Goal: Task Accomplishment & Management: Manage account settings

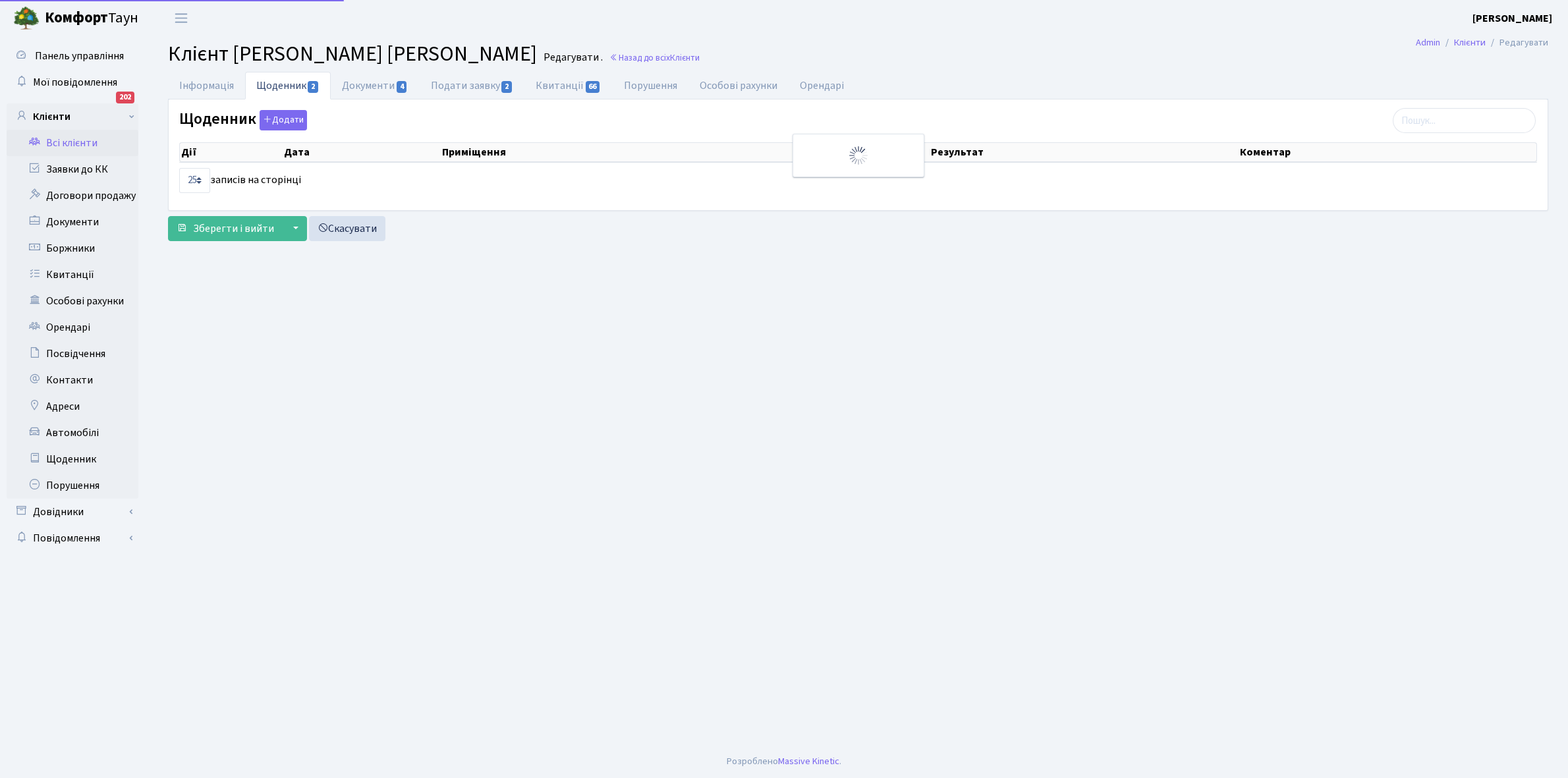
select select "25"
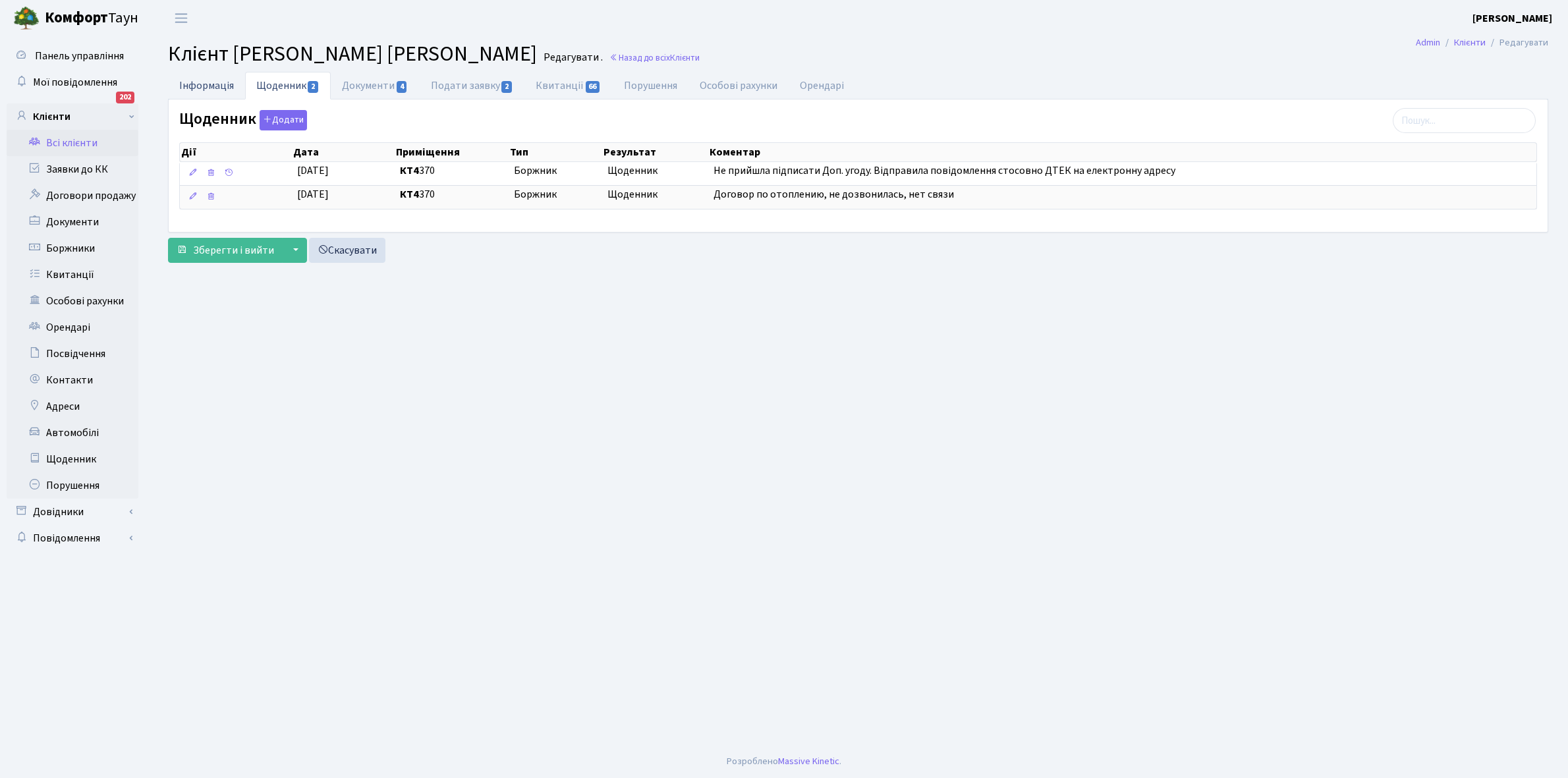
click at [195, 86] on link "Інформація" at bounding box center [207, 85] width 77 height 27
select select "25"
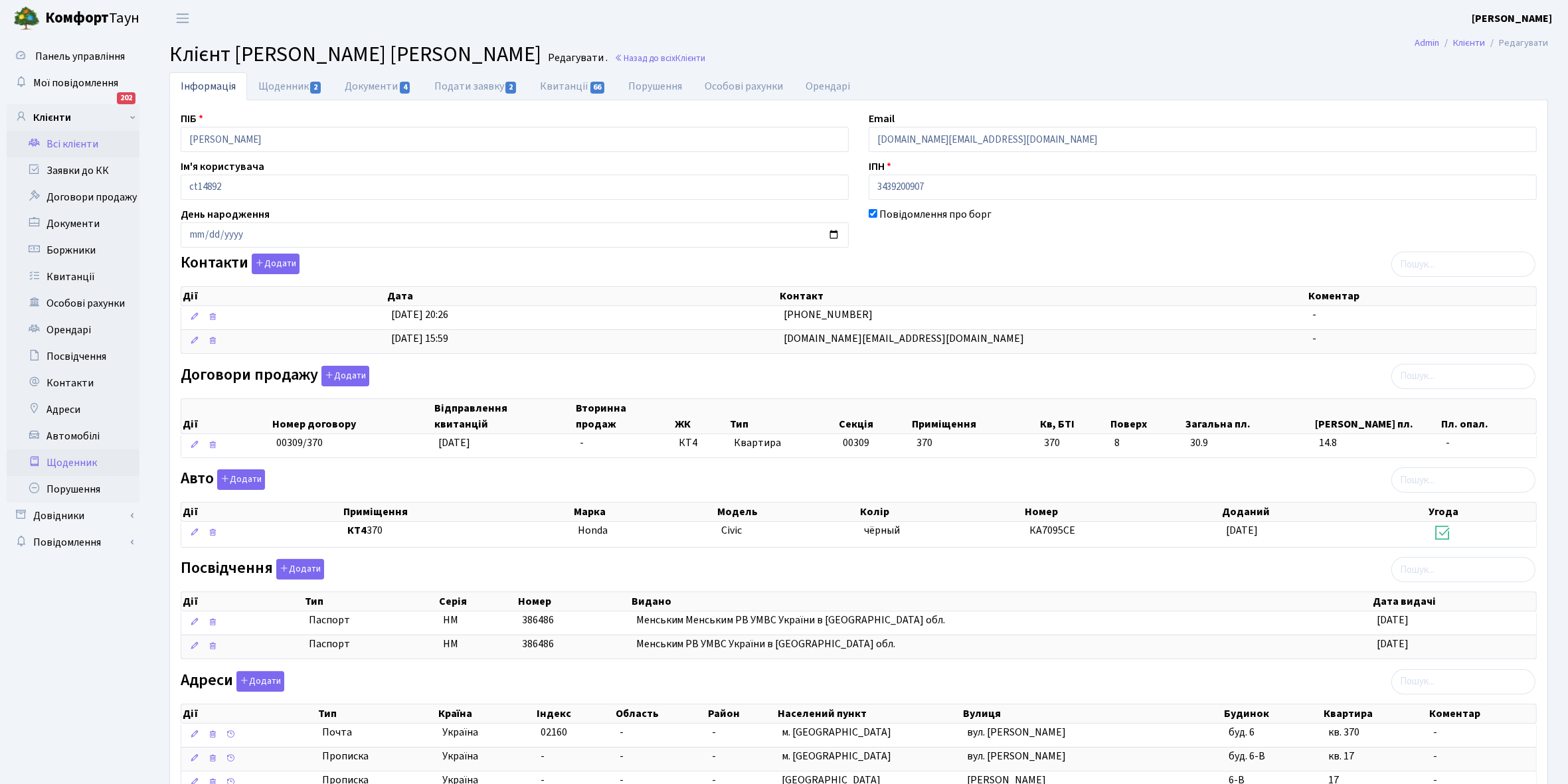
click at [73, 462] on link "Щоденник" at bounding box center [73, 463] width 133 height 27
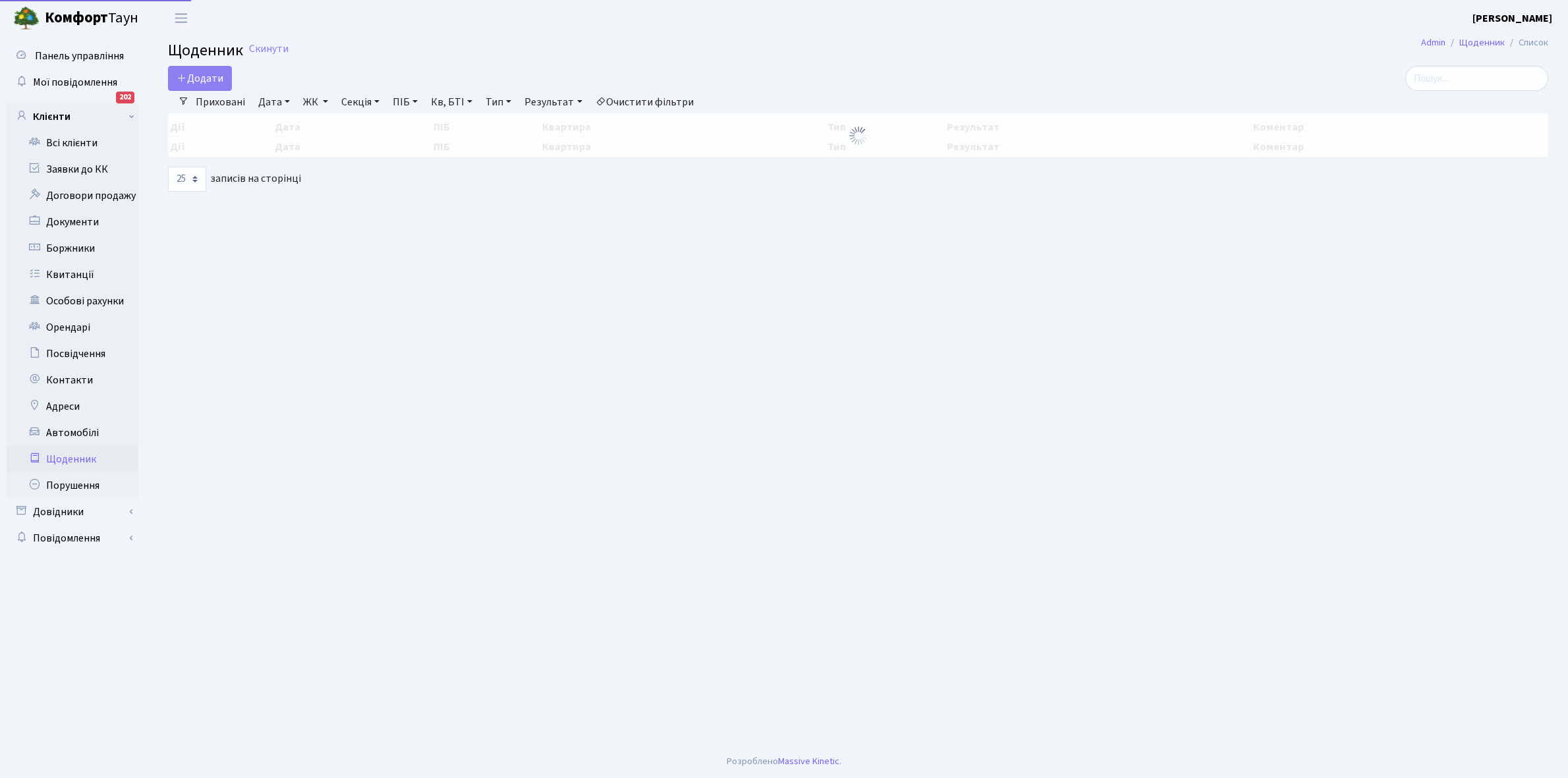
select select "25"
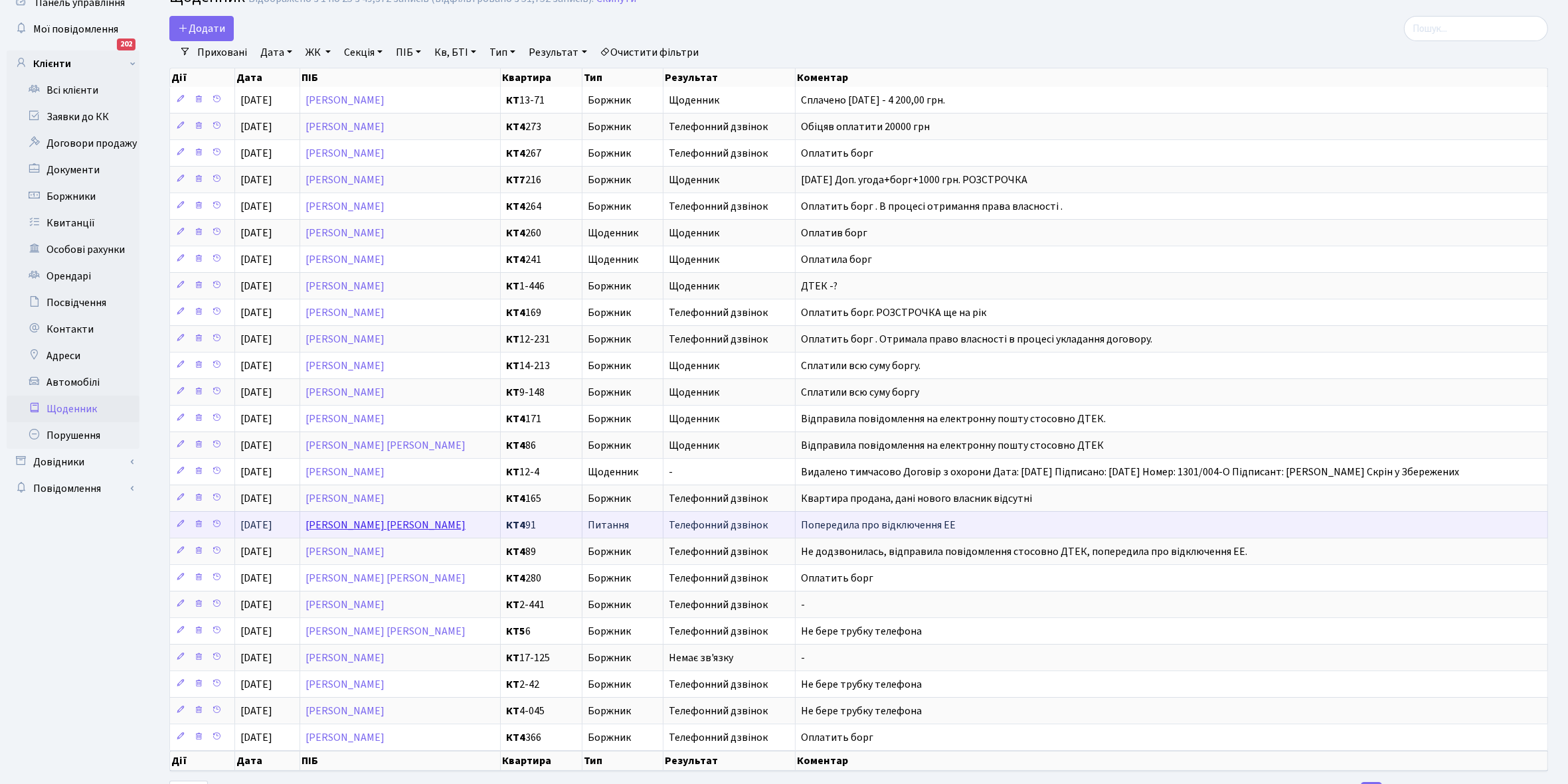
scroll to position [83, 0]
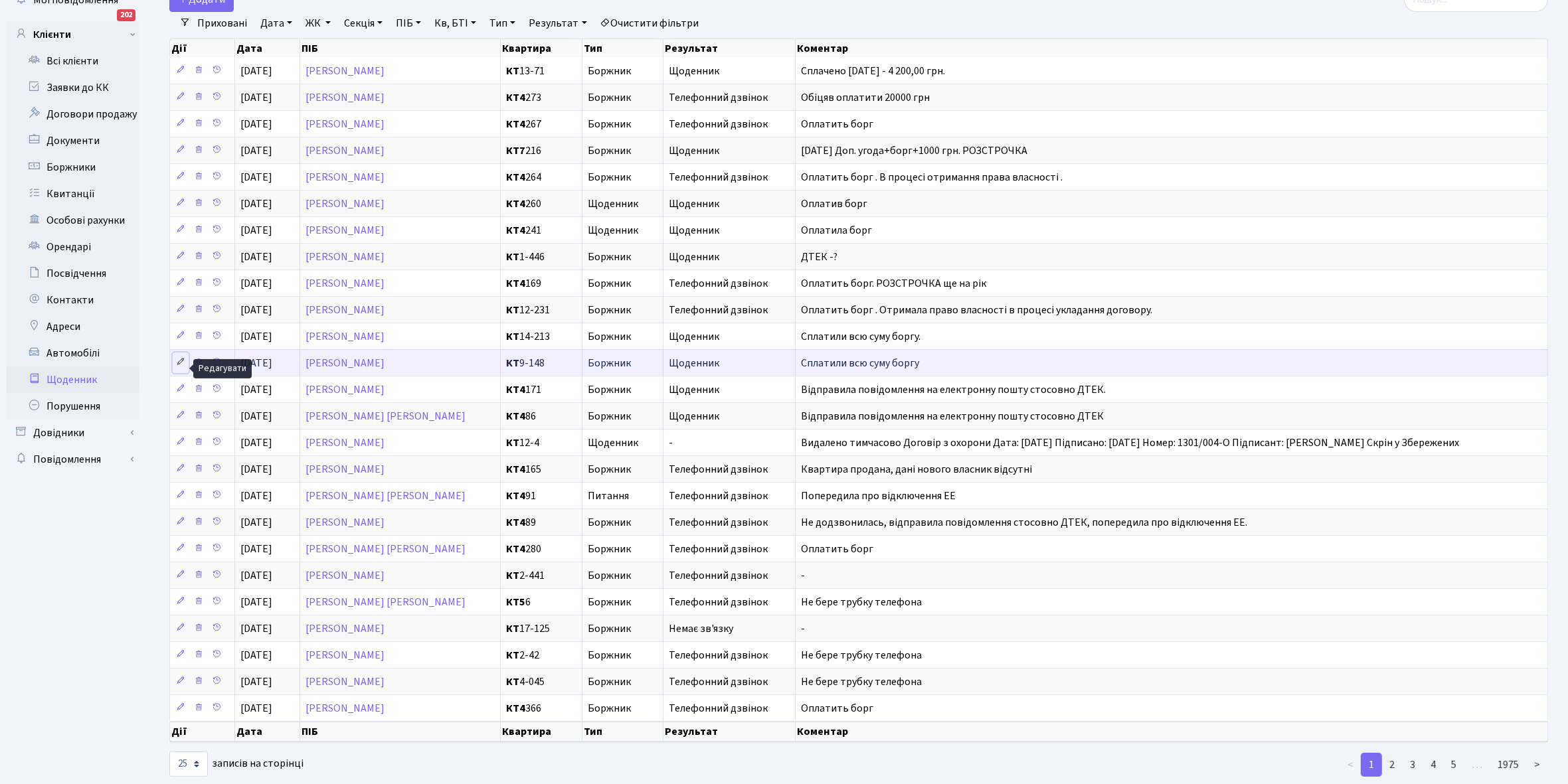
click at [177, 367] on icon at bounding box center [181, 362] width 10 height 10
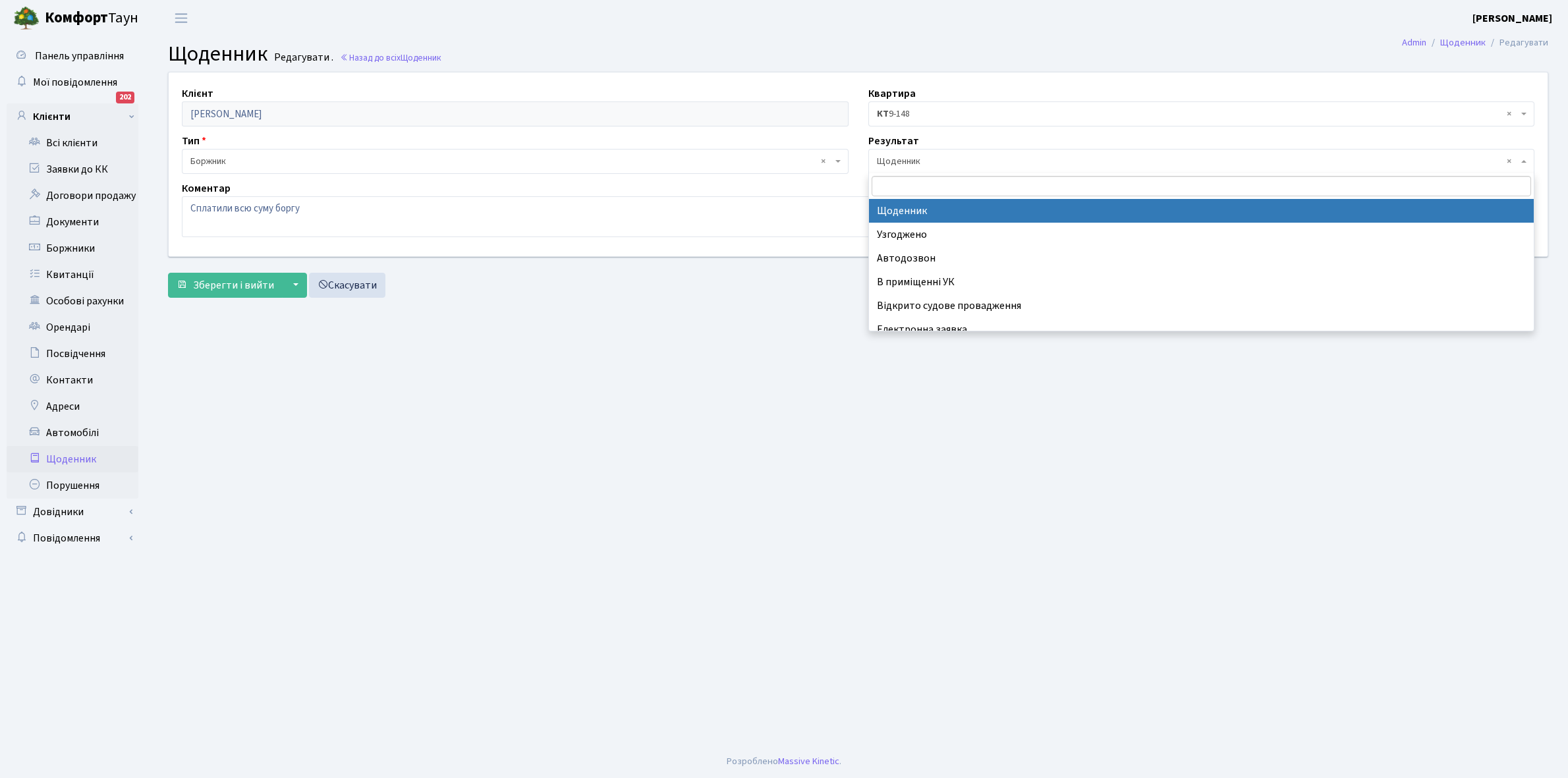
click at [920, 153] on span "× Щоденник" at bounding box center [1202, 161] width 666 height 25
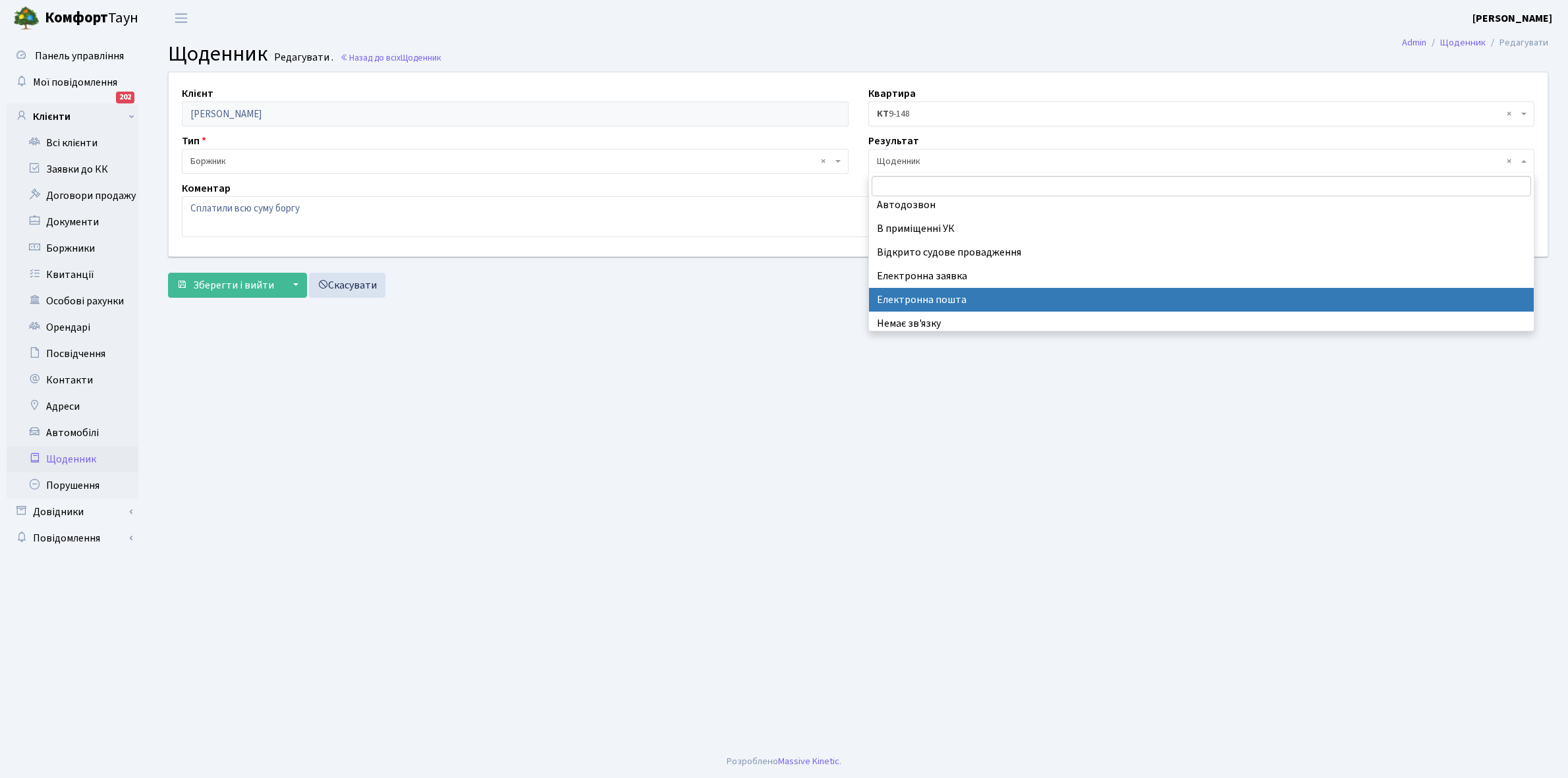
scroll to position [81, 0]
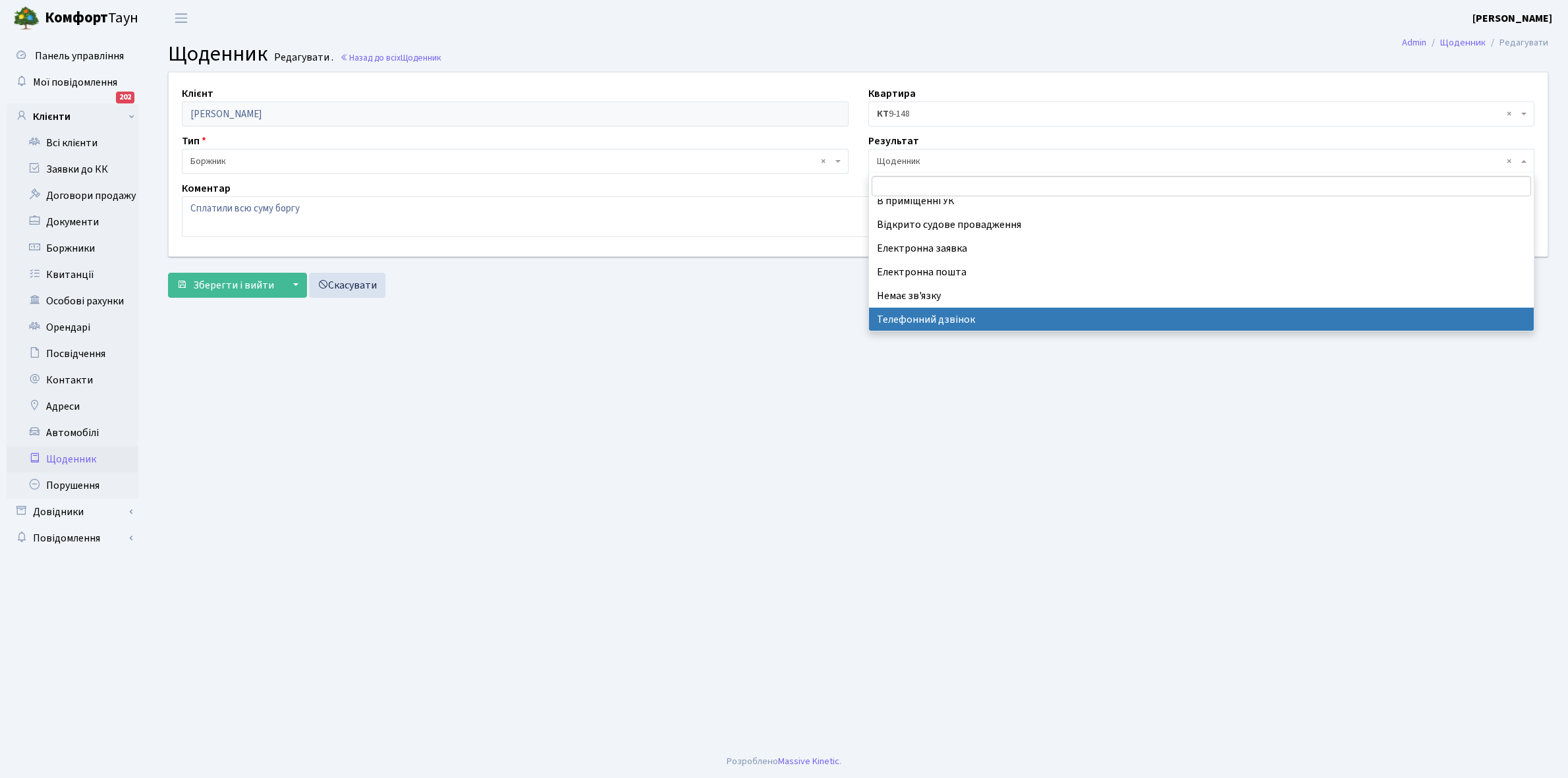
select select "196"
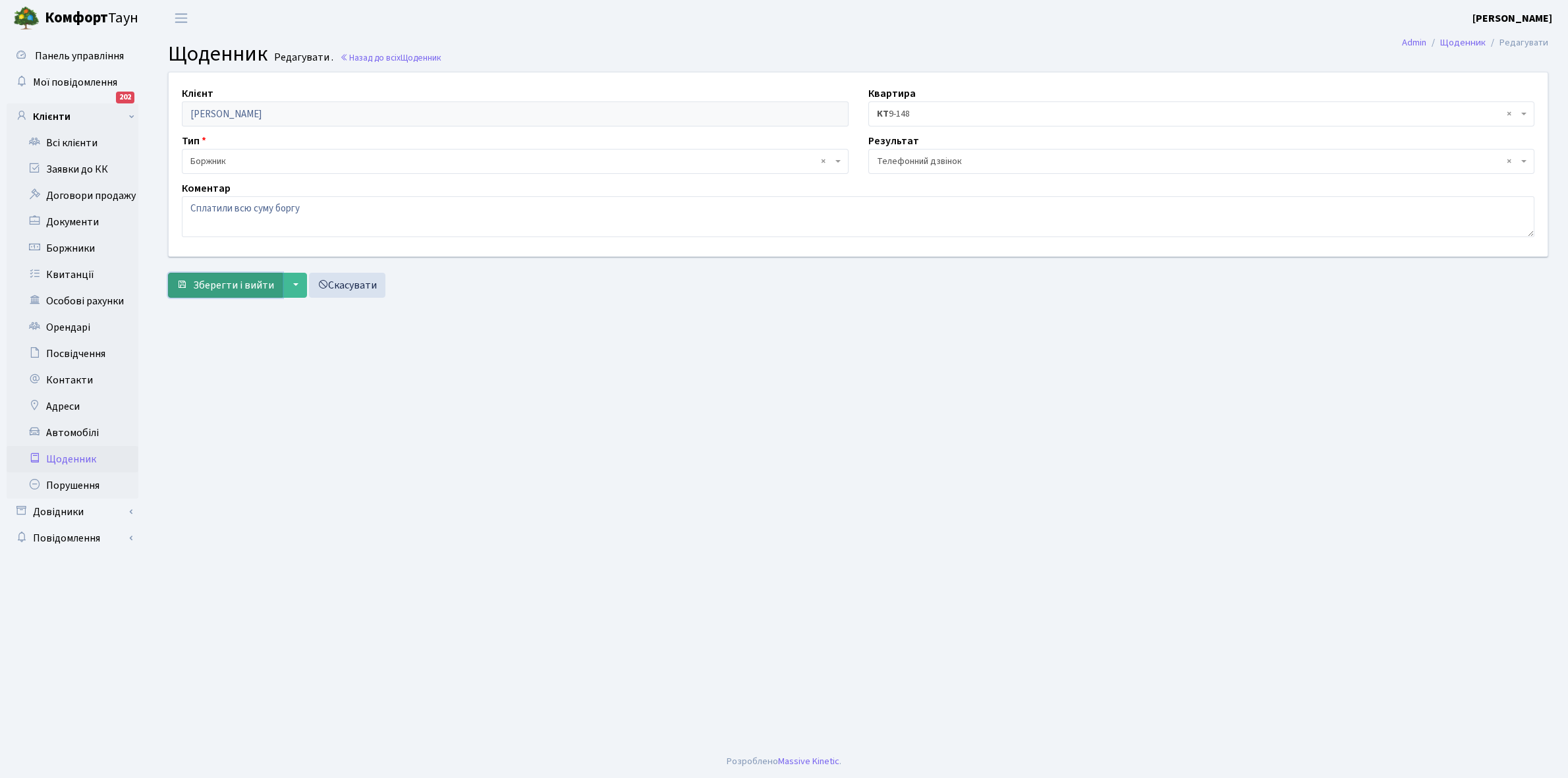
click at [236, 284] on span "Зберегти і вийти" at bounding box center [233, 285] width 81 height 14
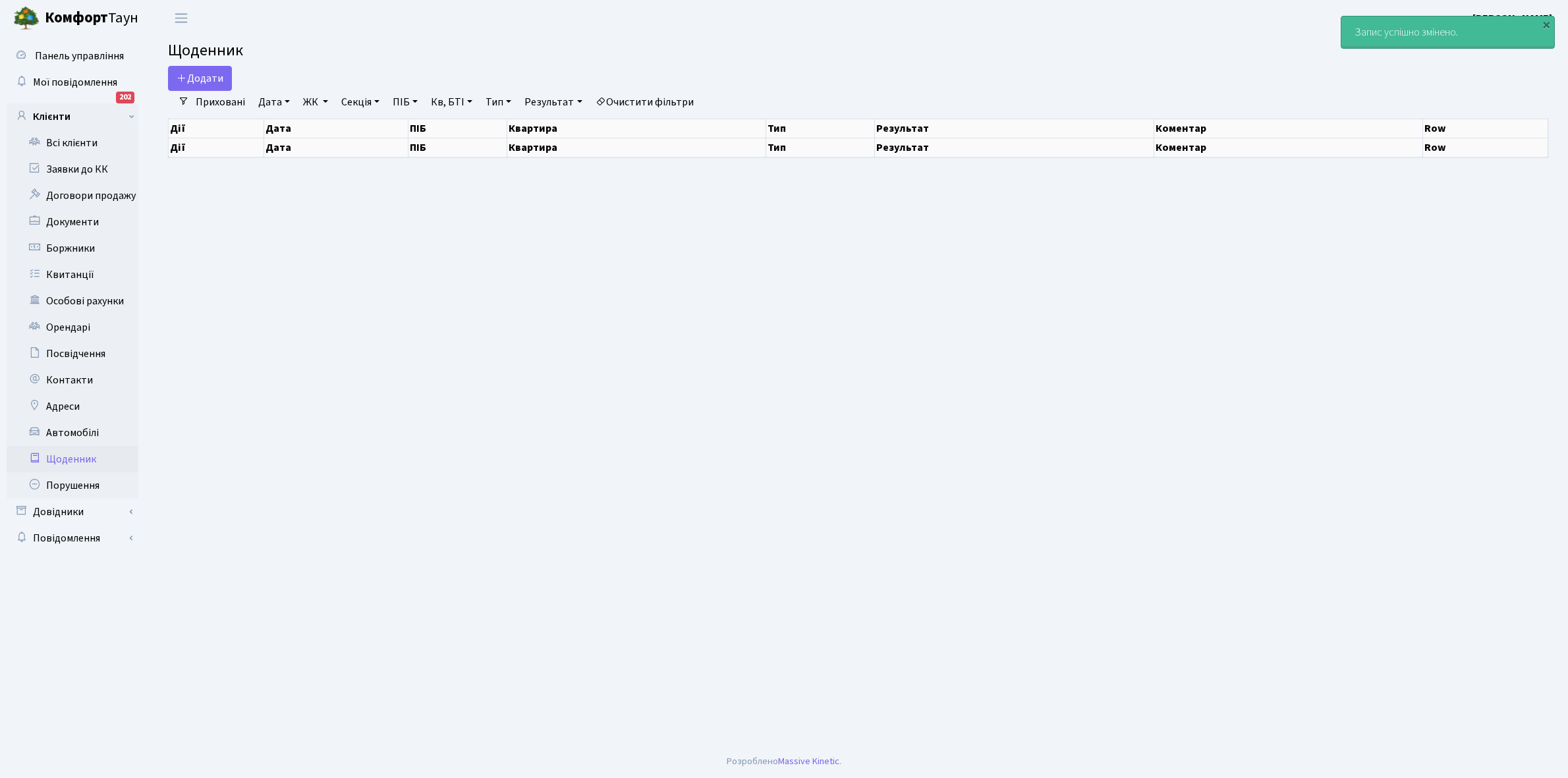
select select "25"
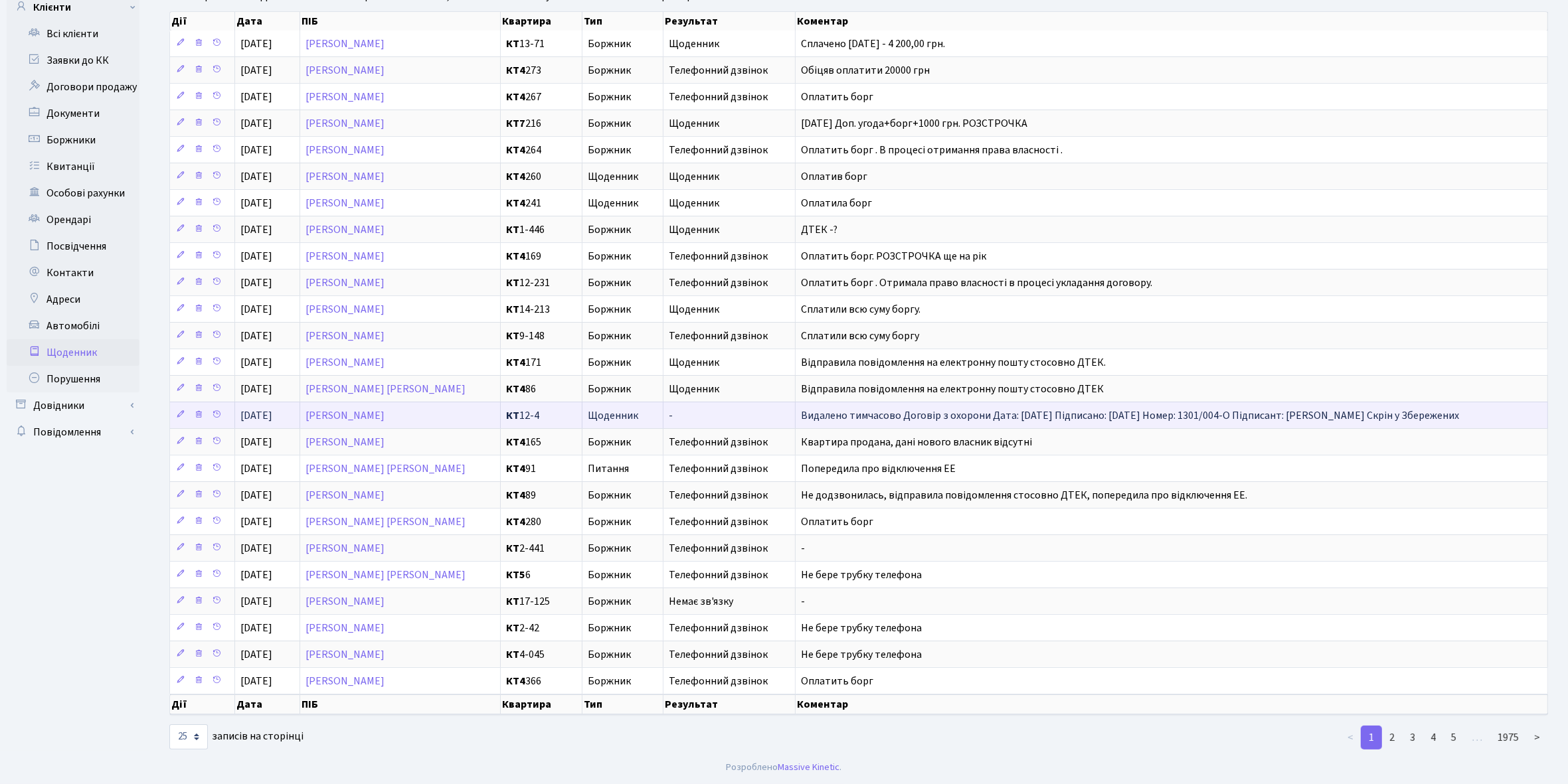
scroll to position [40, 0]
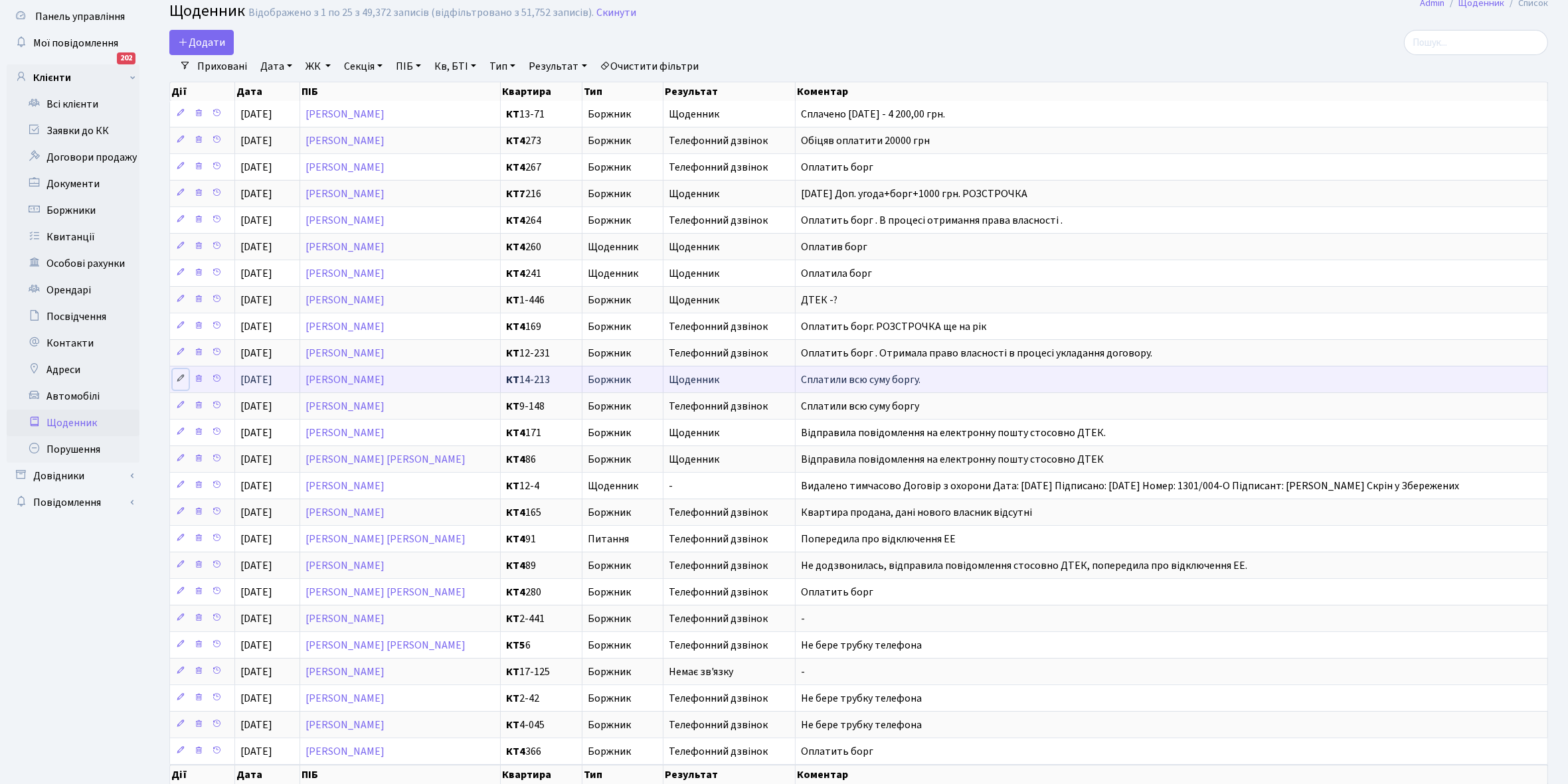
click at [177, 383] on icon at bounding box center [181, 379] width 10 height 10
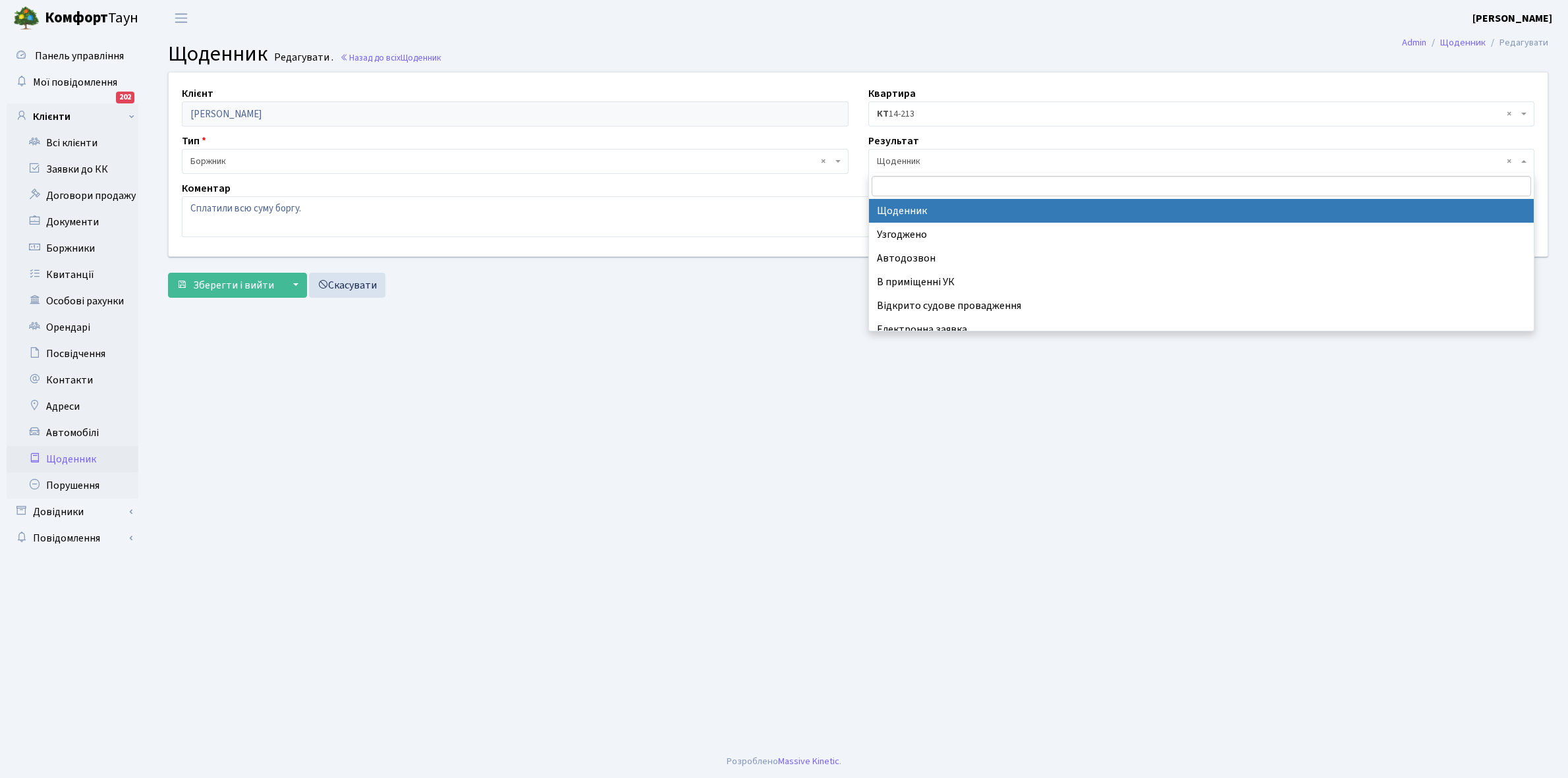
click at [921, 160] on span "× Щоденник" at bounding box center [1198, 161] width 642 height 13
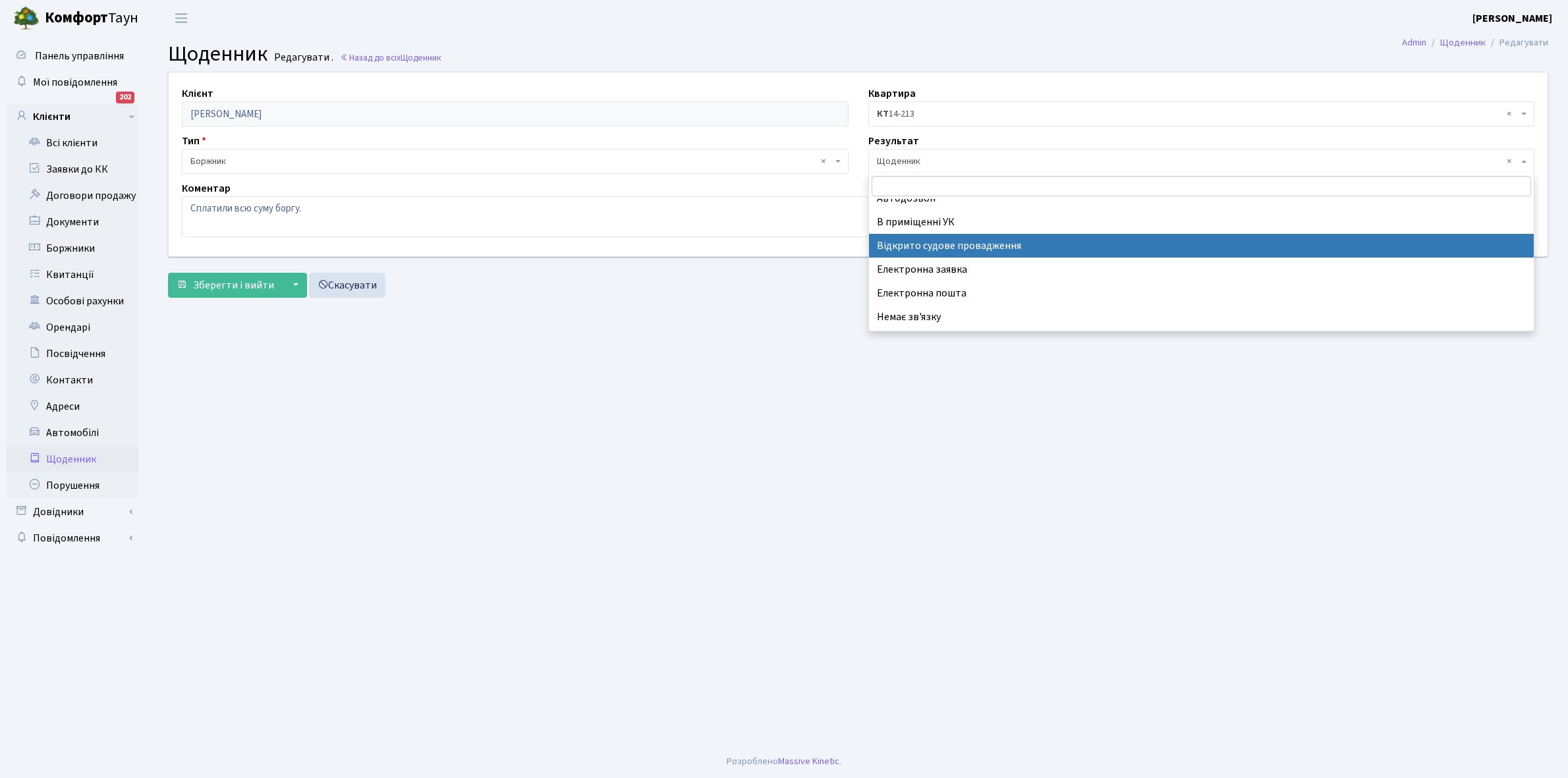
scroll to position [81, 0]
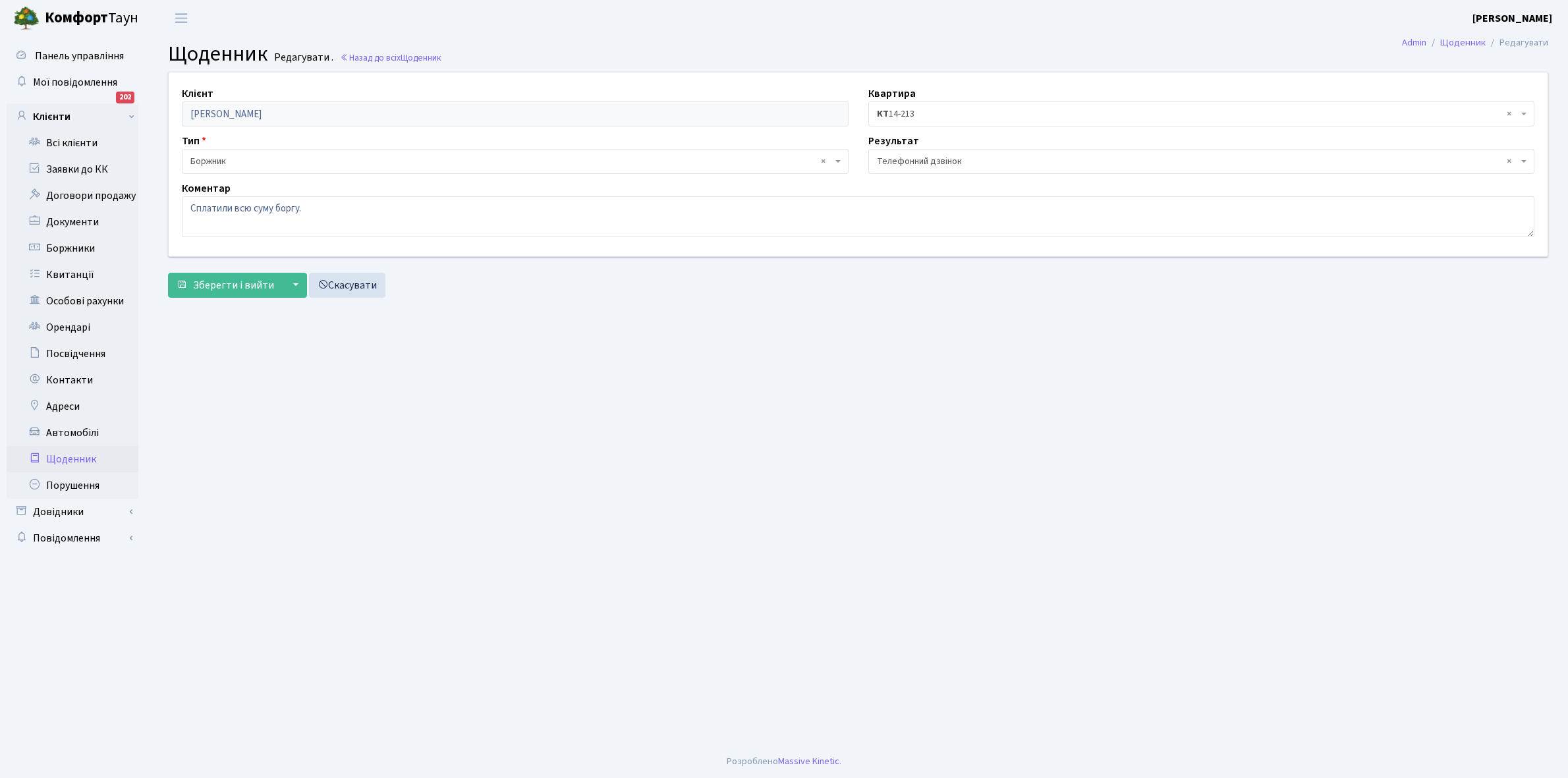
select select "196"
click at [241, 288] on span "Зберегти і вийти" at bounding box center [233, 285] width 81 height 14
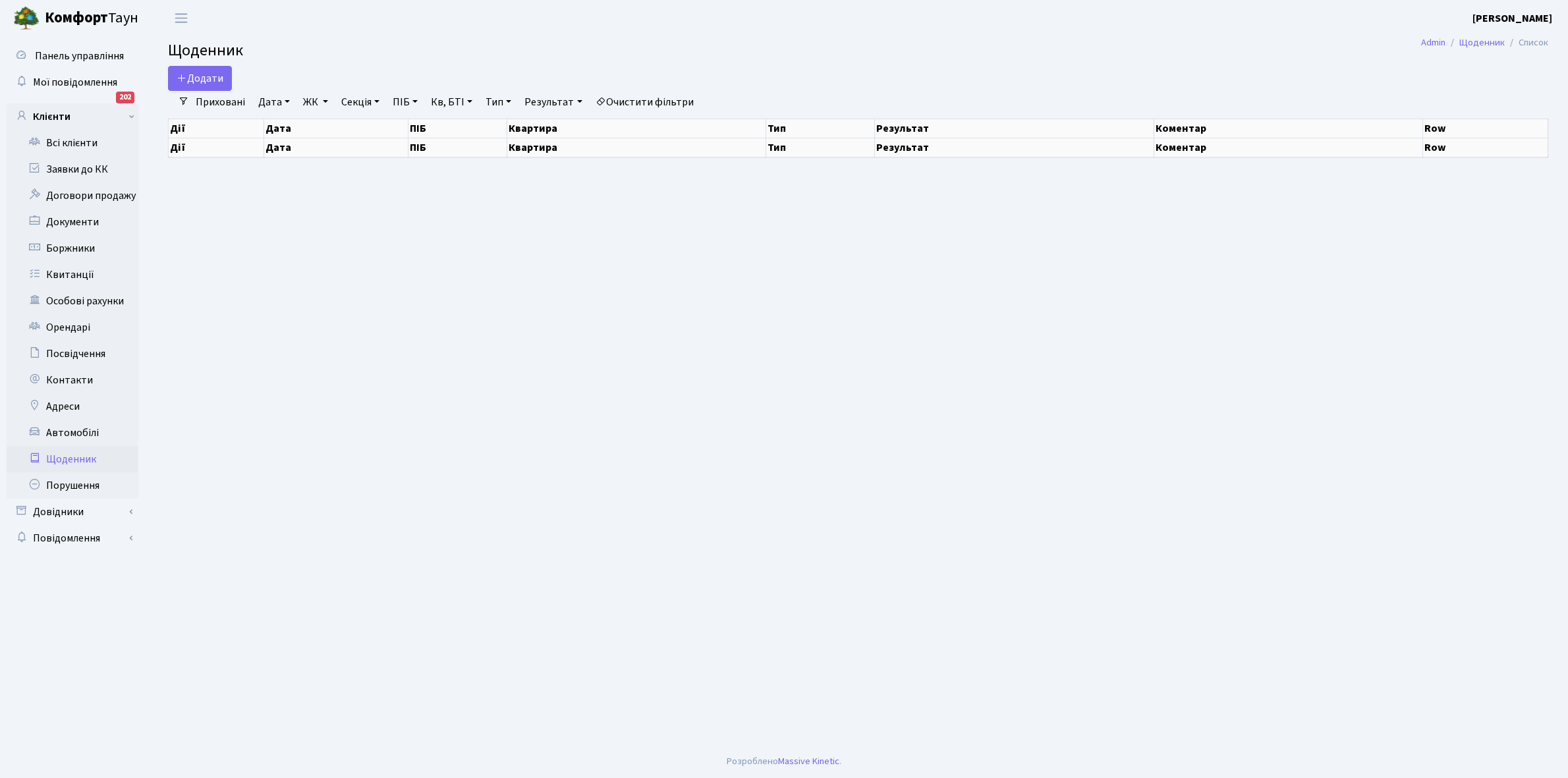
select select "25"
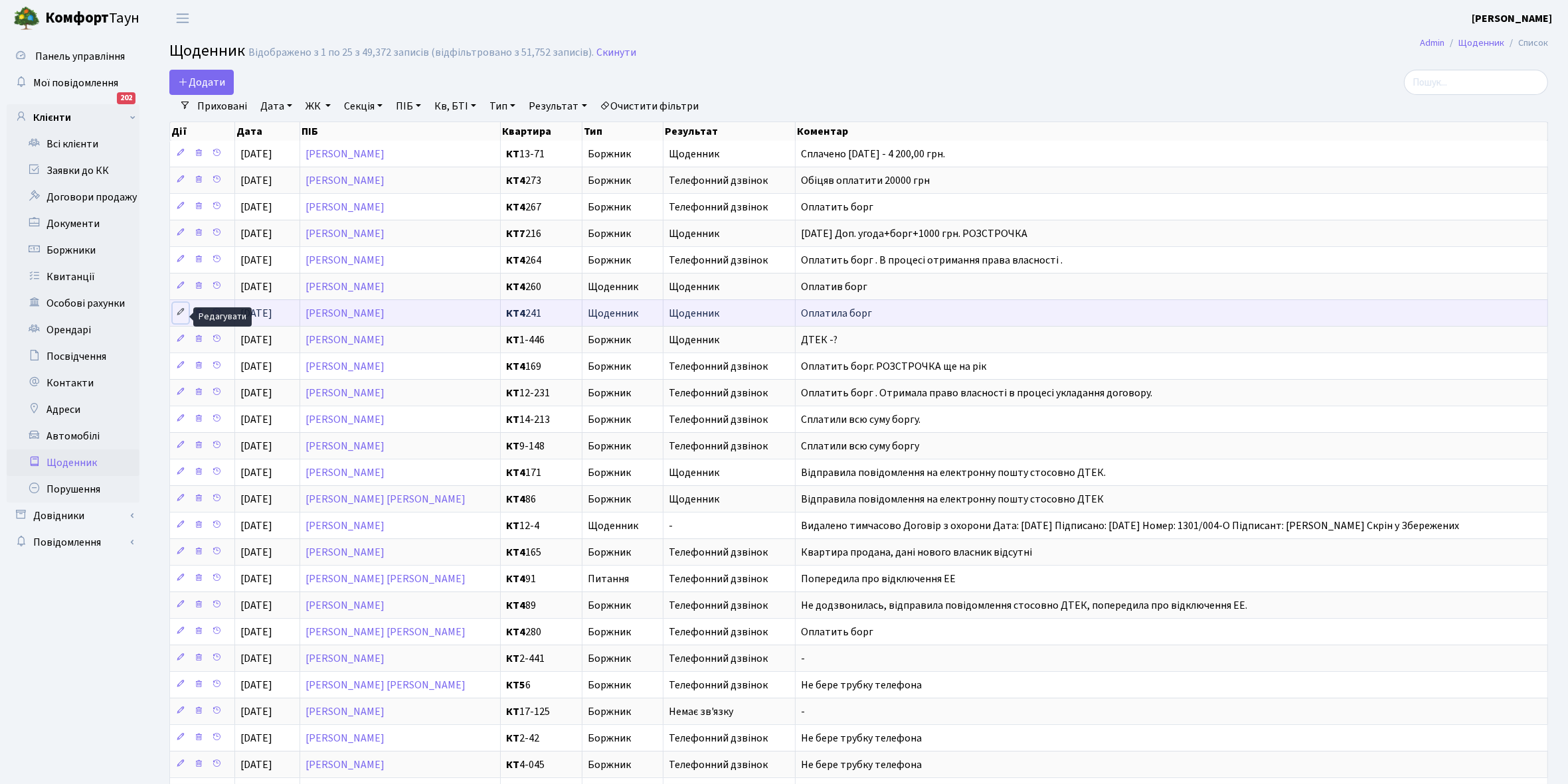
click at [181, 312] on icon at bounding box center [181, 312] width 10 height 10
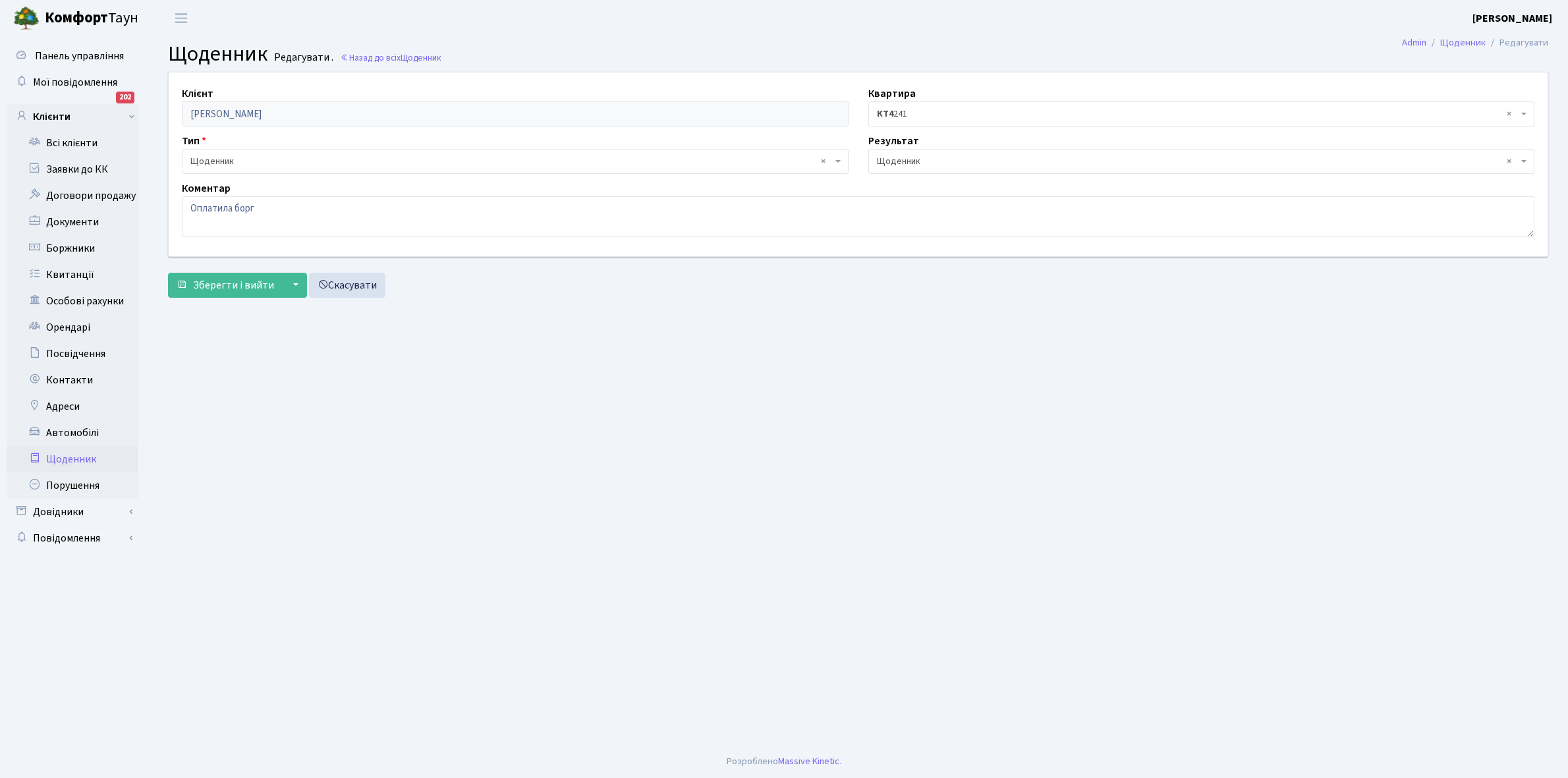
click at [970, 163] on span "× Щоденник" at bounding box center [1198, 161] width 642 height 13
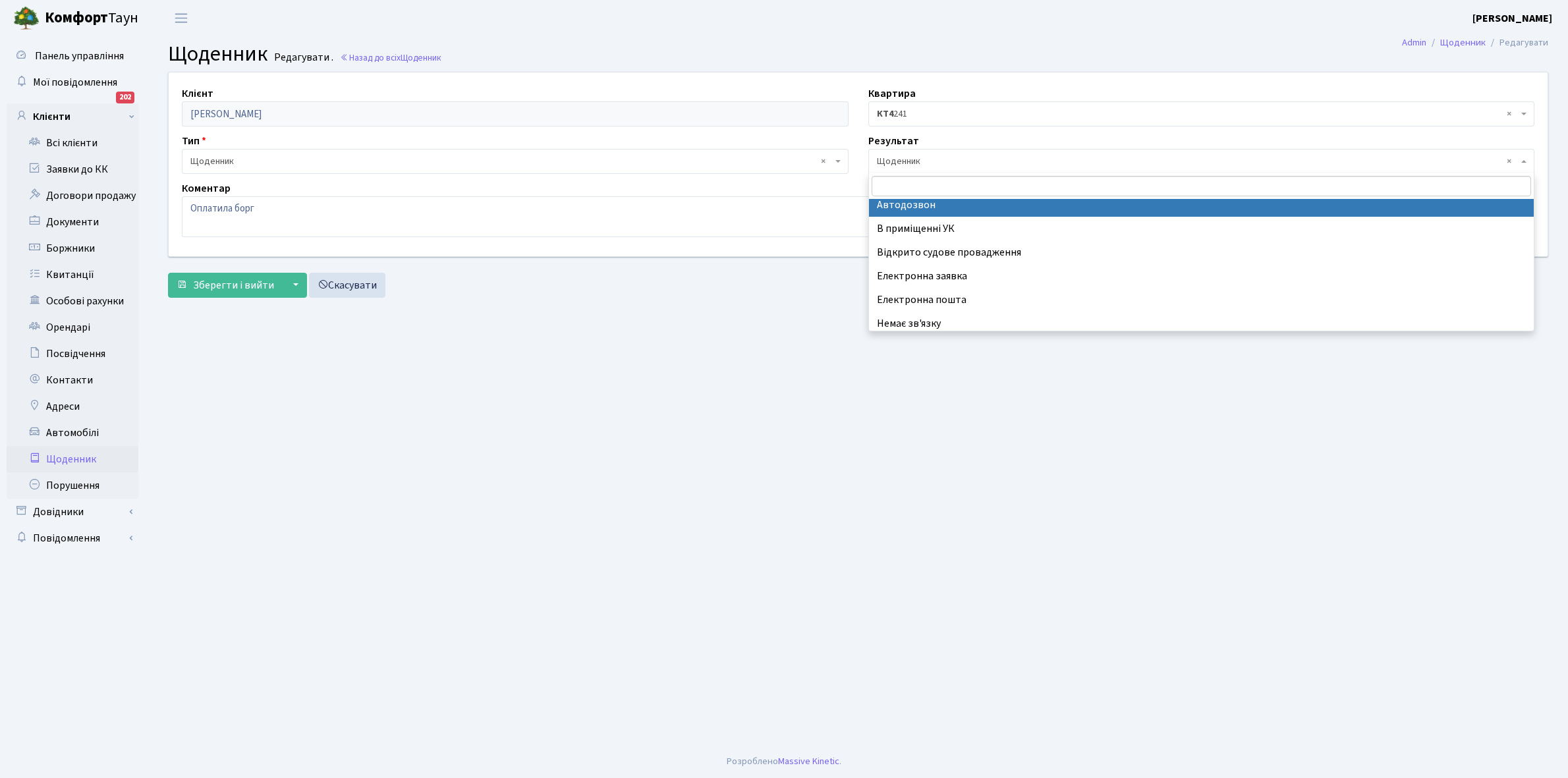
scroll to position [81, 0]
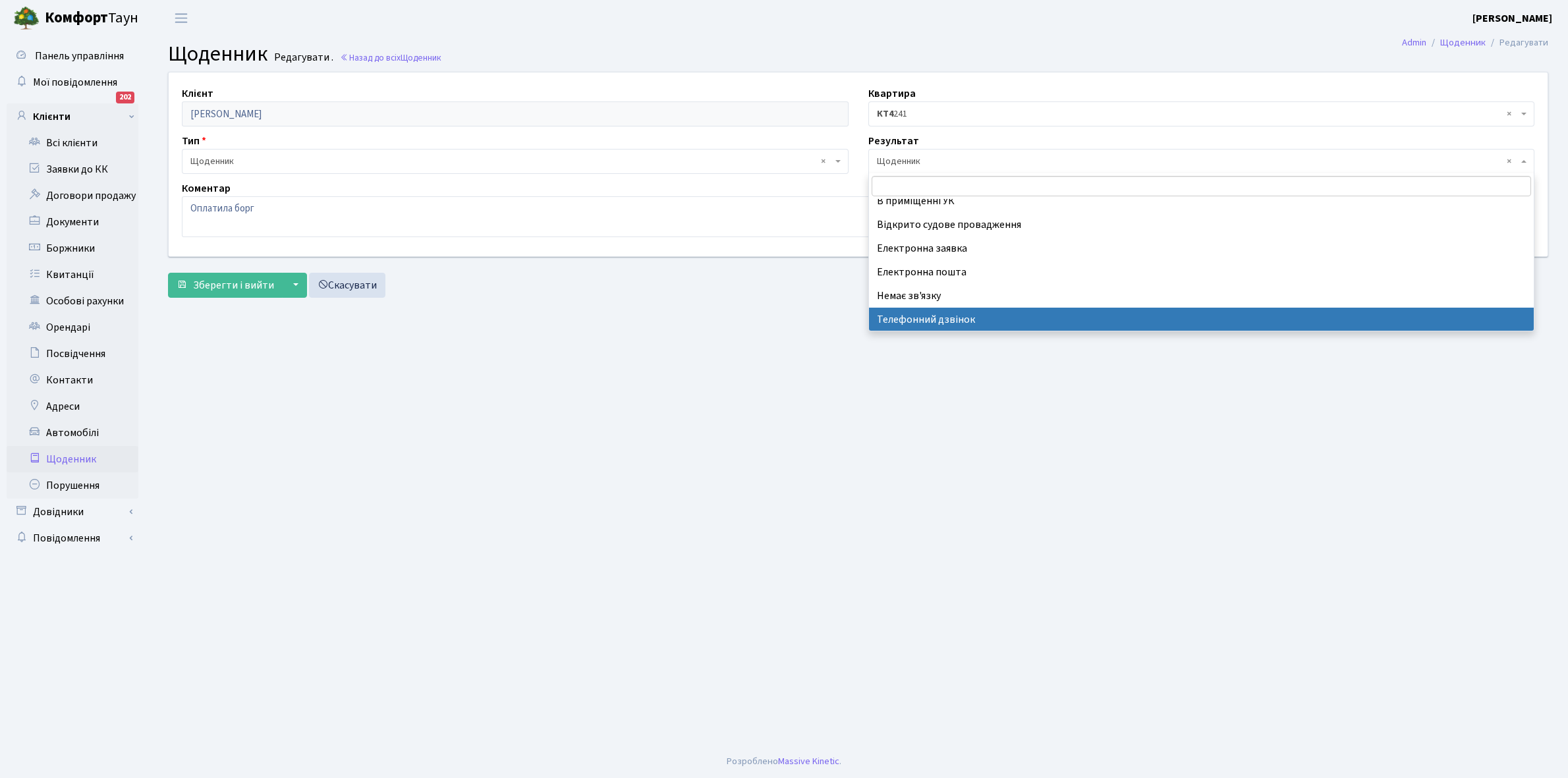
select select "196"
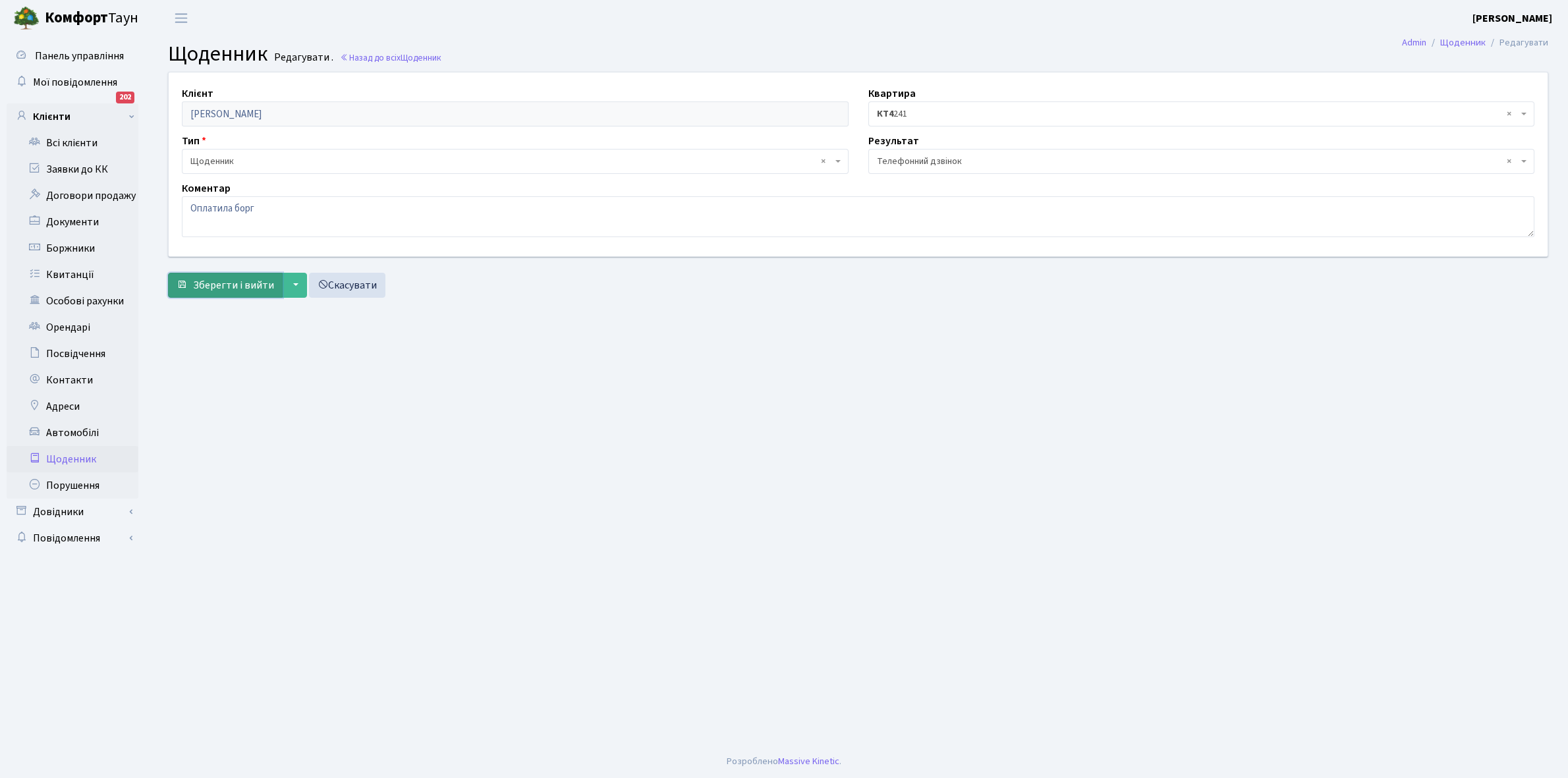
click at [214, 285] on span "Зберегти і вийти" at bounding box center [233, 285] width 81 height 14
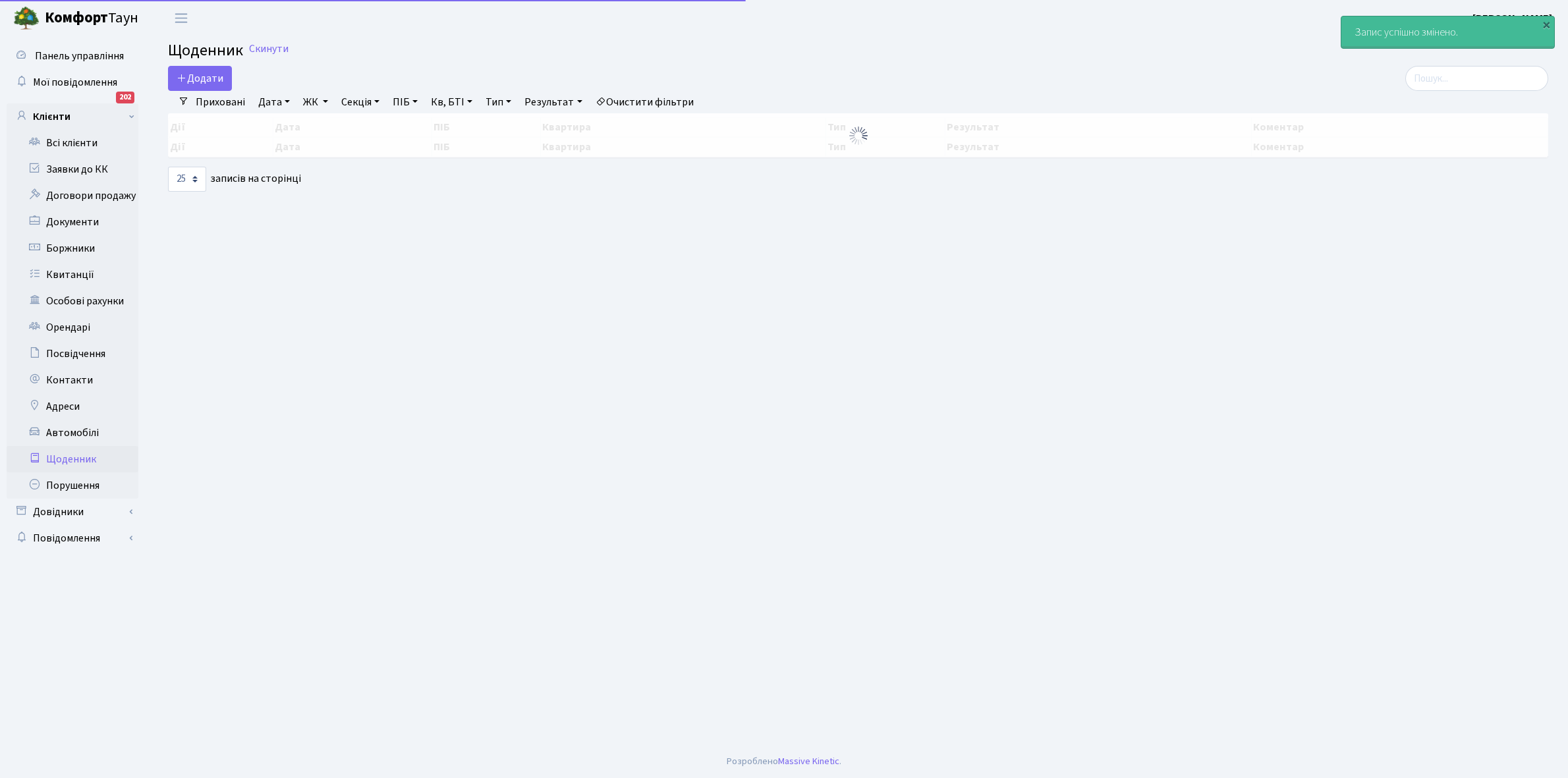
select select "25"
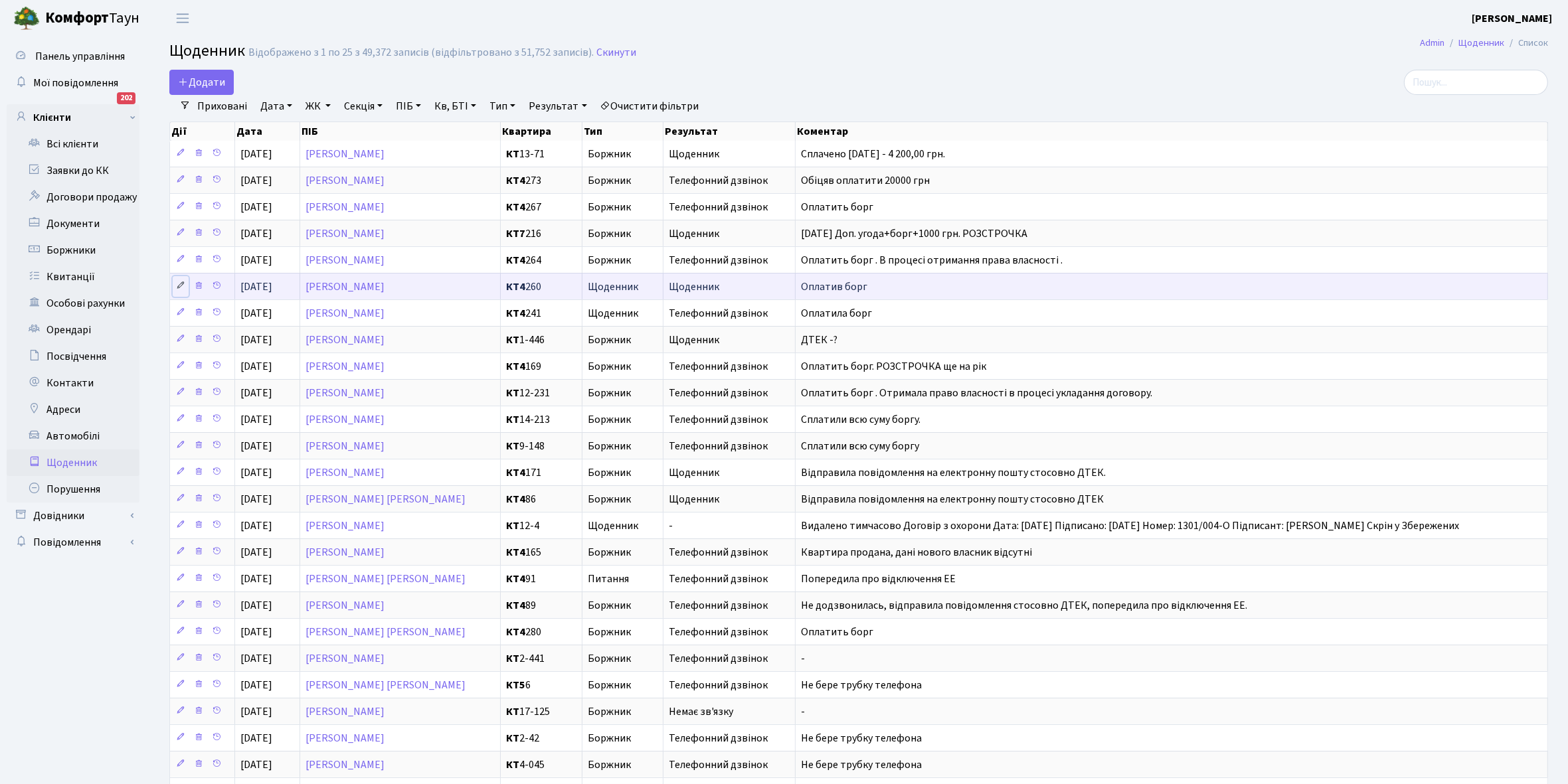
click at [179, 289] on icon at bounding box center [181, 286] width 10 height 10
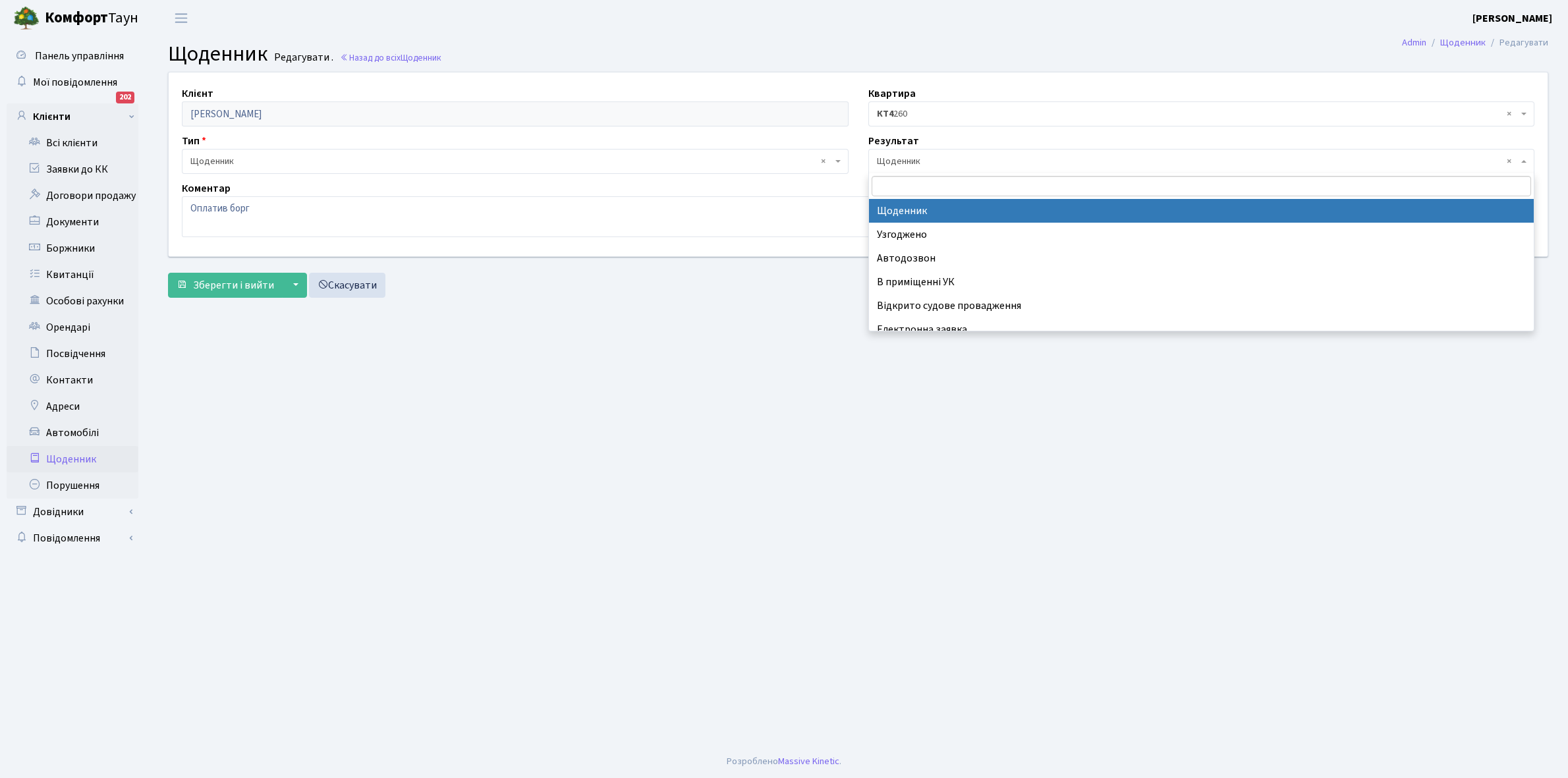
click at [908, 165] on span "× Щоденник" at bounding box center [1198, 161] width 642 height 13
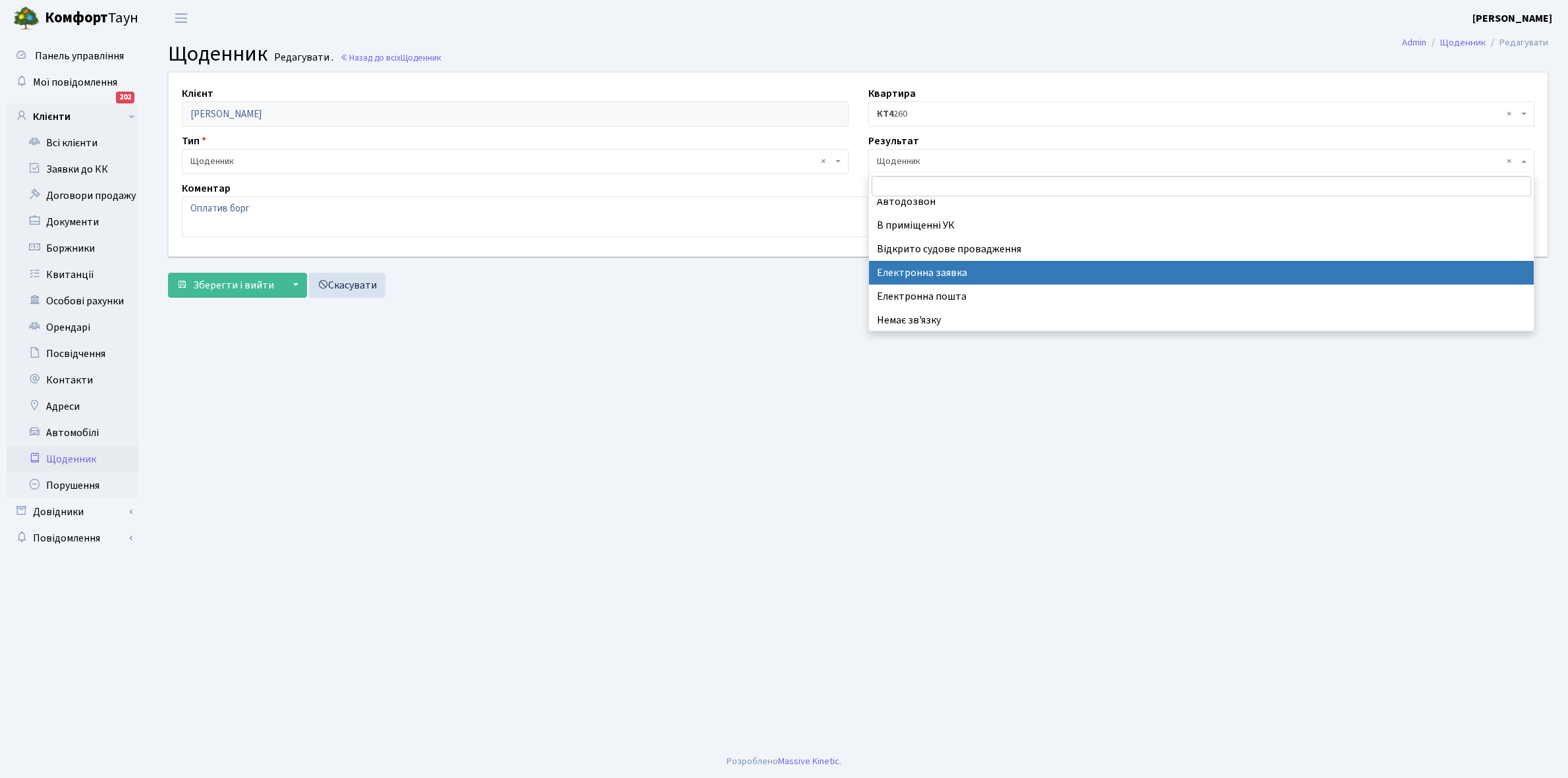
scroll to position [81, 0]
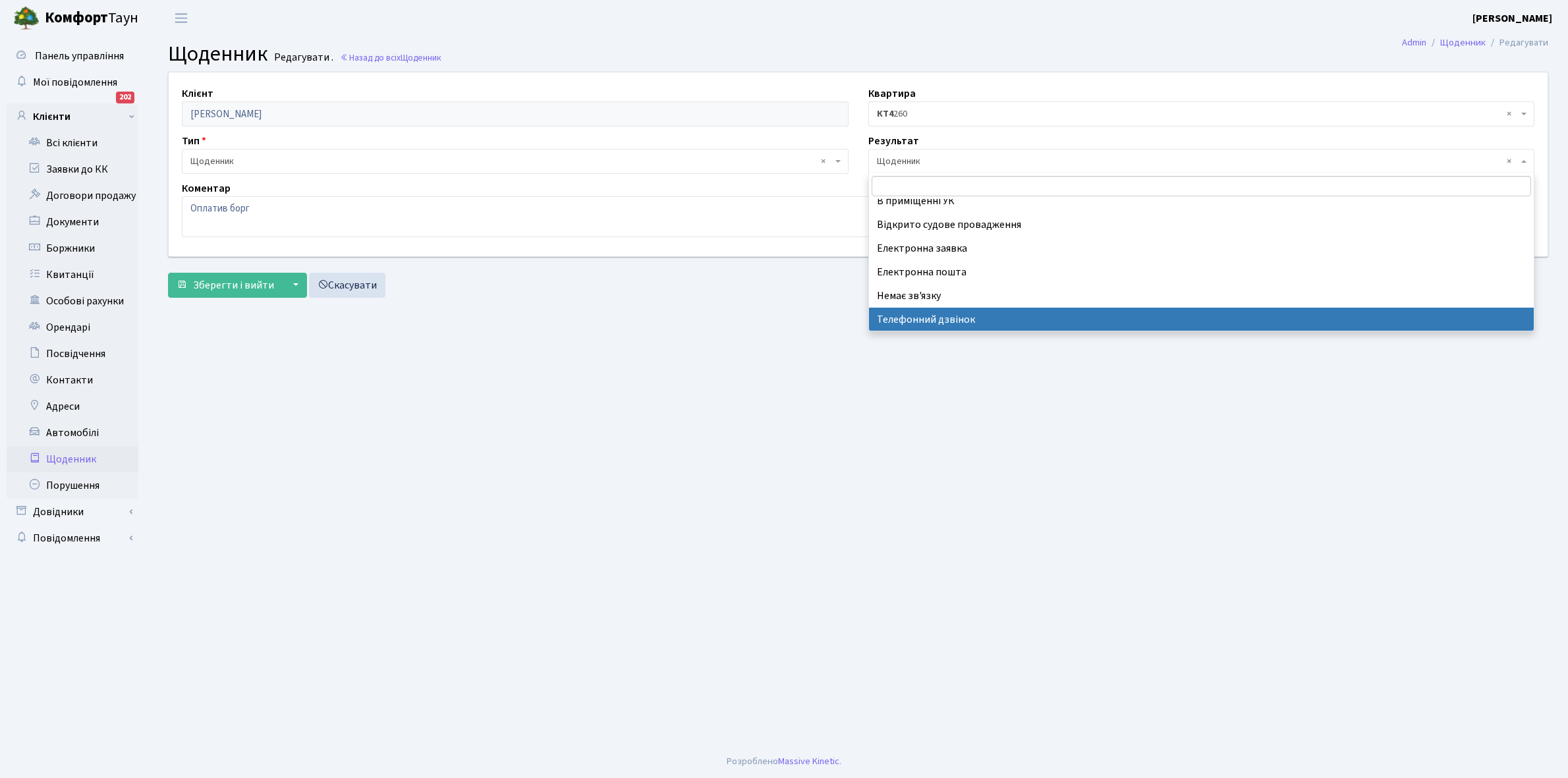
select select "196"
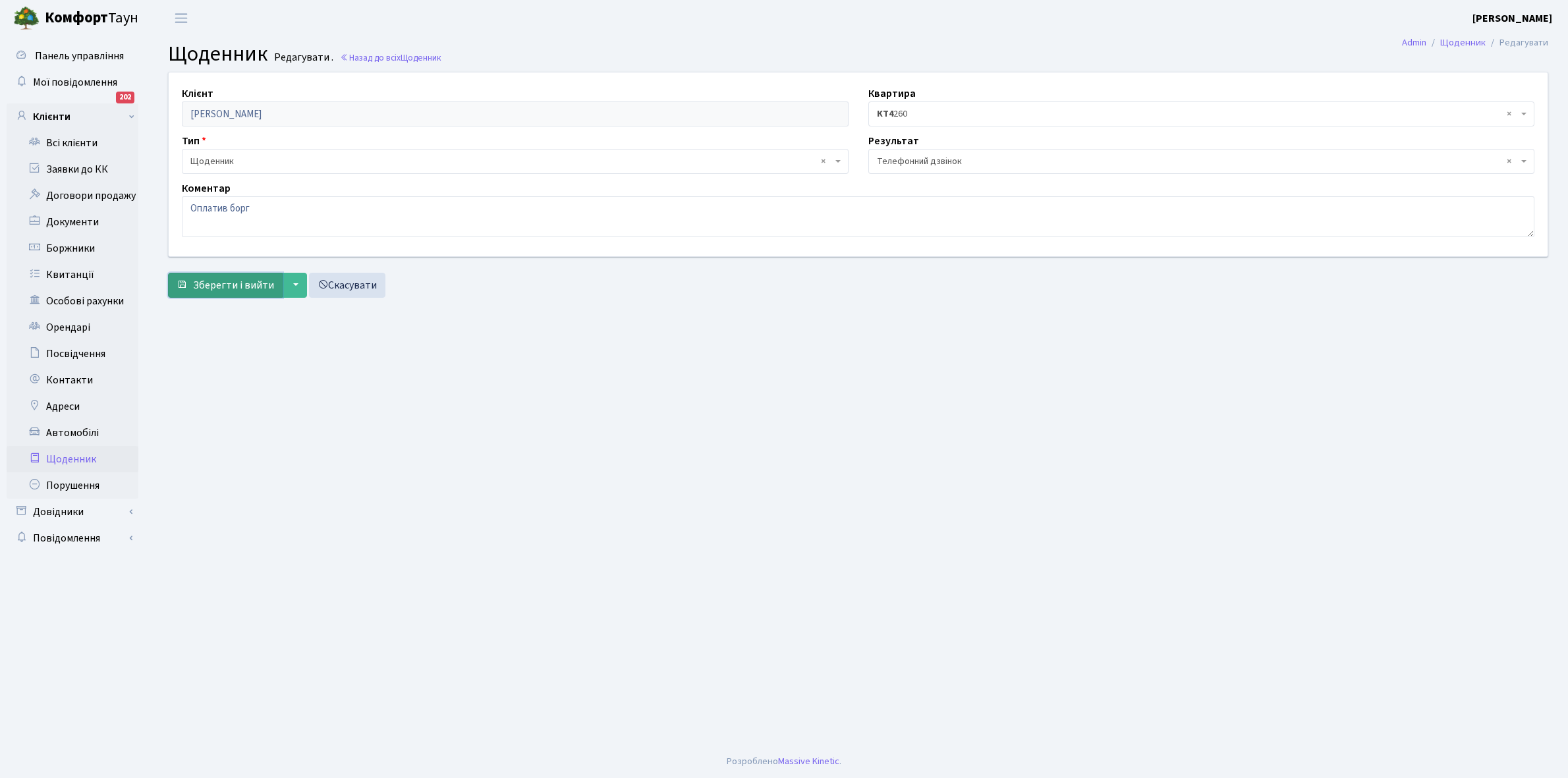
click at [255, 285] on span "Зберегти і вийти" at bounding box center [233, 285] width 81 height 14
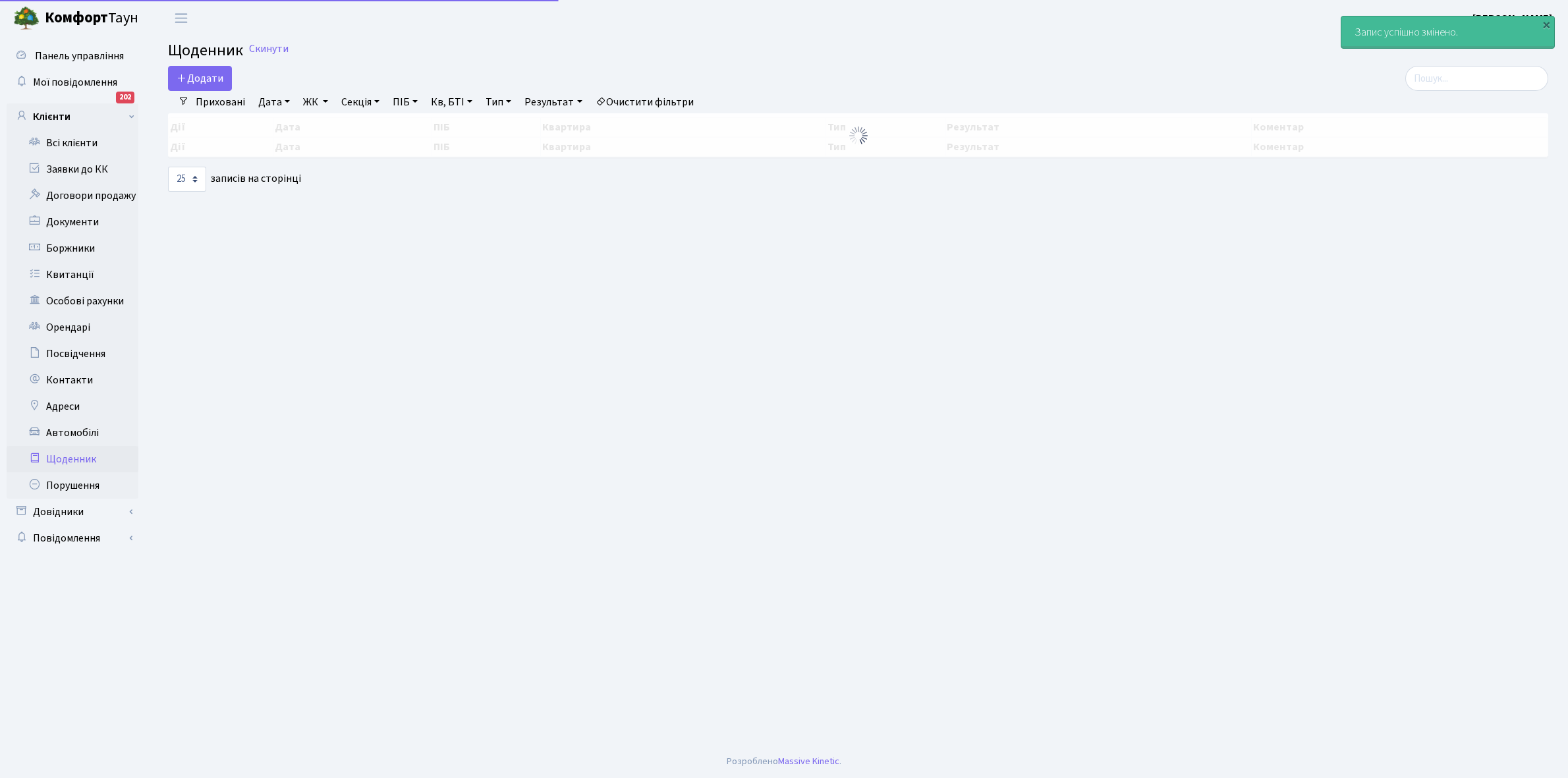
select select "25"
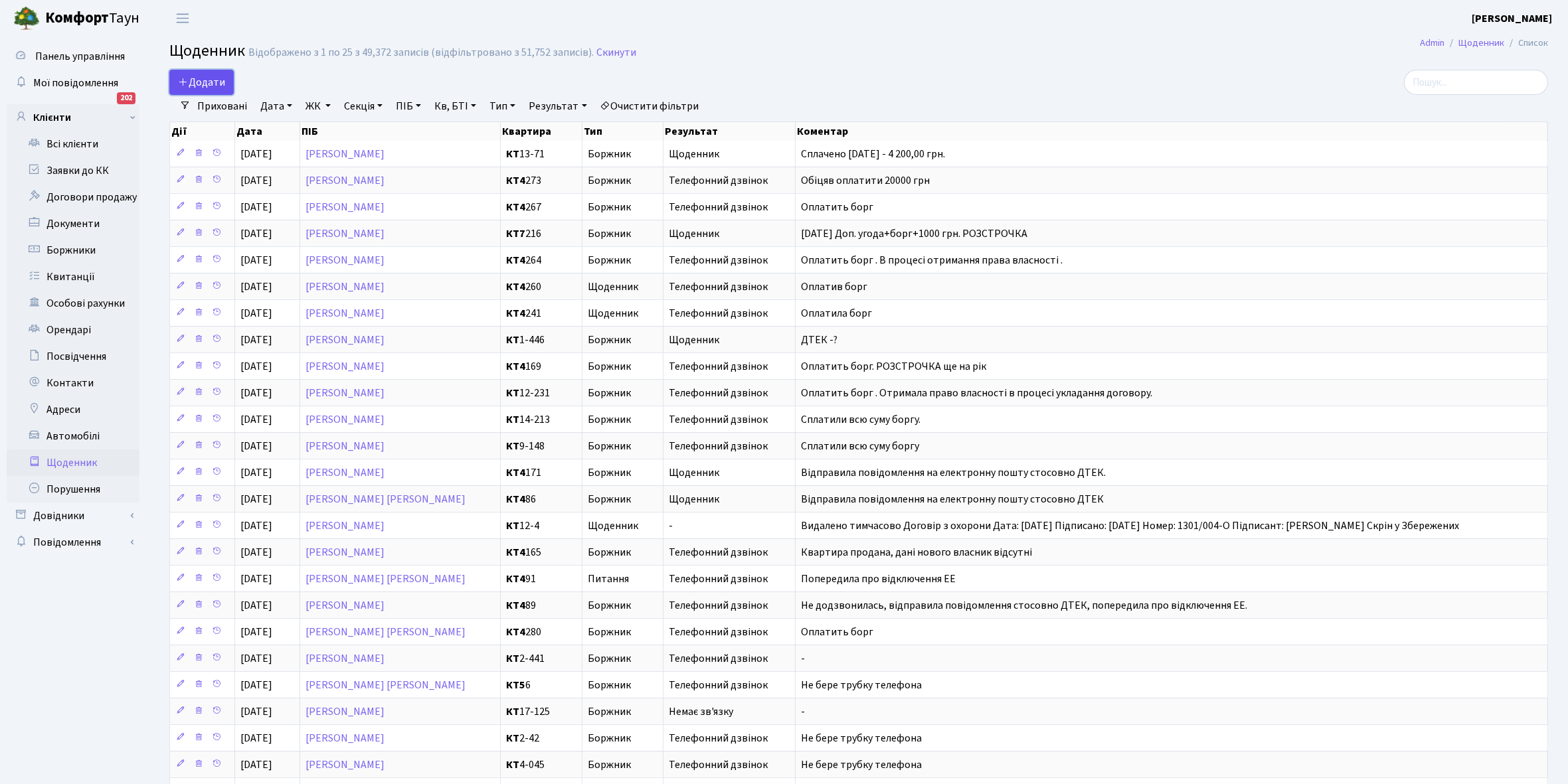
click at [203, 84] on span "Додати" at bounding box center [202, 82] width 48 height 14
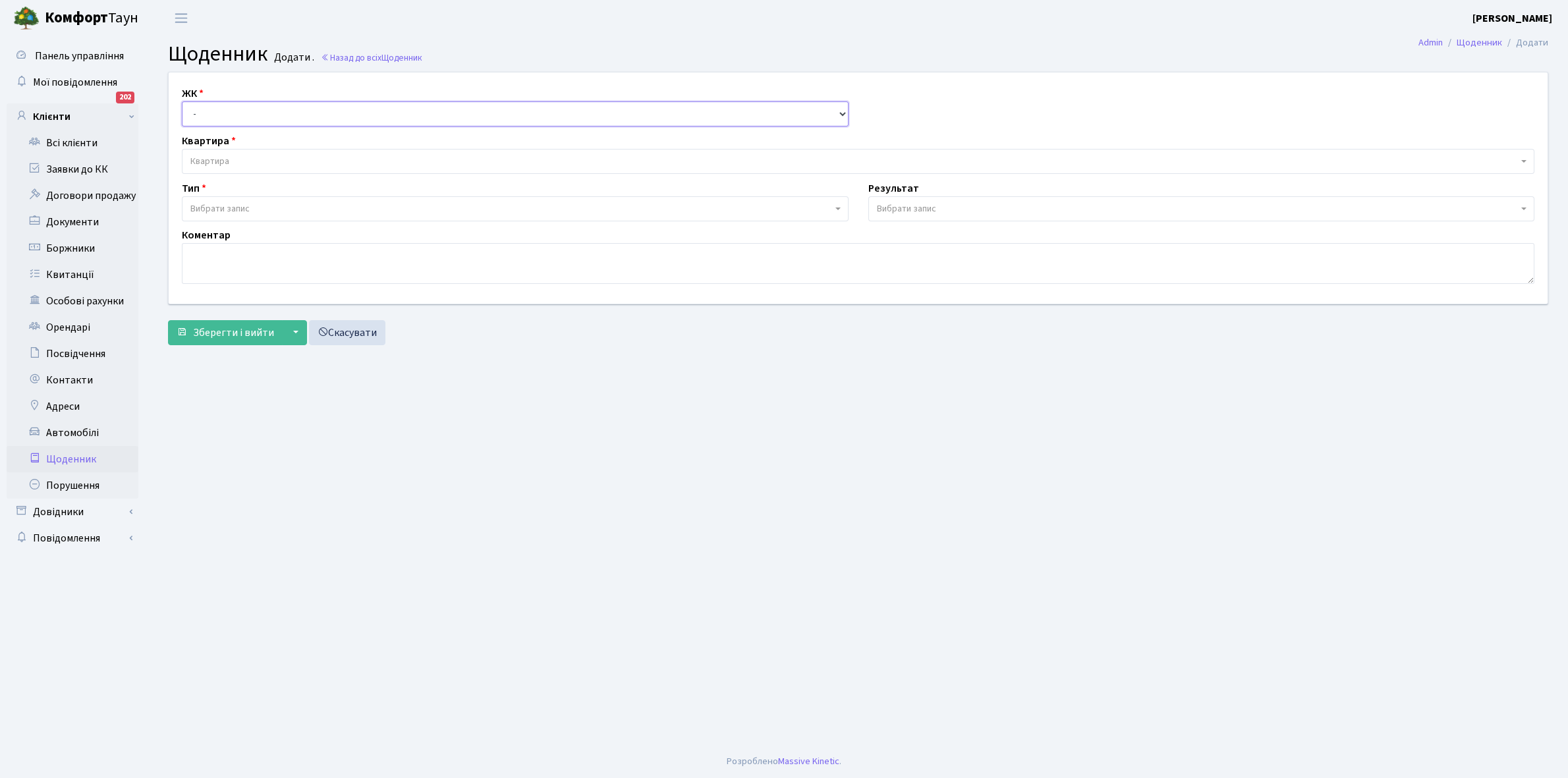
click at [234, 104] on select "- КТ, вул. Регенераторна, 4 КТ2, просп. Соборності, 17 КТ3, вул. Березнева, 16 …" at bounding box center [515, 114] width 666 height 25
select select "271"
click at [182, 101] on select "- КТ, вул. Регенераторна, 4 КТ2, просп. Соборності, 17 КТ3, вул. Березнева, 16 …" at bounding box center [515, 114] width 666 height 25
select select
click at [236, 156] on span "Квартира" at bounding box center [854, 161] width 1327 height 13
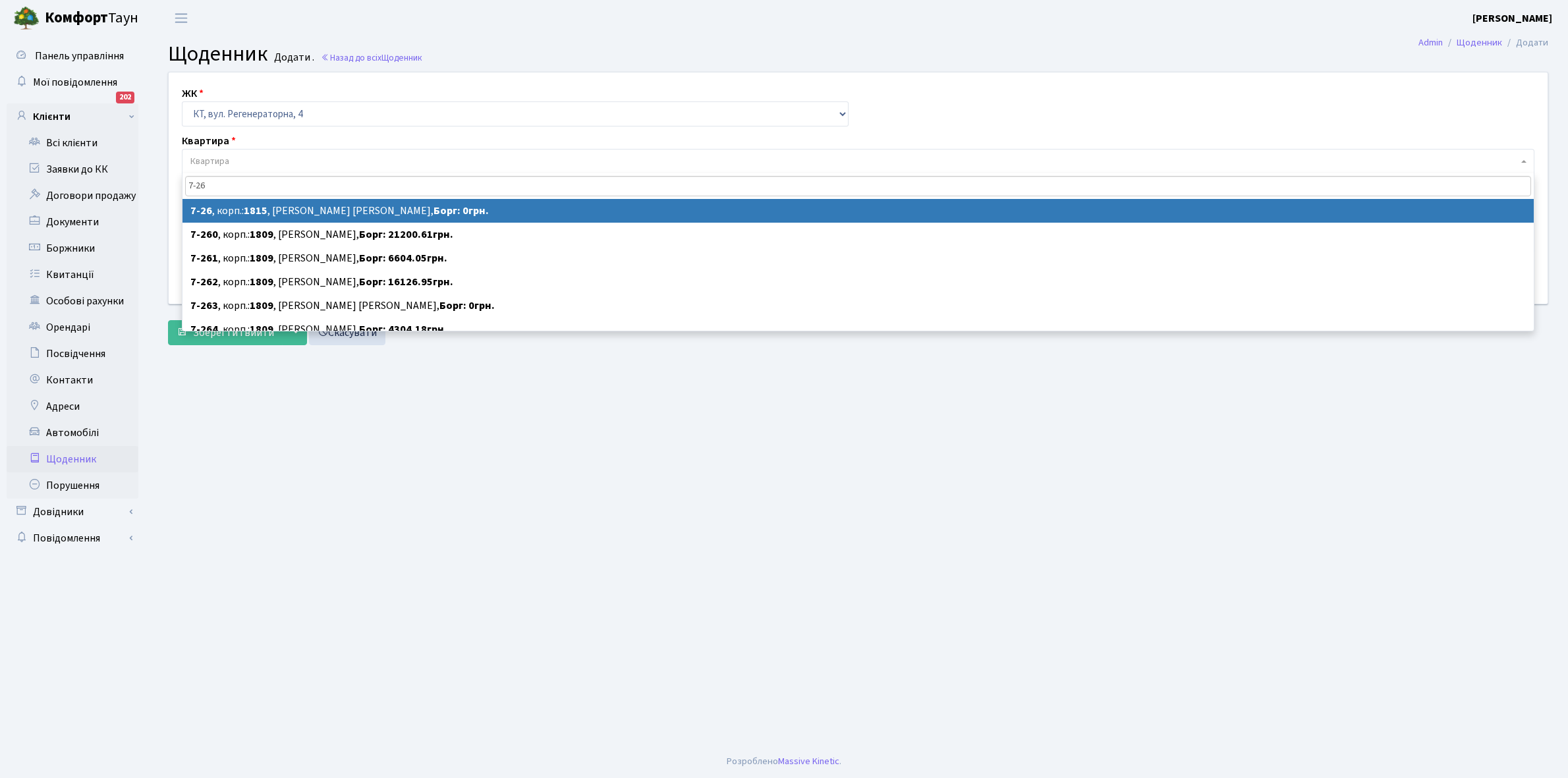
type input "7-26"
select select "5161"
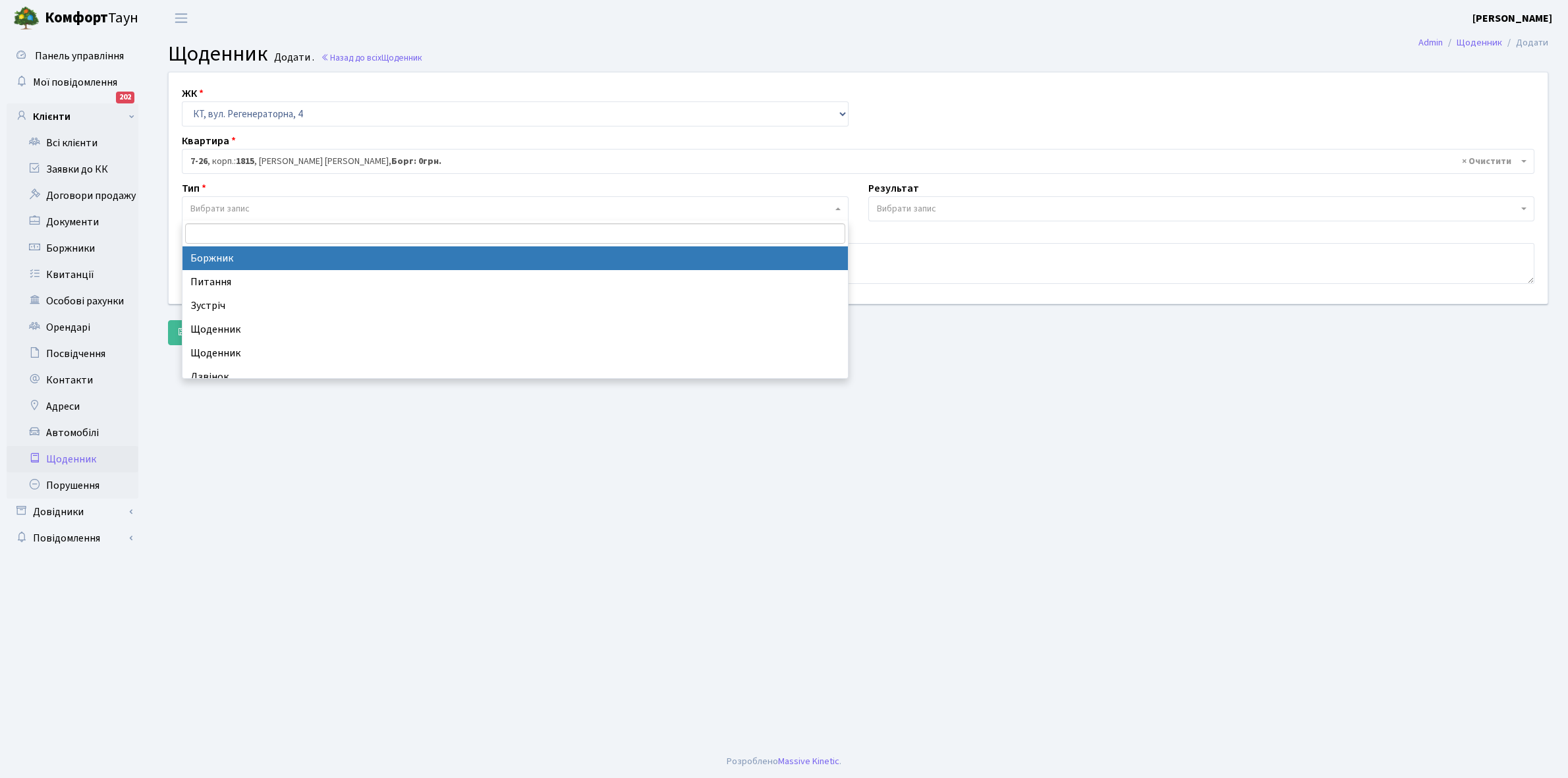
click at [248, 209] on span "Вибрати запис" at bounding box center [219, 208] width 59 height 13
select select "189"
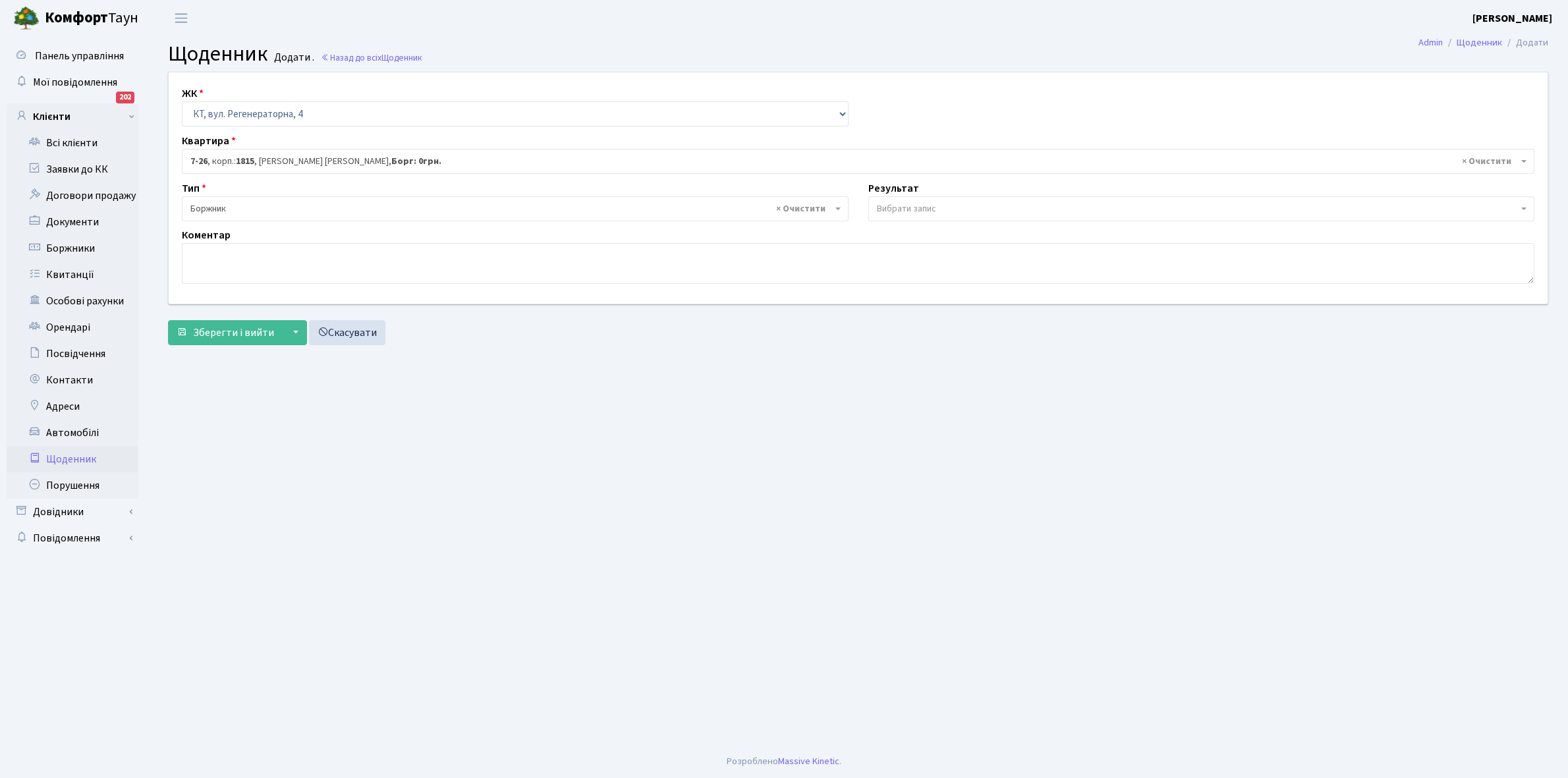
click at [940, 206] on span "Вибрати запис" at bounding box center [1198, 208] width 642 height 13
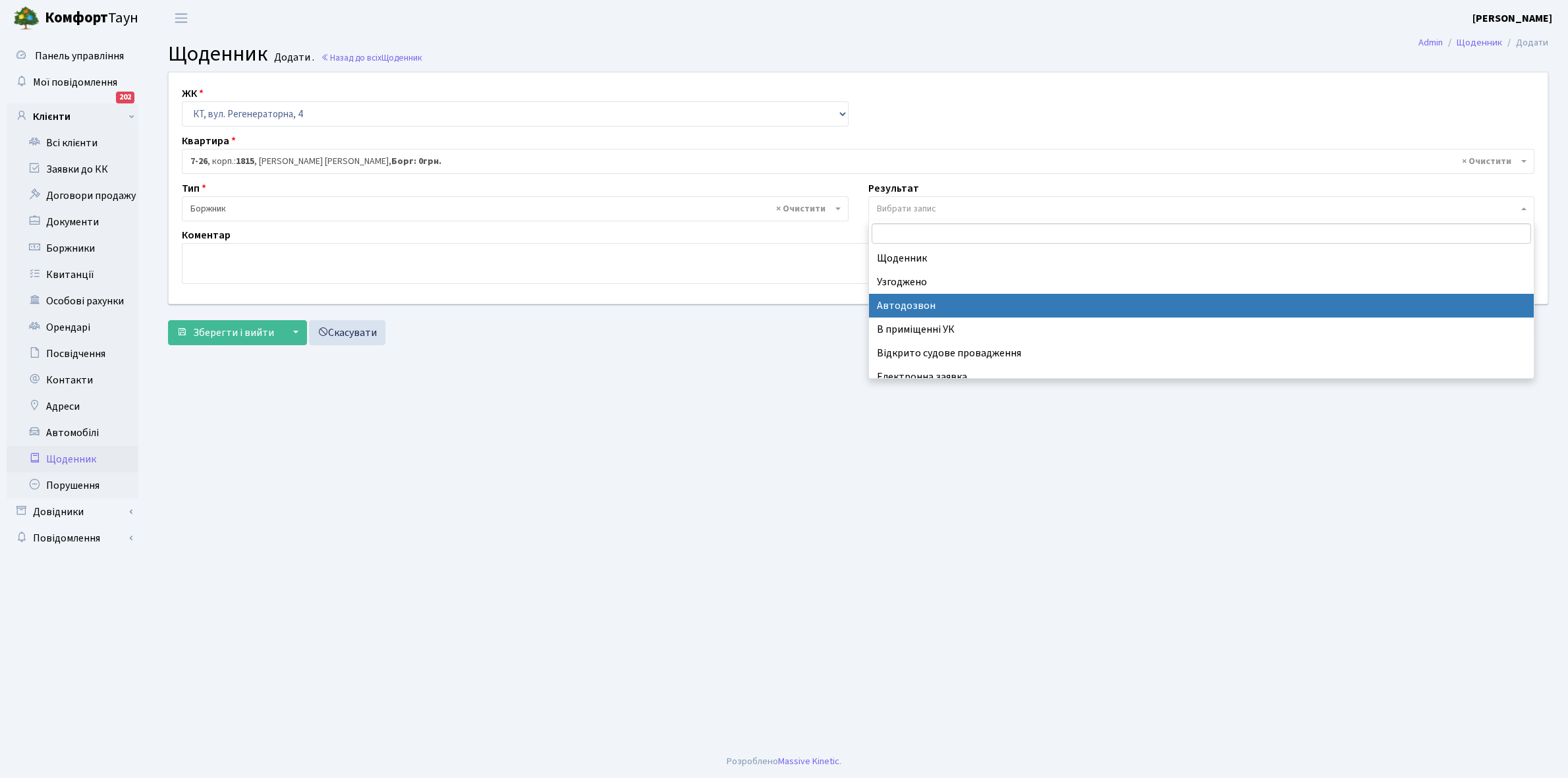
scroll to position [81, 0]
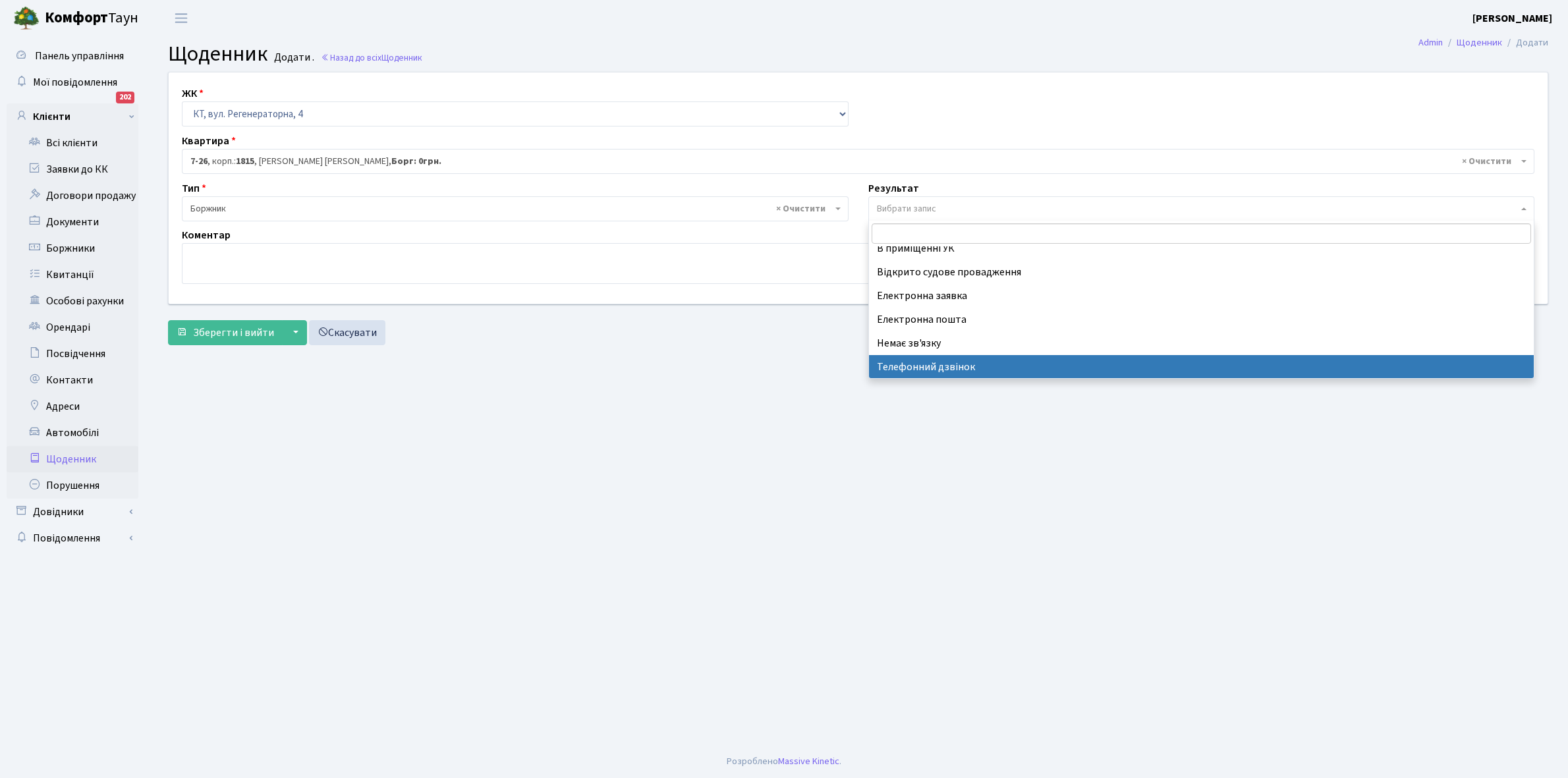
select select "196"
click at [195, 259] on textarea at bounding box center [857, 263] width 1353 height 41
type textarea "J"
type textarea "Оплатив борг"
click at [242, 327] on span "Зберегти і вийти" at bounding box center [233, 332] width 81 height 14
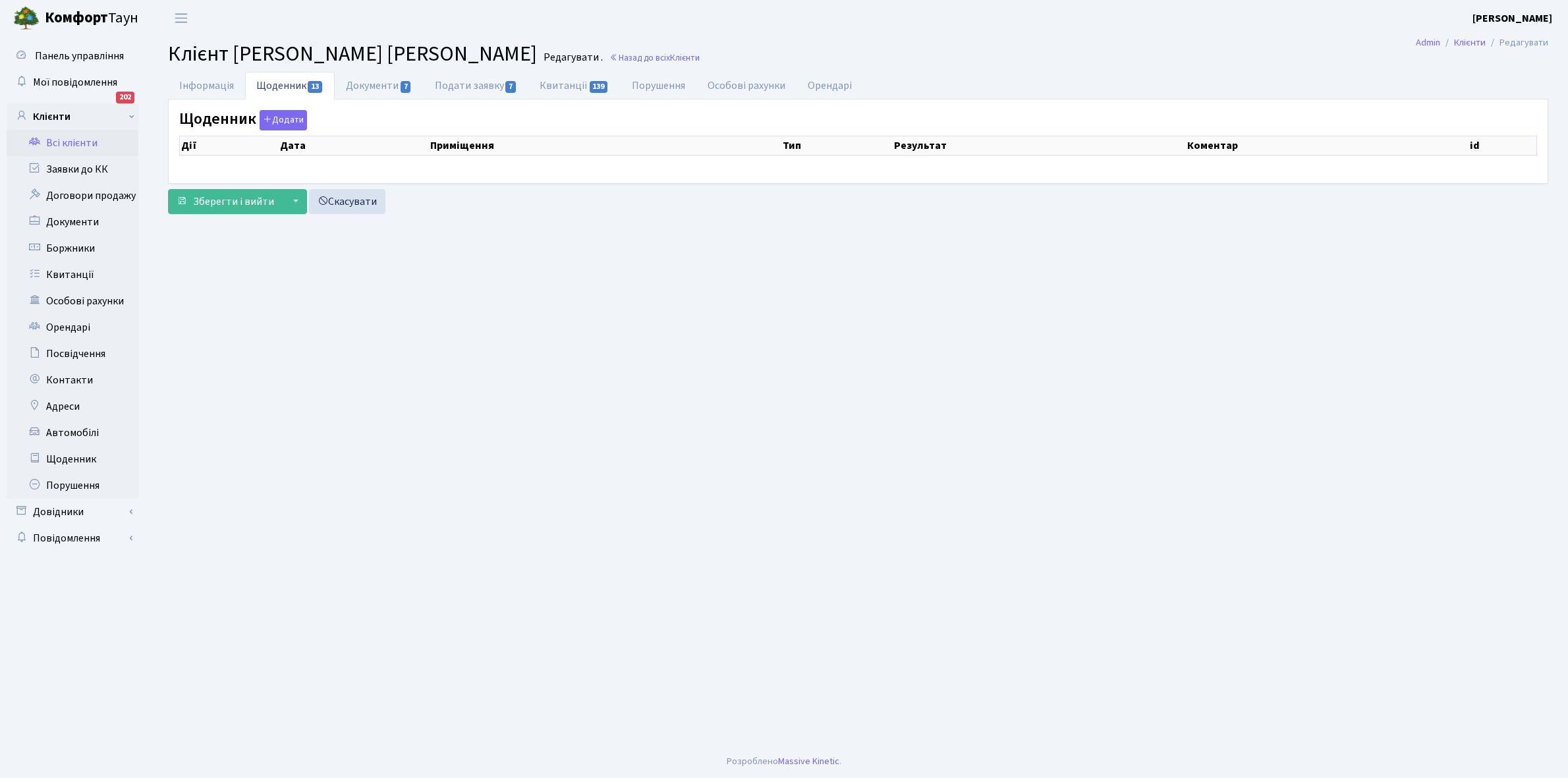
select select "25"
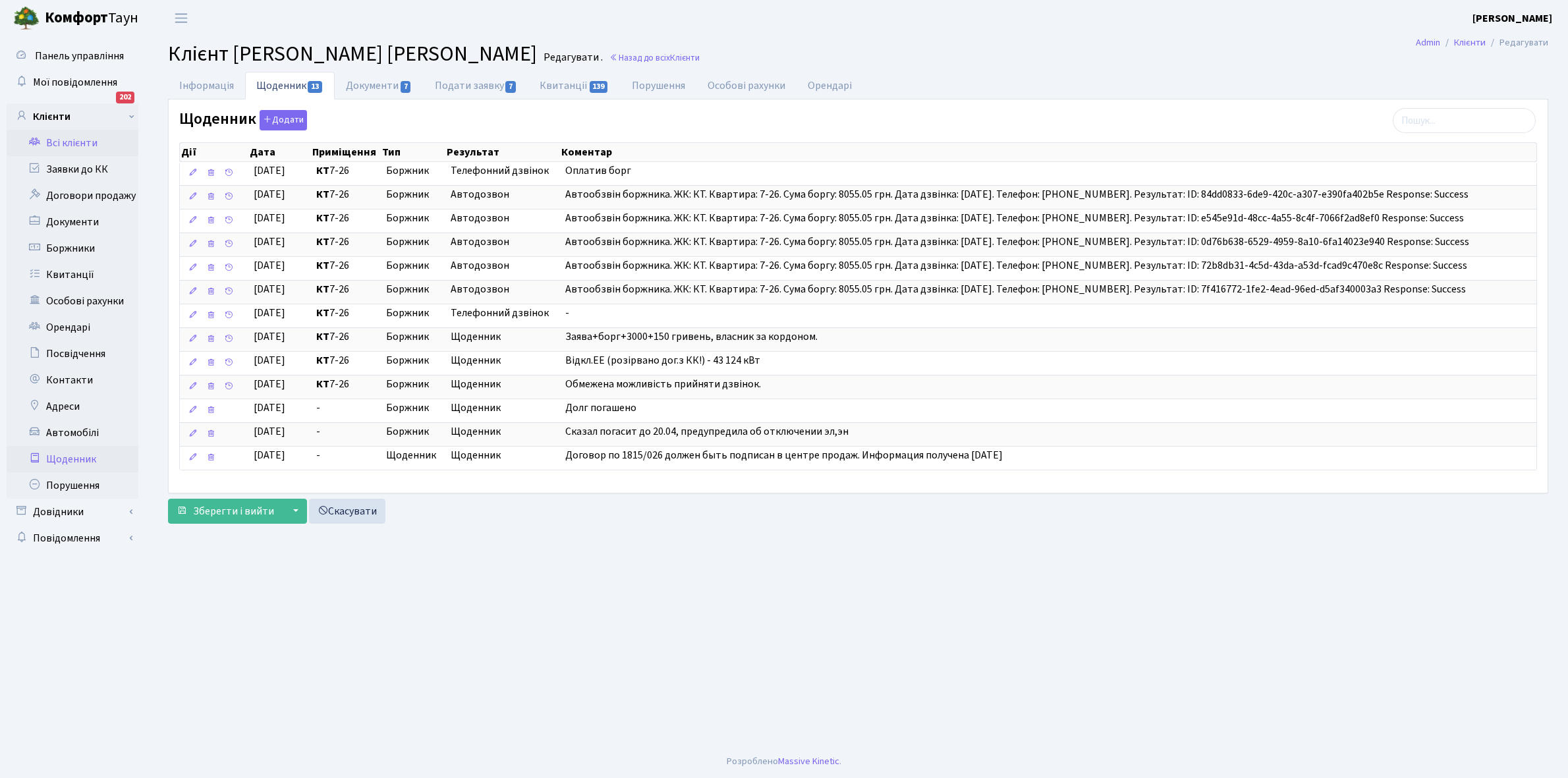
click at [72, 455] on link "Щоденник" at bounding box center [72, 460] width 132 height 27
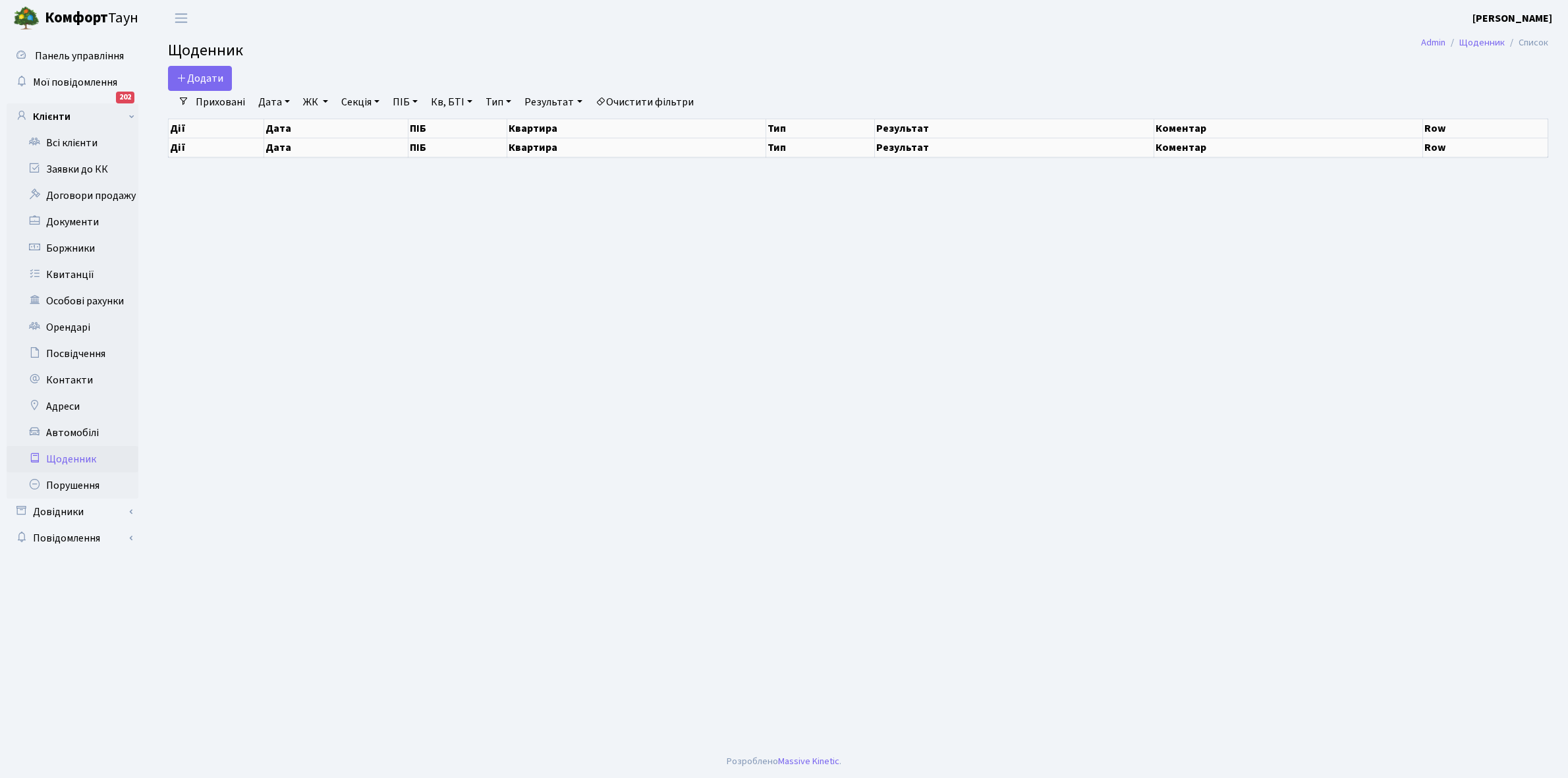
select select "25"
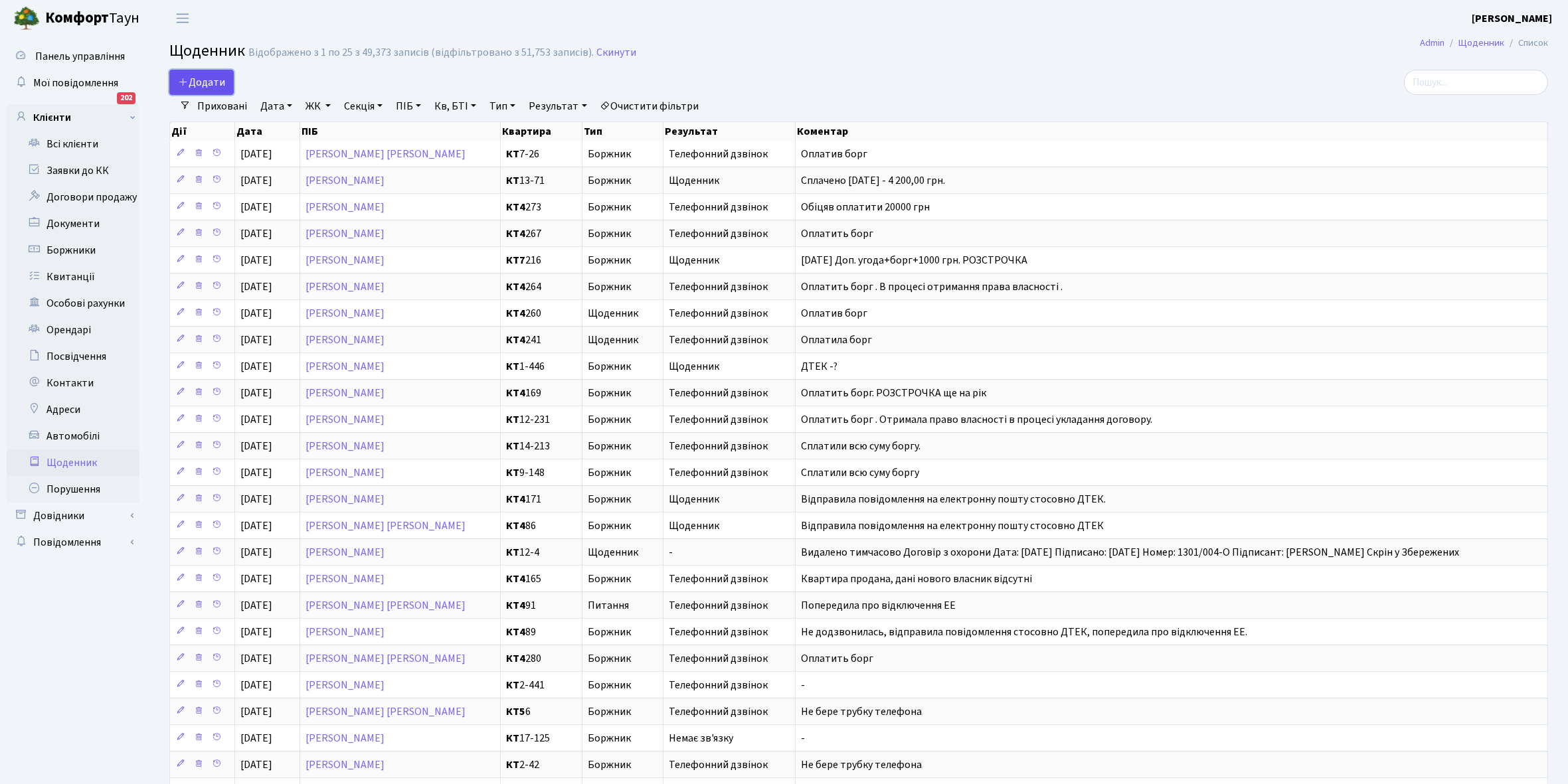
click at [200, 85] on span "Додати" at bounding box center [202, 82] width 48 height 14
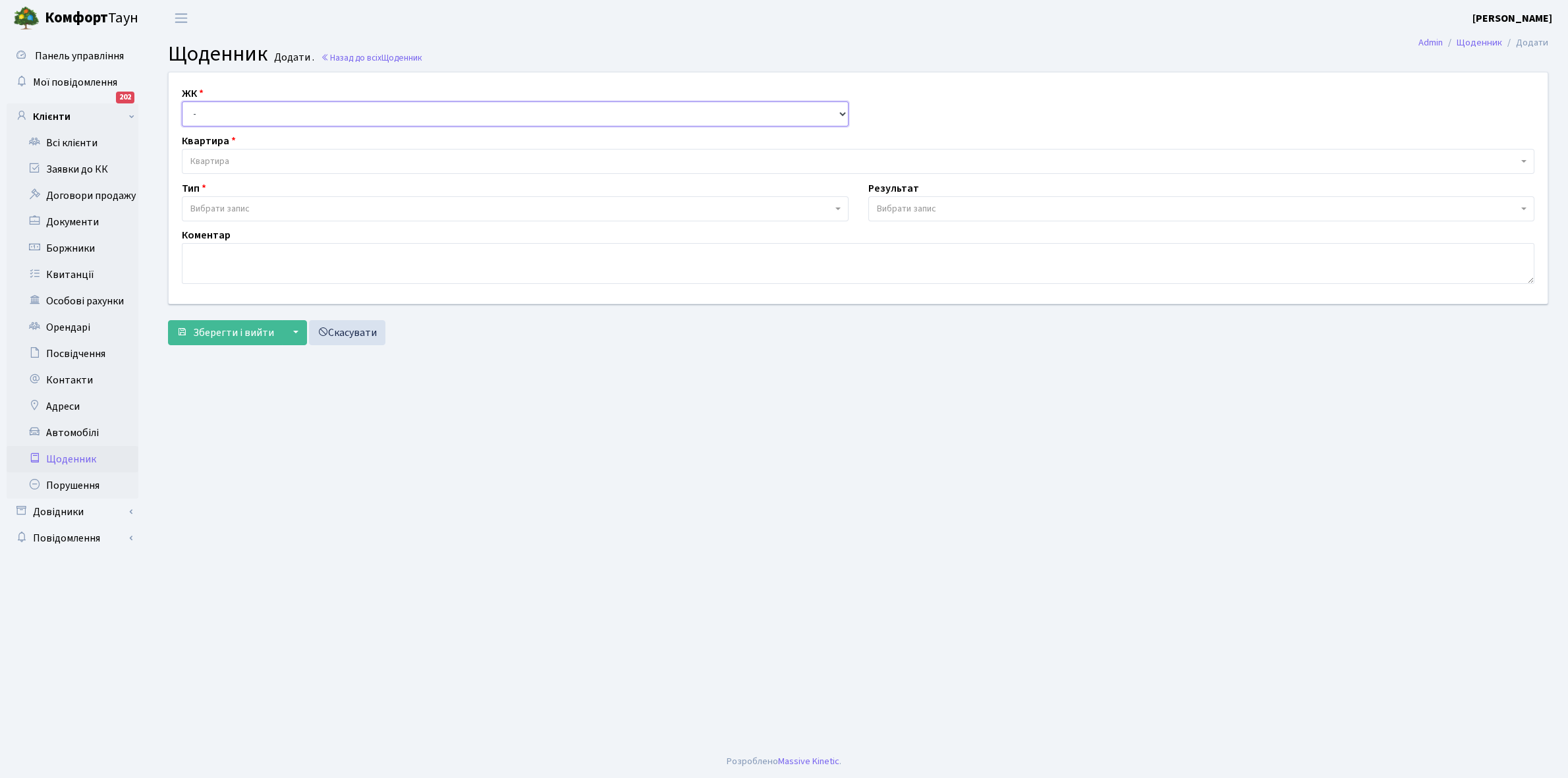
click at [229, 106] on select "- КТ, вул. Регенераторна, 4 КТ2, просп. Соборності, 17 КТ3, вул. Березнева, 16 …" at bounding box center [515, 114] width 666 height 25
select select "271"
click at [182, 101] on select "- КТ, вул. Регенераторна, 4 КТ2, просп. Соборності, 17 КТ3, вул. Березнева, 16 …" at bounding box center [515, 114] width 666 height 25
select select
click at [242, 155] on span "Квартира" at bounding box center [854, 161] width 1327 height 13
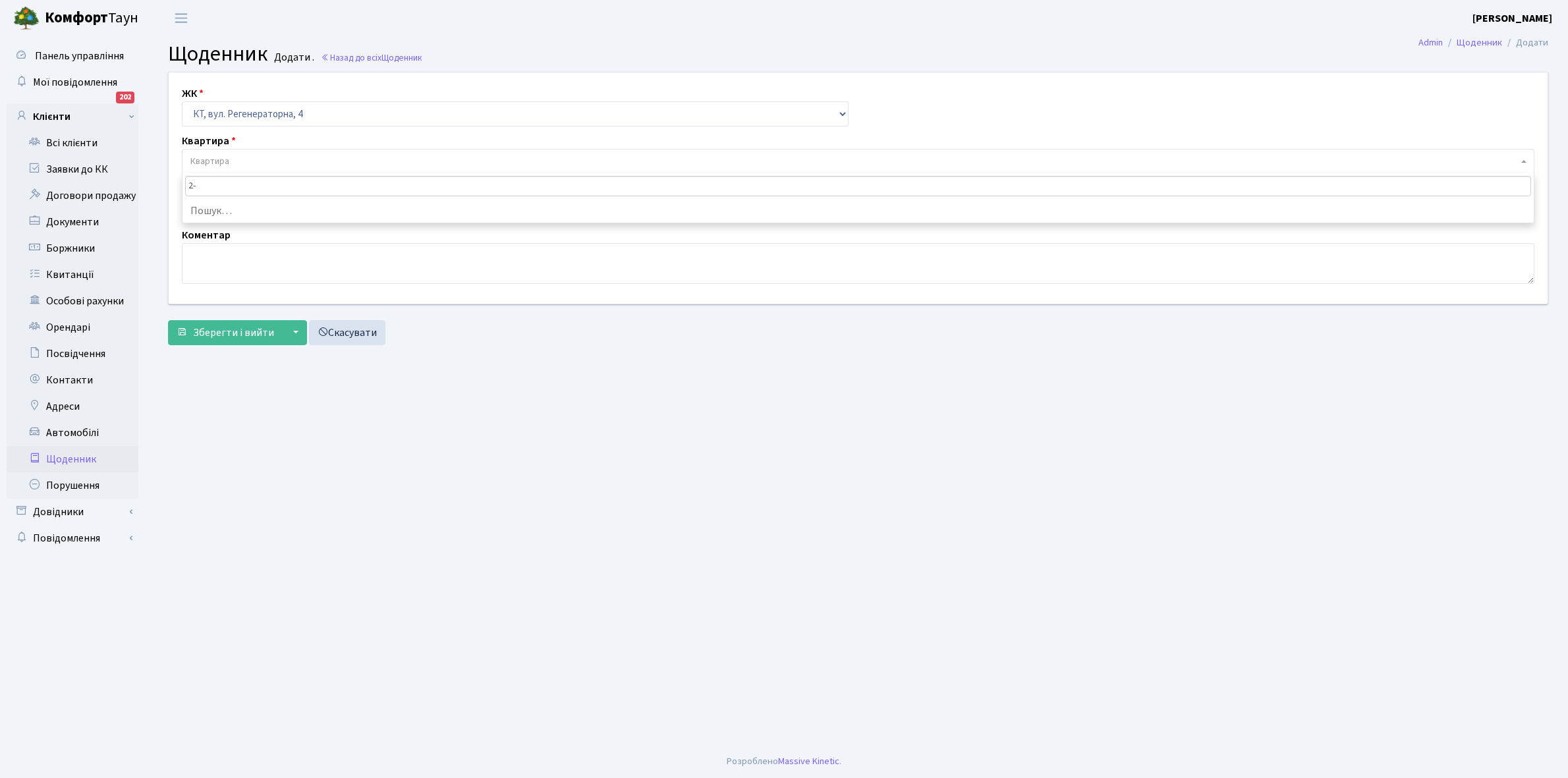
type input "2-35"
click at [80, 145] on link "Всі клієнти" at bounding box center [72, 143] width 132 height 27
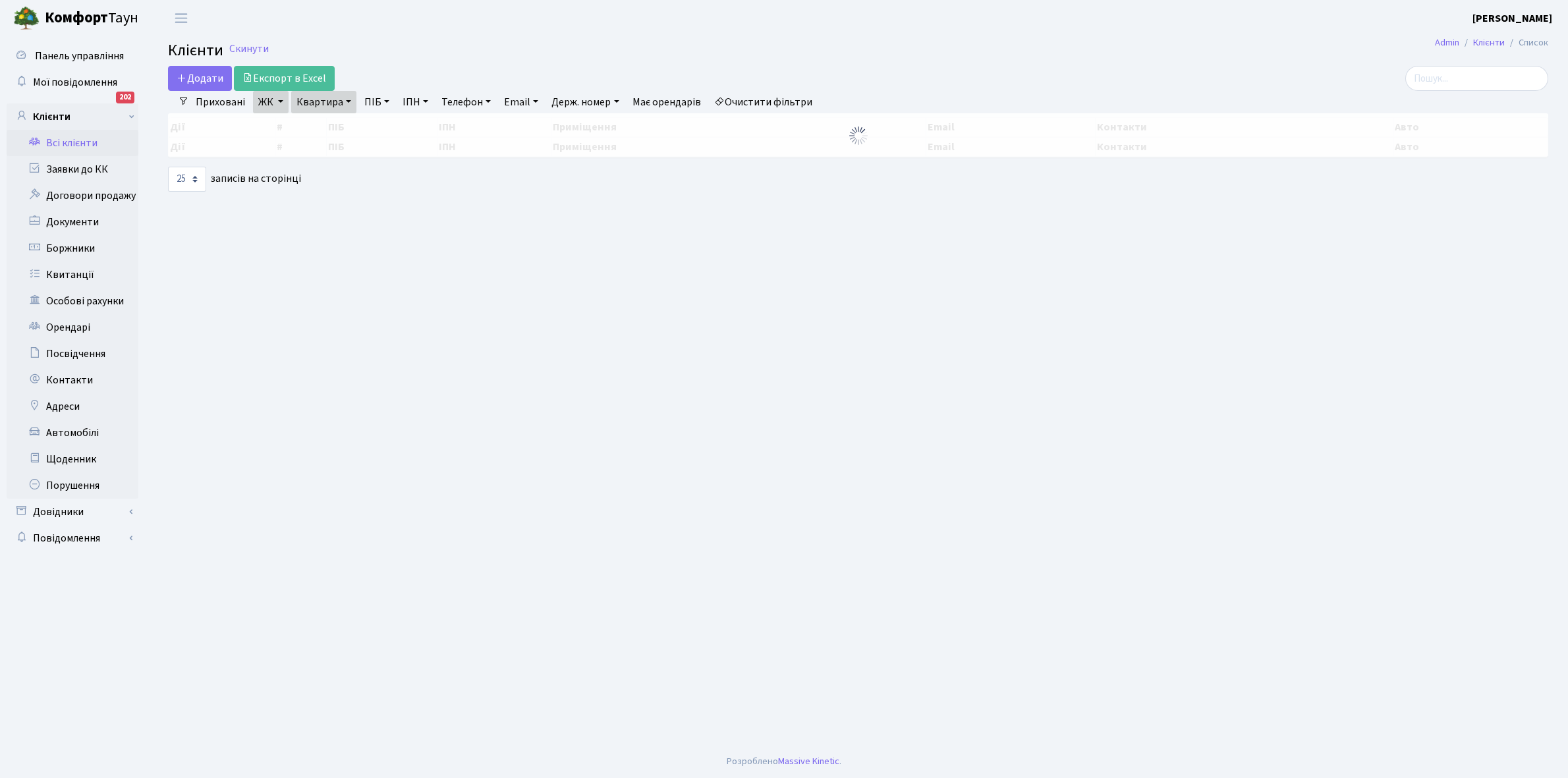
select select "25"
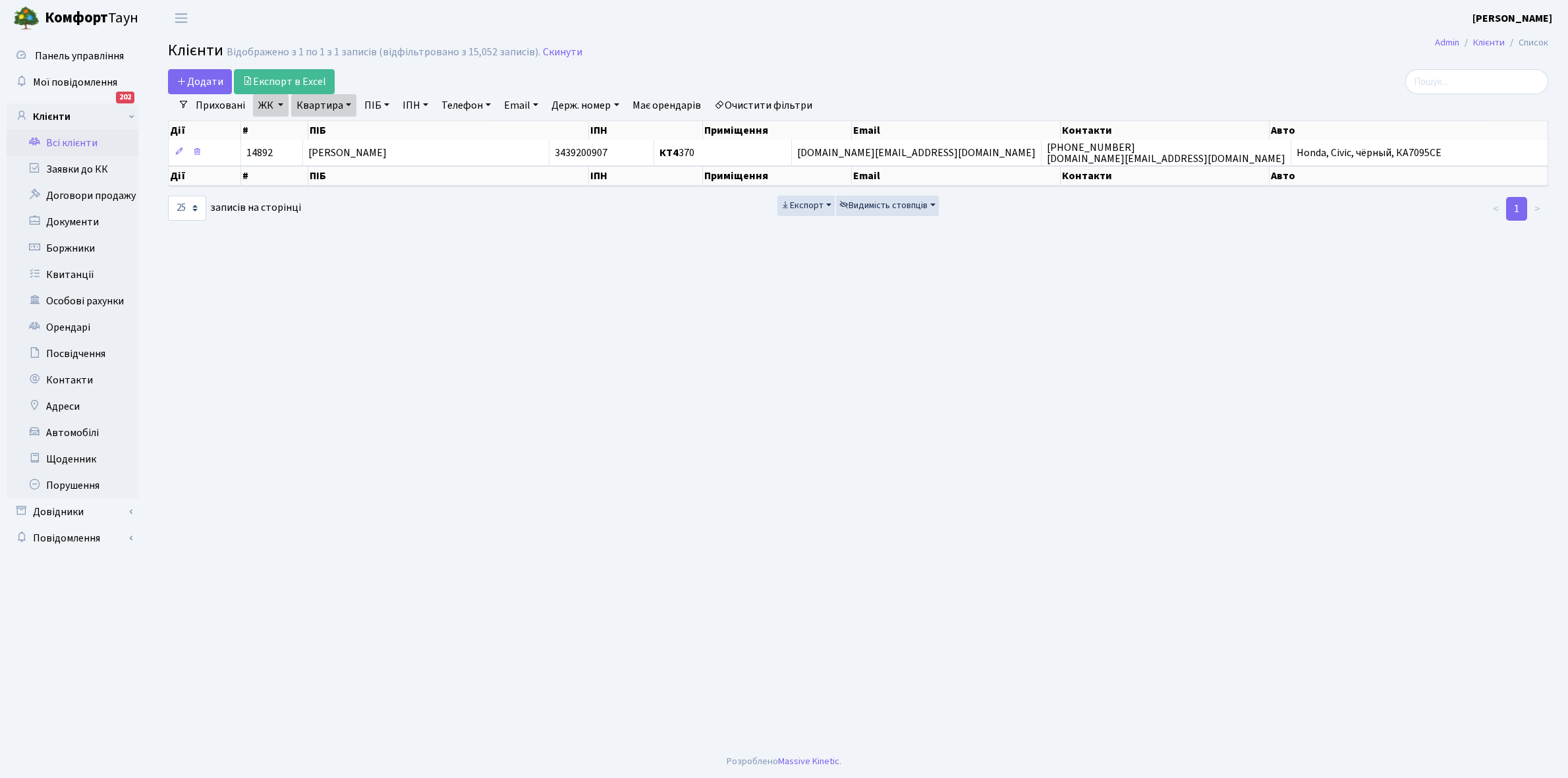
click at [346, 104] on link "Квартира" at bounding box center [324, 105] width 65 height 23
click at [759, 104] on link "Очистити фільтри" at bounding box center [763, 105] width 108 height 23
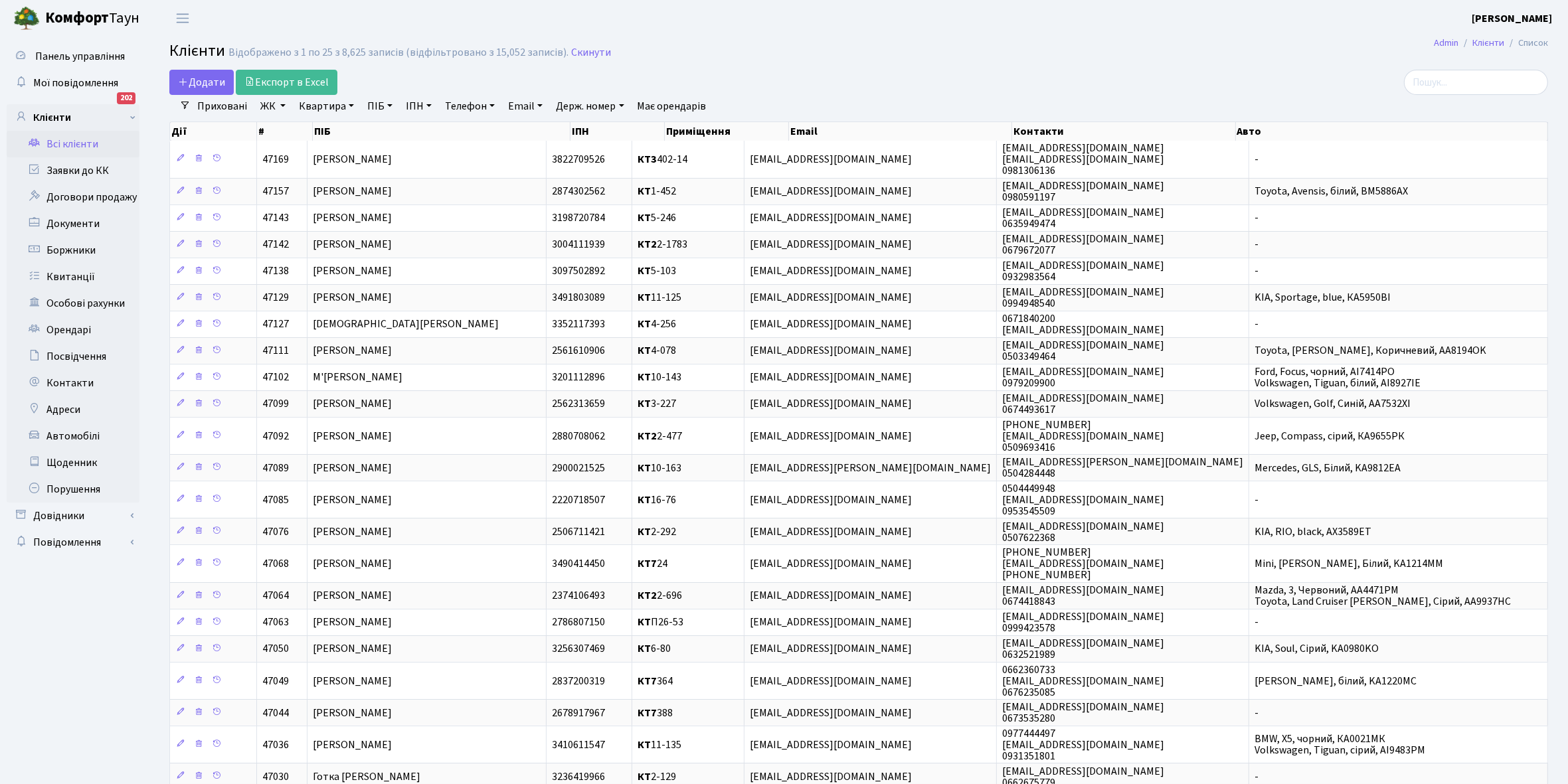
click at [284, 105] on link "ЖК" at bounding box center [273, 106] width 36 height 23
click at [333, 127] on label "КТ, вул. Регенераторна, 4" at bounding box center [346, 132] width 122 height 15
click at [294, 127] on input "КТ, вул. Регенераторна, 4" at bounding box center [289, 129] width 9 height 9
checkbox input "true"
click at [303, 287] on button "Застосувати" at bounding box center [313, 297] width 110 height 21
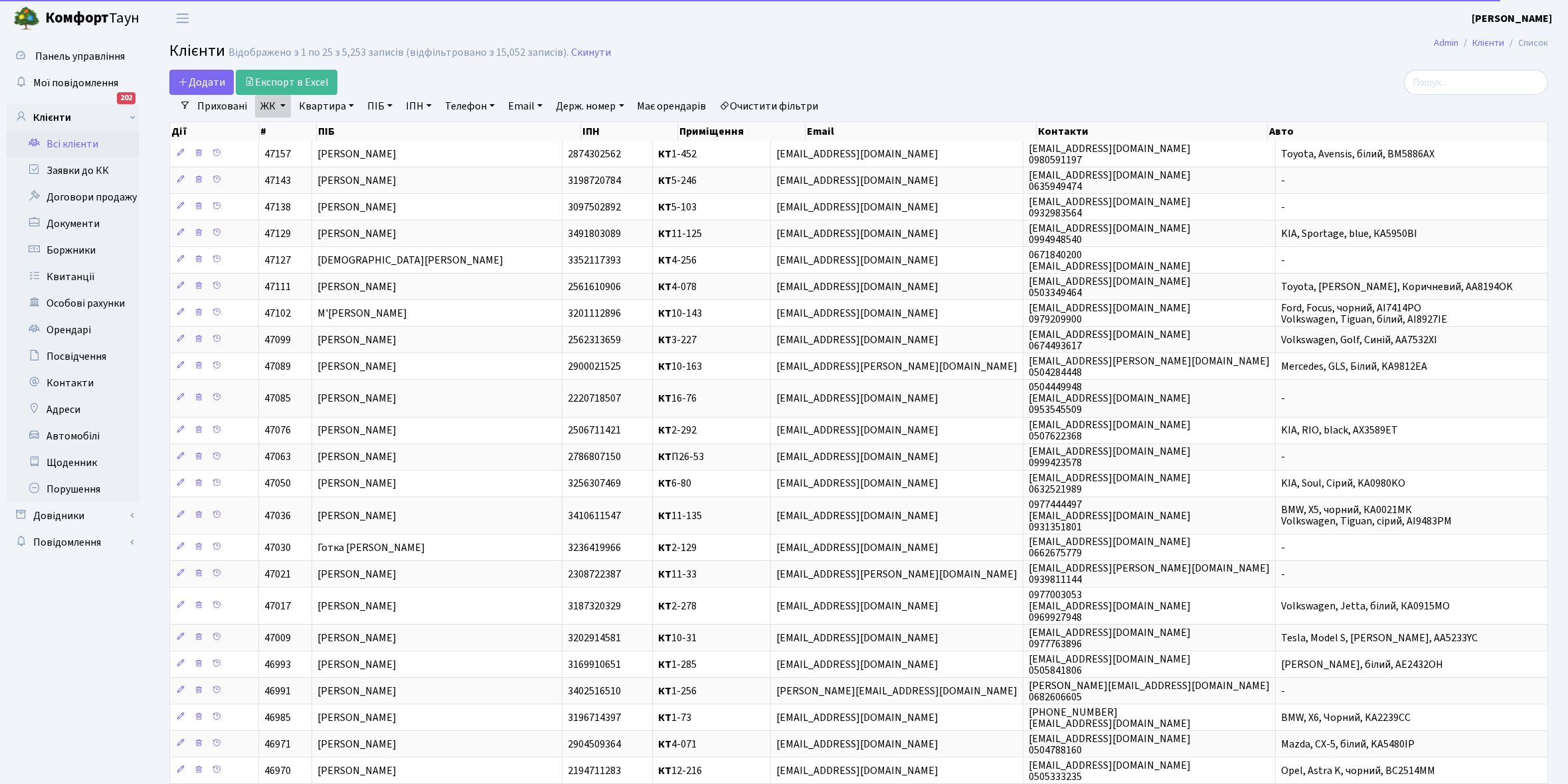
click at [349, 103] on link "Квартира" at bounding box center [326, 106] width 66 height 23
click at [330, 130] on input "text" at bounding box center [333, 132] width 78 height 25
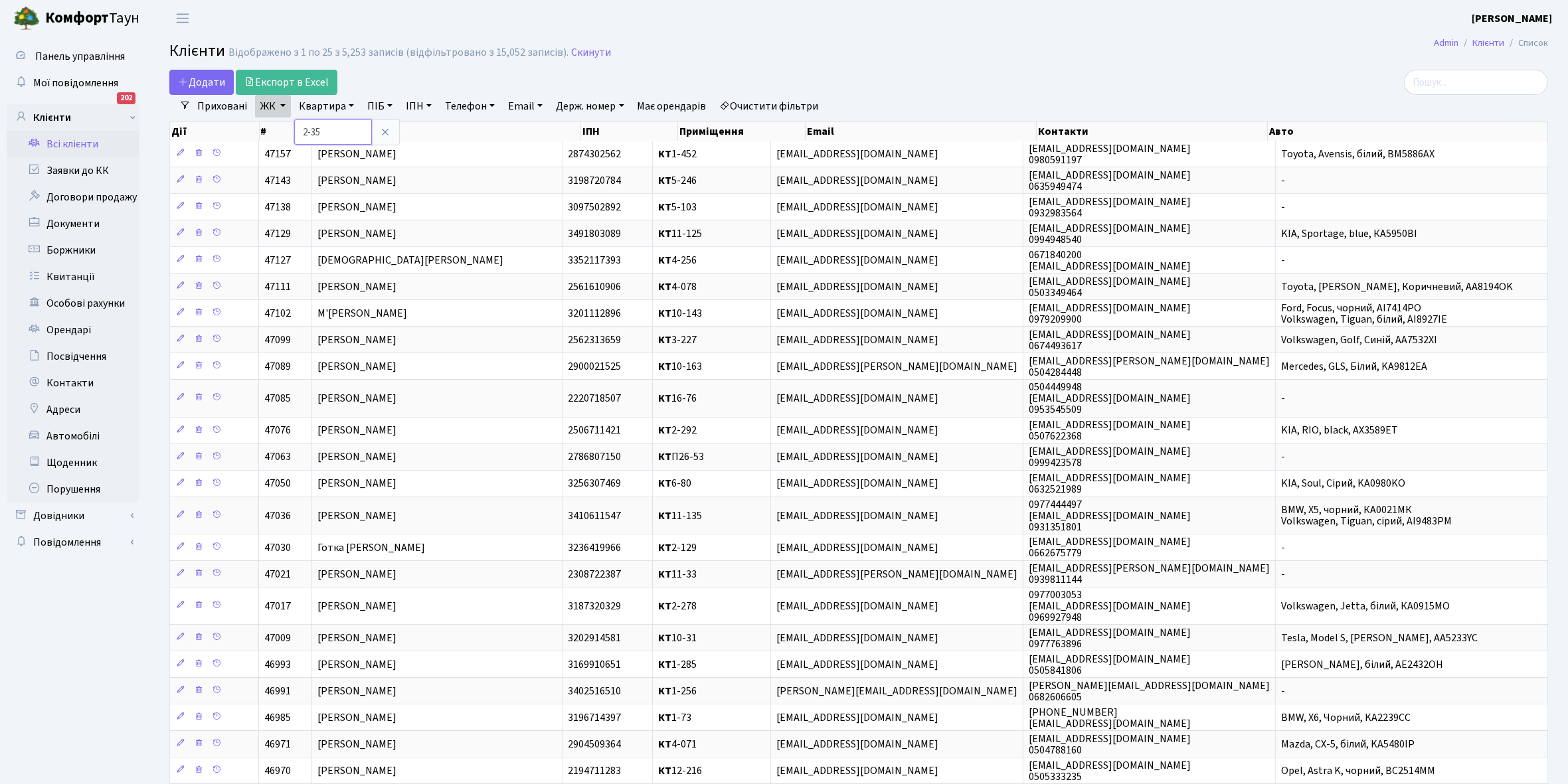
type input "2-35"
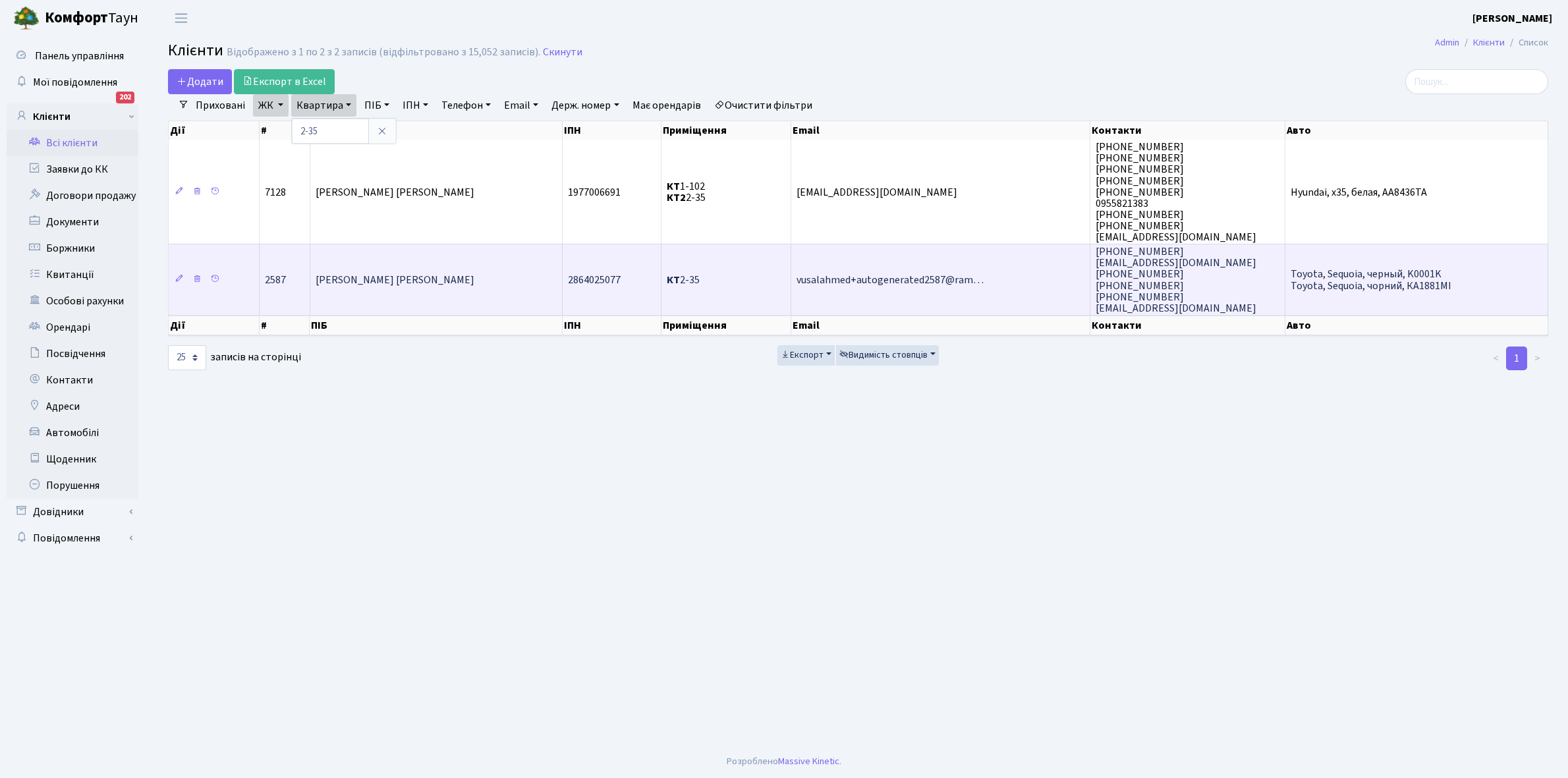
click at [452, 281] on span "Ахмедзаде Ельсевар Тофіг Огли" at bounding box center [395, 280] width 159 height 14
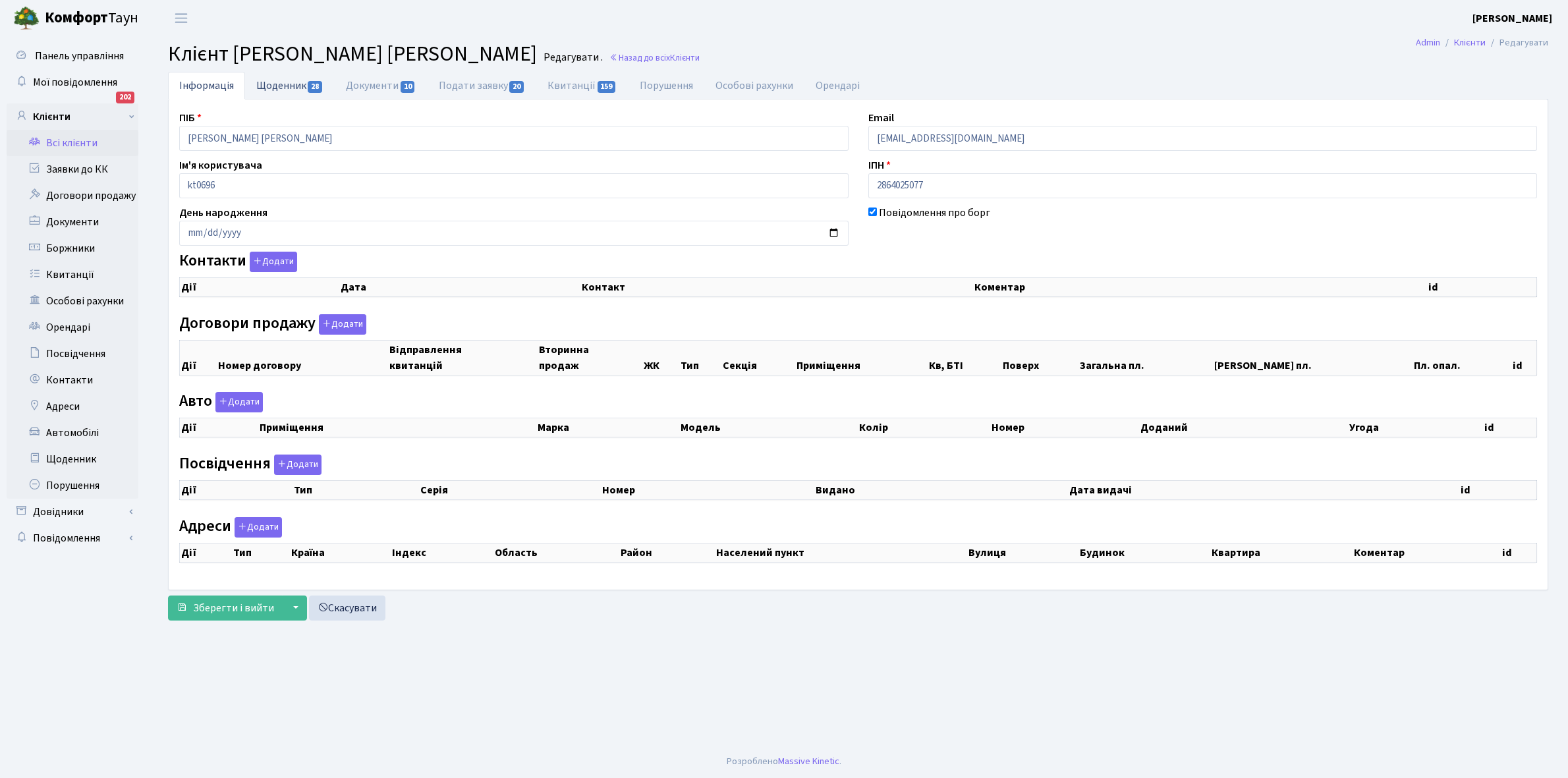
checkbox input "true"
select select "25"
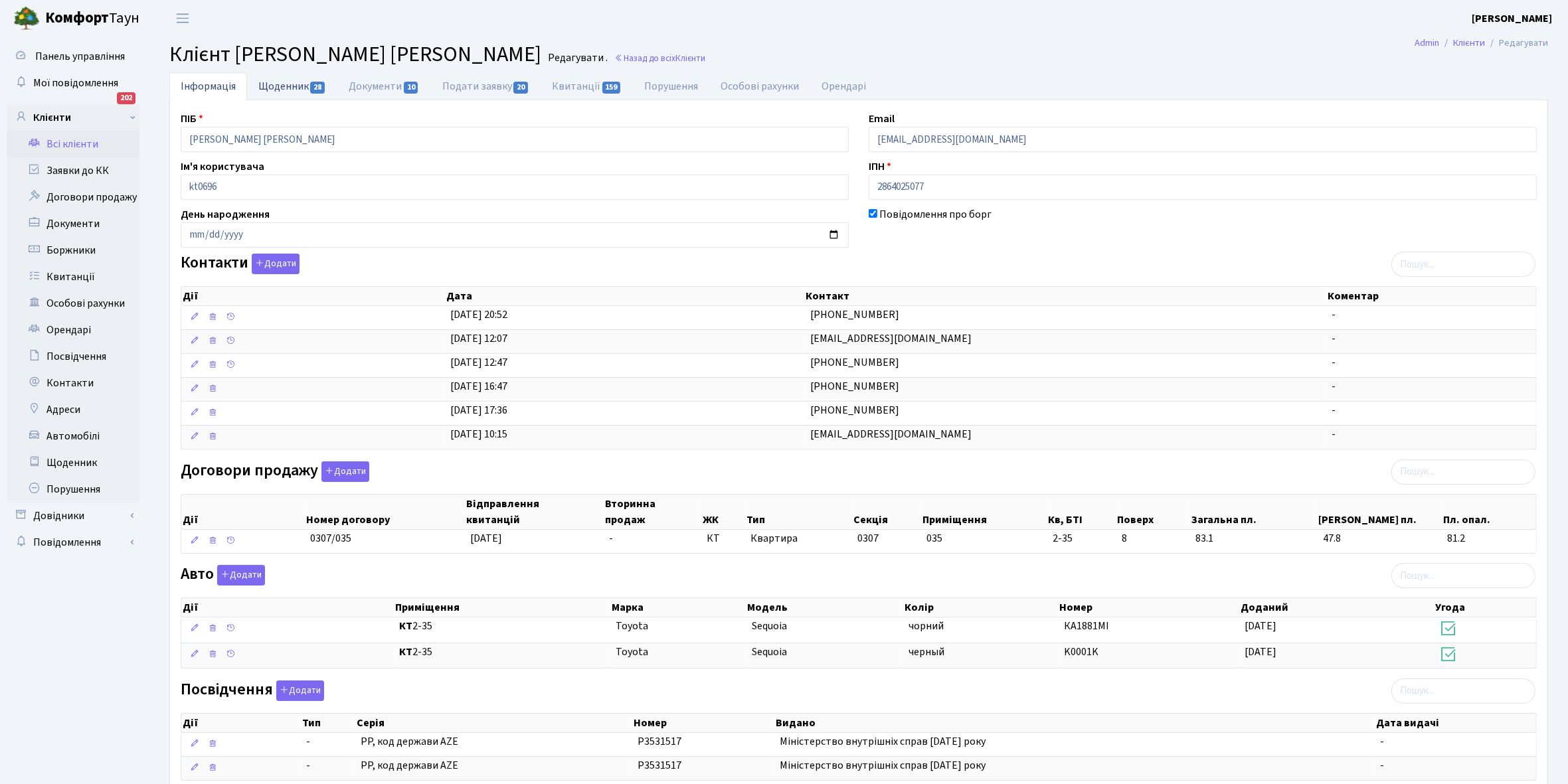
click at [274, 78] on link "Щоденник 28" at bounding box center [292, 86] width 90 height 27
select select "25"
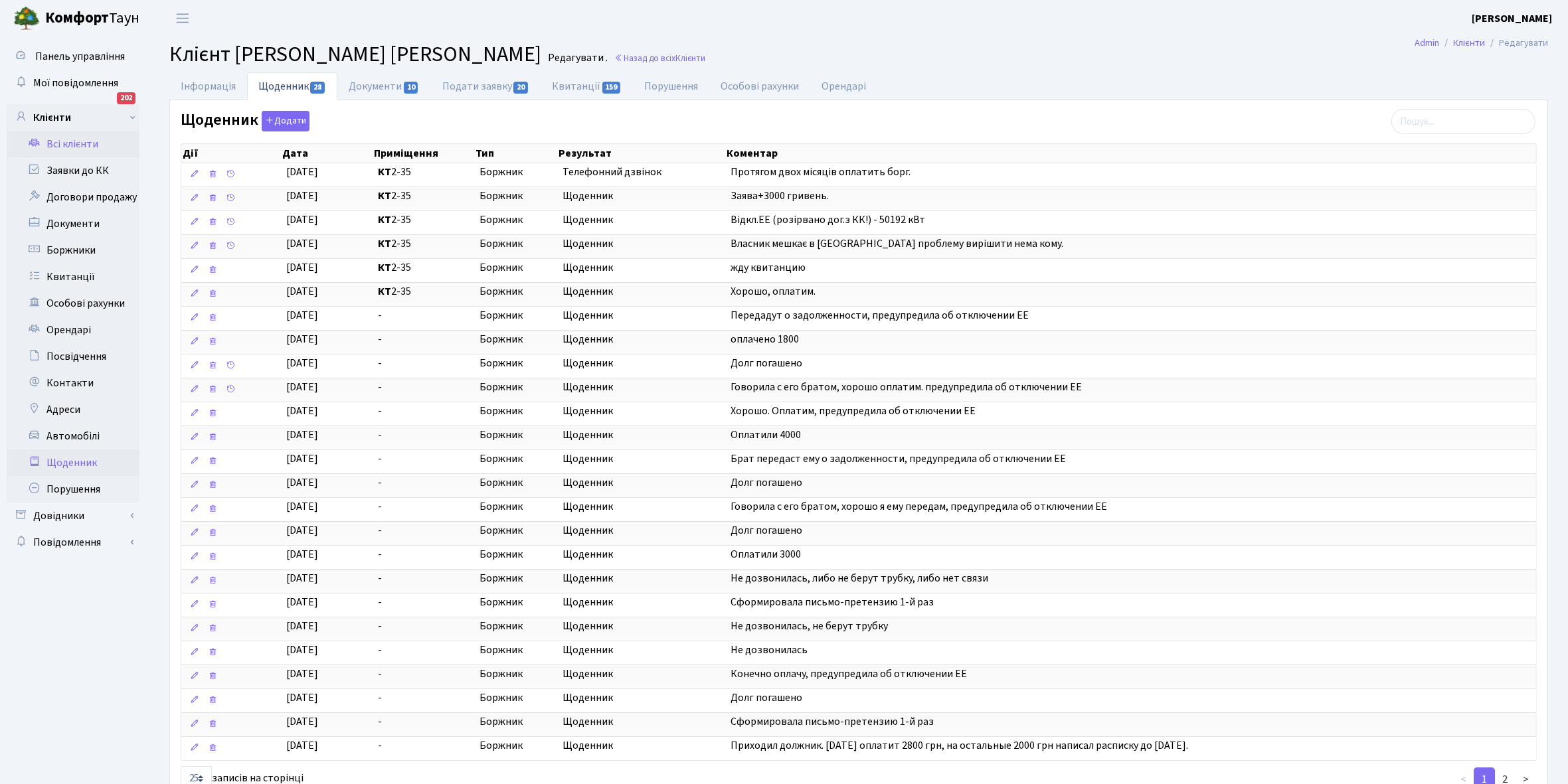
click at [67, 466] on link "Щоденник" at bounding box center [73, 463] width 133 height 27
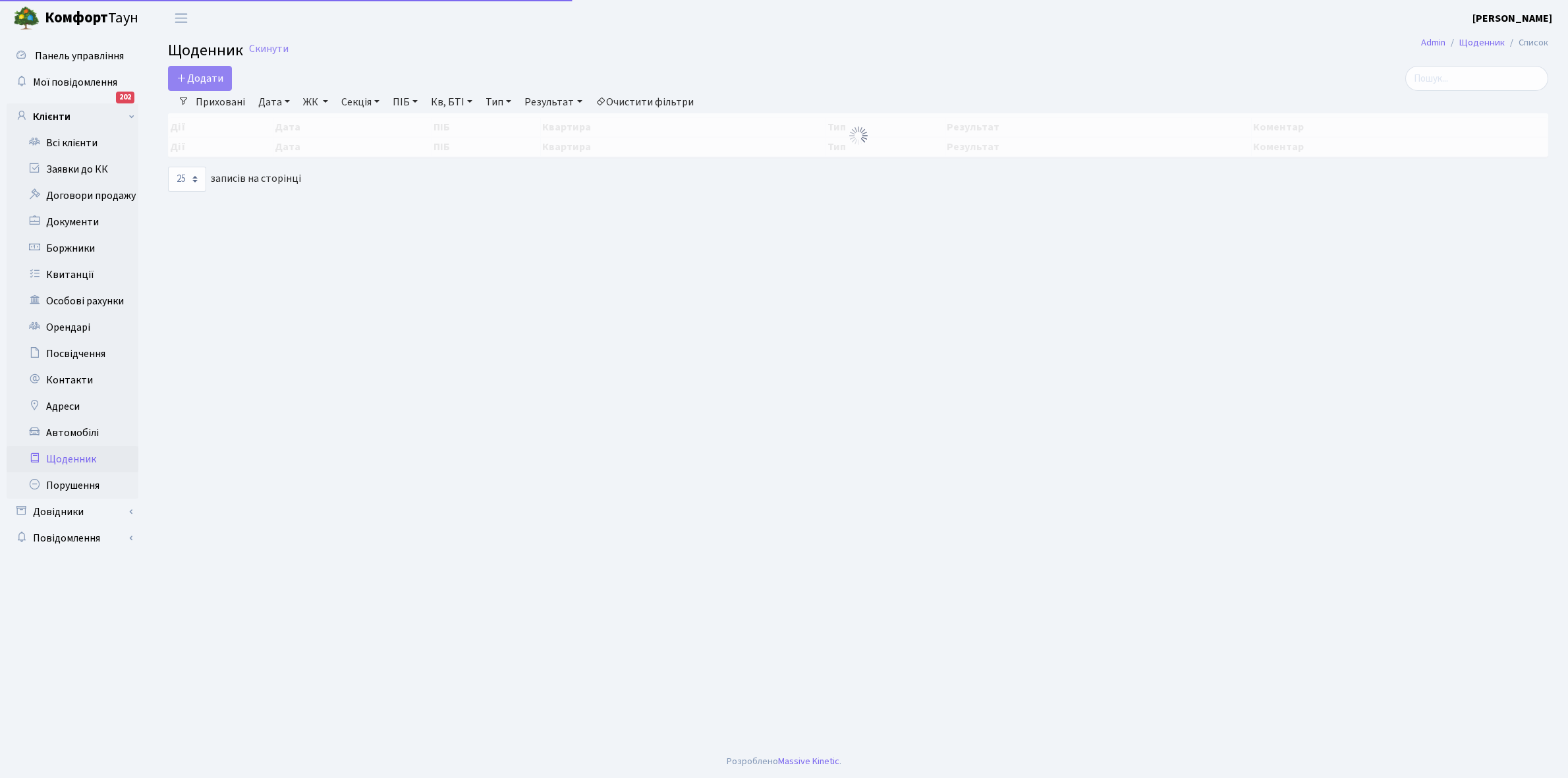
select select "25"
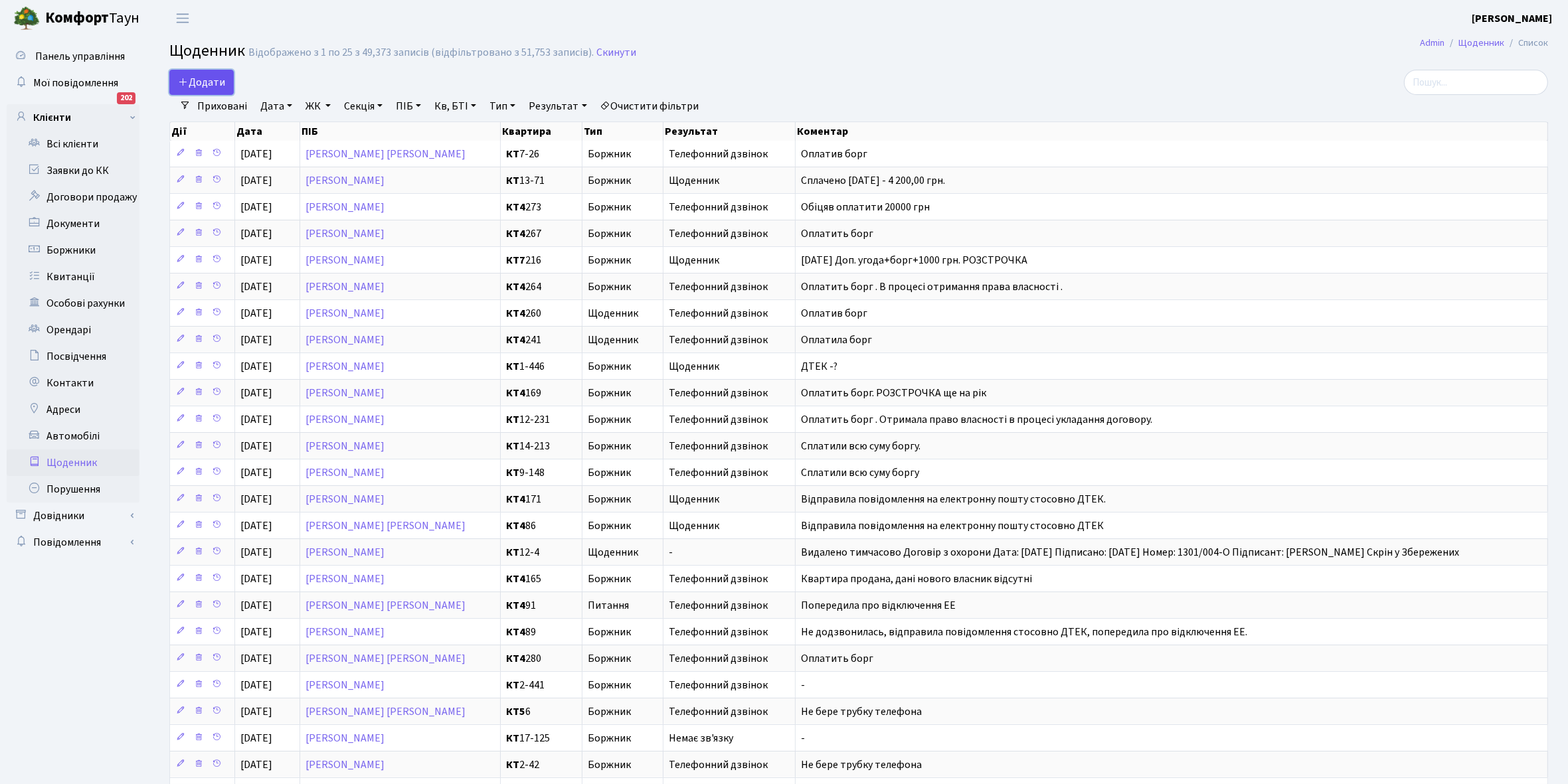
click at [204, 78] on span "Додати" at bounding box center [202, 82] width 48 height 14
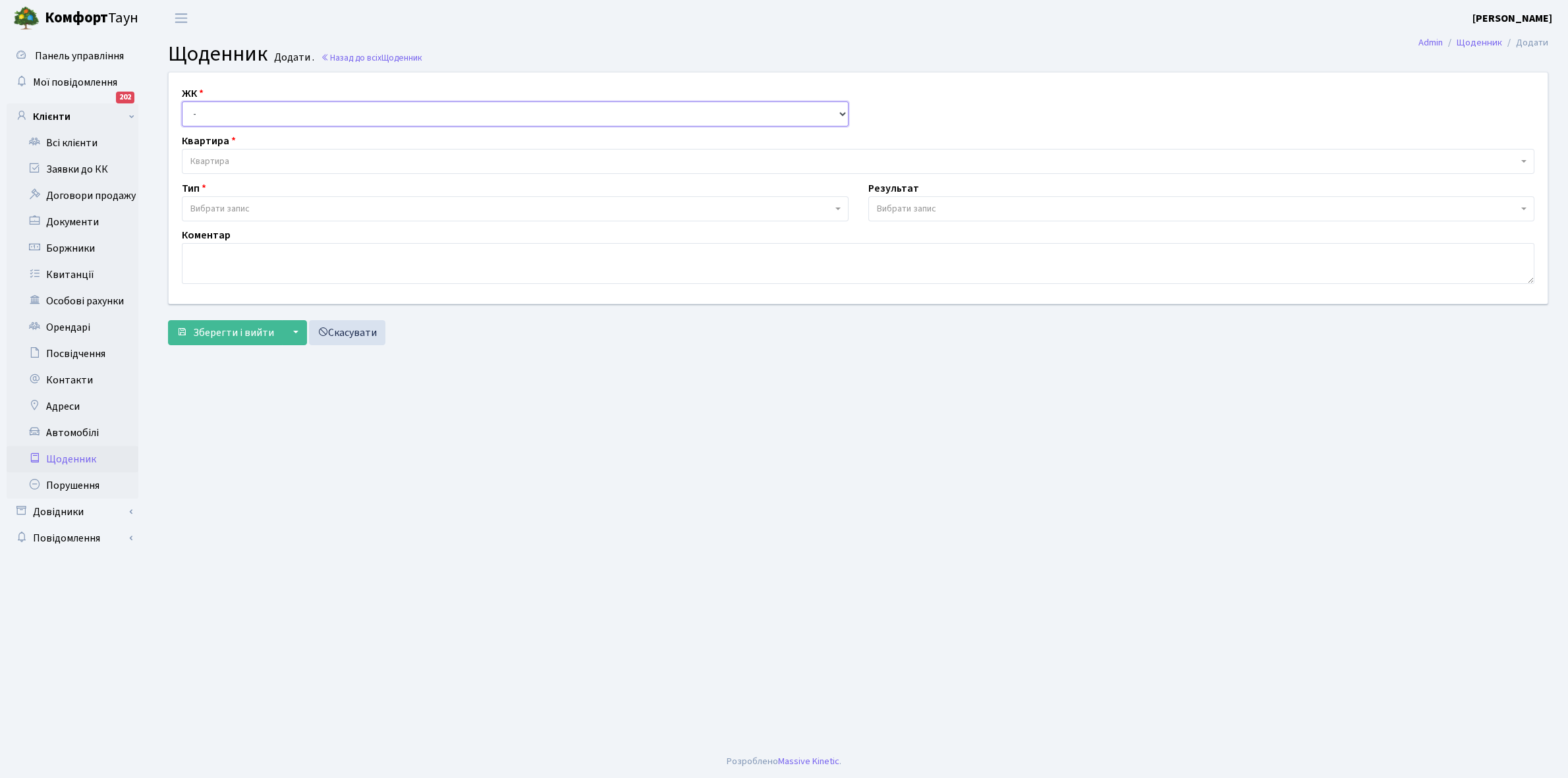
click at [224, 111] on select "- КТ, вул. Регенераторна, 4 КТ2, просп. Соборності, 17 КТ3, вул. Березнева, 16 …" at bounding box center [515, 114] width 666 height 25
select select "271"
click at [182, 101] on select "- КТ, вул. Регенераторна, 4 КТ2, просп. Соборності, 17 КТ3, вул. Березнева, 16 …" at bounding box center [515, 114] width 666 height 25
select select
click at [236, 156] on span "Квартира" at bounding box center [854, 161] width 1327 height 13
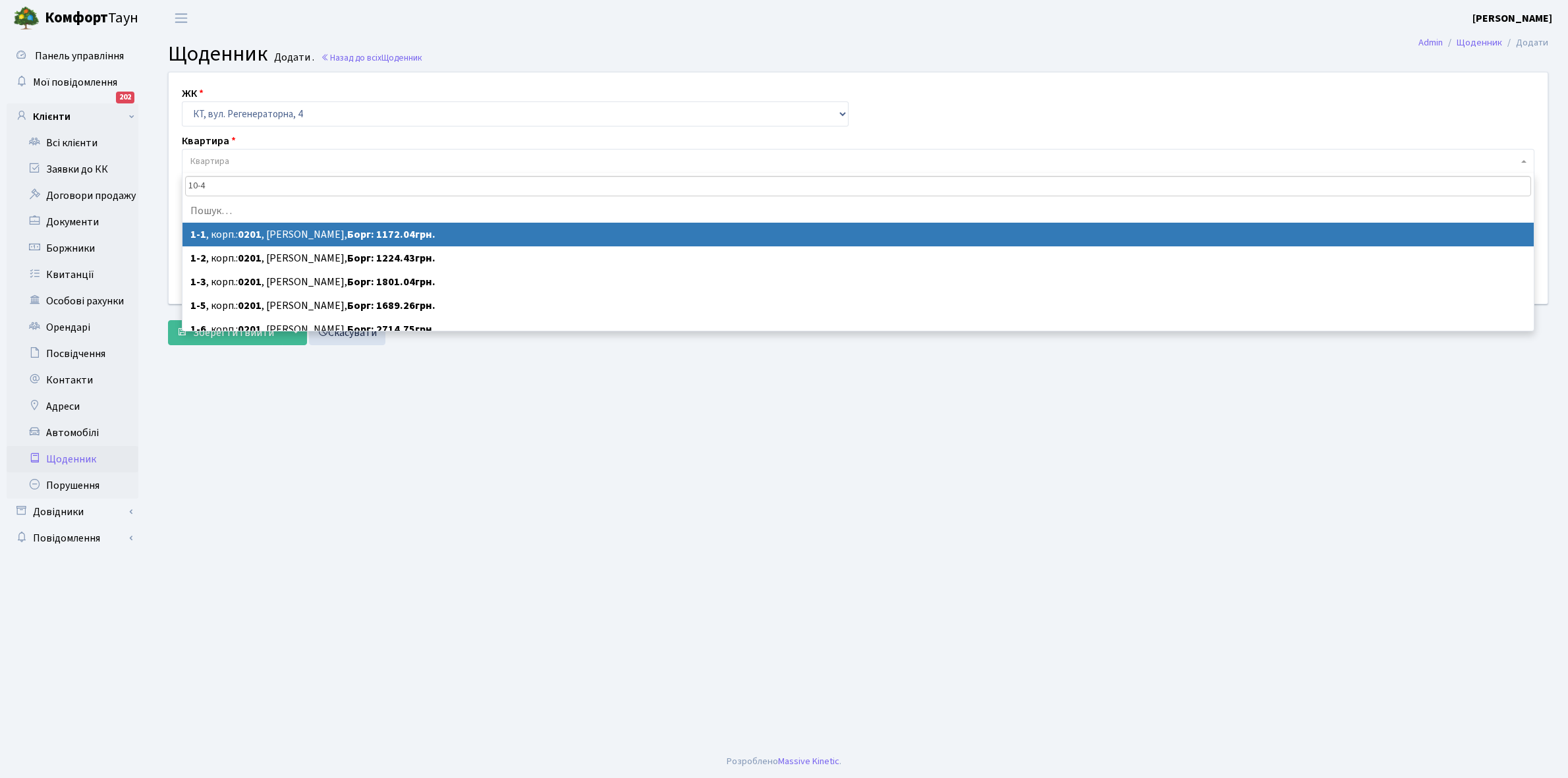
type input "10-45"
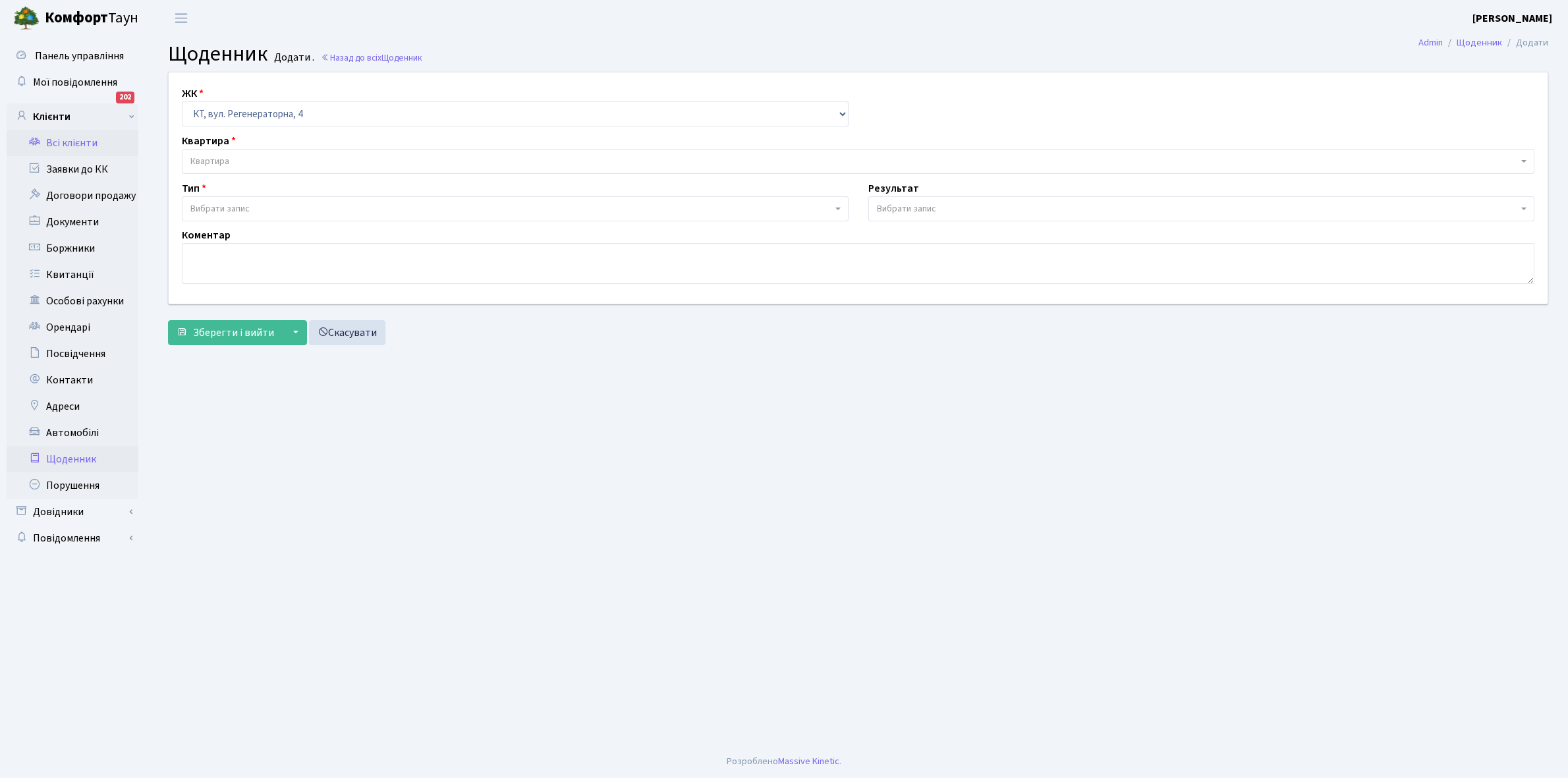
click at [76, 141] on link "Всі клієнти" at bounding box center [72, 143] width 132 height 27
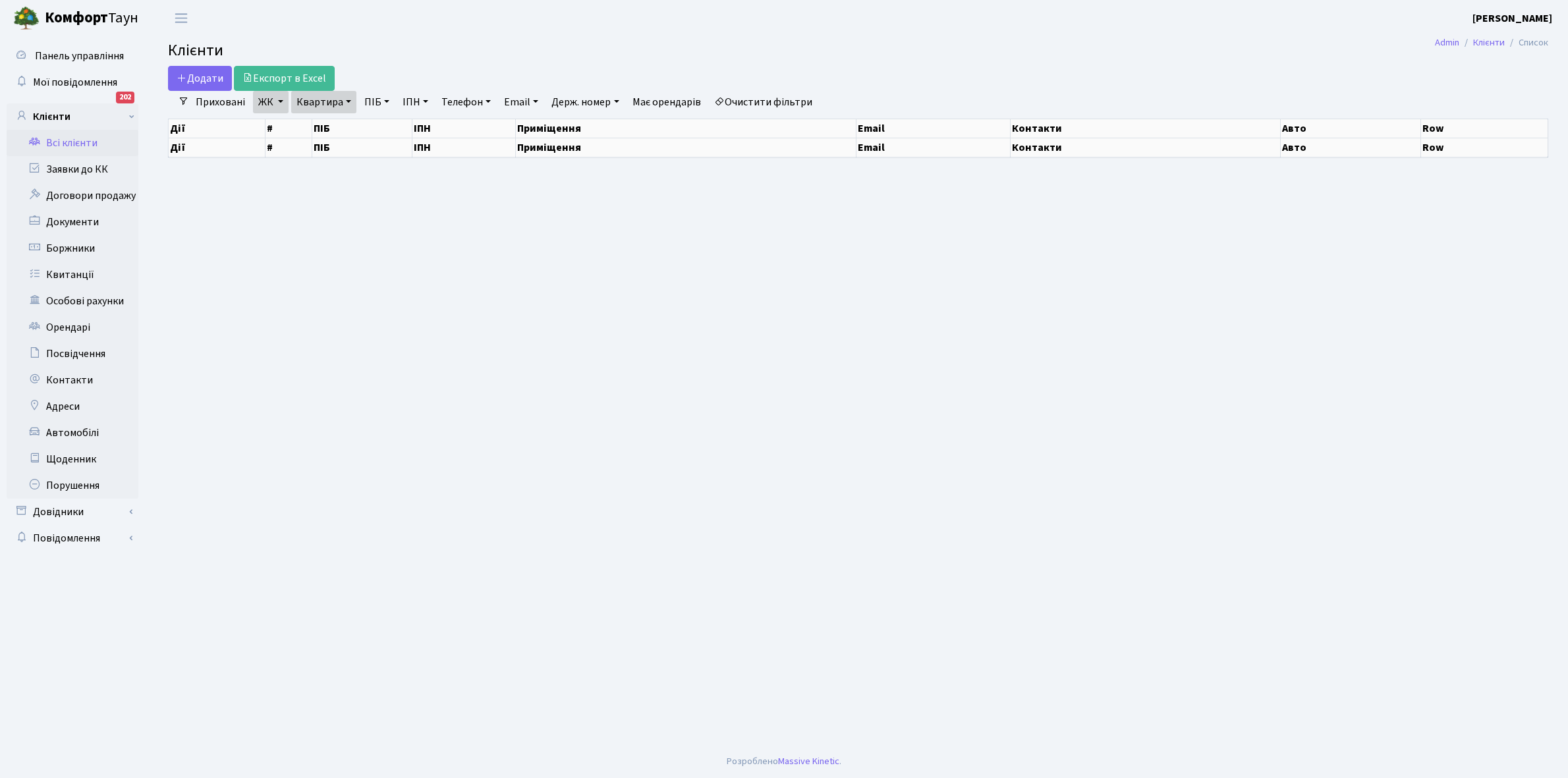
select select "25"
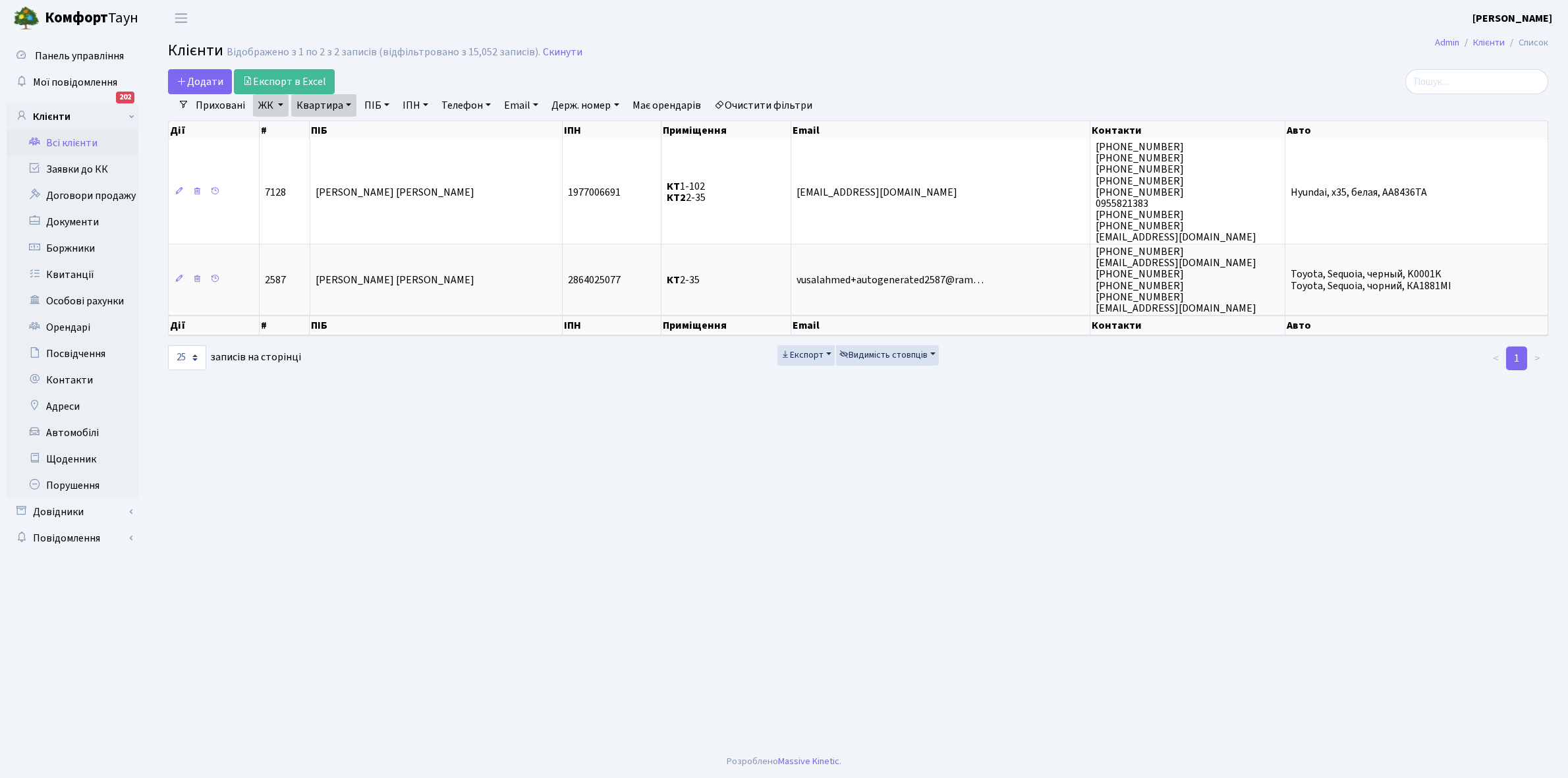
click at [347, 106] on link "Квартира" at bounding box center [324, 105] width 65 height 23
click at [340, 128] on input "2-35" at bounding box center [330, 131] width 77 height 25
type input "2"
type input "10-45"
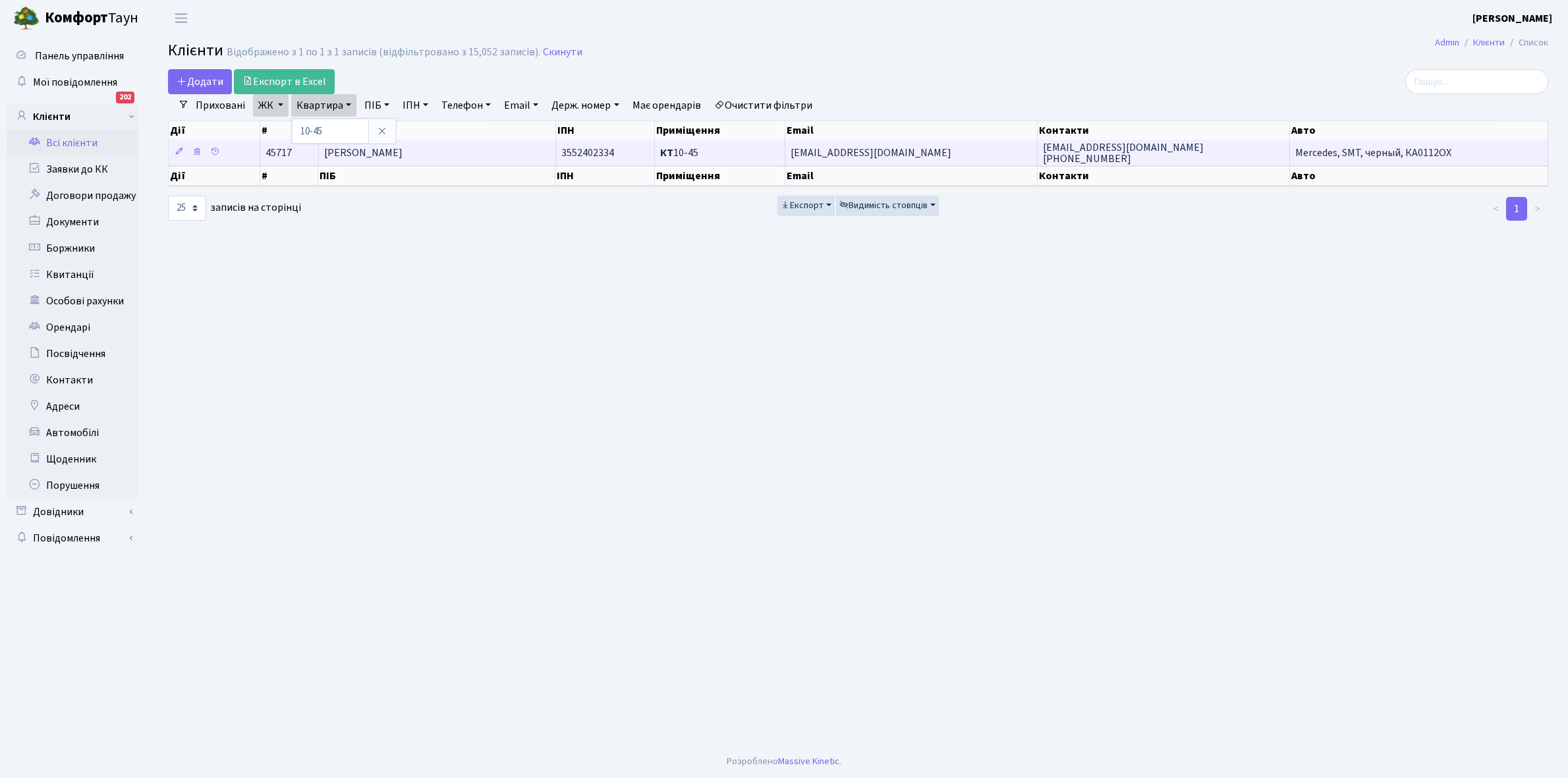
click at [402, 153] on span "[PERSON_NAME]" at bounding box center [363, 152] width 79 height 14
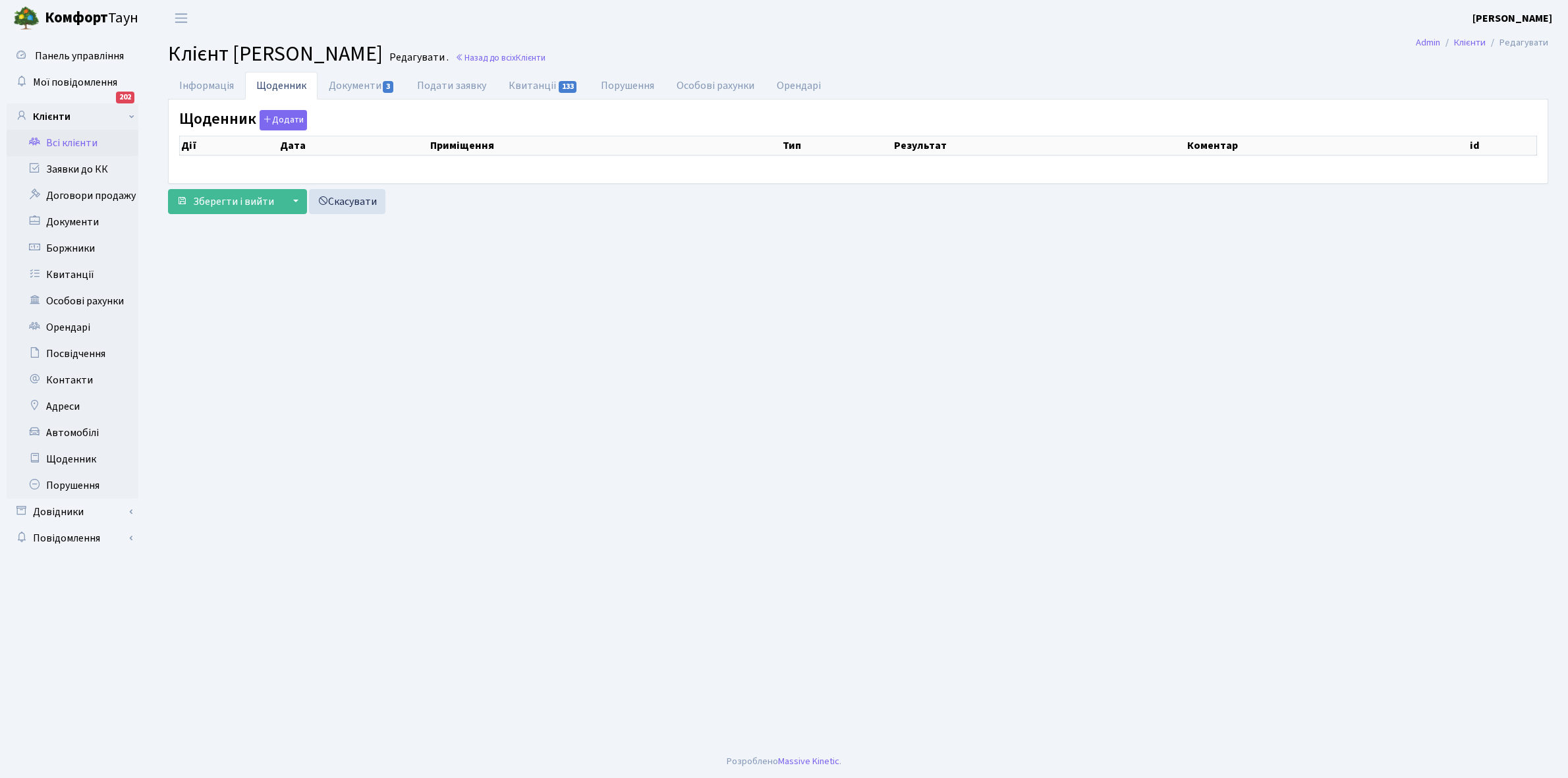
checkbox input "true"
select select "25"
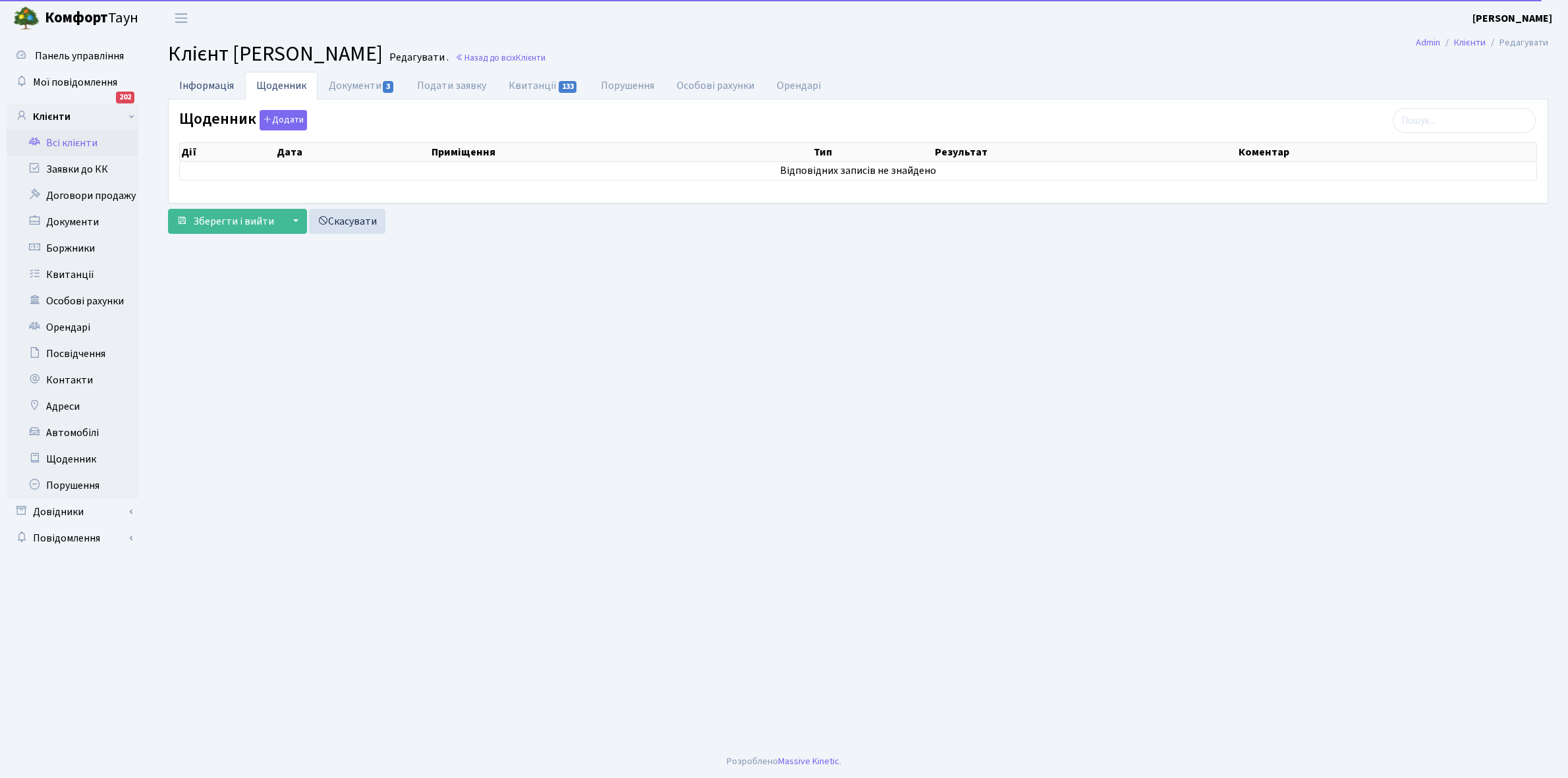
click at [196, 81] on link "Інформація" at bounding box center [207, 85] width 77 height 27
select select "25"
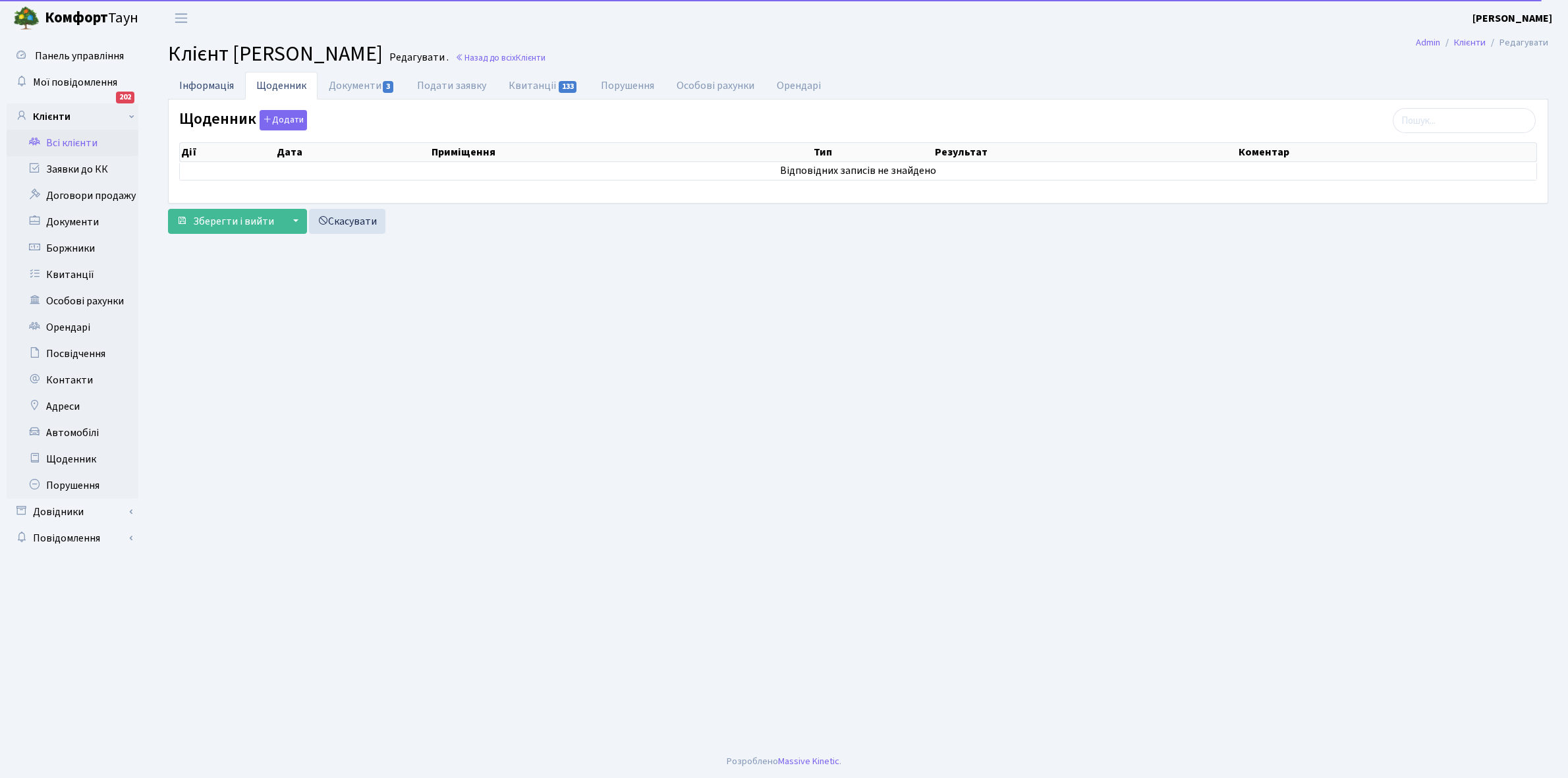
select select "25"
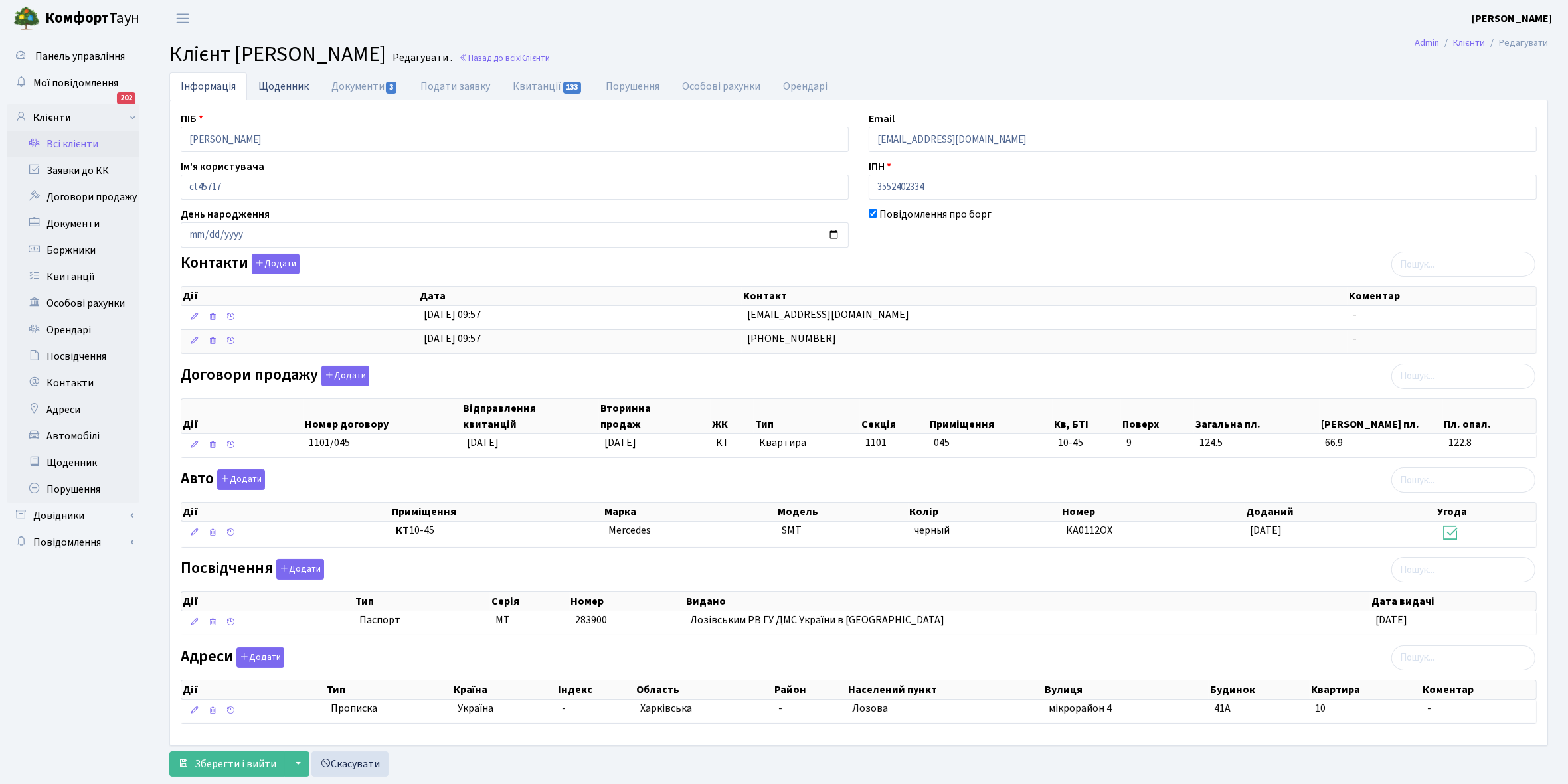
click at [274, 84] on link "Щоденник" at bounding box center [284, 86] width 73 height 27
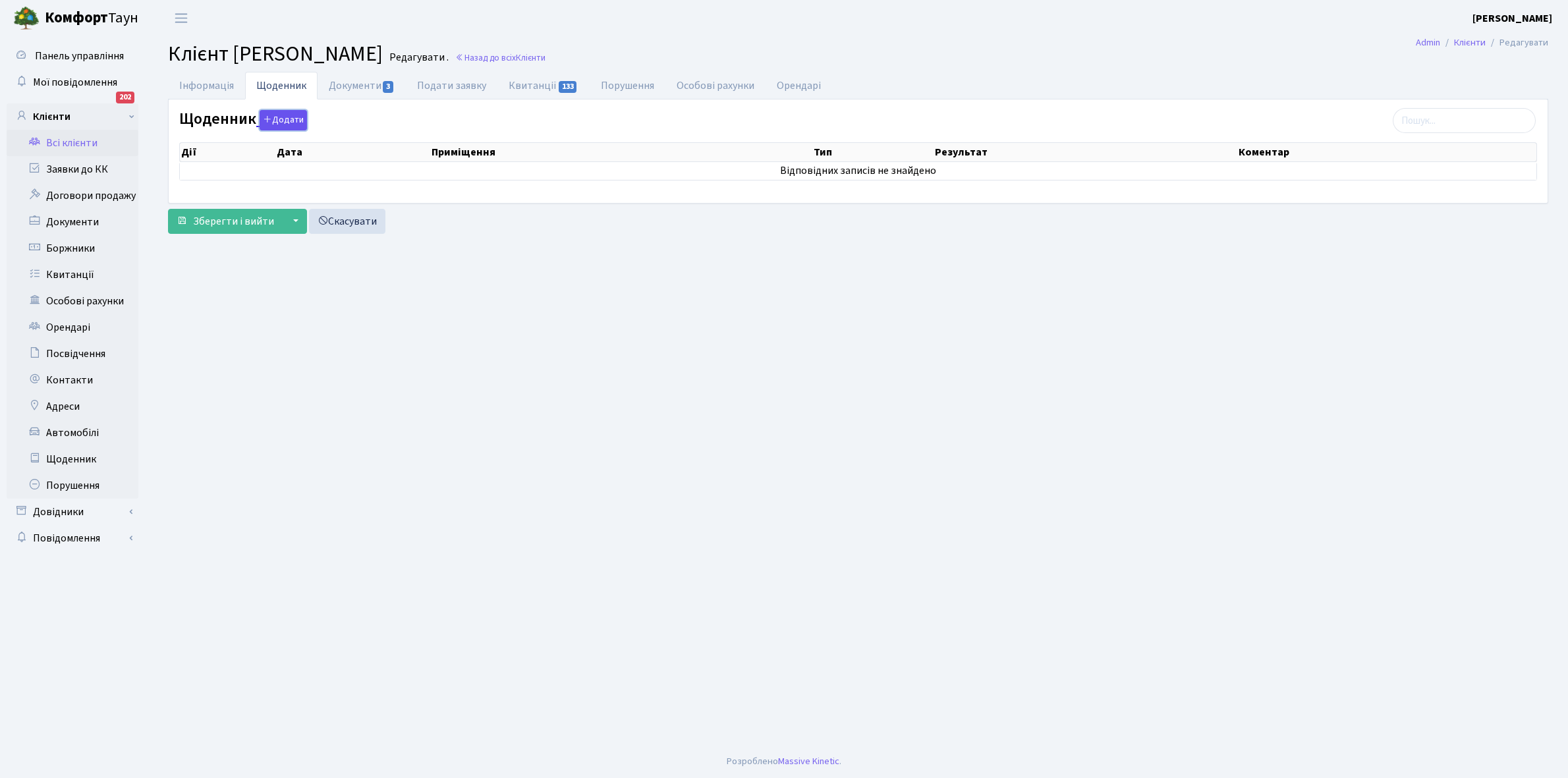
click at [295, 119] on button "Додати" at bounding box center [283, 120] width 47 height 20
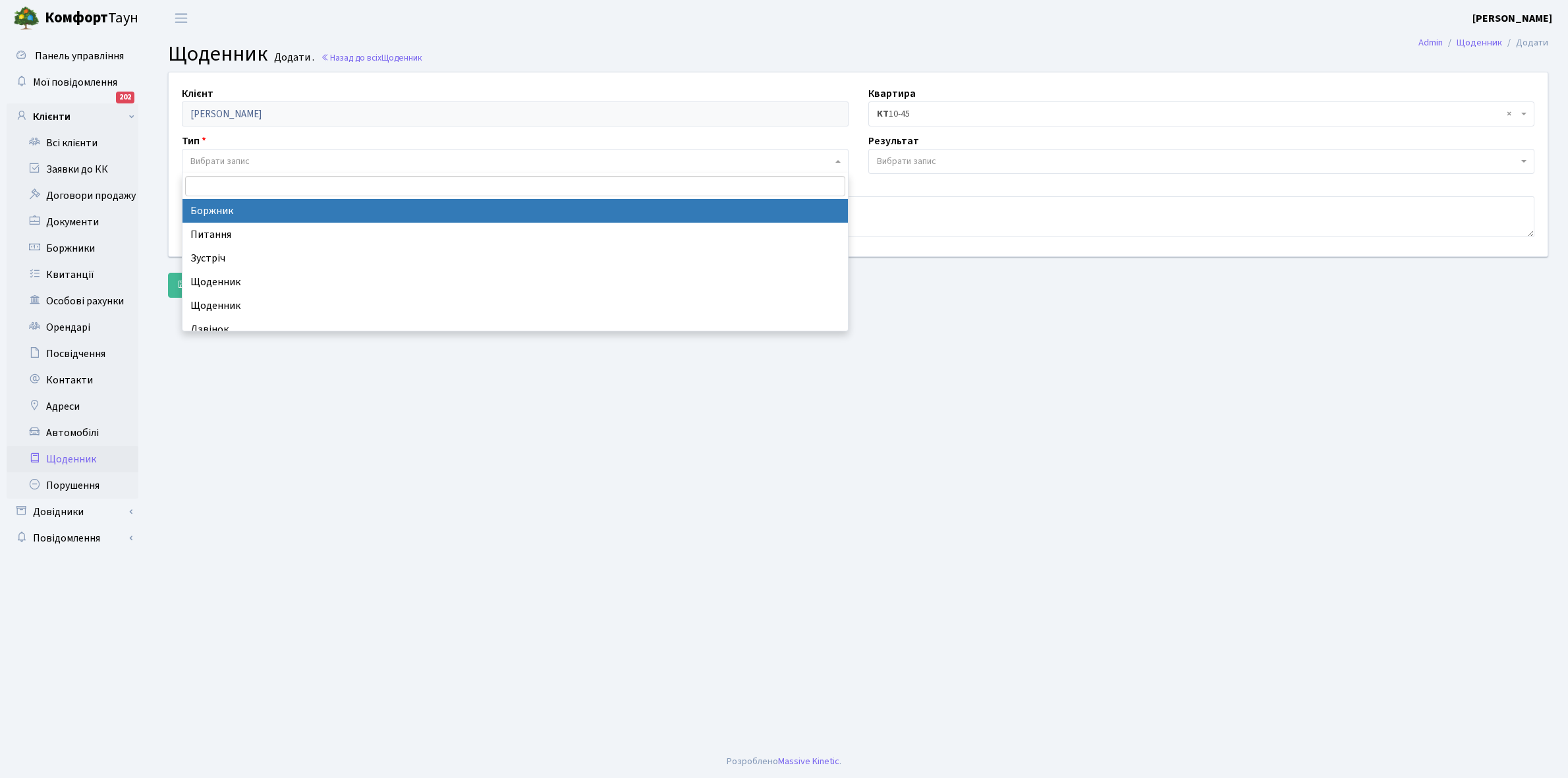
click at [213, 157] on span "Вибрати запис" at bounding box center [219, 161] width 59 height 13
select select "189"
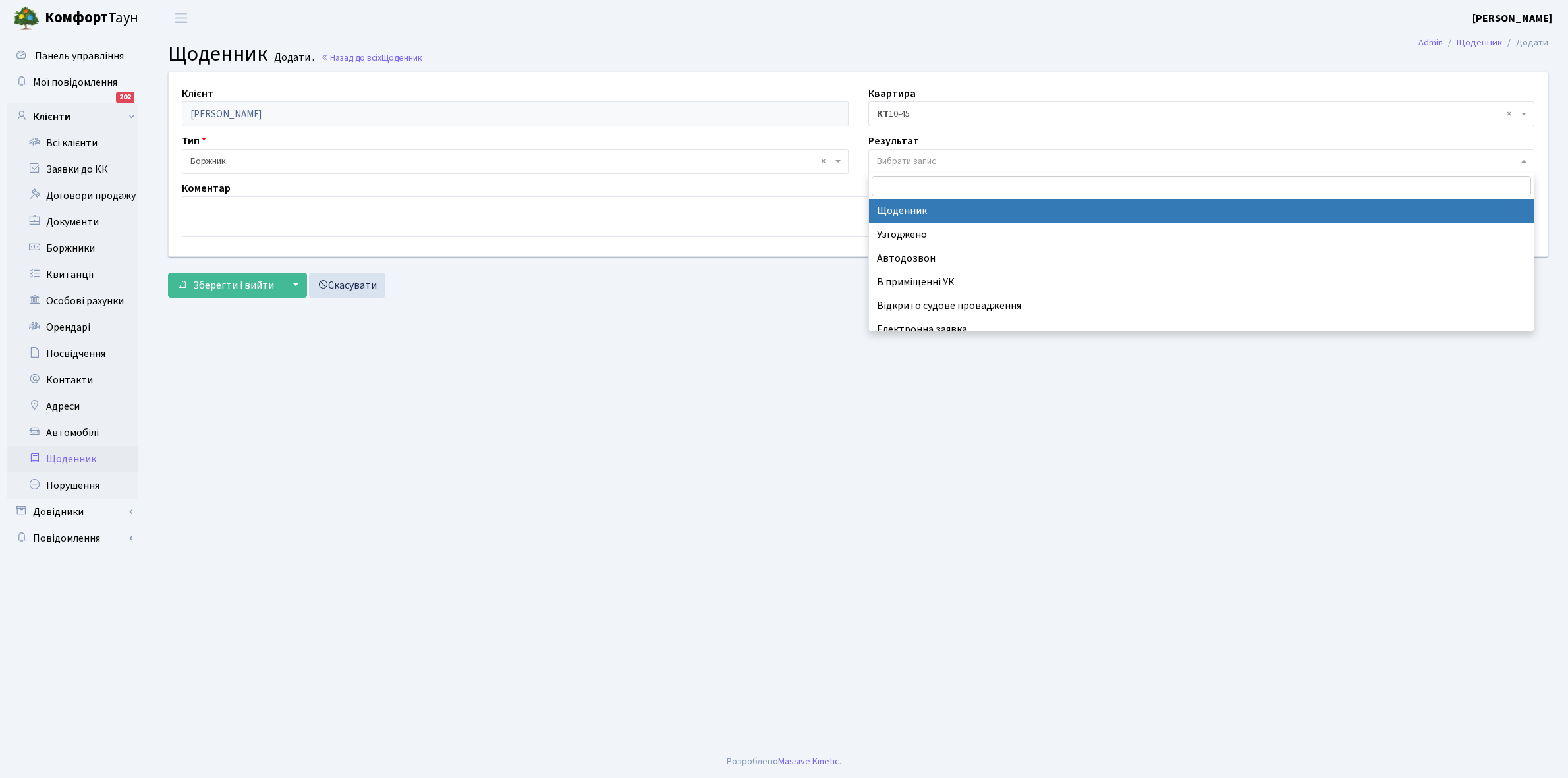
click at [916, 157] on span "Вибрати запис" at bounding box center [906, 161] width 59 height 13
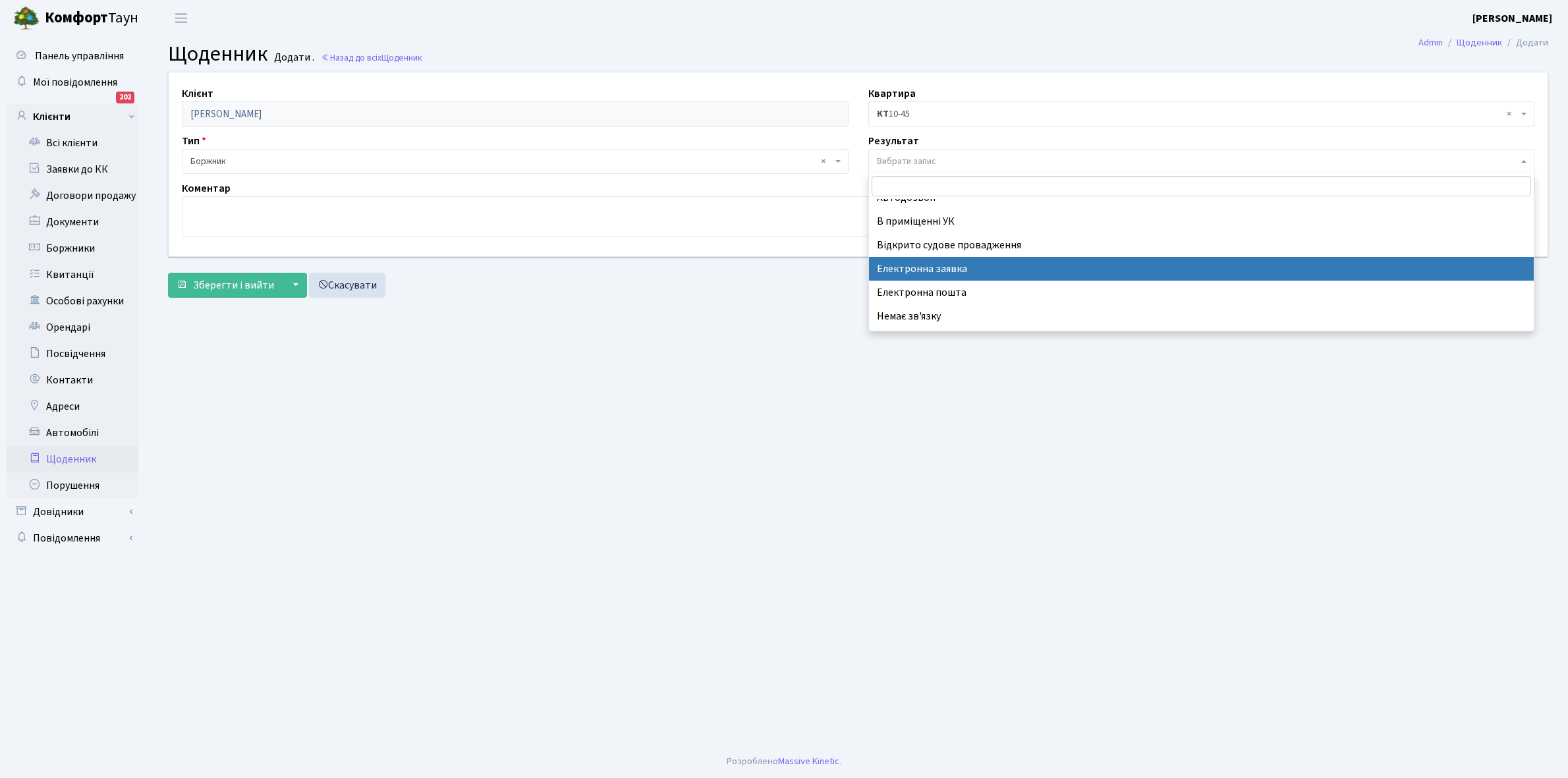
scroll to position [81, 0]
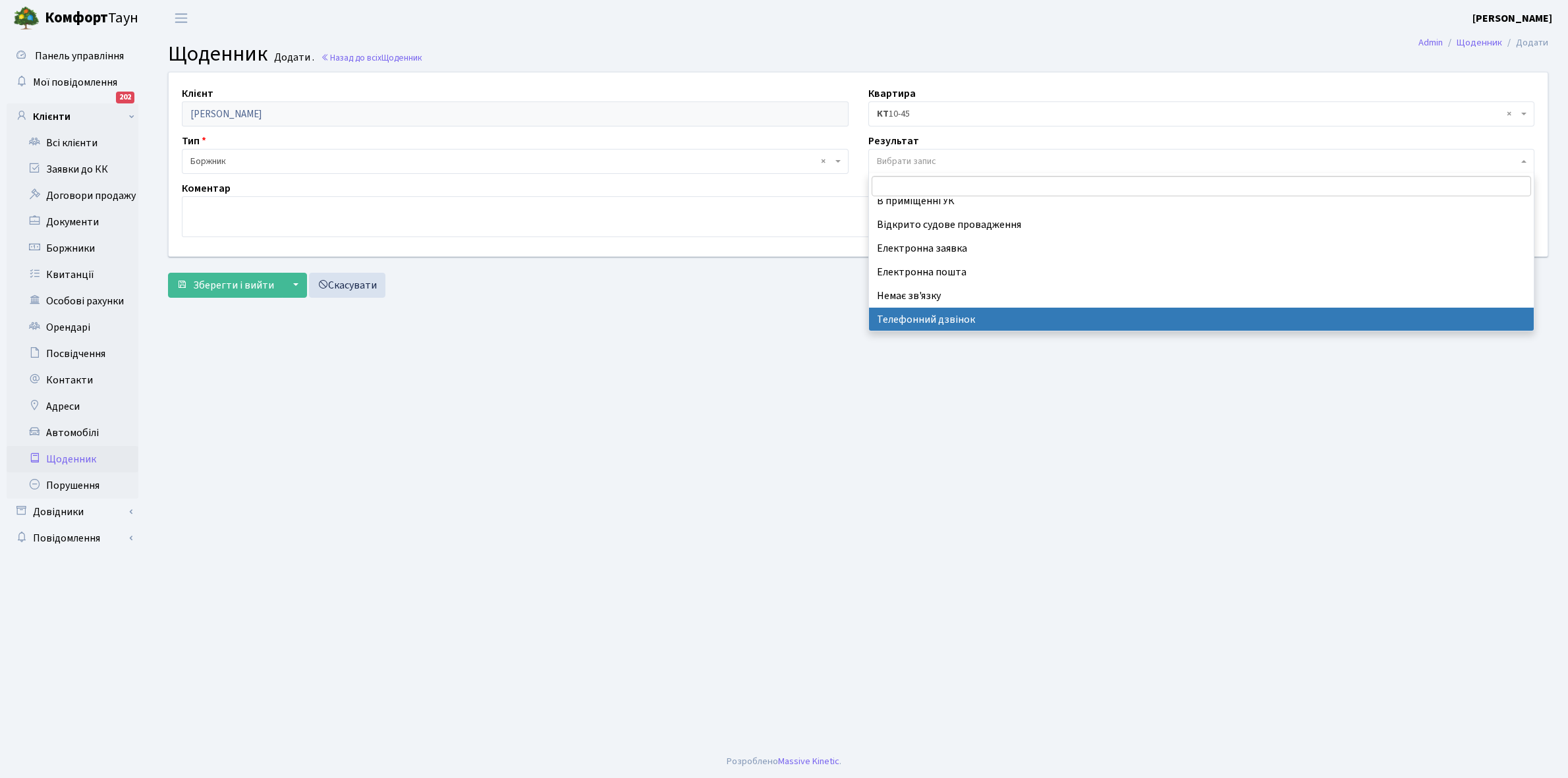
select select "196"
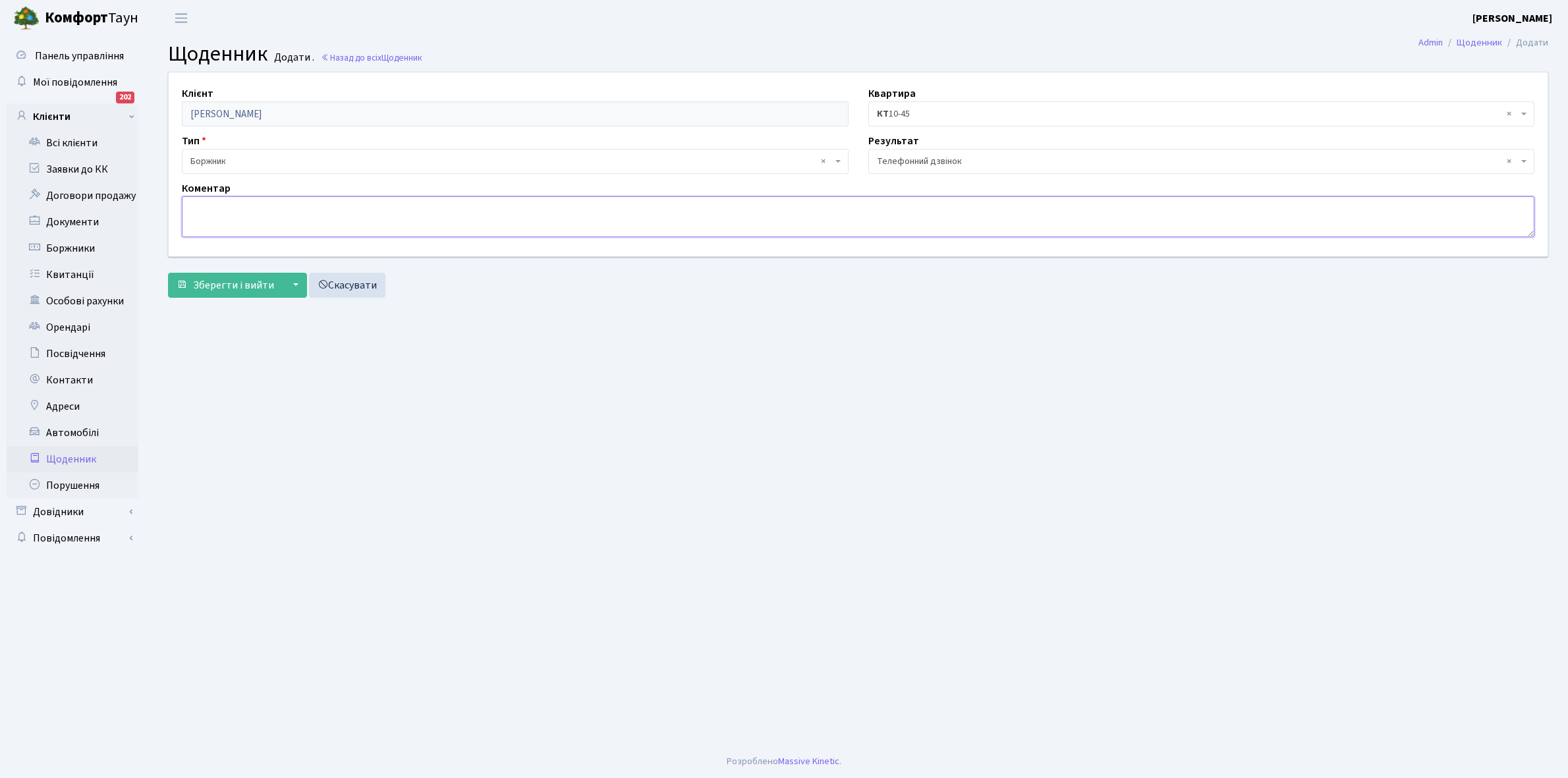
click at [206, 226] on textarea at bounding box center [857, 217] width 1353 height 41
type textarea "Оплатить борг коли запрацює ліфт"
click at [234, 279] on span "Зберегти і вийти" at bounding box center [233, 285] width 81 height 14
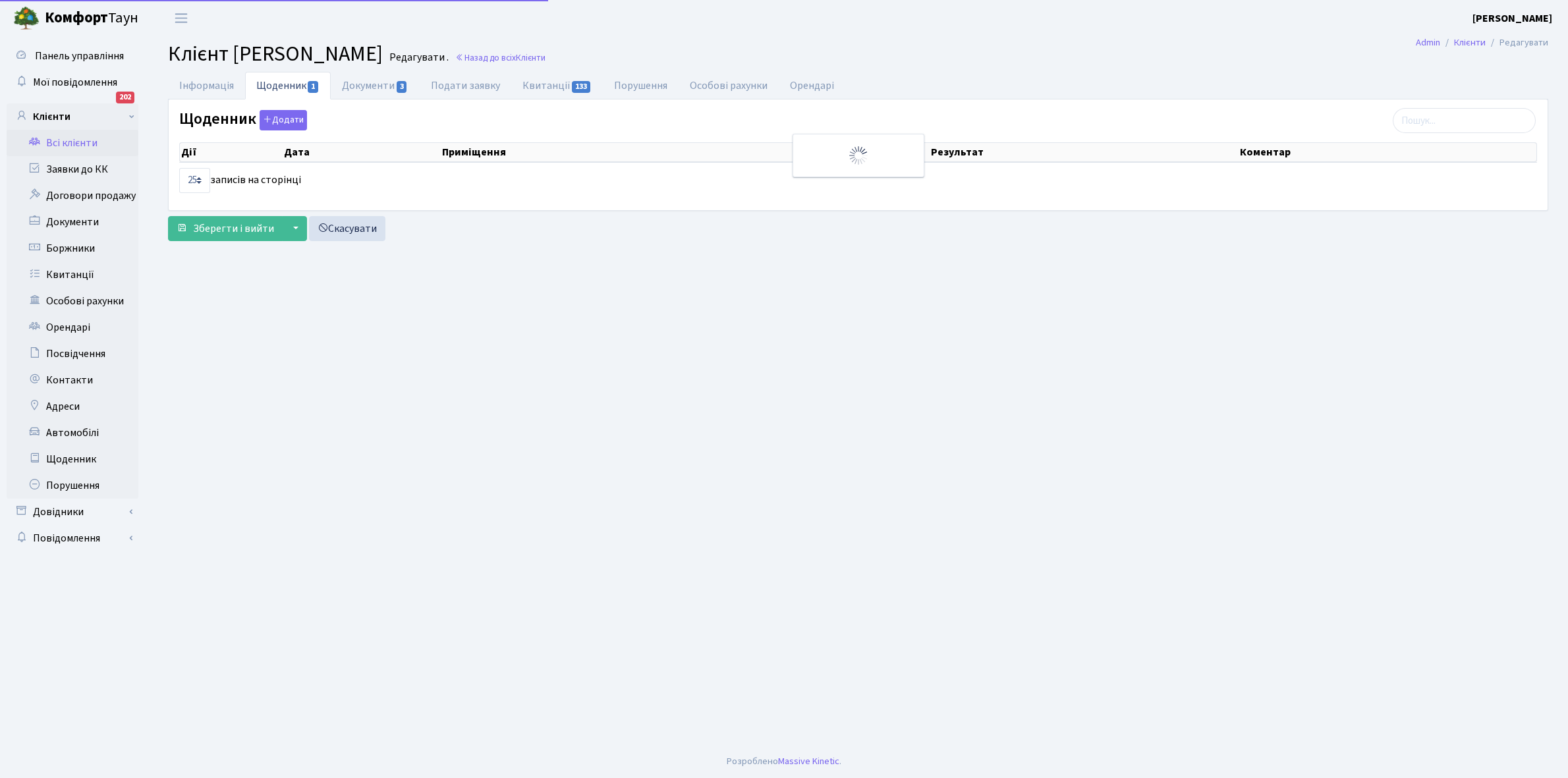
select select "25"
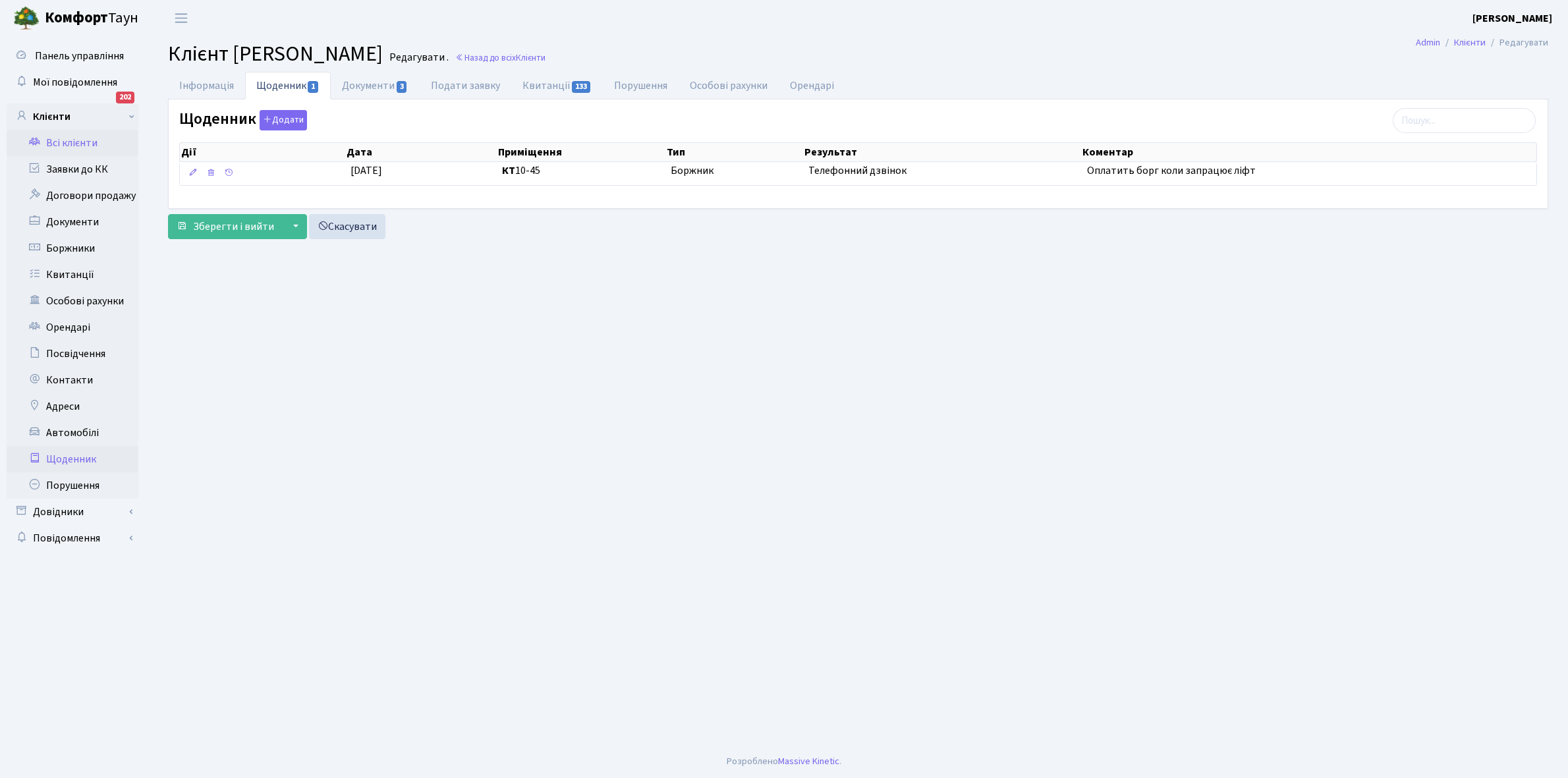
click at [74, 459] on link "Щоденник" at bounding box center [72, 460] width 132 height 27
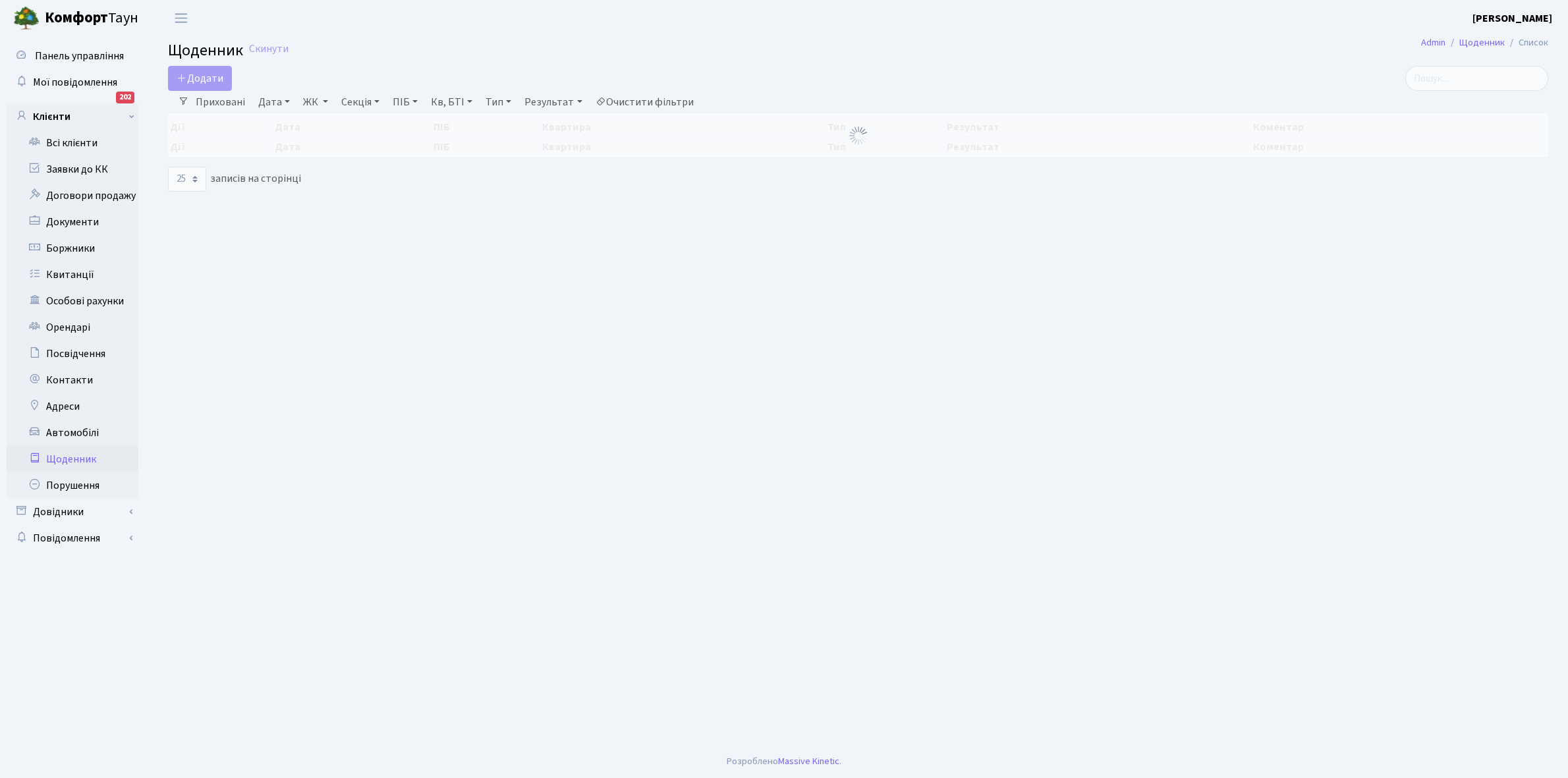
select select "25"
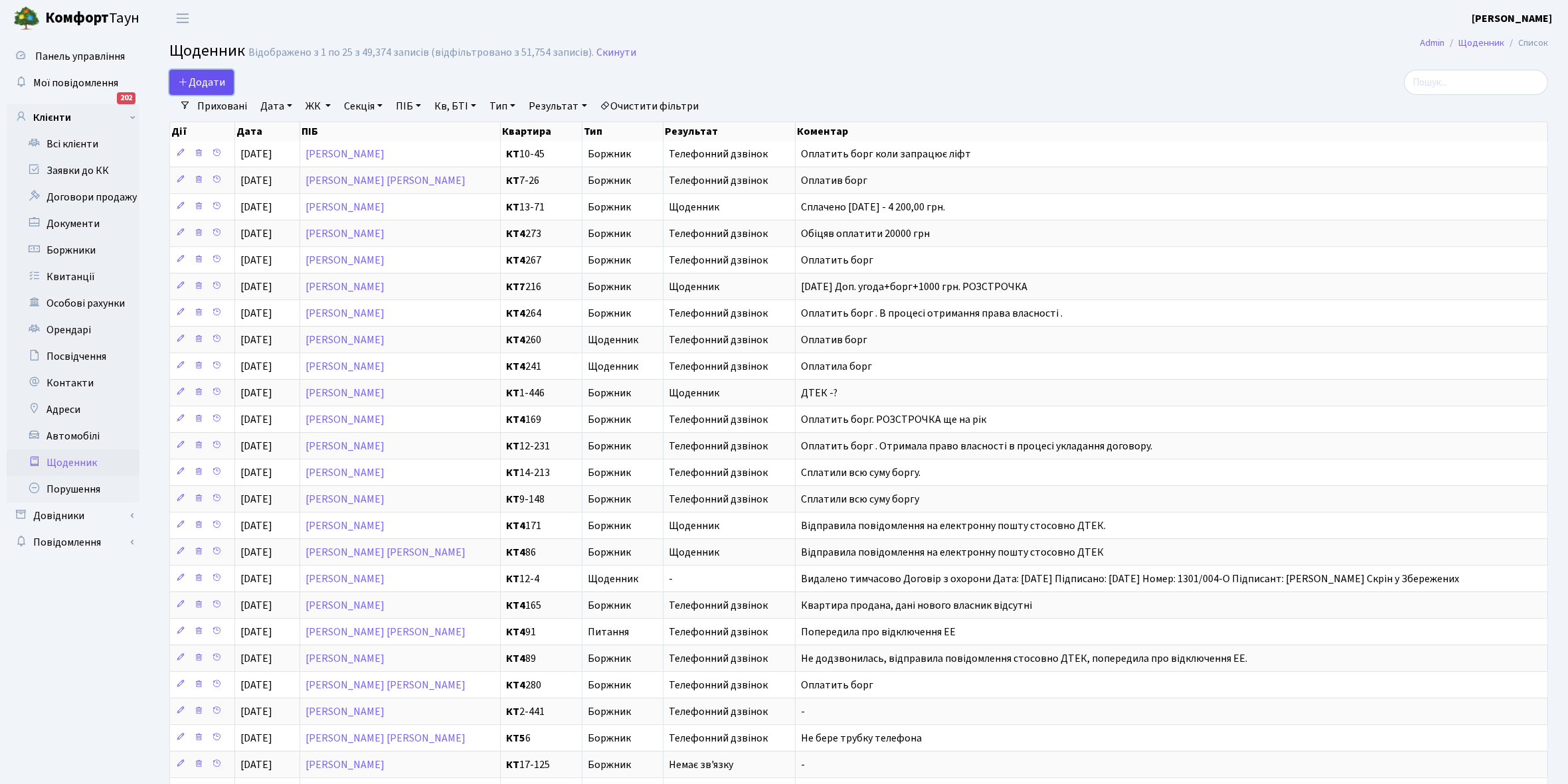
click at [206, 78] on span "Додати" at bounding box center [202, 82] width 48 height 14
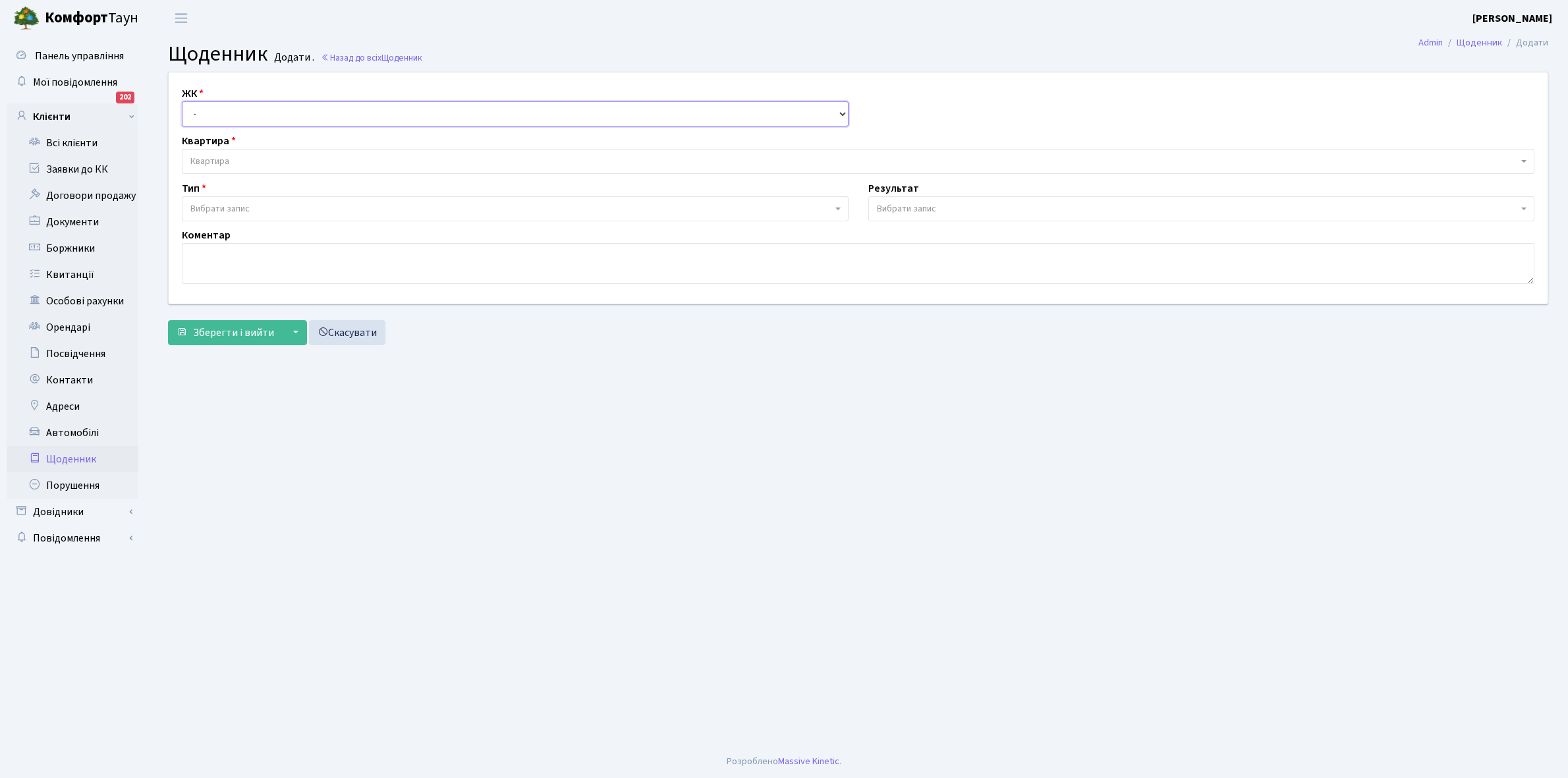
click at [226, 114] on select "- КТ, вул. Регенераторна, 4 КТ2, просп. Соборності, 17 КТ3, вул. Березнева, 16 …" at bounding box center [515, 114] width 666 height 25
select select "271"
click at [182, 101] on select "- КТ, вул. Регенераторна, 4 КТ2, просп. Соборності, 17 КТ3, вул. Березнева, 16 …" at bounding box center [515, 114] width 666 height 25
select select
click at [243, 153] on span "Квартира" at bounding box center [857, 161] width 1353 height 25
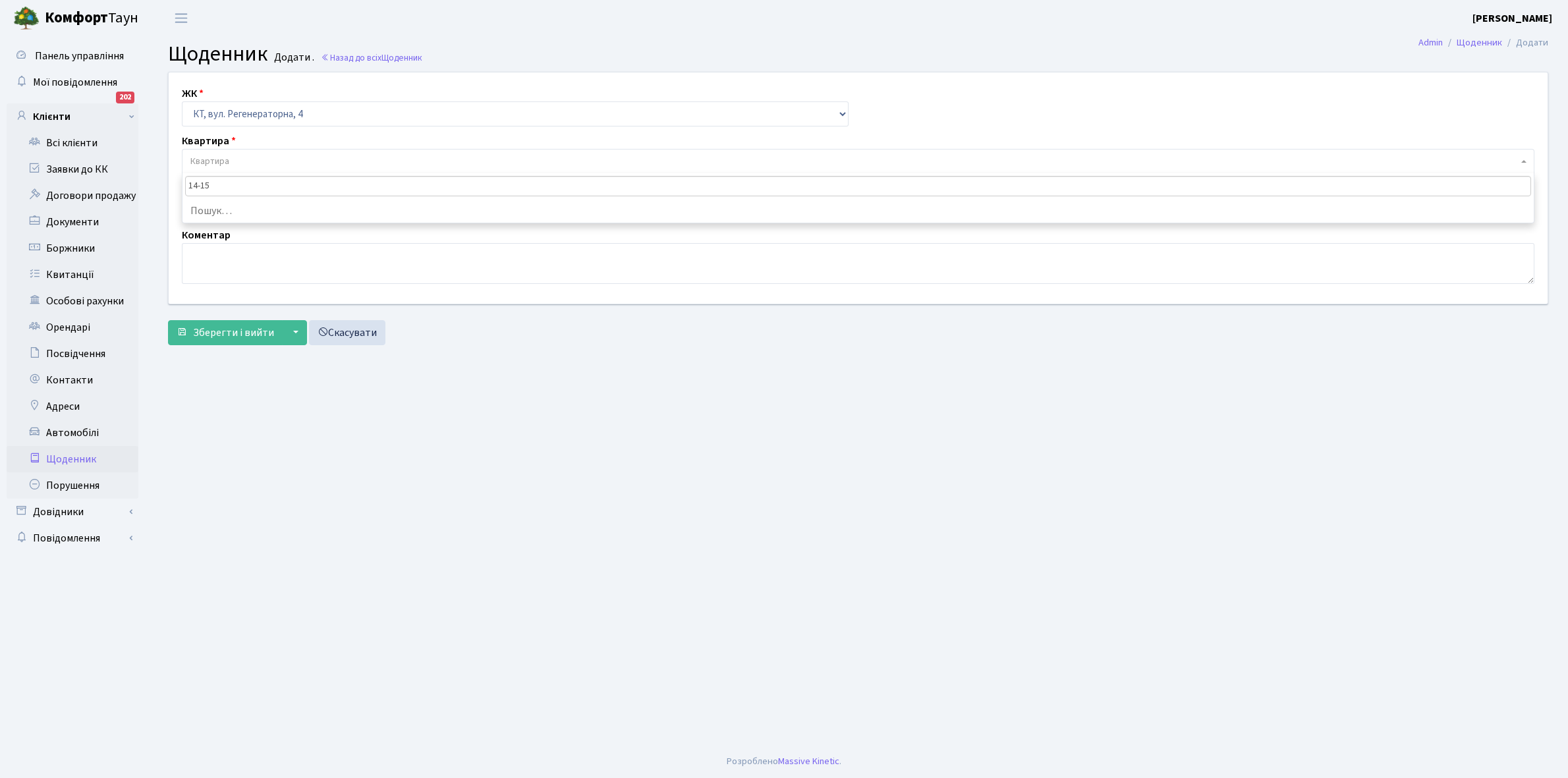
type input "14-153"
click at [80, 143] on link "Всі клієнти" at bounding box center [72, 143] width 132 height 27
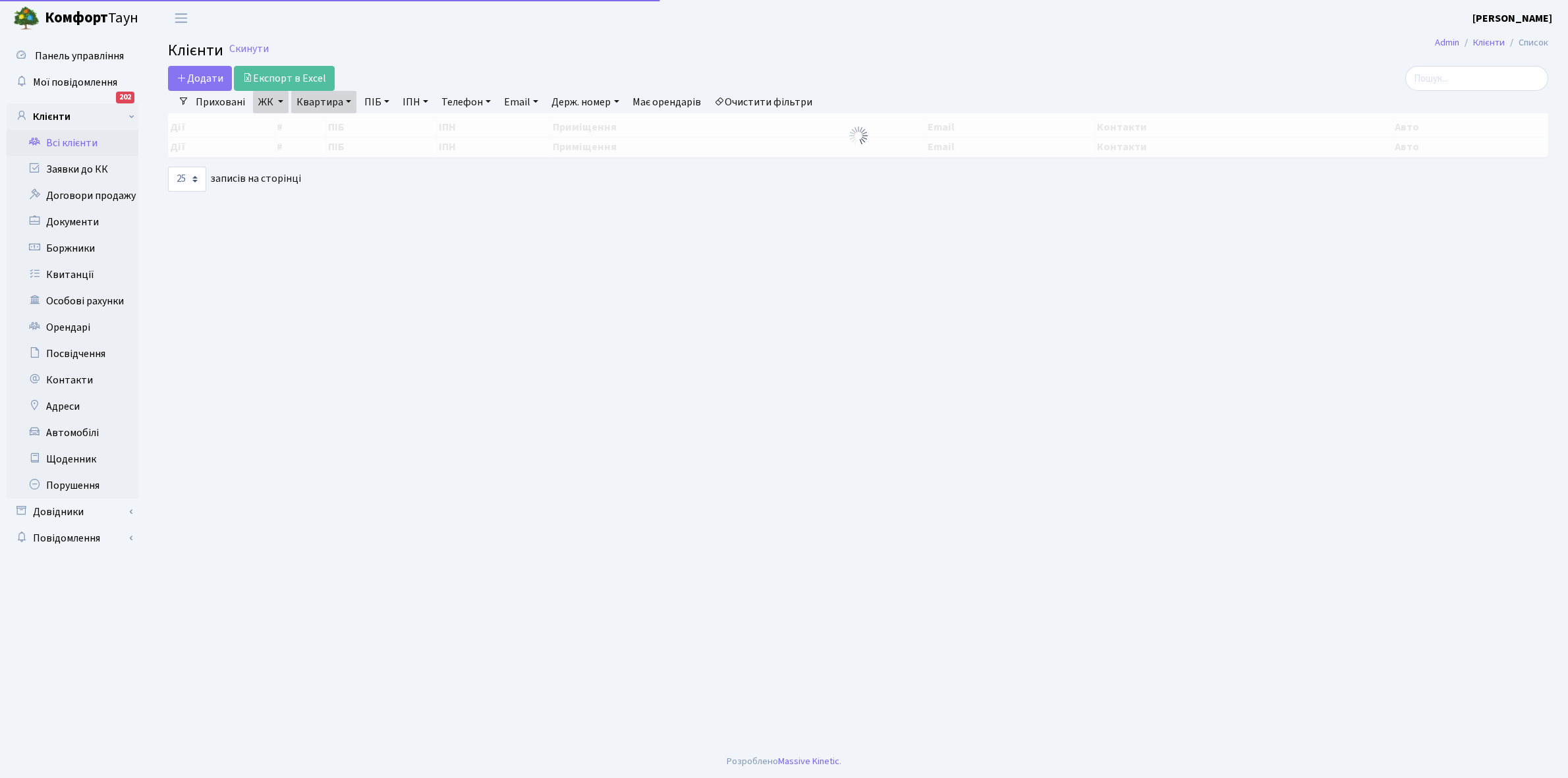
select select "25"
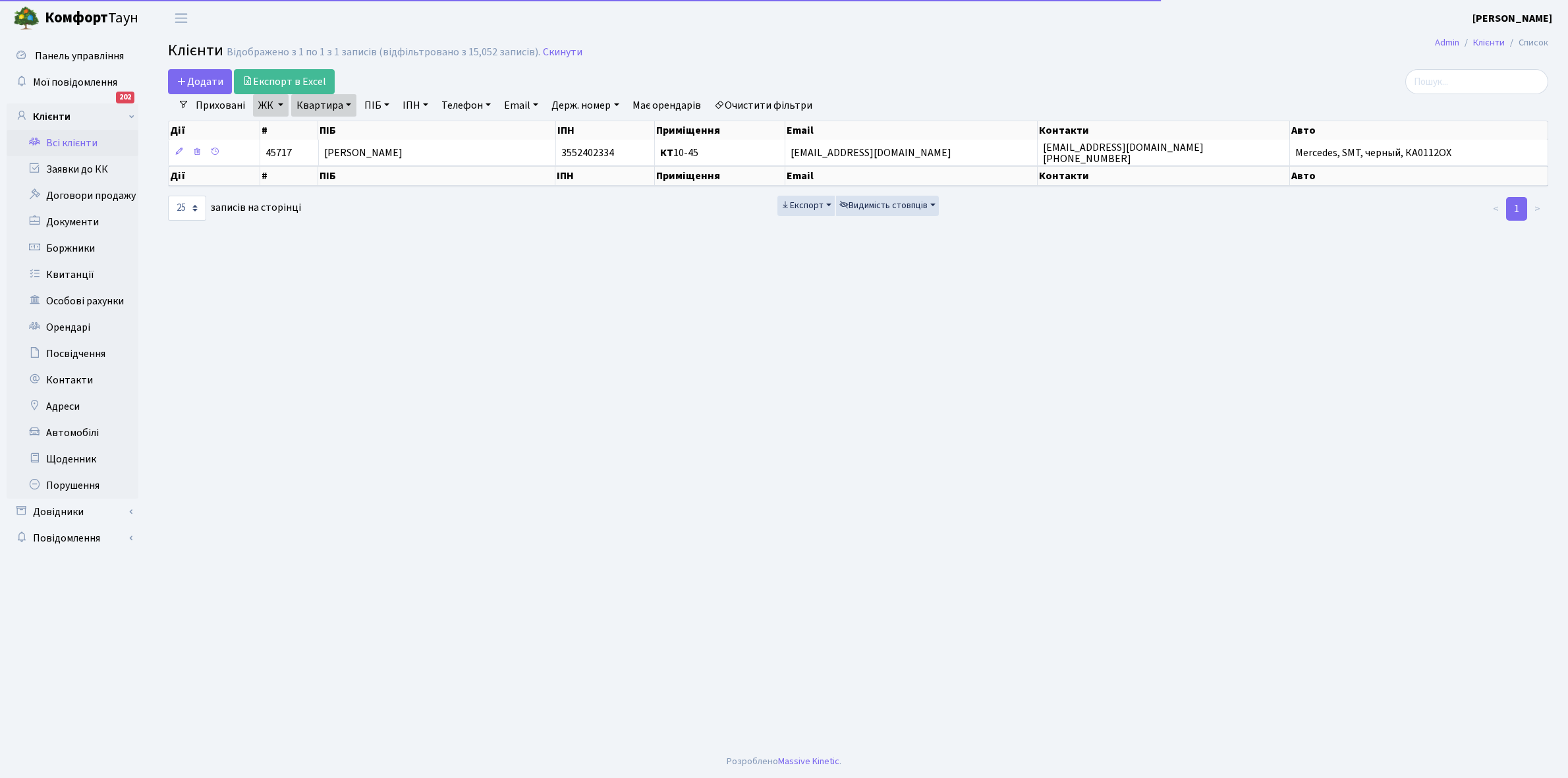
click at [347, 101] on link "Квартира" at bounding box center [324, 105] width 65 height 23
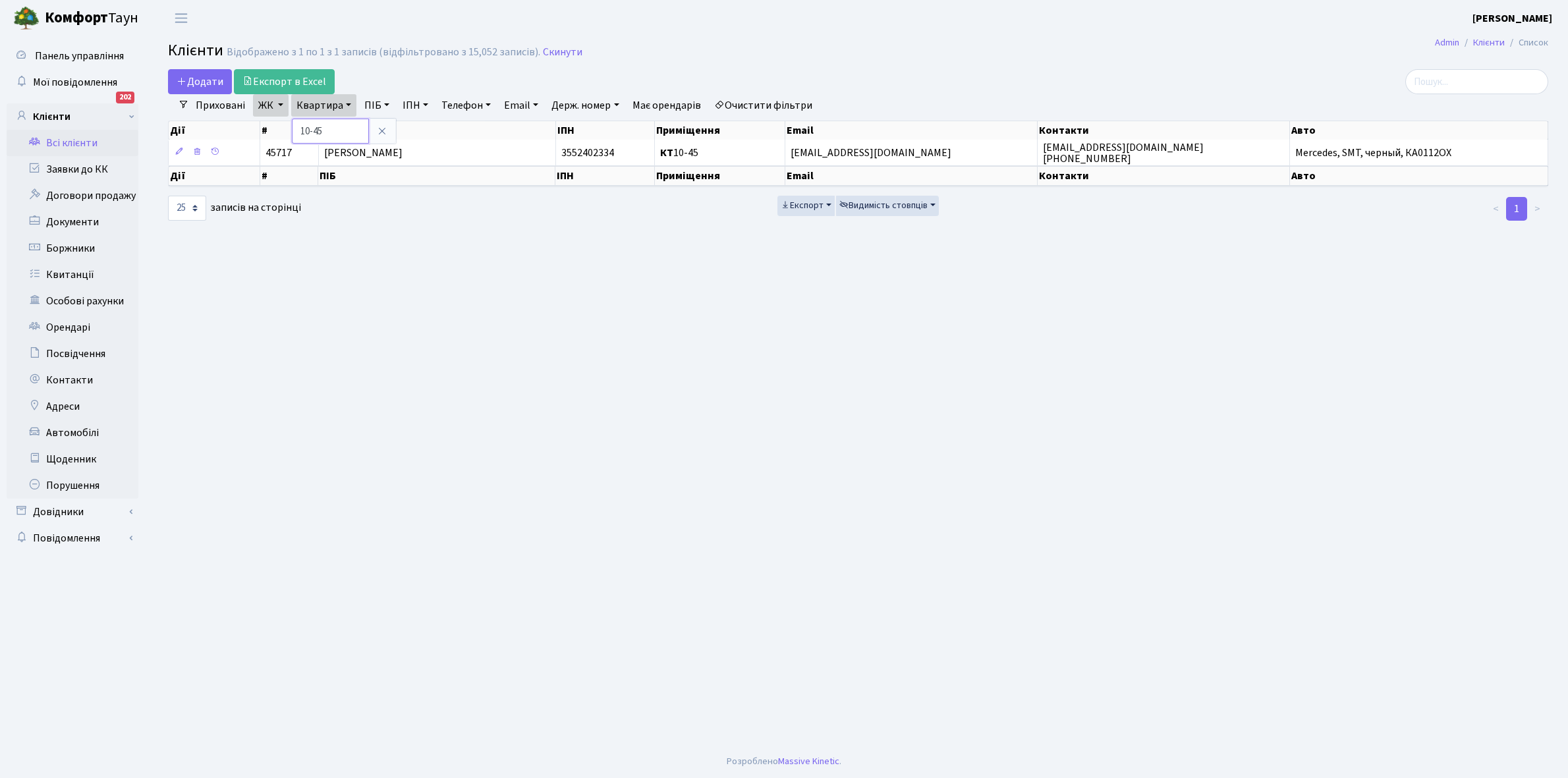
click at [334, 124] on input "10-45" at bounding box center [330, 131] width 77 height 25
type input "1"
type input "14-153"
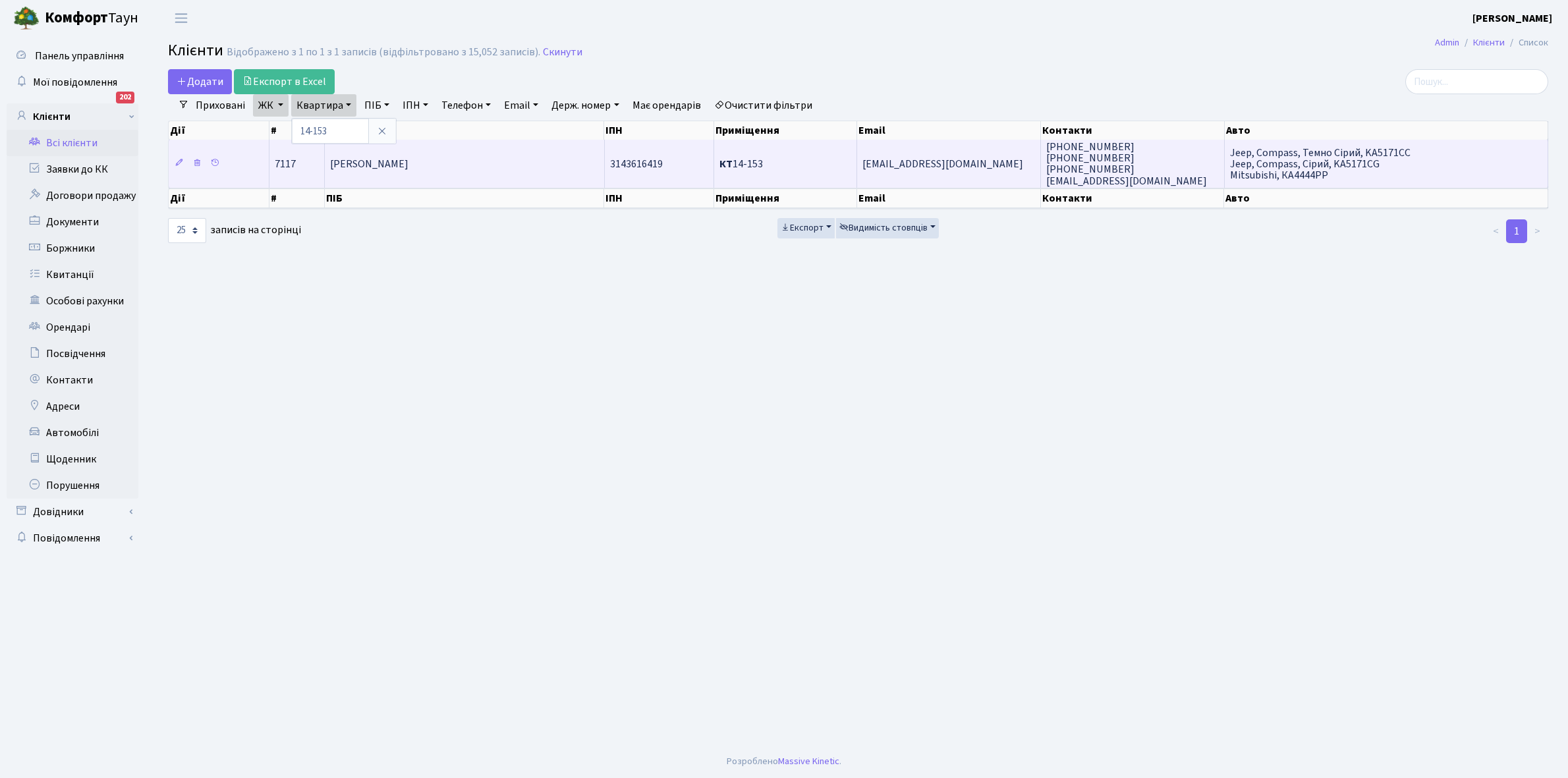
click at [422, 155] on td "[PERSON_NAME]" at bounding box center [464, 163] width 279 height 47
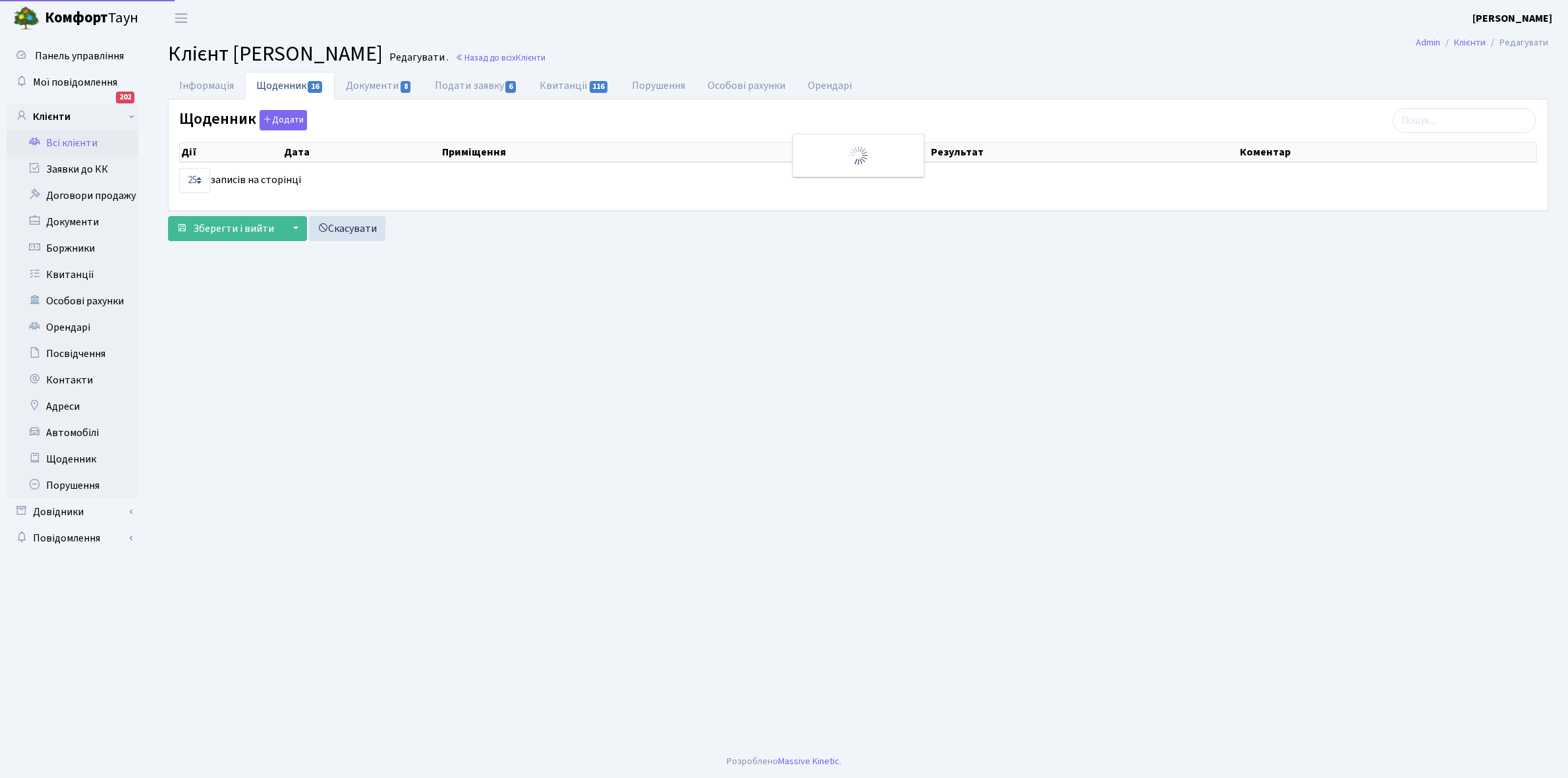
select select "25"
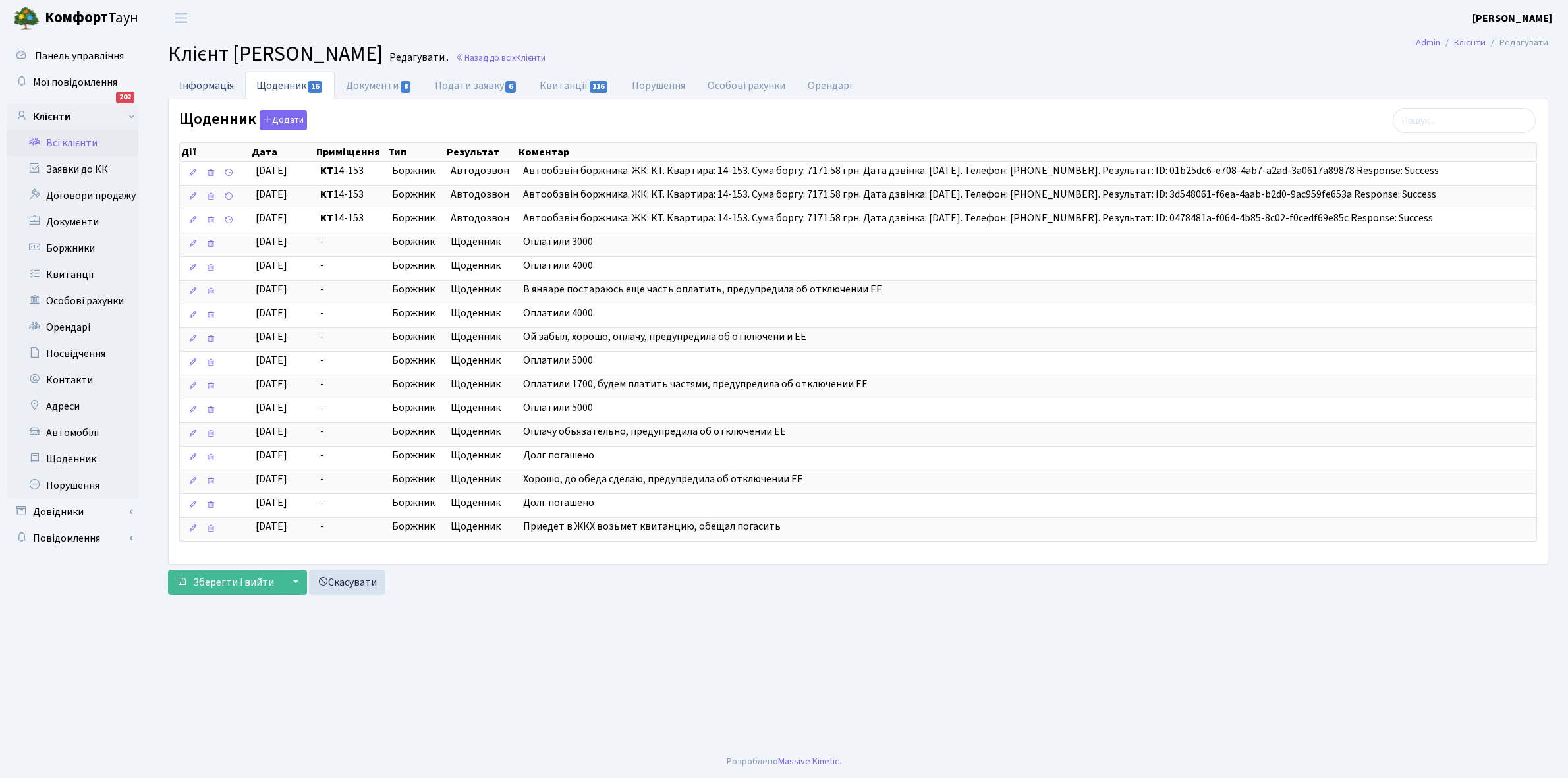
click at [204, 83] on link "Інформація" at bounding box center [207, 85] width 77 height 27
select select "25"
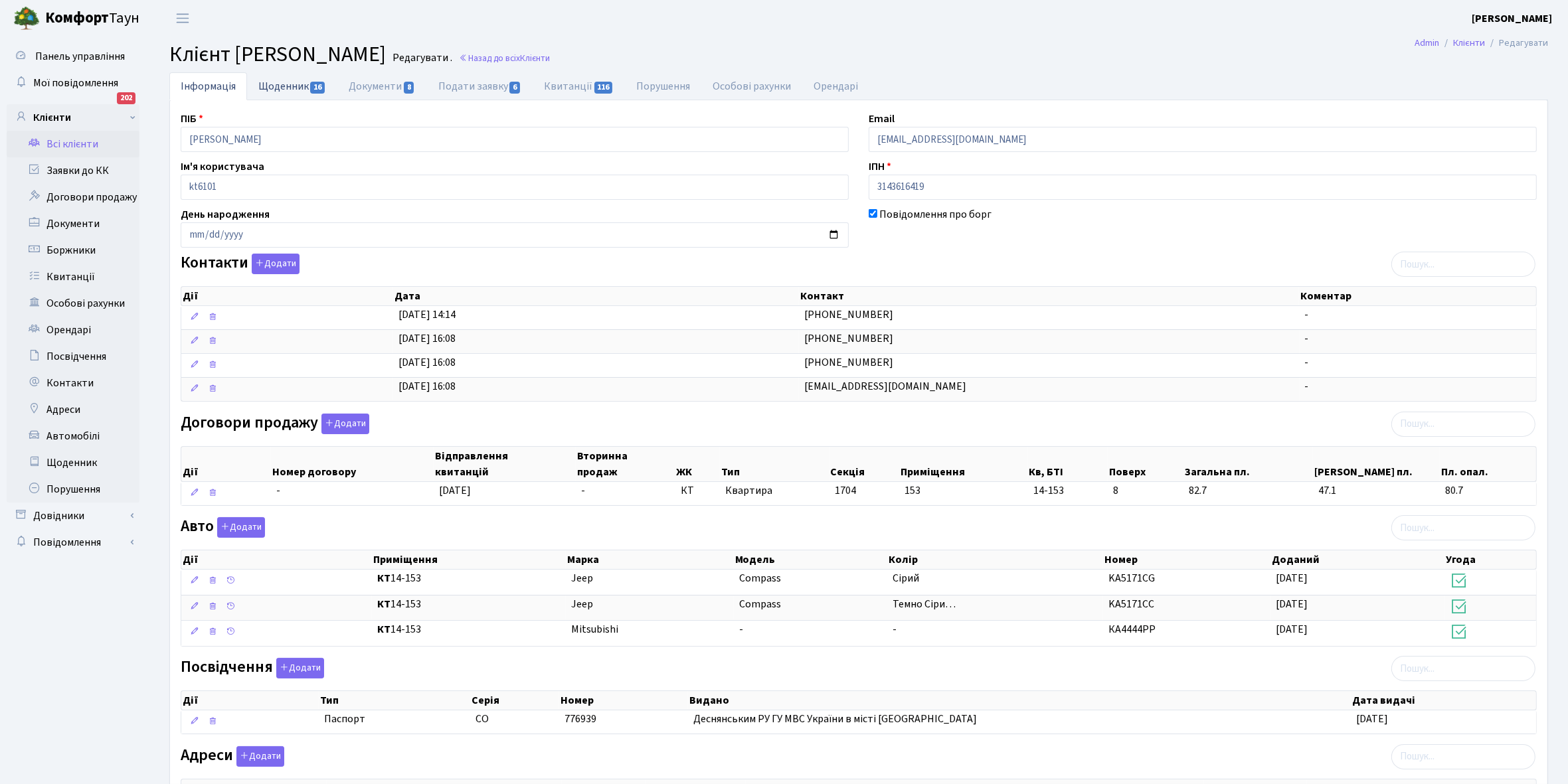
click at [273, 87] on link "Щоденник 16" at bounding box center [292, 86] width 90 height 27
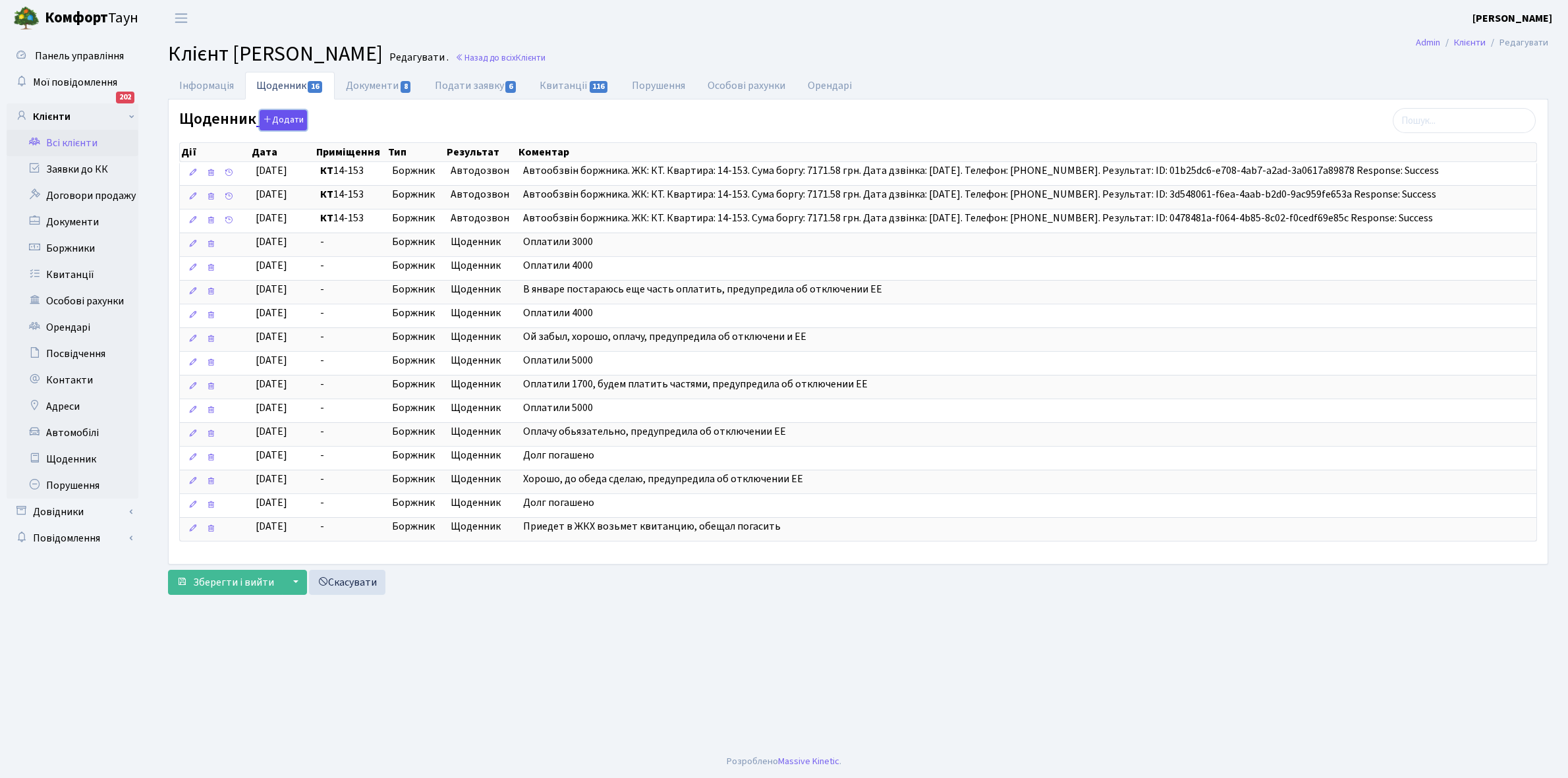
click at [292, 116] on button "Додати" at bounding box center [283, 120] width 47 height 20
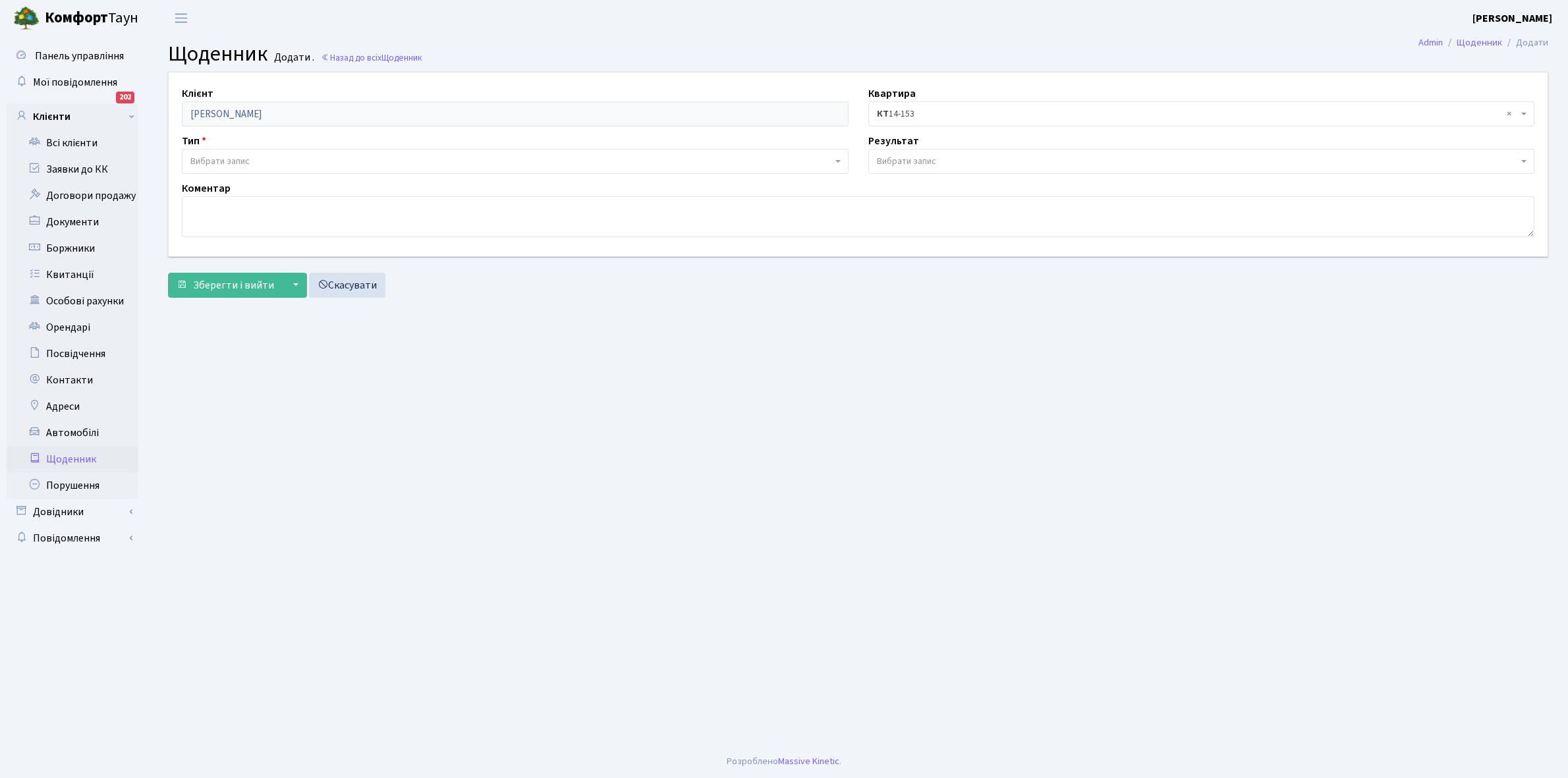
click at [238, 162] on span "Вибрати запис" at bounding box center [219, 161] width 59 height 13
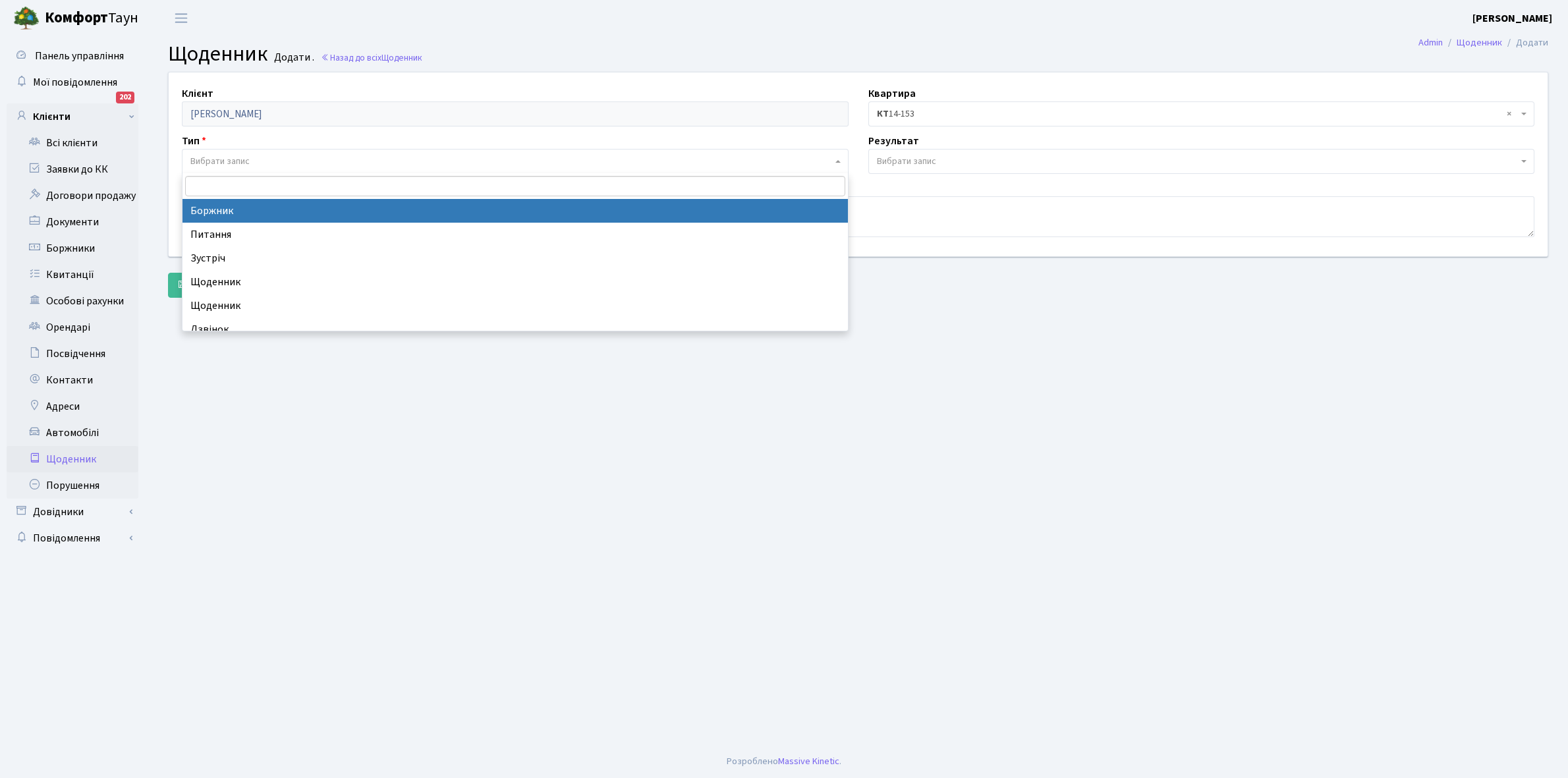
select select "189"
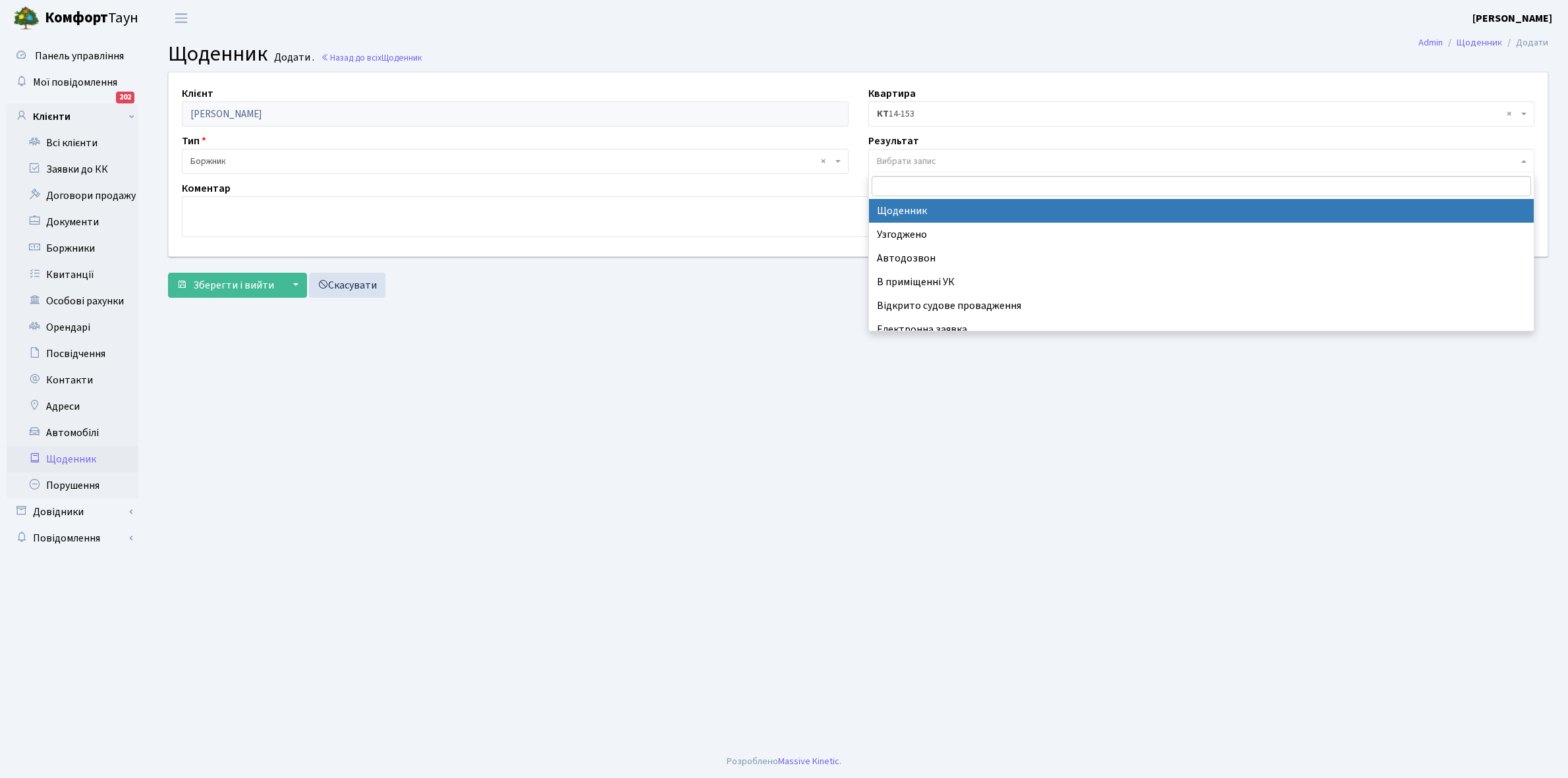
click at [903, 163] on span "Вибрати запис" at bounding box center [906, 161] width 59 height 13
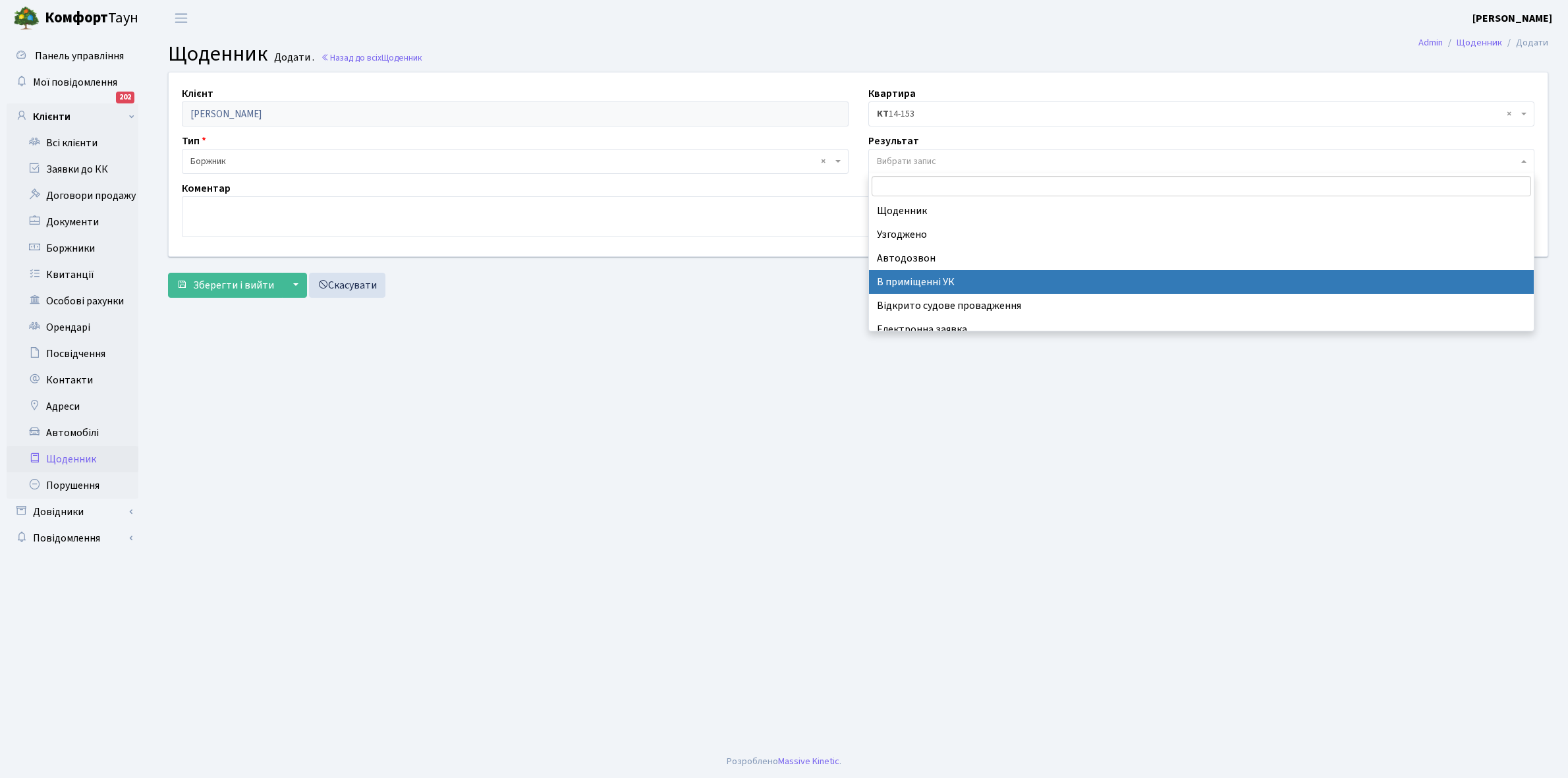
scroll to position [81, 0]
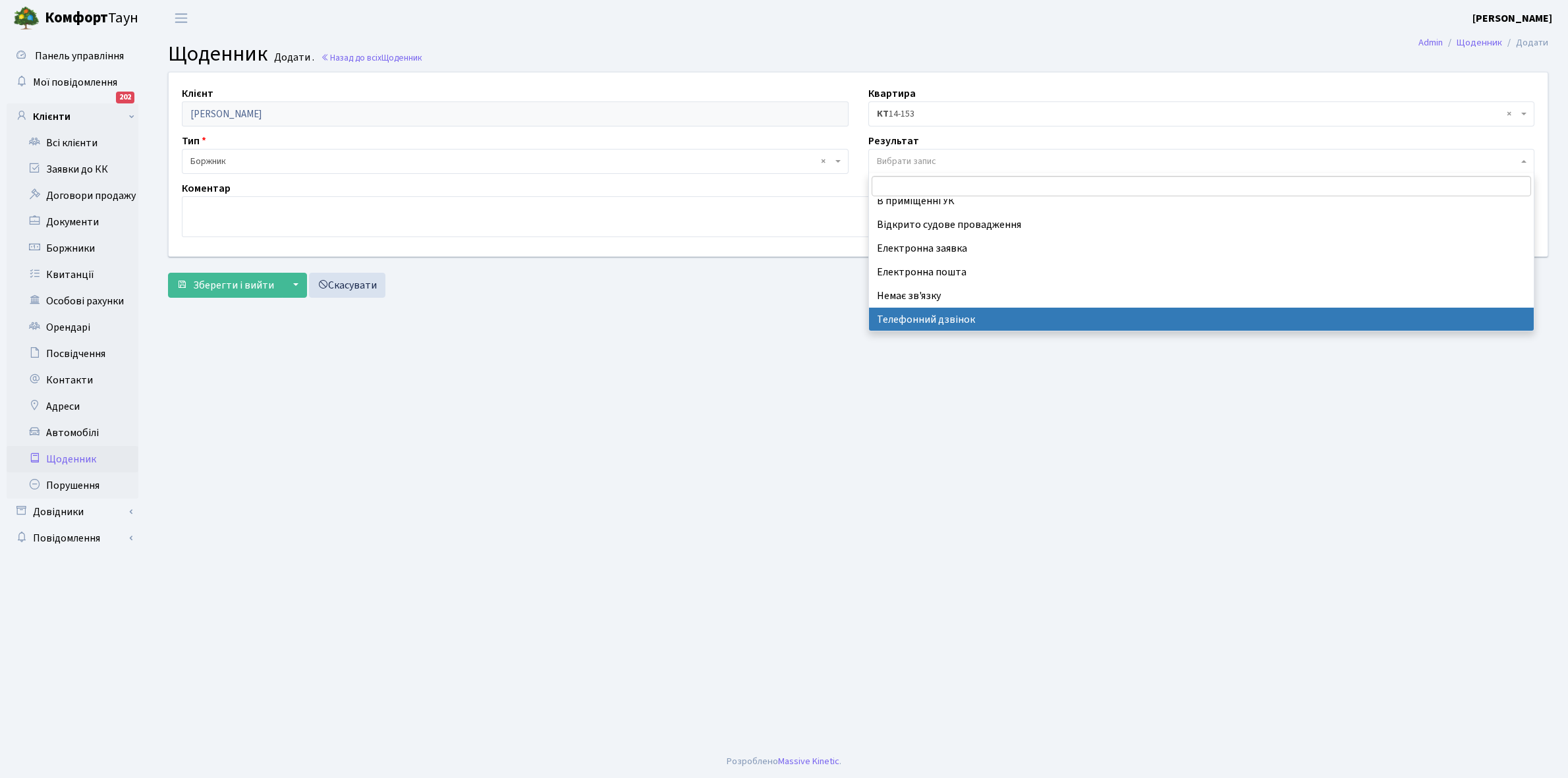
select select "196"
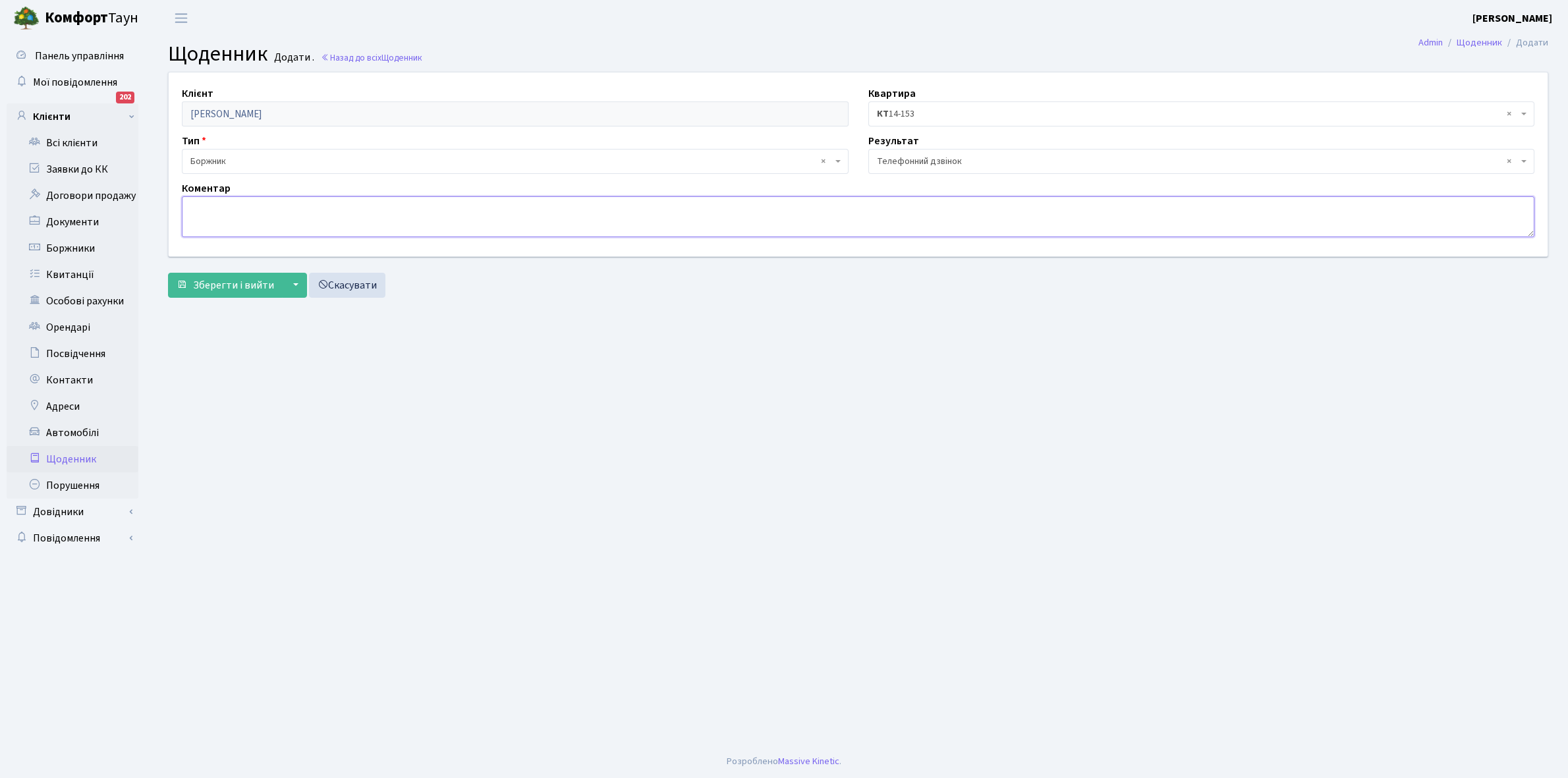
click at [209, 212] on textarea at bounding box center [857, 217] width 1353 height 41
type textarea "Не бере трубку телефона"
click at [233, 284] on span "Зберегти і вийти" at bounding box center [233, 285] width 81 height 14
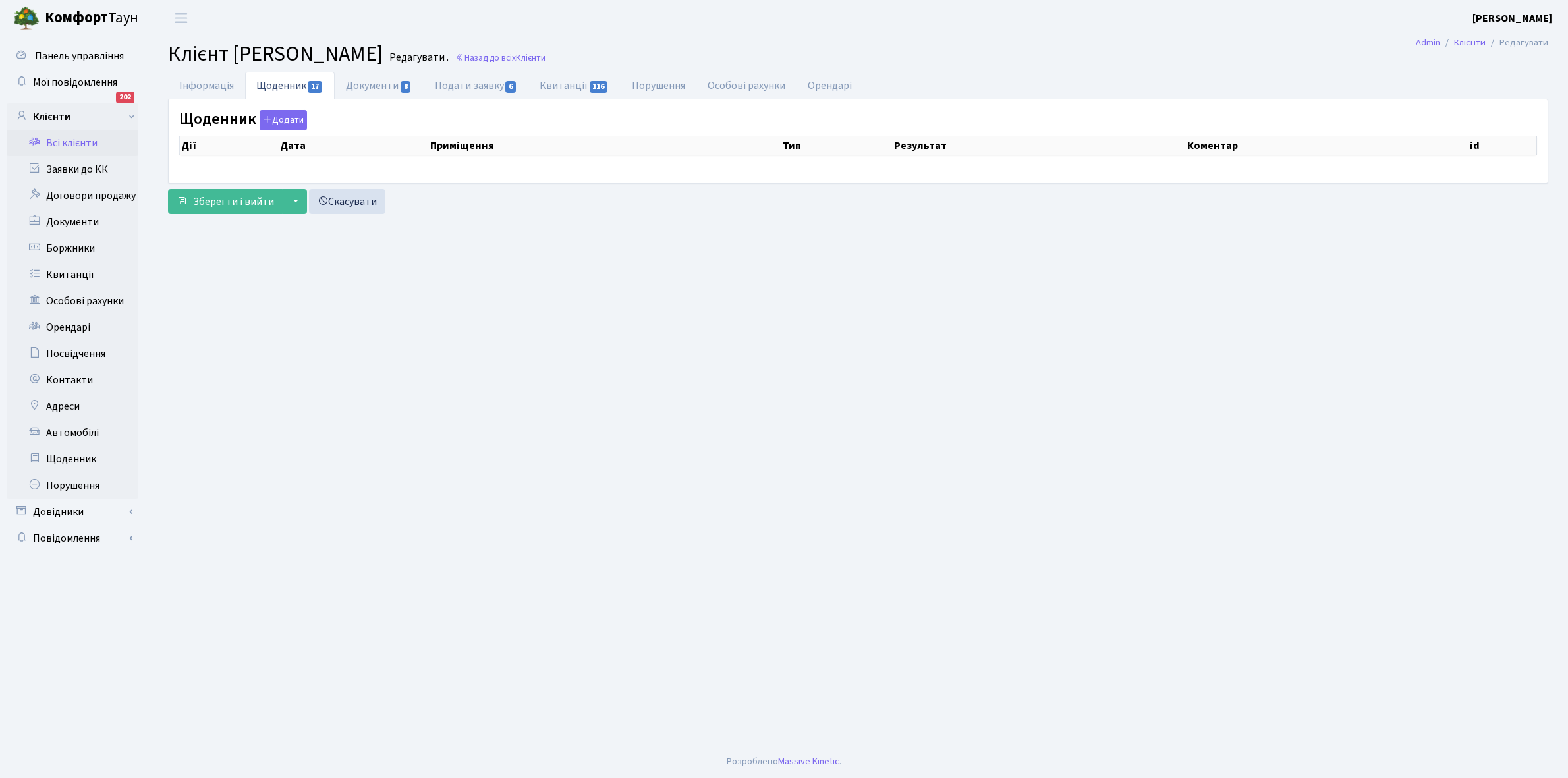
select select "25"
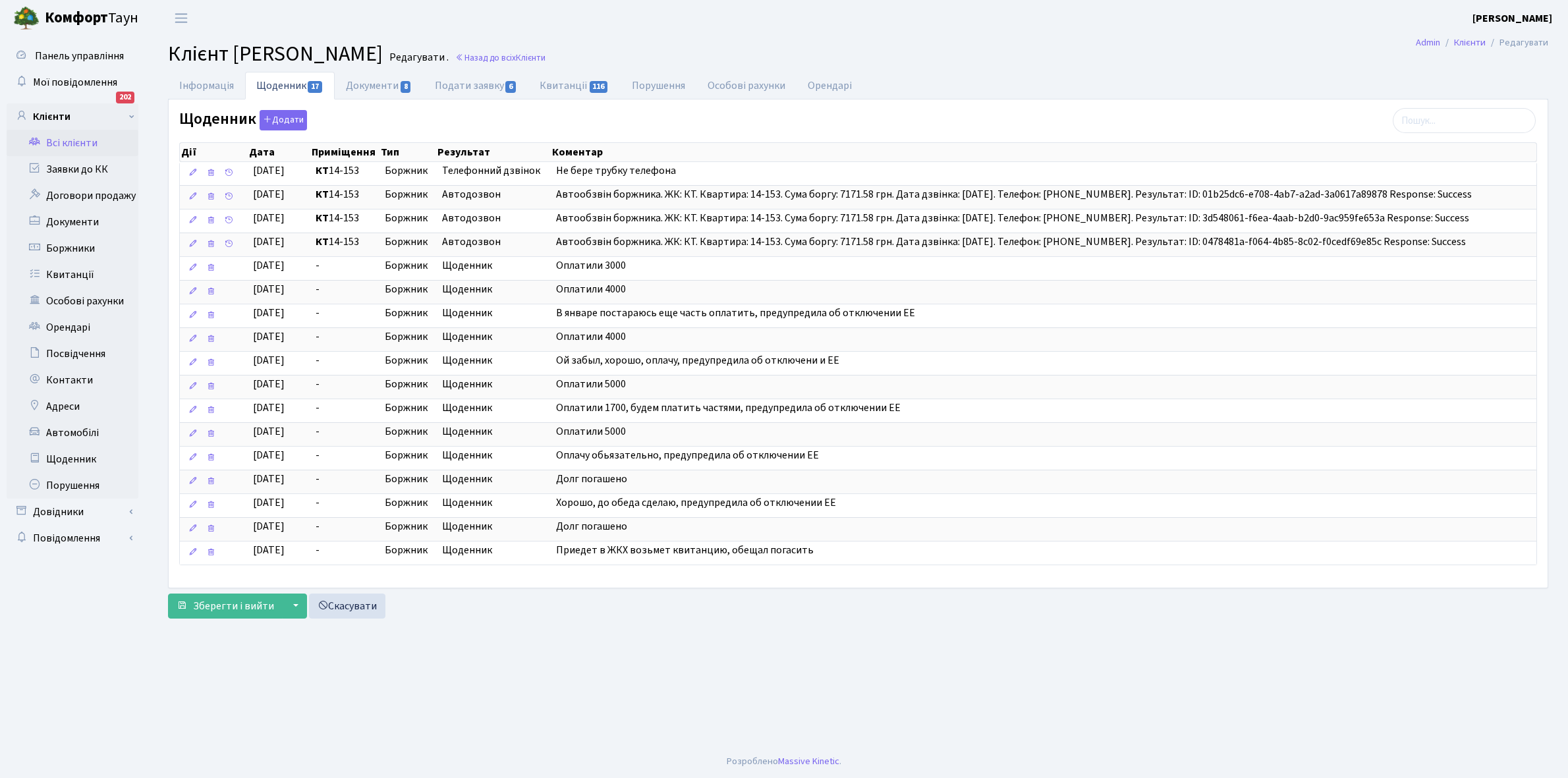
click at [73, 144] on link "Всі клієнти" at bounding box center [72, 143] width 132 height 27
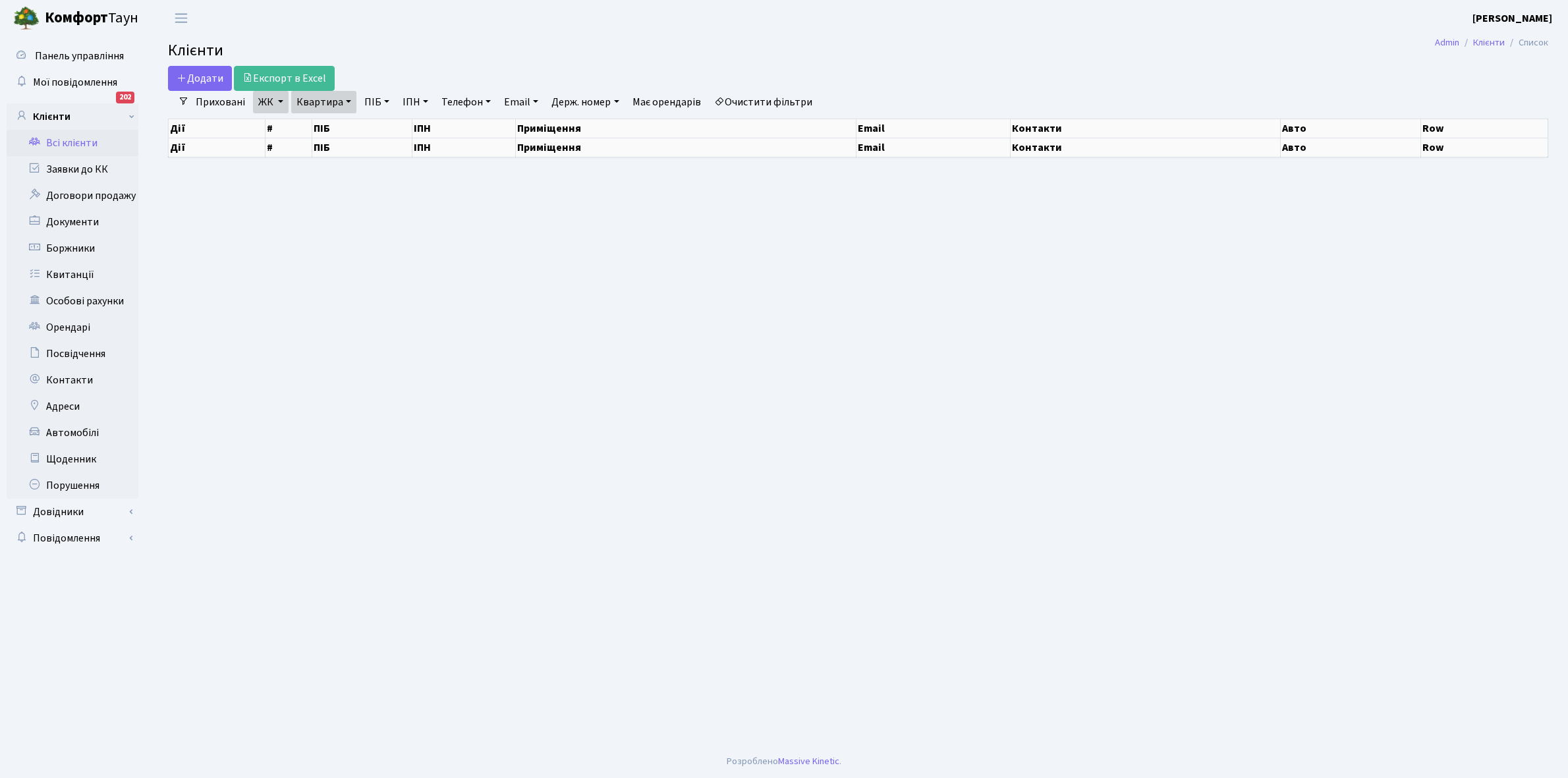
select select "25"
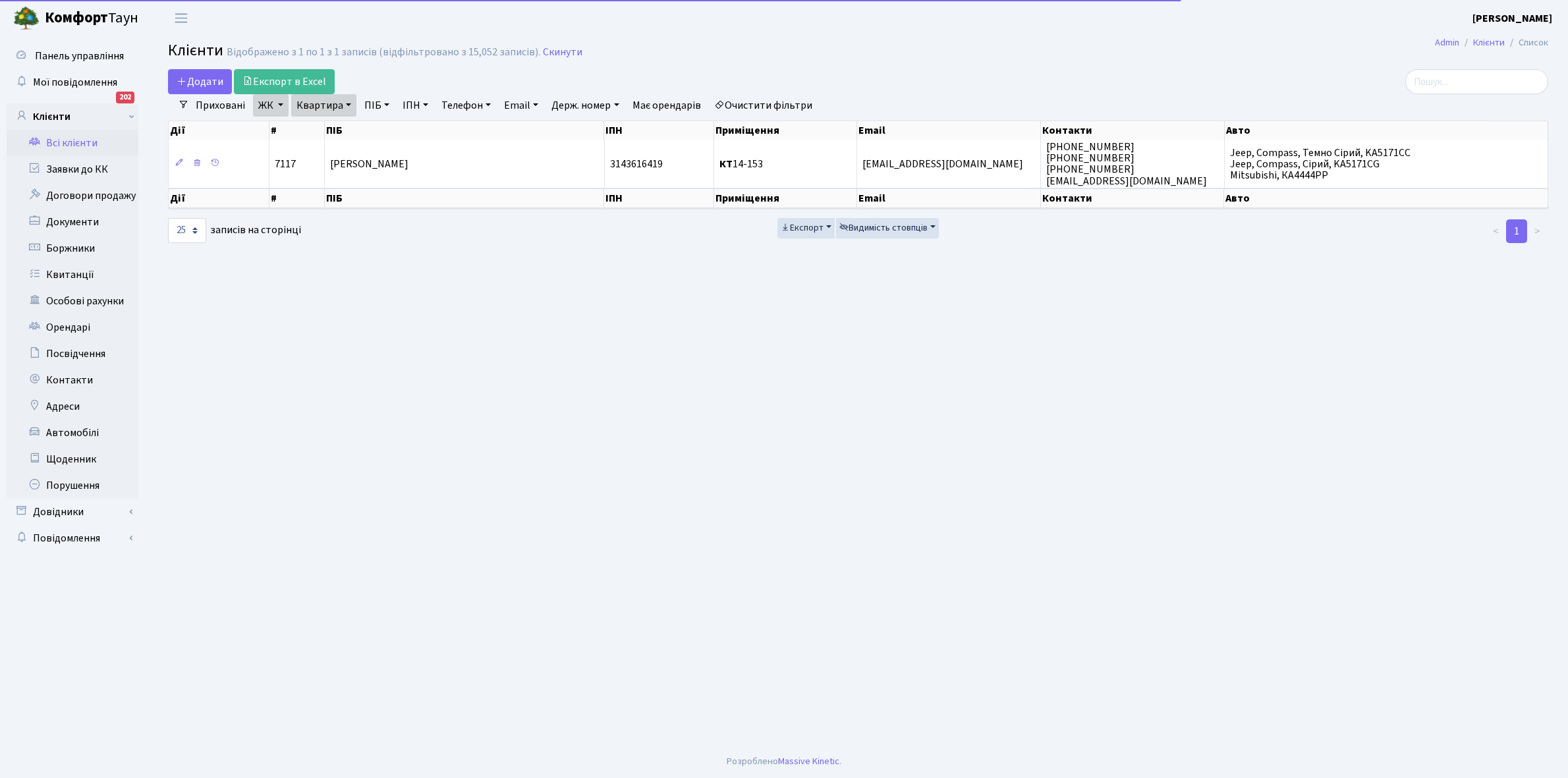
click at [347, 102] on link "Квартира" at bounding box center [324, 105] width 65 height 23
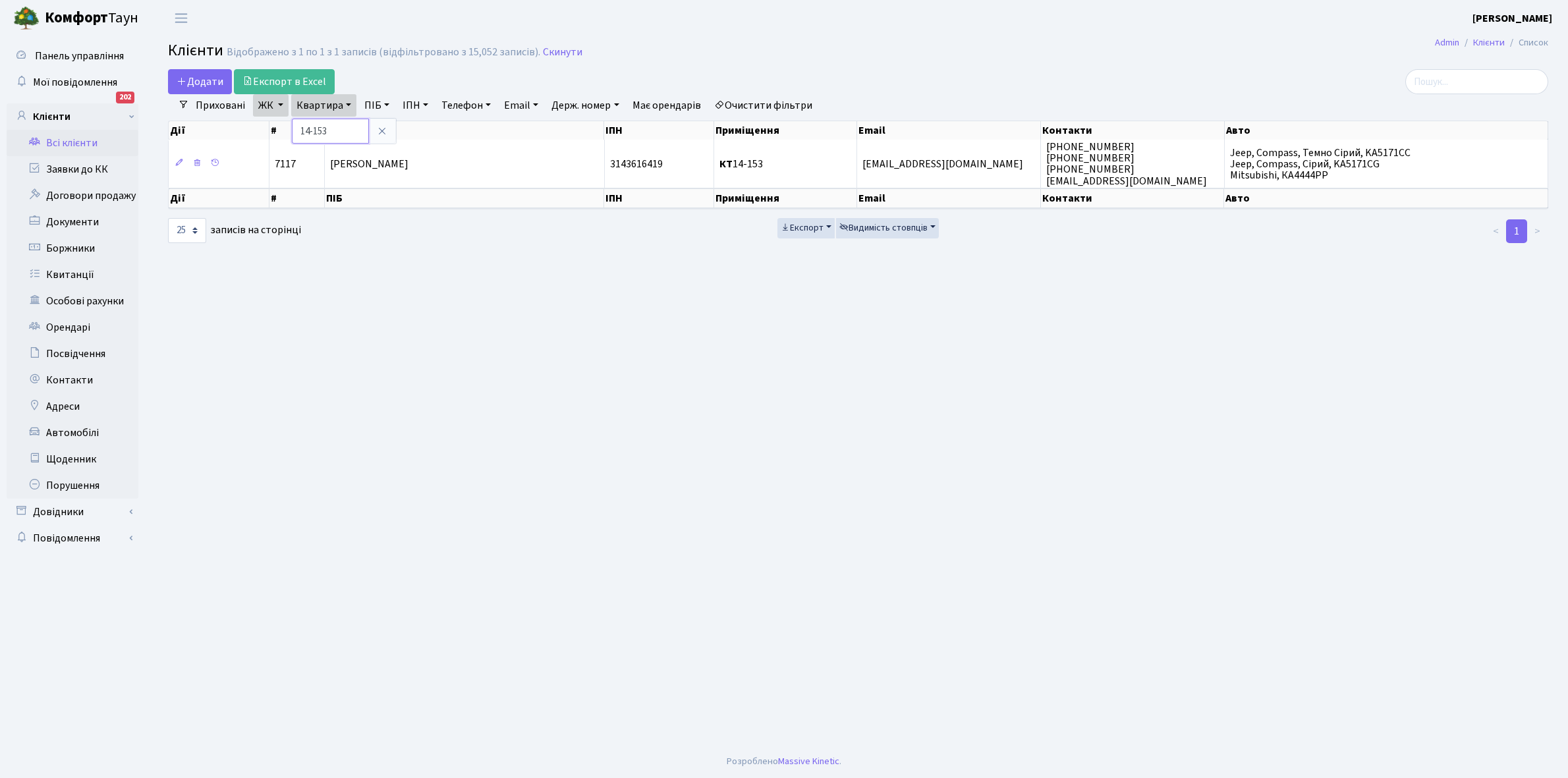
click at [333, 129] on input "14-153" at bounding box center [330, 131] width 77 height 25
type input "1"
type input "11-121"
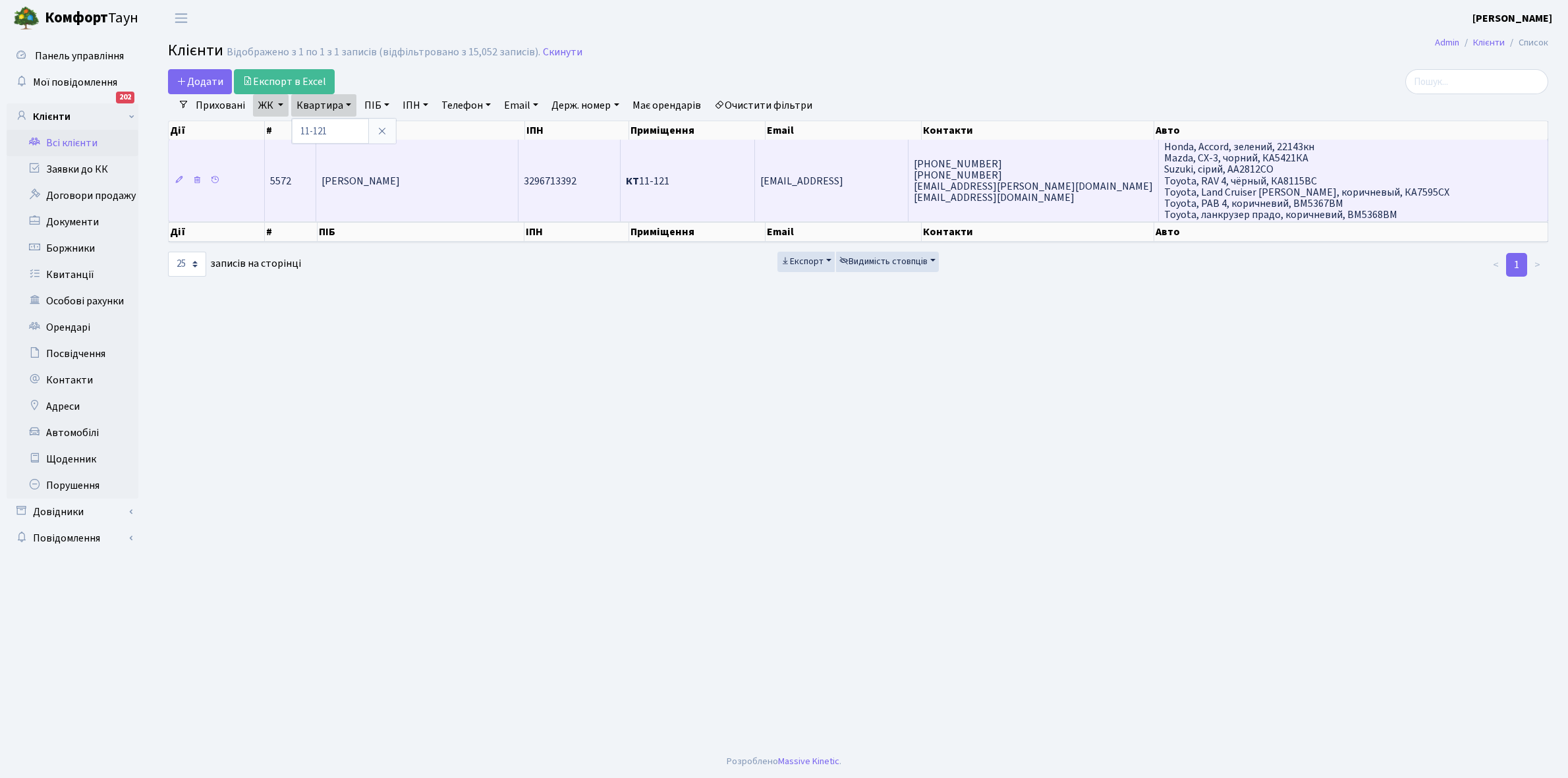
click at [420, 189] on td "[PERSON_NAME]" at bounding box center [417, 181] width 202 height 82
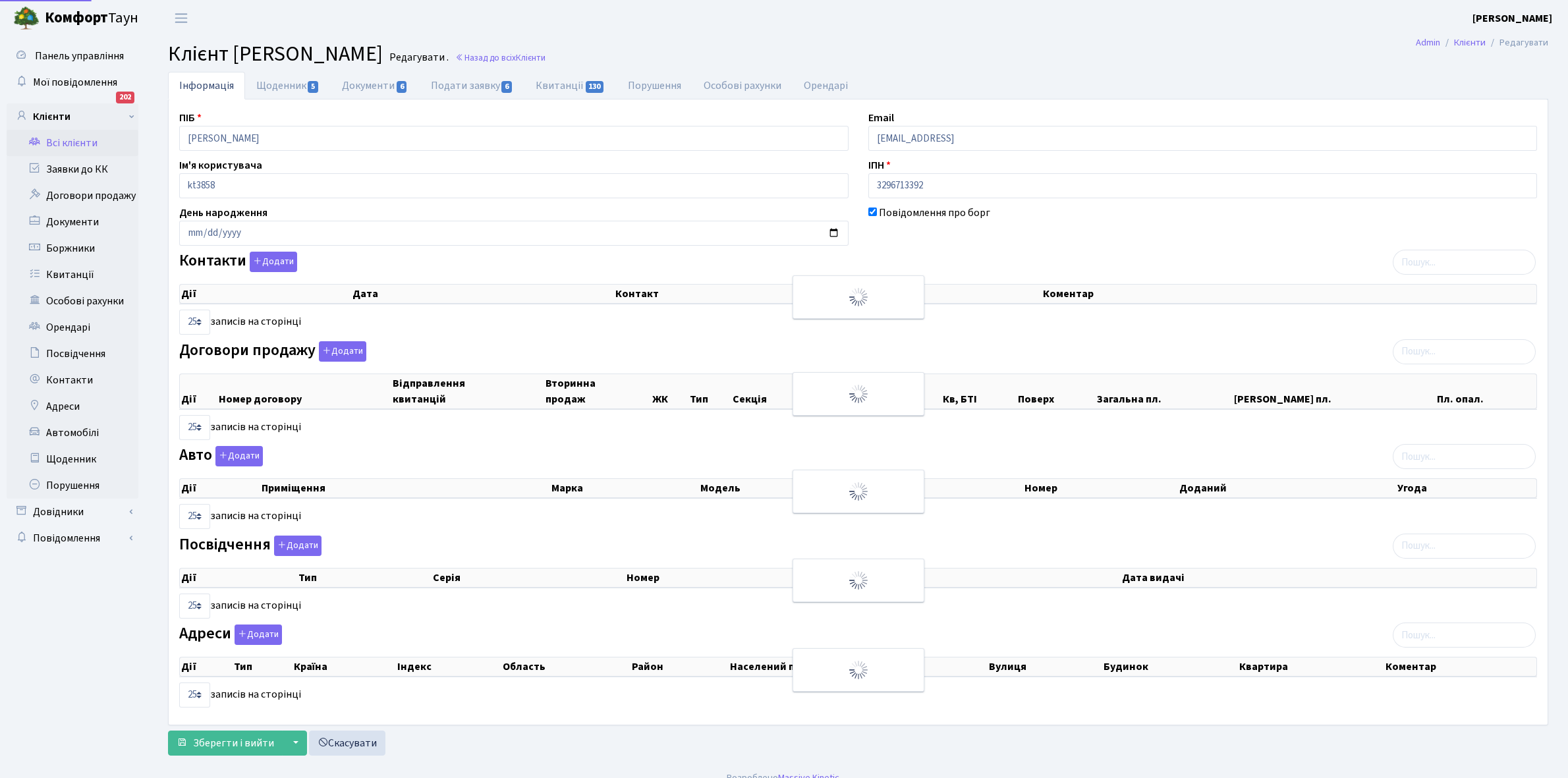
select select "25"
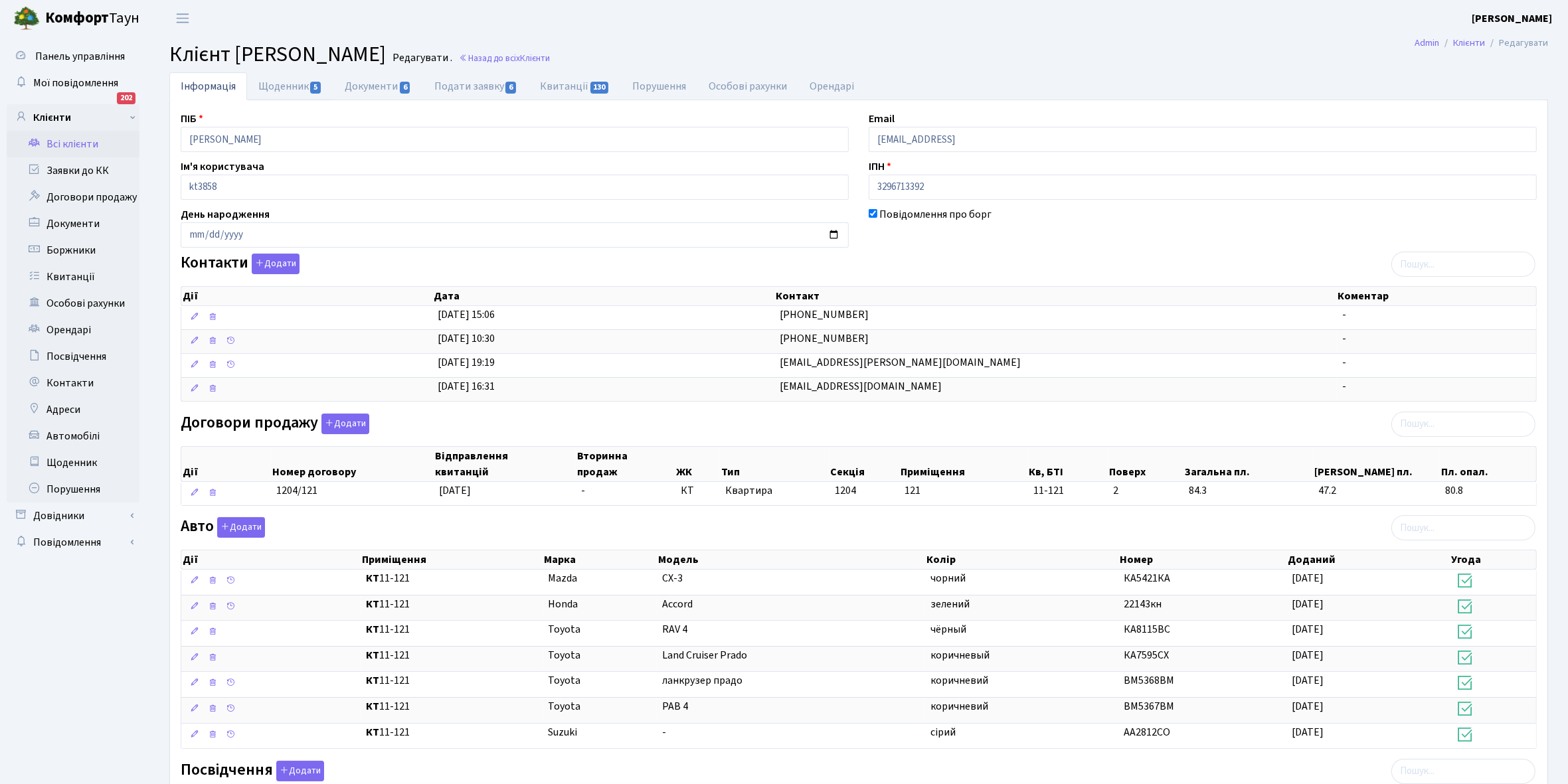
click at [270, 89] on link "Щоденник 5" at bounding box center [290, 86] width 86 height 28
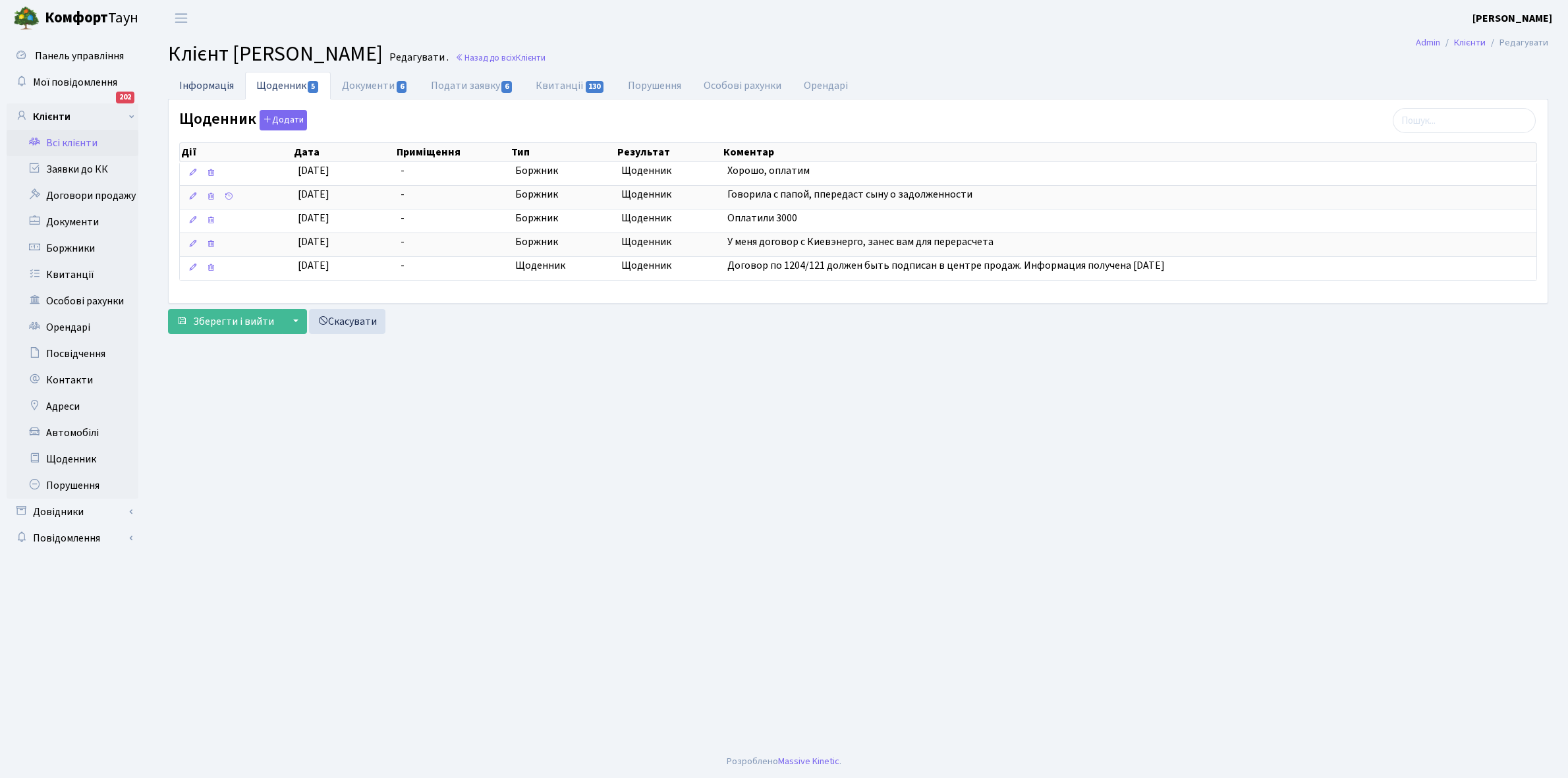
click at [196, 86] on link "Інформація" at bounding box center [207, 85] width 77 height 27
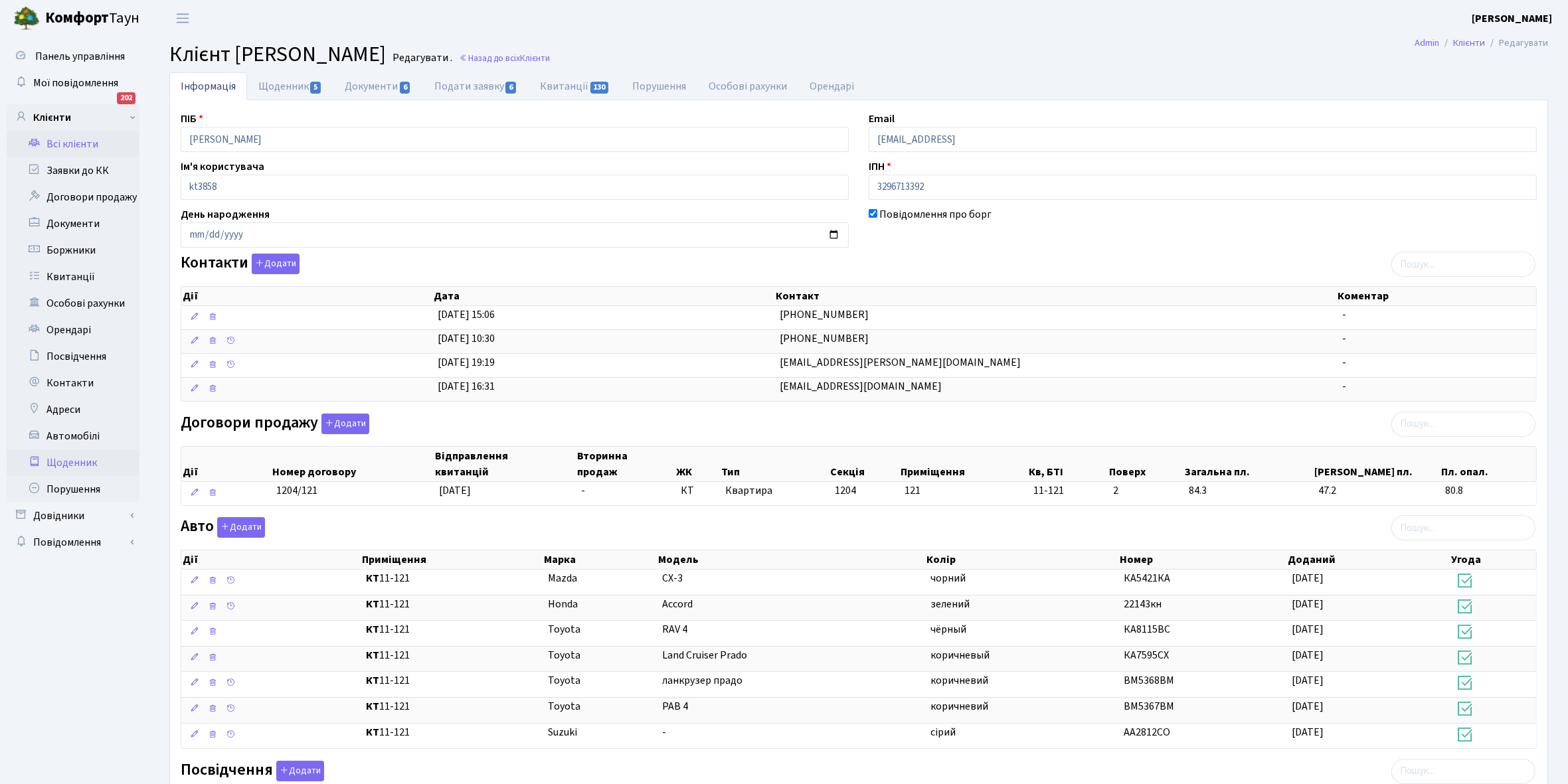
click at [80, 459] on link "Щоденник" at bounding box center [73, 463] width 133 height 27
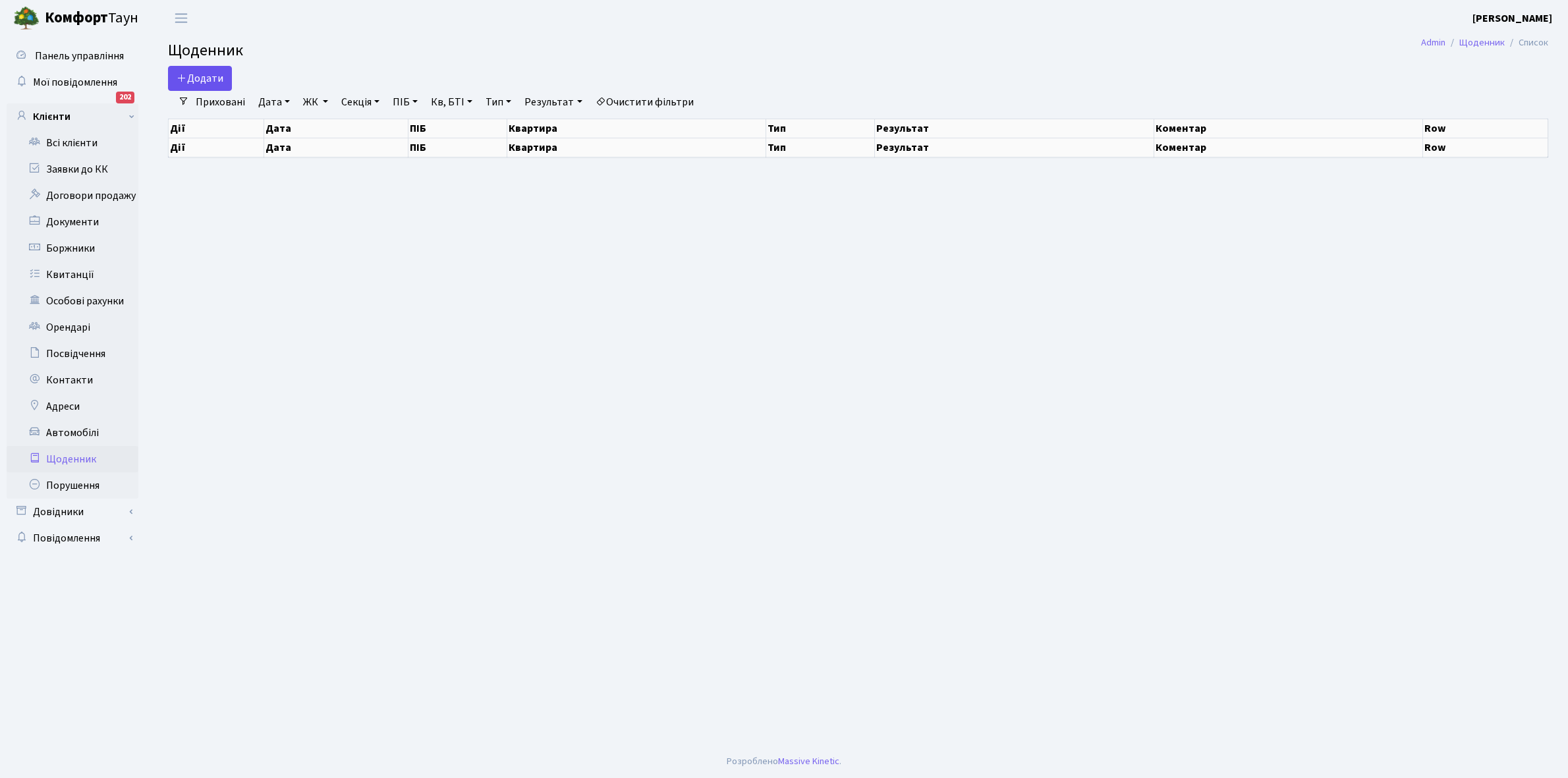
select select "25"
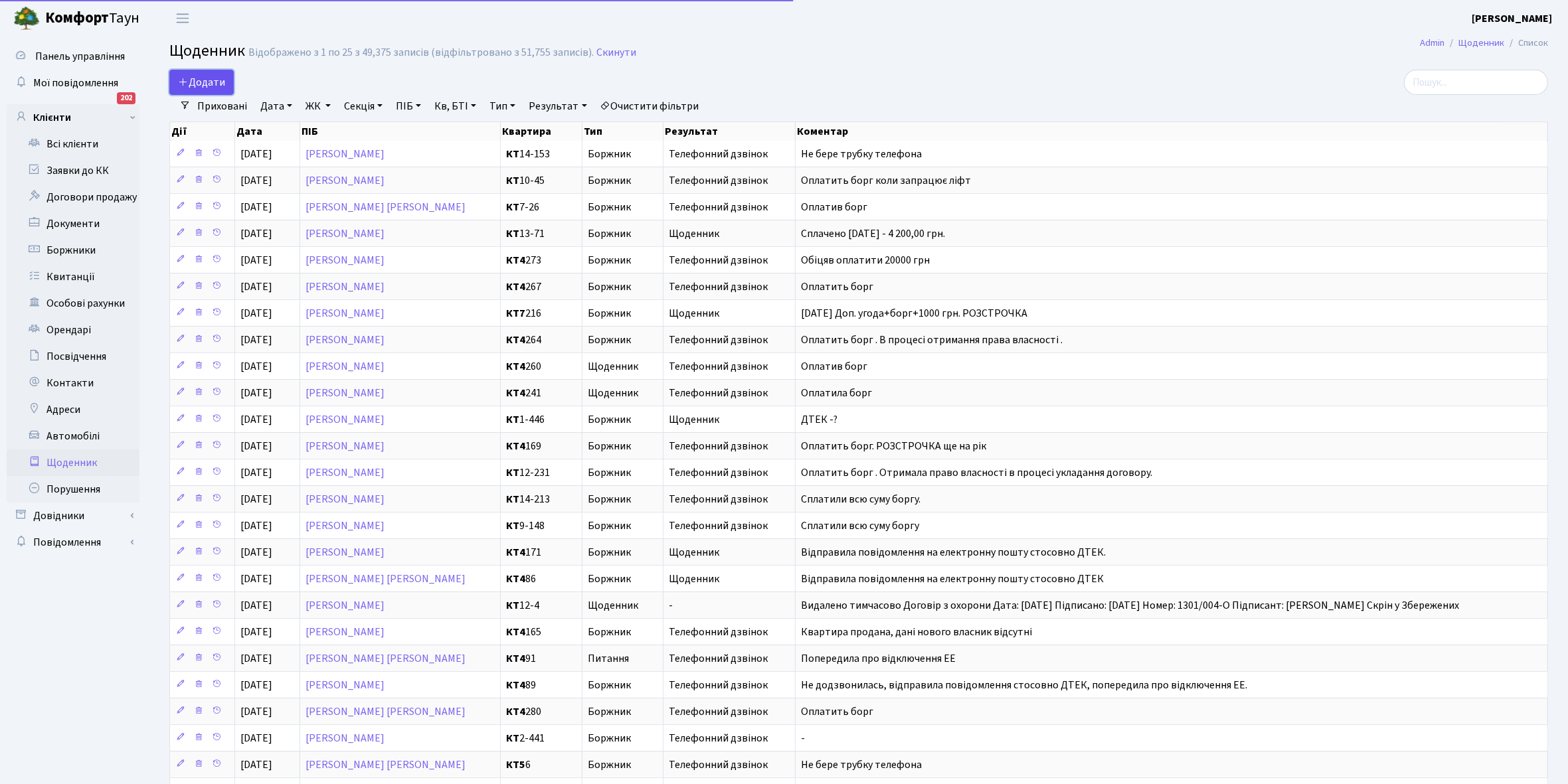
click at [203, 80] on span "Додати" at bounding box center [202, 82] width 48 height 14
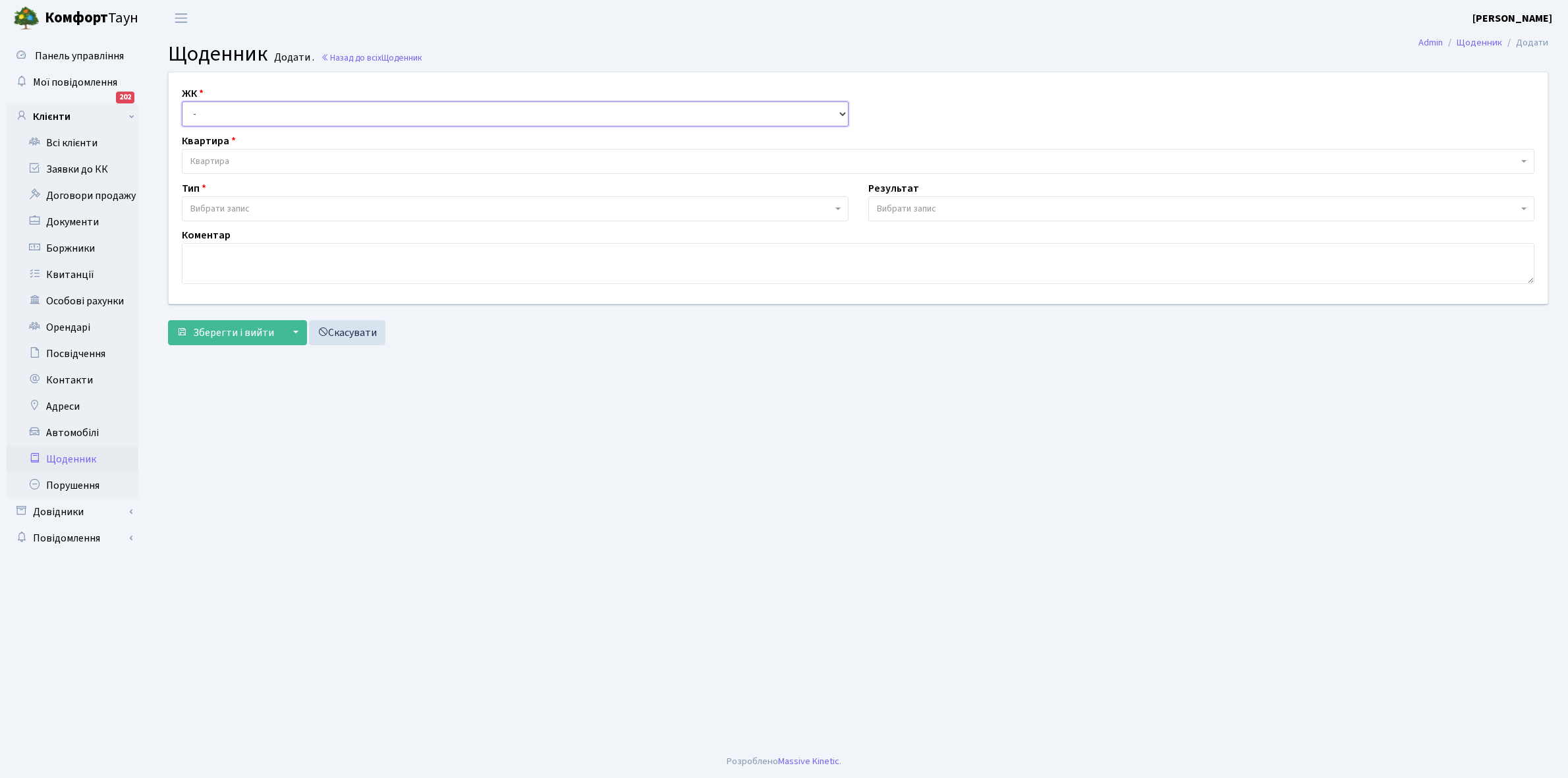
click at [202, 109] on select "- КТ, вул. Регенераторна, 4 КТ2, просп. Соборності, 17 КТ3, вул. Березнева, 16 …" at bounding box center [515, 114] width 666 height 25
select select "271"
click at [182, 101] on select "- КТ, вул. Регенераторна, 4 КТ2, просп. Соборності, 17 КТ3, вул. Березнева, 16 …" at bounding box center [515, 114] width 666 height 25
select select
click at [236, 157] on span "Квартира" at bounding box center [854, 161] width 1327 height 13
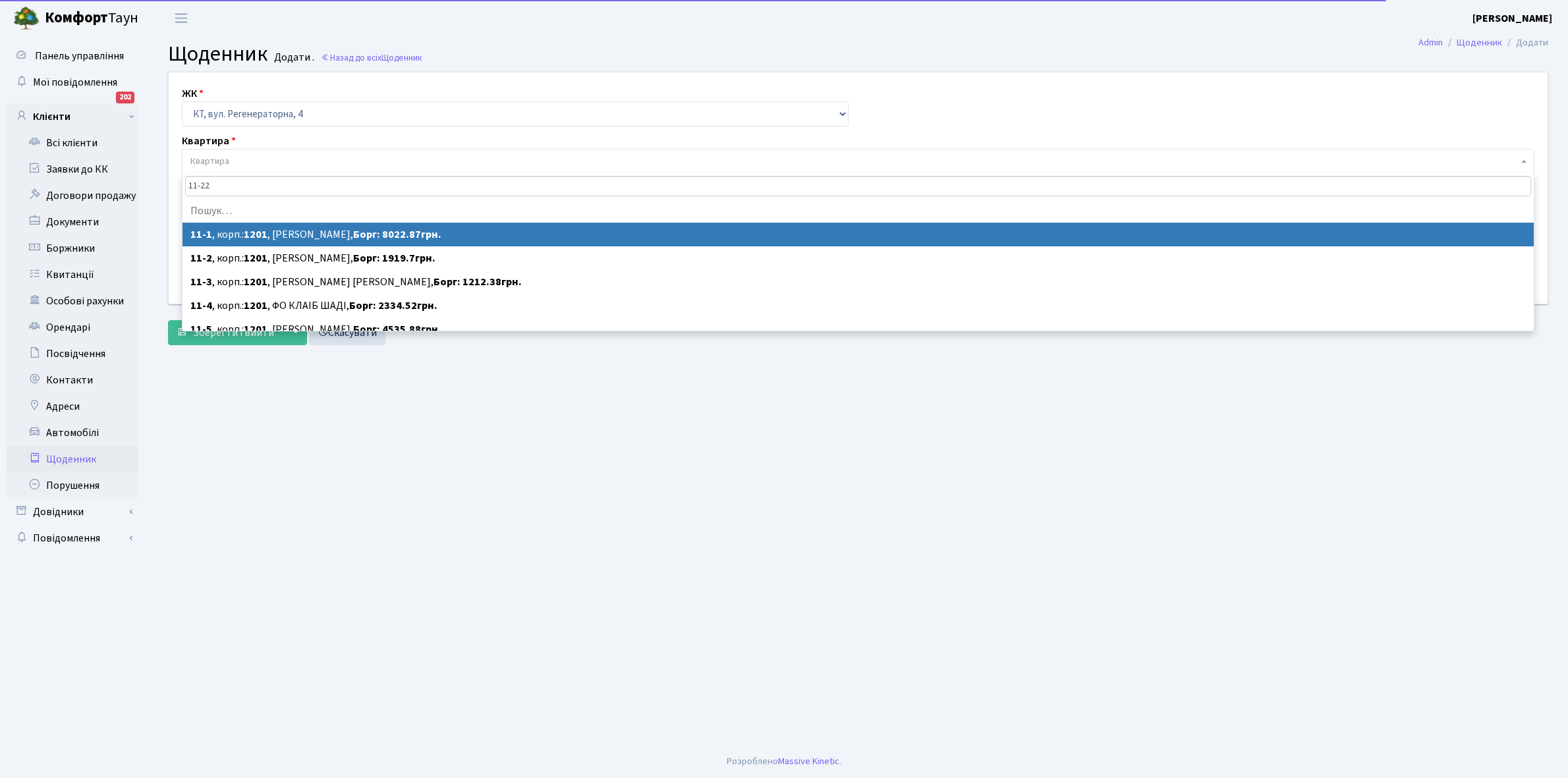
type input "11-221"
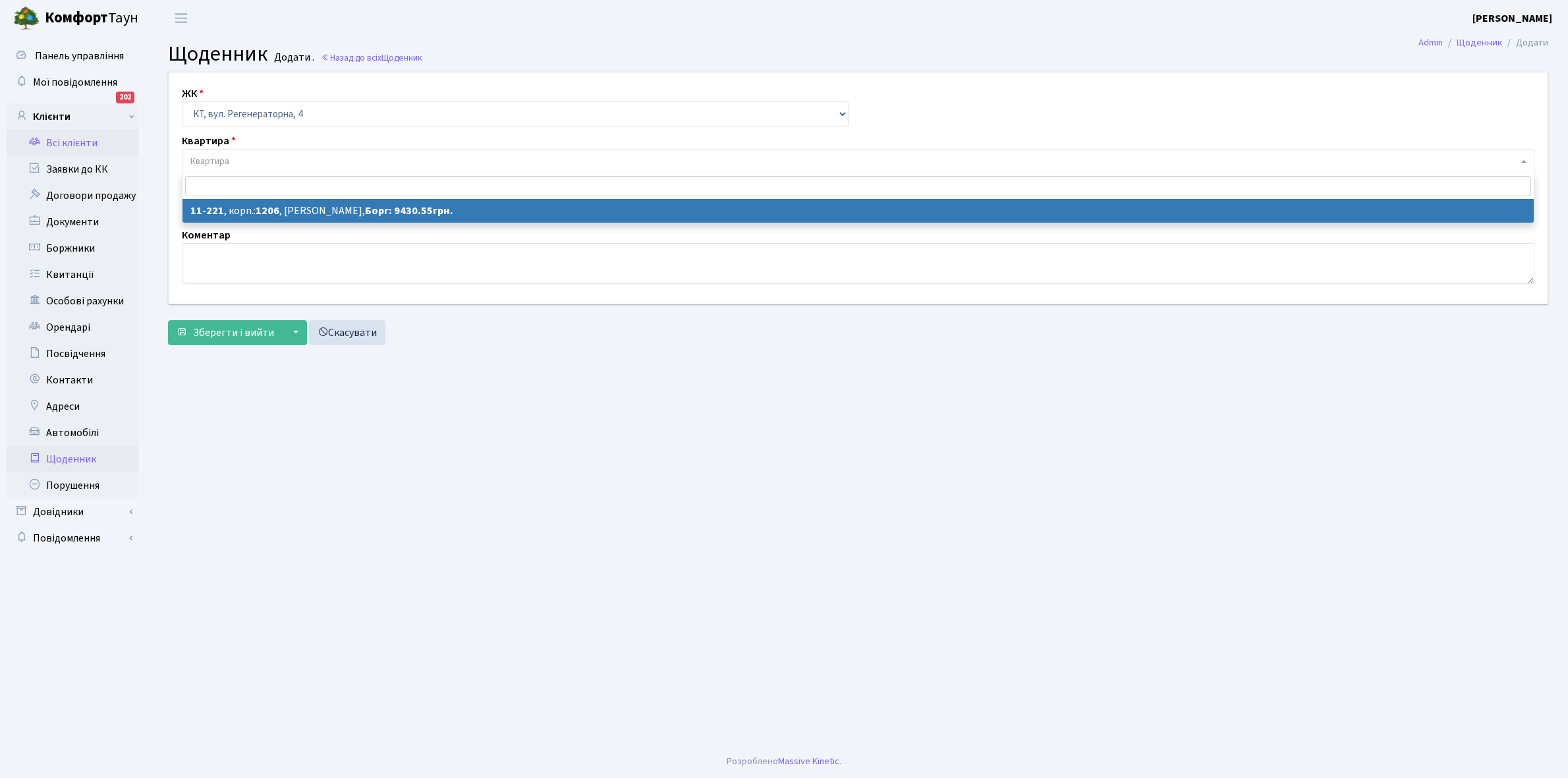
click at [72, 140] on link "Всі клієнти" at bounding box center [72, 143] width 132 height 27
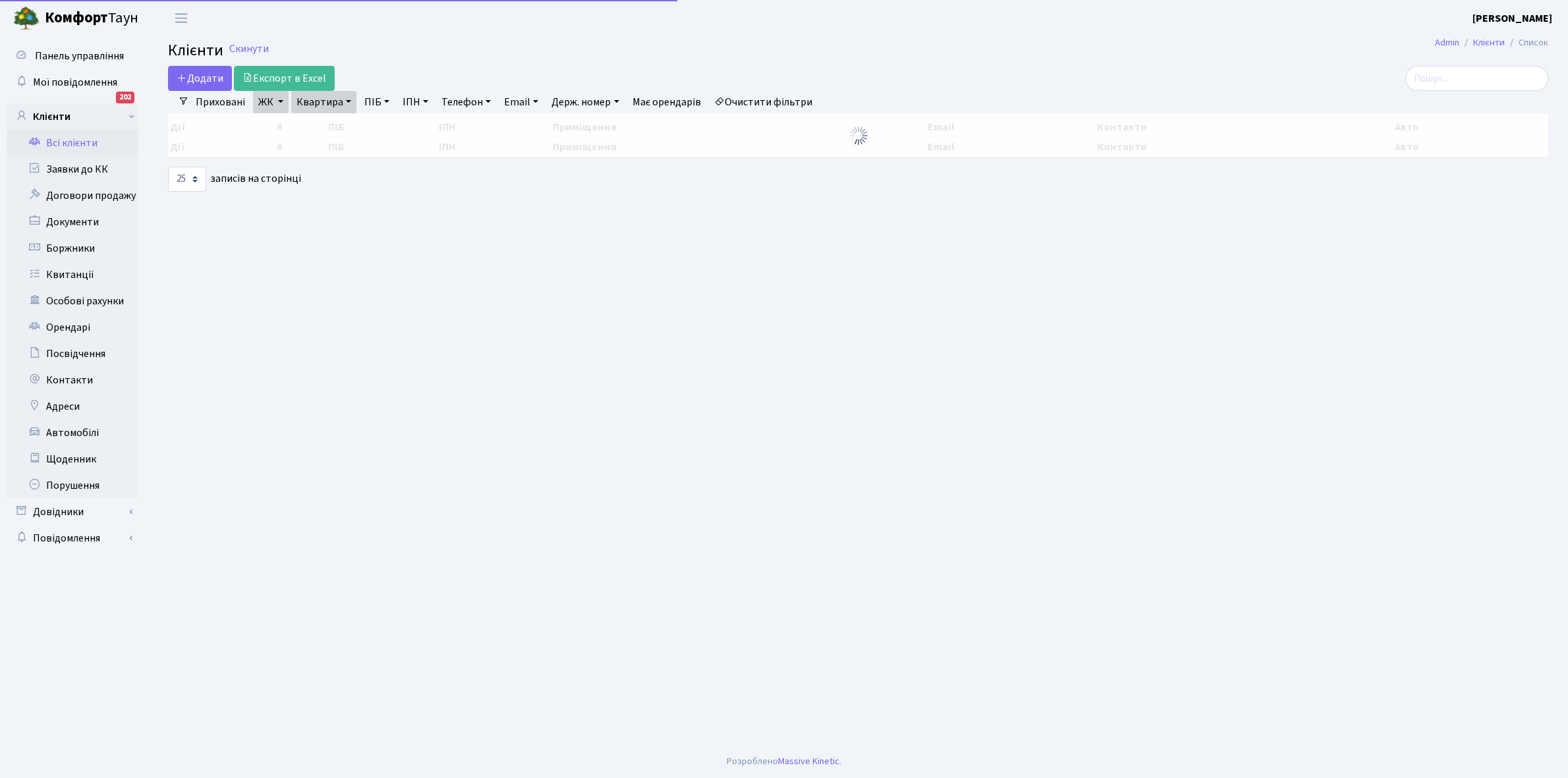
select select "25"
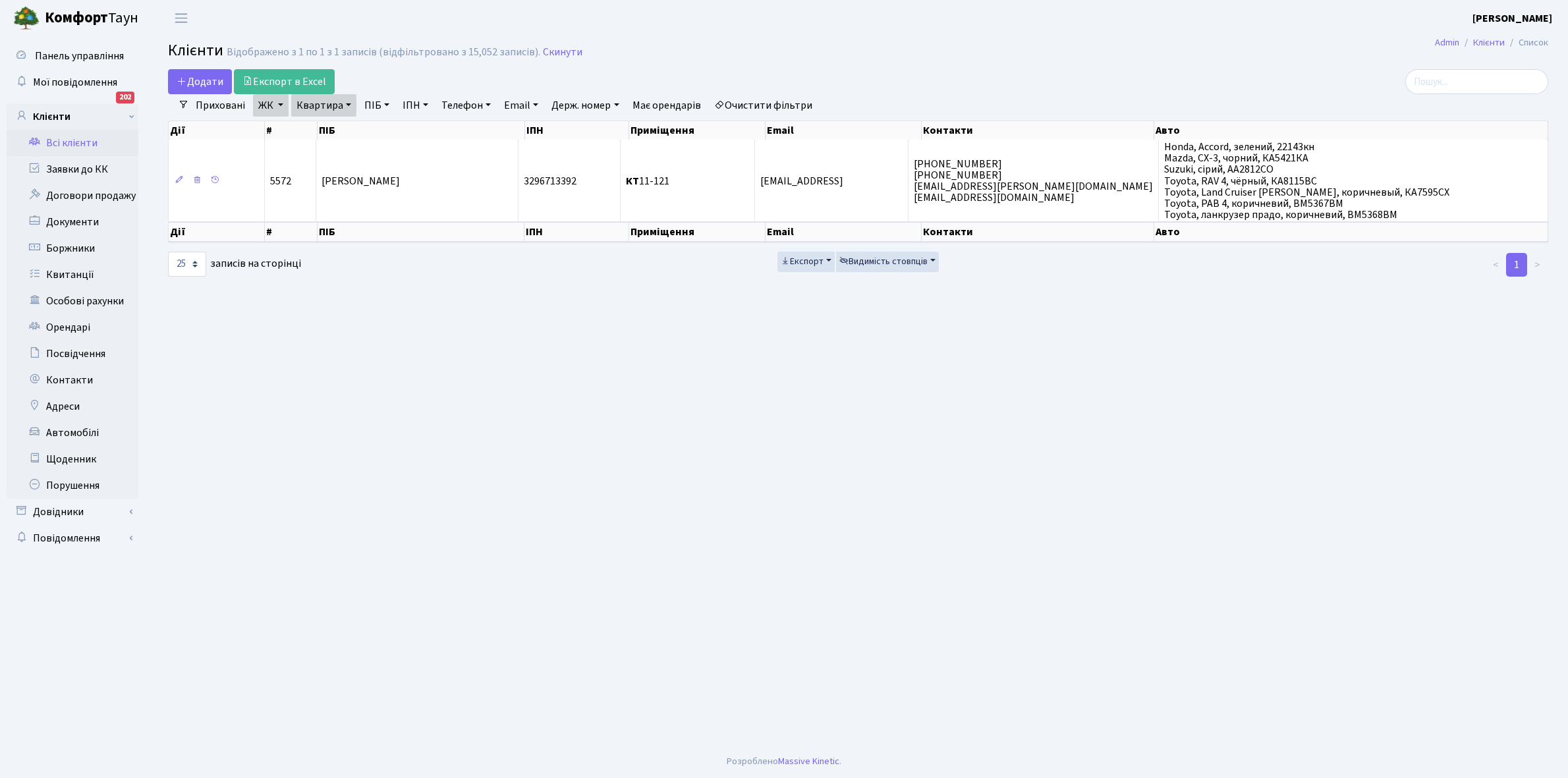
click at [347, 106] on link "Квартира" at bounding box center [324, 105] width 65 height 23
click at [340, 134] on input "11-121" at bounding box center [330, 131] width 77 height 25
type input "11-221"
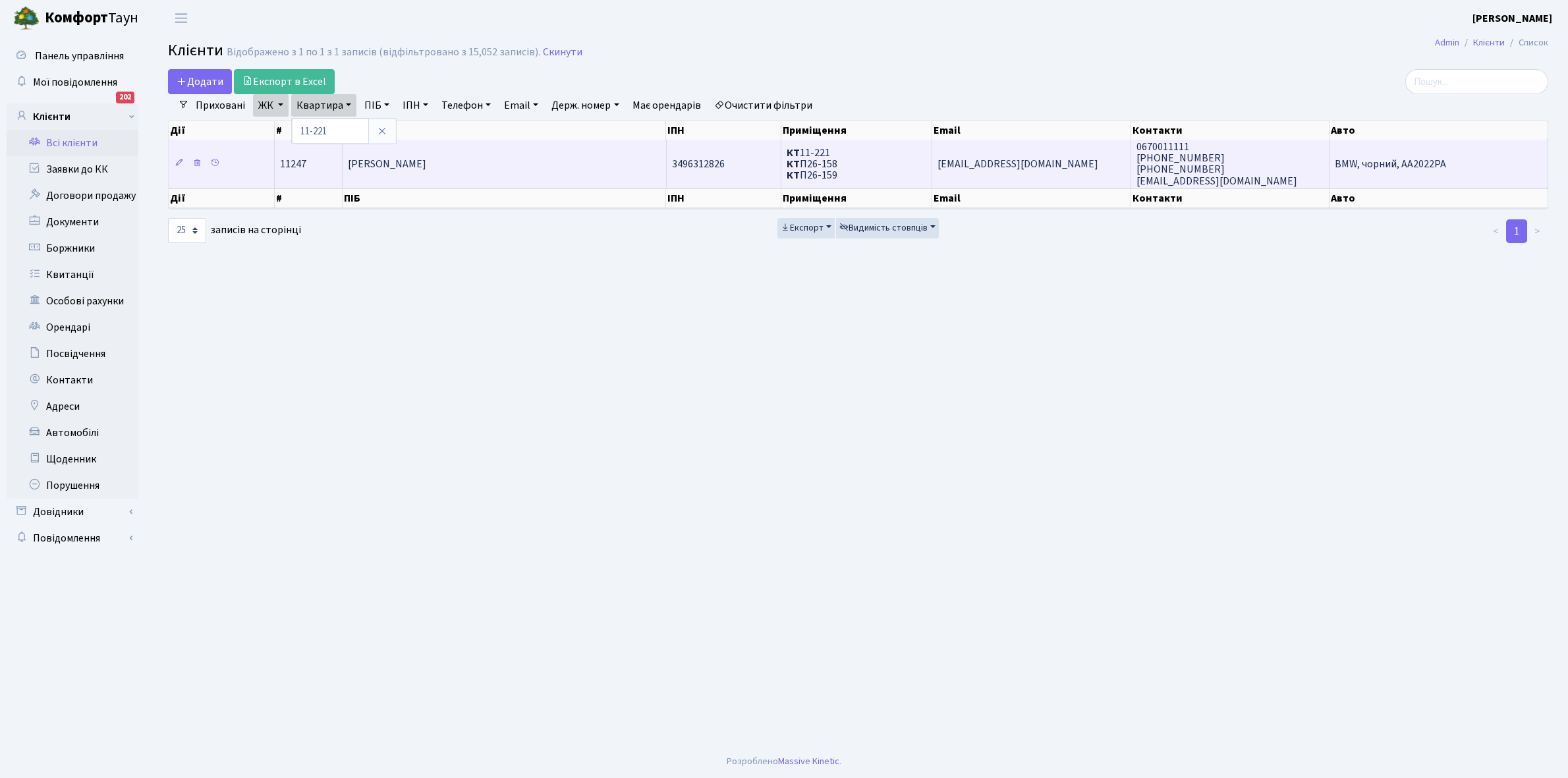
click at [425, 175] on td "[PERSON_NAME]" at bounding box center [505, 163] width 324 height 47
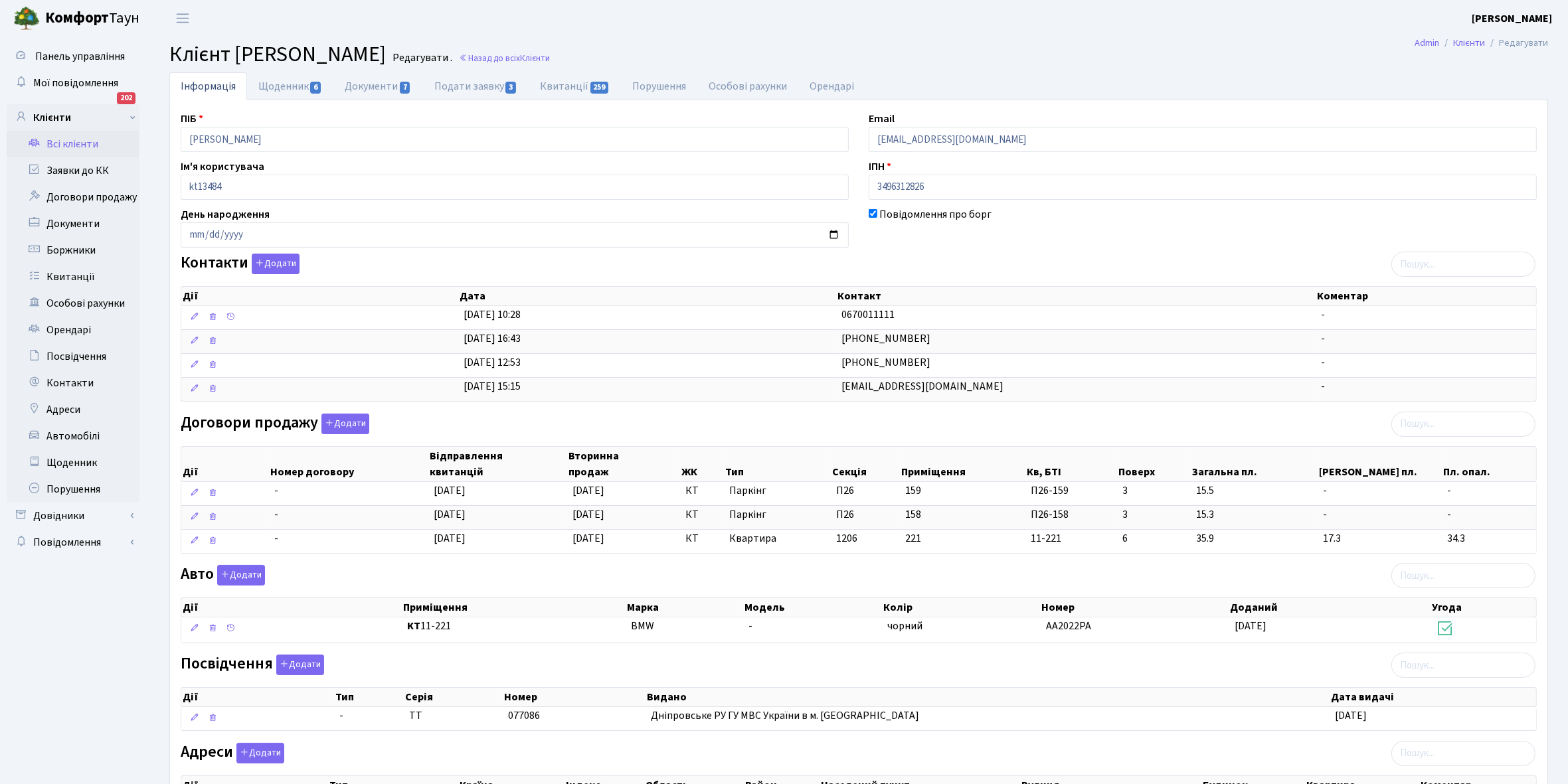
click at [277, 83] on link "Щоденник 6" at bounding box center [290, 86] width 86 height 28
select select "25"
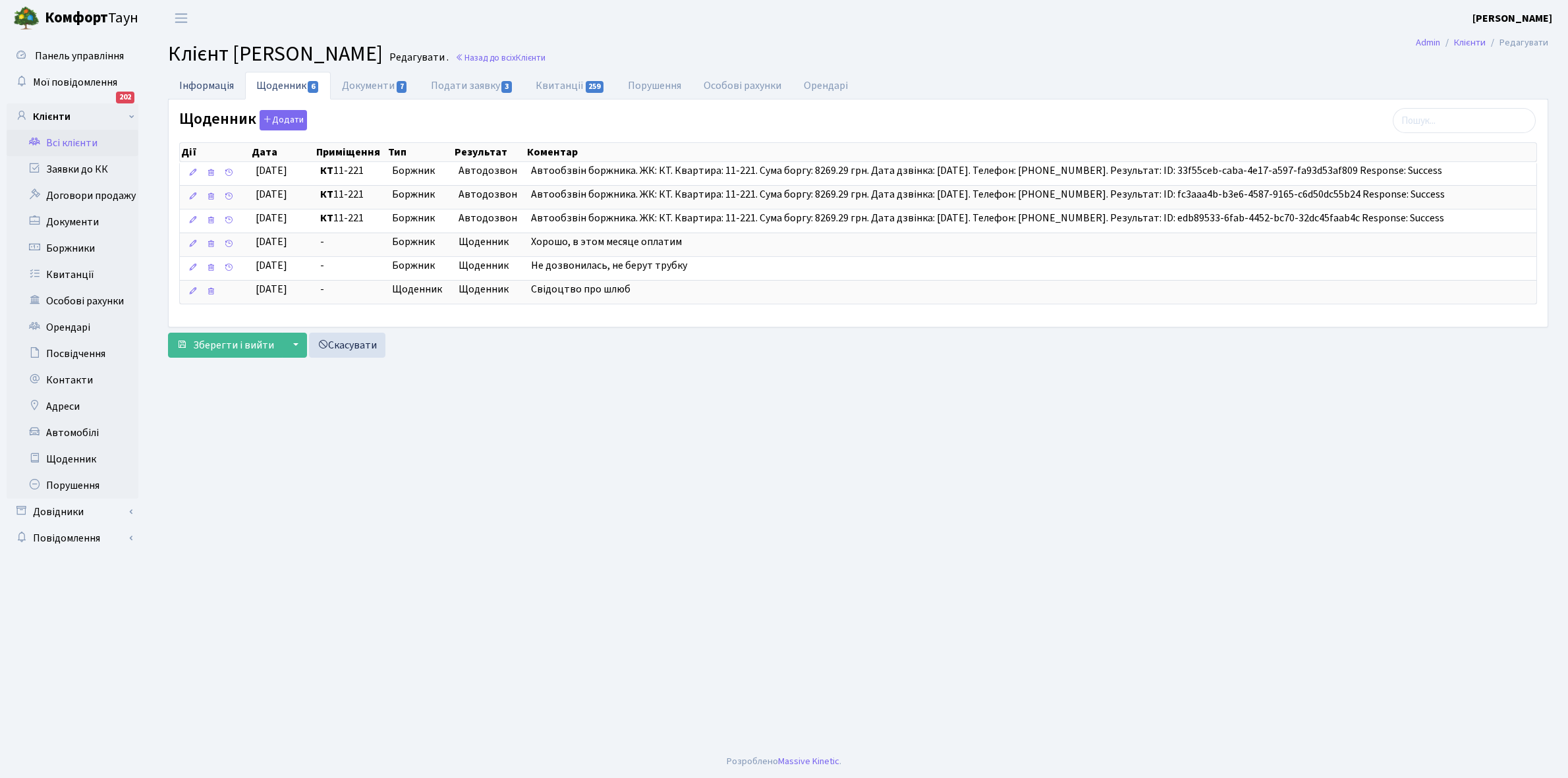
click at [195, 86] on link "Інформація" at bounding box center [207, 85] width 77 height 27
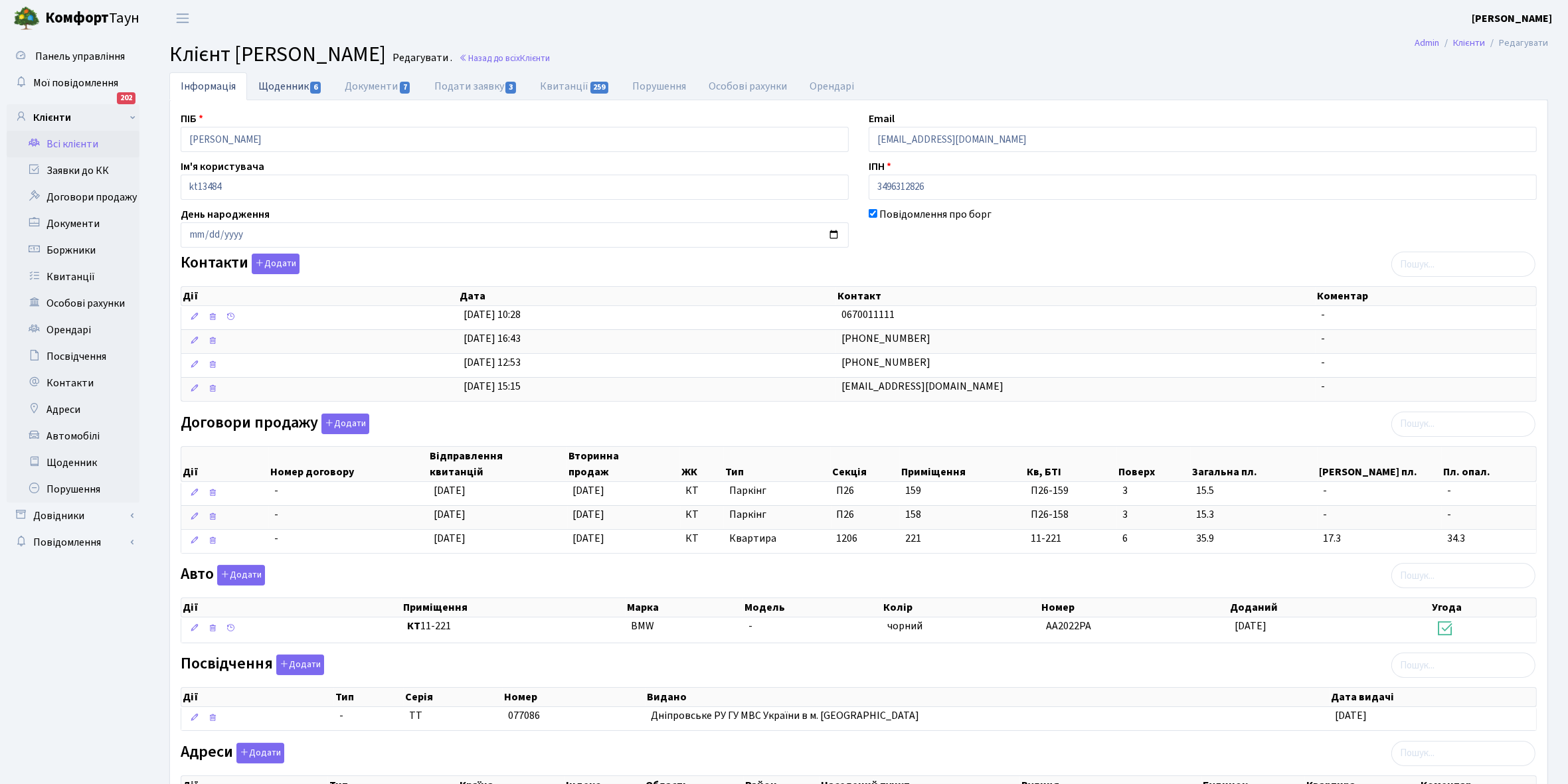
click at [277, 89] on link "Щоденник 6" at bounding box center [290, 86] width 86 height 27
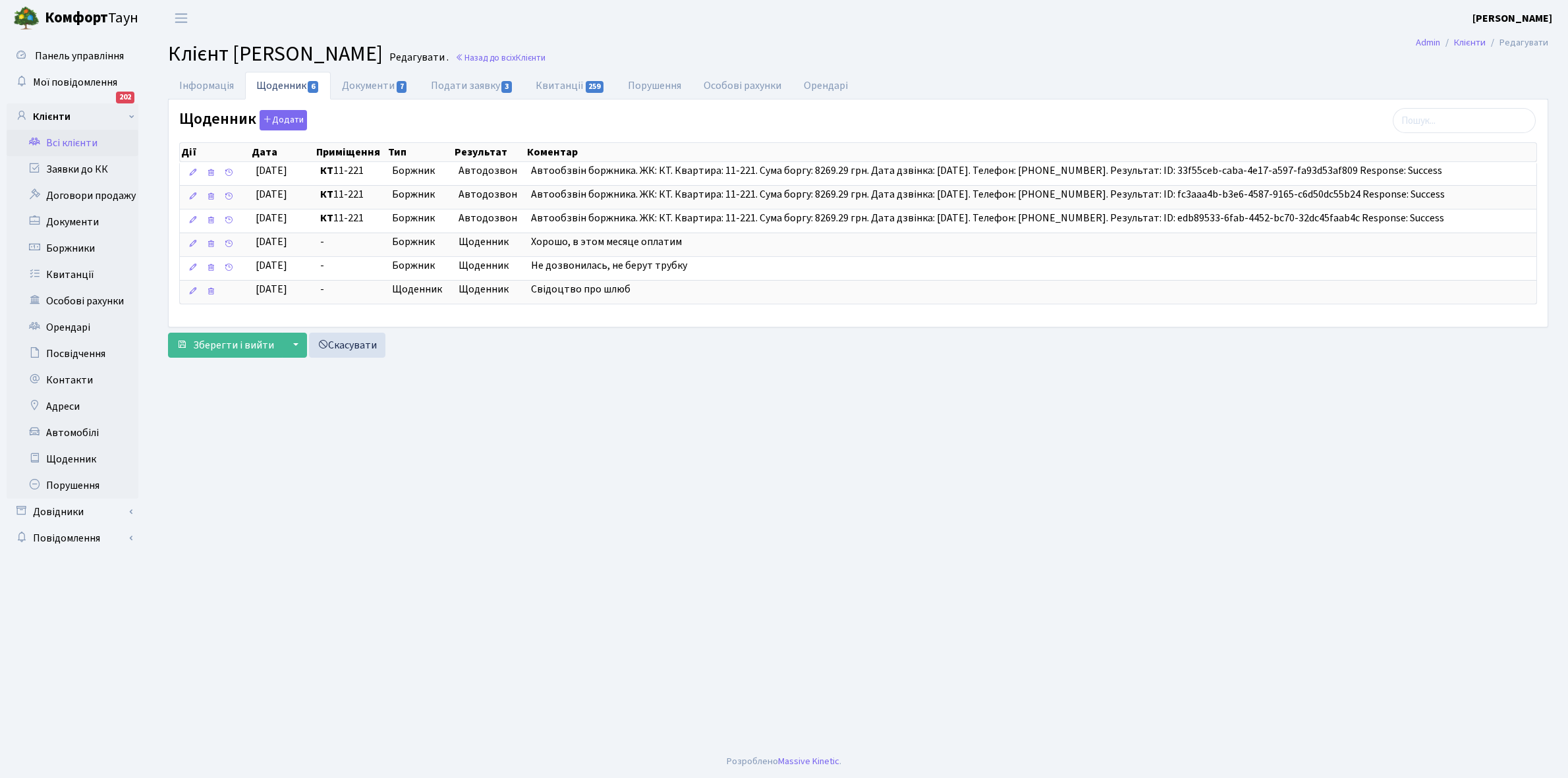
click at [64, 139] on link "Всі клієнти" at bounding box center [72, 143] width 132 height 27
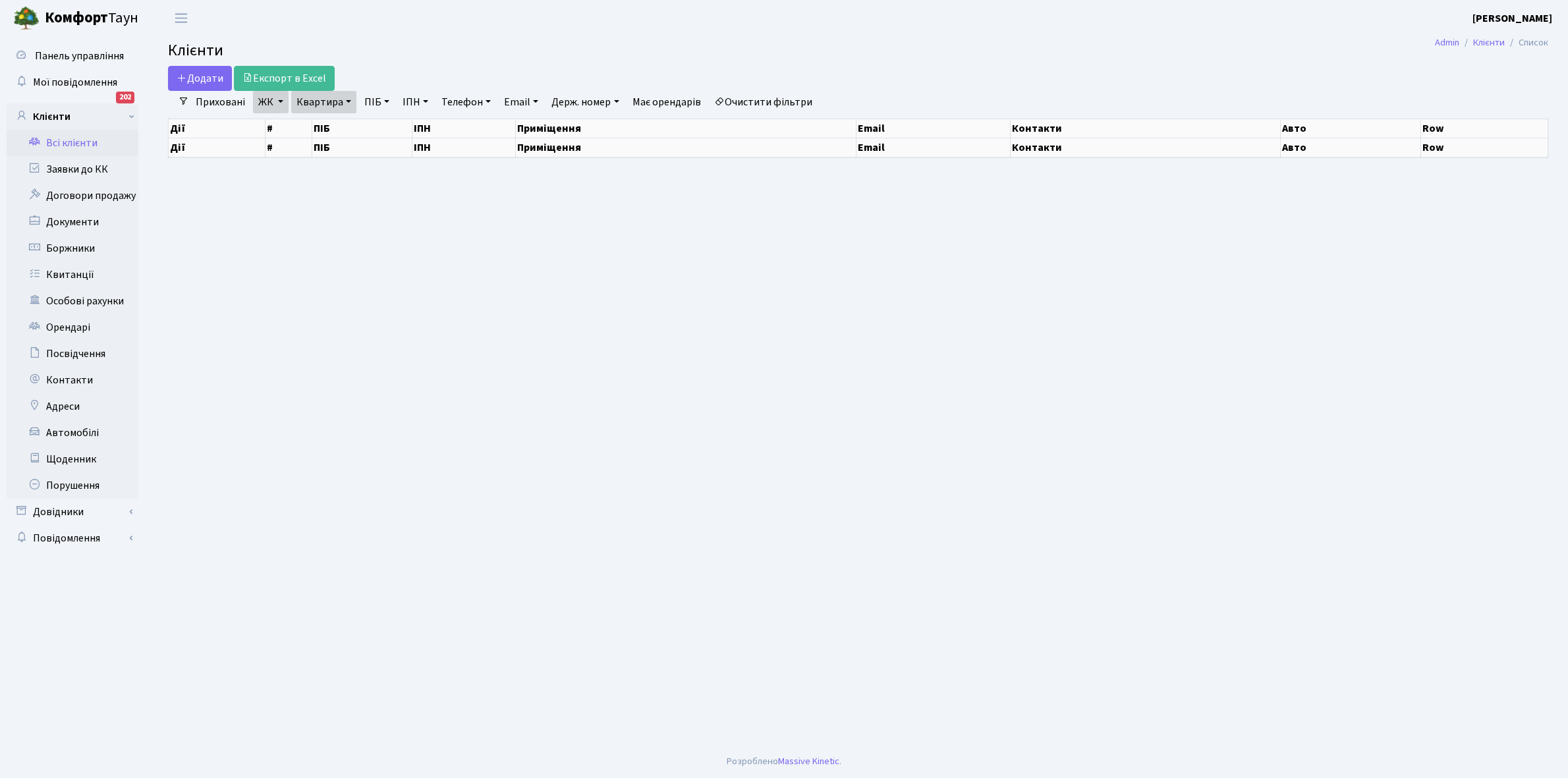
select select "25"
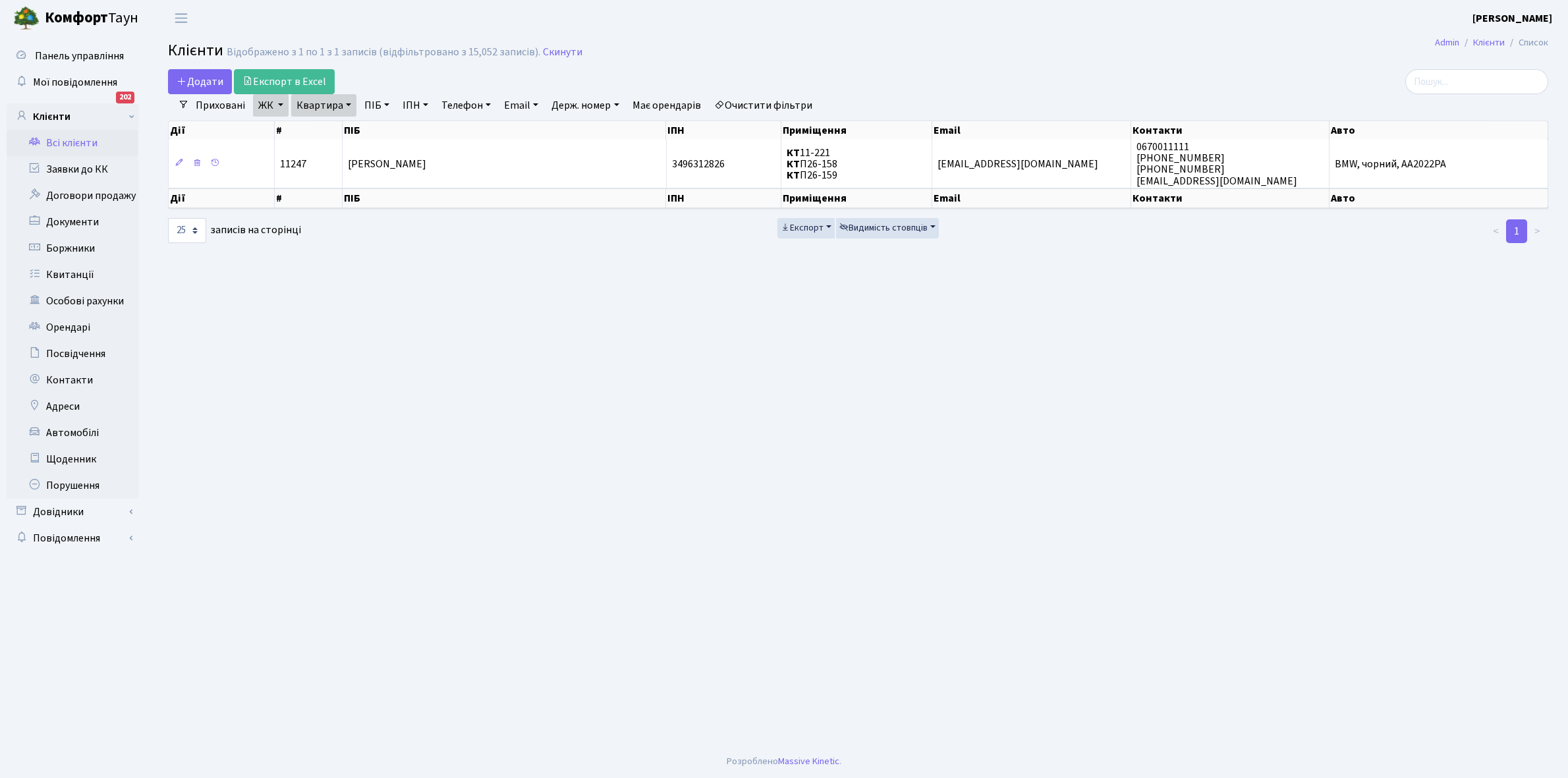
click at [64, 140] on link "Всі клієнти" at bounding box center [72, 143] width 132 height 27
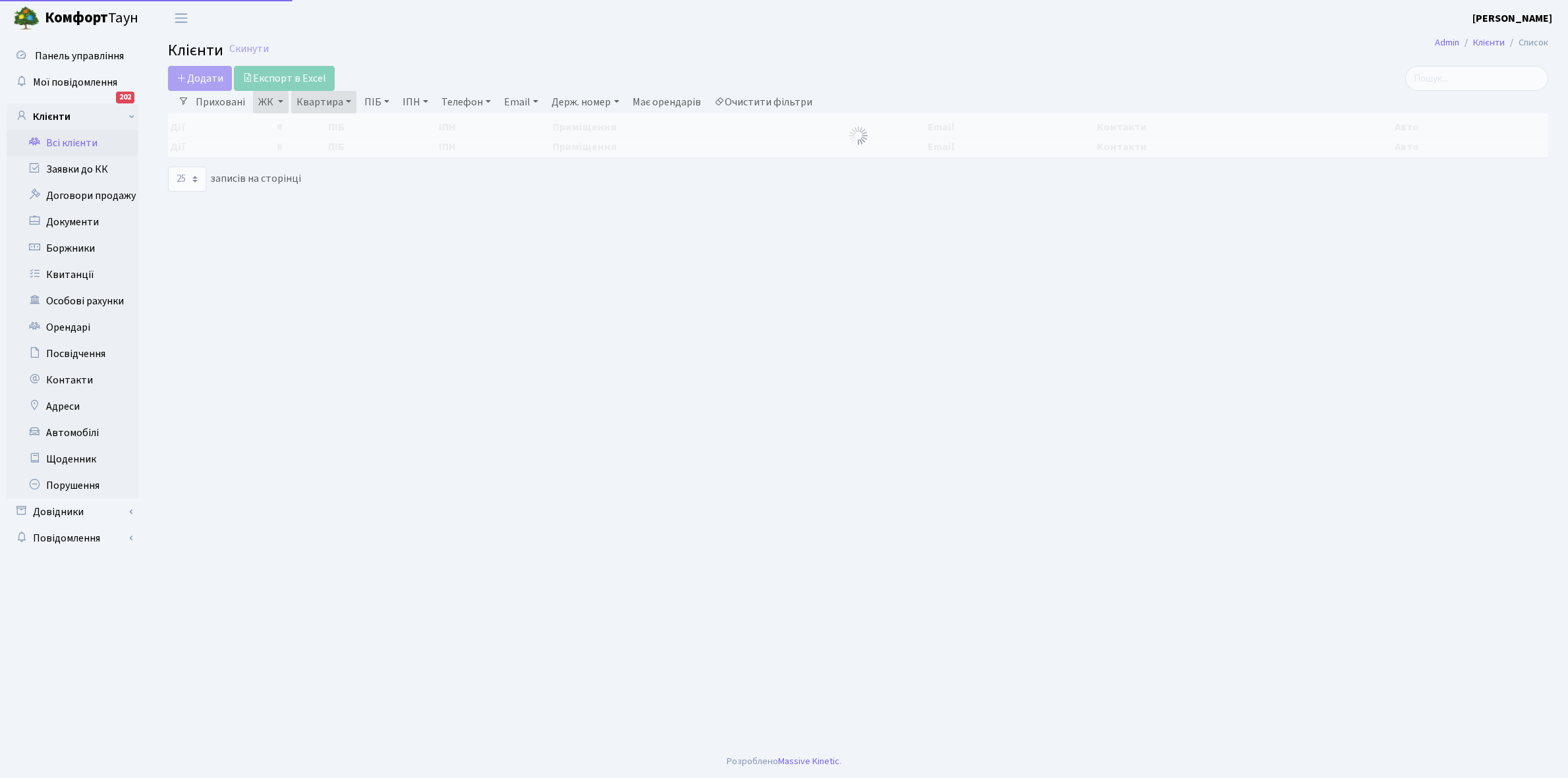
select select "25"
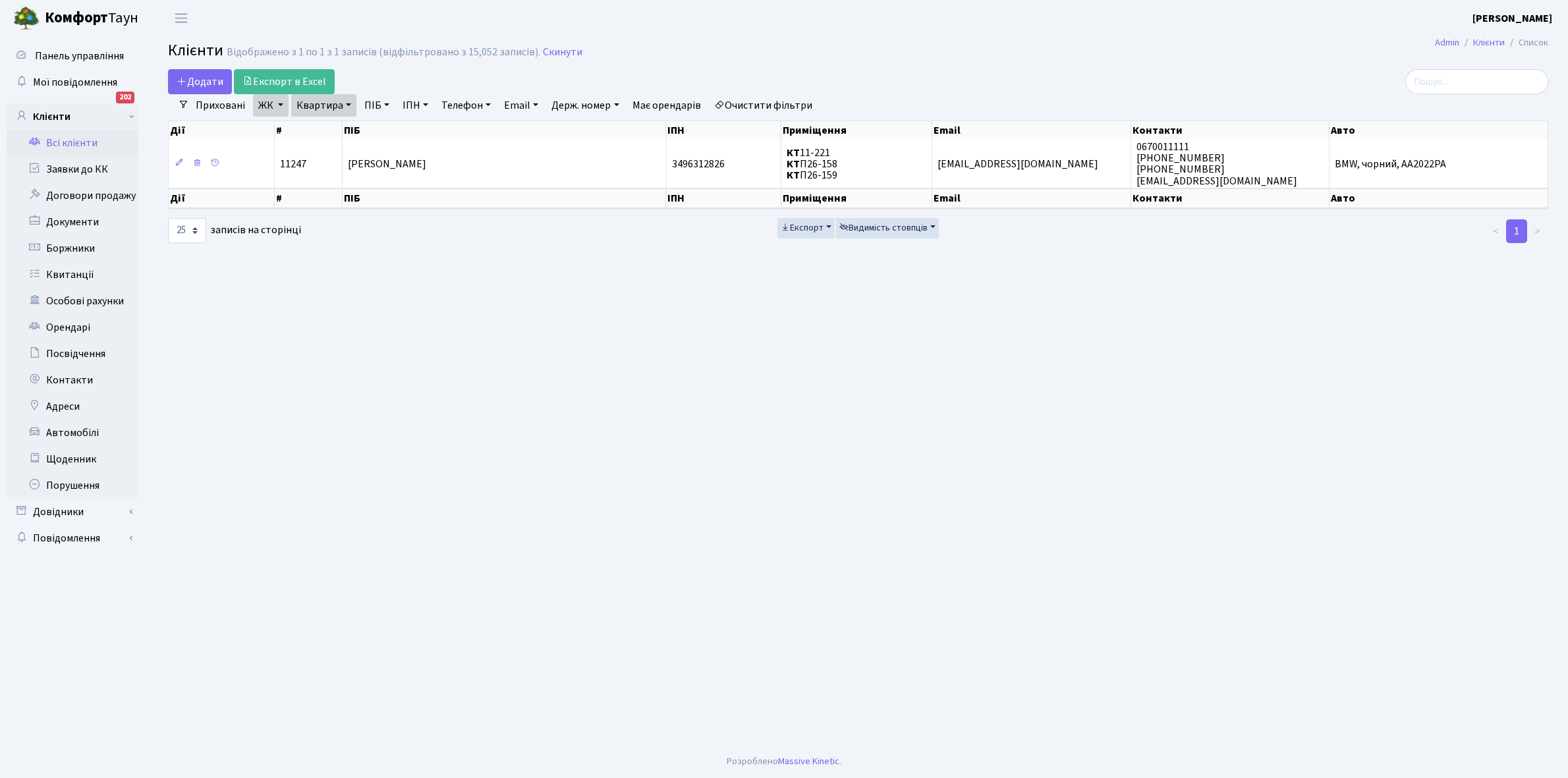
click at [86, 141] on link "Всі клієнти" at bounding box center [72, 143] width 132 height 27
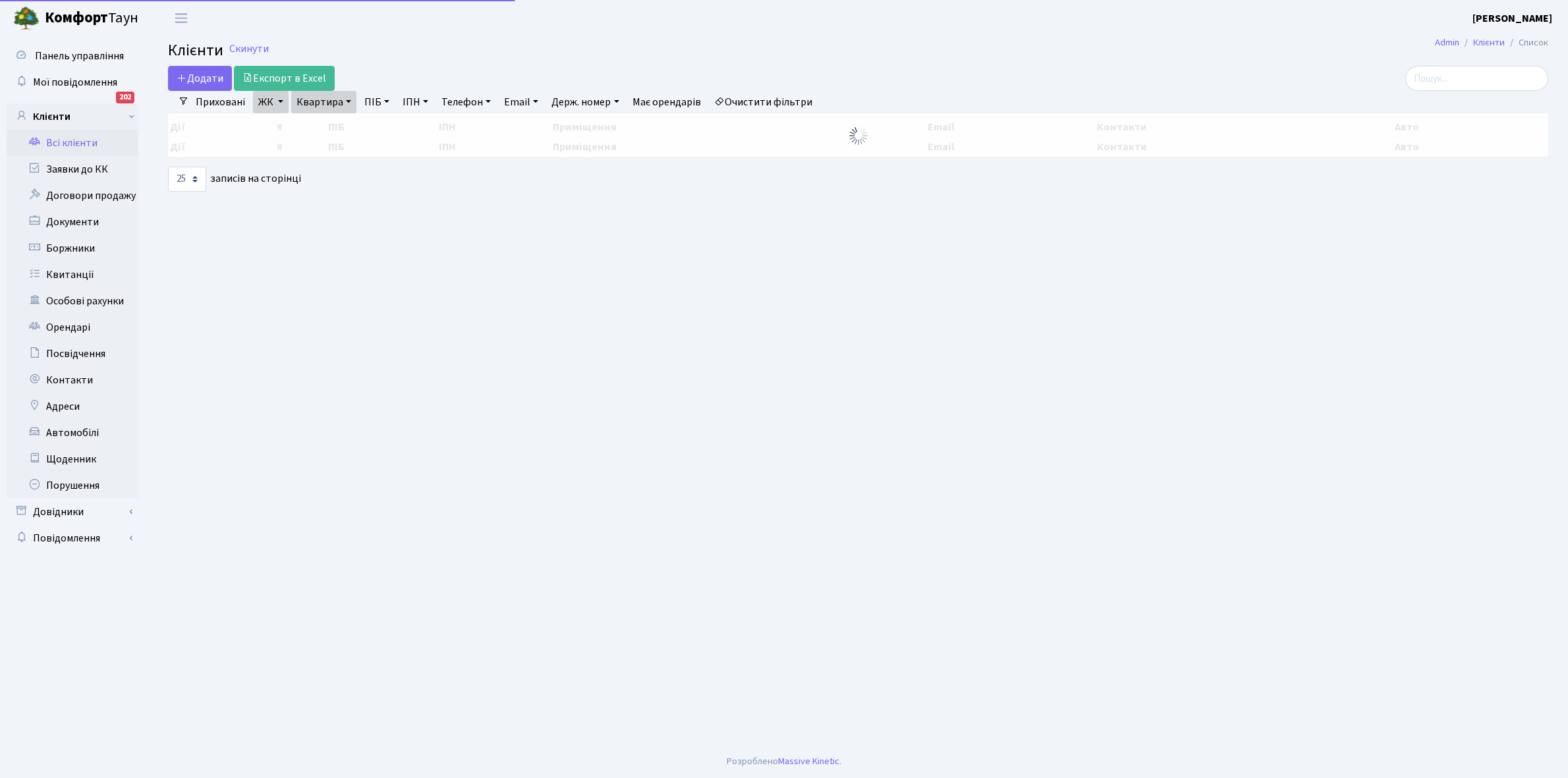
select select "25"
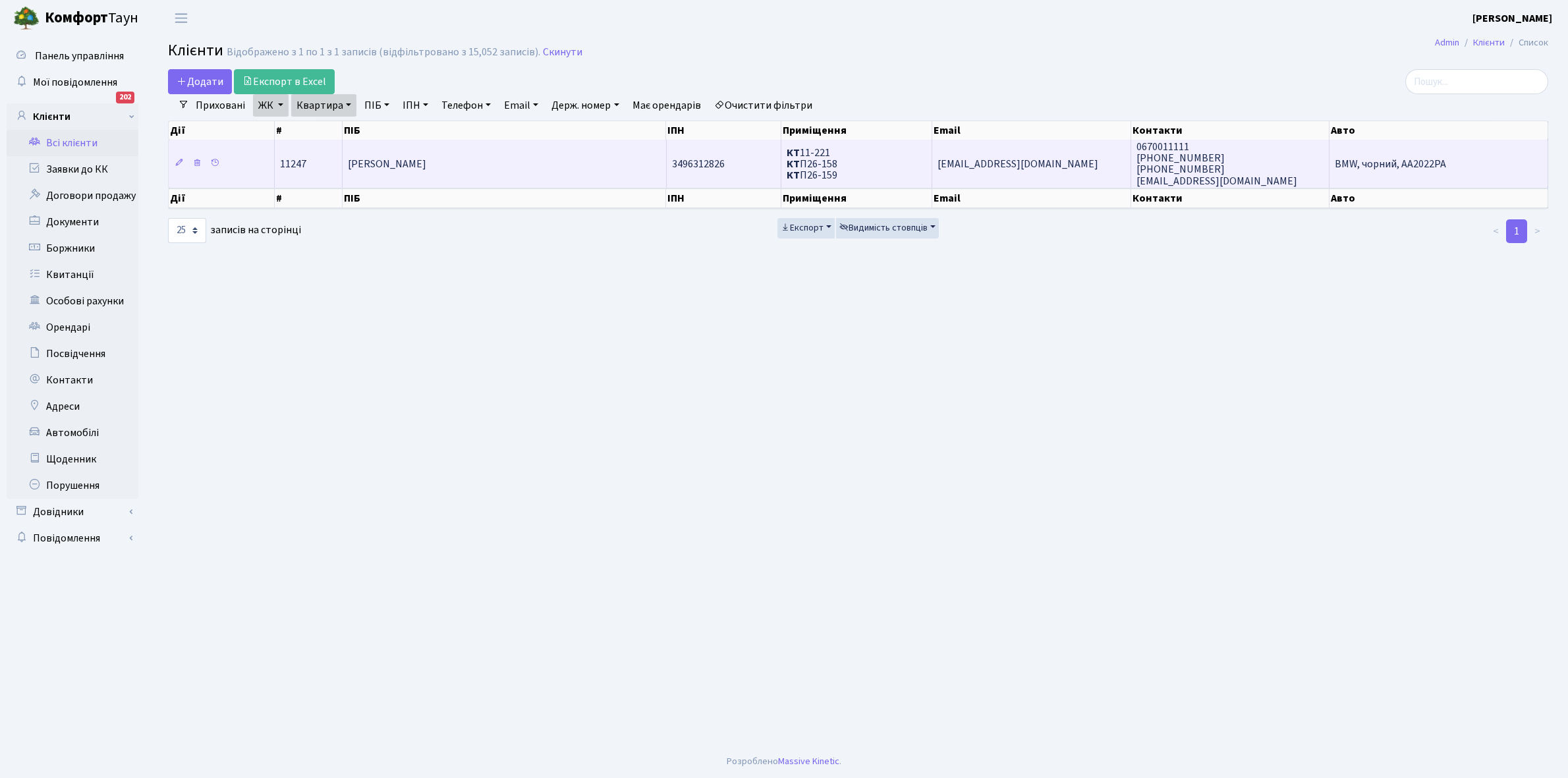
click at [605, 174] on td "[PERSON_NAME]" at bounding box center [505, 163] width 324 height 47
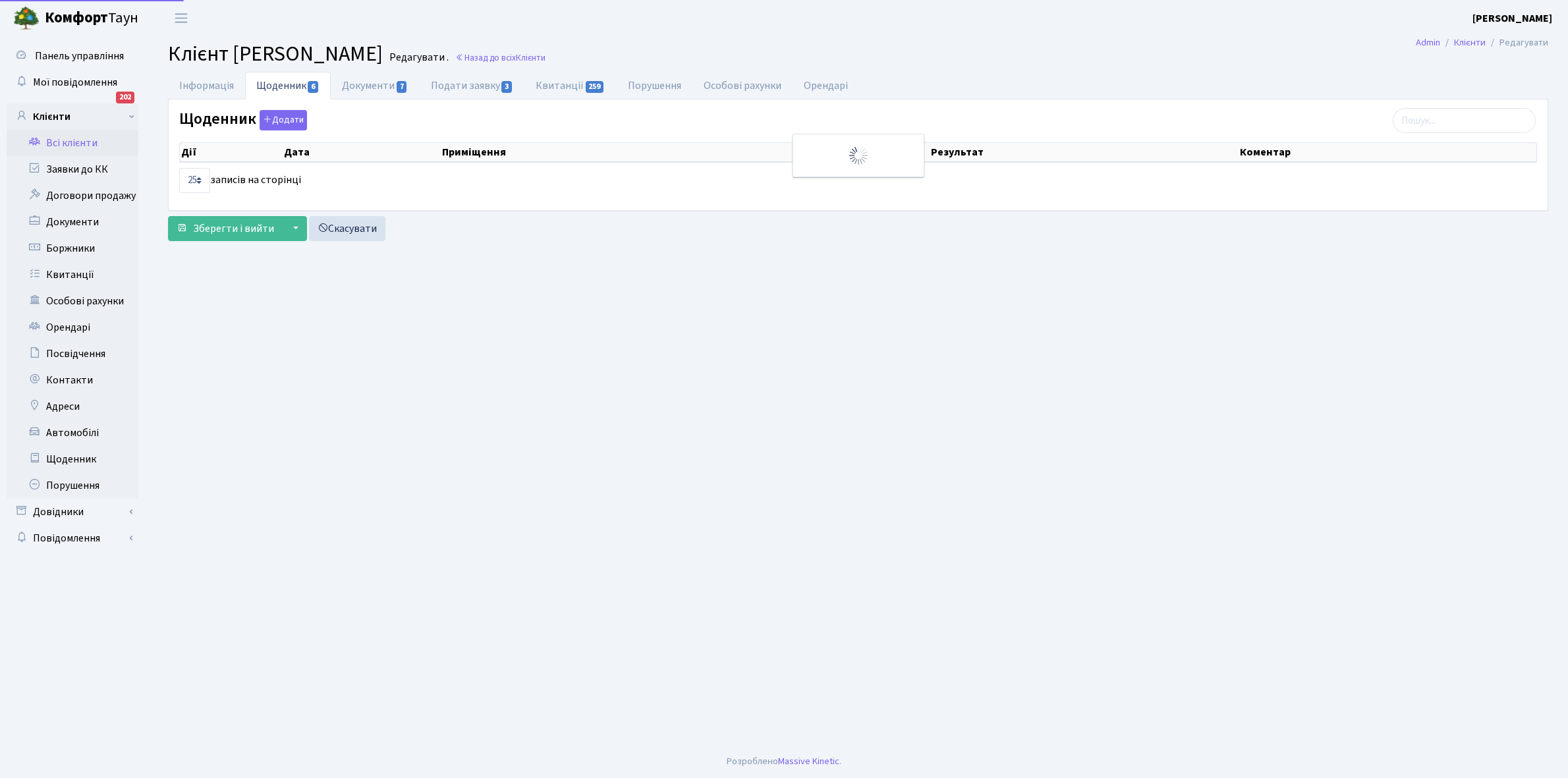
select select "25"
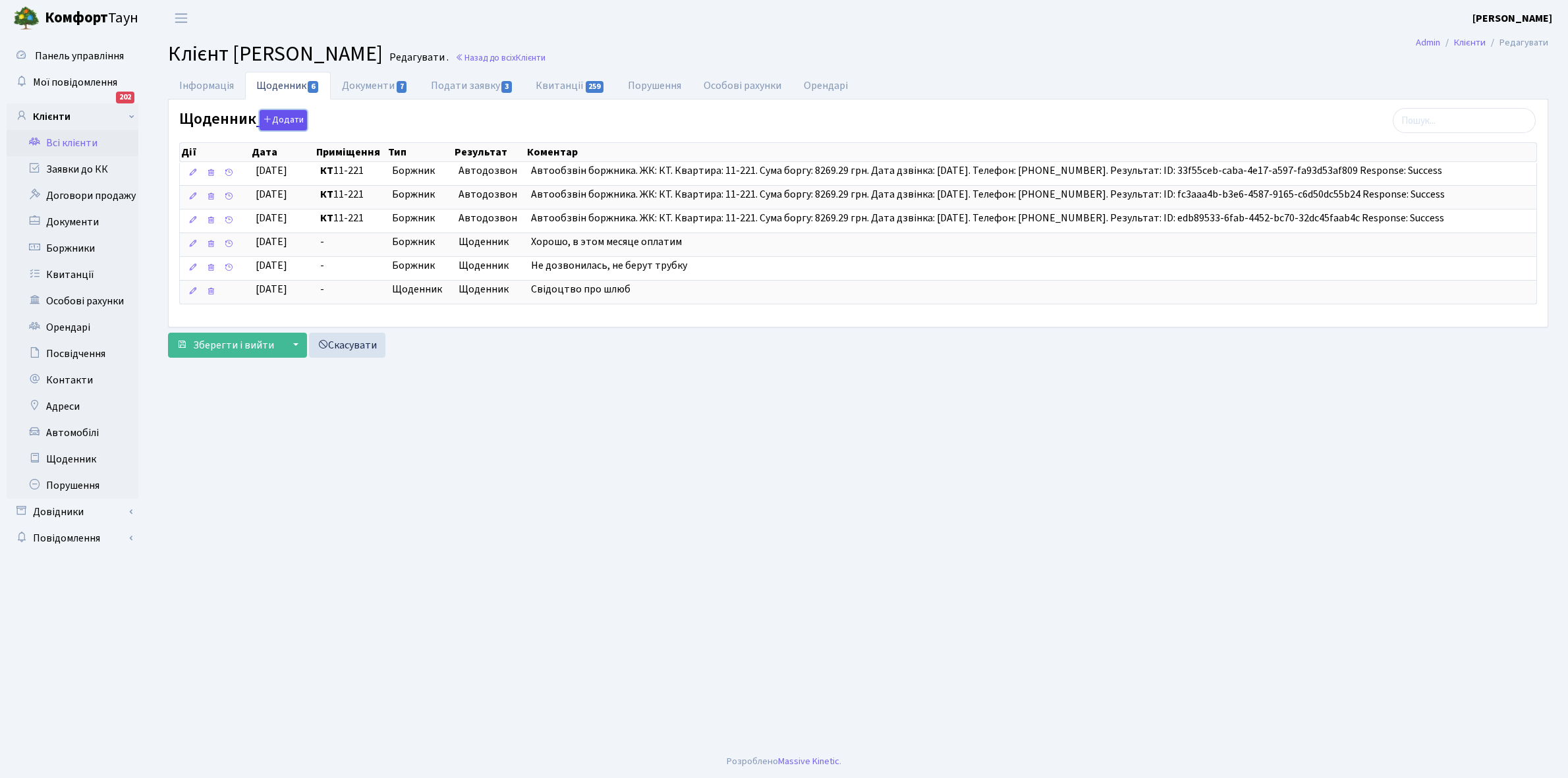
click at [296, 119] on button "Додати" at bounding box center [283, 120] width 47 height 20
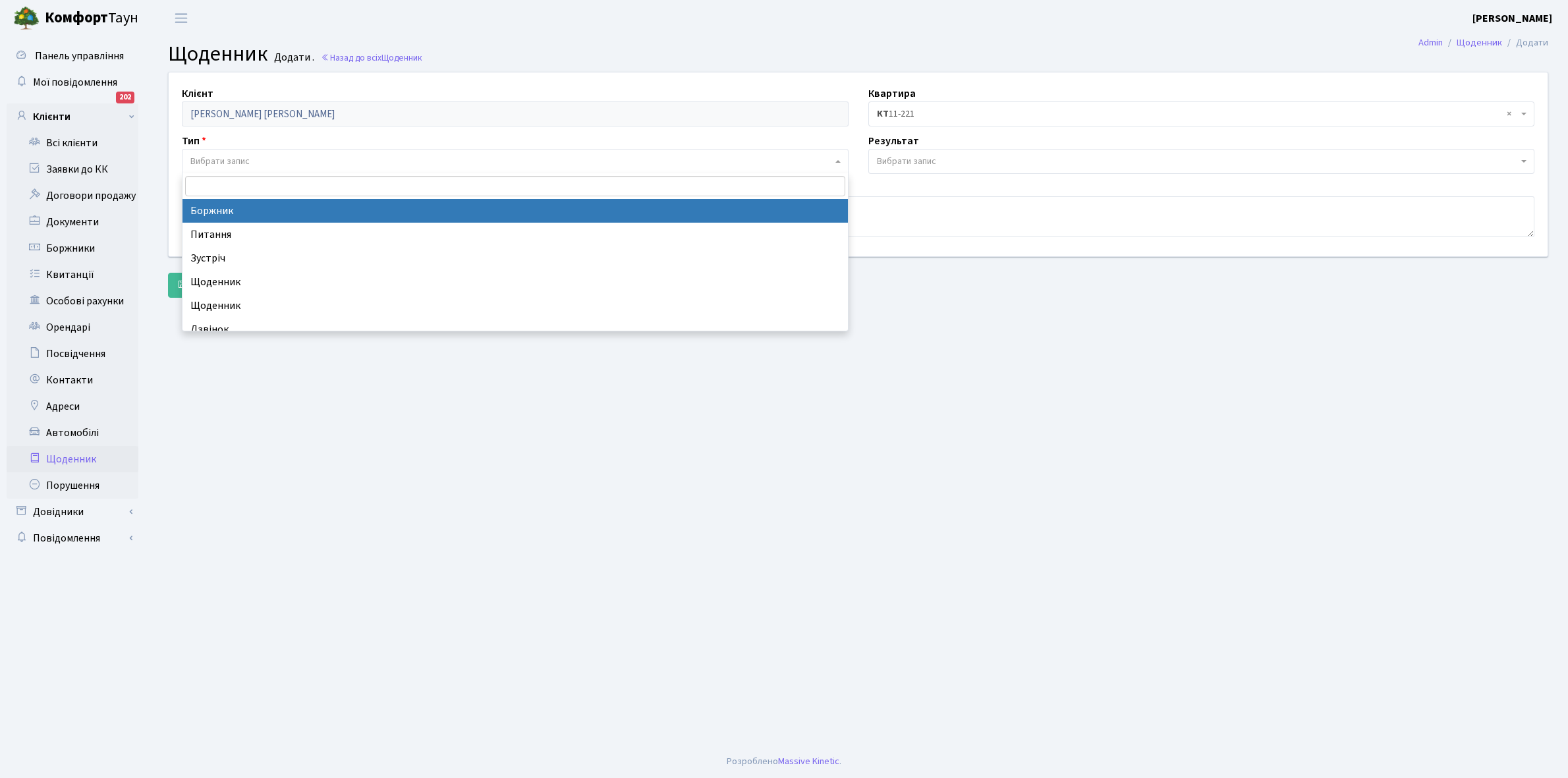
click at [211, 160] on span "Вибрати запис" at bounding box center [219, 161] width 59 height 13
select select "189"
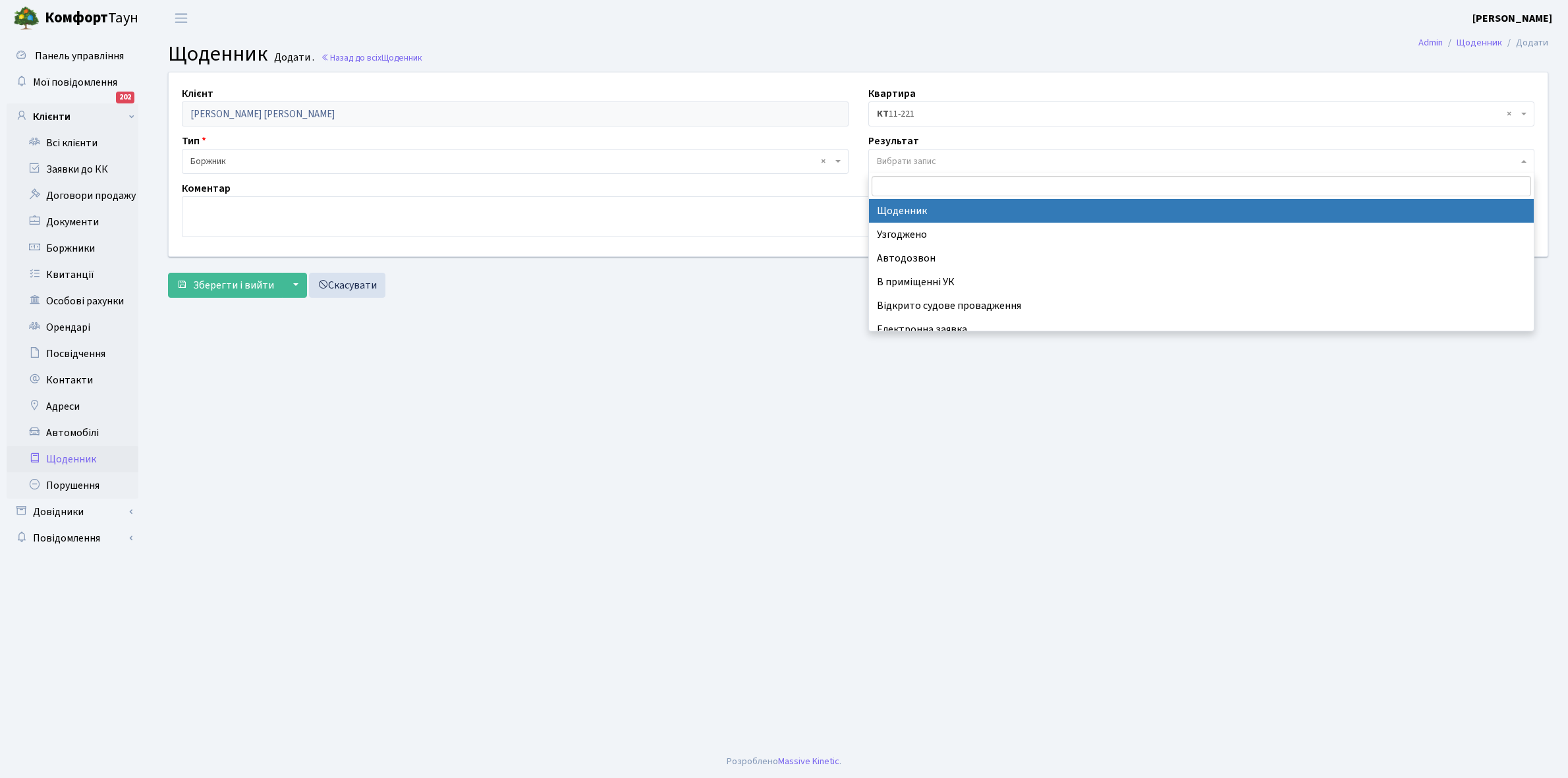
click at [926, 160] on span "Вибрати запис" at bounding box center [906, 161] width 59 height 13
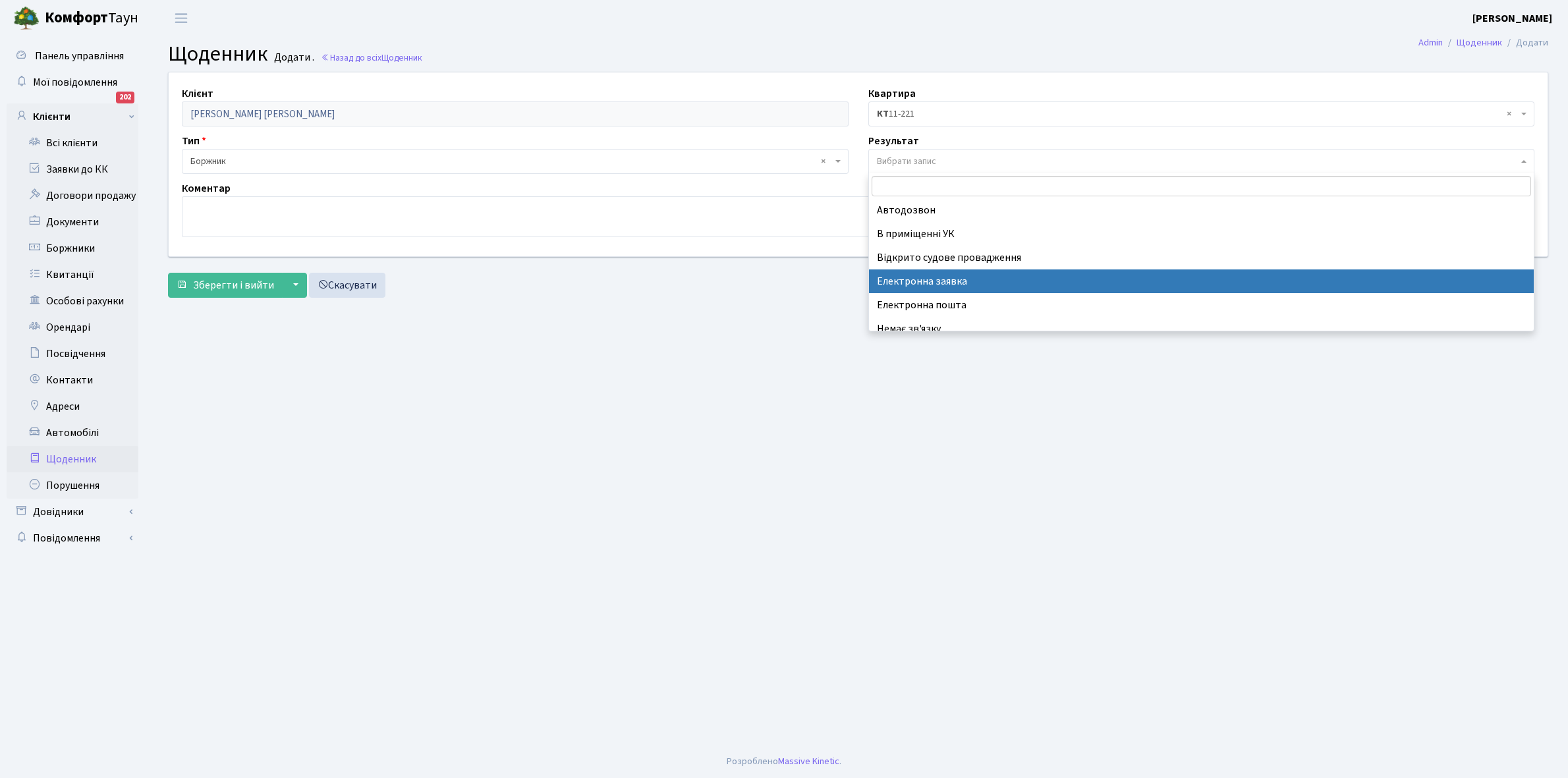
scroll to position [81, 0]
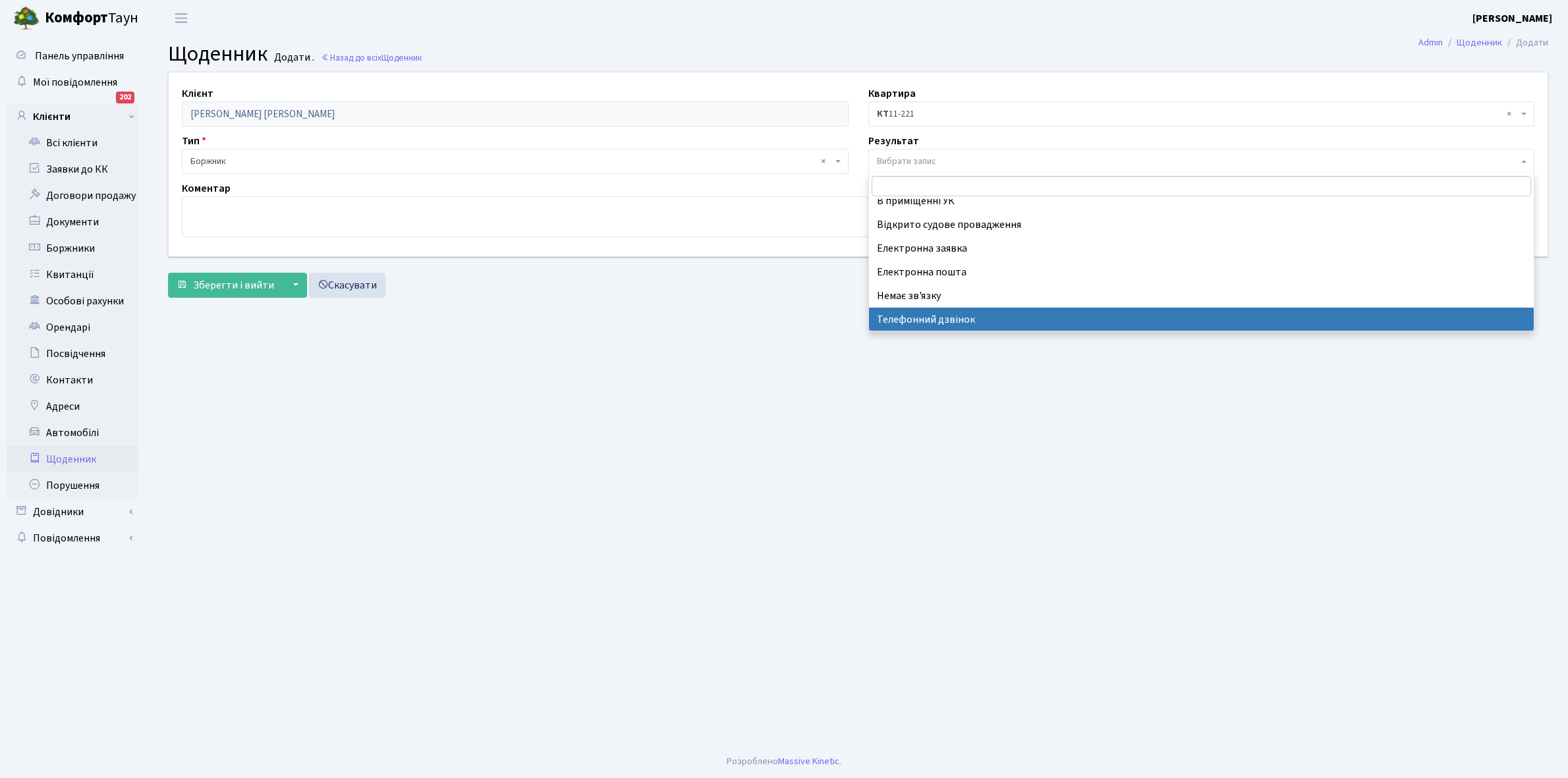
select select "196"
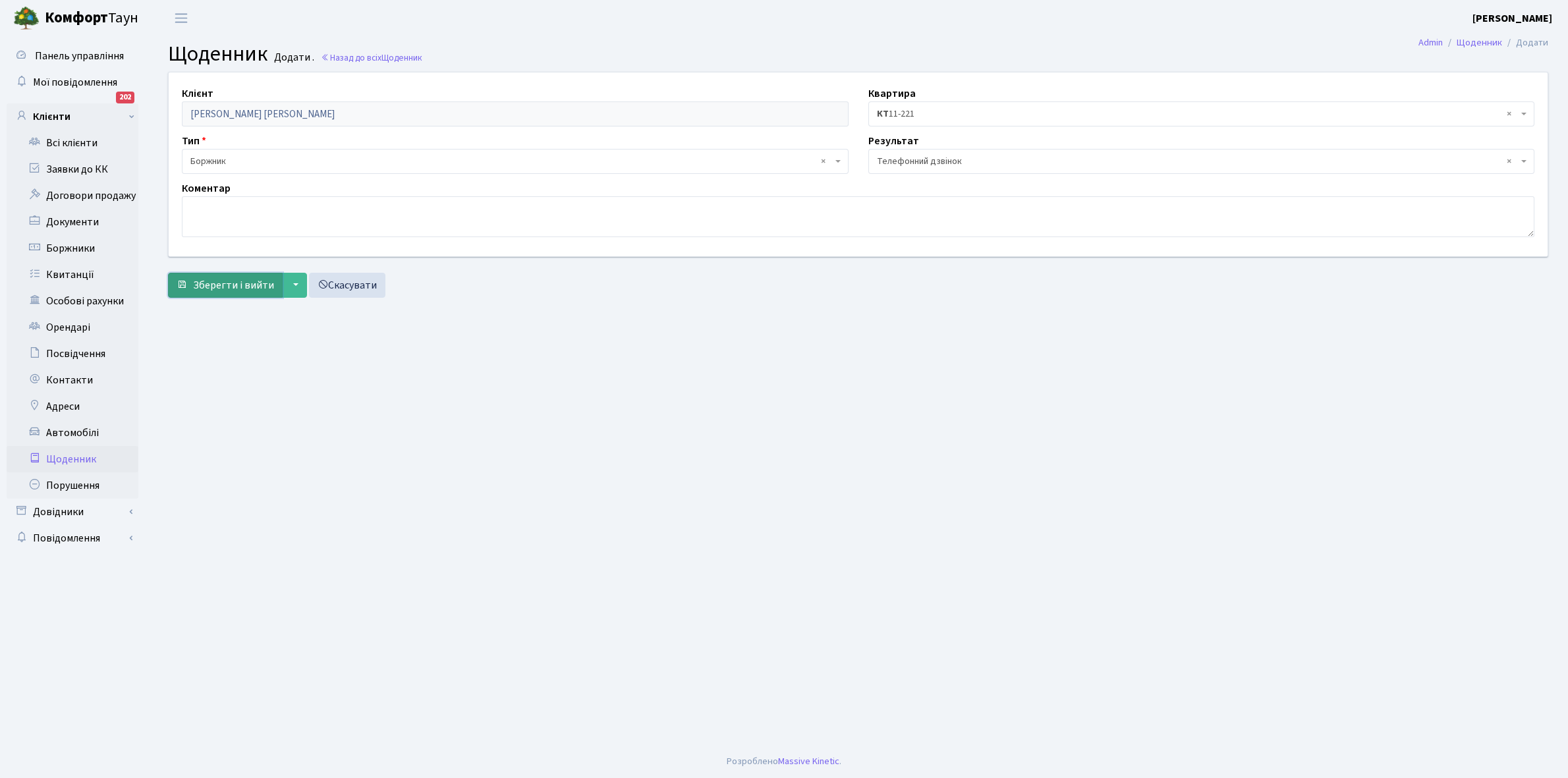
click at [236, 277] on button "Зберегти і вийти" at bounding box center [226, 285] width 115 height 25
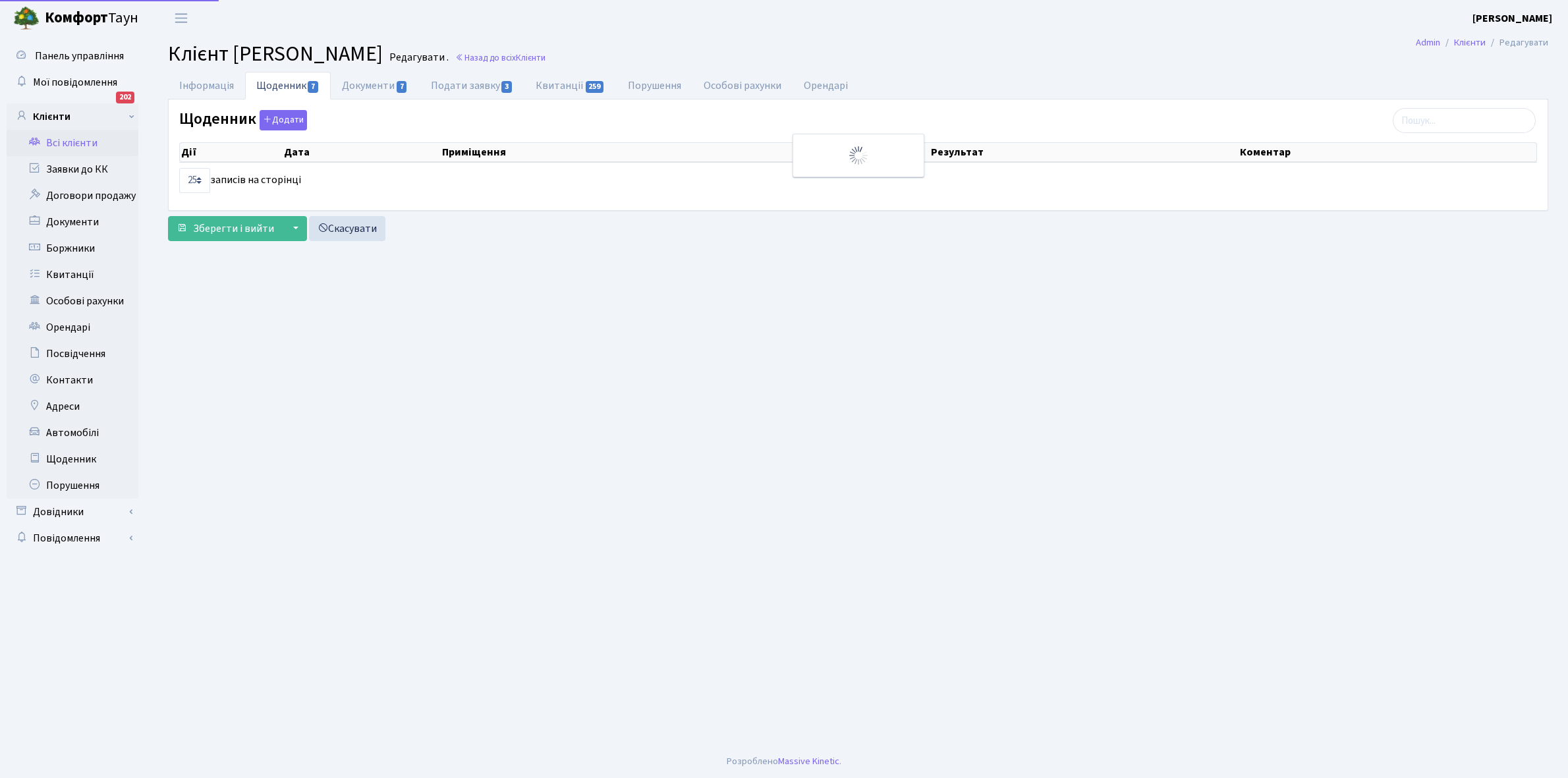
select select "25"
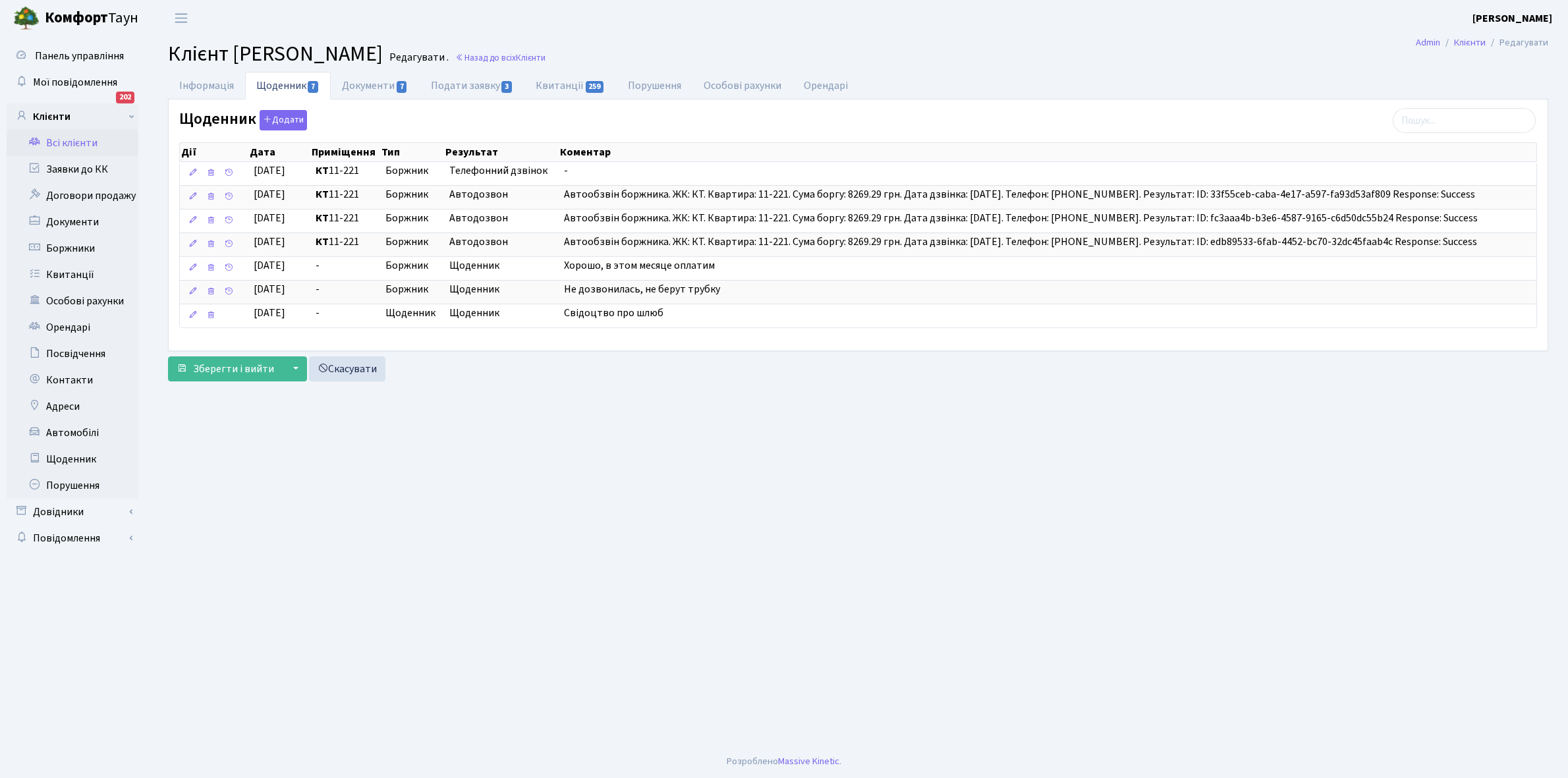
click at [83, 135] on link "Всі клієнти" at bounding box center [72, 143] width 132 height 27
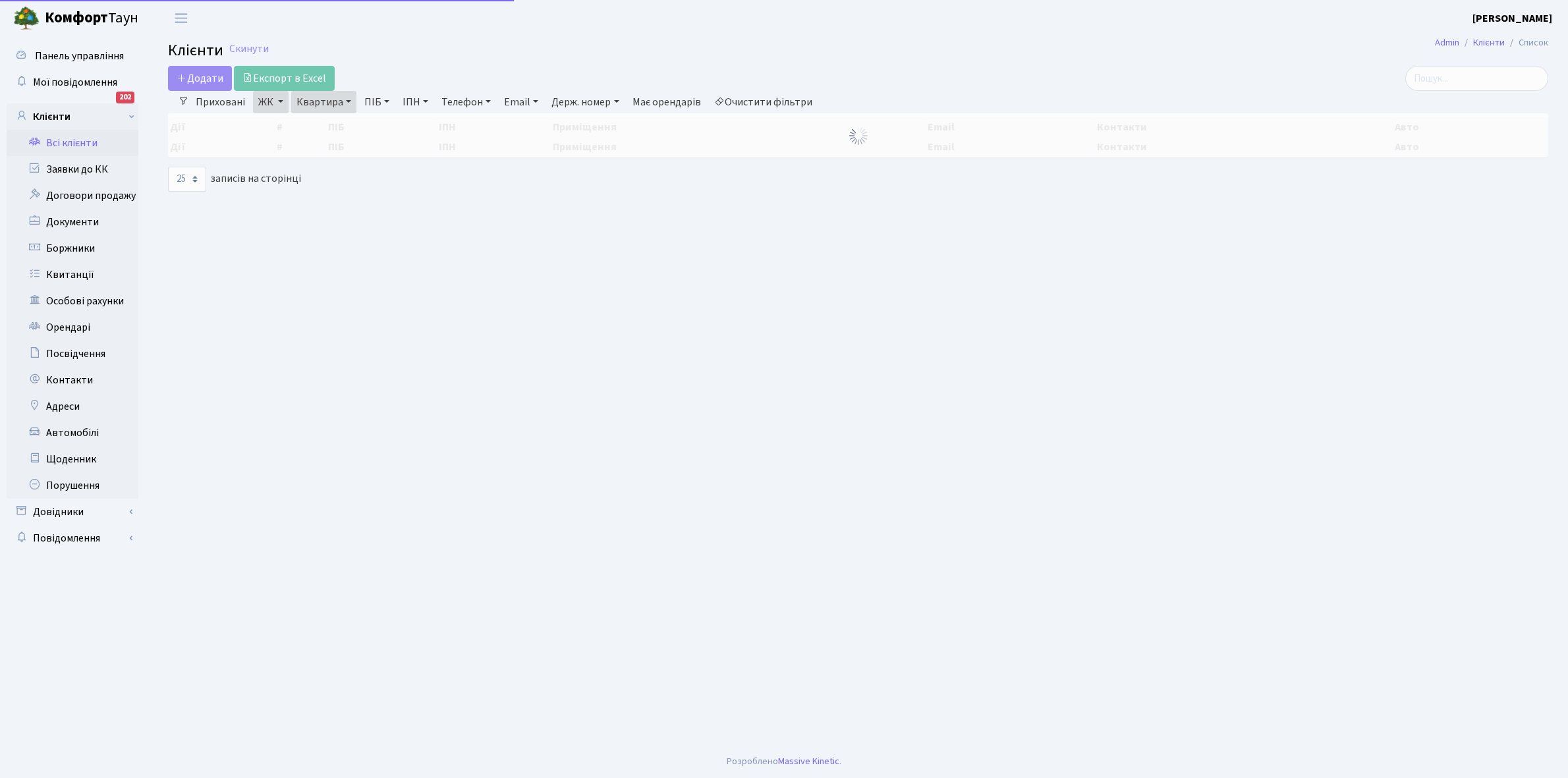
select select "25"
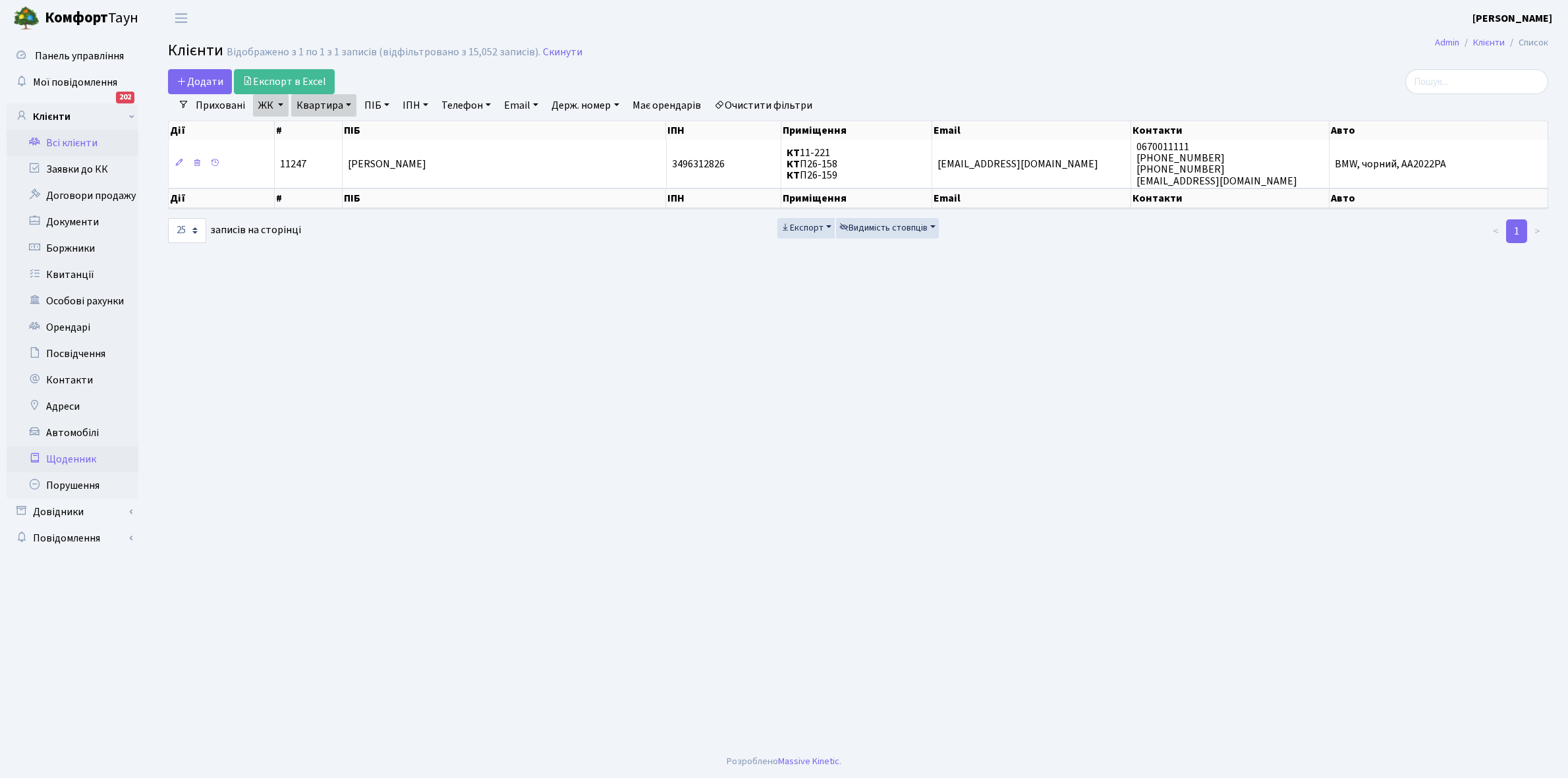
click at [67, 453] on link "Щоденник" at bounding box center [72, 460] width 132 height 27
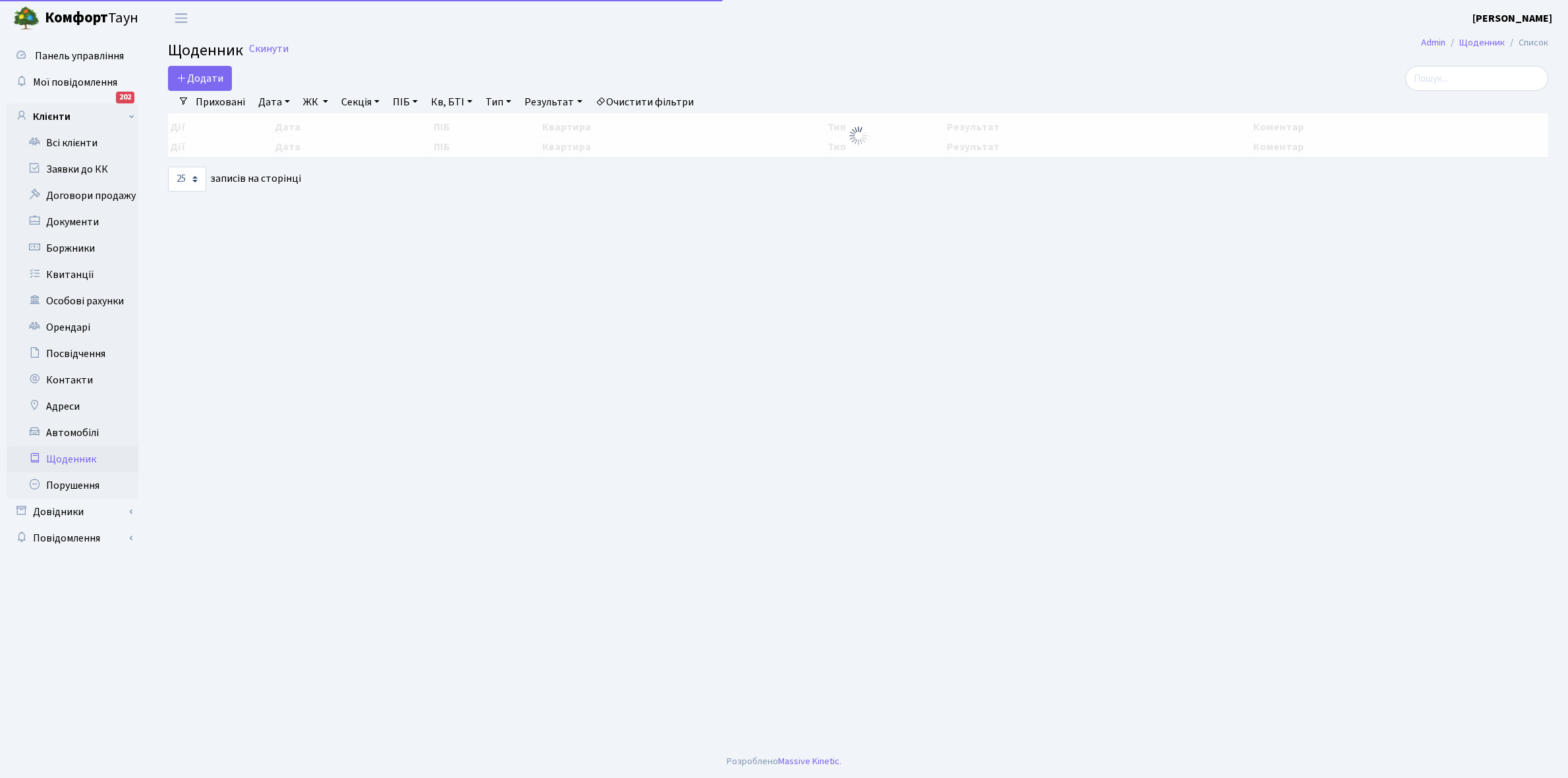
select select "25"
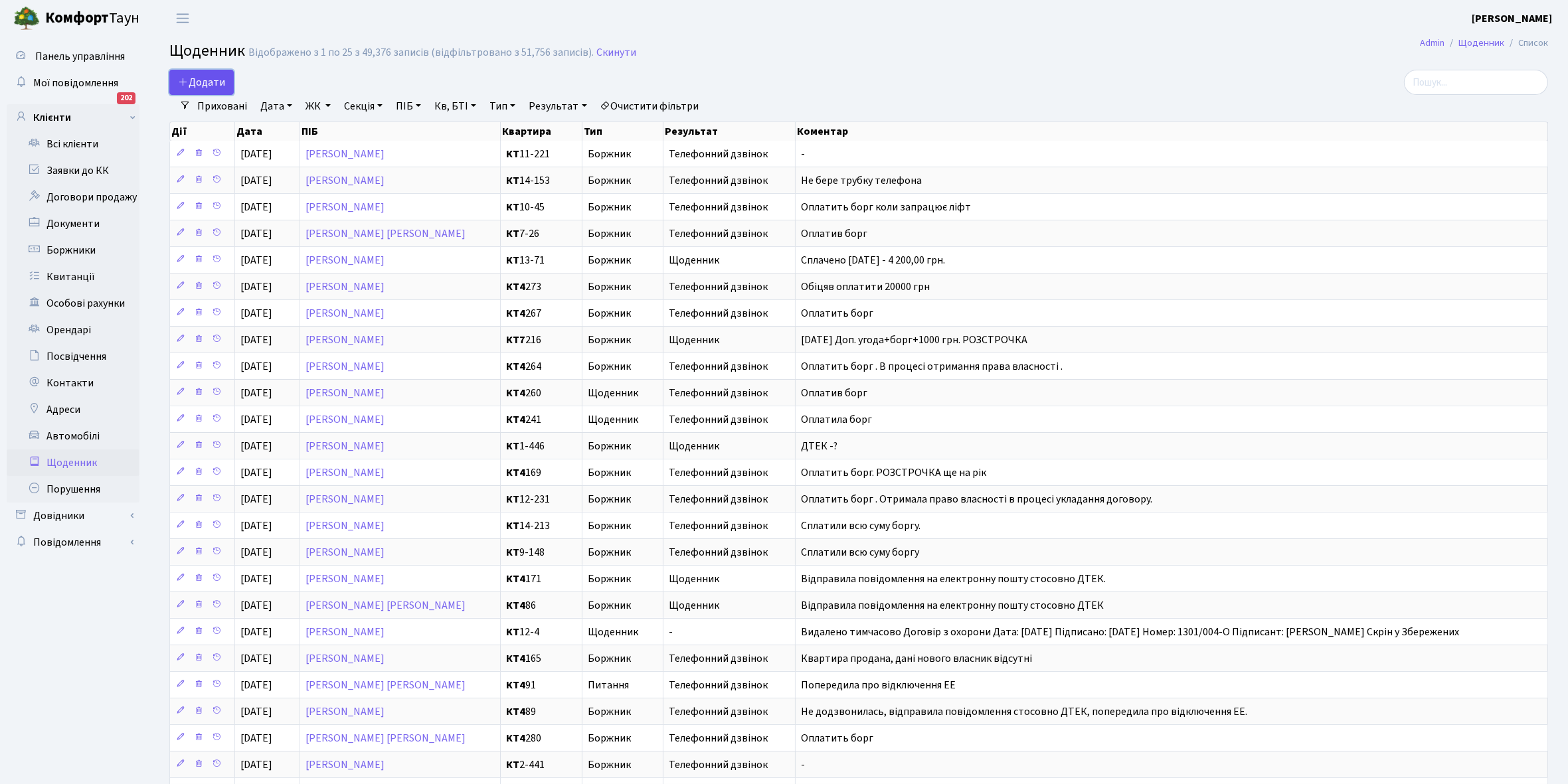
click at [201, 84] on span "Додати" at bounding box center [202, 82] width 48 height 14
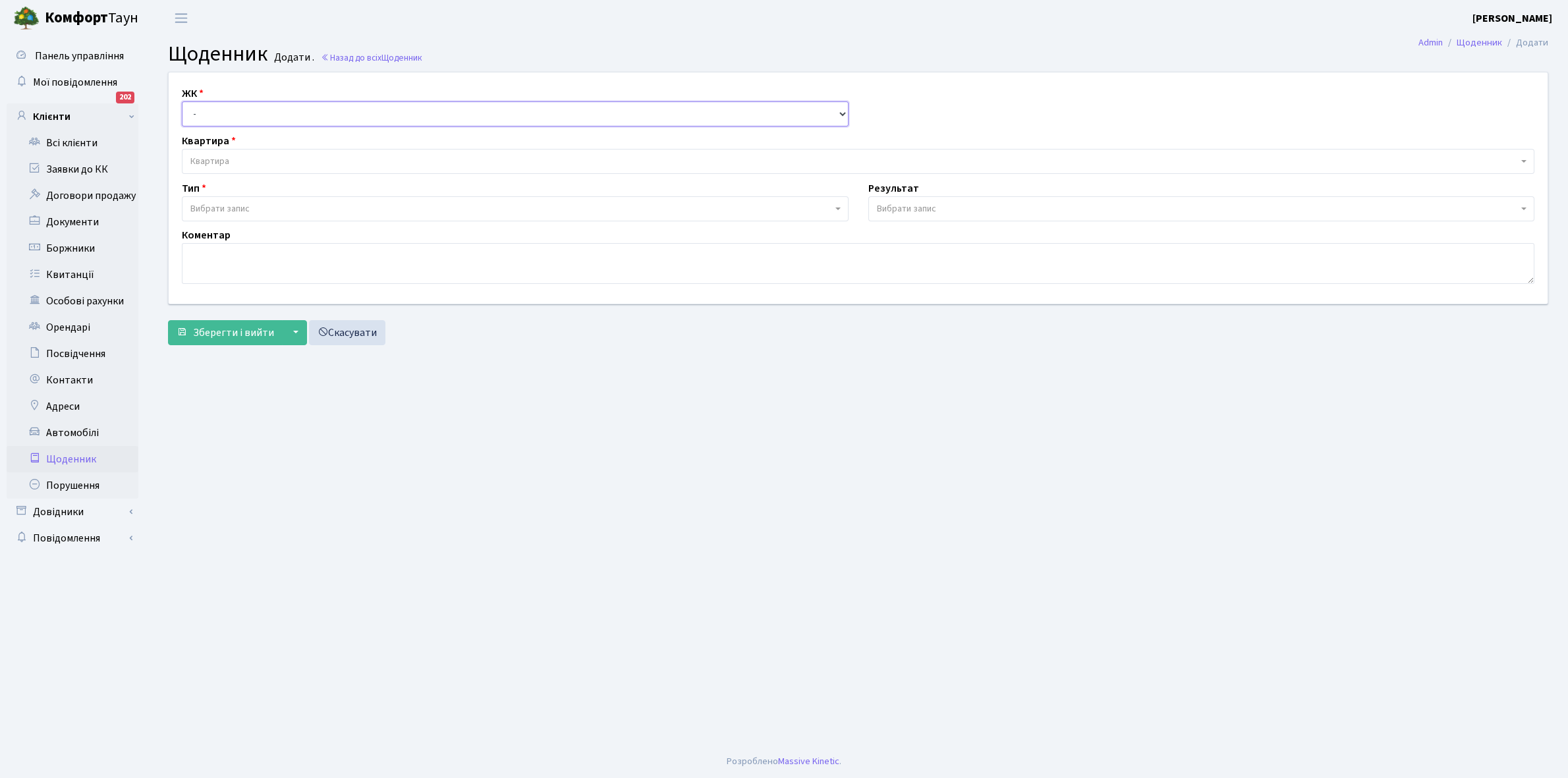
click at [205, 112] on select "- КТ, вул. Регенераторна, 4 КТ2, просп. Соборності, 17 КТ3, вул. Березнева, 16 …" at bounding box center [515, 114] width 666 height 25
select select "271"
click at [182, 101] on select "- КТ, вул. Регенераторна, 4 КТ2, просп. Соборності, 17 КТ3, вул. Березнева, 16 …" at bounding box center [515, 114] width 666 height 25
select select
click at [235, 158] on span "Квартира" at bounding box center [854, 161] width 1327 height 13
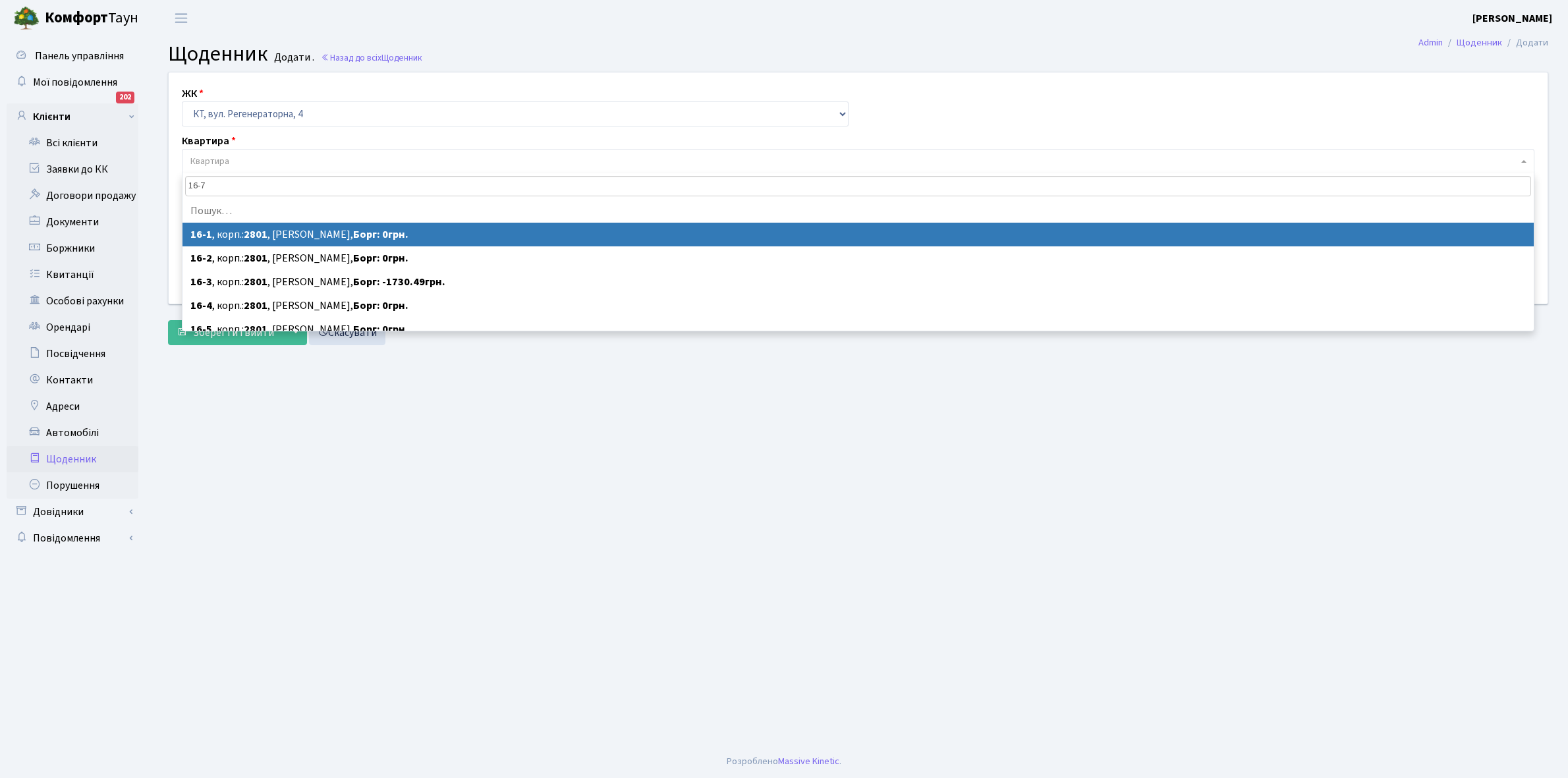
type input "16-74"
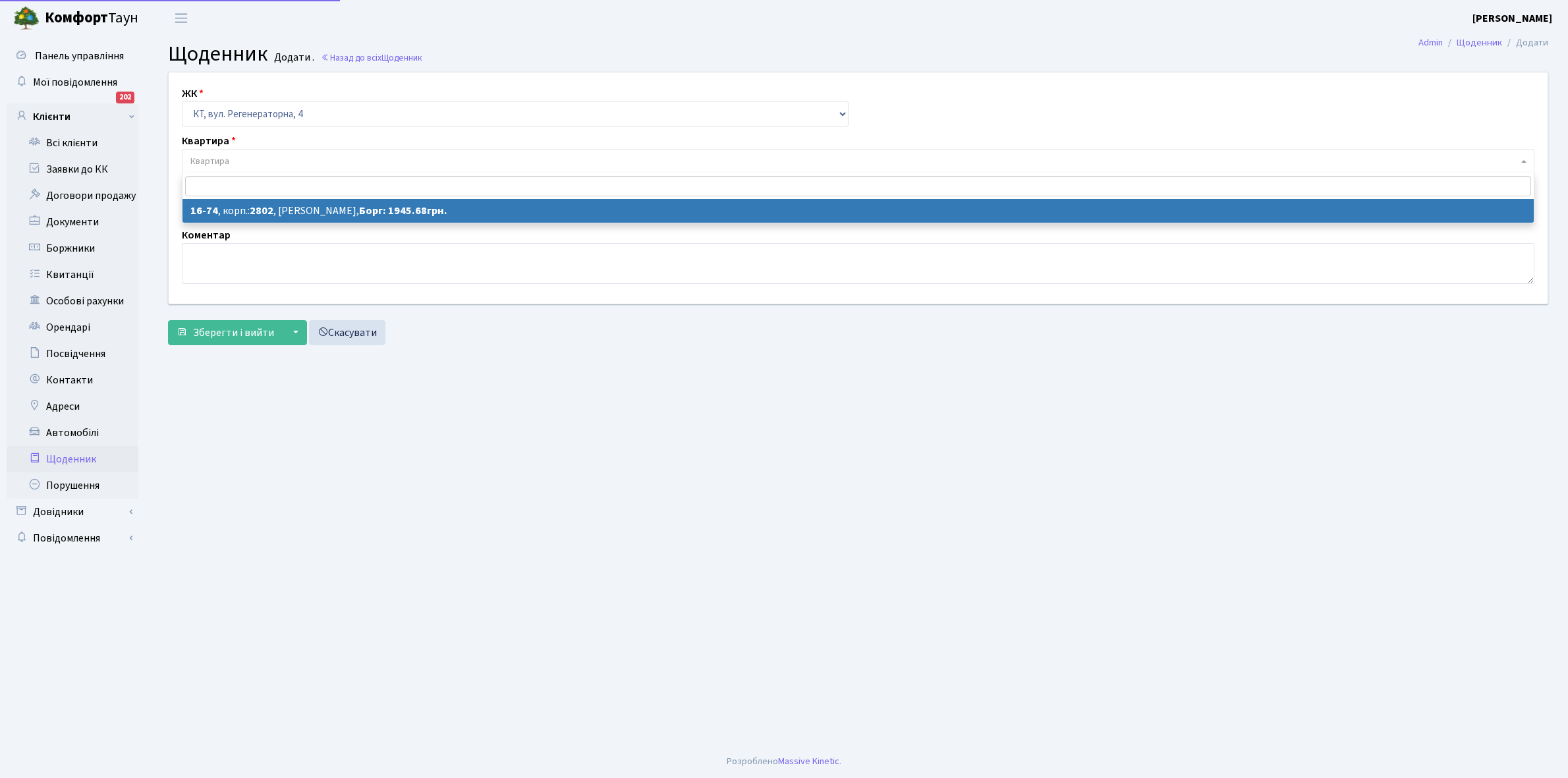
select select "8635"
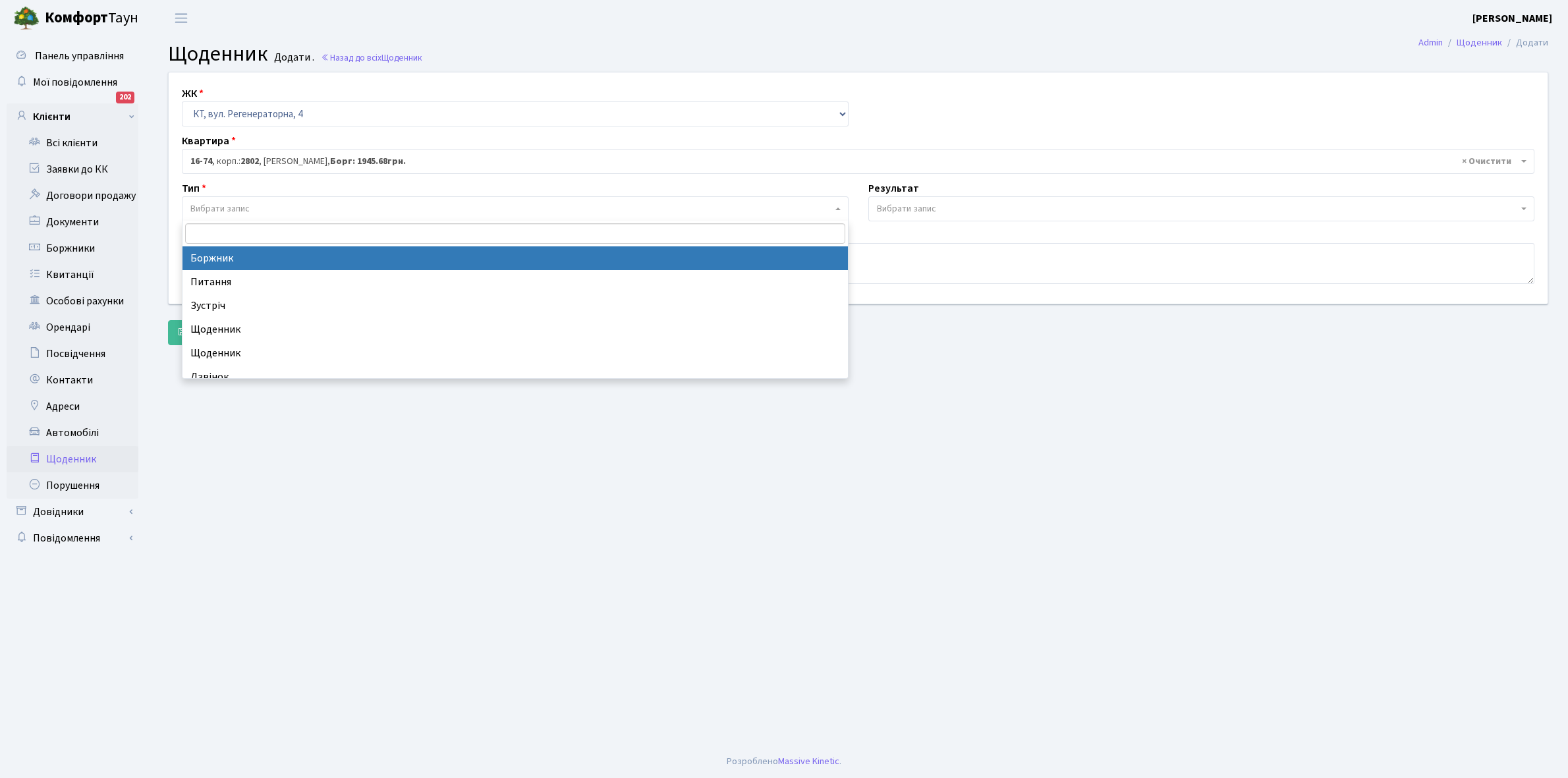
click at [226, 206] on span "Вибрати запис" at bounding box center [219, 208] width 59 height 13
select select "189"
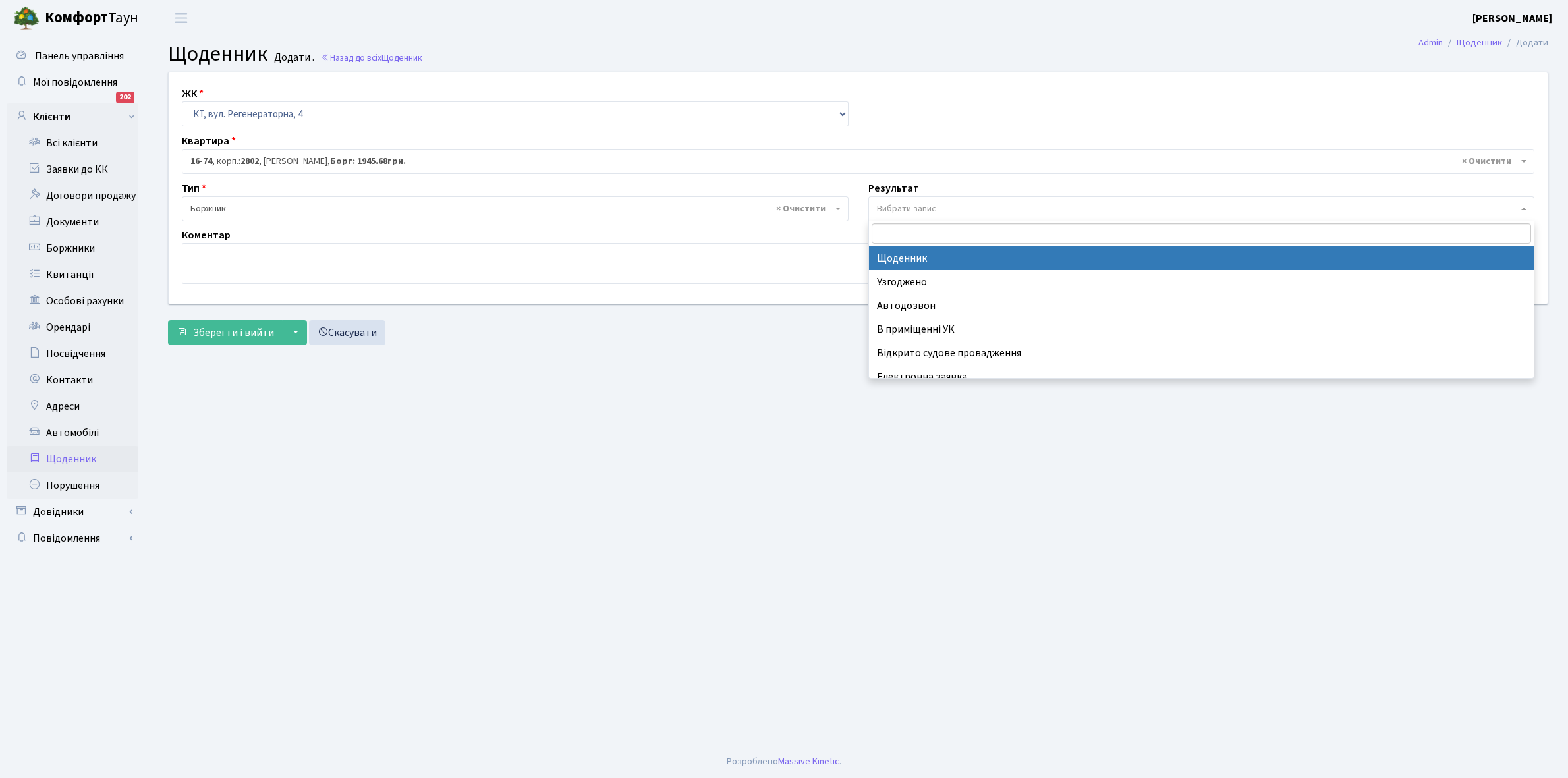
click at [916, 207] on span "Вибрати запис" at bounding box center [906, 208] width 59 height 13
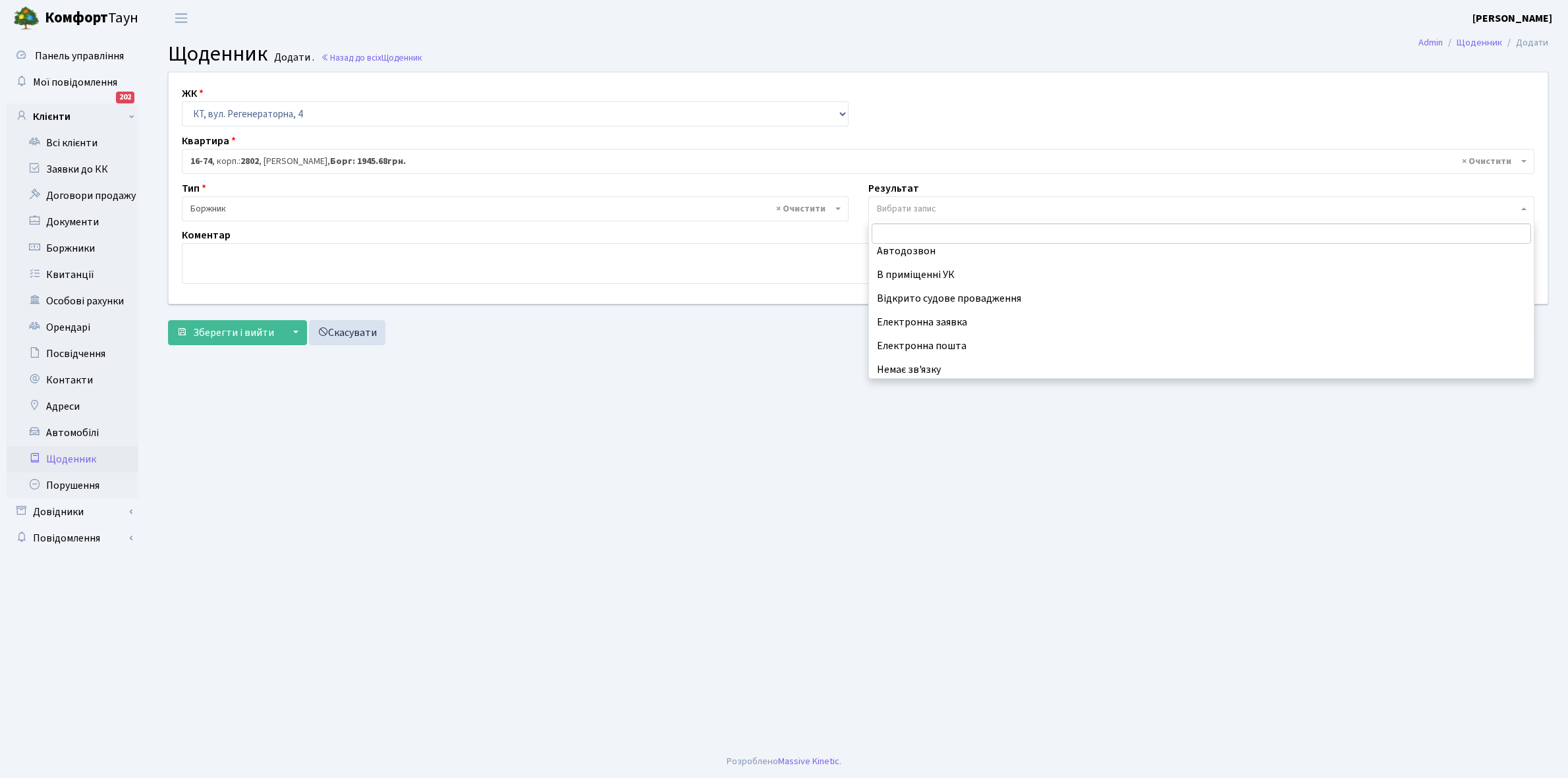
scroll to position [81, 0]
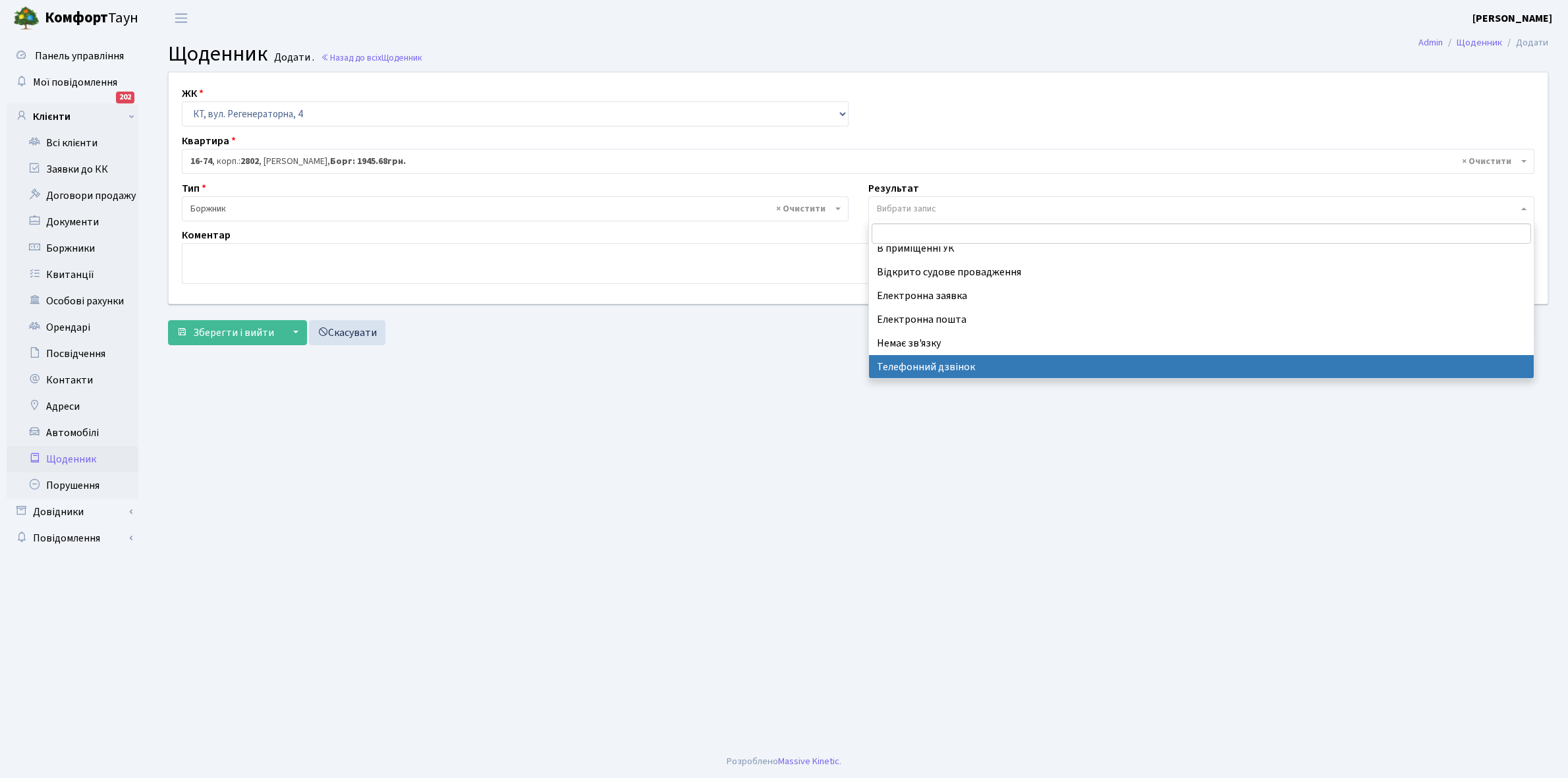
select select "196"
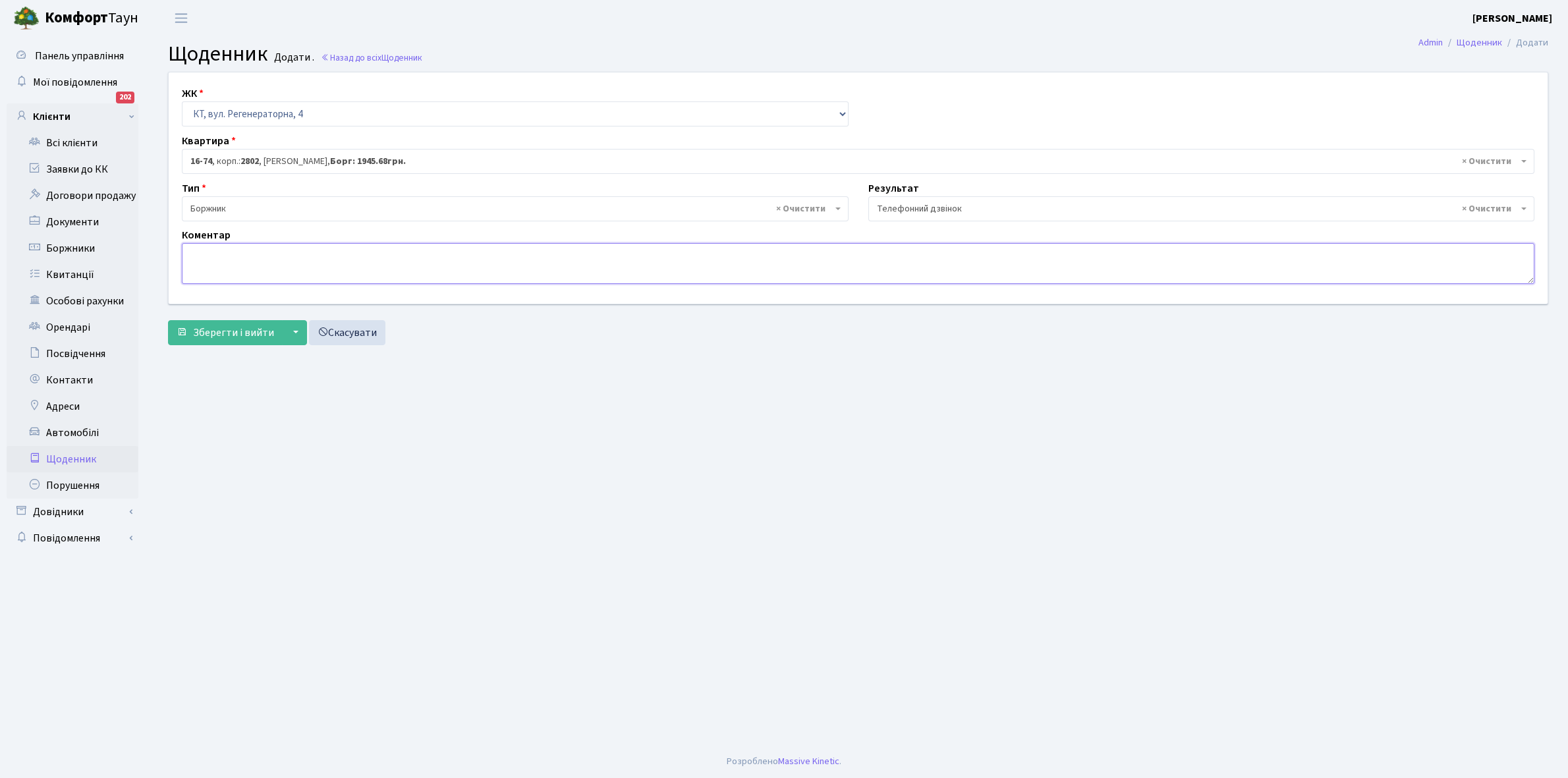
click at [212, 258] on textarea at bounding box center [857, 263] width 1353 height 41
type textarea "Борг оплатила"
click at [238, 336] on span "Зберегти і вийти" at bounding box center [233, 332] width 81 height 14
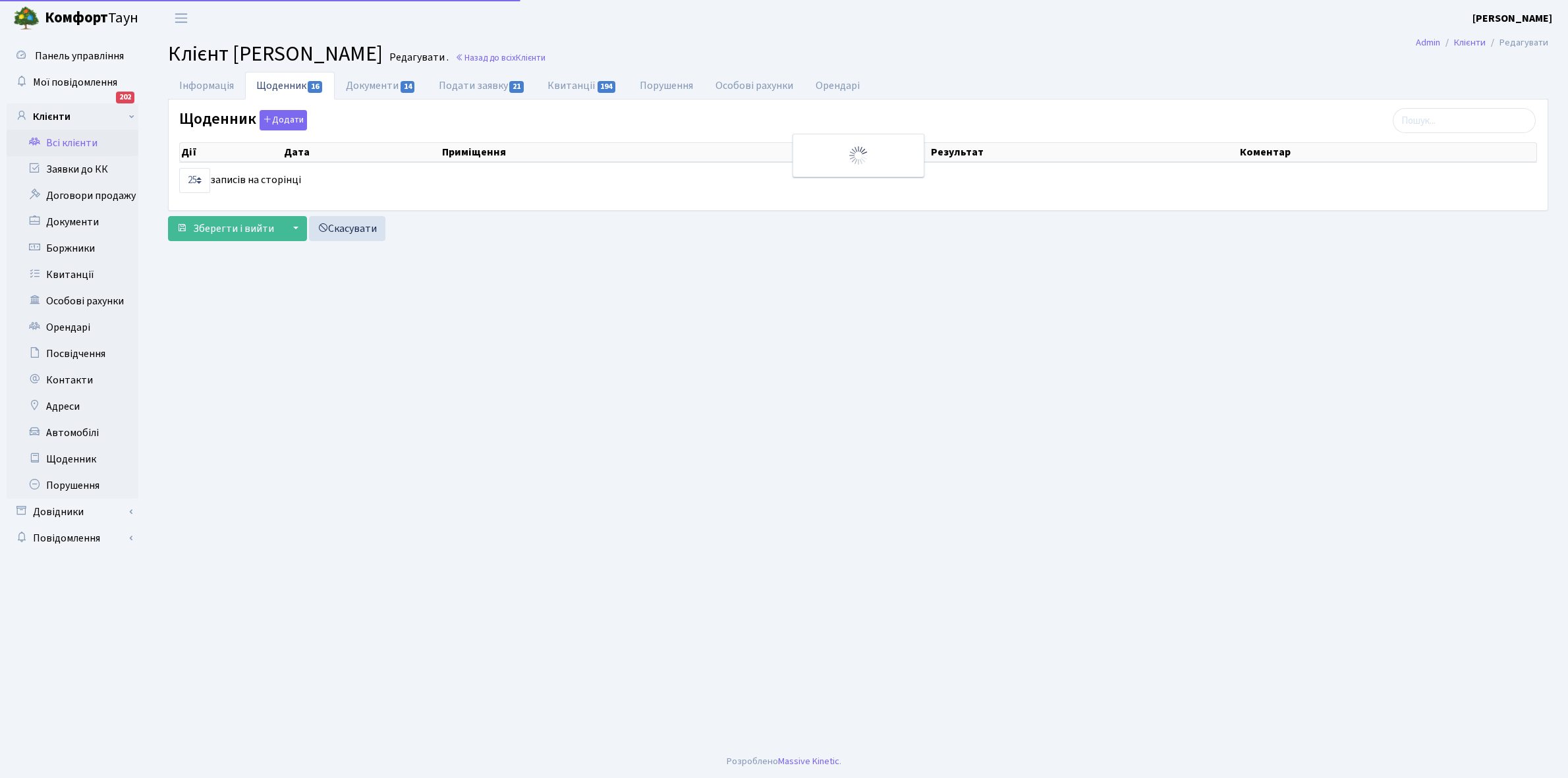
select select "25"
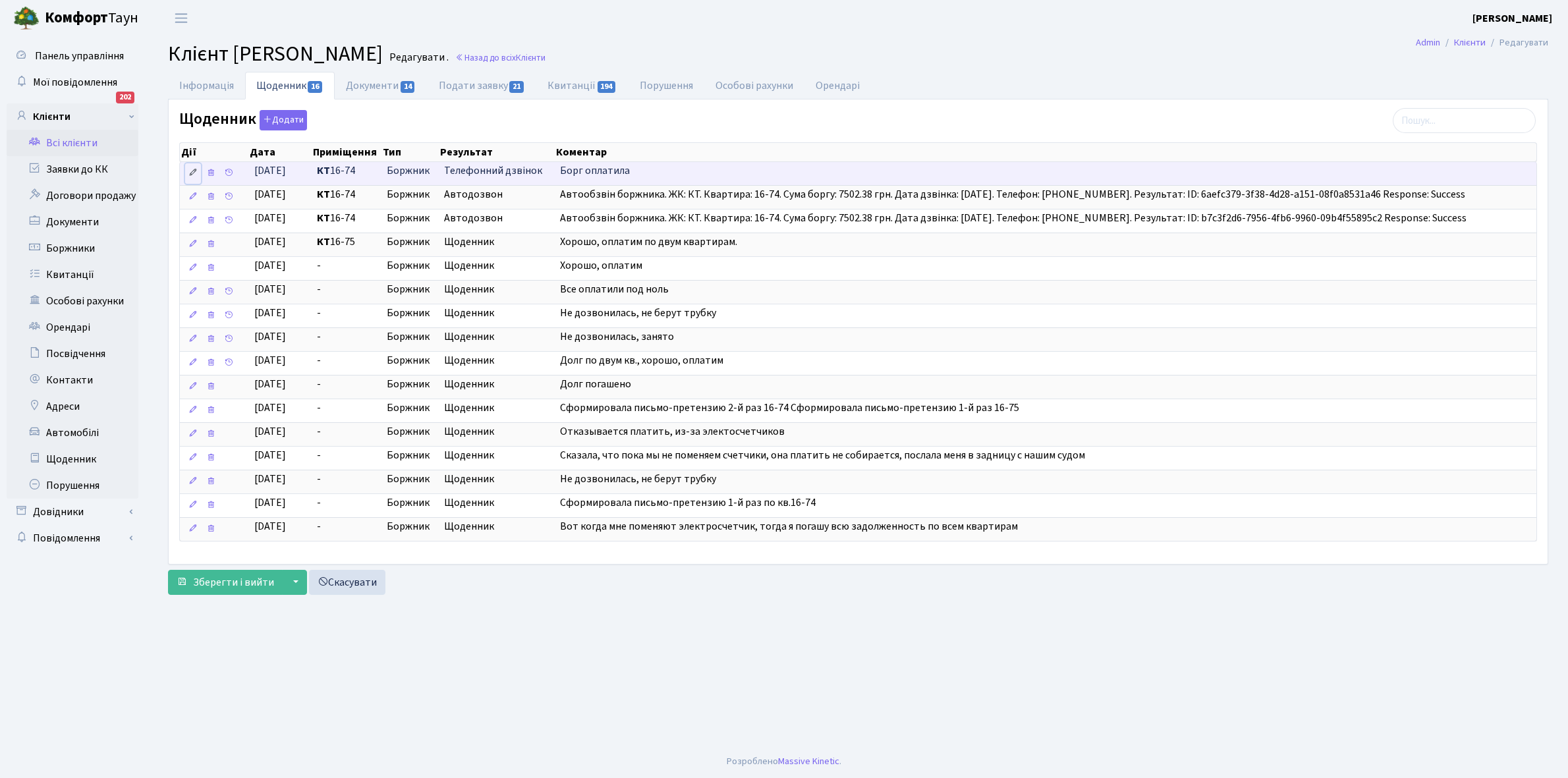
click at [189, 173] on icon at bounding box center [193, 173] width 9 height 9
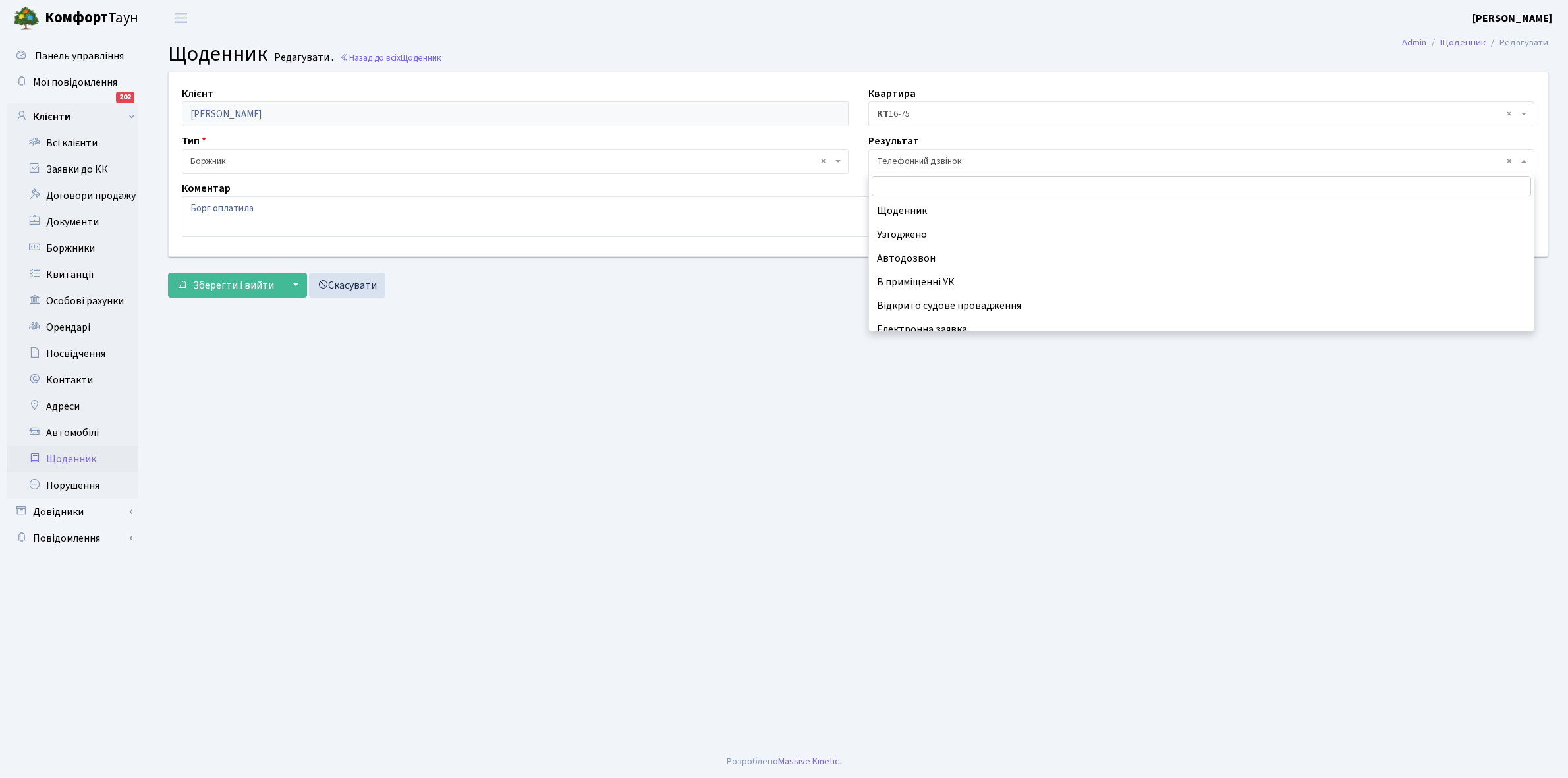
click at [981, 160] on span "× Телефонний дзвінок" at bounding box center [1198, 161] width 642 height 13
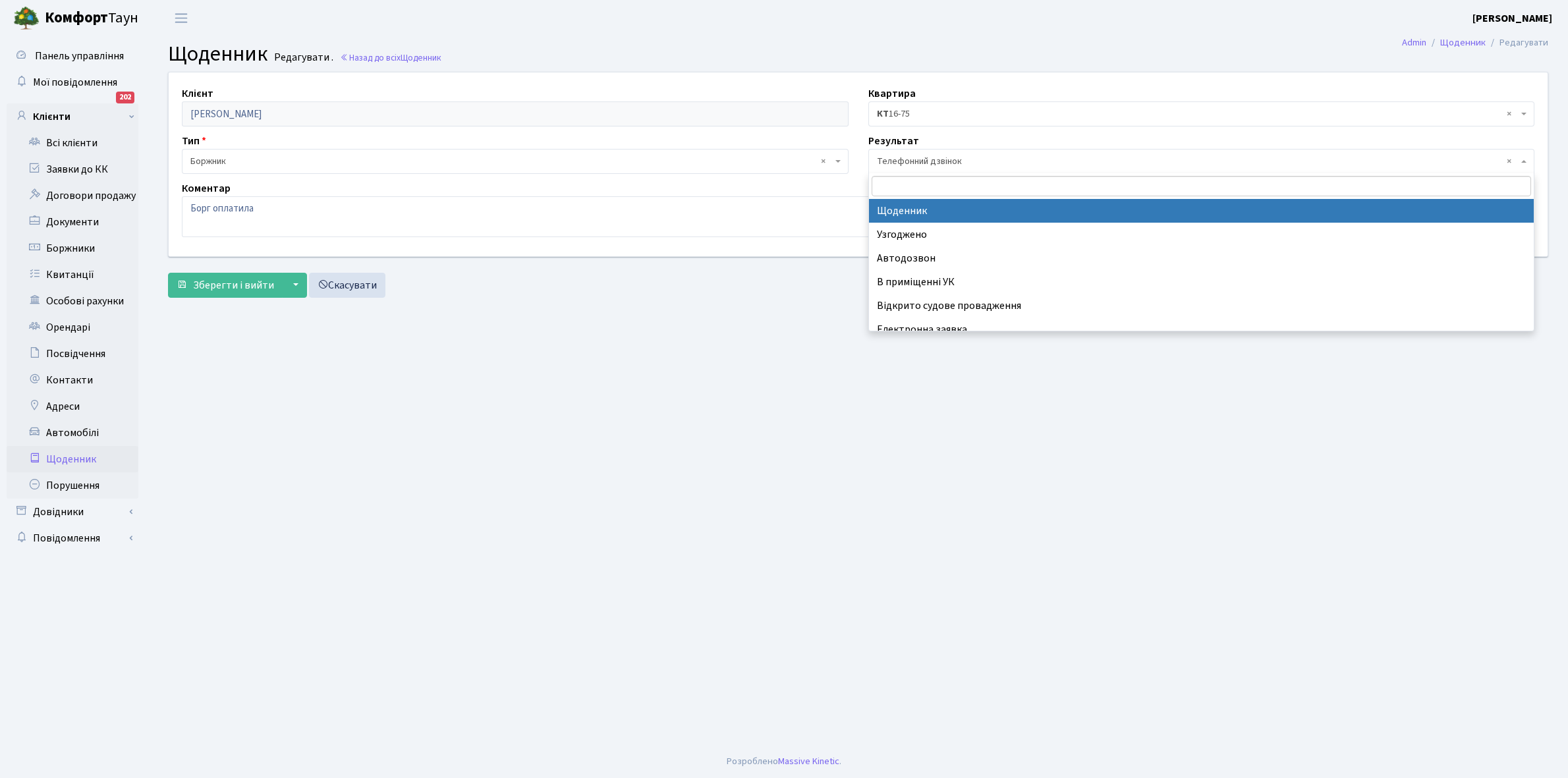
select select "14"
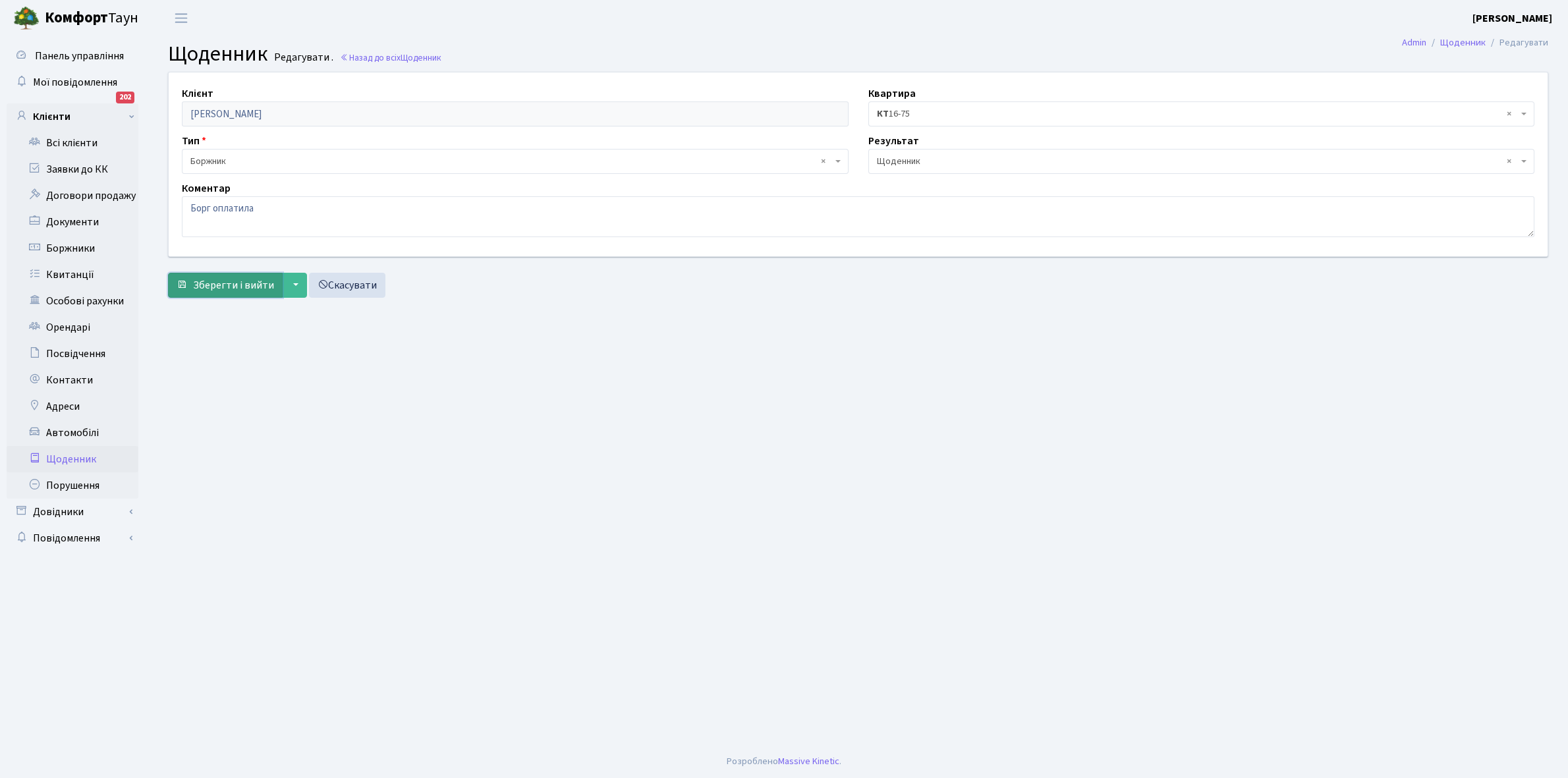
click at [261, 288] on span "Зберегти і вийти" at bounding box center [233, 285] width 81 height 14
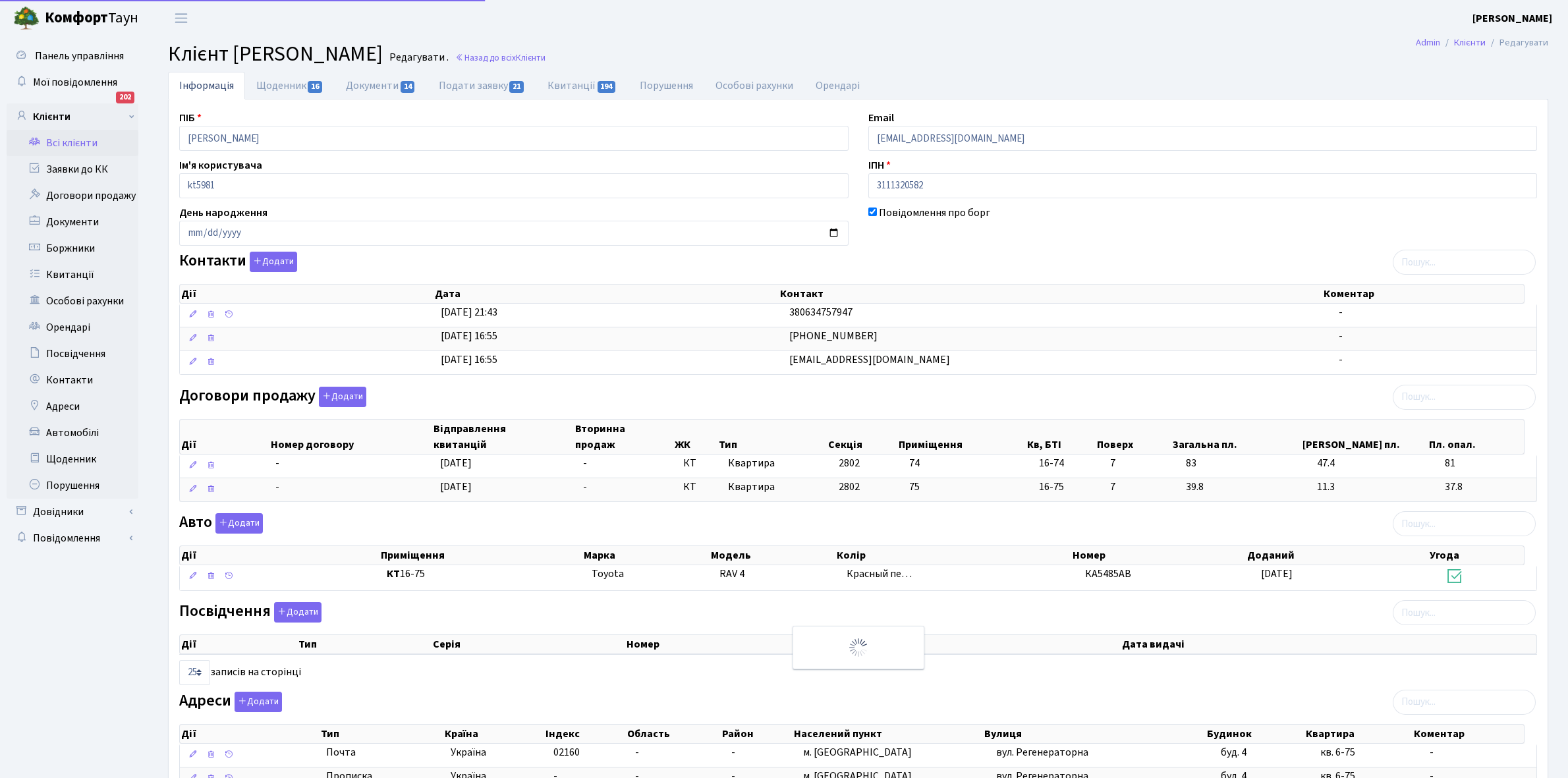
select select "25"
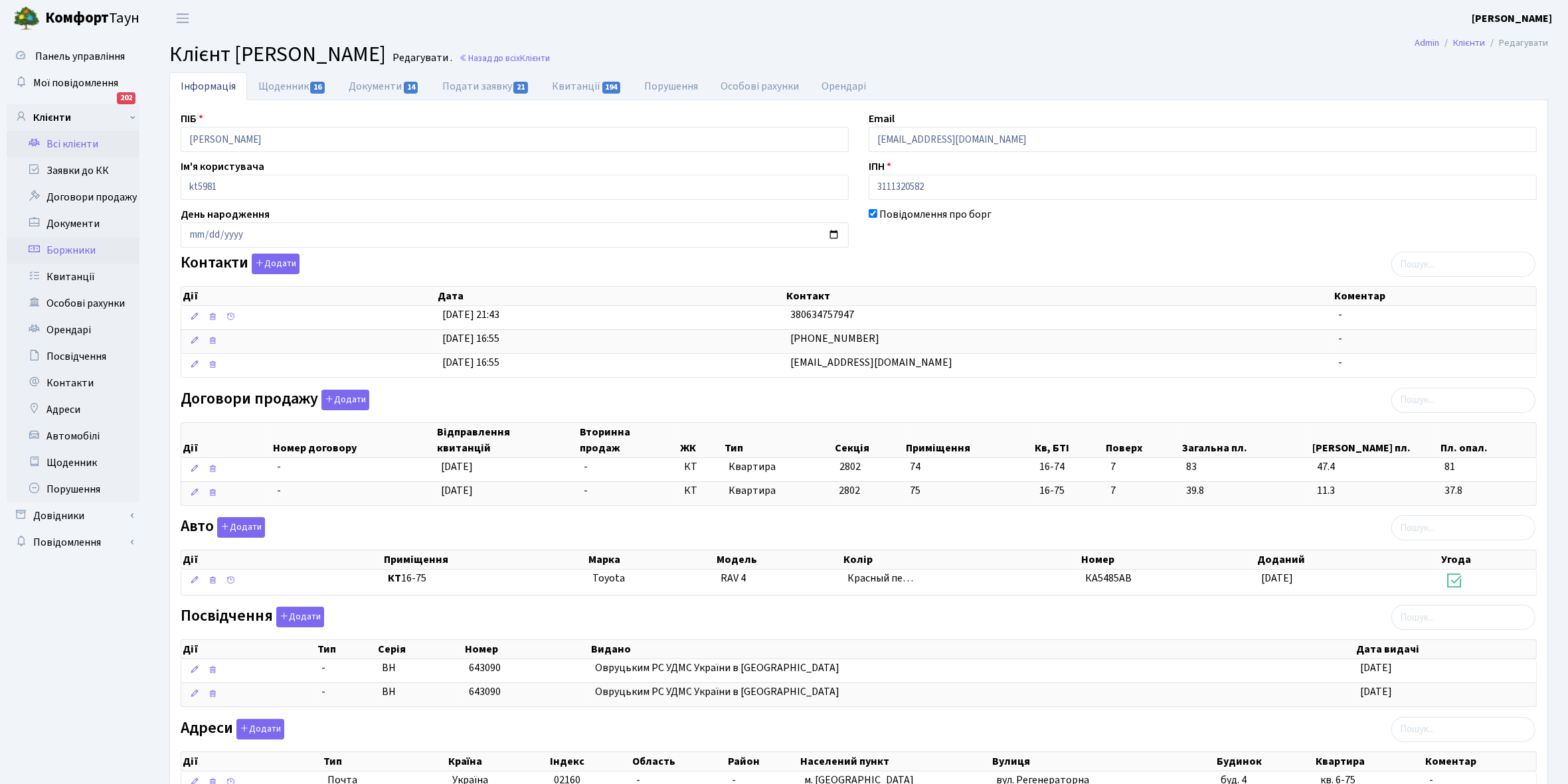
click at [82, 246] on link "Боржники" at bounding box center [73, 250] width 133 height 27
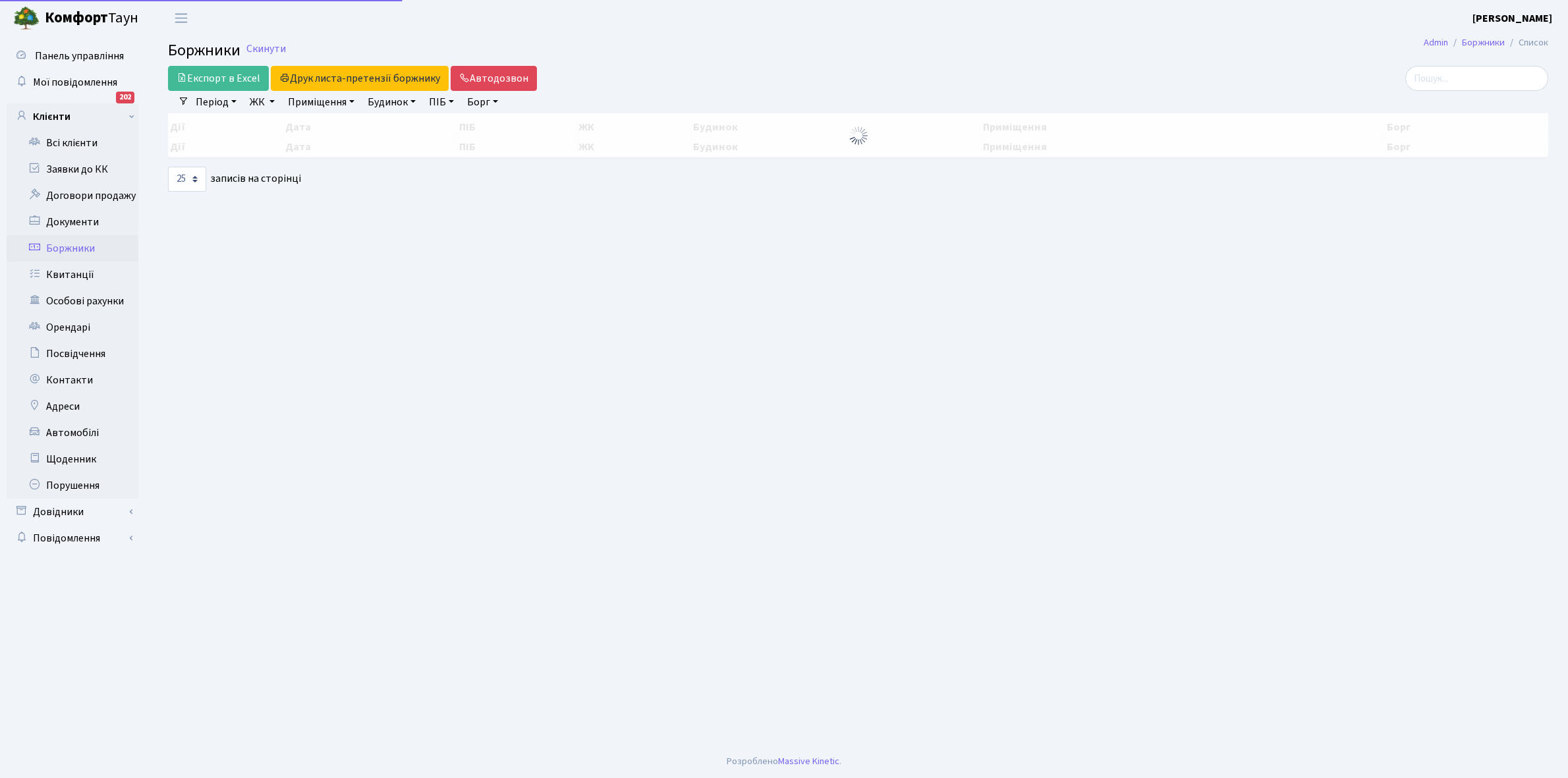
select select "25"
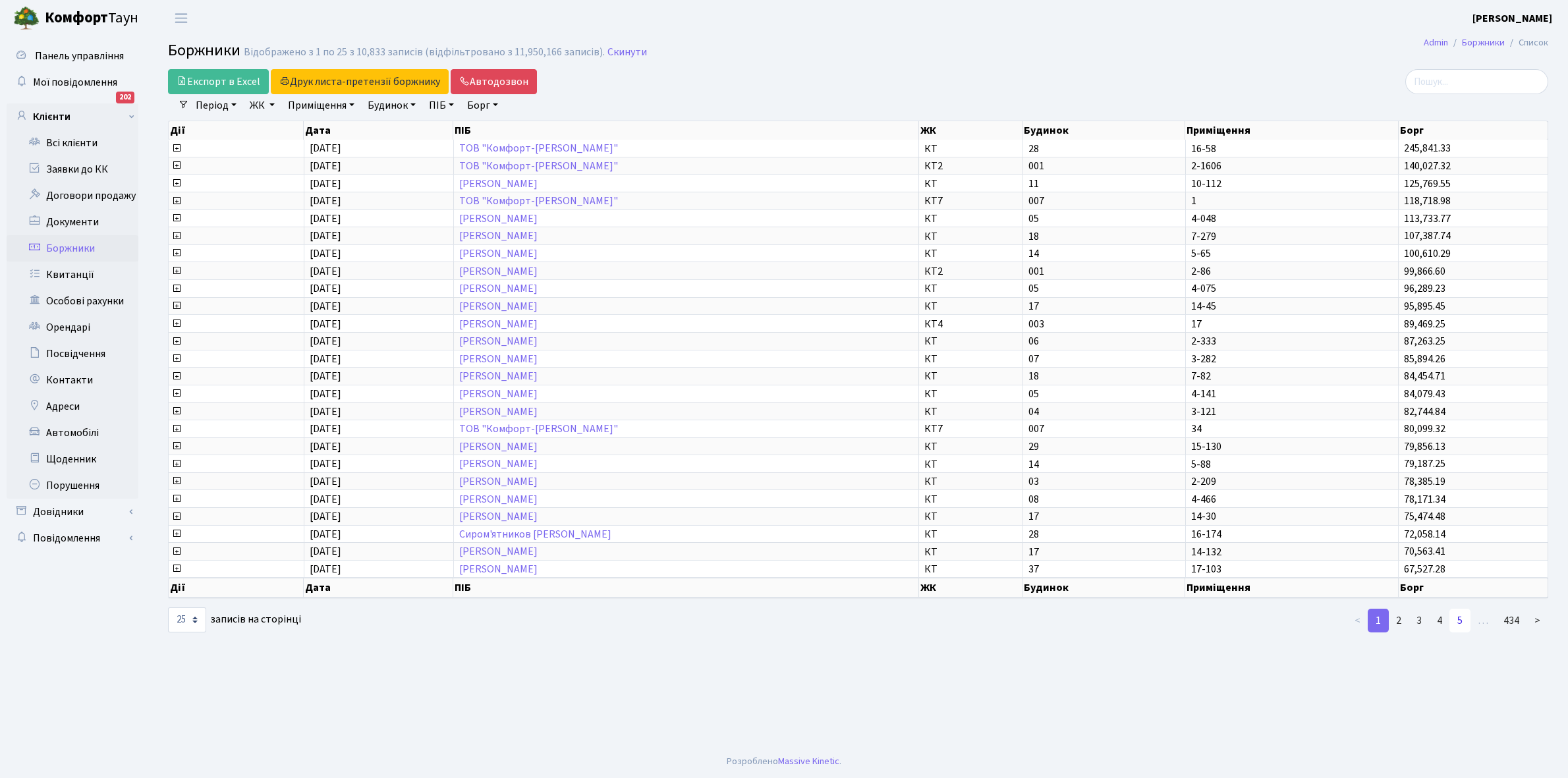
click at [1460, 609] on link "5" at bounding box center [1460, 621] width 21 height 24
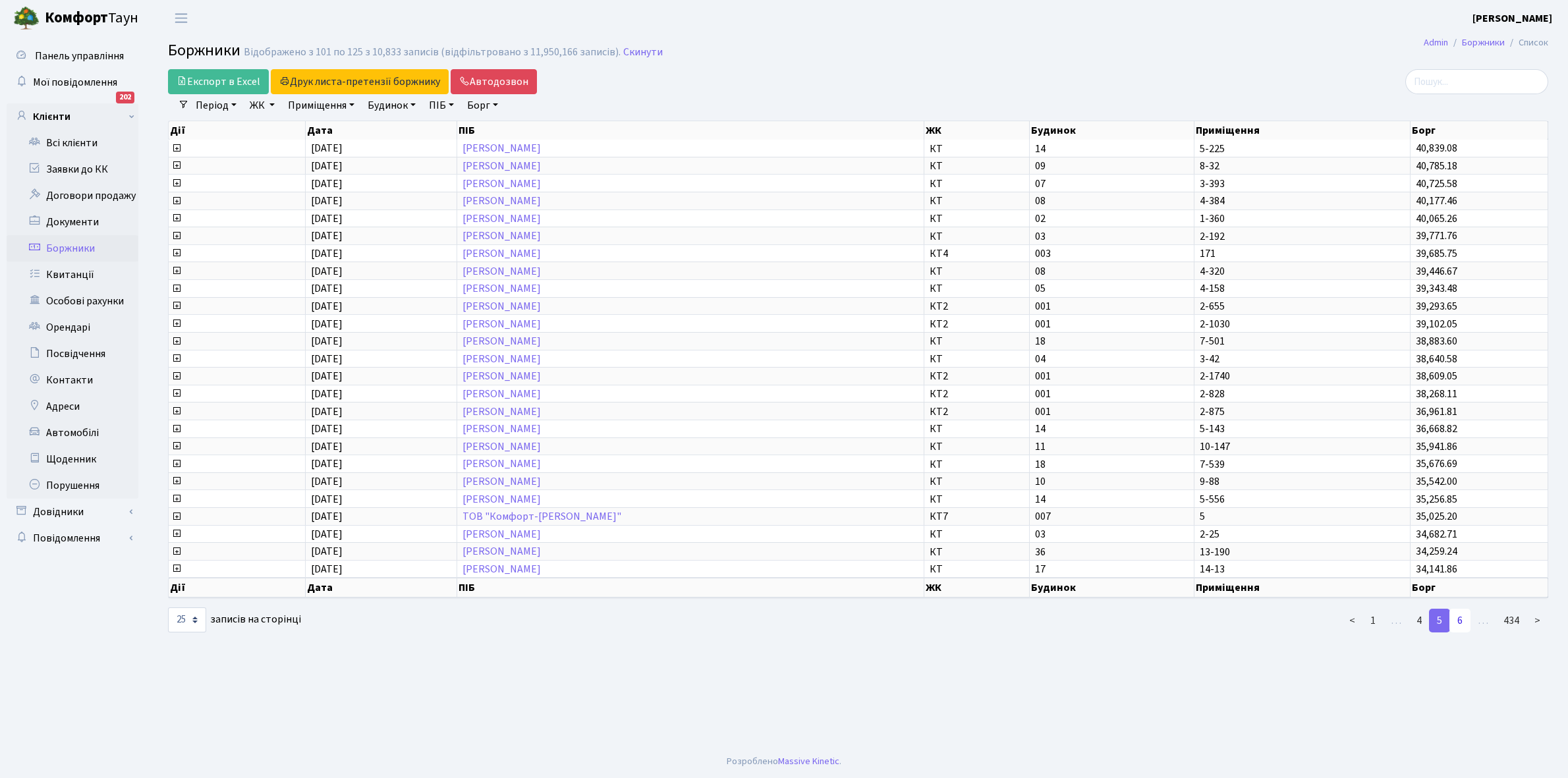
click at [1461, 610] on link "6" at bounding box center [1460, 621] width 21 height 24
click at [1461, 610] on link "7" at bounding box center [1460, 621] width 21 height 24
click at [1461, 610] on link "8" at bounding box center [1460, 621] width 21 height 24
click at [1461, 610] on link "9" at bounding box center [1460, 621] width 21 height 24
click at [1461, 610] on link "10" at bounding box center [1458, 621] width 27 height 24
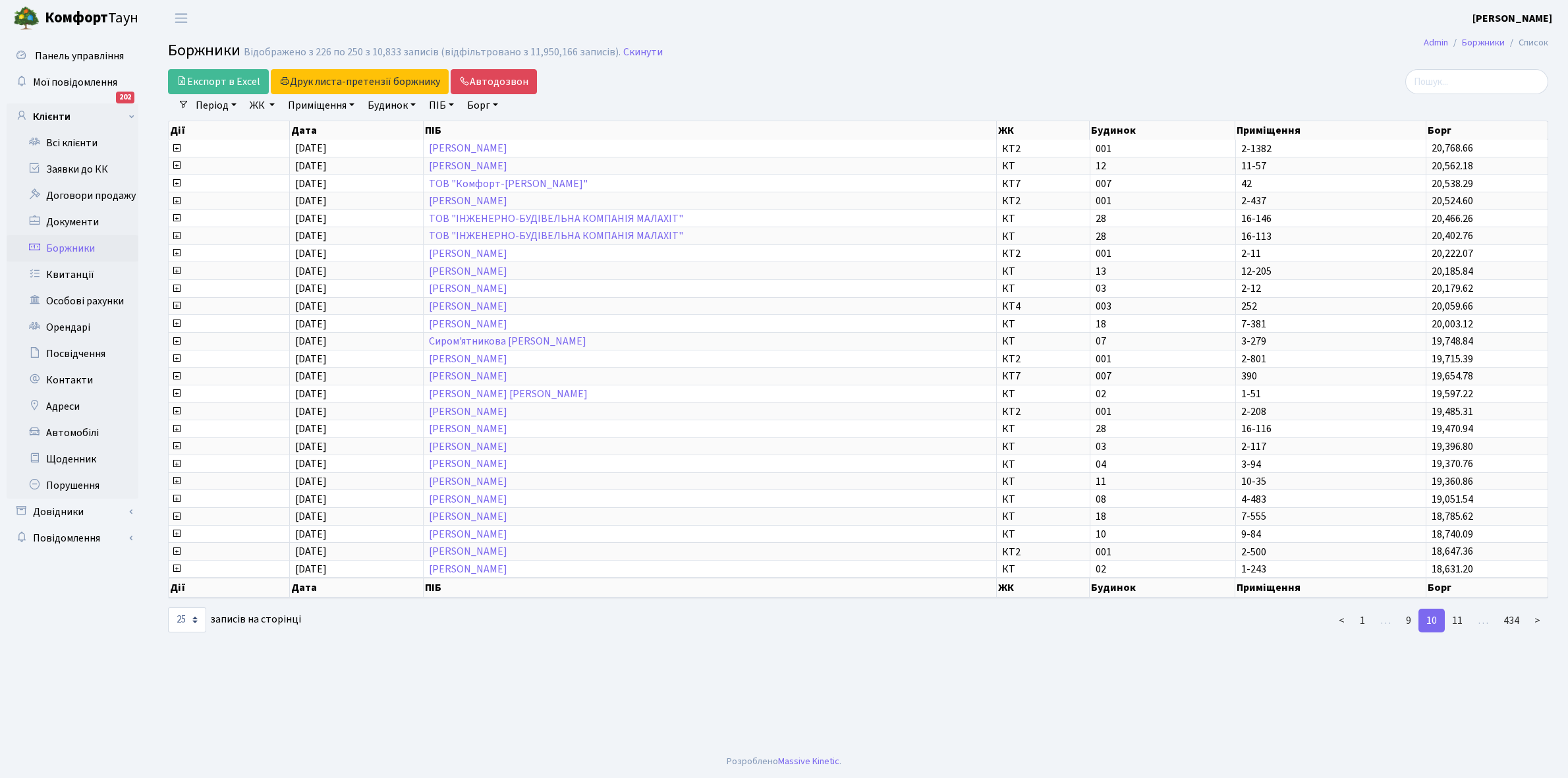
click at [1461, 610] on link "11" at bounding box center [1458, 621] width 27 height 24
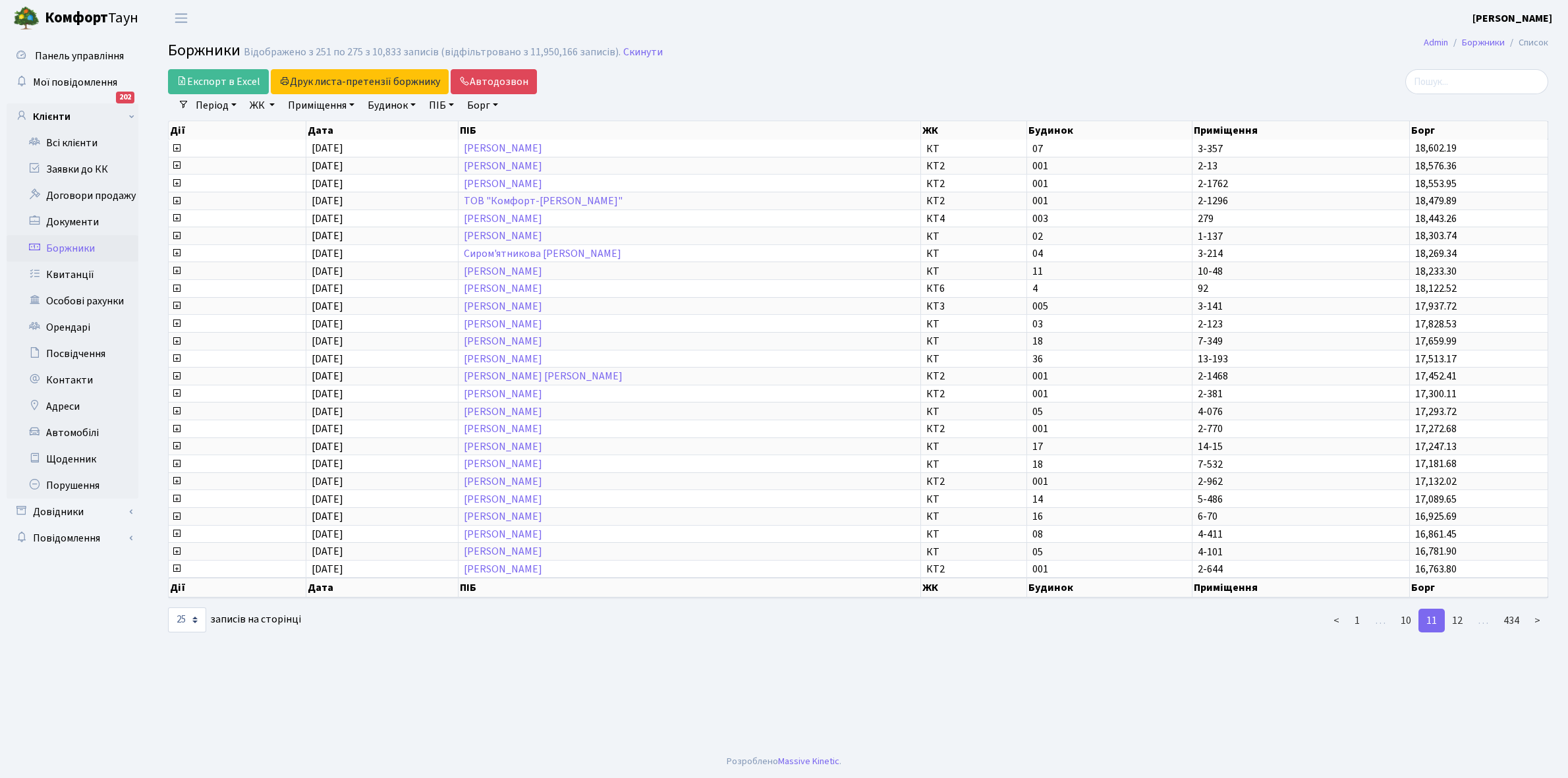
click at [1461, 610] on link "12" at bounding box center [1458, 621] width 27 height 24
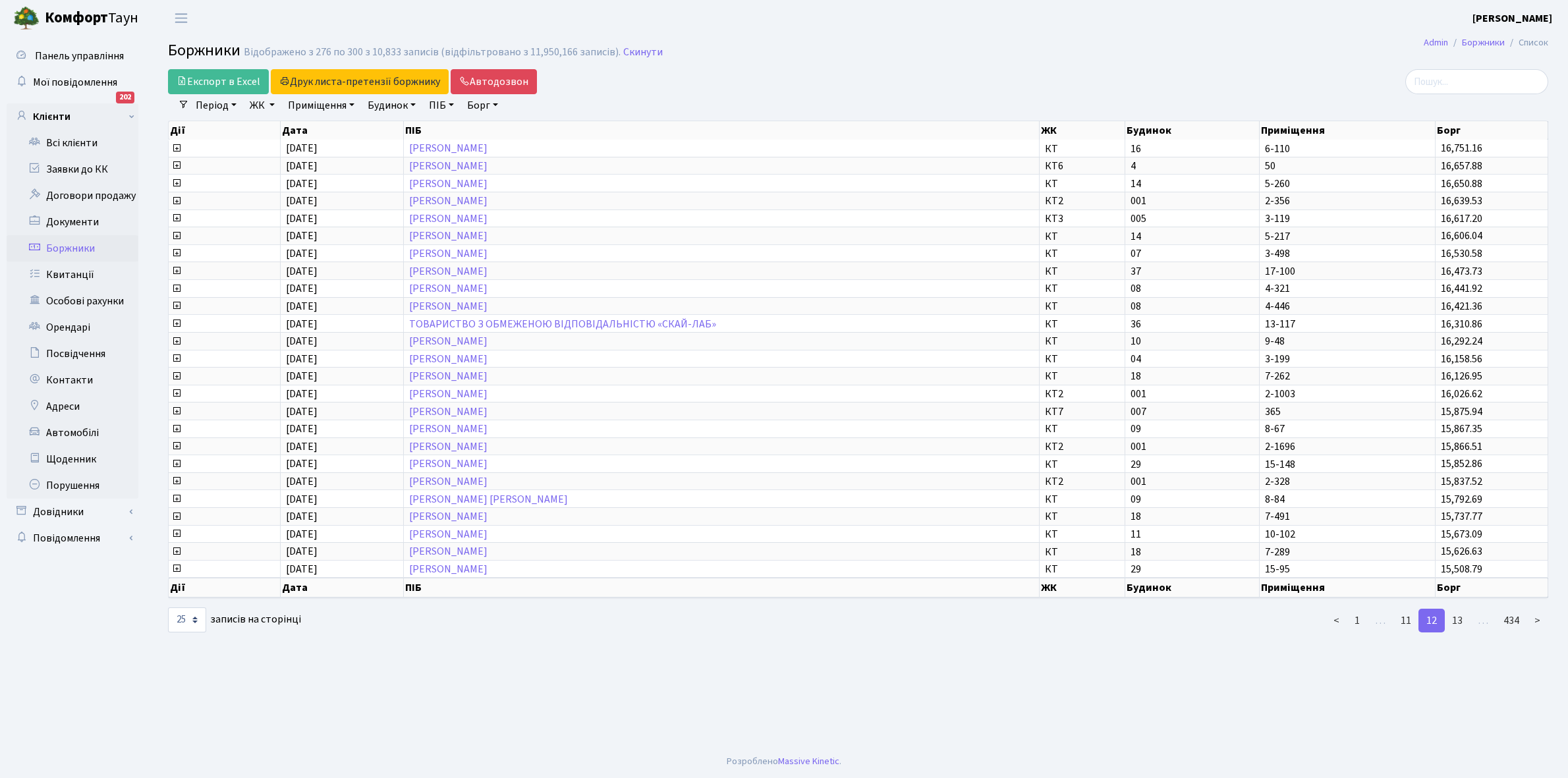
click at [1461, 610] on link "13" at bounding box center [1458, 621] width 27 height 24
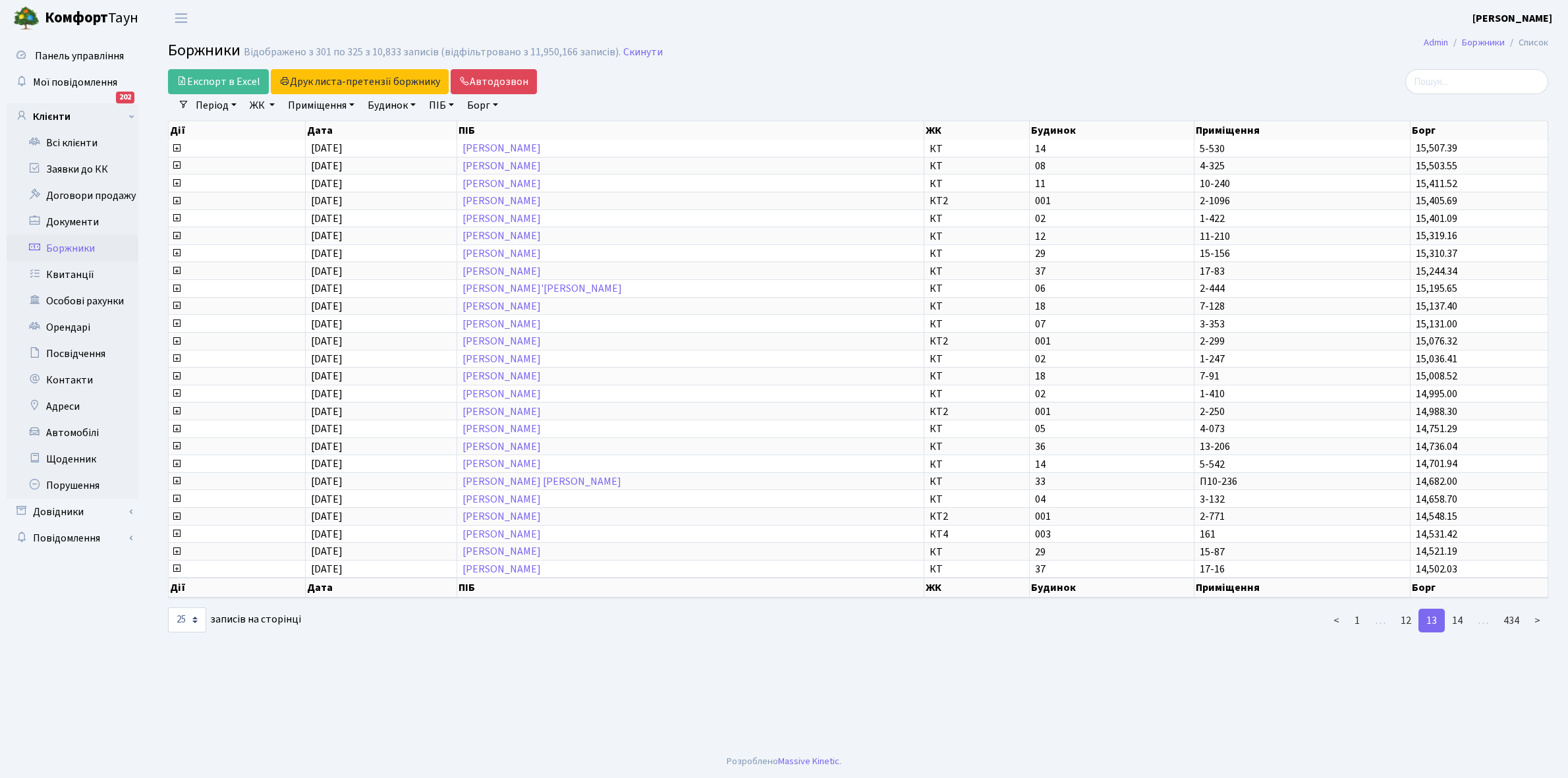
click at [1461, 610] on link "14" at bounding box center [1458, 621] width 27 height 24
click at [1461, 610] on link "15" at bounding box center [1458, 621] width 27 height 24
click at [1461, 610] on link "16" at bounding box center [1458, 621] width 27 height 24
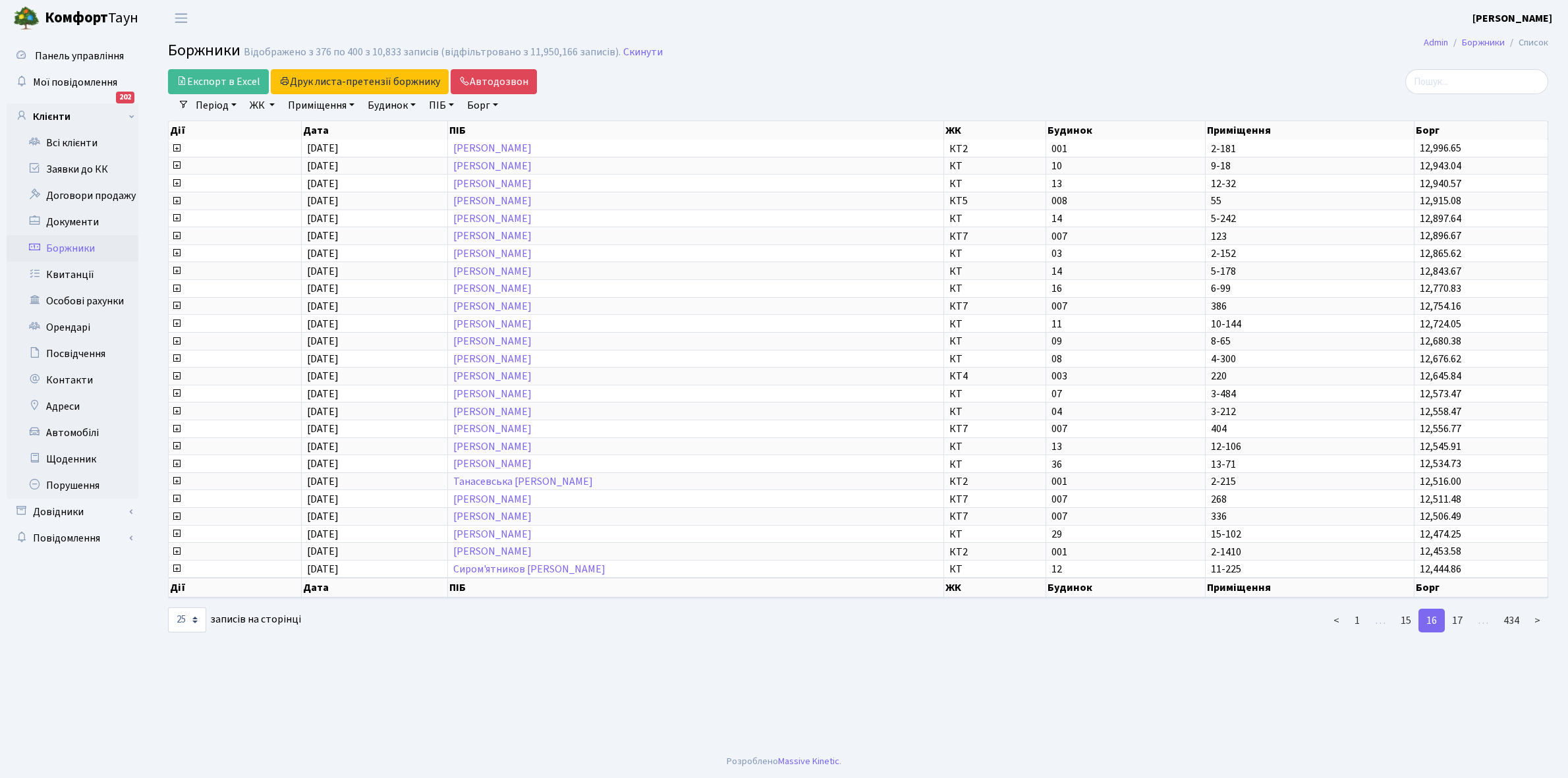
click at [1461, 610] on link "17" at bounding box center [1458, 621] width 27 height 24
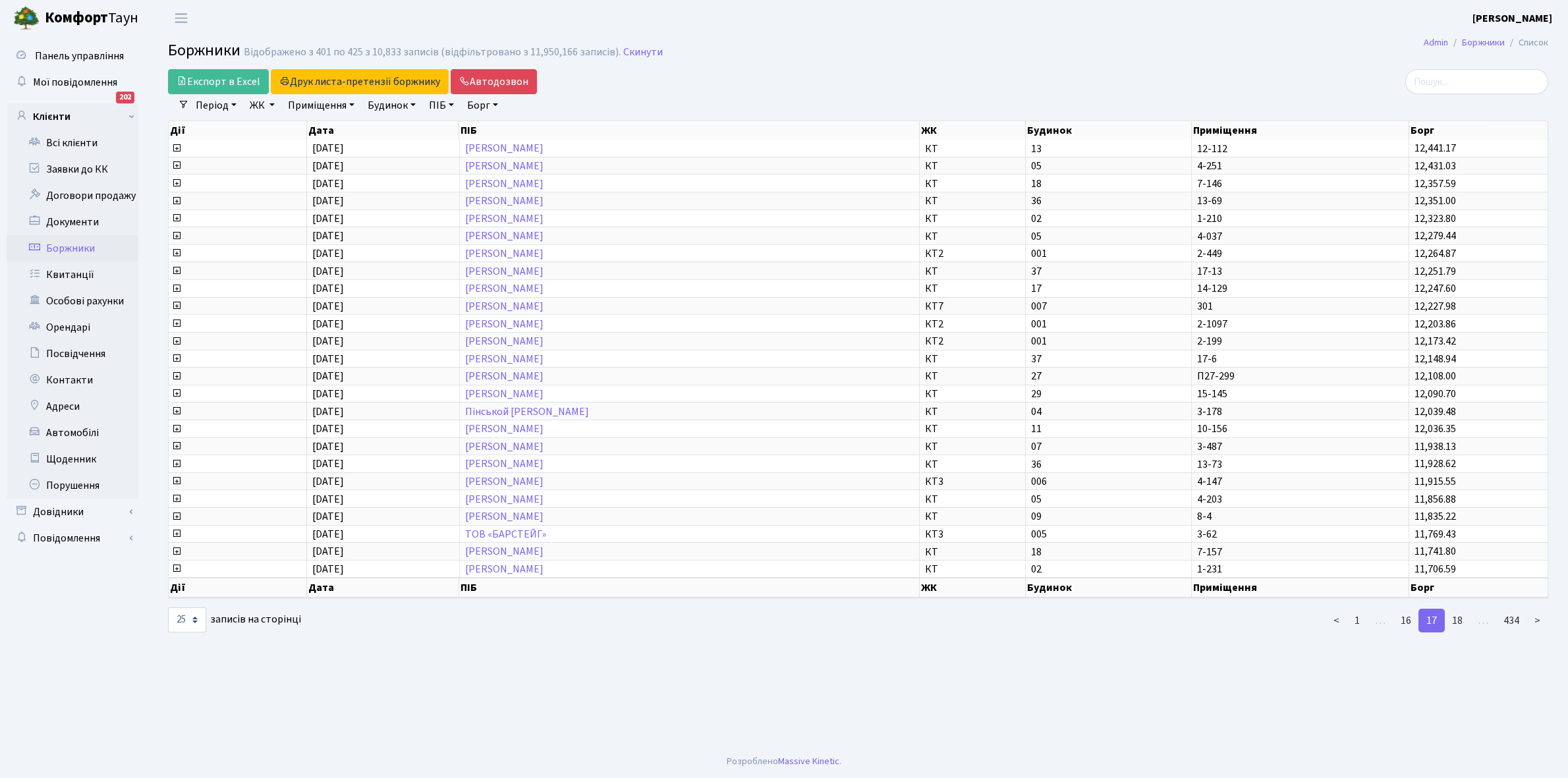
click at [1461, 610] on link "18" at bounding box center [1458, 621] width 27 height 24
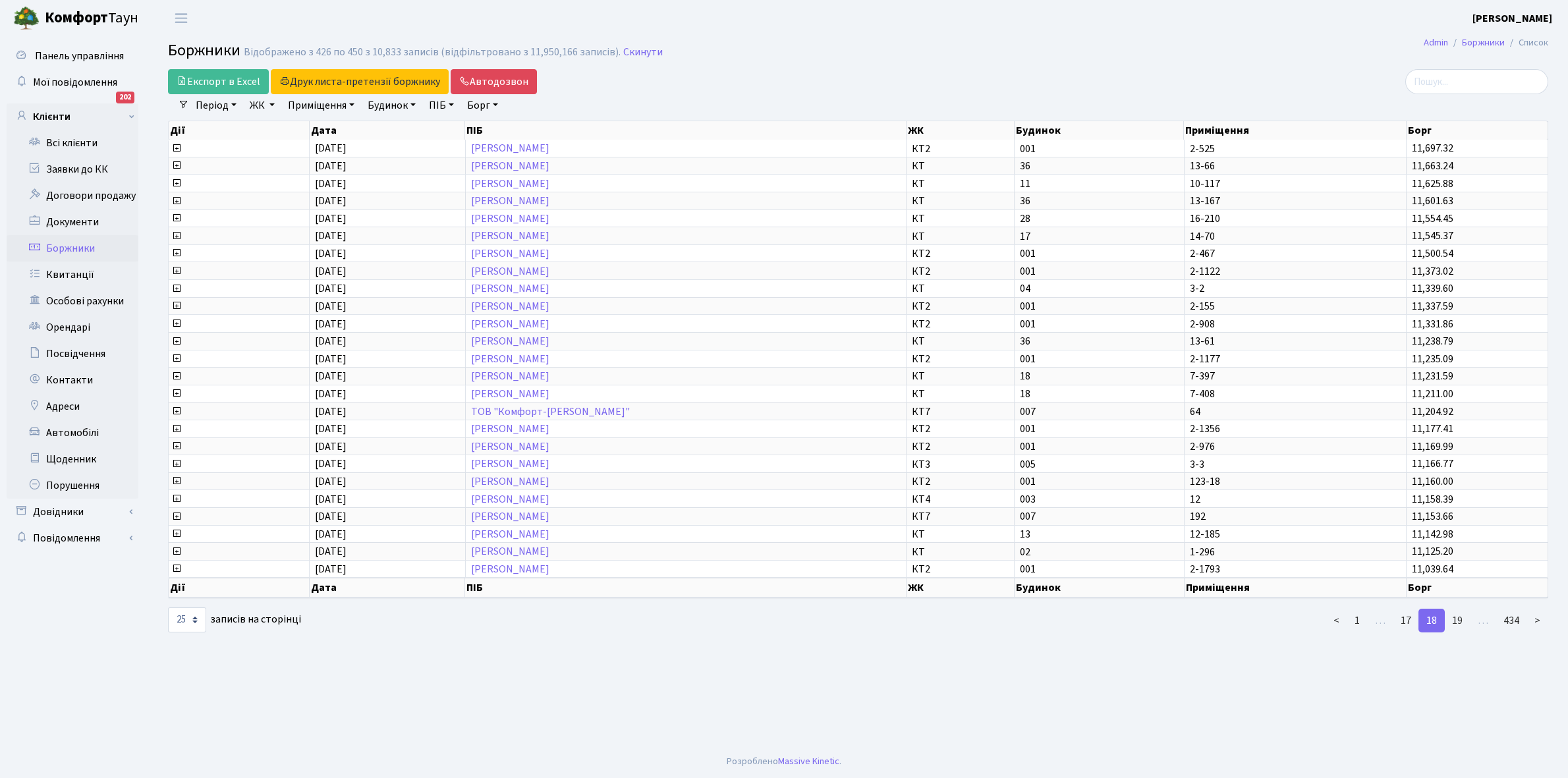
click at [1461, 610] on link "19" at bounding box center [1458, 621] width 27 height 24
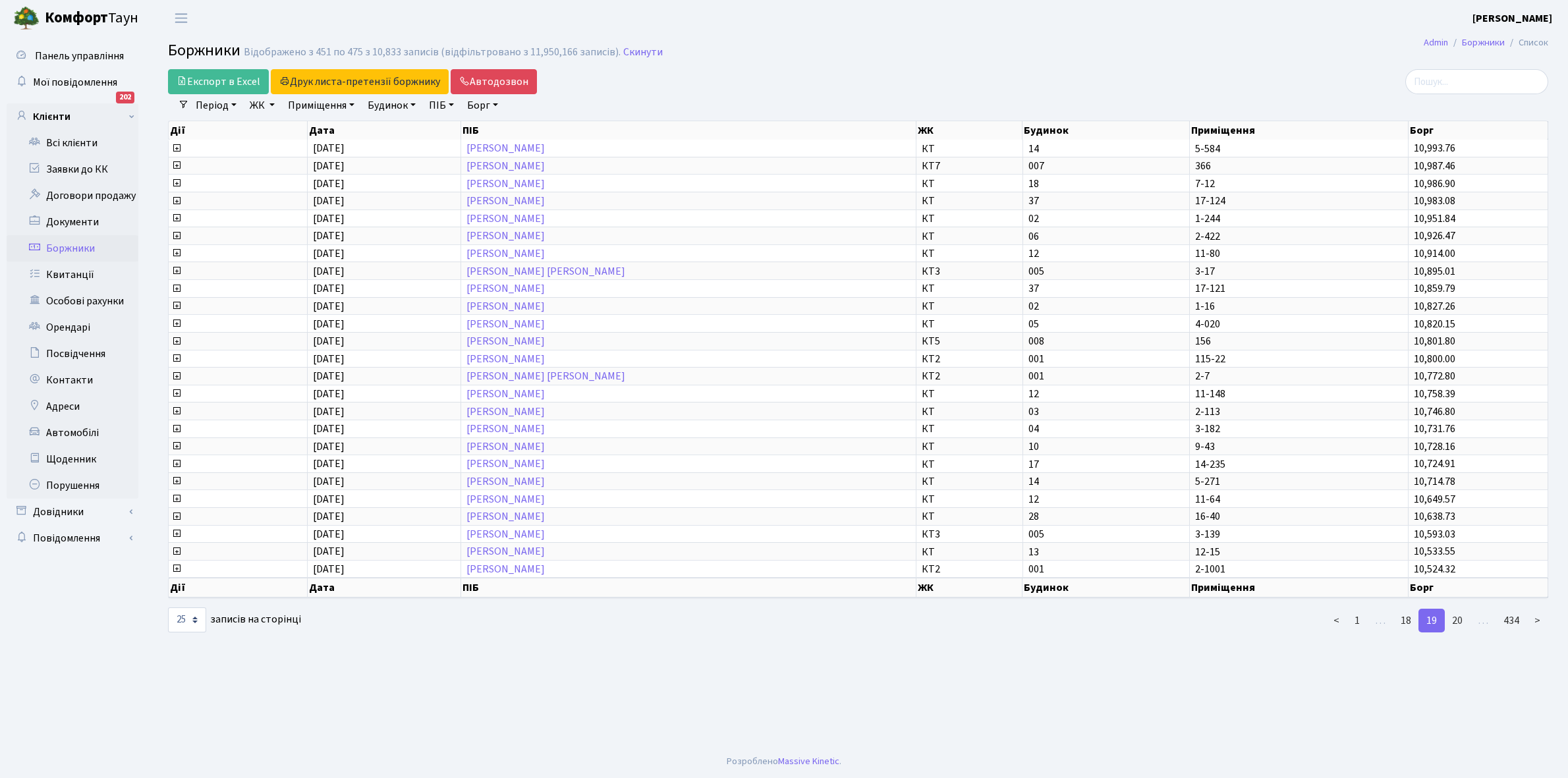
click at [1461, 610] on link "20" at bounding box center [1458, 621] width 27 height 24
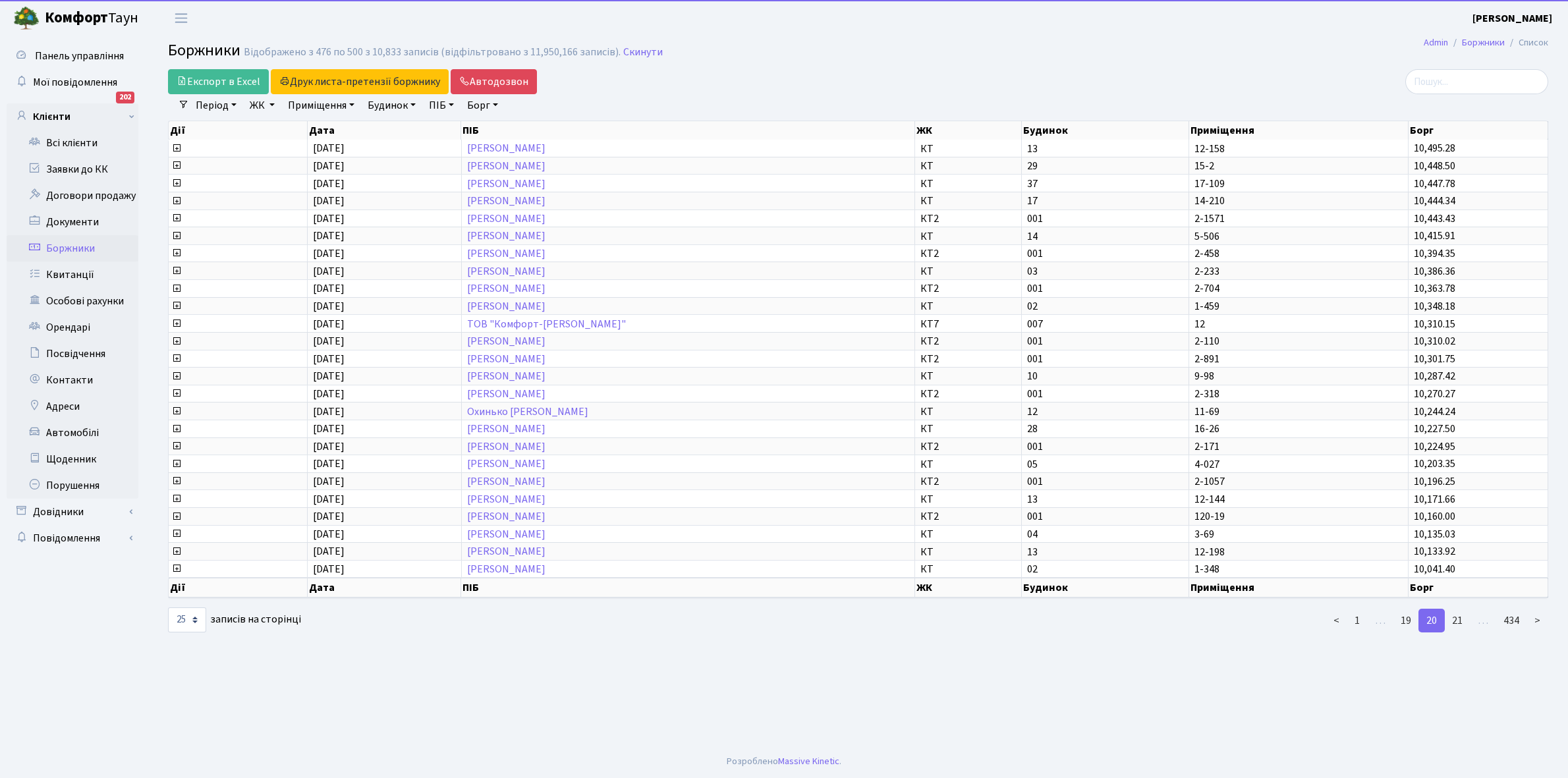
click at [1461, 610] on link "21" at bounding box center [1458, 621] width 27 height 24
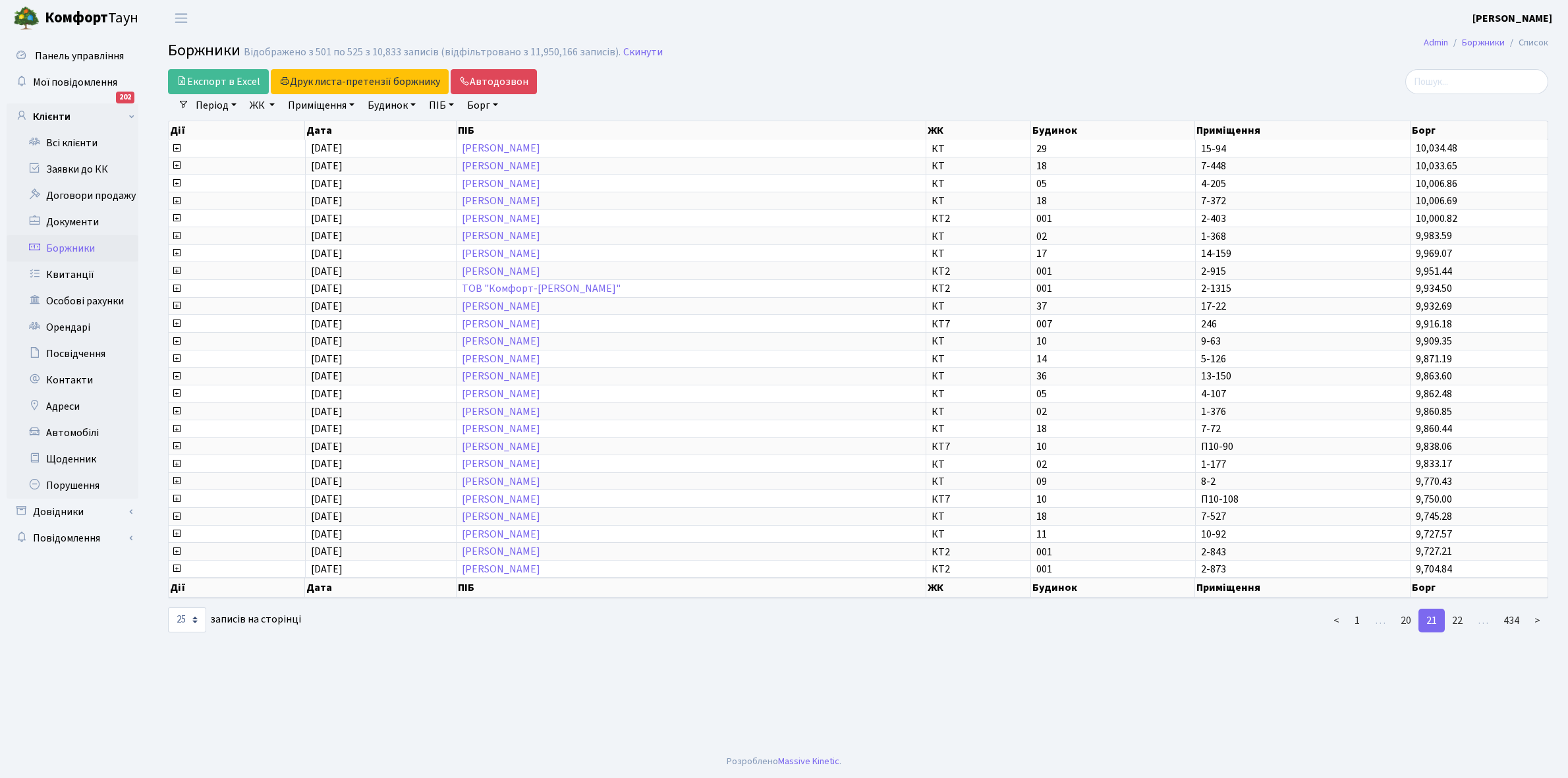
click at [1461, 610] on link "22" at bounding box center [1458, 621] width 27 height 24
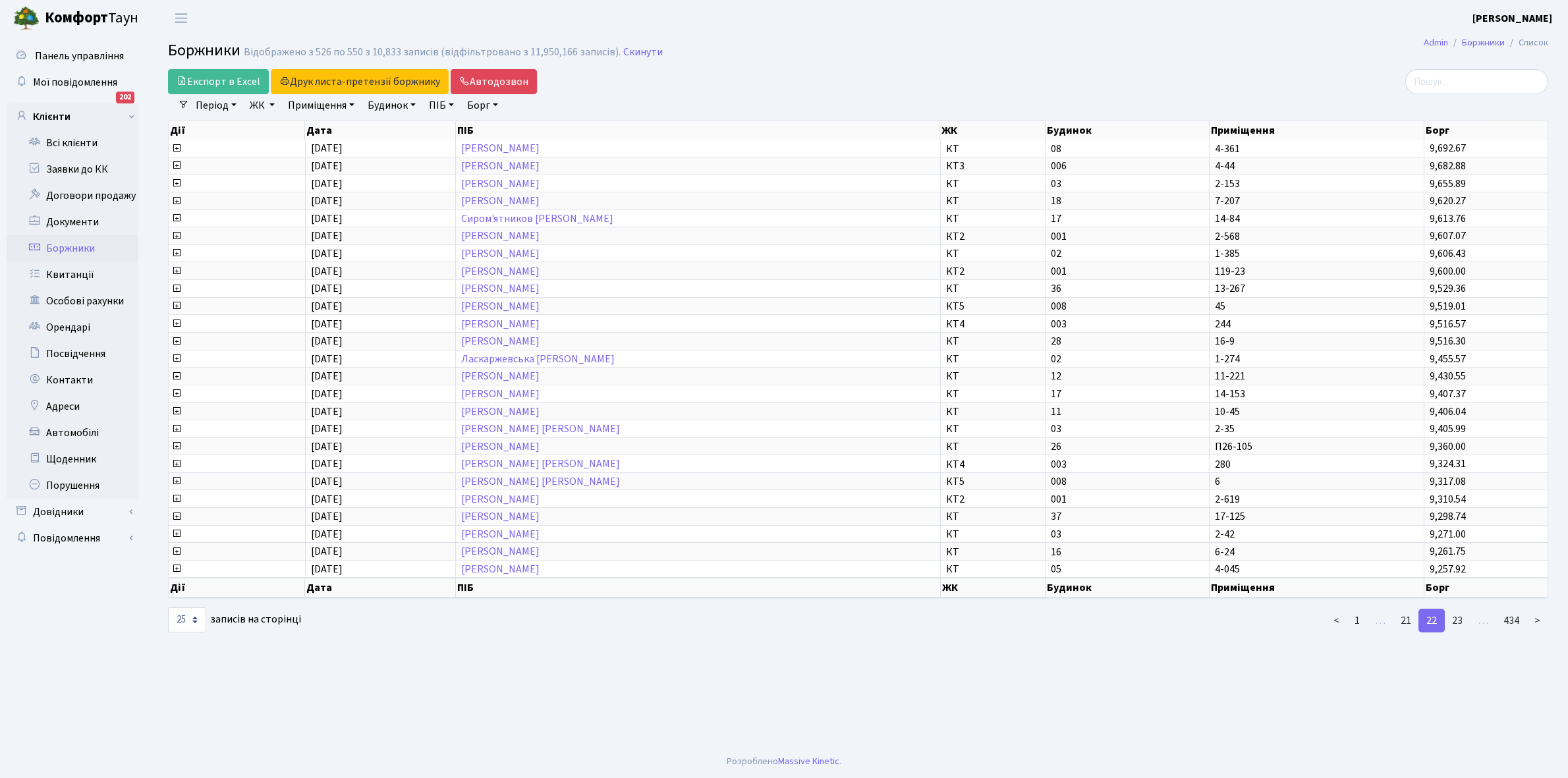
click at [1461, 610] on link "23" at bounding box center [1458, 621] width 27 height 24
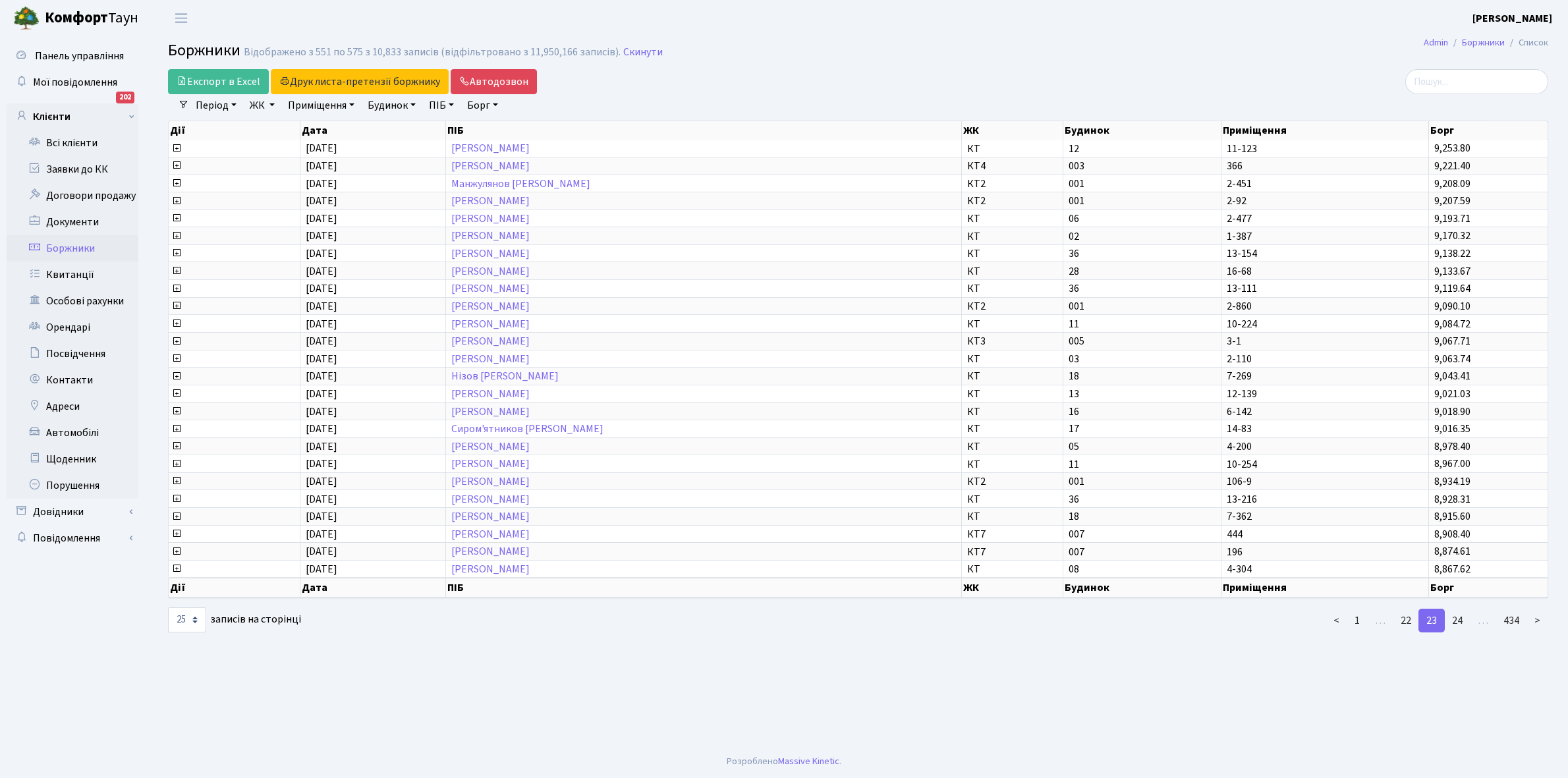
click at [1461, 610] on link "24" at bounding box center [1458, 621] width 27 height 24
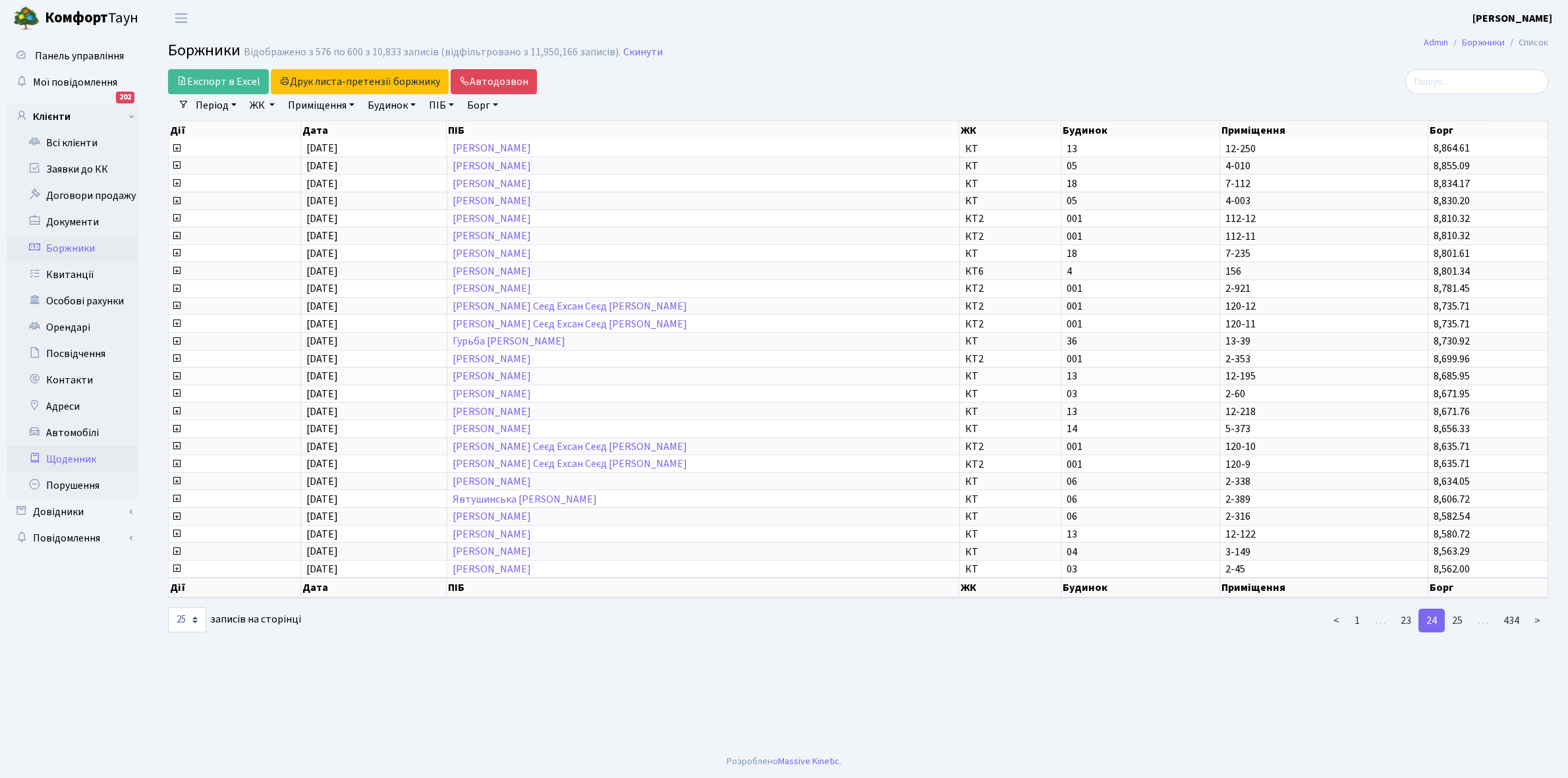
click at [78, 456] on link "Щоденник" at bounding box center [72, 460] width 132 height 27
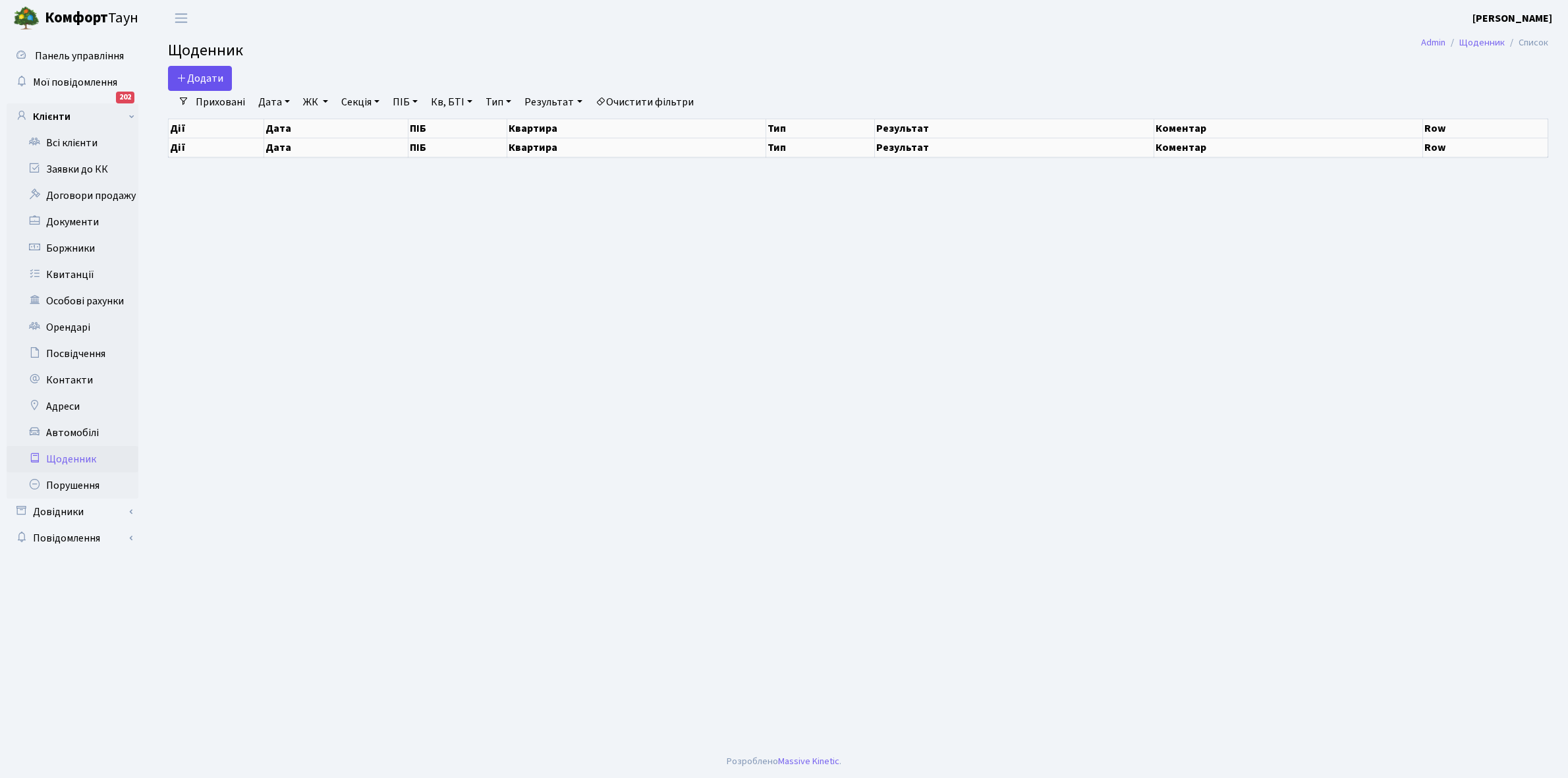
select select "25"
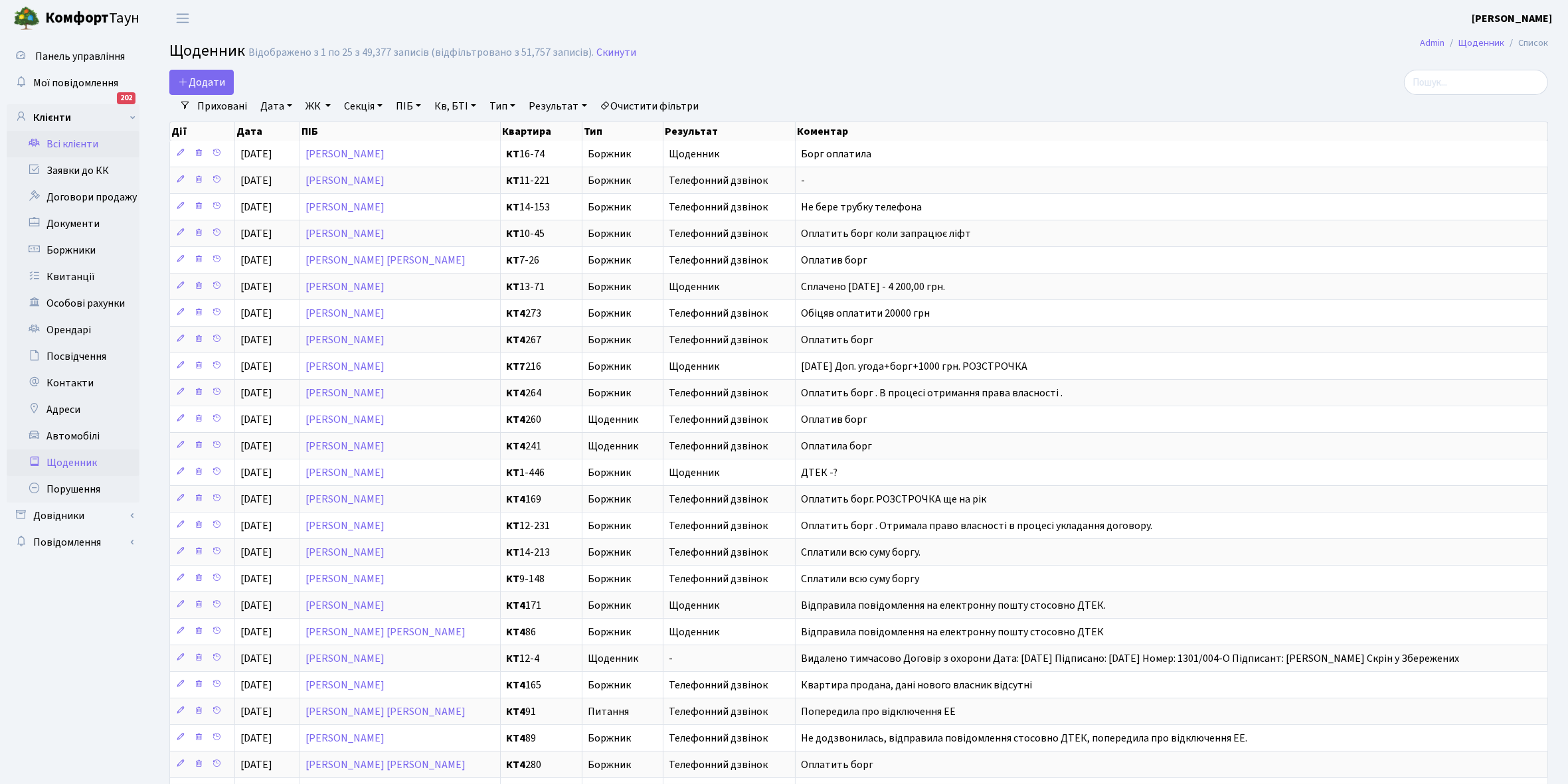
click at [87, 143] on link "Всі клієнти" at bounding box center [73, 144] width 133 height 27
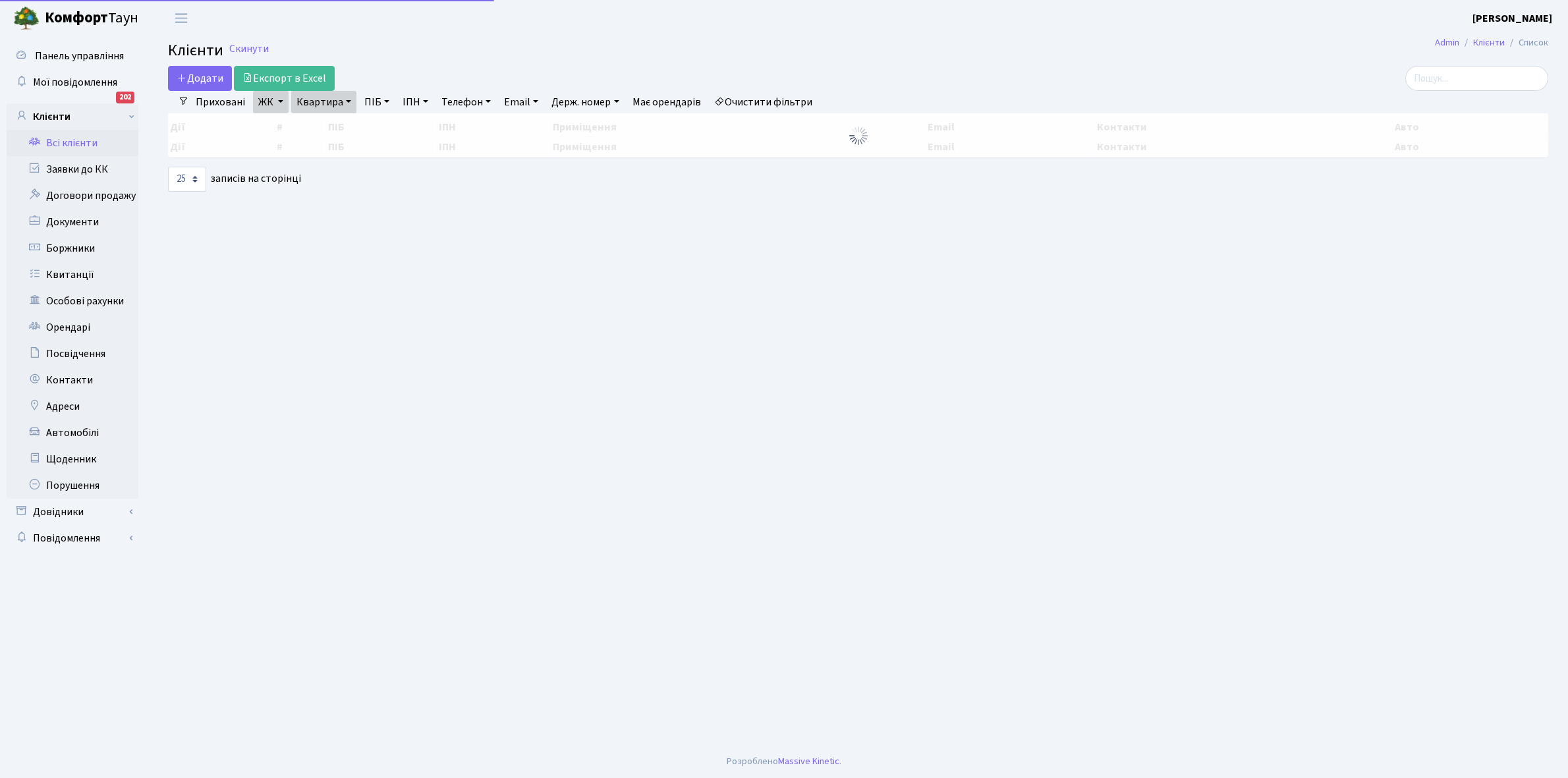
select select "25"
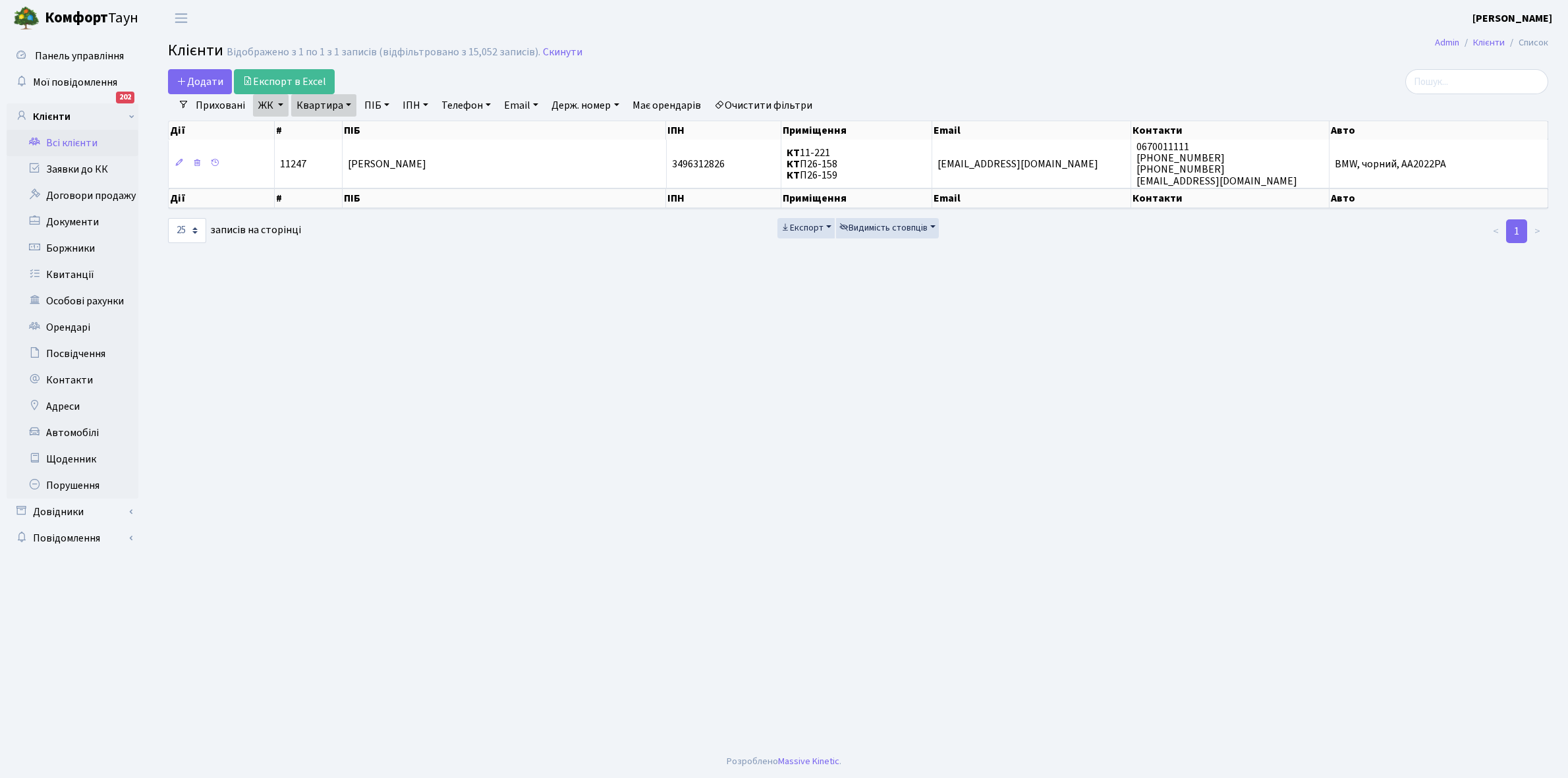
click at [346, 104] on link "Квартира" at bounding box center [324, 105] width 65 height 23
click at [341, 123] on input "11-221" at bounding box center [330, 131] width 77 height 25
type input "12-250"
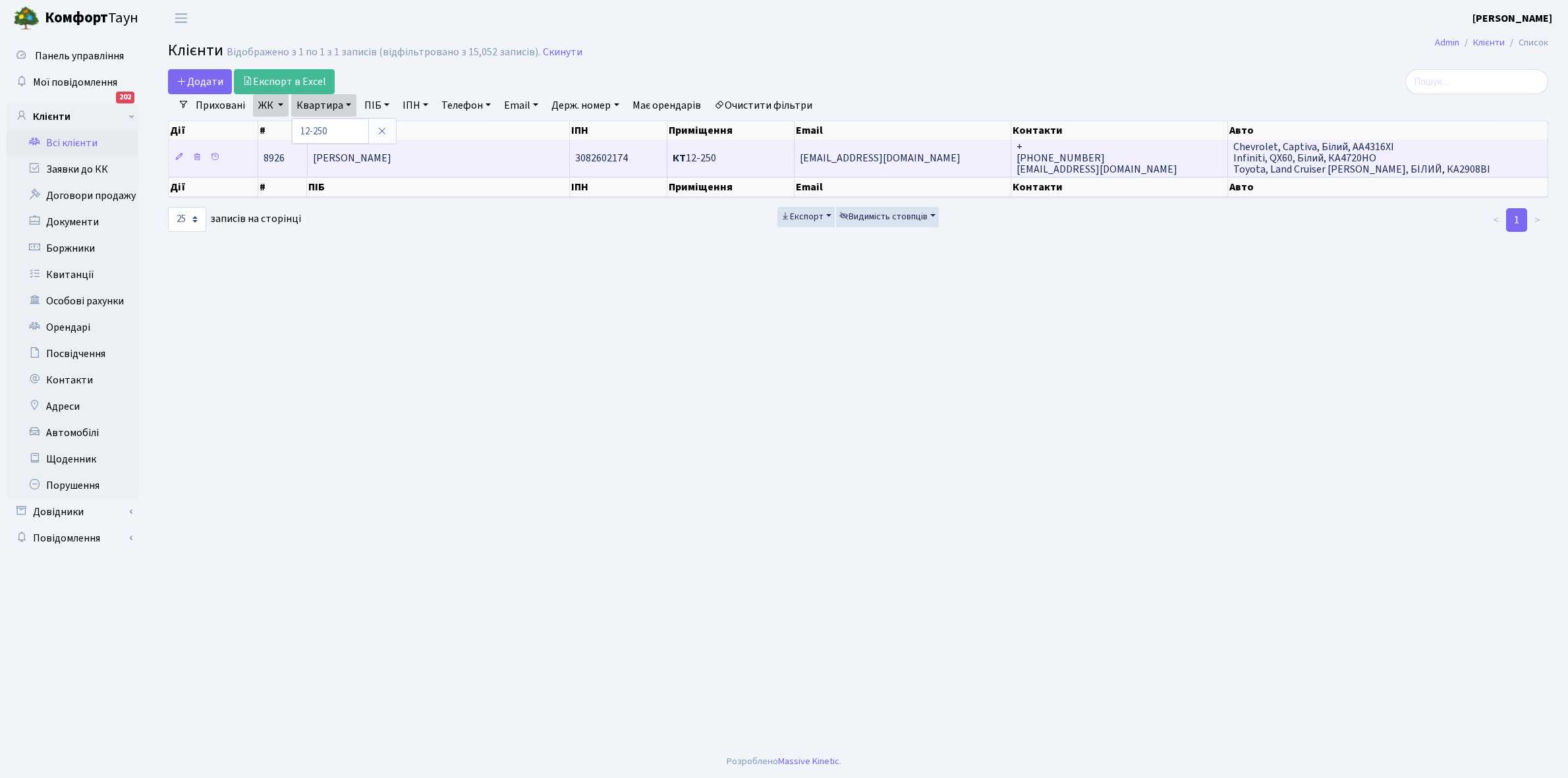
click at [485, 152] on td "[PERSON_NAME]" at bounding box center [439, 158] width 263 height 36
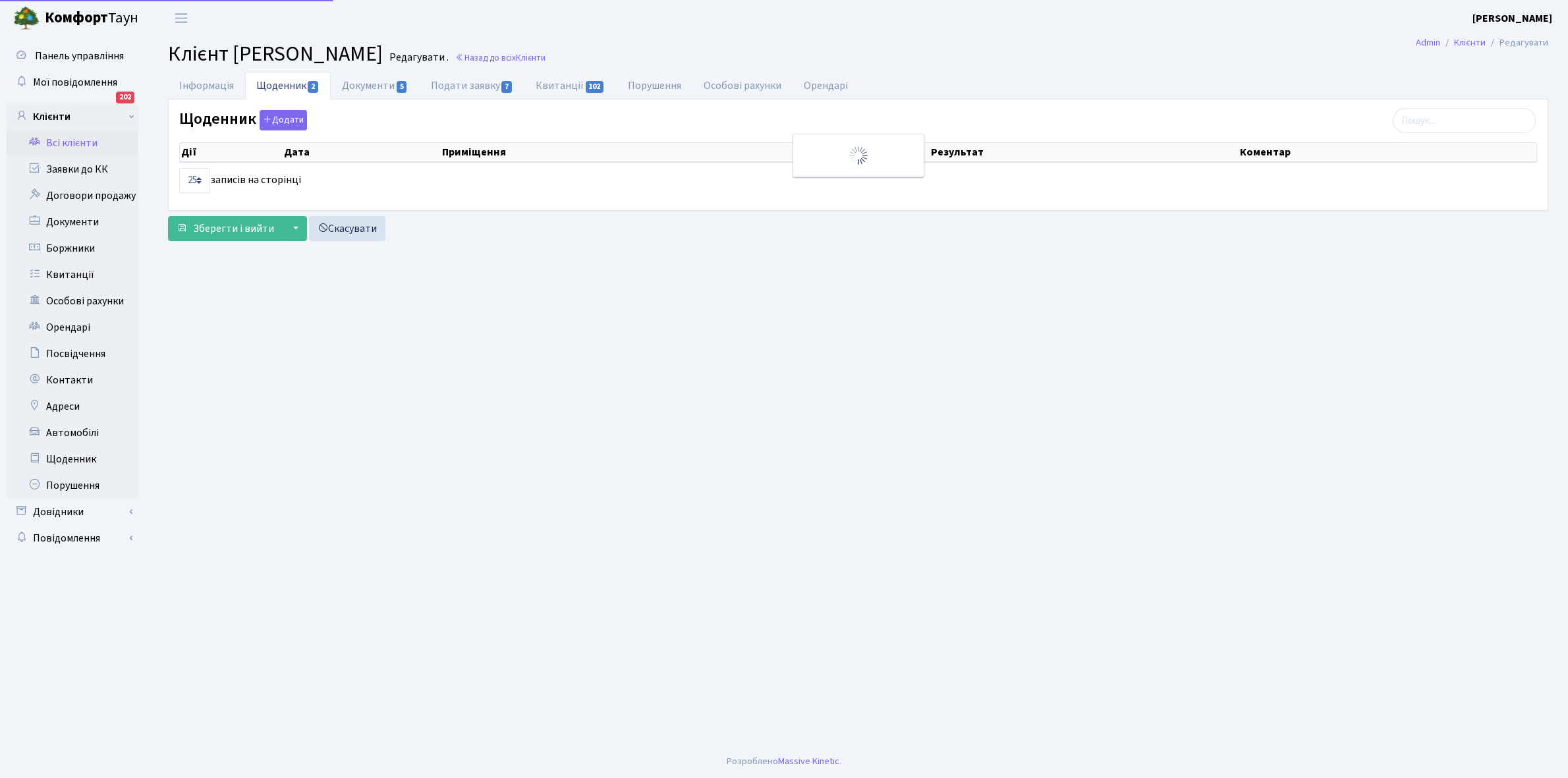
select select "25"
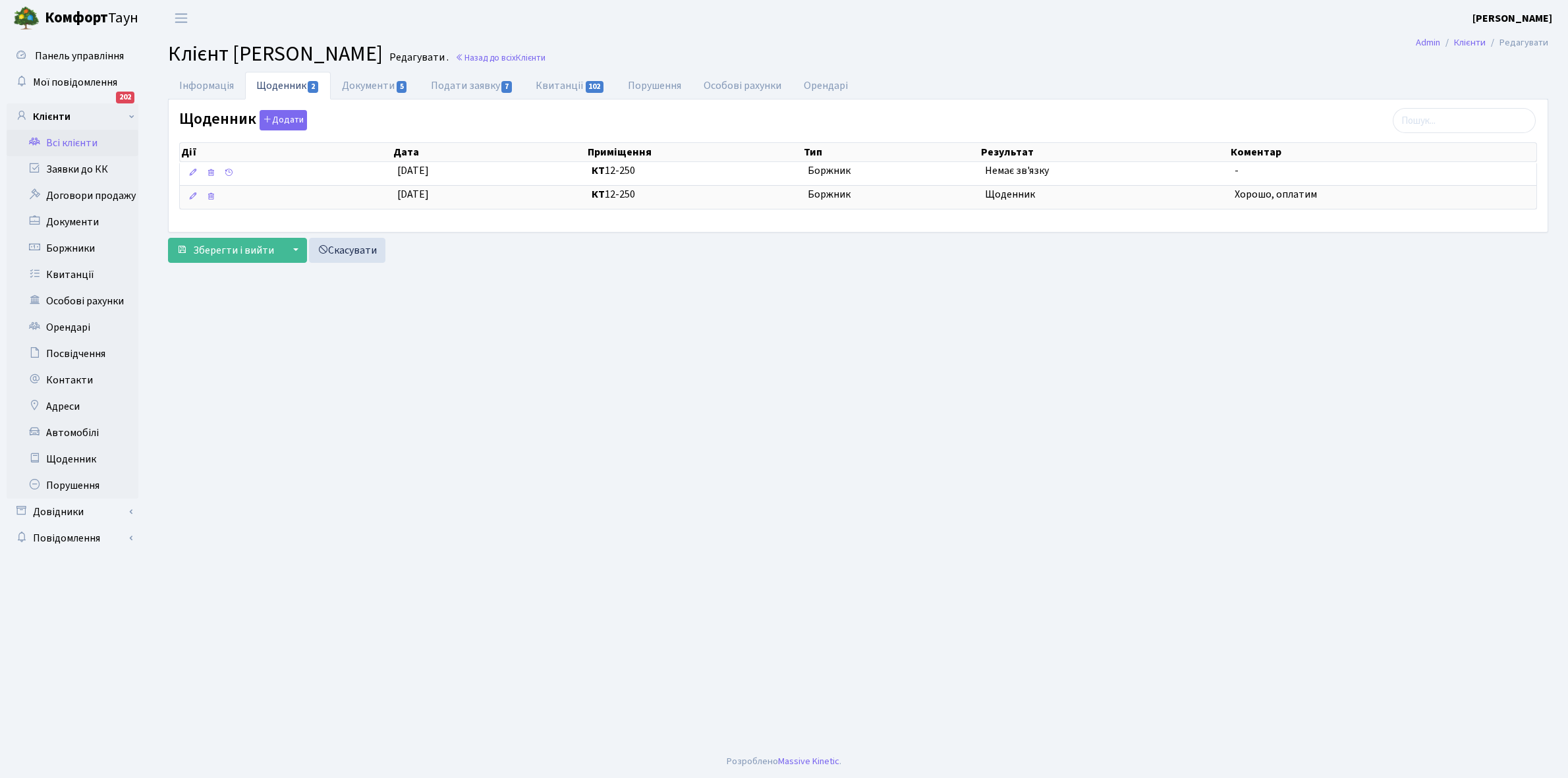
click at [70, 142] on link "Всі клієнти" at bounding box center [72, 143] width 132 height 27
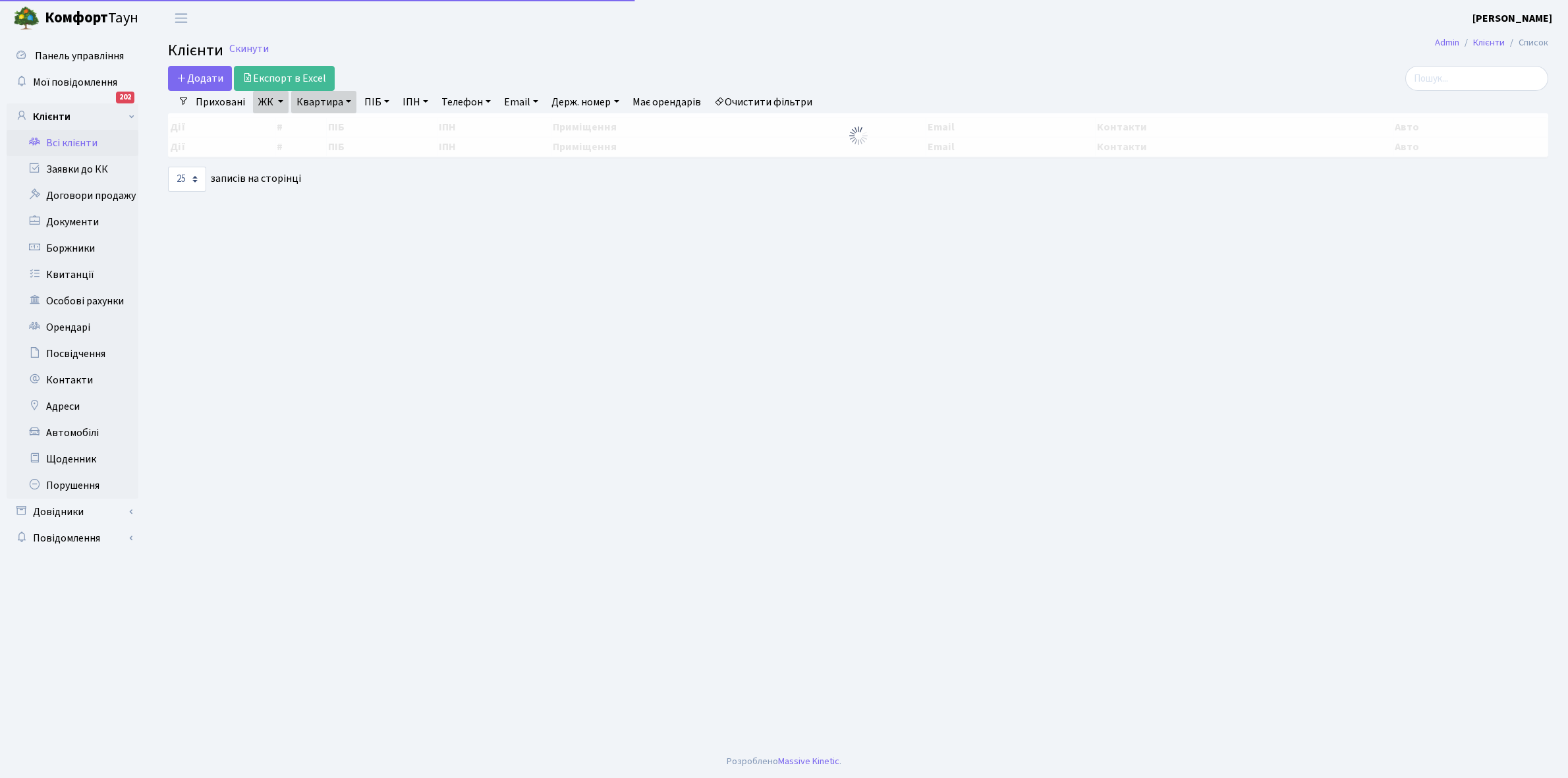
select select "25"
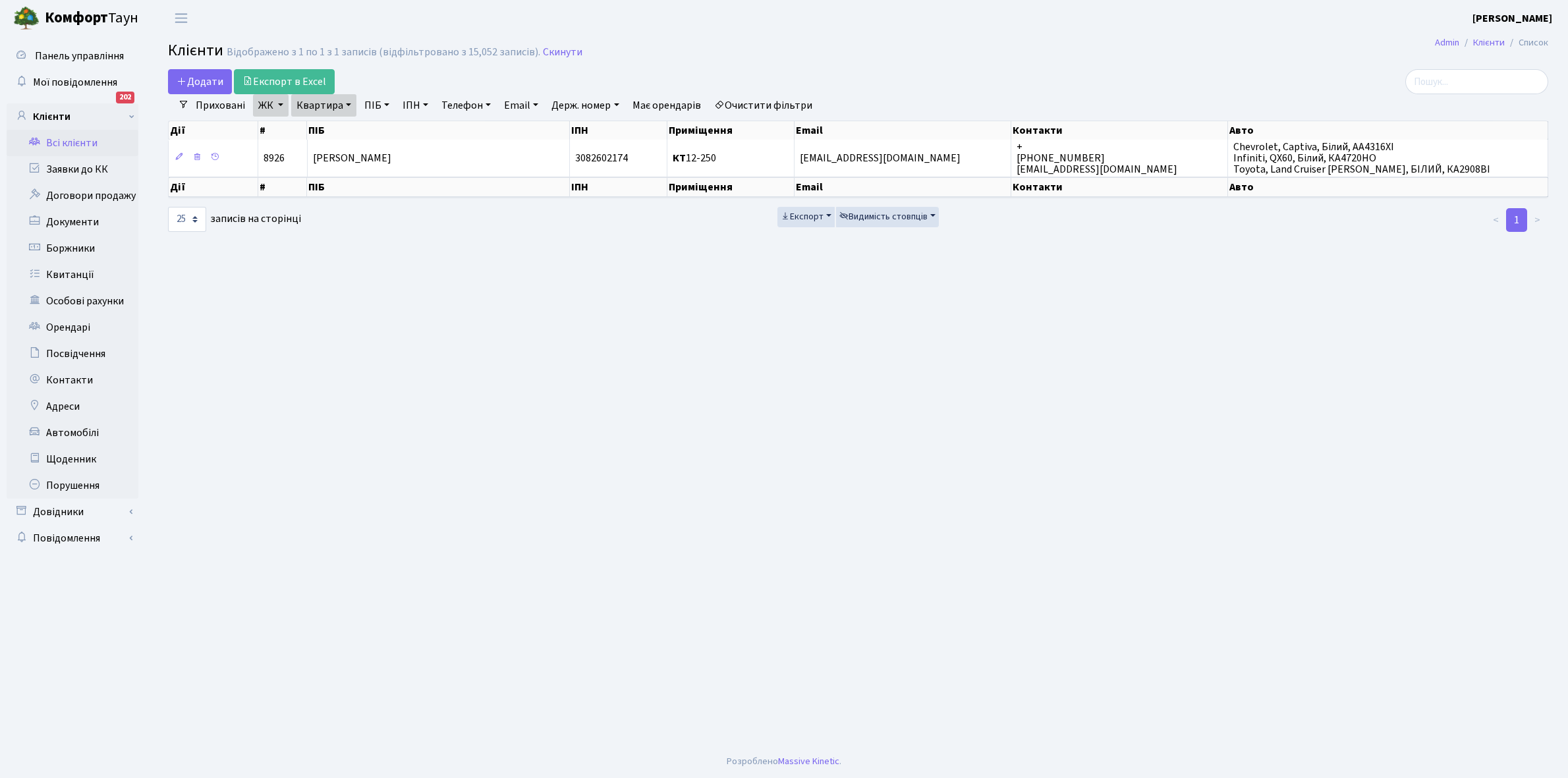
click at [64, 141] on link "Всі клієнти" at bounding box center [72, 143] width 132 height 27
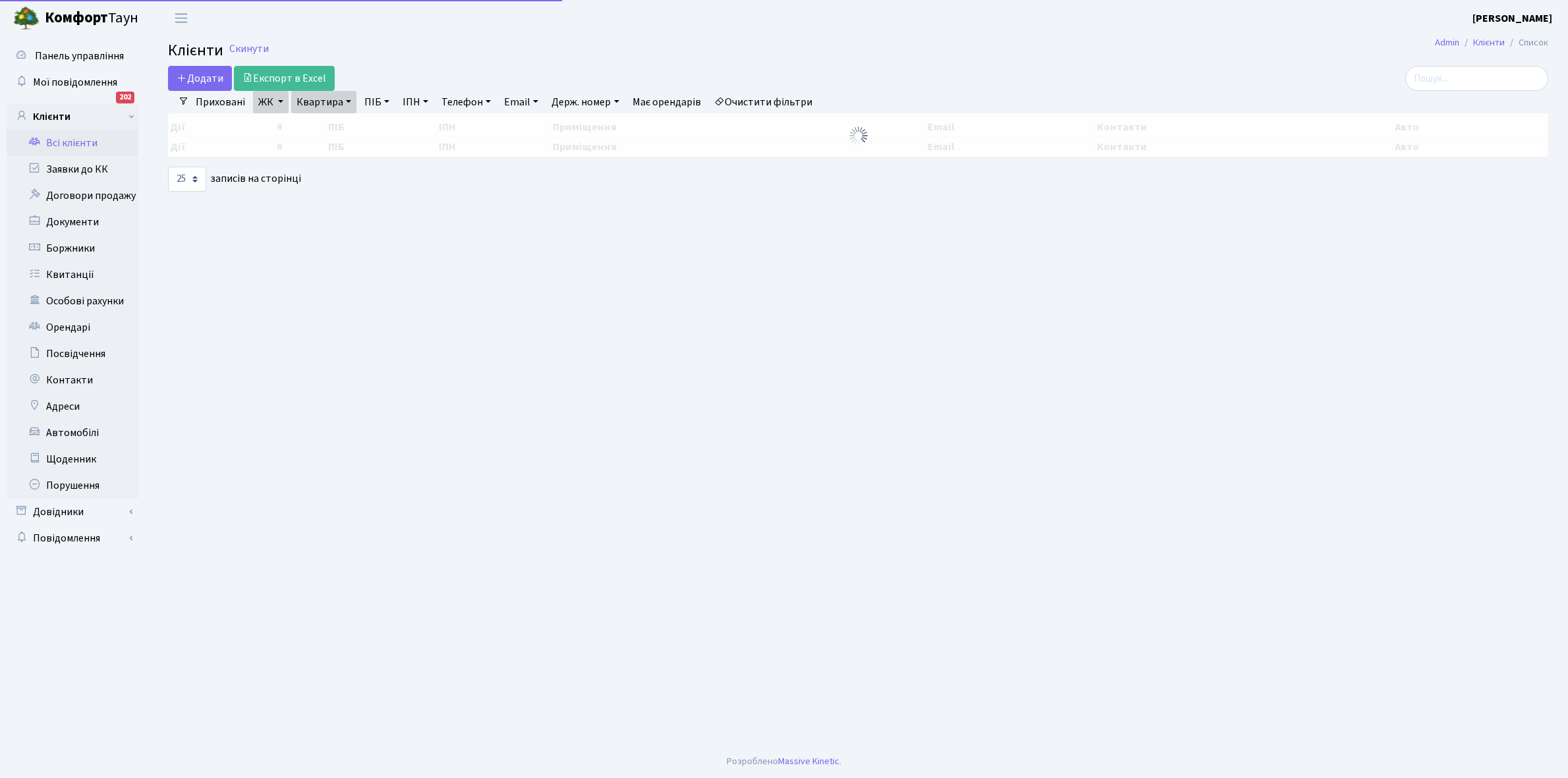
select select "25"
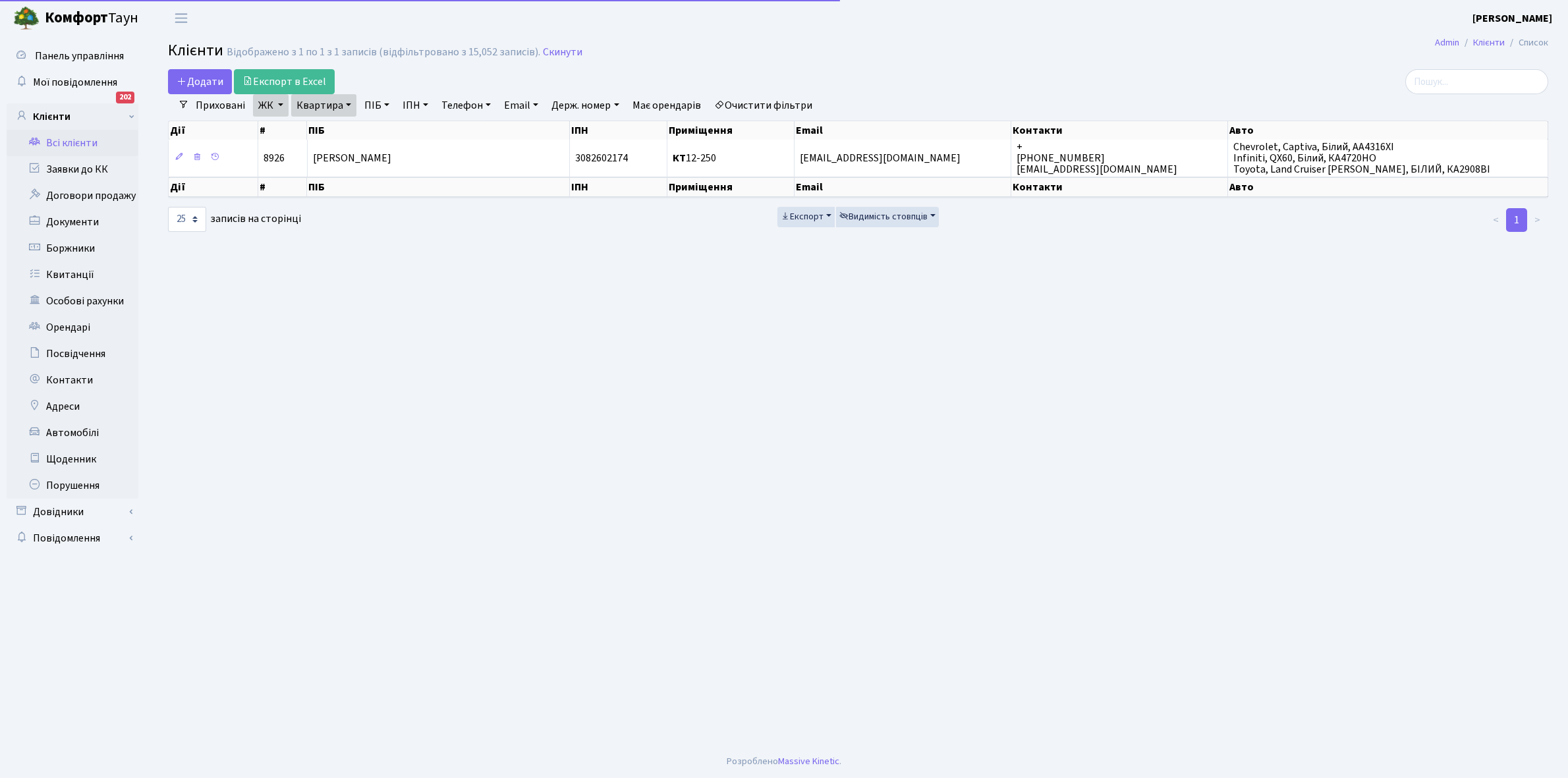
click at [347, 104] on link "Квартира" at bounding box center [324, 105] width 65 height 23
click at [338, 130] on input "12-250" at bounding box center [330, 131] width 77 height 25
type input "1"
type input "2-45"
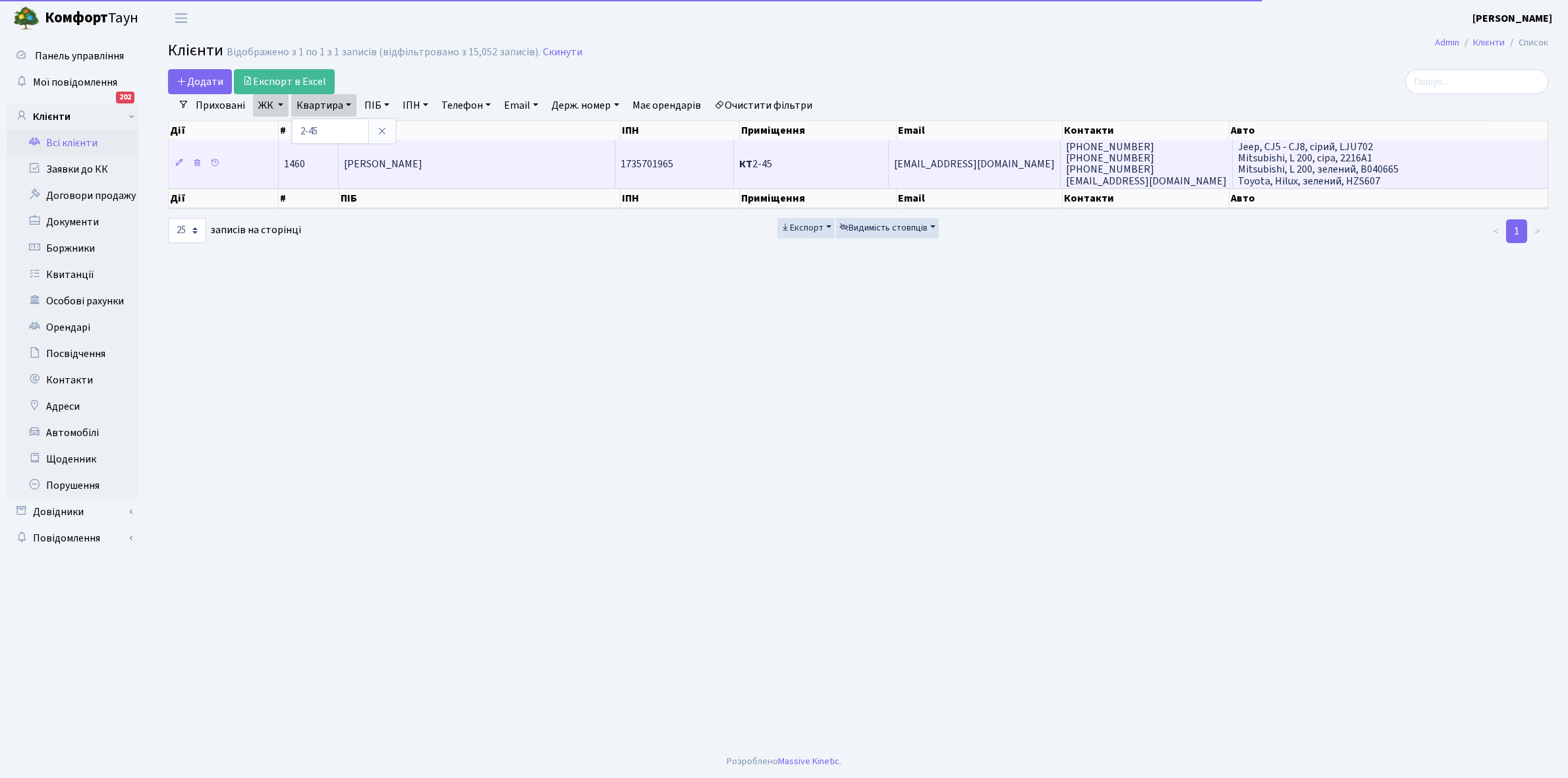
click at [422, 163] on span "Чернова Людмила Григорівна" at bounding box center [384, 164] width 79 height 14
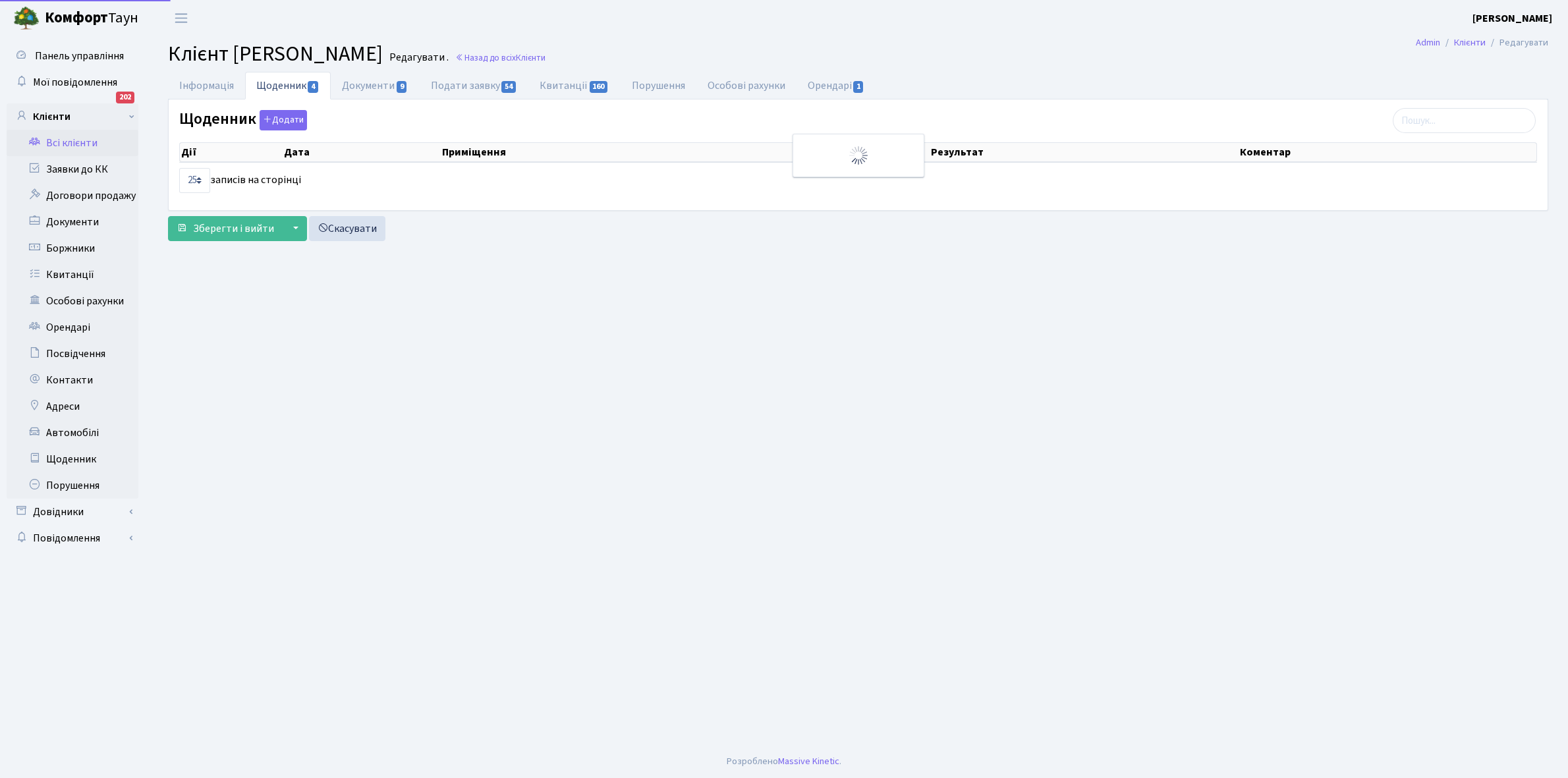
select select "25"
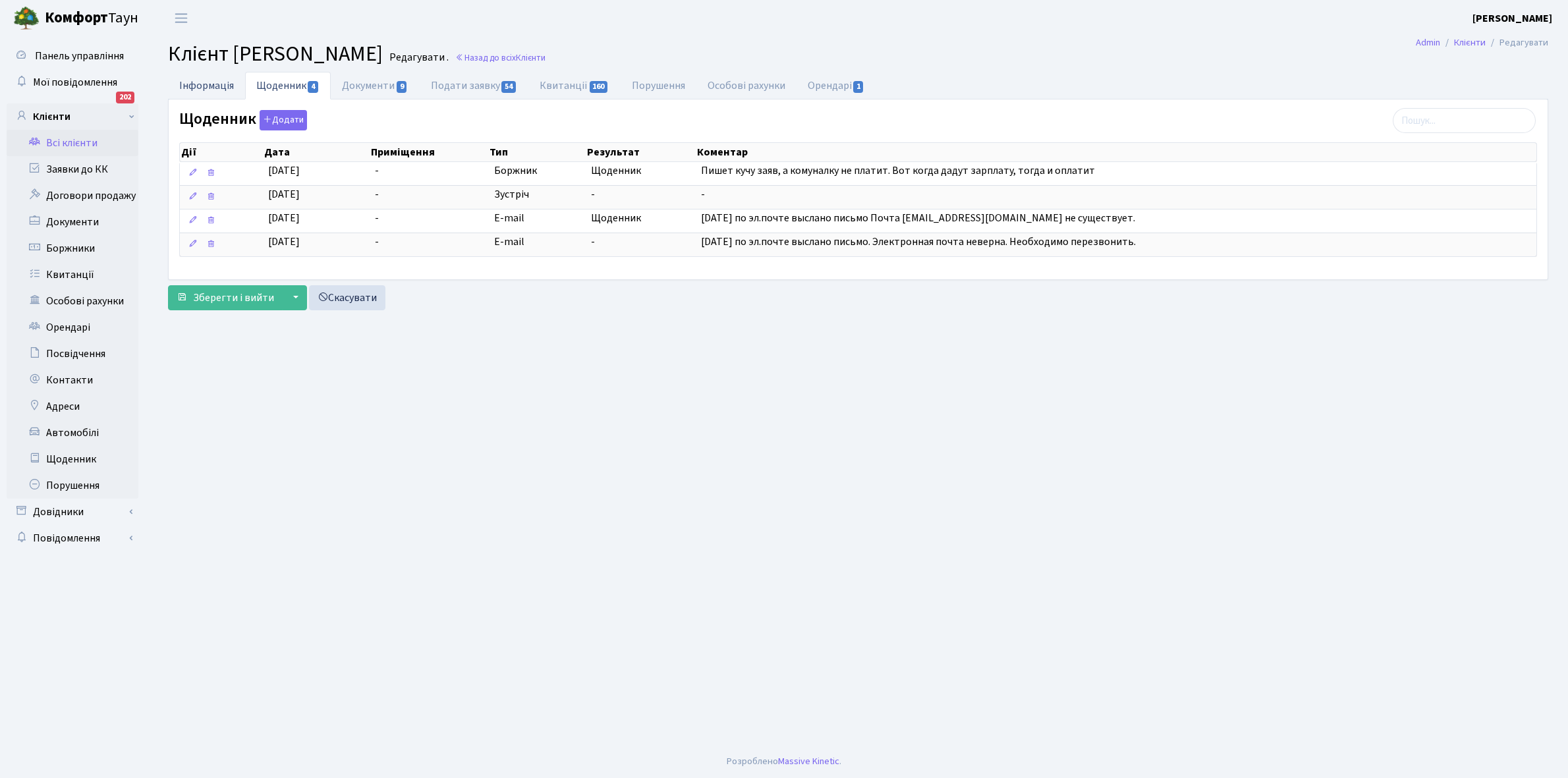
click at [214, 81] on link "Інформація" at bounding box center [207, 85] width 77 height 27
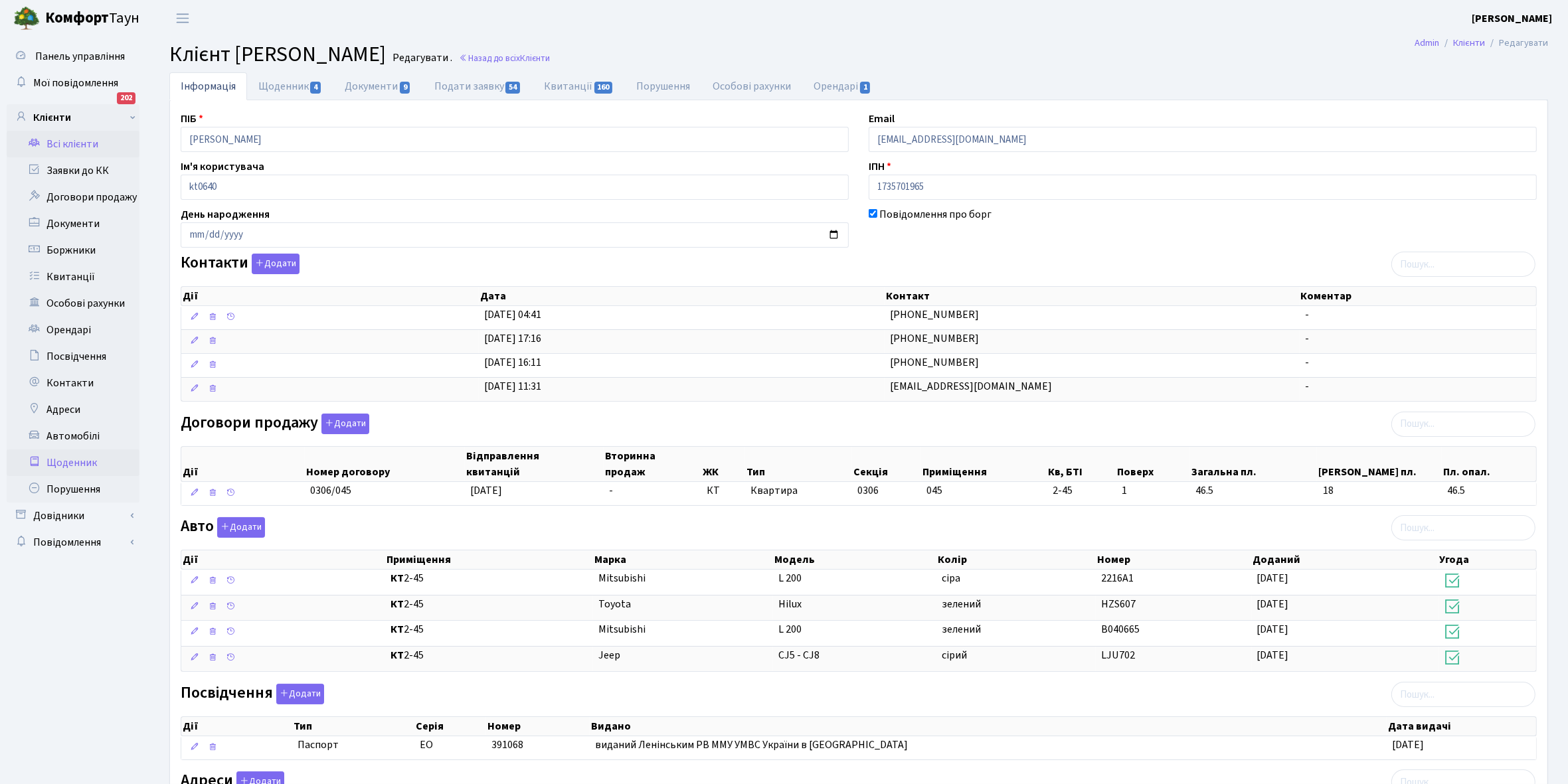
click at [85, 457] on link "Щоденник" at bounding box center [73, 463] width 133 height 27
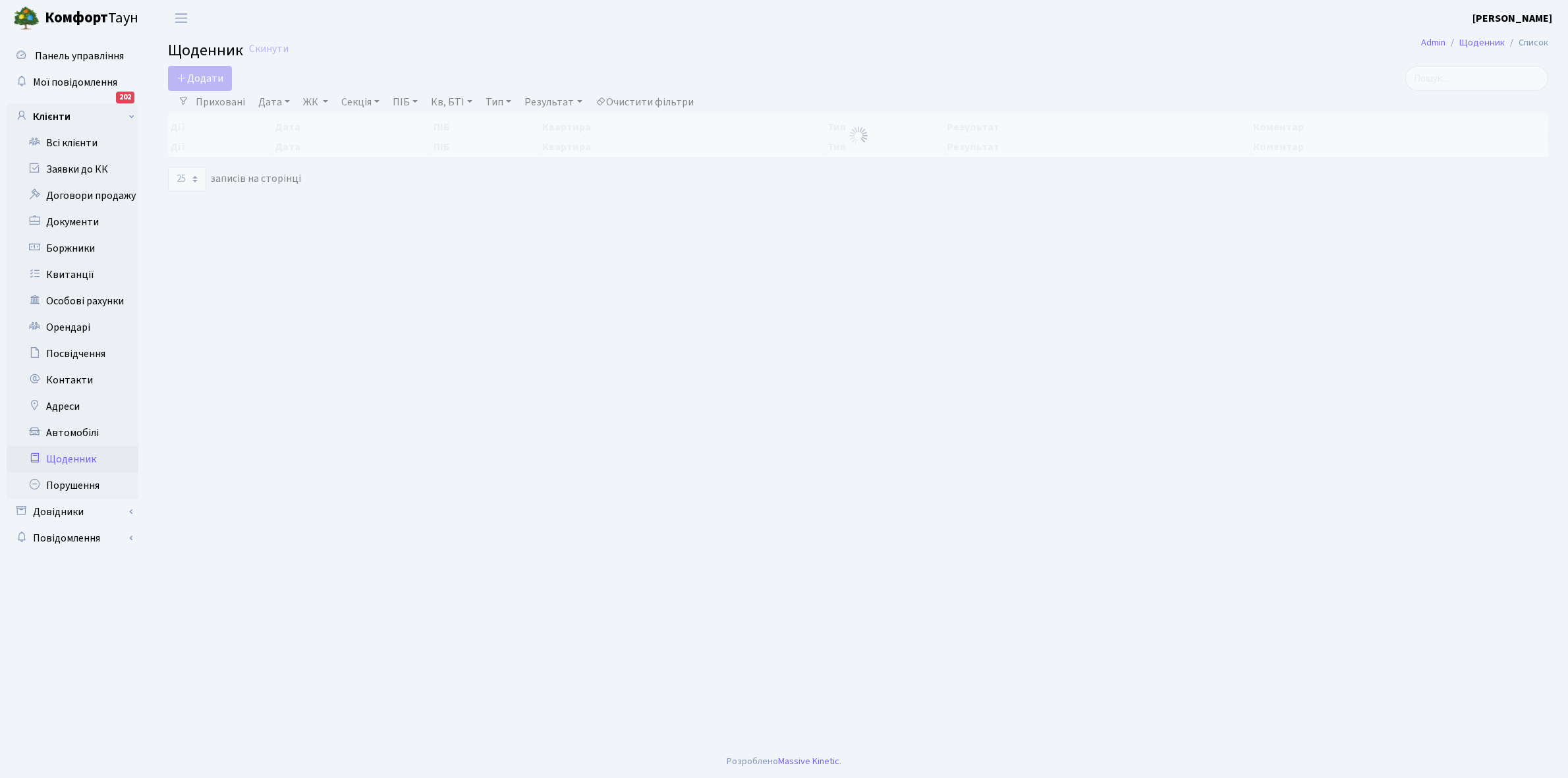
select select "25"
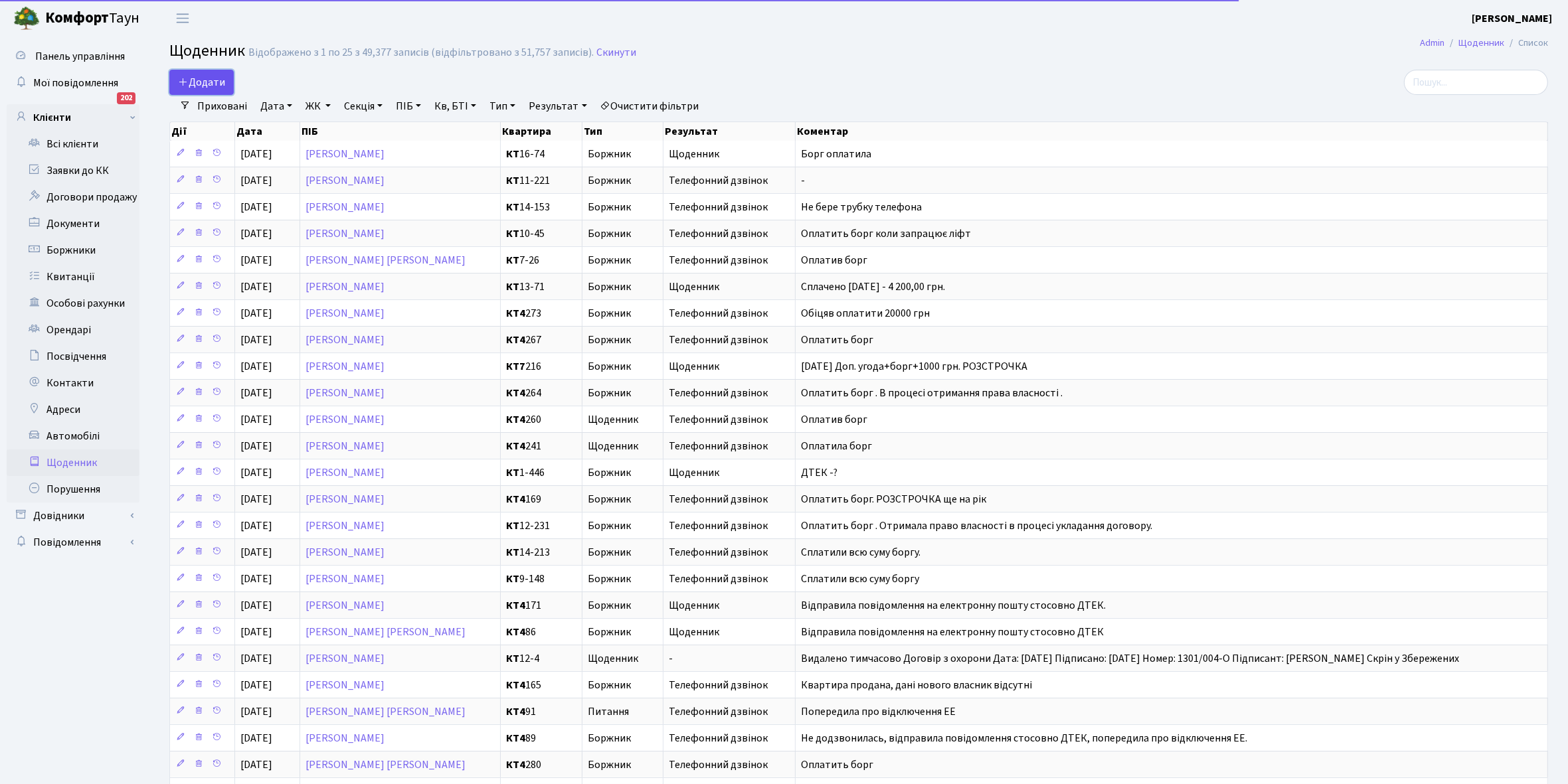
click at [188, 76] on span "Додати" at bounding box center [202, 82] width 48 height 14
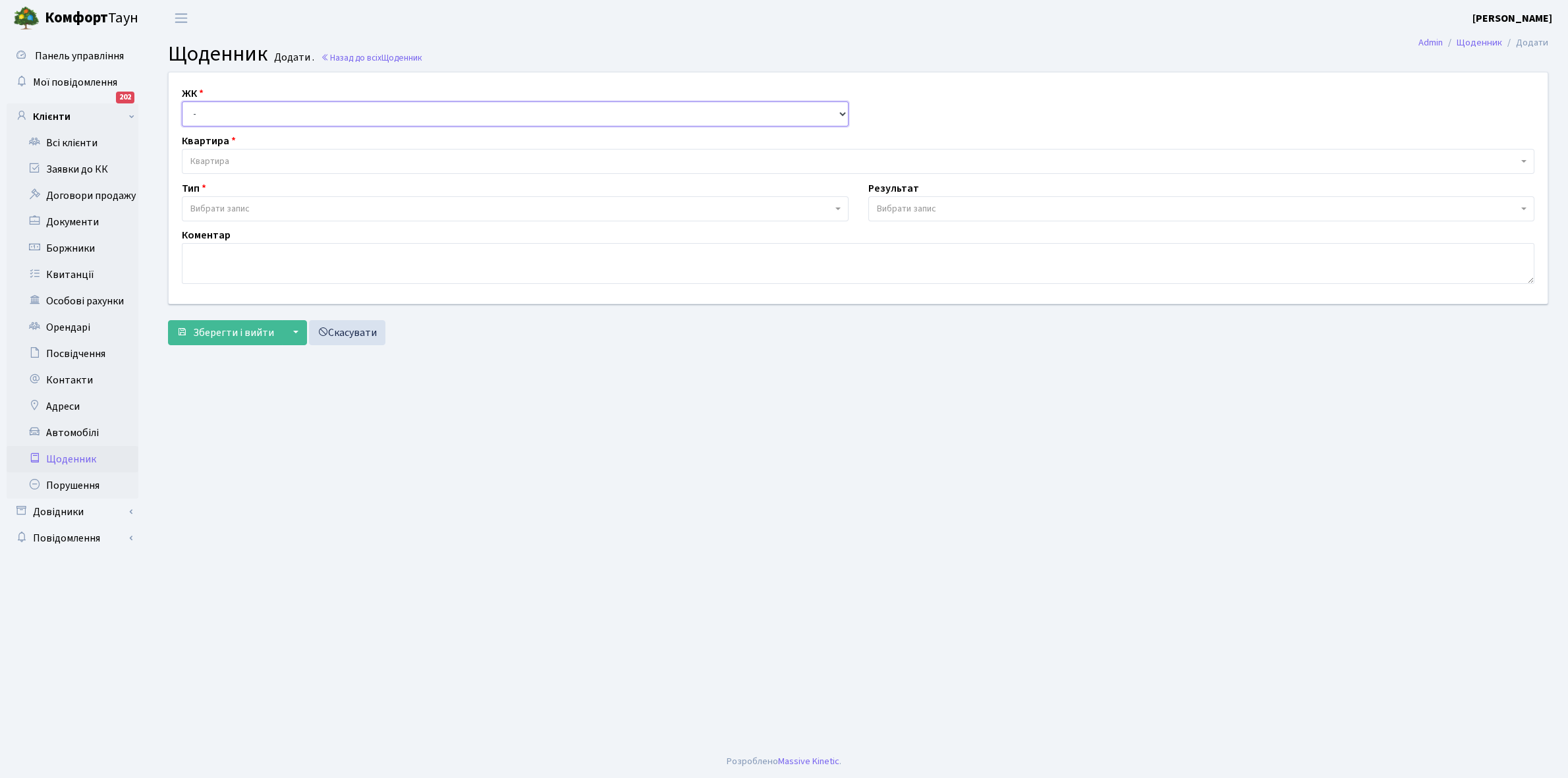
click at [236, 116] on select "- КТ, вул. Регенераторна, 4 КТ2, просп. [STREET_ADDRESS] [STREET_ADDRESS] [PERS…" at bounding box center [515, 114] width 666 height 25
select select "271"
click at [182, 101] on select "- КТ, вул. Регенераторна, 4 КТ2, просп. [STREET_ADDRESS] [STREET_ADDRESS] [PERS…" at bounding box center [515, 114] width 666 height 25
select select
click at [248, 157] on span "Квартира" at bounding box center [854, 161] width 1327 height 13
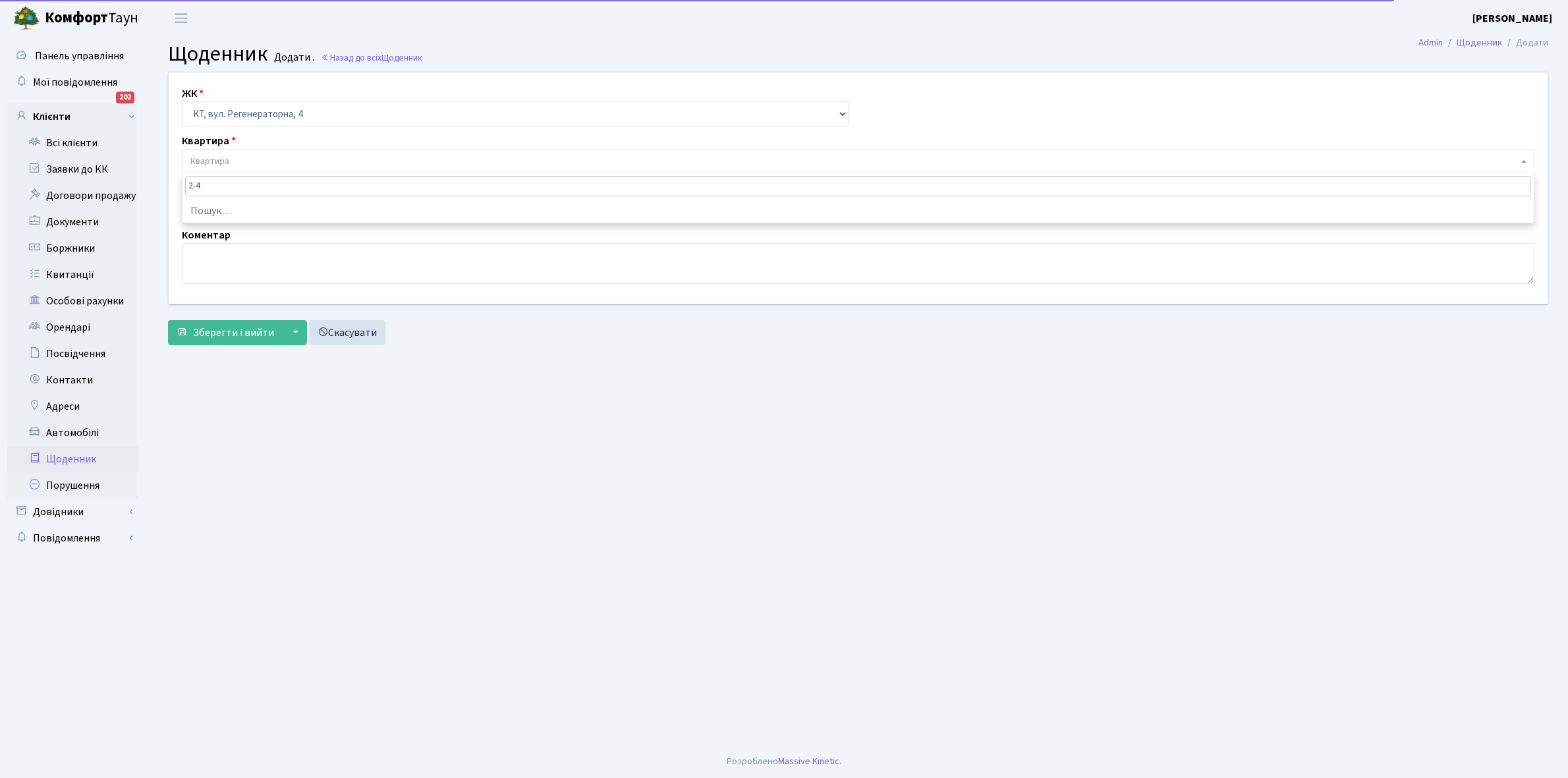
type input "2-45"
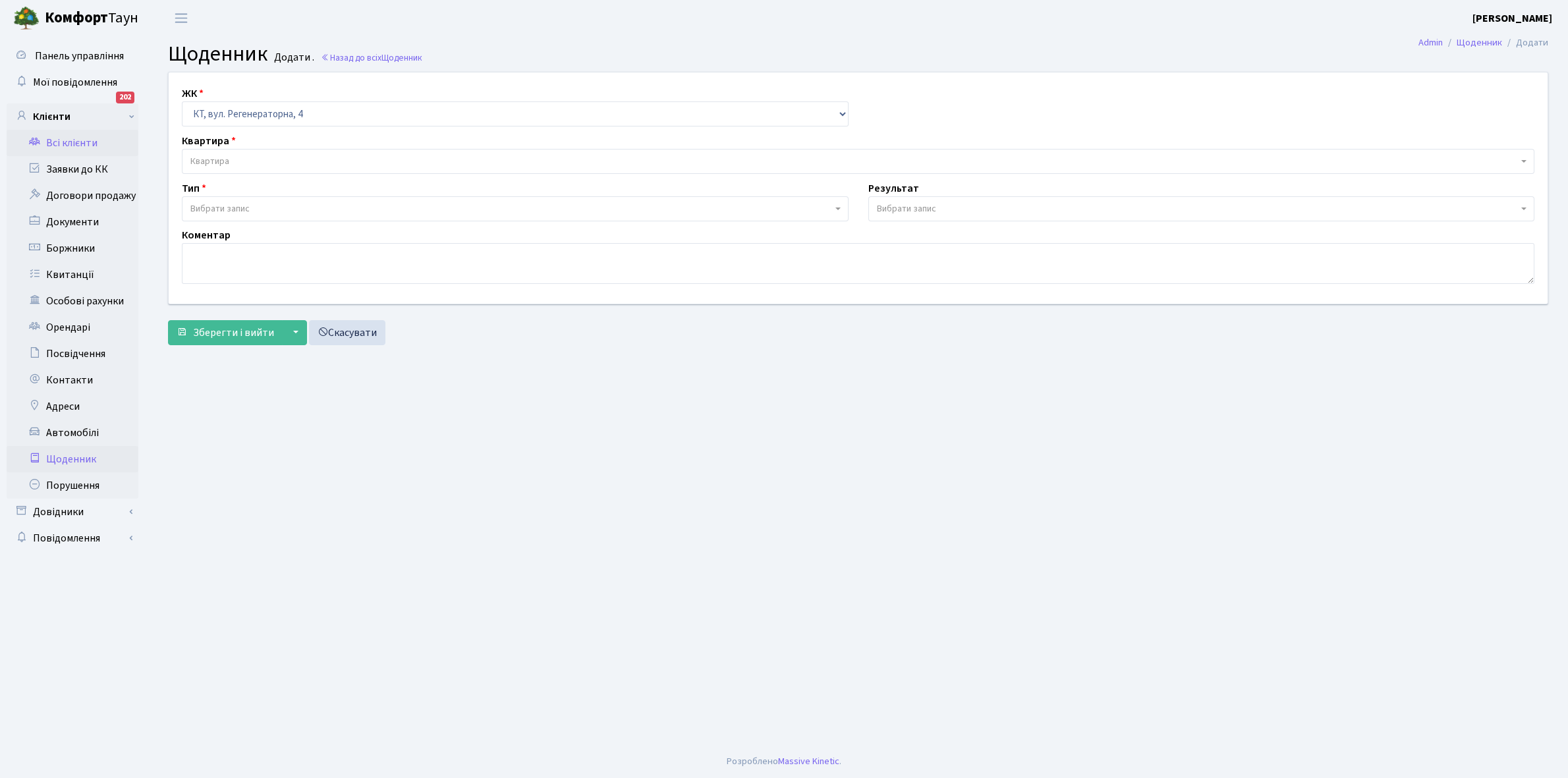
click at [72, 139] on link "Всі клієнти" at bounding box center [72, 143] width 132 height 27
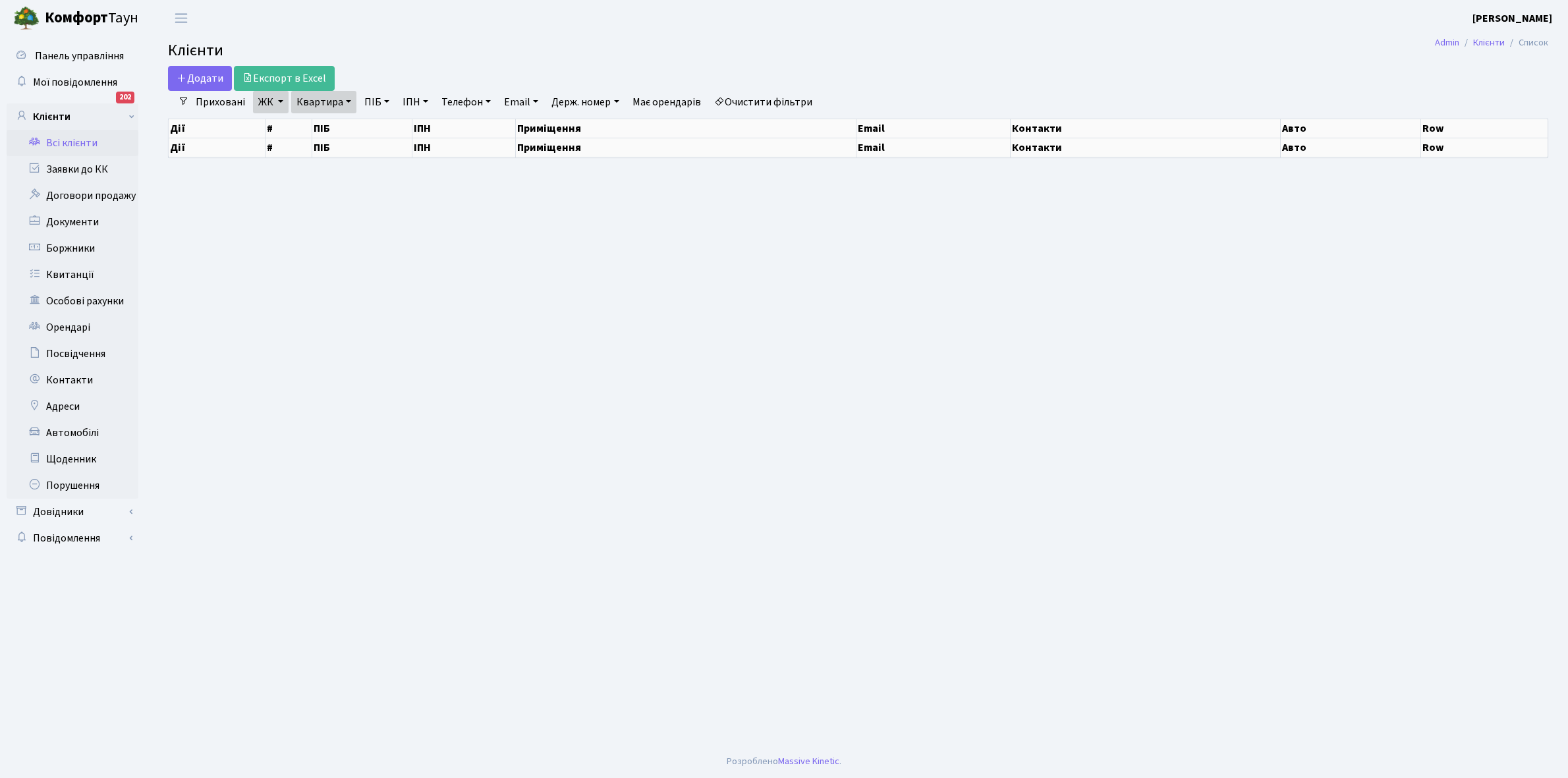
select select "25"
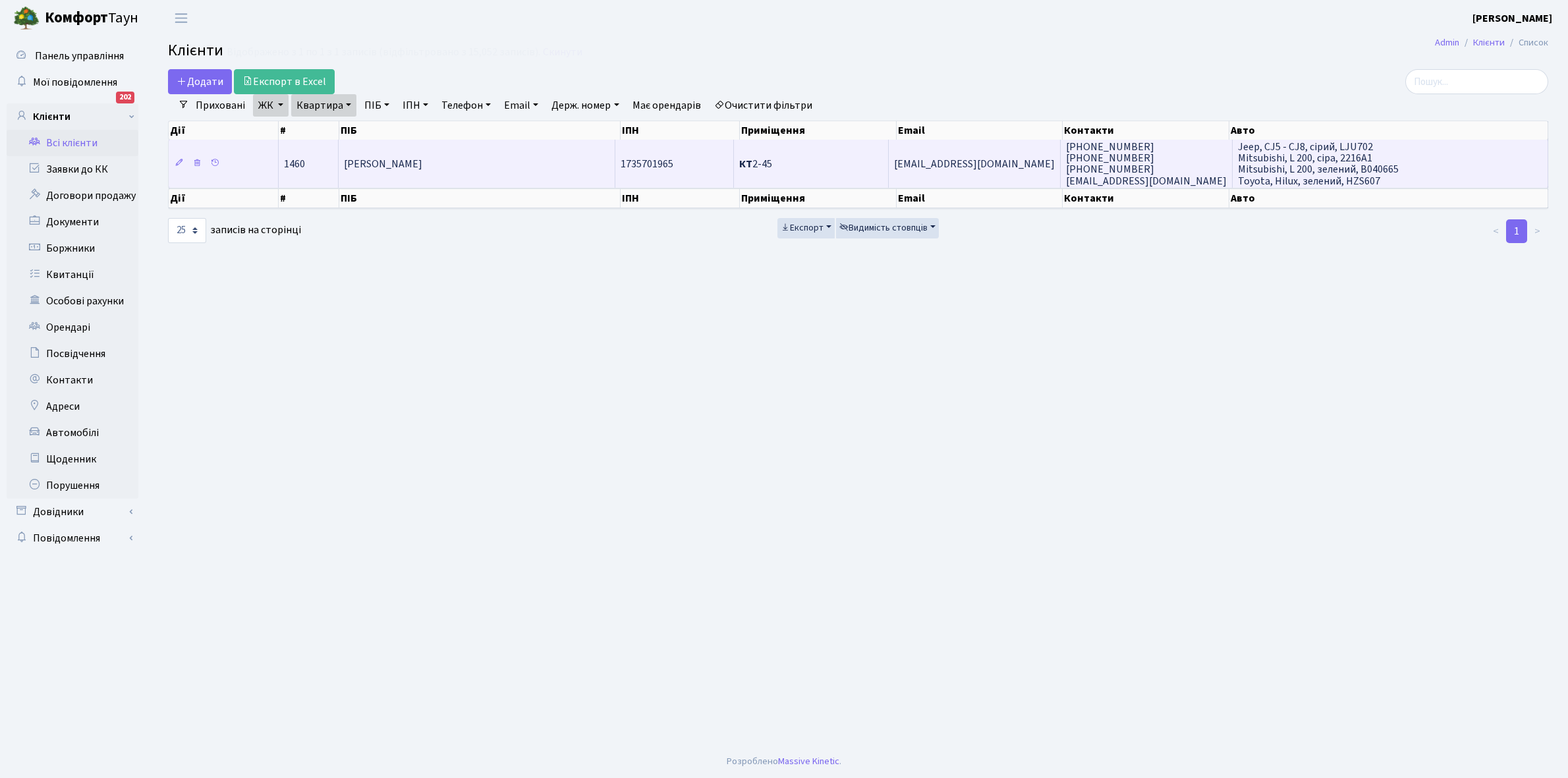
click at [422, 157] on span "[PERSON_NAME]" at bounding box center [384, 164] width 79 height 14
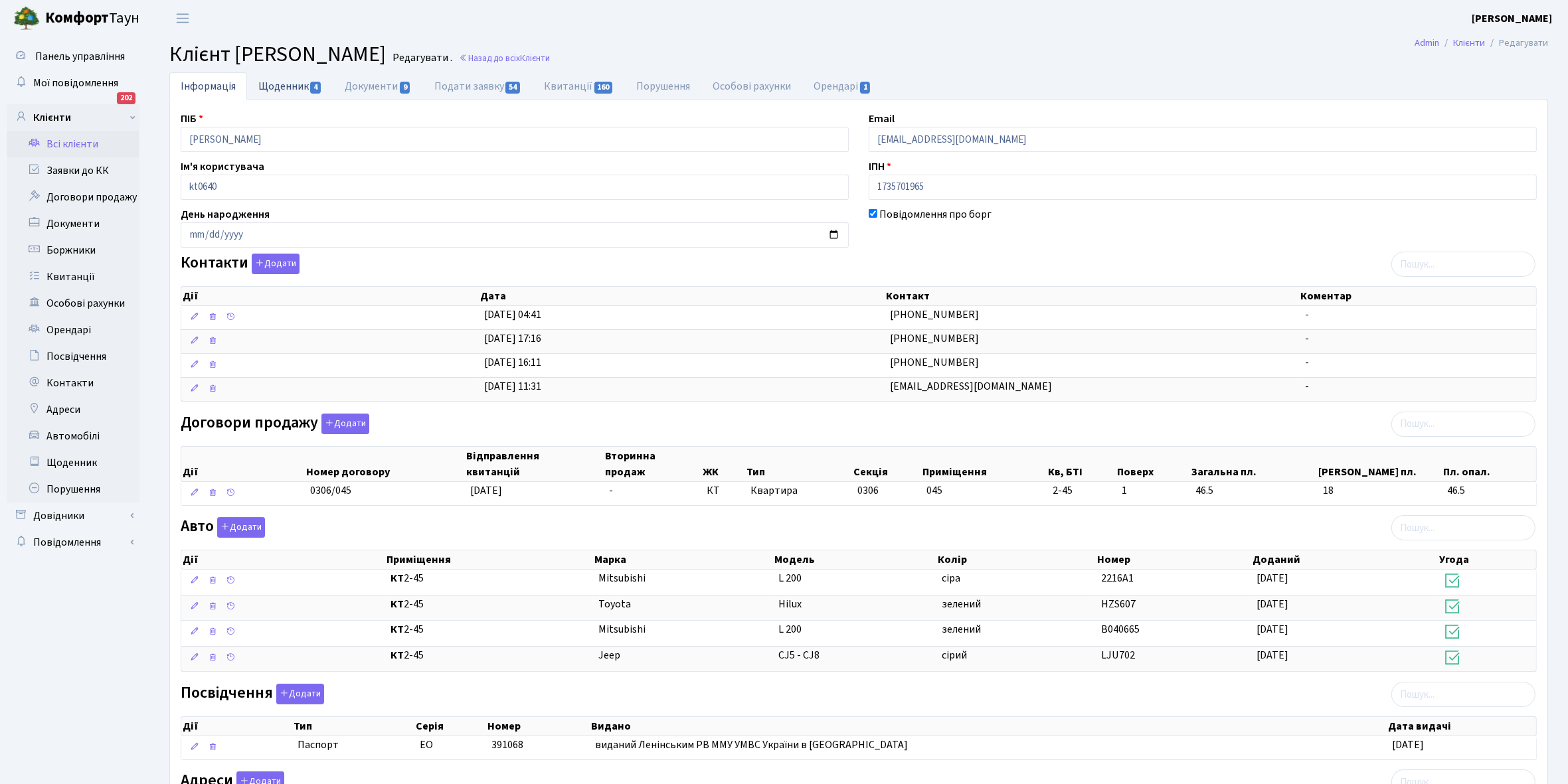
click at [276, 86] on link "Щоденник 4" at bounding box center [290, 86] width 86 height 27
select select "25"
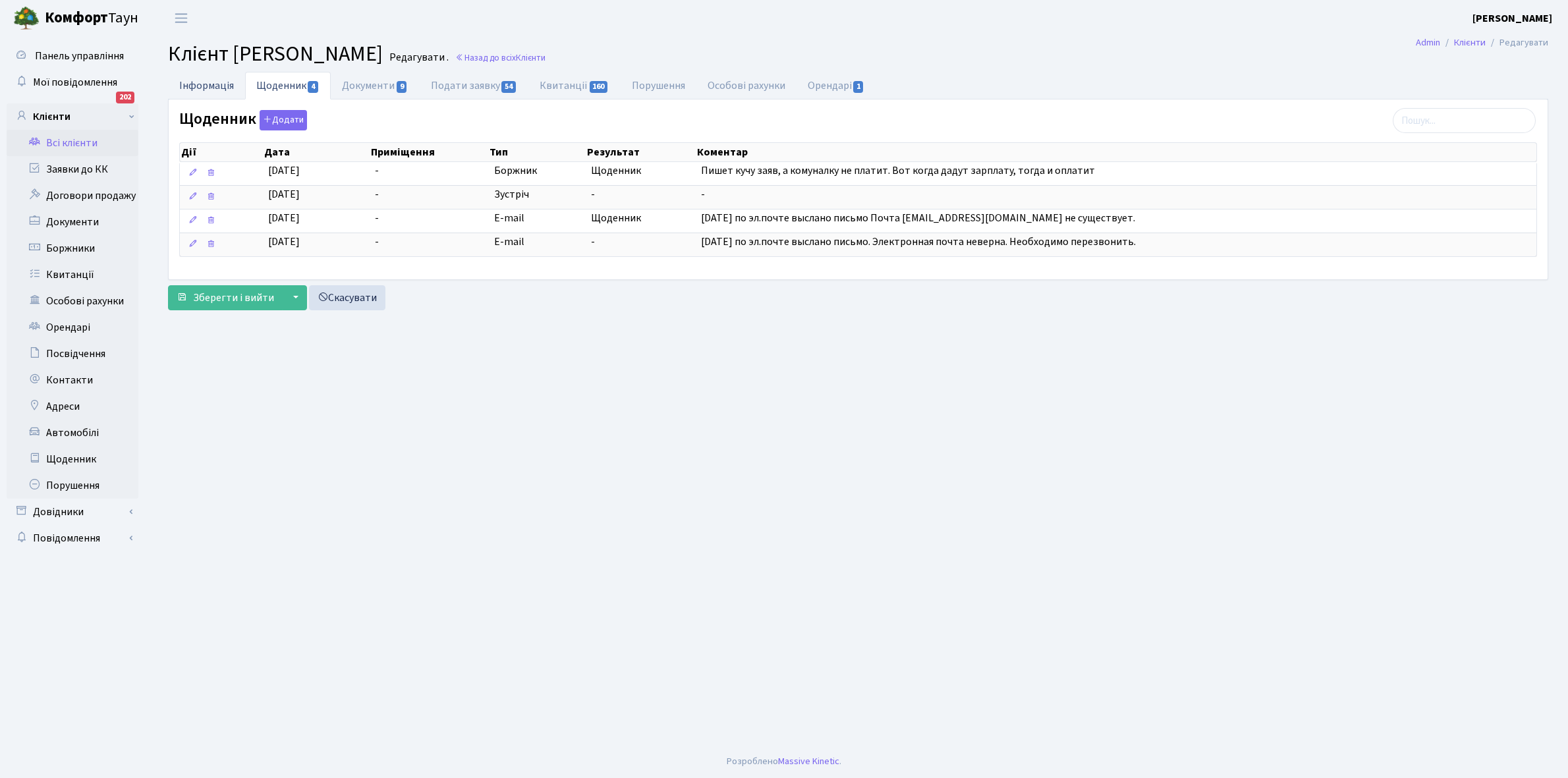
click at [193, 80] on link "Інформація" at bounding box center [207, 85] width 77 height 27
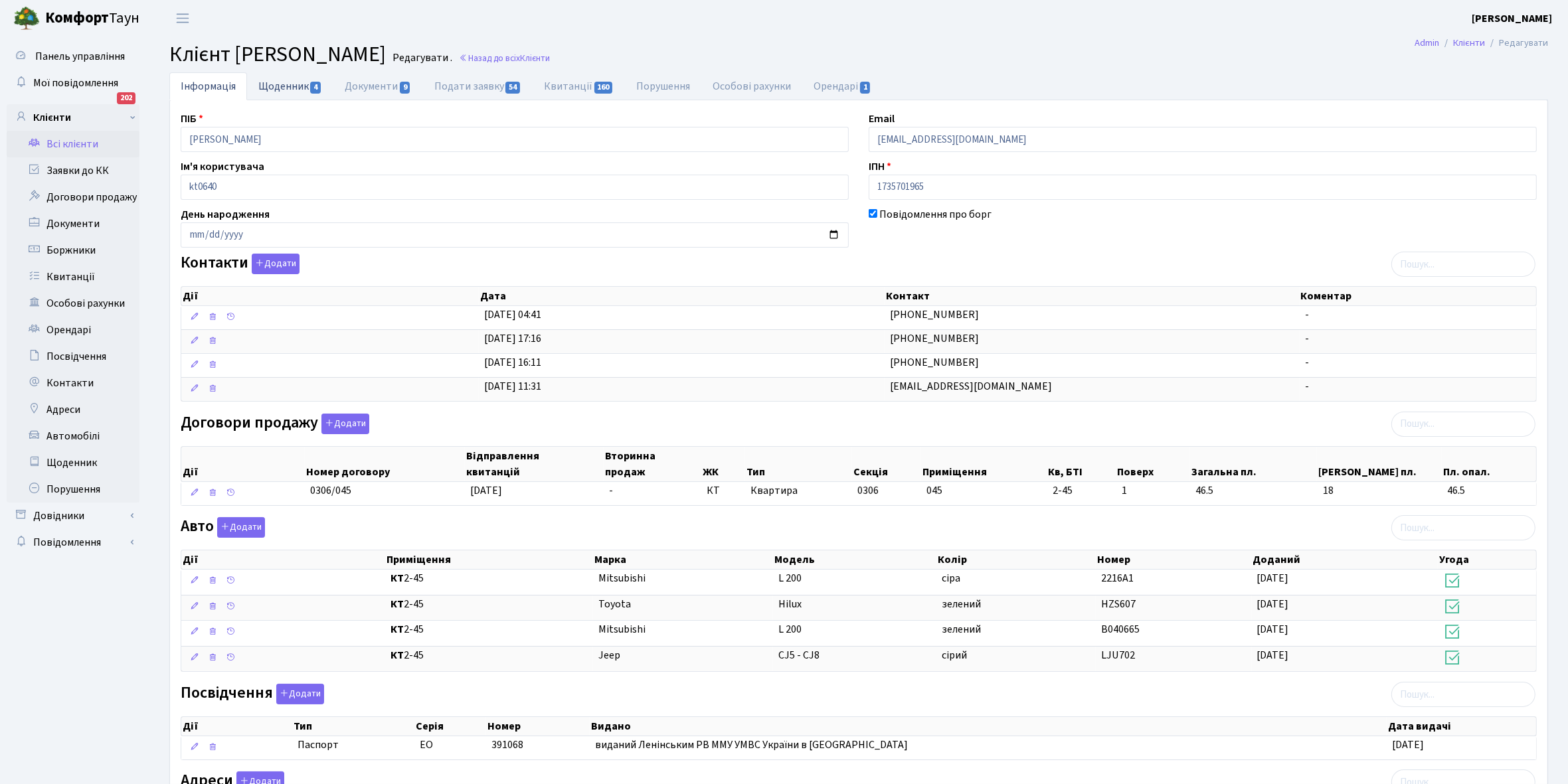
click at [277, 82] on link "Щоденник 4" at bounding box center [290, 86] width 86 height 27
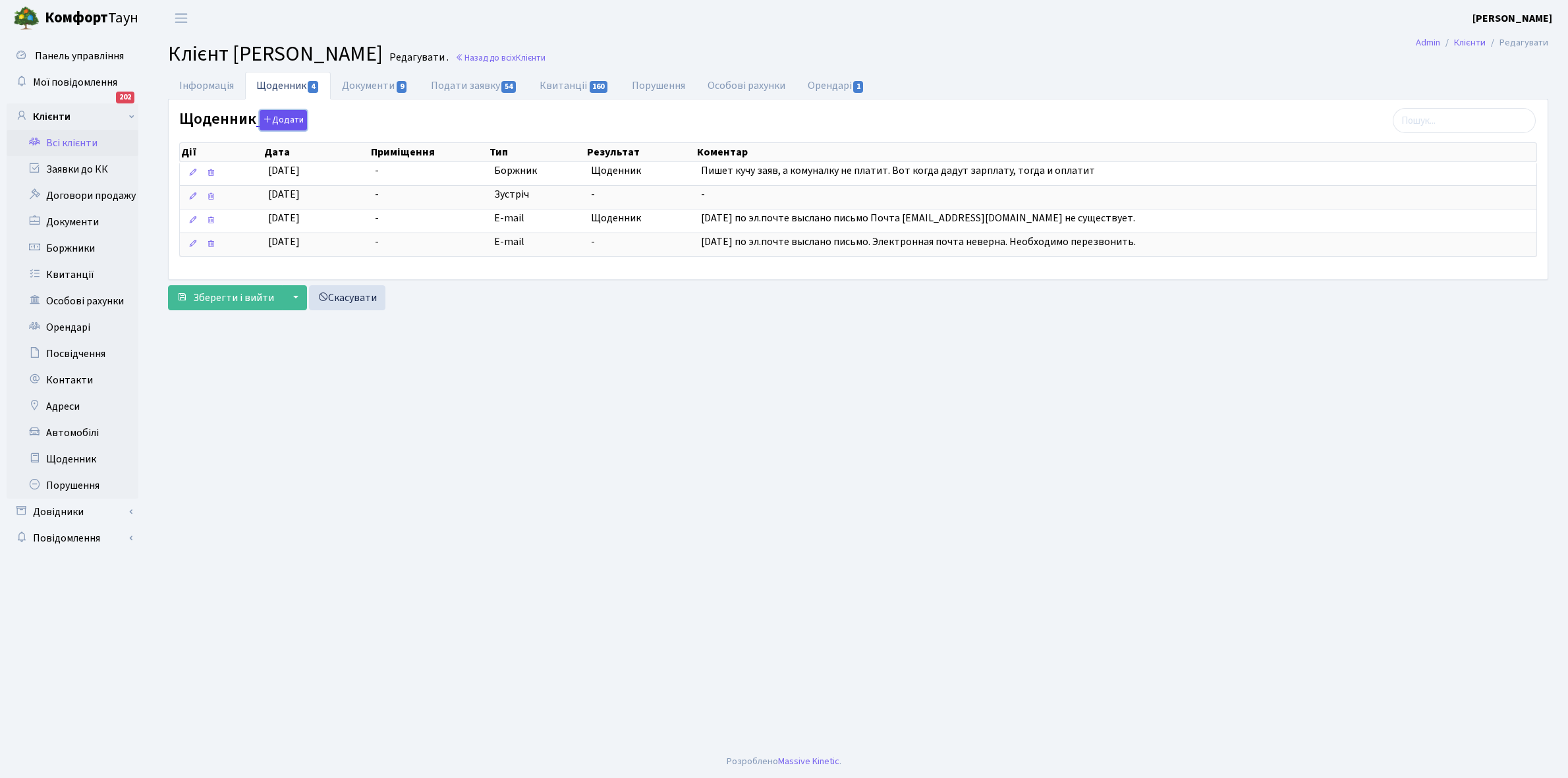
click at [275, 119] on button "Додати" at bounding box center [283, 120] width 47 height 20
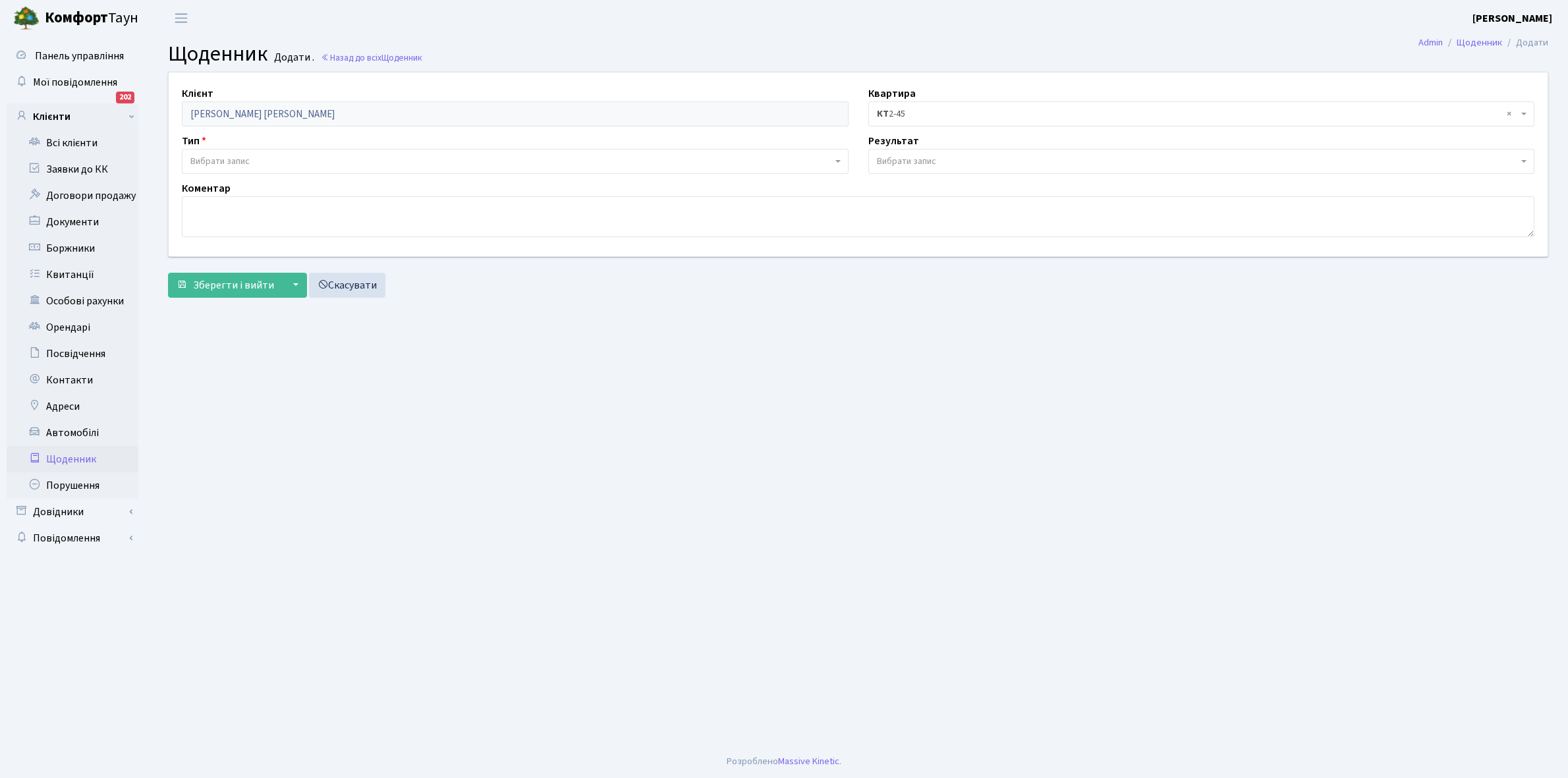
click at [226, 159] on span "Вибрати запис" at bounding box center [219, 161] width 59 height 13
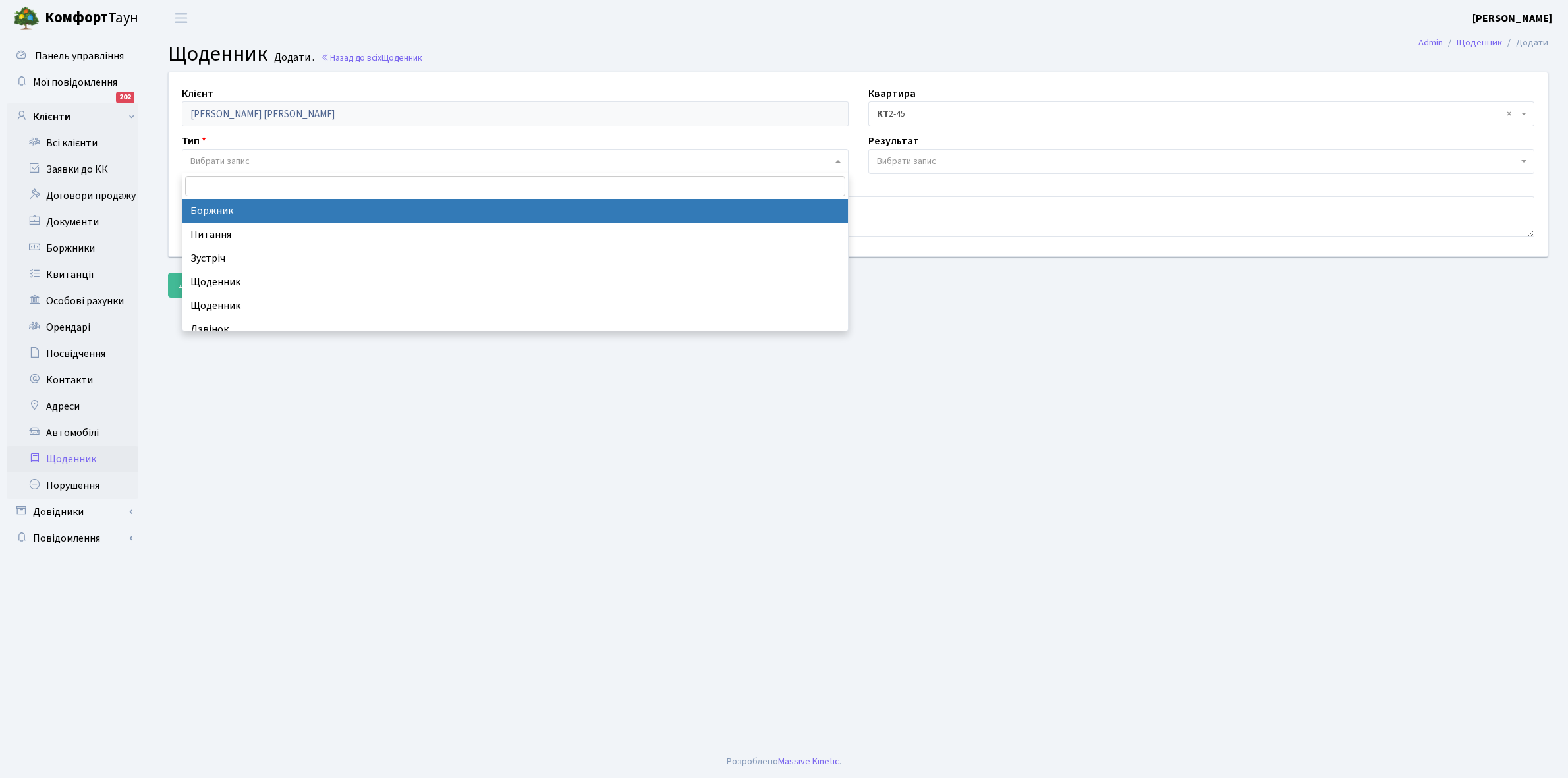
select select "189"
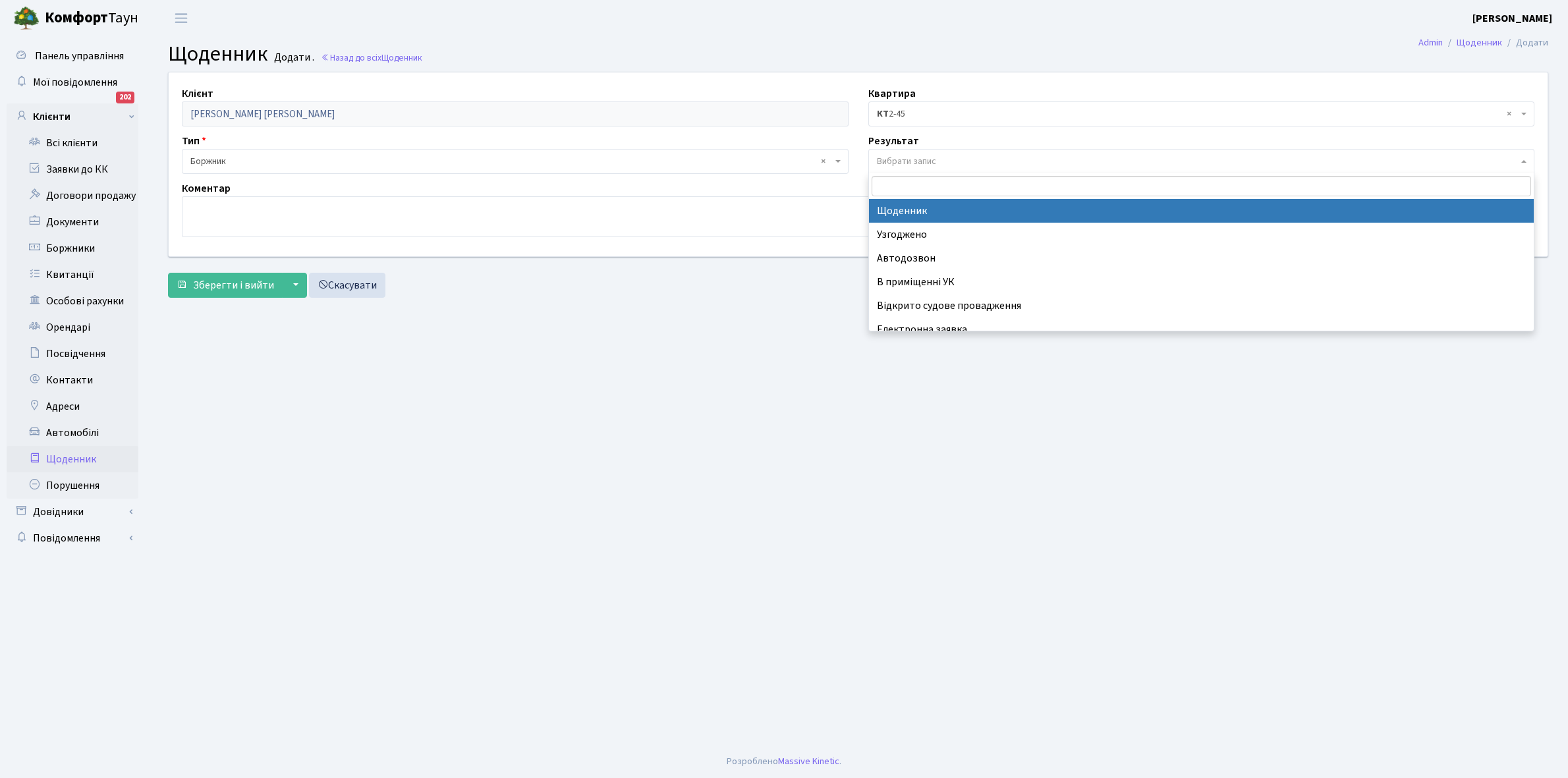
click at [920, 159] on span "Вибрати запис" at bounding box center [906, 161] width 59 height 13
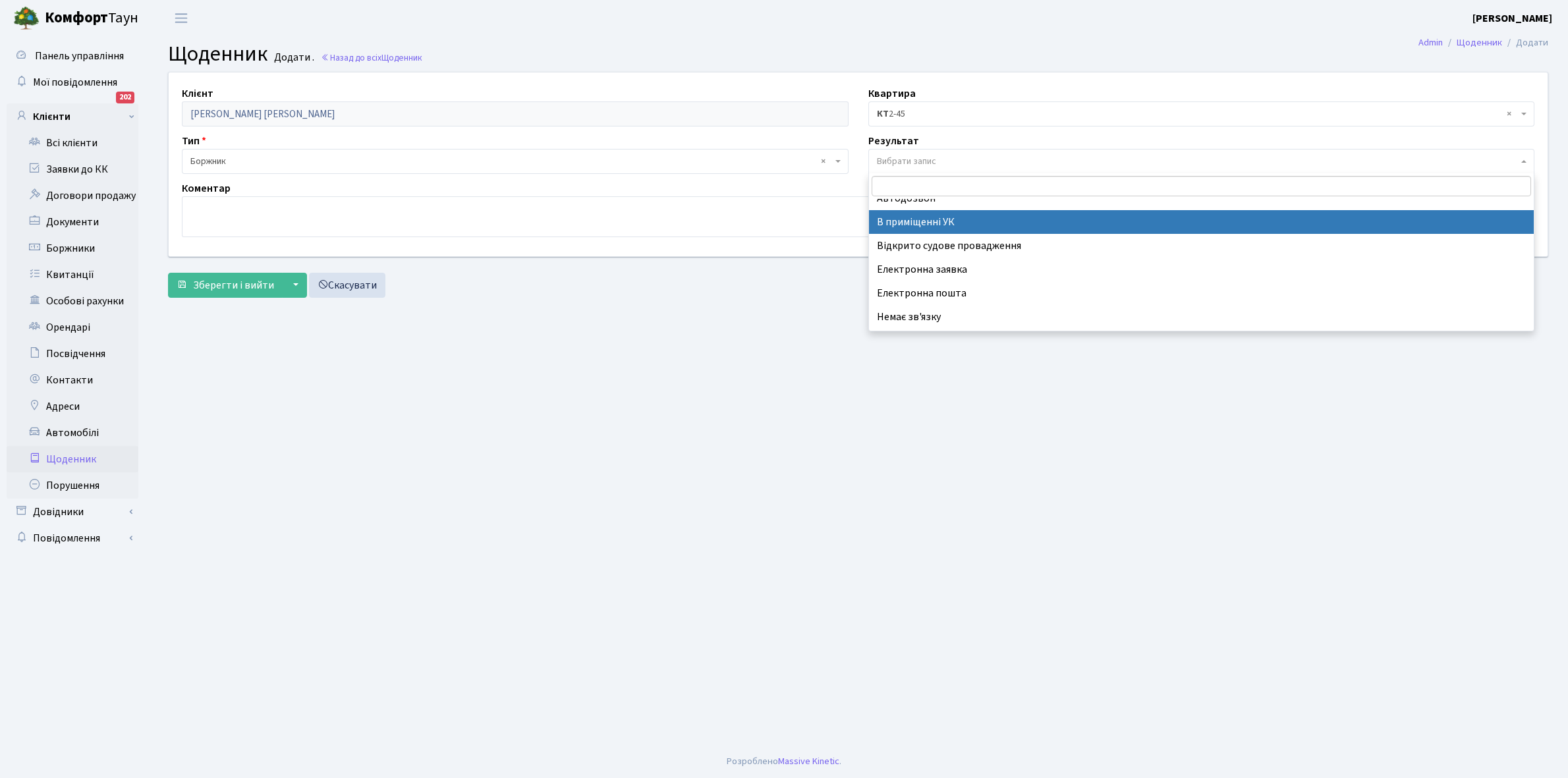
scroll to position [81, 0]
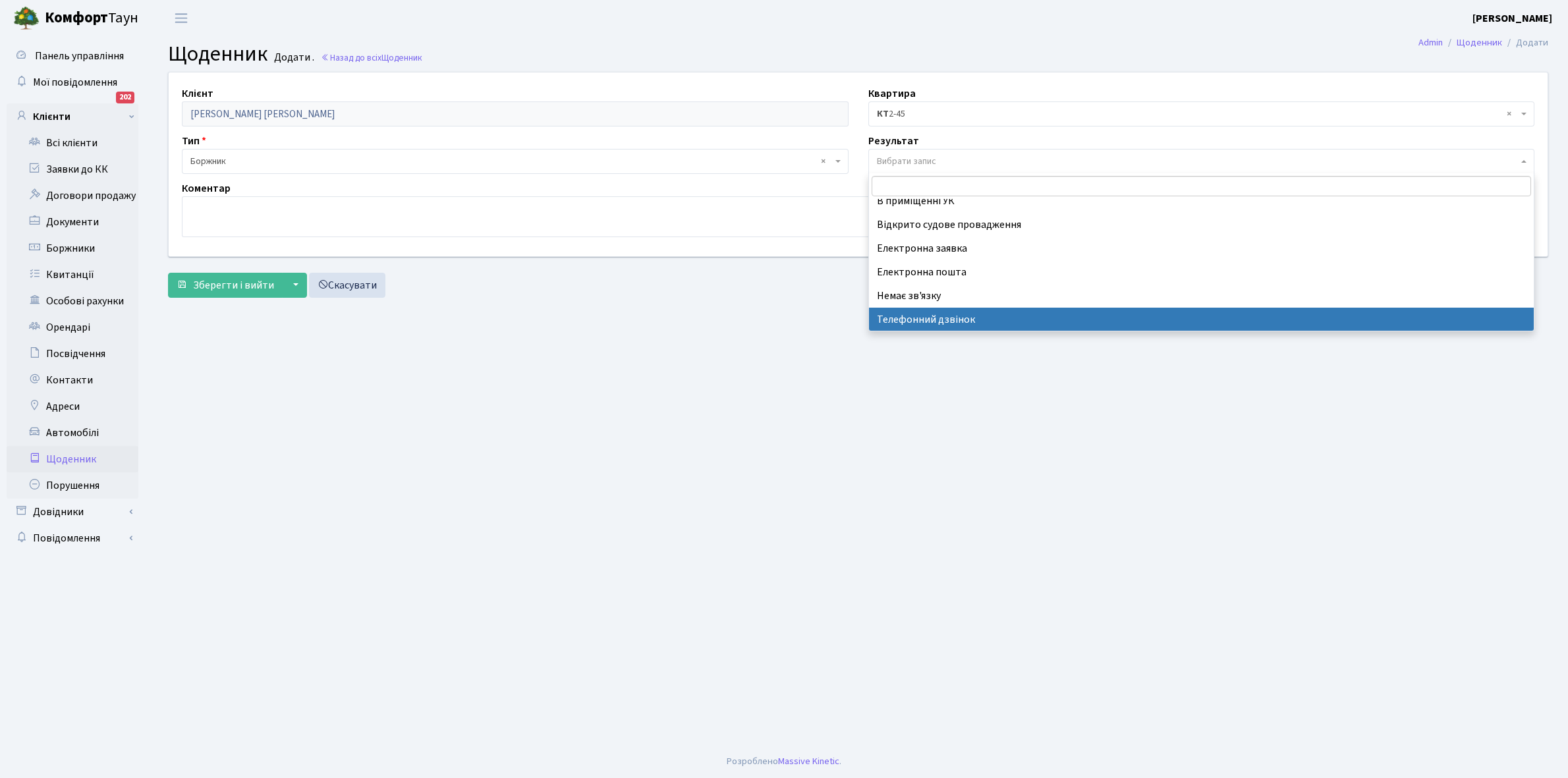
select select "196"
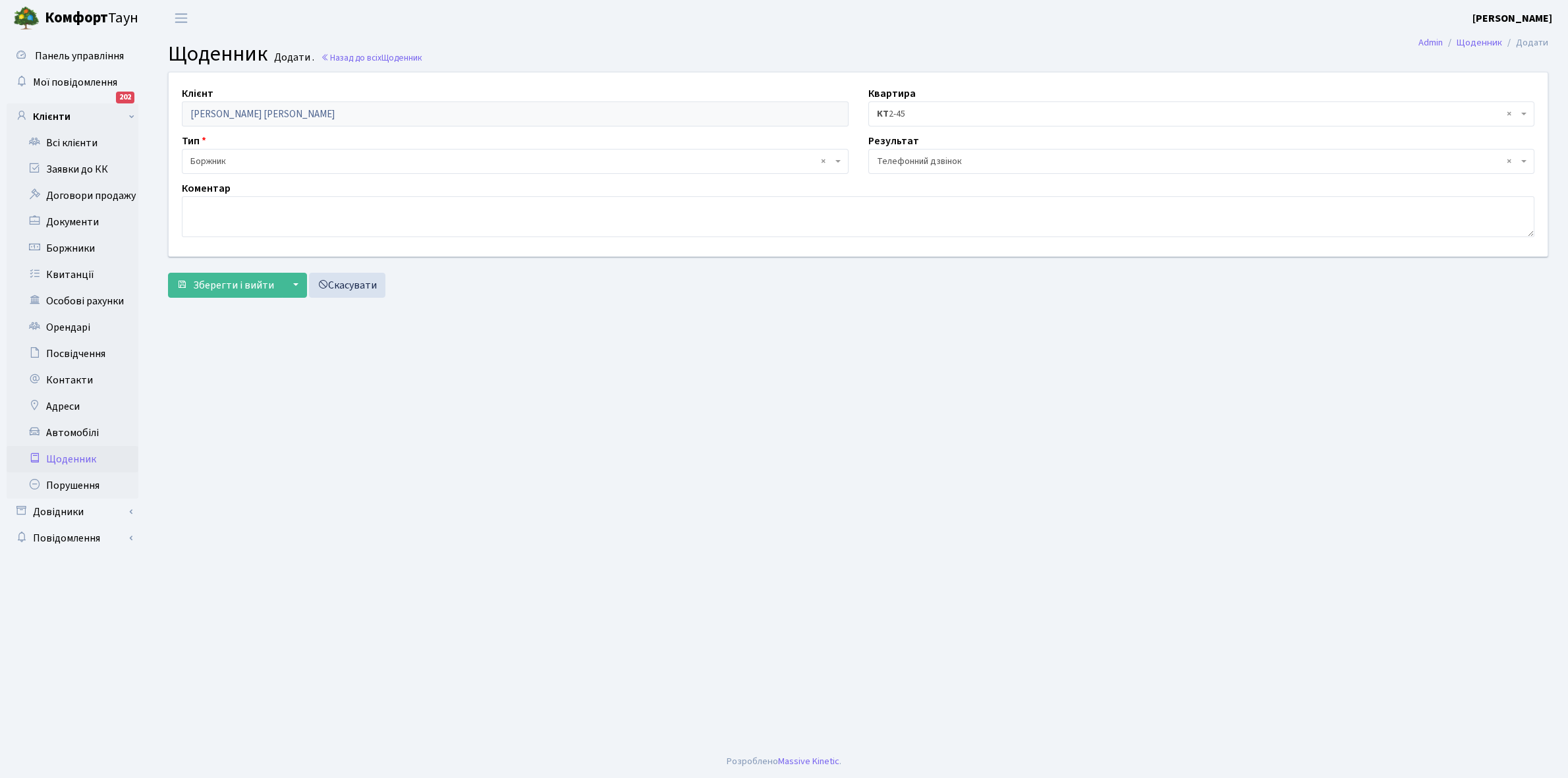
click at [179, 211] on div "Коментар" at bounding box center [858, 209] width 1372 height 57
click at [202, 211] on textarea at bounding box center [857, 217] width 1353 height 41
type textarea "Не бере трубку телефона"
click at [222, 284] on span "Зберегти і вийти" at bounding box center [233, 285] width 81 height 14
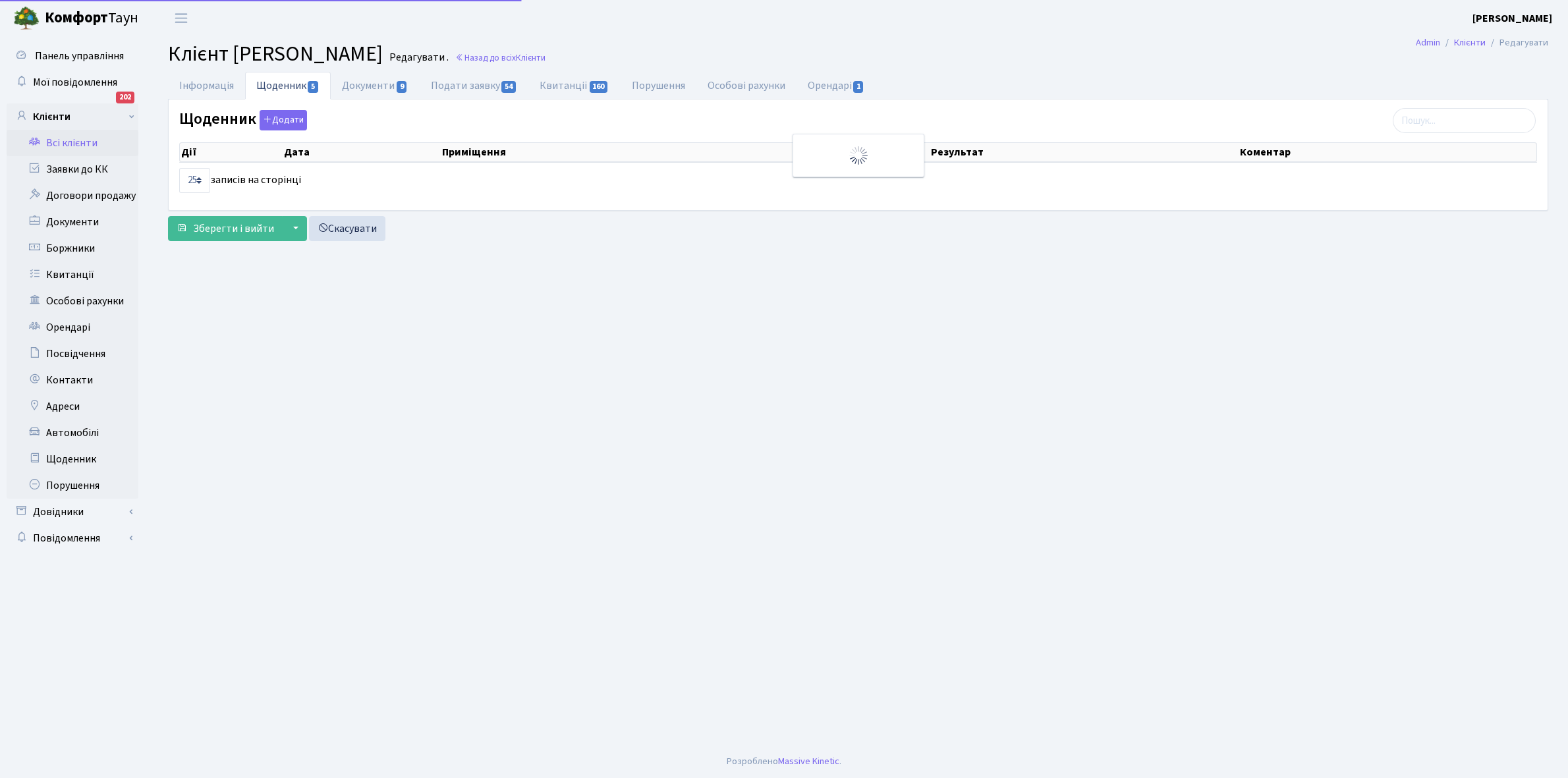
select select "25"
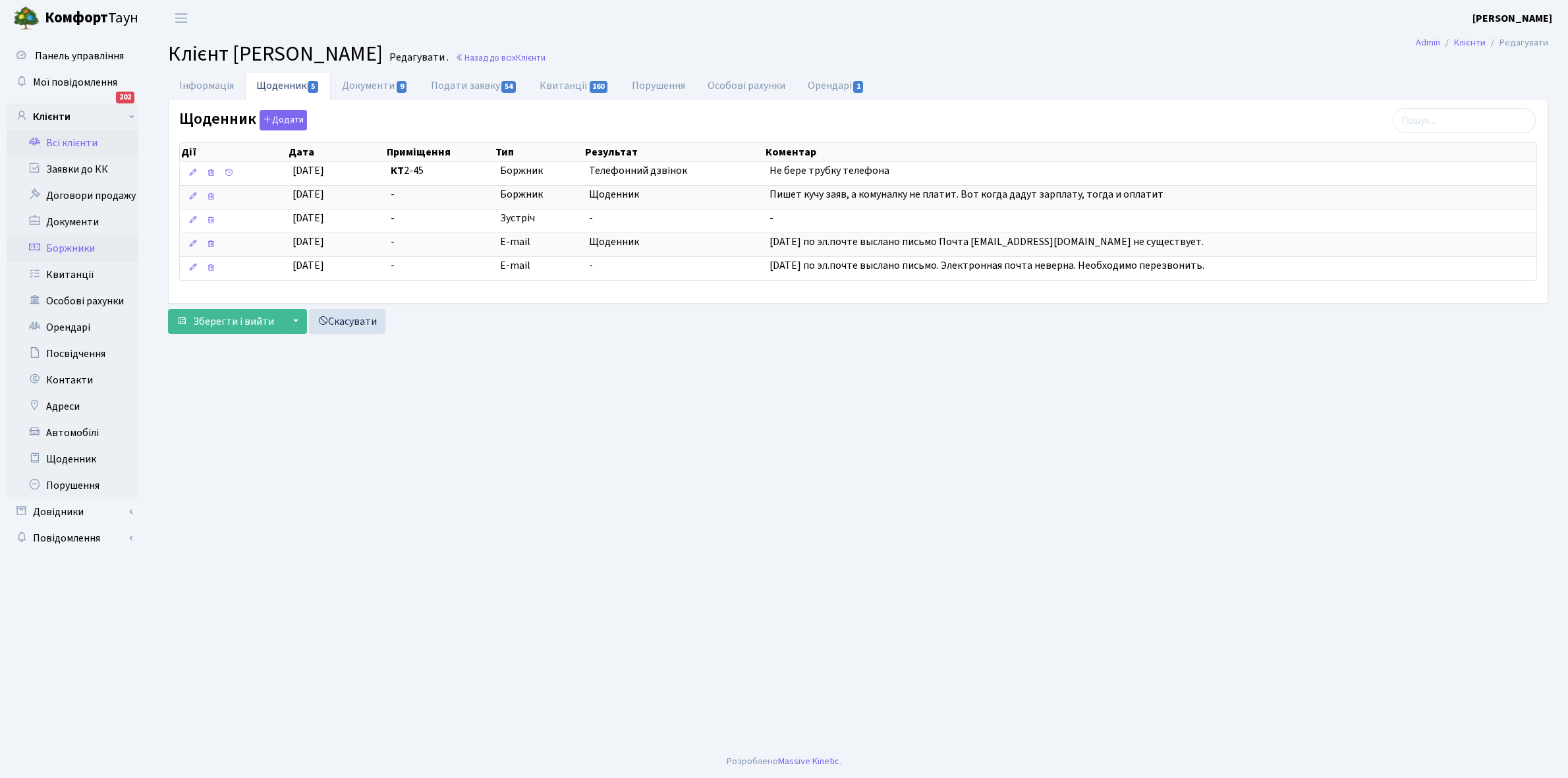
click at [96, 248] on link "Боржники" at bounding box center [72, 248] width 132 height 27
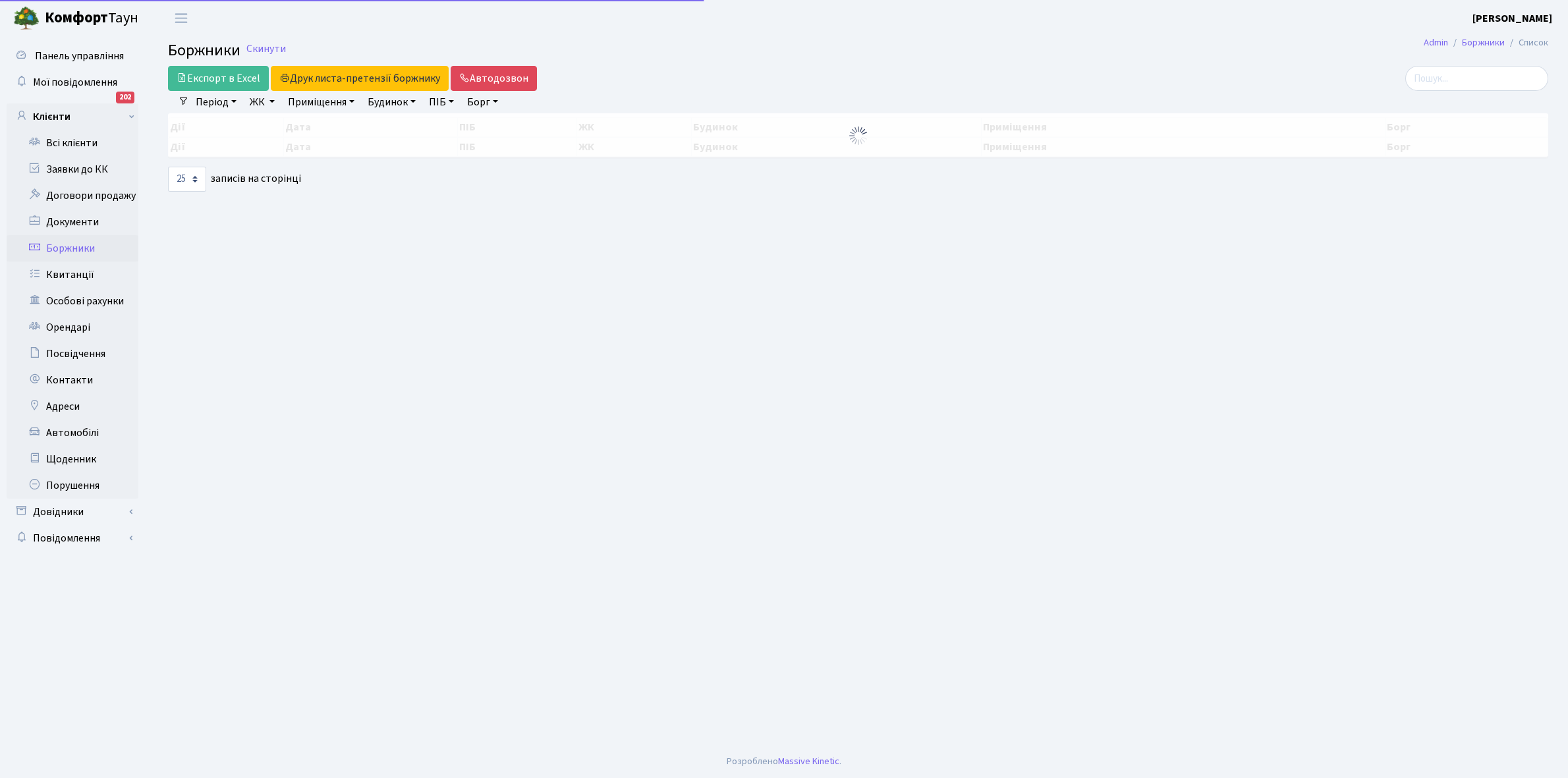
select select "25"
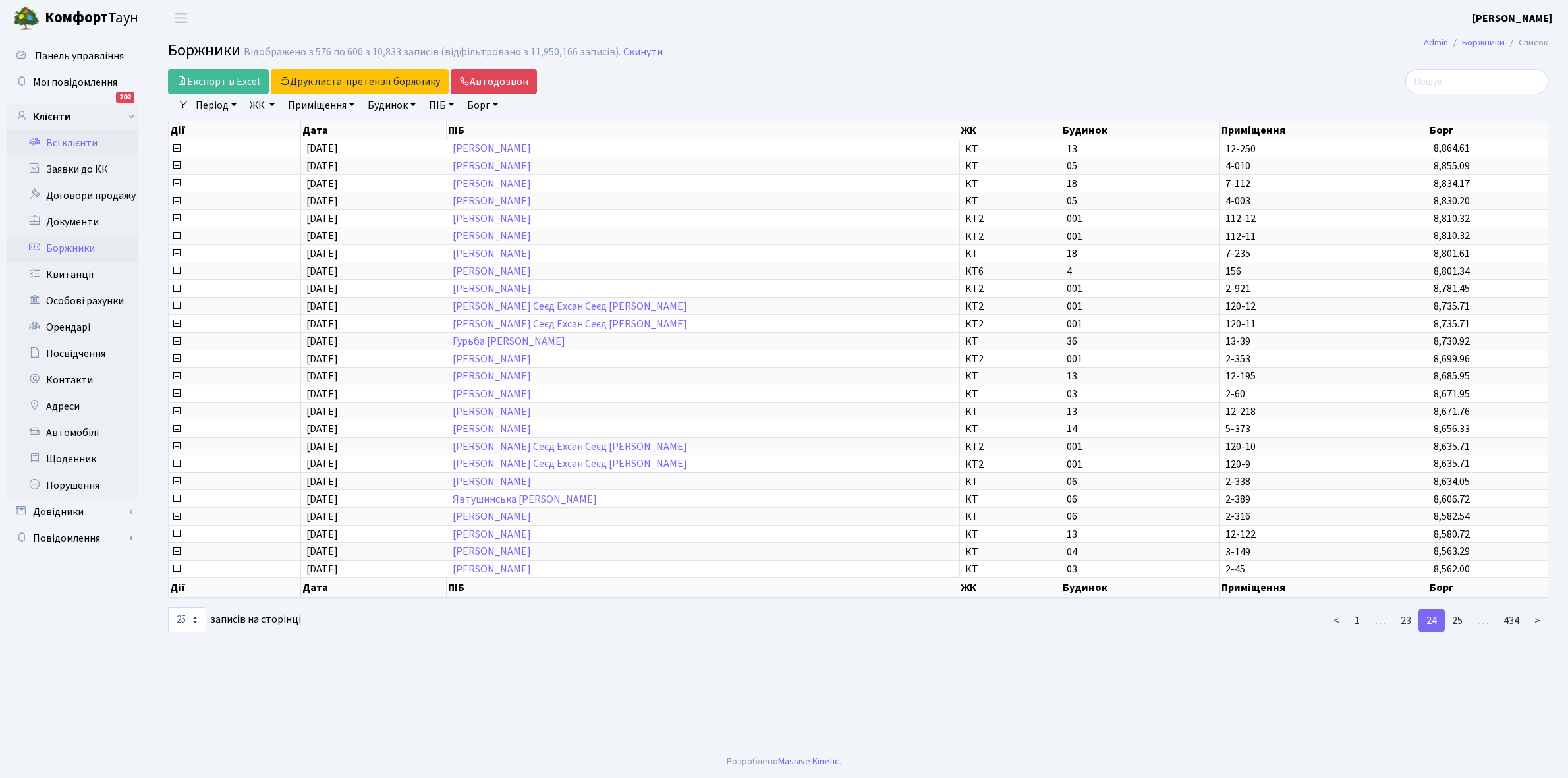
click at [75, 139] on link "Всі клієнти" at bounding box center [72, 143] width 132 height 27
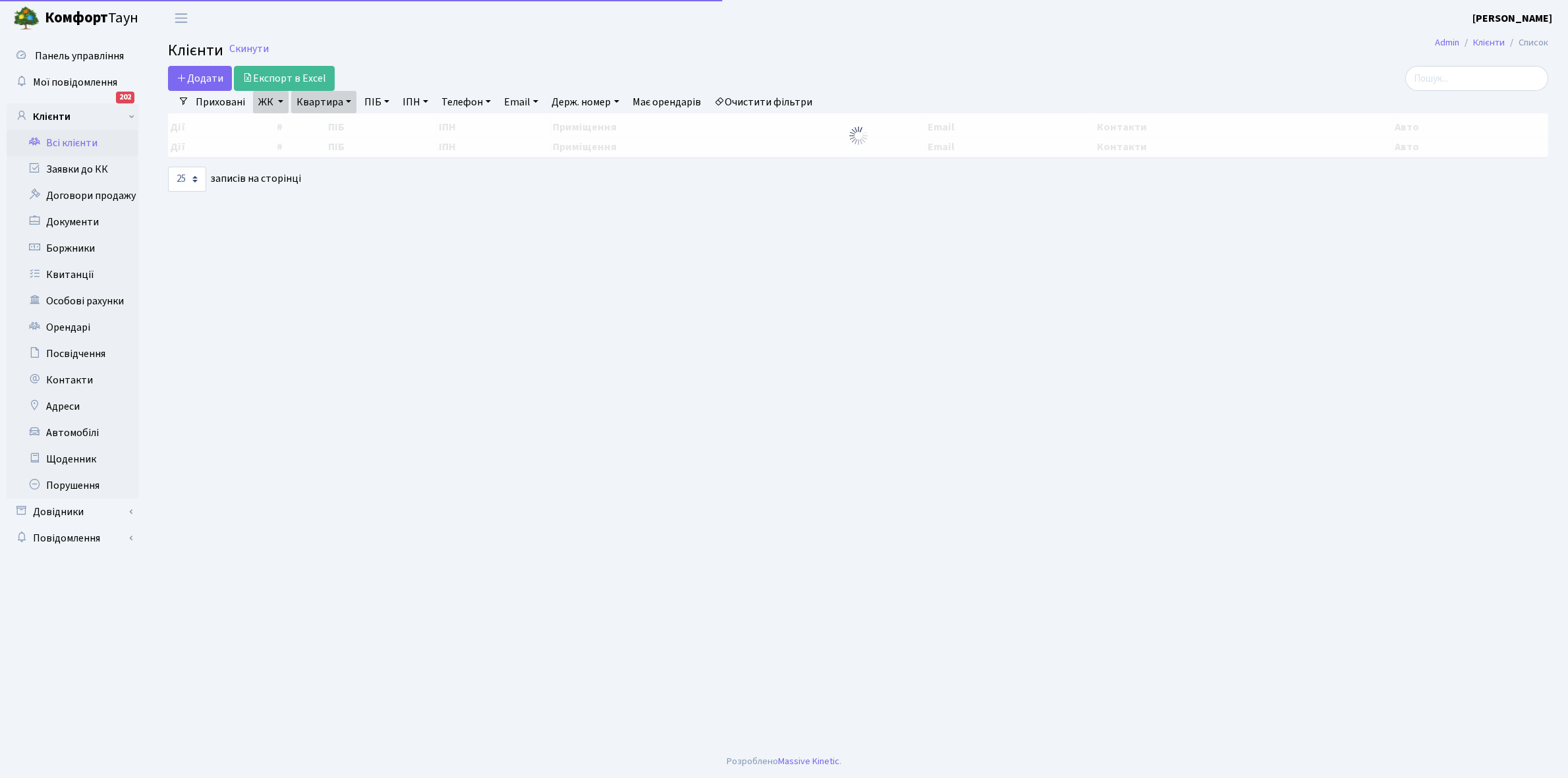
select select "25"
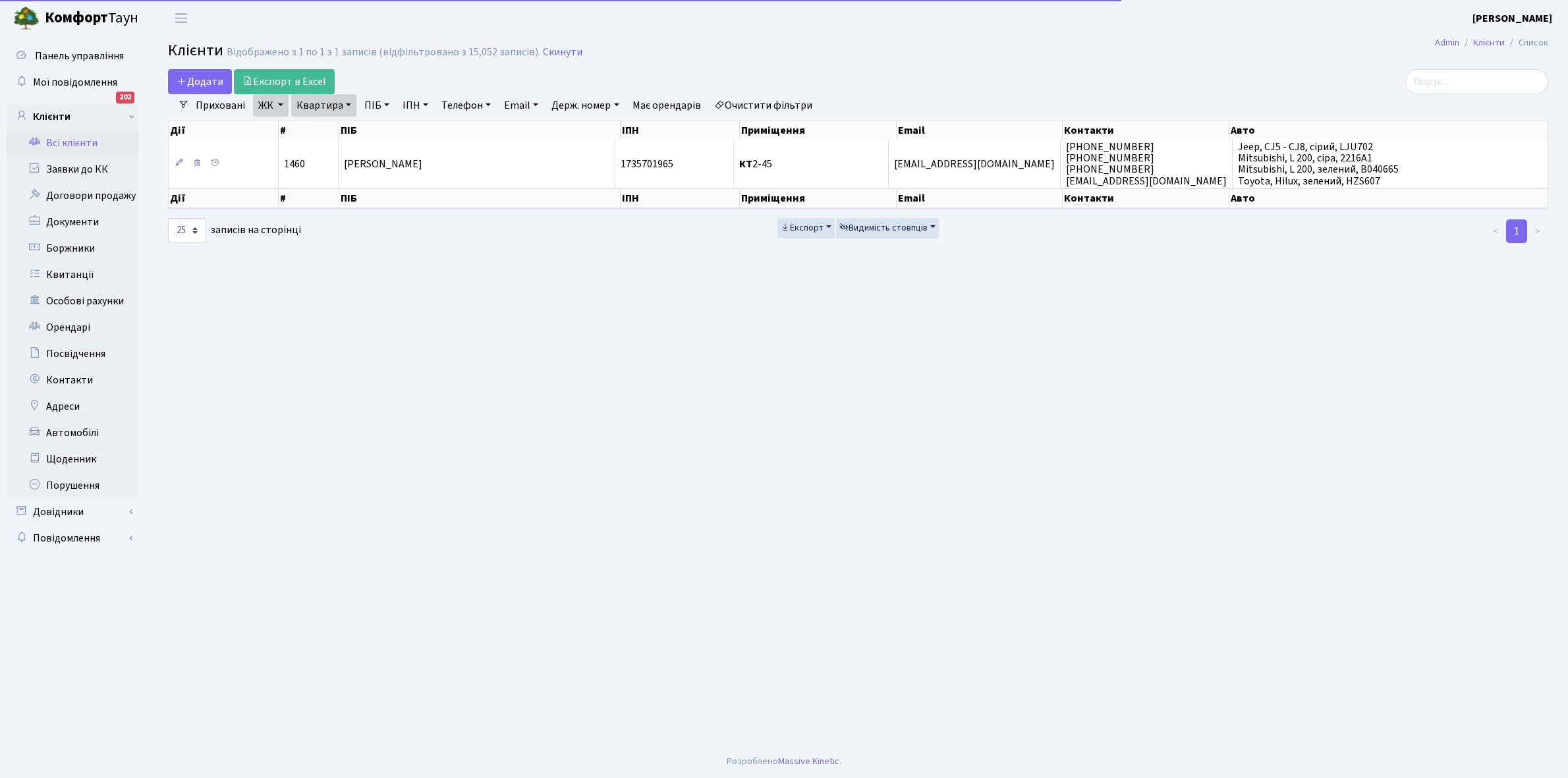
click at [347, 104] on link "Квартира" at bounding box center [324, 105] width 65 height 23
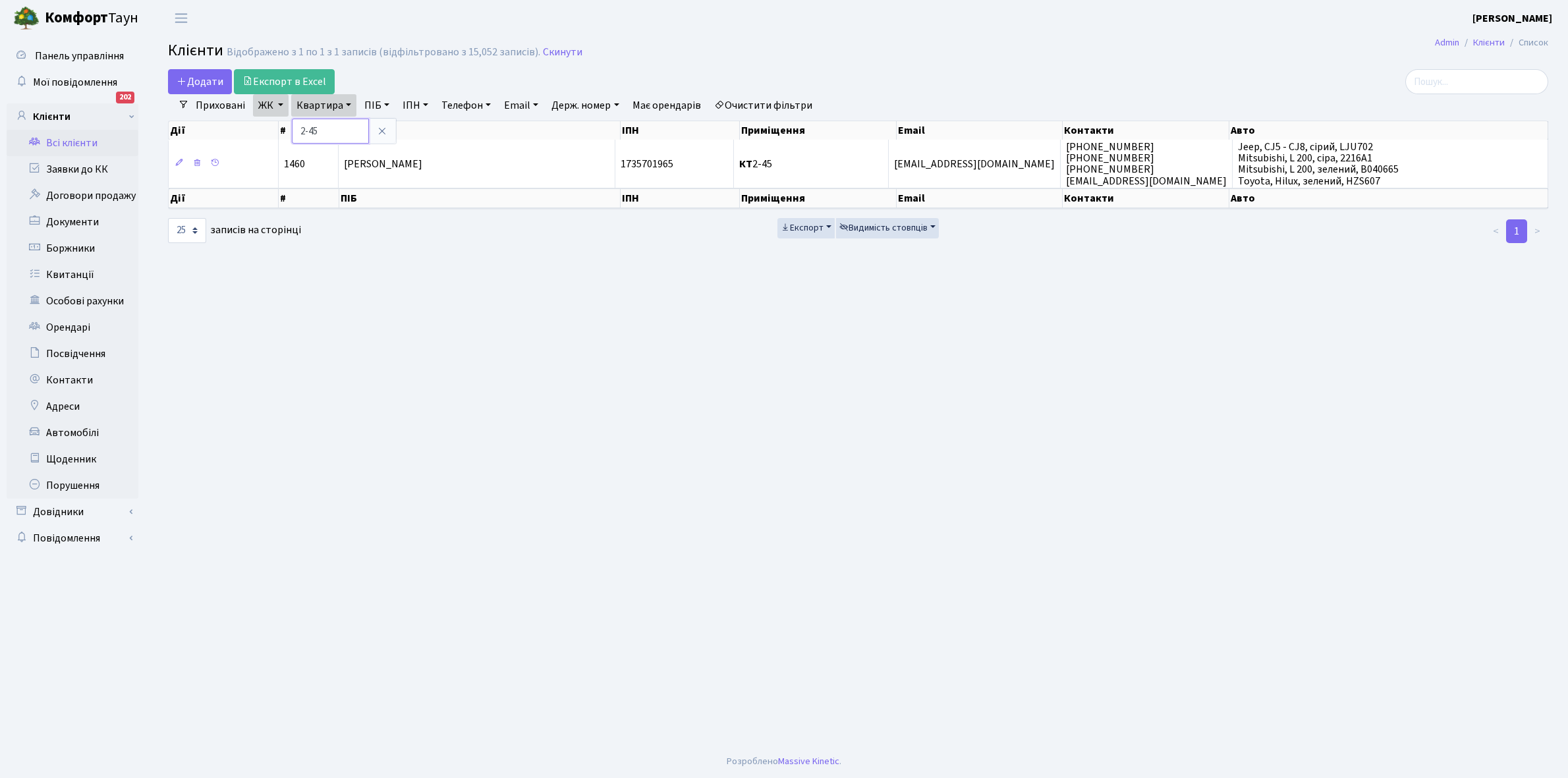
click at [336, 129] on input "2-45" at bounding box center [330, 131] width 77 height 25
type input "2"
type input "3-149"
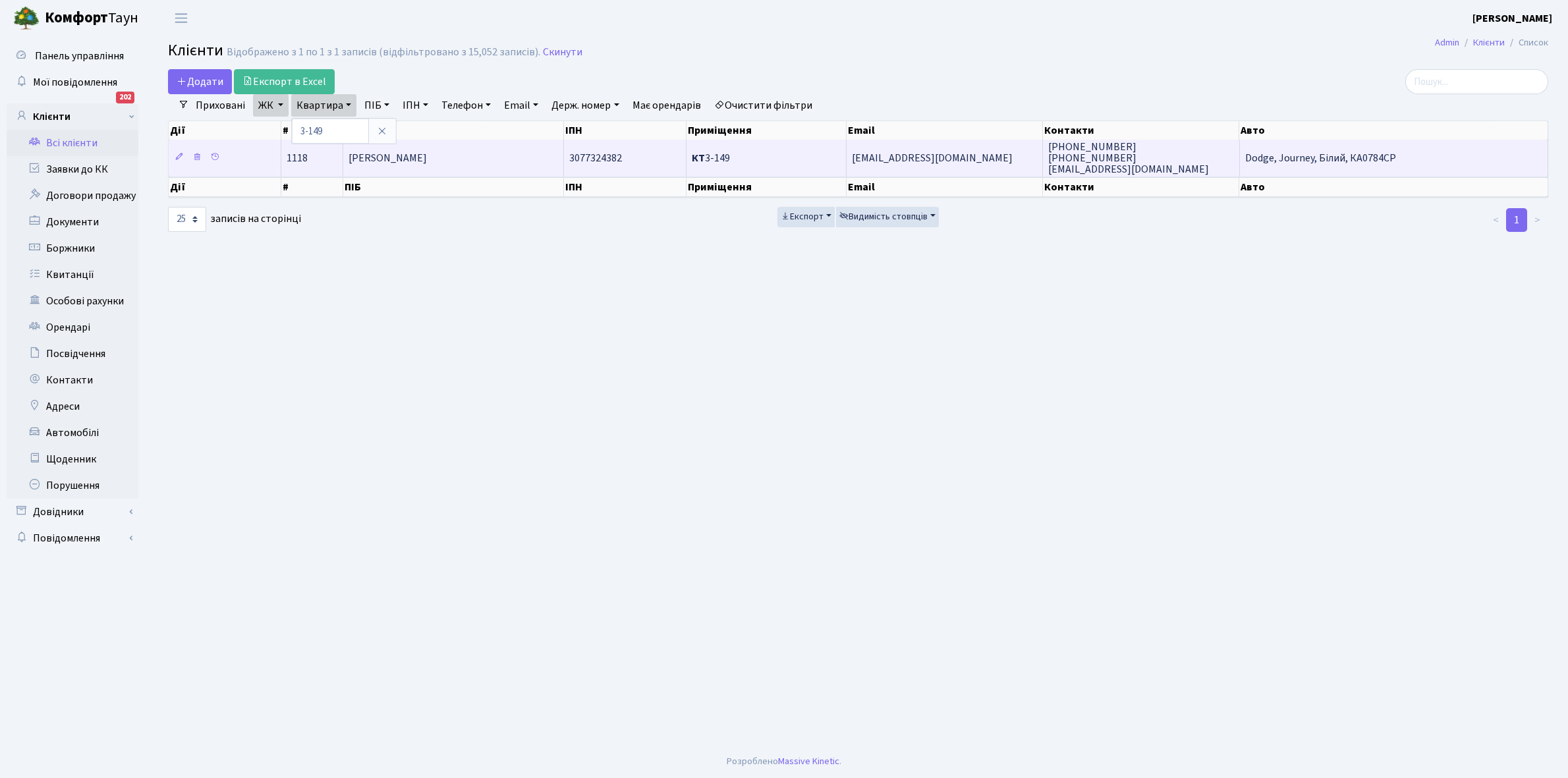
click at [450, 147] on td "[PERSON_NAME]" at bounding box center [454, 158] width 221 height 36
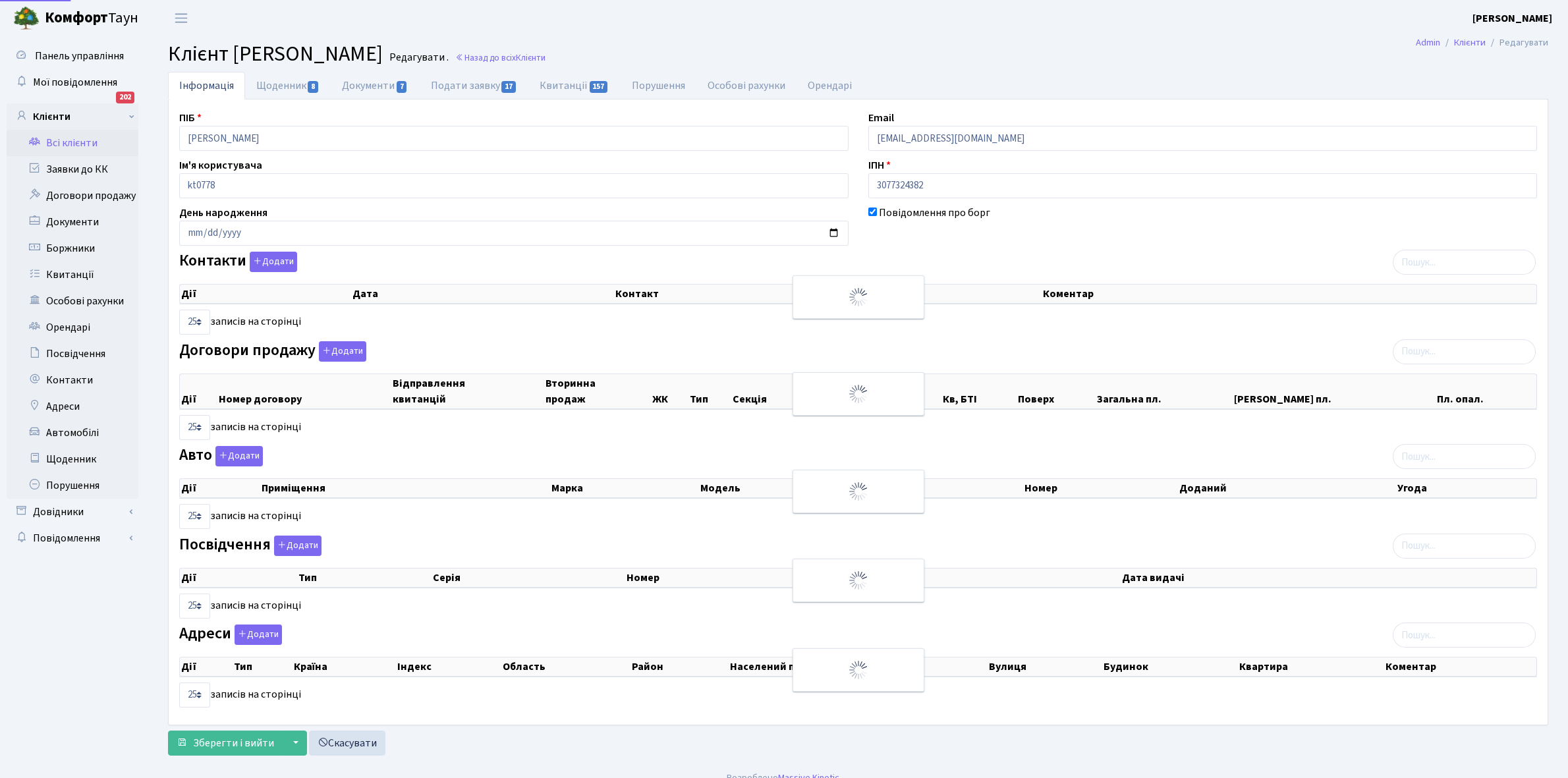
select select "25"
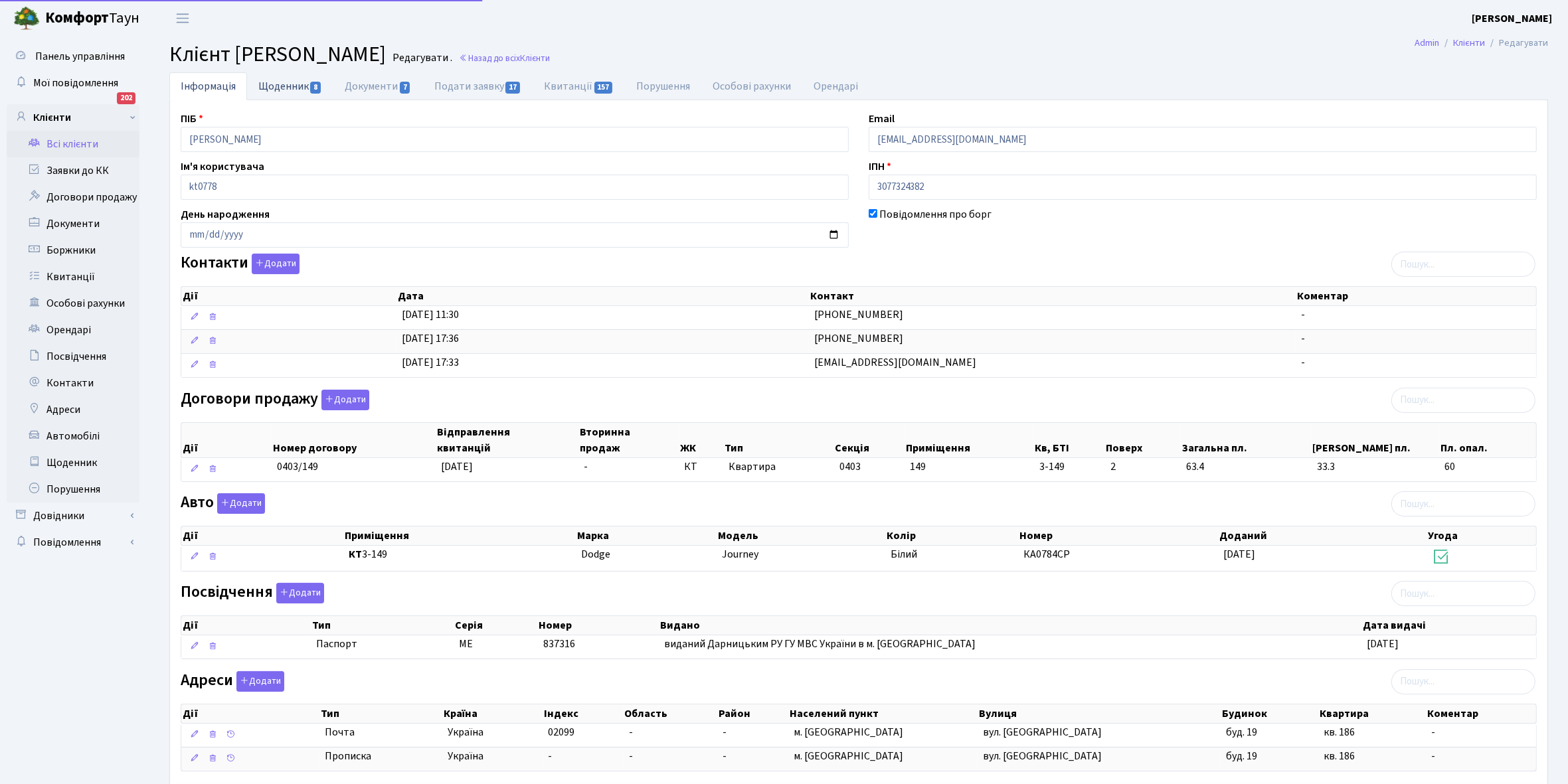
click at [279, 89] on link "Щоденник 8" at bounding box center [290, 86] width 86 height 27
select select "25"
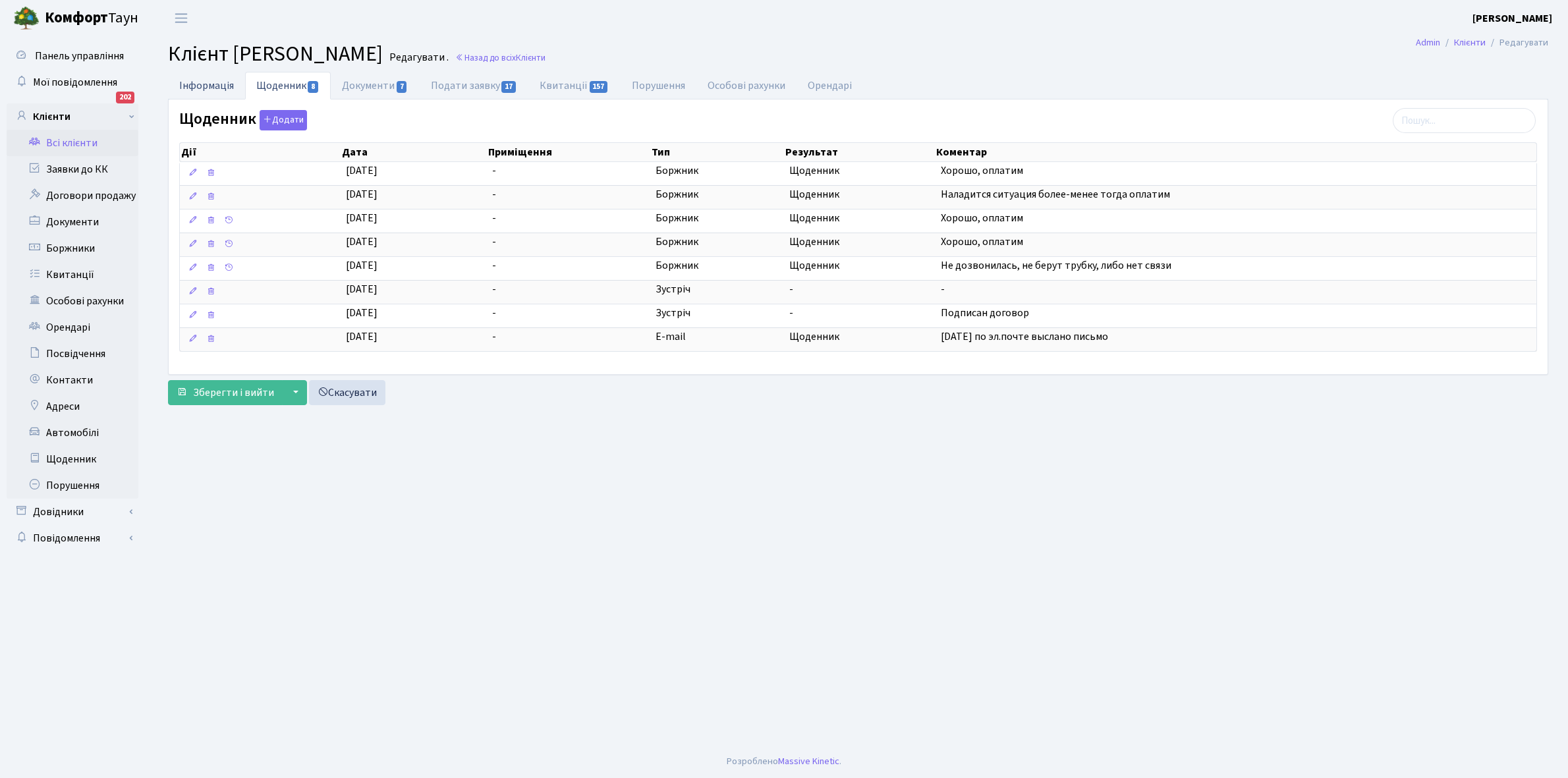
click at [200, 81] on link "Інформація" at bounding box center [207, 85] width 77 height 27
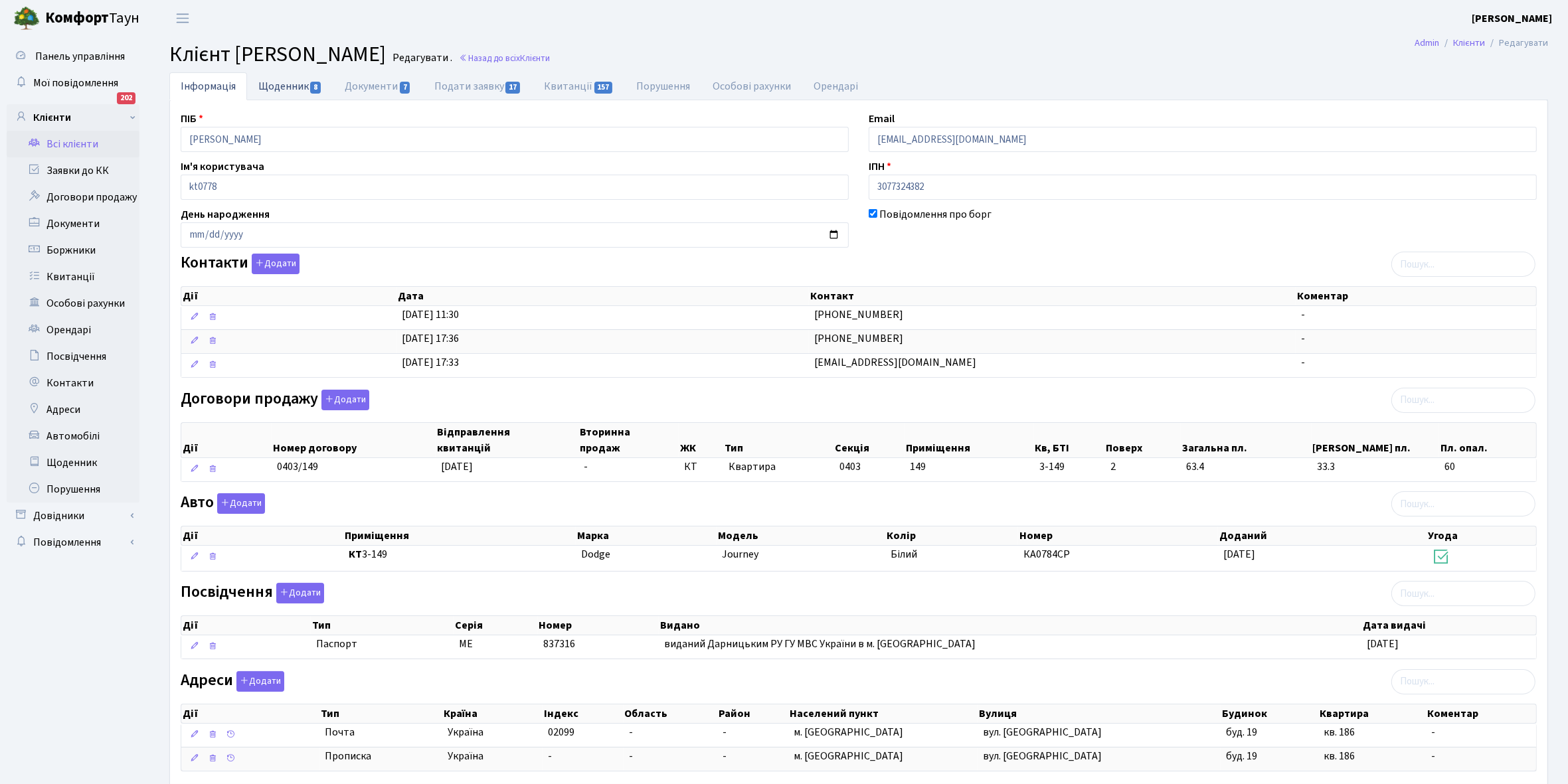
click at [276, 86] on link "Щоденник 8" at bounding box center [290, 86] width 86 height 27
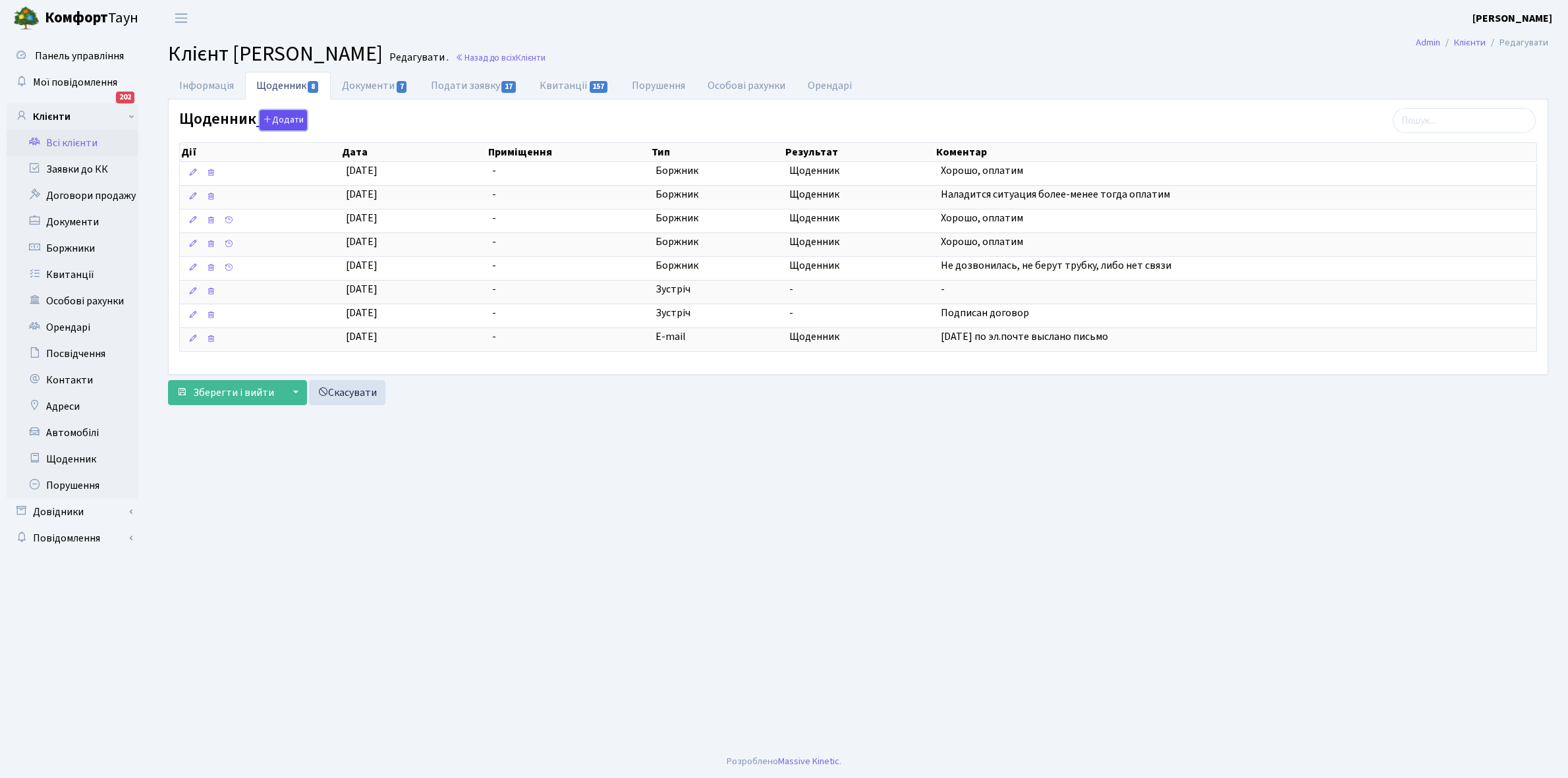
click at [280, 119] on button "Додати" at bounding box center [283, 120] width 47 height 20
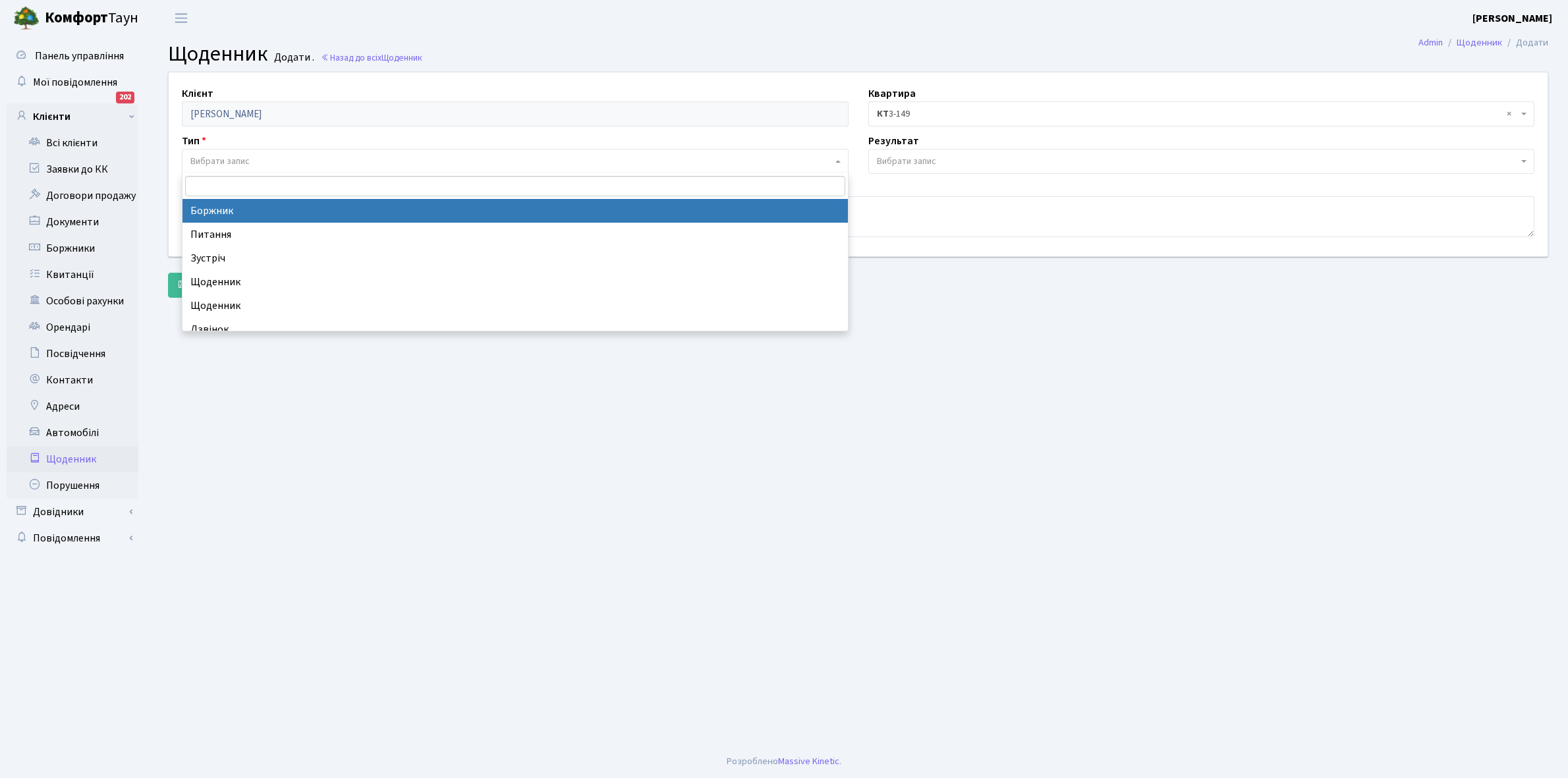
click at [255, 160] on span "Вибрати запис" at bounding box center [511, 161] width 642 height 13
select select "189"
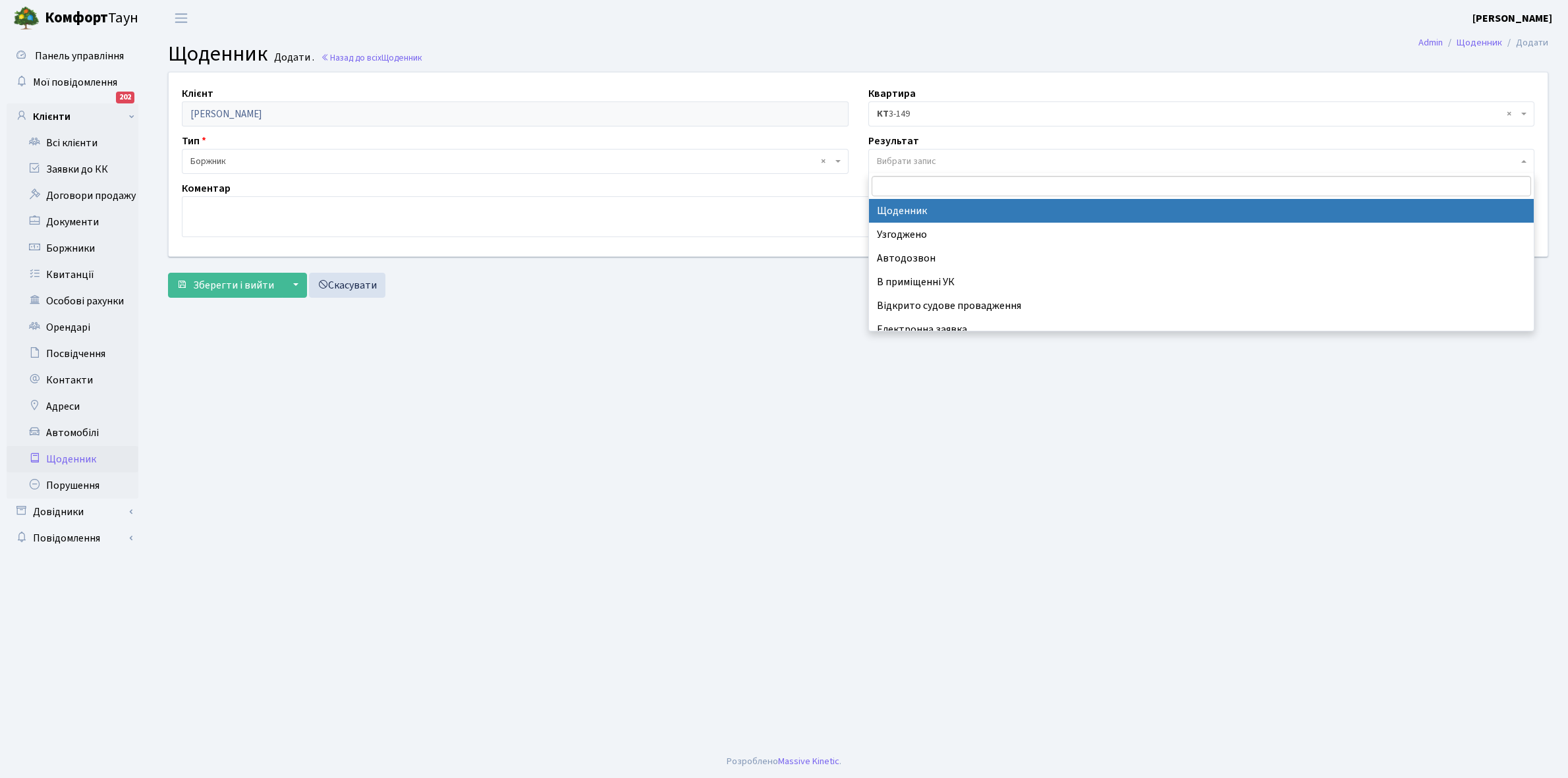
click at [900, 160] on span "Вибрати запис" at bounding box center [906, 161] width 59 height 13
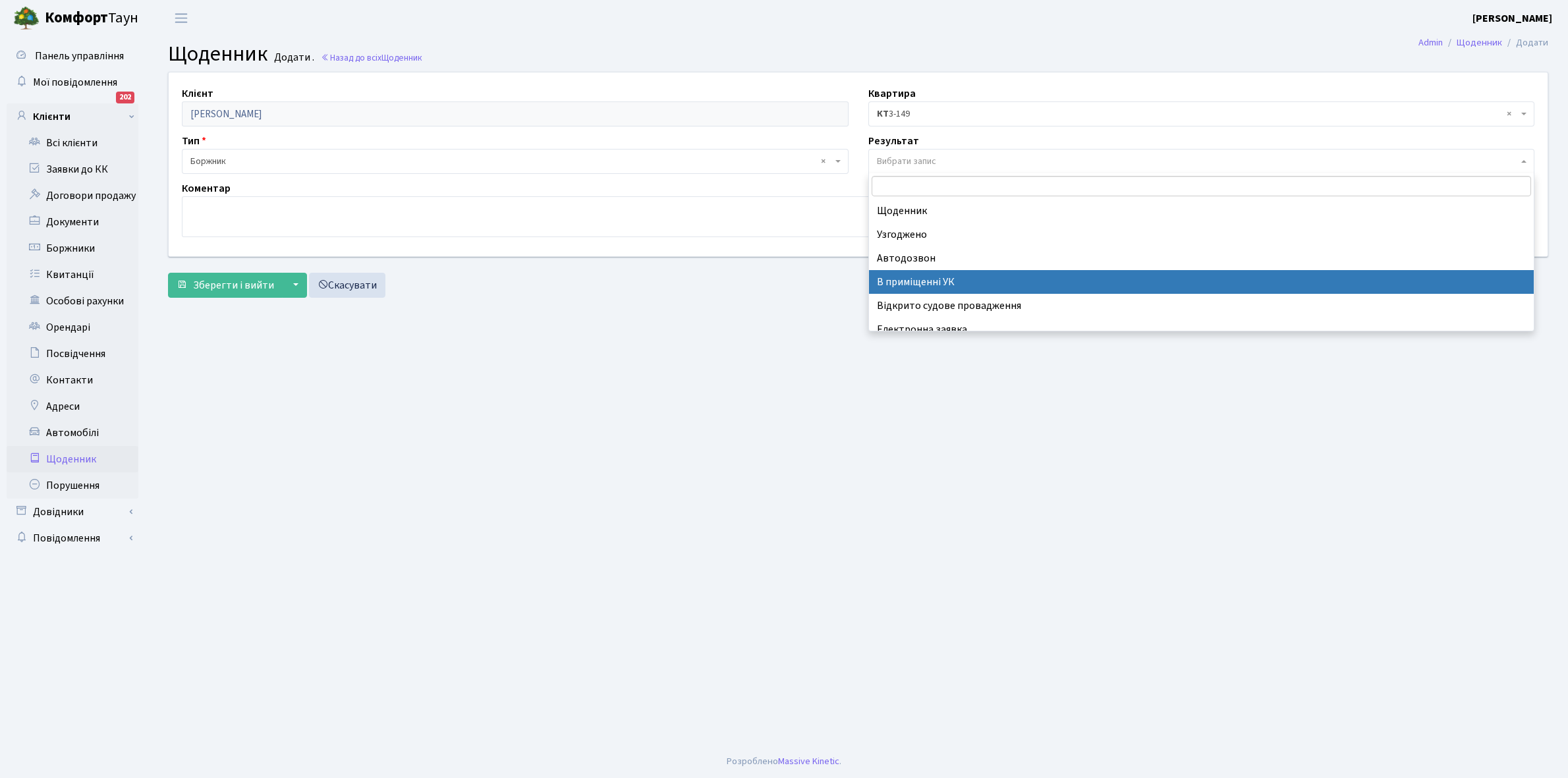
scroll to position [81, 0]
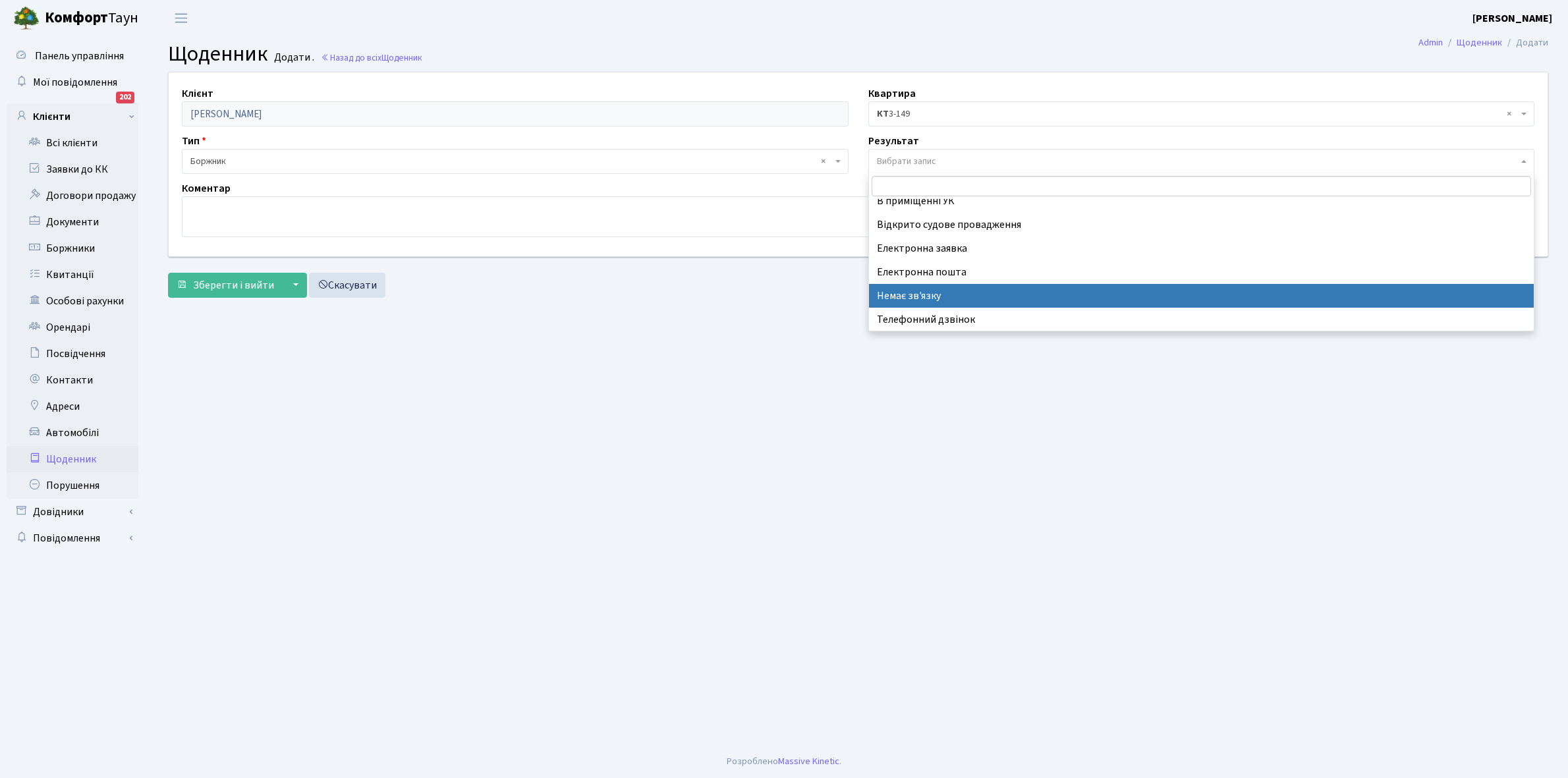
select select "197"
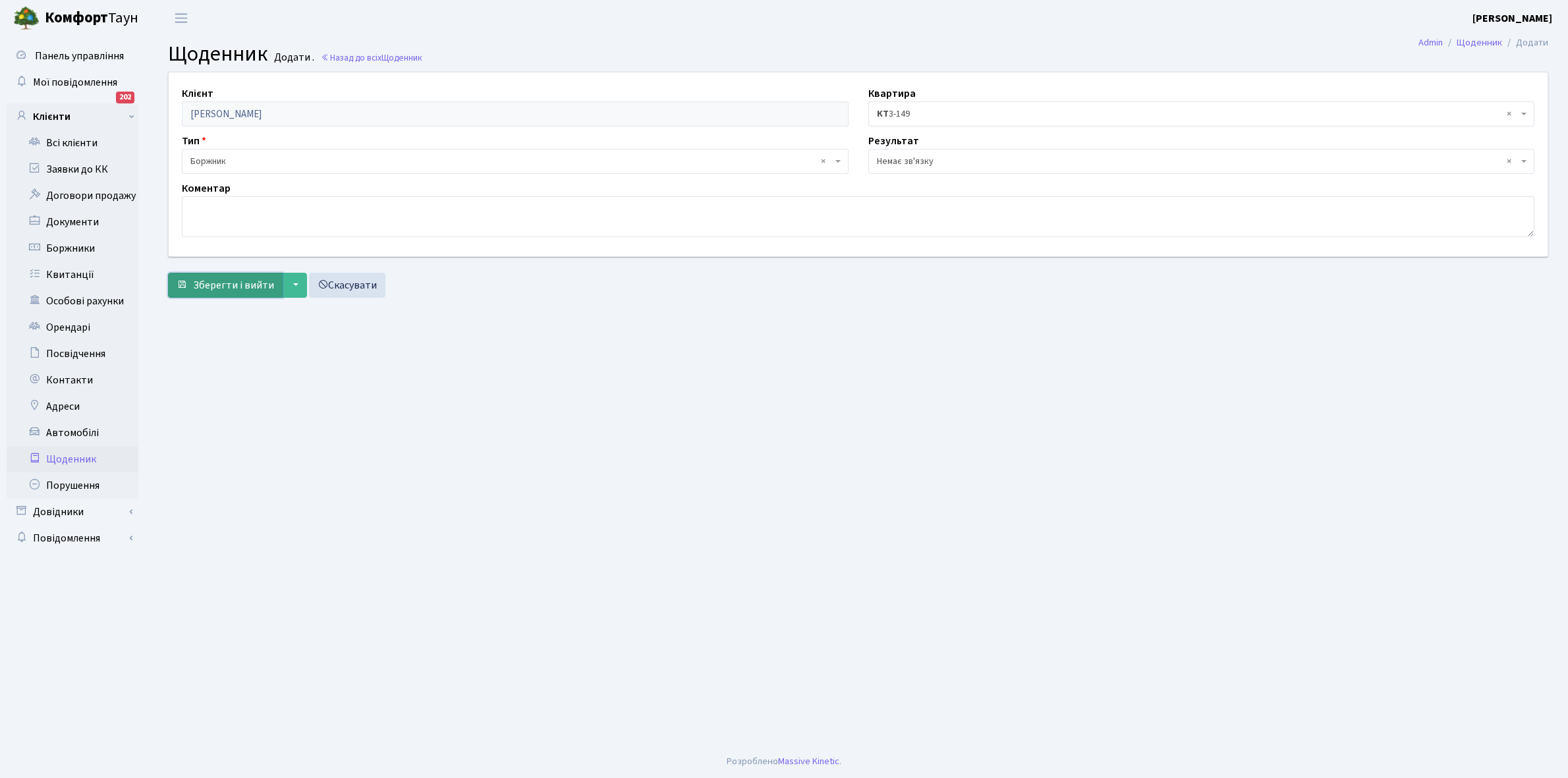
click at [215, 282] on span "Зберегти і вийти" at bounding box center [233, 285] width 81 height 14
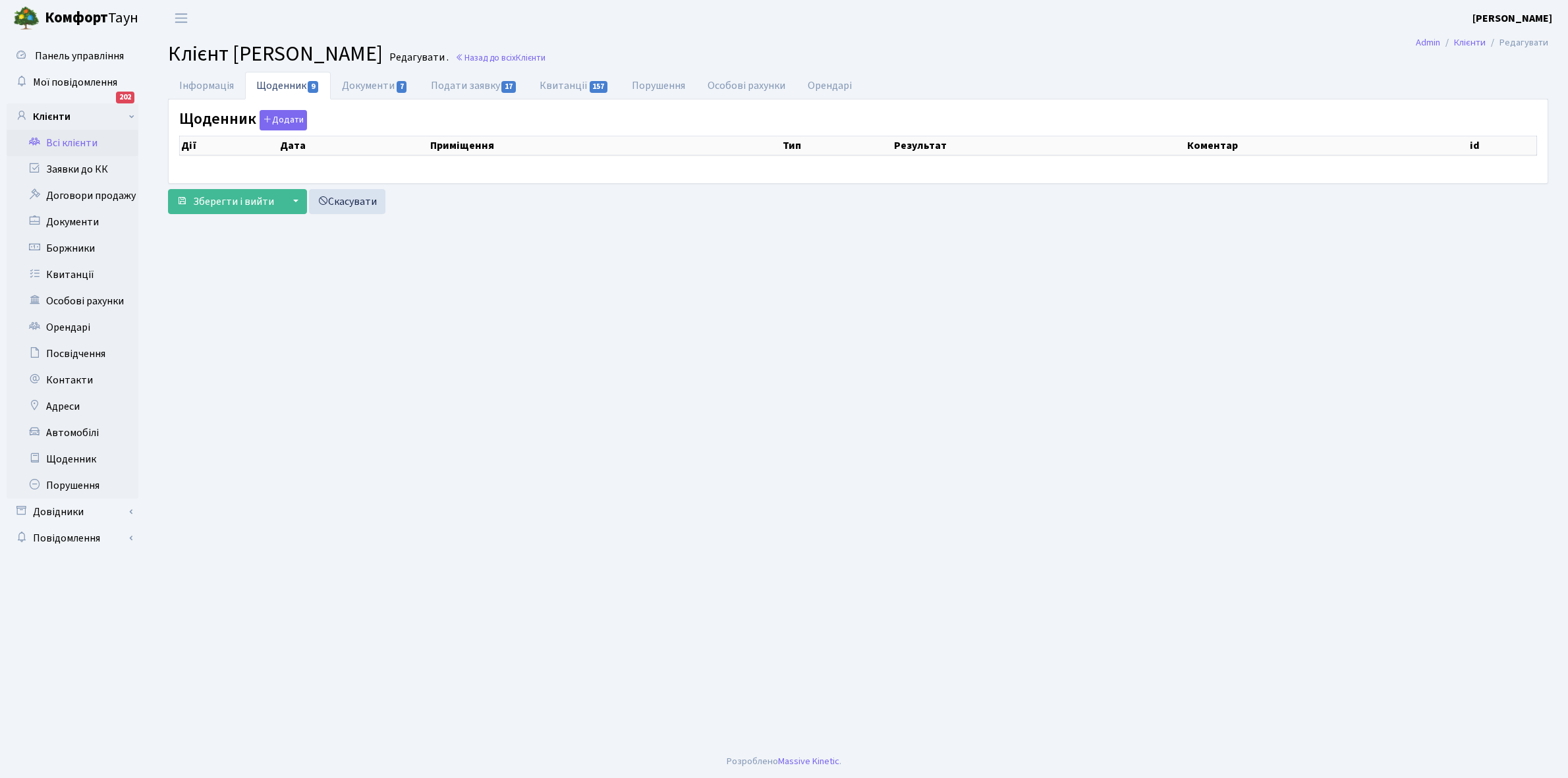
select select "25"
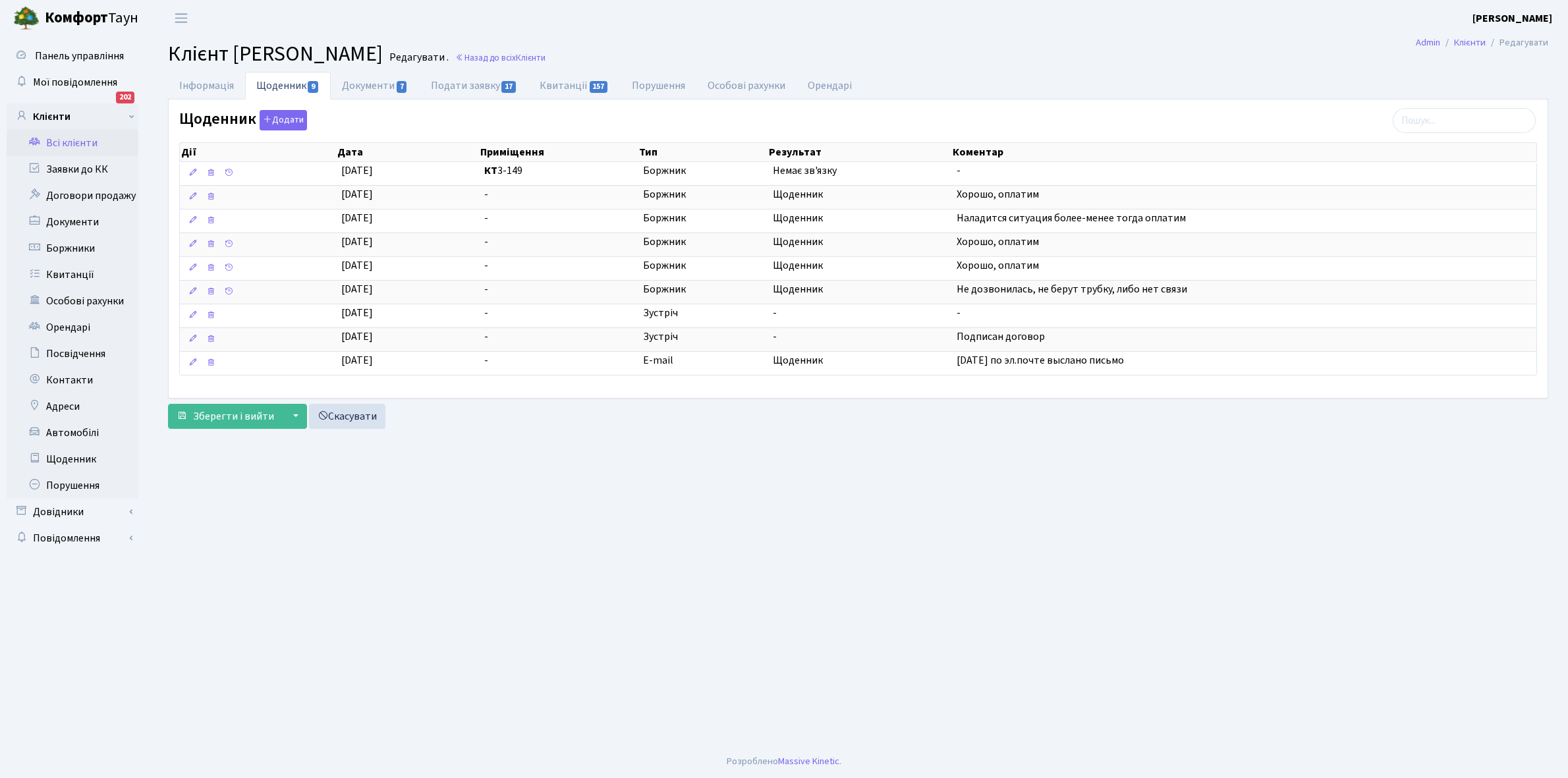
click at [69, 141] on link "Всі клієнти" at bounding box center [72, 143] width 132 height 27
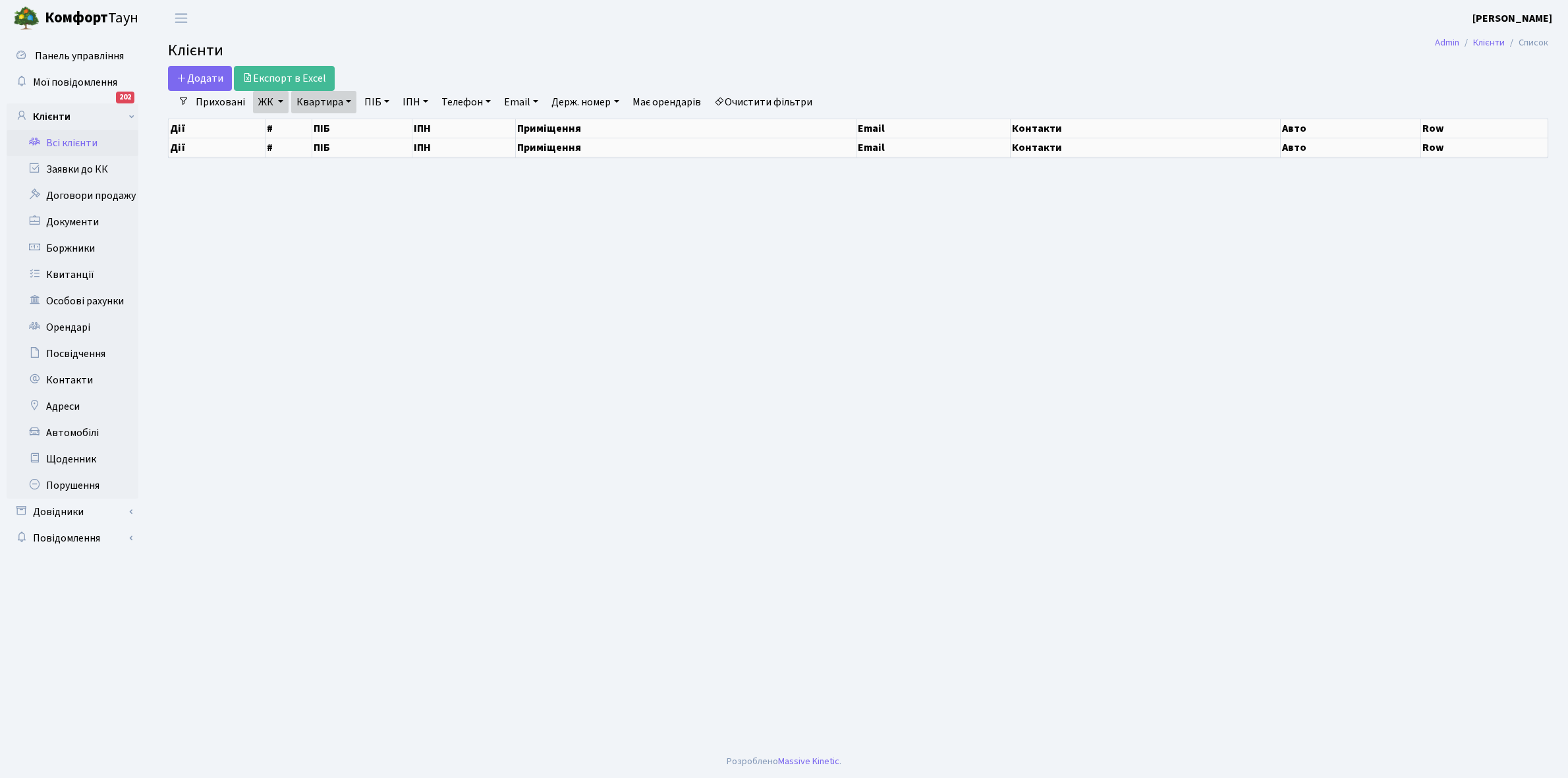
select select "25"
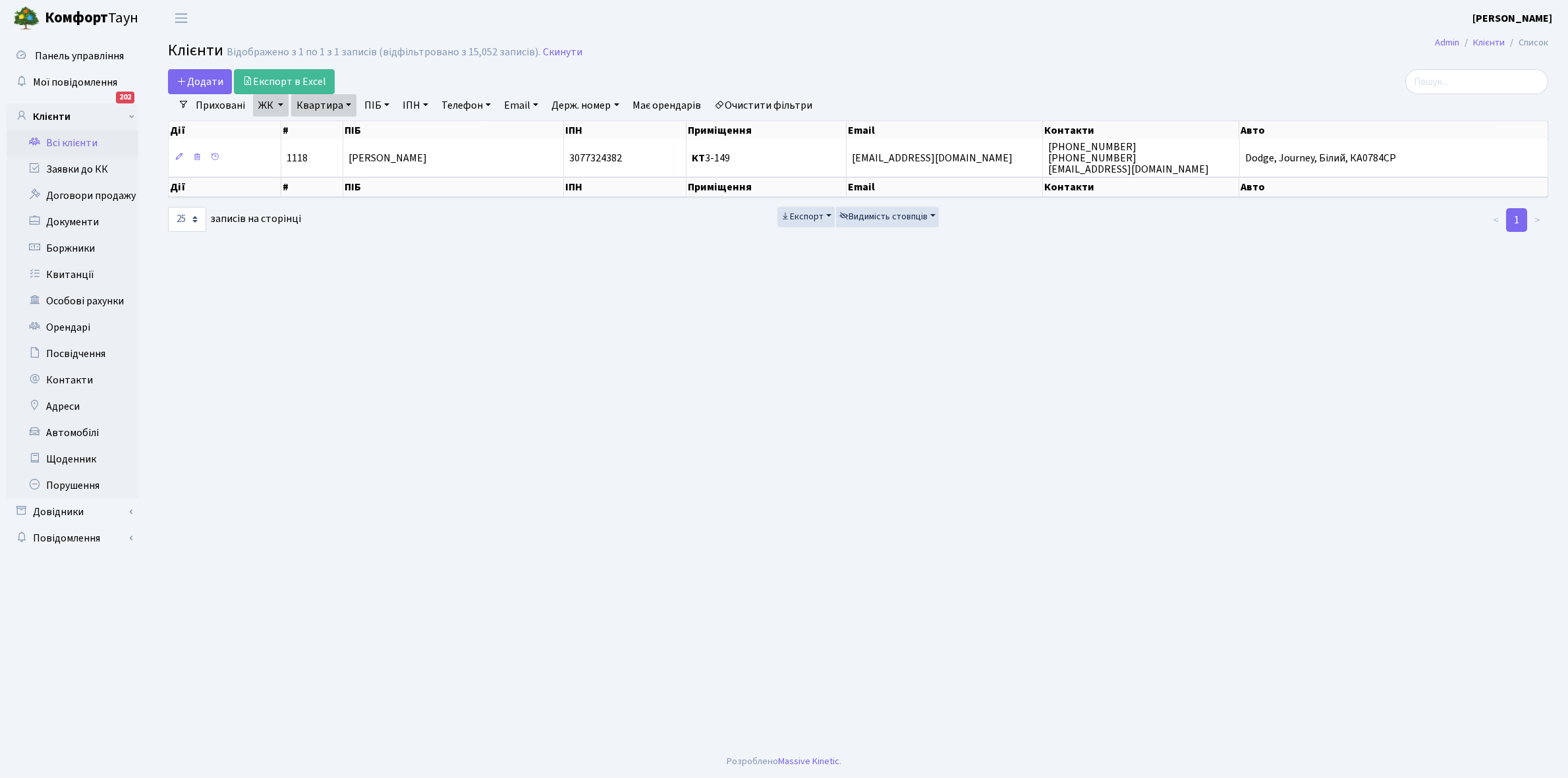
click at [346, 104] on link "Квартира" at bounding box center [324, 105] width 65 height 23
click at [341, 130] on input "3-149" at bounding box center [330, 131] width 77 height 25
type input "3"
type input "12-122"
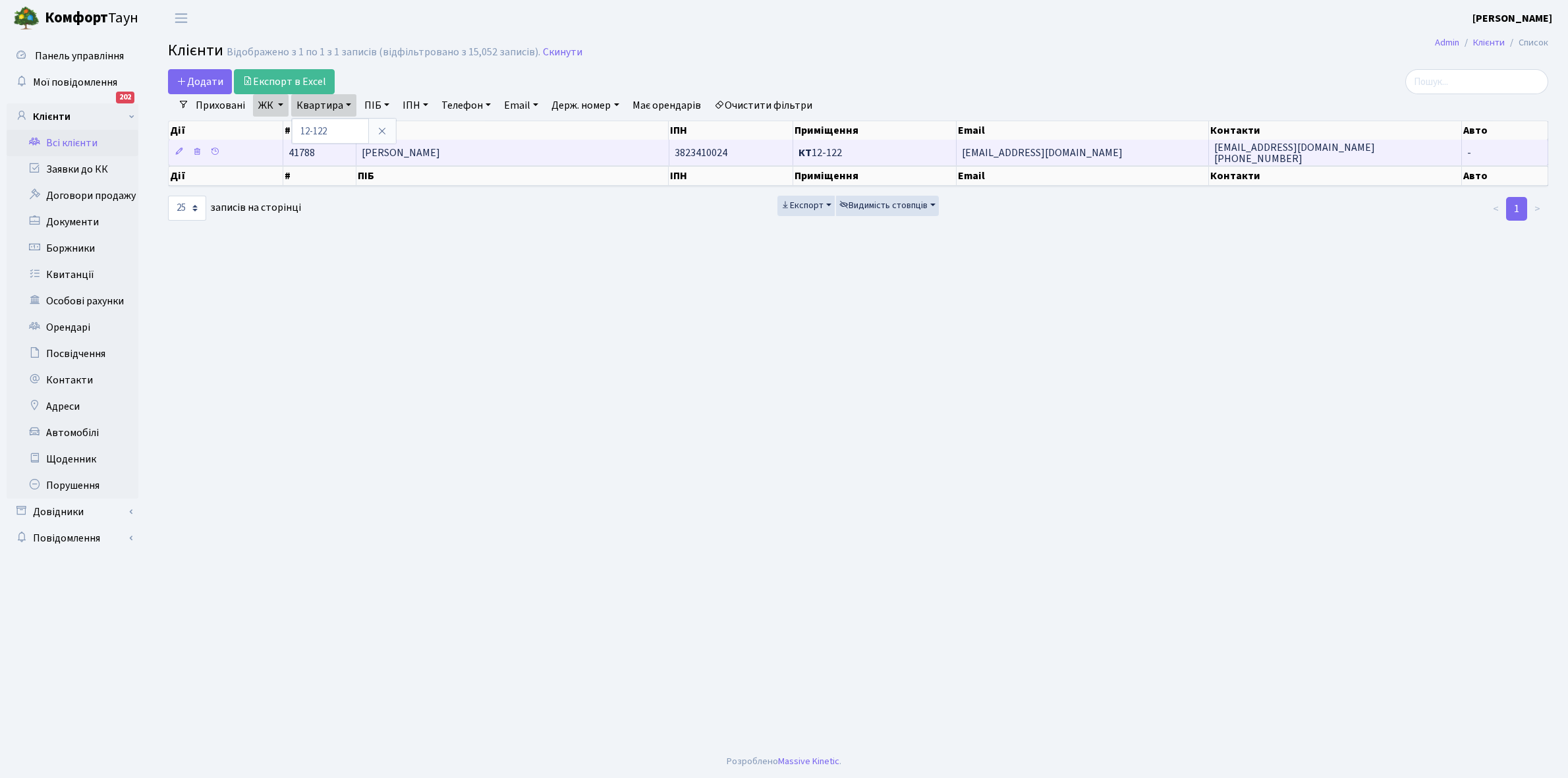
click at [440, 153] on span "[PERSON_NAME]" at bounding box center [401, 152] width 79 height 14
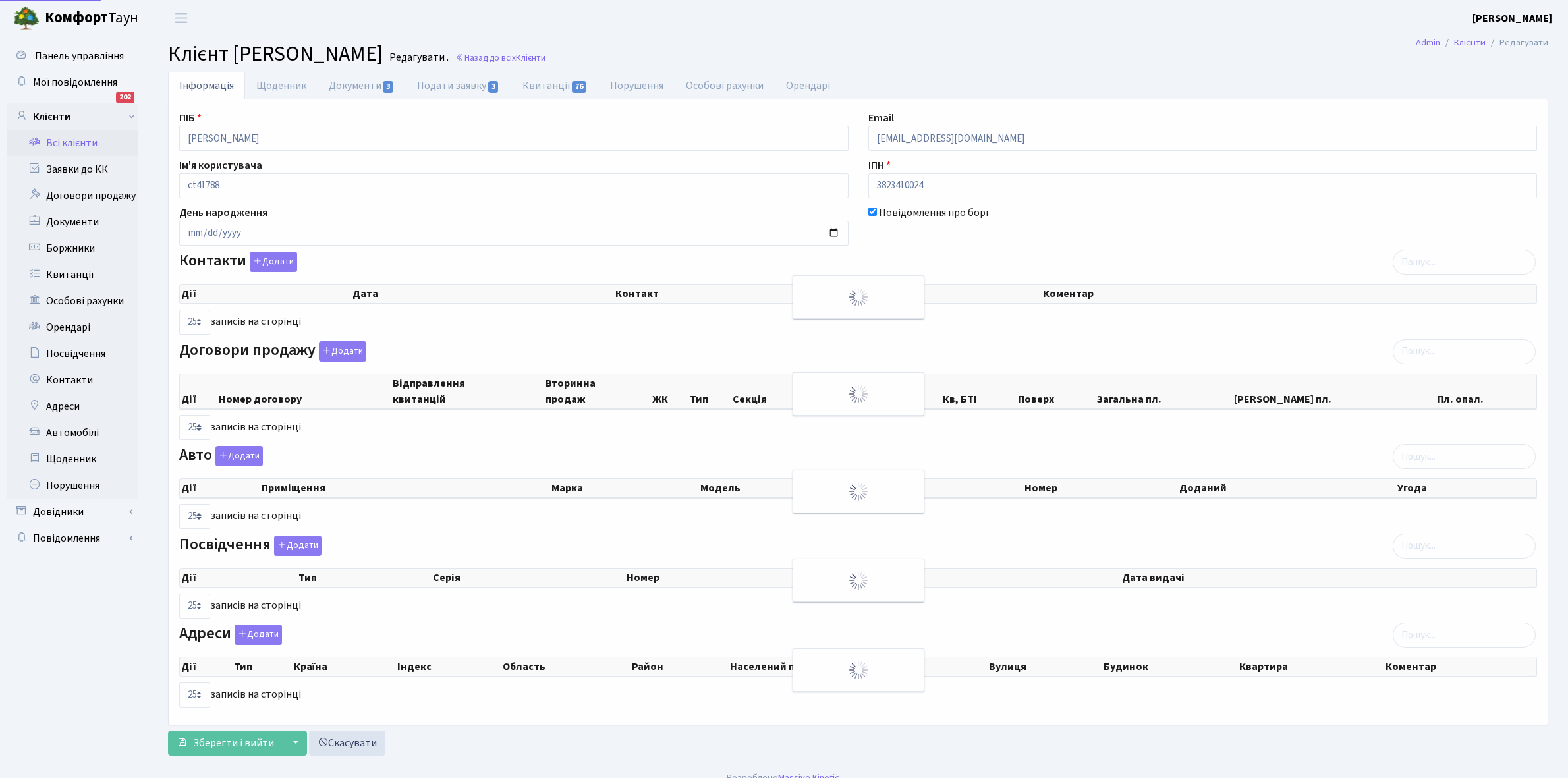
select select "25"
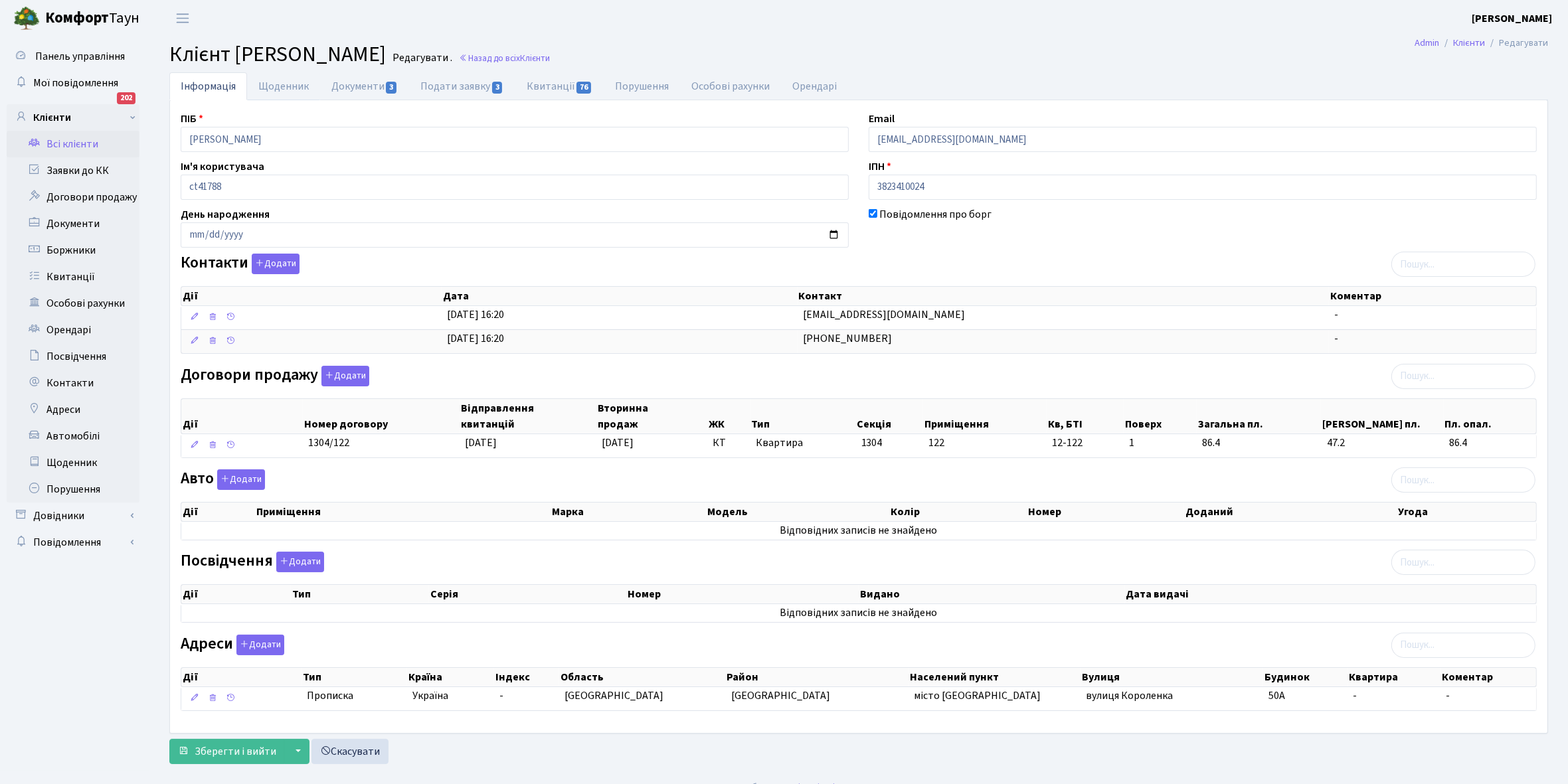
click at [266, 88] on link "Щоденник" at bounding box center [284, 86] width 73 height 28
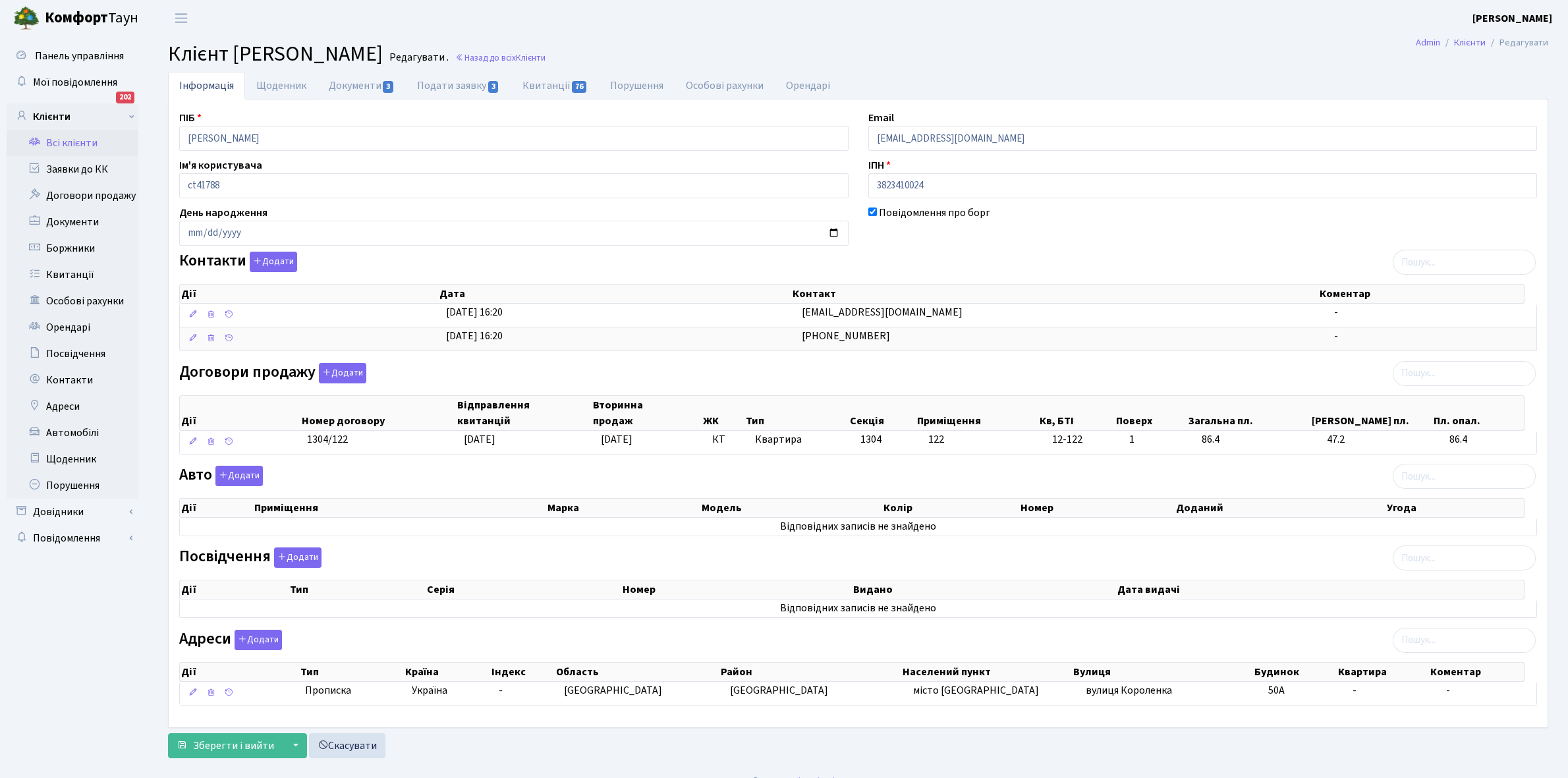
select select "25"
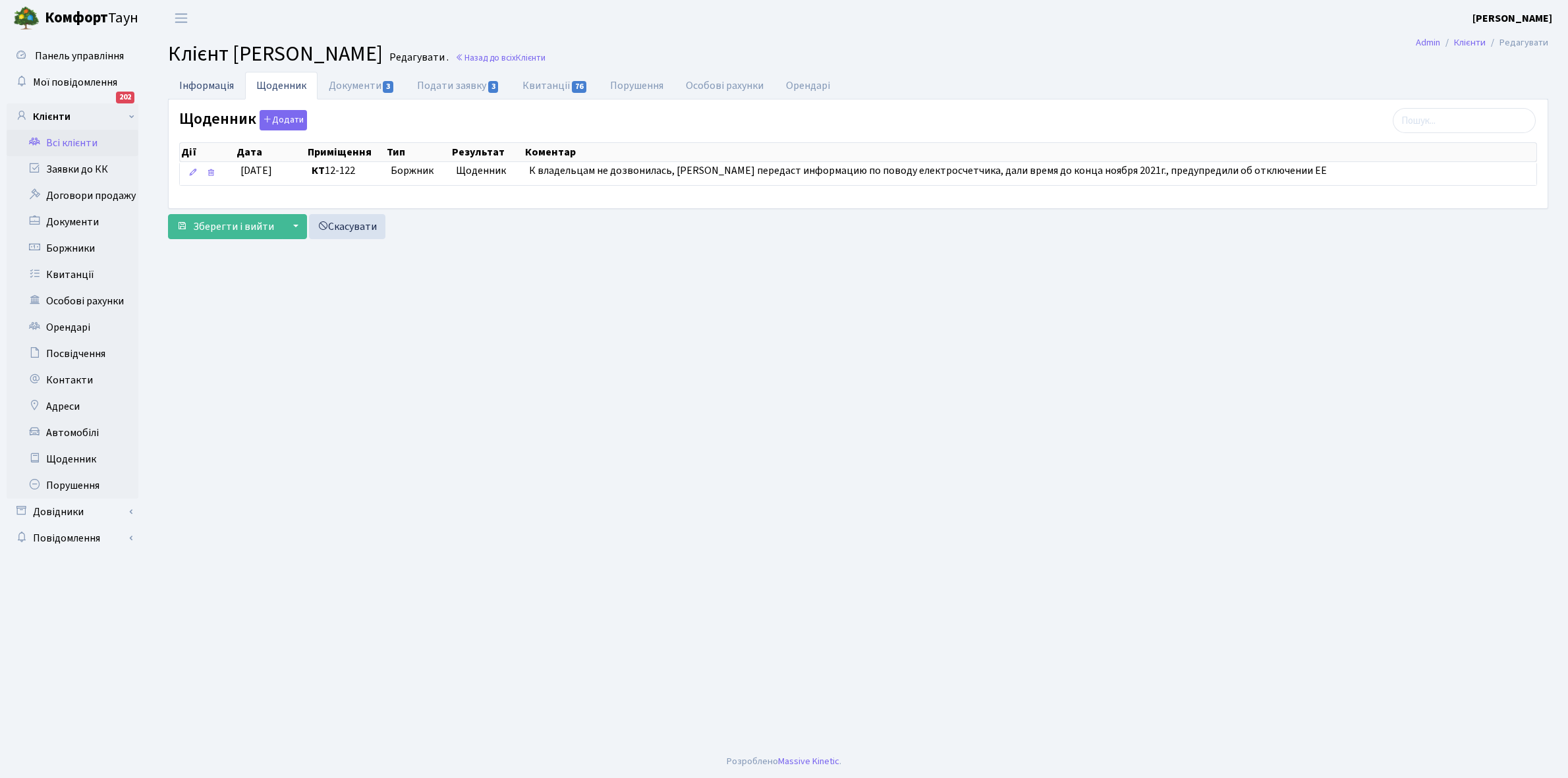
click at [202, 83] on link "Інформація" at bounding box center [207, 85] width 77 height 27
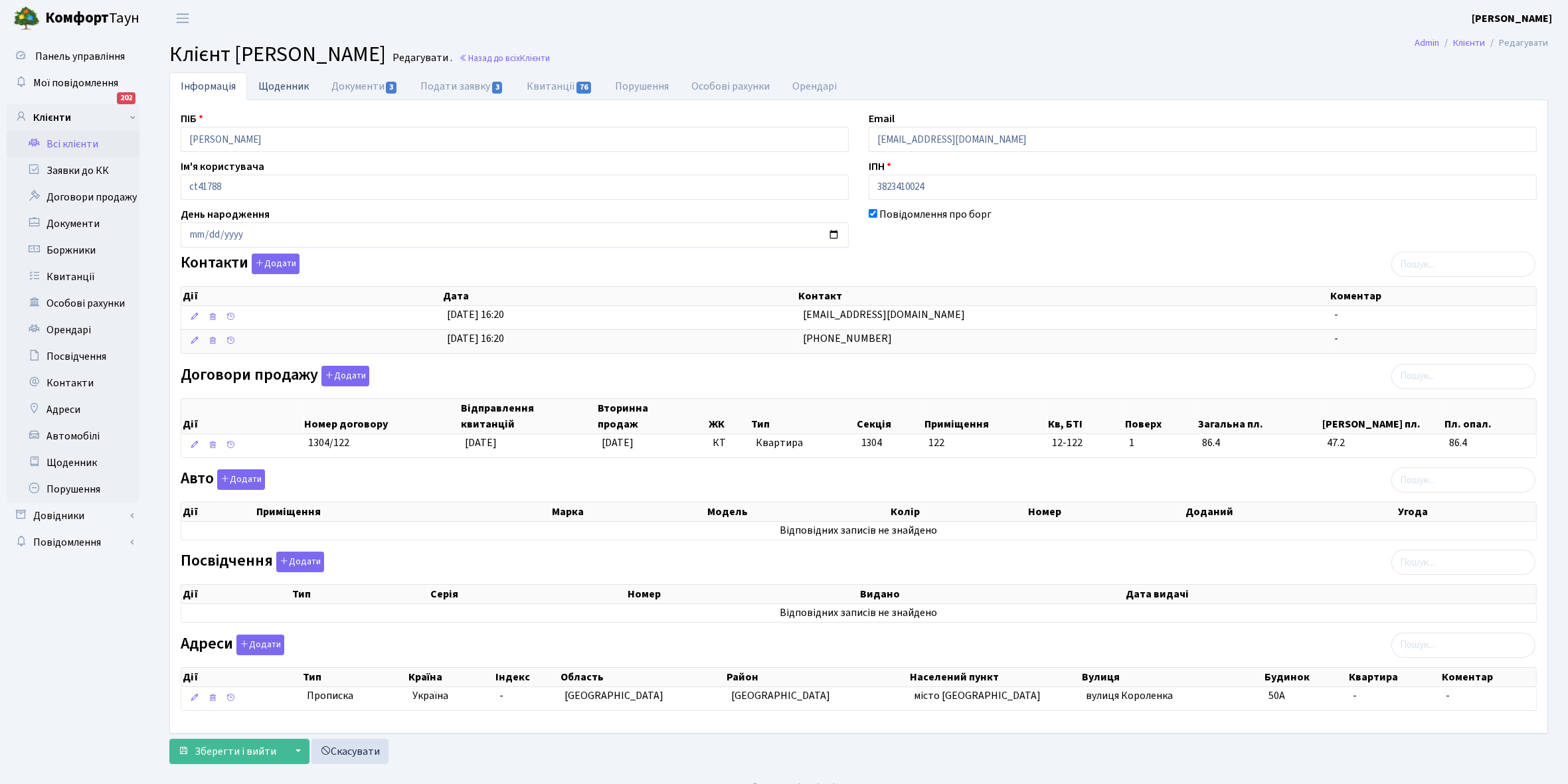
click at [274, 80] on link "Щоденник" at bounding box center [284, 86] width 73 height 27
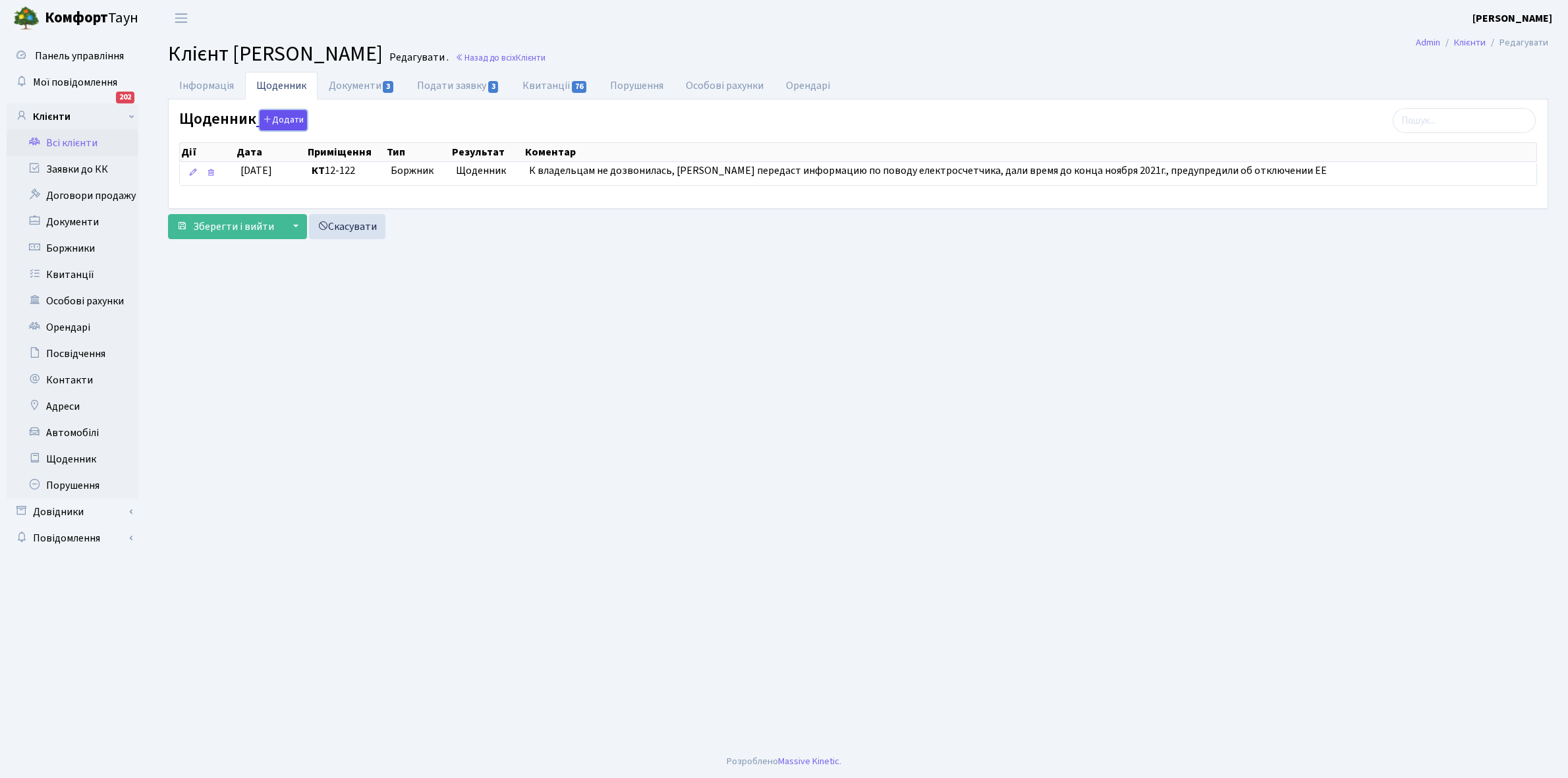
click at [277, 112] on button "Додати" at bounding box center [283, 120] width 47 height 20
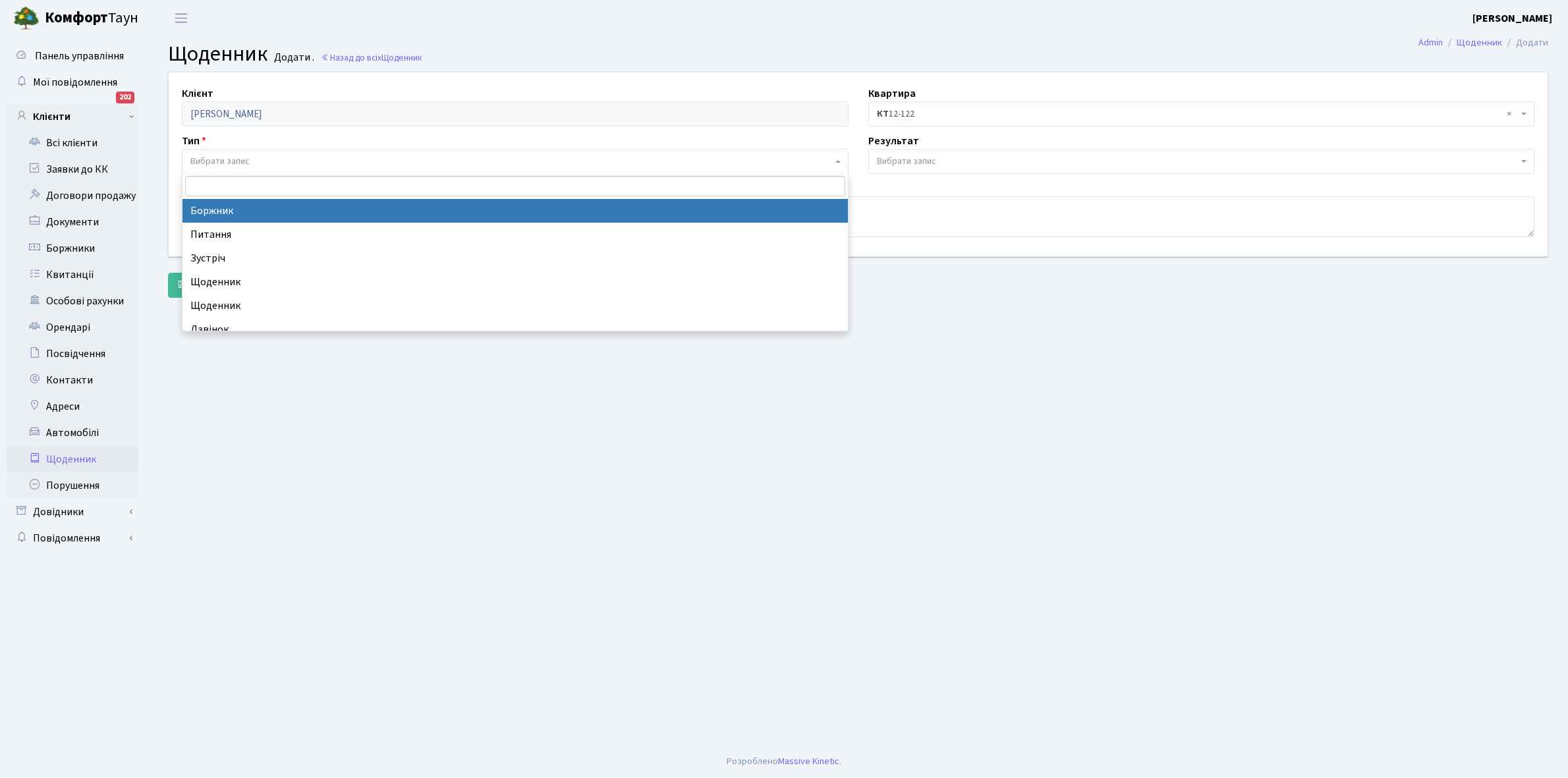
click at [232, 163] on span "Вибрати запис" at bounding box center [219, 161] width 59 height 13
select select "189"
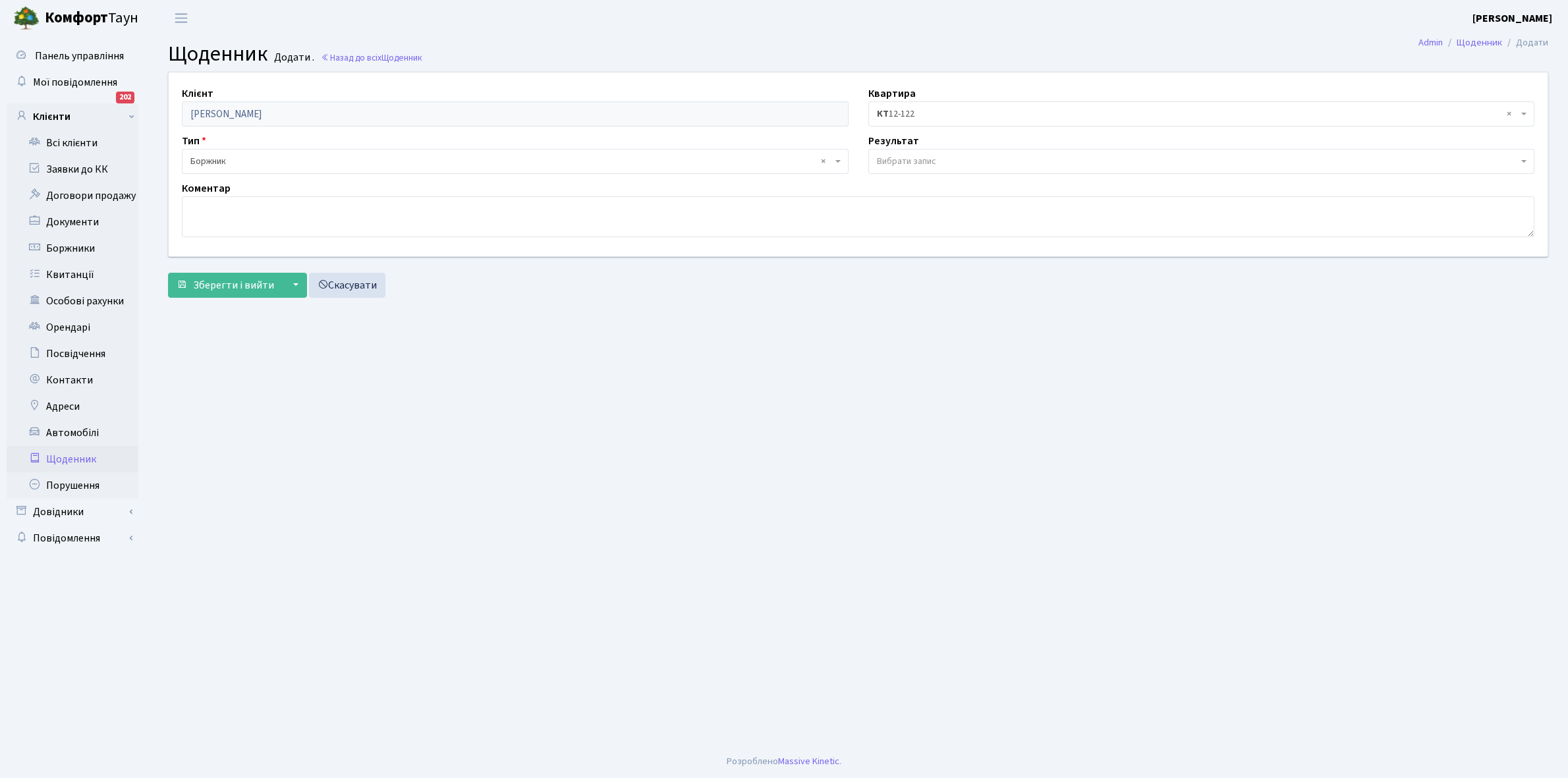
click at [931, 156] on span "Вибрати запис" at bounding box center [906, 161] width 59 height 13
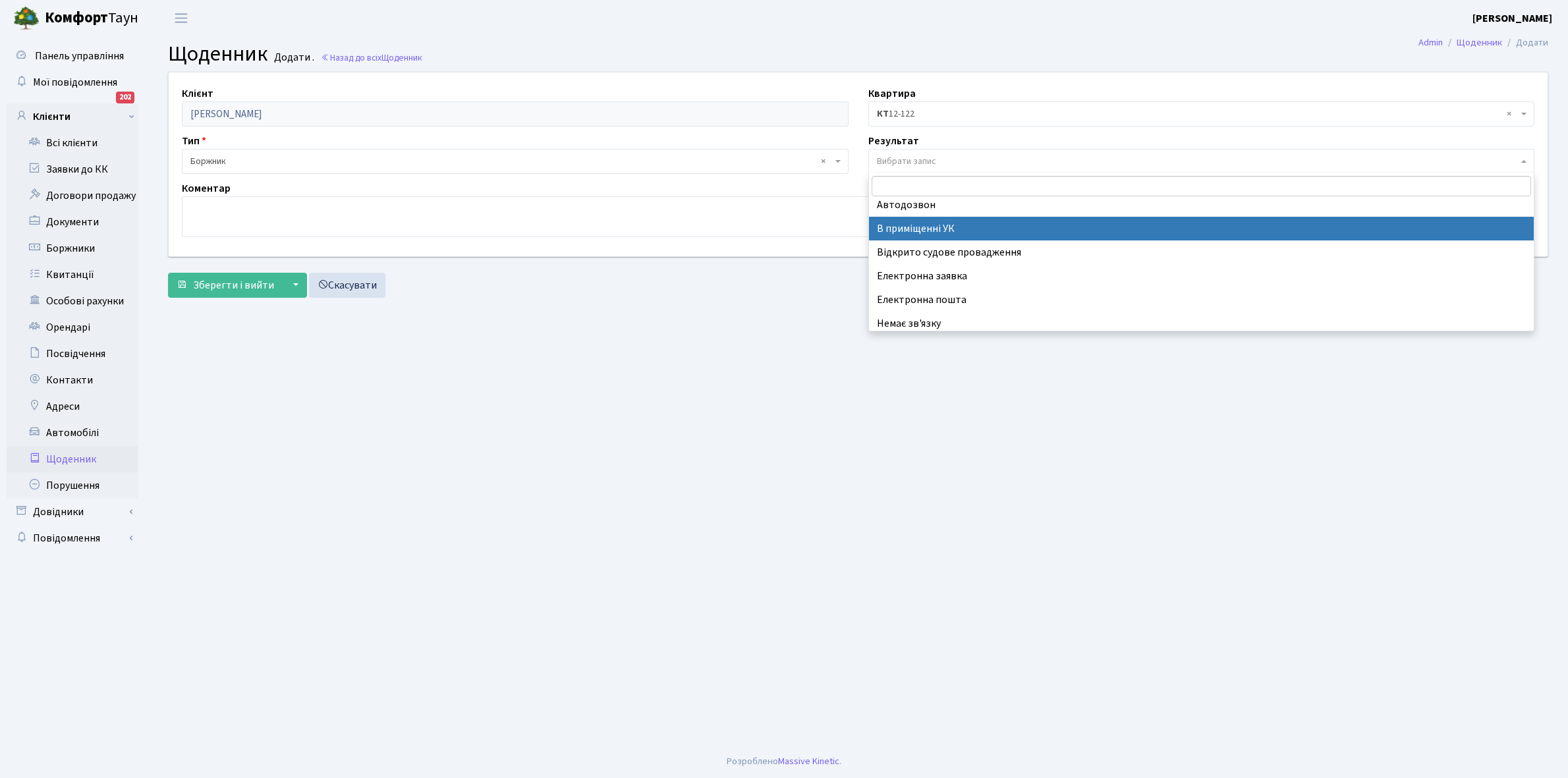
scroll to position [81, 0]
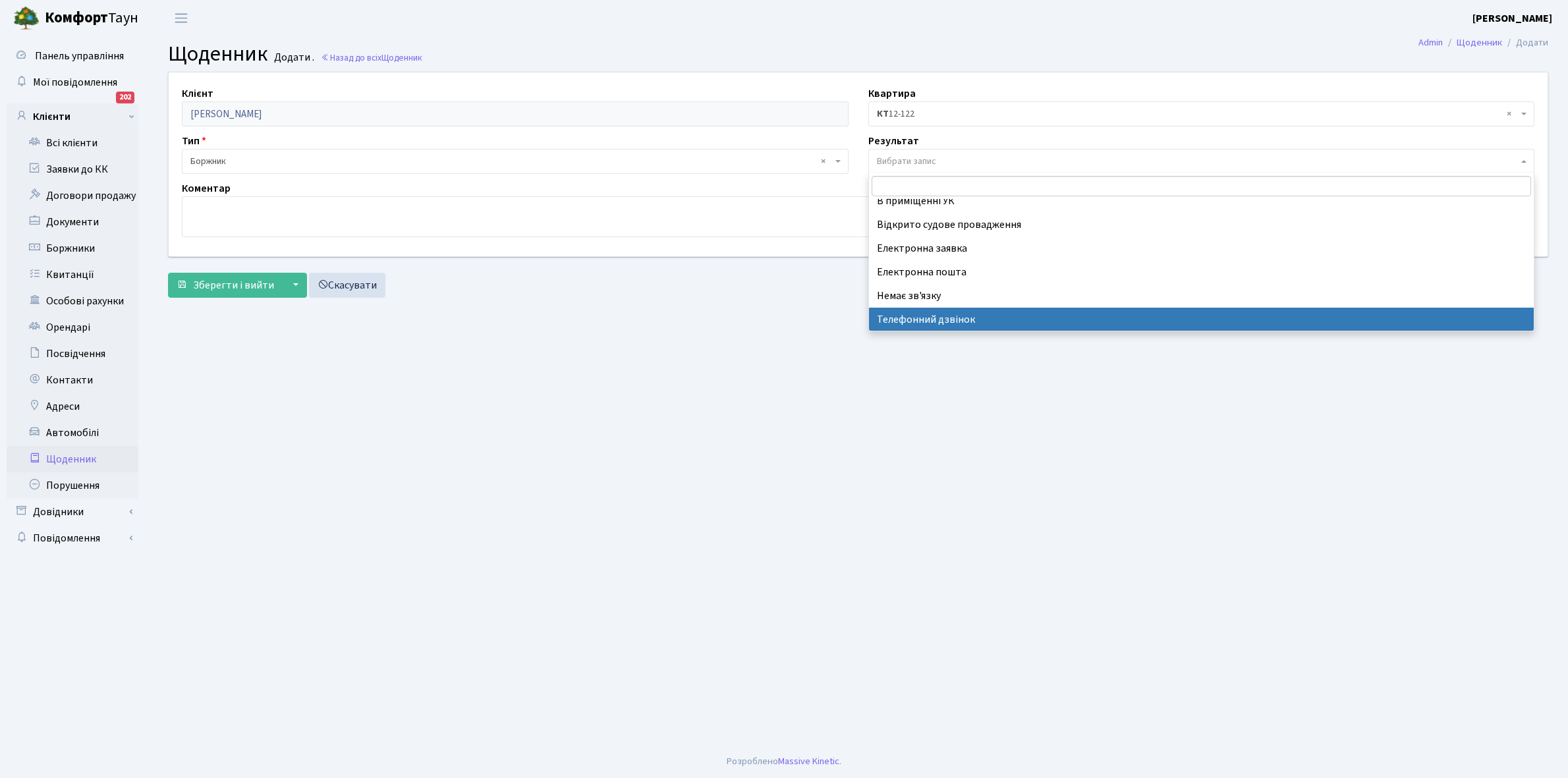
select select "196"
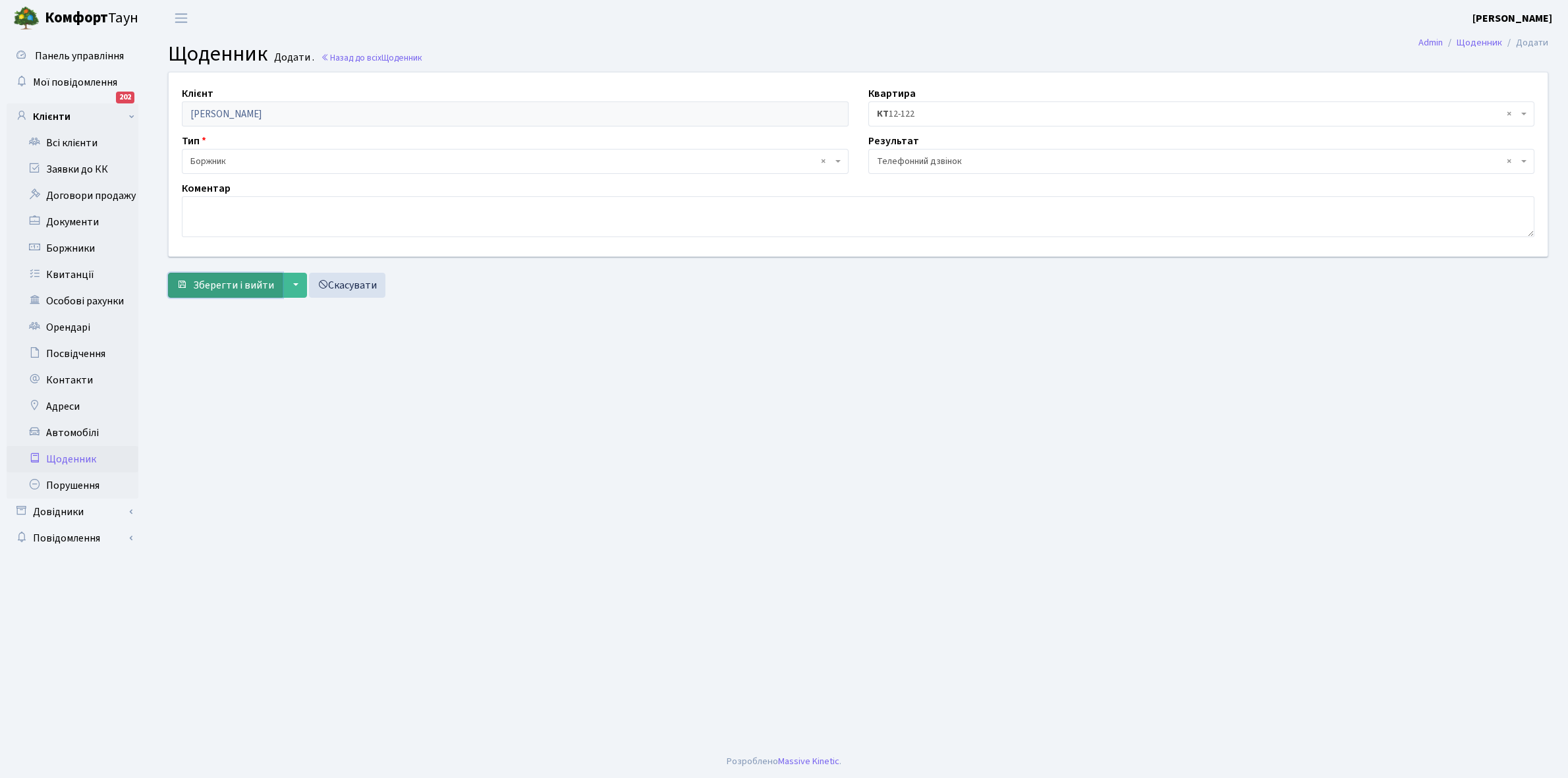
click at [244, 288] on span "Зберегти і вийти" at bounding box center [233, 285] width 81 height 14
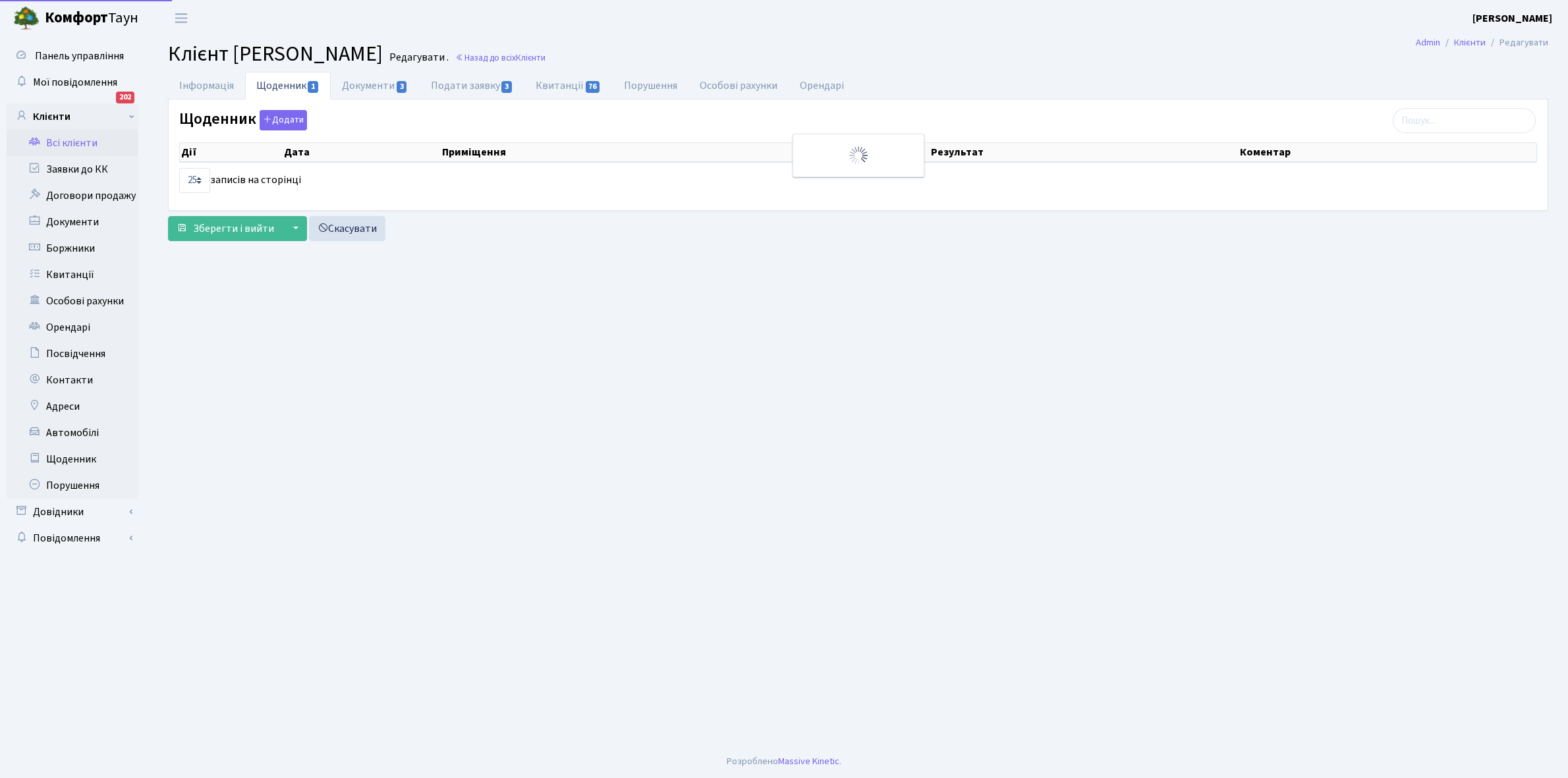
select select "25"
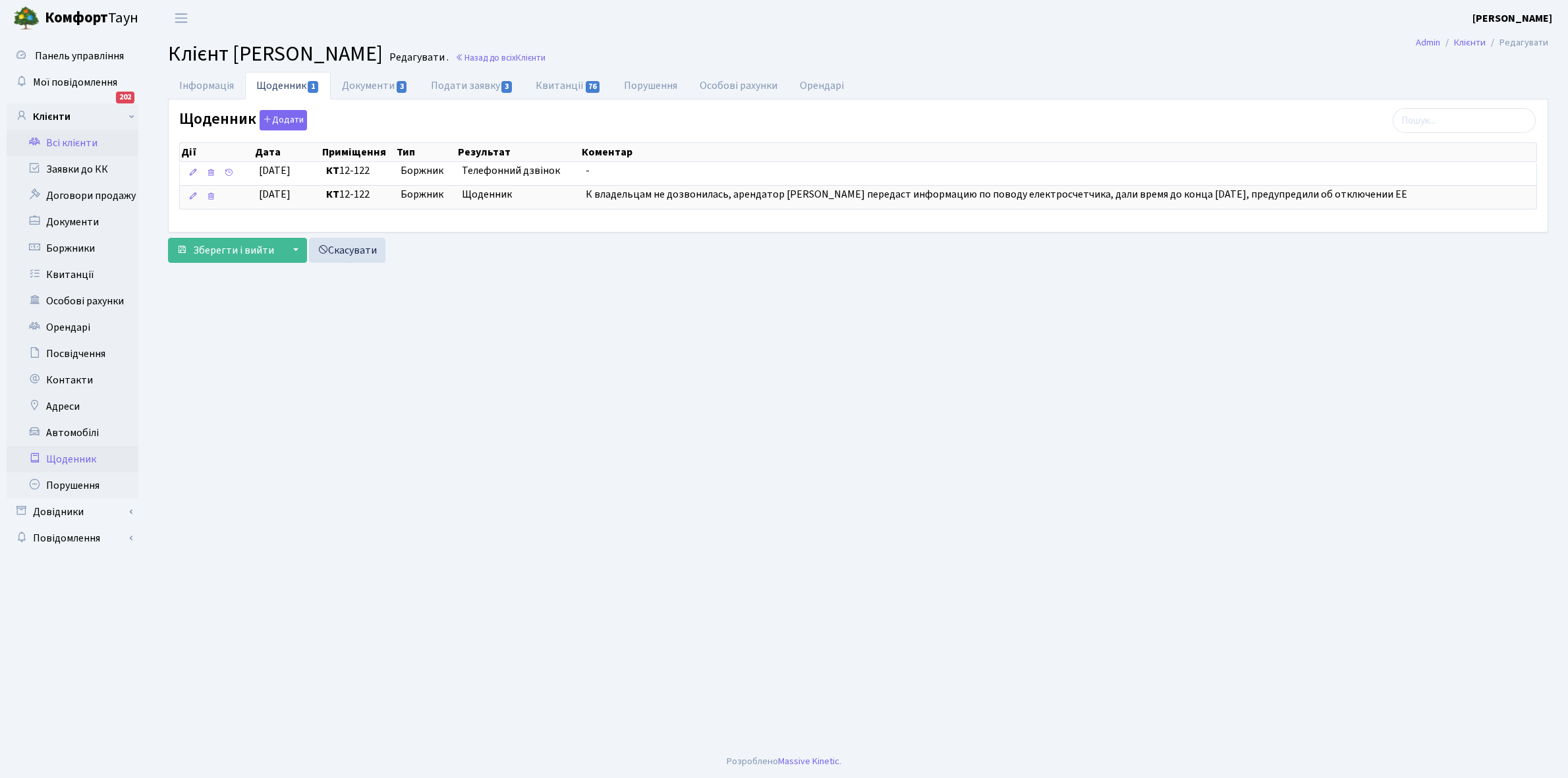
click at [70, 461] on link "Щоденник" at bounding box center [72, 460] width 132 height 27
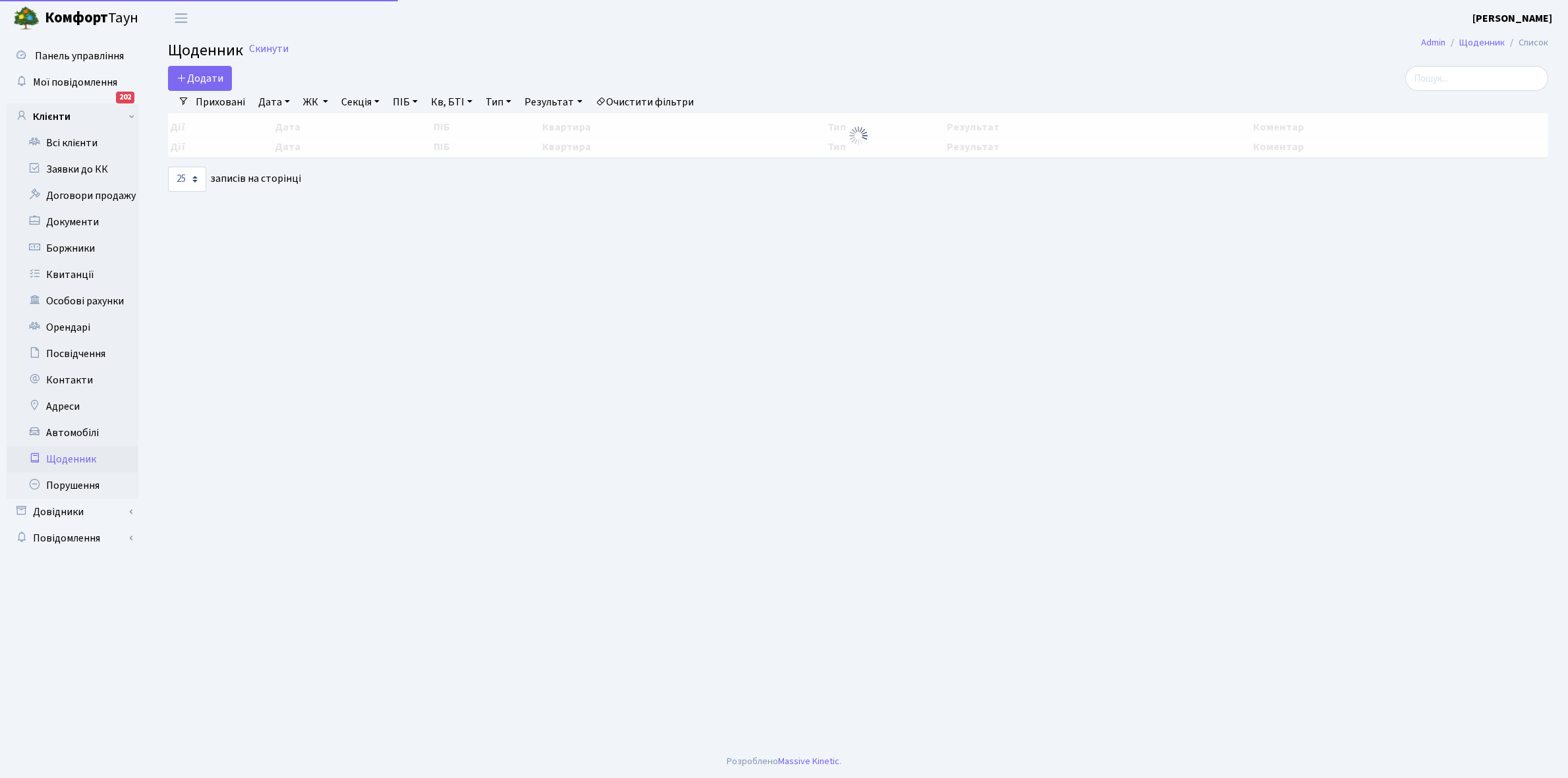
select select "25"
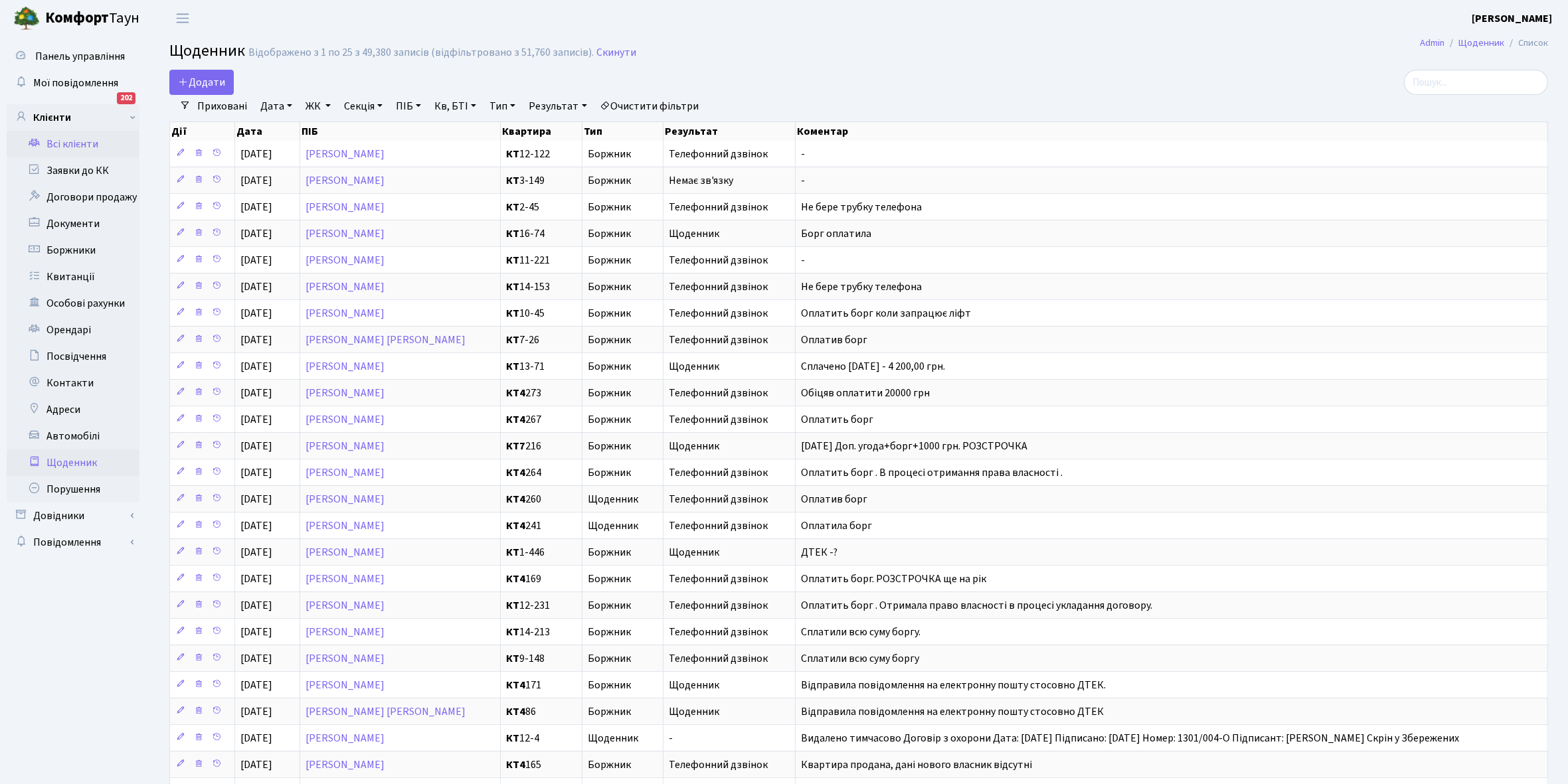
click at [71, 143] on link "Всі клієнти" at bounding box center [73, 144] width 133 height 27
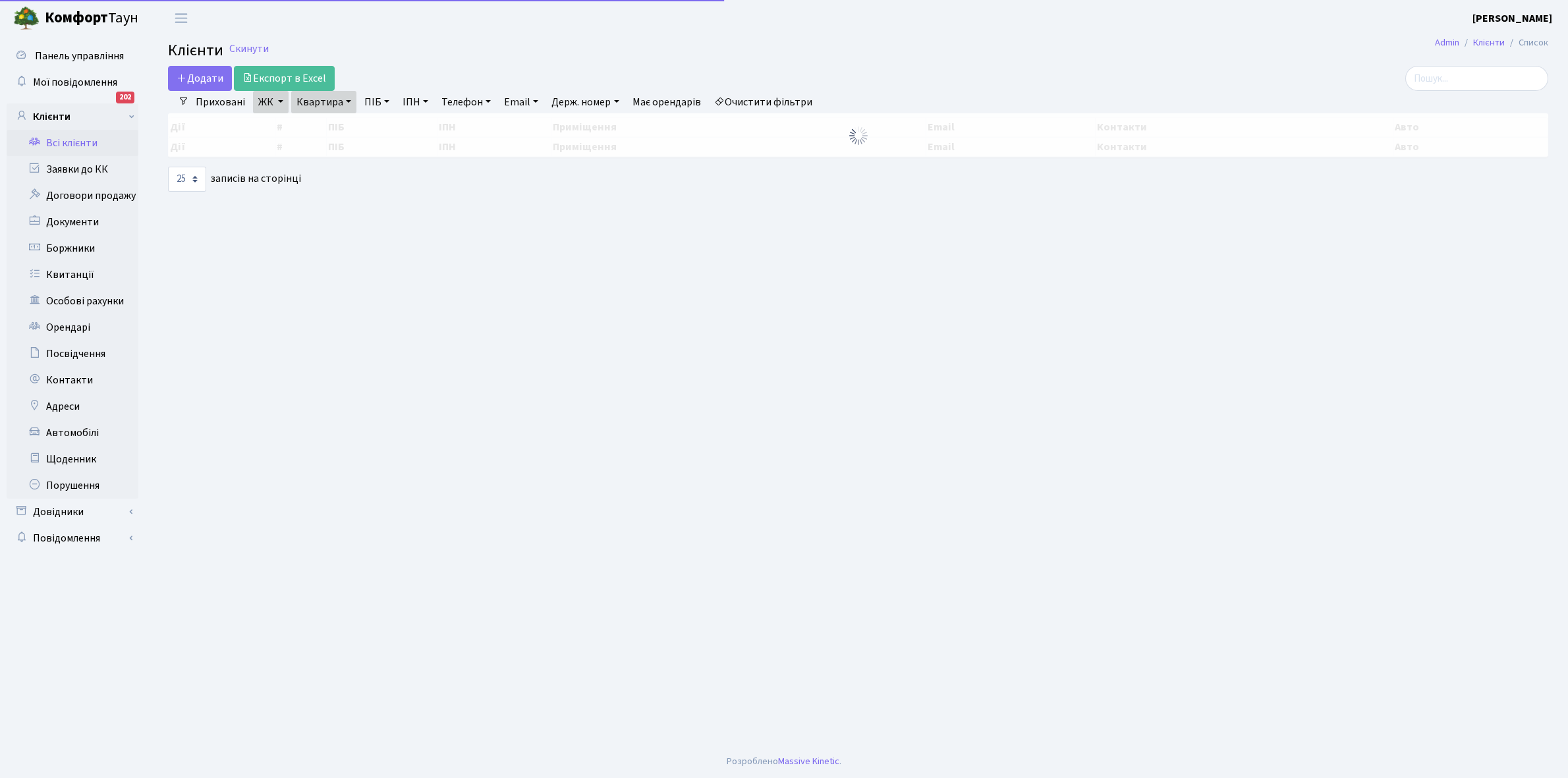
select select "25"
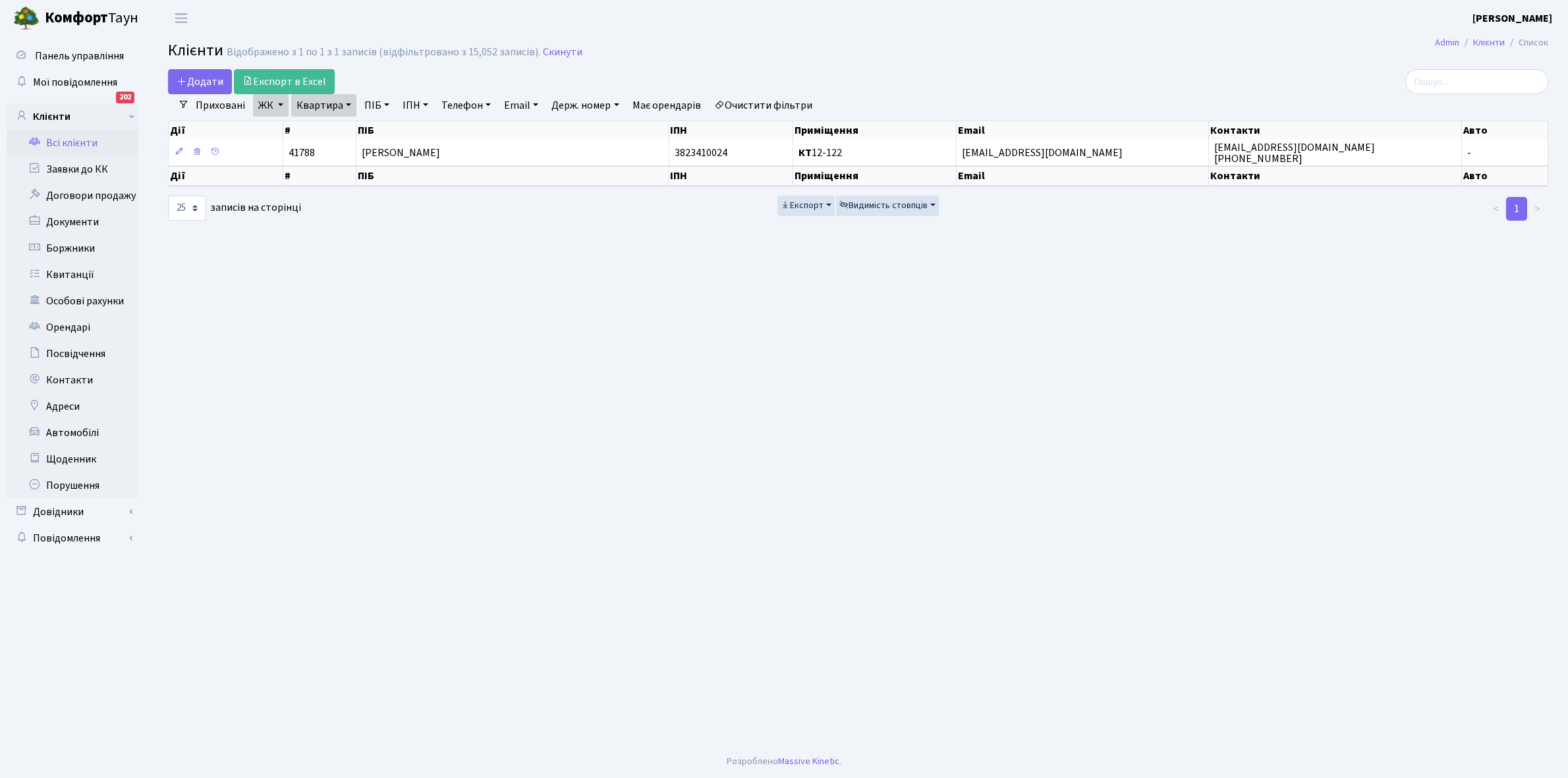
click at [344, 104] on link "Квартира" at bounding box center [324, 105] width 65 height 23
click at [349, 133] on input "12-122" at bounding box center [330, 131] width 77 height 25
type input "1"
type input "2-316"
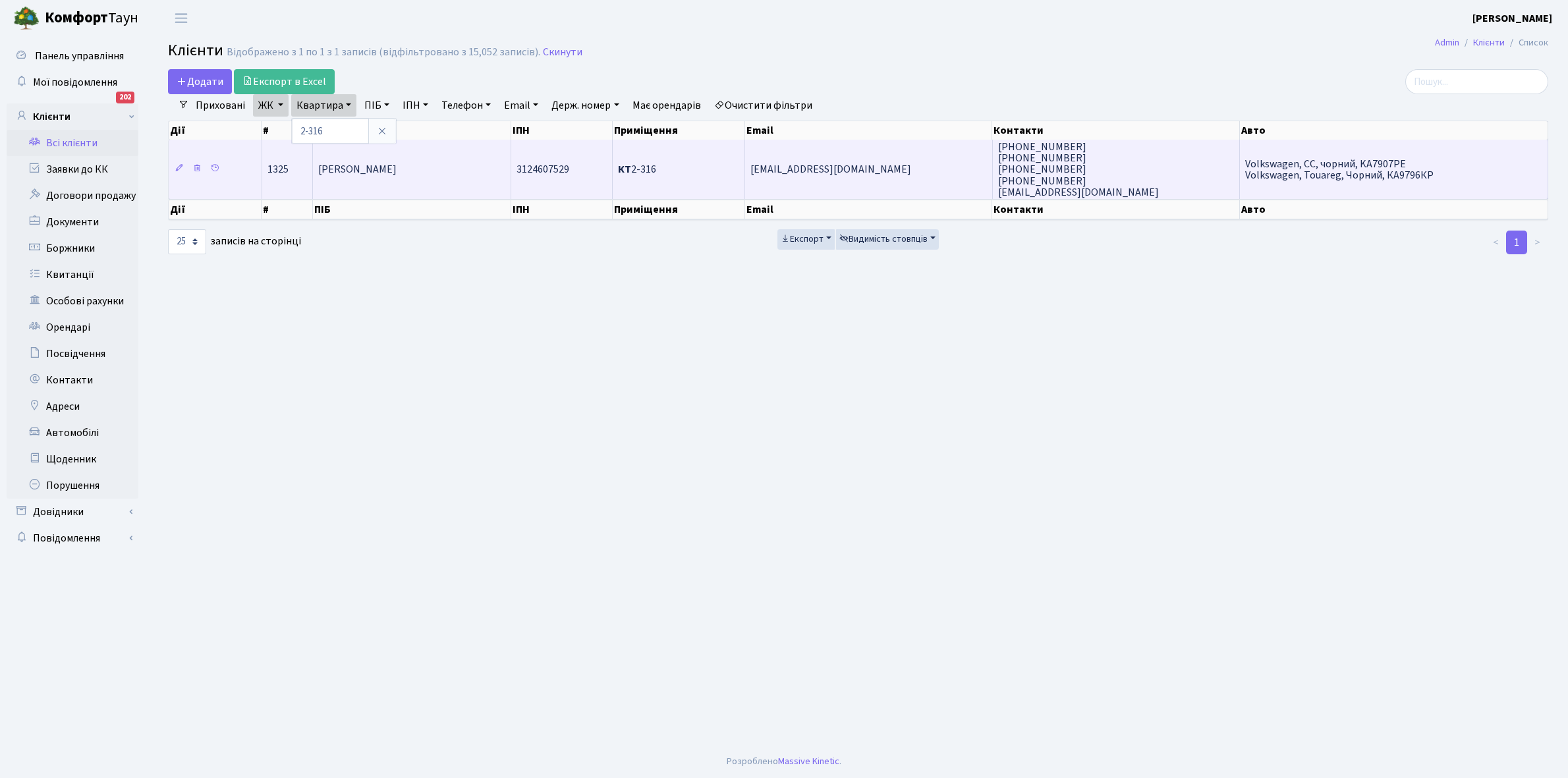
click at [397, 171] on span "[PERSON_NAME]" at bounding box center [358, 170] width 79 height 14
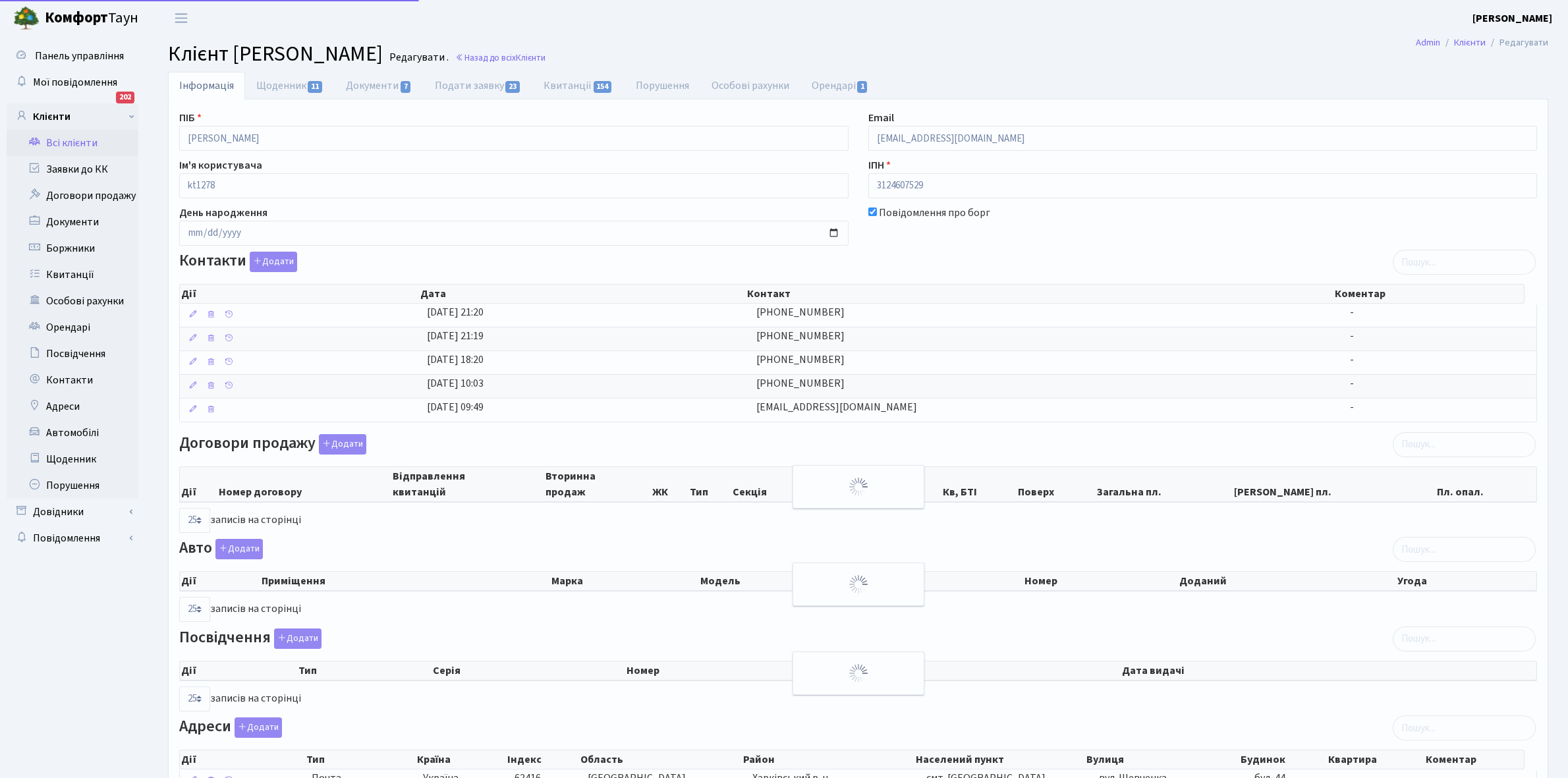
select select "25"
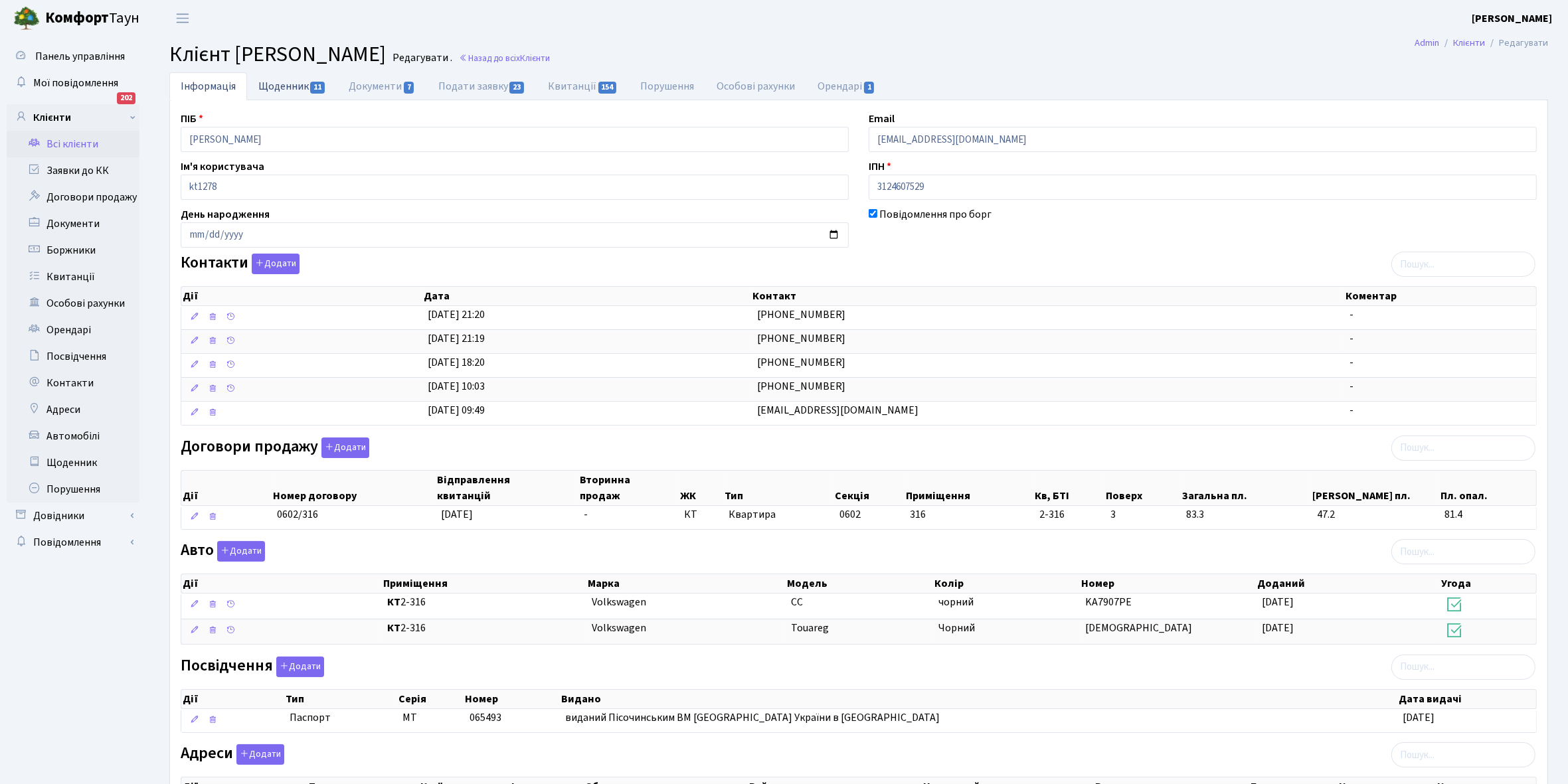
click at [281, 84] on link "Щоденник 11" at bounding box center [292, 86] width 90 height 27
select select "25"
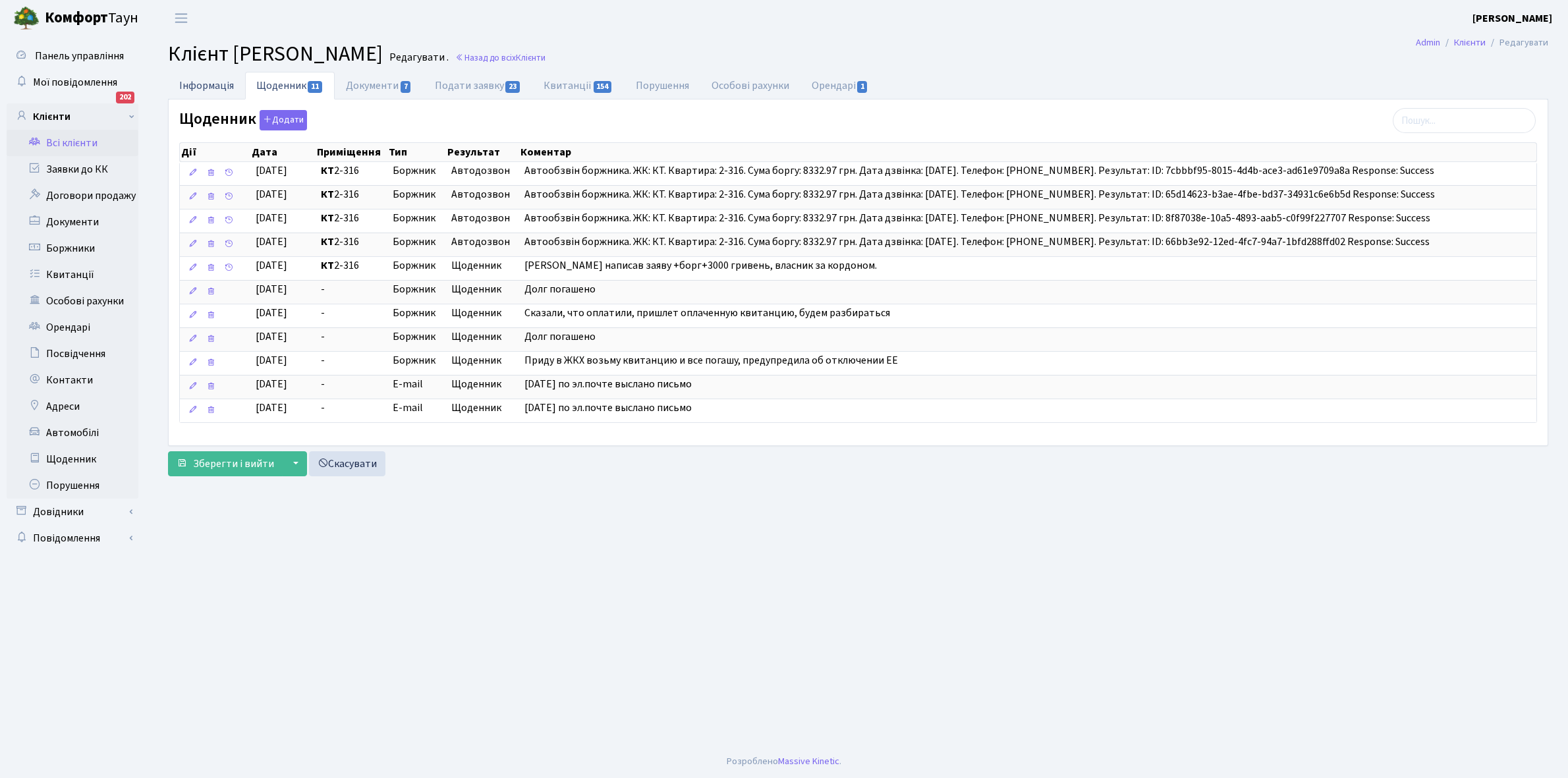
click at [193, 86] on link "Інформація" at bounding box center [207, 85] width 77 height 27
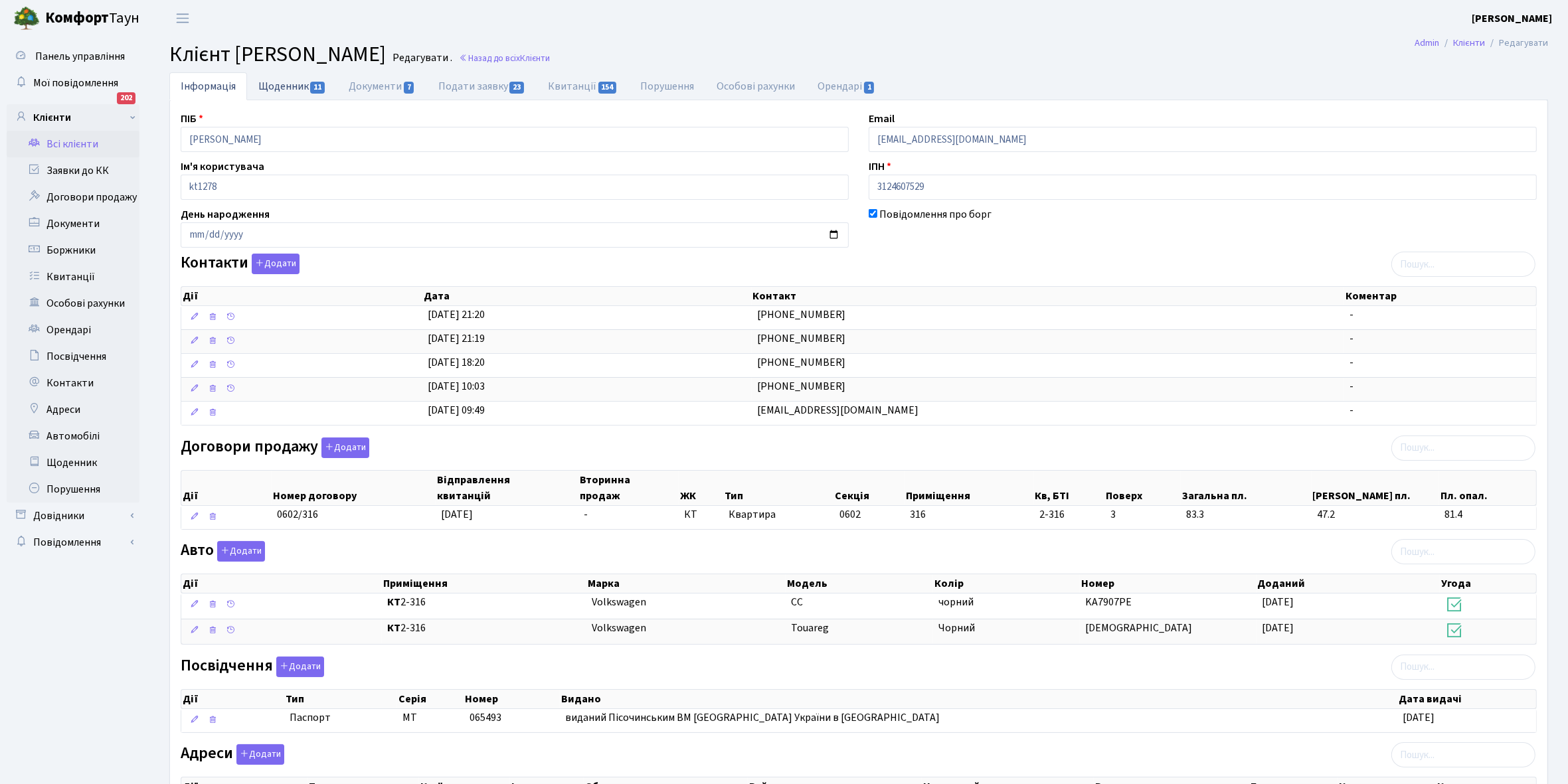
click at [279, 81] on link "Щоденник 11" at bounding box center [292, 86] width 90 height 27
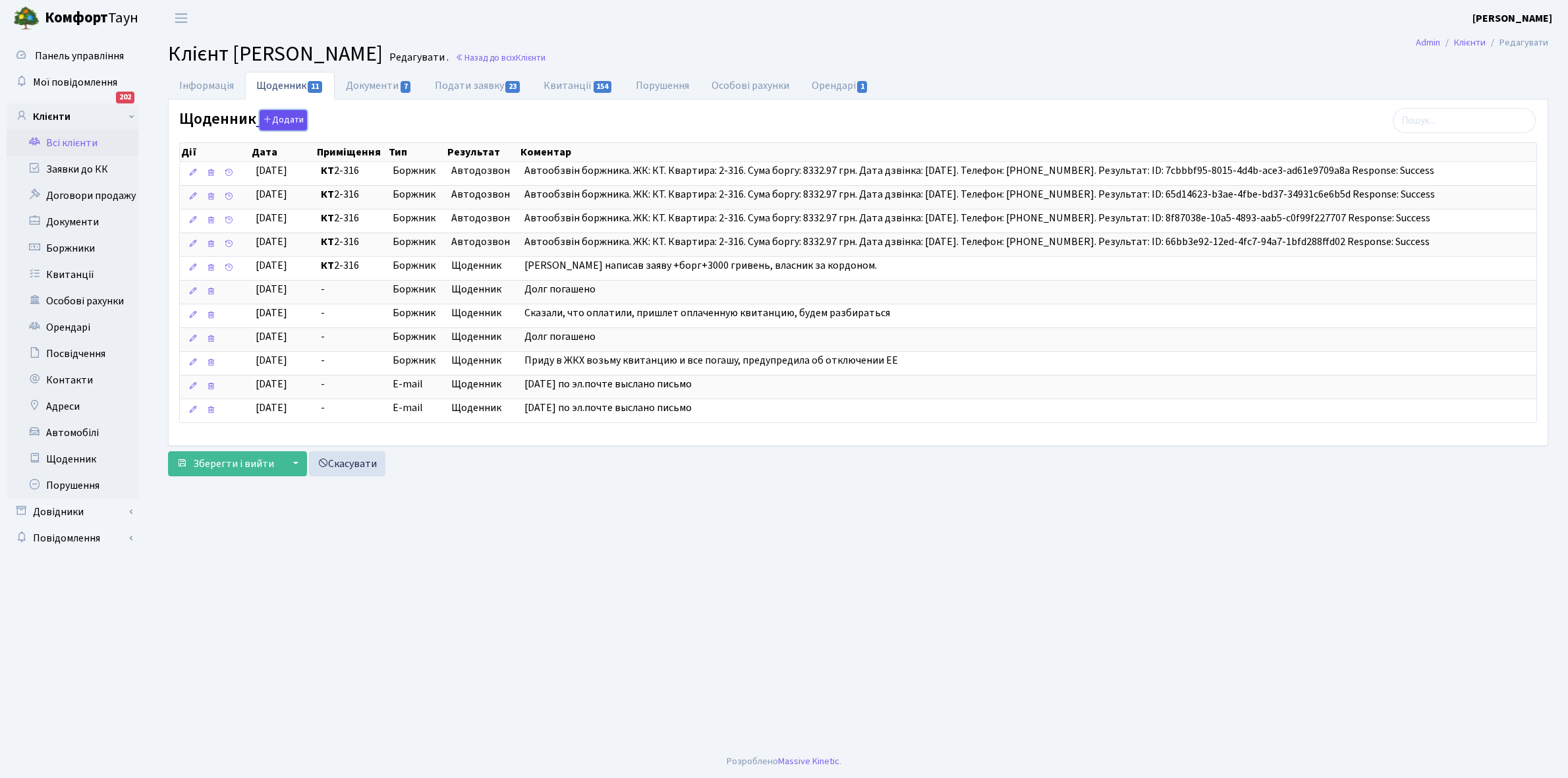
click at [285, 116] on button "Додати" at bounding box center [283, 120] width 47 height 20
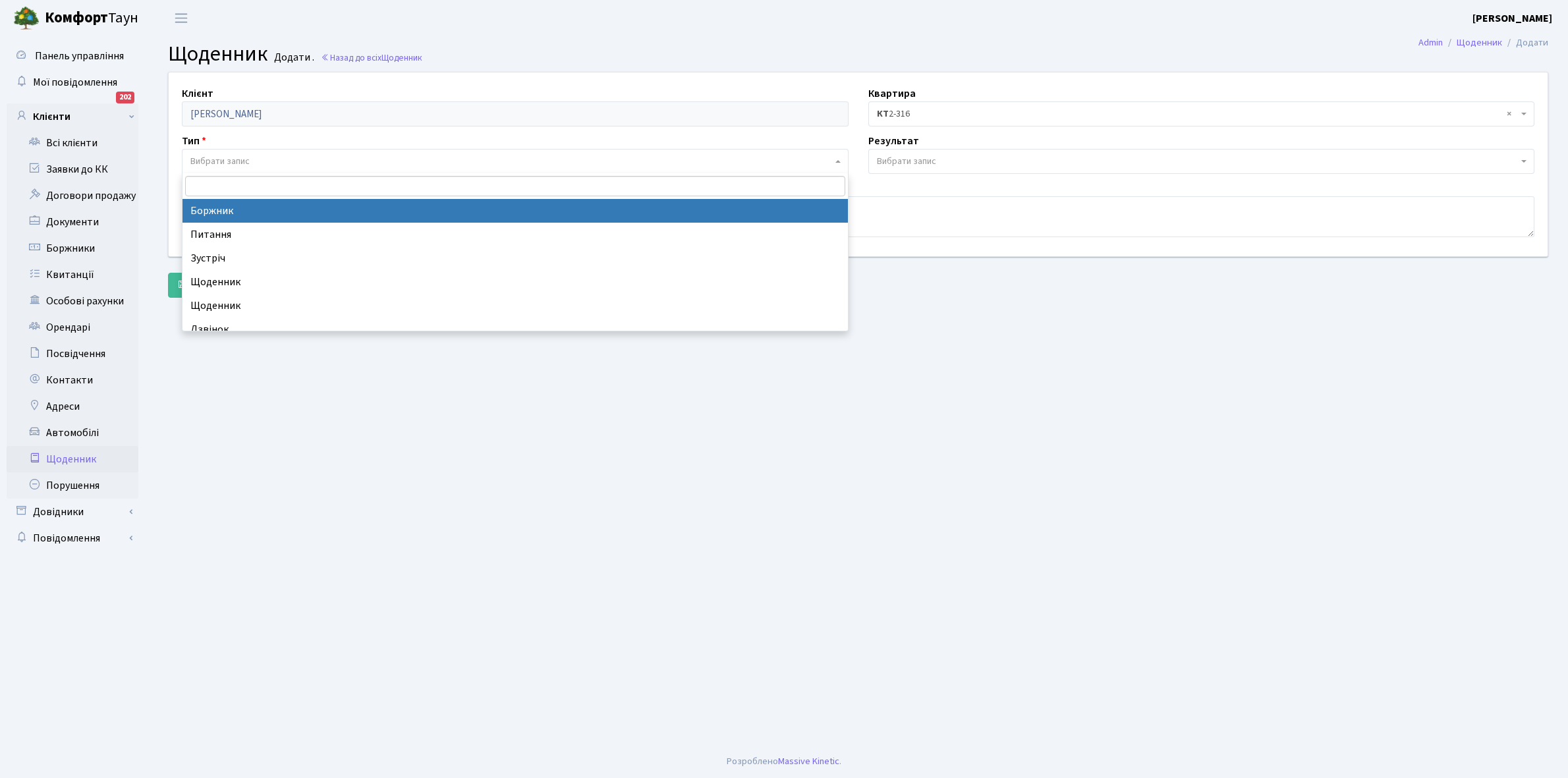
click at [232, 156] on span "Вибрати запис" at bounding box center [219, 161] width 59 height 13
select select "189"
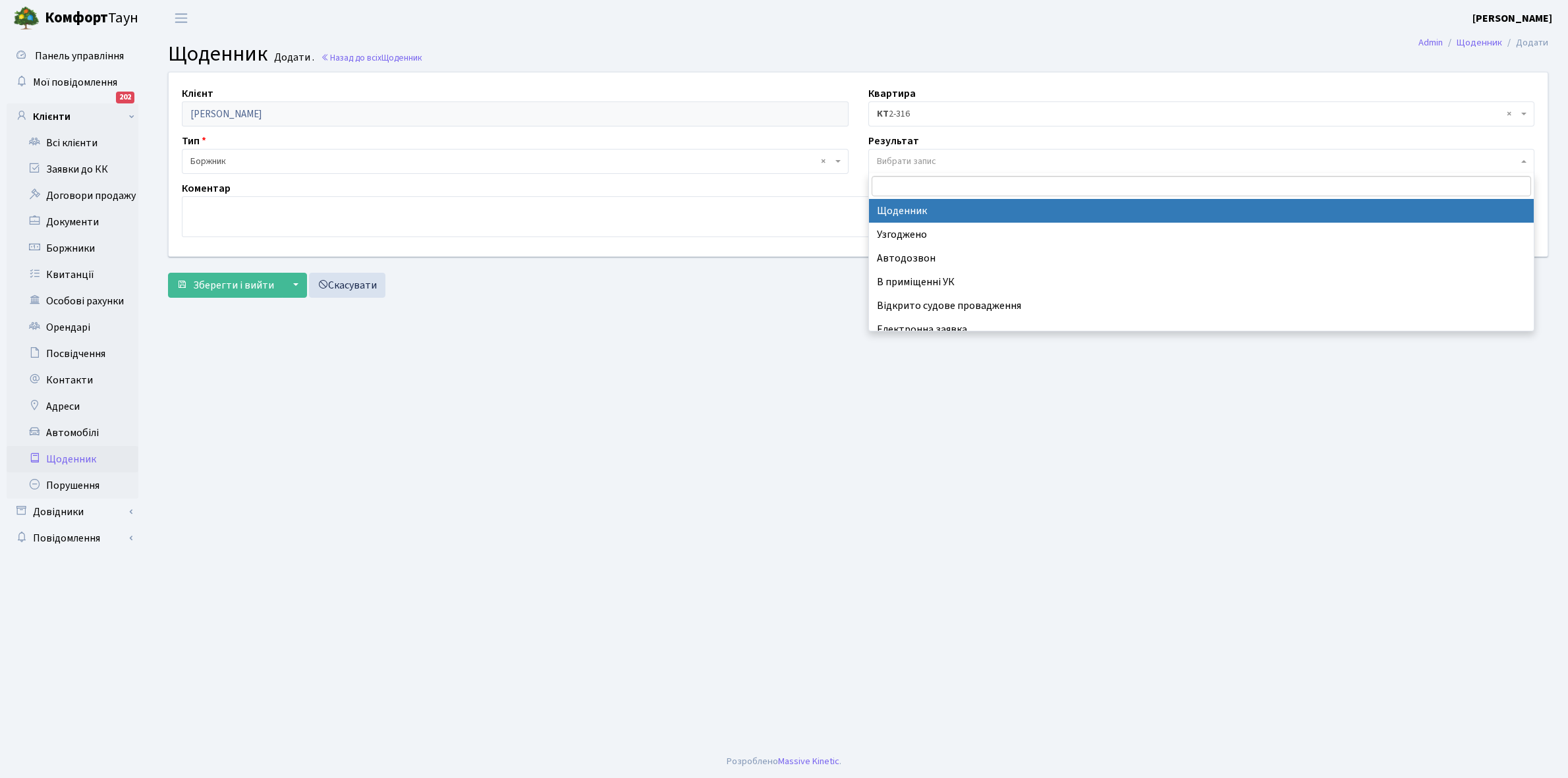
click at [909, 158] on span "Вибрати запис" at bounding box center [906, 161] width 59 height 13
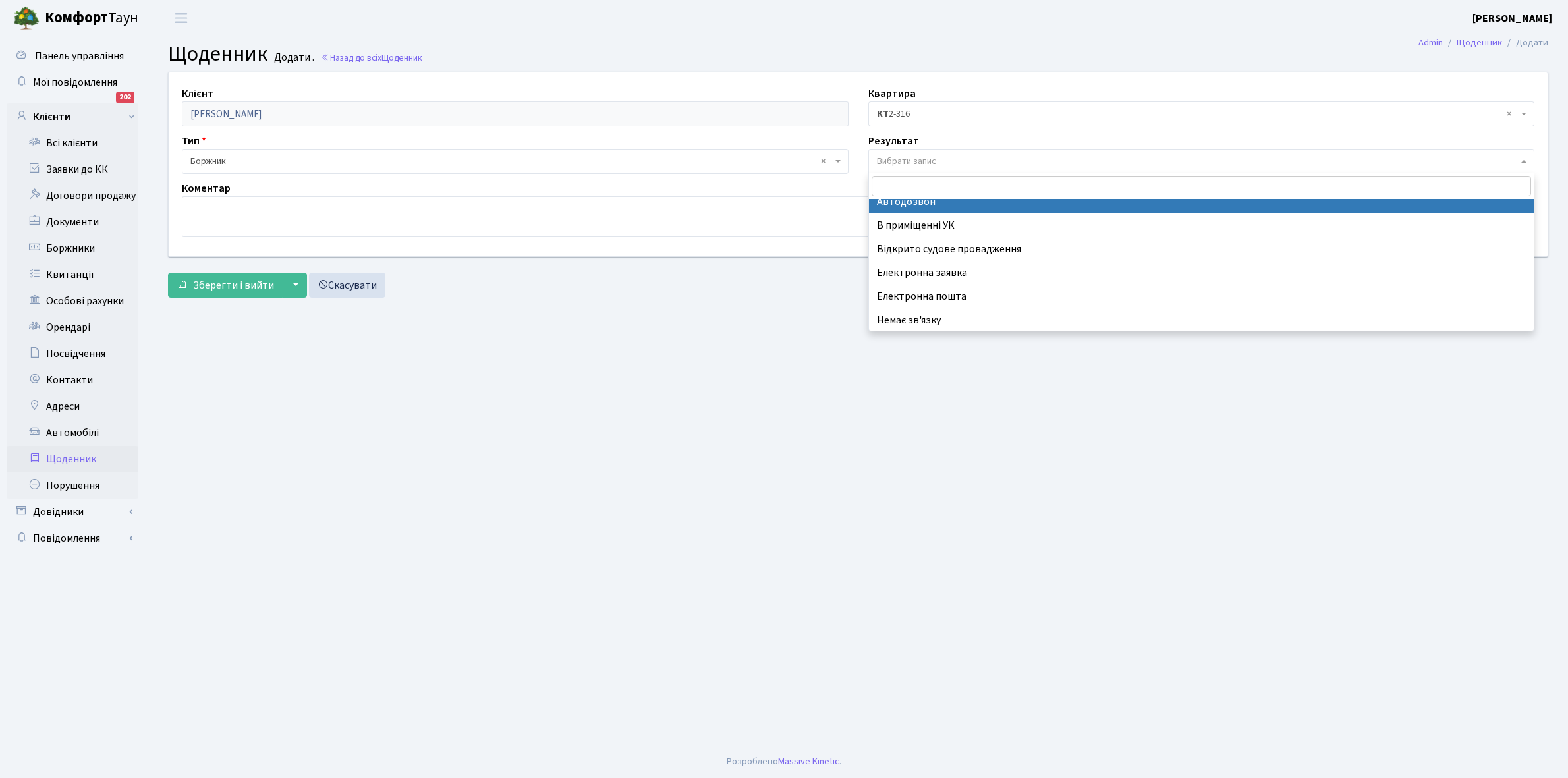
scroll to position [81, 0]
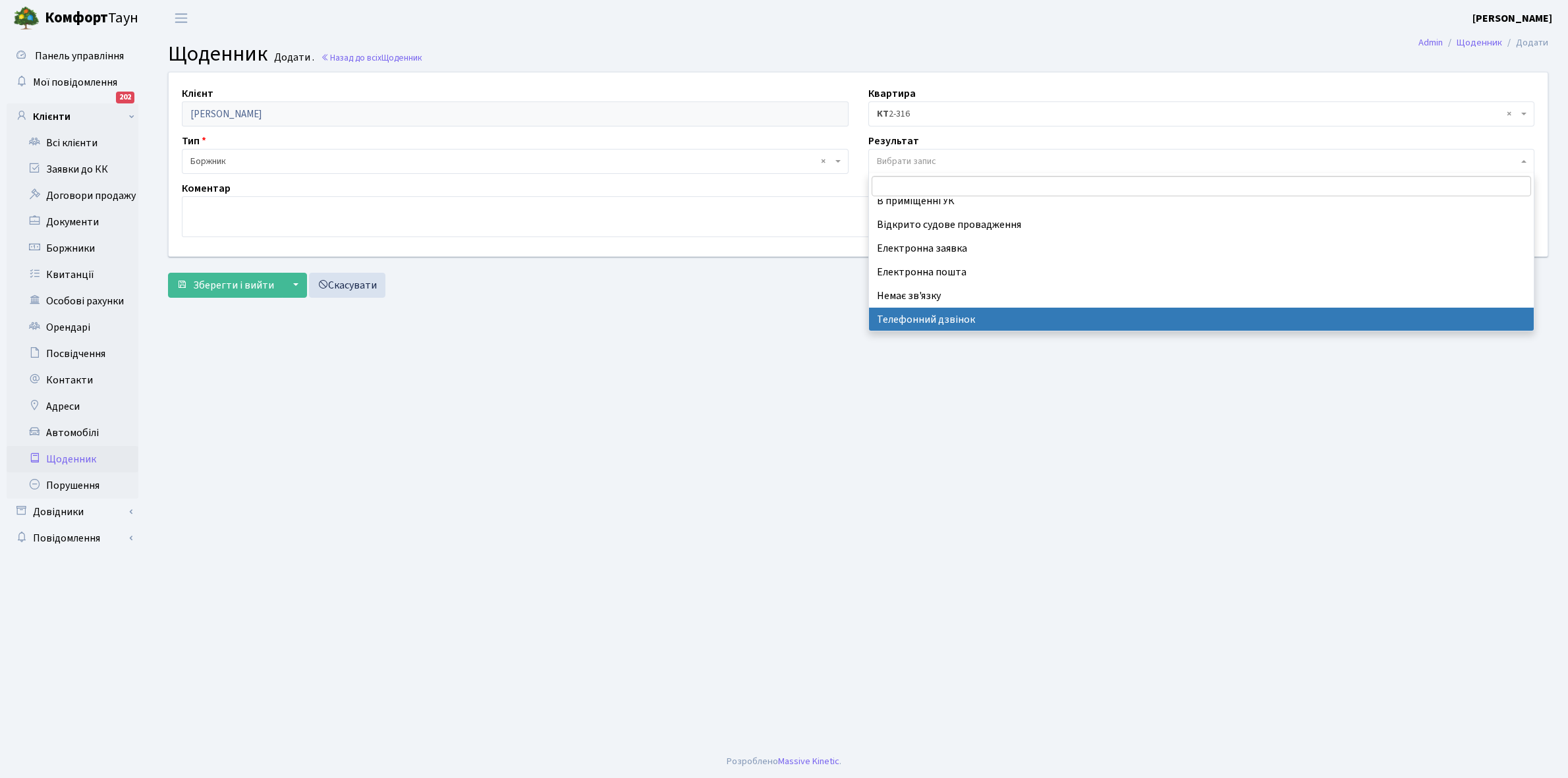
select select "196"
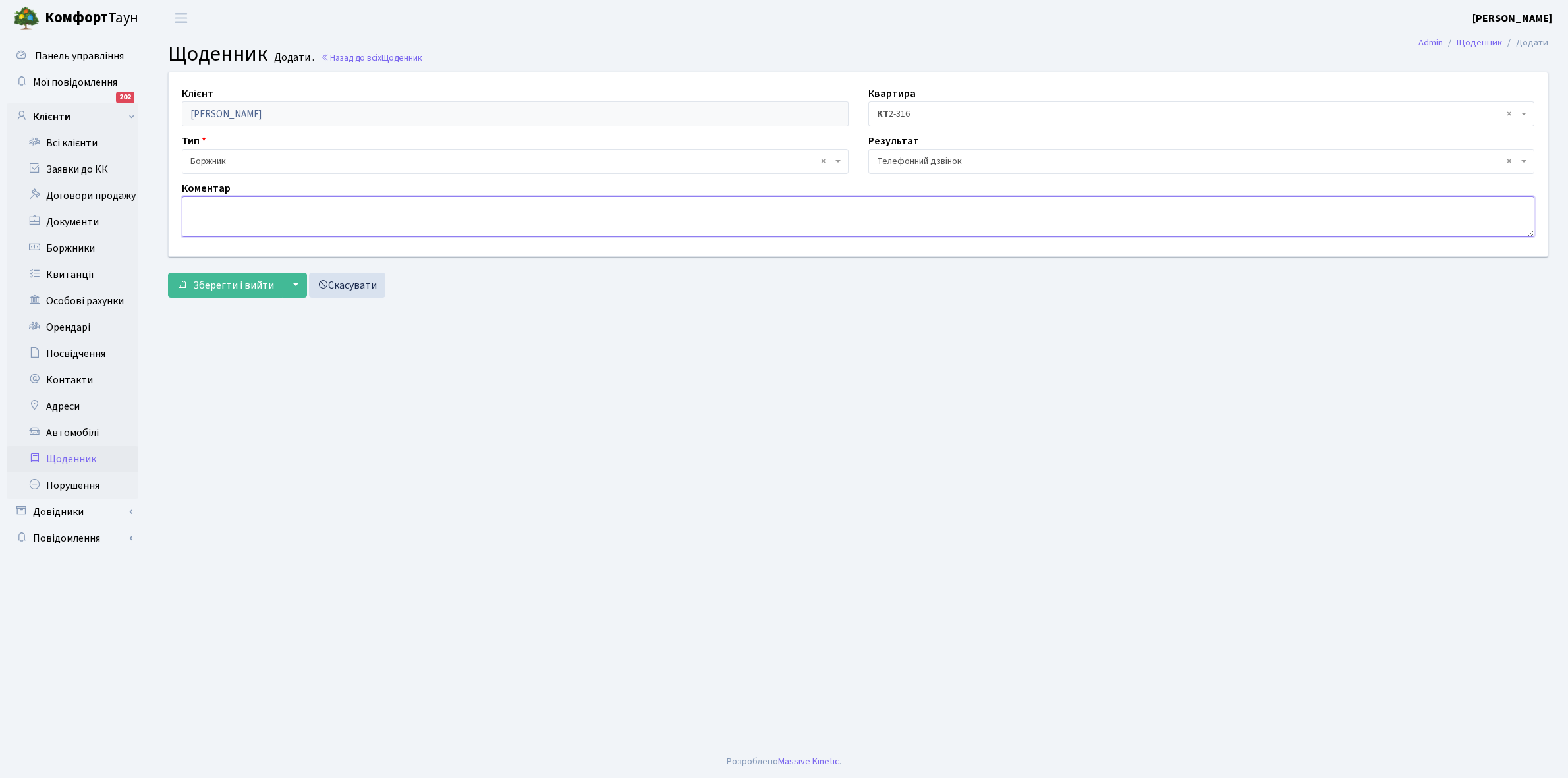
click at [218, 208] on textarea at bounding box center [857, 217] width 1353 height 41
click at [252, 206] on textarea "Протягом двух месяців" at bounding box center [857, 217] width 1353 height 41
click at [307, 212] on textarea "Протягом двох месяців" at bounding box center [857, 217] width 1353 height 41
click at [265, 206] on textarea "Протягом двох месяців" at bounding box center [857, 217] width 1353 height 41
click at [321, 207] on textarea "Протягом двох місяців" at bounding box center [857, 217] width 1353 height 41
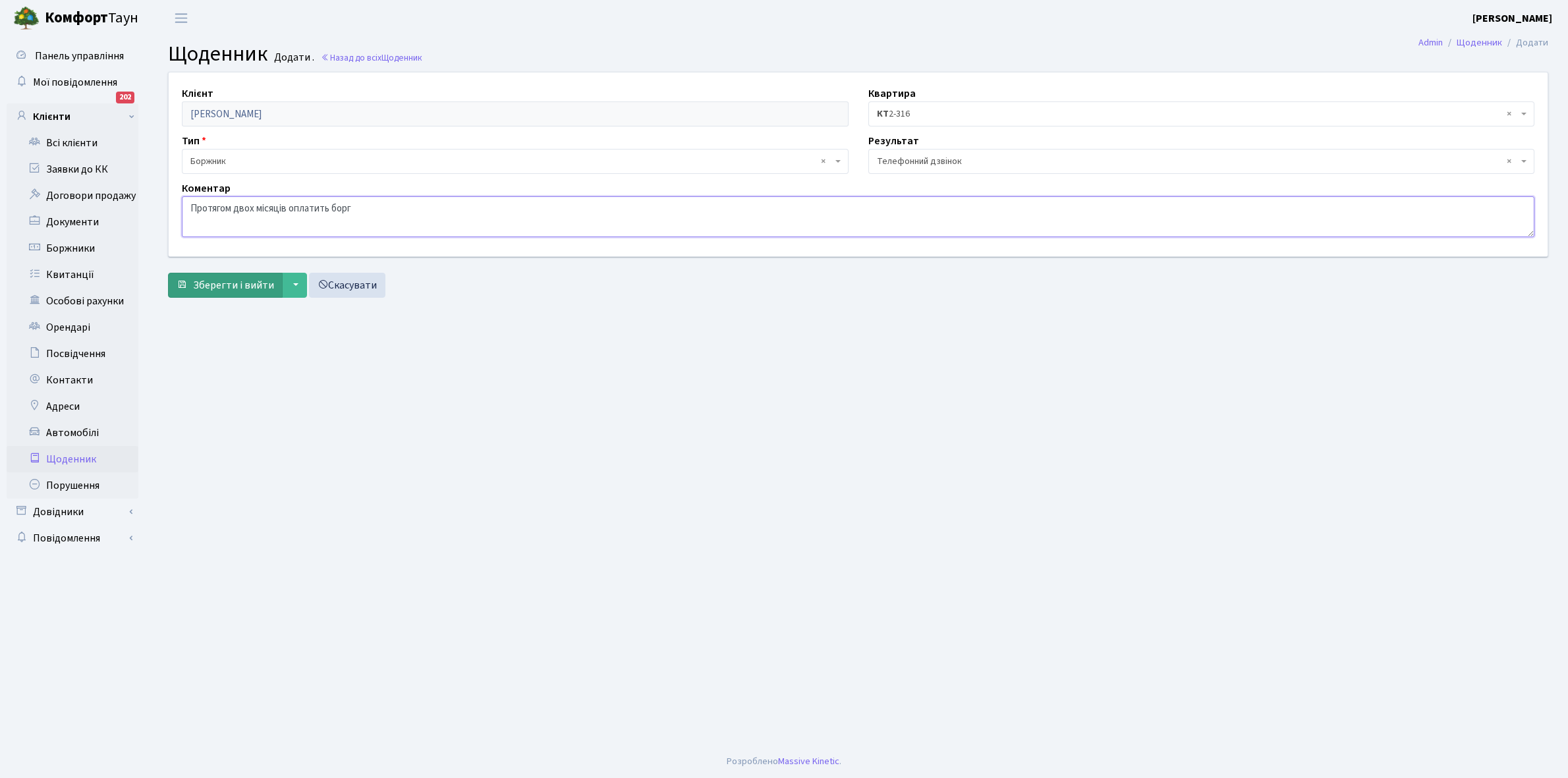
type textarea "Протягом двох місяців оплатить борг"
click at [218, 292] on span "Зберегти і вийти" at bounding box center [233, 285] width 81 height 14
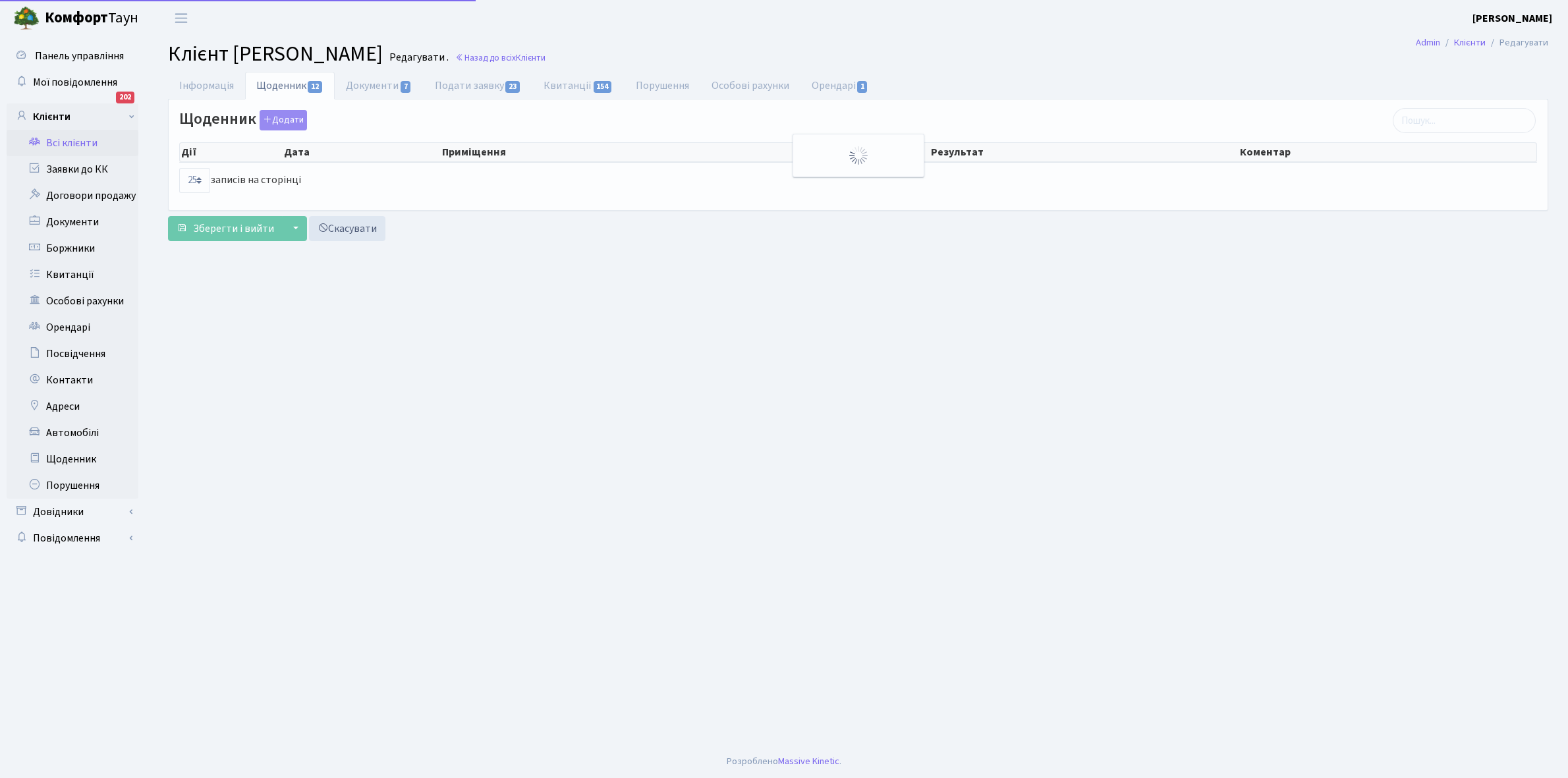
select select "25"
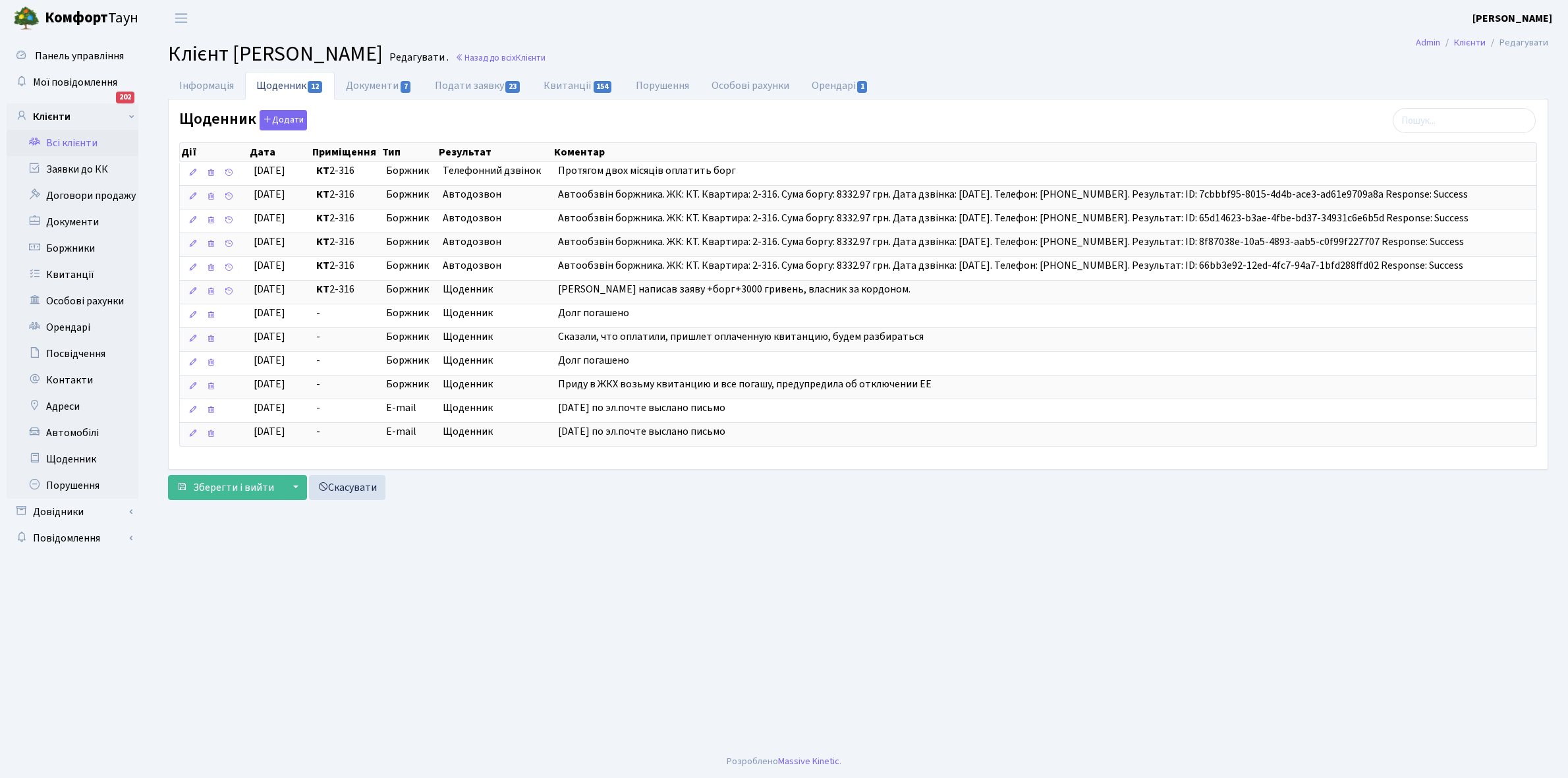
click at [89, 140] on link "Всі клієнти" at bounding box center [72, 143] width 132 height 27
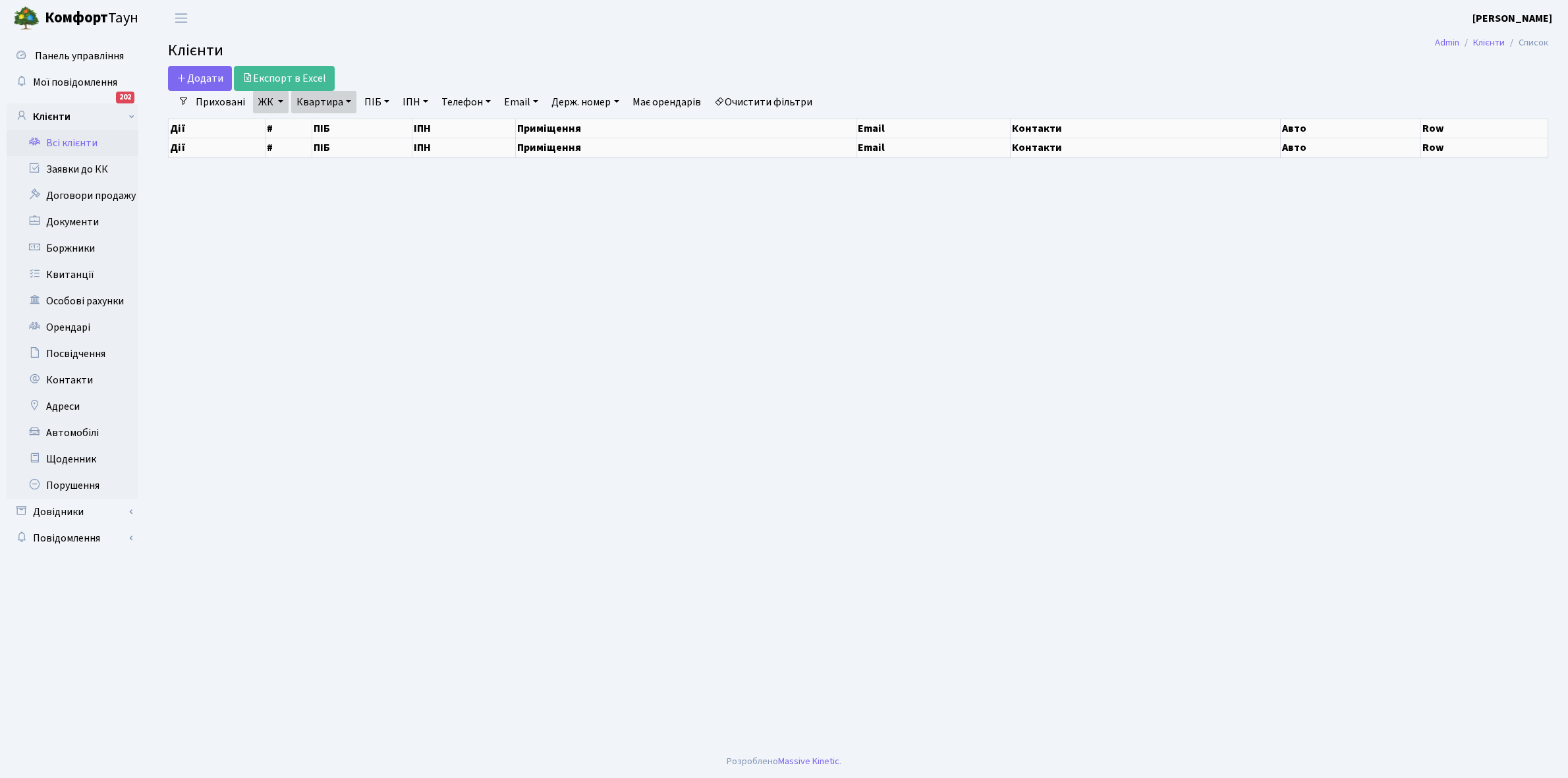
select select "25"
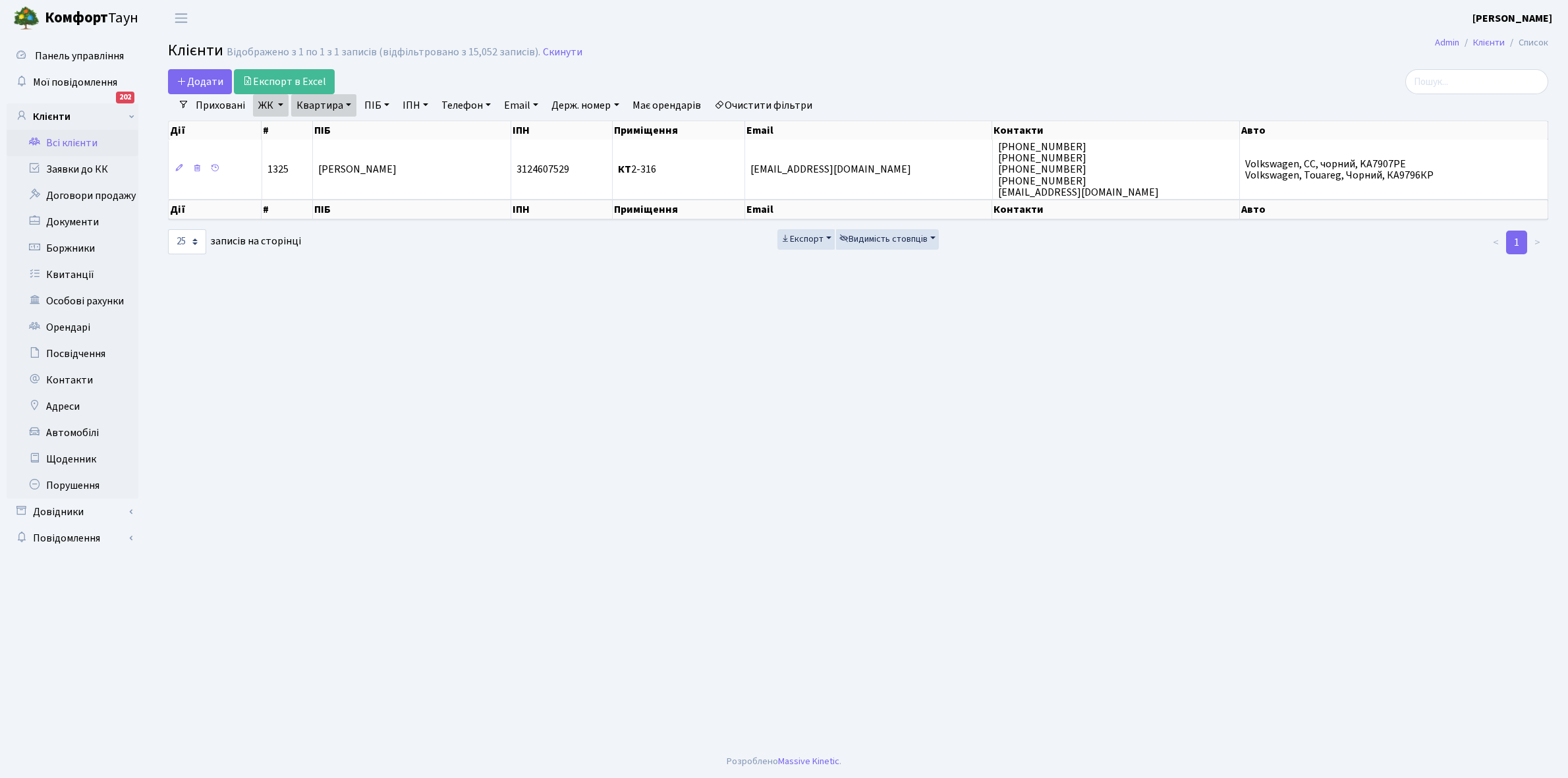
click at [347, 103] on link "Квартира" at bounding box center [324, 105] width 65 height 23
click at [336, 132] on input "2-316" at bounding box center [330, 131] width 77 height 25
type input "2-389"
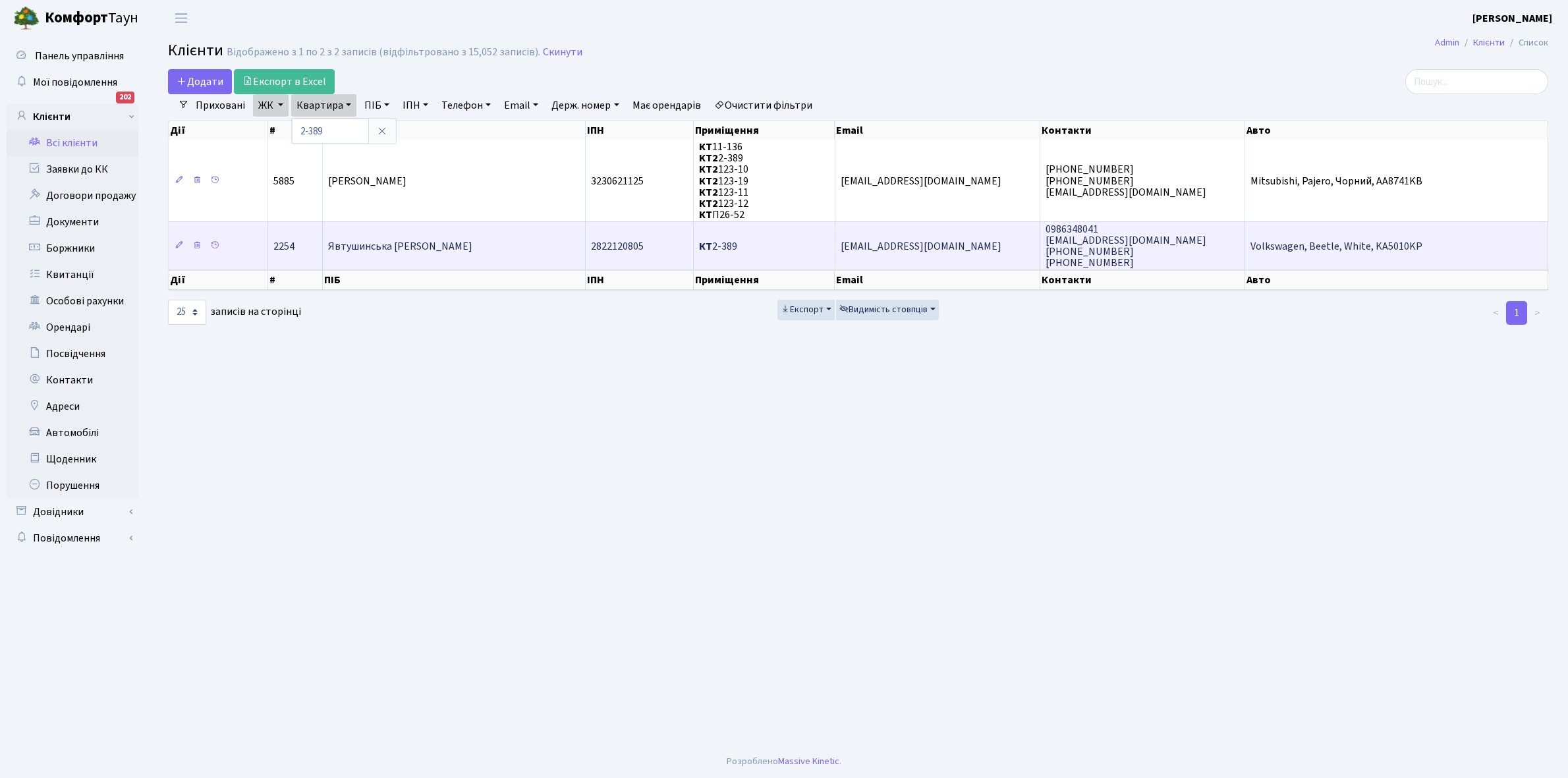
click at [414, 246] on span "Явтушинська [PERSON_NAME]" at bounding box center [401, 246] width 145 height 14
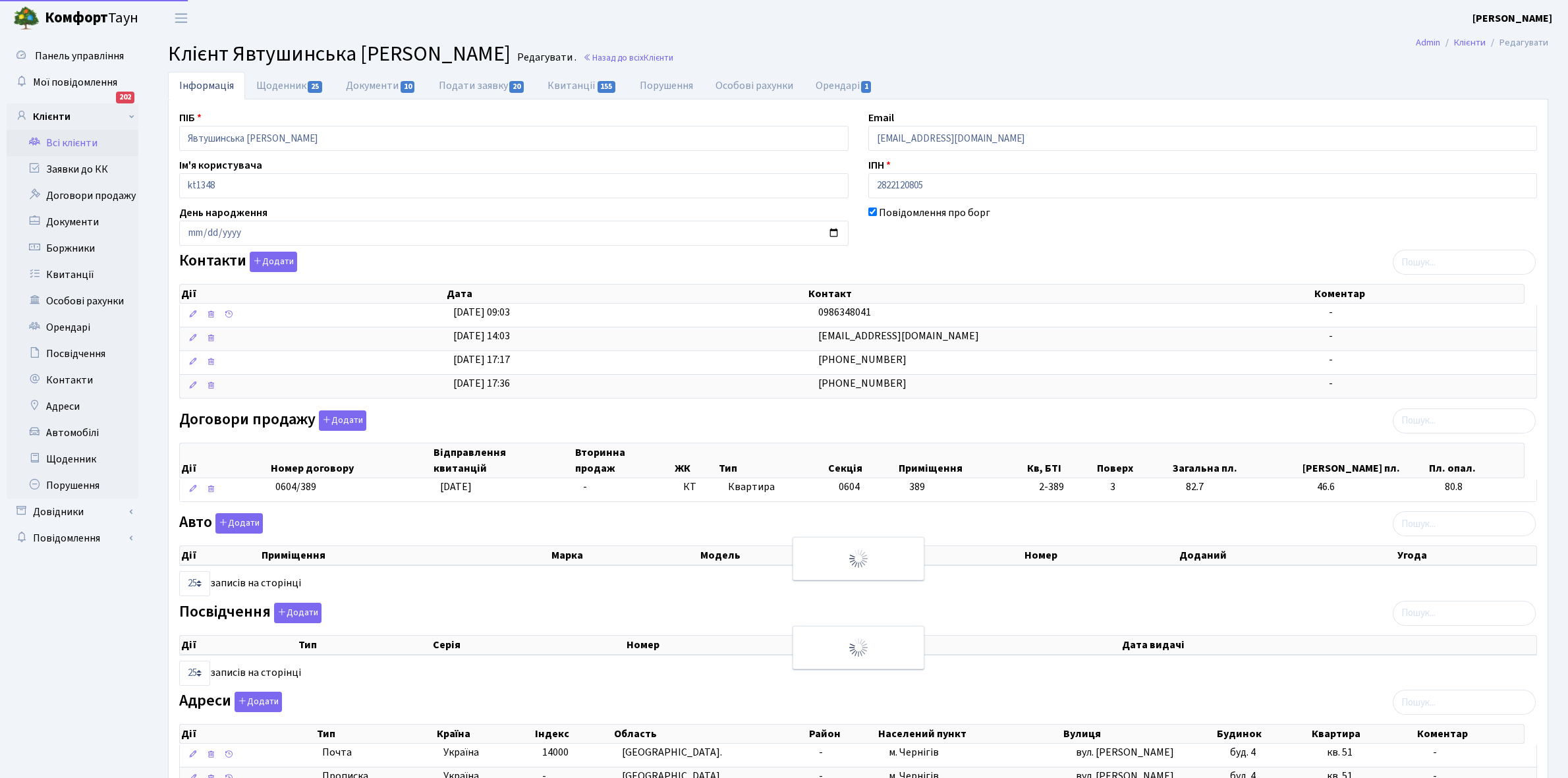
select select "25"
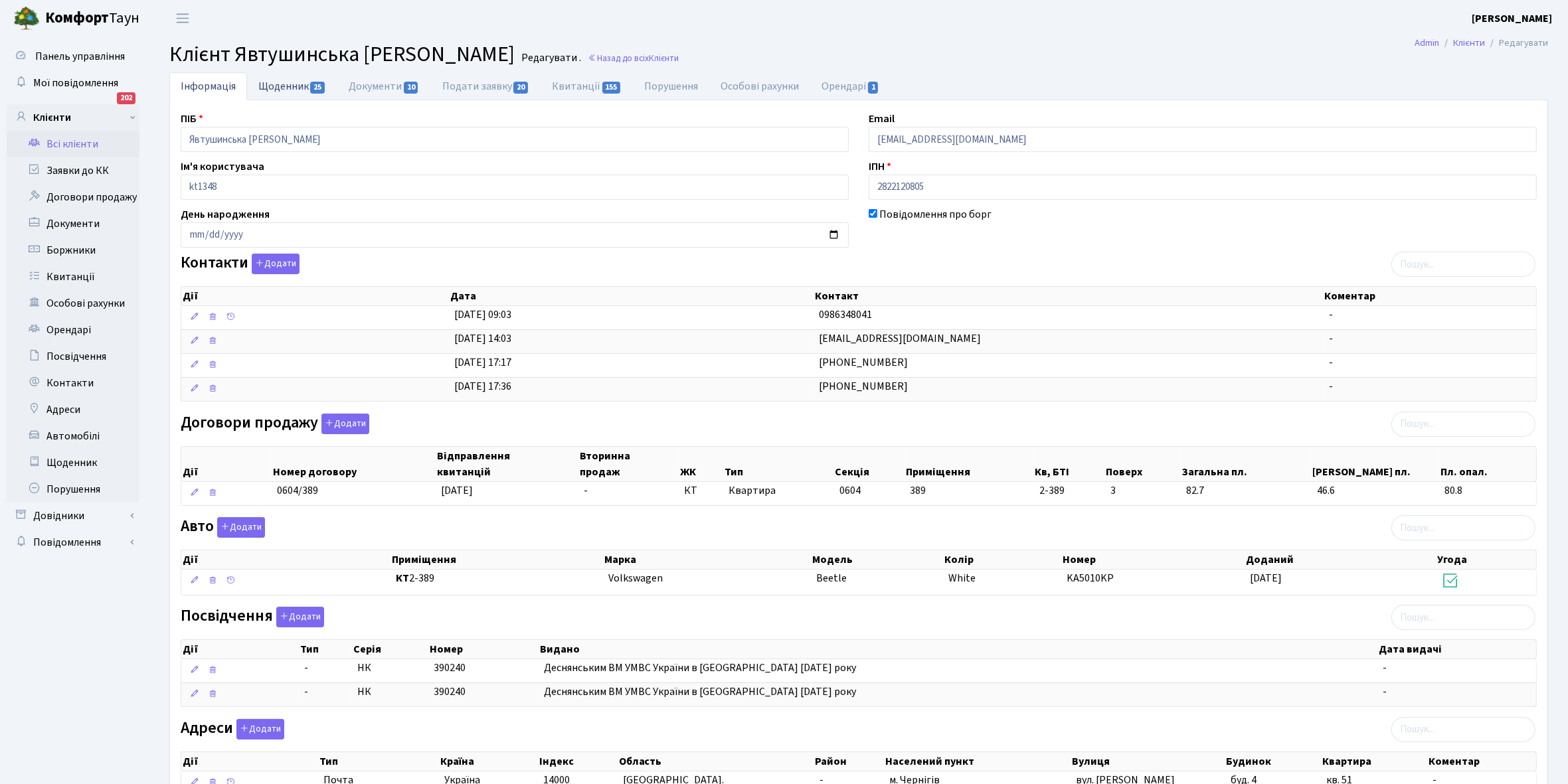
click at [267, 89] on link "Щоденник 25" at bounding box center [292, 86] width 90 height 27
select select "25"
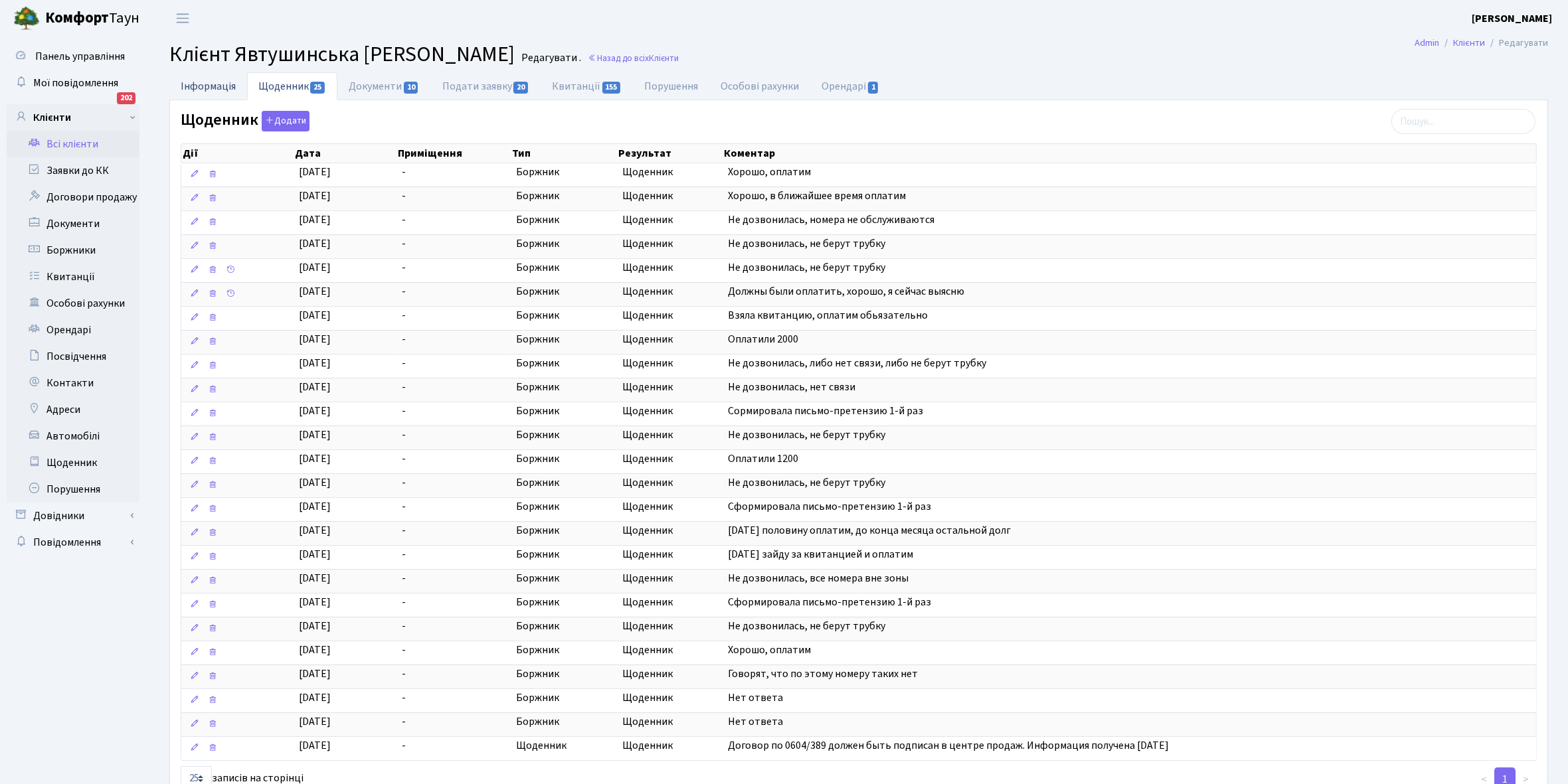
click at [189, 86] on link "Інформація" at bounding box center [208, 86] width 78 height 27
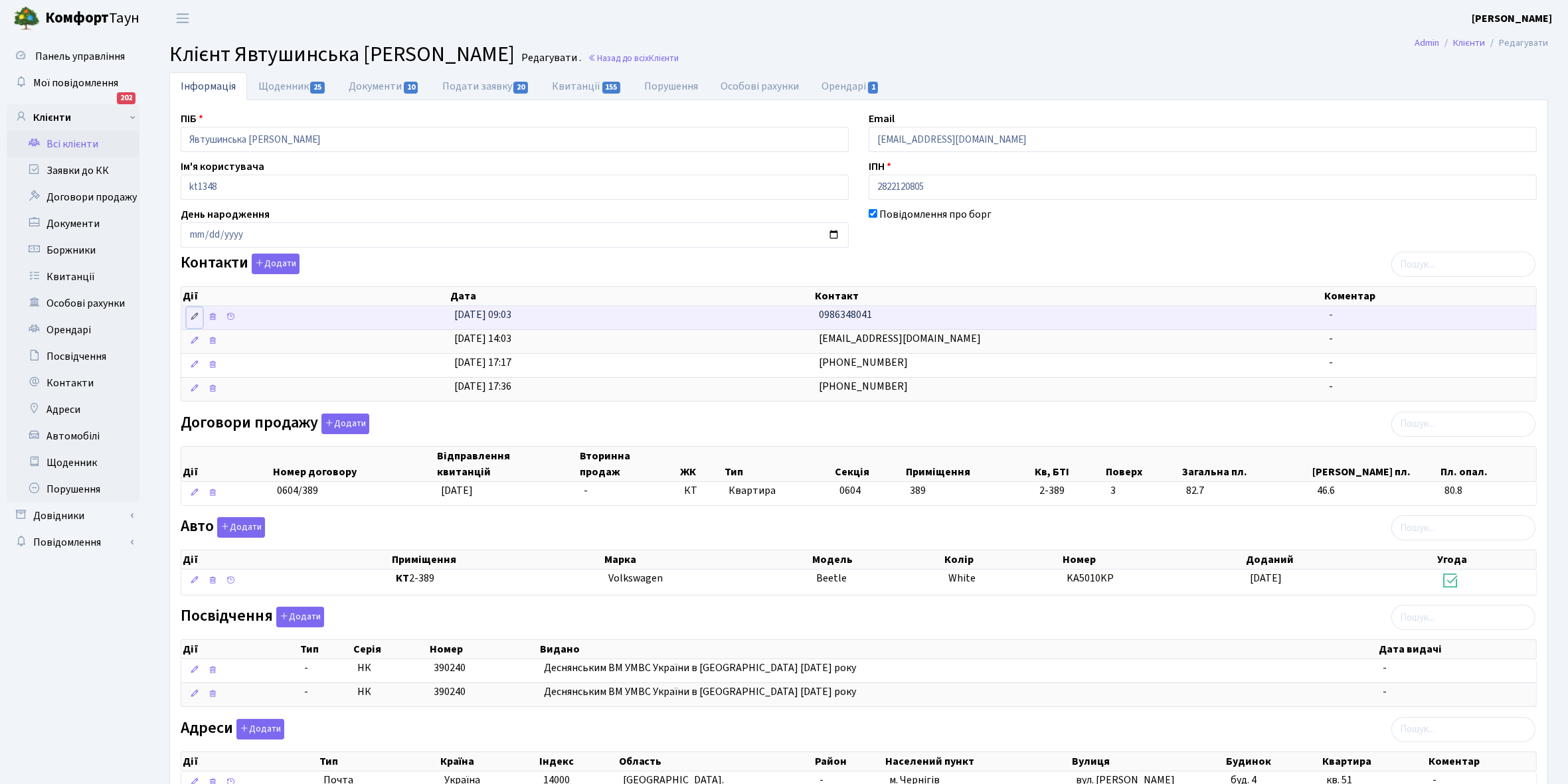
click at [196, 317] on icon at bounding box center [195, 317] width 10 height 10
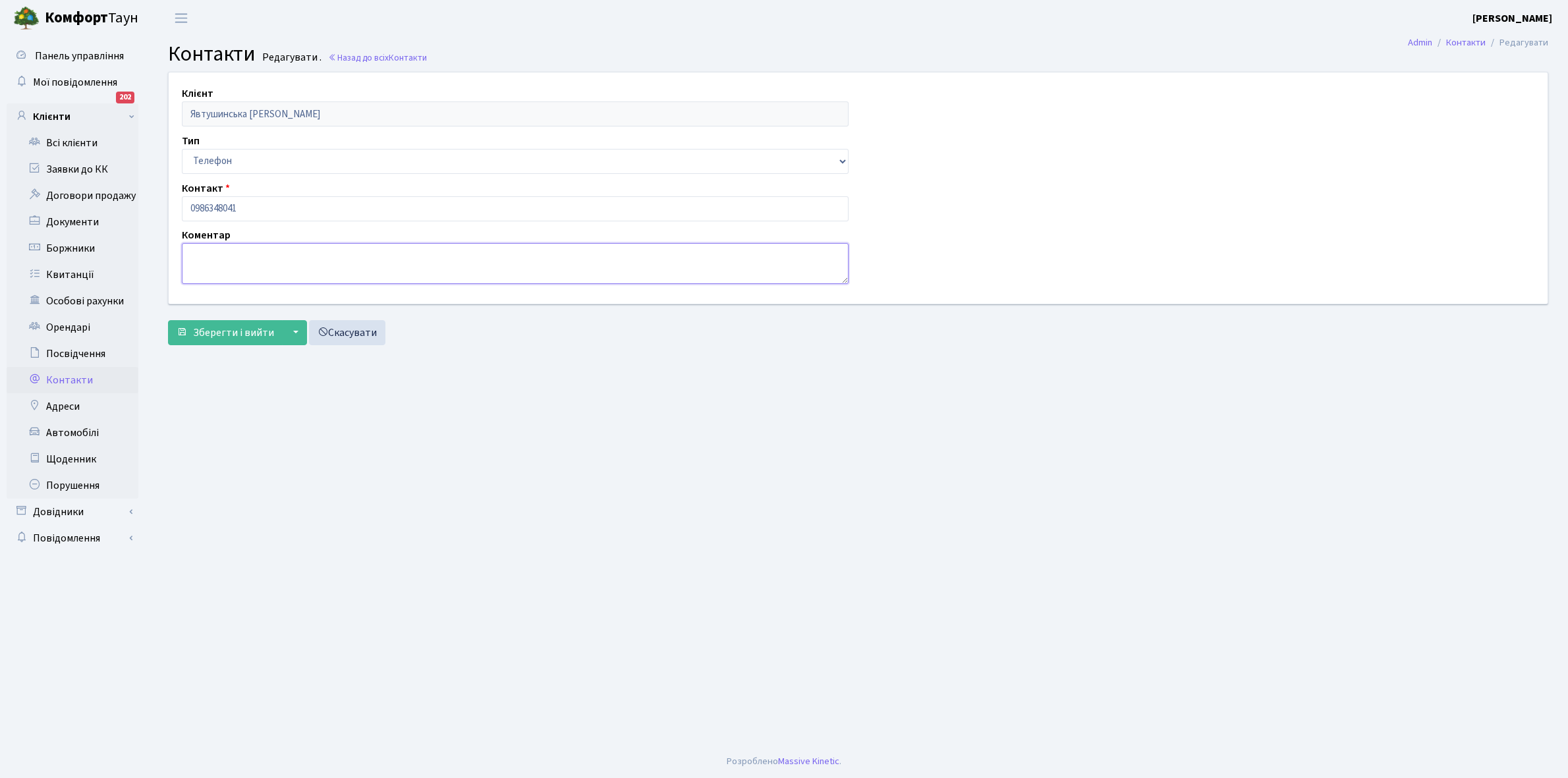
click at [246, 274] on textarea at bounding box center [515, 263] width 666 height 41
type textarea "орендар"
click at [226, 331] on span "Зберегти і вийти" at bounding box center [233, 332] width 81 height 14
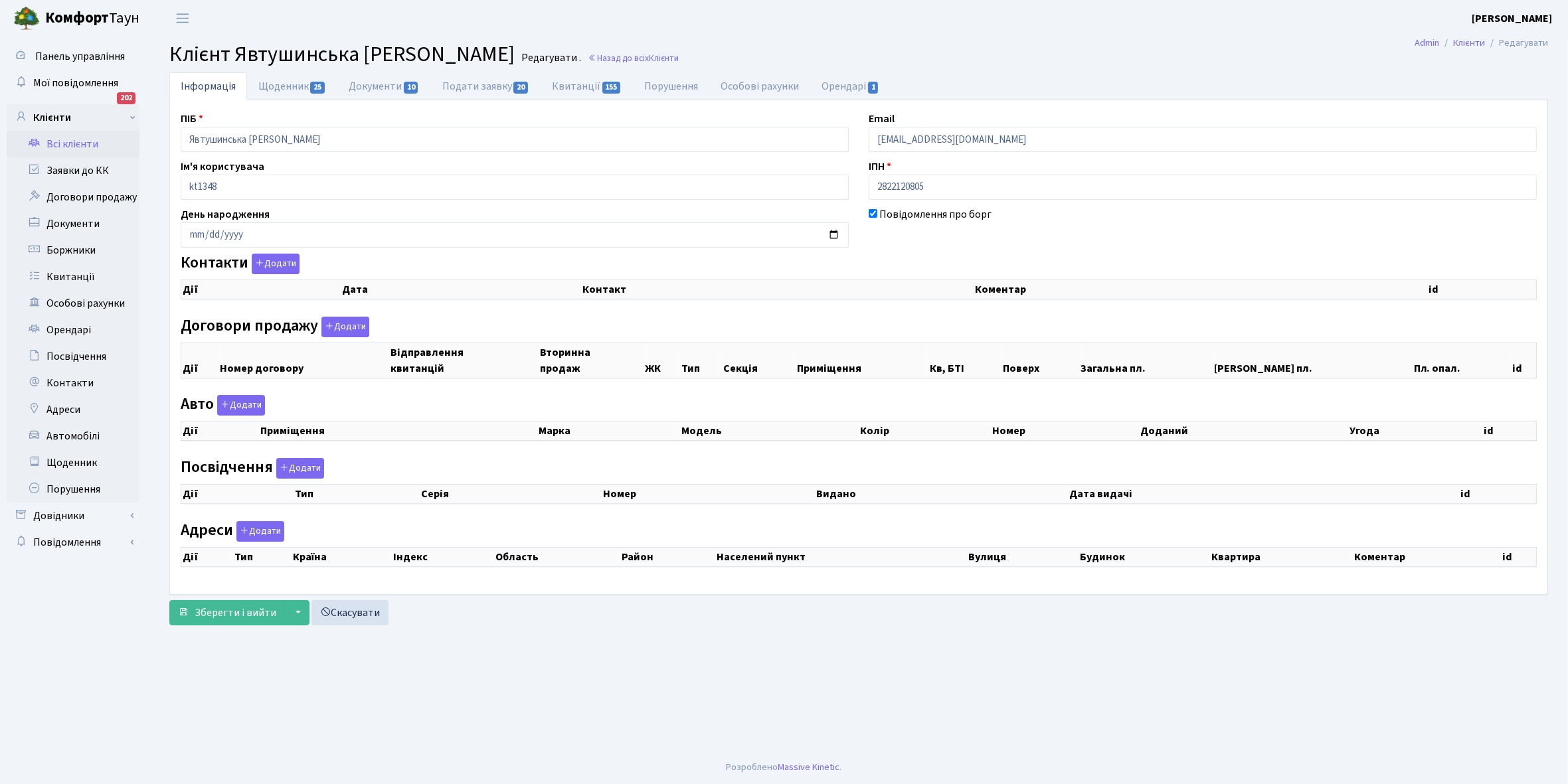
checkbox input "true"
select select "25"
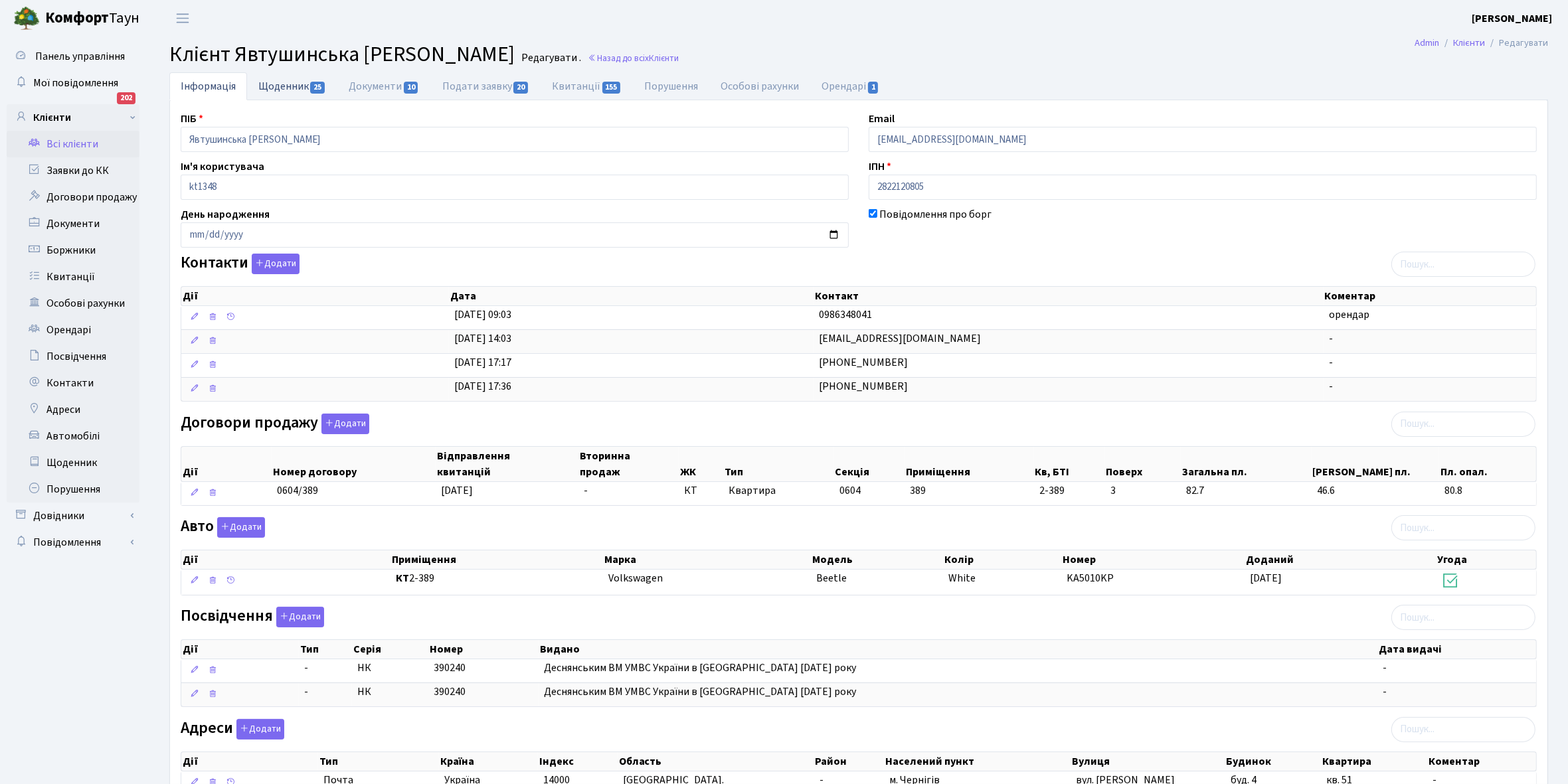
click at [270, 90] on link "Щоденник 25" at bounding box center [292, 86] width 90 height 27
select select "25"
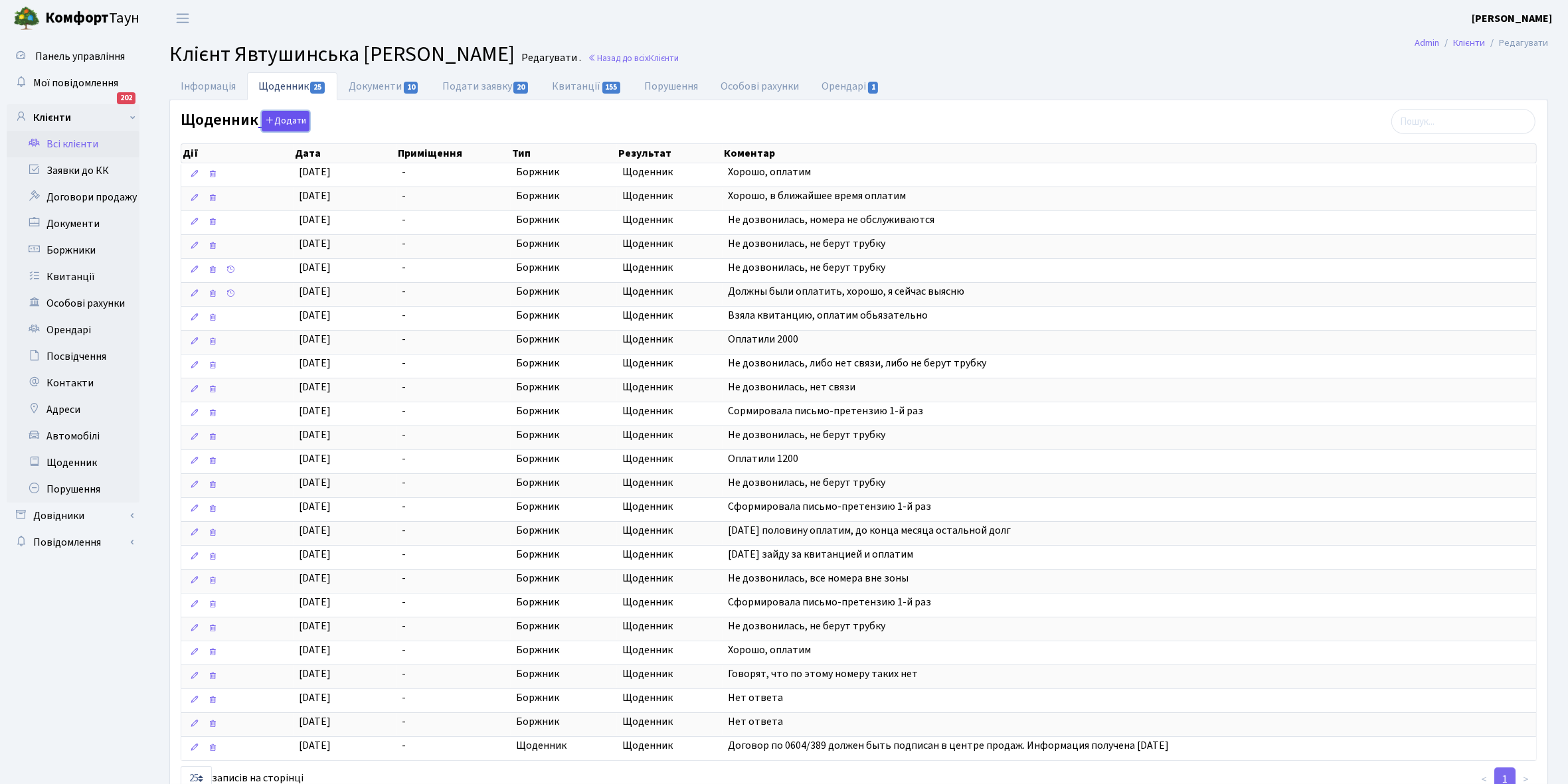
click at [284, 124] on button "Додати" at bounding box center [285, 121] width 48 height 21
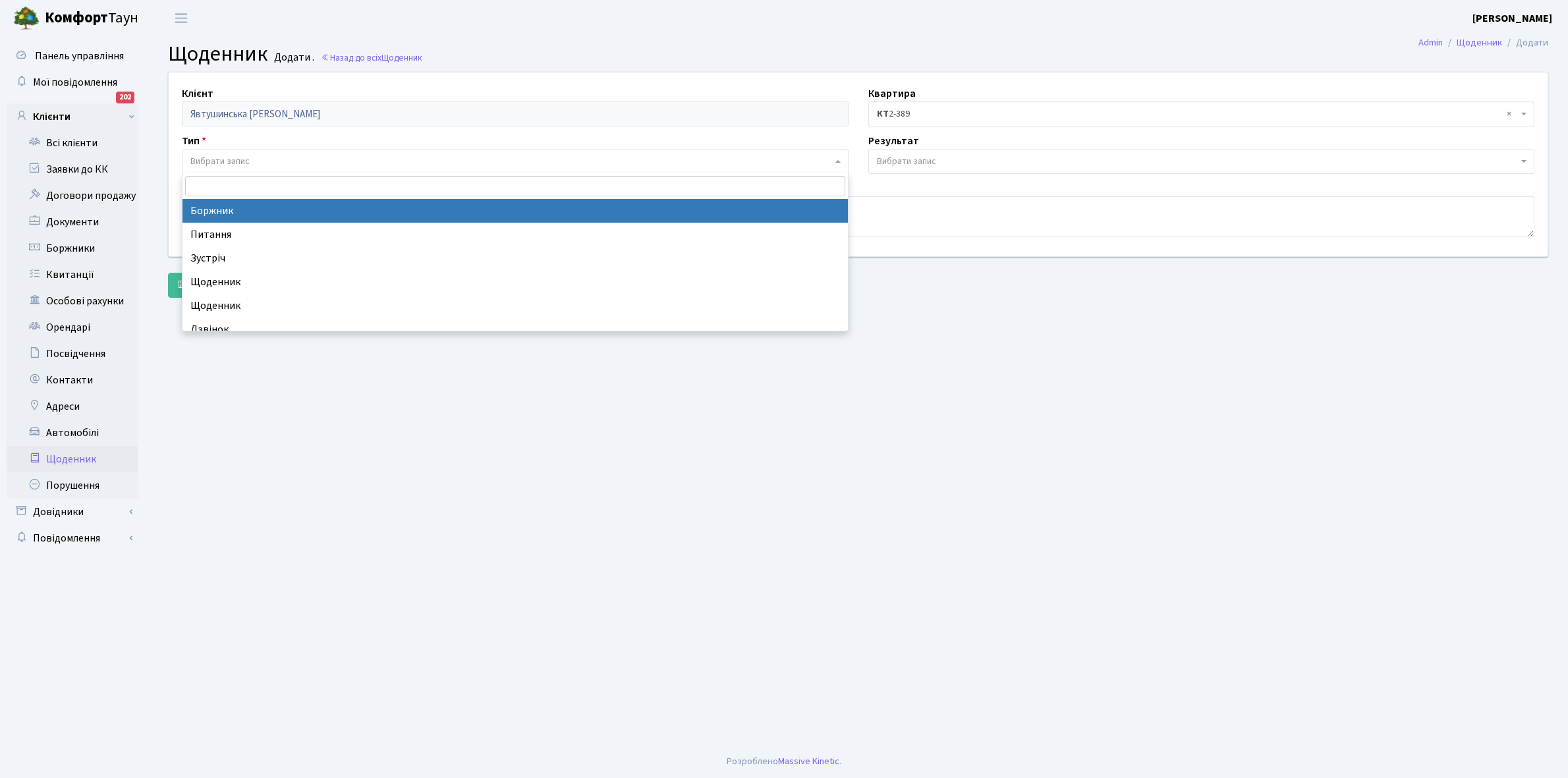
click at [221, 160] on span "Вибрати запис" at bounding box center [219, 161] width 59 height 13
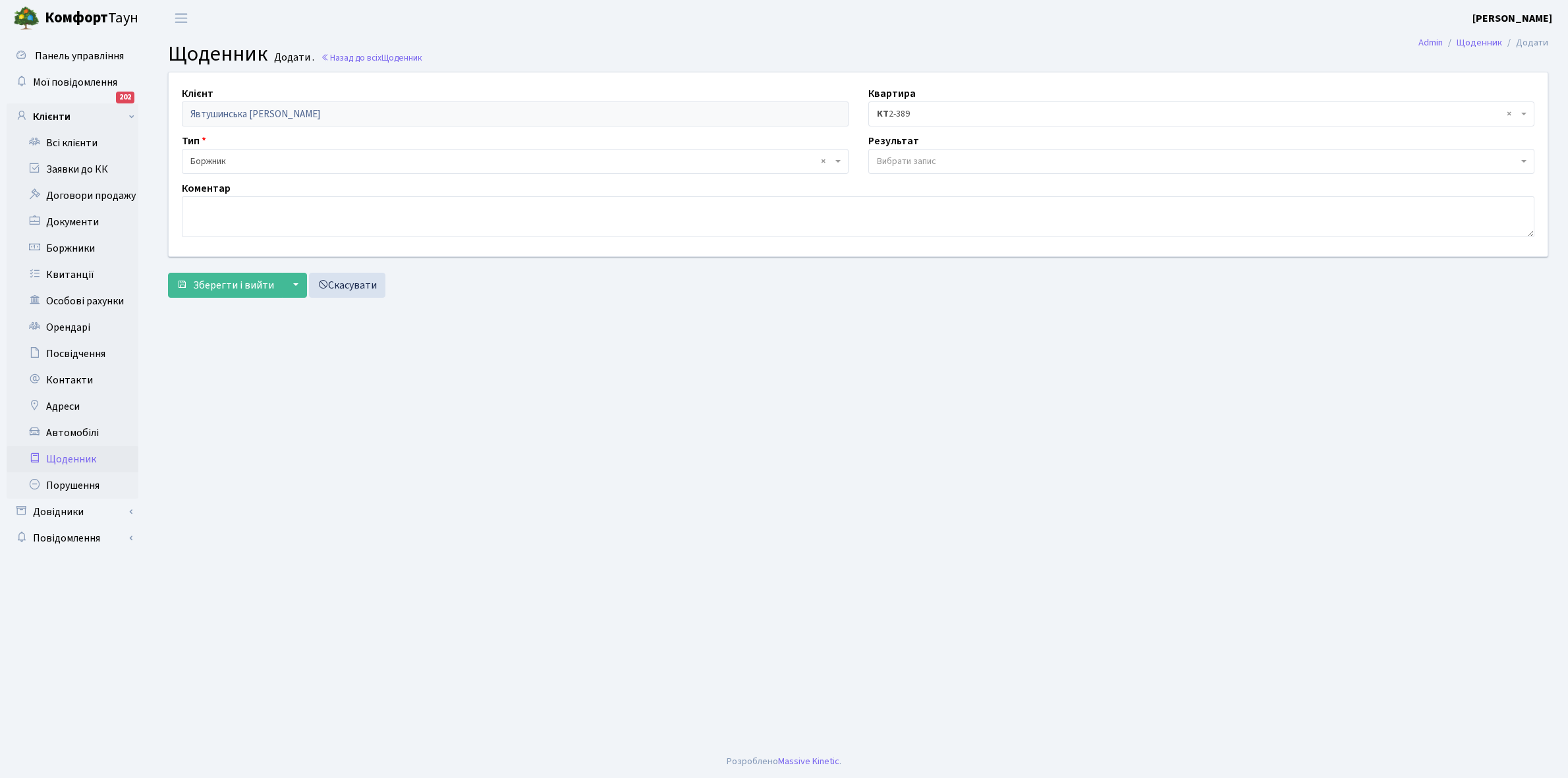
select select "189"
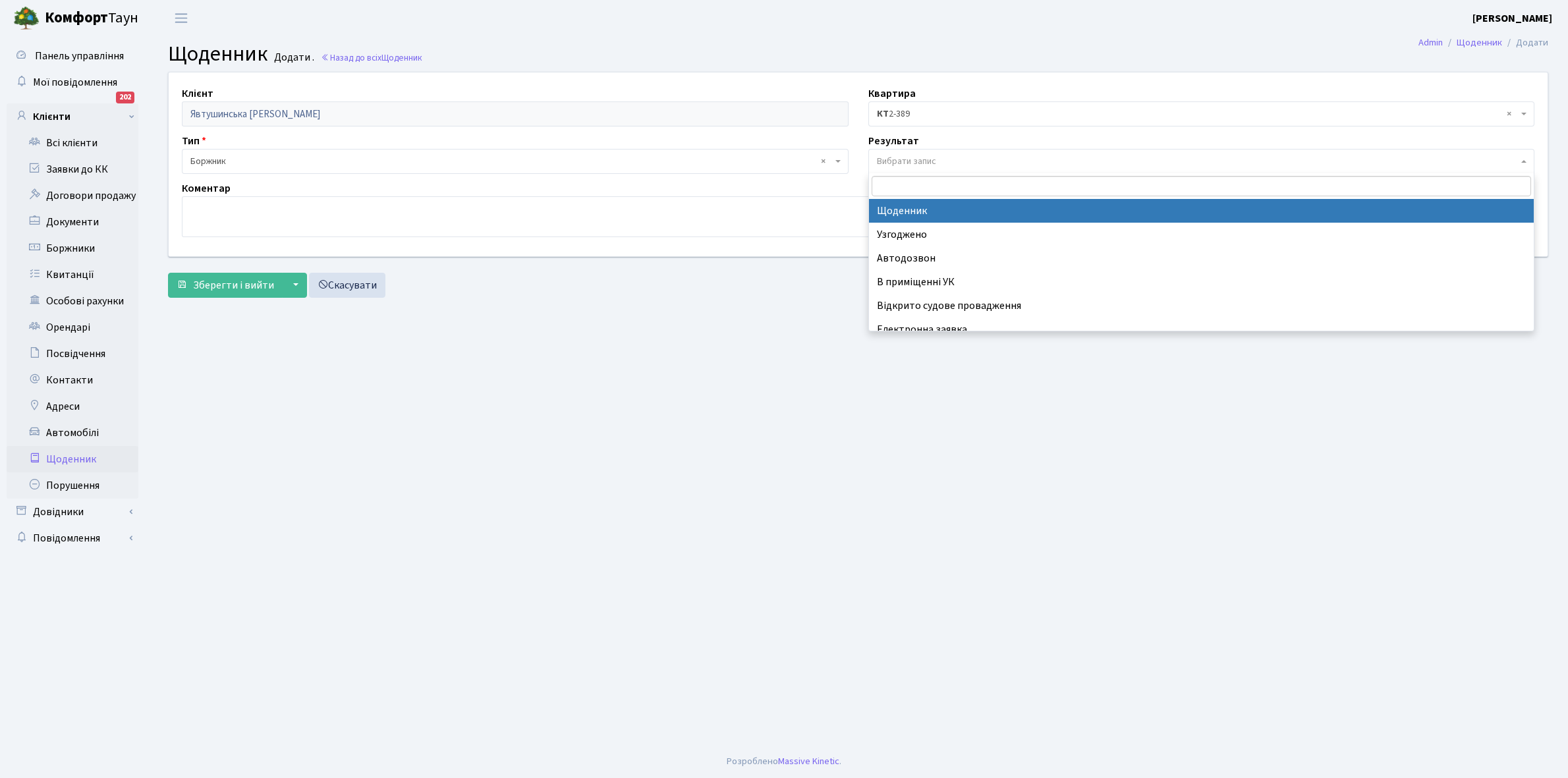
click at [907, 156] on span "Вибрати запис" at bounding box center [906, 161] width 59 height 13
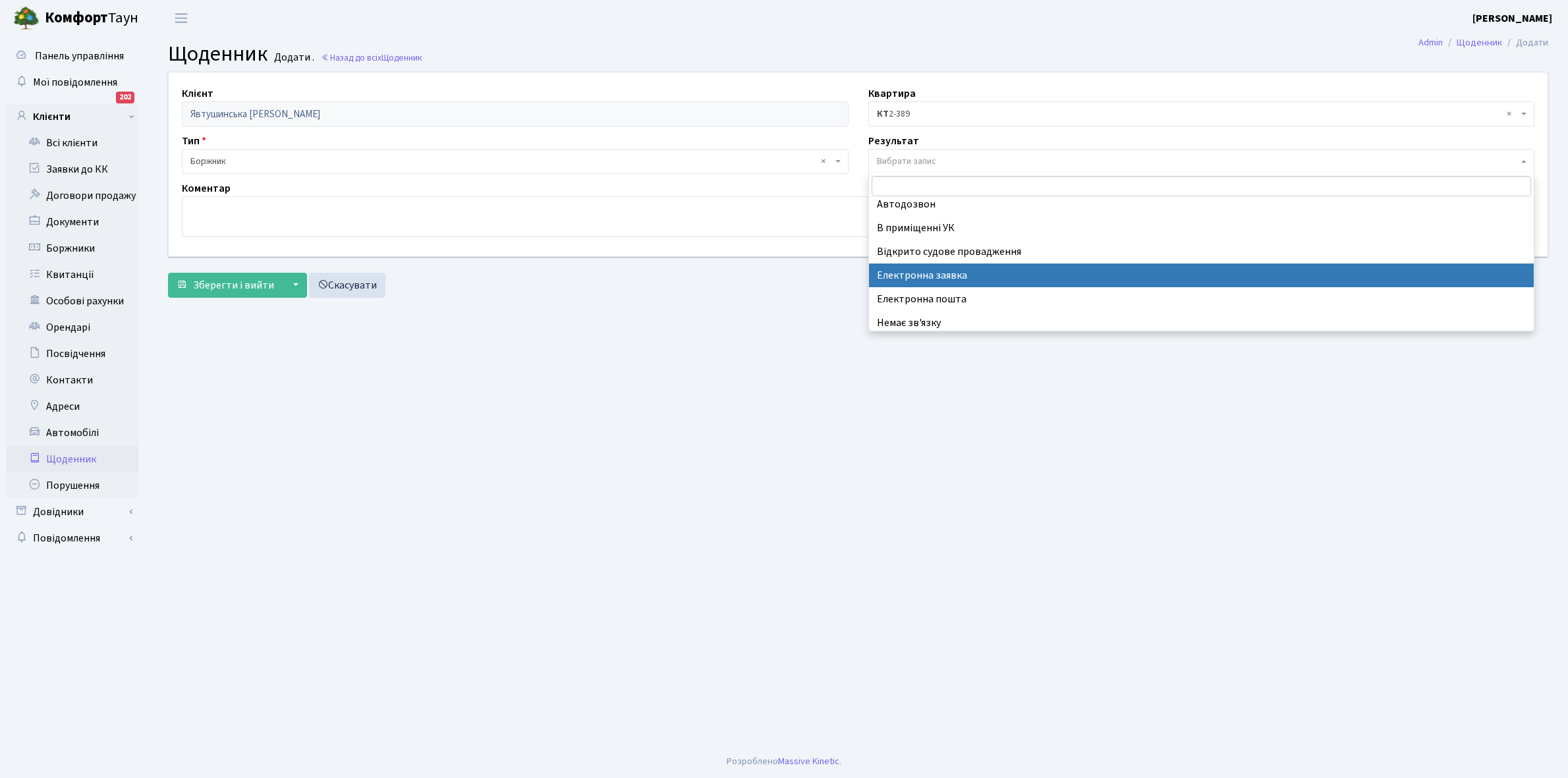
scroll to position [81, 0]
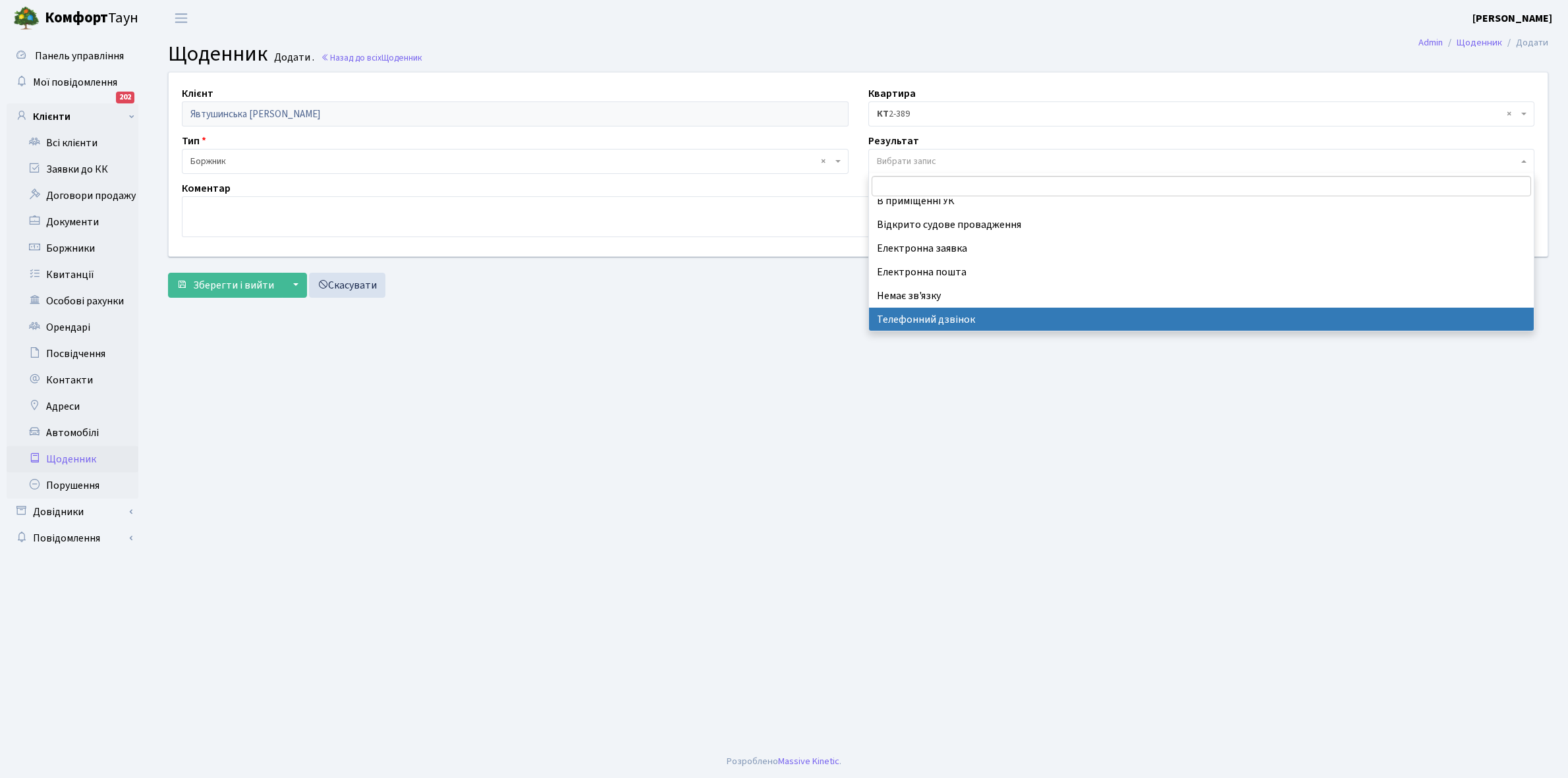
select select "196"
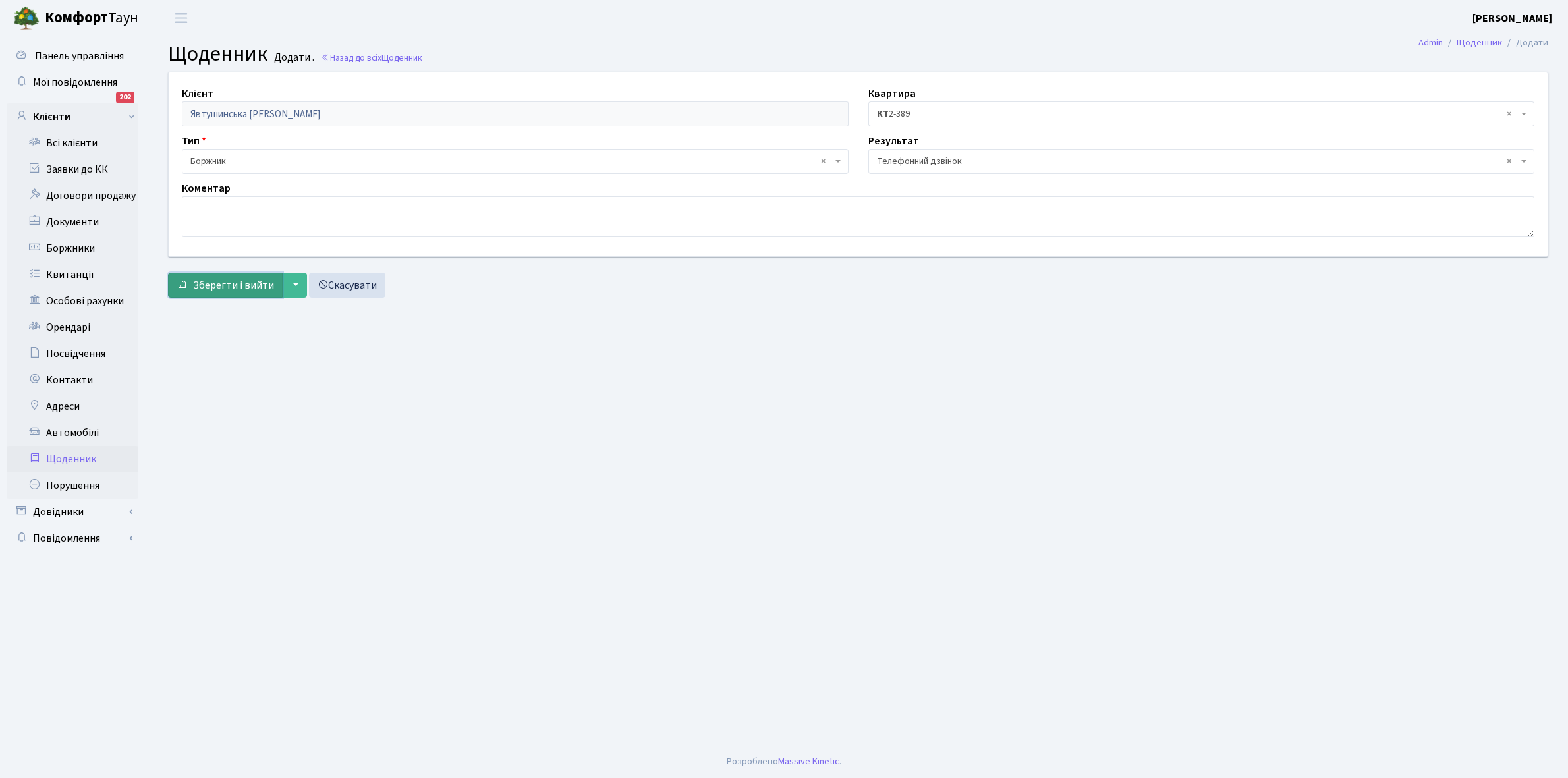
click at [228, 290] on span "Зберегти і вийти" at bounding box center [233, 285] width 81 height 14
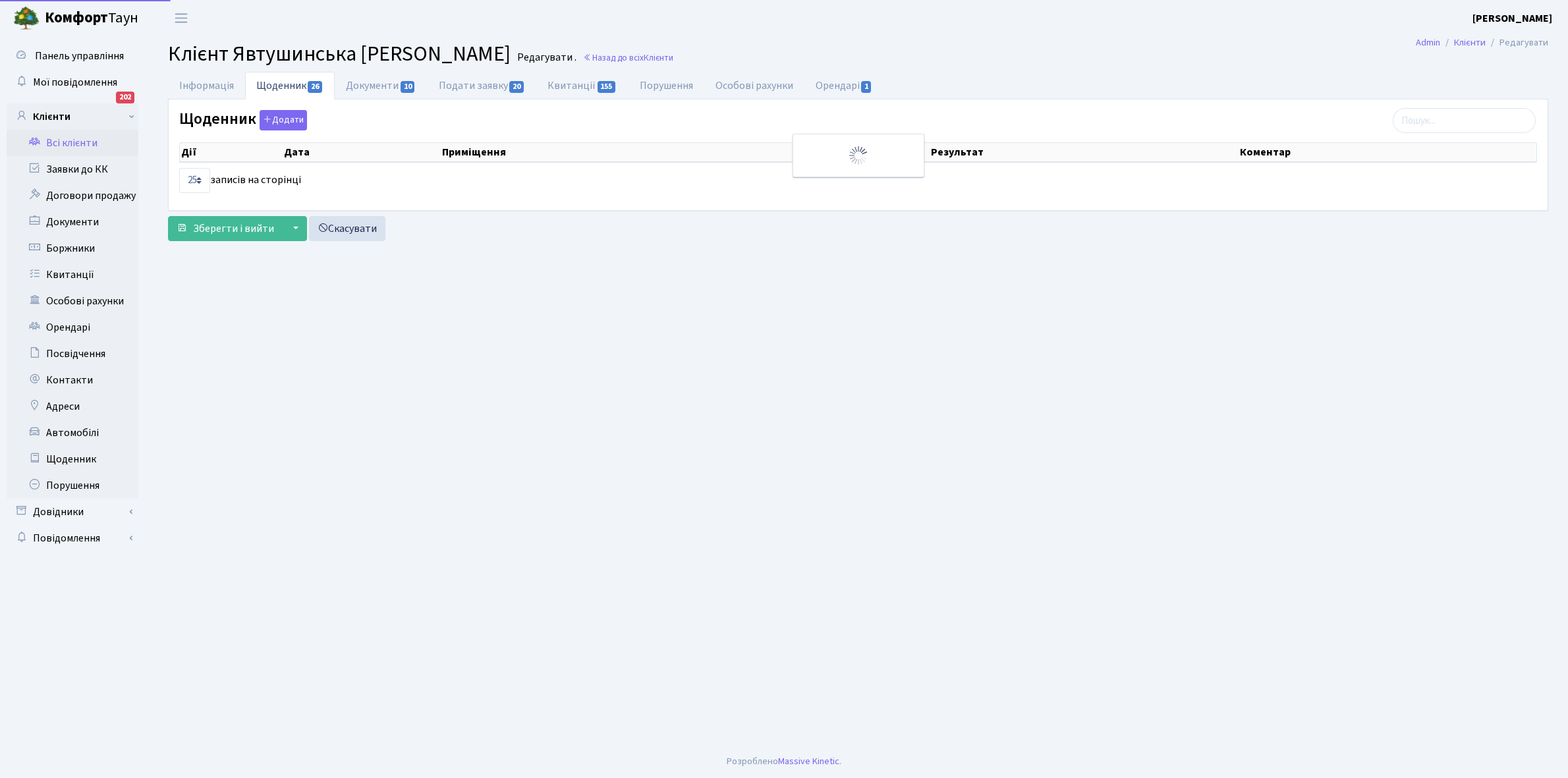
select select "25"
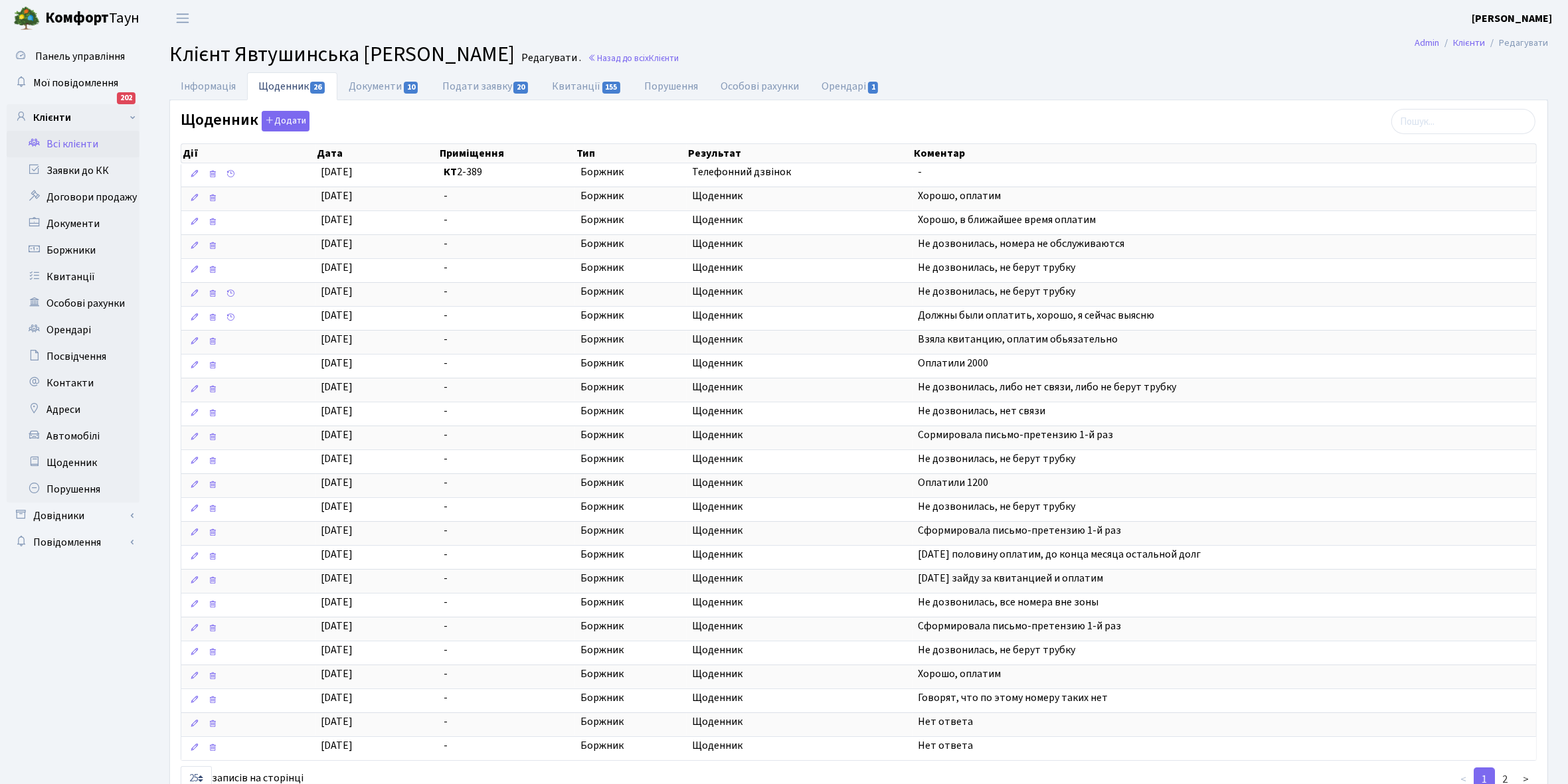
click at [84, 139] on link "Всі клієнти" at bounding box center [73, 144] width 133 height 27
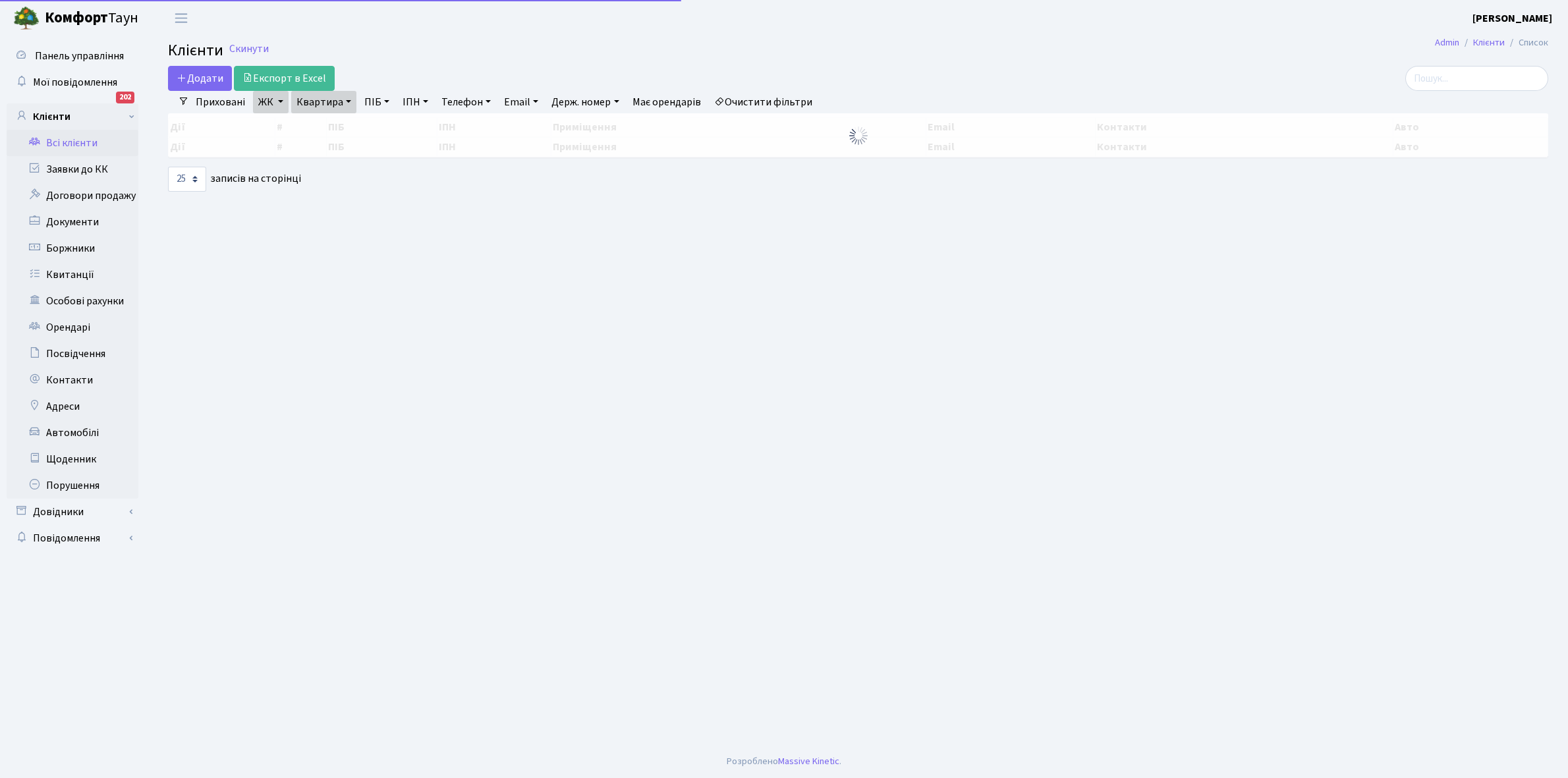
select select "25"
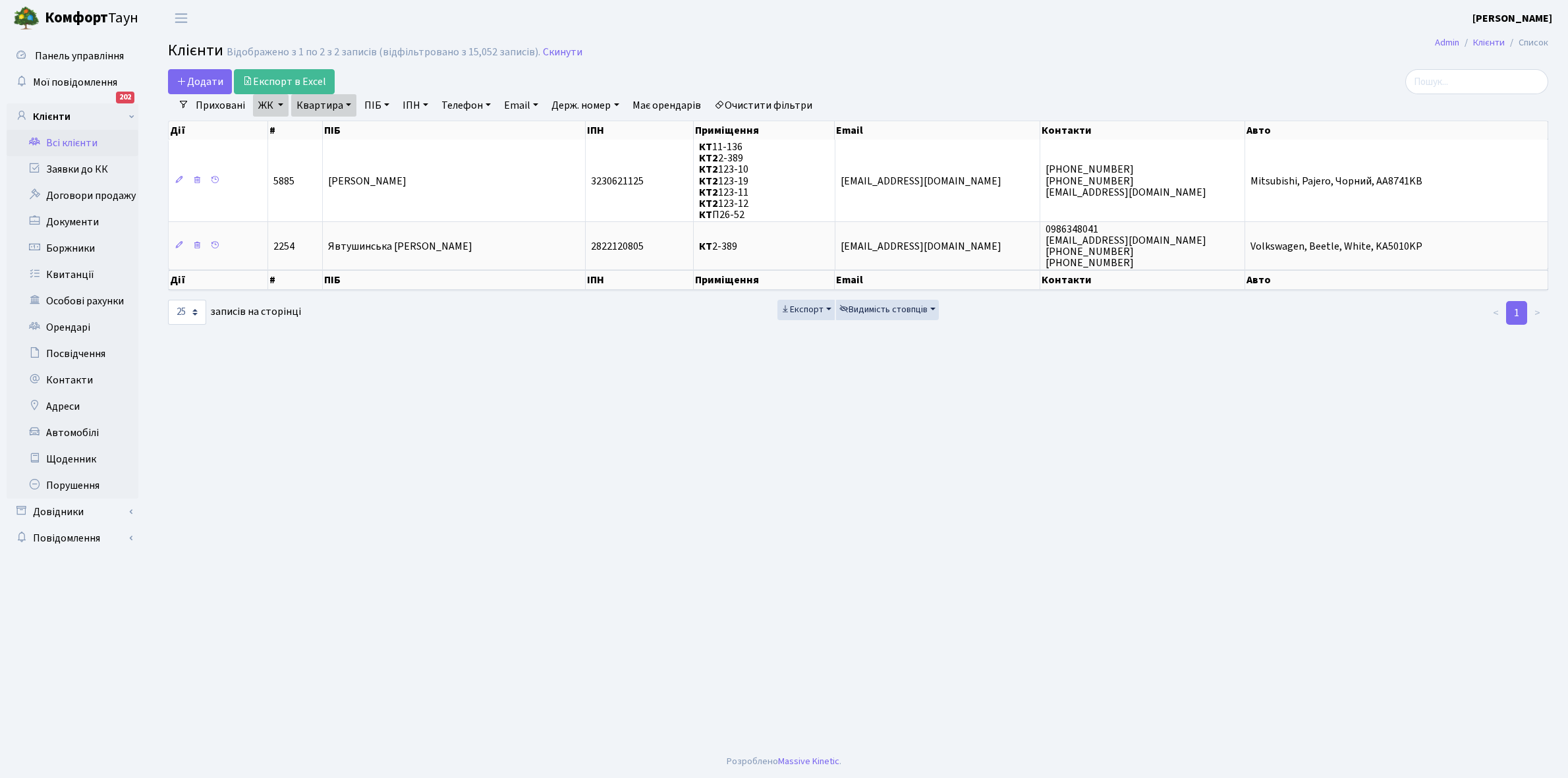
click at [349, 104] on link "Квартира" at bounding box center [324, 105] width 65 height 23
click at [343, 127] on input "2-389" at bounding box center [330, 131] width 77 height 25
type input "2-338"
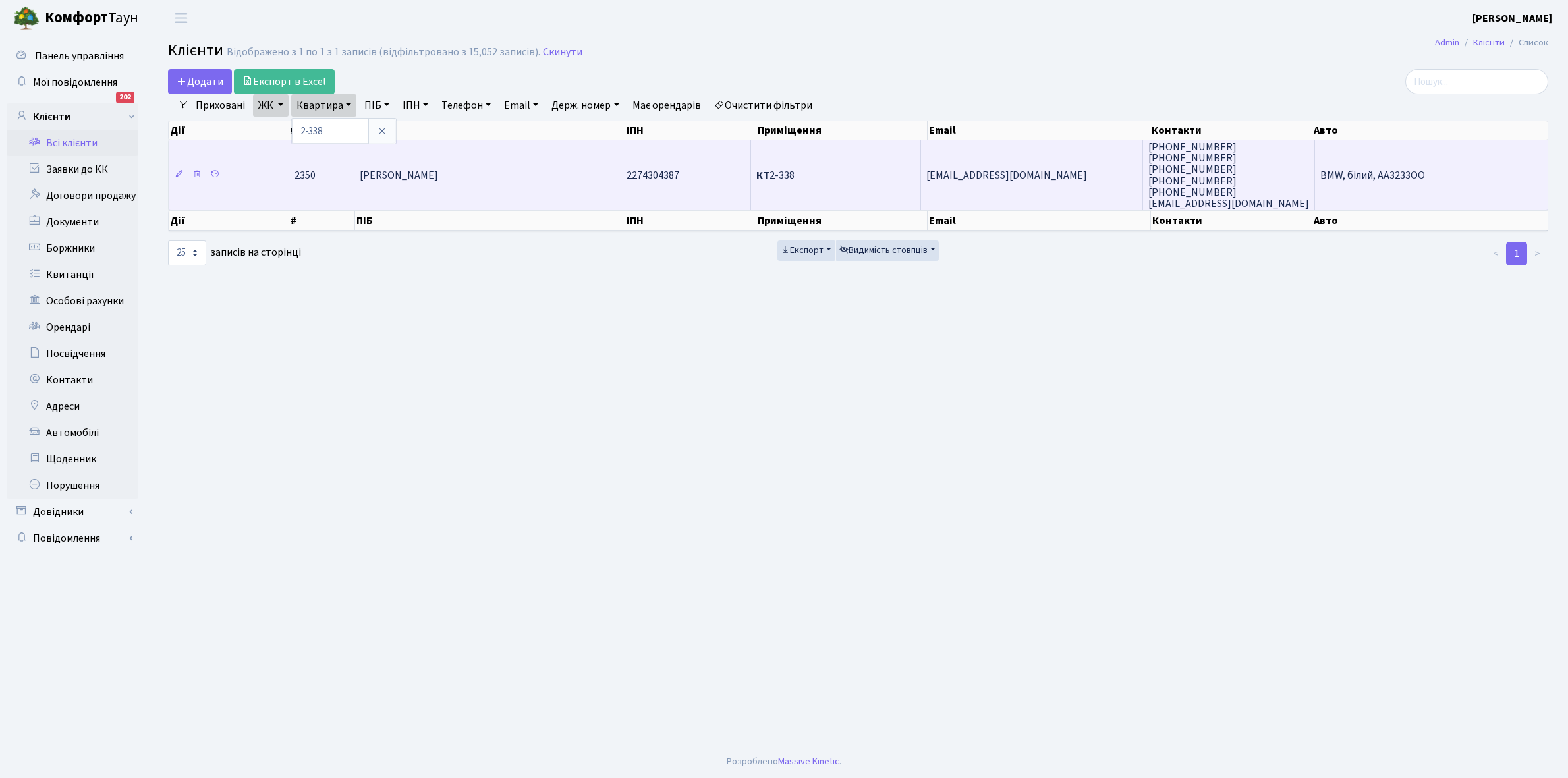
click at [479, 156] on td "Савченко Ірина Віталіївна" at bounding box center [488, 175] width 267 height 71
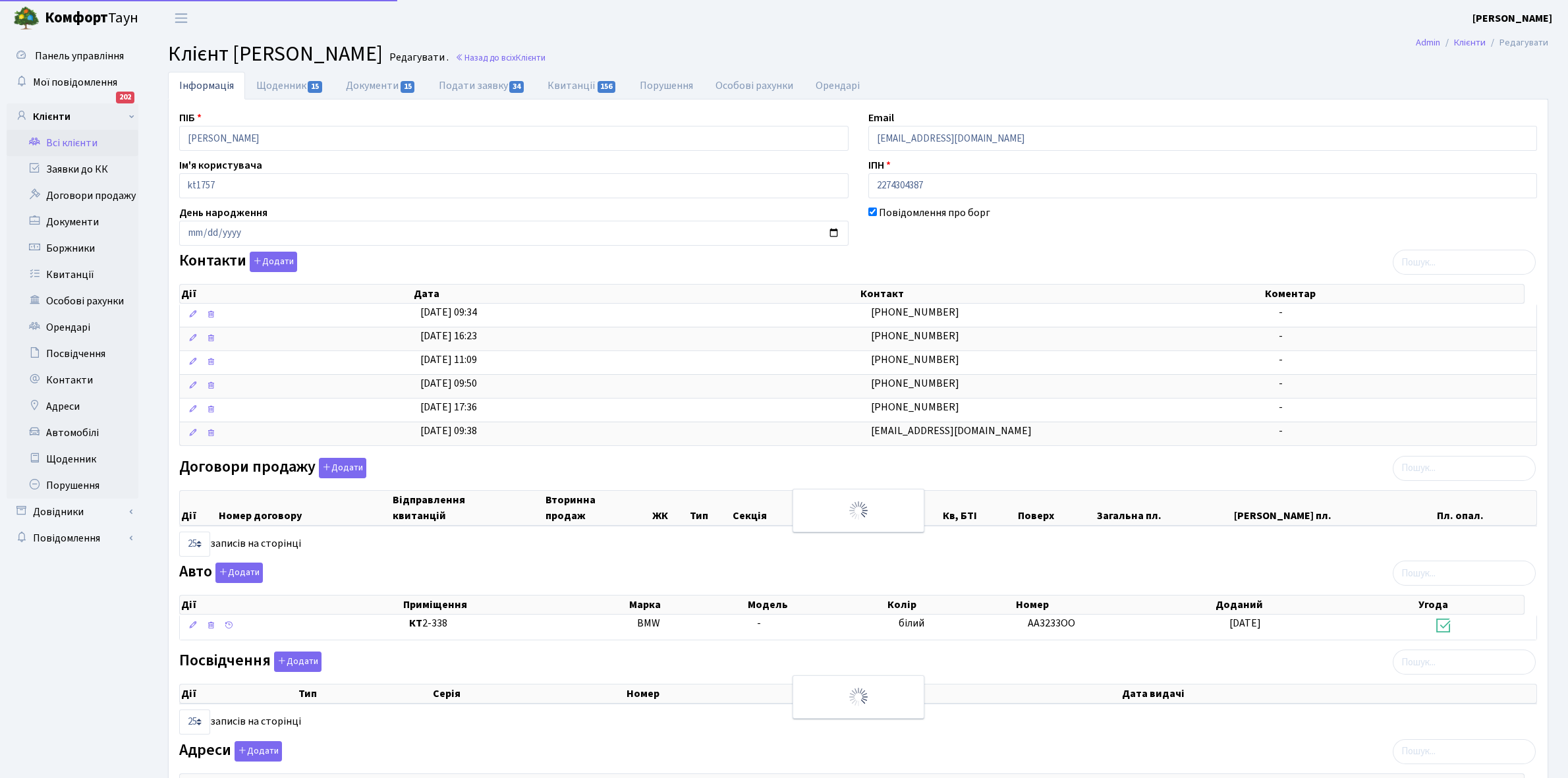
select select "25"
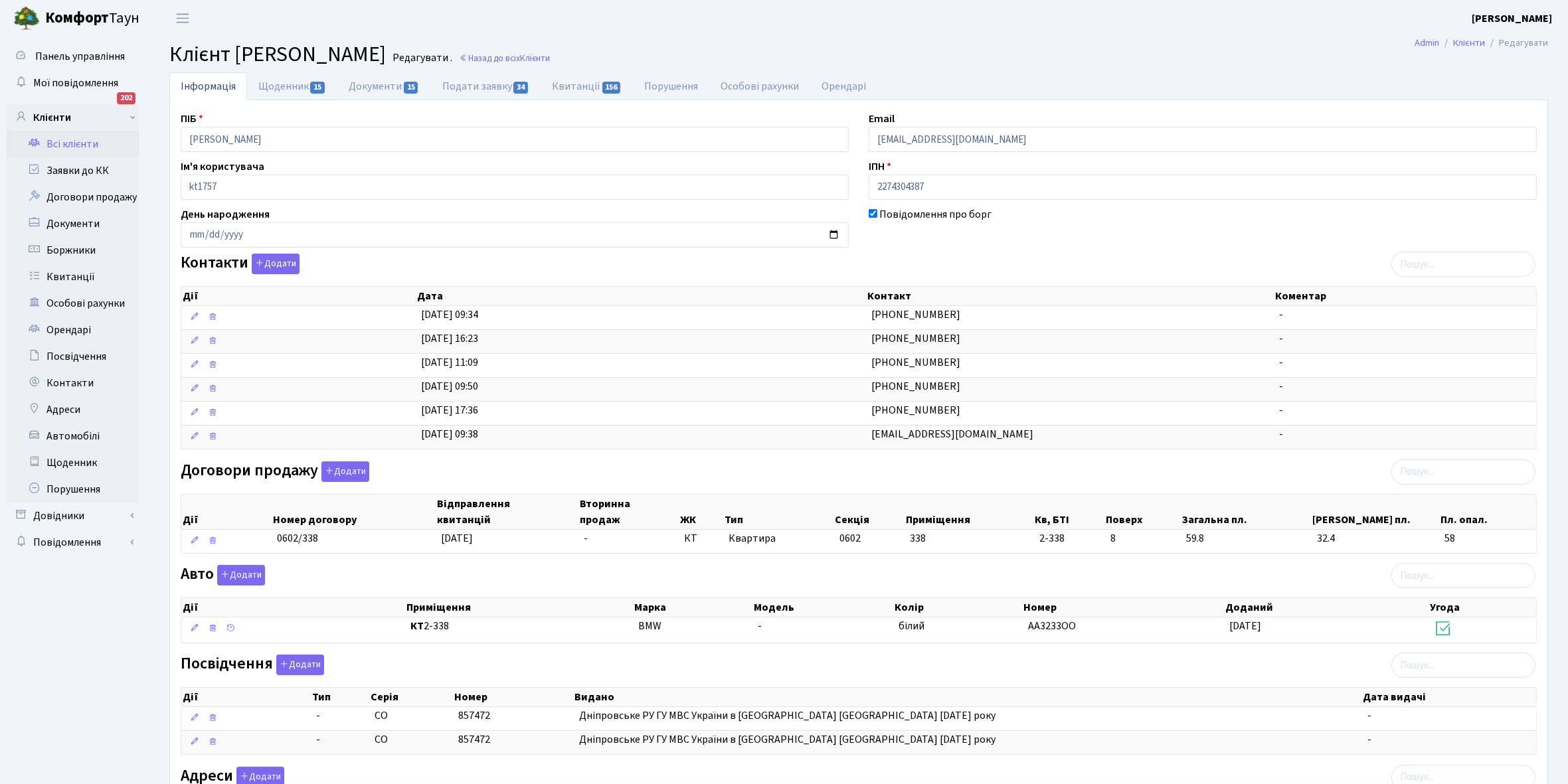
click at [276, 88] on link "Щоденник 15" at bounding box center [292, 86] width 90 height 28
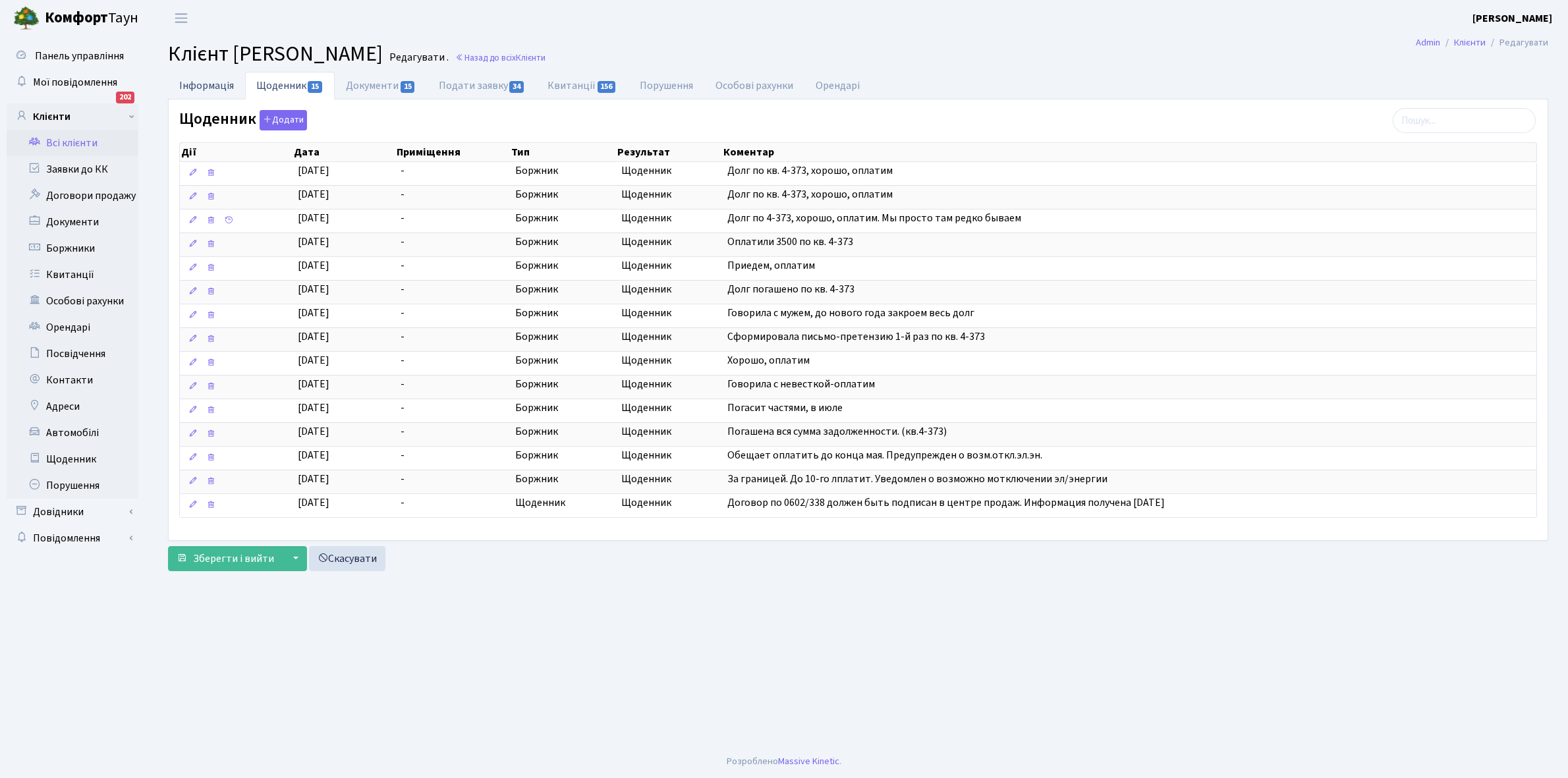
click at [198, 90] on link "Інформація" at bounding box center [207, 85] width 77 height 27
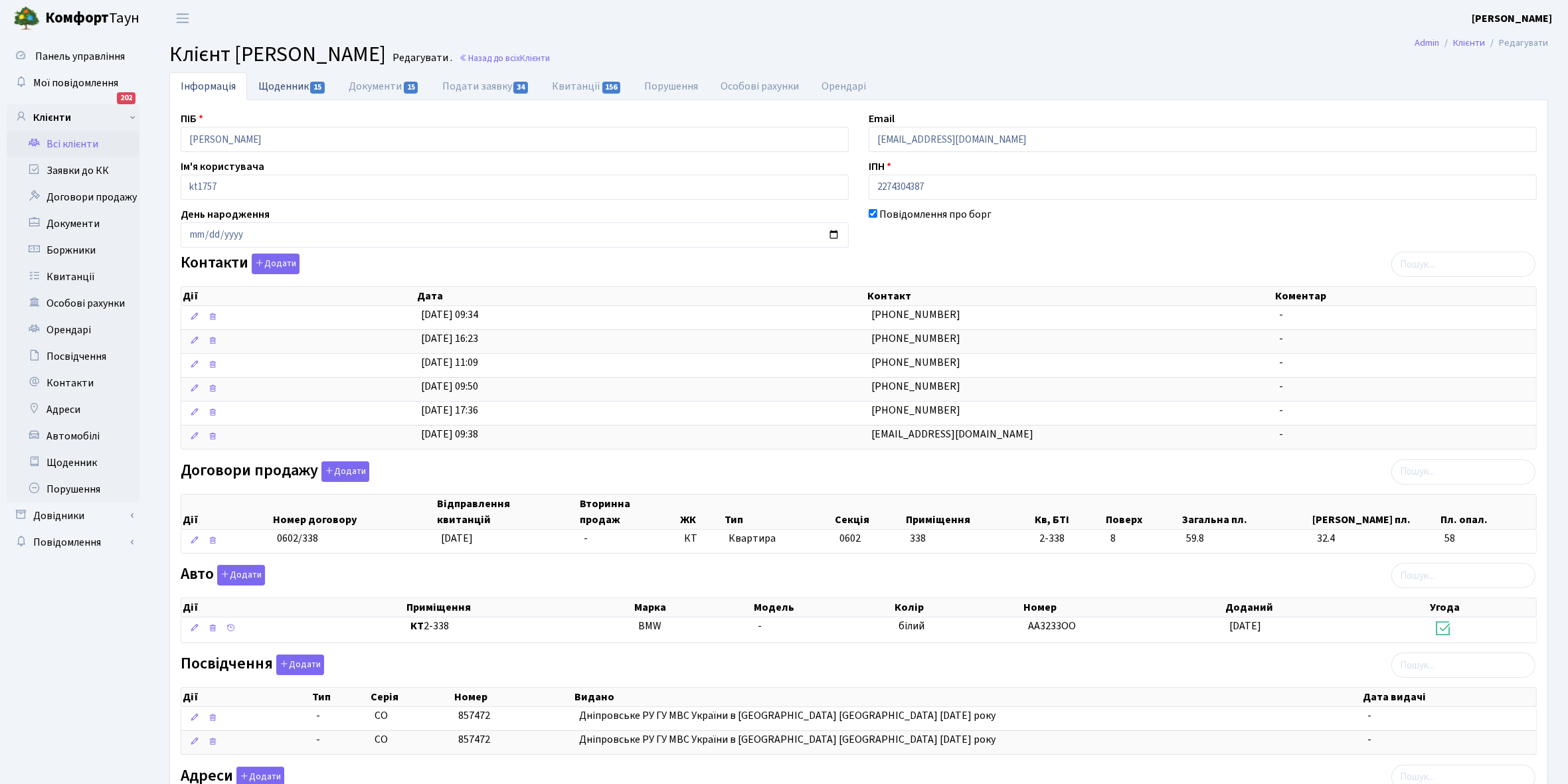
click at [273, 80] on link "Щоденник 15" at bounding box center [292, 86] width 90 height 27
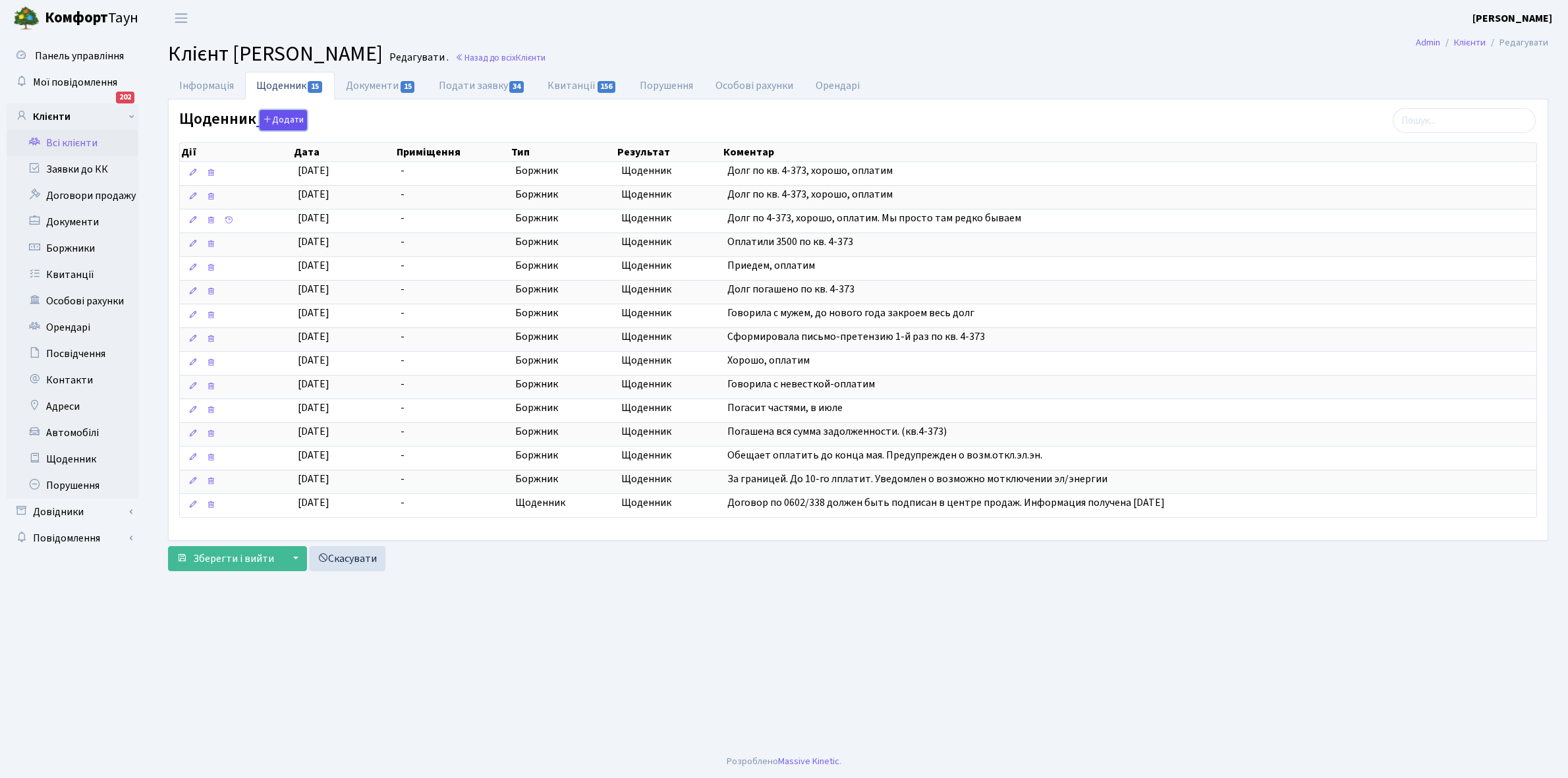
click at [277, 113] on button "Додати" at bounding box center [283, 120] width 47 height 20
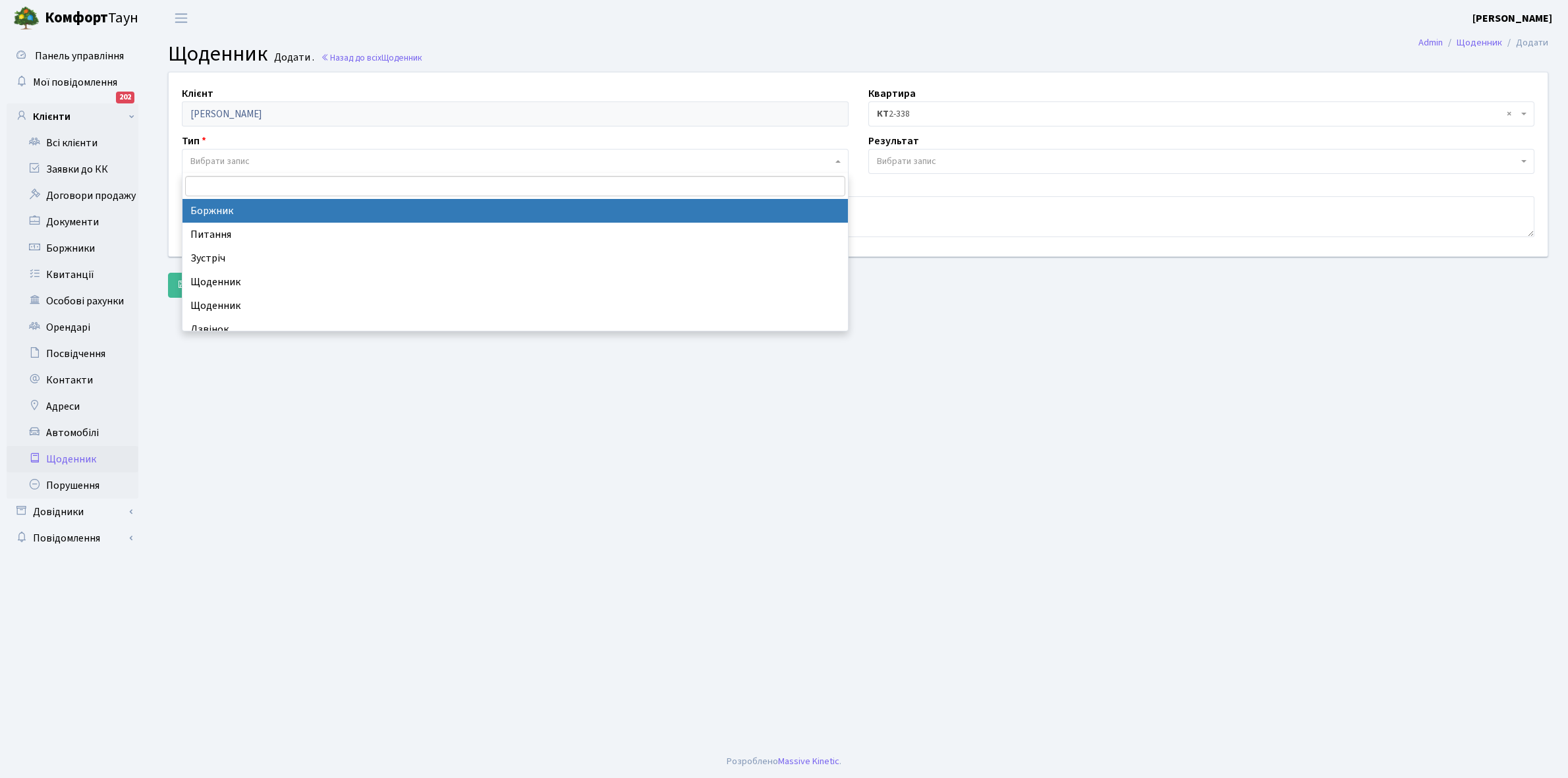
click at [249, 160] on span "Вибрати запис" at bounding box center [219, 161] width 59 height 13
select select "189"
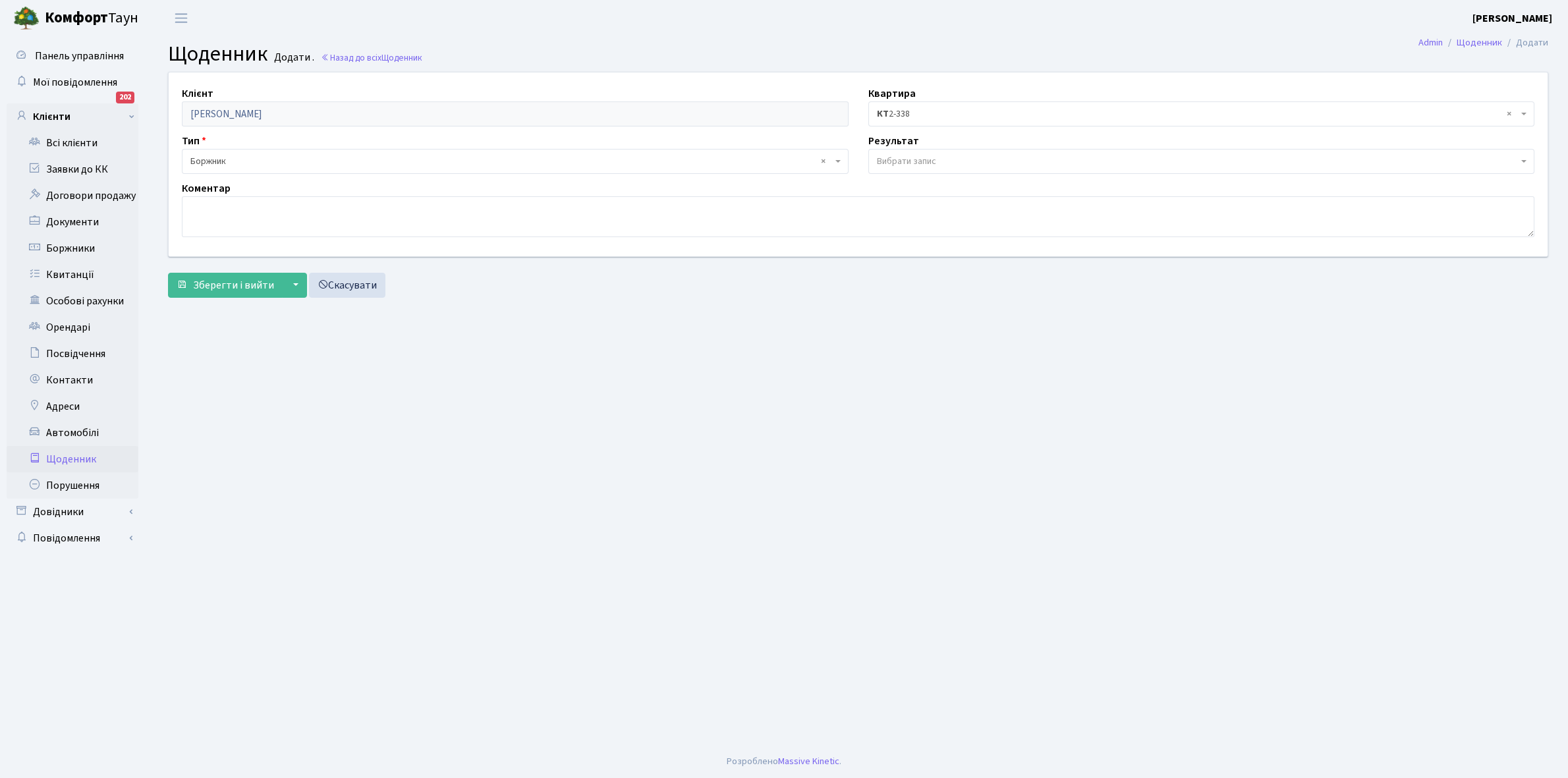
click at [962, 153] on span "Вибрати запис" at bounding box center [1202, 161] width 666 height 25
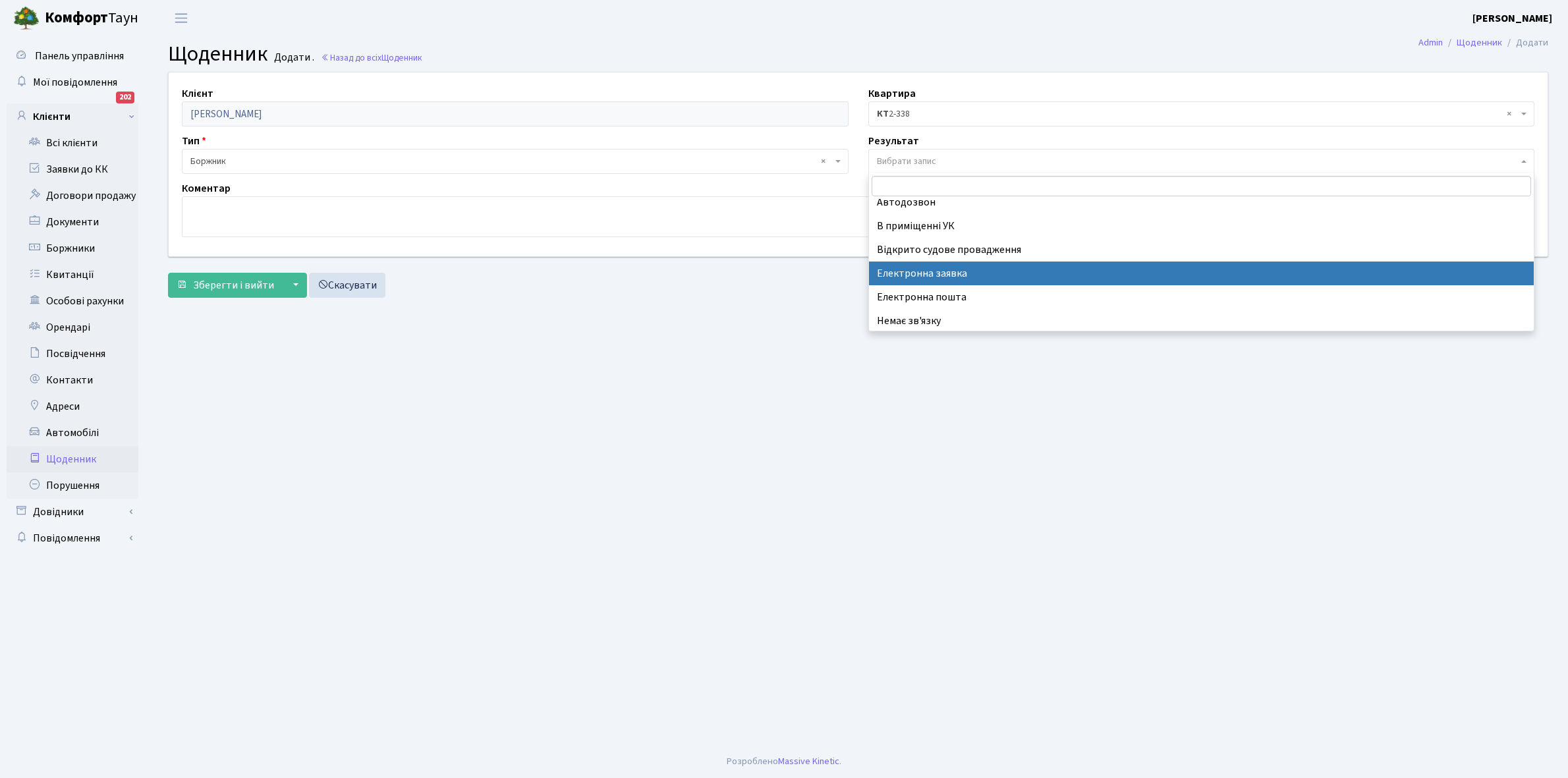
scroll to position [81, 0]
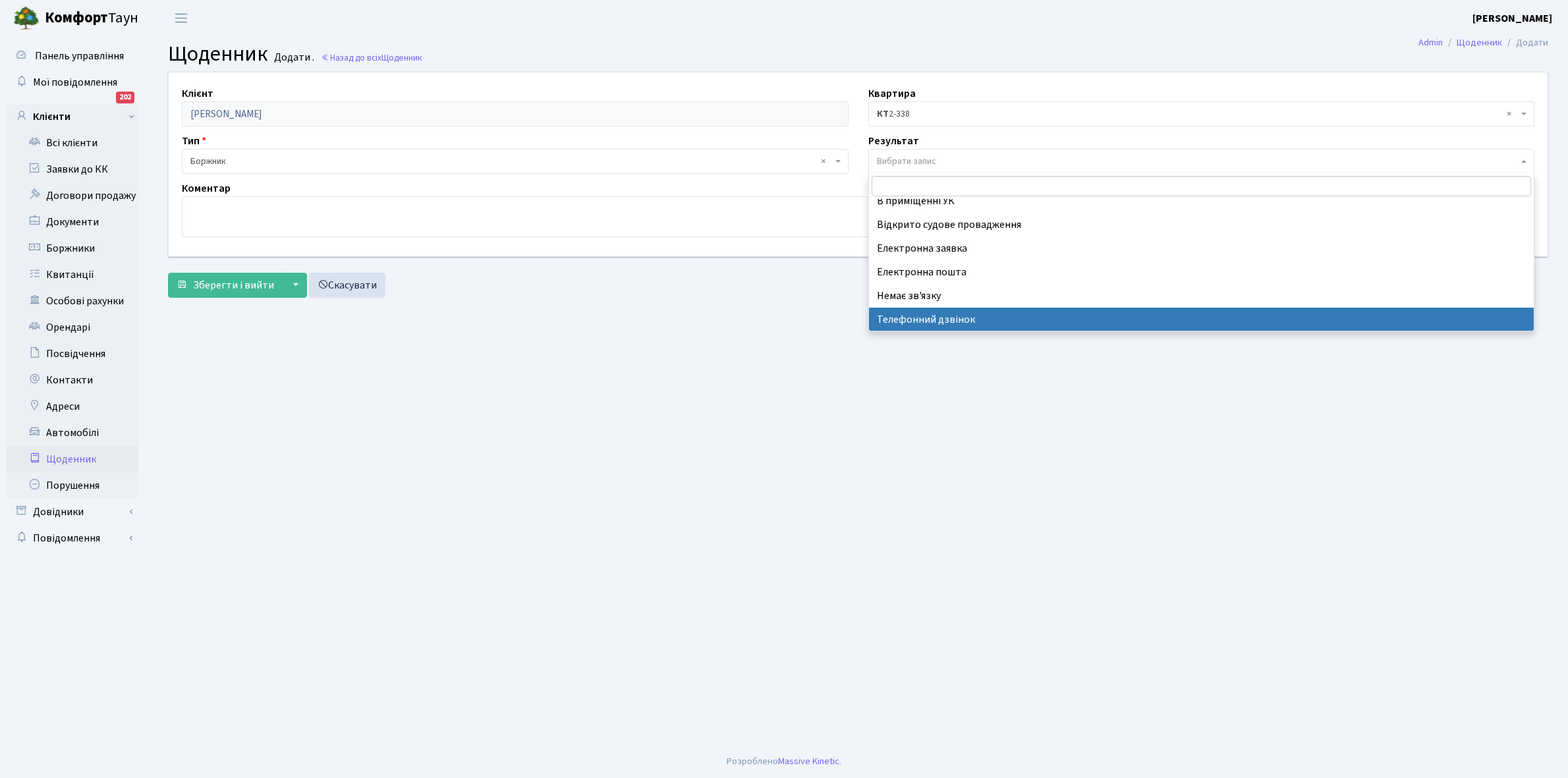
select select "196"
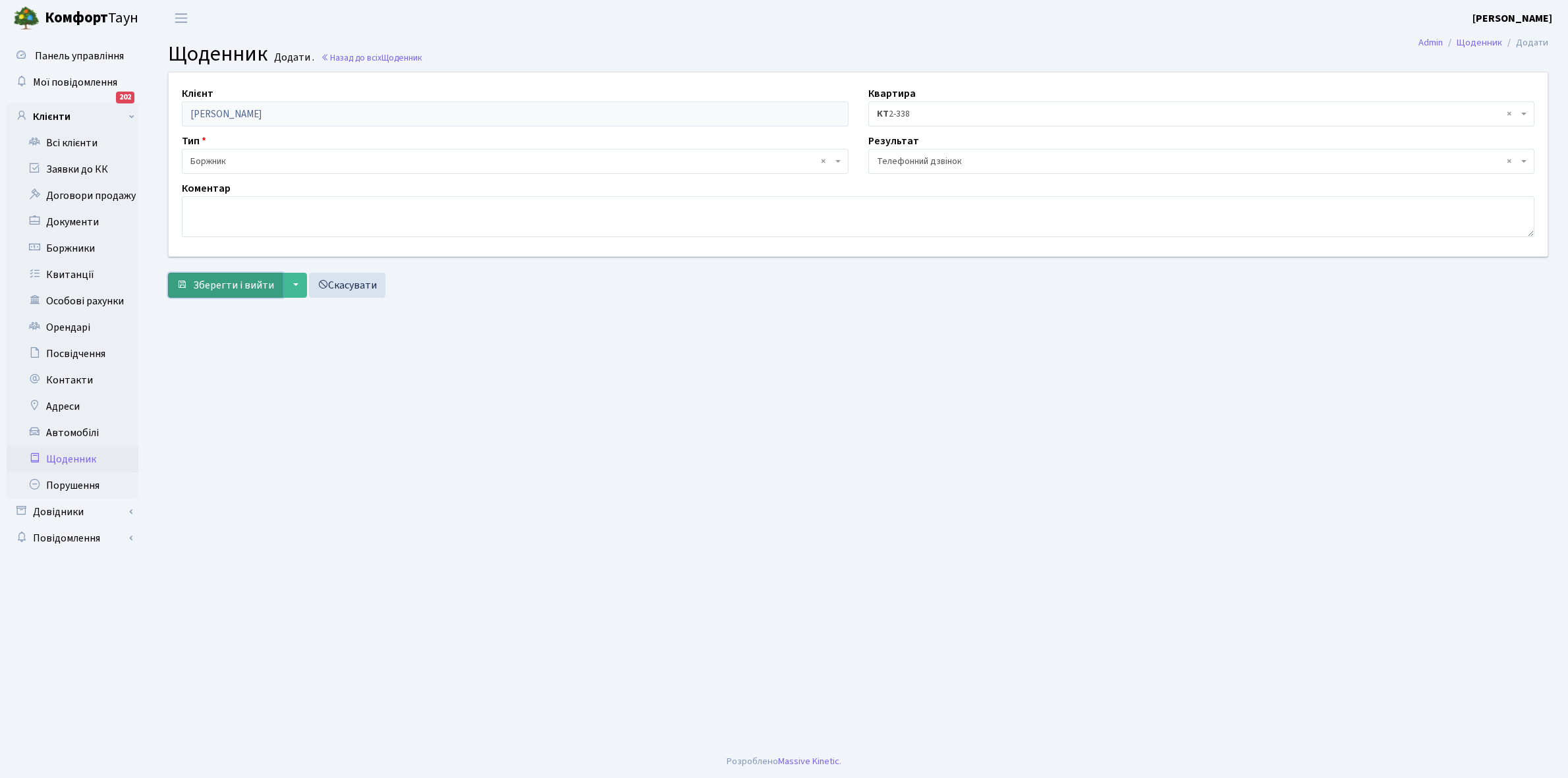
click at [224, 288] on span "Зберегти і вийти" at bounding box center [233, 285] width 81 height 14
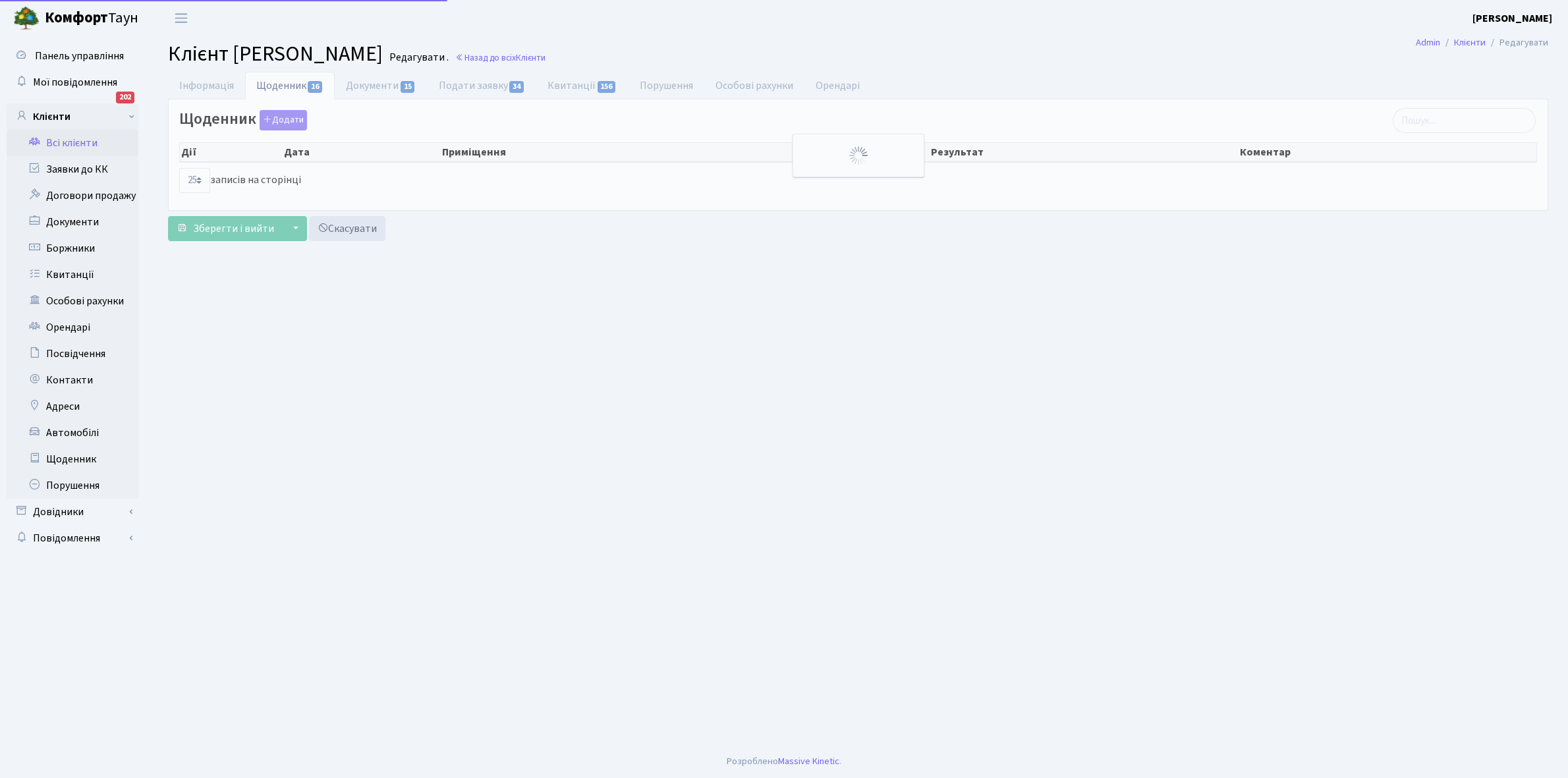
select select "25"
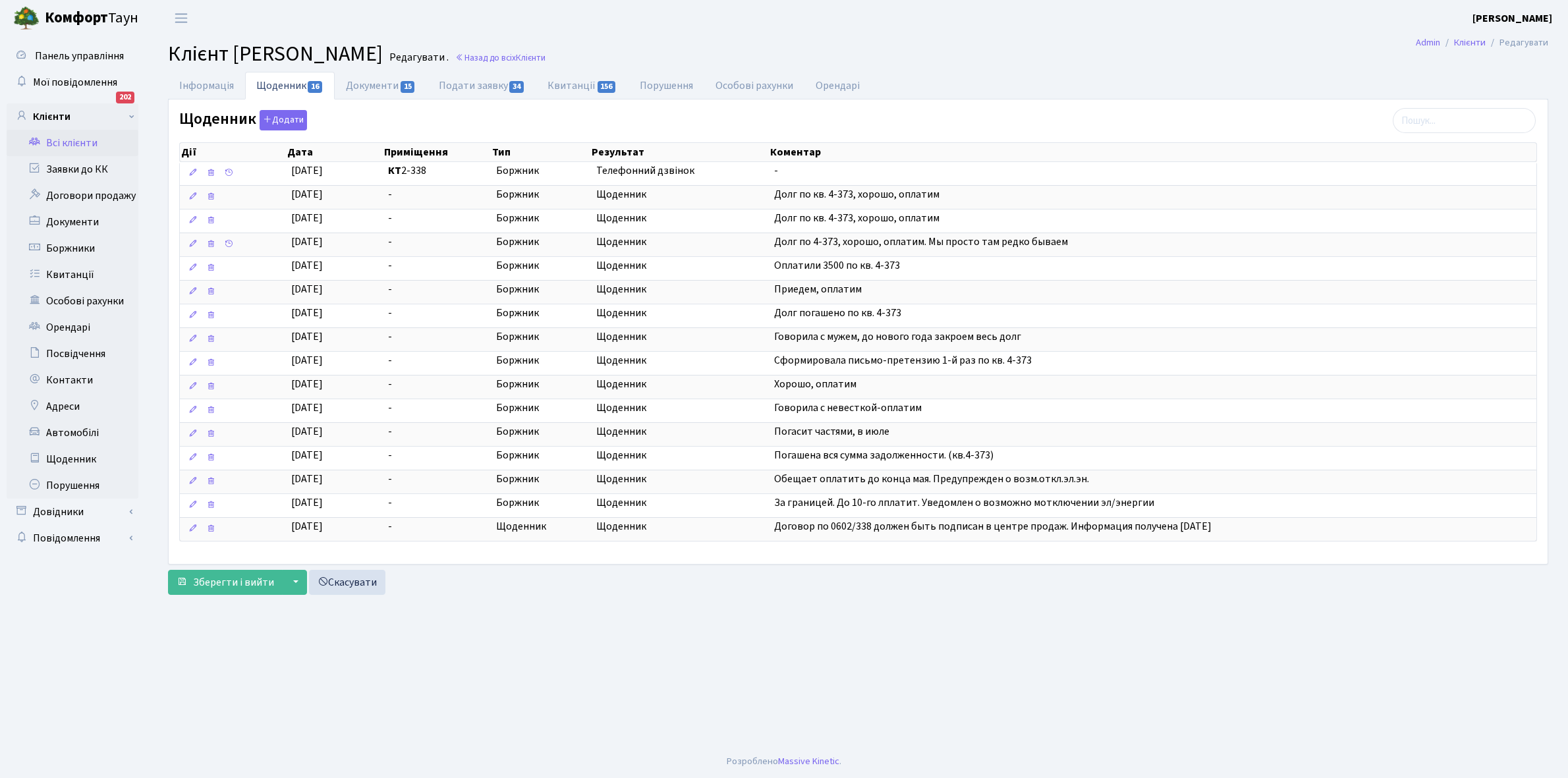
click at [76, 137] on link "Всі клієнти" at bounding box center [72, 143] width 132 height 27
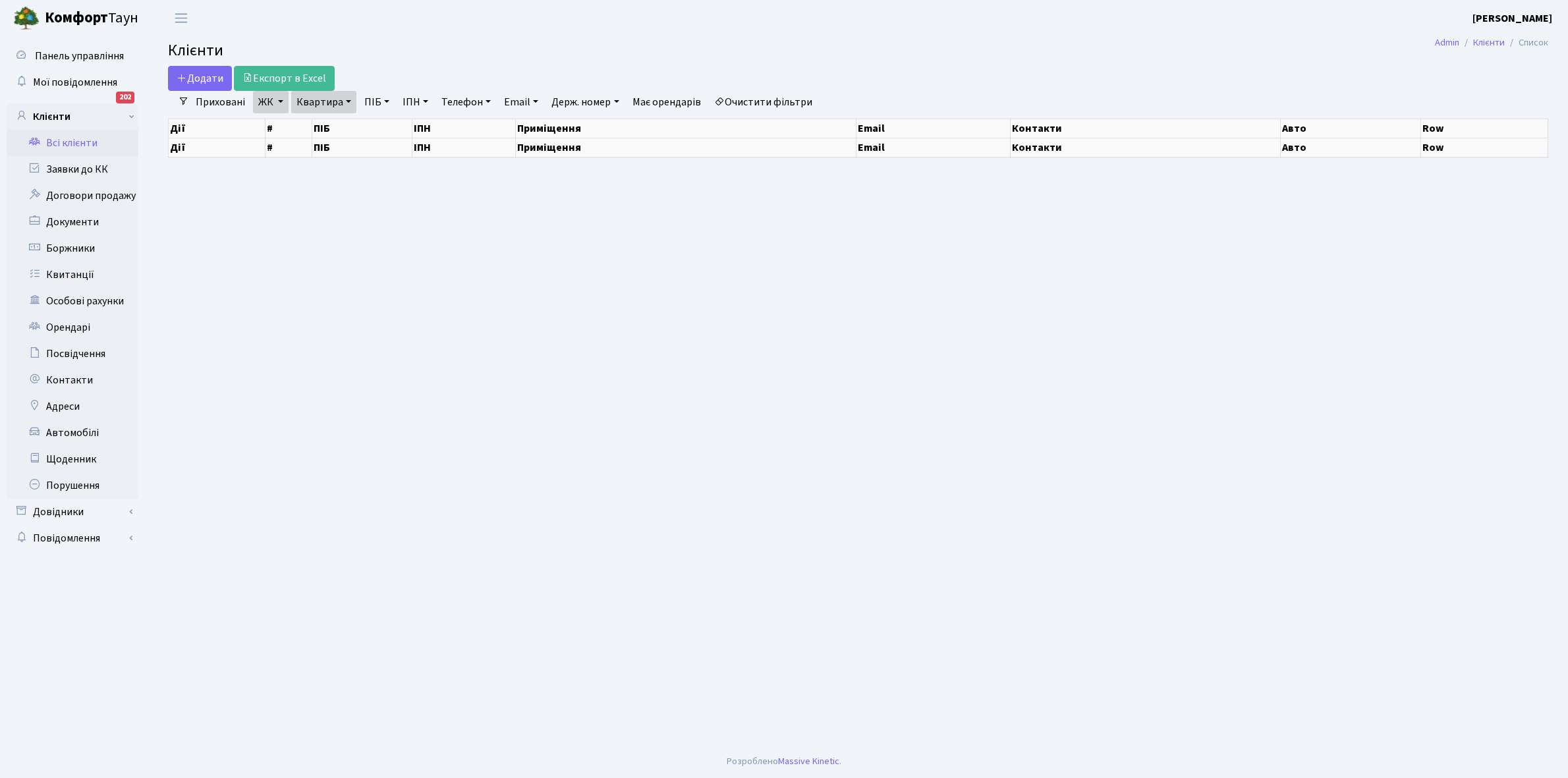
select select "25"
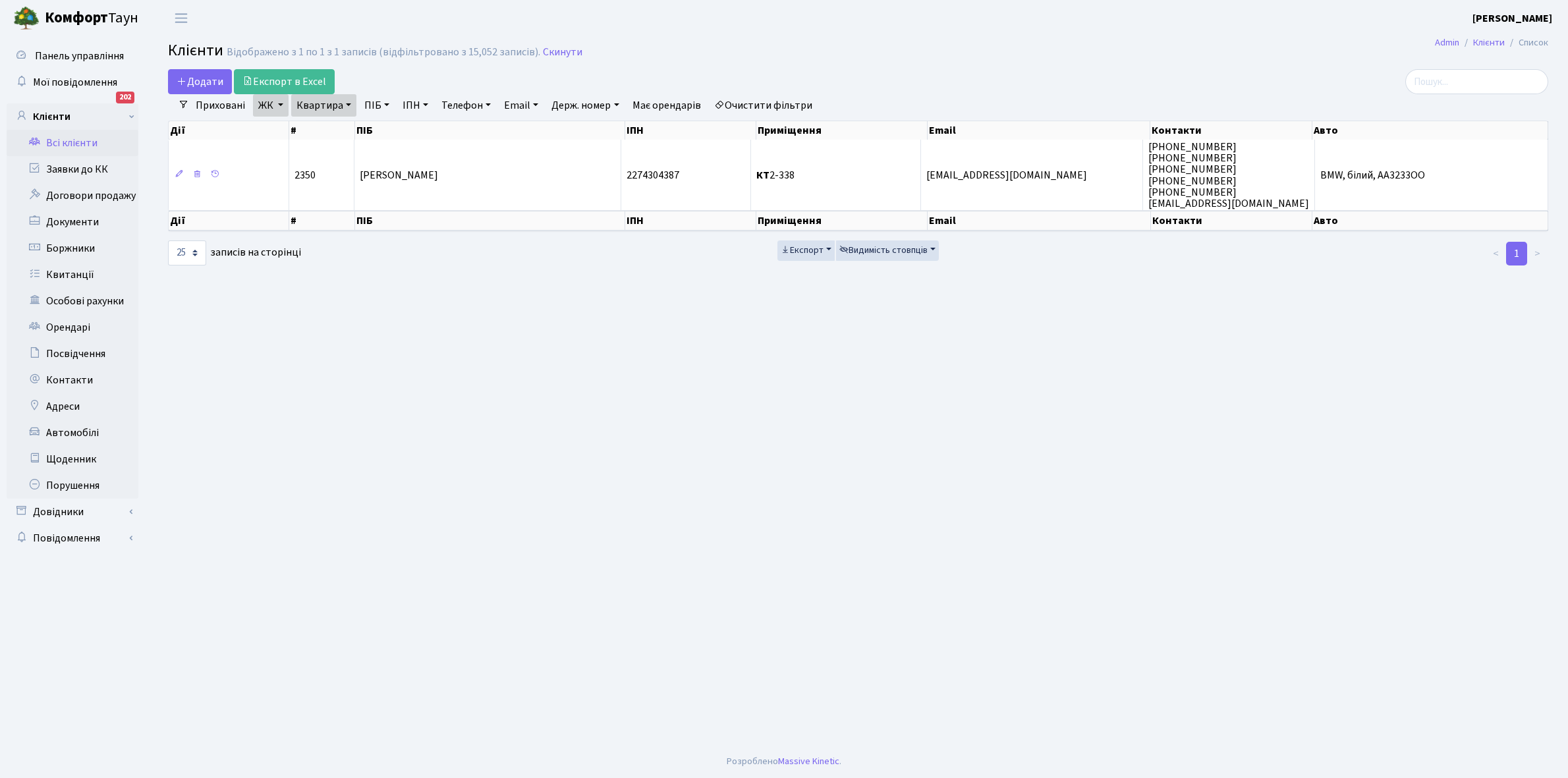
click at [347, 102] on link "Квартира" at bounding box center [324, 105] width 65 height 23
click at [333, 127] on input "2-338" at bounding box center [330, 131] width 77 height 25
type input "2"
type input "5-373"
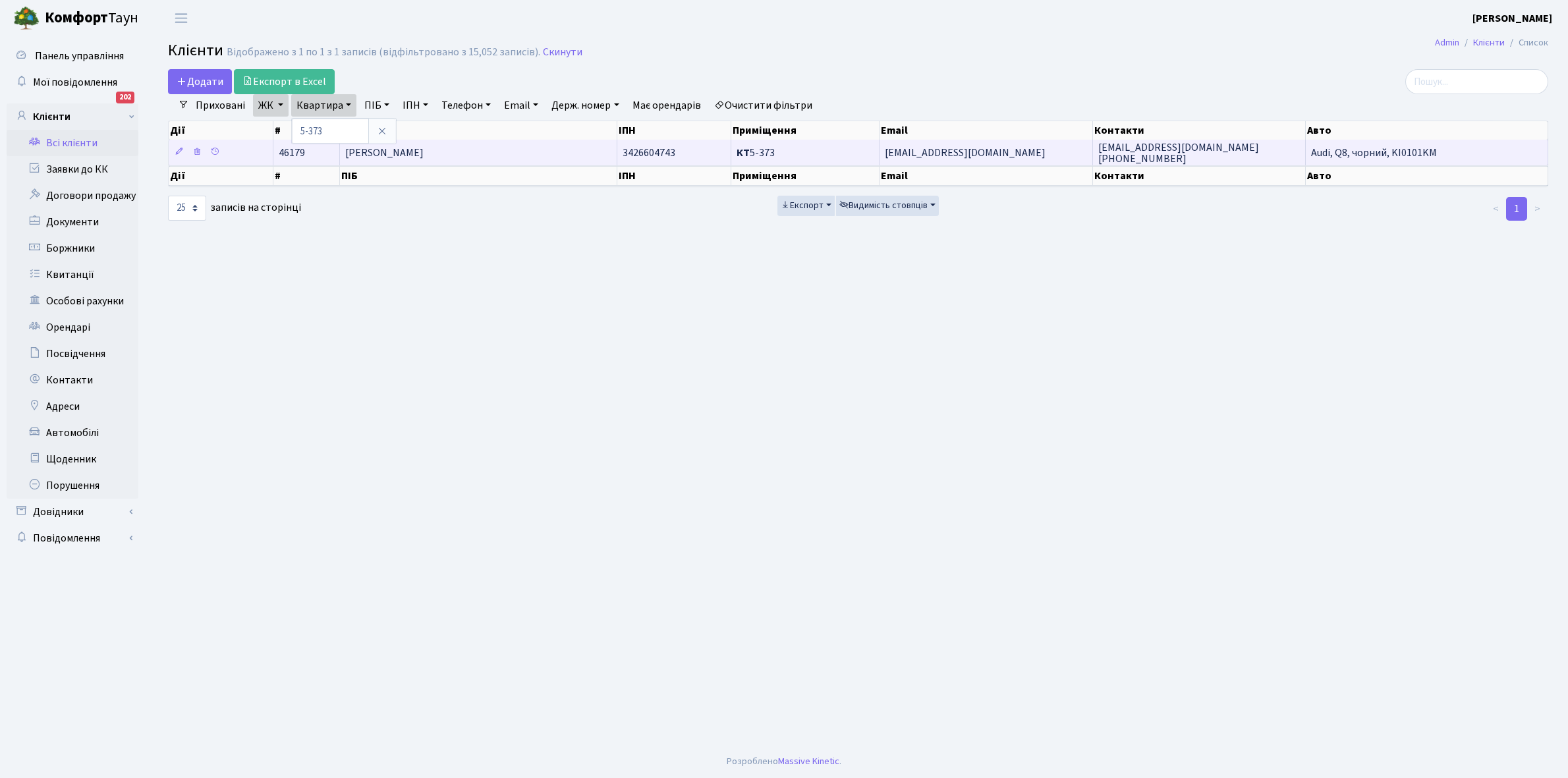
click at [454, 144] on td "Дегтяренко Євгенія Едуардівна" at bounding box center [479, 152] width 277 height 26
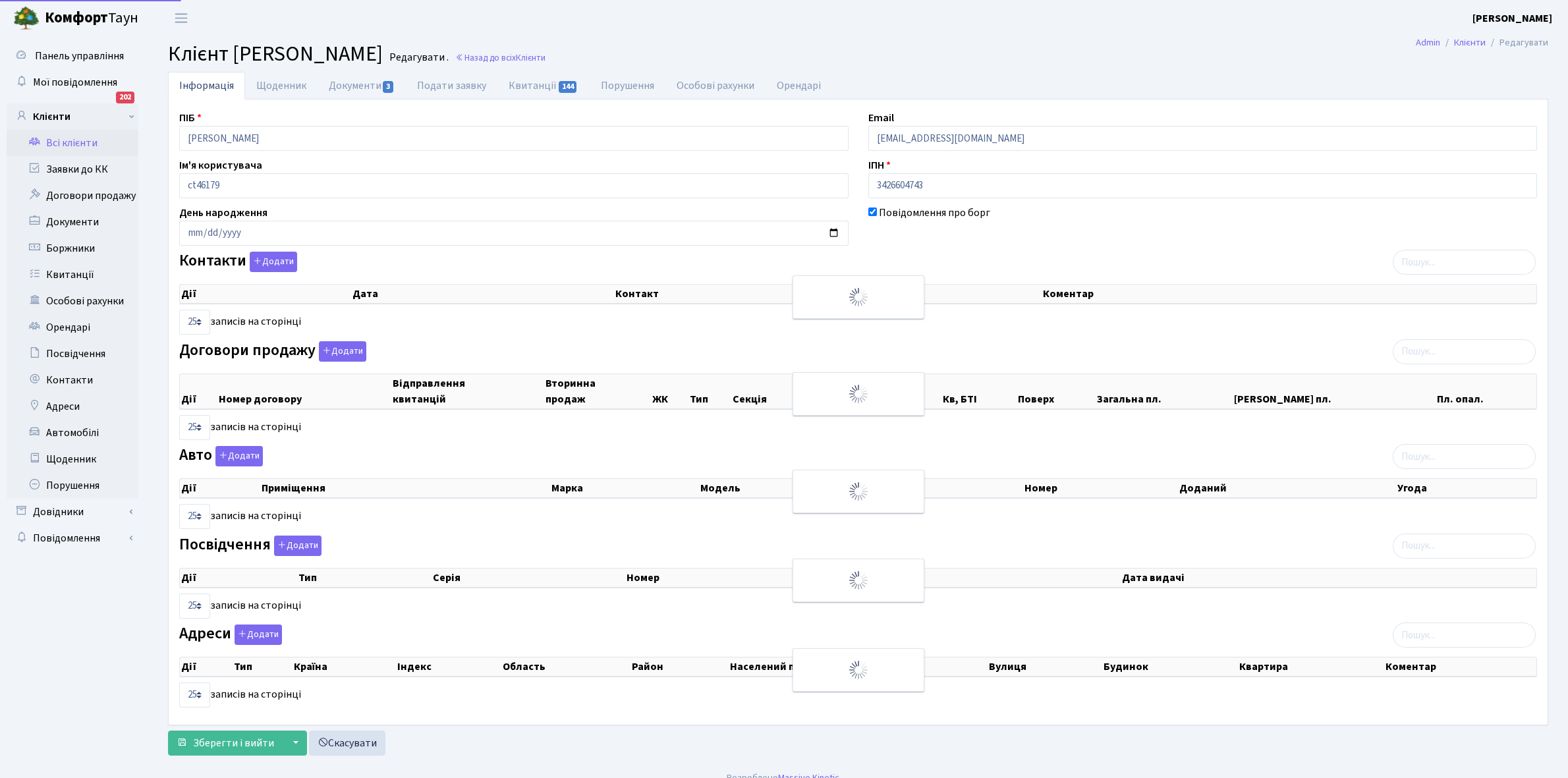
select select "25"
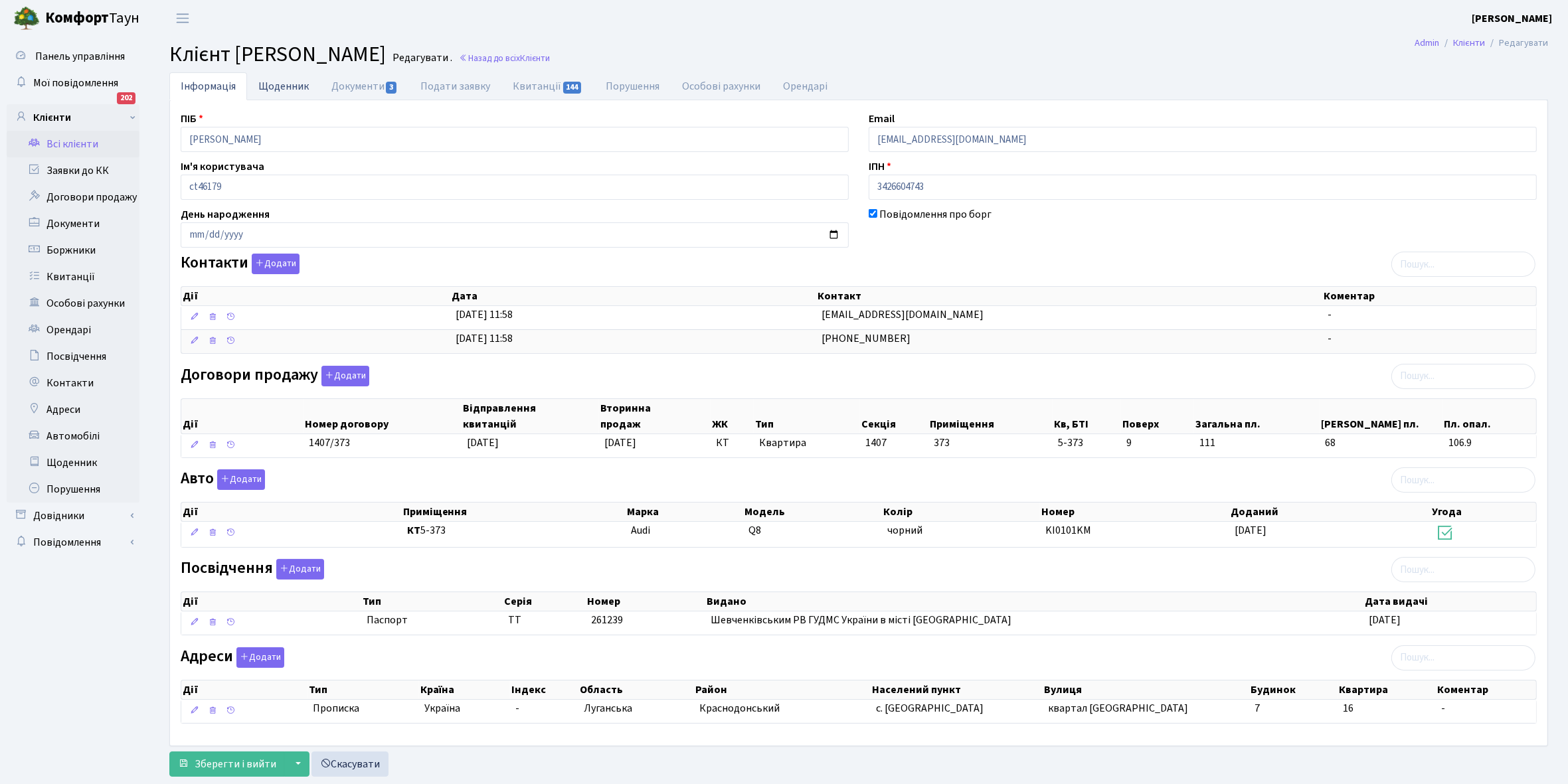
click at [268, 83] on link "Щоденник" at bounding box center [284, 86] width 73 height 27
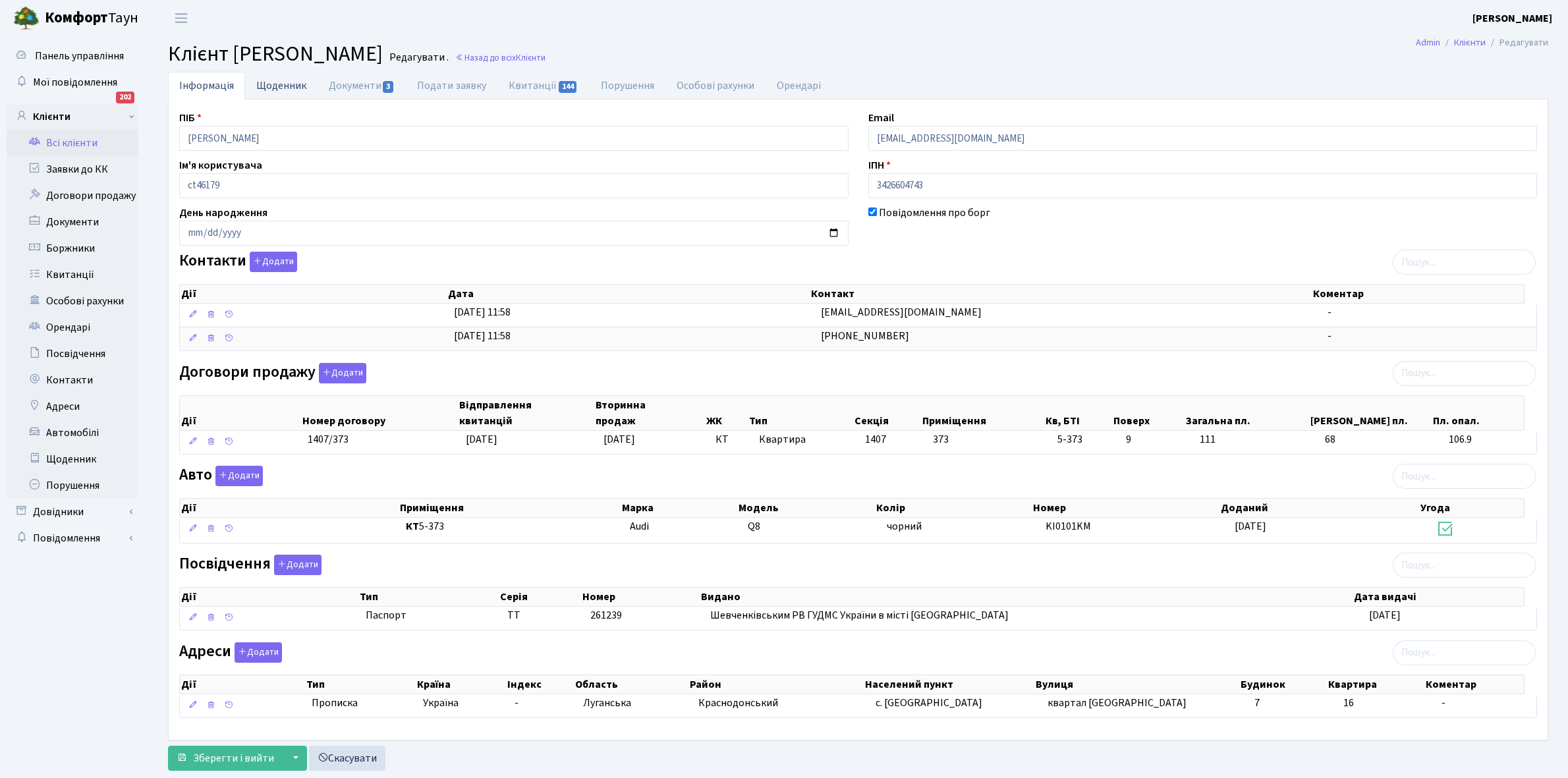
select select "25"
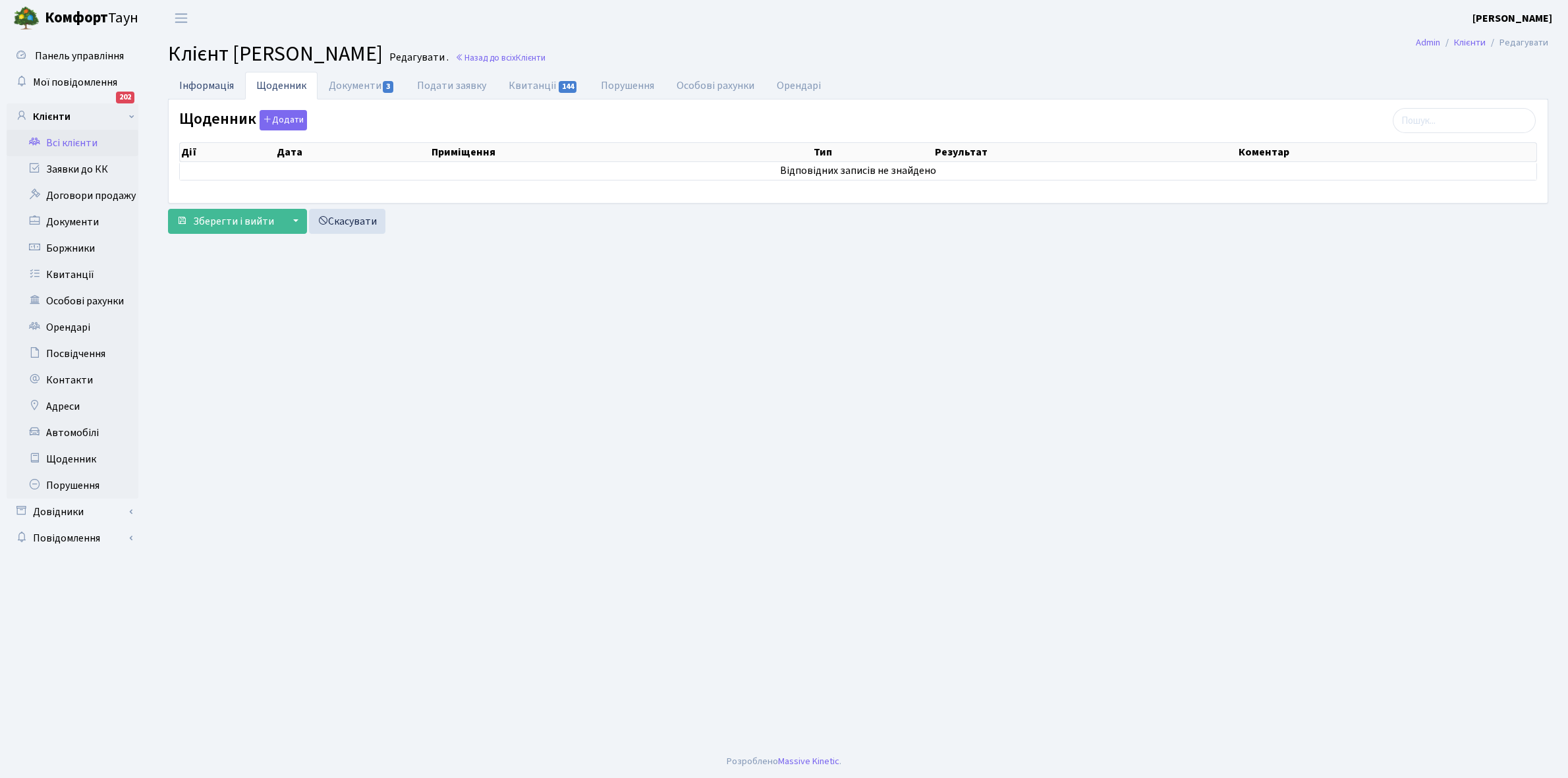
click at [198, 87] on link "Інформація" at bounding box center [207, 85] width 77 height 27
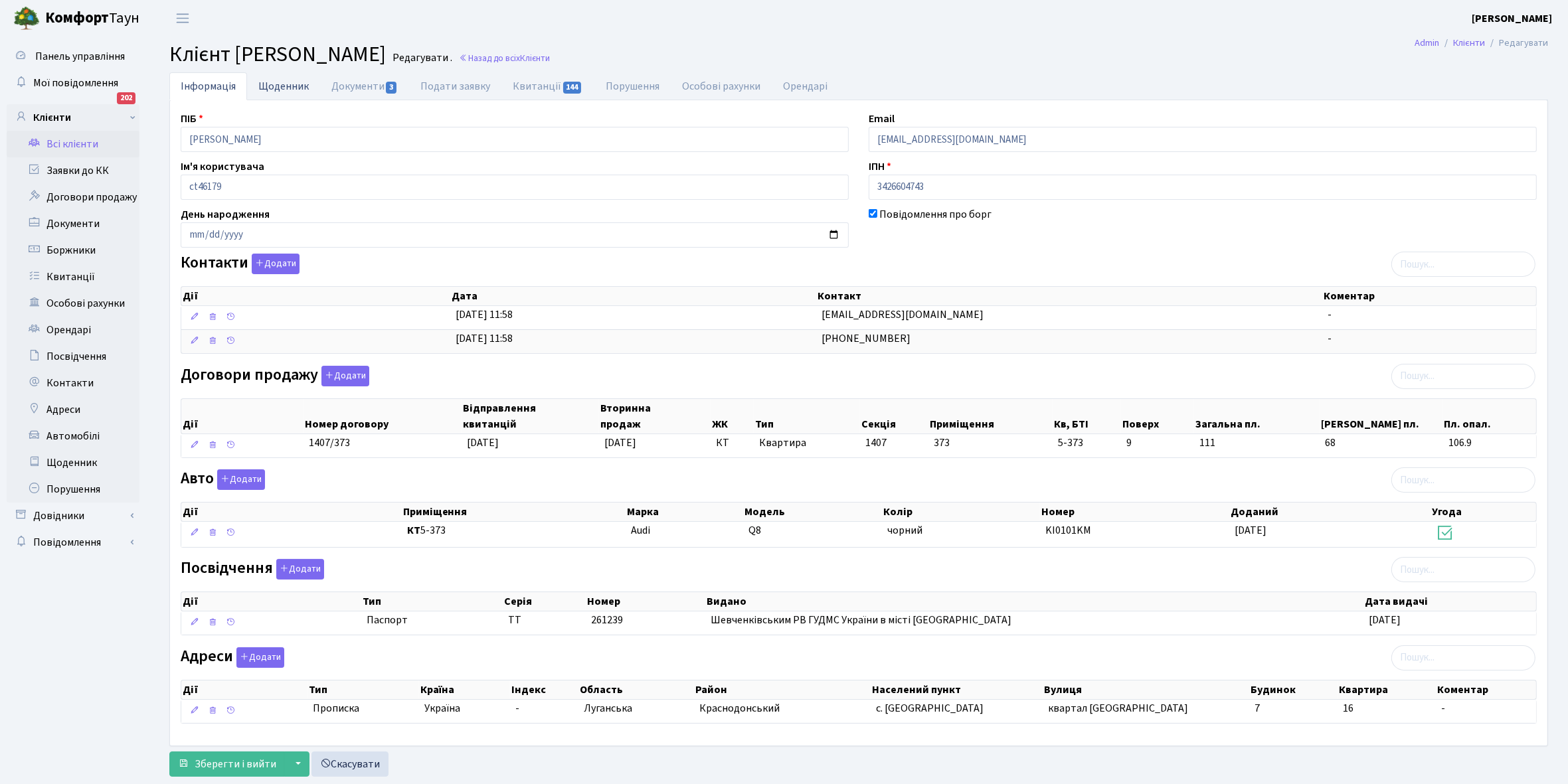
click at [279, 82] on link "Щоденник" at bounding box center [284, 86] width 73 height 27
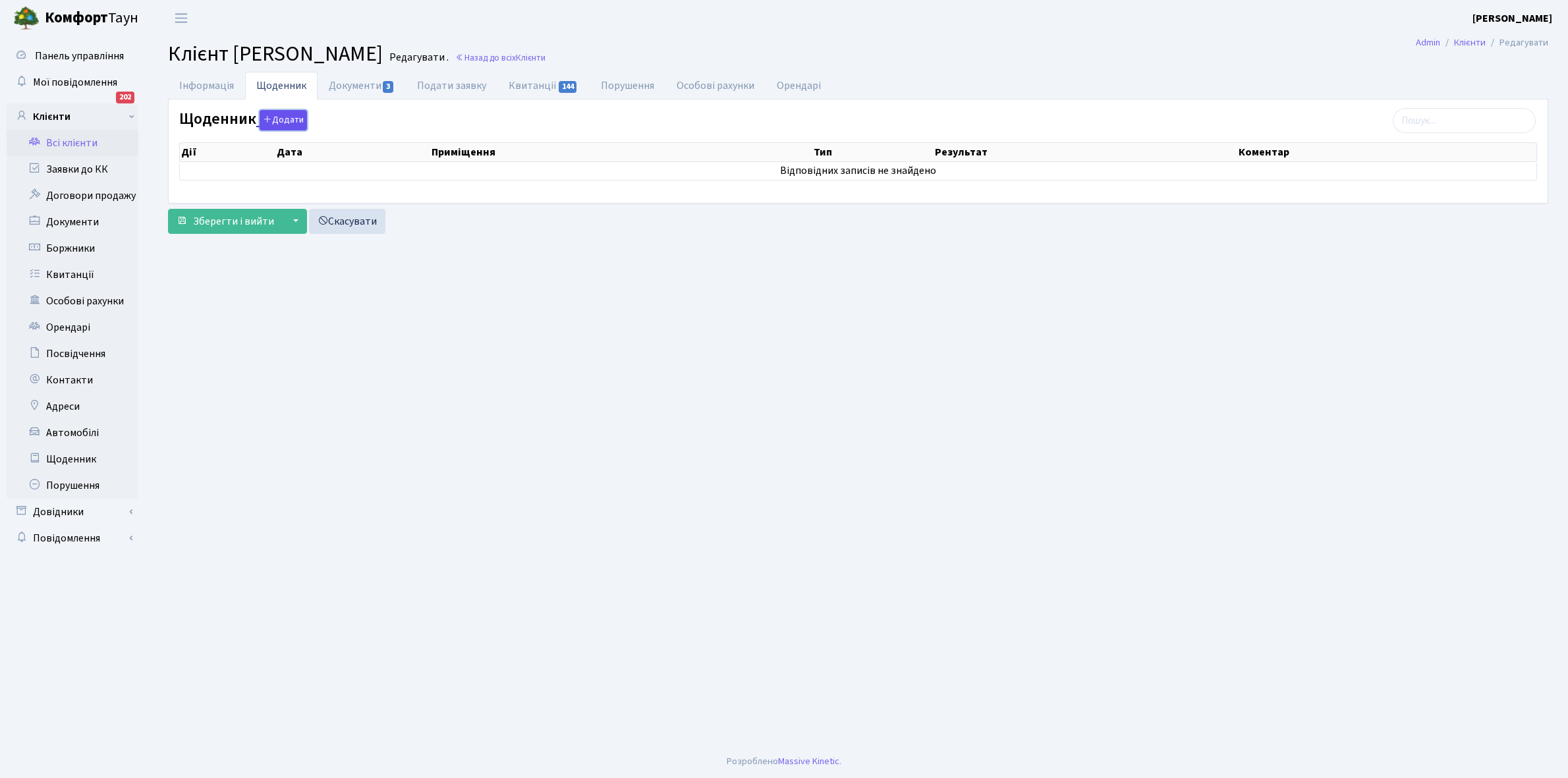
click at [290, 117] on button "Додати" at bounding box center [283, 120] width 47 height 20
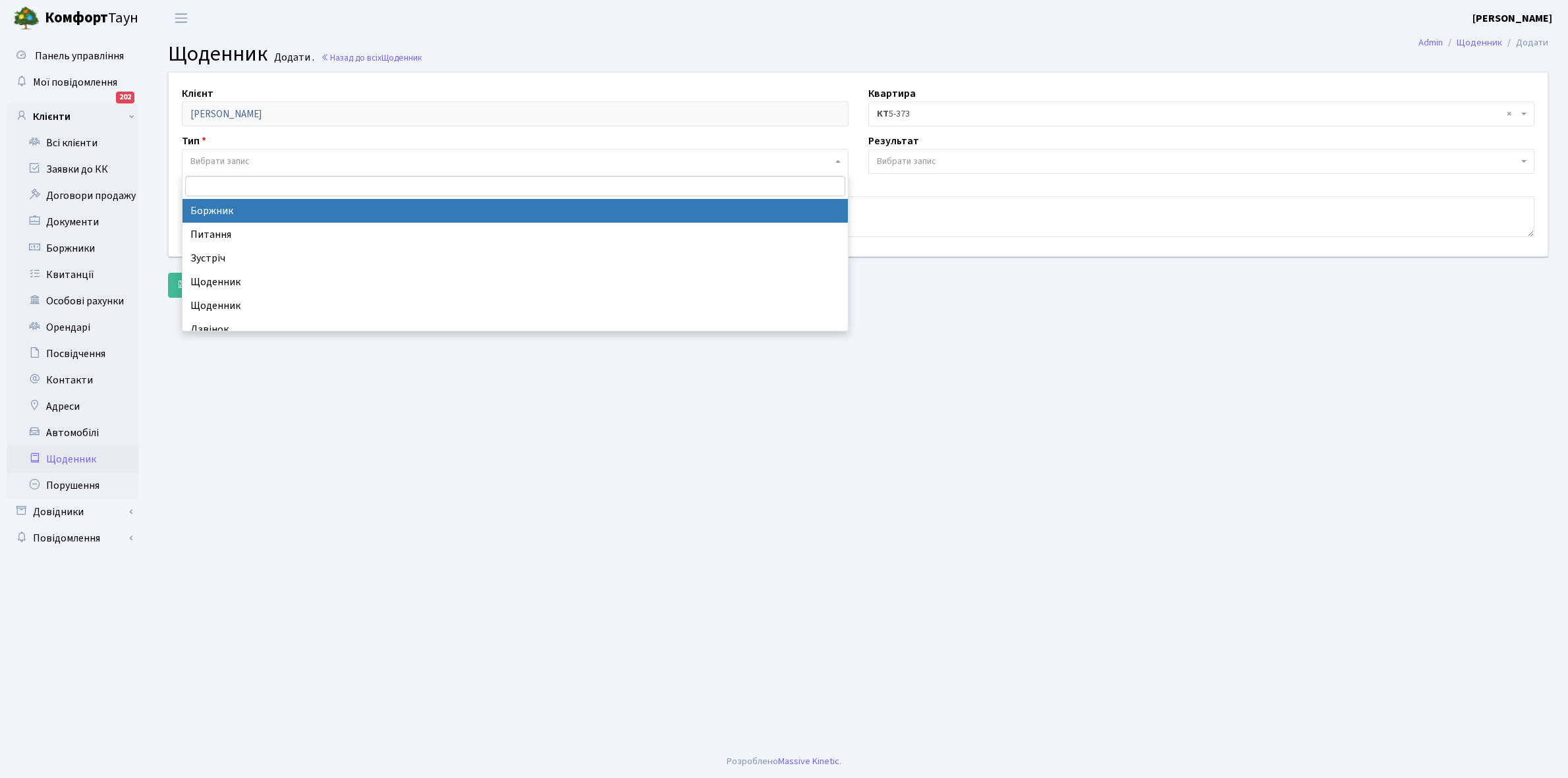
click at [261, 160] on span "Вибрати запис" at bounding box center [511, 161] width 642 height 13
select select "189"
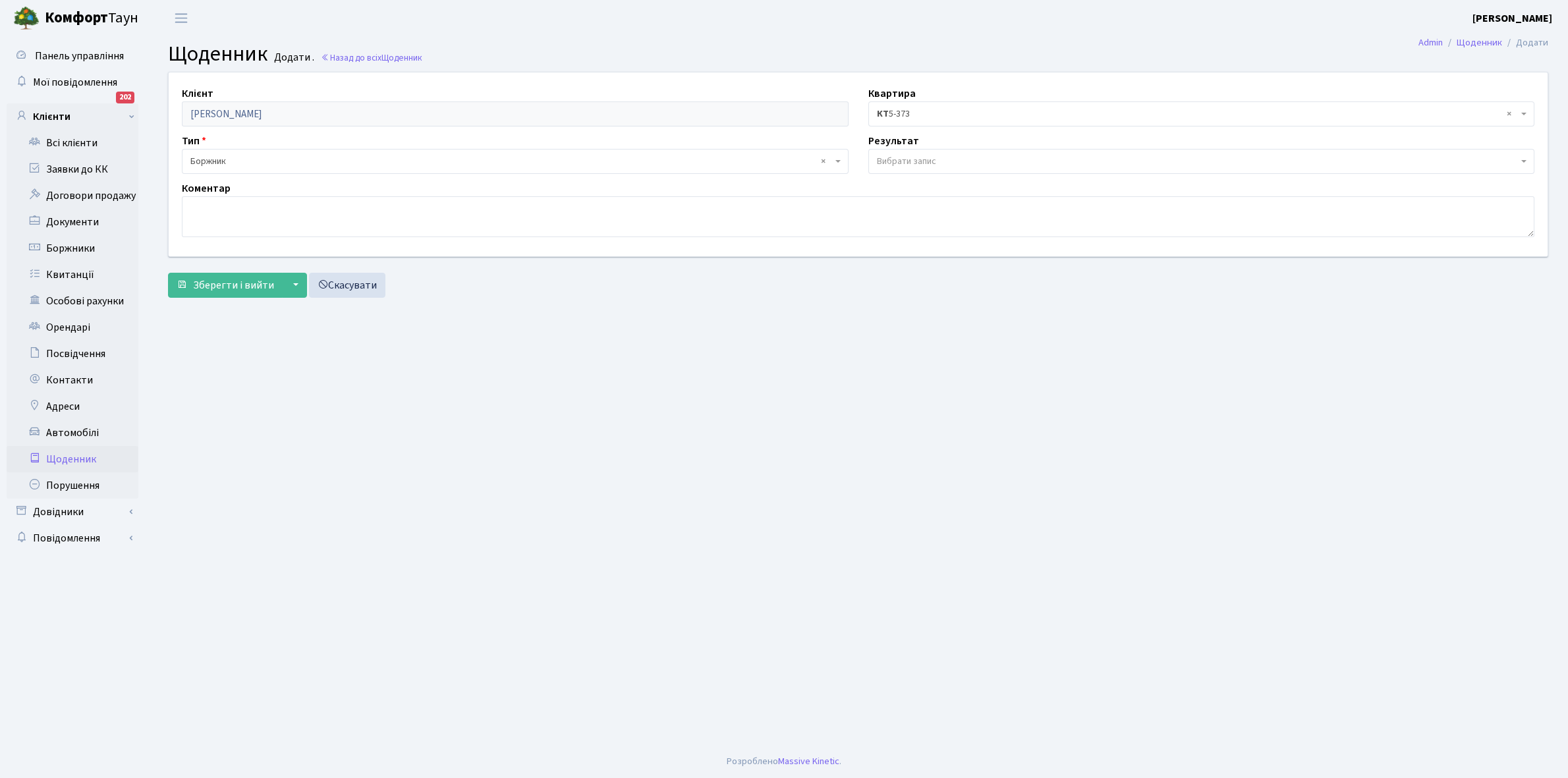
click at [920, 157] on span "Вибрати запис" at bounding box center [906, 161] width 59 height 13
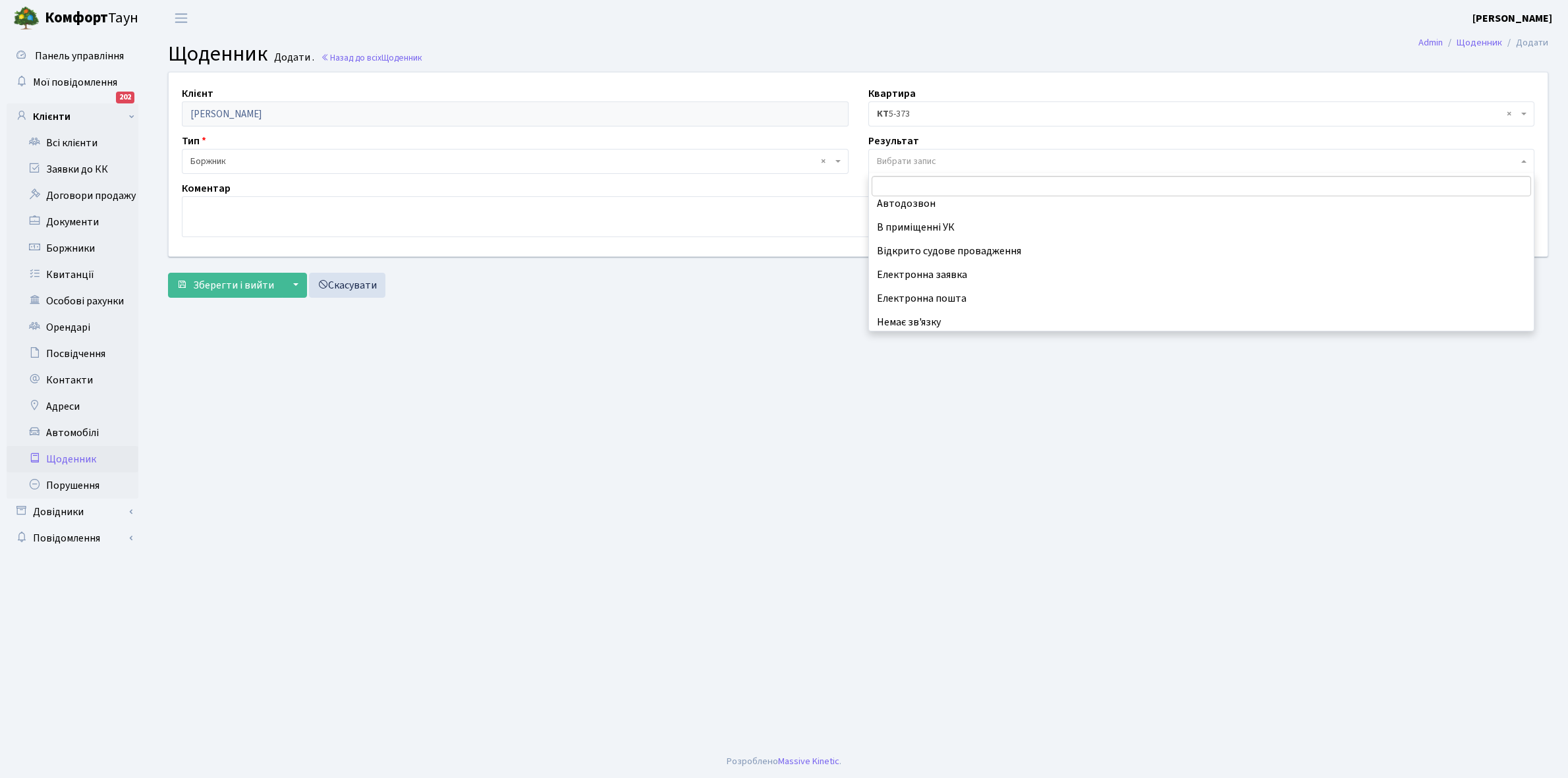
scroll to position [81, 0]
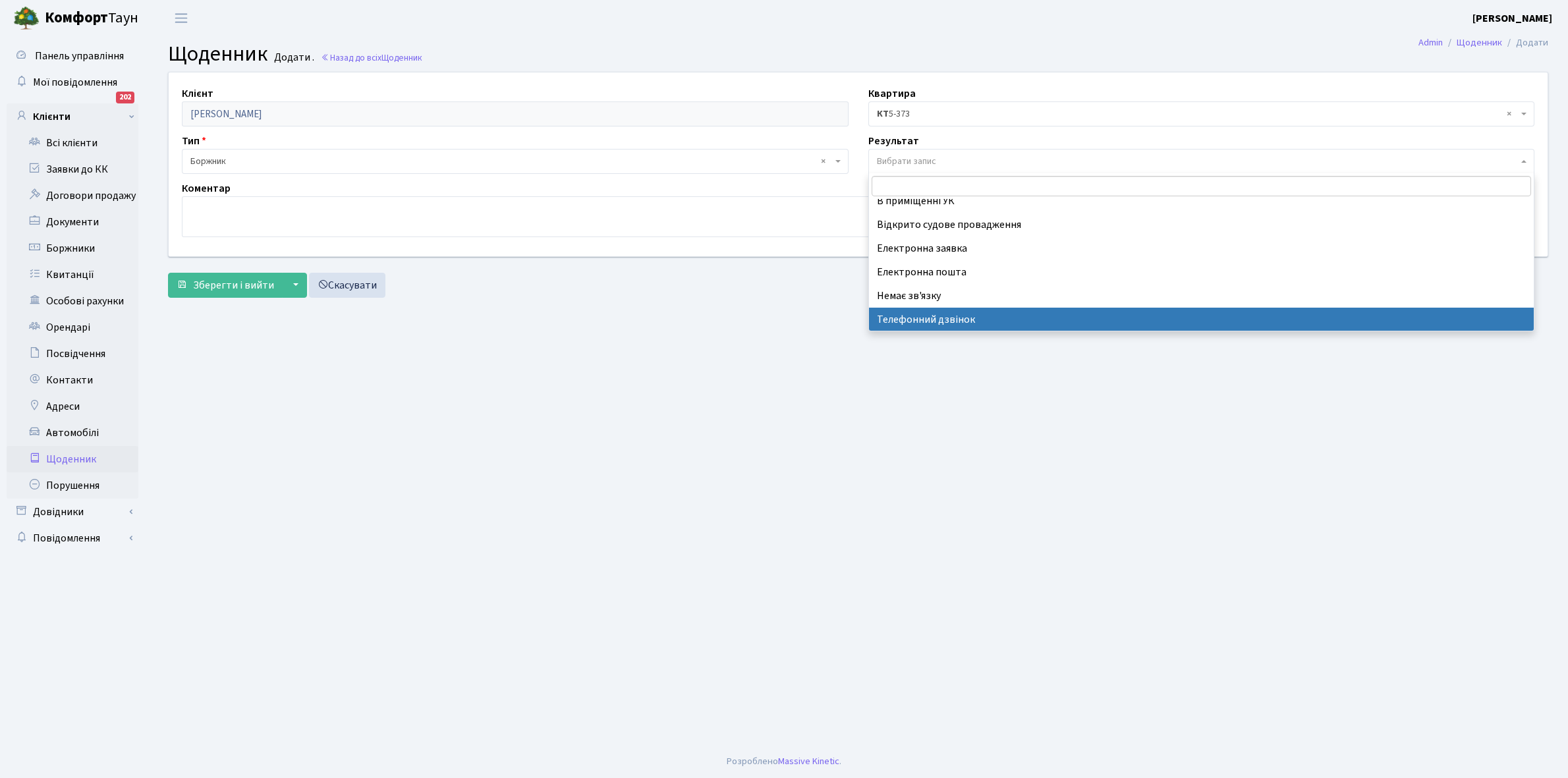
select select "196"
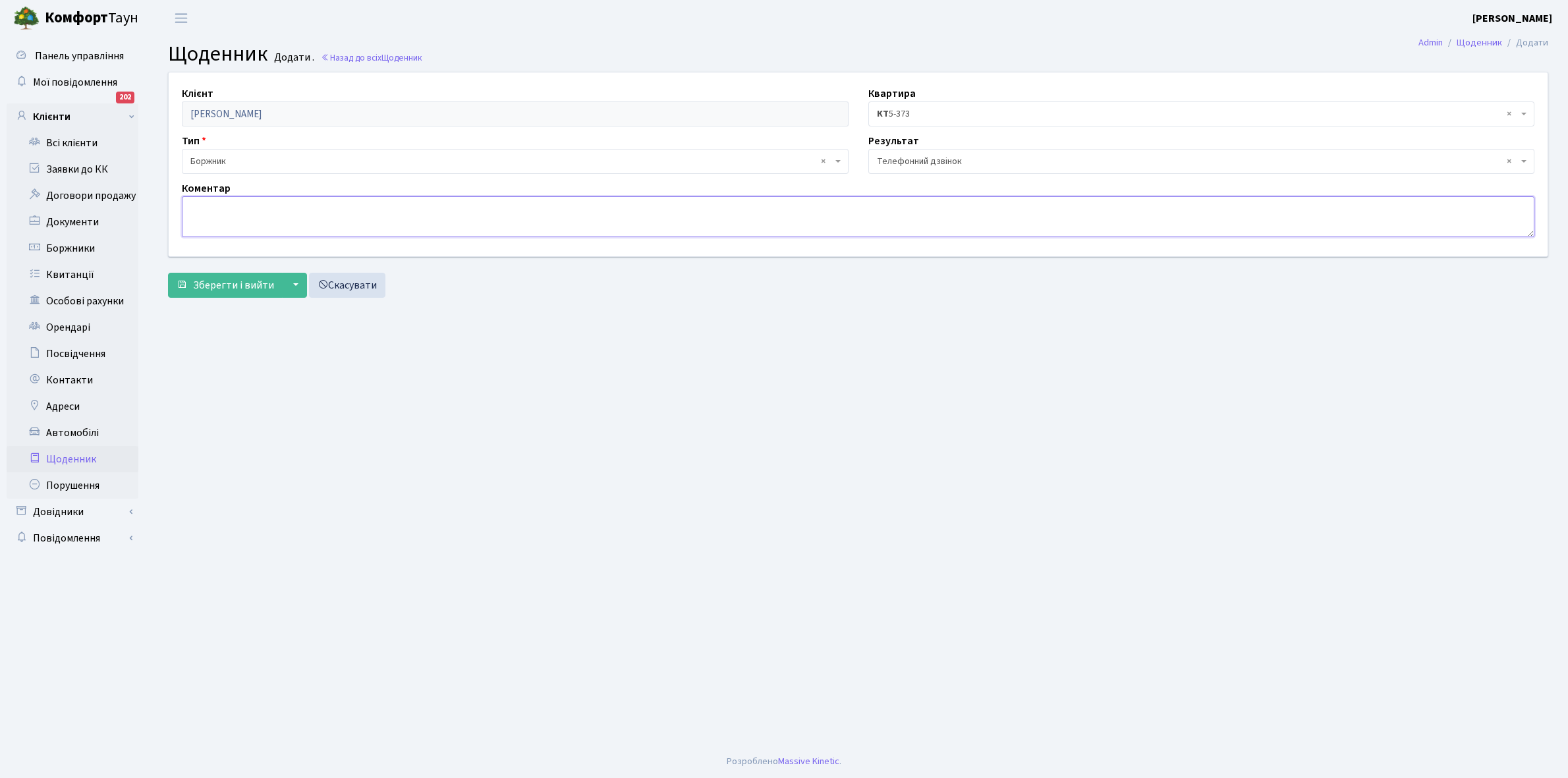
click at [202, 207] on textarea at bounding box center [857, 217] width 1353 height 41
click at [218, 285] on span "Зберегти і вийти" at bounding box center [233, 285] width 81 height 14
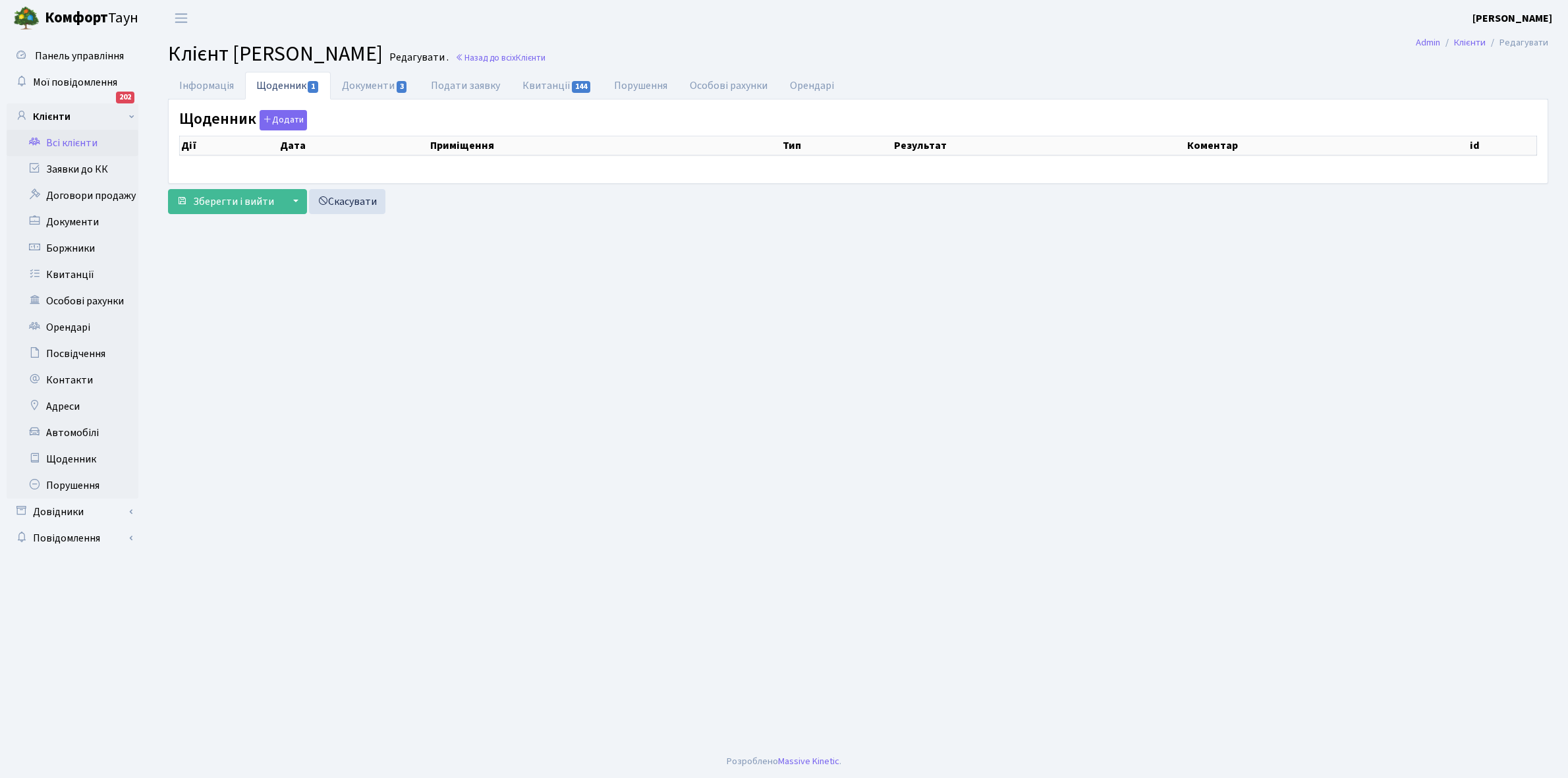
select select "25"
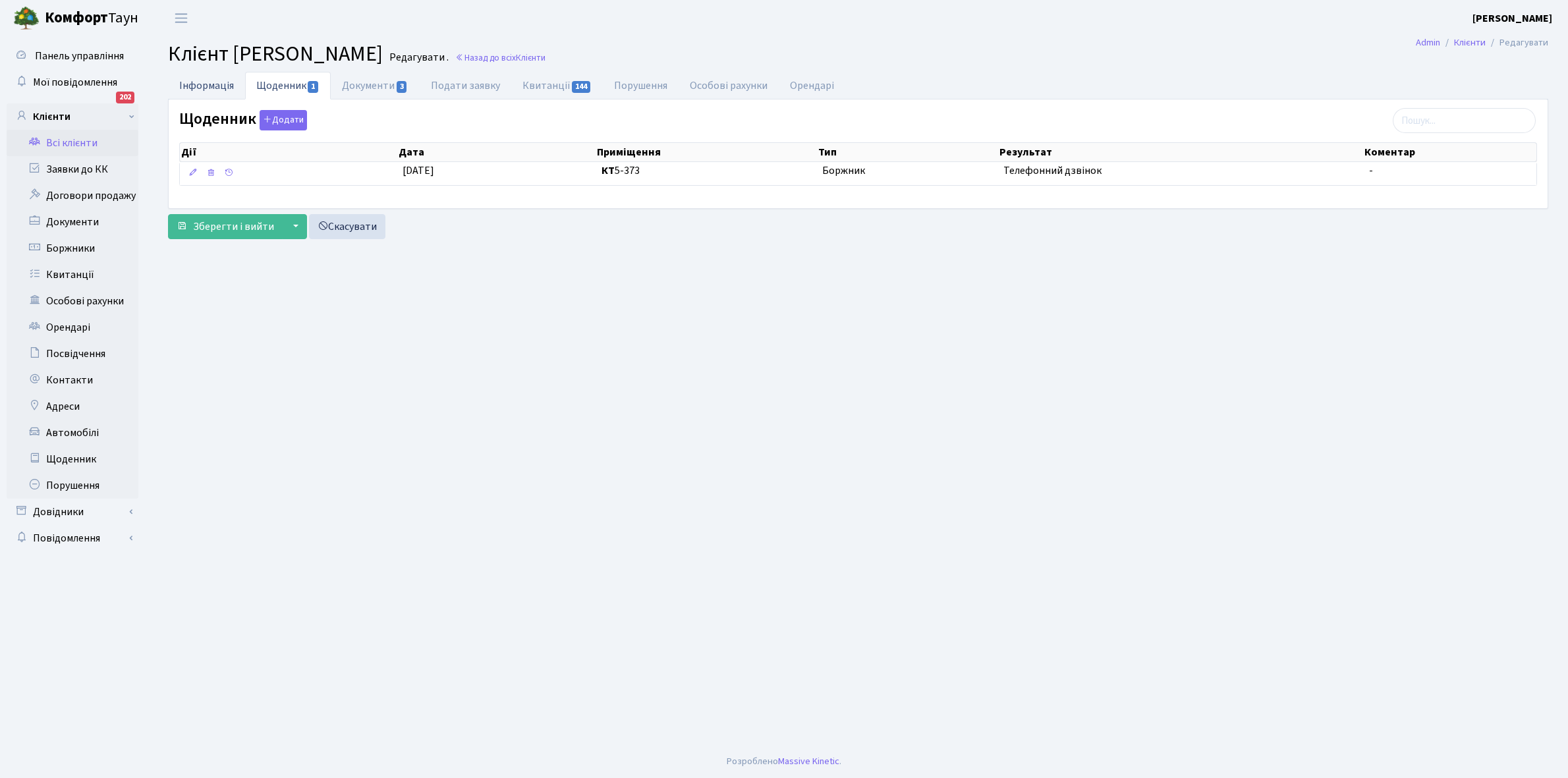
click at [189, 81] on link "Інформація" at bounding box center [207, 85] width 77 height 27
select select "25"
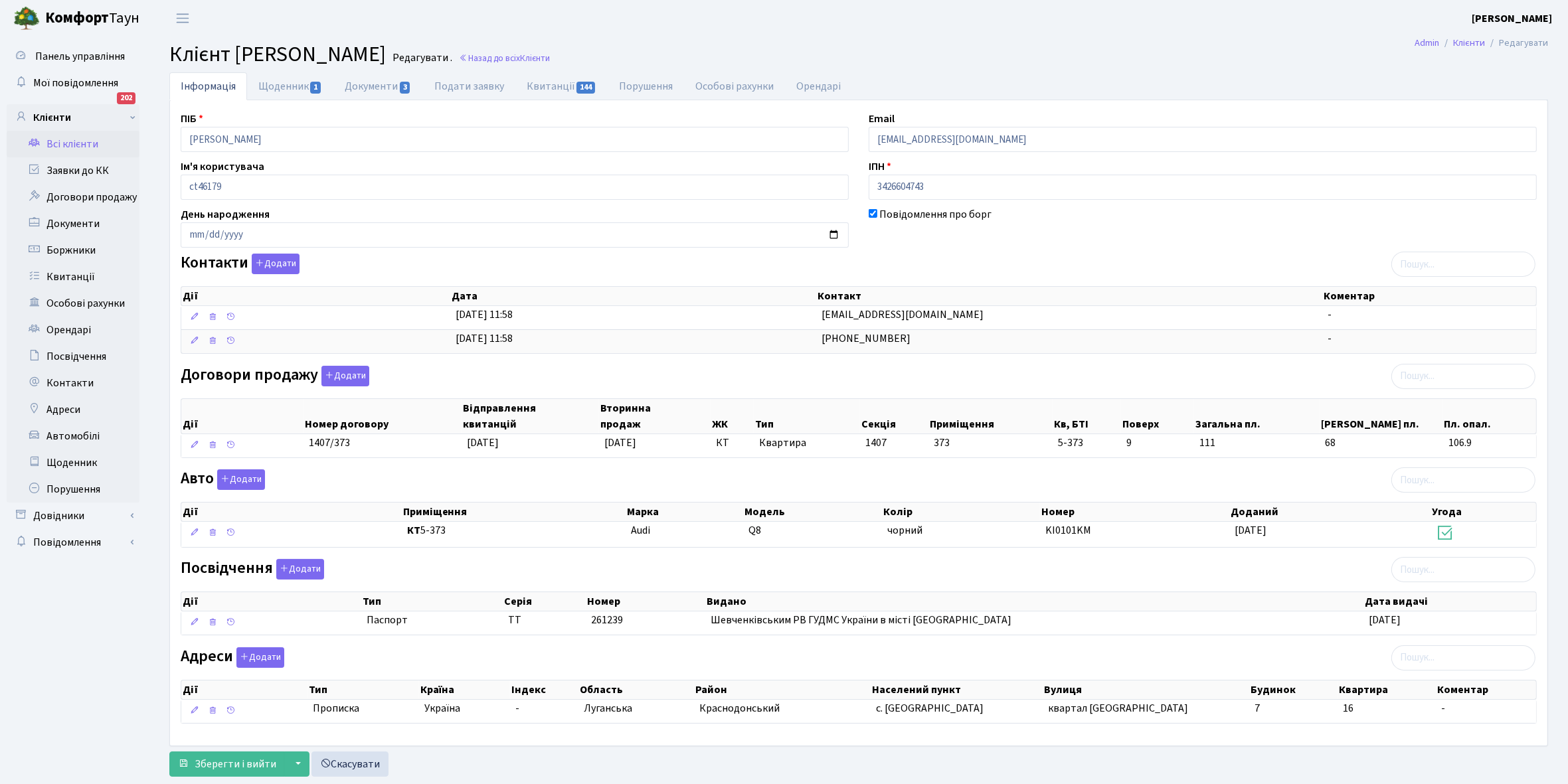
click at [71, 144] on link "Всі клієнти" at bounding box center [73, 144] width 133 height 27
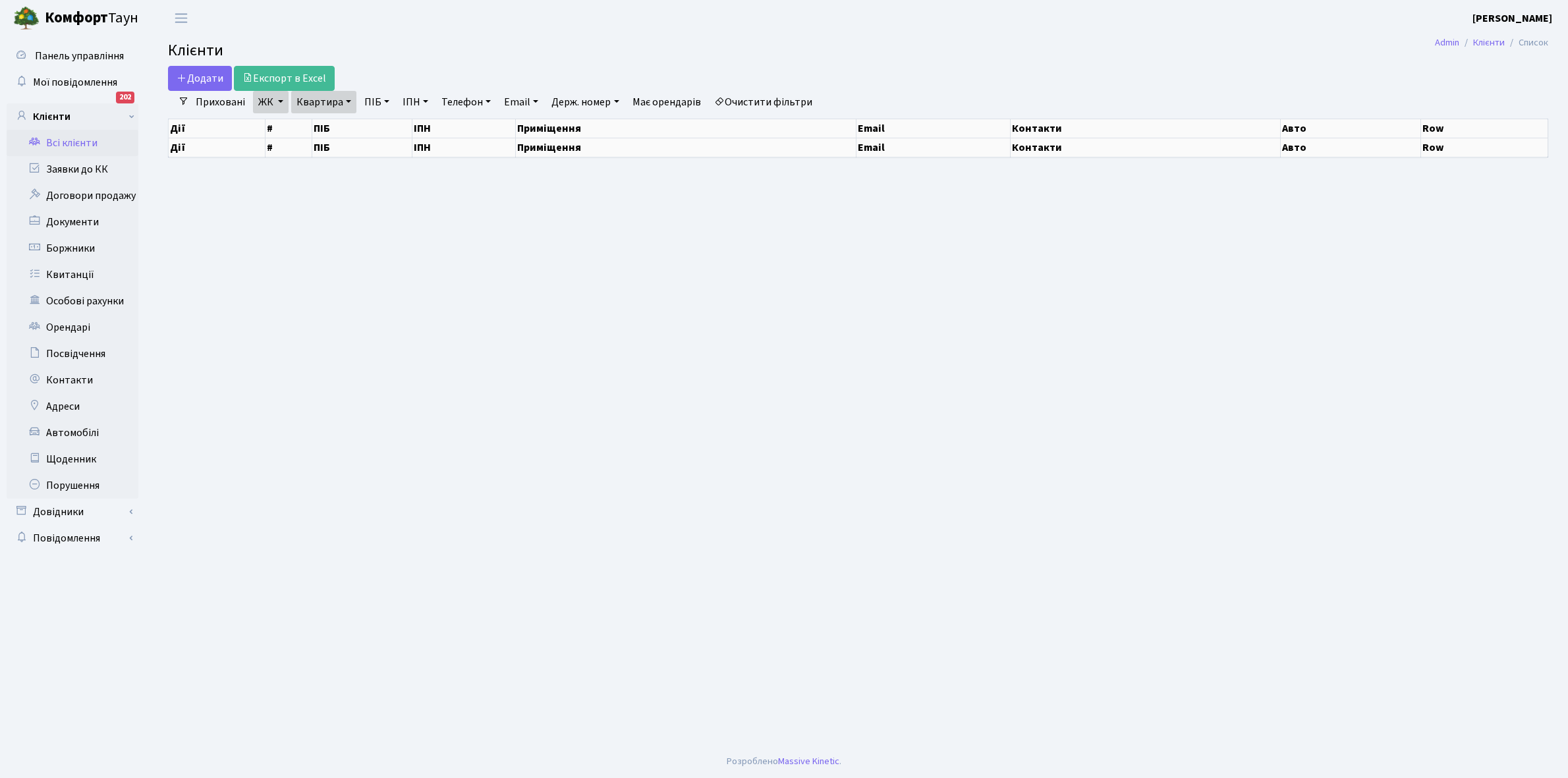
select select "25"
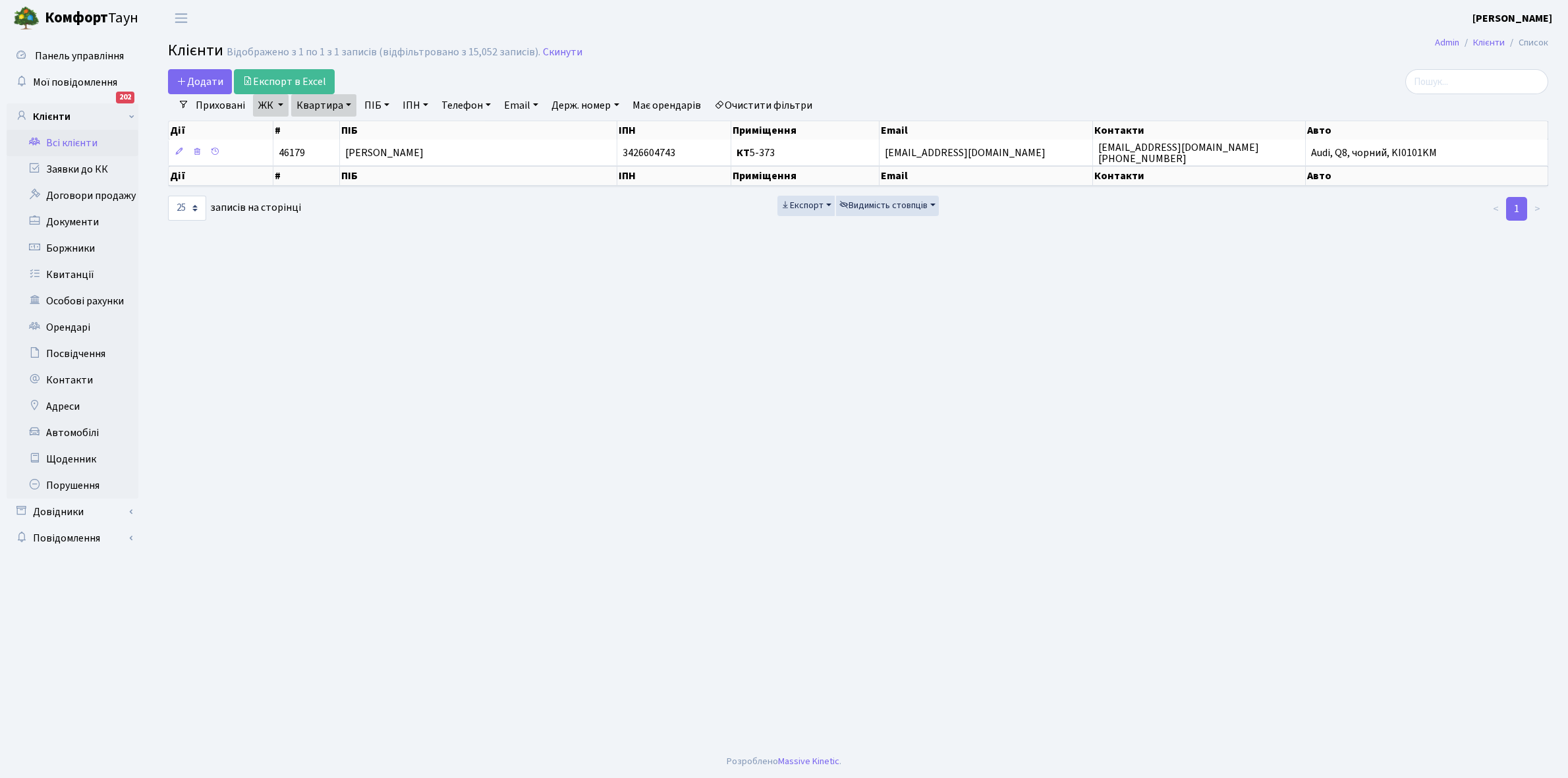
click at [349, 104] on link "Квартира" at bounding box center [324, 105] width 65 height 23
click at [340, 132] on input "5-373" at bounding box center [330, 131] width 77 height 25
type input "5"
type input "12-218"
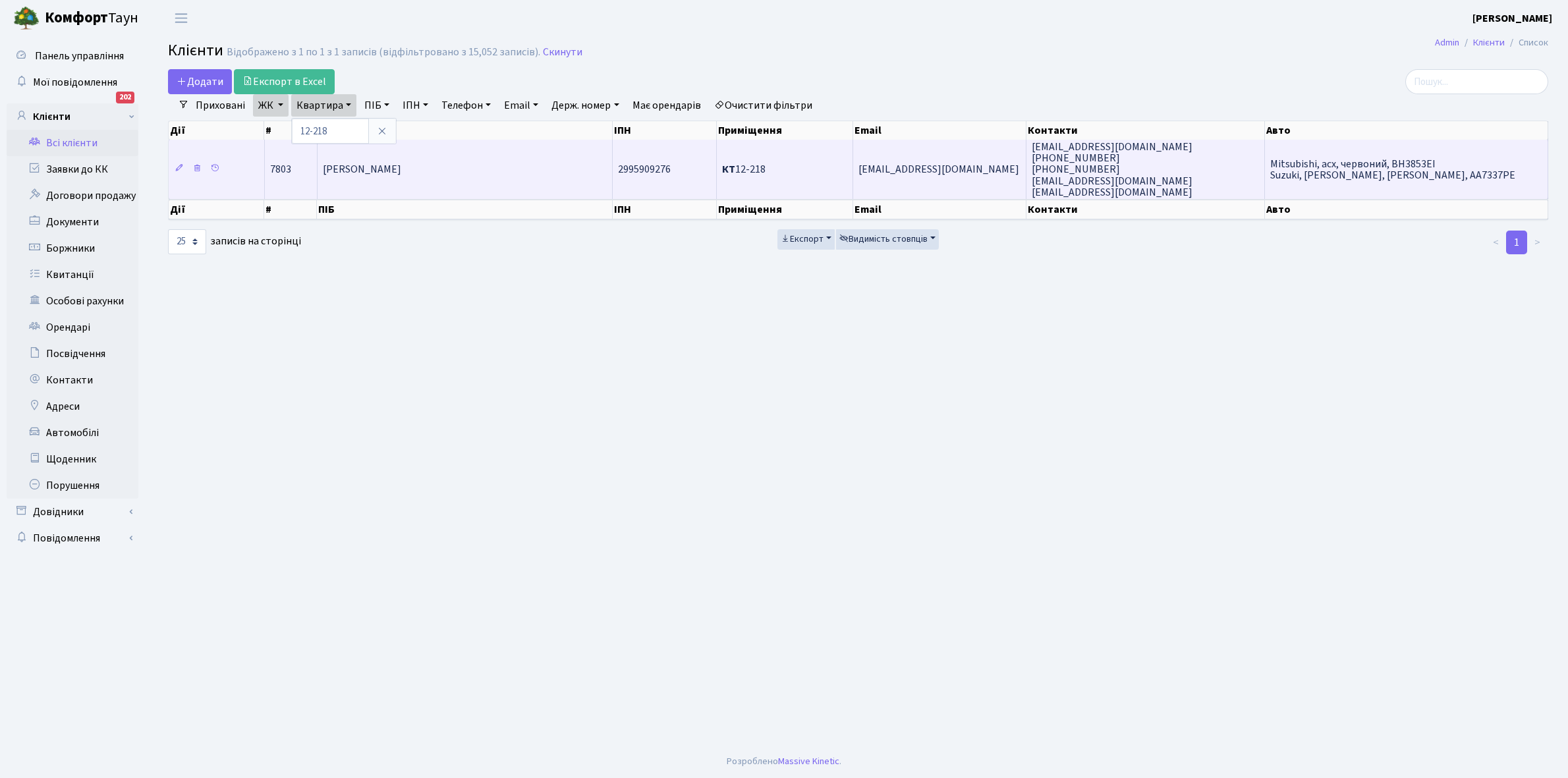
click at [402, 176] on span "[PERSON_NAME]" at bounding box center [362, 170] width 79 height 14
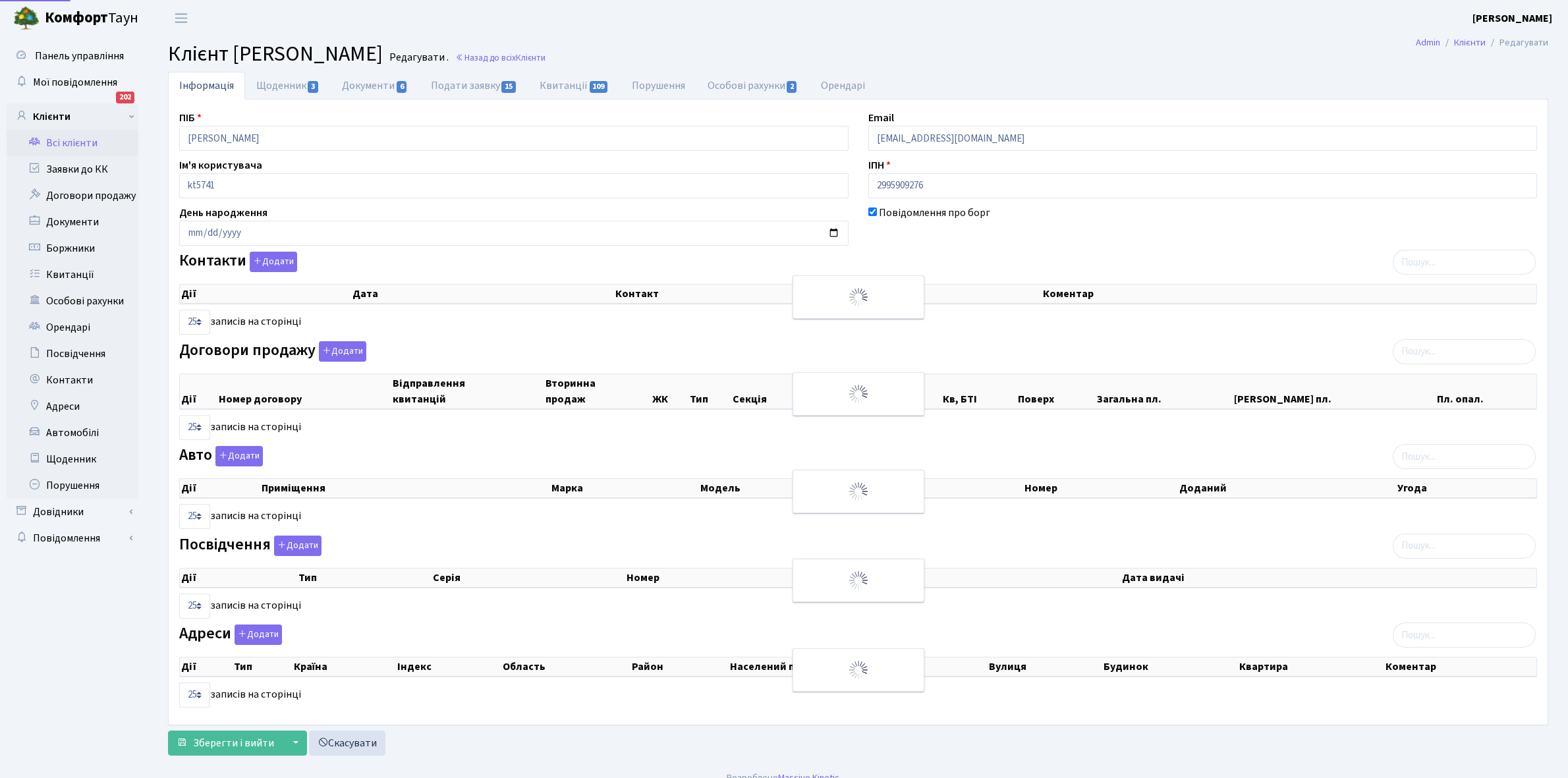
select select "25"
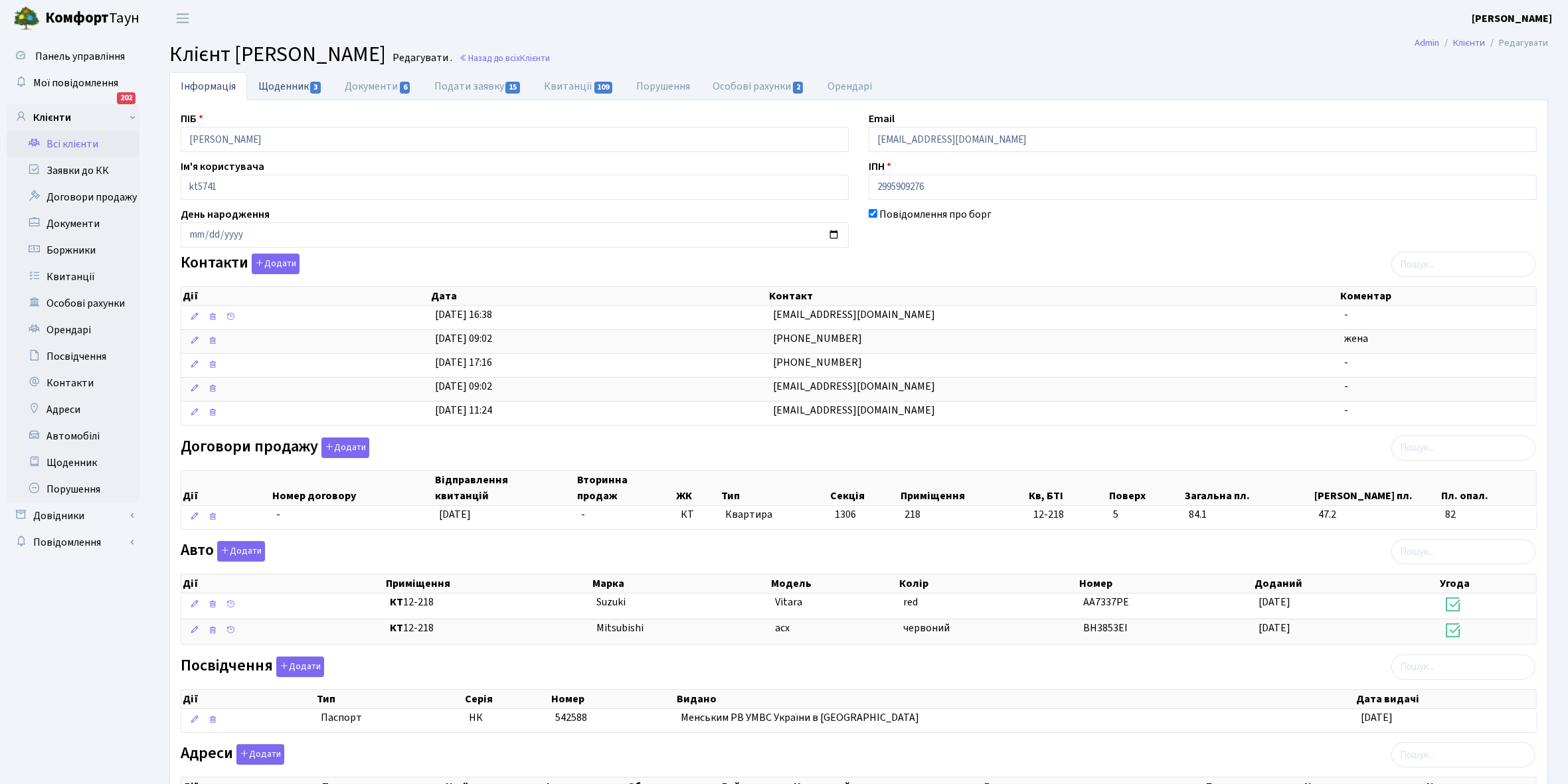
click at [280, 86] on link "Щоденник 3" at bounding box center [290, 86] width 86 height 27
select select "25"
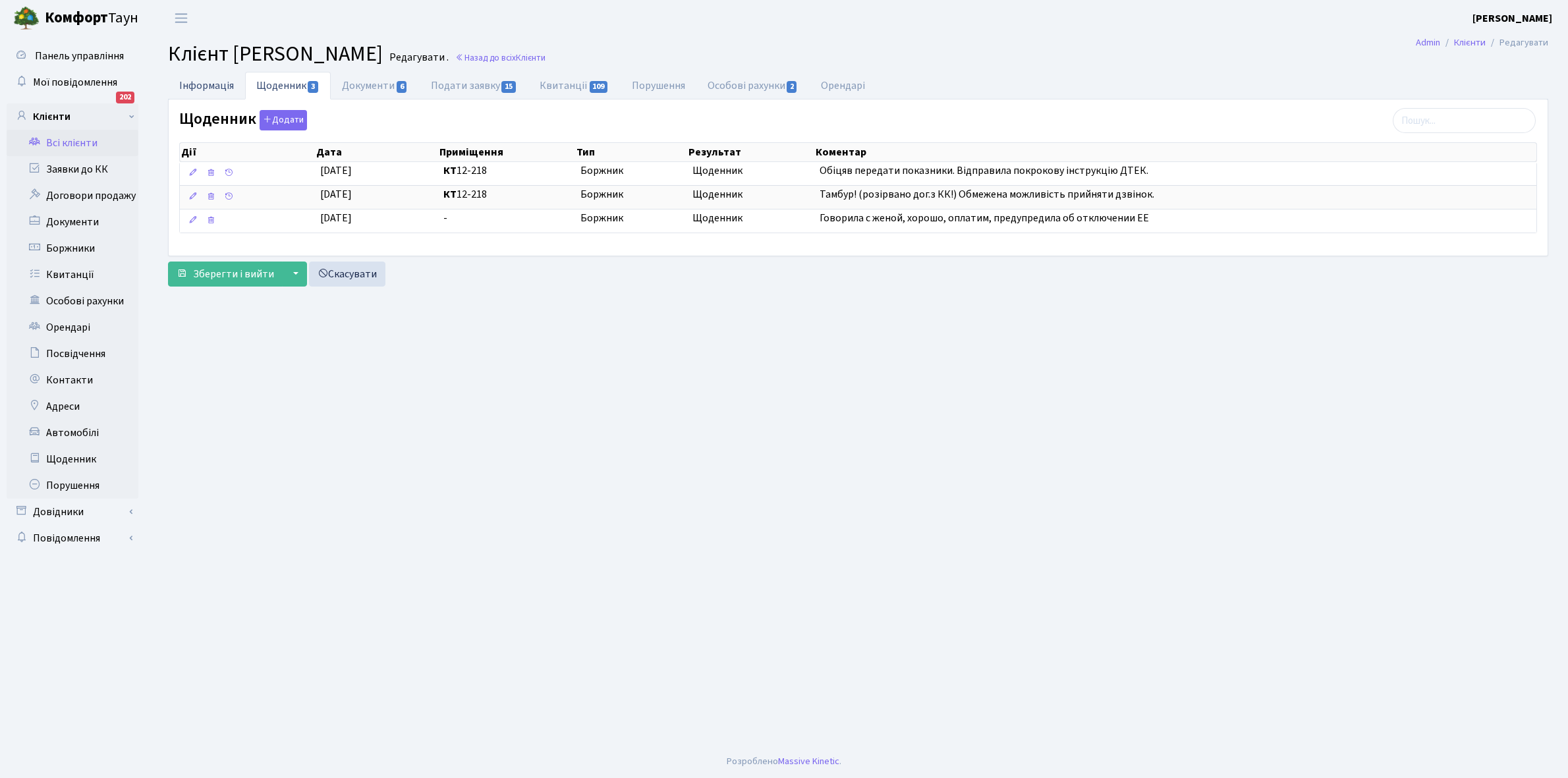
click at [203, 83] on link "Інформація" at bounding box center [207, 85] width 77 height 27
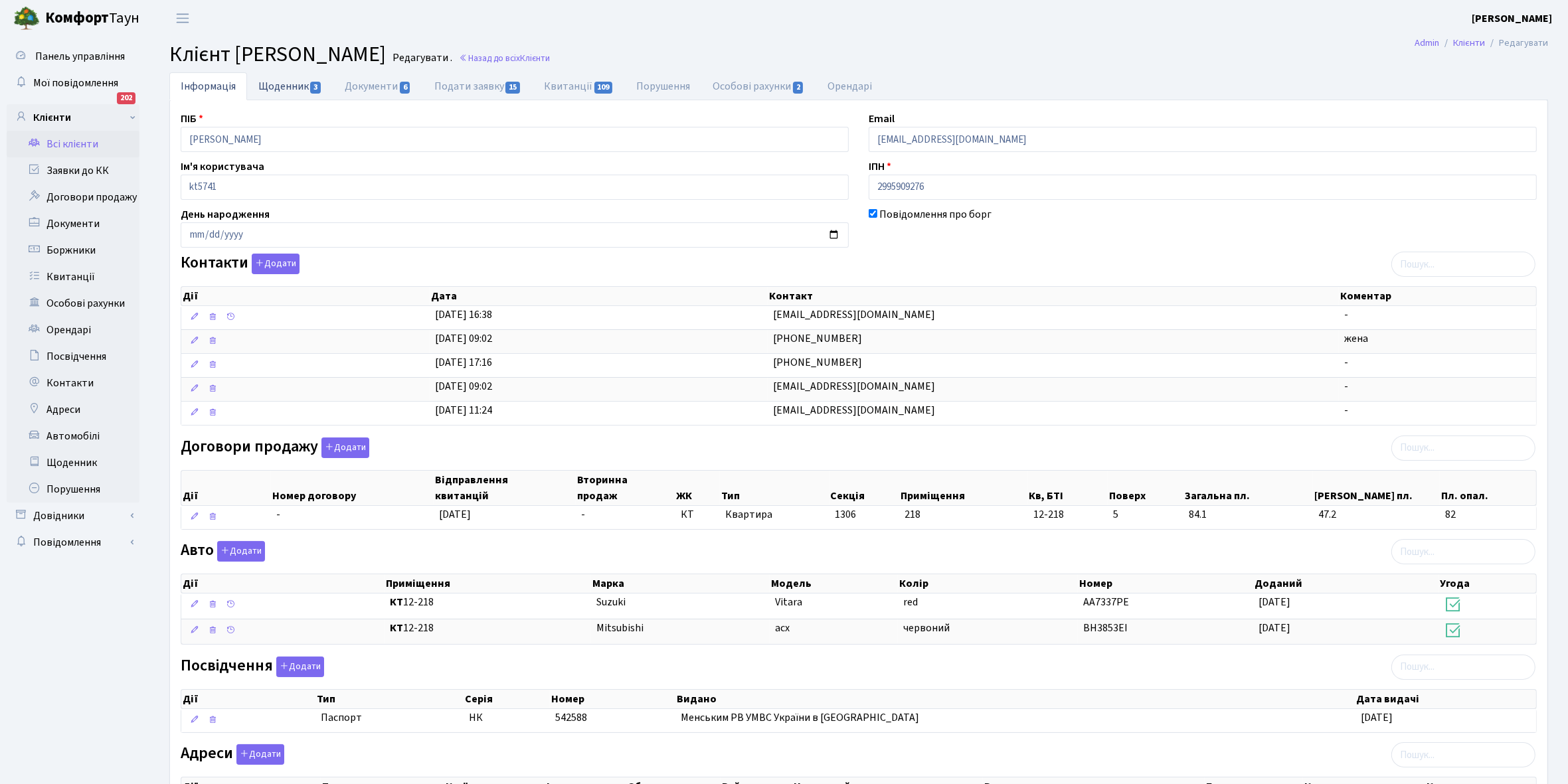
click at [265, 83] on link "Щоденник 3" at bounding box center [290, 86] width 86 height 27
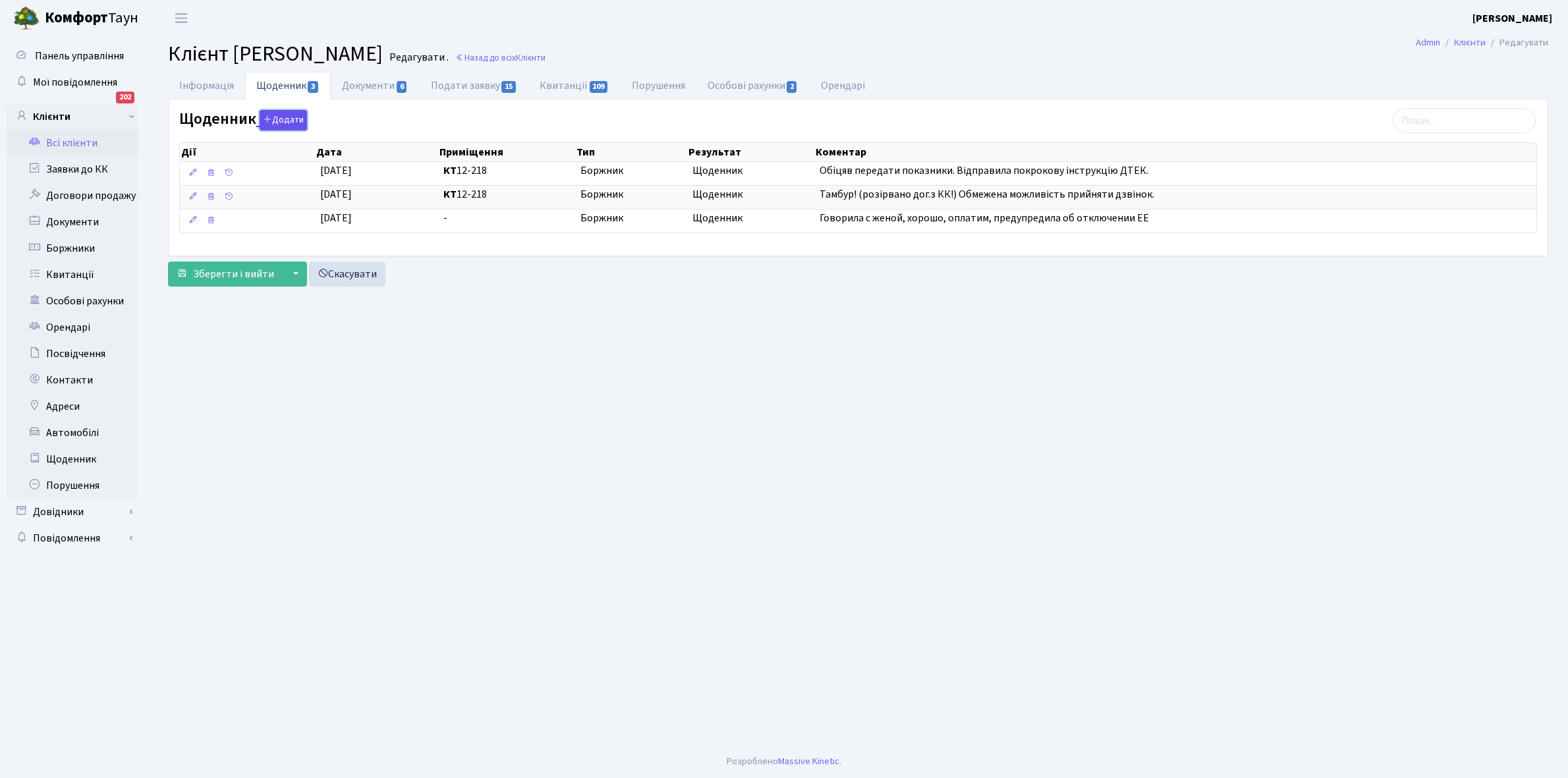
click at [281, 122] on button "Додати" at bounding box center [283, 120] width 47 height 20
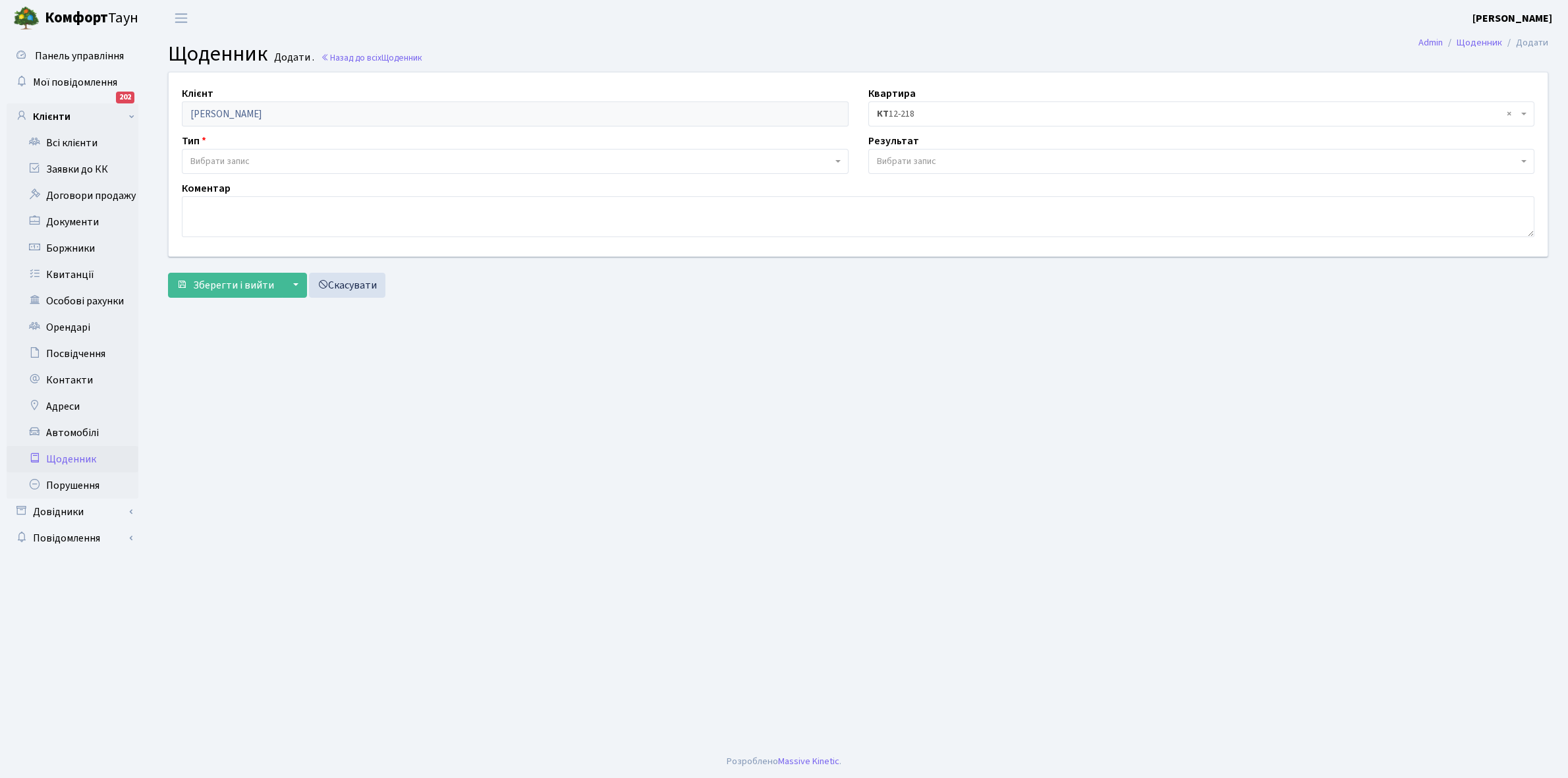
click at [247, 157] on span "Вибрати запис" at bounding box center [219, 161] width 59 height 13
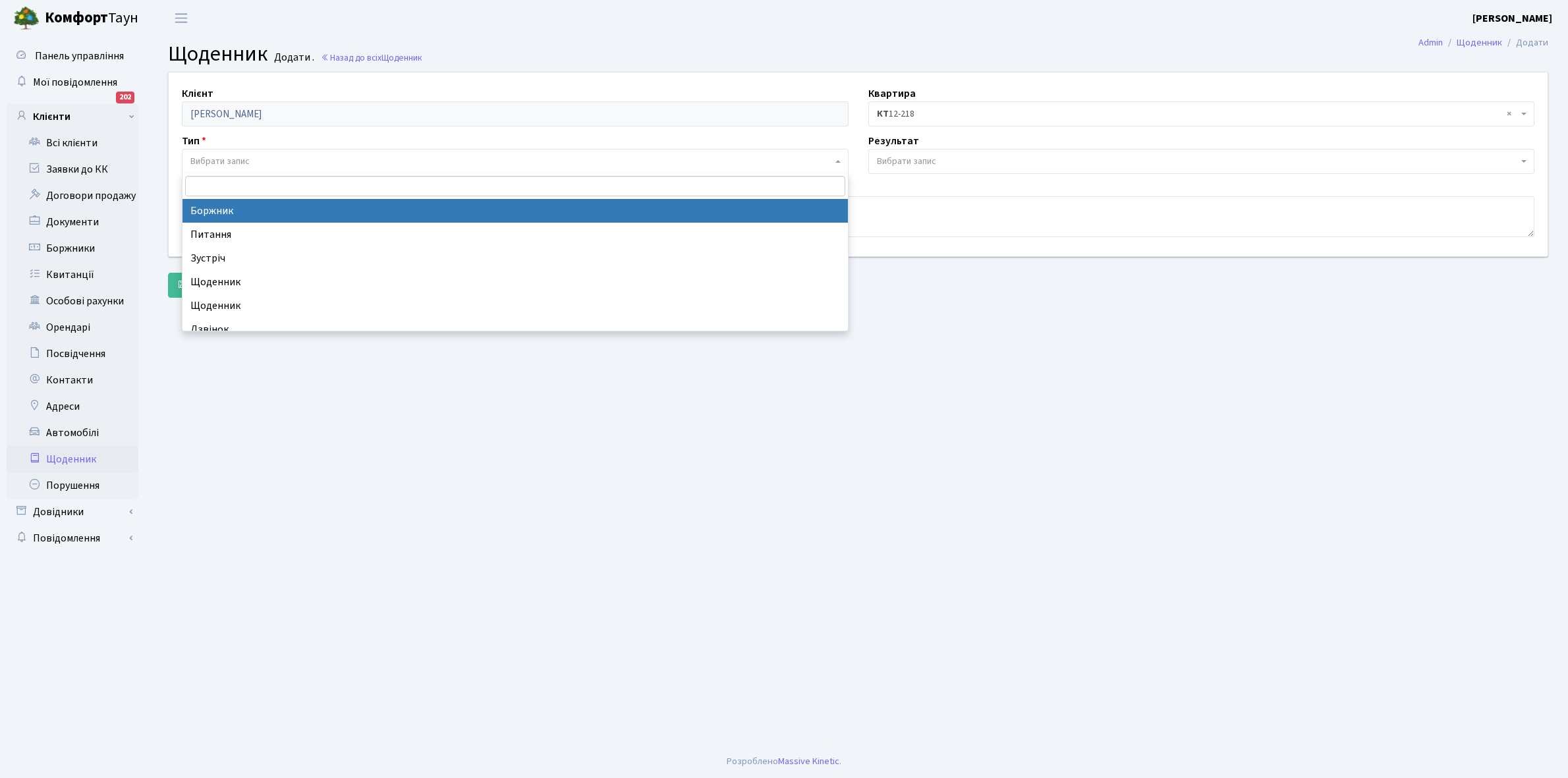
select select "189"
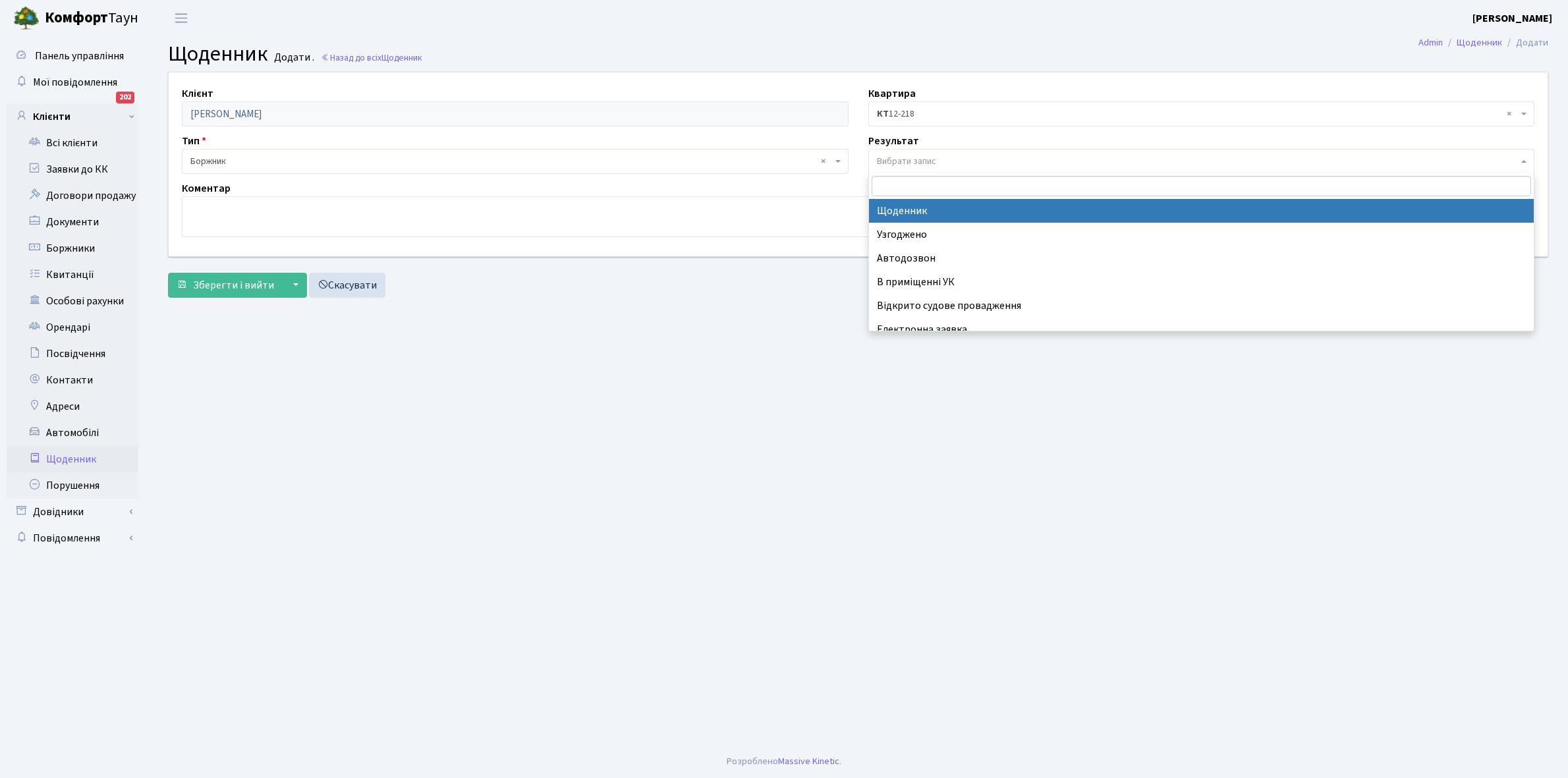
click at [931, 159] on span "Вибрати запис" at bounding box center [906, 161] width 59 height 13
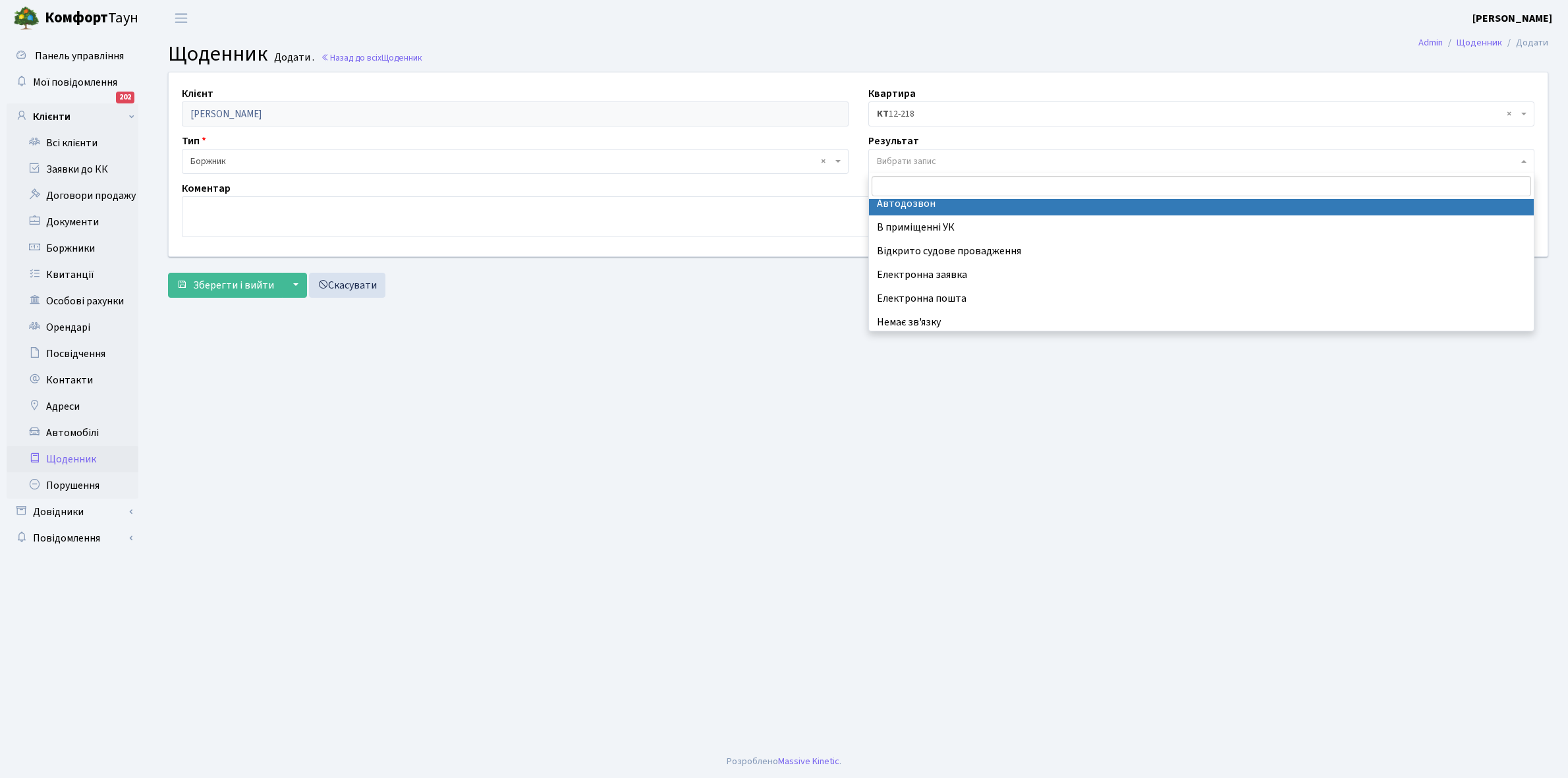
scroll to position [81, 0]
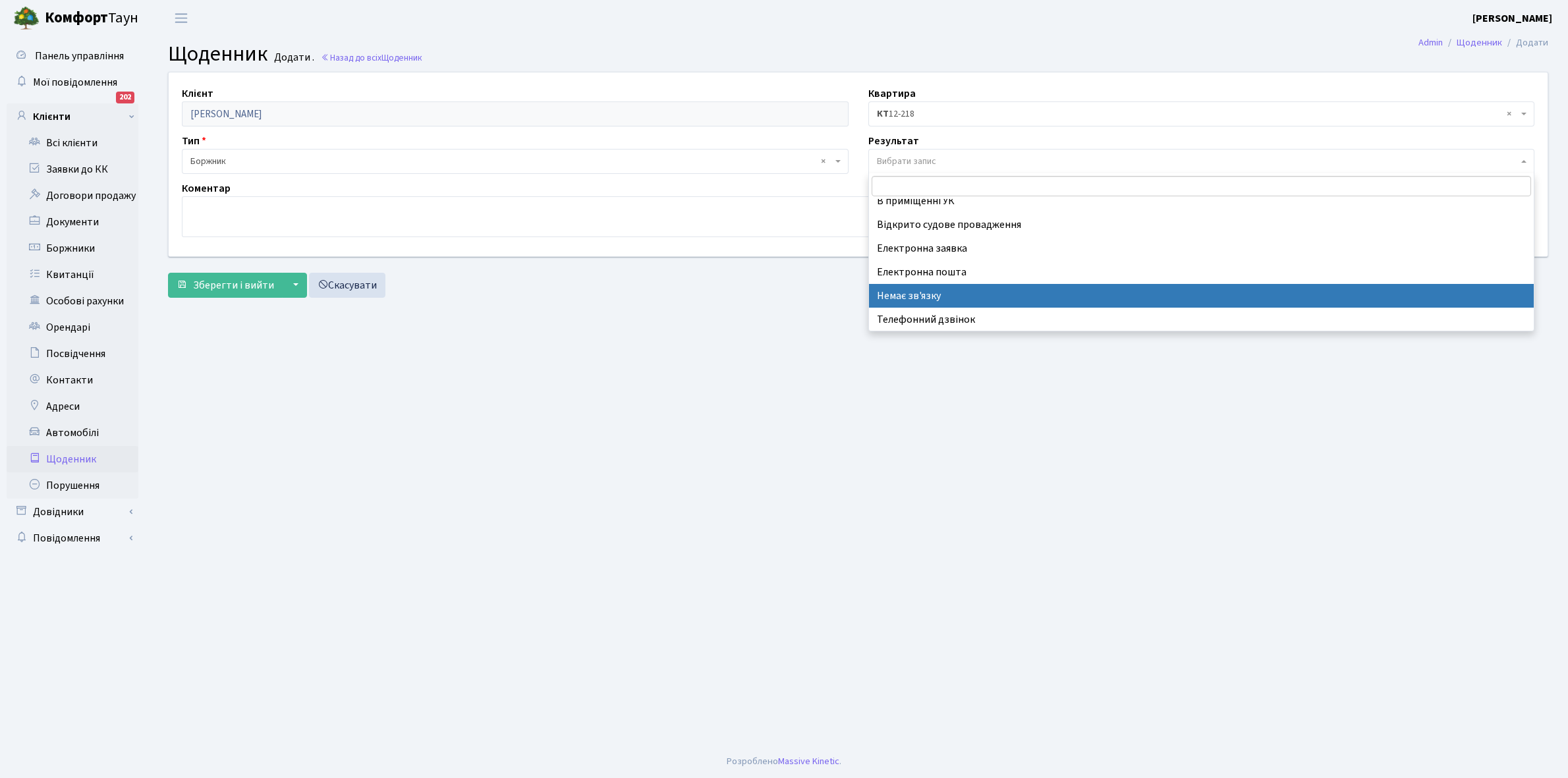
select select "197"
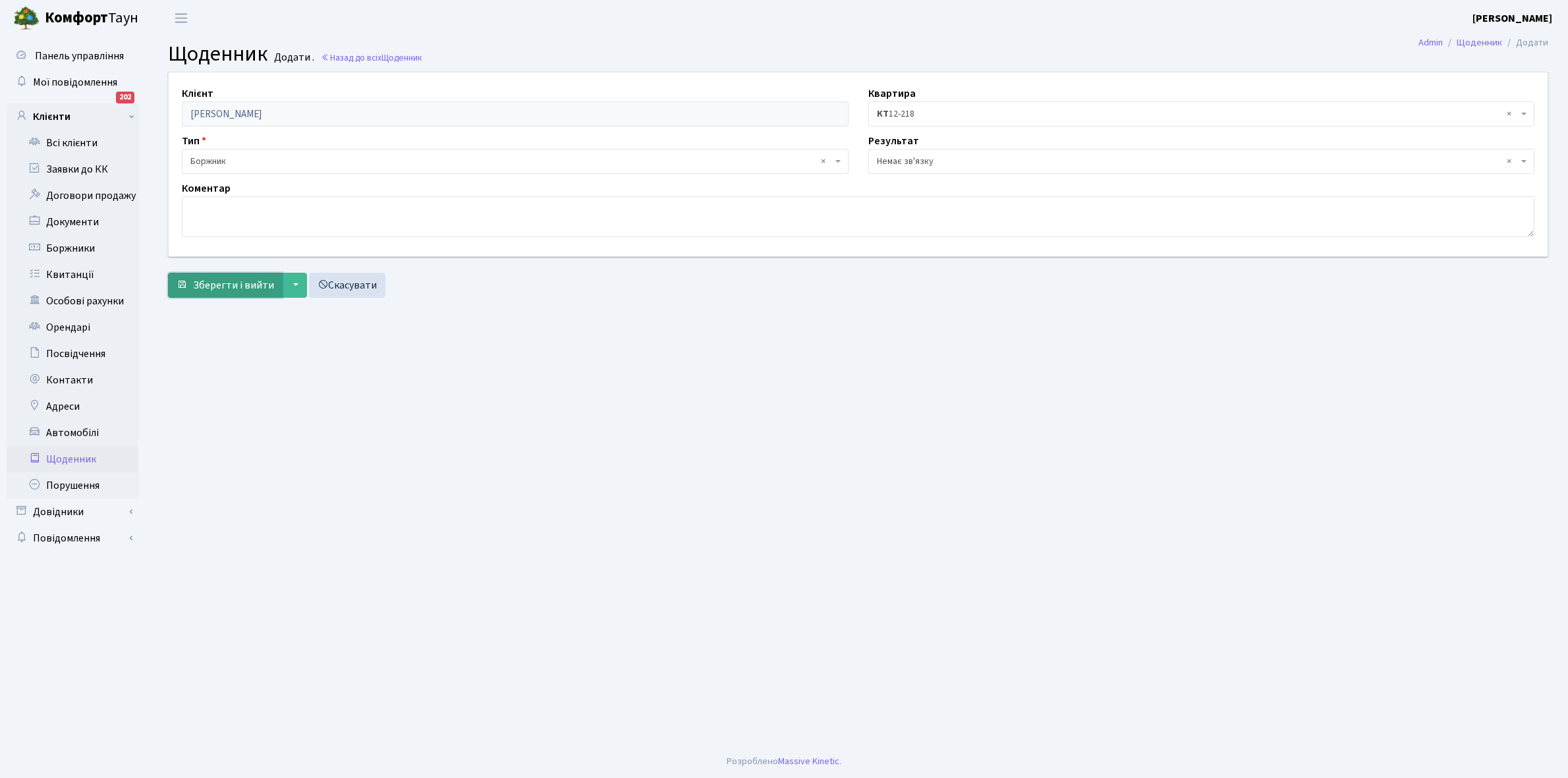
click at [213, 281] on span "Зберегти і вийти" at bounding box center [233, 285] width 81 height 14
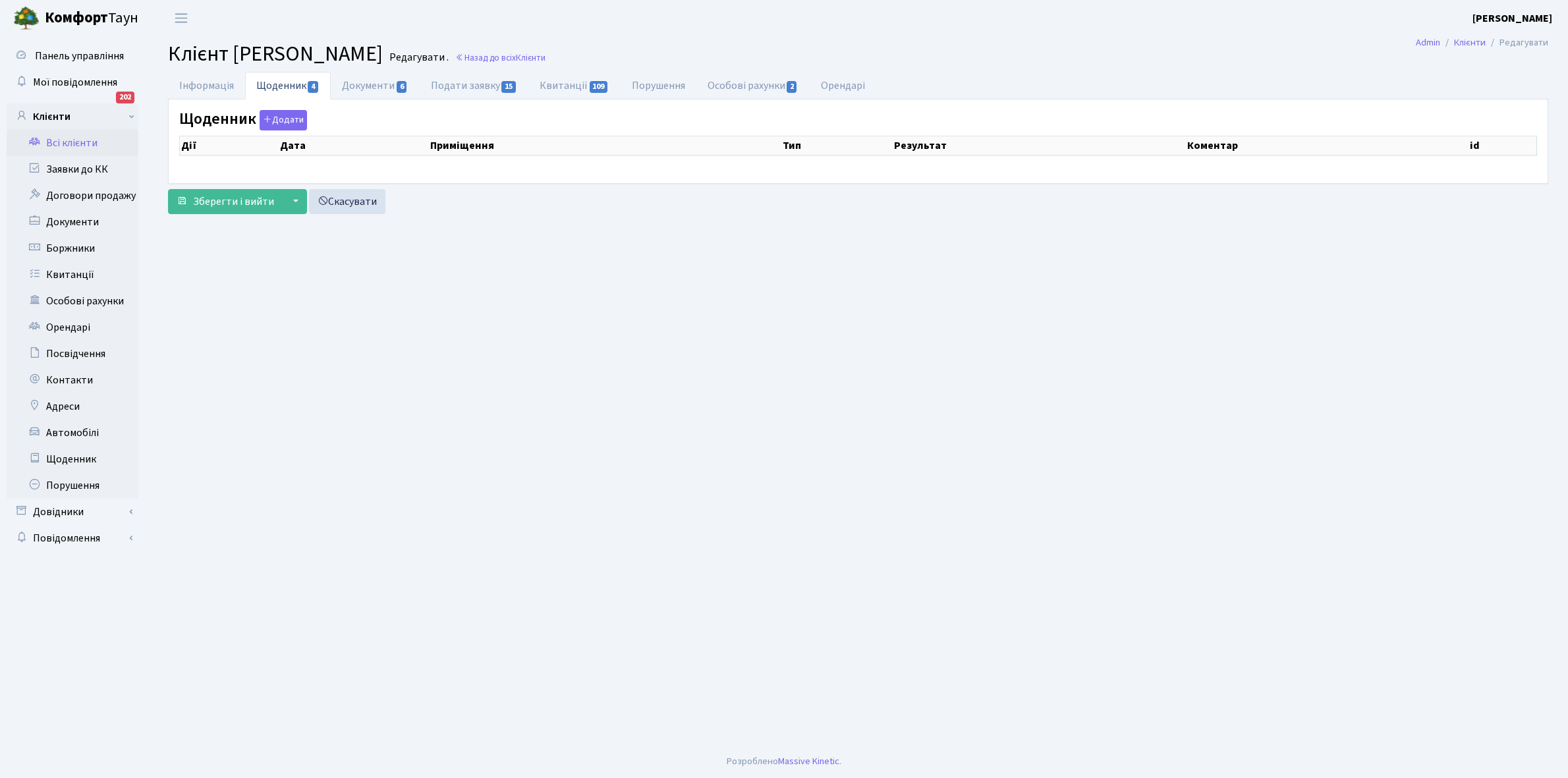
select select "25"
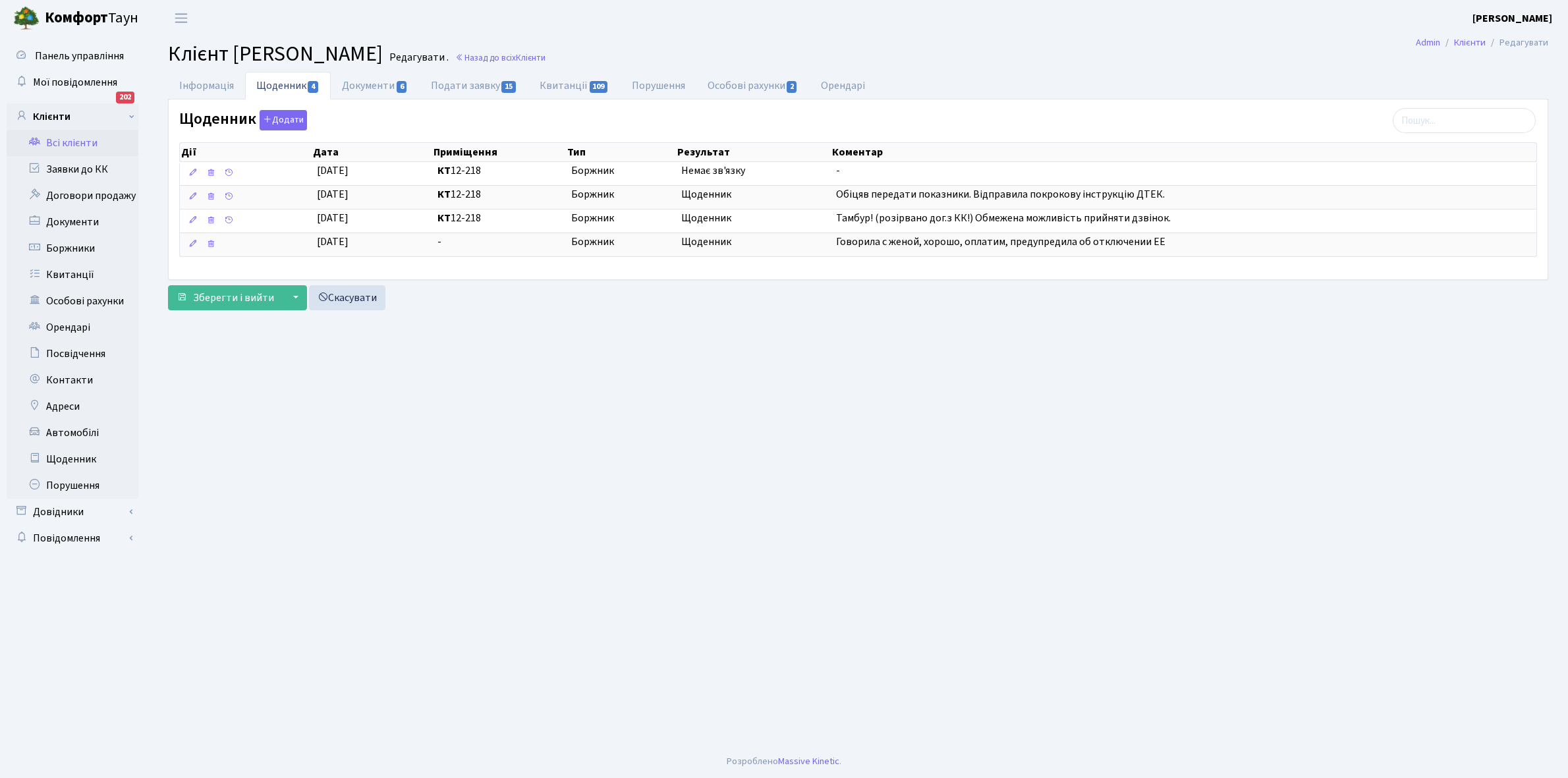
click at [78, 146] on link "Всі клієнти" at bounding box center [72, 143] width 132 height 27
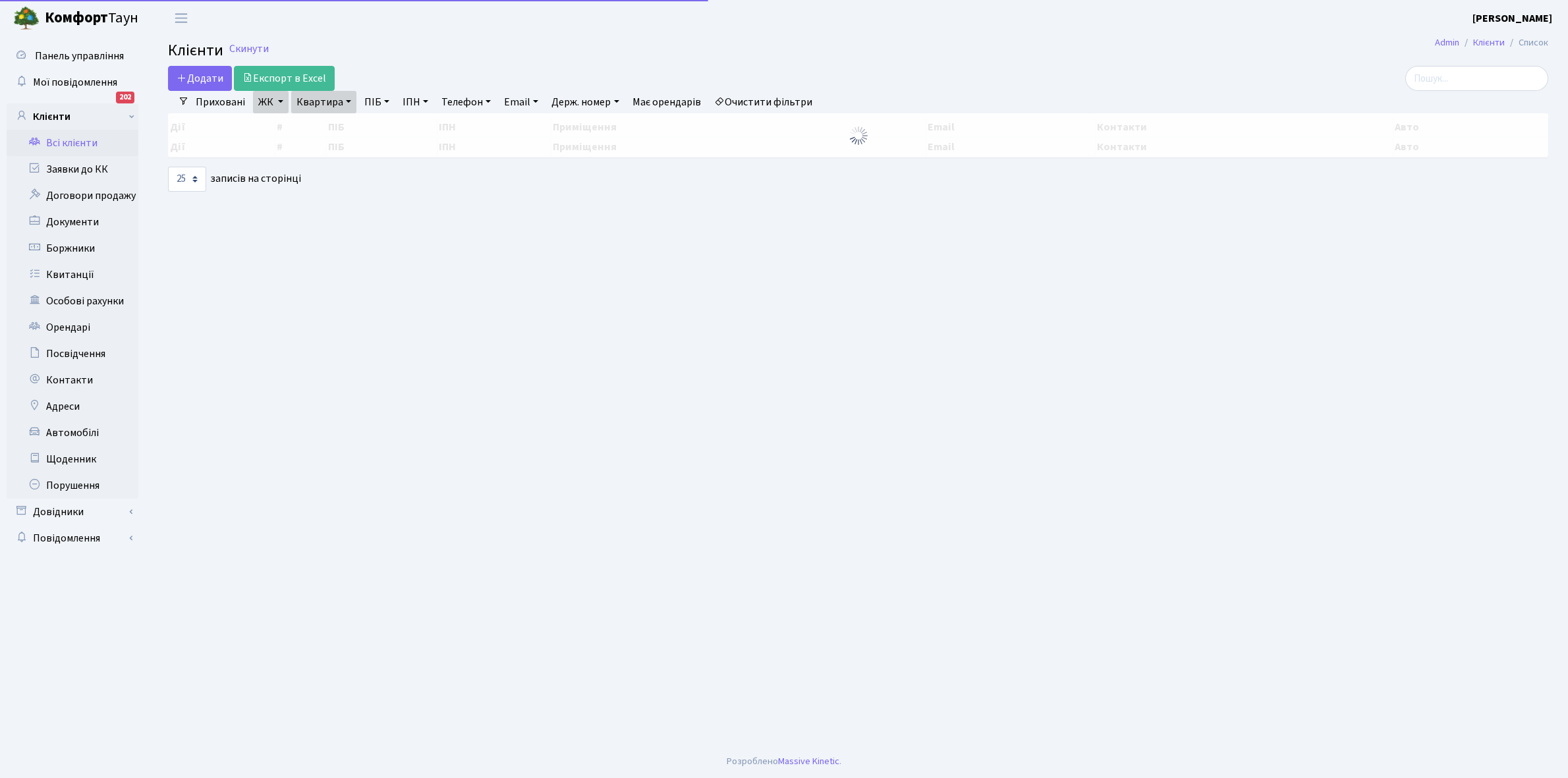
select select "25"
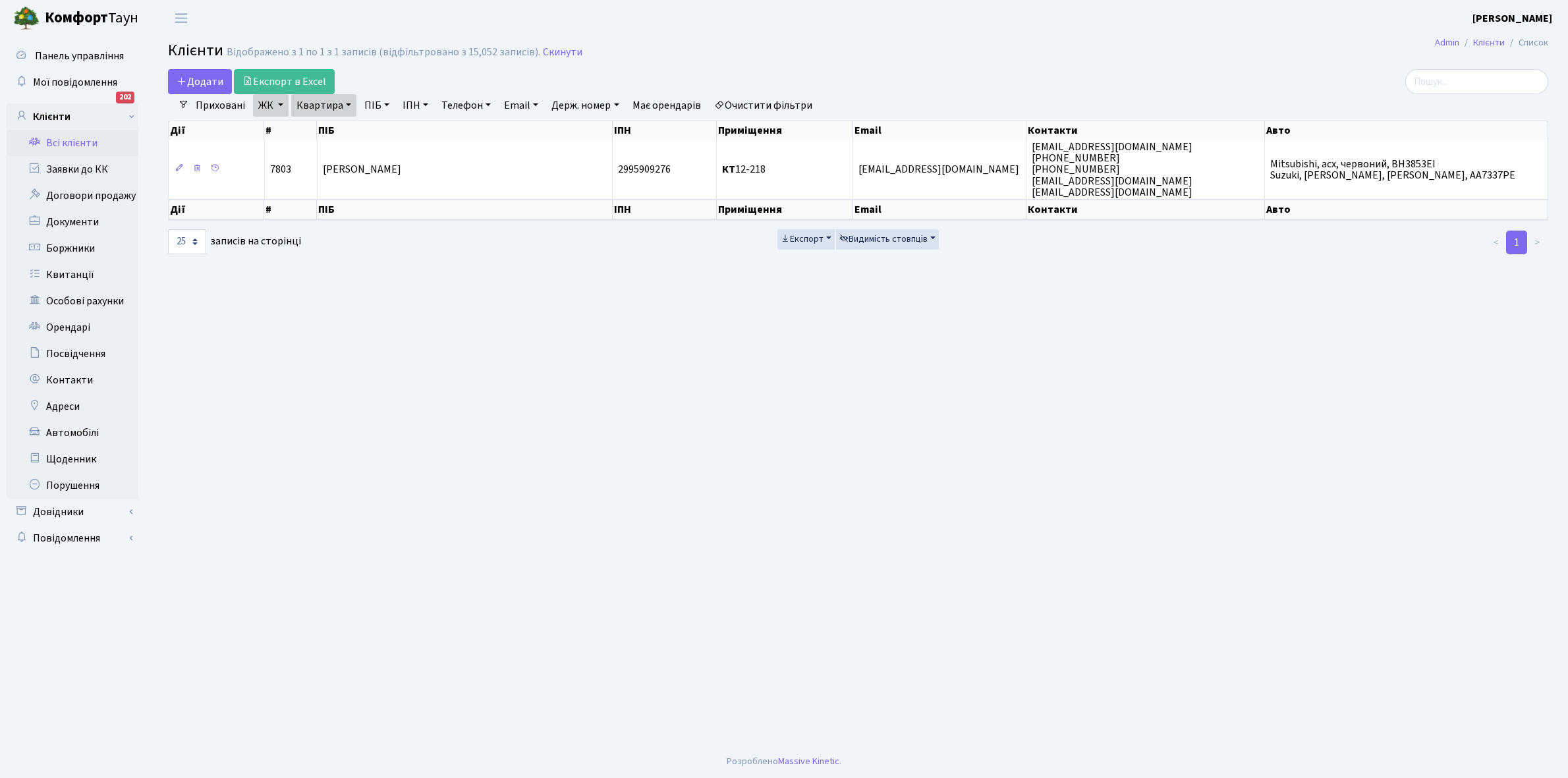
click at [344, 104] on link "Квартира" at bounding box center [324, 105] width 65 height 23
click at [336, 127] on input "12-218" at bounding box center [330, 131] width 77 height 25
type input "1"
type input "2-60"
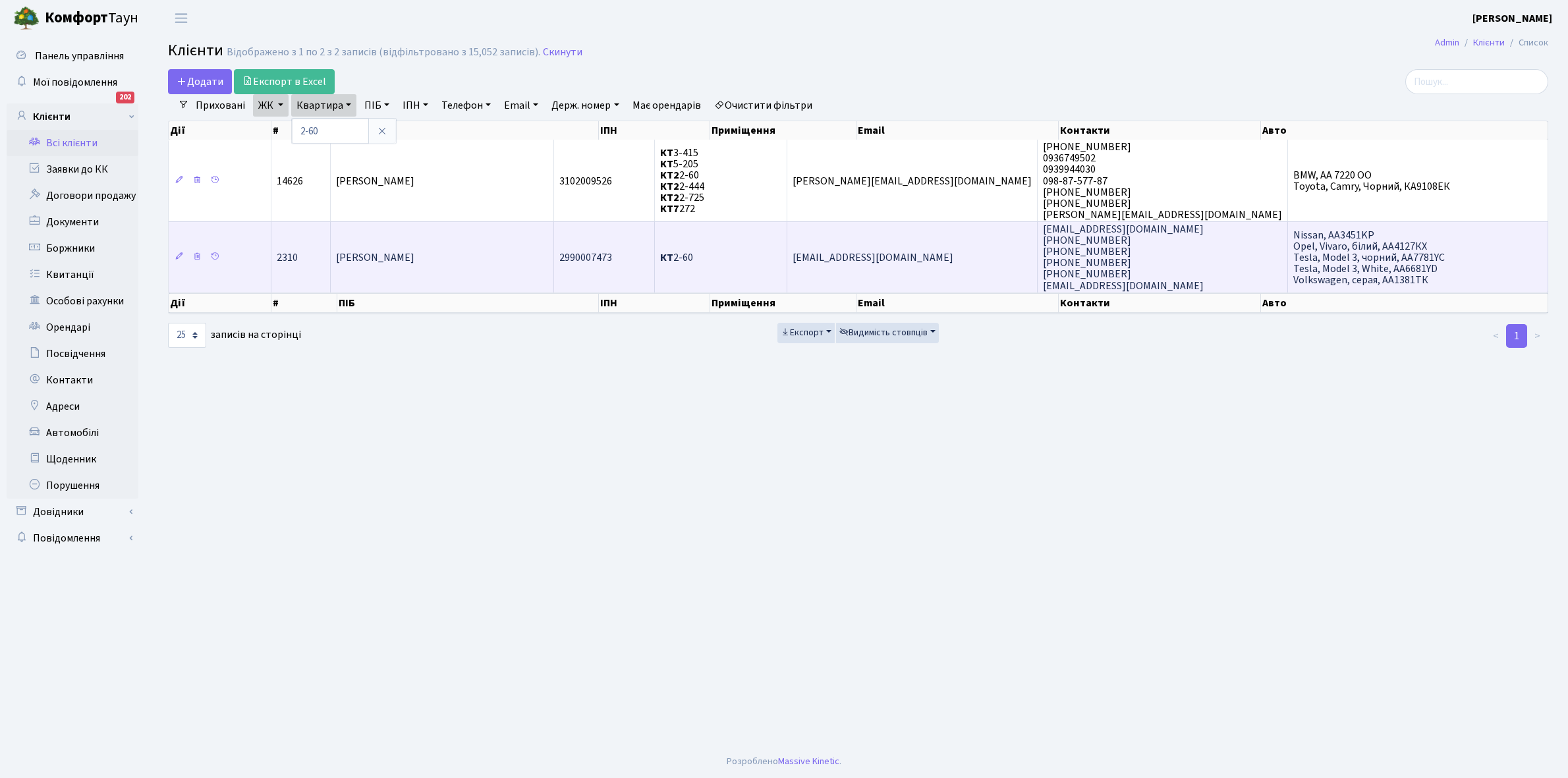
click at [420, 270] on td "[PERSON_NAME]" at bounding box center [442, 257] width 223 height 72
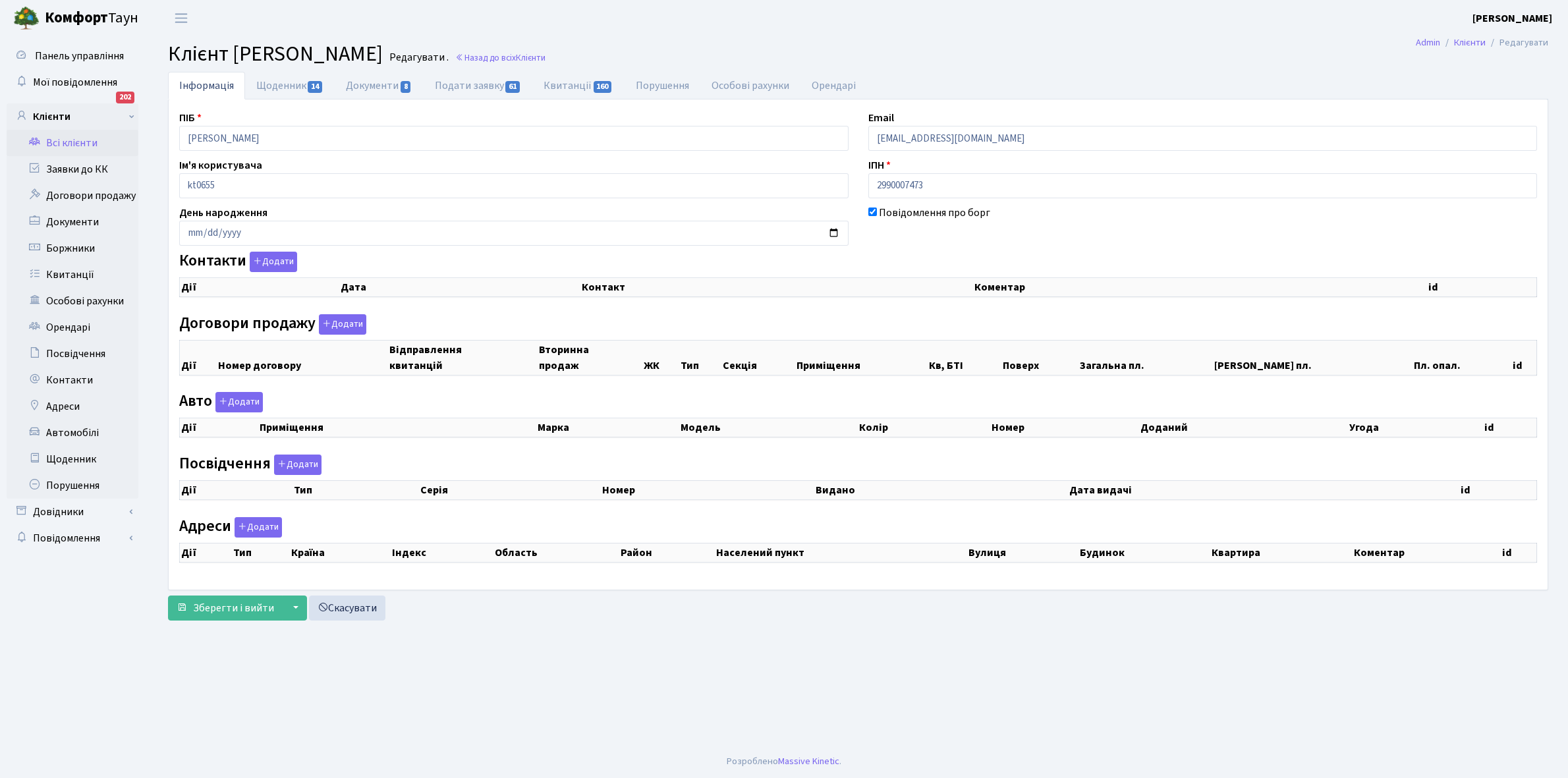
checkbox input "true"
select select "25"
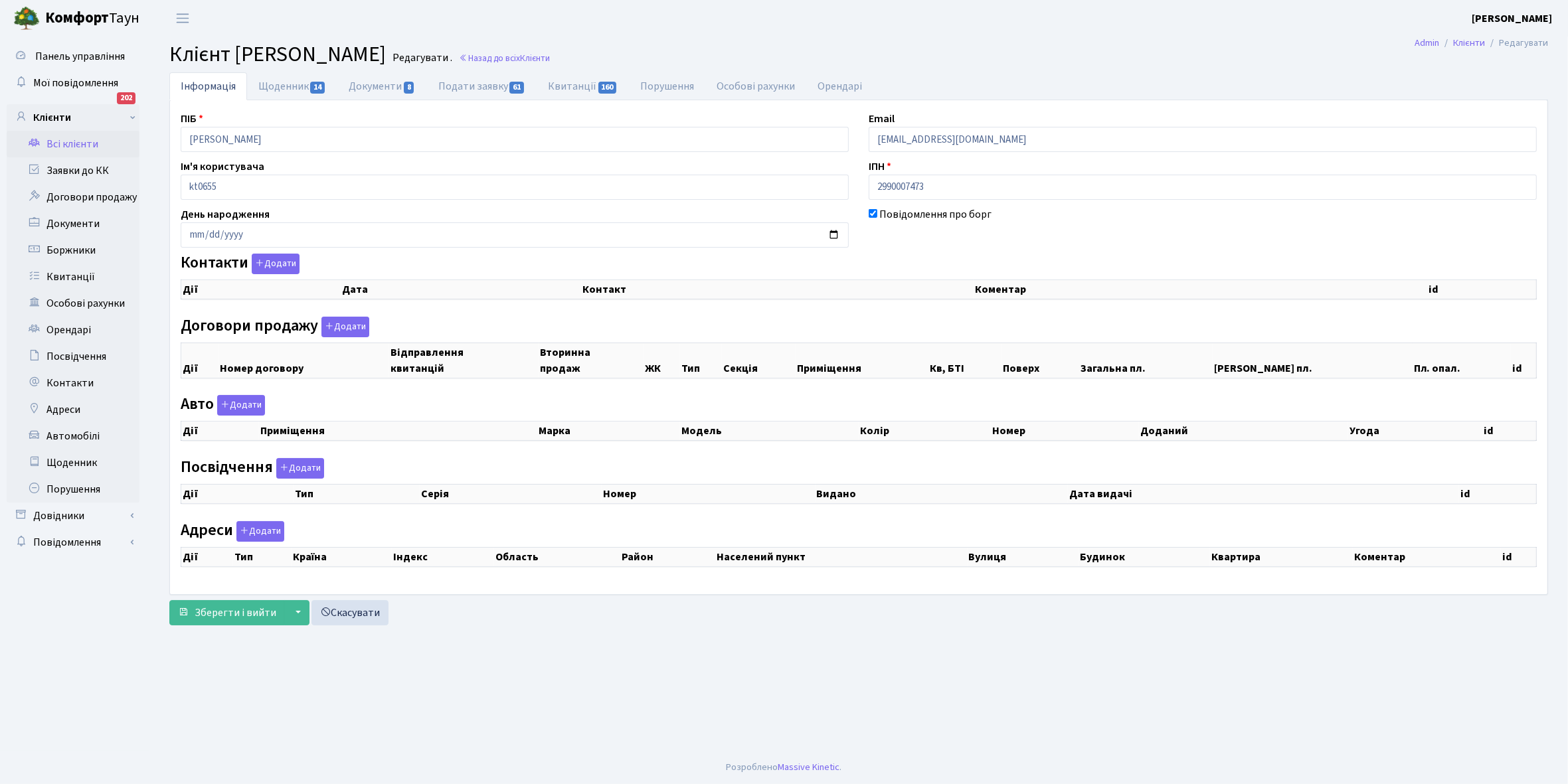
select select "25"
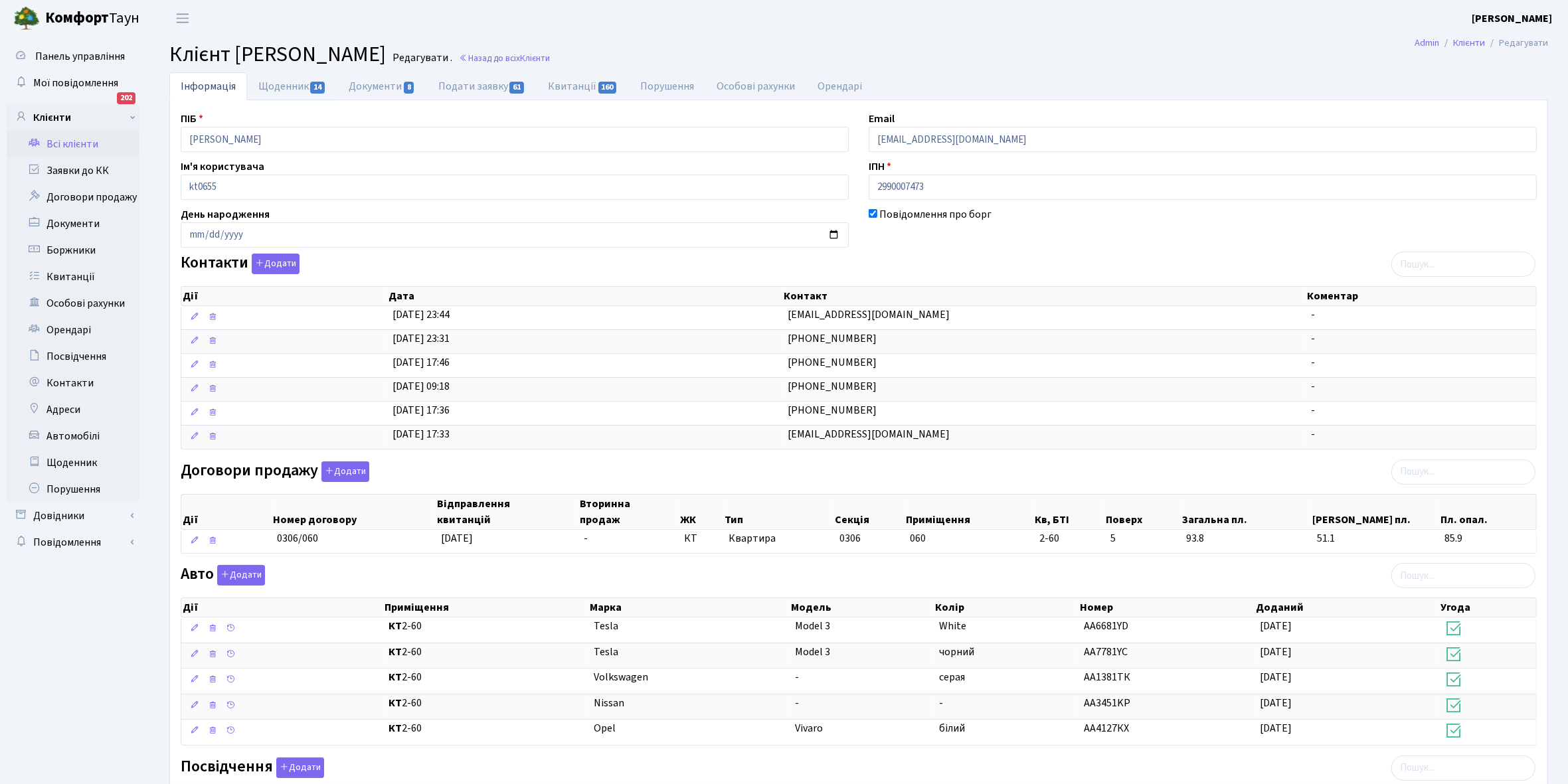
click at [267, 82] on link "Щоденник 14" at bounding box center [292, 86] width 90 height 28
select select "25"
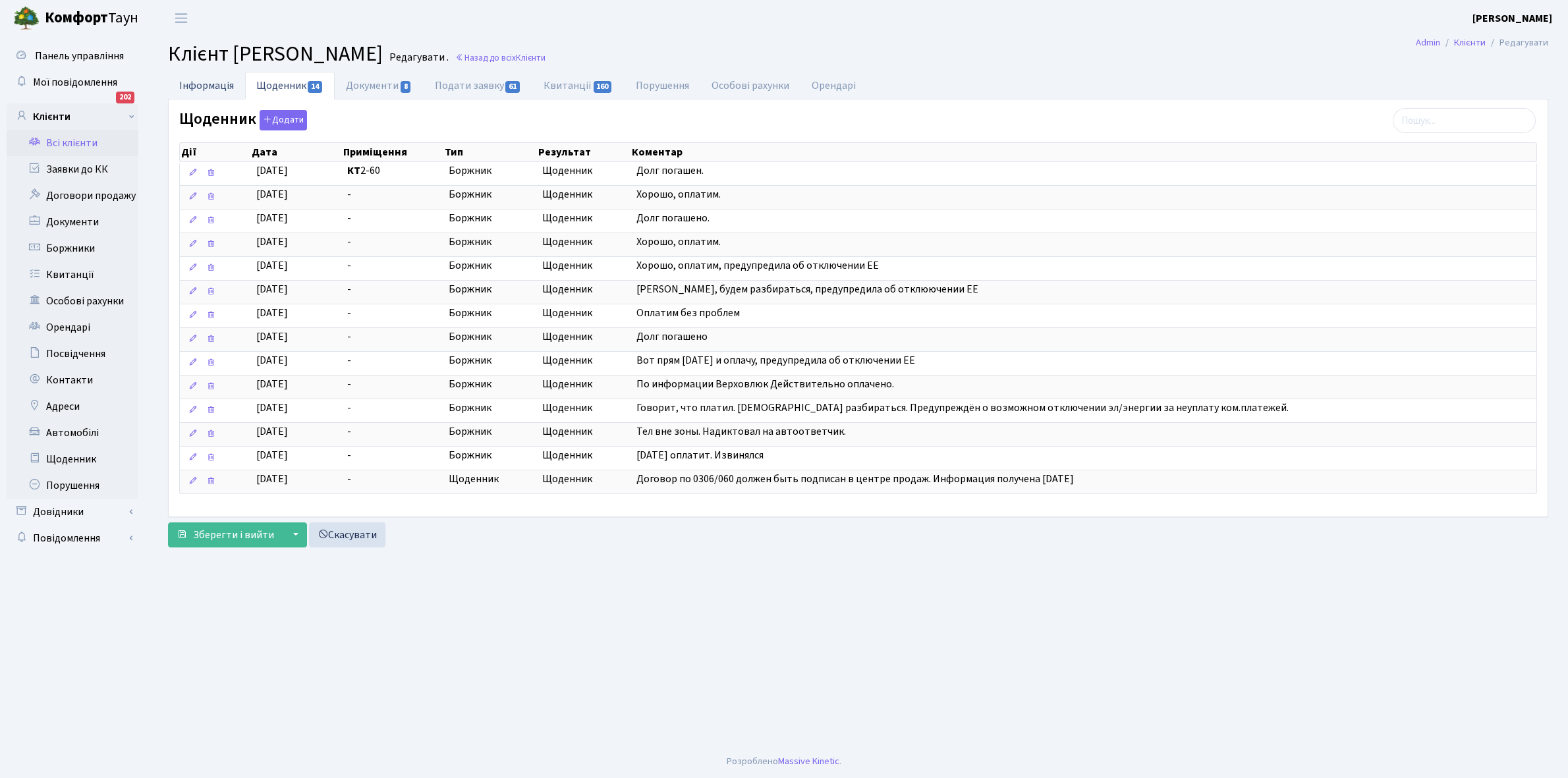
click at [202, 86] on link "Інформація" at bounding box center [207, 85] width 77 height 27
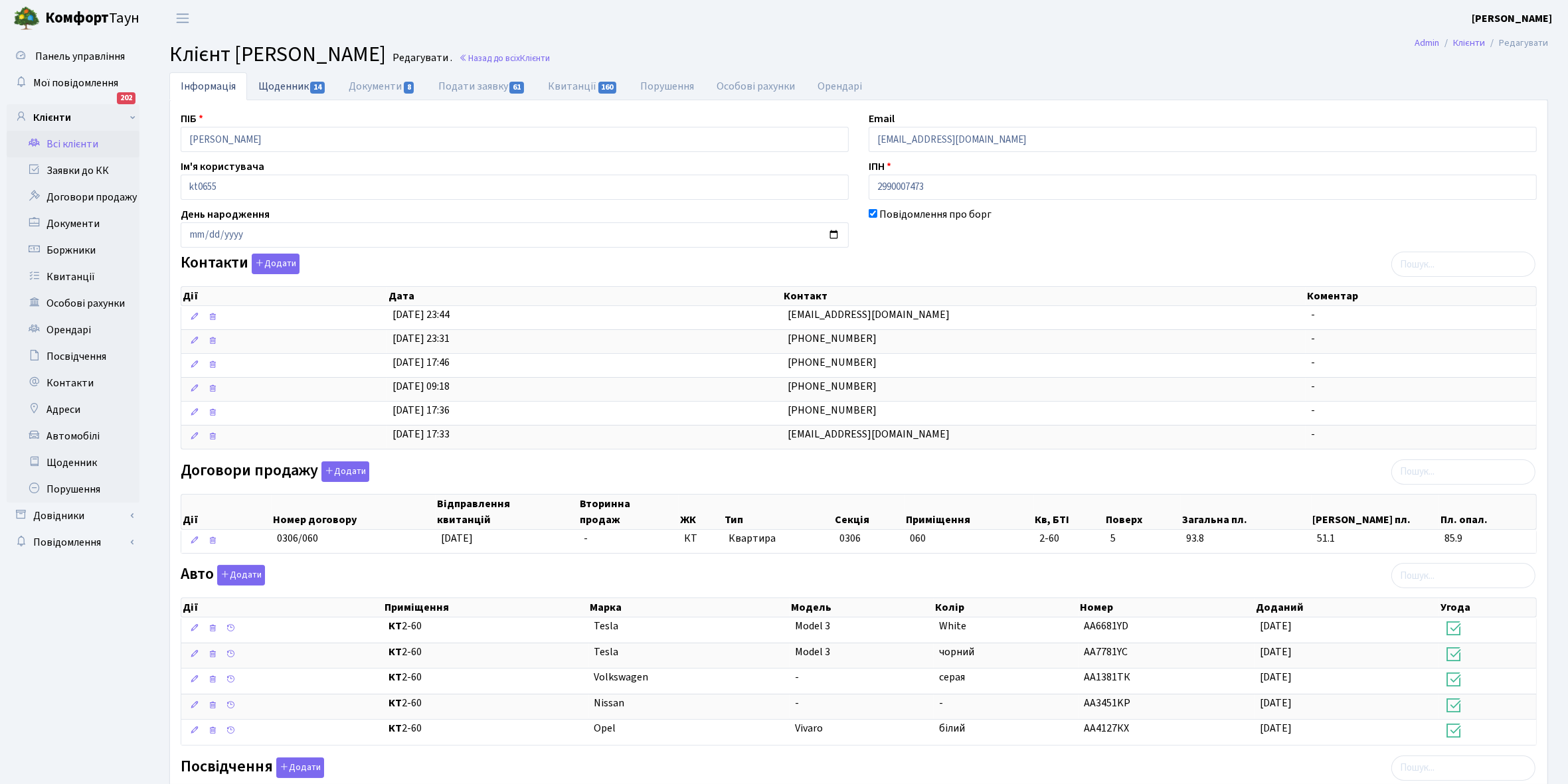
click at [277, 83] on link "Щоденник 14" at bounding box center [292, 86] width 90 height 27
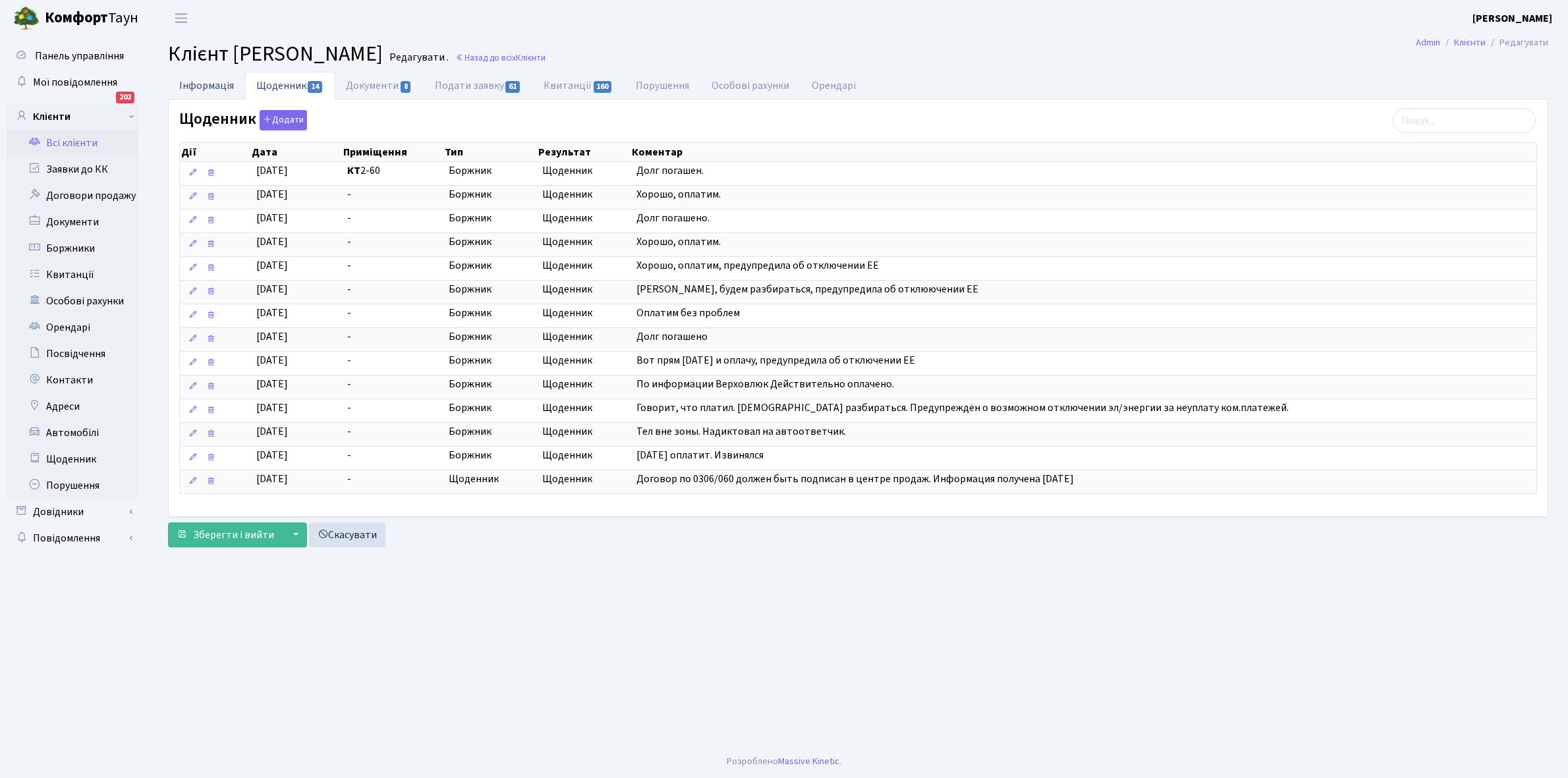
click at [189, 83] on link "Інформація" at bounding box center [207, 85] width 77 height 27
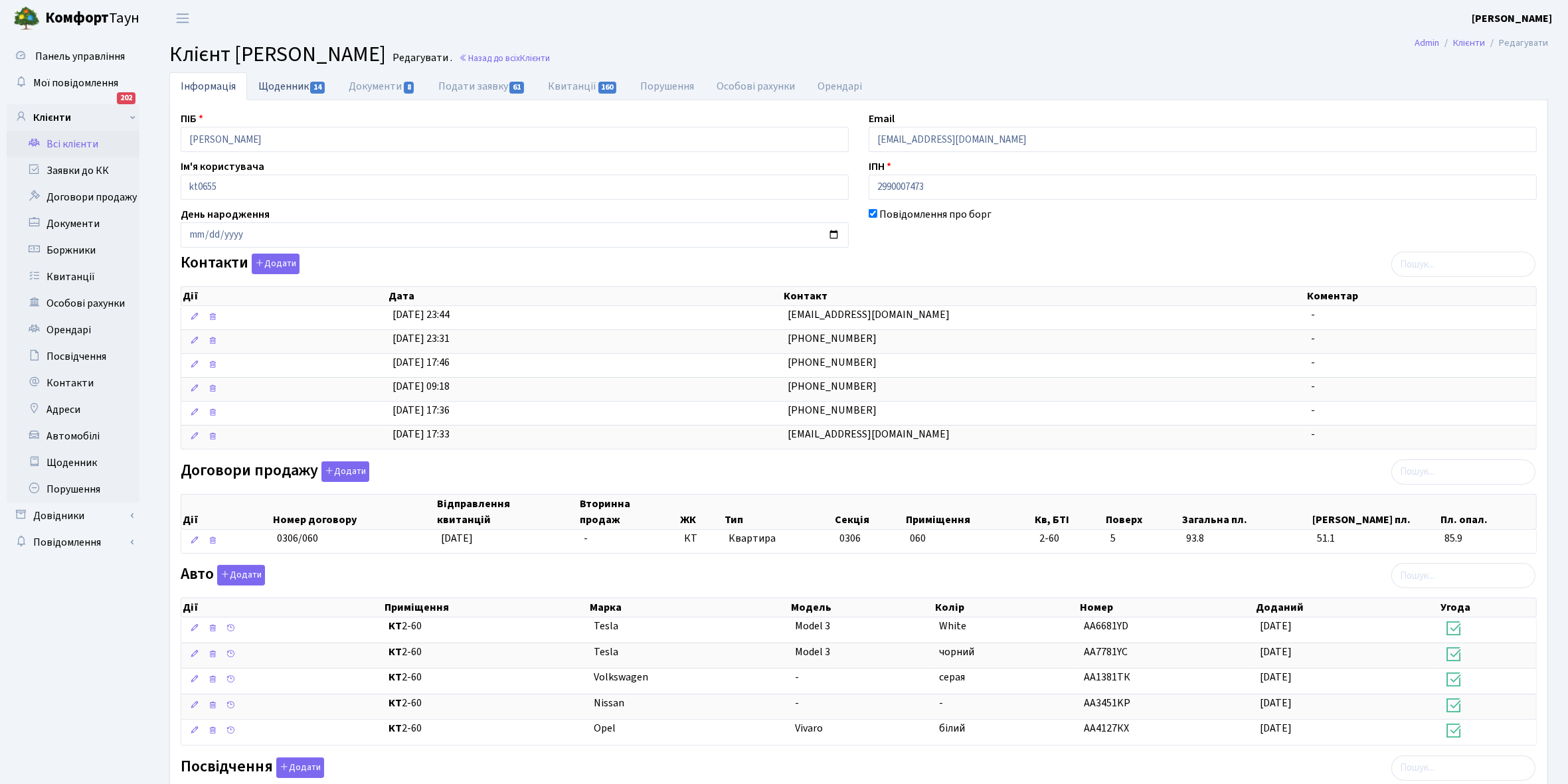
click at [274, 89] on link "Щоденник 14" at bounding box center [292, 86] width 90 height 27
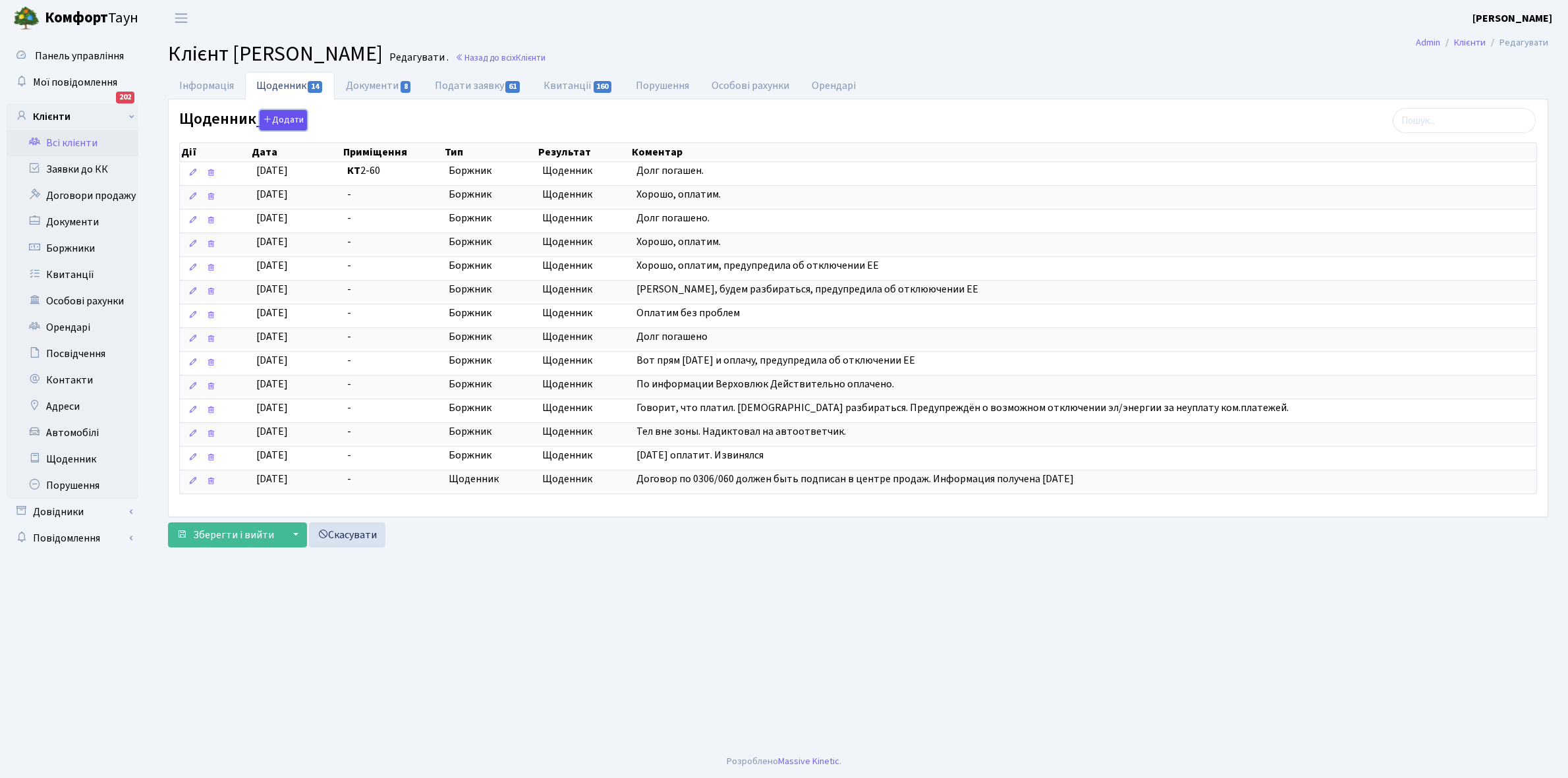
click at [274, 123] on button "Додати" at bounding box center [283, 120] width 47 height 20
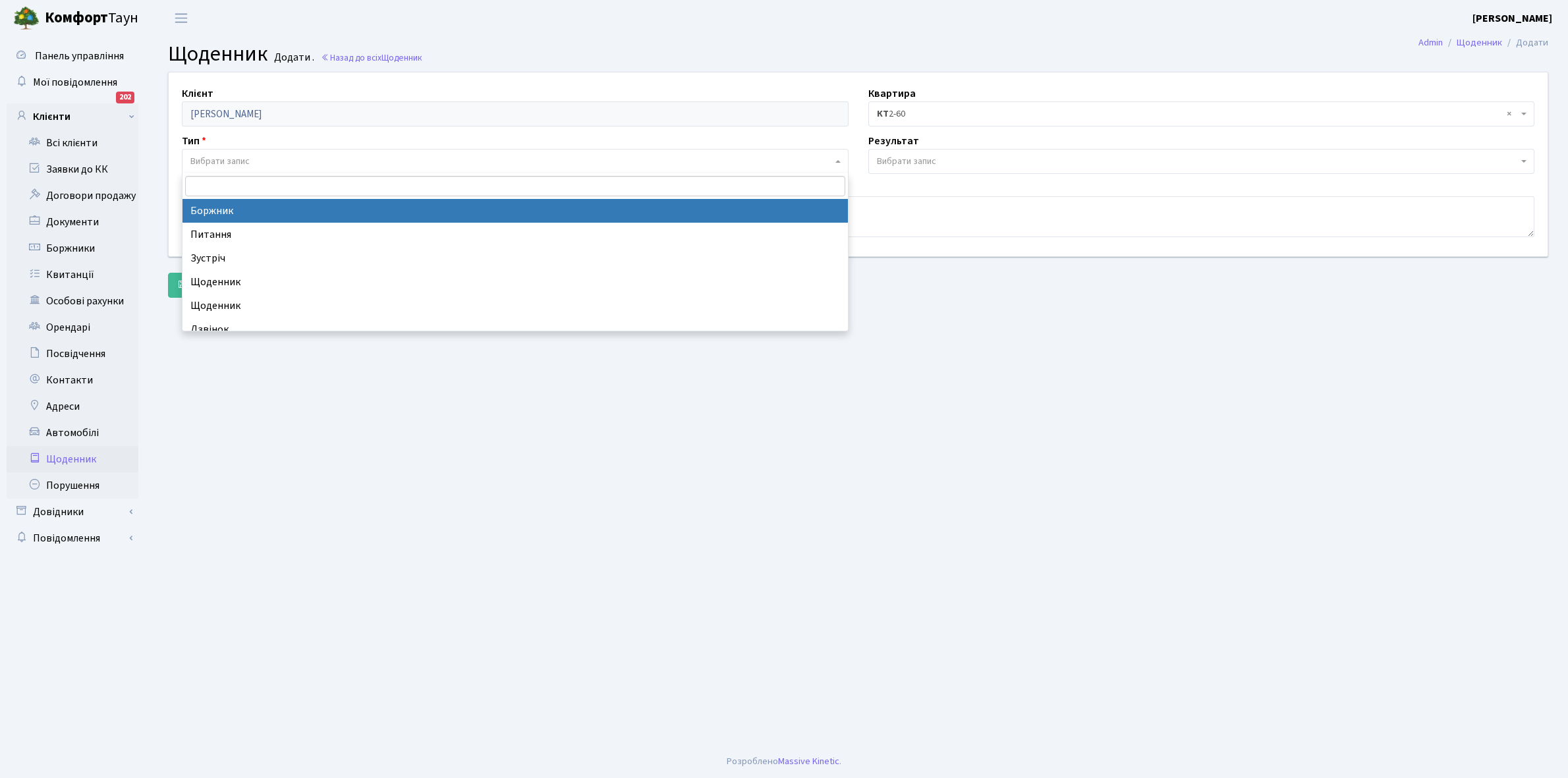
click at [259, 165] on span "Вибрати запис" at bounding box center [511, 161] width 642 height 13
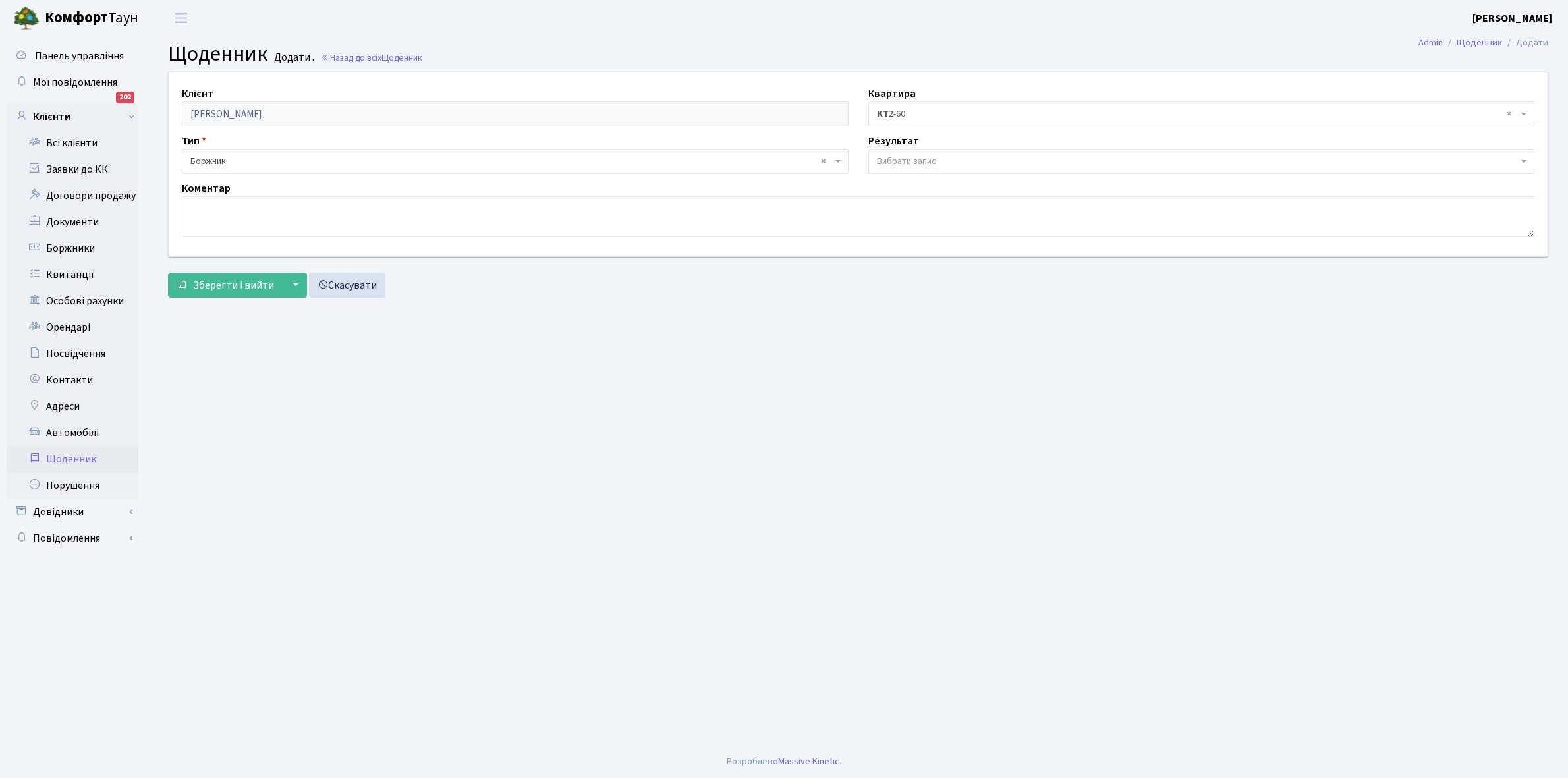
select select "189"
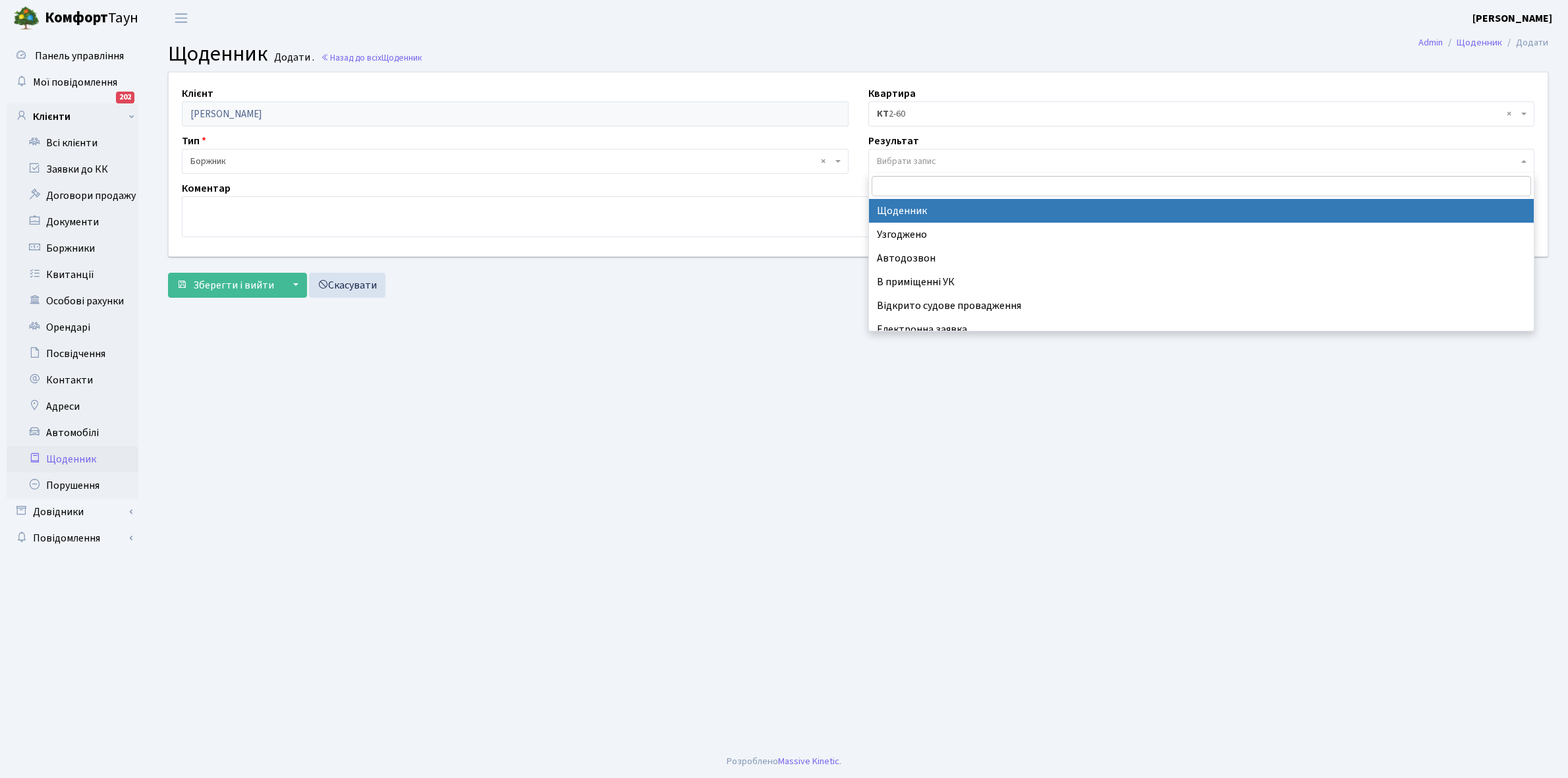
click at [901, 162] on span "Вибрати запис" at bounding box center [906, 161] width 59 height 13
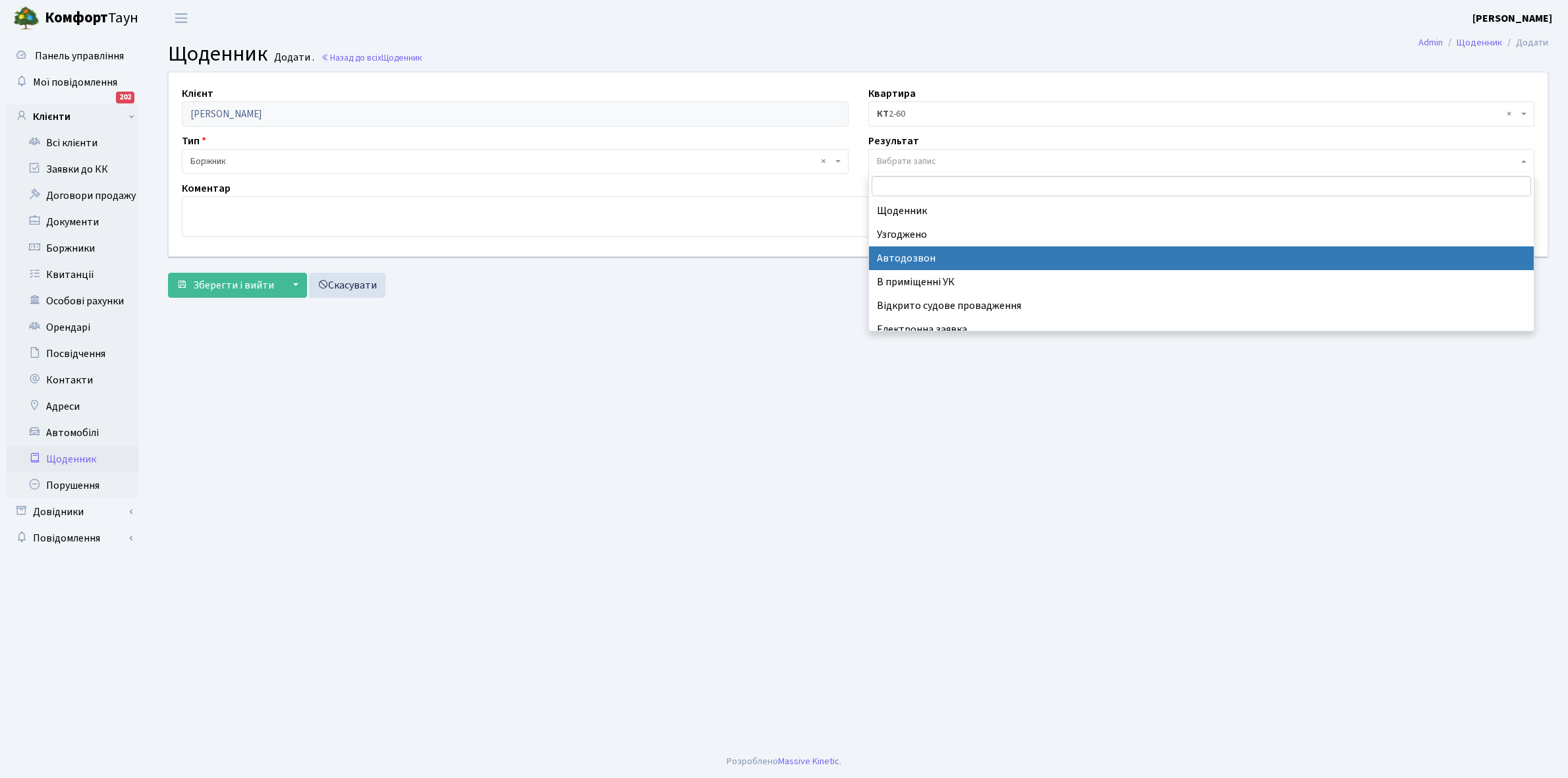
scroll to position [81, 0]
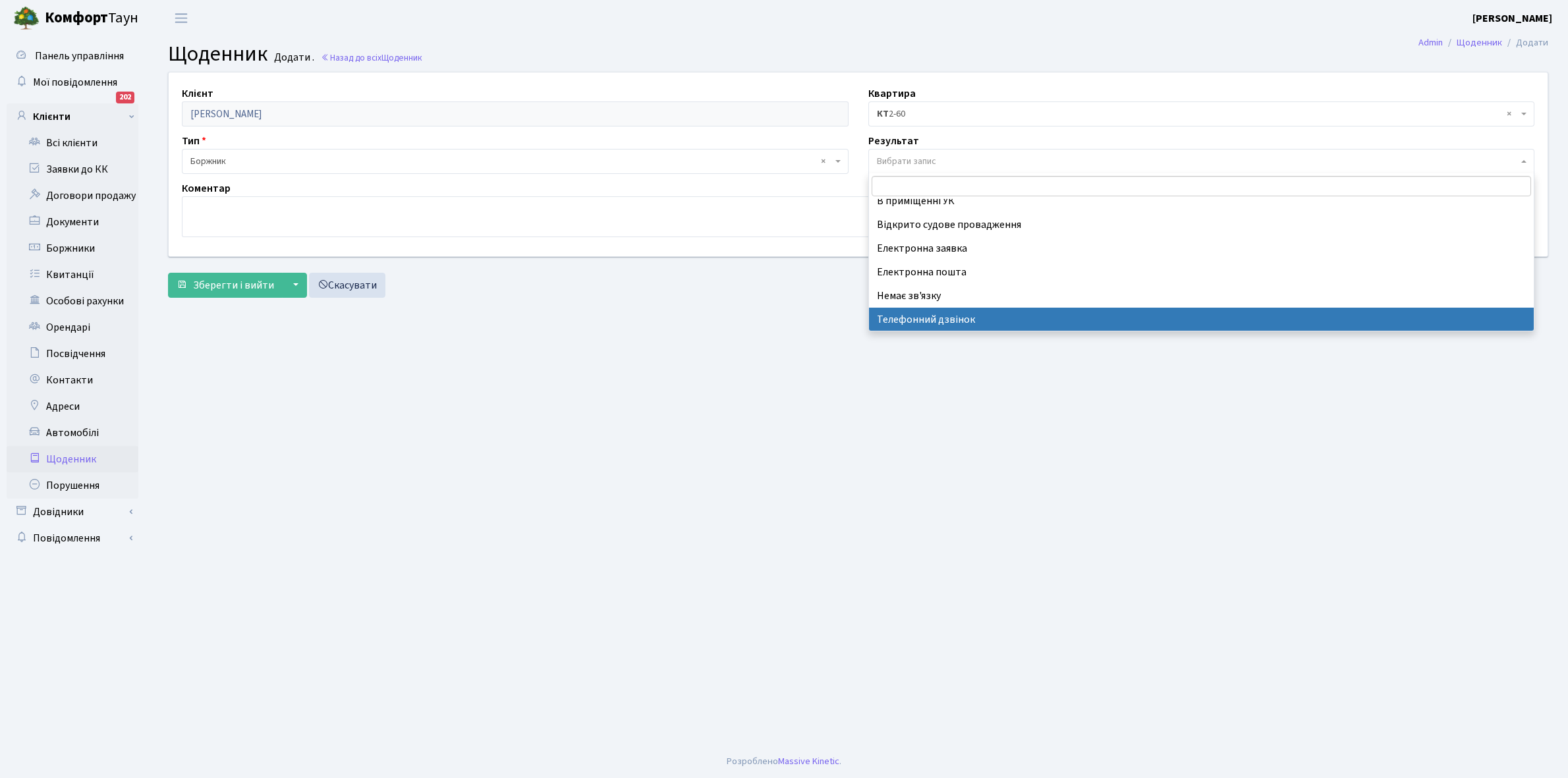
select select "196"
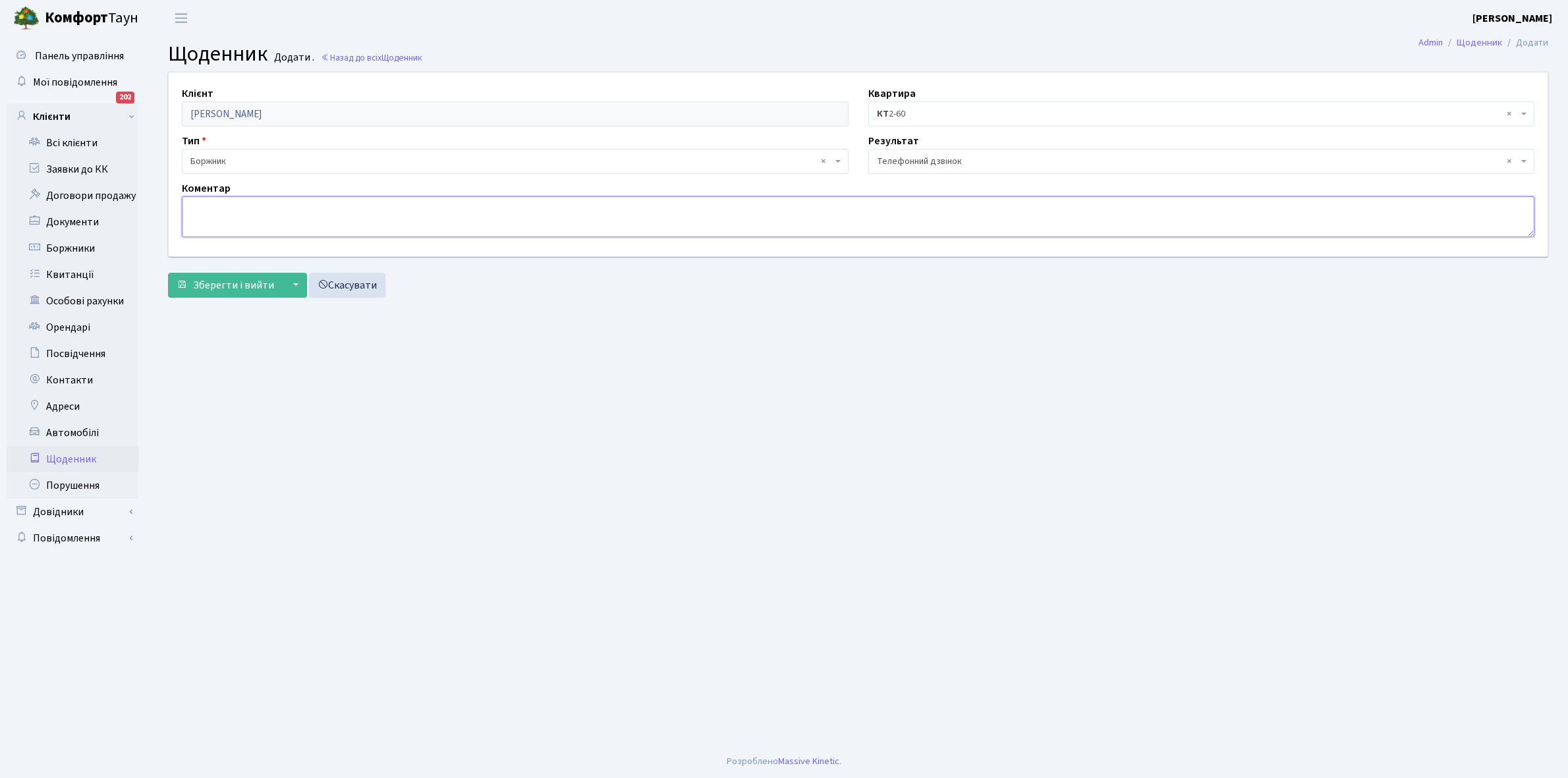
click at [229, 225] on textarea at bounding box center [857, 217] width 1353 height 41
type textarea "Оплатить борг"
click at [218, 288] on span "Зберегти і вийти" at bounding box center [233, 285] width 81 height 14
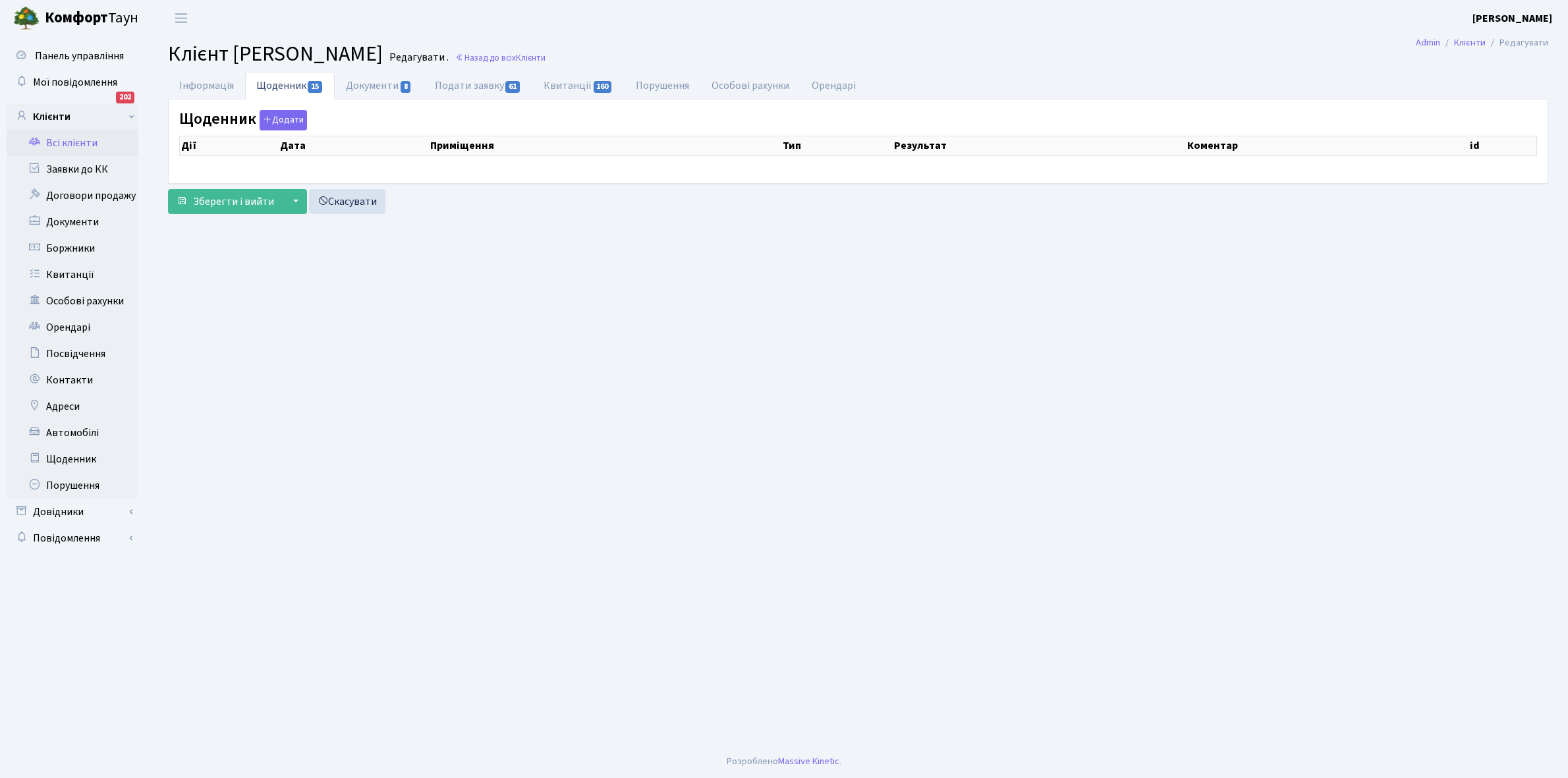
select select "25"
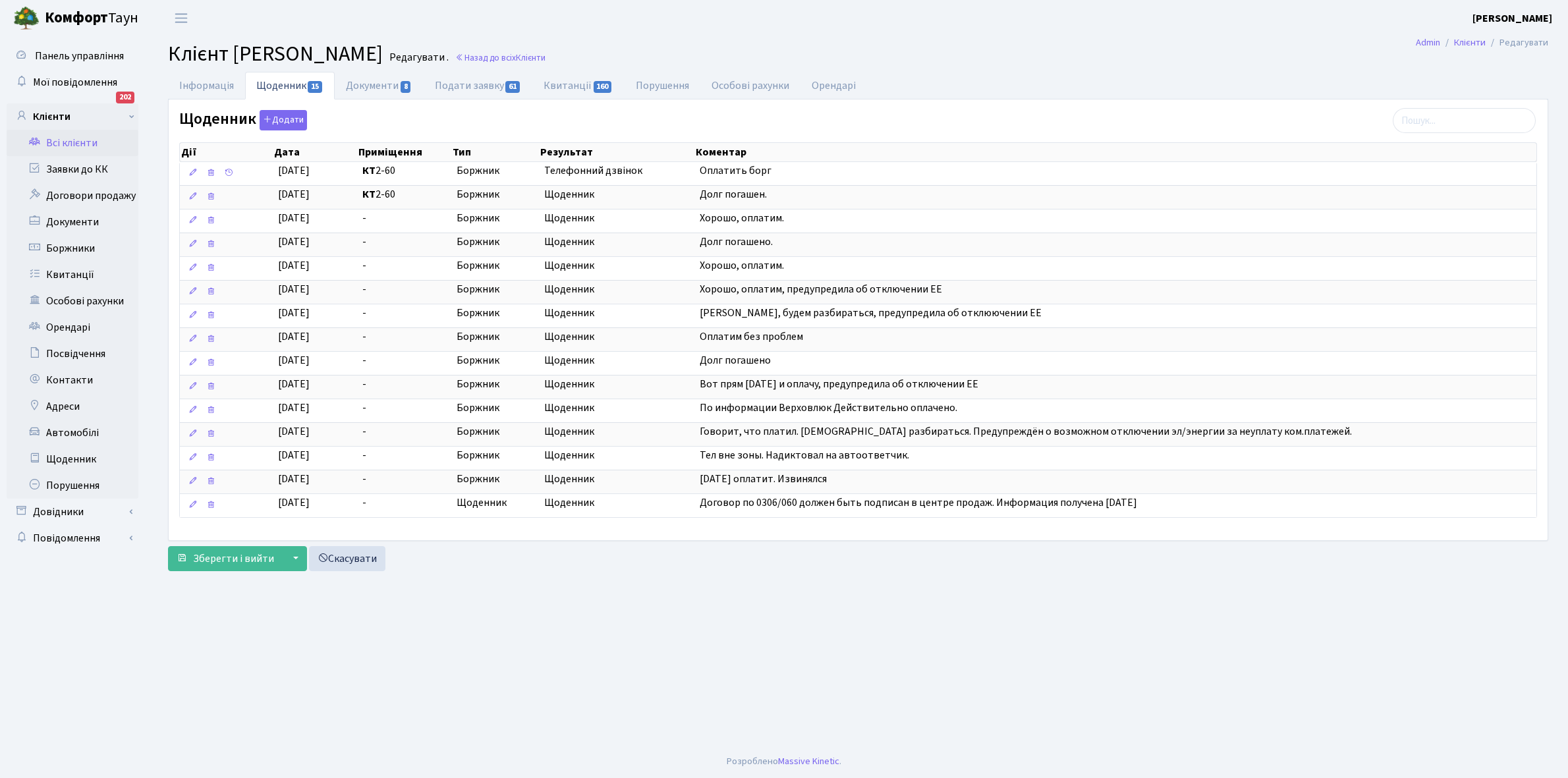
click at [64, 139] on link "Всі клієнти" at bounding box center [72, 143] width 132 height 27
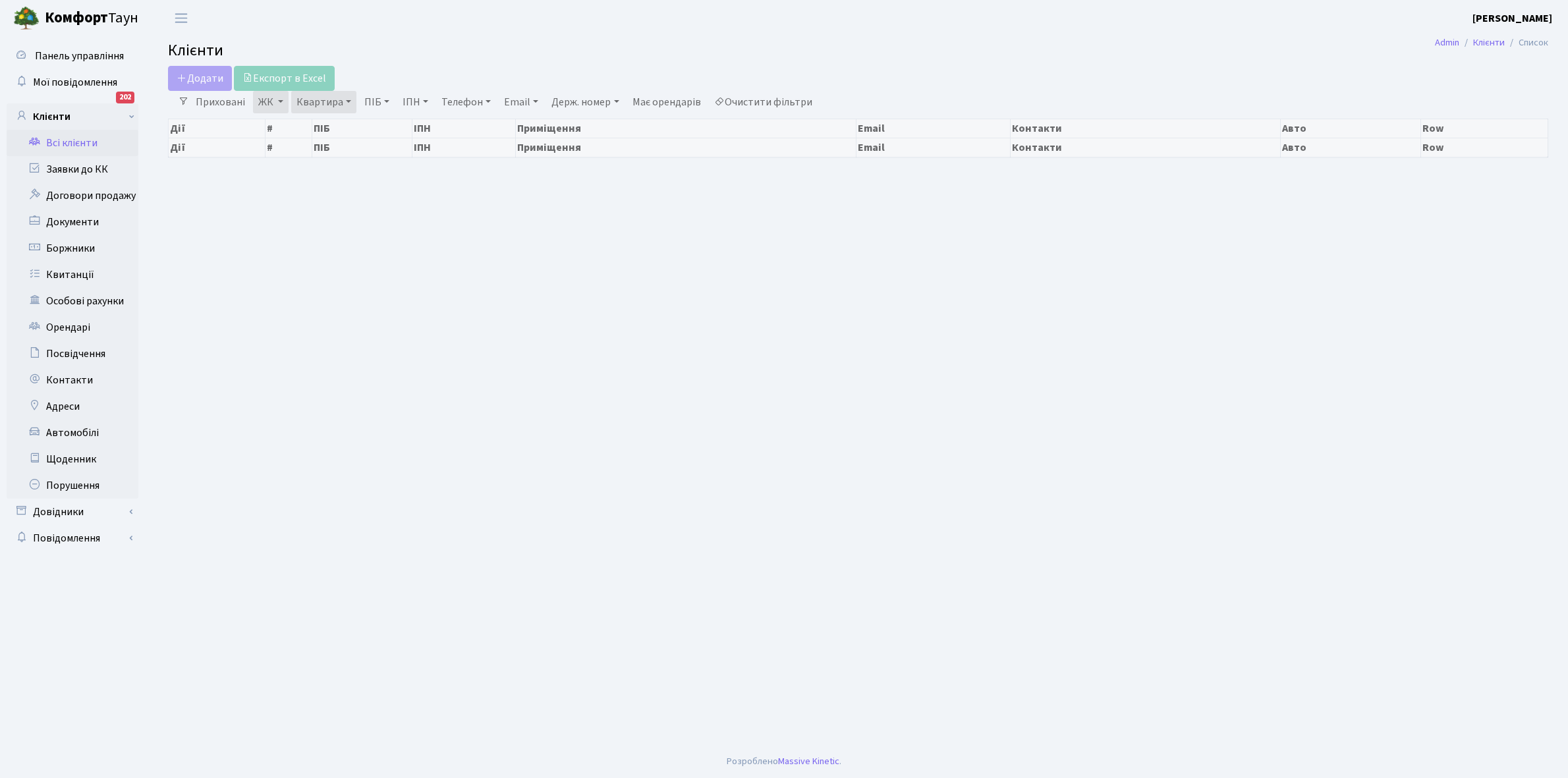
select select "25"
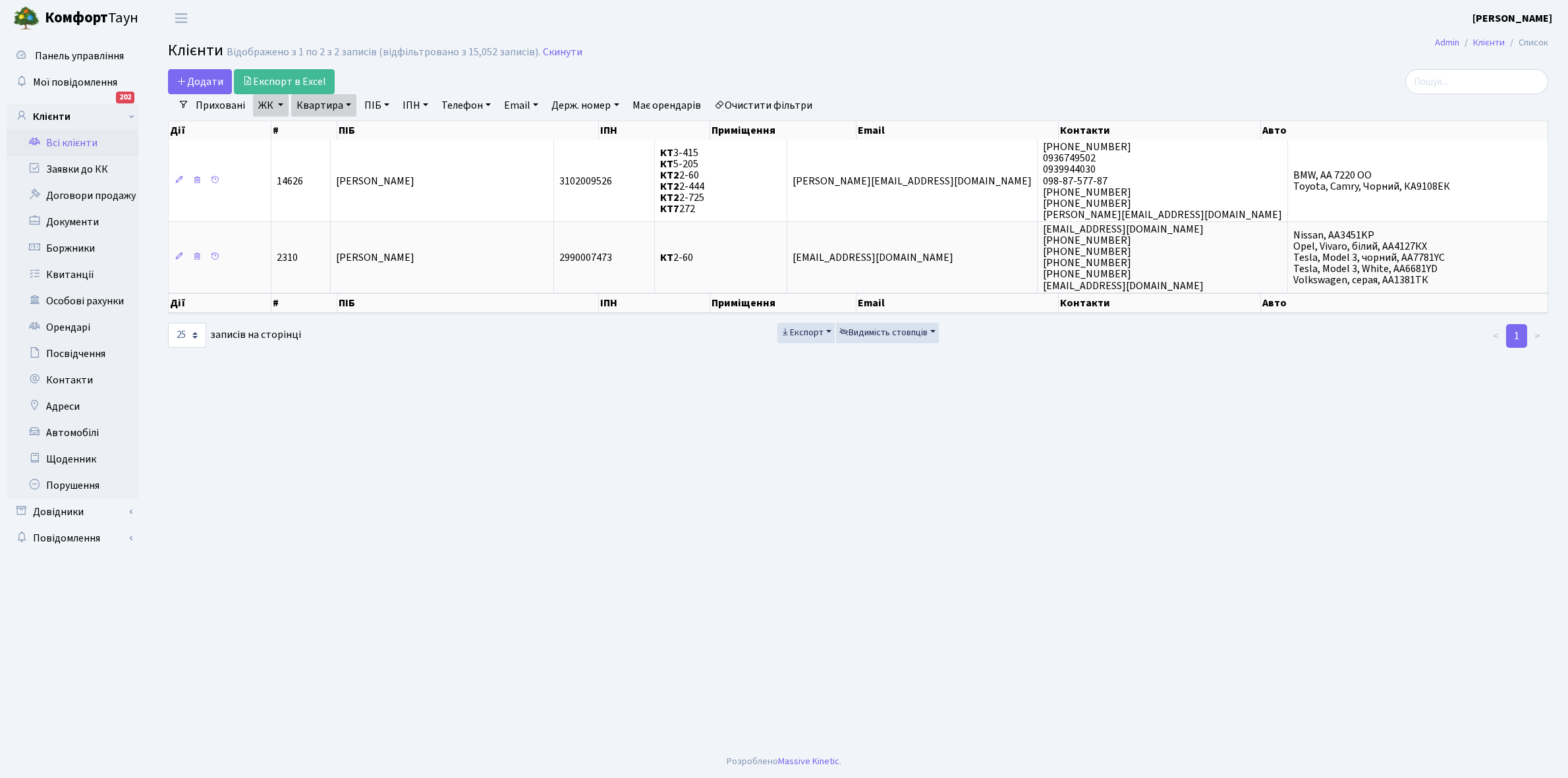
click at [344, 104] on link "Квартира" at bounding box center [324, 105] width 65 height 23
click at [353, 133] on input "2-60" at bounding box center [330, 131] width 77 height 25
type input "2"
type input "12-195"
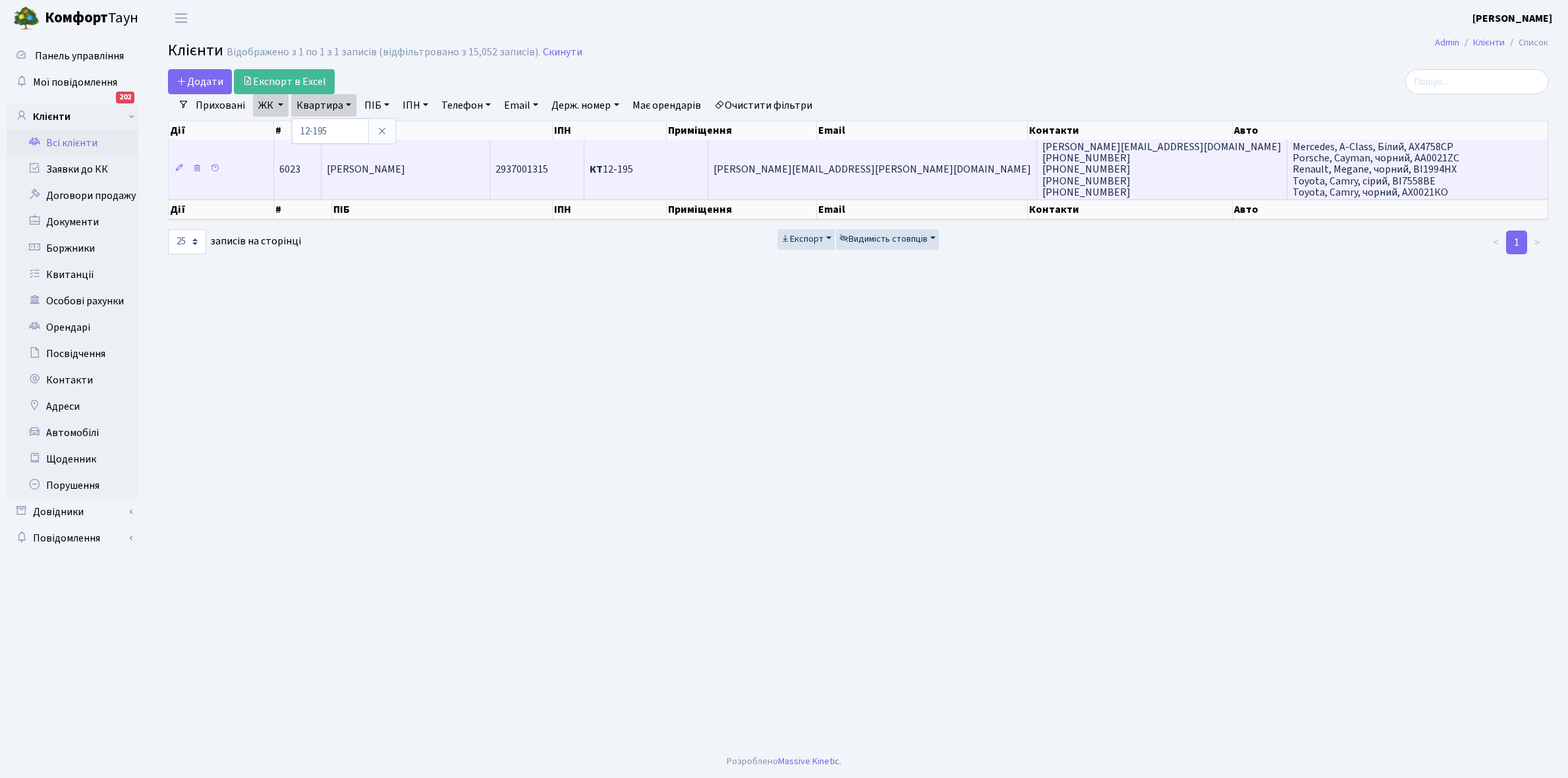
click at [395, 165] on span "Геза Сергій Михайлович" at bounding box center [366, 170] width 79 height 14
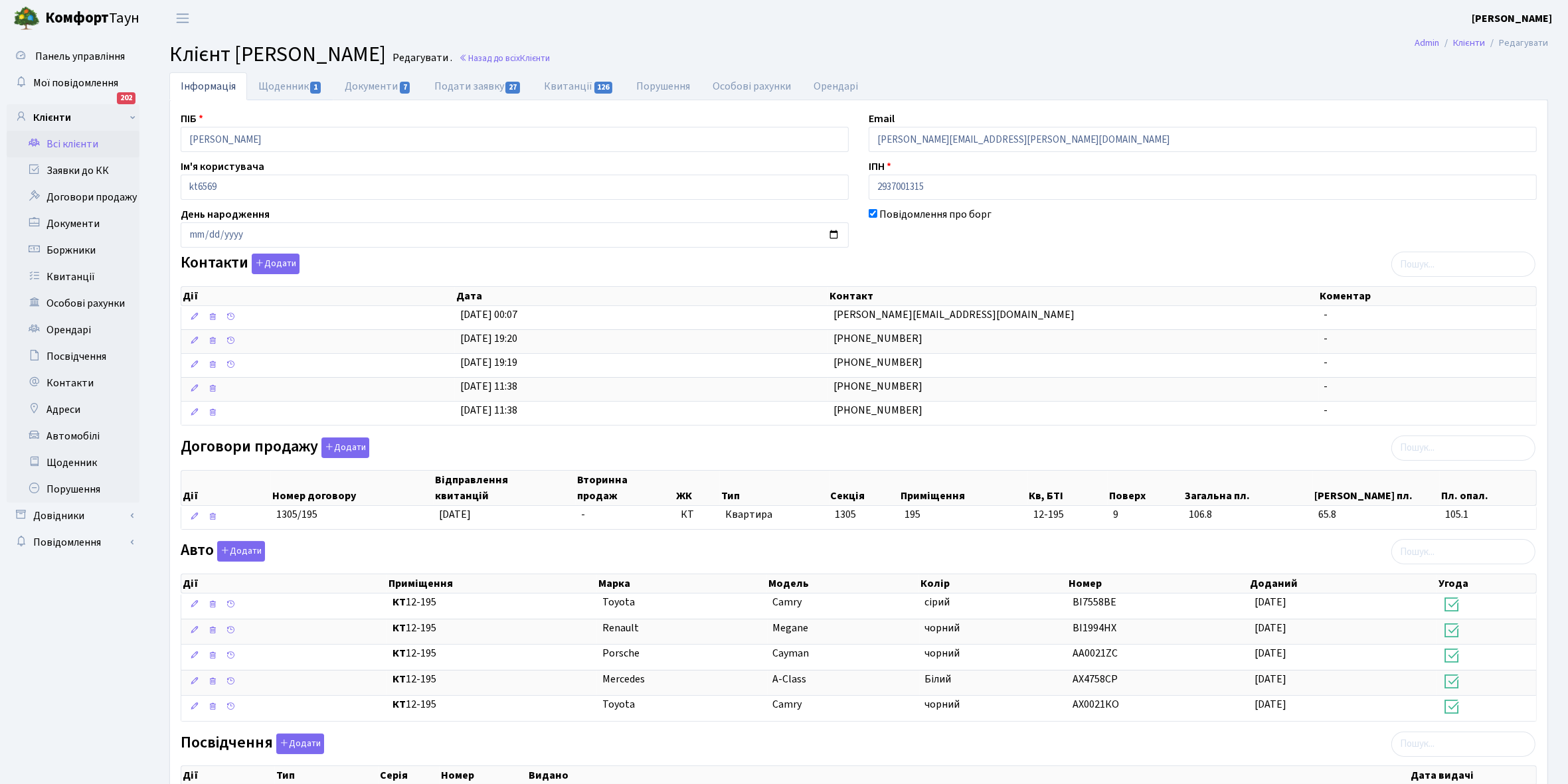
click at [280, 85] on link "Щоденник 1" at bounding box center [290, 86] width 86 height 28
select select "25"
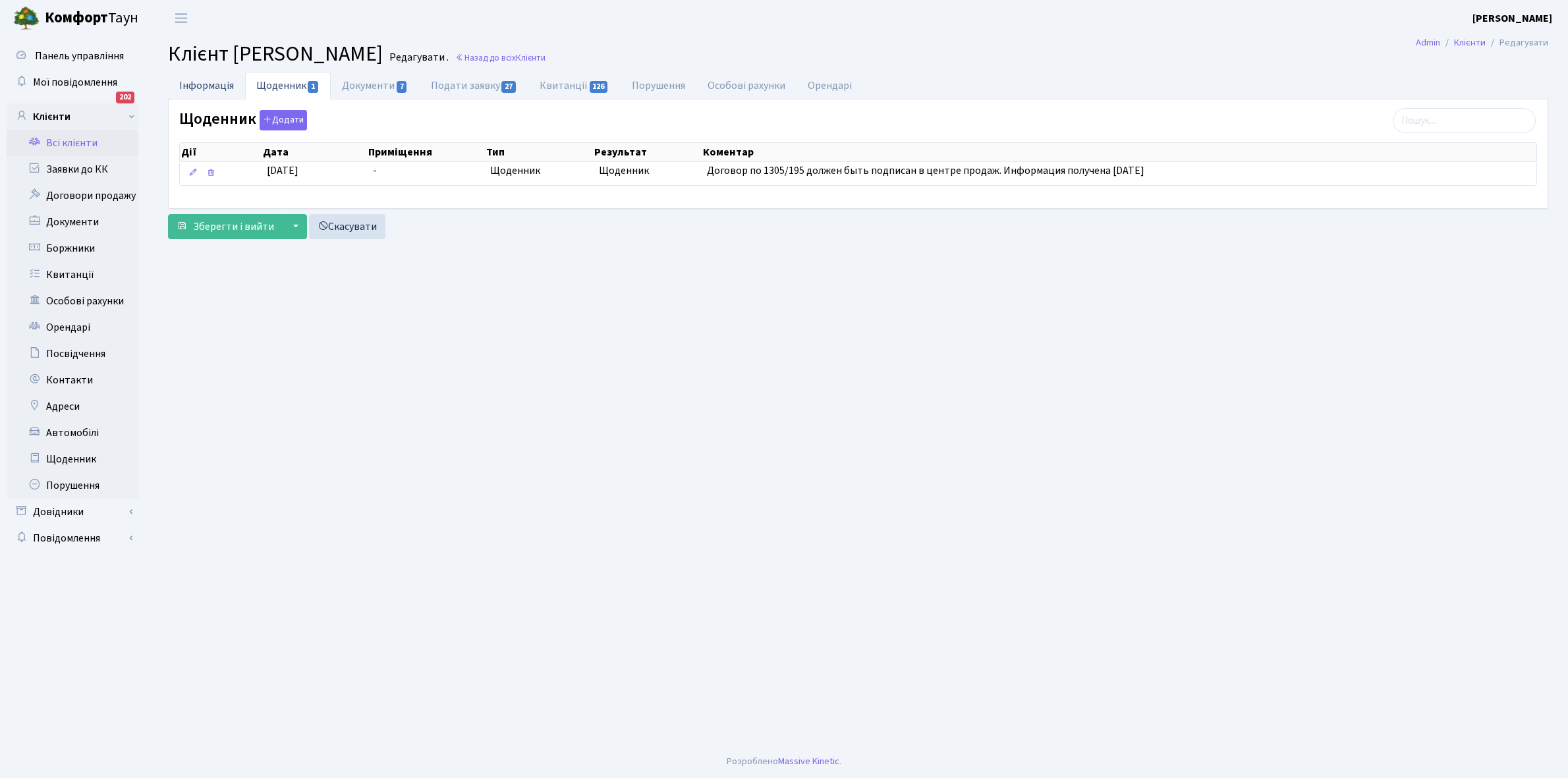
click at [189, 86] on link "Інформація" at bounding box center [207, 85] width 77 height 27
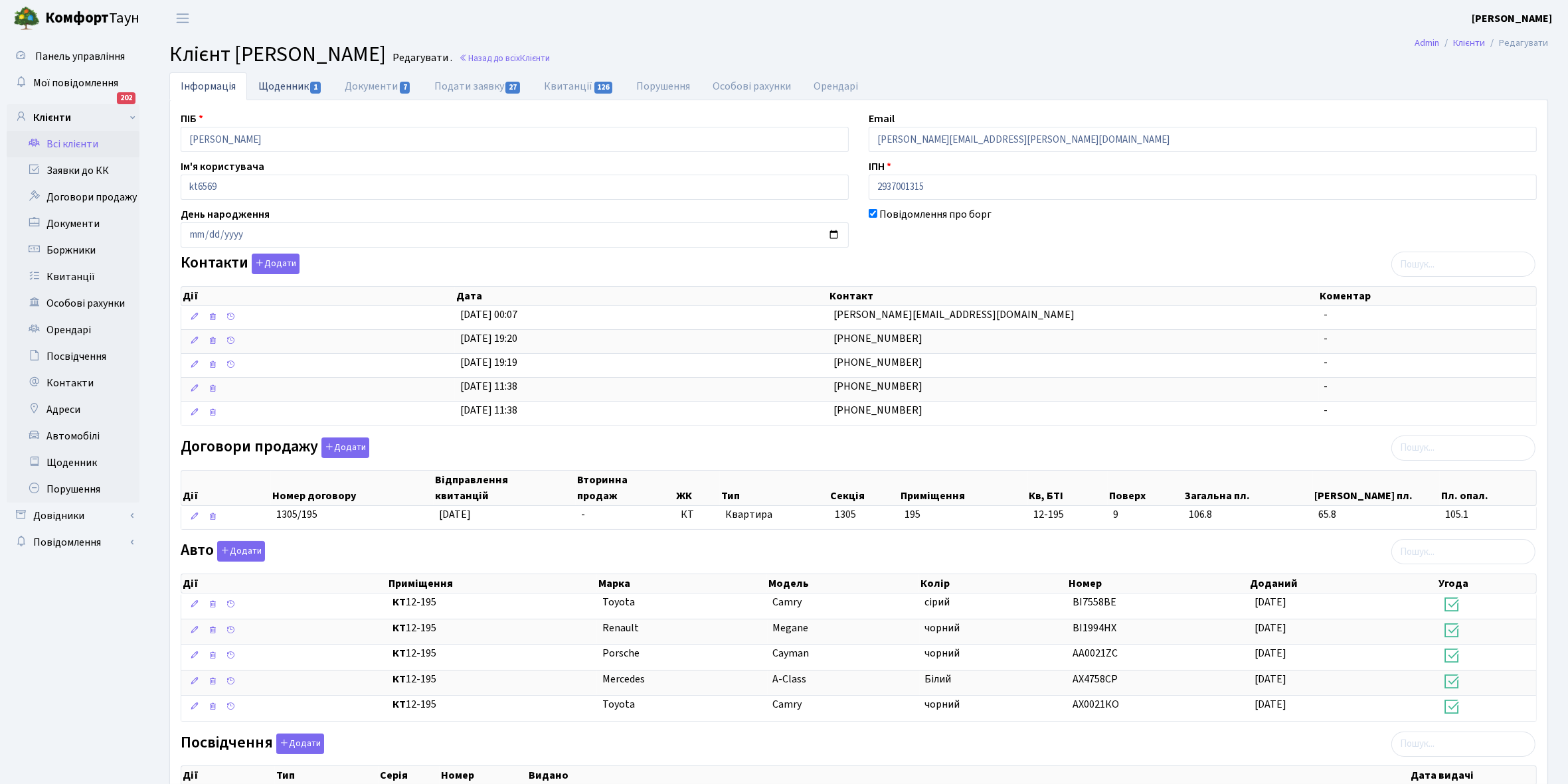
click at [277, 89] on link "Щоденник 1" at bounding box center [290, 86] width 86 height 27
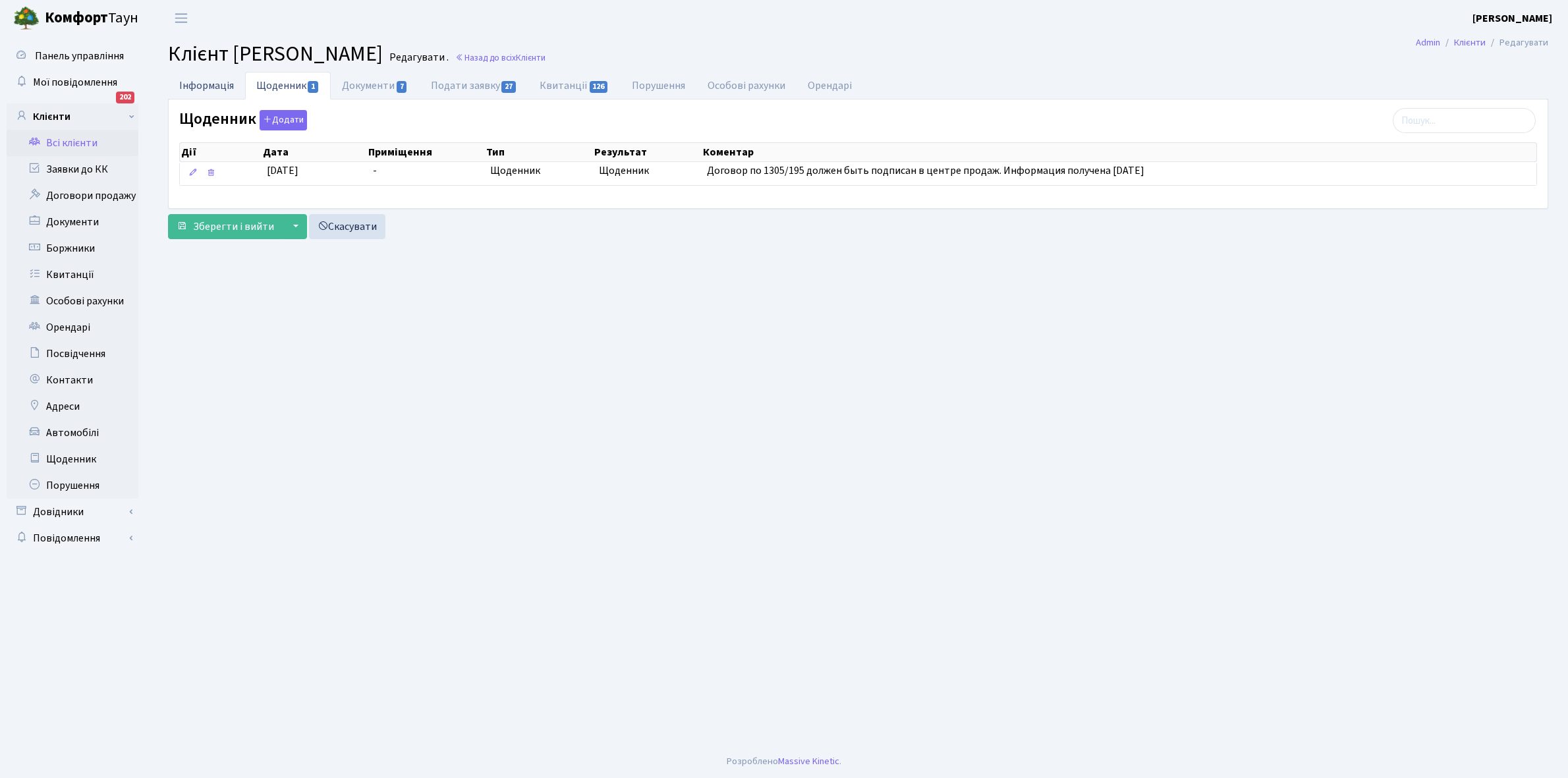
click at [203, 81] on link "Інформація" at bounding box center [207, 85] width 77 height 27
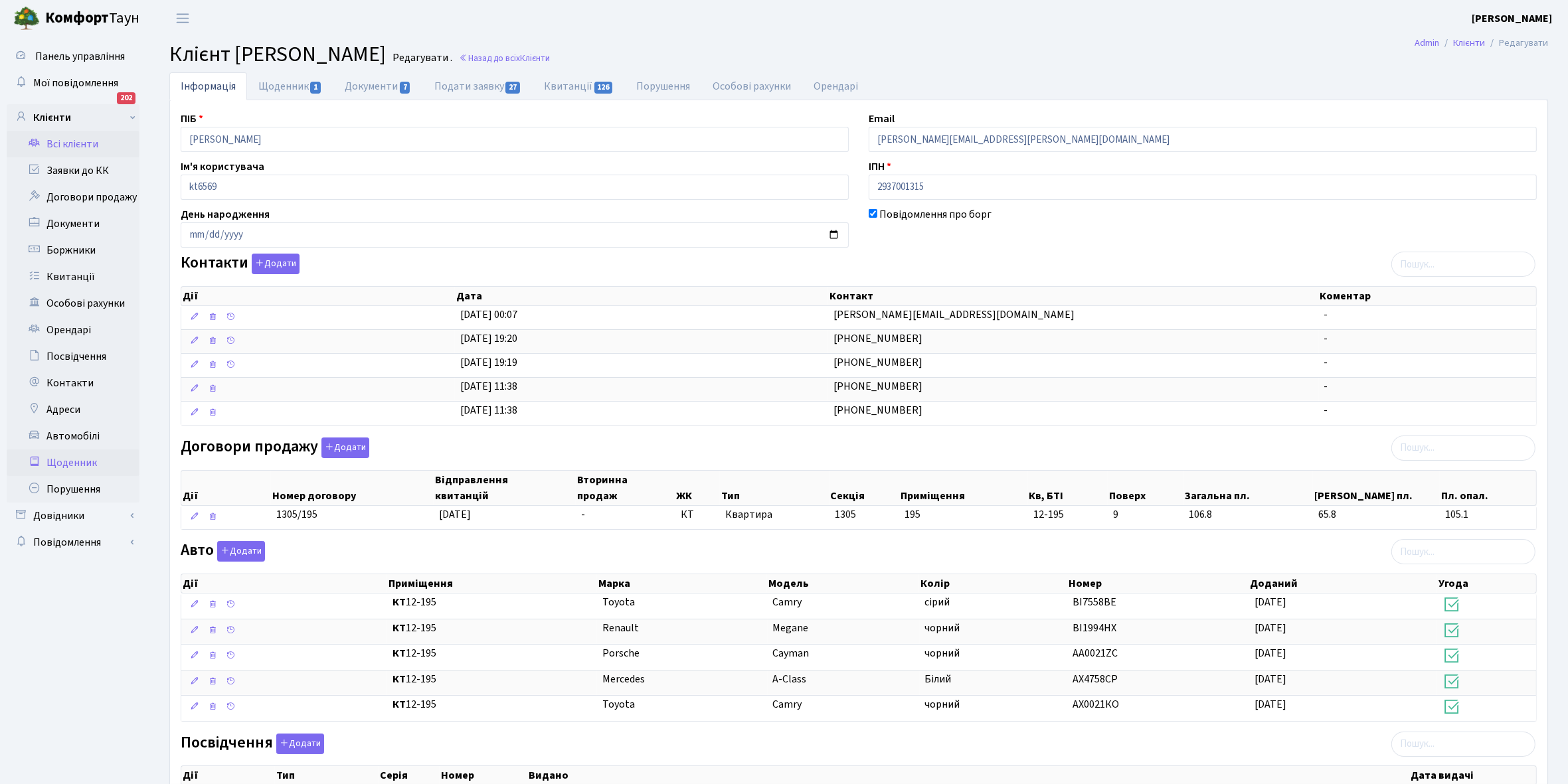
click at [62, 459] on link "Щоденник" at bounding box center [73, 463] width 133 height 27
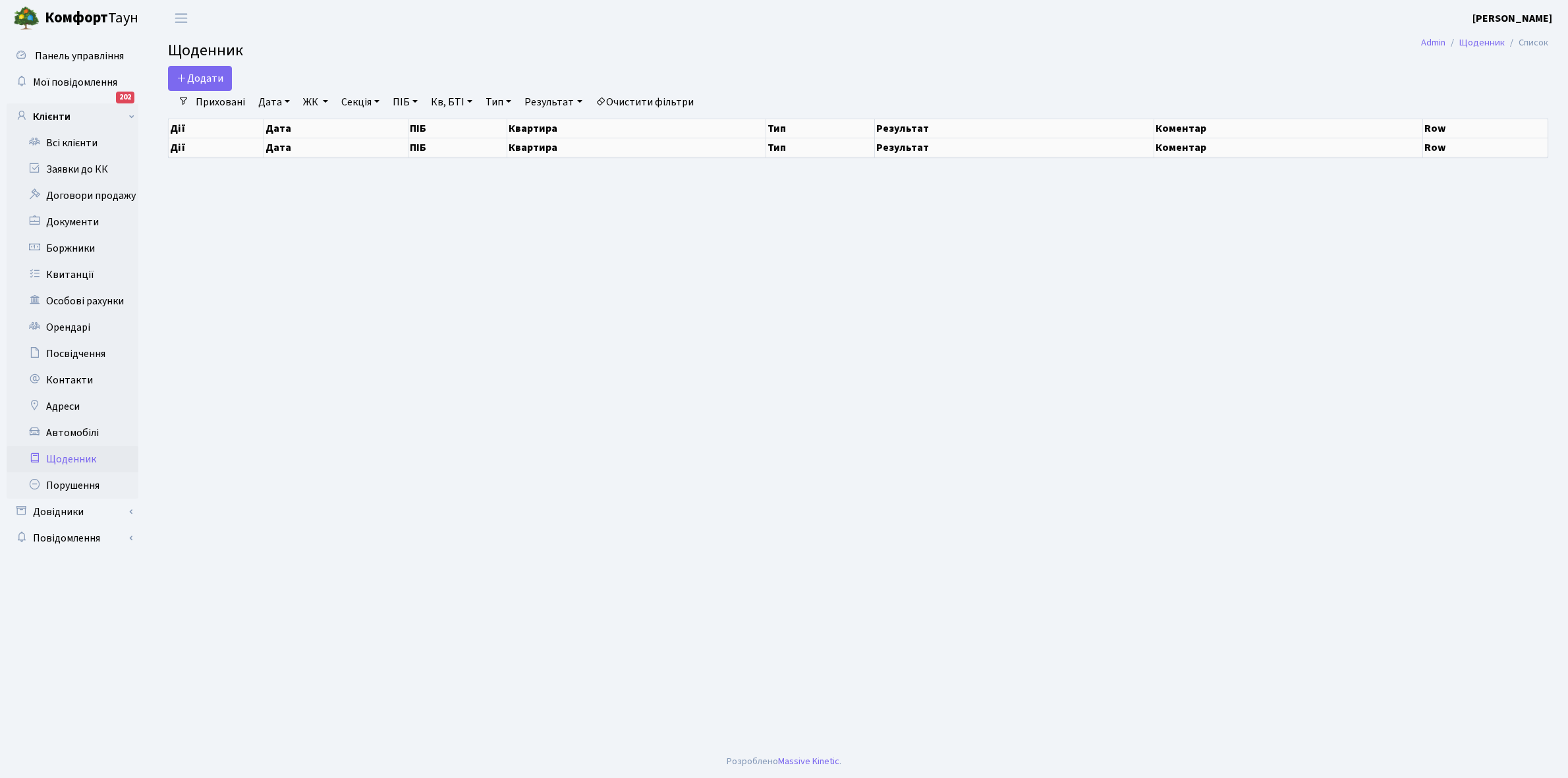
select select "25"
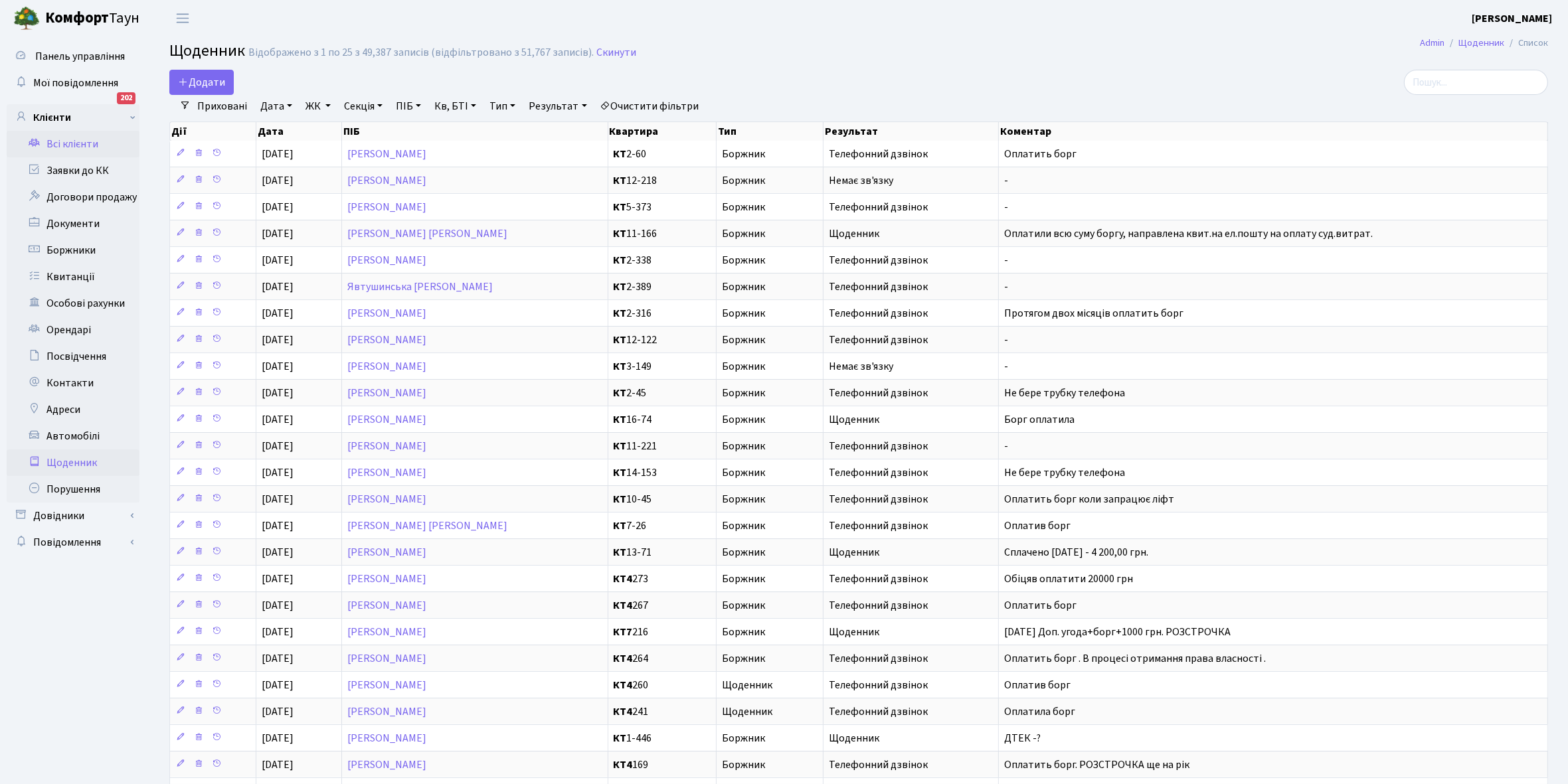
click at [70, 143] on link "Всі клієнти" at bounding box center [73, 144] width 133 height 27
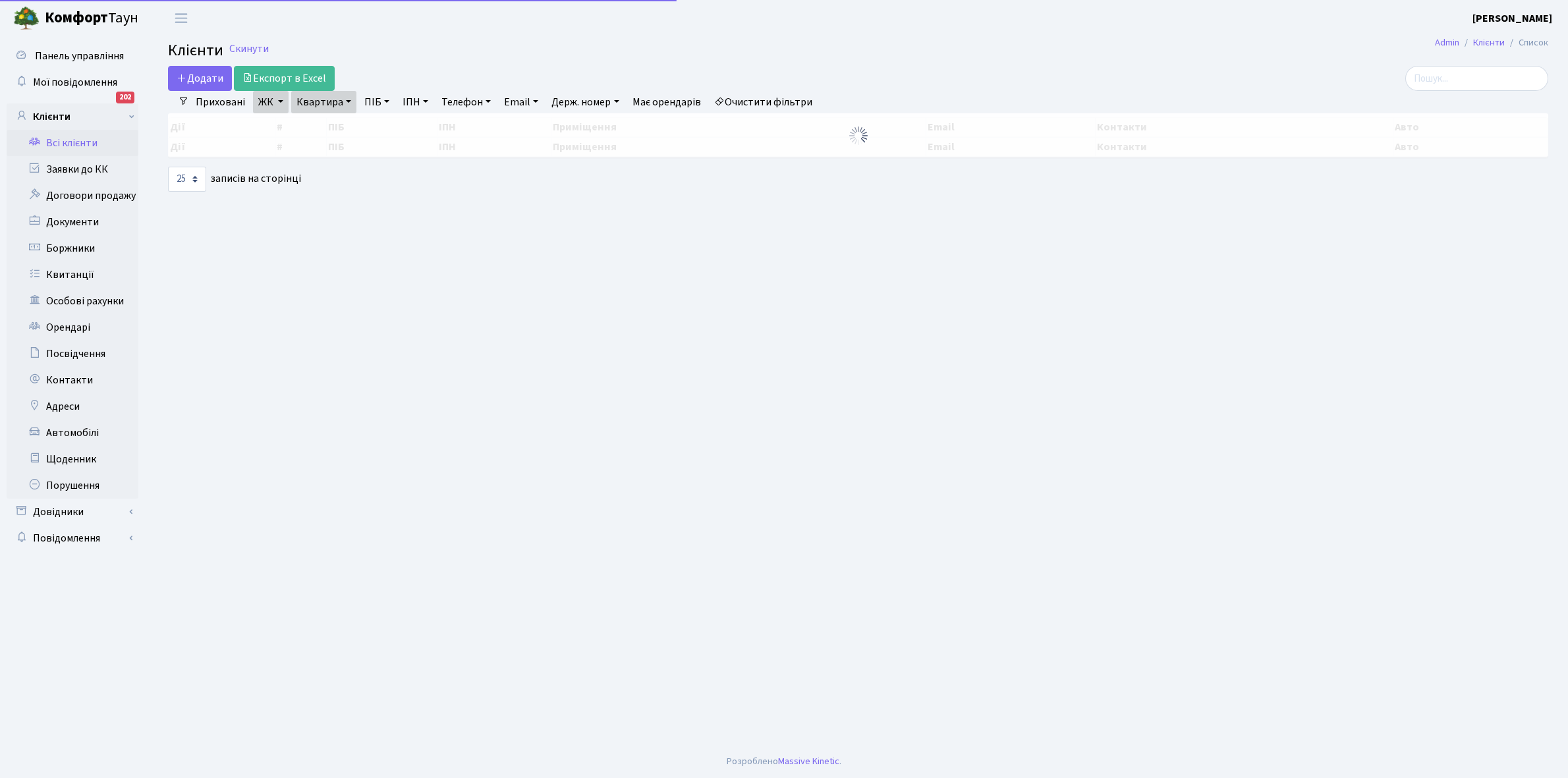
select select "25"
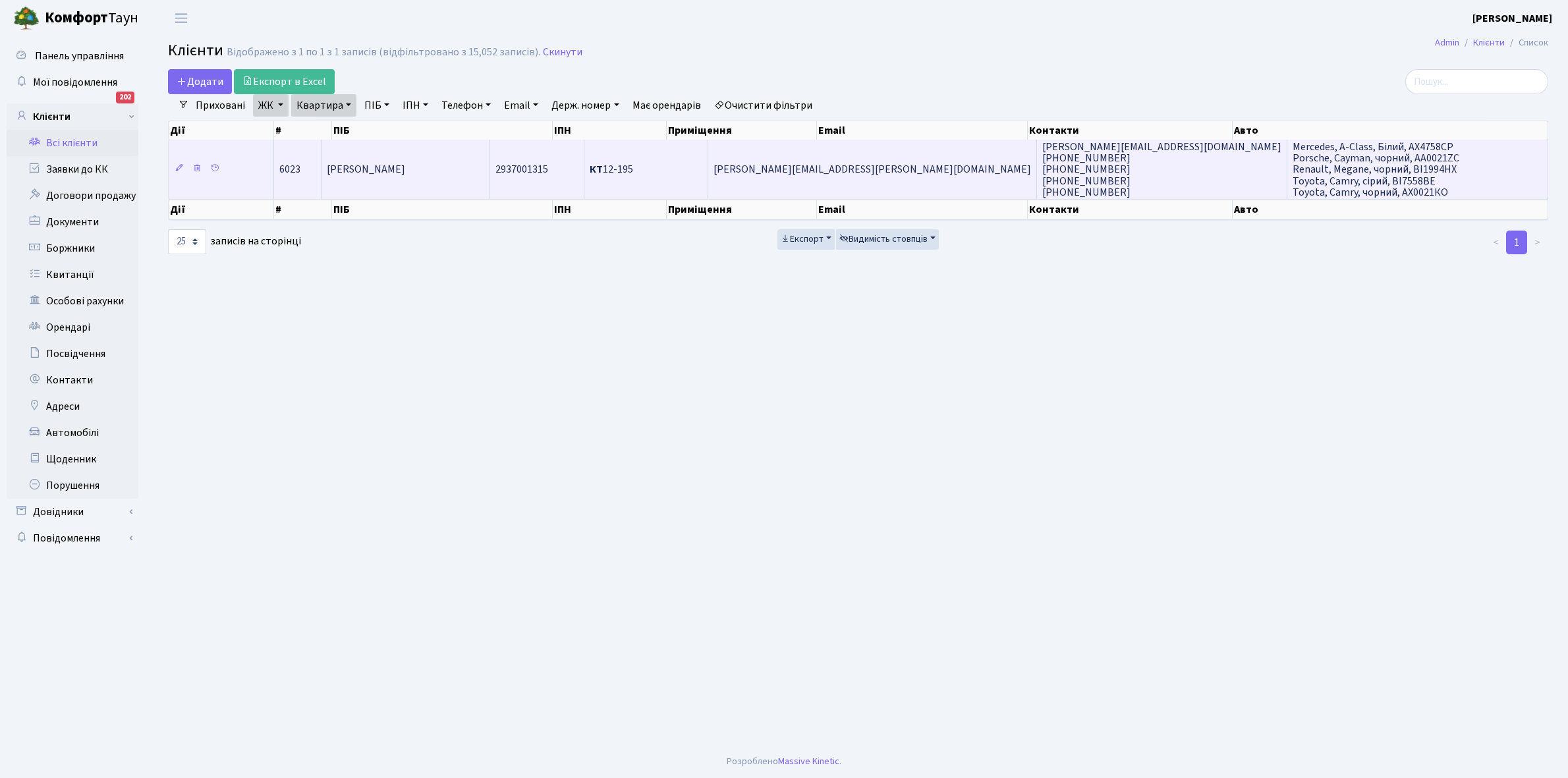
click at [490, 178] on td "[PERSON_NAME]" at bounding box center [406, 169] width 168 height 59
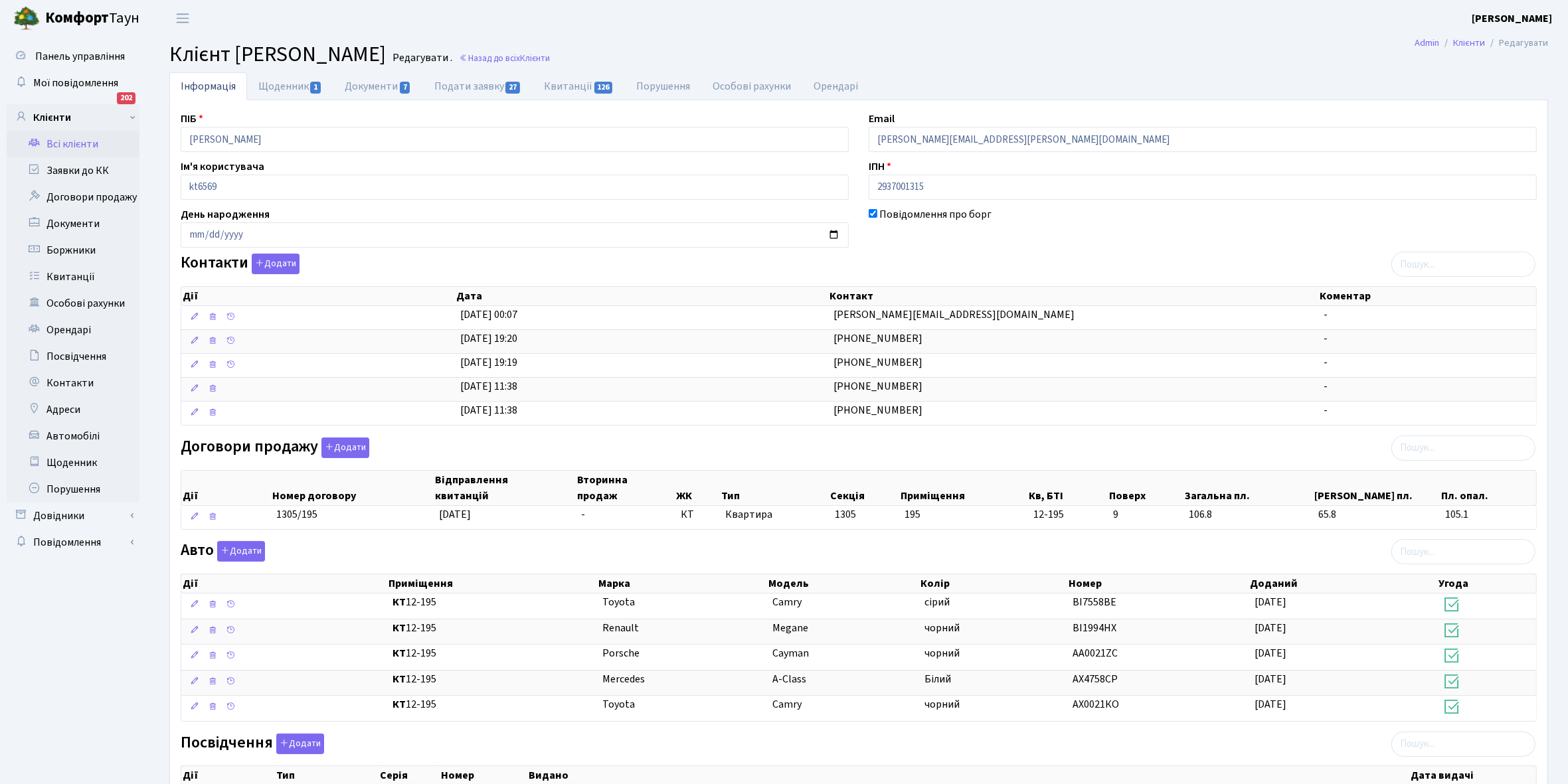
click at [73, 145] on link "Всі клієнти" at bounding box center [73, 144] width 133 height 27
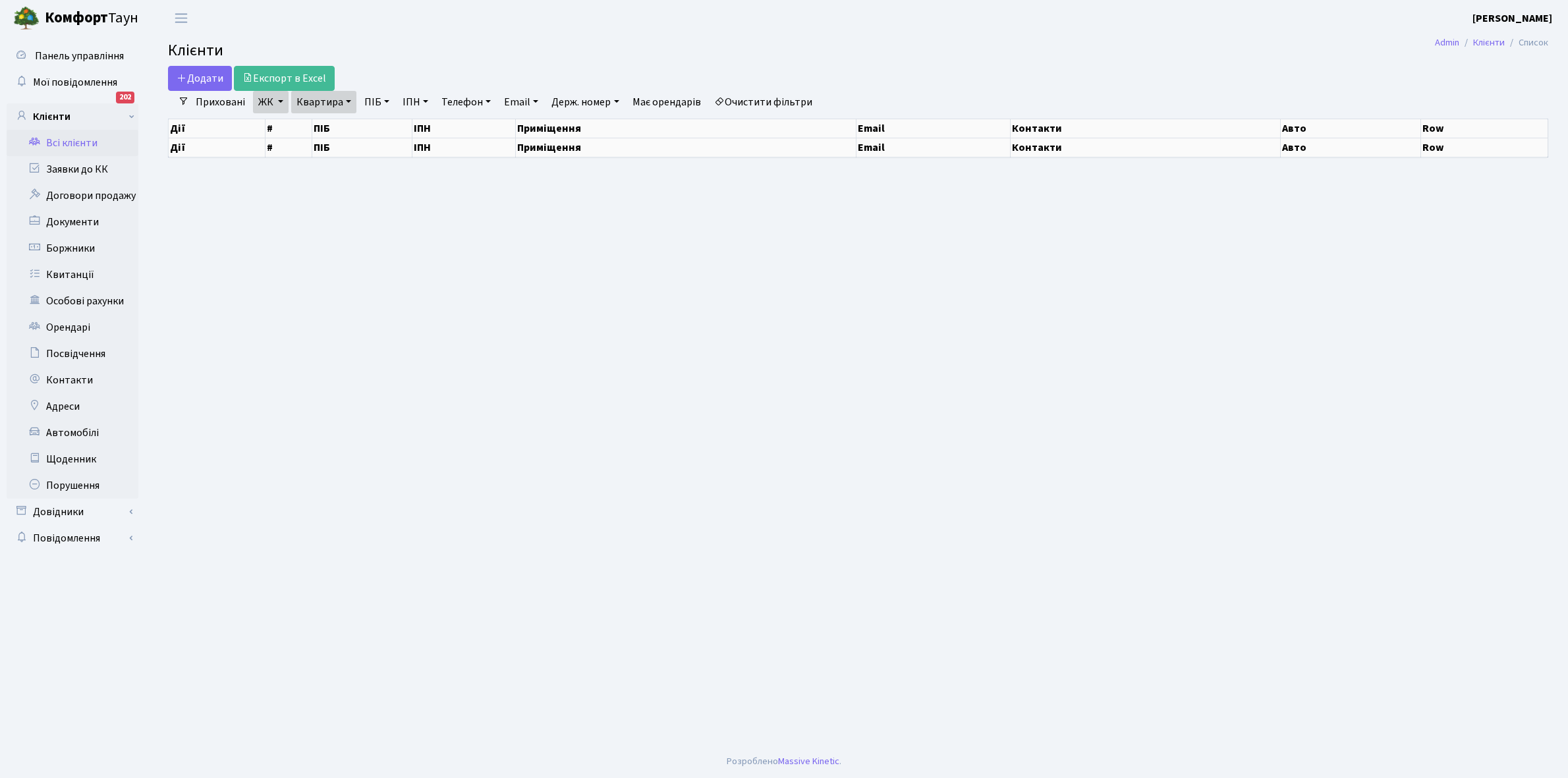
select select "25"
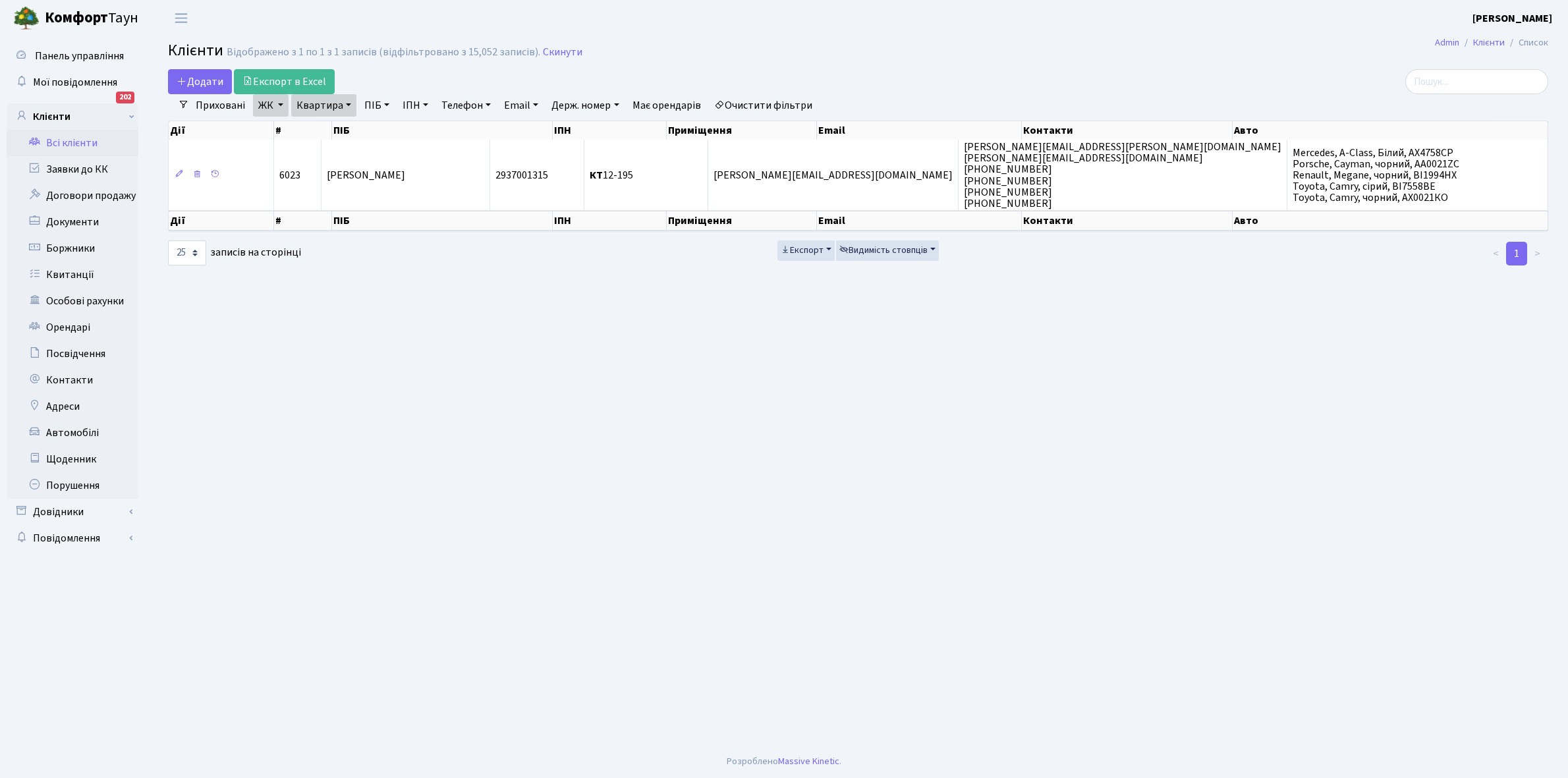
click at [348, 101] on link "Квартира" at bounding box center [324, 105] width 65 height 23
click at [340, 134] on input "12-195" at bounding box center [330, 131] width 77 height 25
type input "1"
type input "2-353"
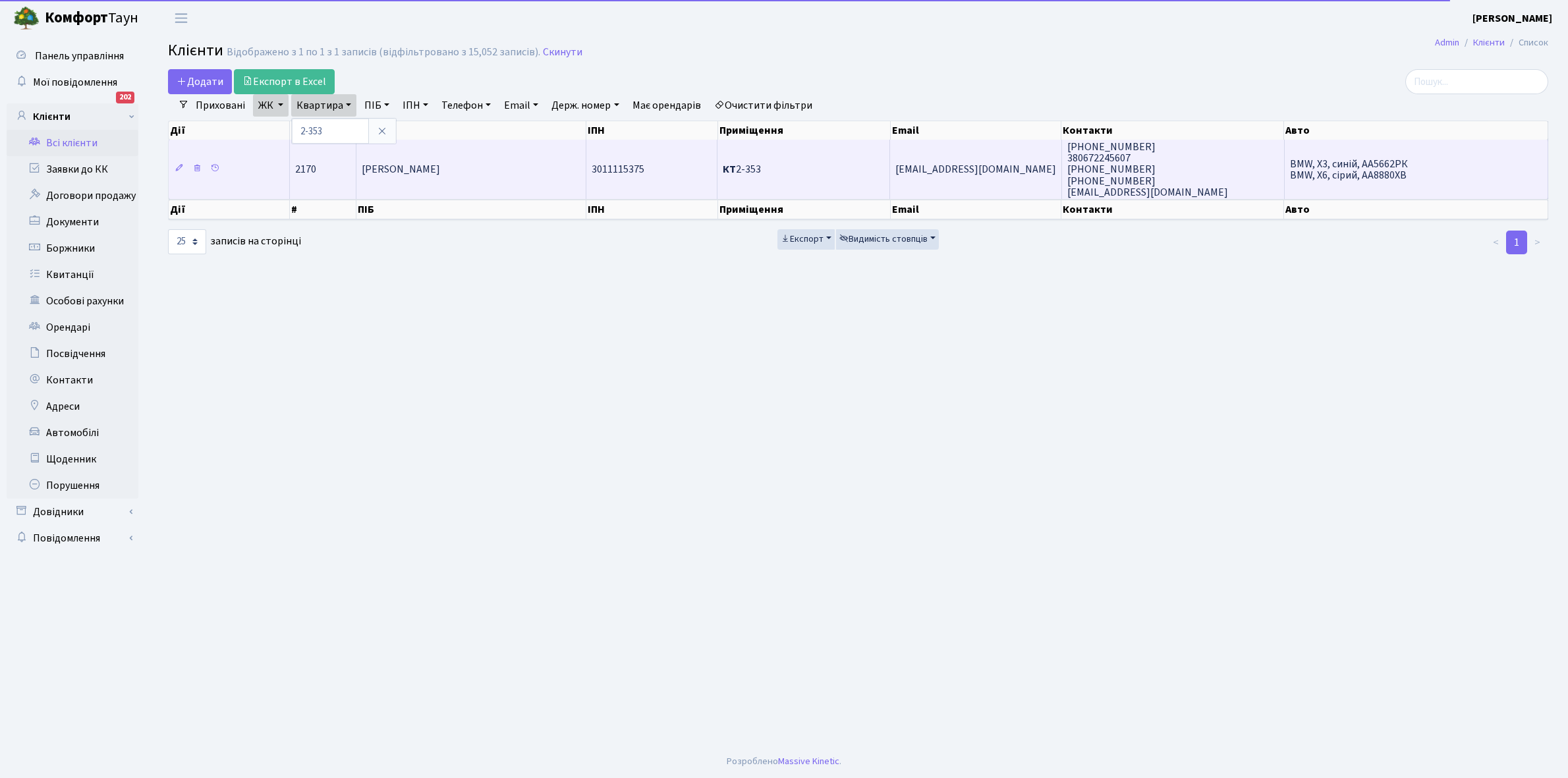
click at [433, 152] on td "Чінь Дмитро Ванович" at bounding box center [472, 169] width 230 height 59
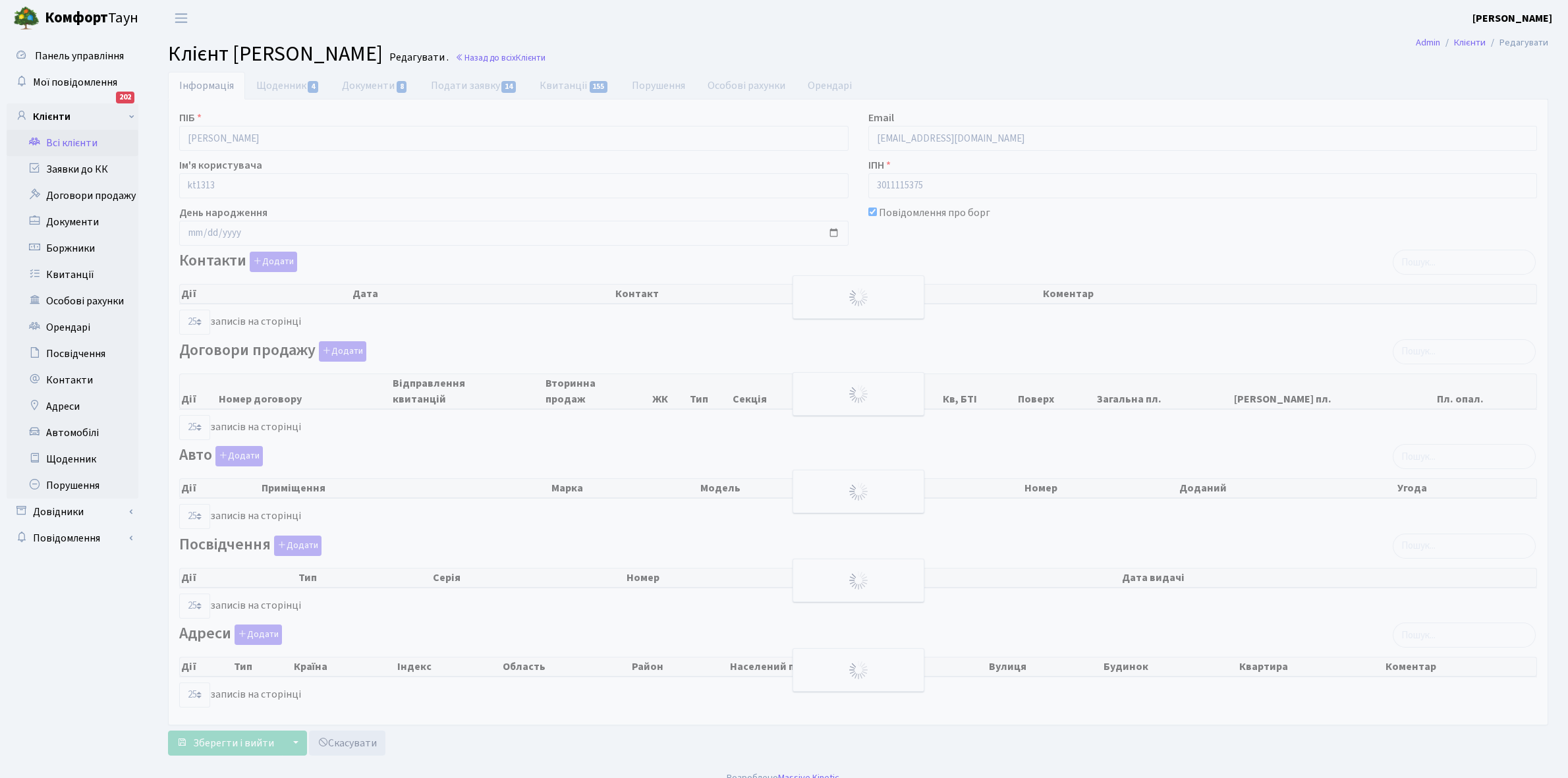
select select "25"
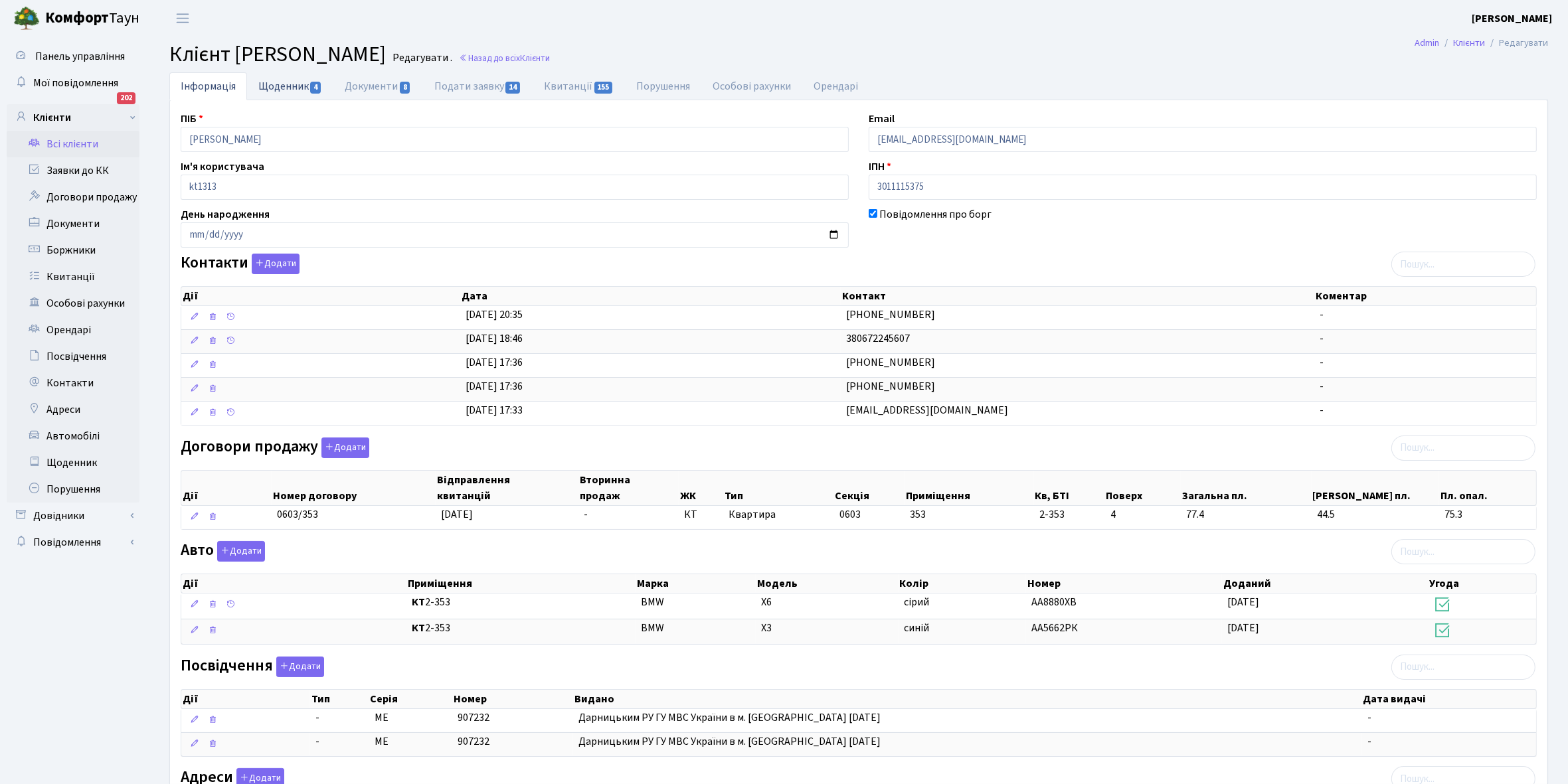
click at [271, 89] on link "Щоденник 4" at bounding box center [290, 86] width 86 height 27
select select "25"
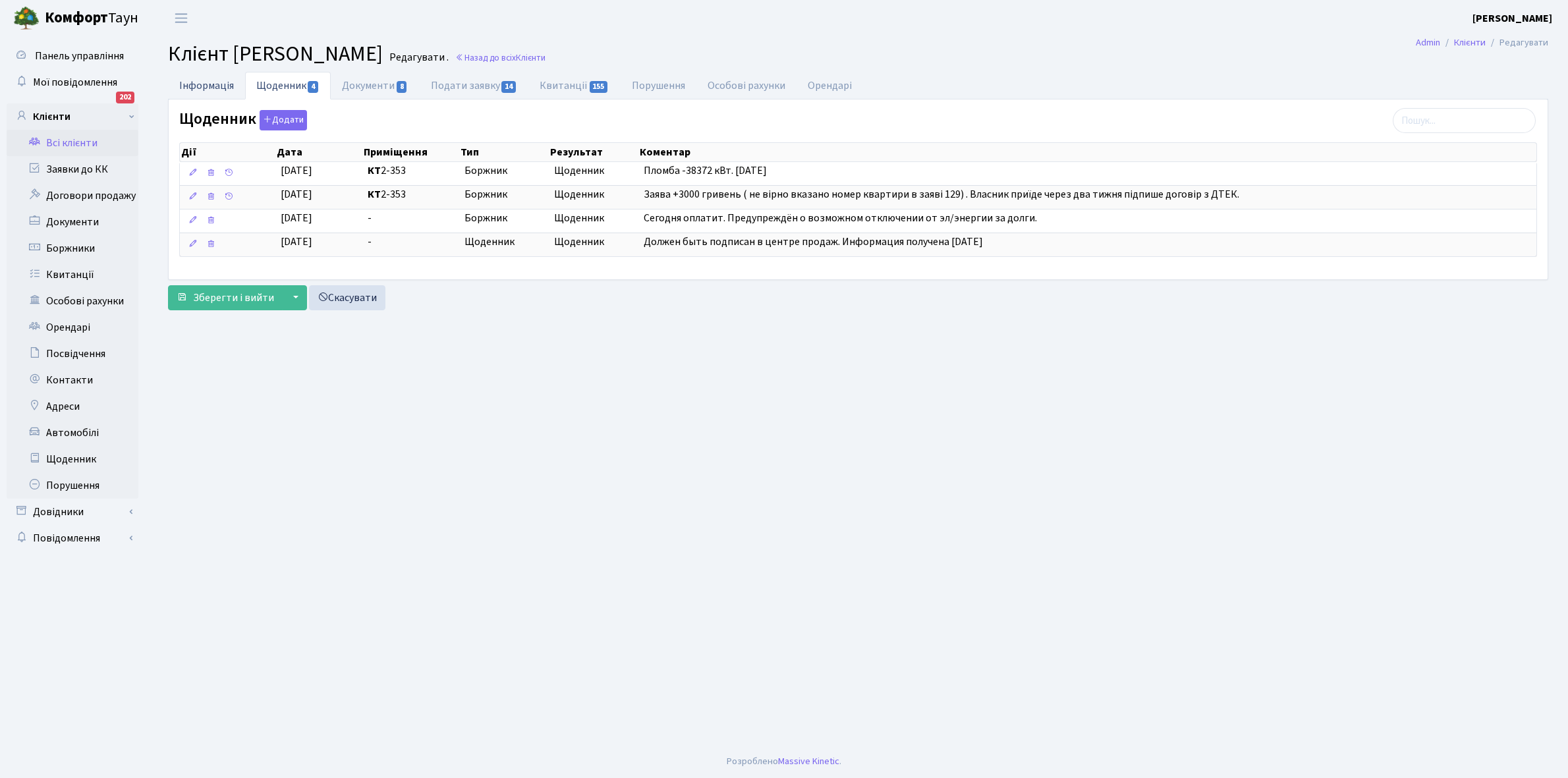
click at [206, 90] on link "Інформація" at bounding box center [207, 85] width 77 height 27
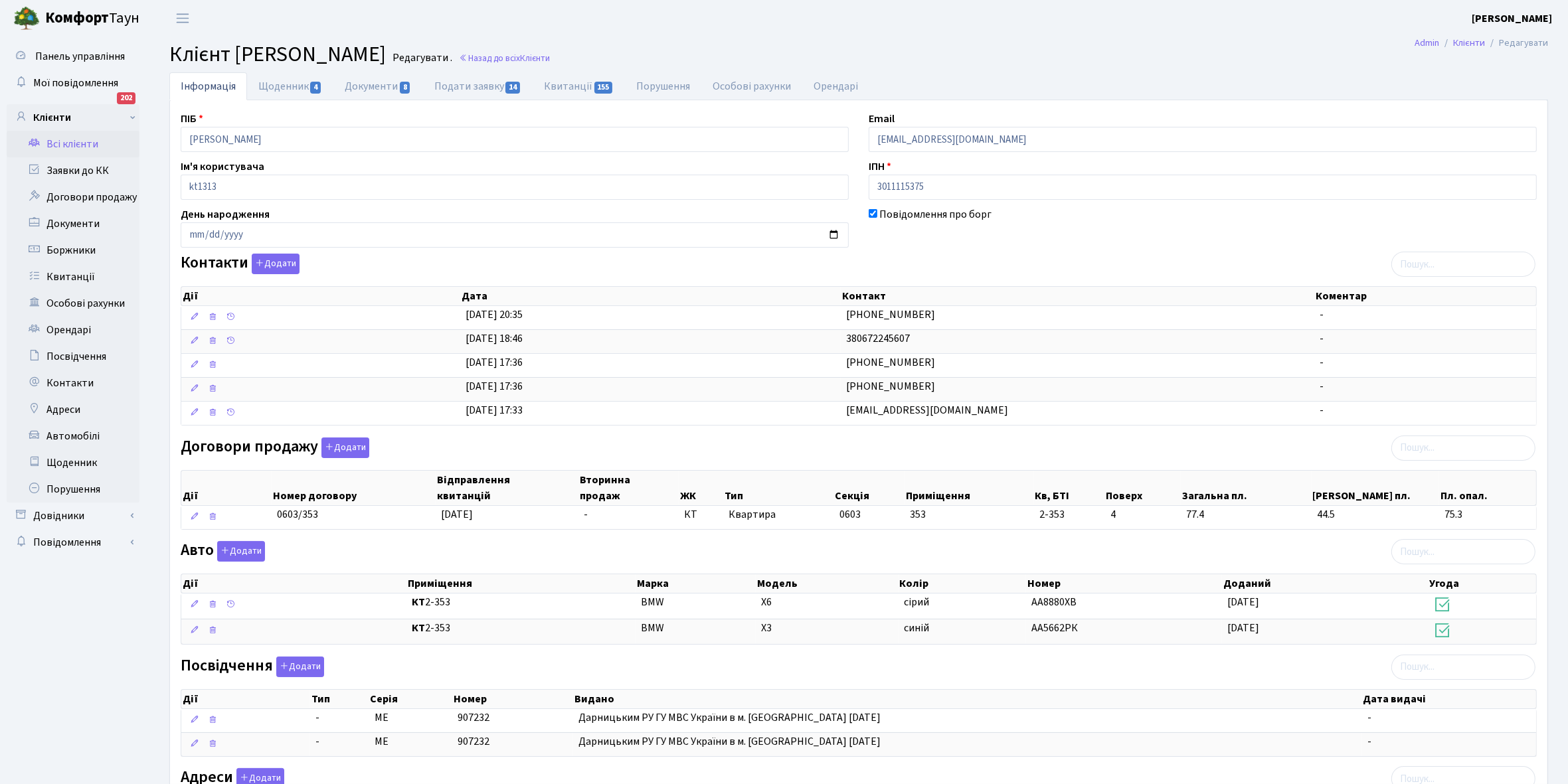
click at [83, 140] on link "Всі клієнти" at bounding box center [73, 144] width 133 height 27
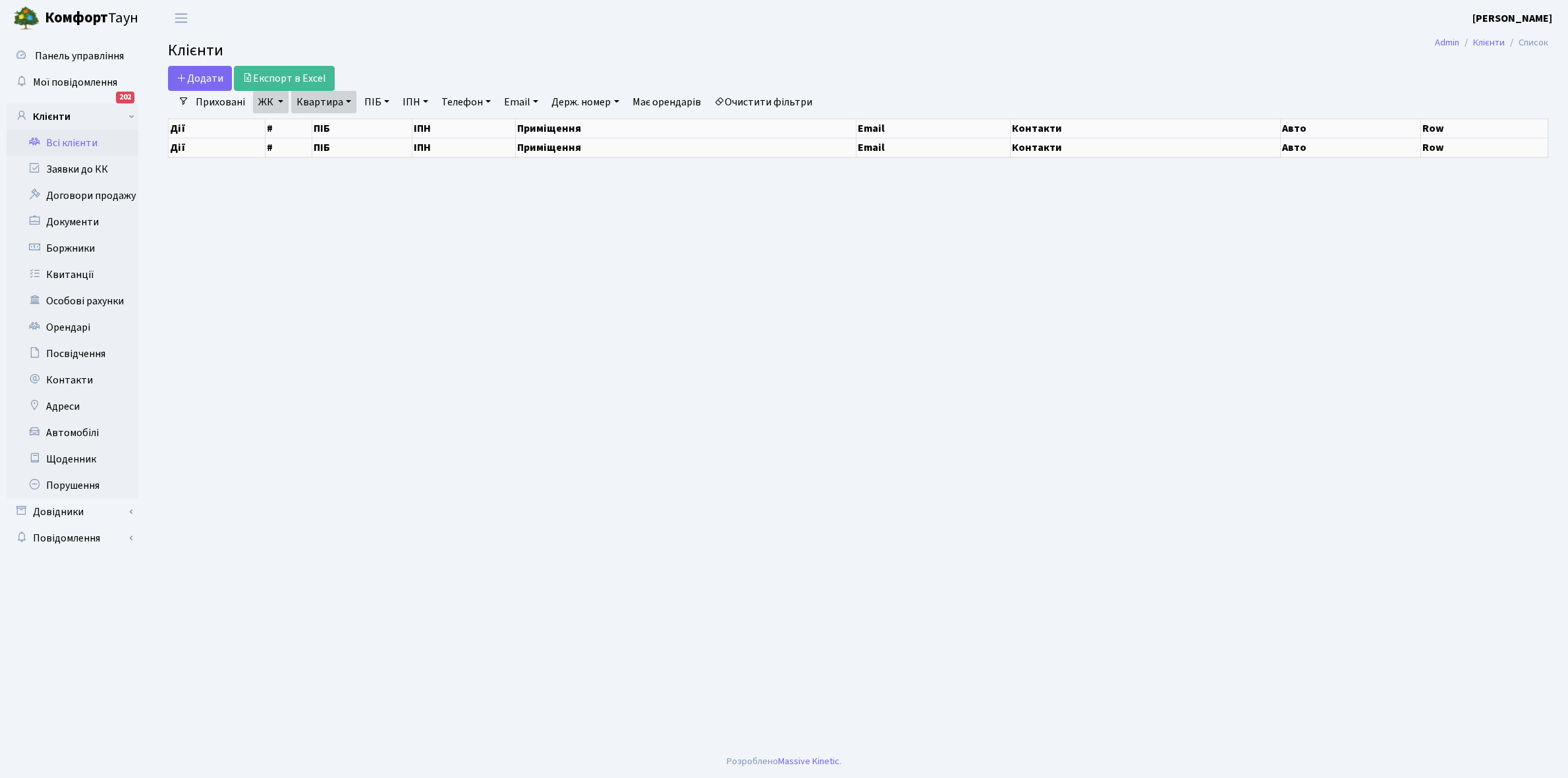
select select "25"
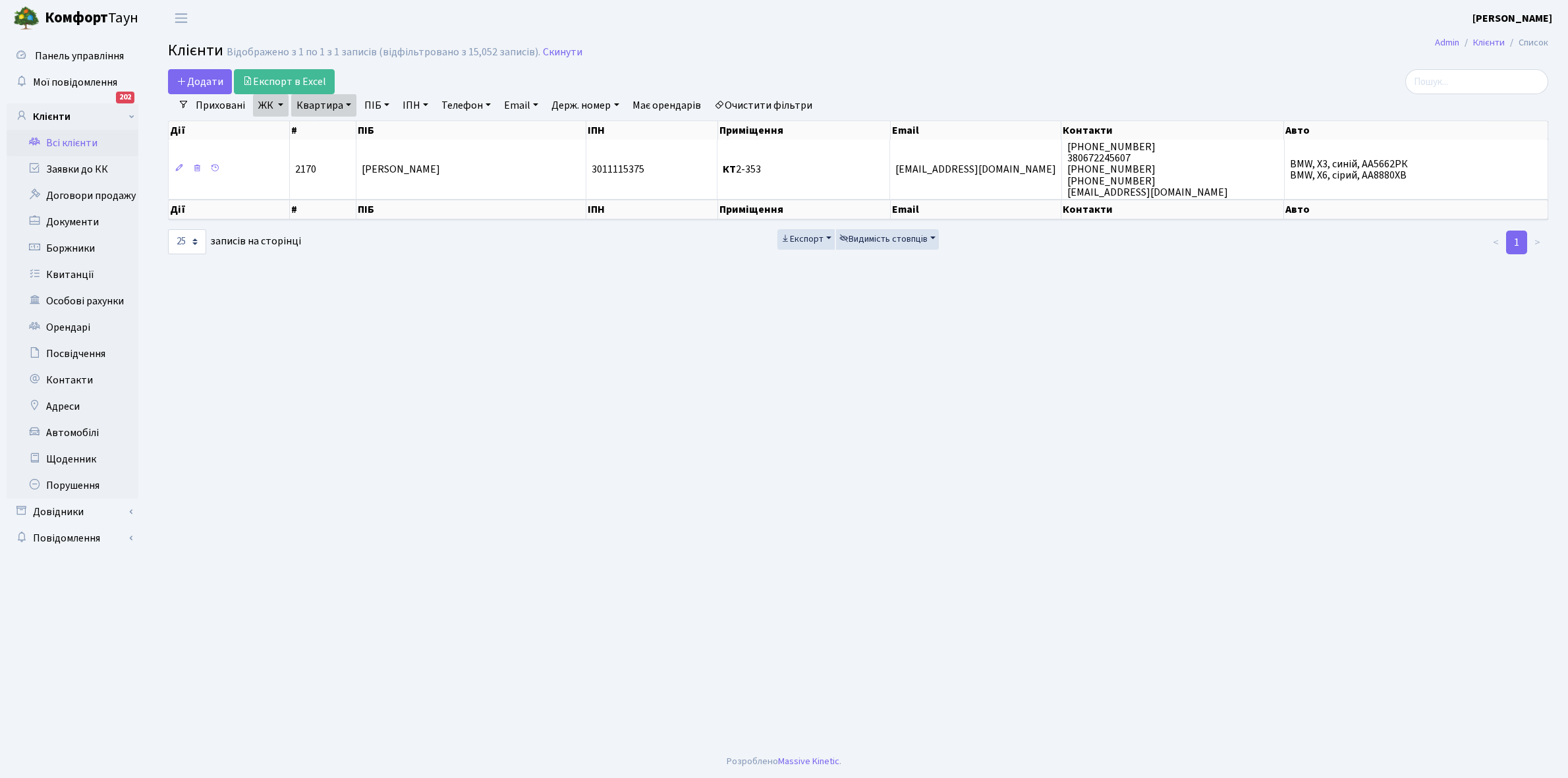
click at [277, 104] on link "ЖК" at bounding box center [270, 105] width 35 height 23
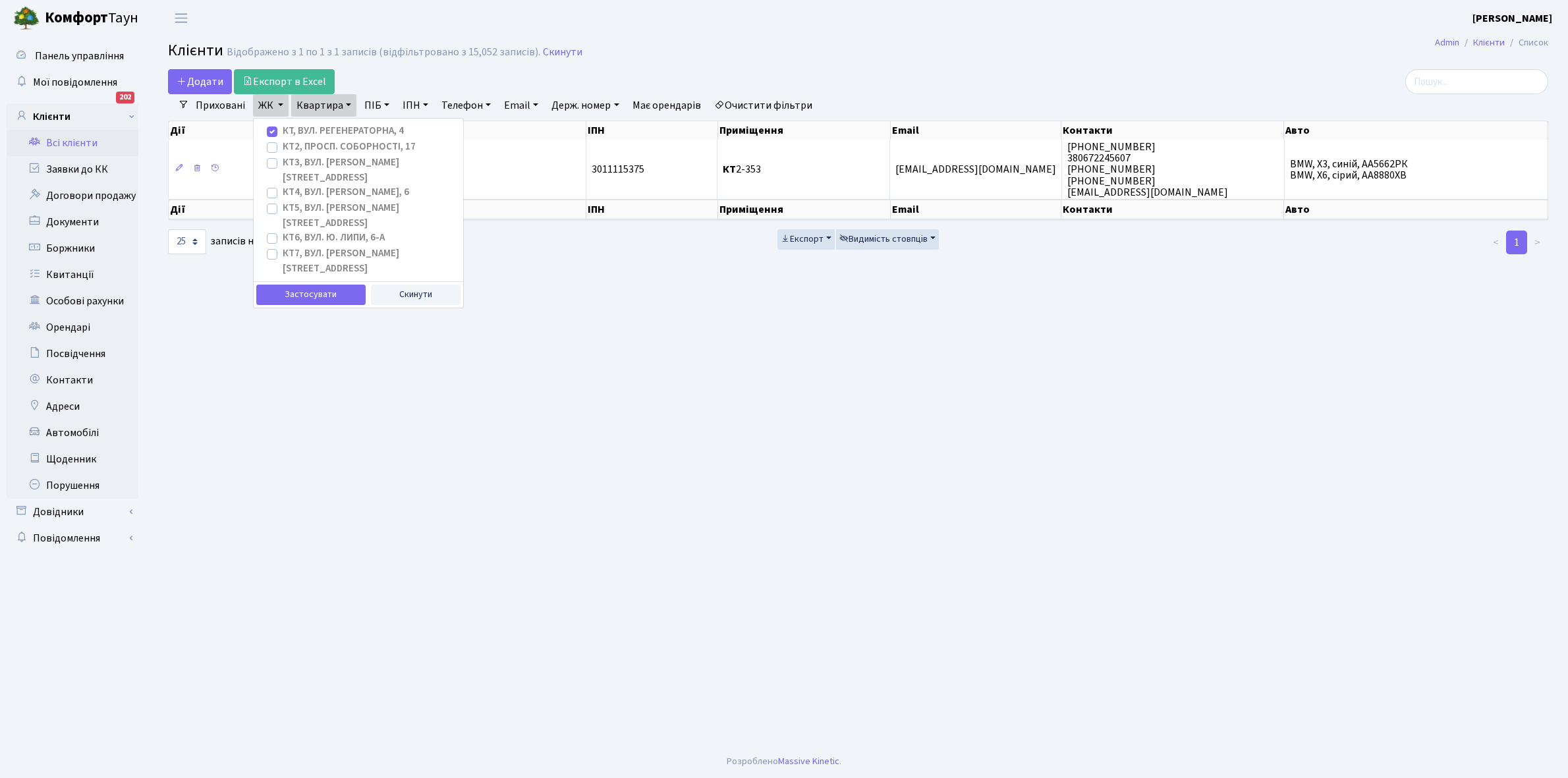
click at [283, 145] on label "КТ2, просп. Соборності, 17" at bounding box center [349, 147] width 133 height 15
click at [283, 145] on input "КТ2, просп. Соборності, 17" at bounding box center [287, 144] width 9 height 9
checkbox input "true"
click at [283, 130] on label "КТ, вул. Регенераторна, 4" at bounding box center [343, 131] width 121 height 15
click at [283, 130] on input "КТ, вул. Регенераторна, 4" at bounding box center [287, 128] width 9 height 9
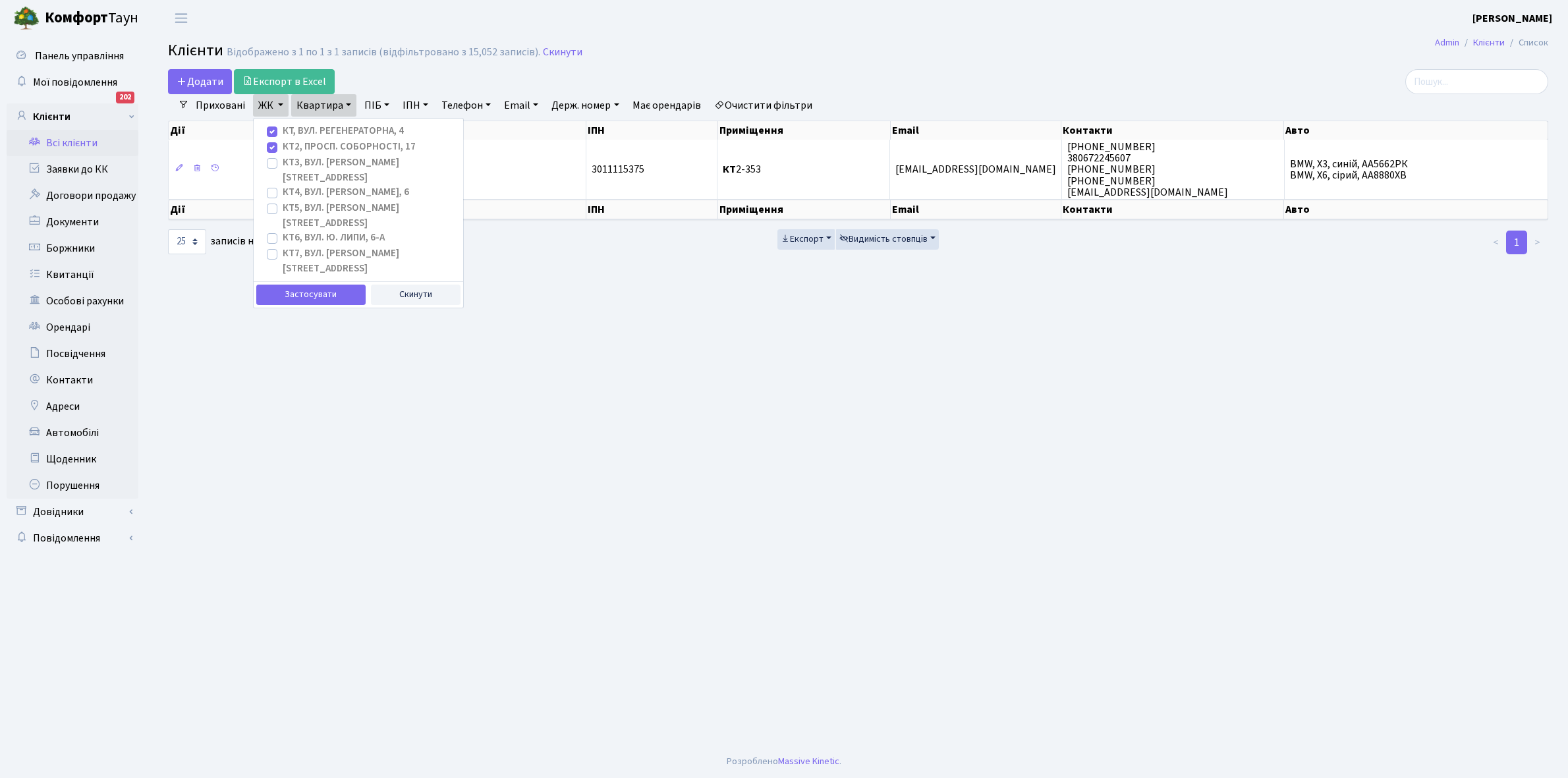
checkbox input "false"
click at [299, 284] on button "Застосувати" at bounding box center [310, 295] width 109 height 20
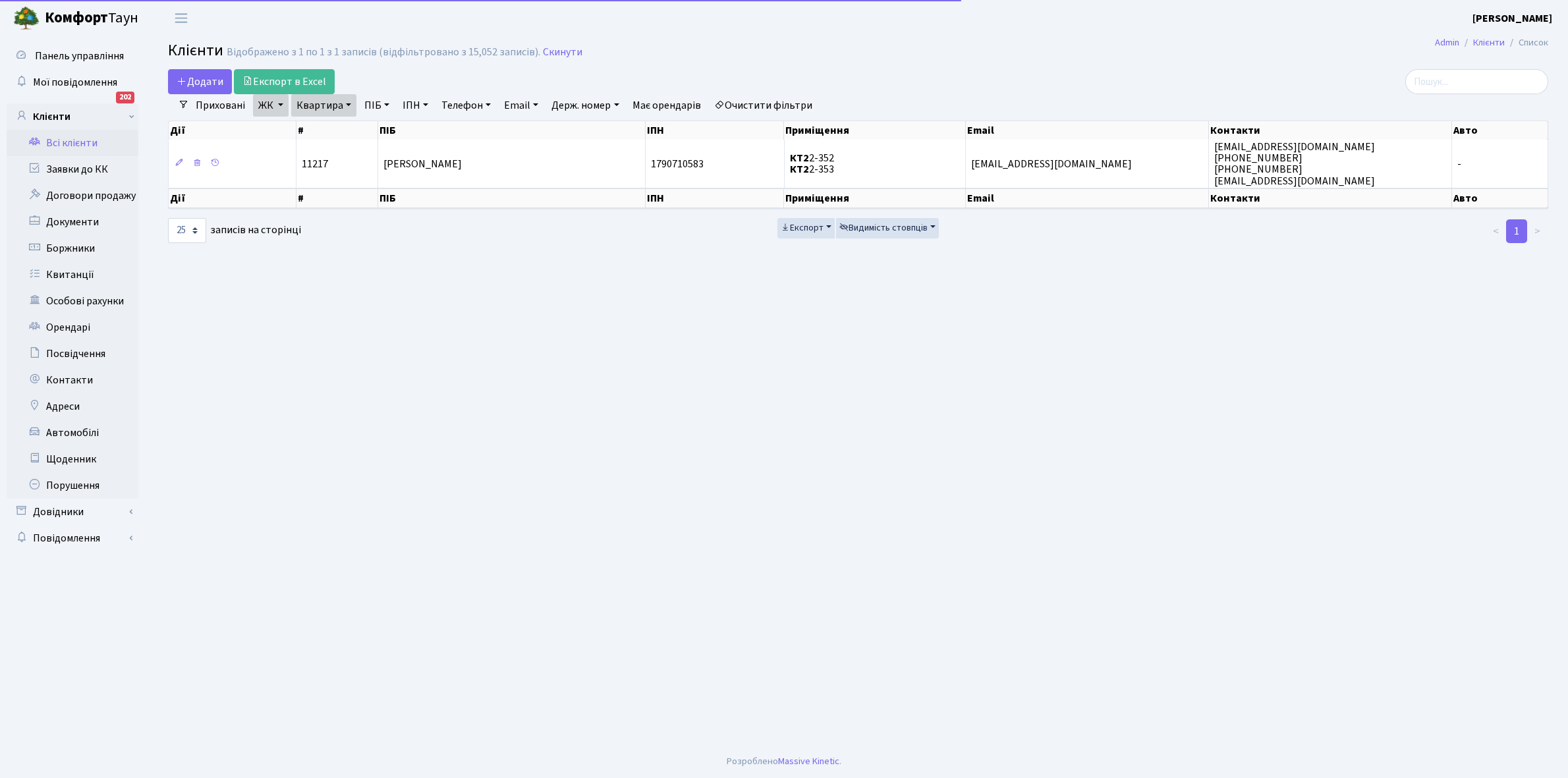
click at [347, 102] on link "Квартира" at bounding box center [324, 105] width 65 height 23
click at [336, 127] on input "2-353" at bounding box center [330, 131] width 77 height 25
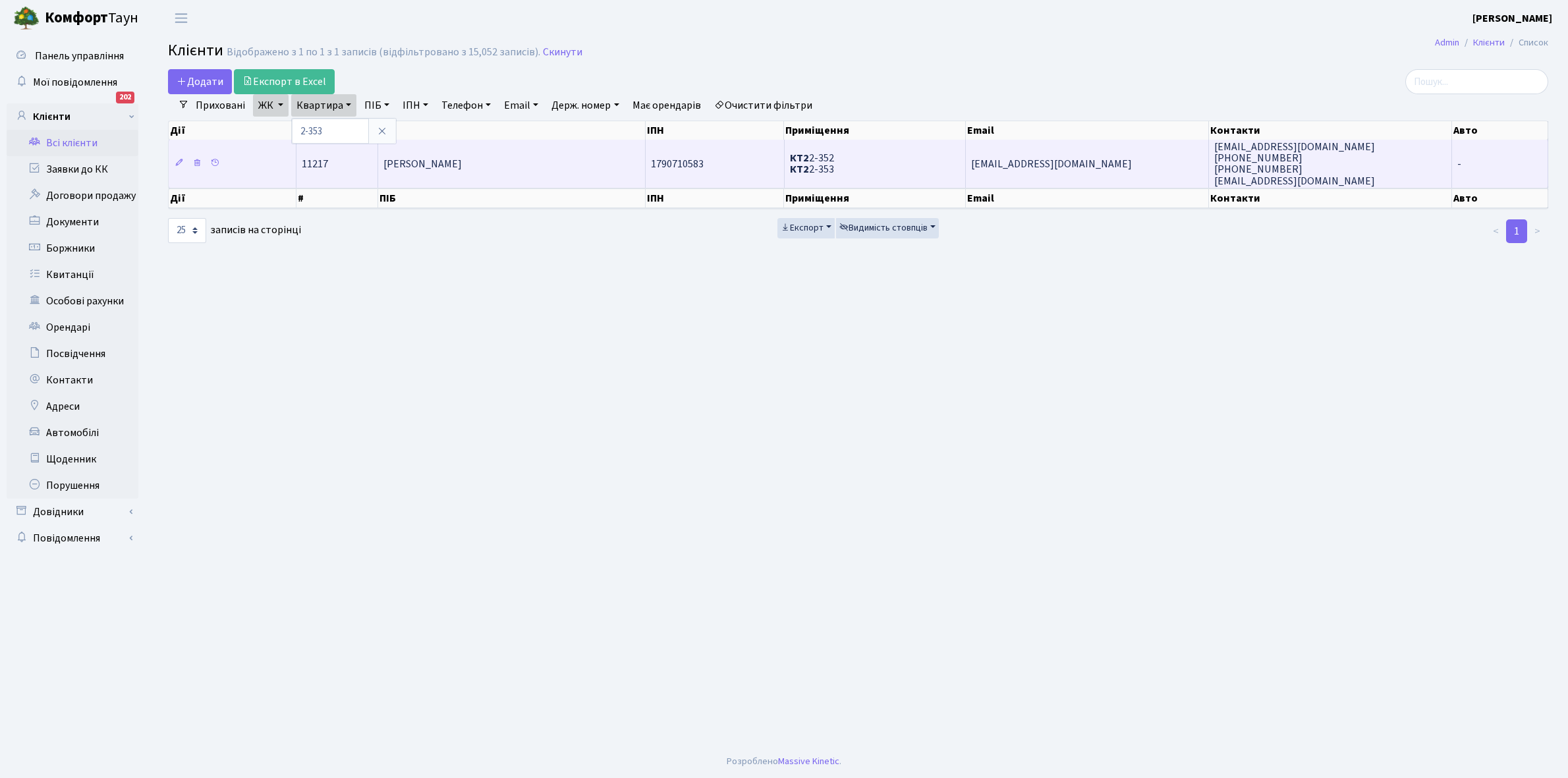
click at [462, 168] on span "Моспанюк Ніна Іванівна" at bounding box center [423, 164] width 79 height 14
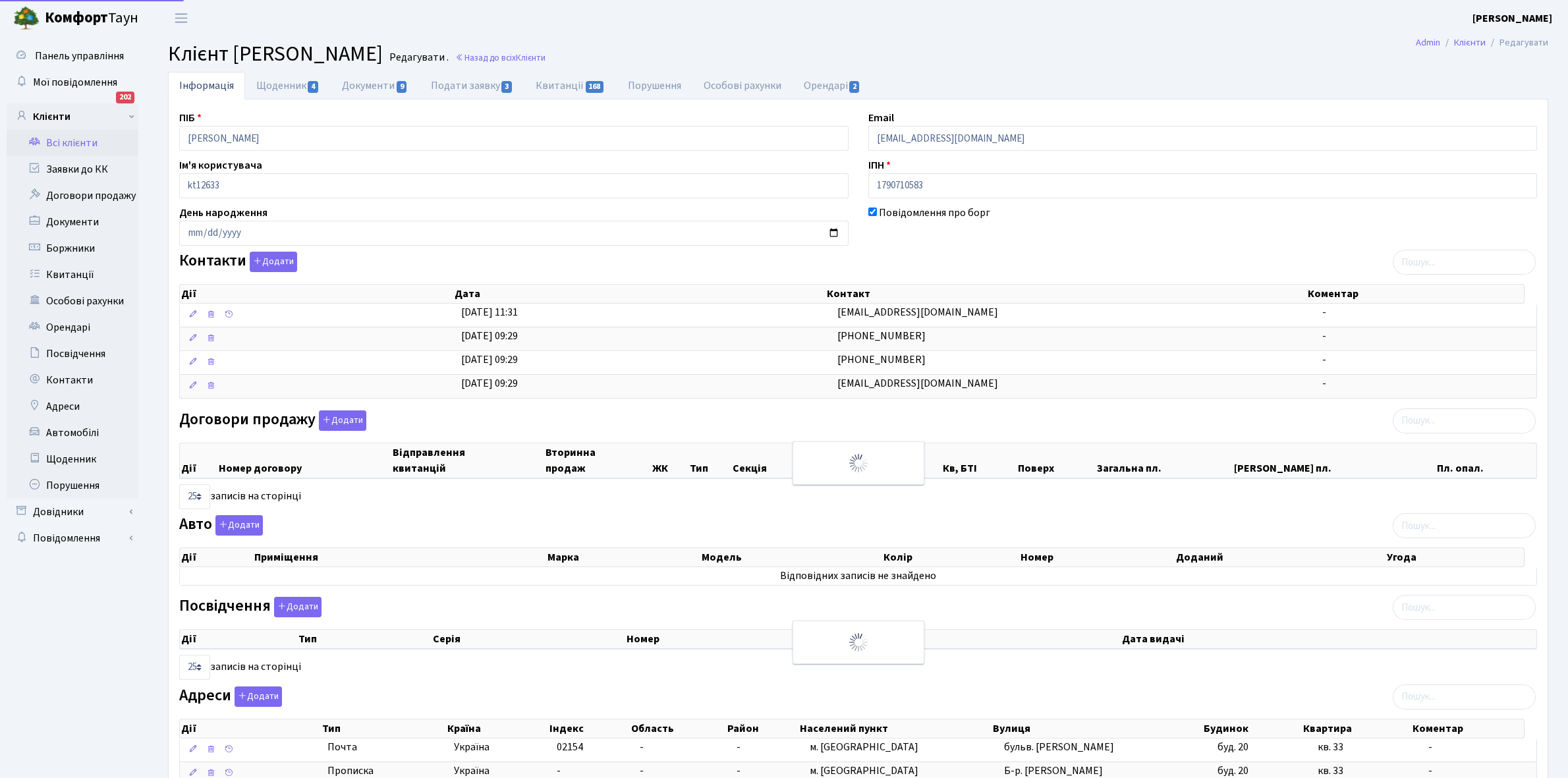
select select "25"
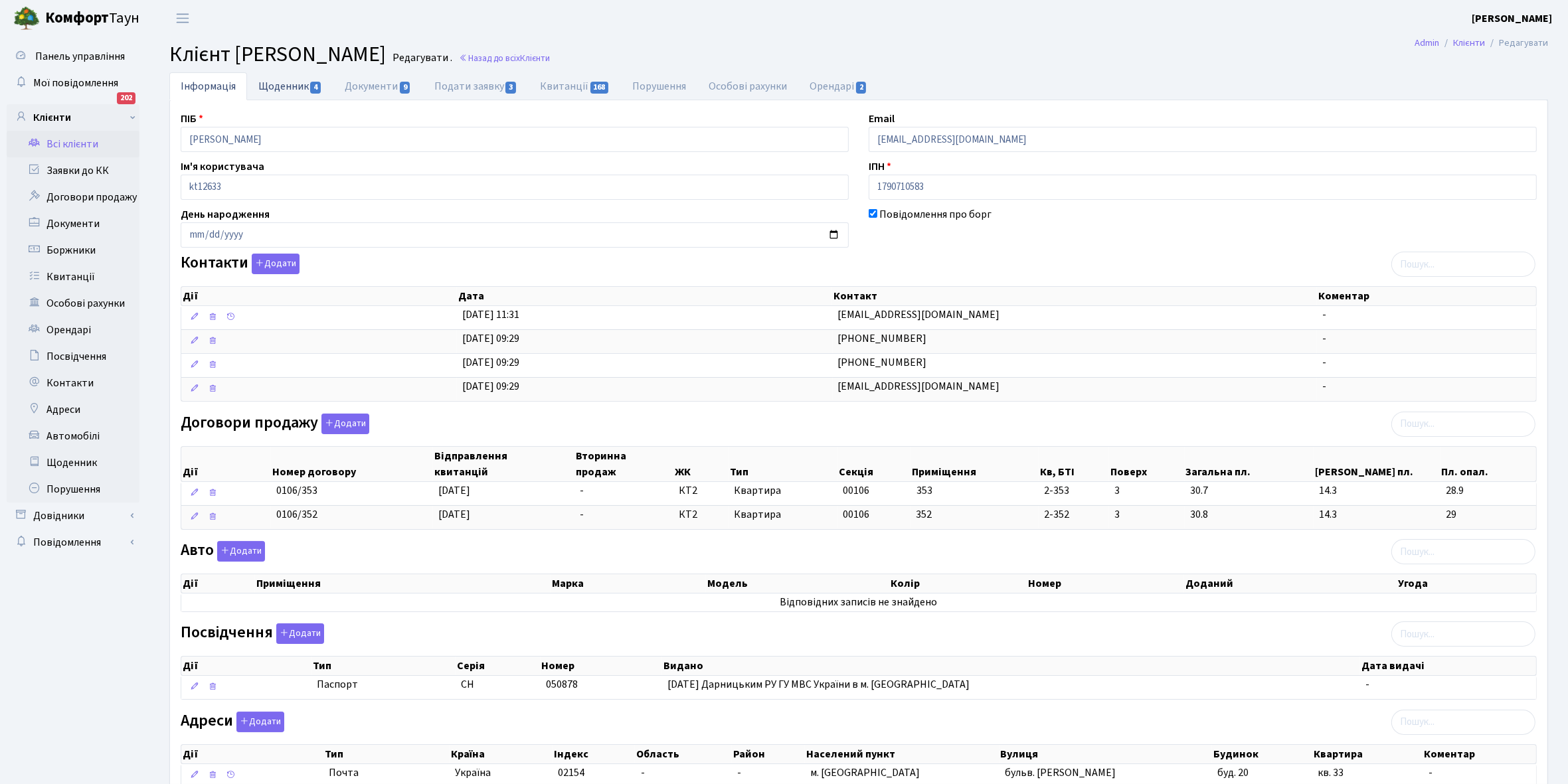
click at [273, 89] on link "Щоденник 4" at bounding box center [290, 86] width 86 height 27
select select "25"
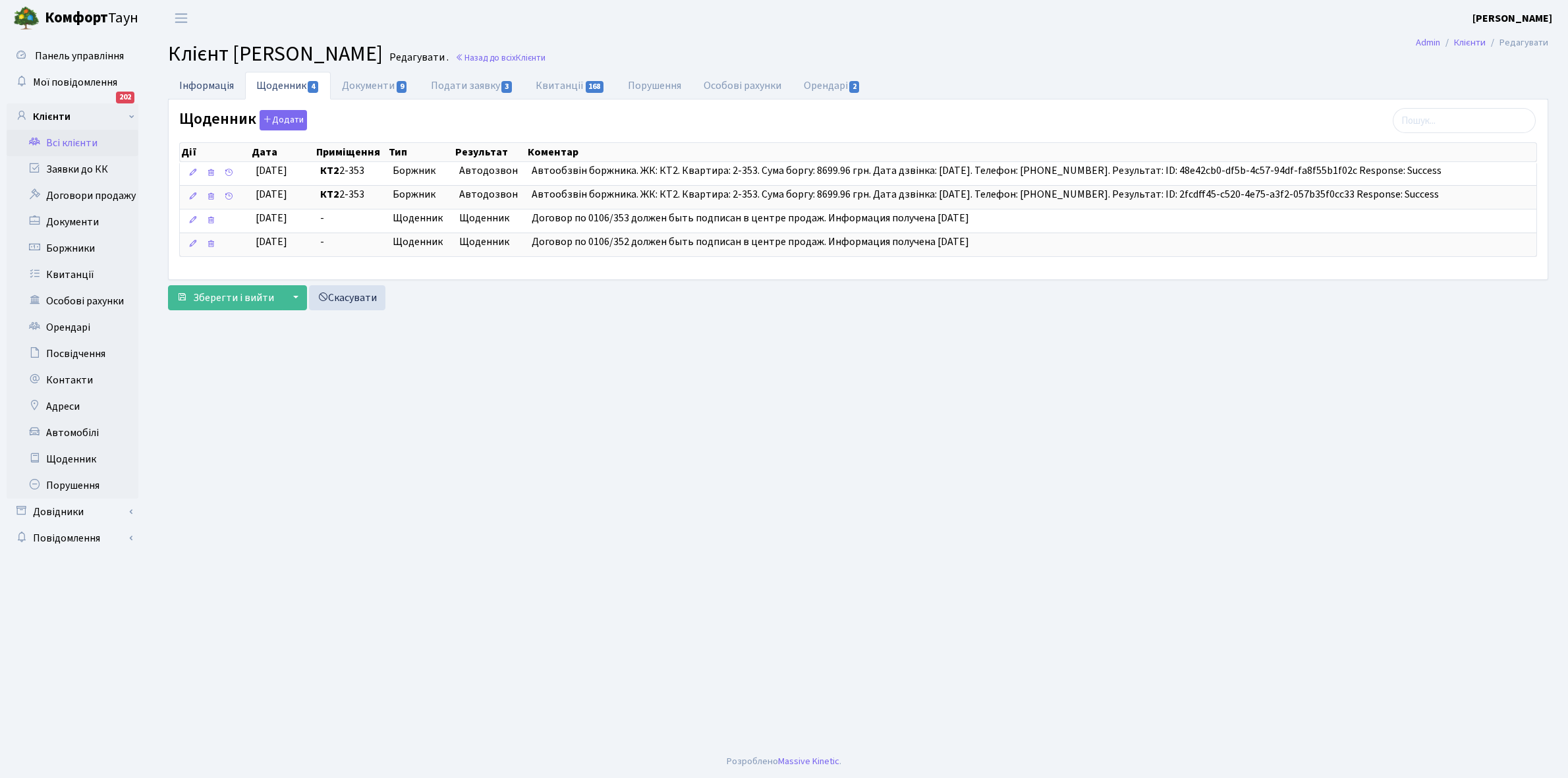
click at [194, 84] on link "Інформація" at bounding box center [207, 85] width 77 height 27
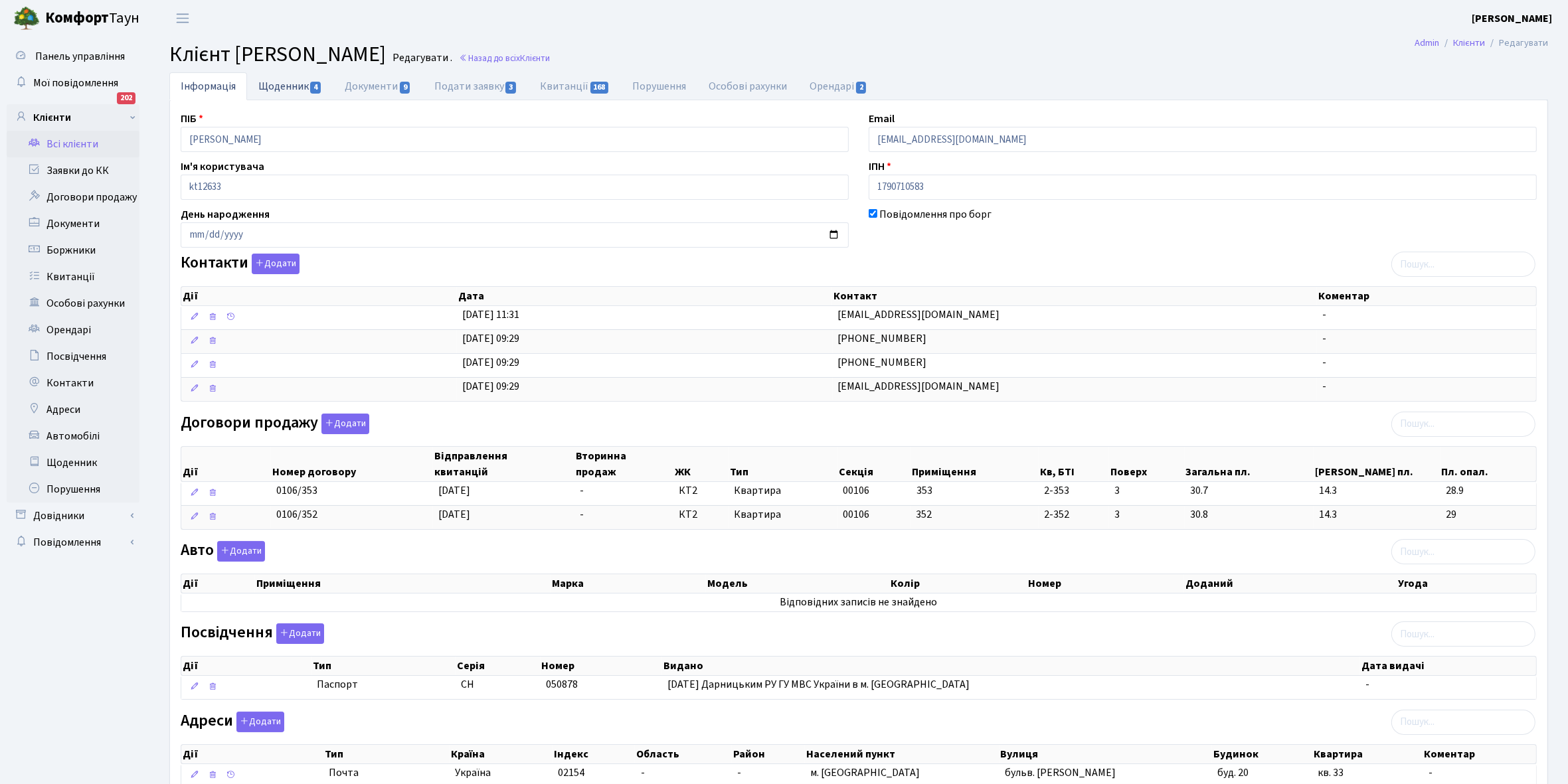
click at [284, 84] on link "Щоденник 4" at bounding box center [290, 86] width 86 height 27
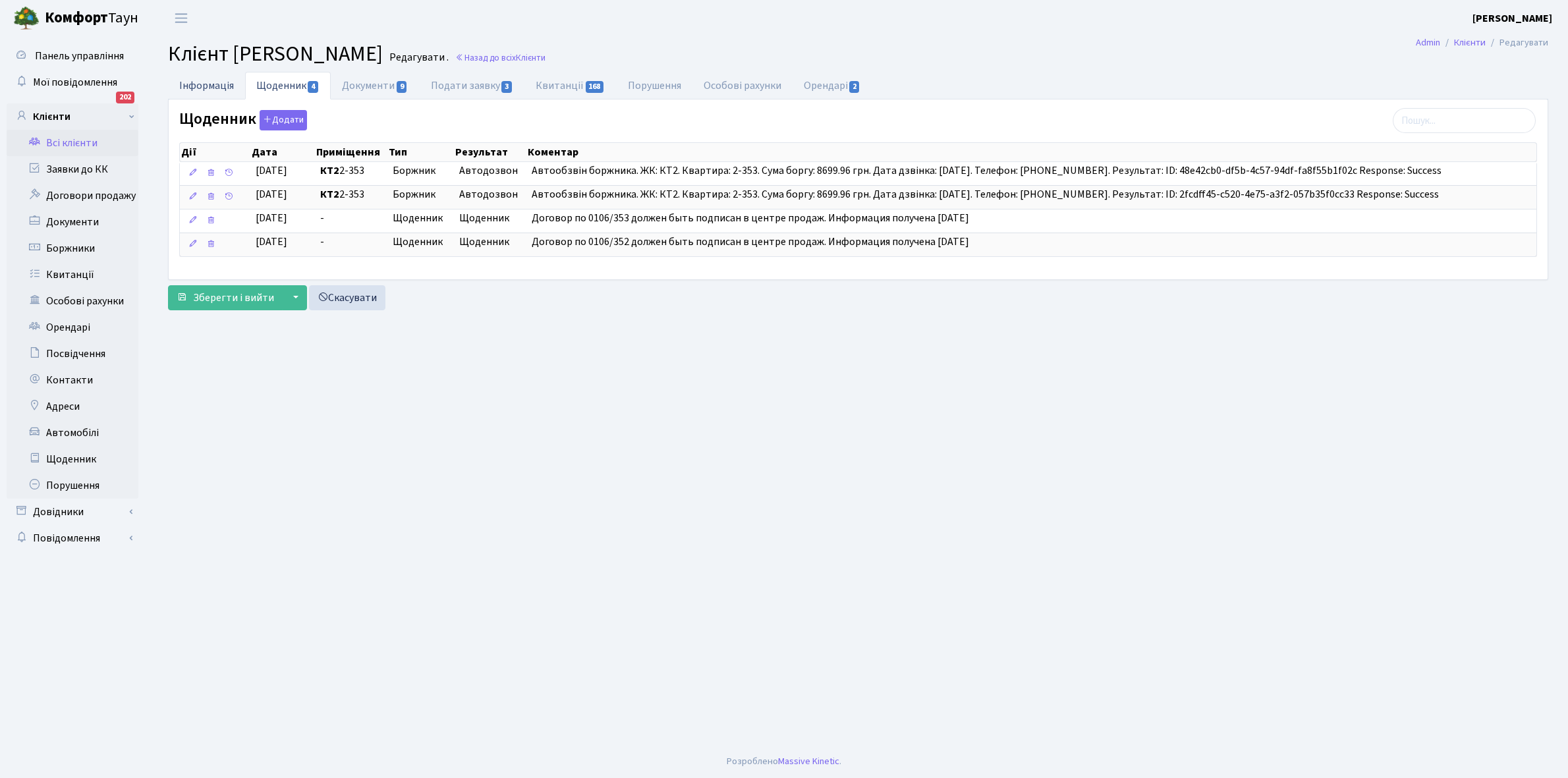
click at [179, 89] on link "Інформація" at bounding box center [207, 85] width 77 height 27
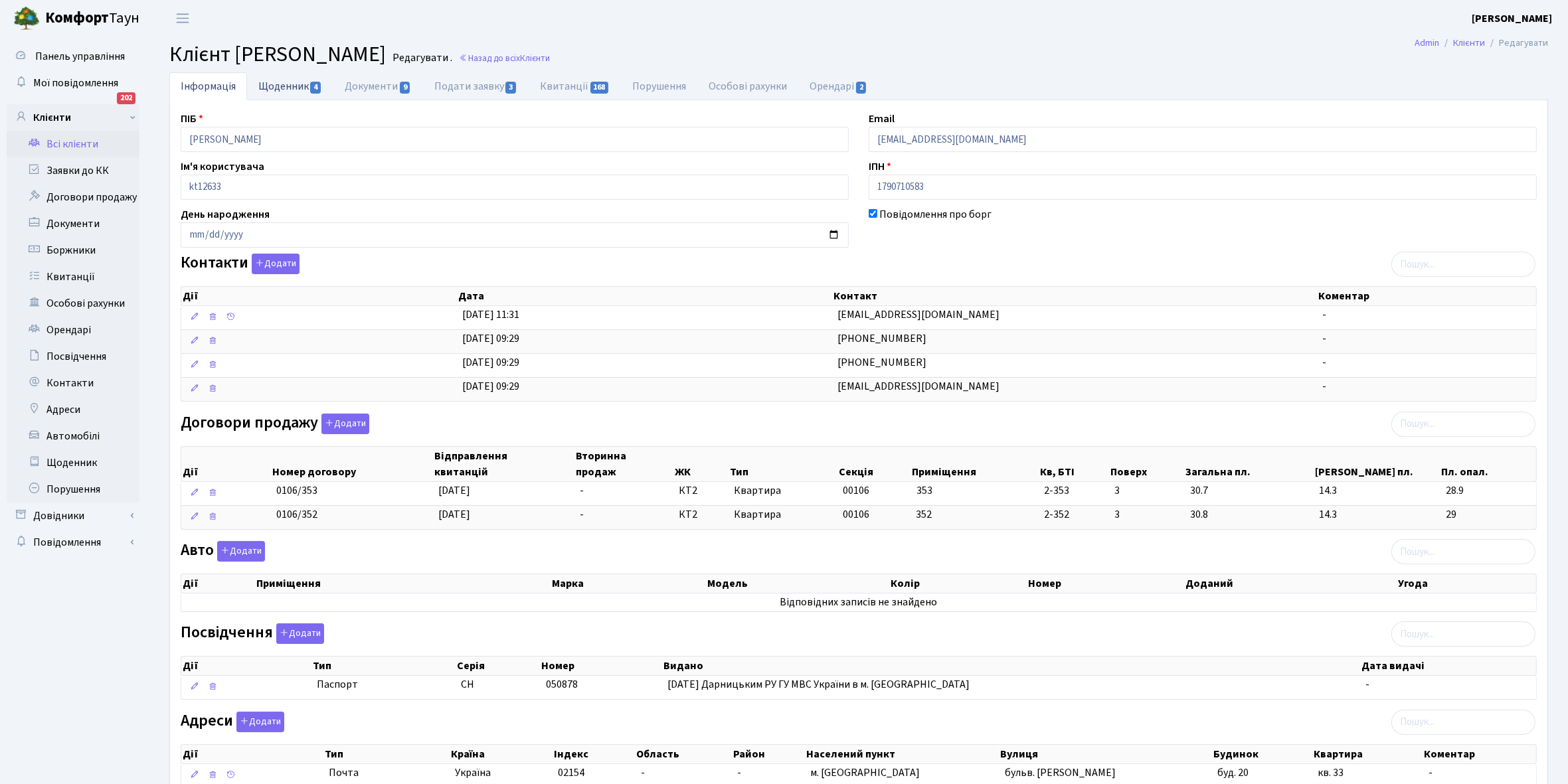
click at [263, 87] on link "Щоденник 4" at bounding box center [290, 86] width 86 height 27
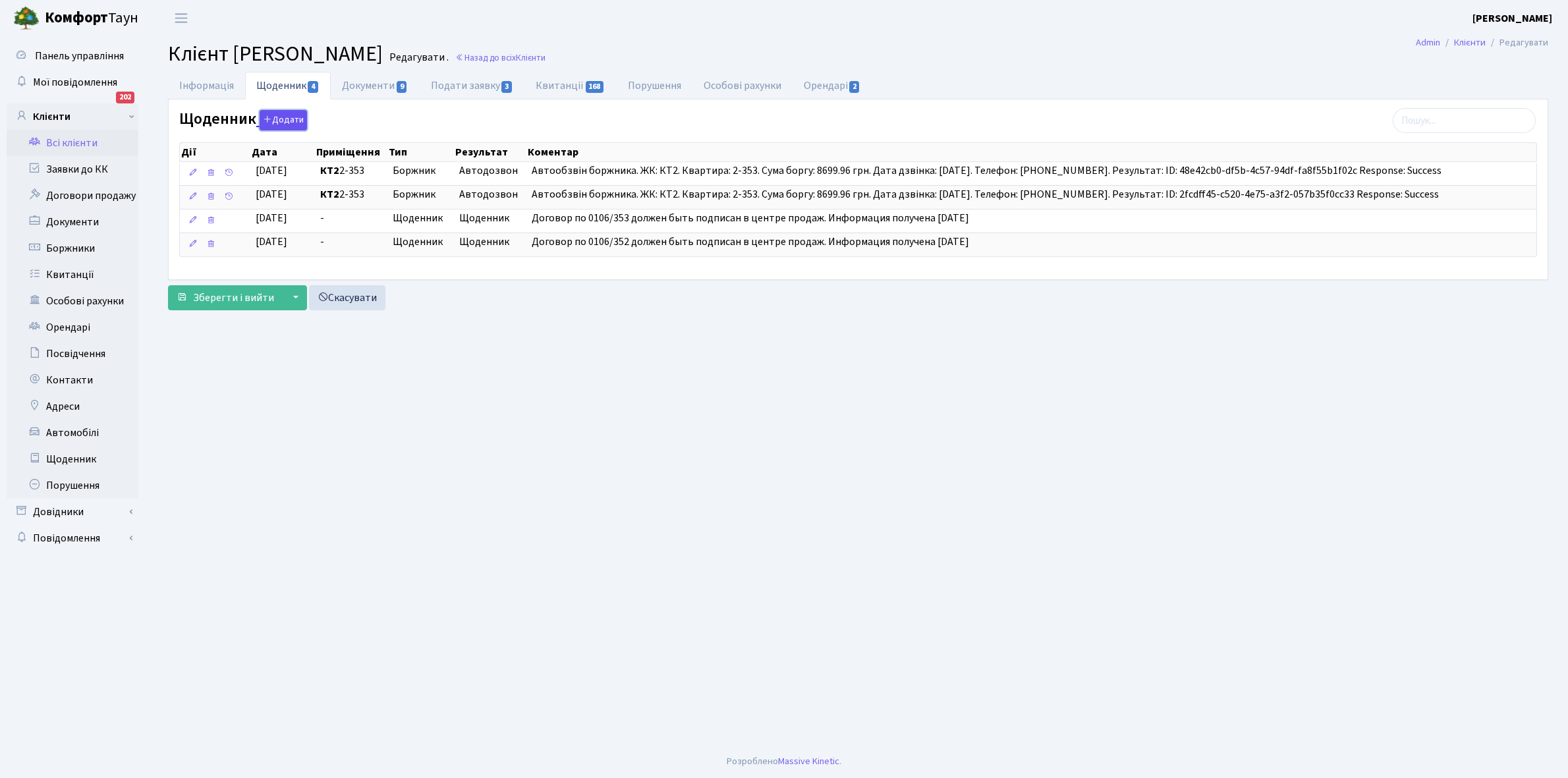
click at [288, 120] on button "Додати" at bounding box center [283, 120] width 47 height 20
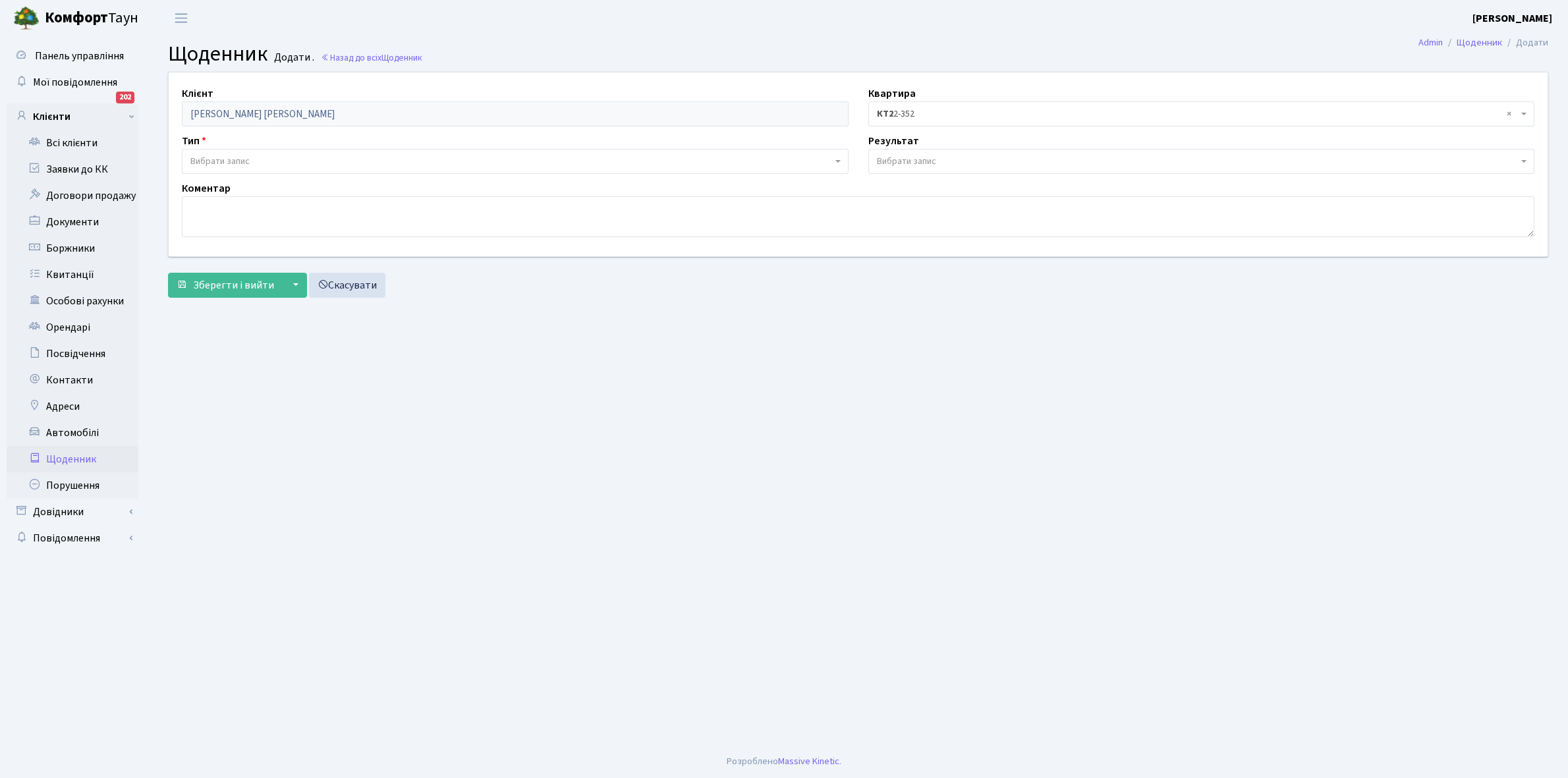
click at [207, 162] on span "Вибрати запис" at bounding box center [219, 161] width 59 height 13
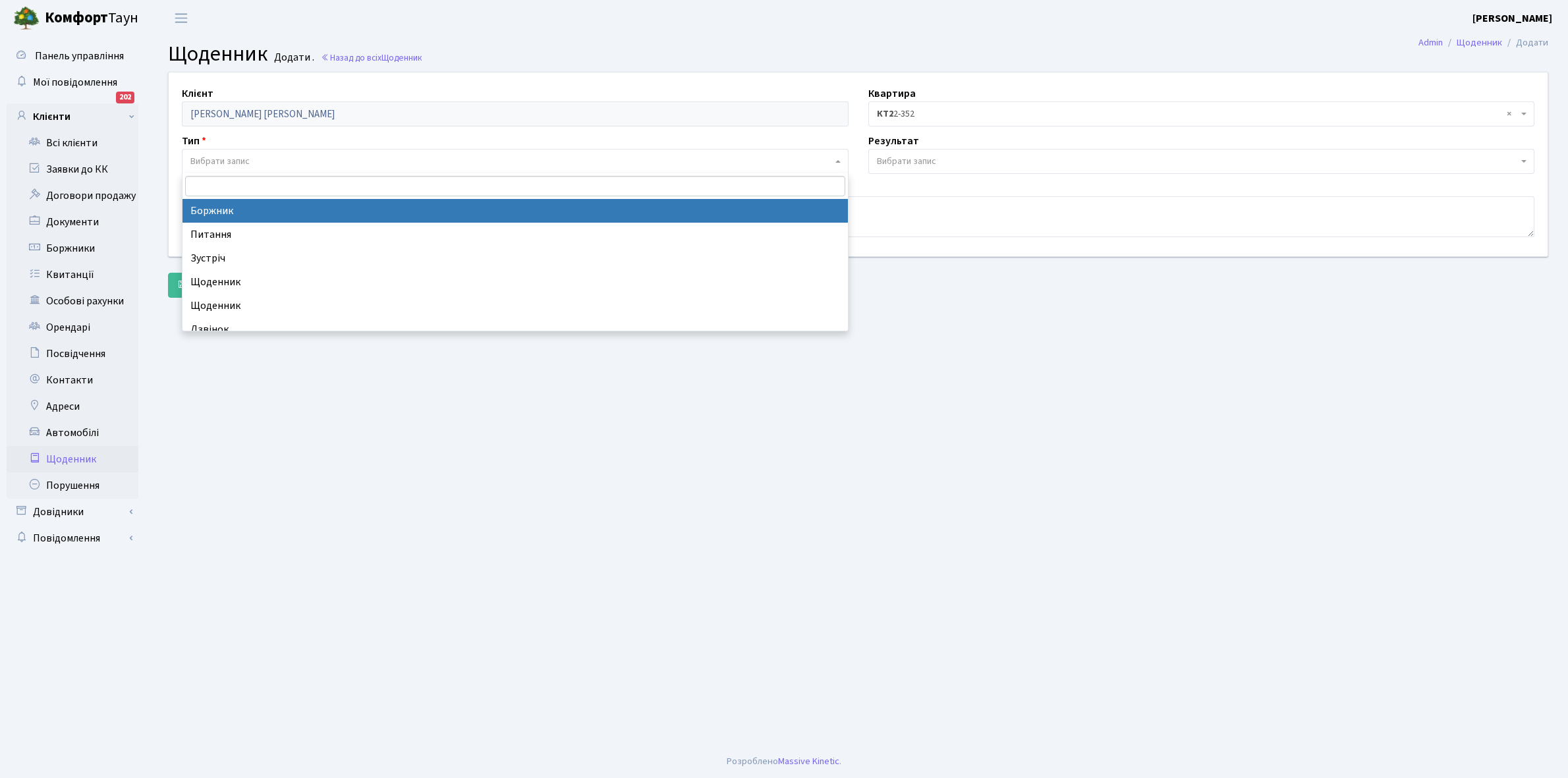
select select "189"
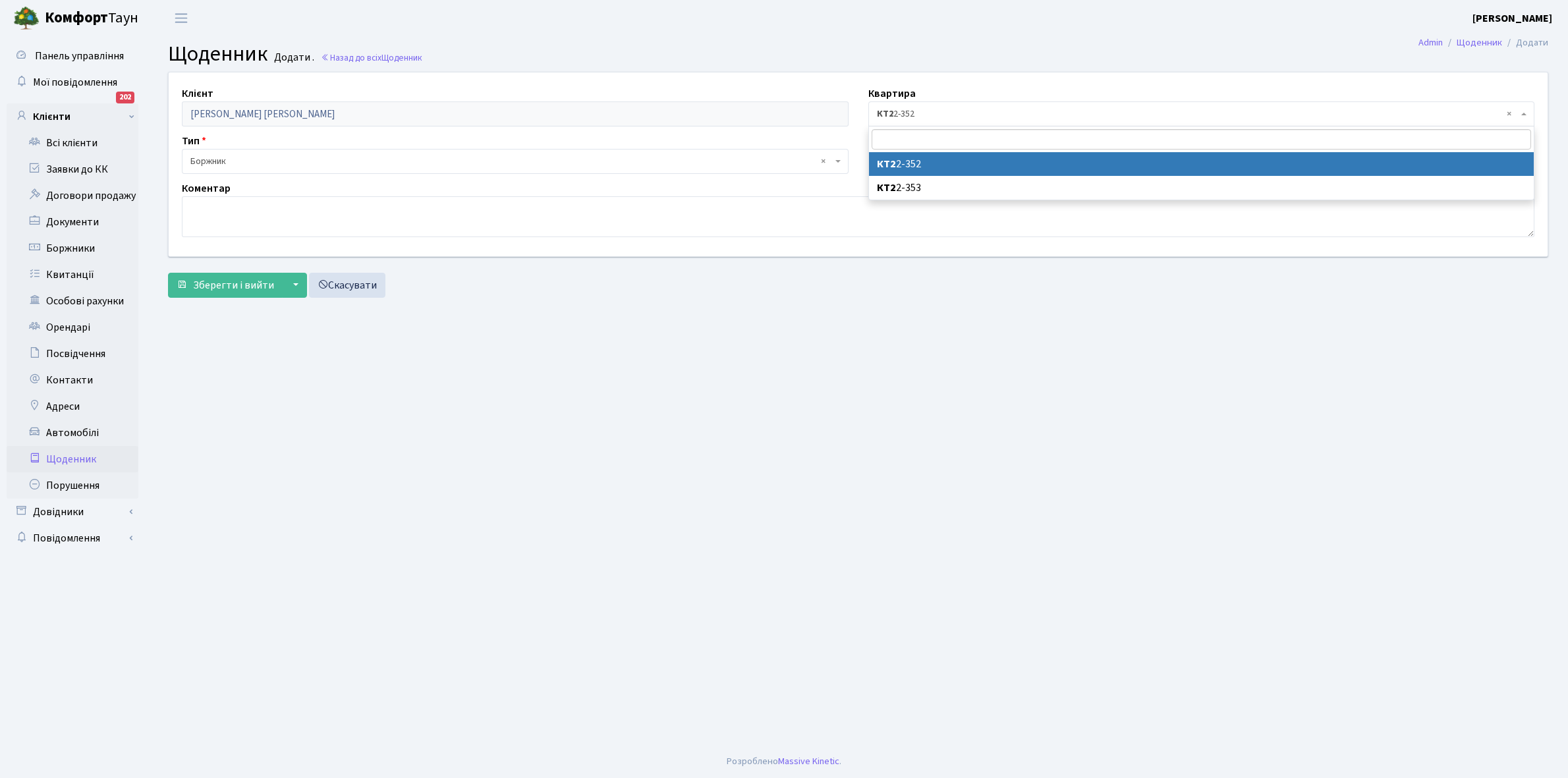
click at [931, 116] on span "× КТ2 2-352" at bounding box center [1198, 114] width 642 height 13
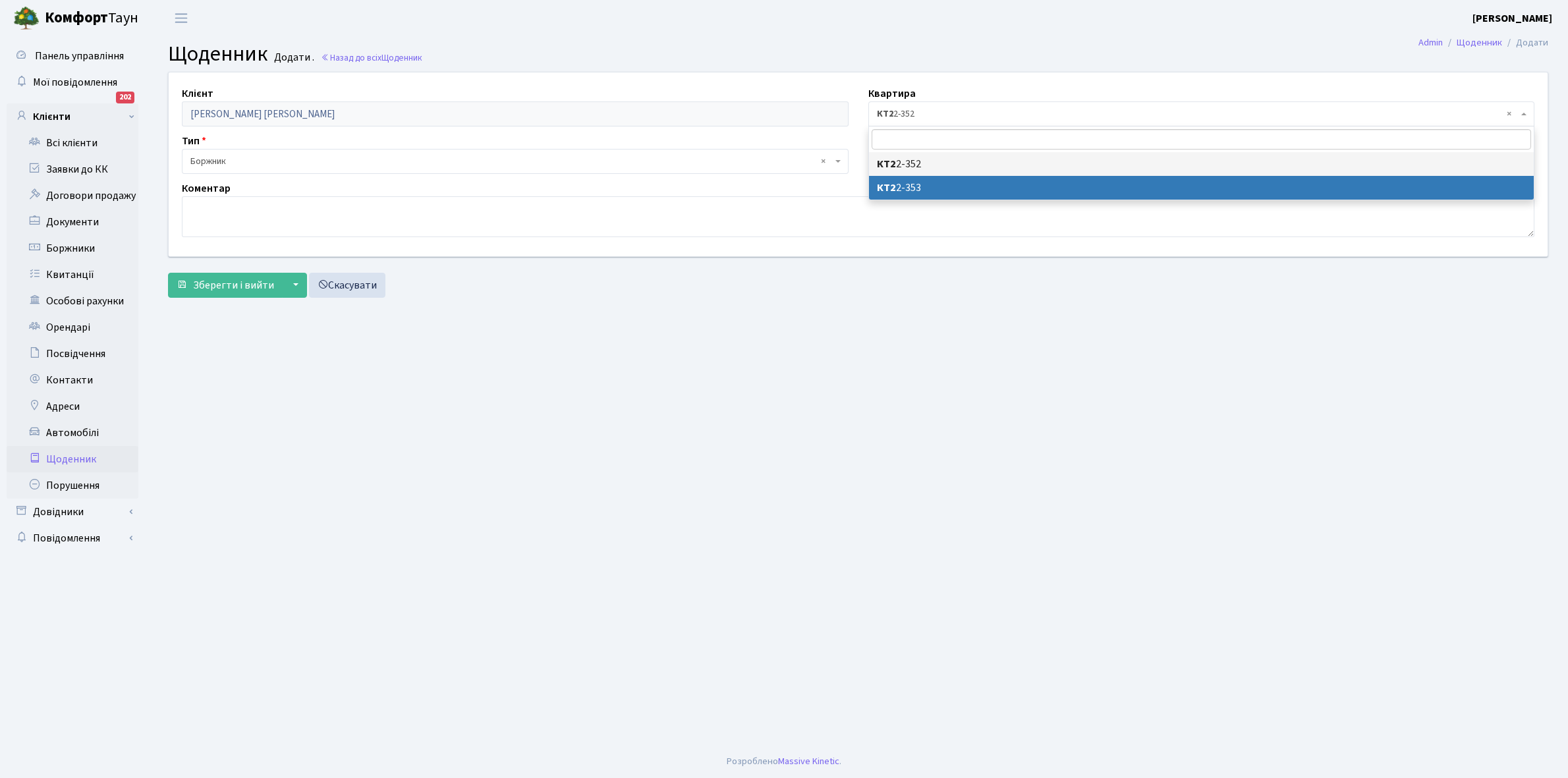
select select "16290"
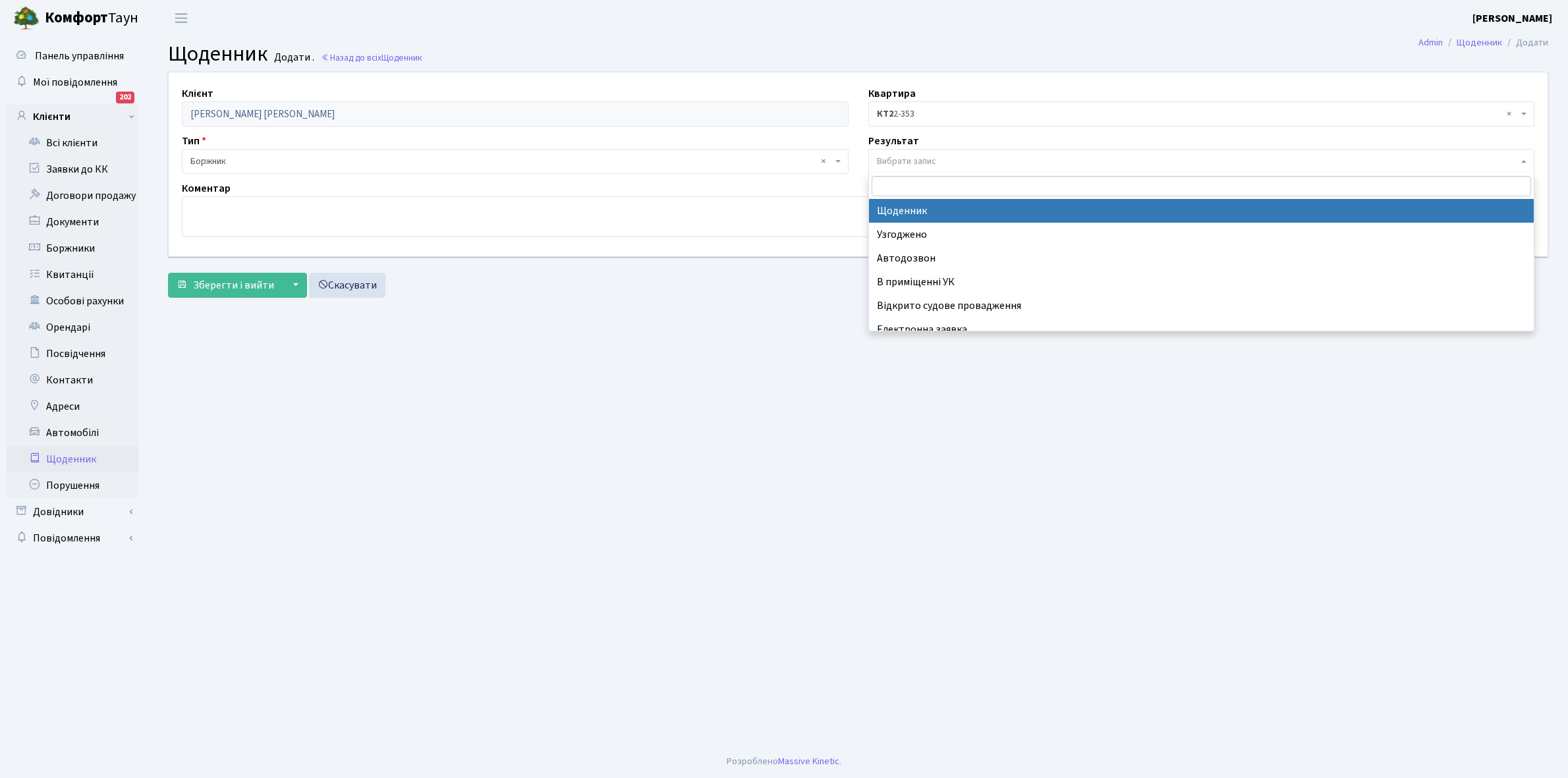
click at [905, 157] on span "Вибрати запис" at bounding box center [906, 161] width 59 height 13
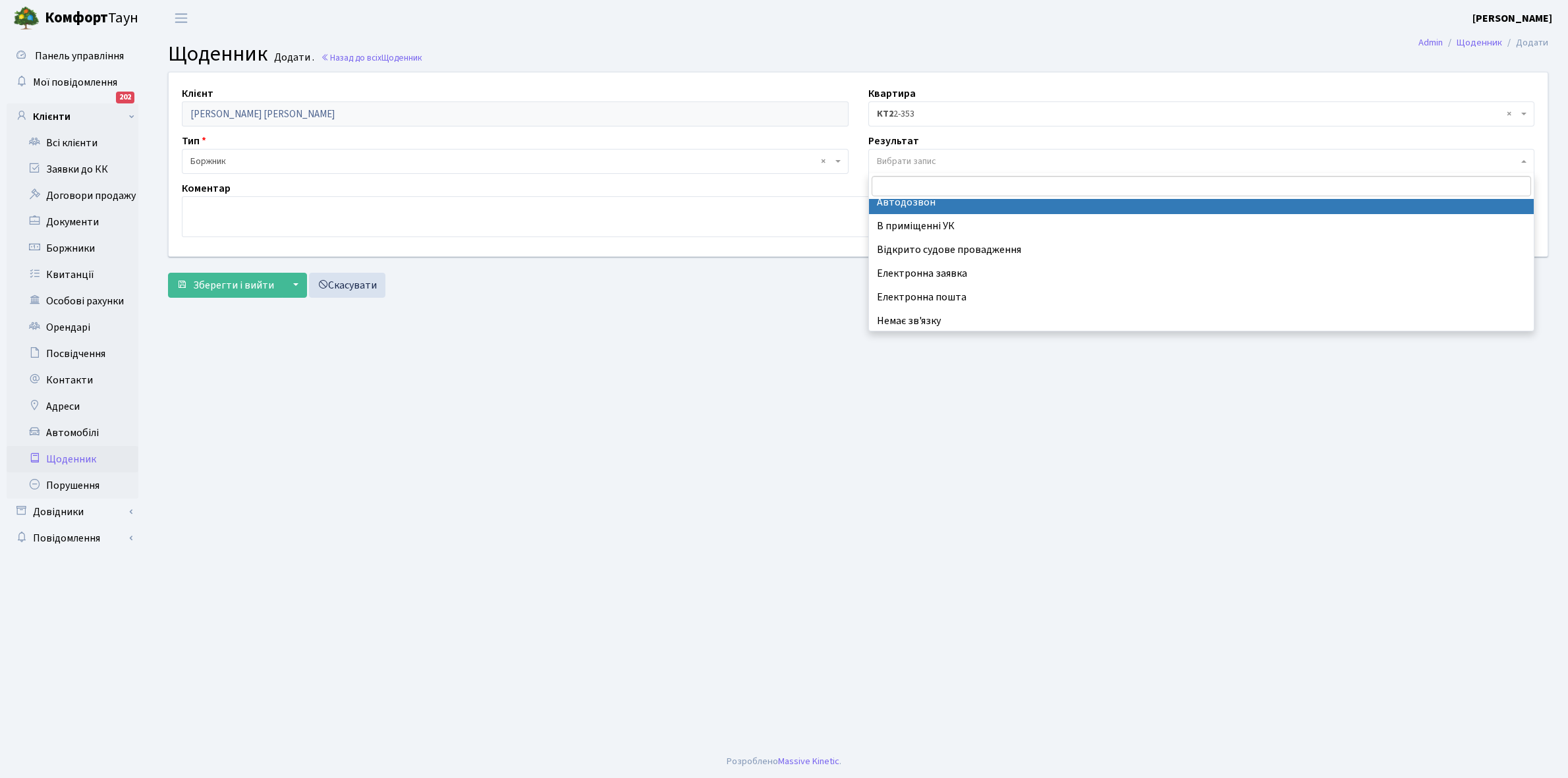
scroll to position [81, 0]
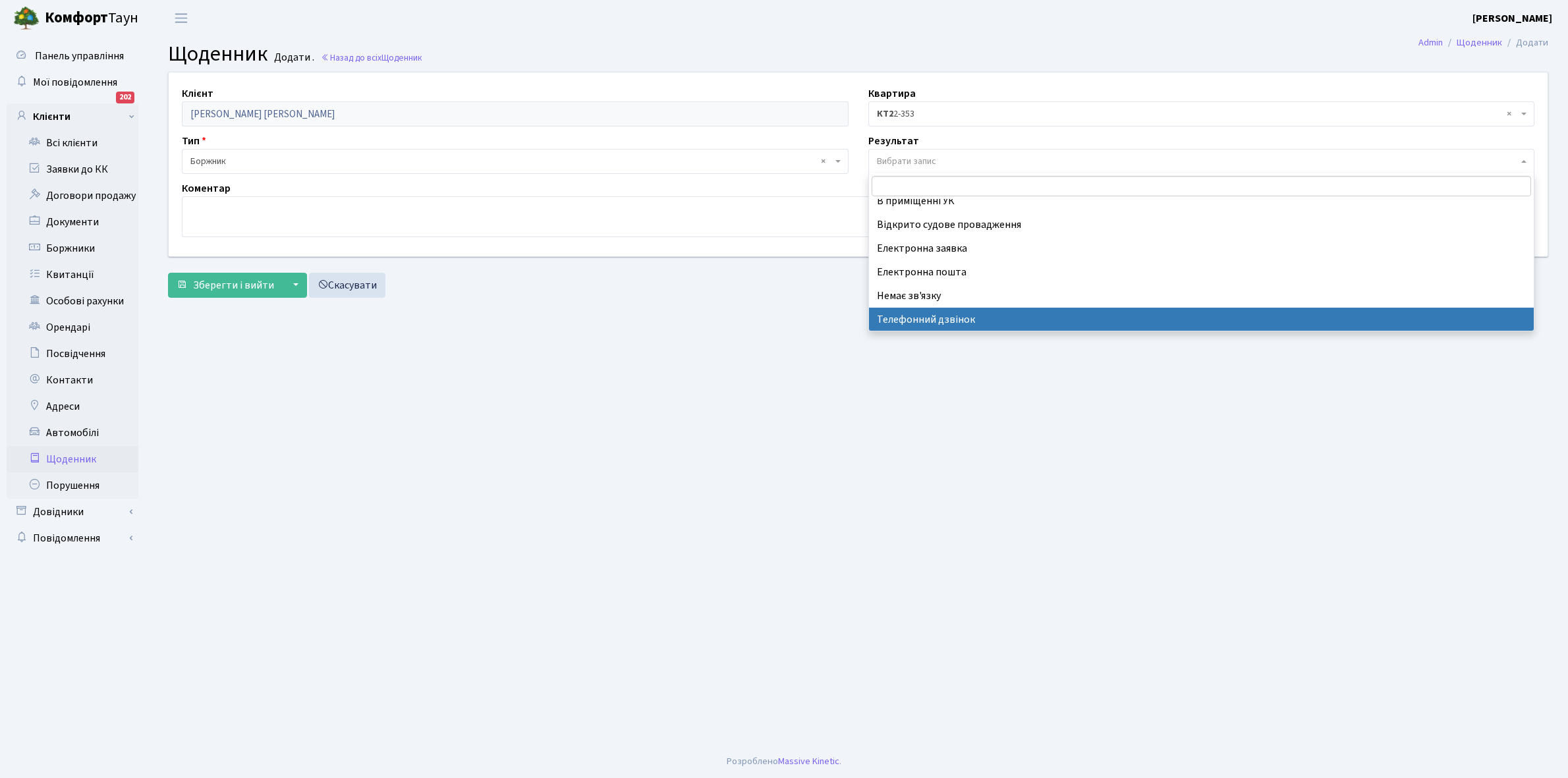
select select "196"
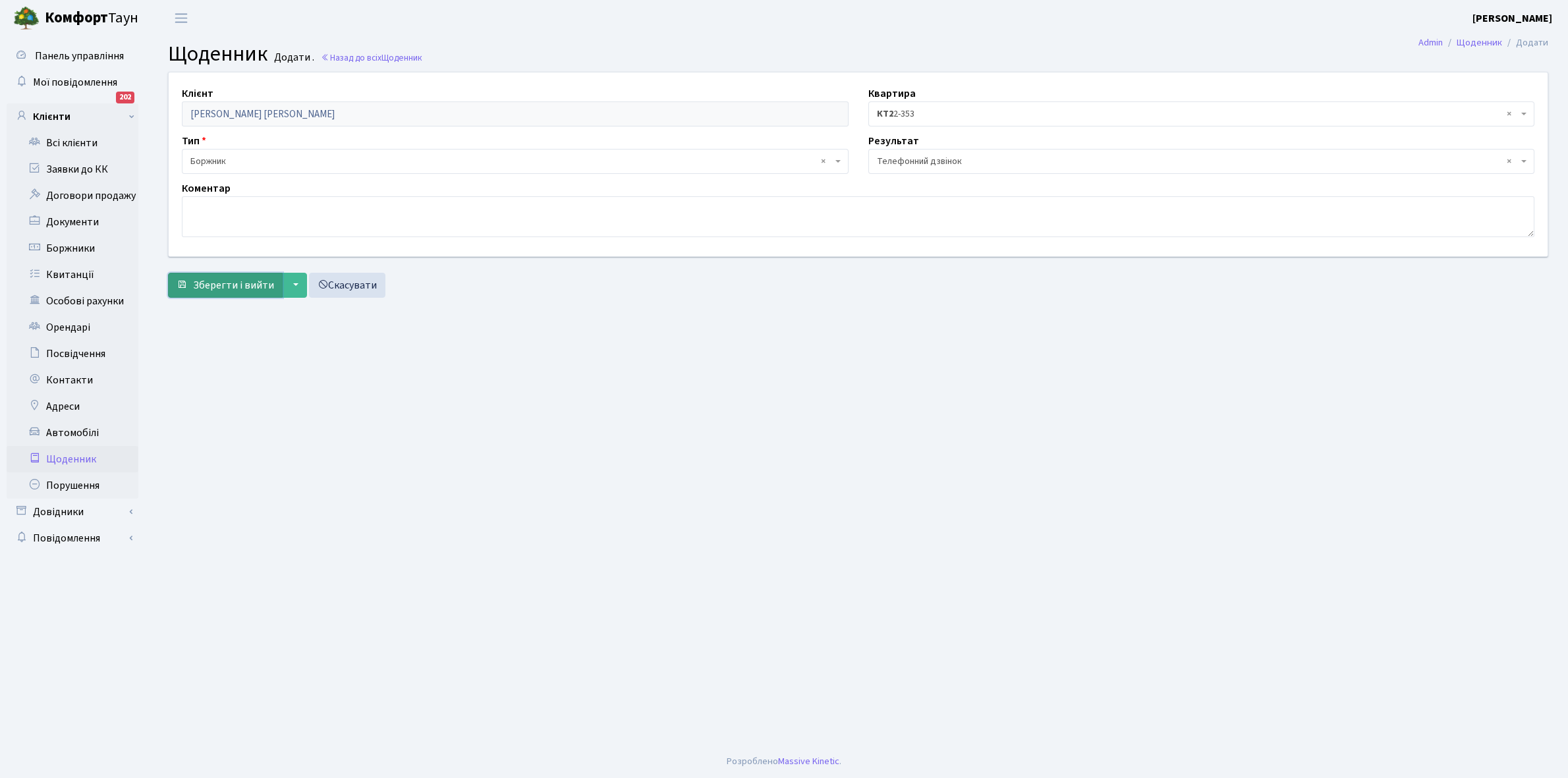
click at [228, 288] on span "Зберегти і вийти" at bounding box center [233, 285] width 81 height 14
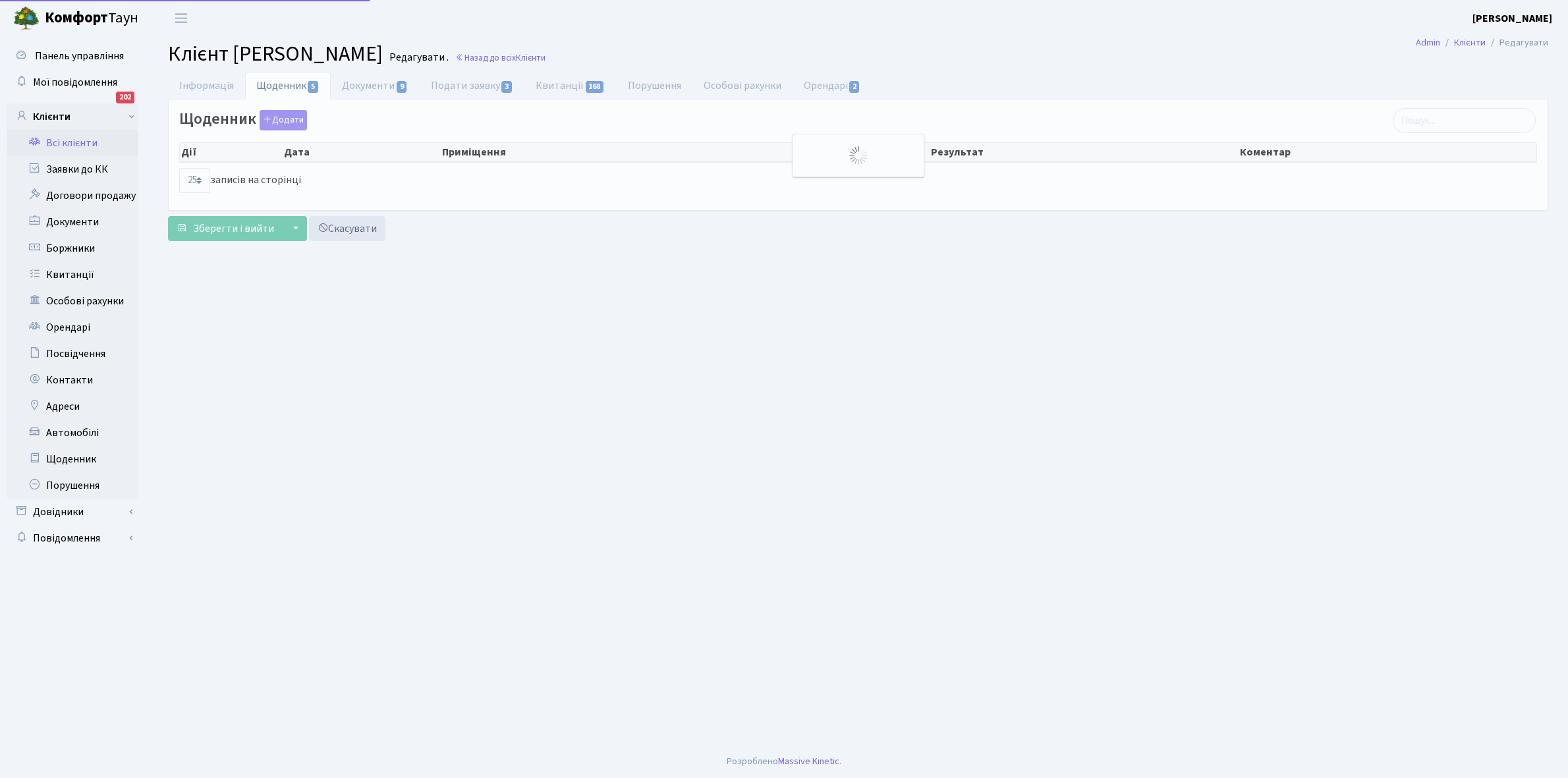
select select "25"
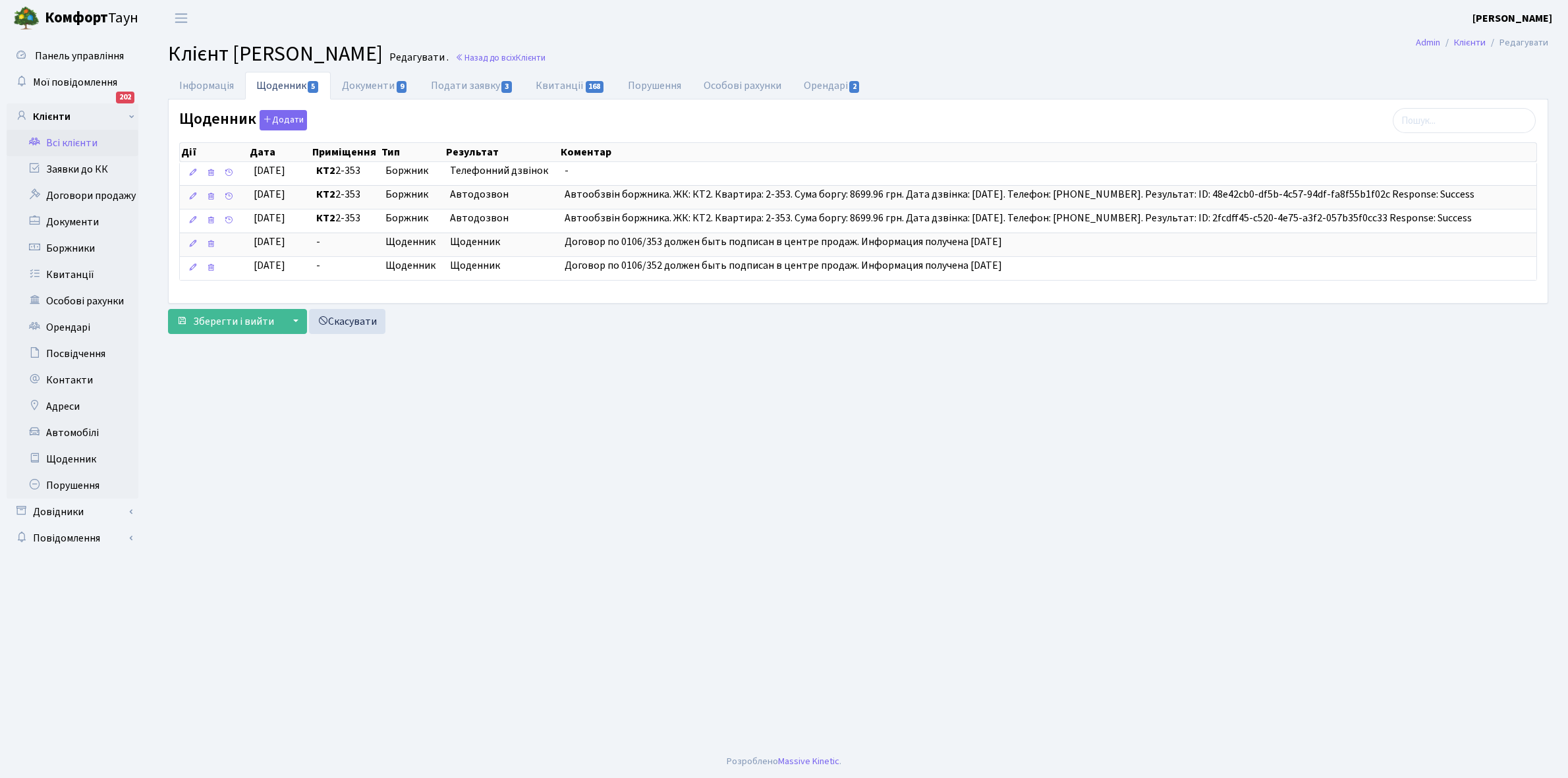
click at [72, 144] on link "Всі клієнти" at bounding box center [72, 143] width 132 height 27
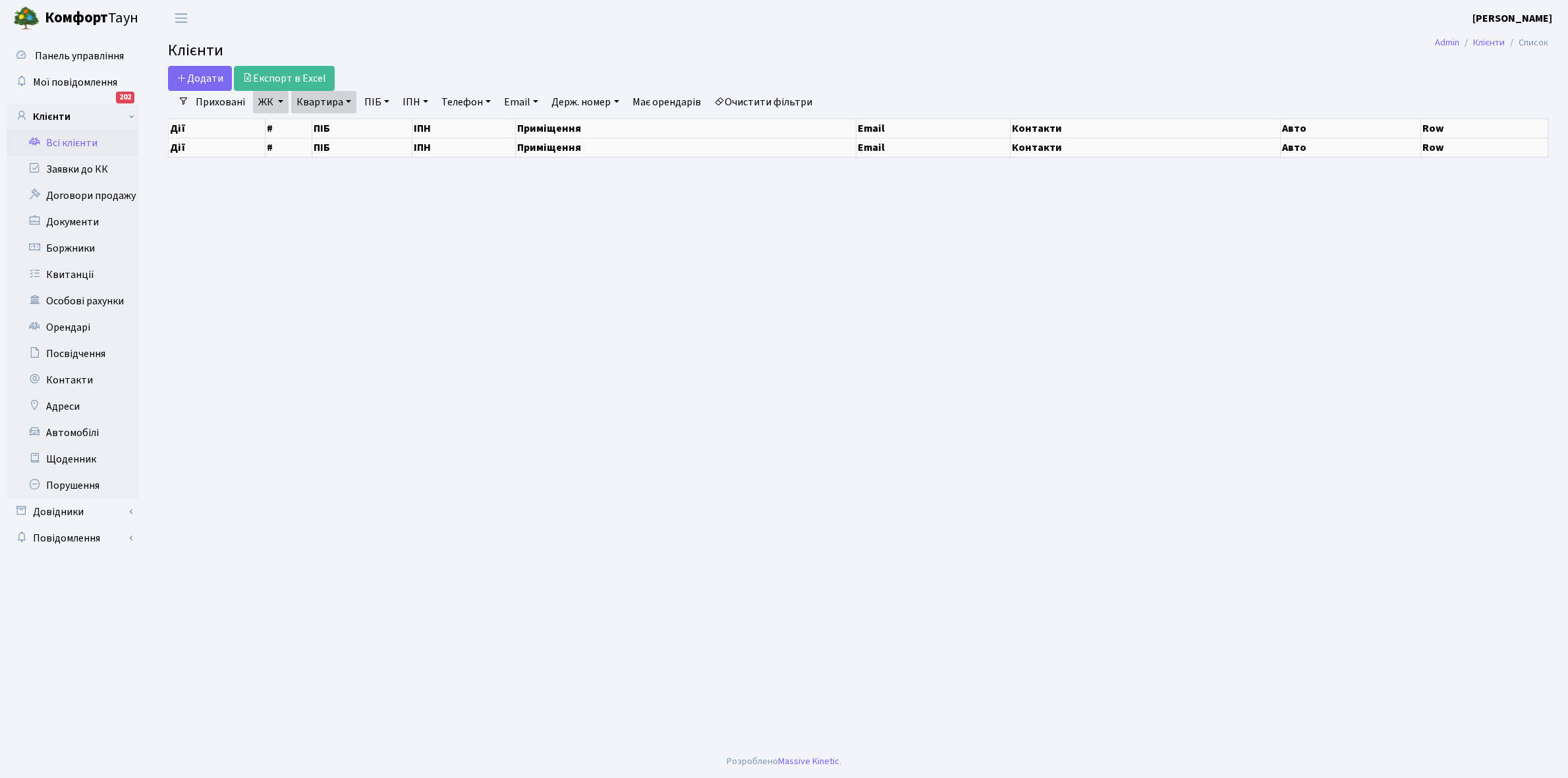
select select "25"
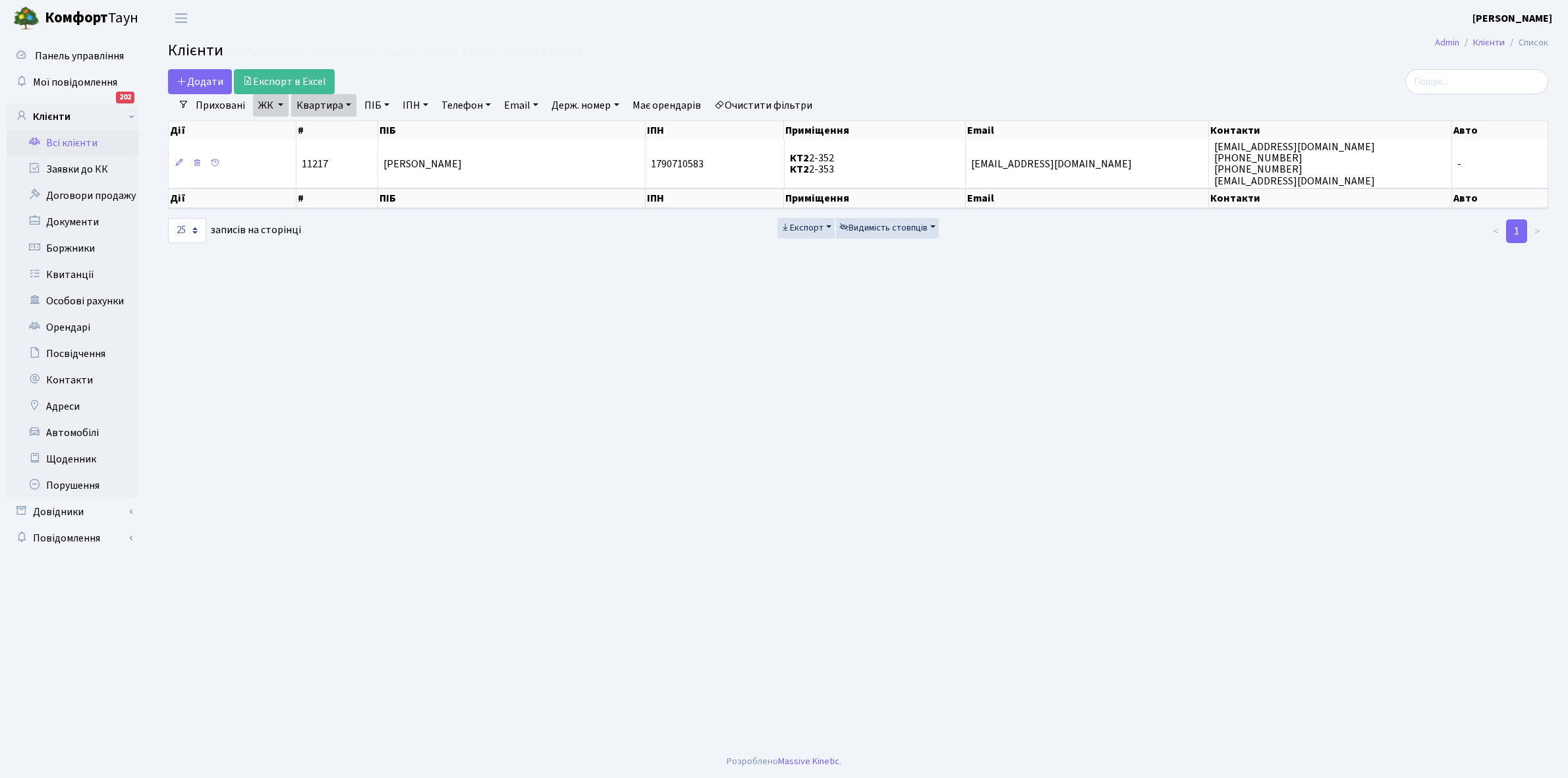
click at [277, 104] on link "ЖК" at bounding box center [270, 105] width 35 height 23
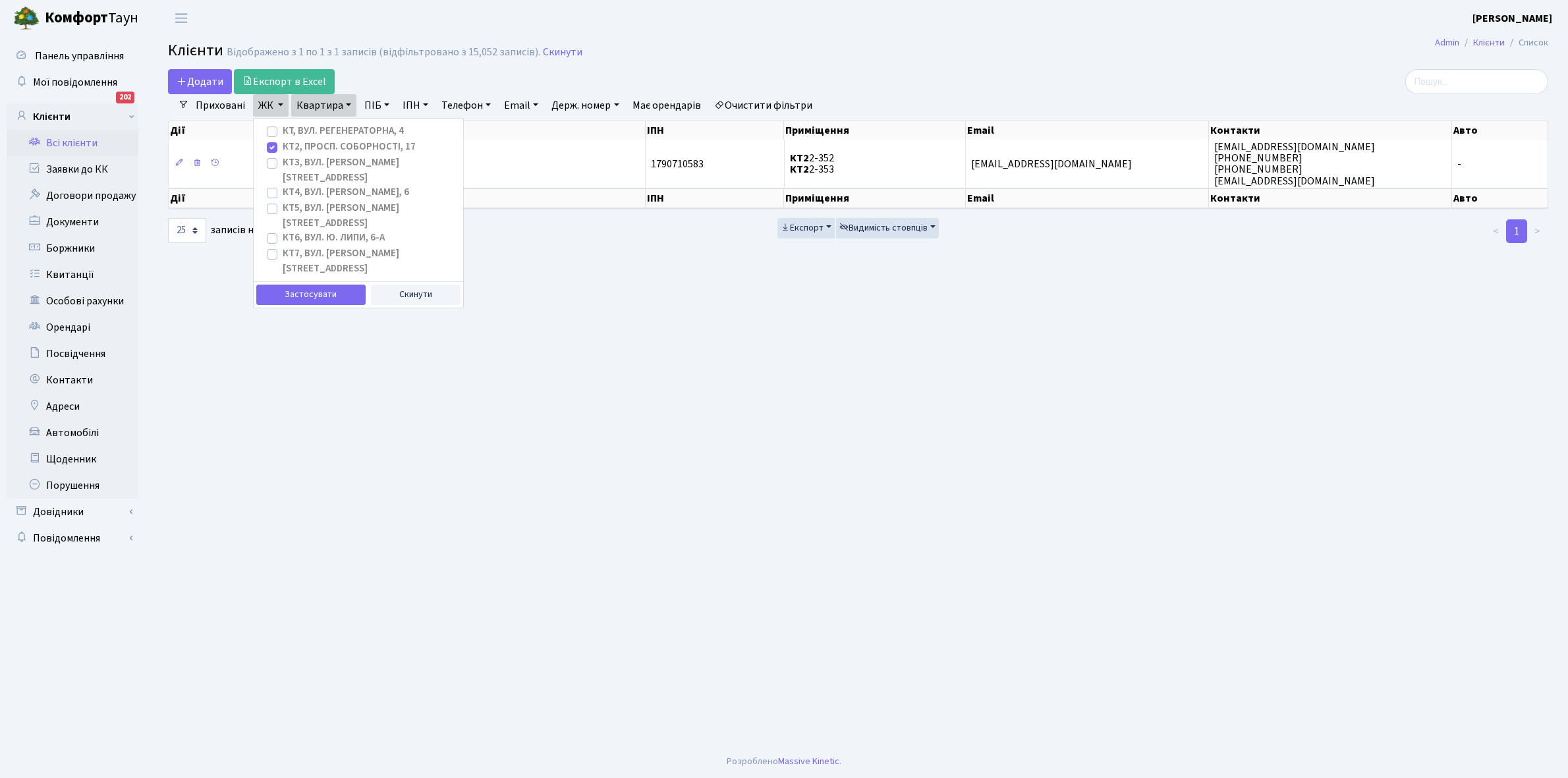
click at [283, 150] on label "КТ2, просп. Соборності, 17" at bounding box center [349, 147] width 133 height 15
click at [283, 149] on input "КТ2, просп. Соборності, 17" at bounding box center [287, 144] width 9 height 9
checkbox input "false"
click at [283, 130] on label "КТ, вул. Регенераторна, 4" at bounding box center [343, 131] width 121 height 15
click at [283, 130] on input "КТ, вул. Регенераторна, 4" at bounding box center [287, 128] width 9 height 9
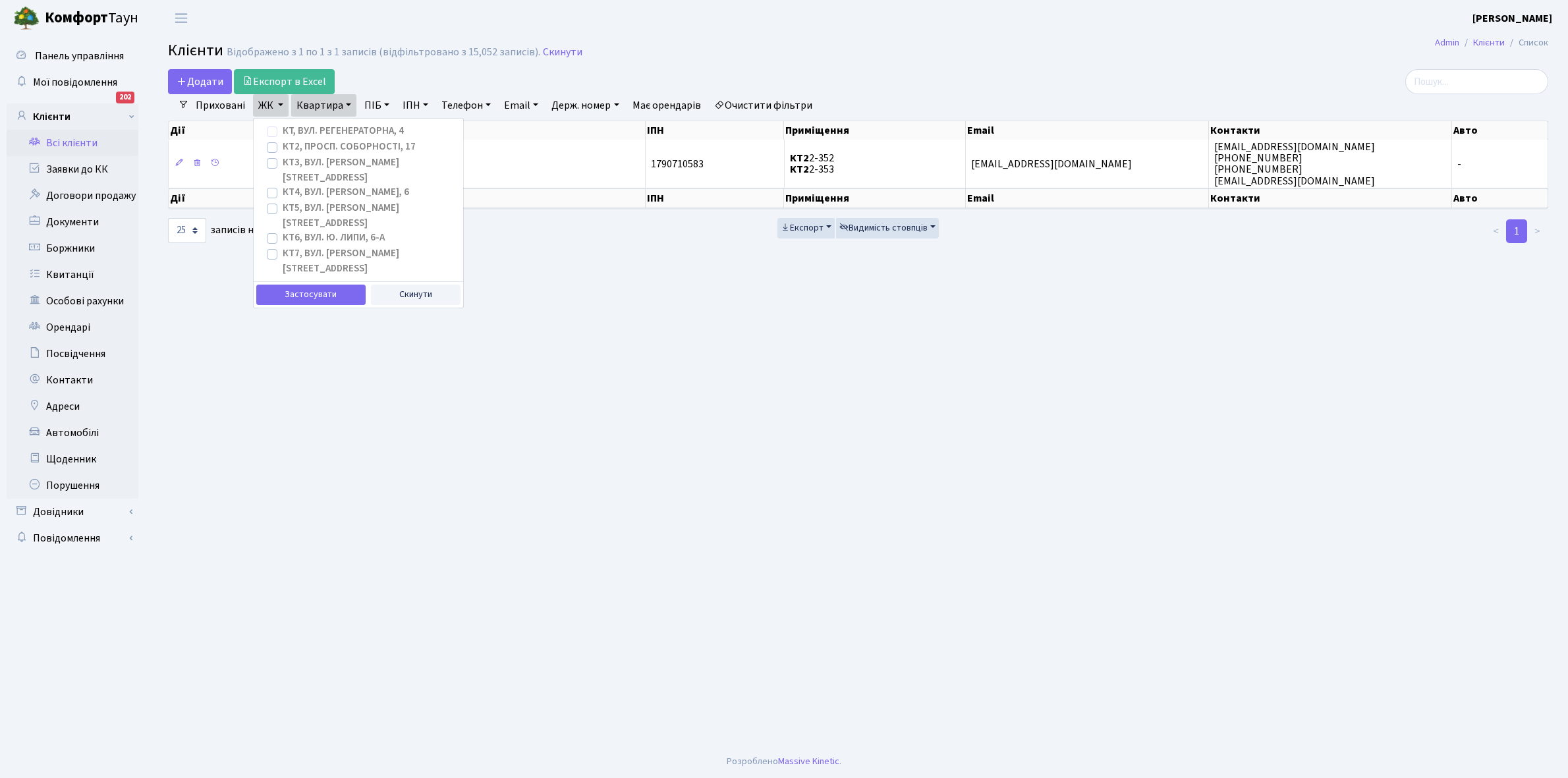
checkbox input "true"
click at [293, 284] on button "Застосувати" at bounding box center [310, 295] width 109 height 20
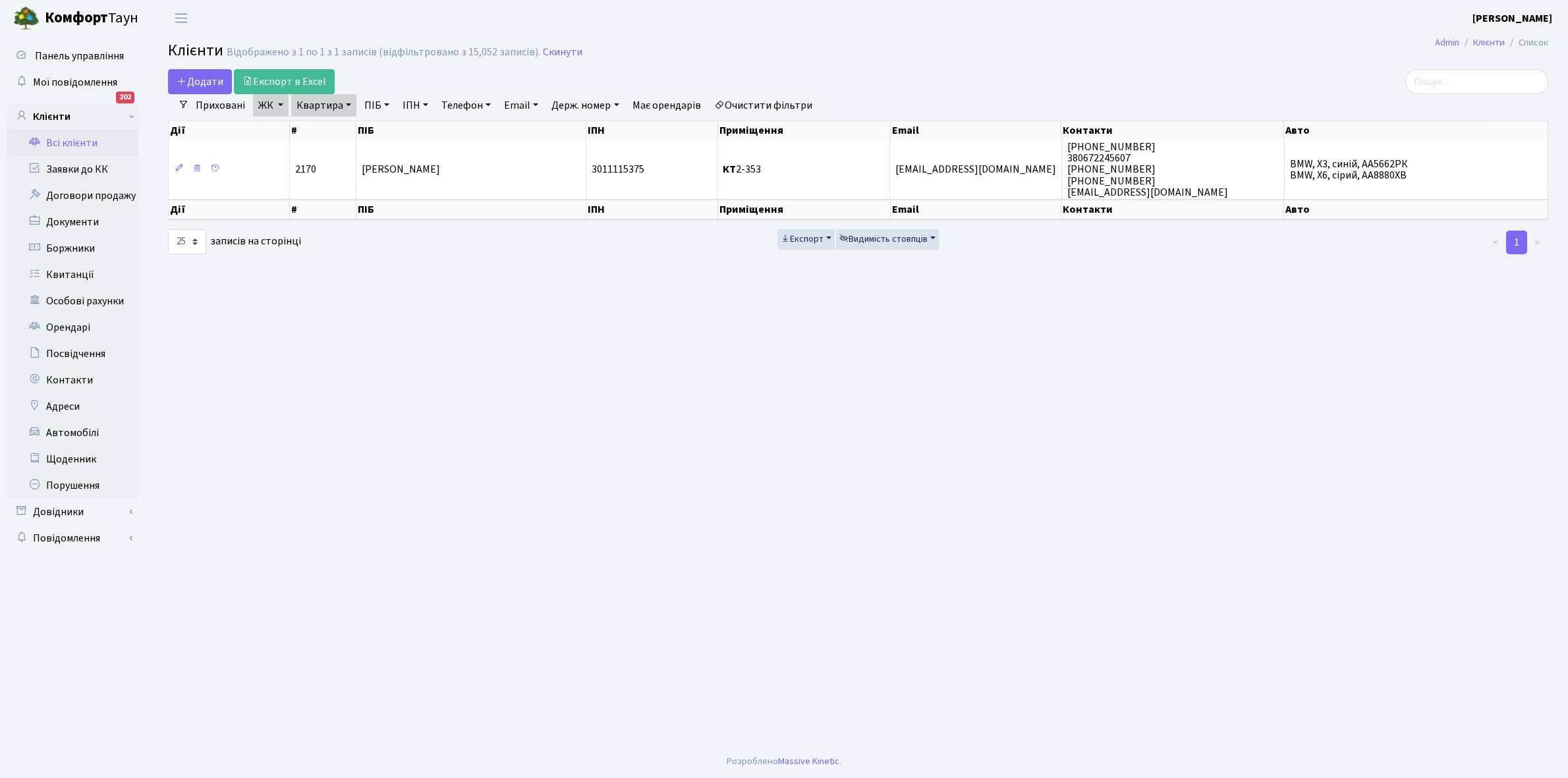
click at [347, 102] on link "Квартира" at bounding box center [324, 105] width 65 height 23
click at [336, 130] on input "2-353" at bounding box center [330, 131] width 77 height 25
type input "2"
type input "13-39"
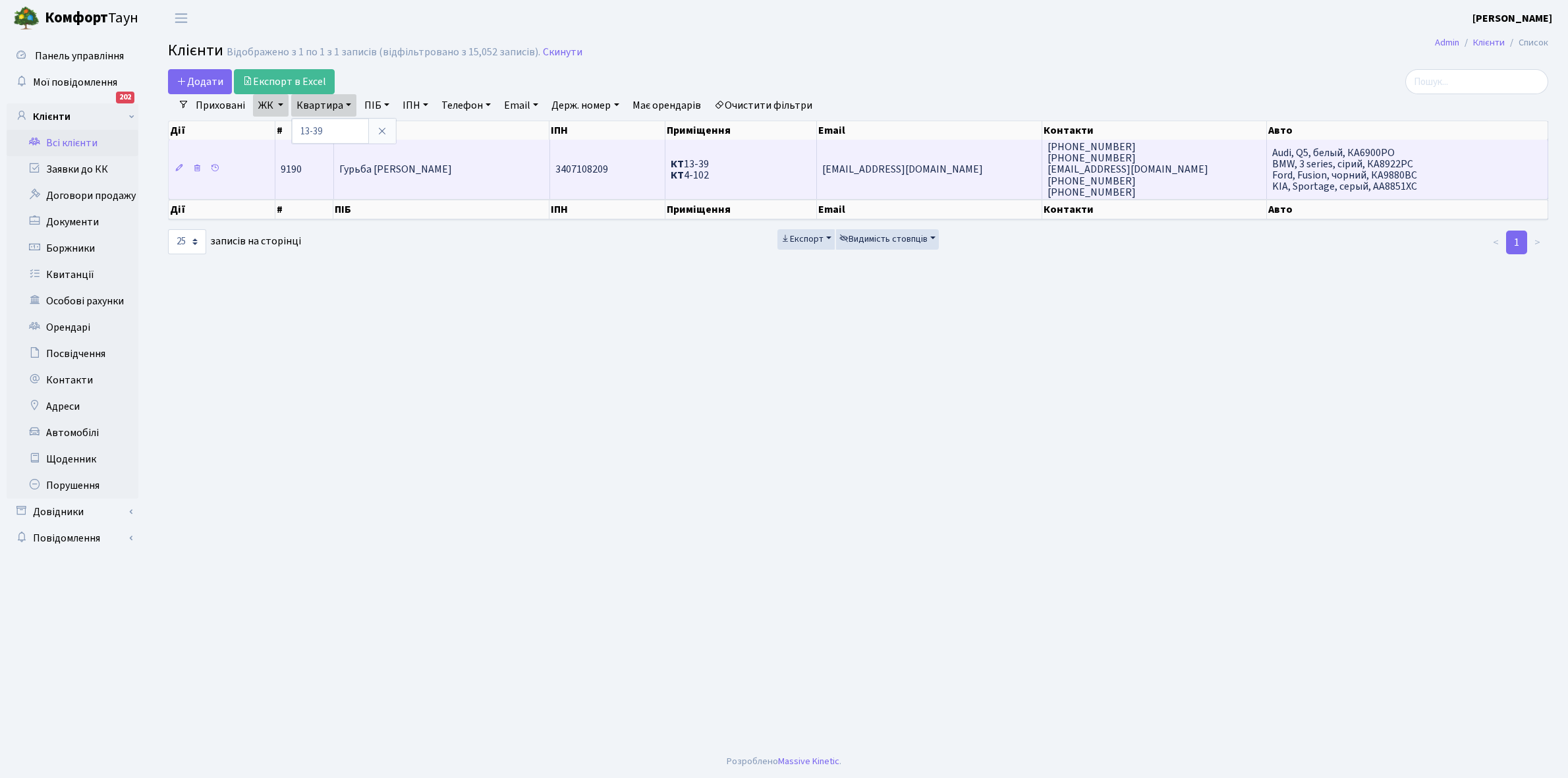
click at [407, 178] on td "Гурьба [PERSON_NAME]" at bounding box center [442, 169] width 216 height 59
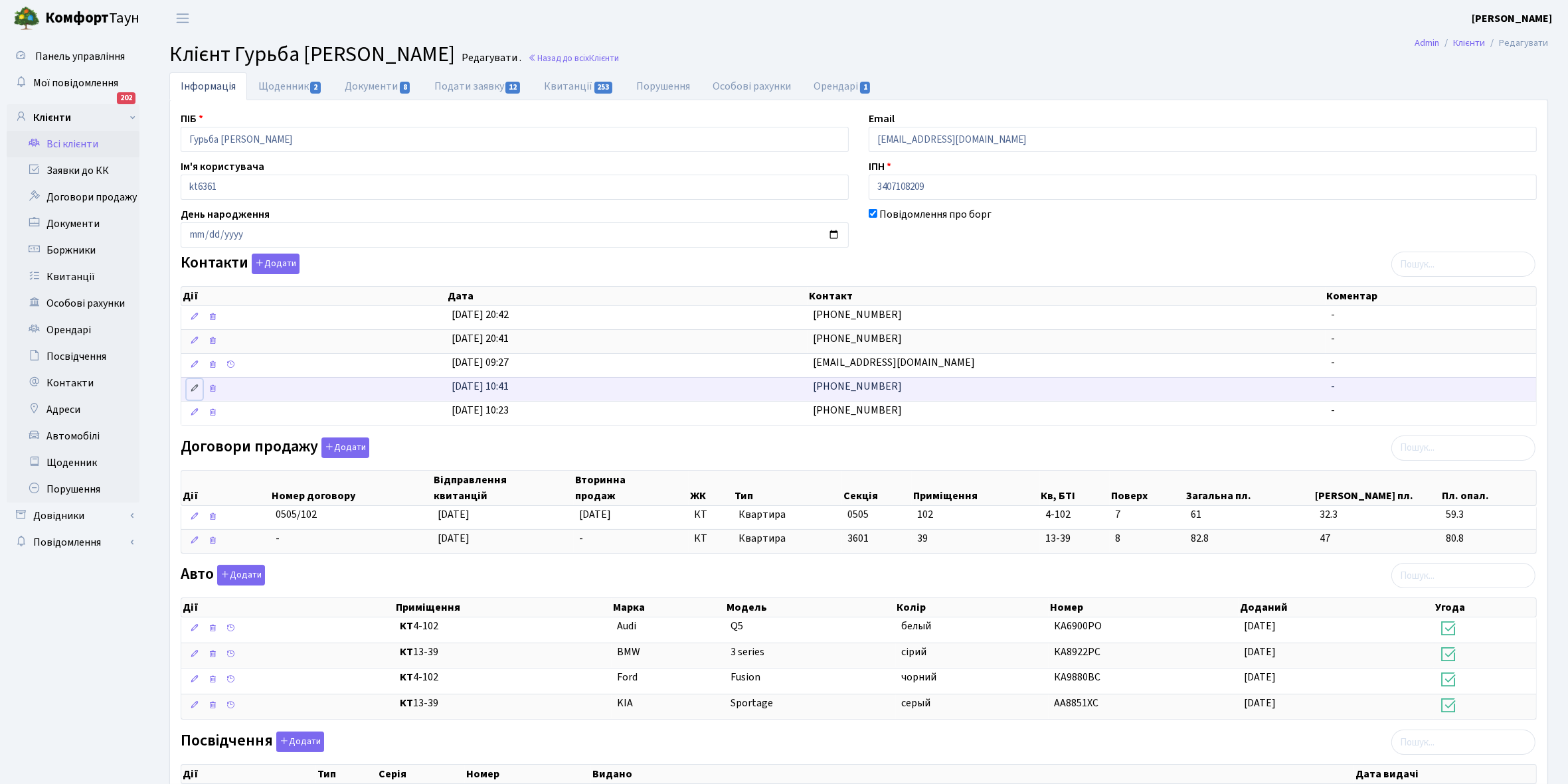
click at [196, 388] on icon at bounding box center [195, 389] width 10 height 10
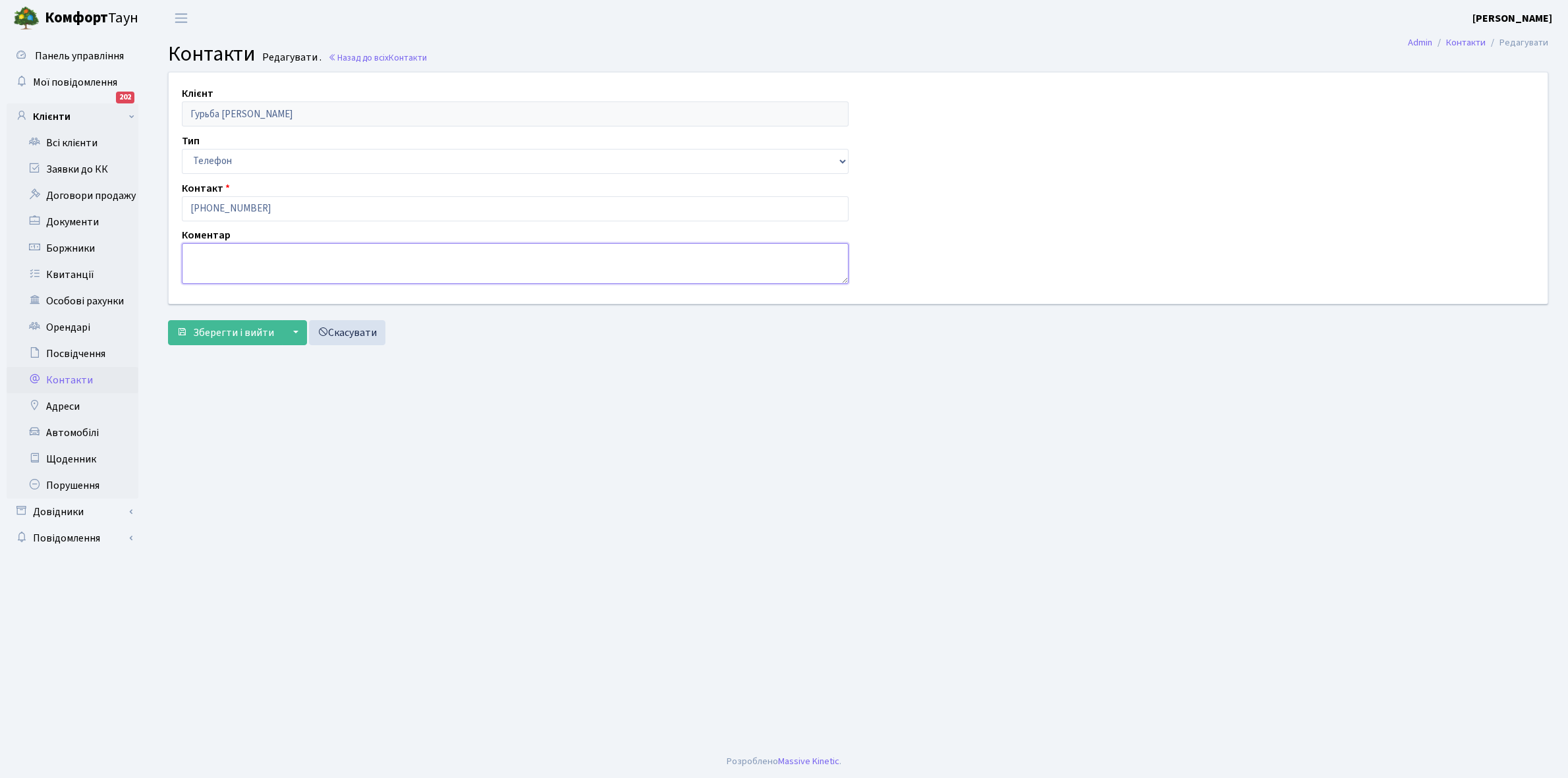
click at [218, 258] on textarea at bounding box center [515, 263] width 666 height 41
type textarea "власник"
click at [231, 331] on span "Зберегти і вийти" at bounding box center [233, 332] width 81 height 14
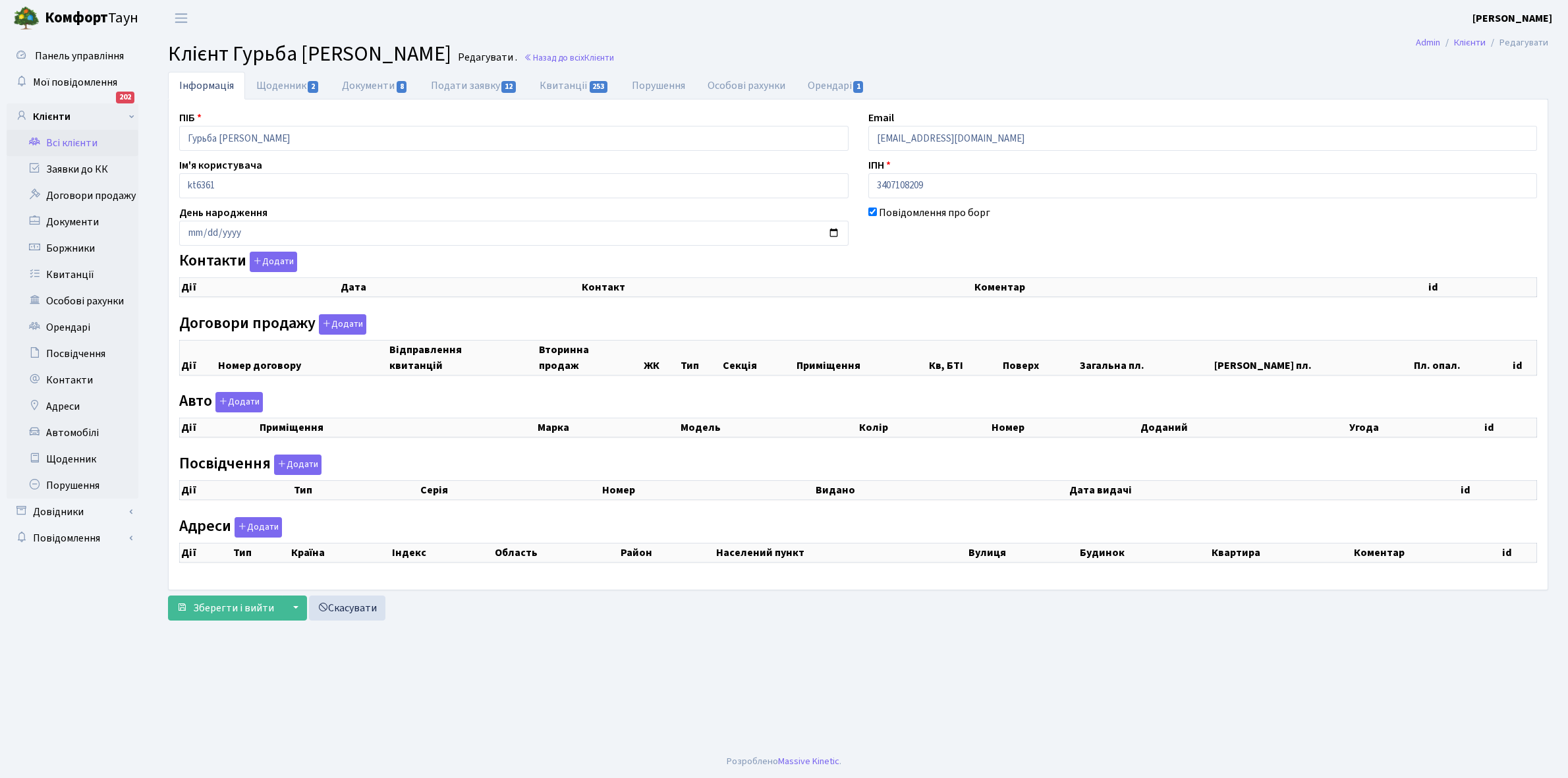
checkbox input "true"
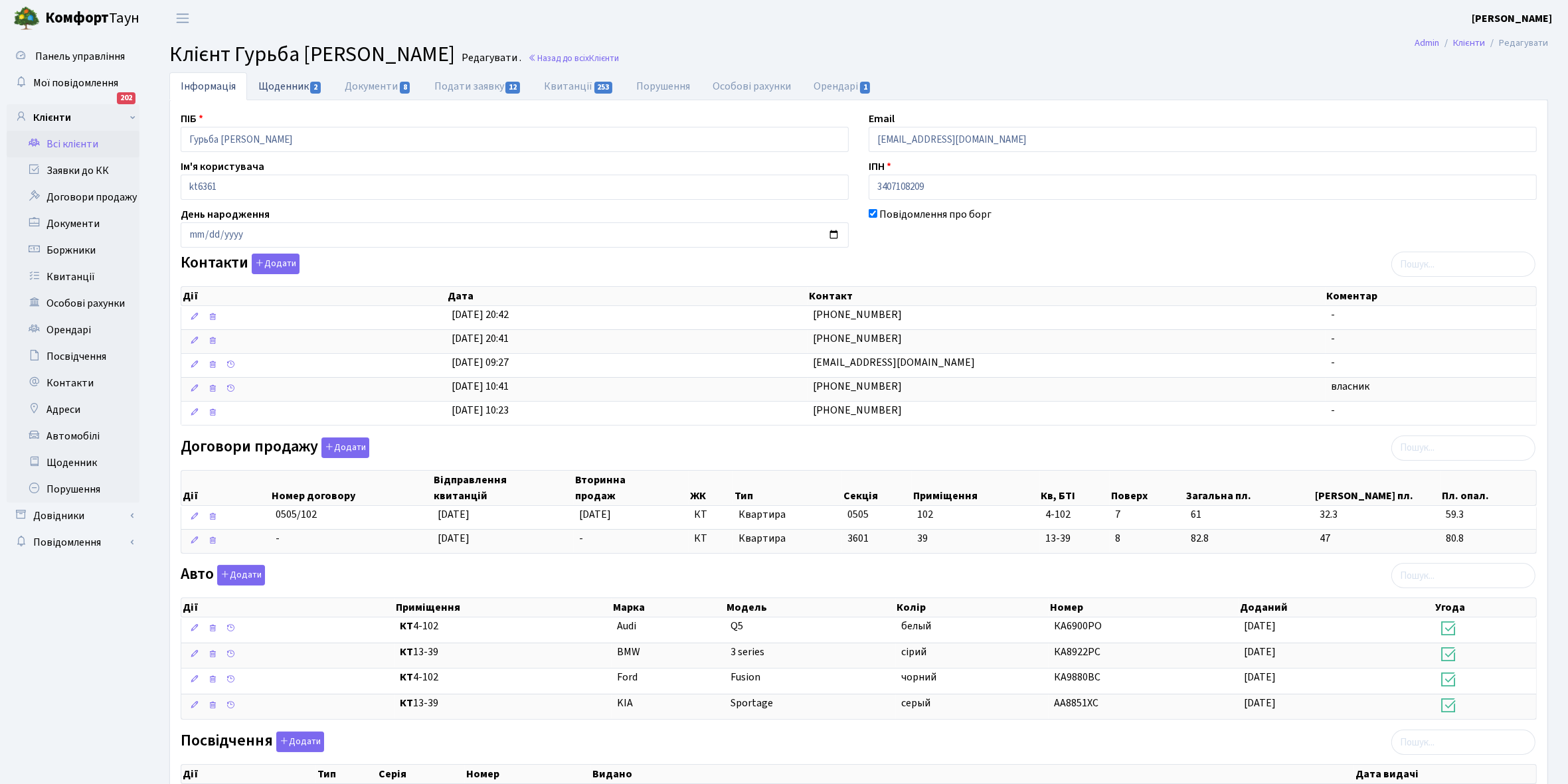
click at [282, 83] on link "Щоденник 2" at bounding box center [290, 86] width 86 height 27
select select "25"
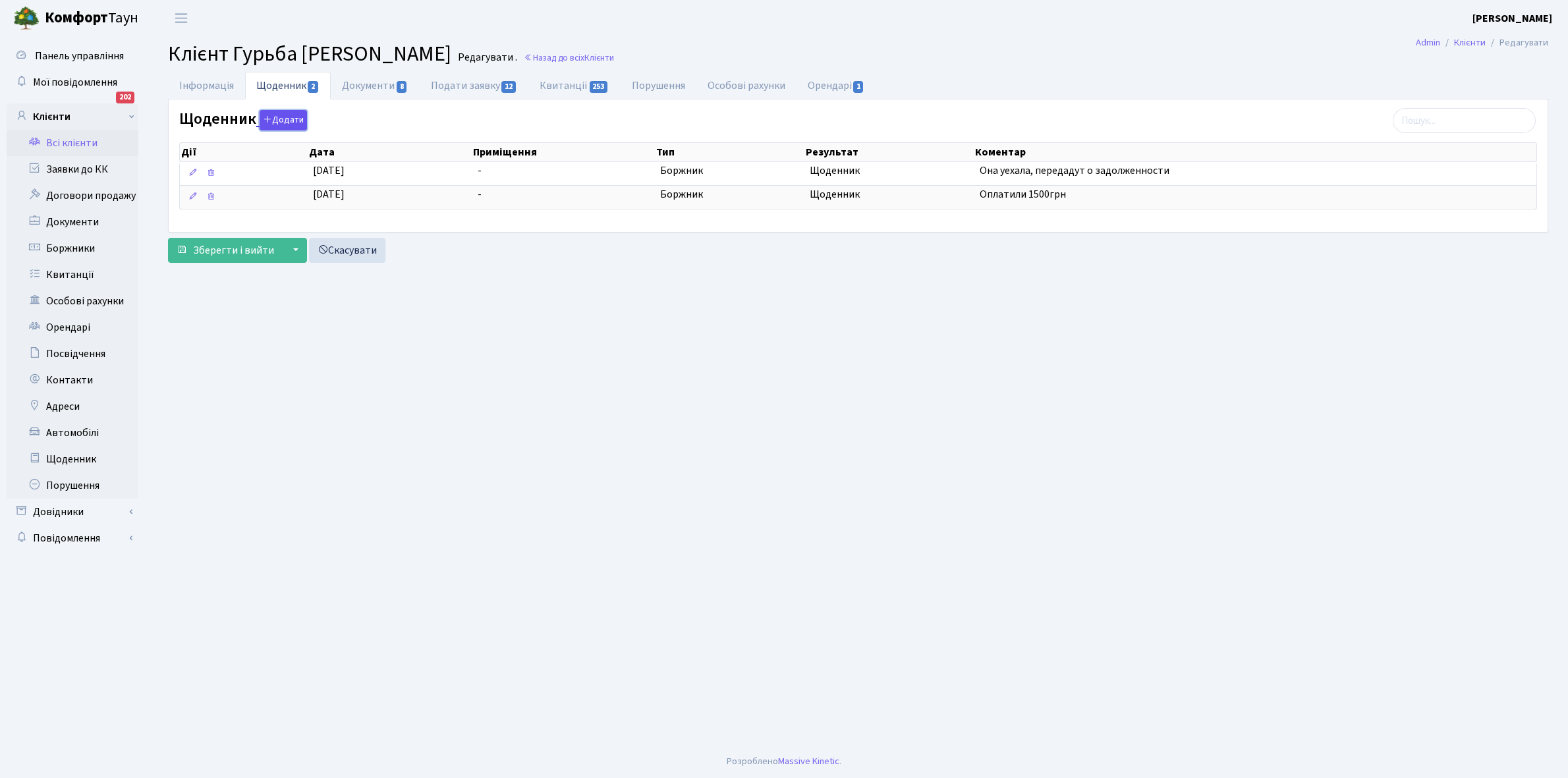
click at [288, 123] on button "Додати" at bounding box center [283, 120] width 47 height 20
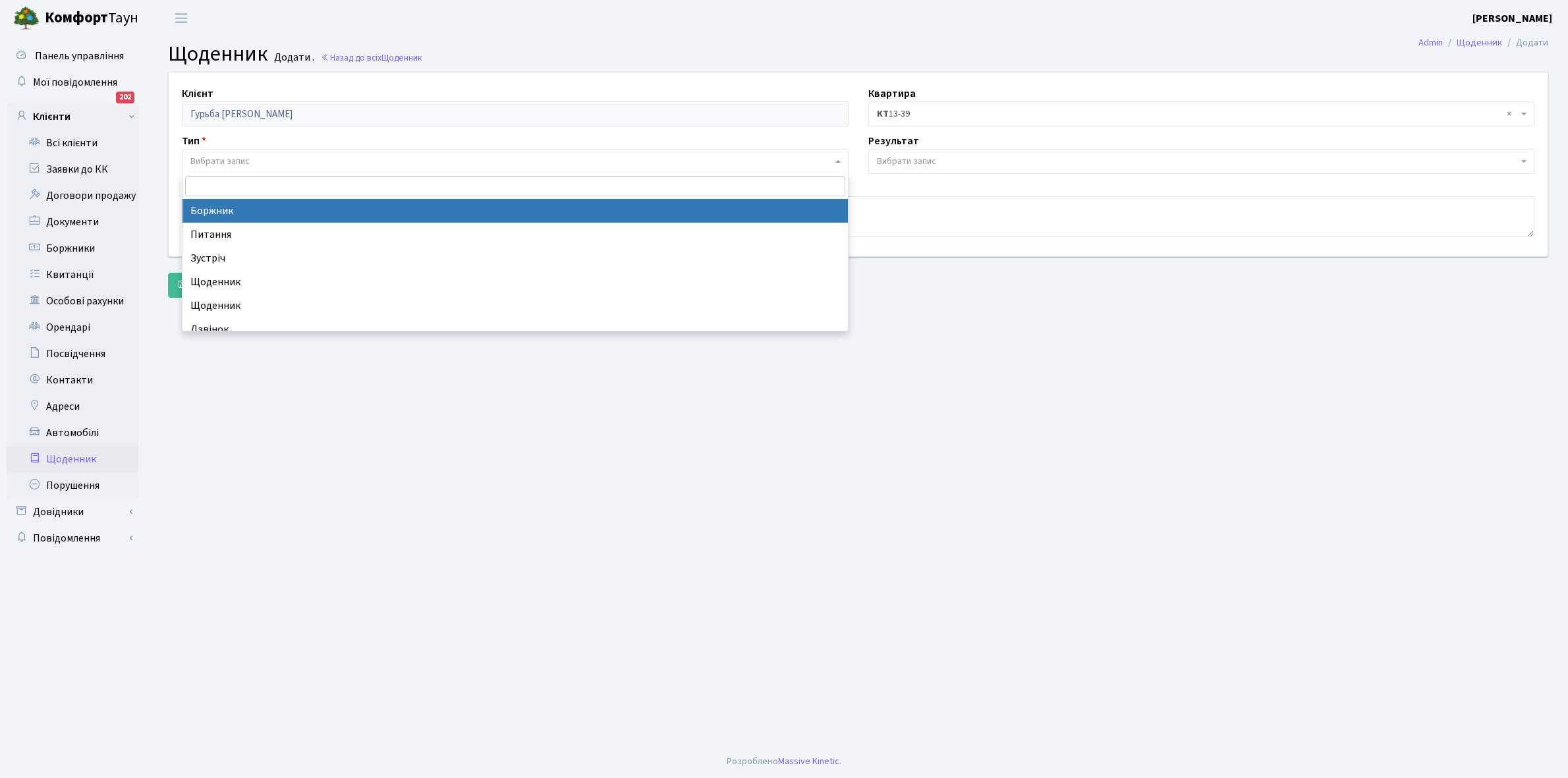
click at [233, 156] on span "Вибрати запис" at bounding box center [219, 161] width 59 height 13
select select "189"
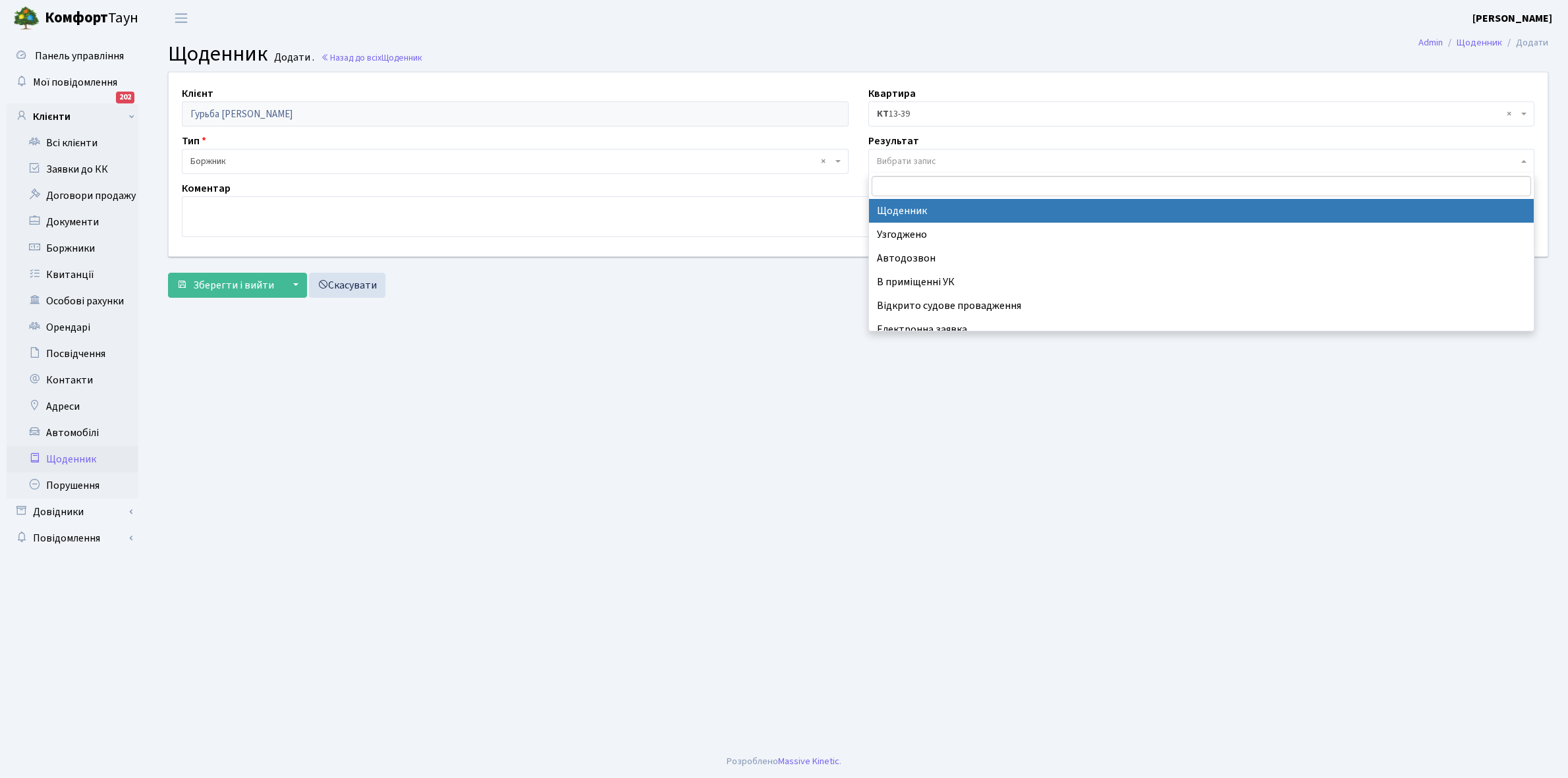
click at [926, 160] on span "Вибрати запис" at bounding box center [906, 161] width 59 height 13
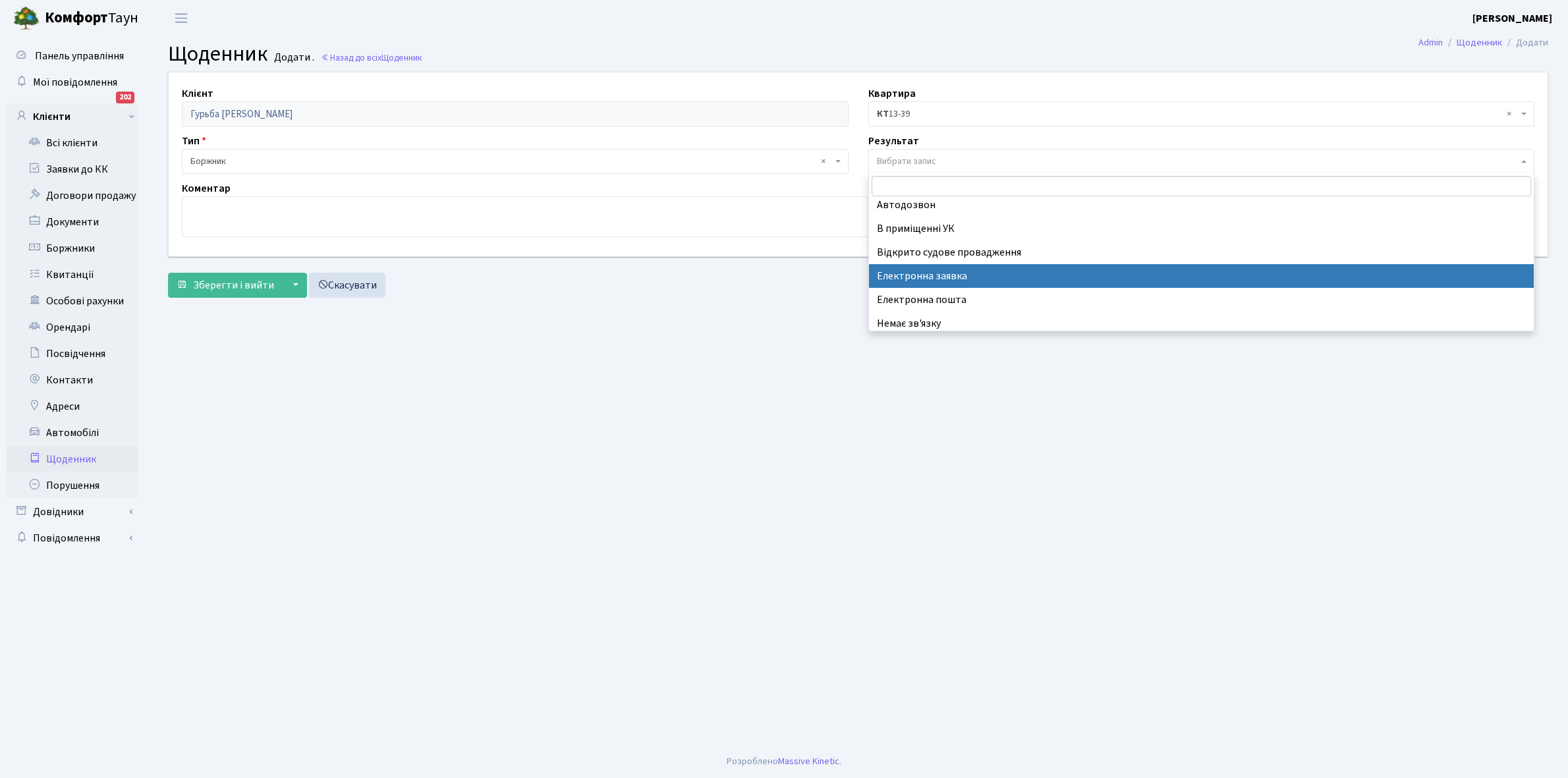
scroll to position [81, 0]
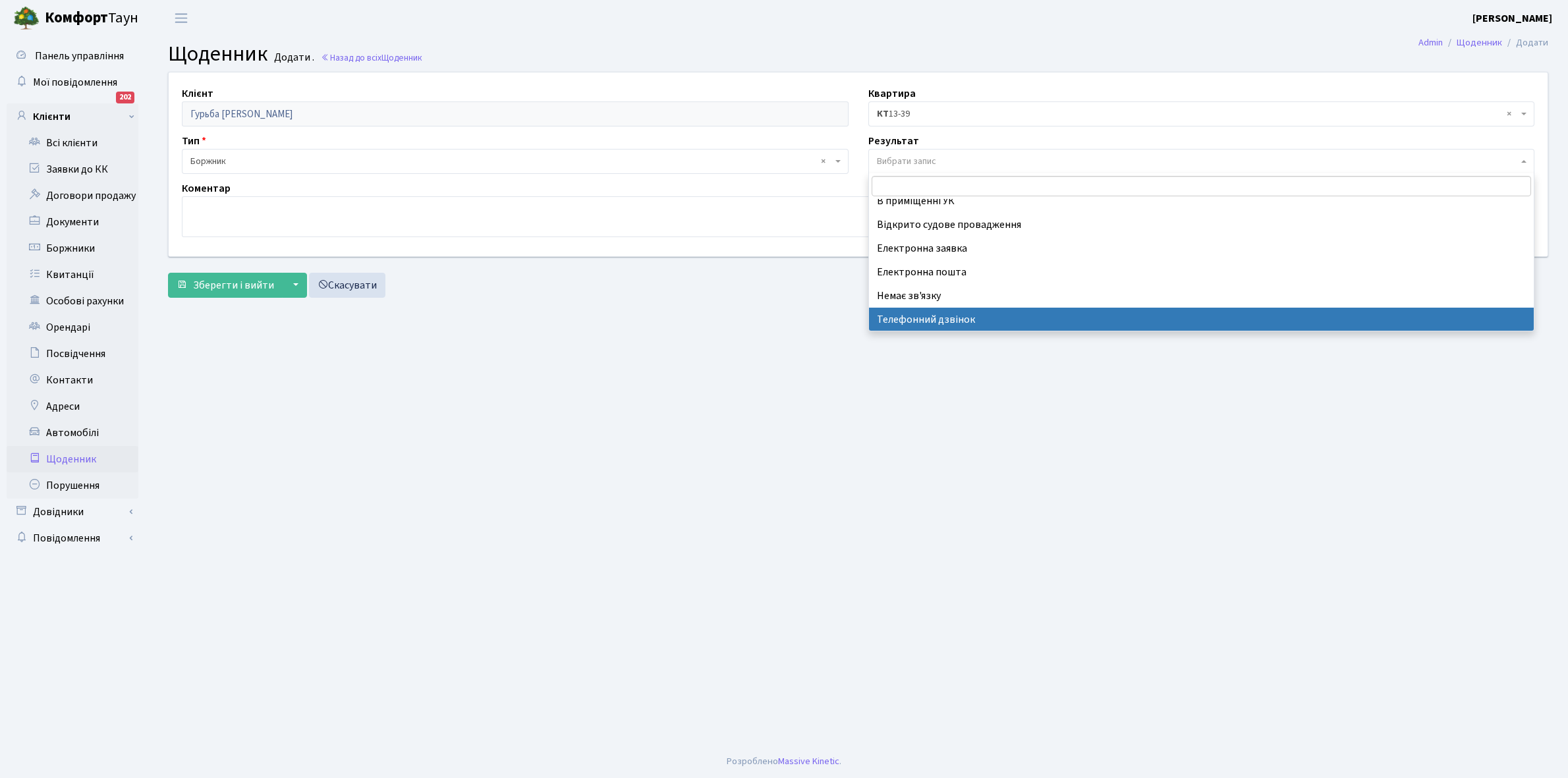
select select "196"
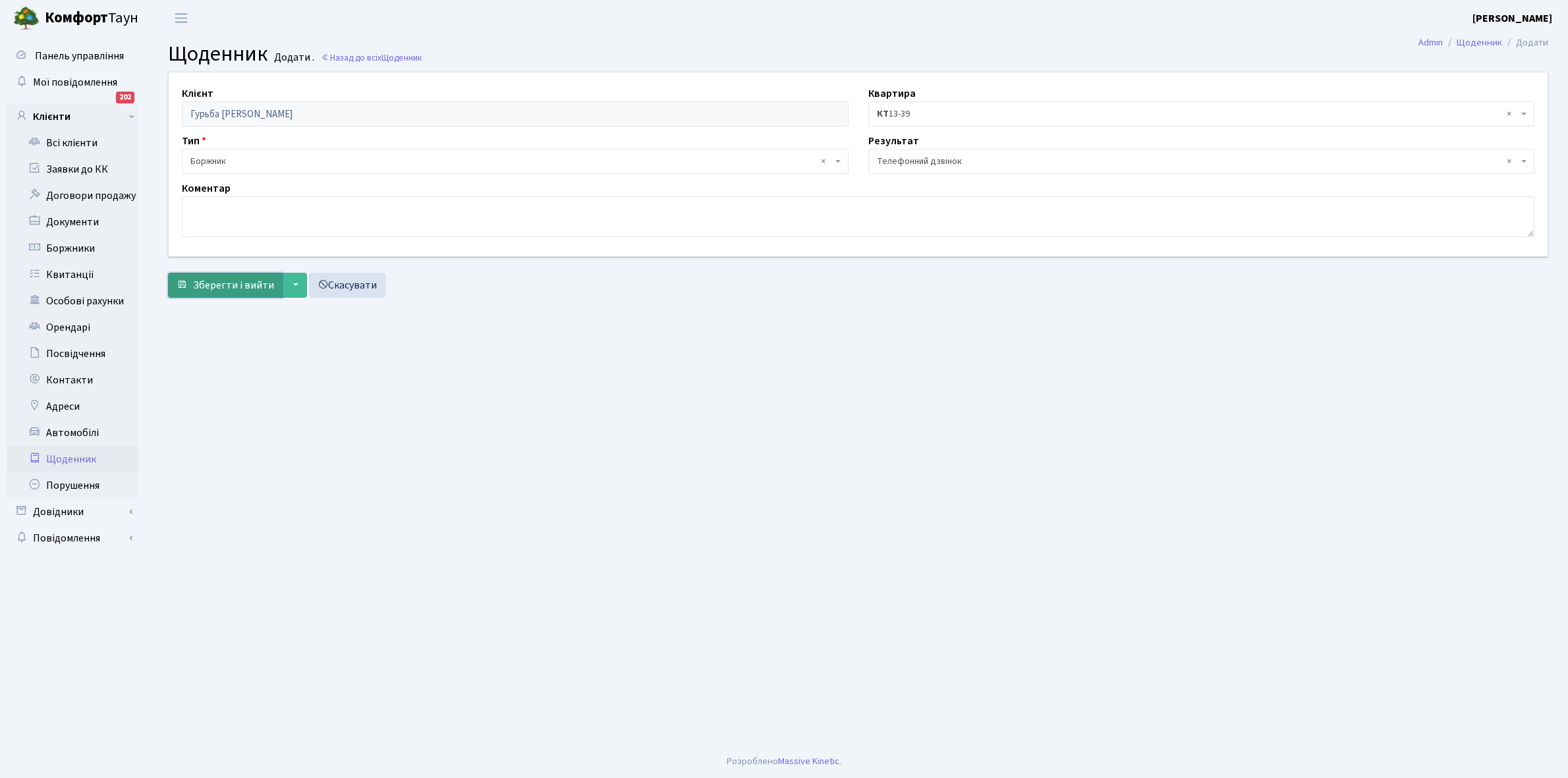
click at [236, 288] on span "Зберегти і вийти" at bounding box center [233, 285] width 81 height 14
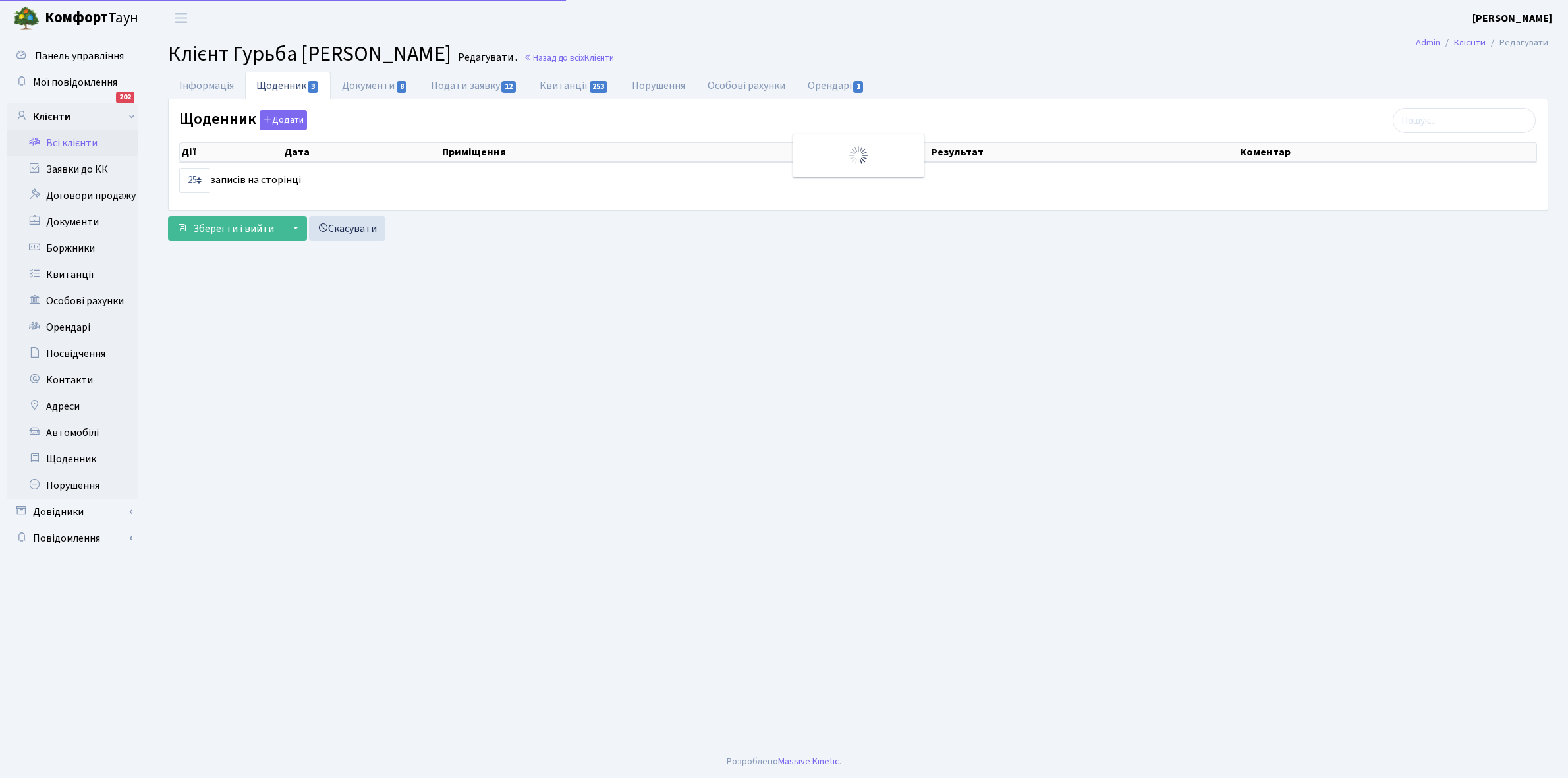
select select "25"
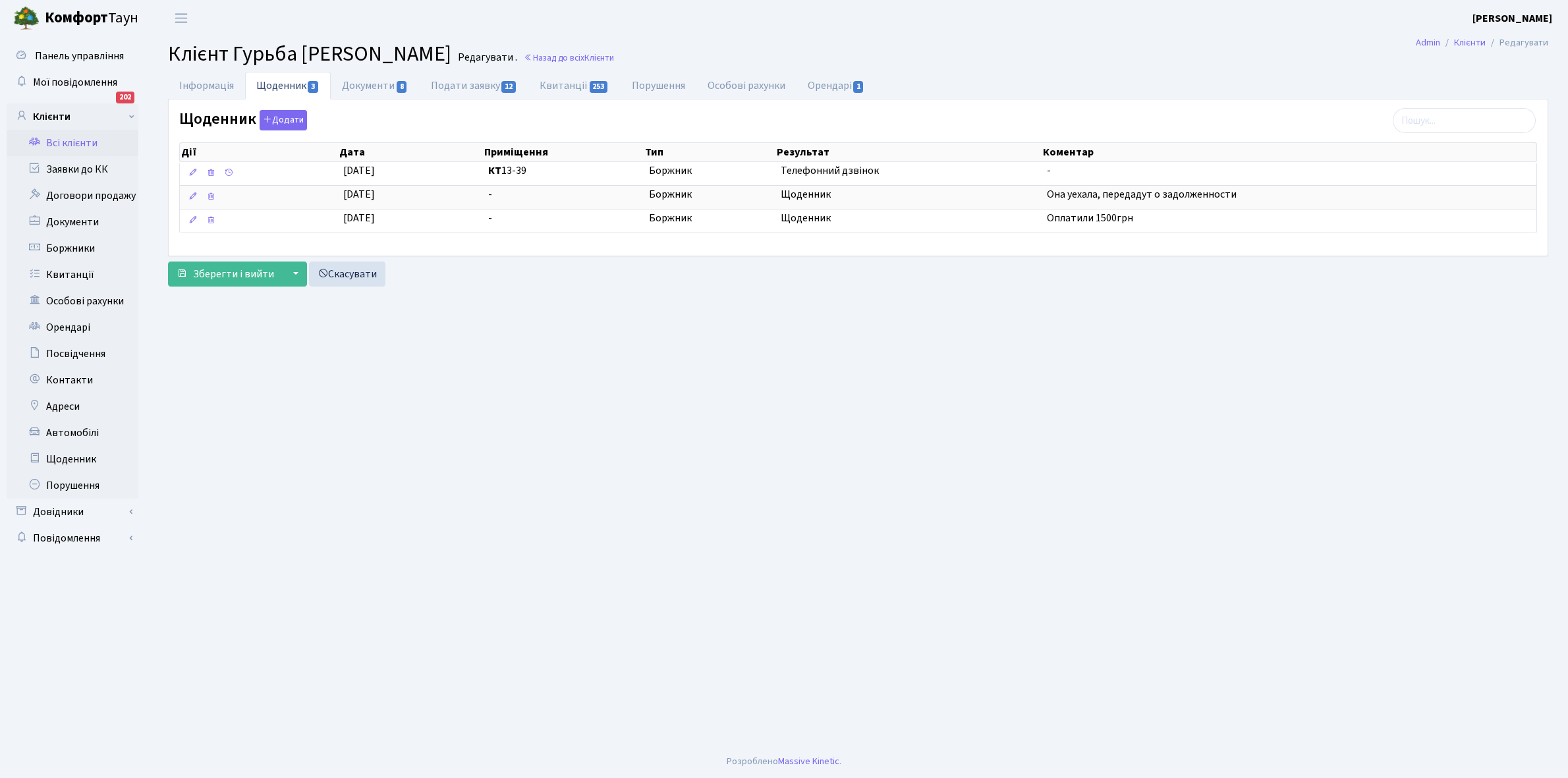
click at [69, 140] on link "Всі клієнти" at bounding box center [72, 143] width 132 height 27
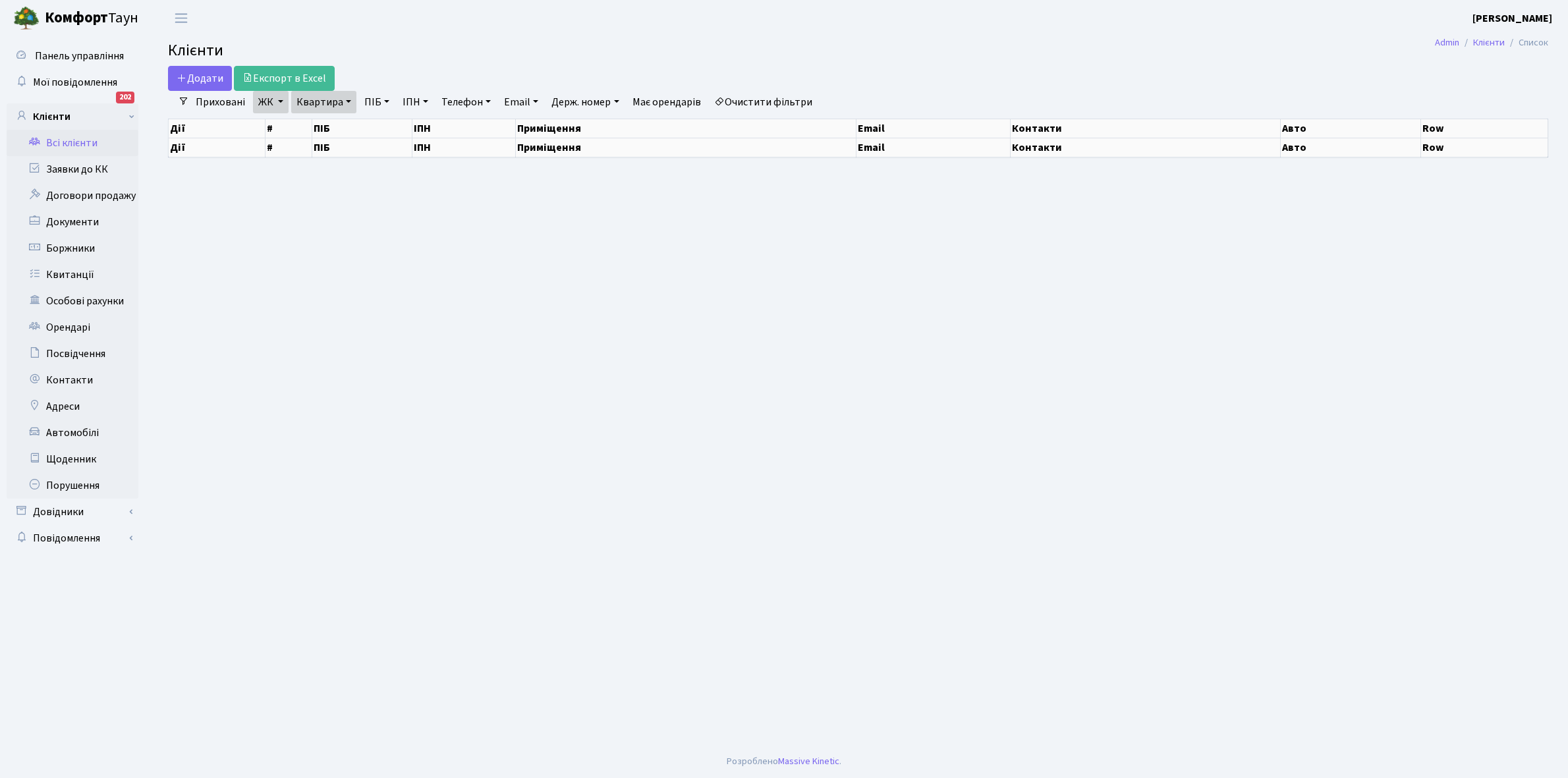
select select "25"
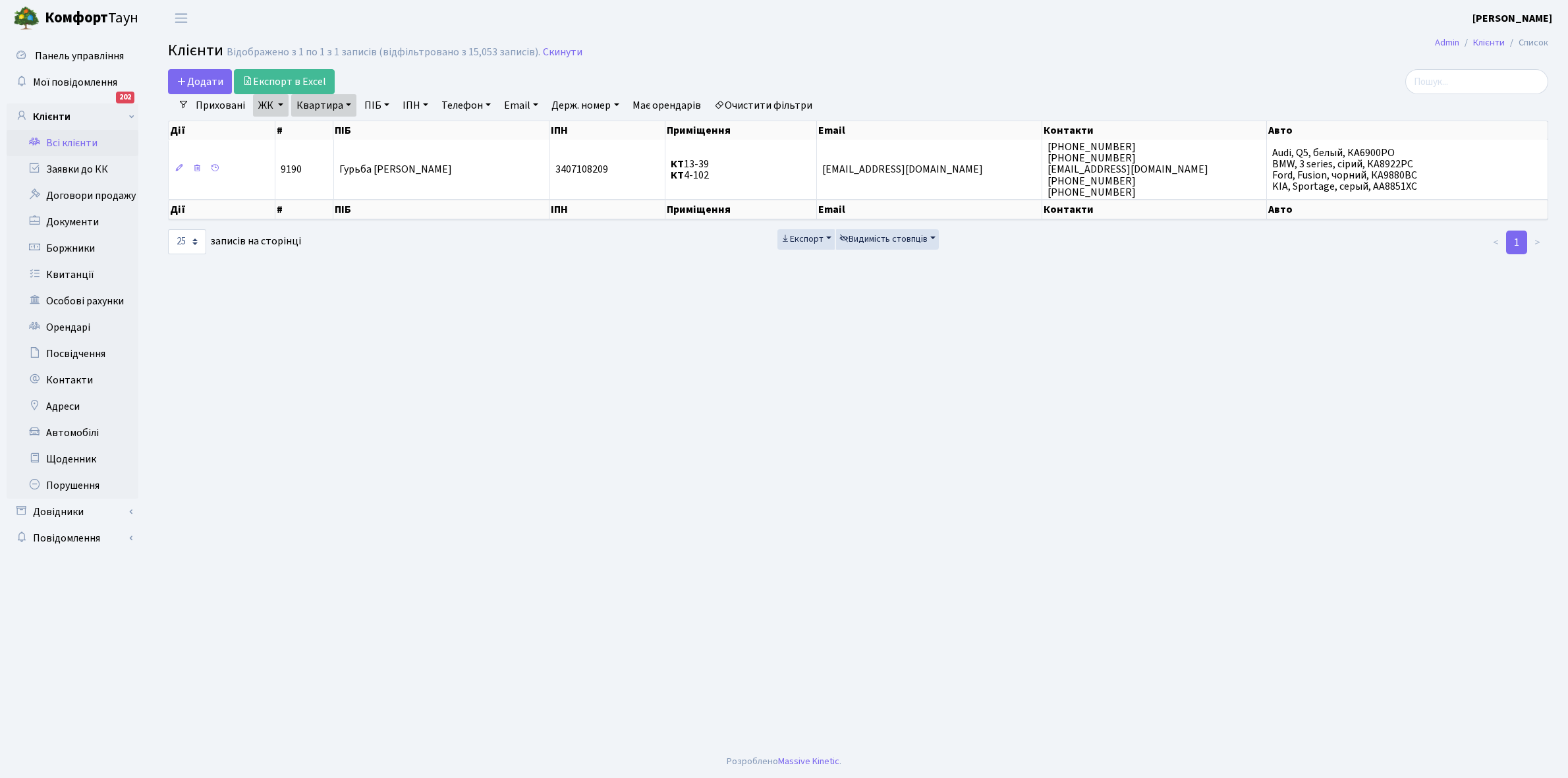
click at [277, 105] on link "ЖК" at bounding box center [270, 105] width 35 height 23
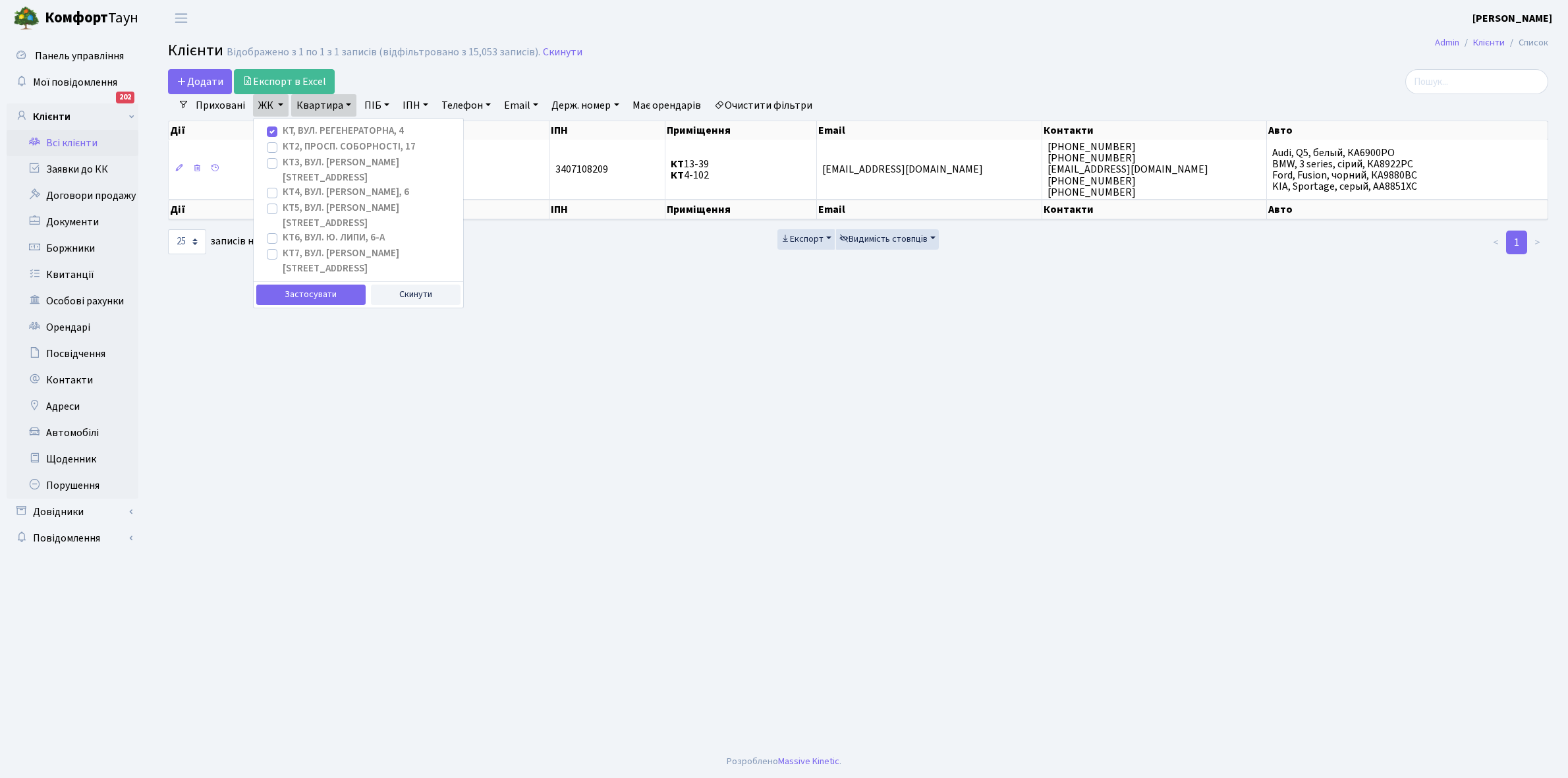
click at [283, 149] on label "КТ2, просп. Соборності, 17" at bounding box center [349, 147] width 133 height 15
click at [283, 149] on input "КТ2, просп. Соборності, 17" at bounding box center [287, 144] width 9 height 9
checkbox input "true"
drag, startPoint x: 268, startPoint y: 132, endPoint x: 281, endPoint y: 205, distance: 74.1
click at [283, 133] on label "КТ, вул. Регенераторна, 4" at bounding box center [343, 131] width 121 height 15
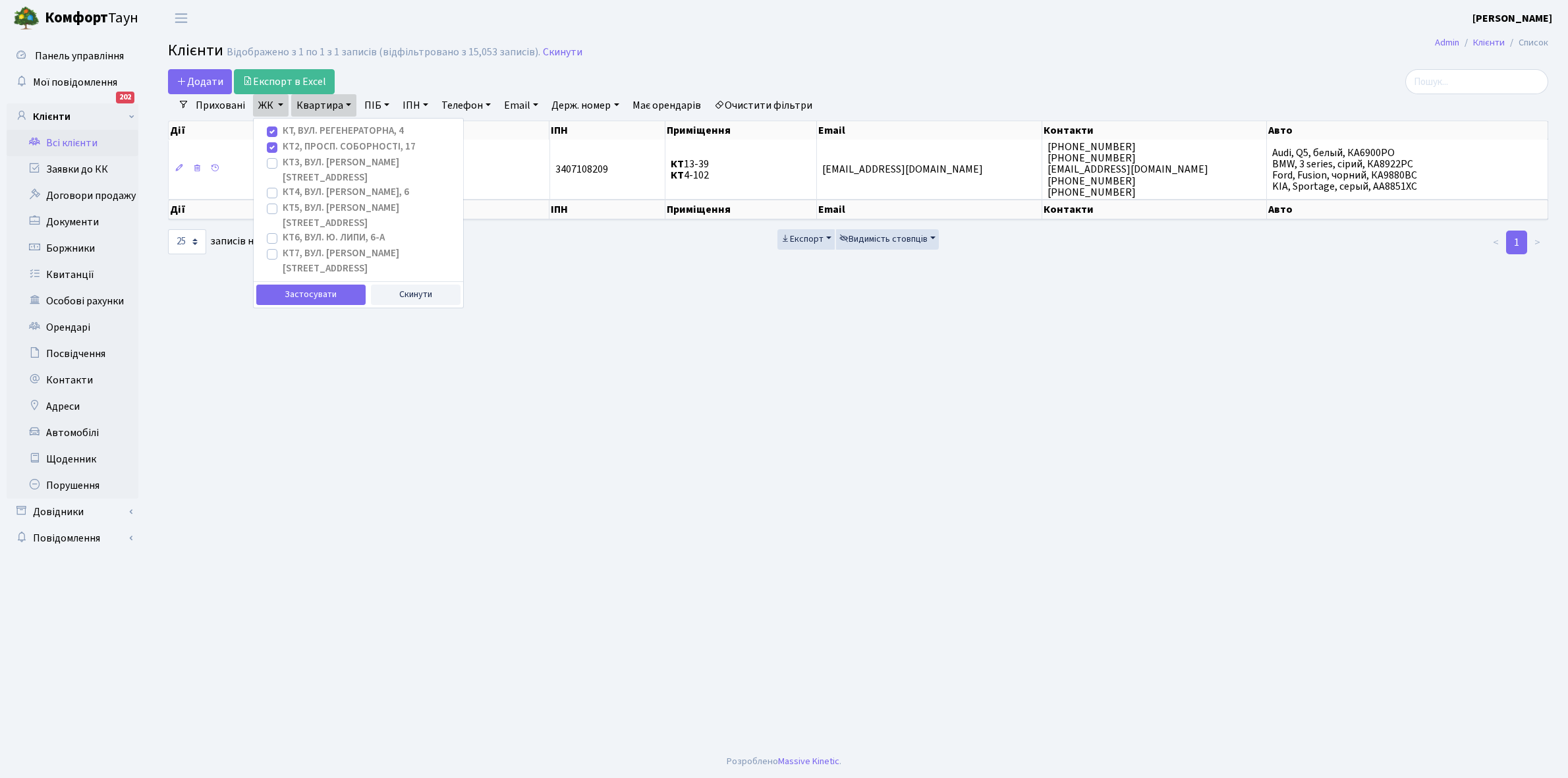
click at [283, 133] on input "КТ, вул. Регенераторна, 4" at bounding box center [287, 128] width 9 height 9
checkbox input "false"
click at [299, 284] on button "Застосувати" at bounding box center [310, 295] width 109 height 20
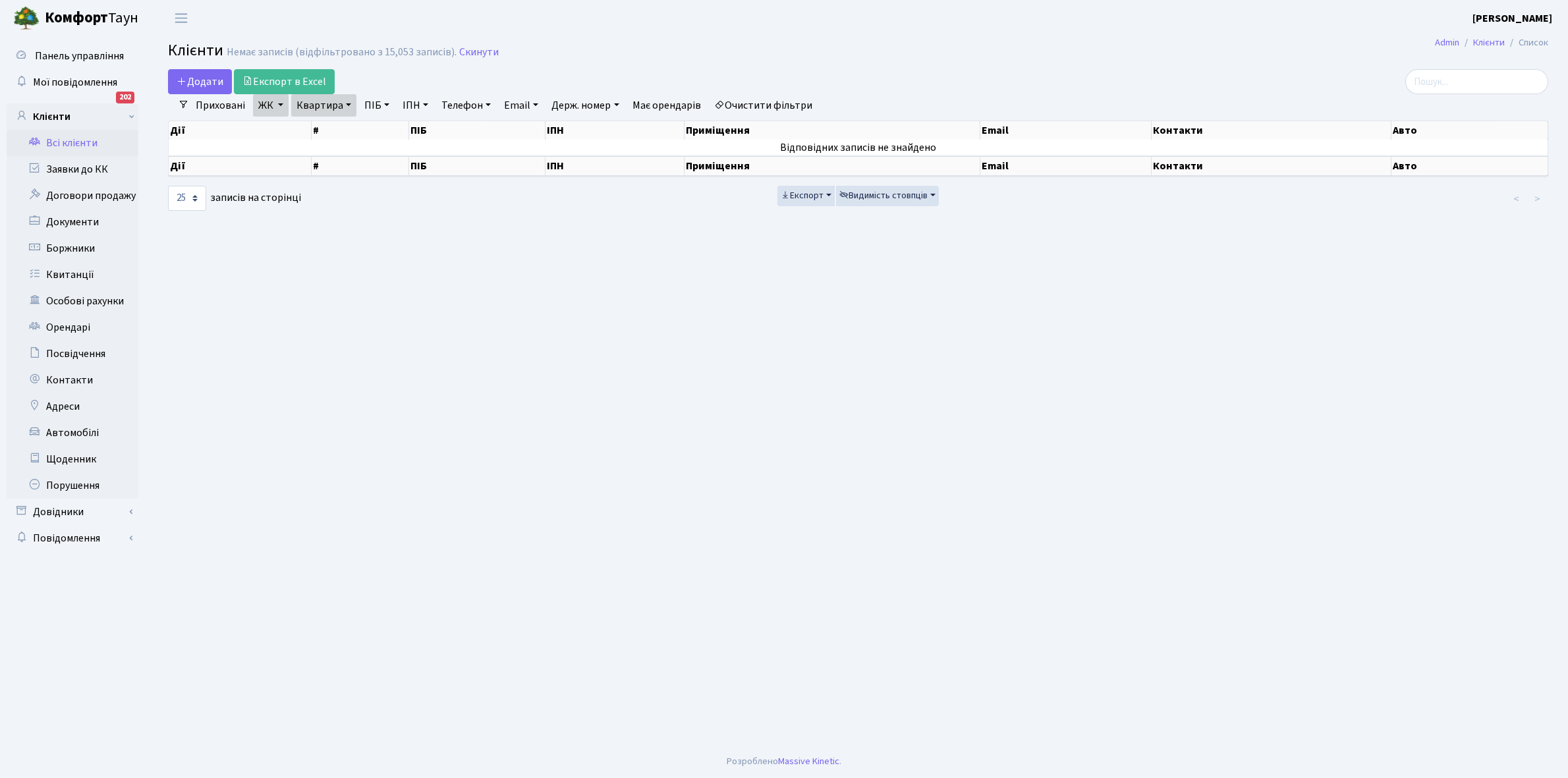
click at [347, 102] on link "Квартира" at bounding box center [324, 105] width 65 height 23
click at [332, 127] on input "13-39" at bounding box center [330, 131] width 77 height 25
type input "1"
type input "2-921"
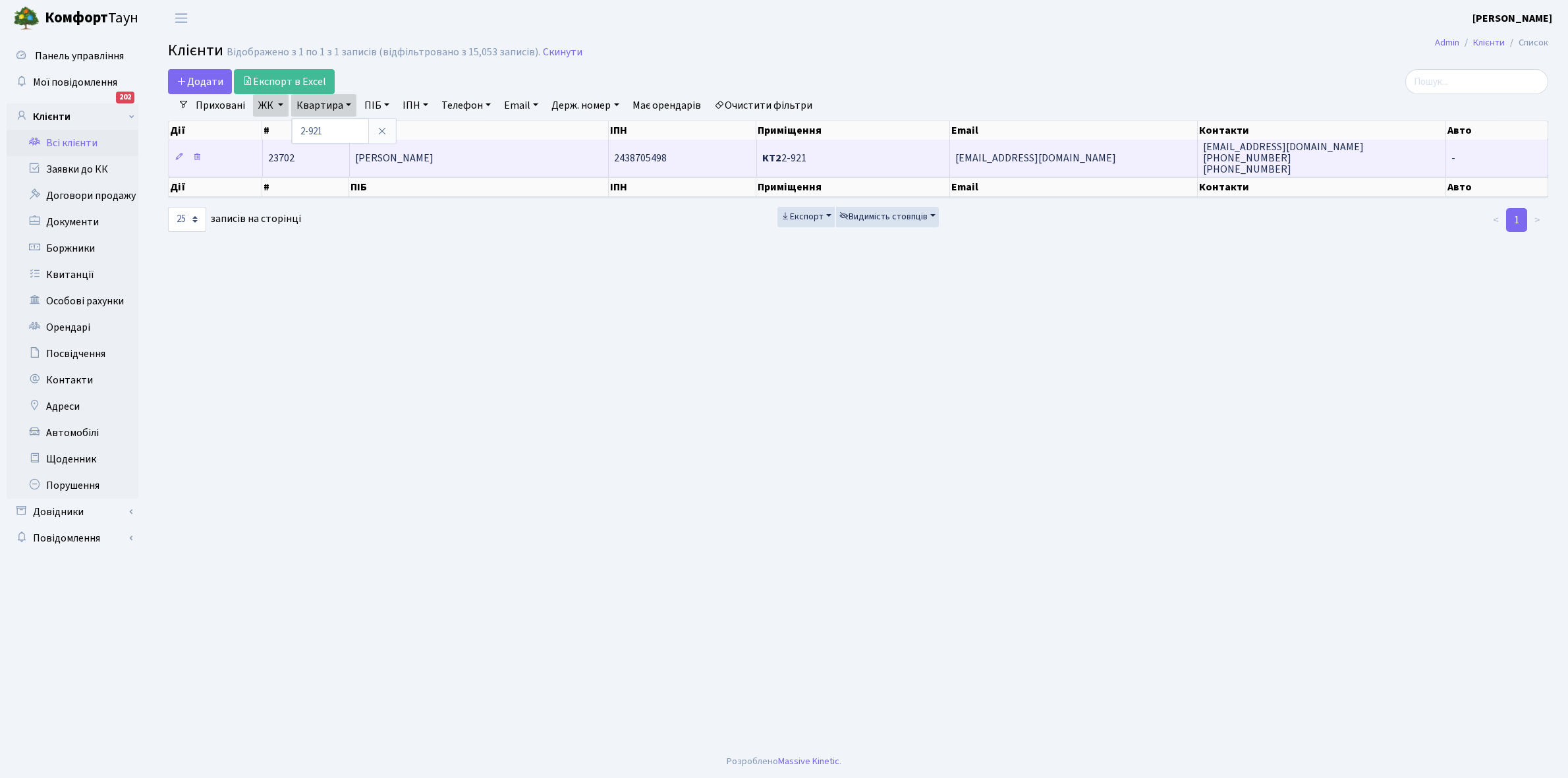
click at [430, 156] on span "Бут Сергій Борисович" at bounding box center [395, 158] width 79 height 14
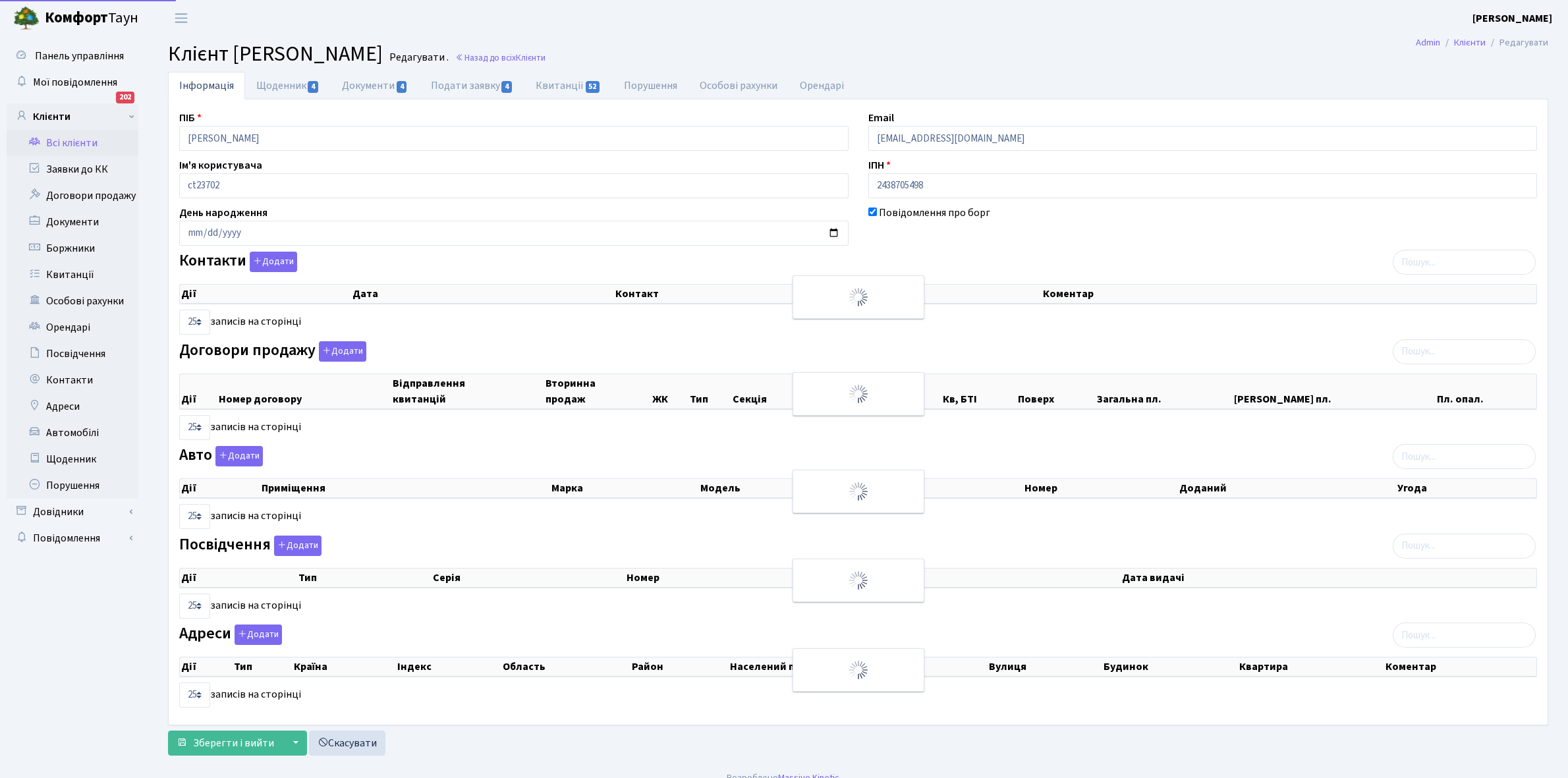
select select "25"
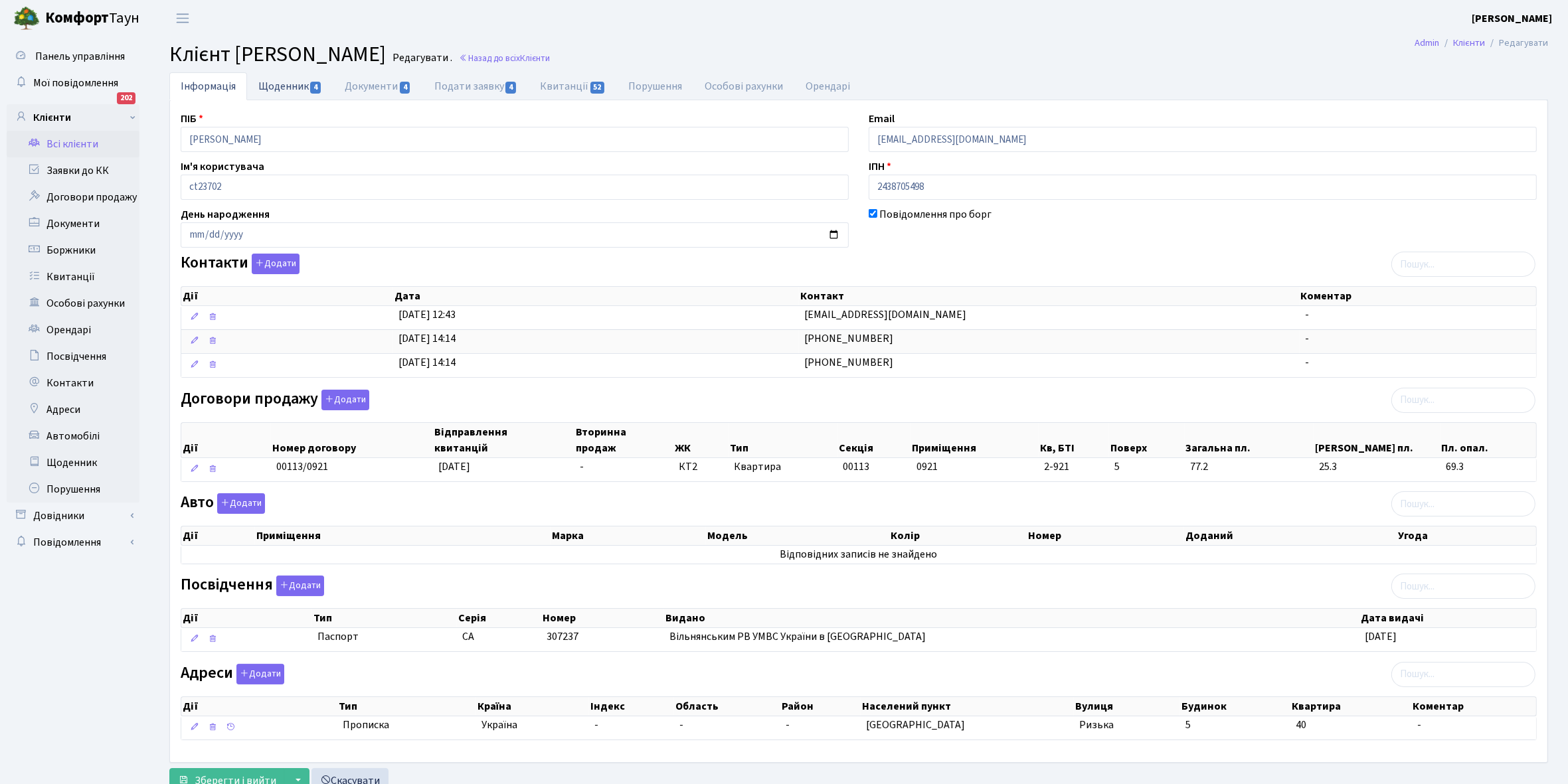
click at [262, 88] on link "Щоденник 4" at bounding box center [290, 86] width 86 height 27
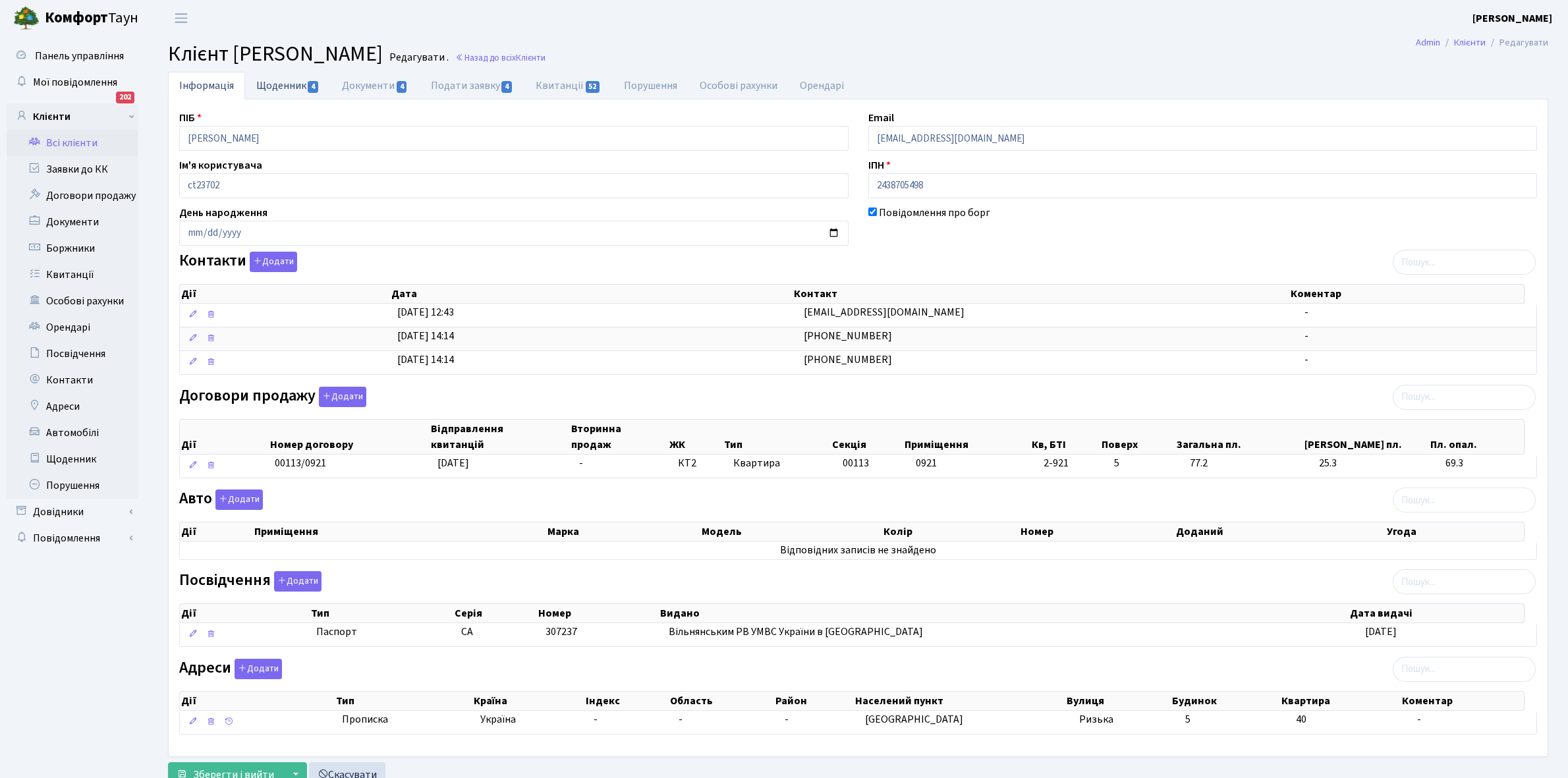
select select "25"
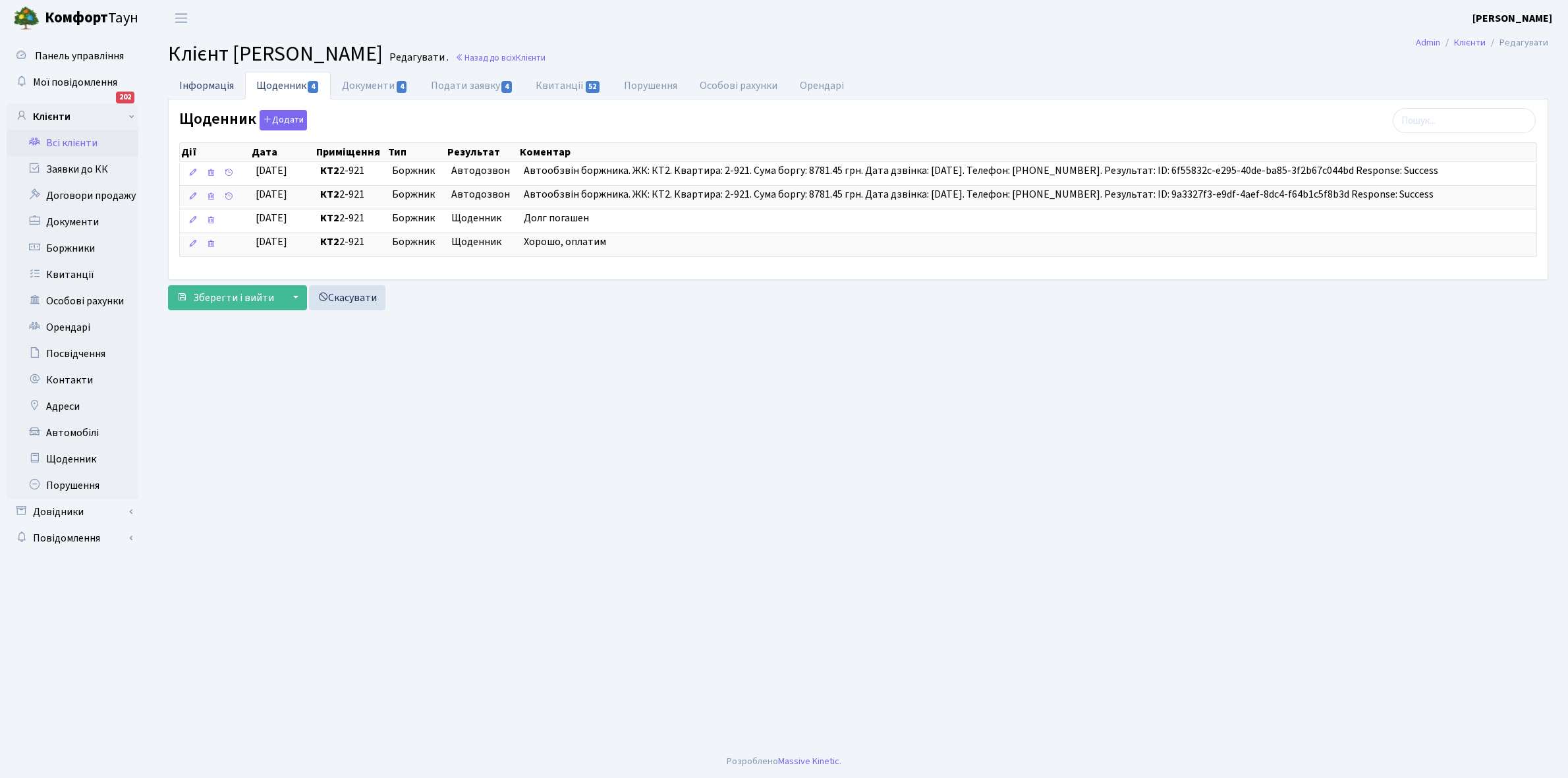
click at [194, 77] on link "Інформація" at bounding box center [207, 85] width 77 height 27
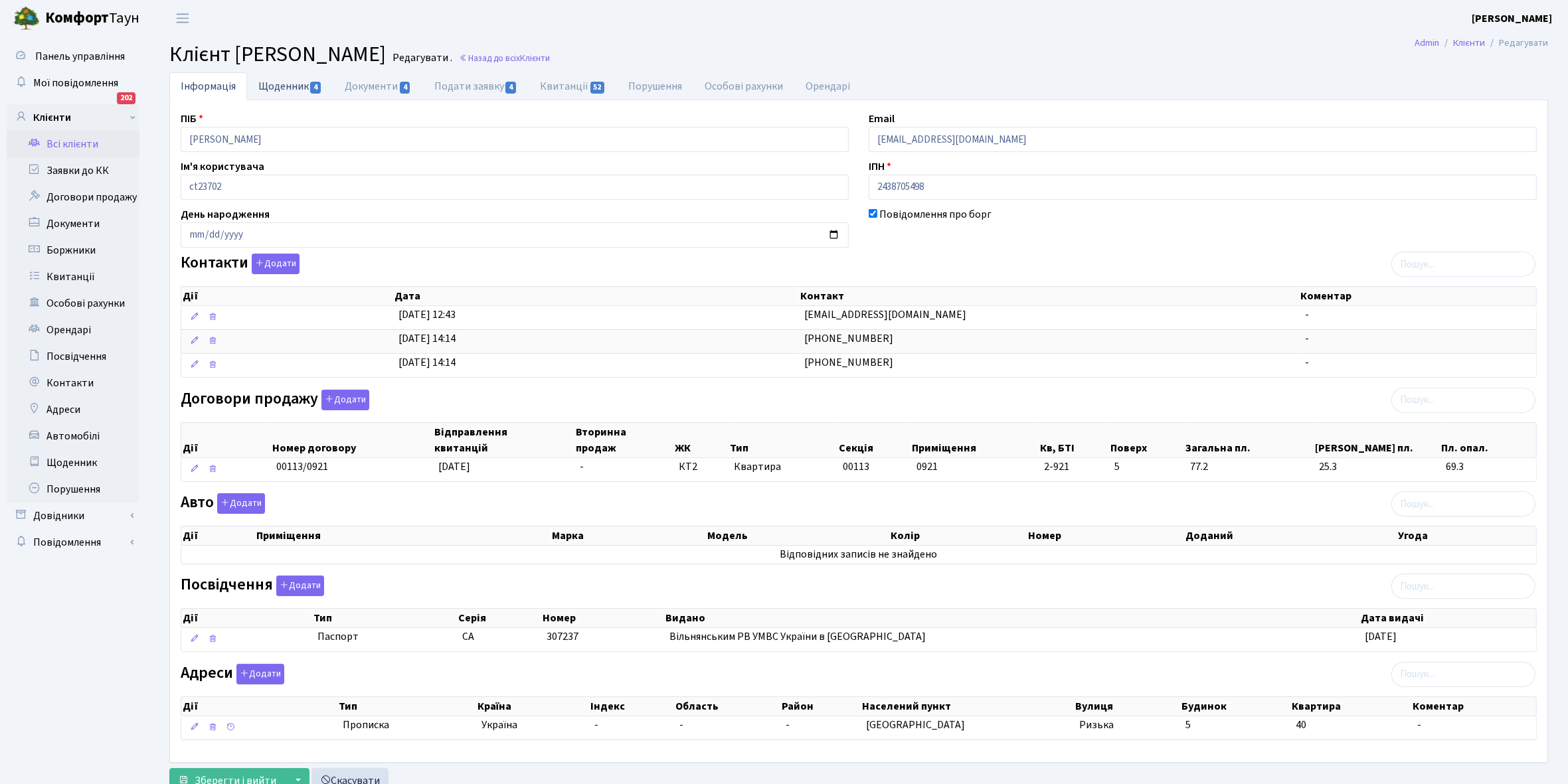
click at [274, 86] on link "Щоденник 4" at bounding box center [290, 86] width 86 height 27
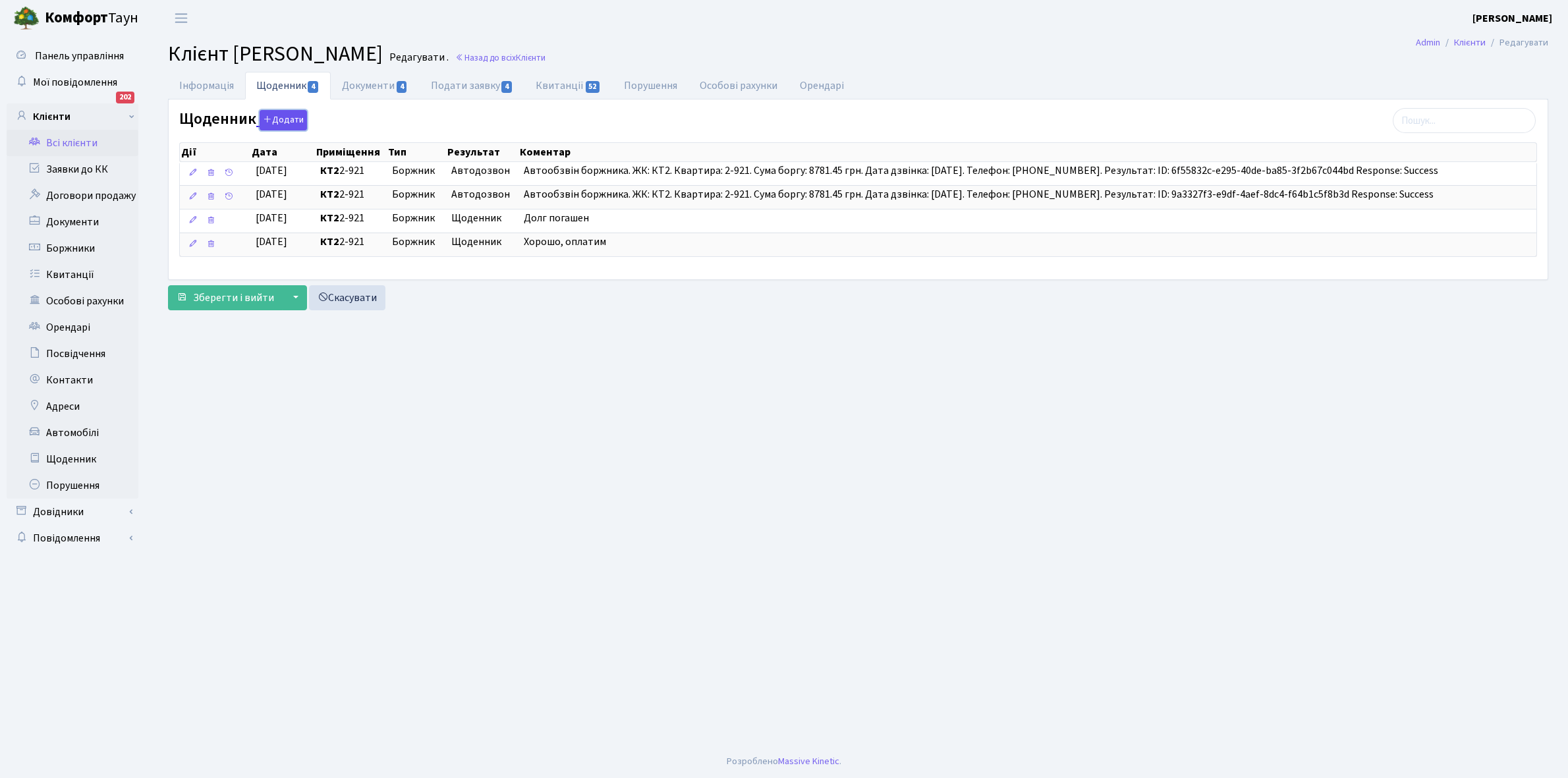
click at [281, 119] on button "Додати" at bounding box center [283, 120] width 47 height 20
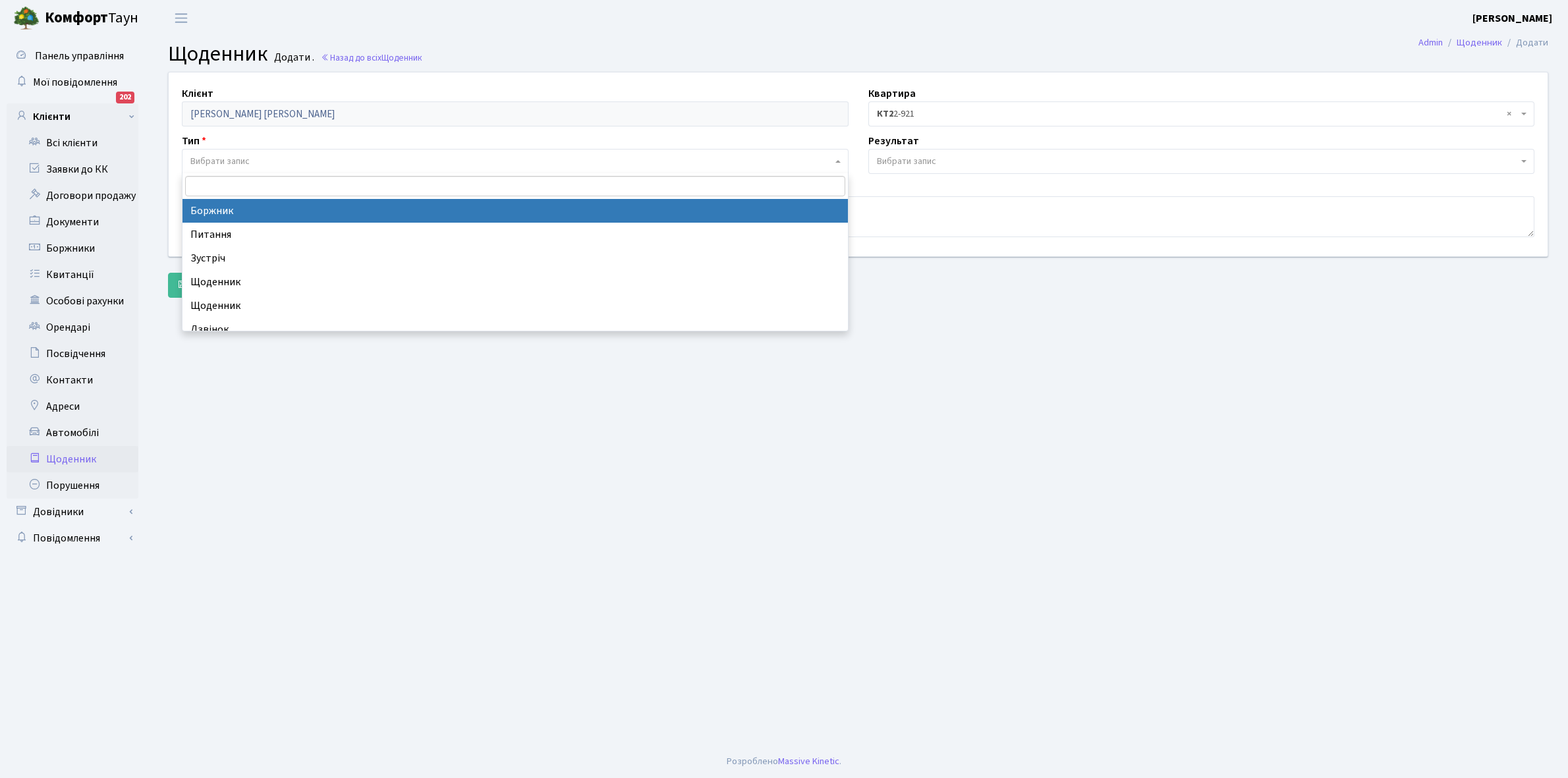
click at [269, 163] on span "Вибрати запис" at bounding box center [511, 161] width 642 height 13
select select "189"
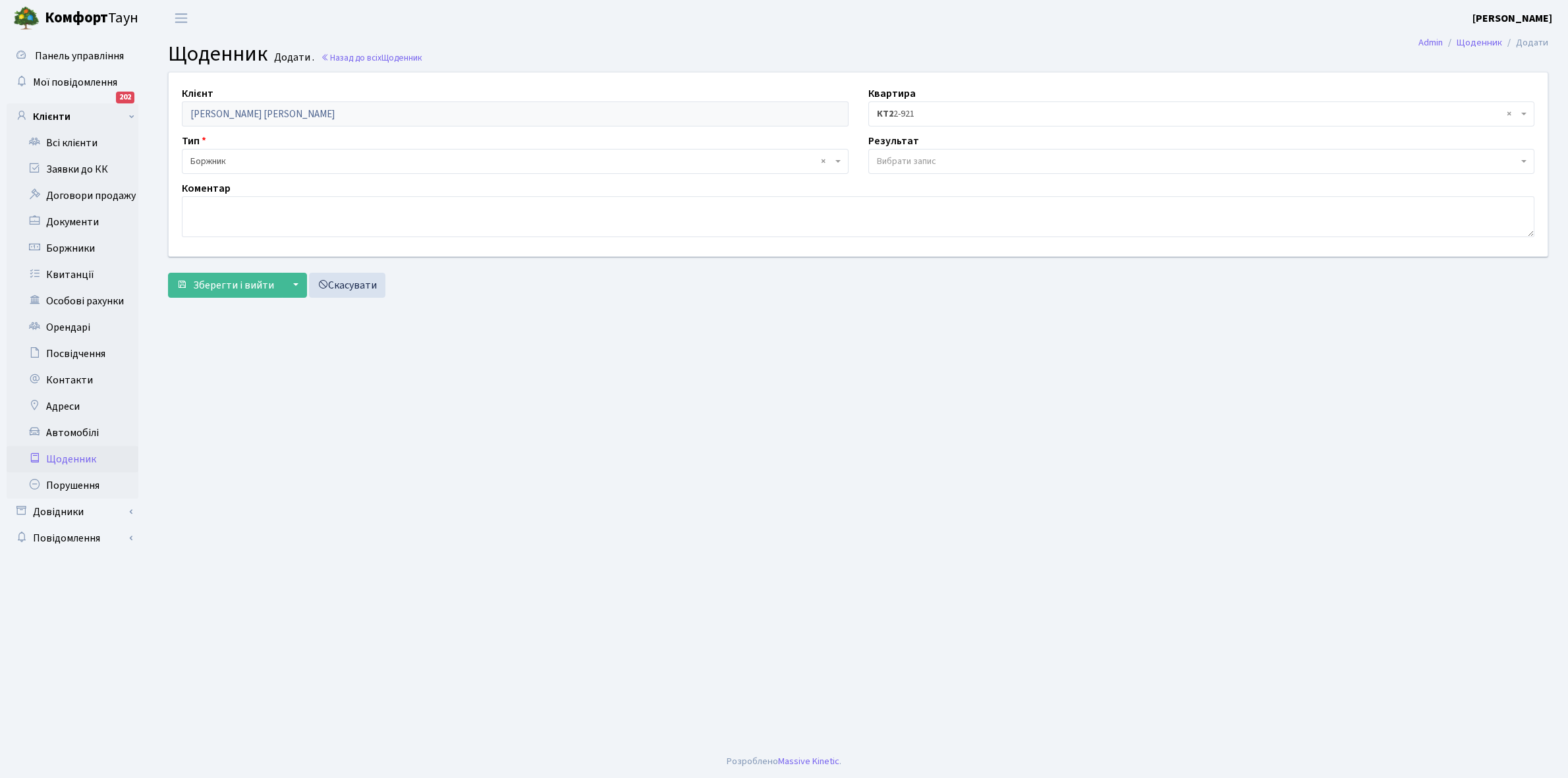
click at [911, 157] on span "Вибрати запис" at bounding box center [906, 161] width 59 height 13
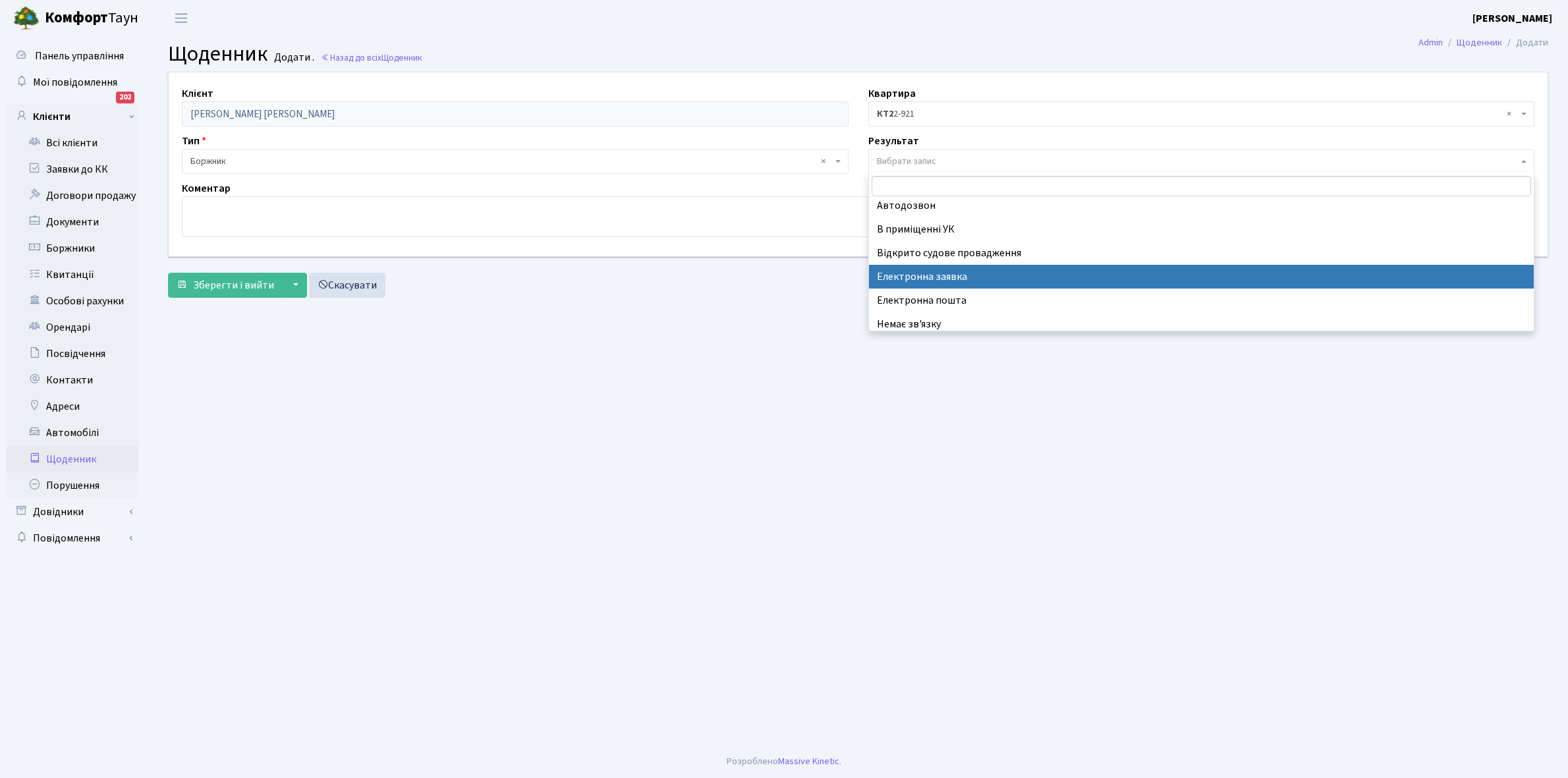
scroll to position [81, 0]
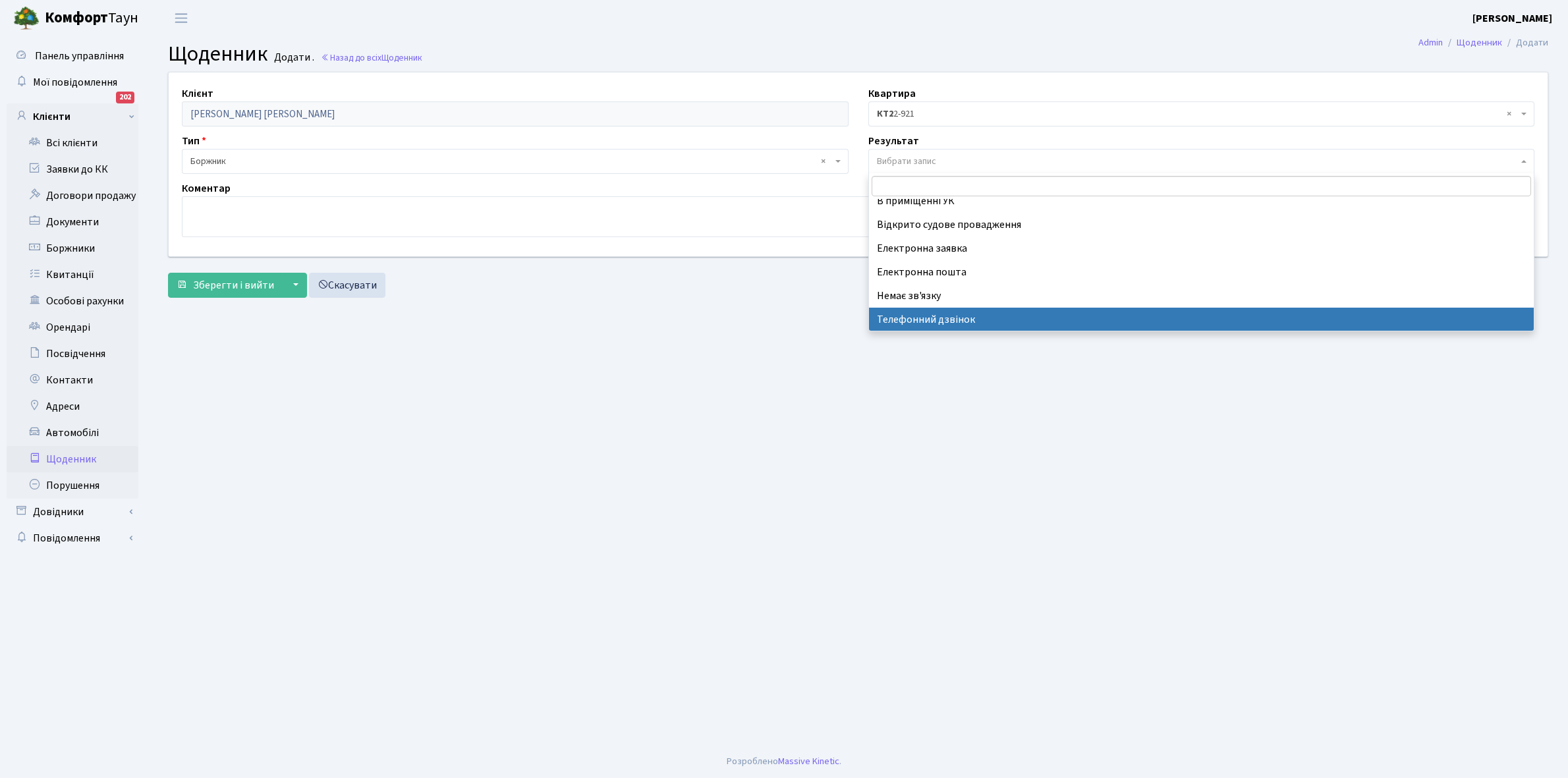
select select "196"
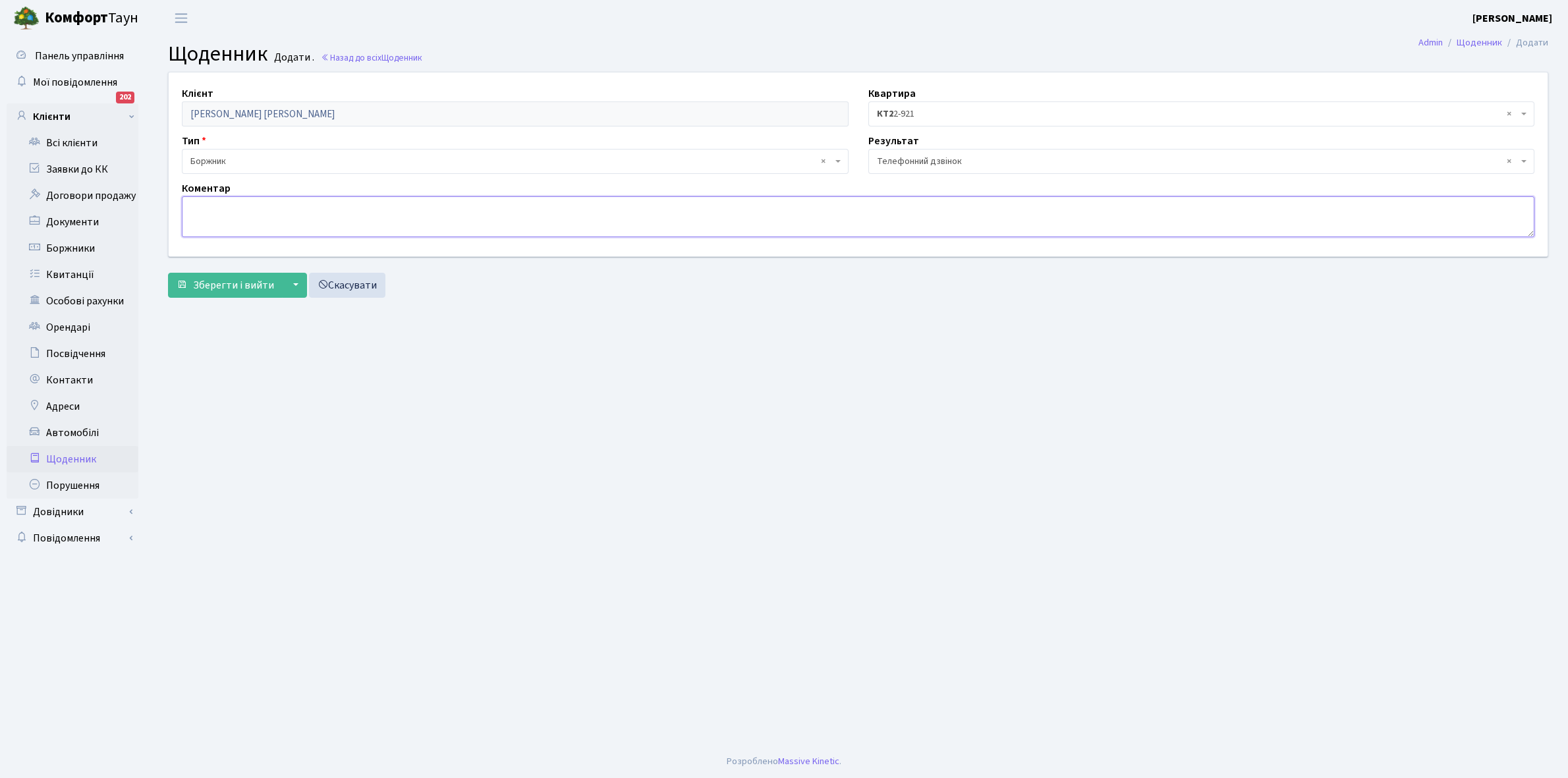
click at [189, 211] on textarea at bounding box center [857, 217] width 1353 height 41
type textarea "J"
type textarea "Оплатить борг"
click at [186, 292] on button "Зберегти і вийти" at bounding box center [226, 285] width 115 height 25
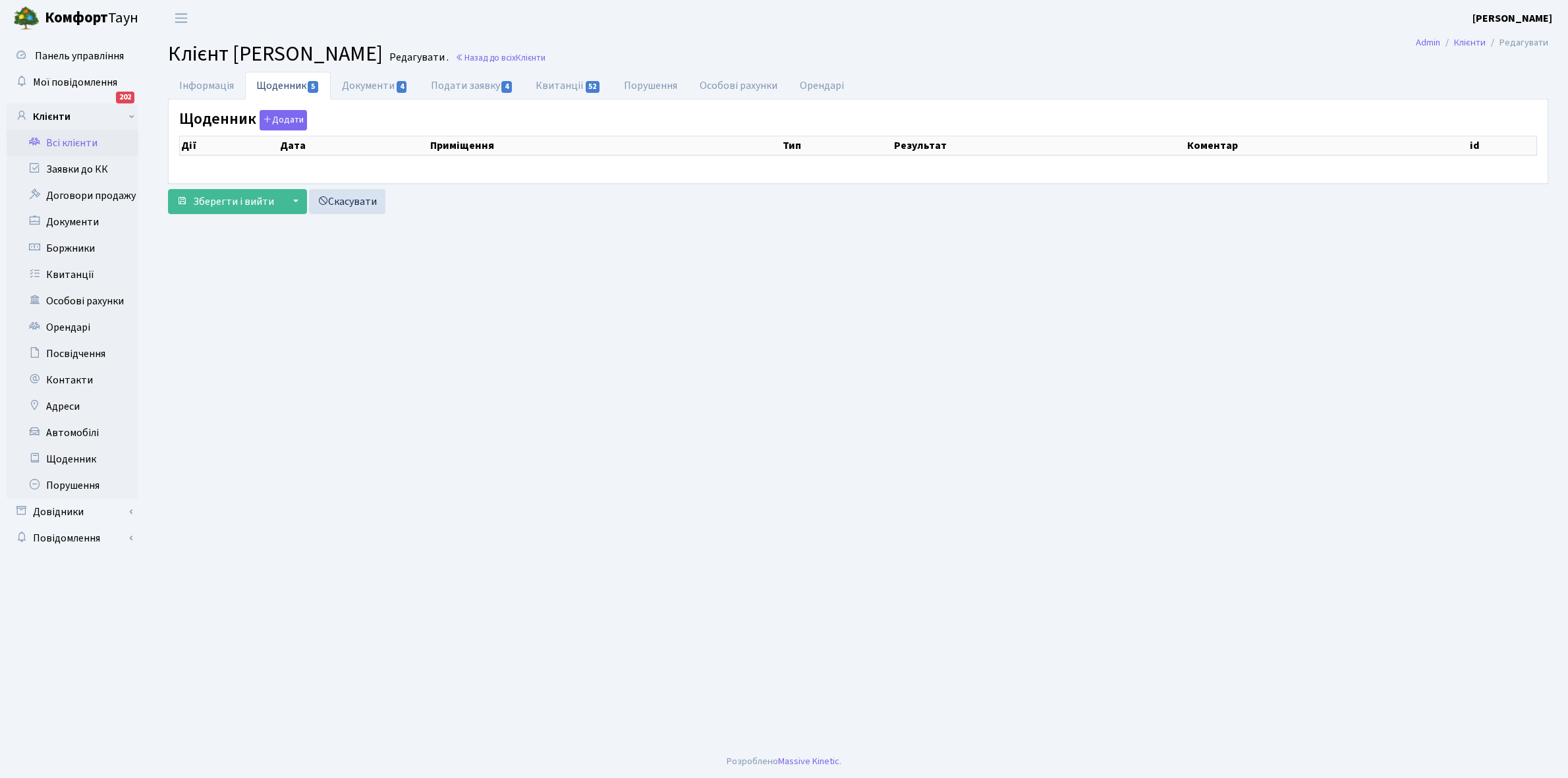
select select "25"
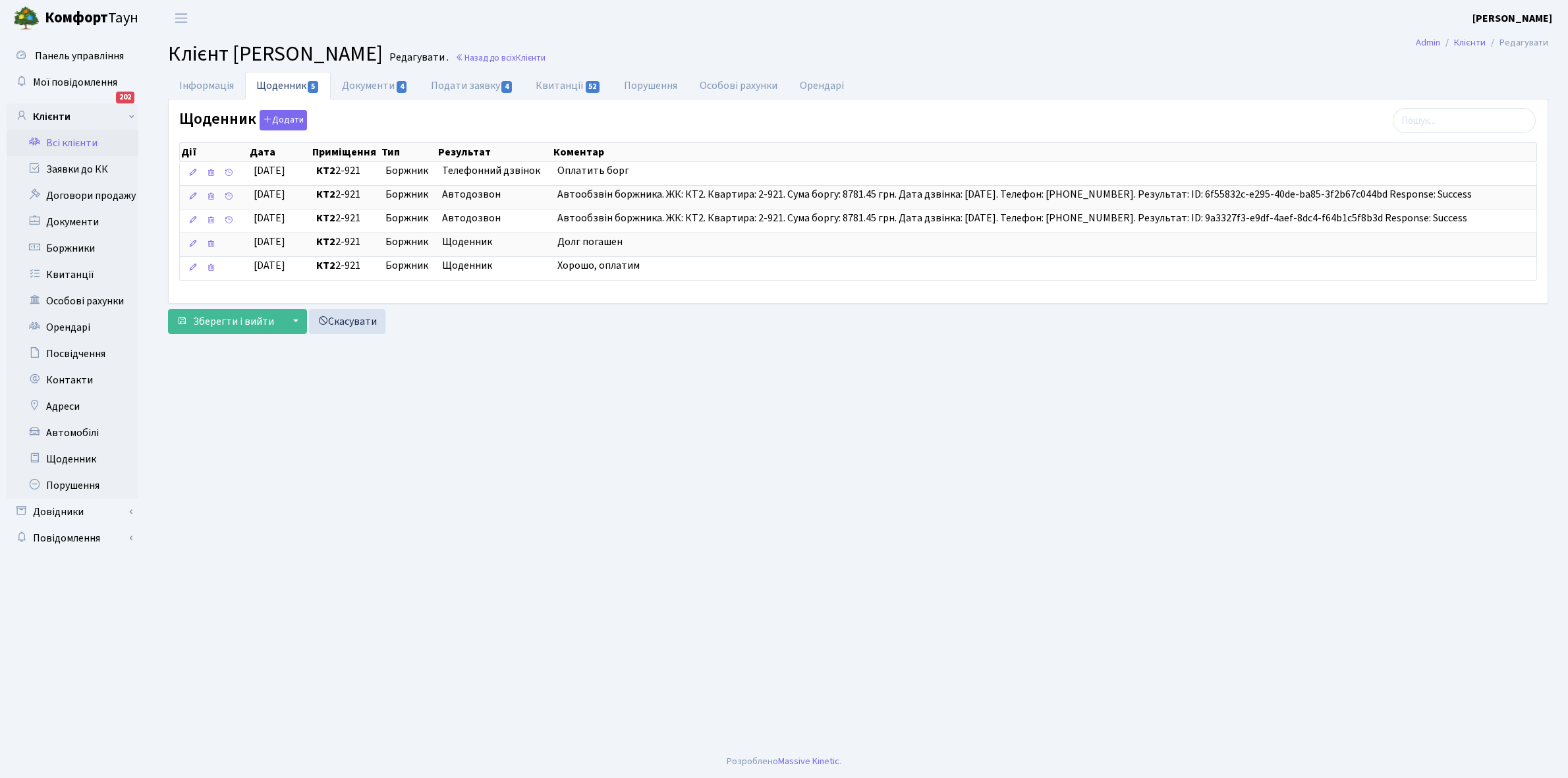
click at [75, 137] on link "Всі клієнти" at bounding box center [72, 143] width 132 height 27
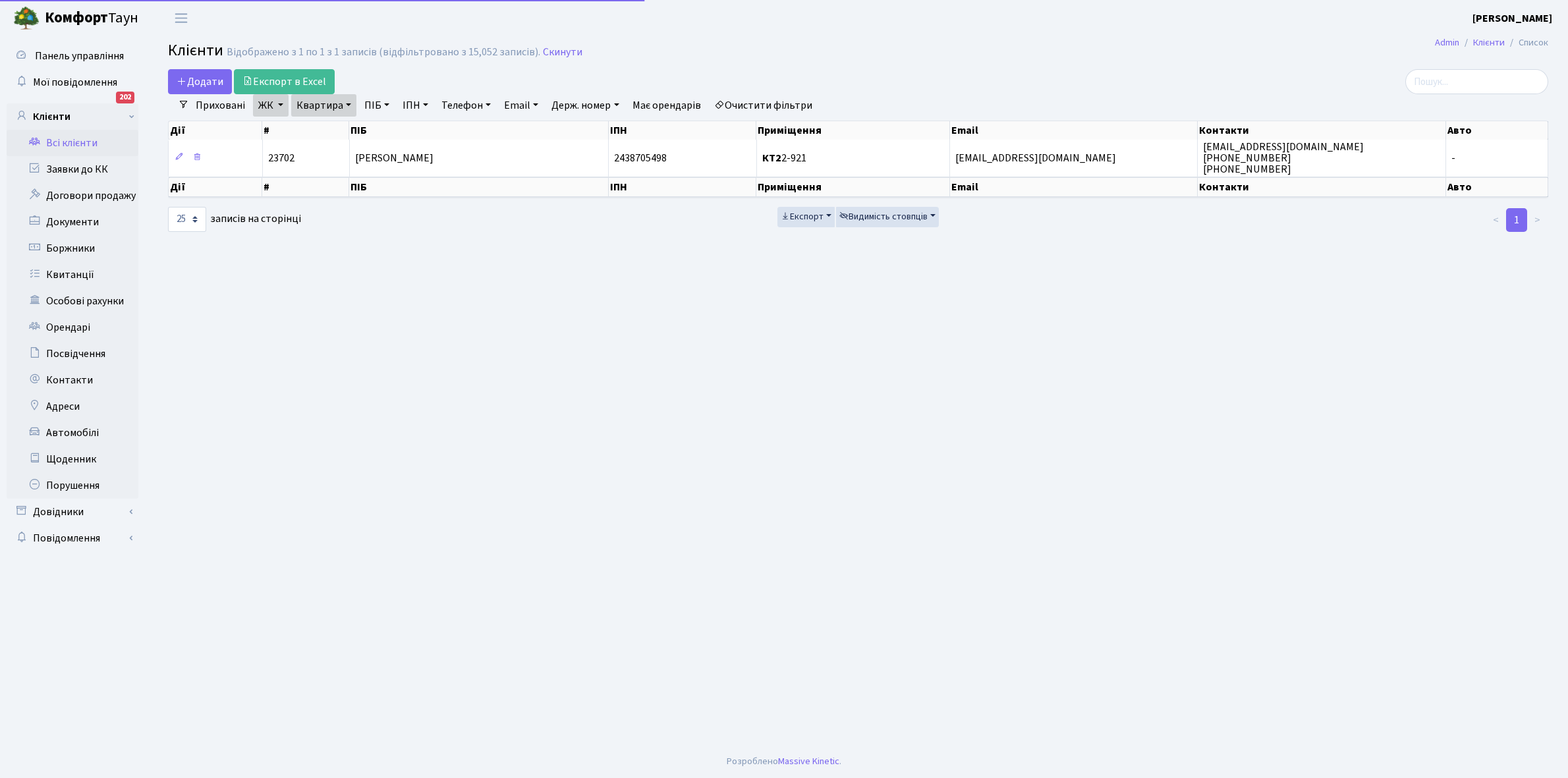
select select "25"
click at [77, 147] on link "Всі клієнти" at bounding box center [72, 143] width 132 height 27
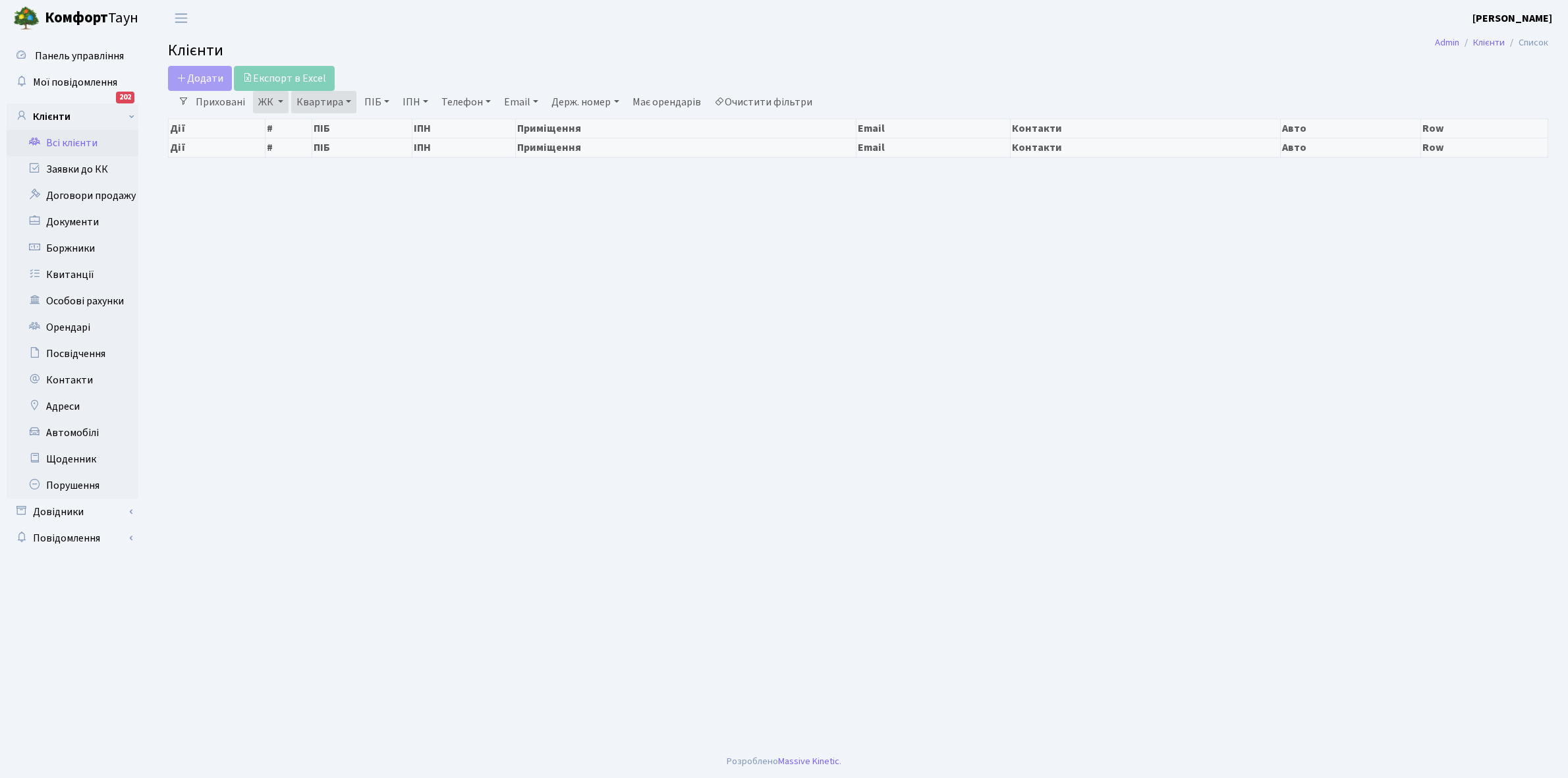
select select "25"
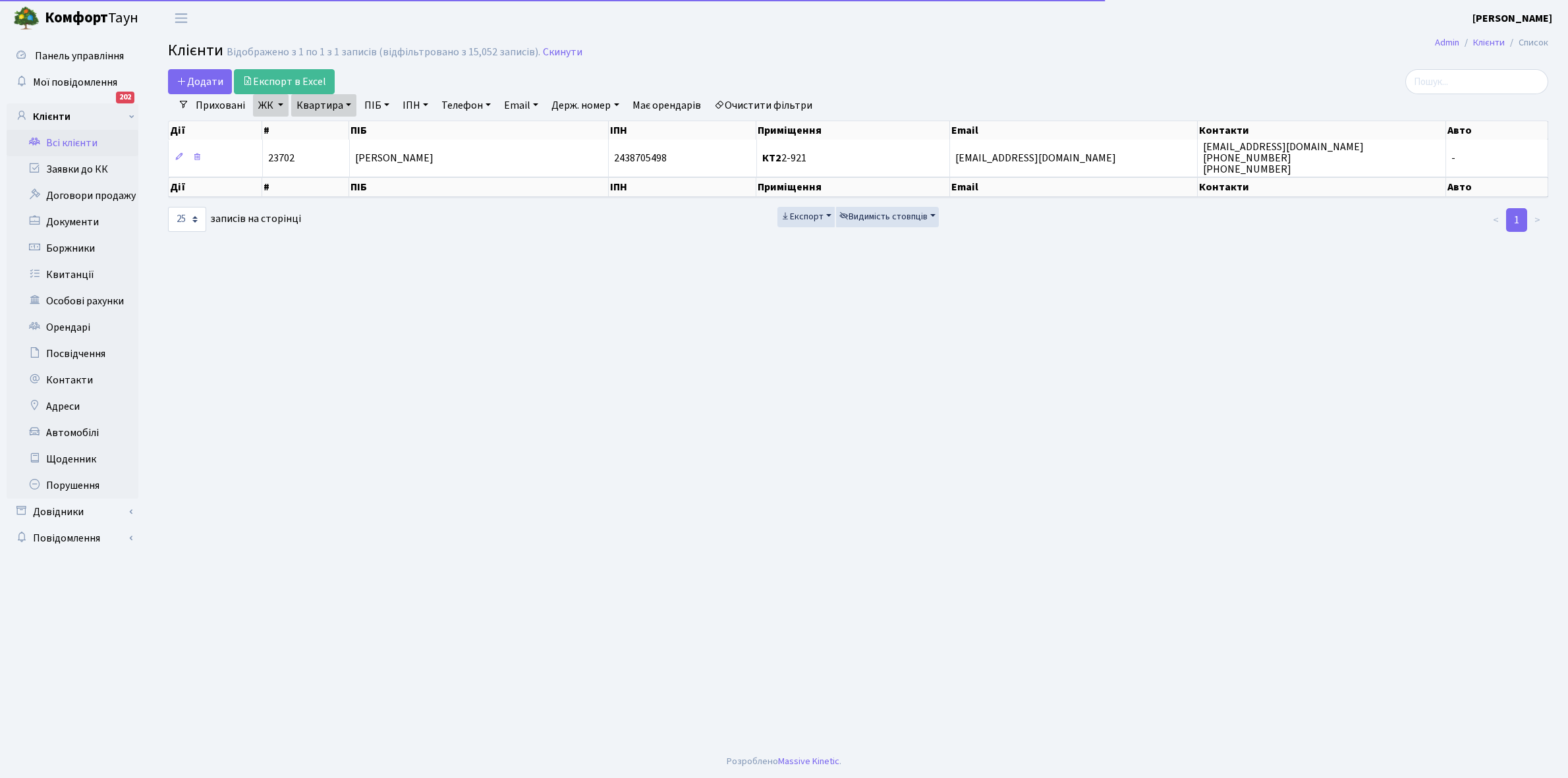
click at [743, 104] on link "Очистити фільтри" at bounding box center [763, 105] width 108 height 23
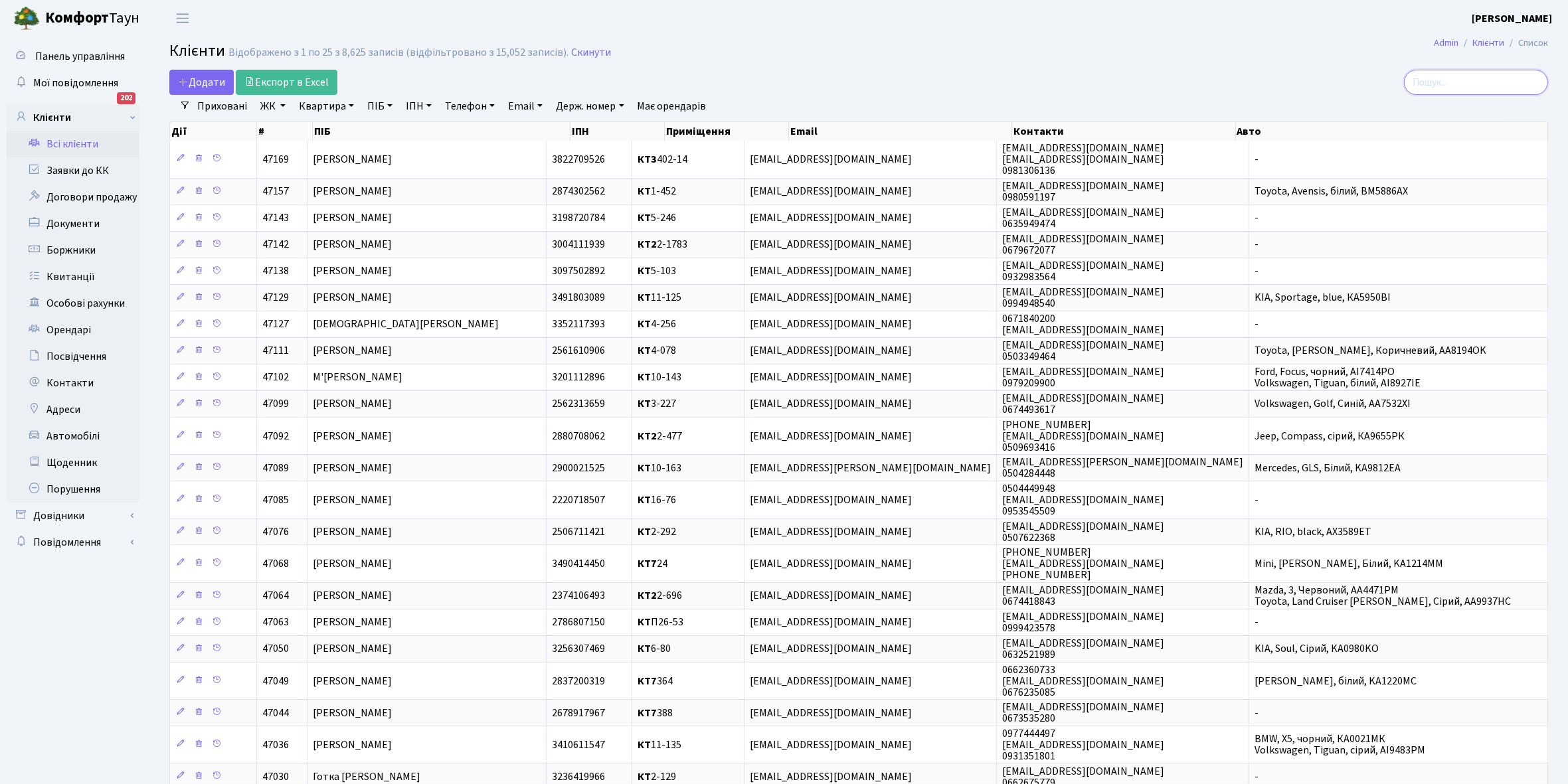
click at [1470, 83] on input "search" at bounding box center [1476, 82] width 144 height 25
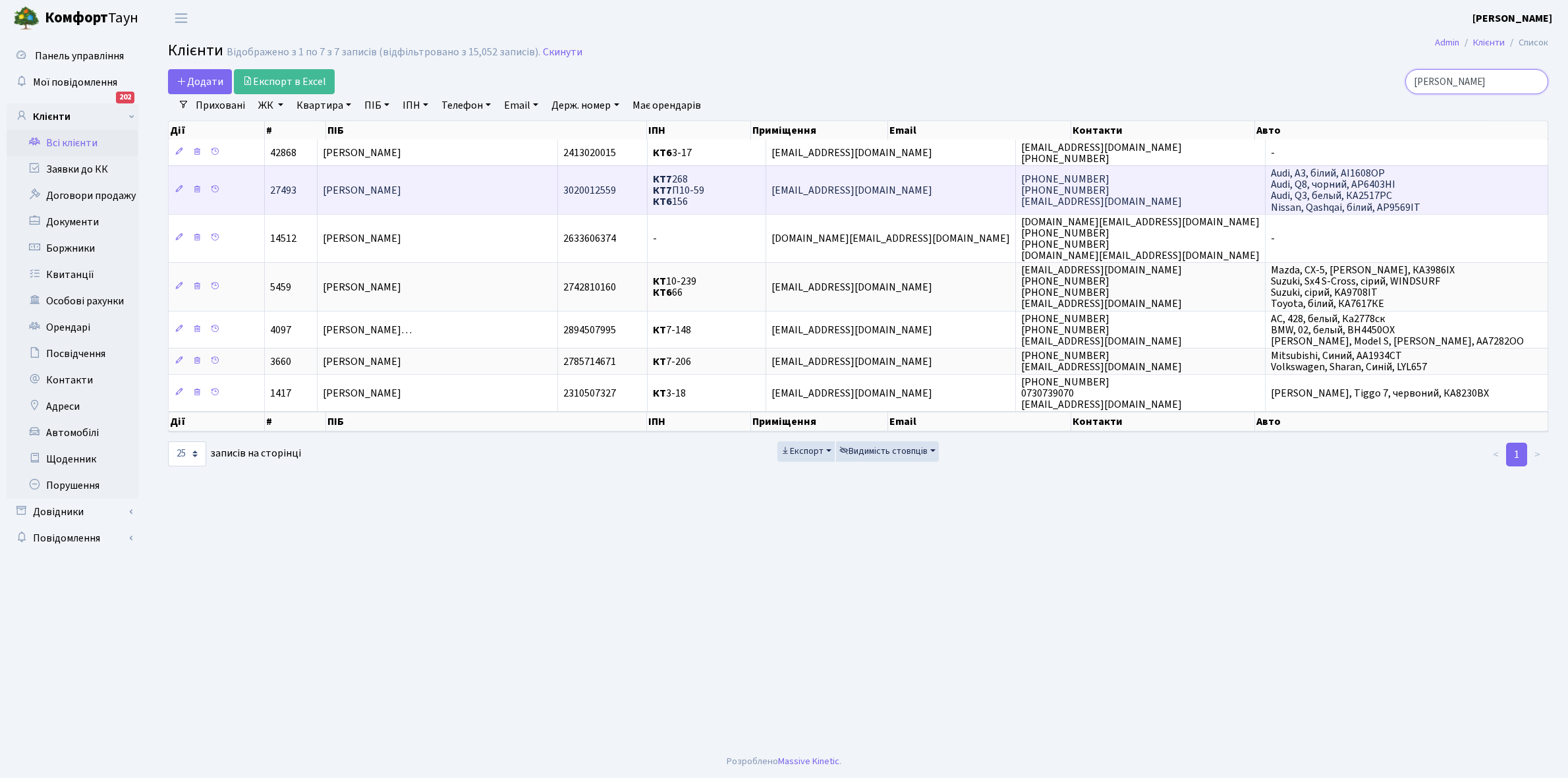
type input "[PERSON_NAME]"
click at [466, 189] on td "[PERSON_NAME]" at bounding box center [438, 189] width 241 height 48
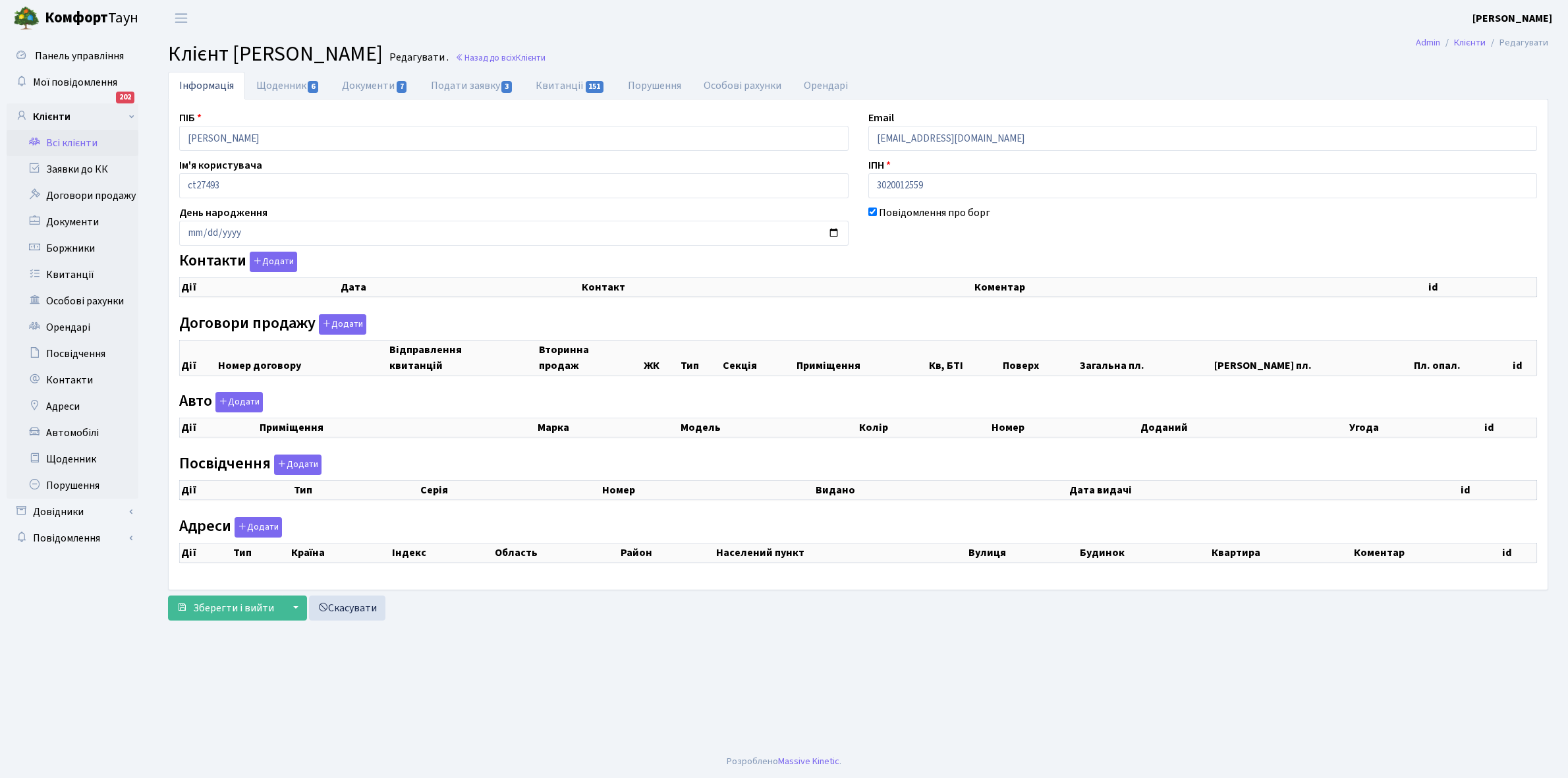
checkbox input "true"
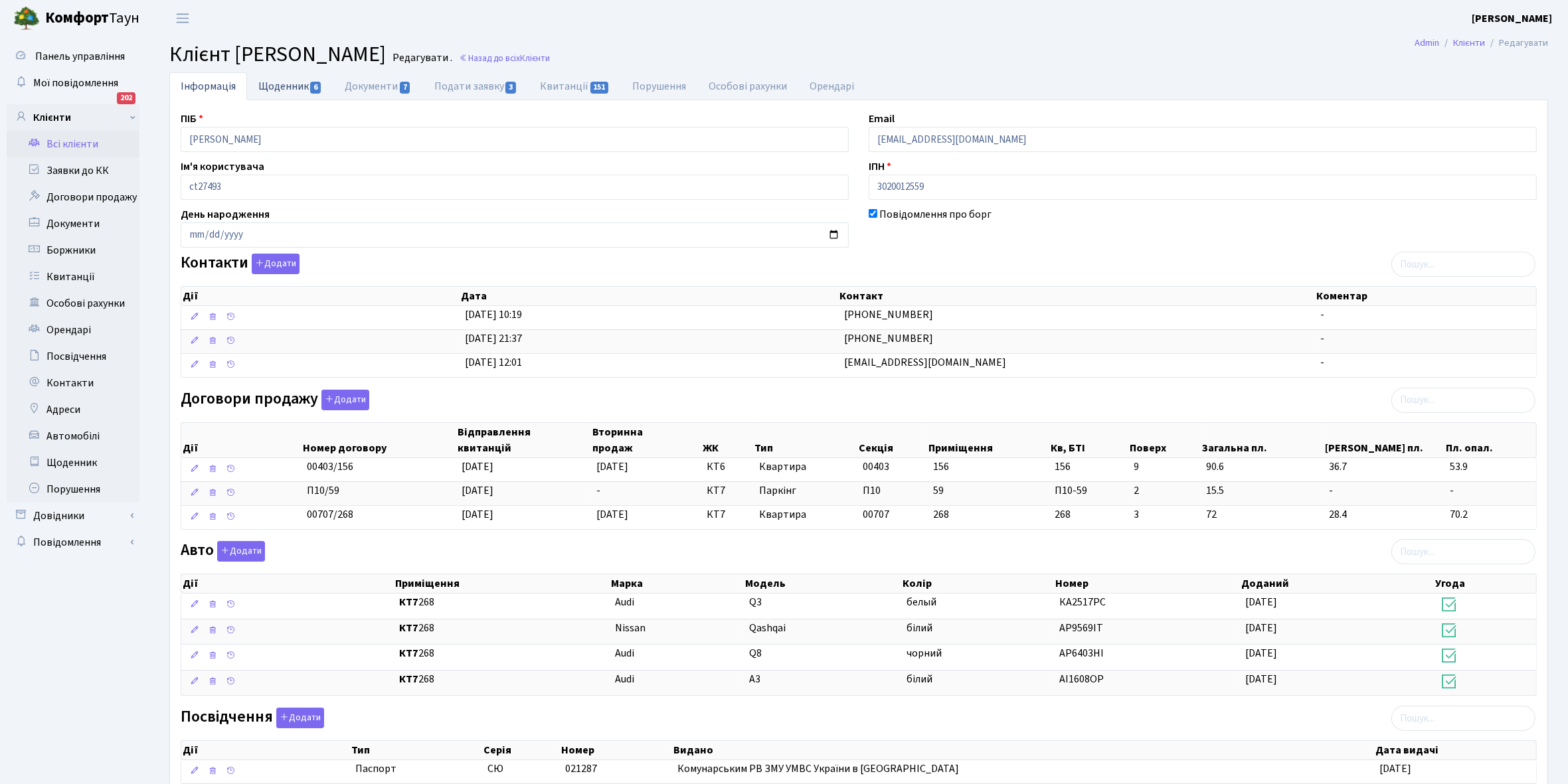
click at [280, 76] on link "Щоденник 6" at bounding box center [290, 86] width 86 height 27
select select "25"
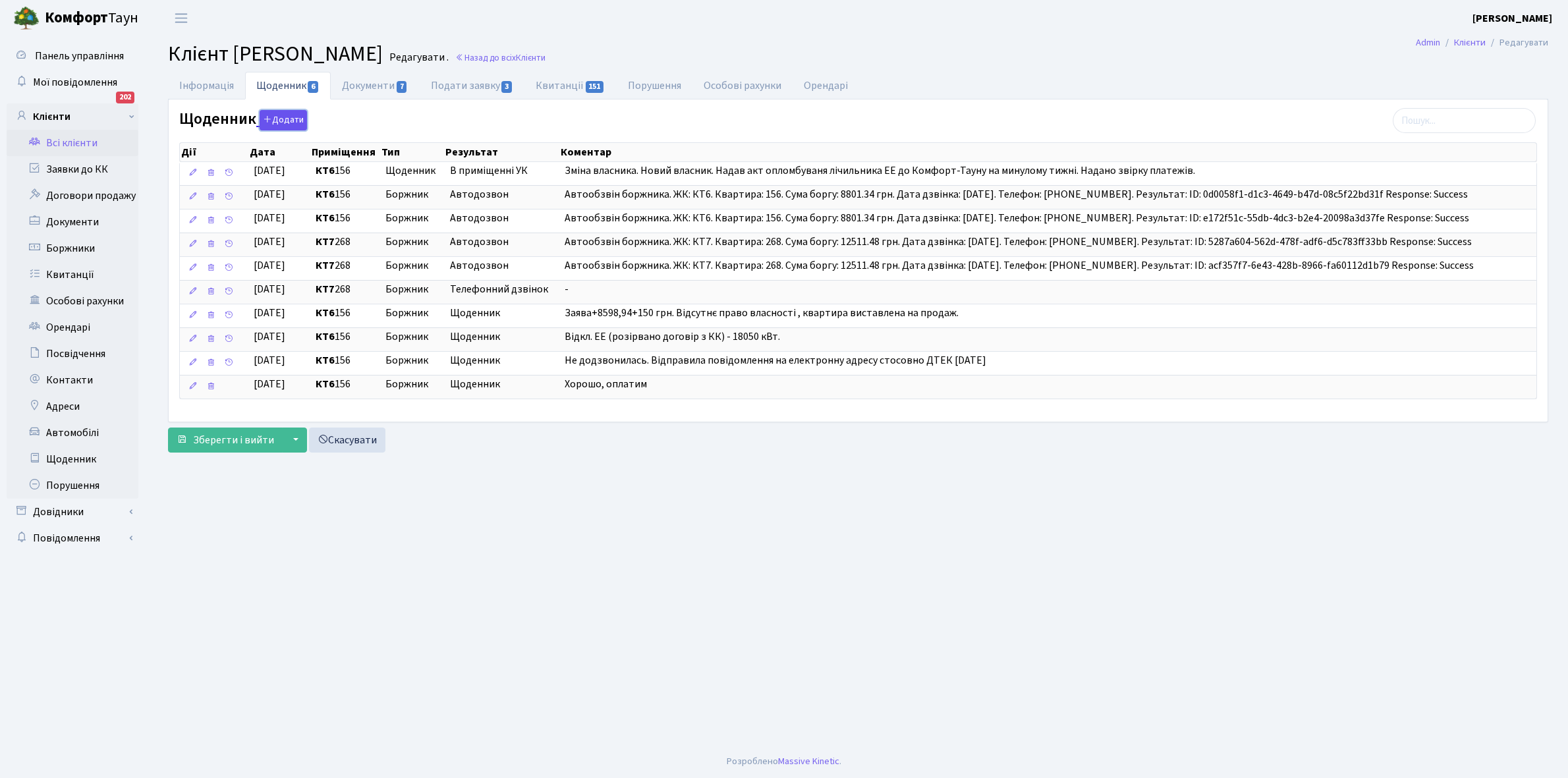
click at [292, 119] on button "Додати" at bounding box center [283, 120] width 47 height 20
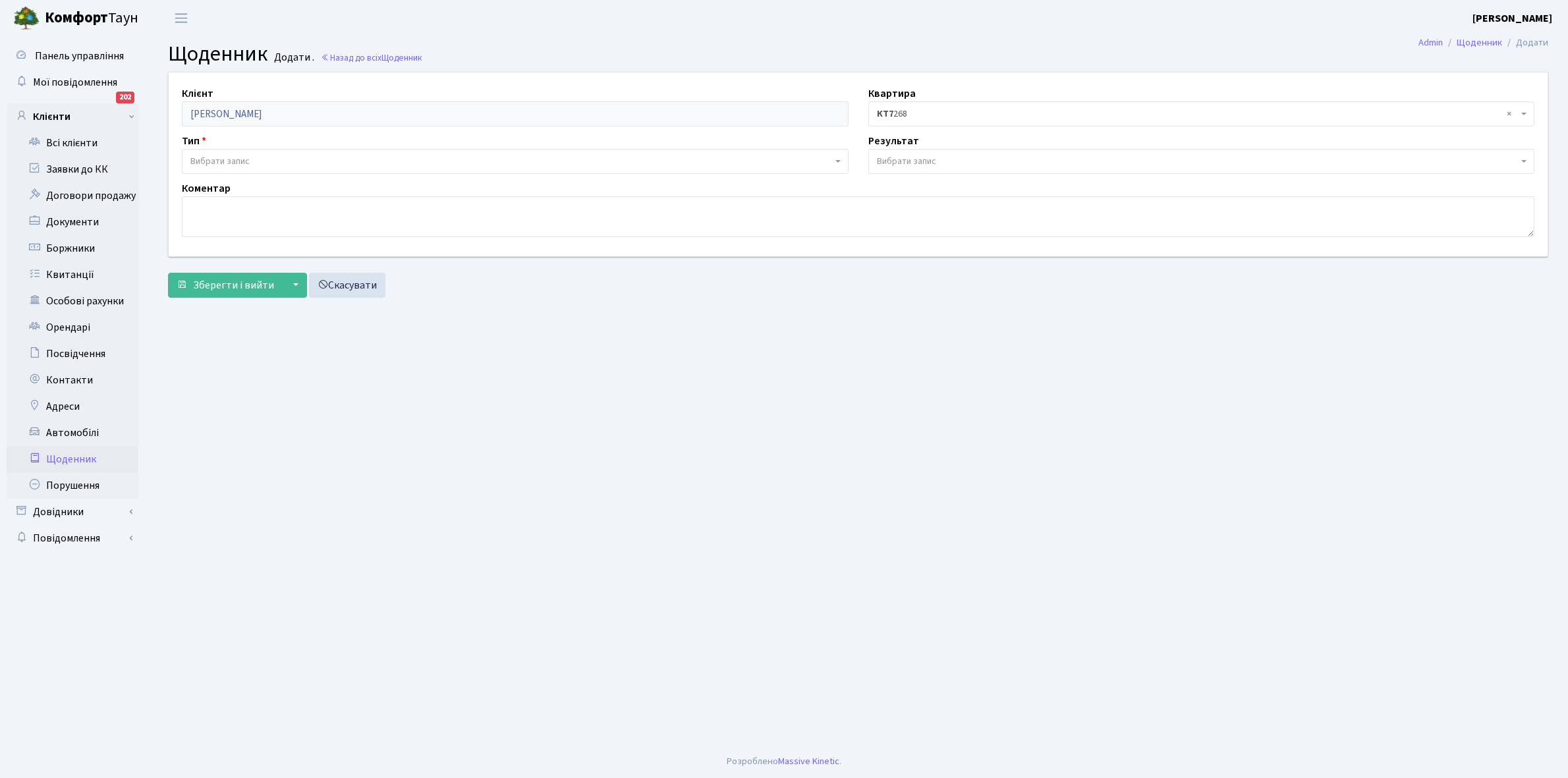
click at [255, 160] on span "Вибрати запис" at bounding box center [511, 161] width 642 height 13
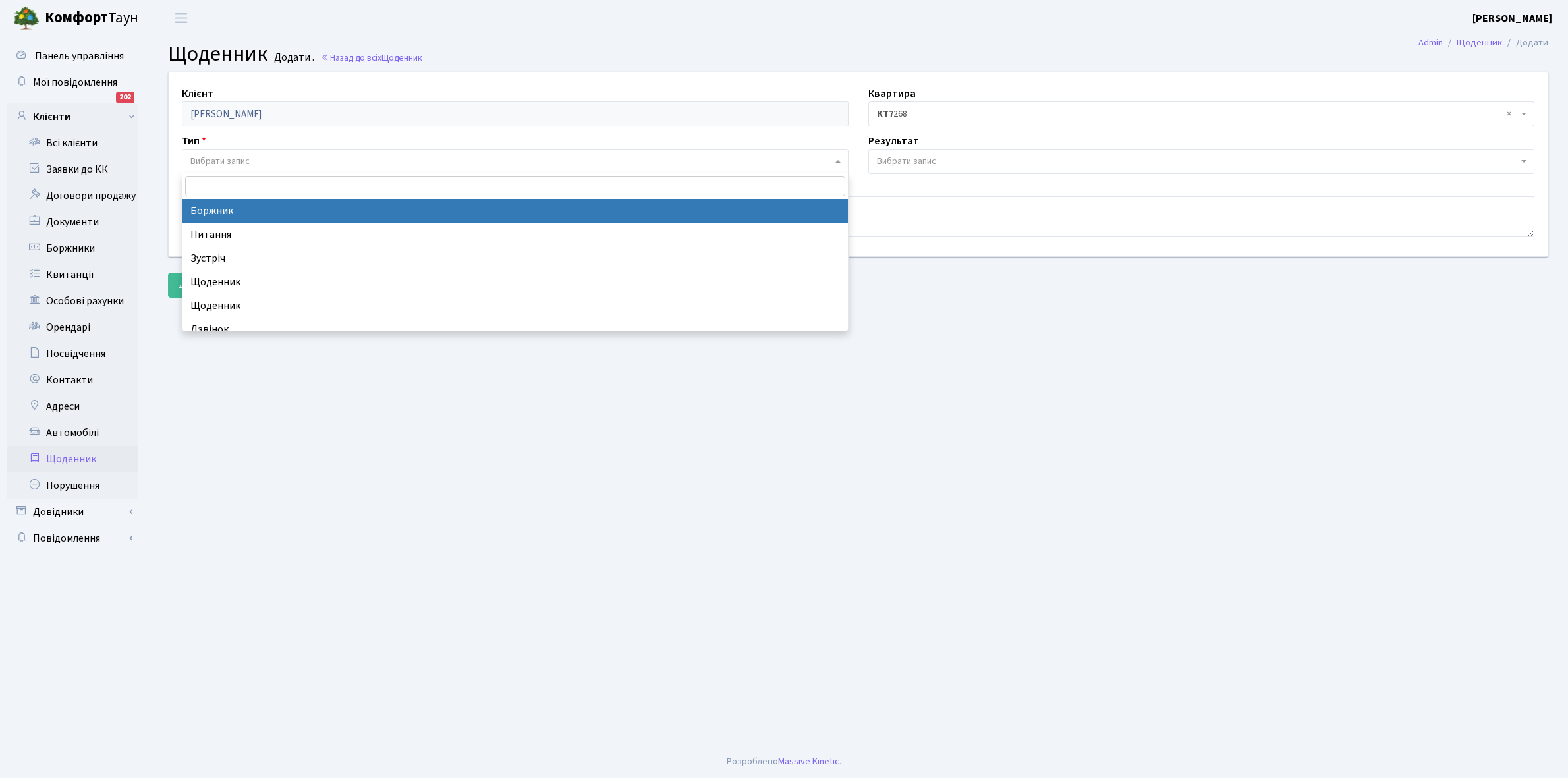
select select "189"
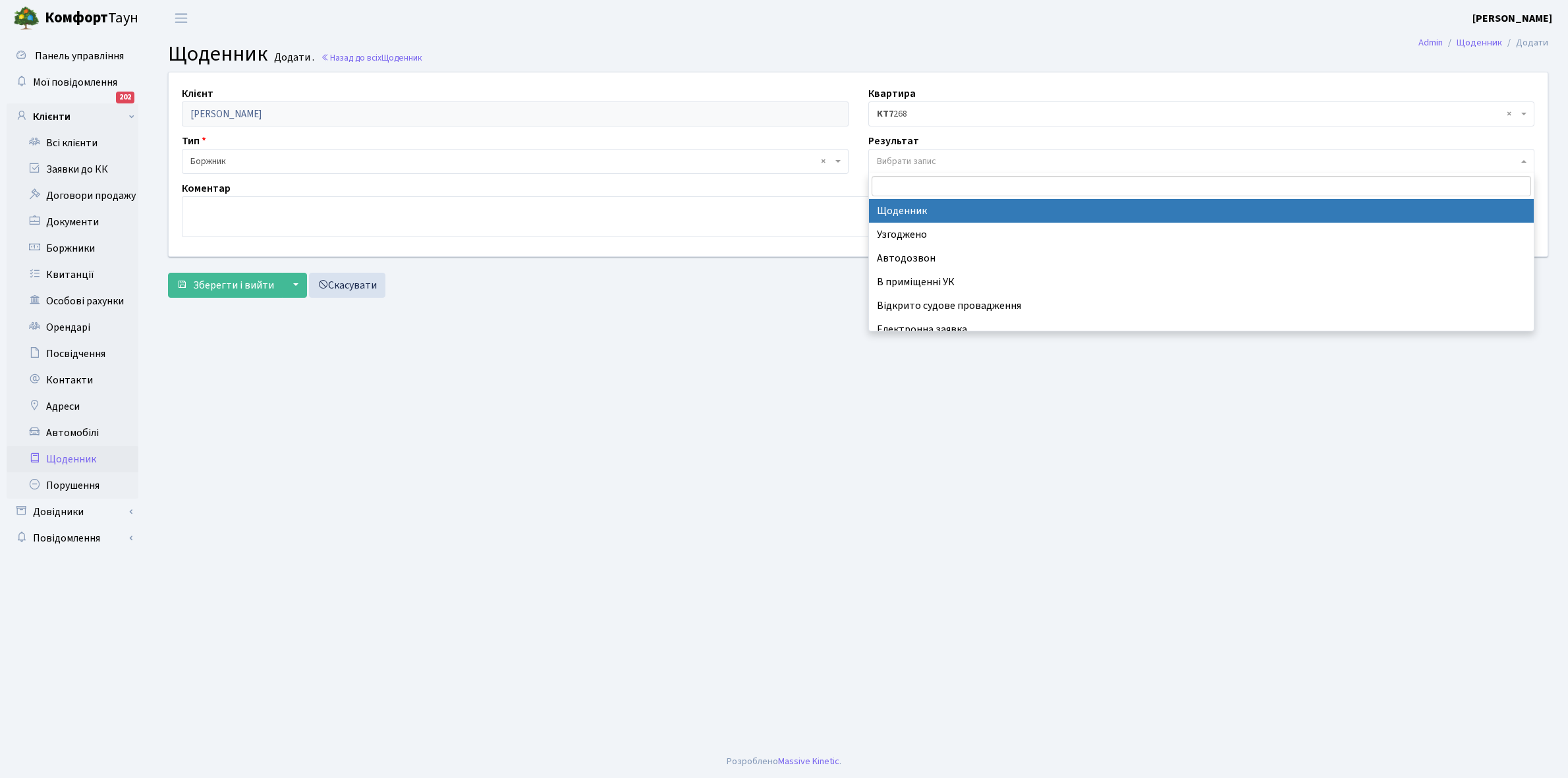
click at [896, 158] on span "Вибрати запис" at bounding box center [906, 161] width 59 height 13
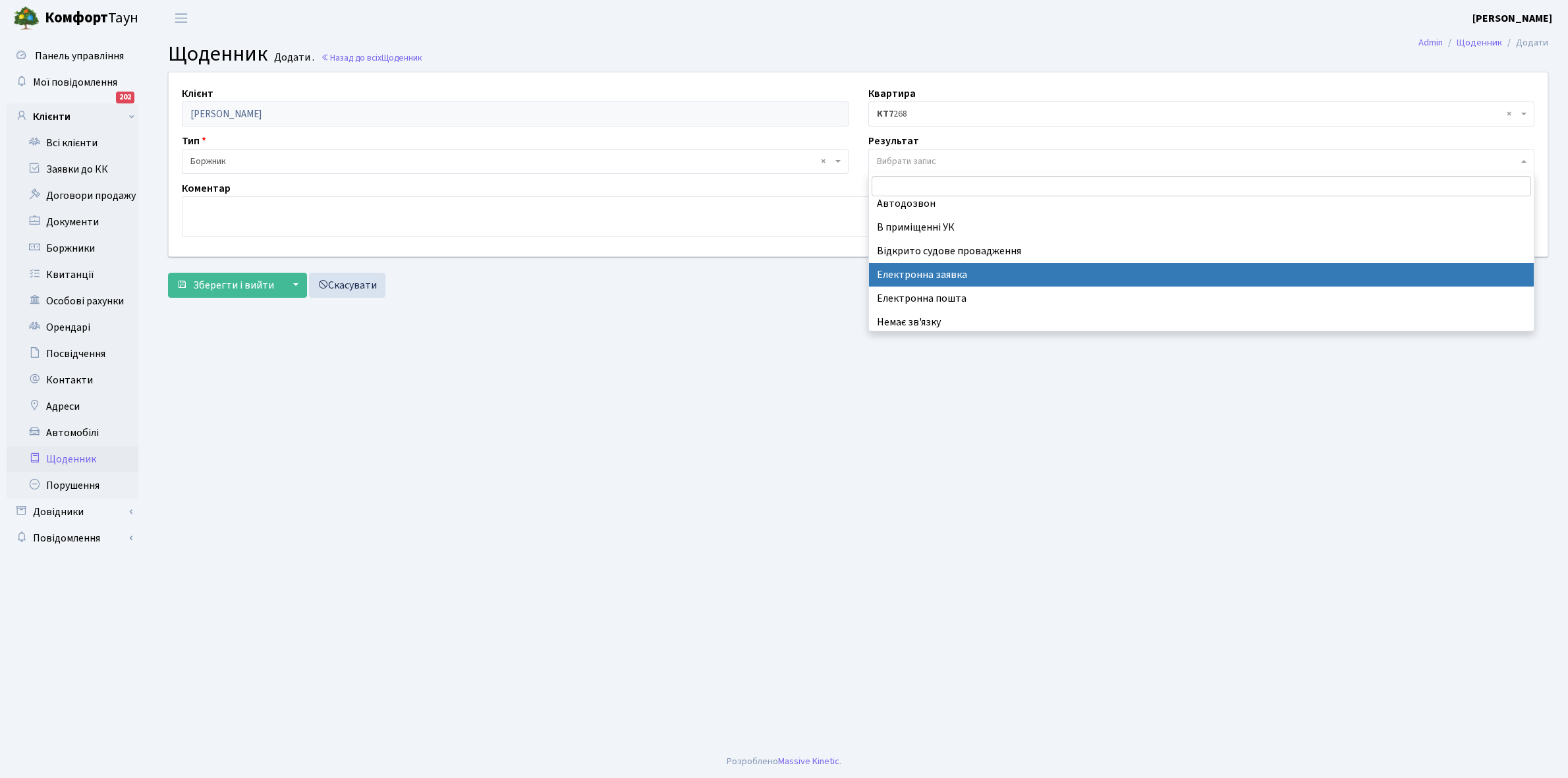
scroll to position [81, 0]
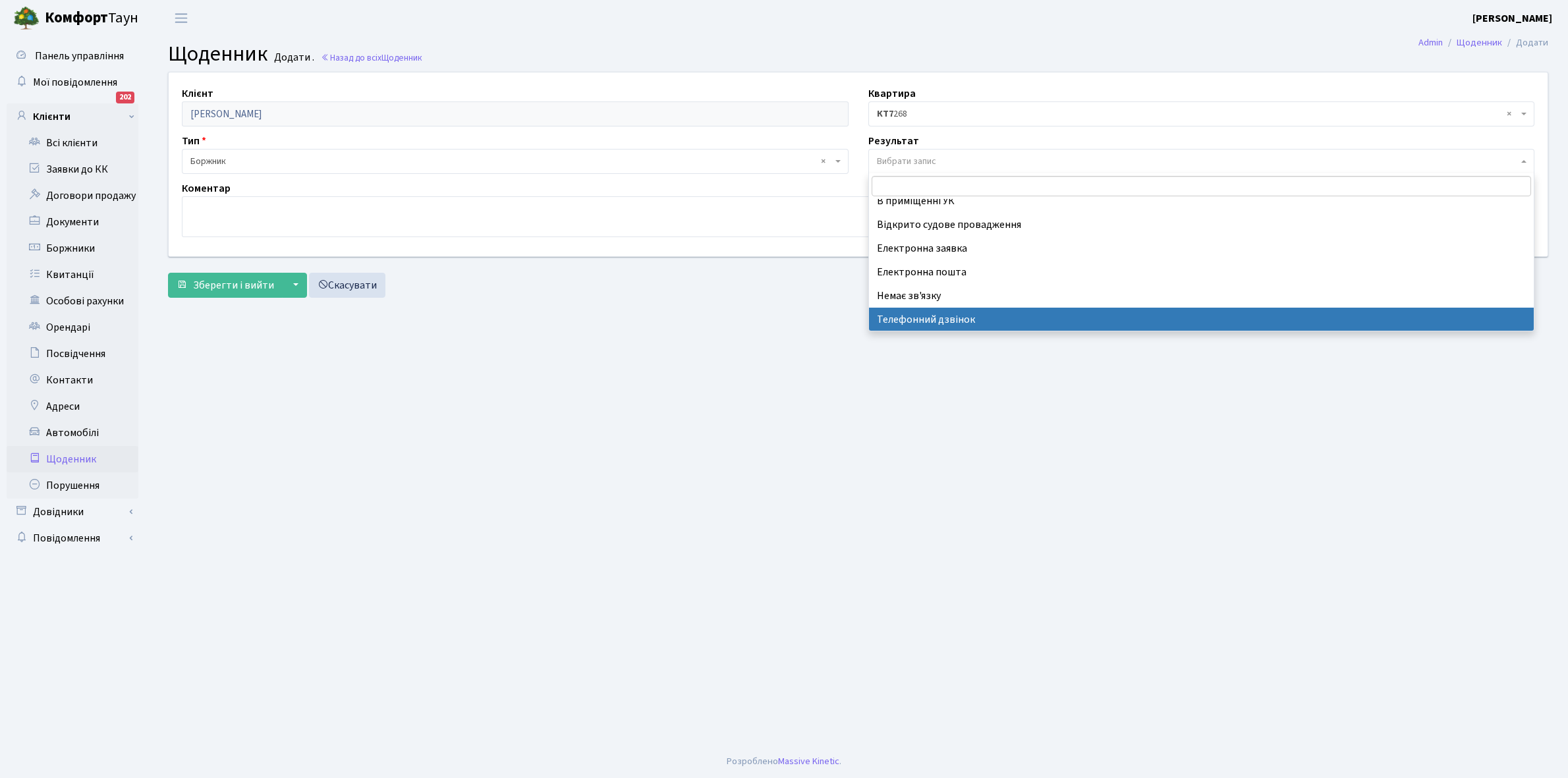
select select "196"
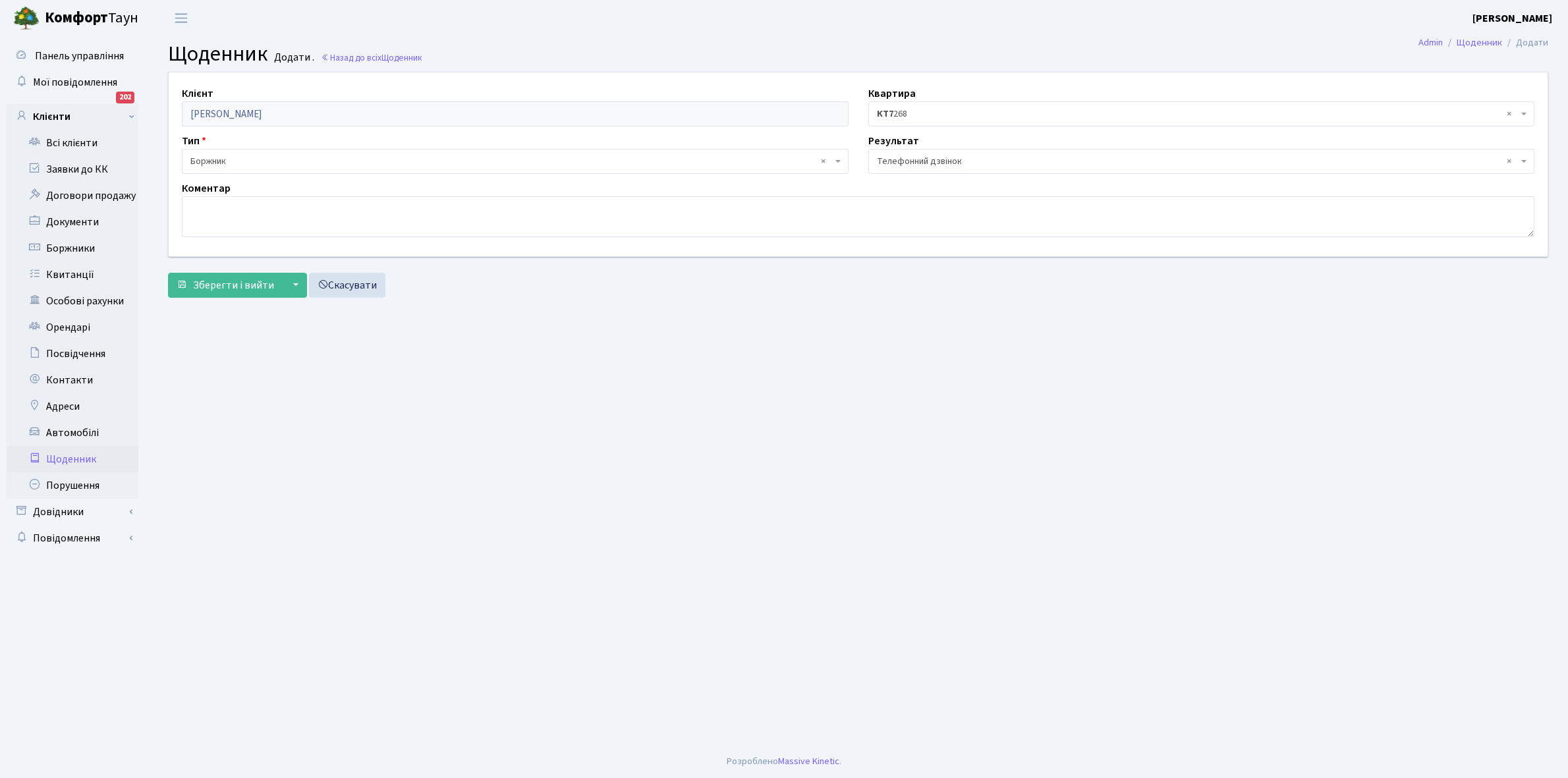
click at [214, 196] on label "Коментар" at bounding box center [206, 189] width 49 height 16
click at [215, 213] on textarea at bounding box center [857, 217] width 1353 height 41
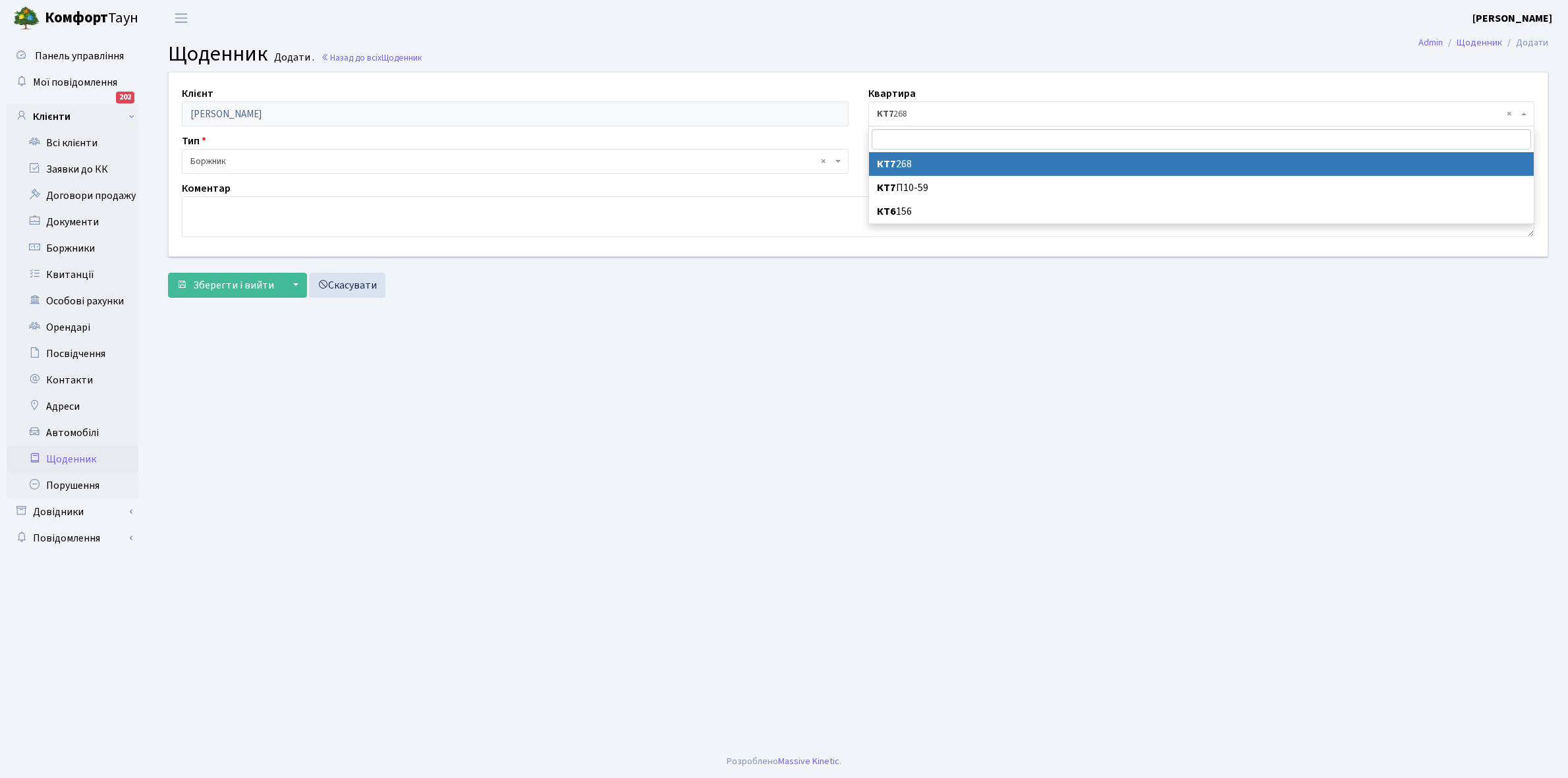
click at [918, 113] on span "× КТ7 268" at bounding box center [1198, 114] width 642 height 13
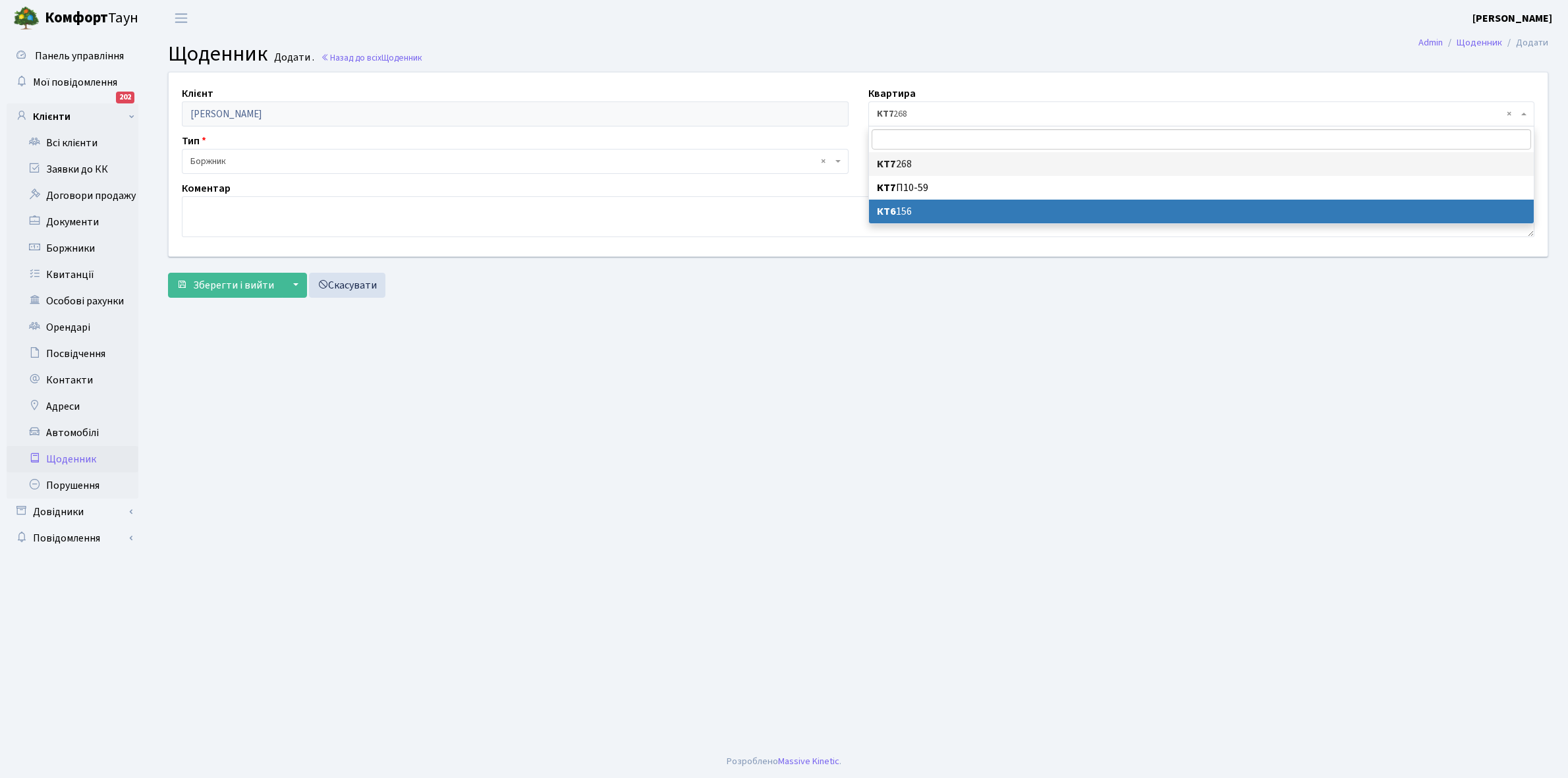
select select "177867"
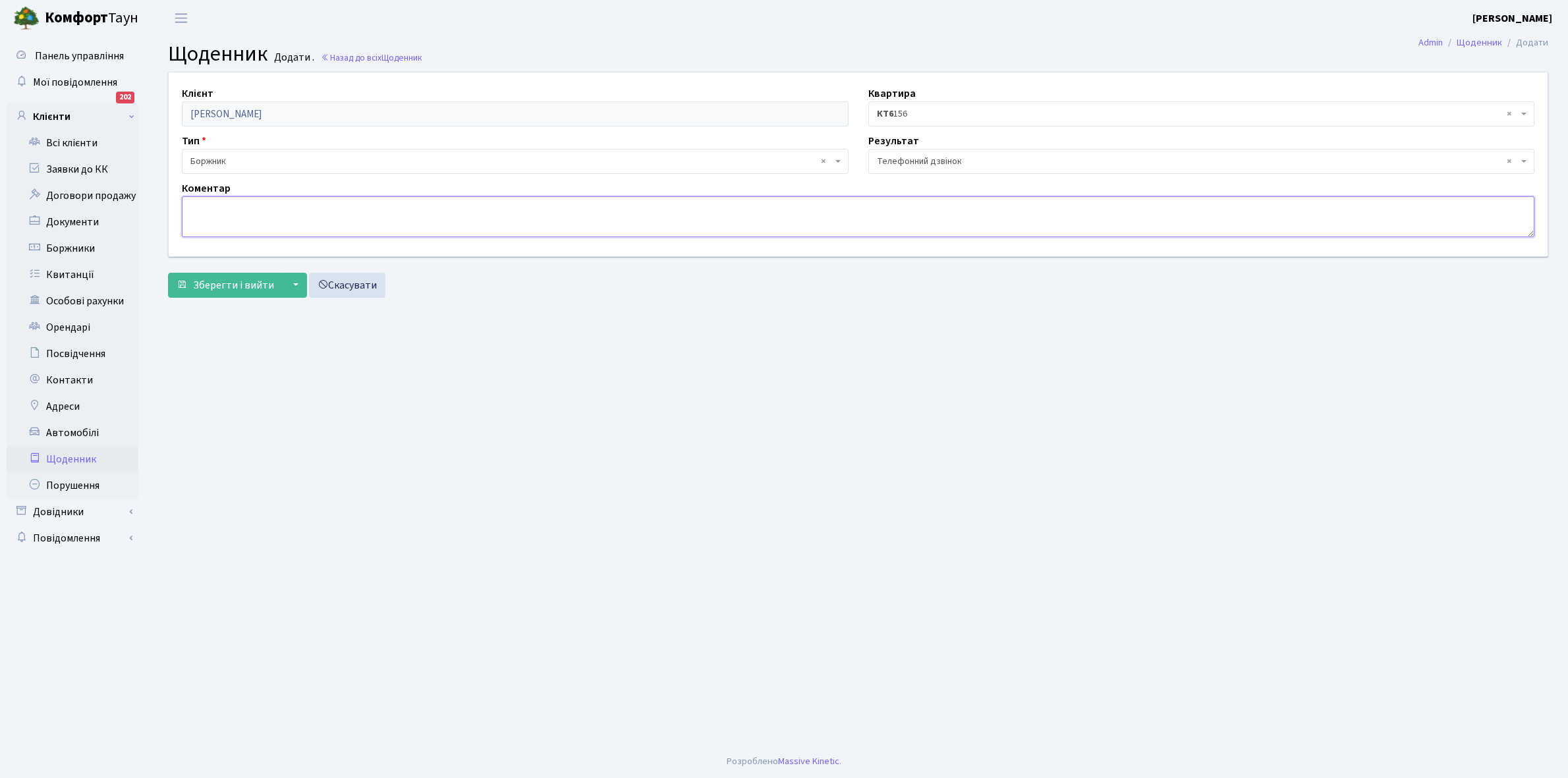
click at [225, 208] on textarea at bounding box center [857, 217] width 1353 height 41
type textarea "Оплатить борг"
click at [224, 294] on button "Зберегти і вийти" at bounding box center [226, 285] width 115 height 25
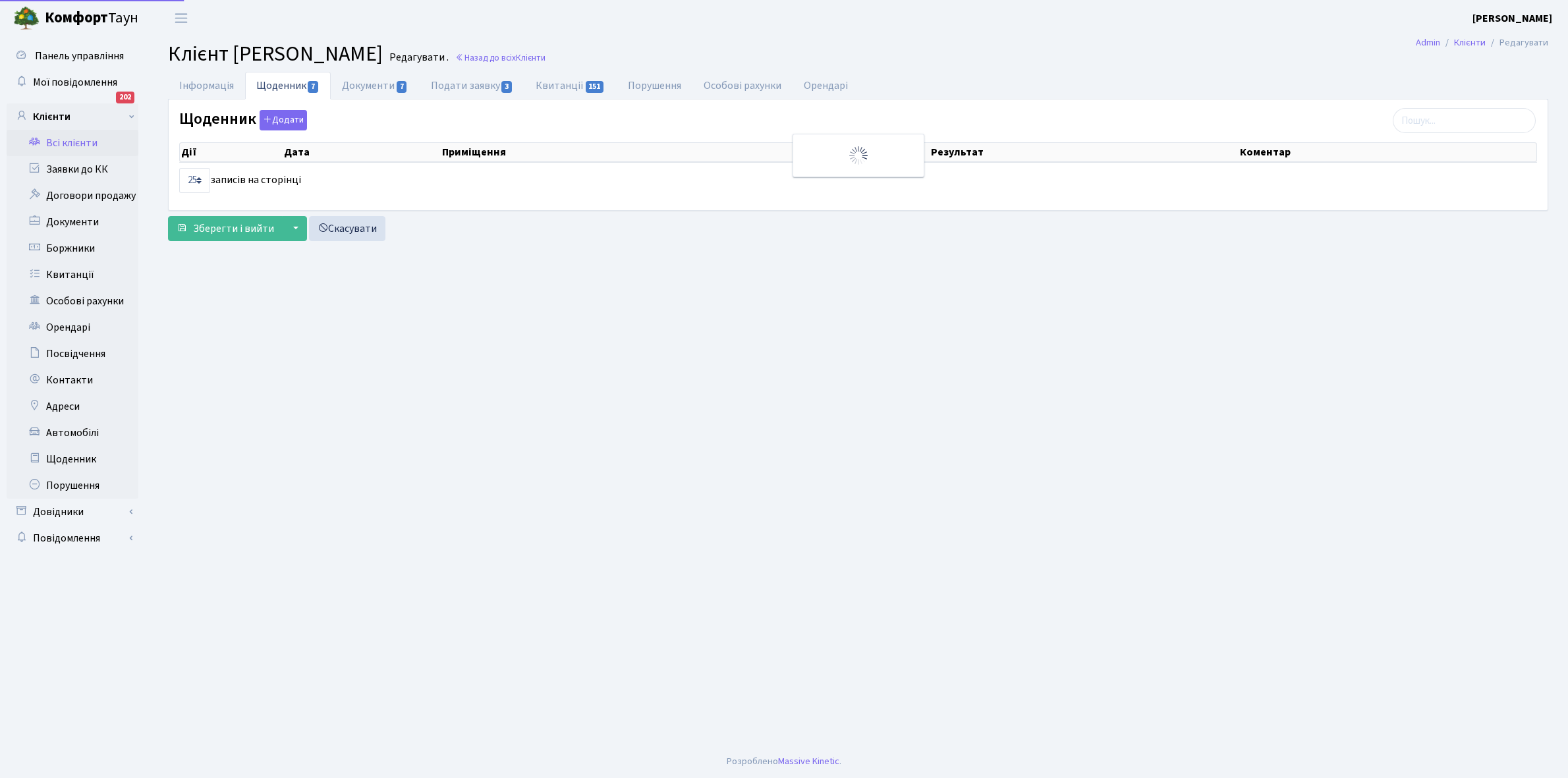
select select "25"
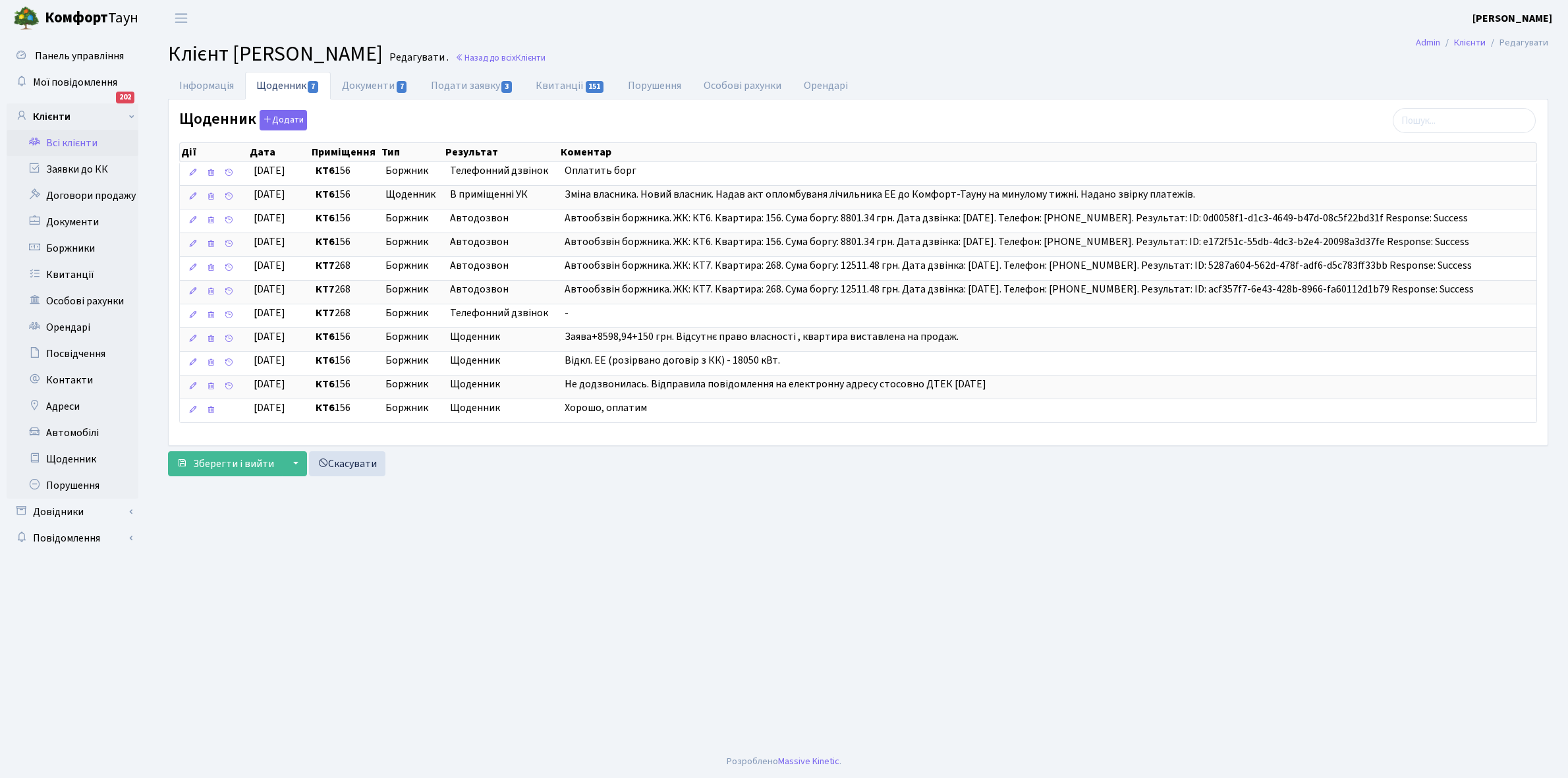
click at [76, 137] on link "Всі клієнти" at bounding box center [72, 143] width 132 height 27
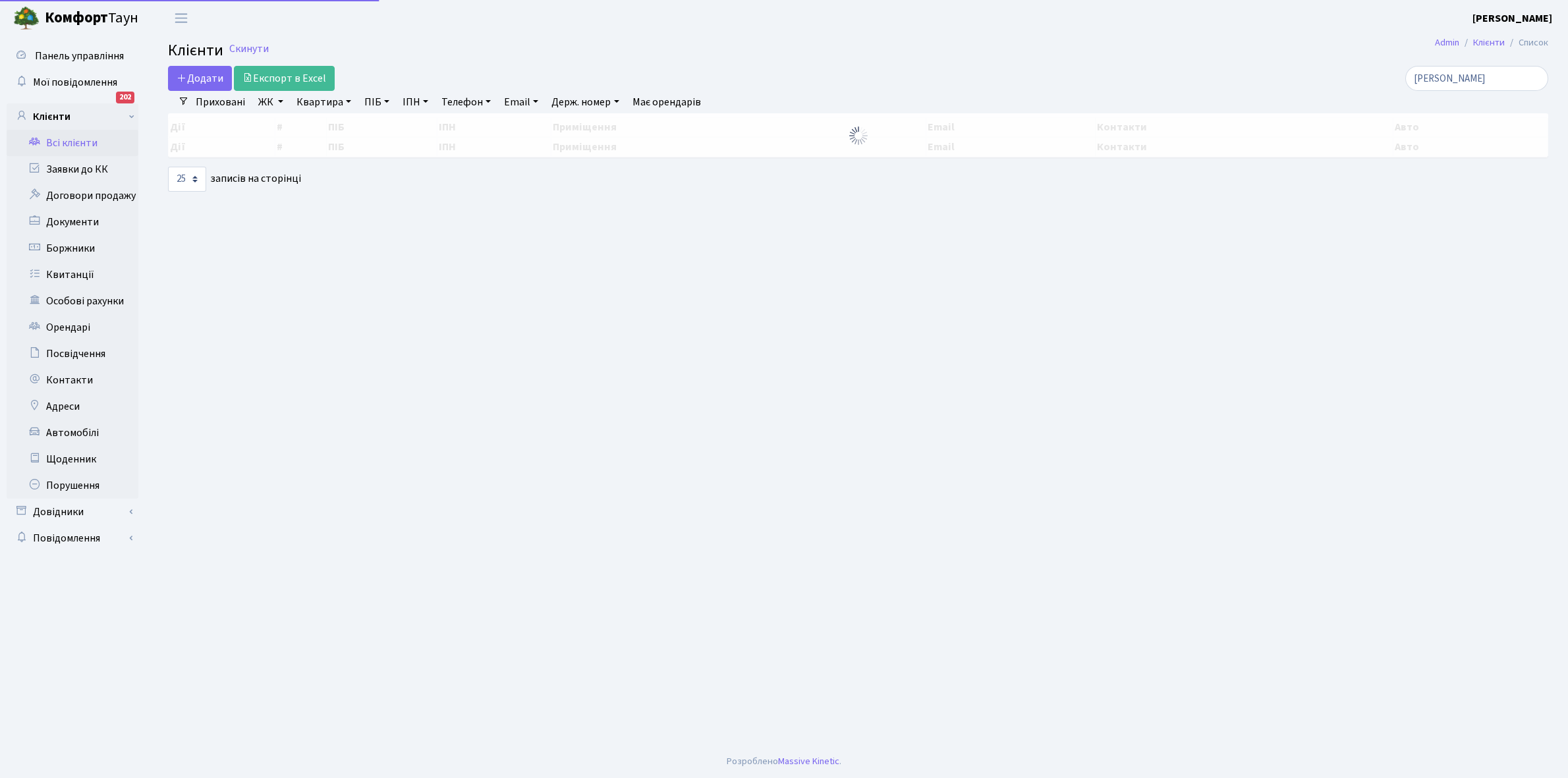
select select "25"
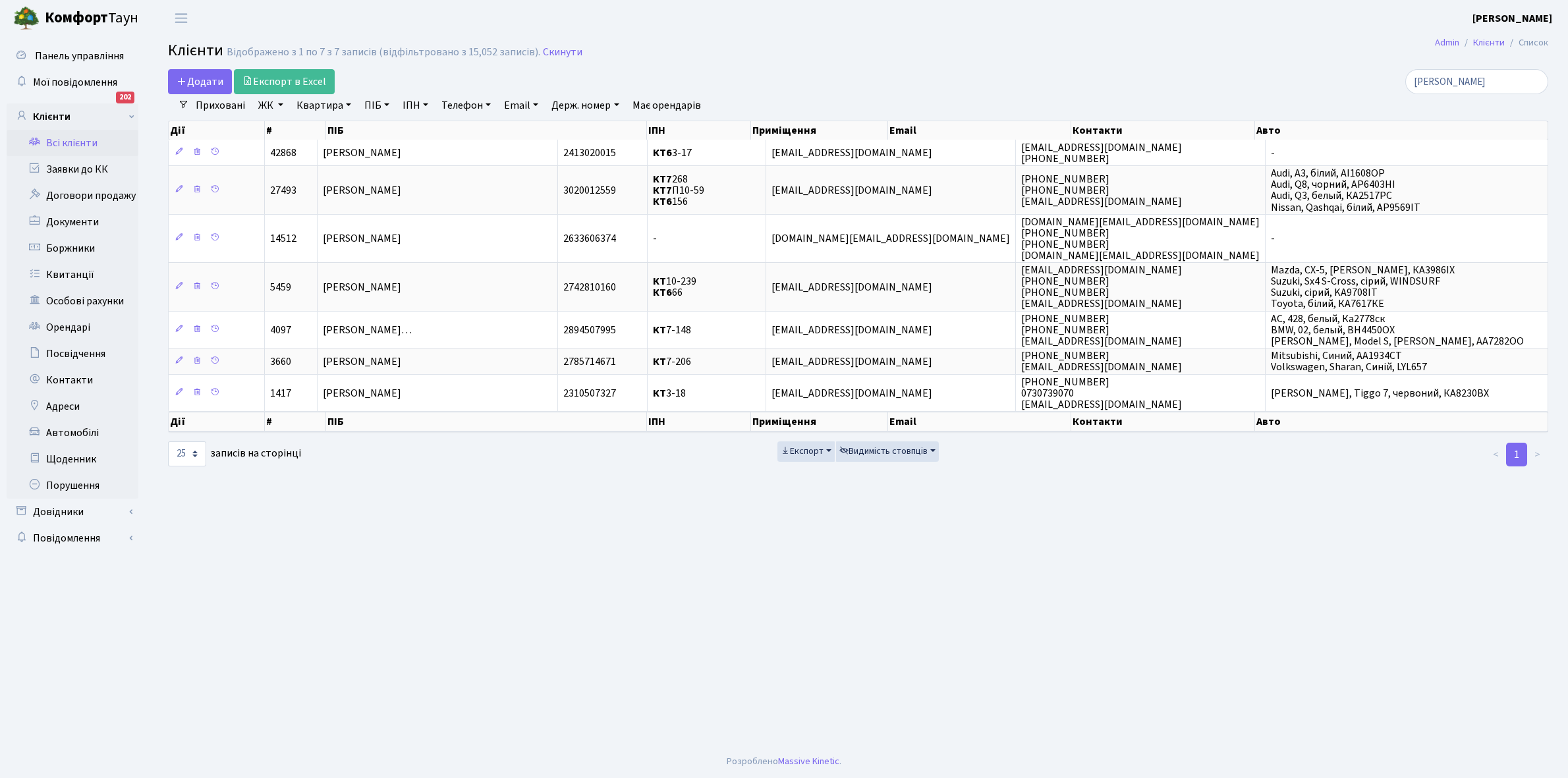
click at [58, 147] on link "Всі клієнти" at bounding box center [72, 143] width 132 height 27
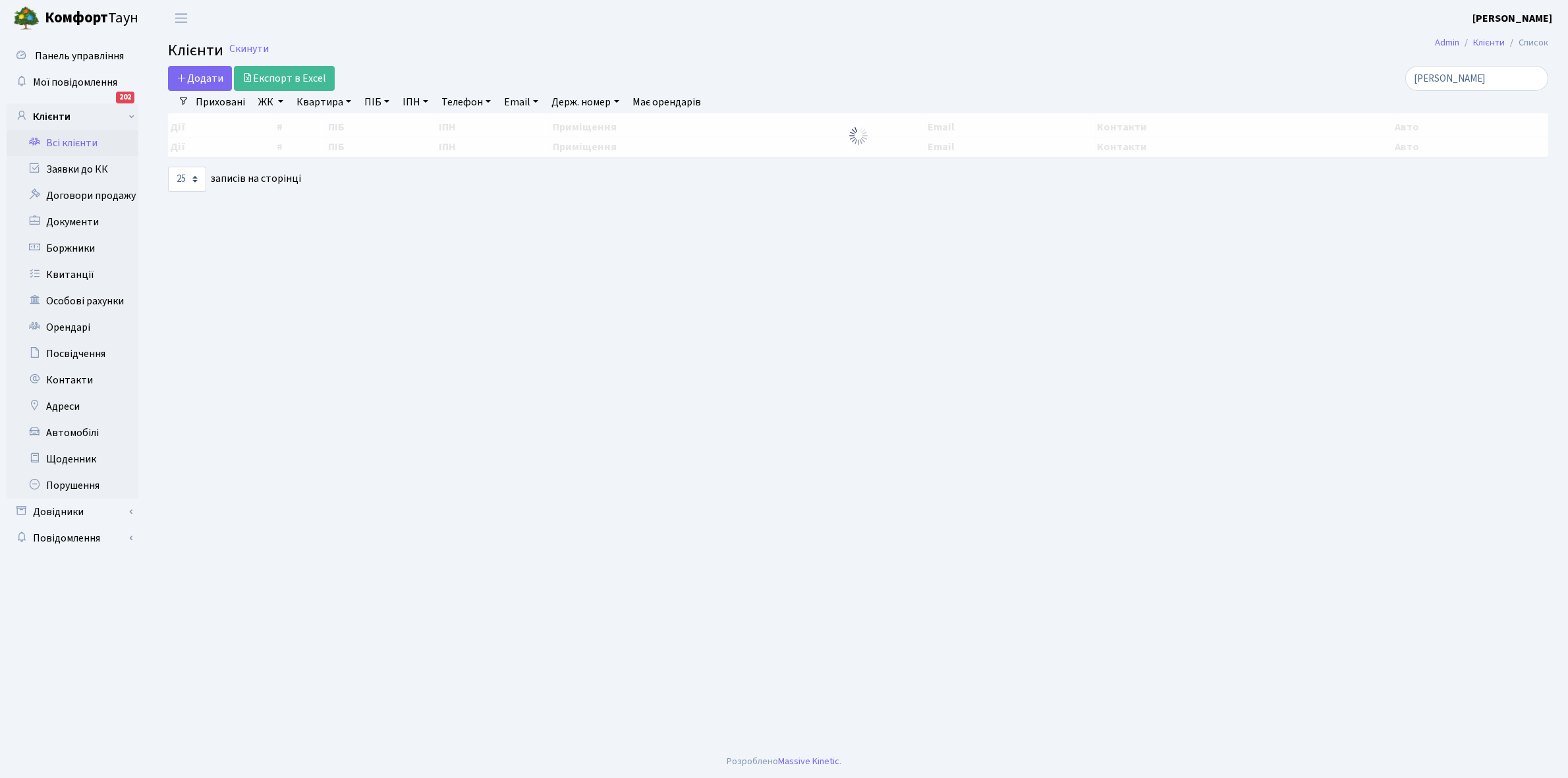
select select "25"
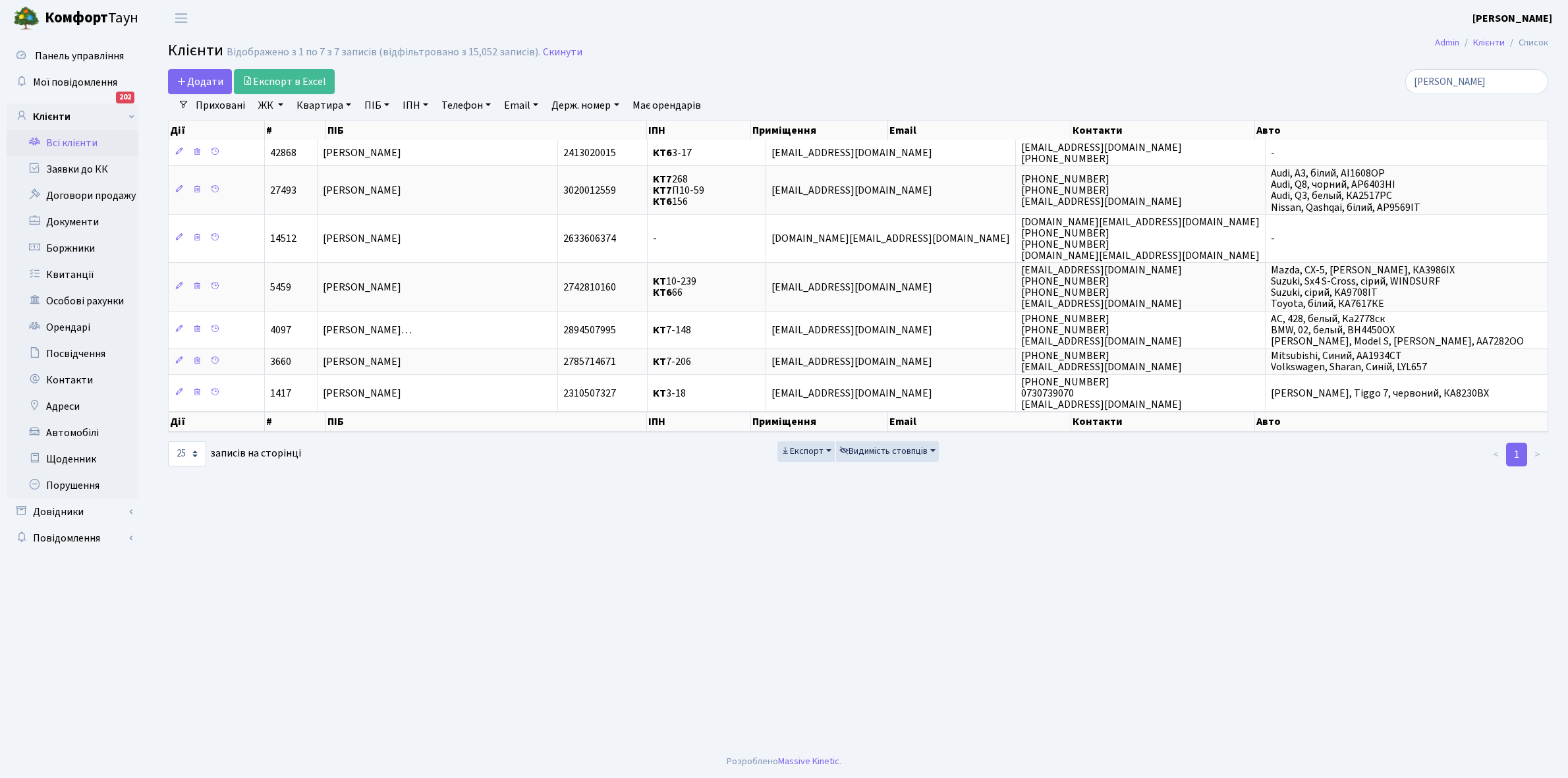
click at [347, 104] on link "Квартира" at bounding box center [324, 105] width 65 height 23
click at [341, 129] on input "text" at bounding box center [330, 131] width 77 height 25
type input "7-235"
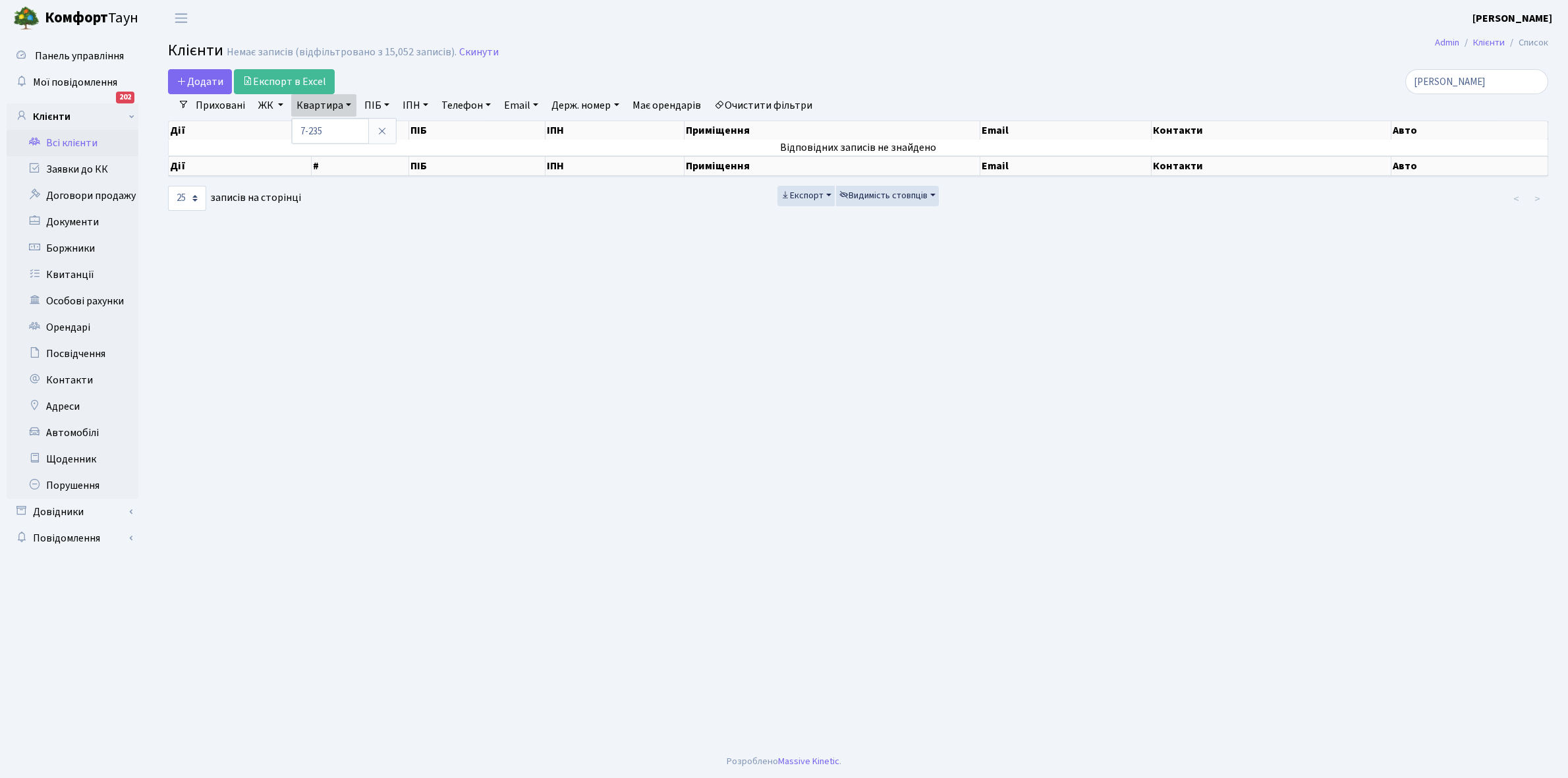
click at [785, 106] on link "Очистити фільтри" at bounding box center [763, 105] width 108 height 23
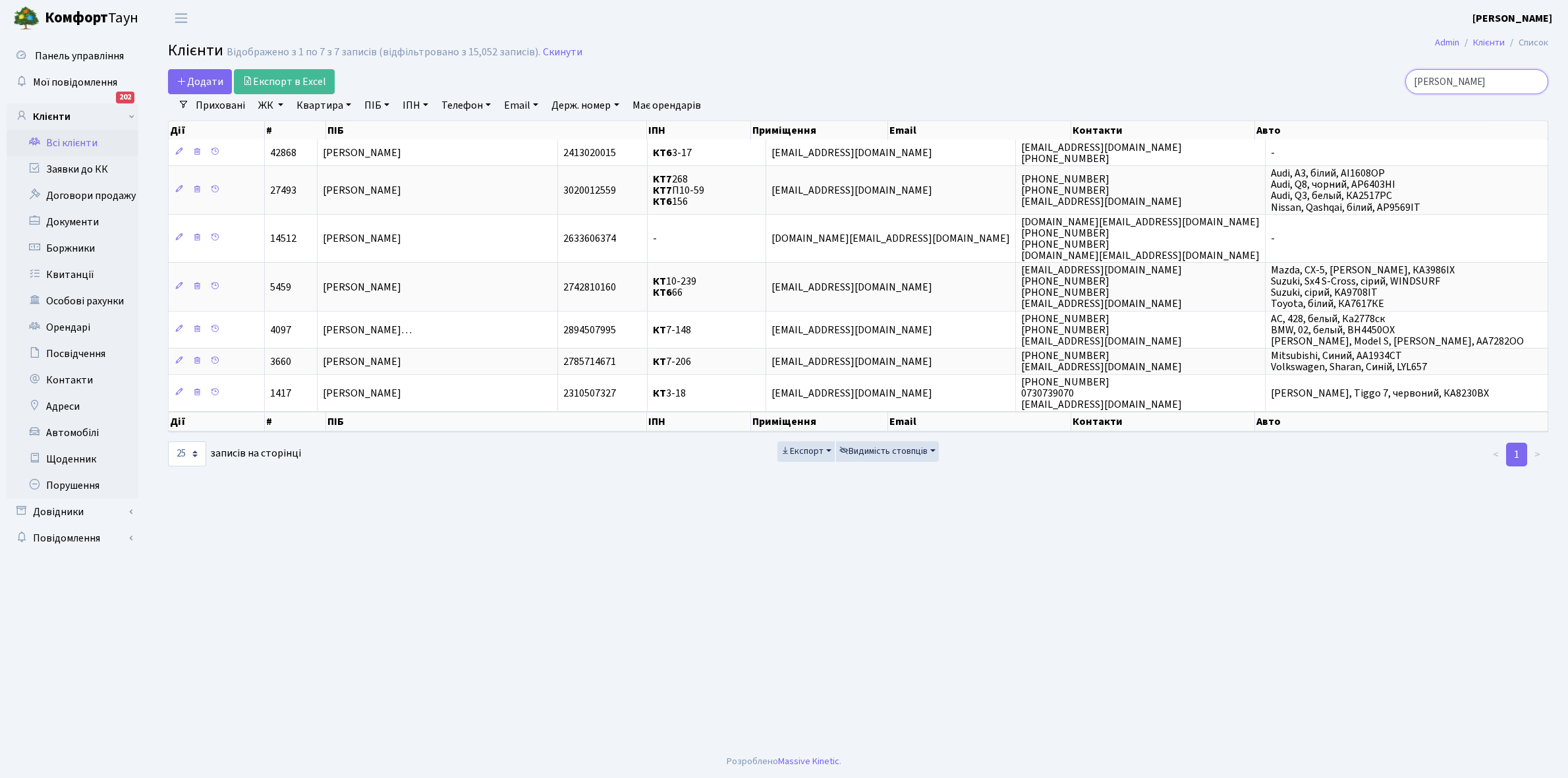
click at [1468, 83] on input "усенко" at bounding box center [1477, 82] width 143 height 25
type input "у"
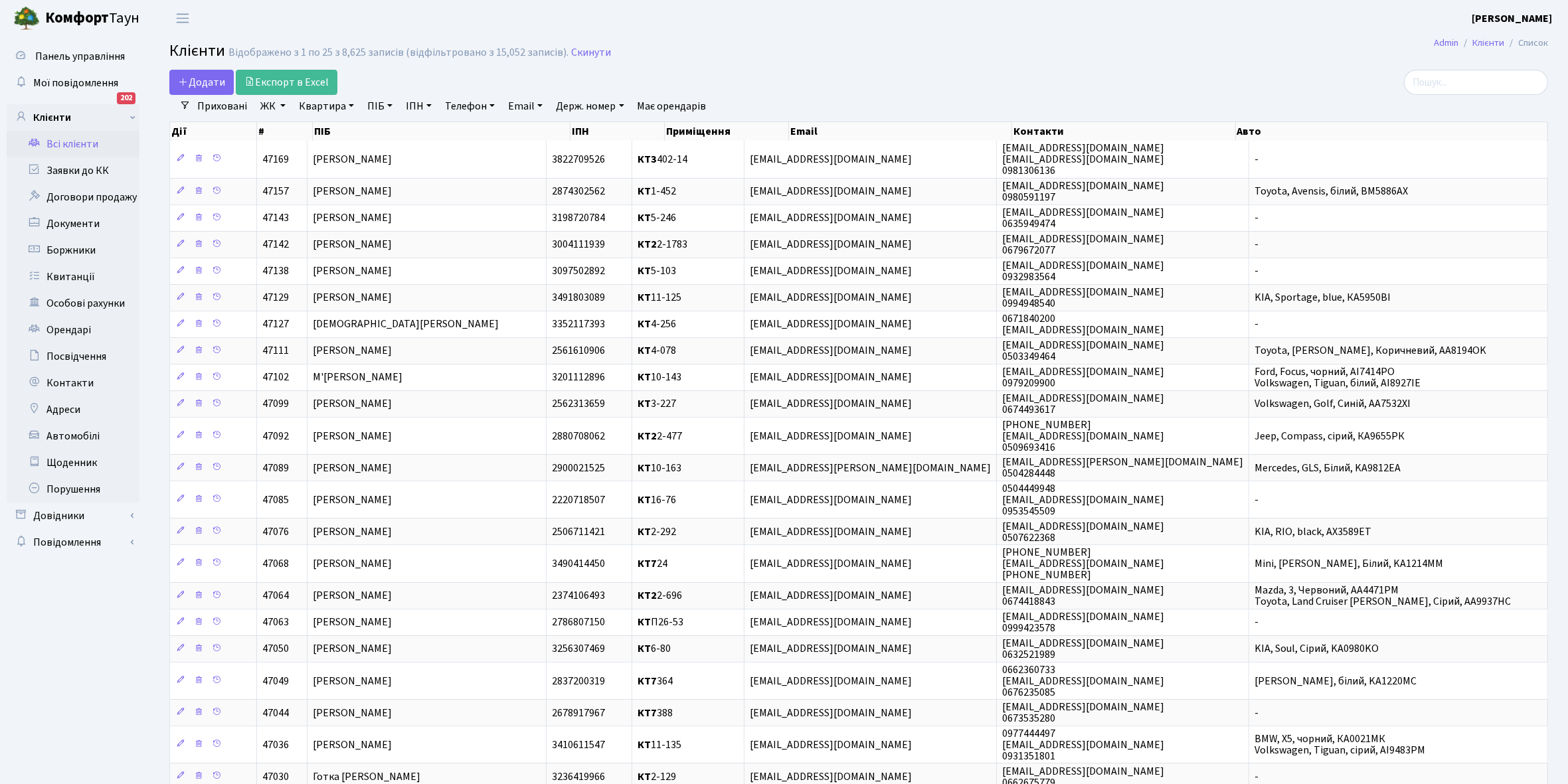
click at [279, 104] on link "ЖК" at bounding box center [273, 106] width 36 height 23
click at [285, 134] on label "КТ, вул. Регенераторна, 4" at bounding box center [346, 132] width 122 height 15
click at [285, 134] on input "КТ, вул. Регенераторна, 4" at bounding box center [289, 129] width 9 height 9
checkbox input "true"
click at [311, 287] on button "Застосувати" at bounding box center [313, 297] width 110 height 21
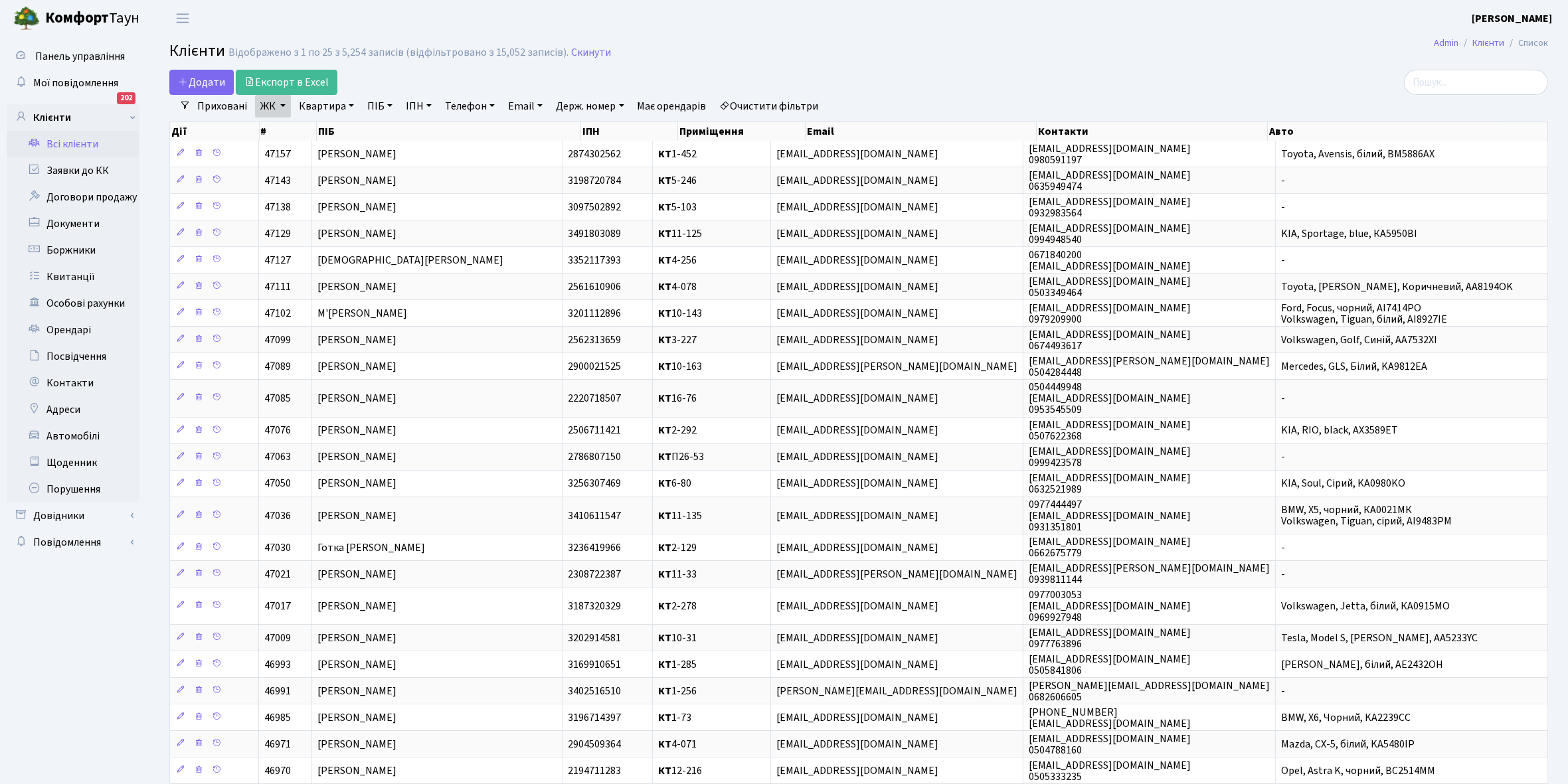
click at [347, 106] on link "Квартира" at bounding box center [326, 106] width 66 height 23
click at [336, 130] on input "text" at bounding box center [333, 132] width 78 height 25
type input "7-235"
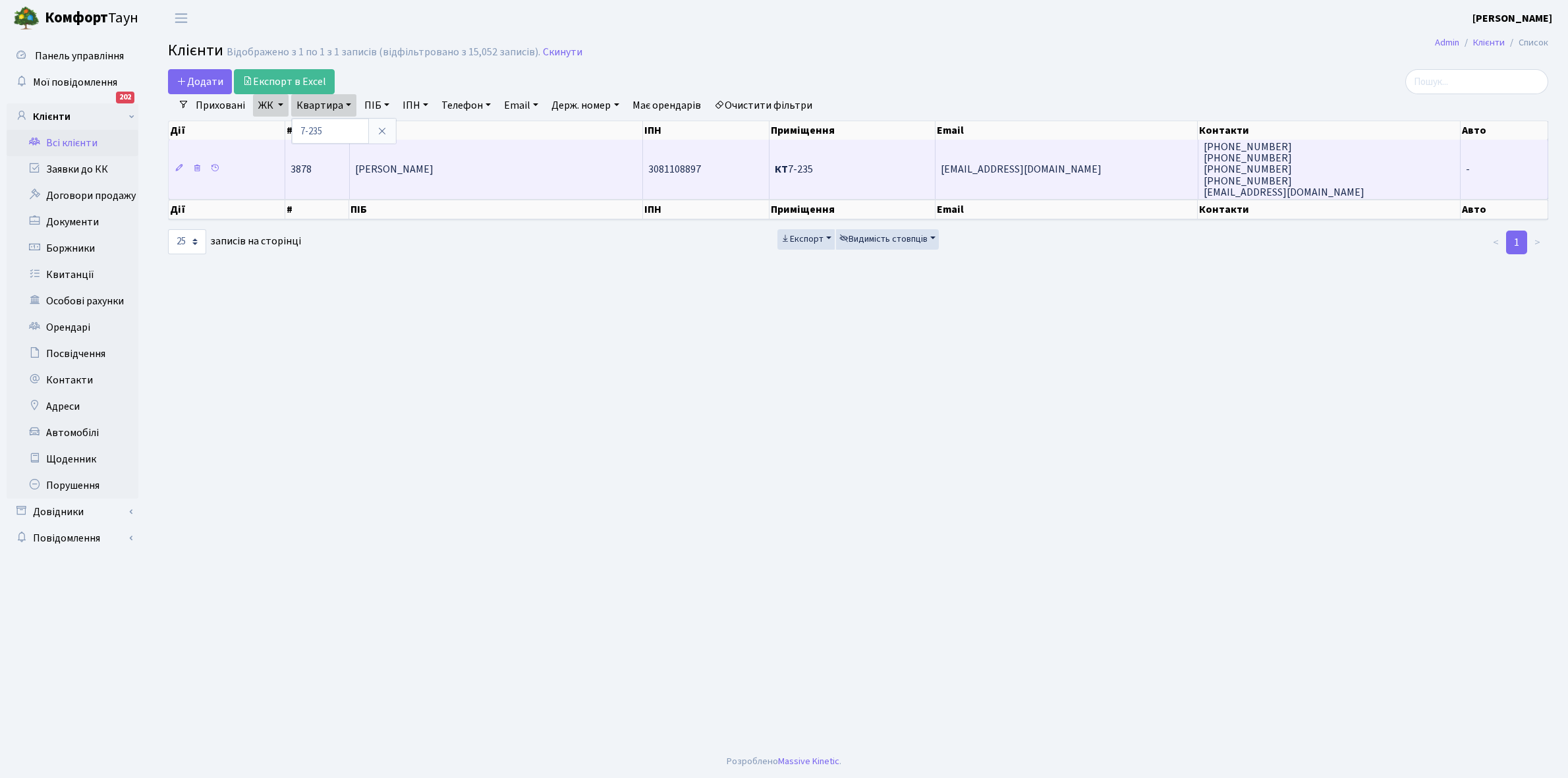
click at [409, 167] on span "[PERSON_NAME]" at bounding box center [395, 170] width 79 height 14
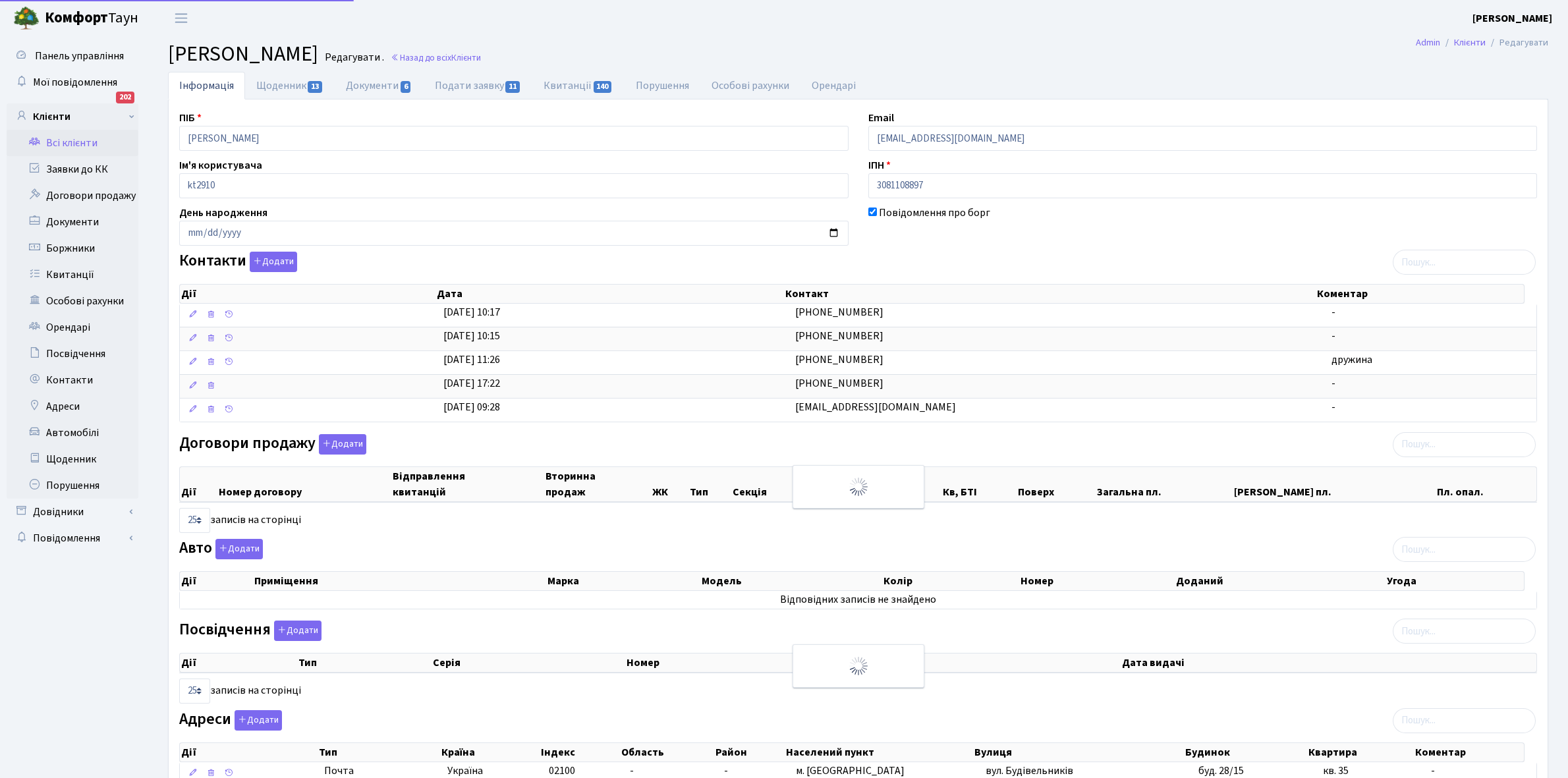
select select "25"
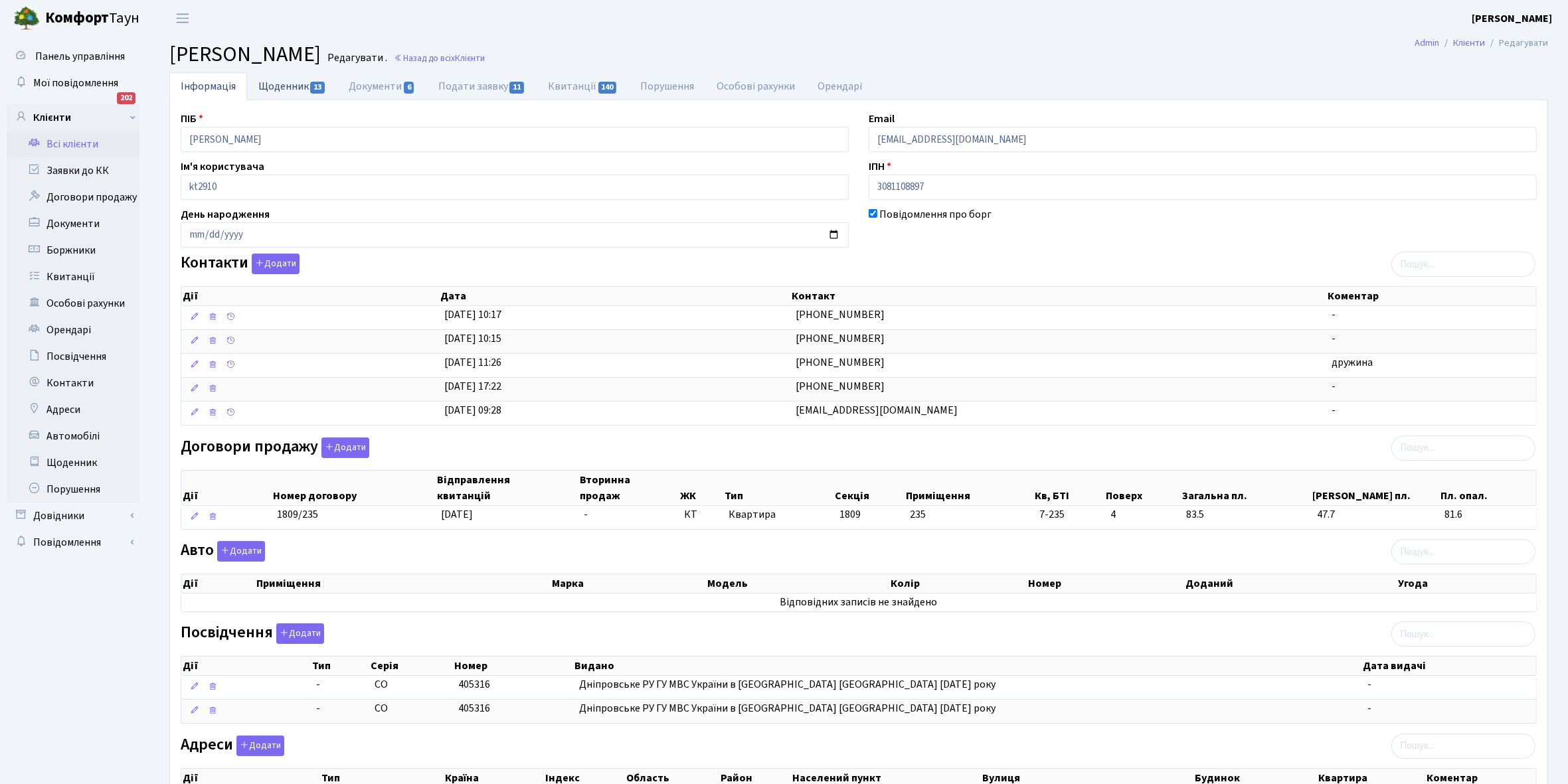
click at [270, 82] on link "Щоденник 13" at bounding box center [292, 86] width 90 height 27
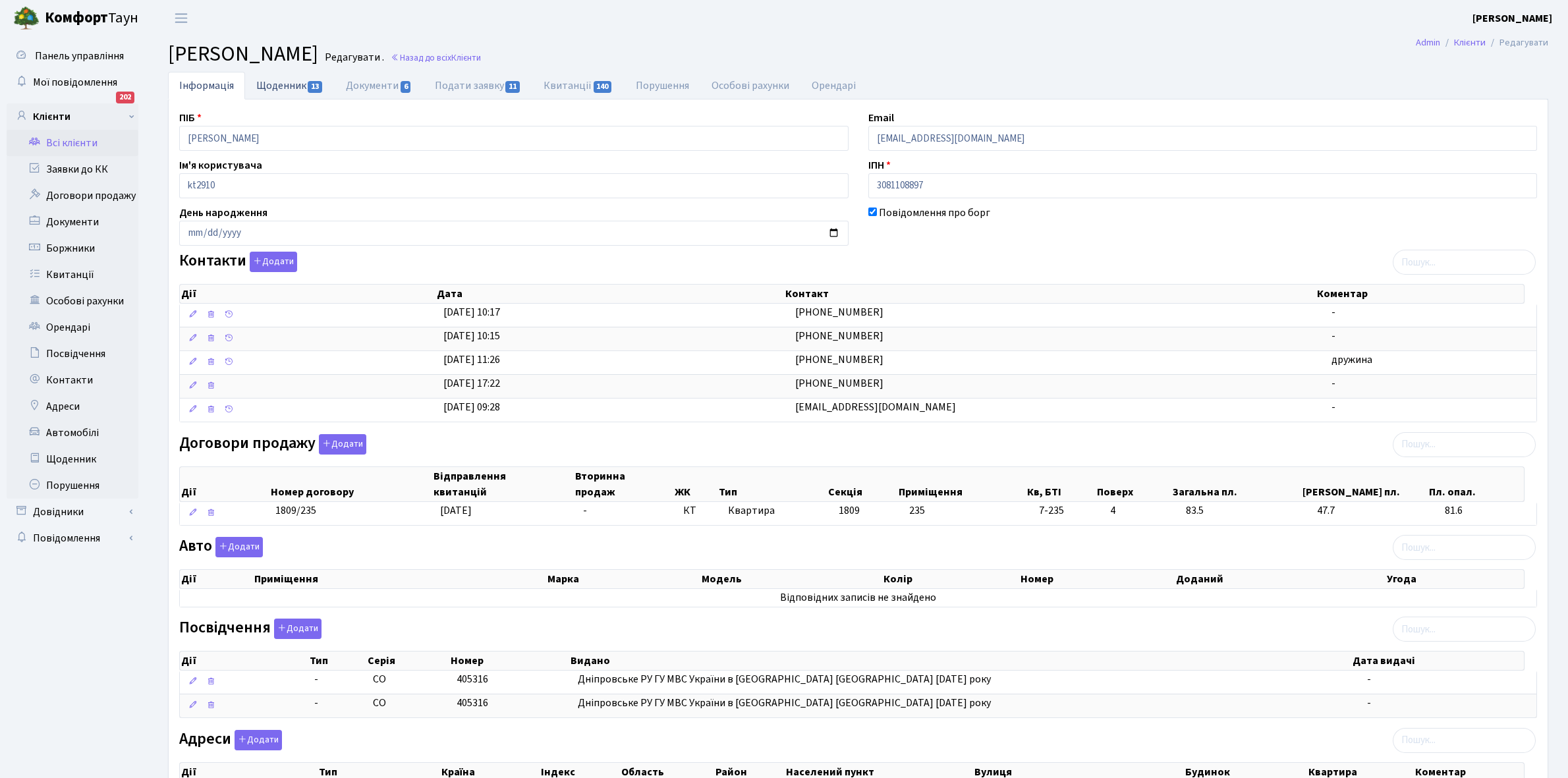
select select "25"
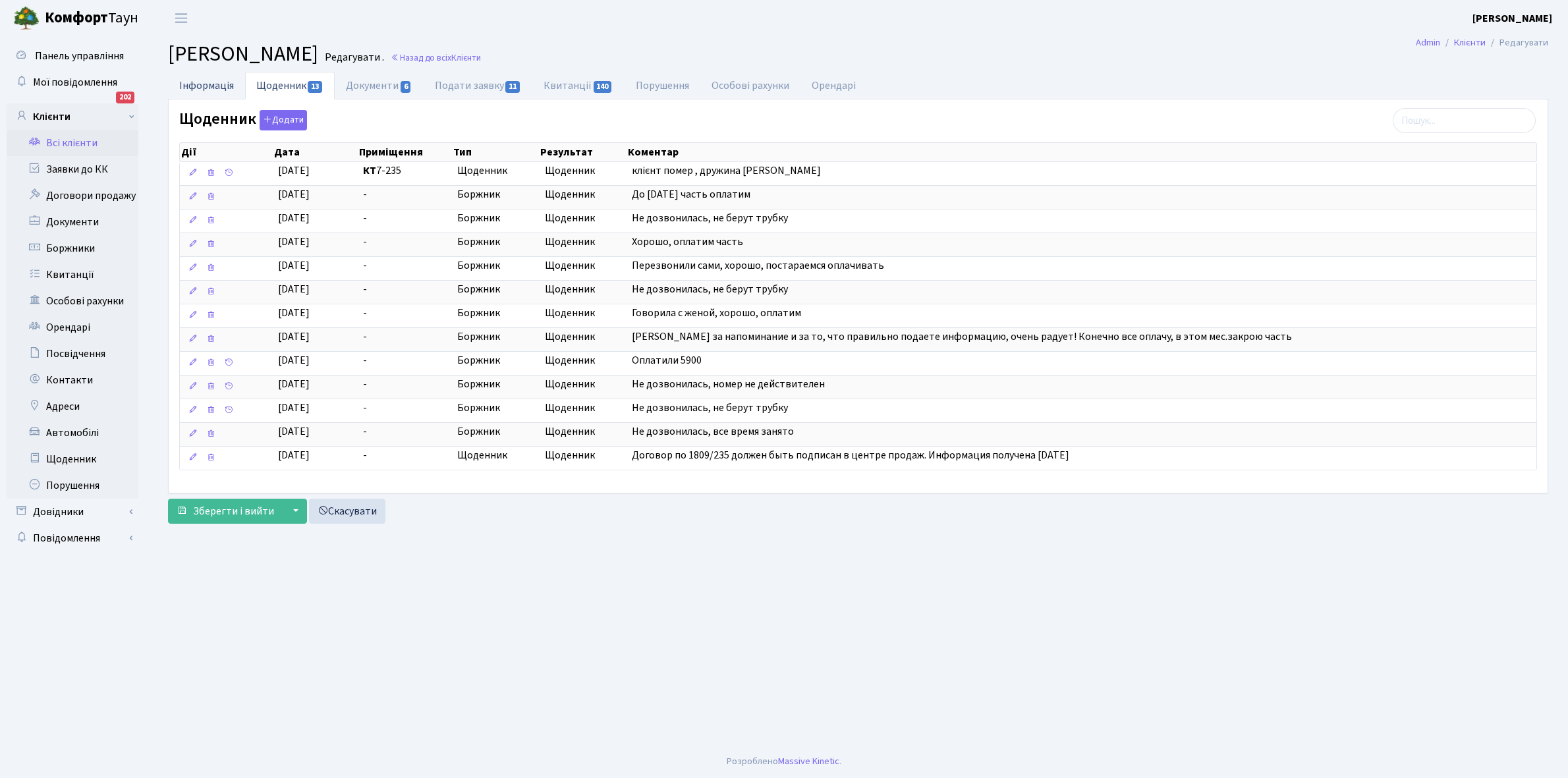
click at [193, 84] on link "Інформація" at bounding box center [207, 85] width 77 height 27
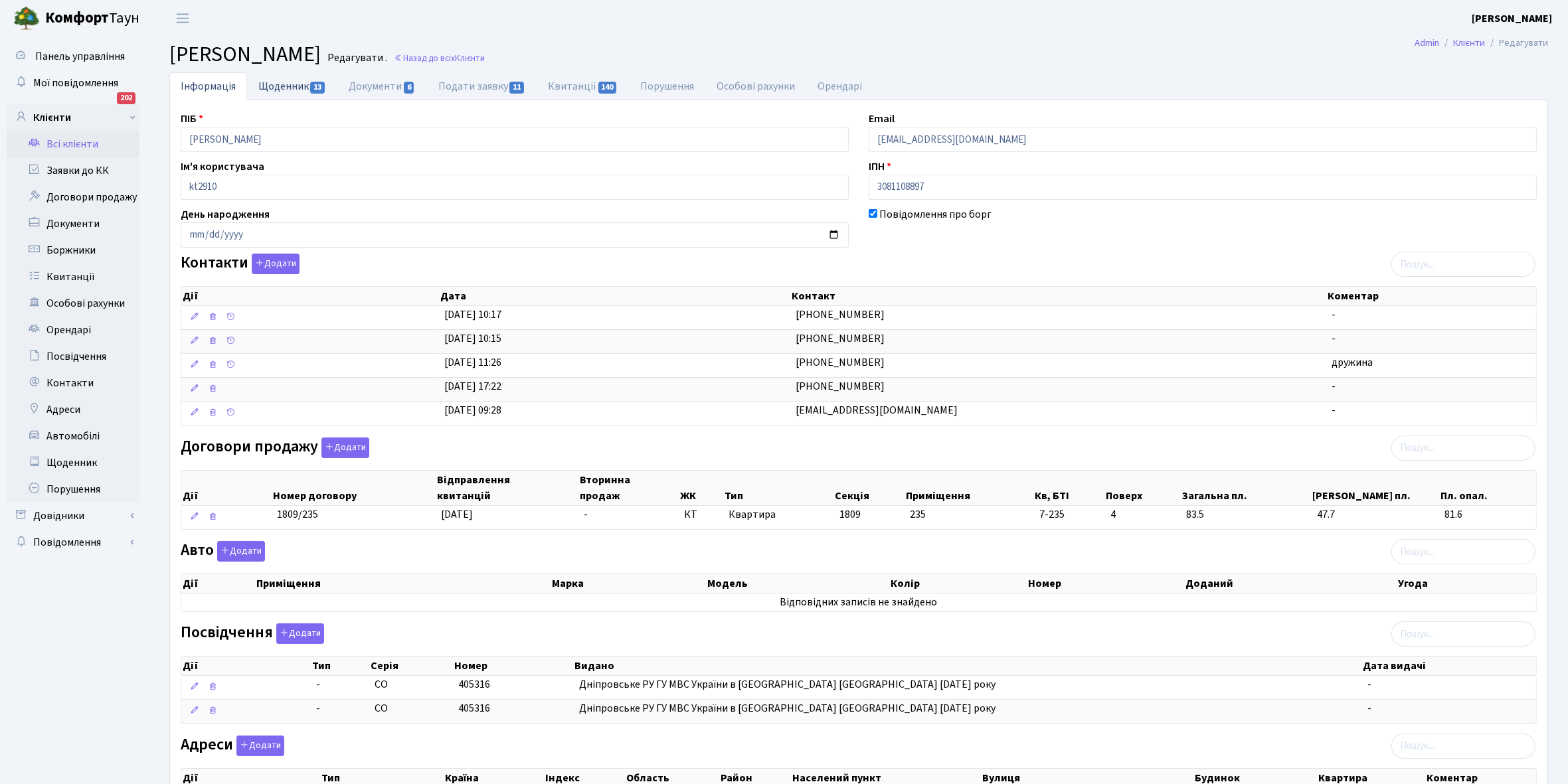
click at [271, 86] on link "Щоденник 13" at bounding box center [292, 86] width 90 height 27
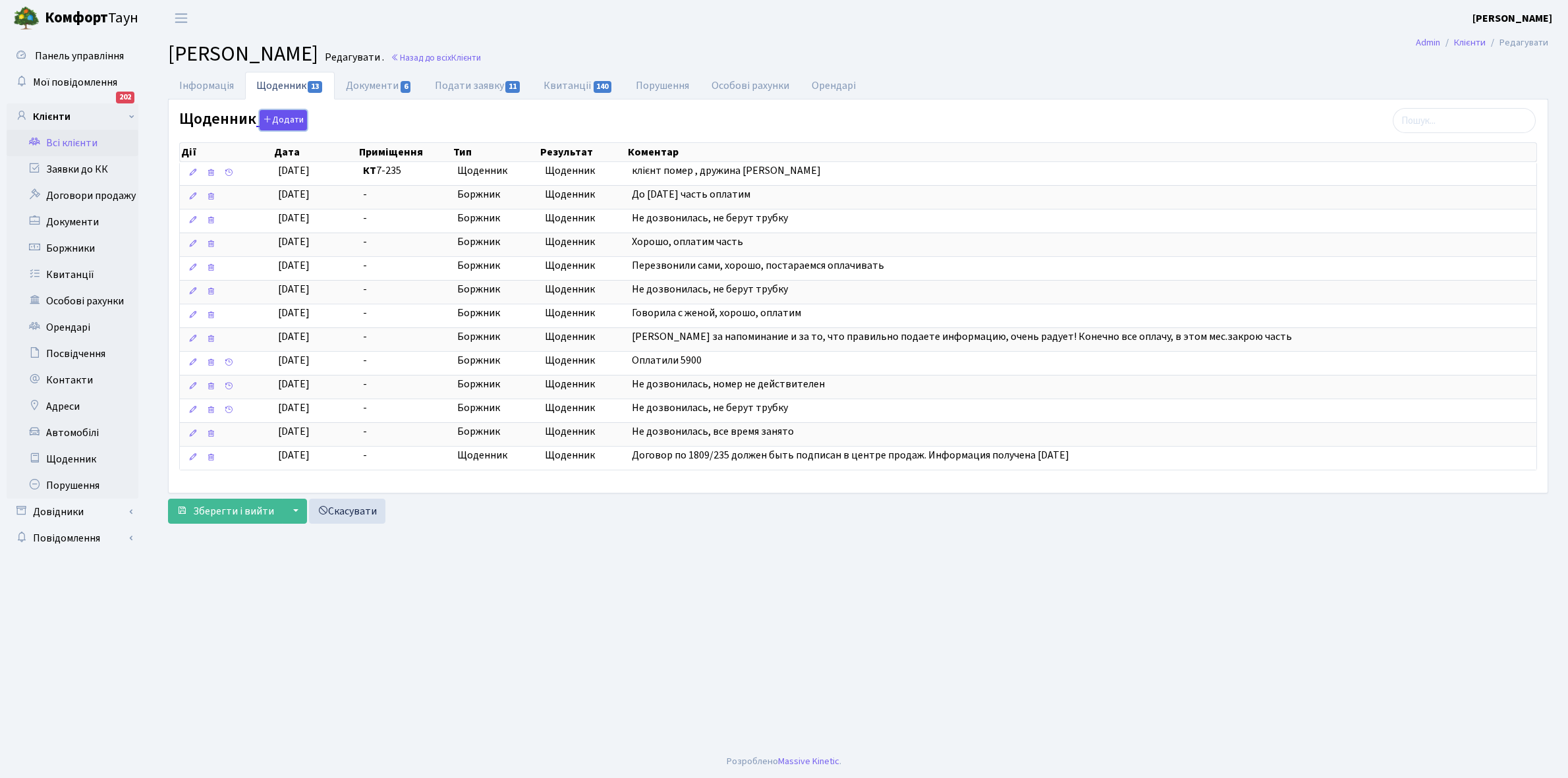
click at [290, 123] on button "Додати" at bounding box center [283, 120] width 47 height 20
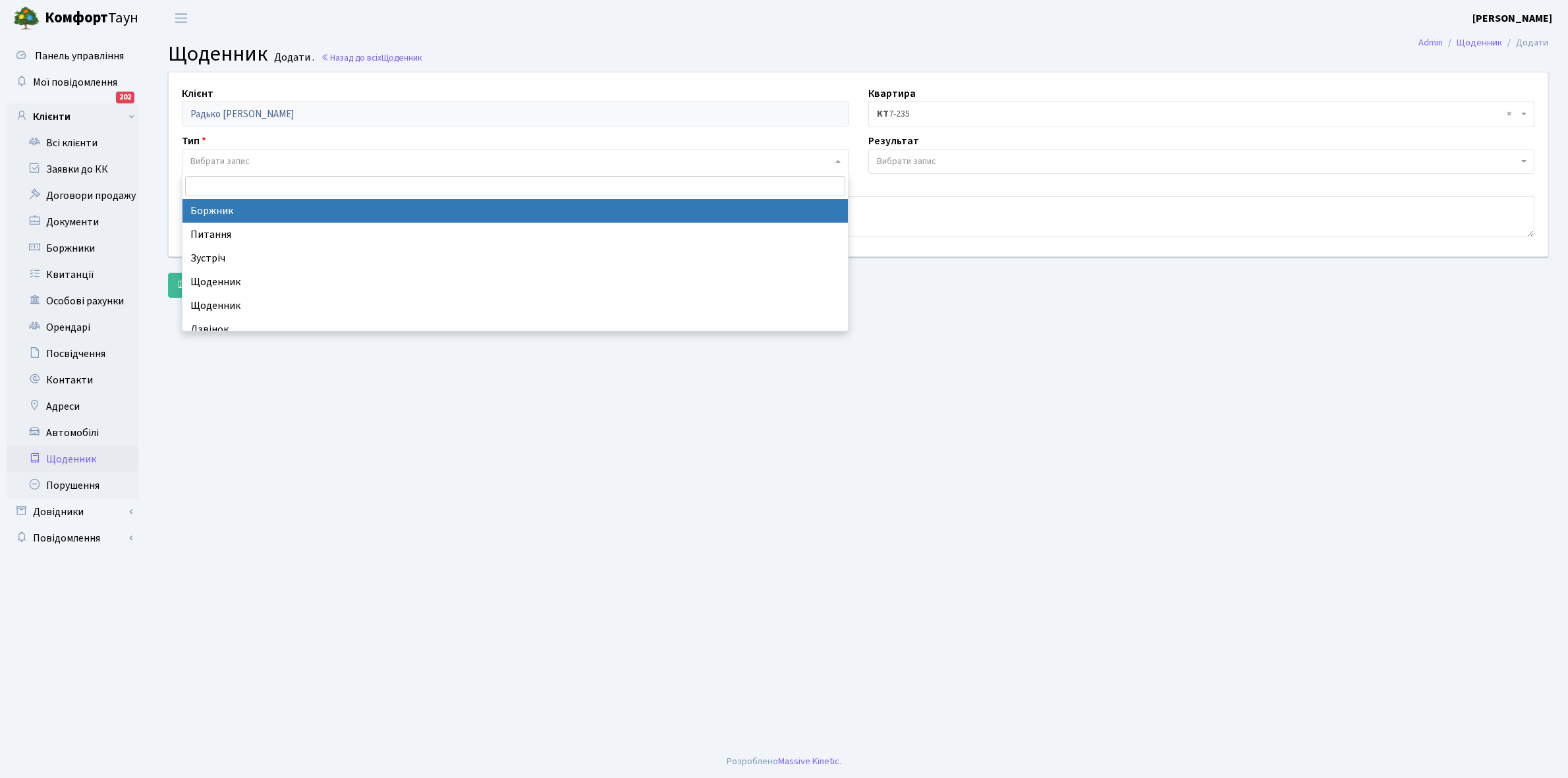
click at [241, 156] on span "Вибрати запис" at bounding box center [219, 161] width 59 height 13
select select "189"
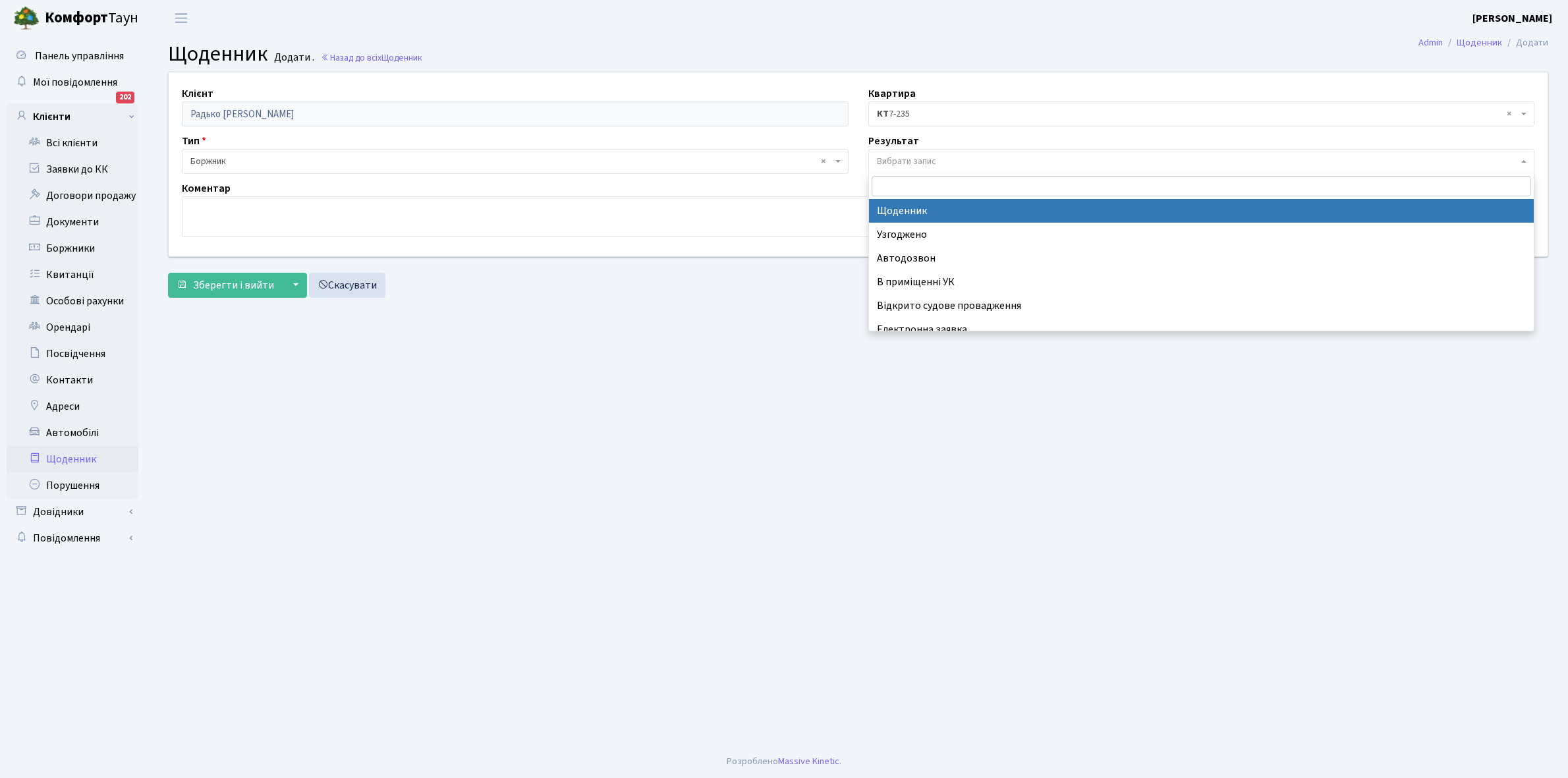
click at [929, 157] on span "Вибрати запис" at bounding box center [906, 161] width 59 height 13
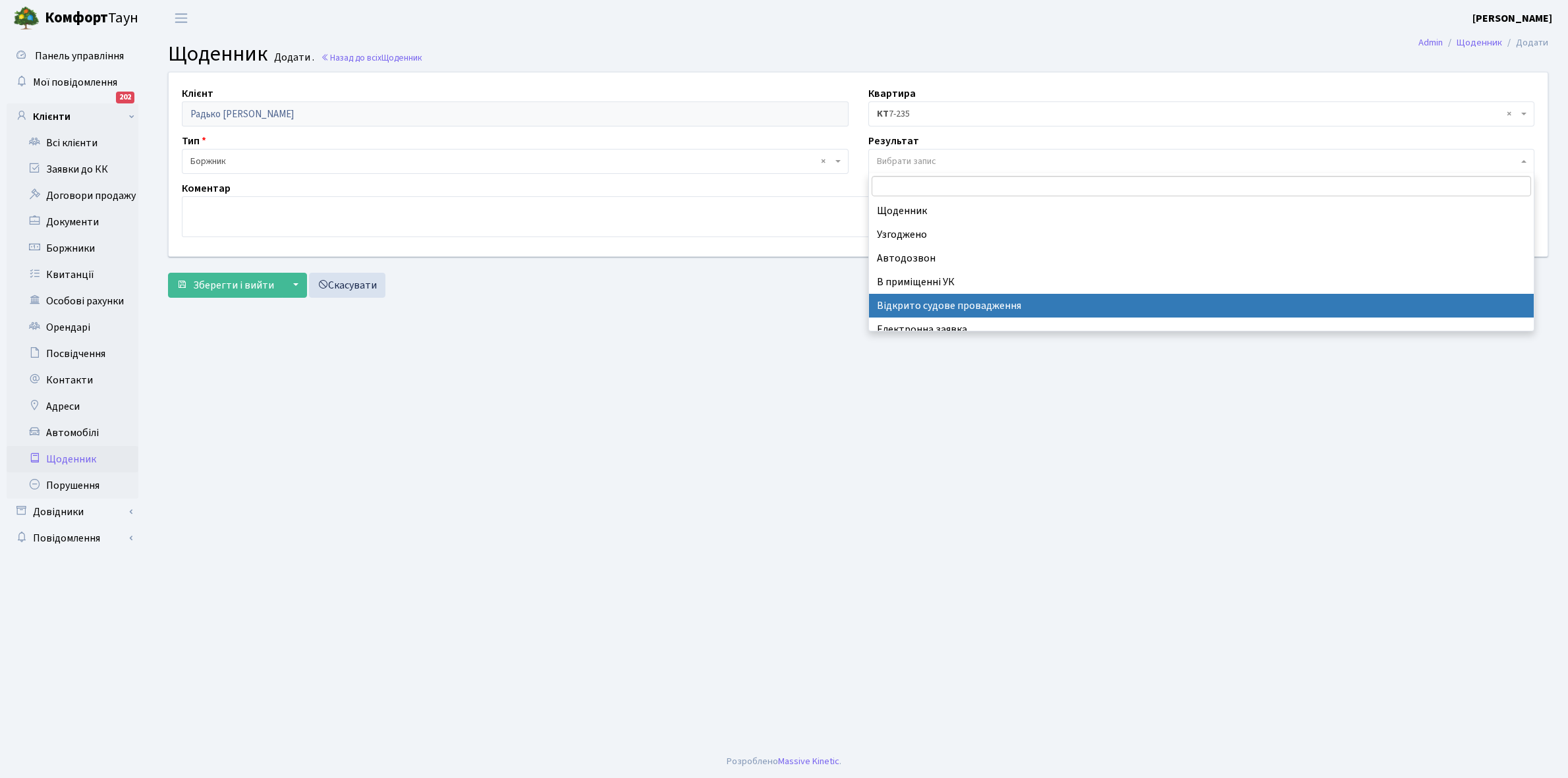
scroll to position [81, 0]
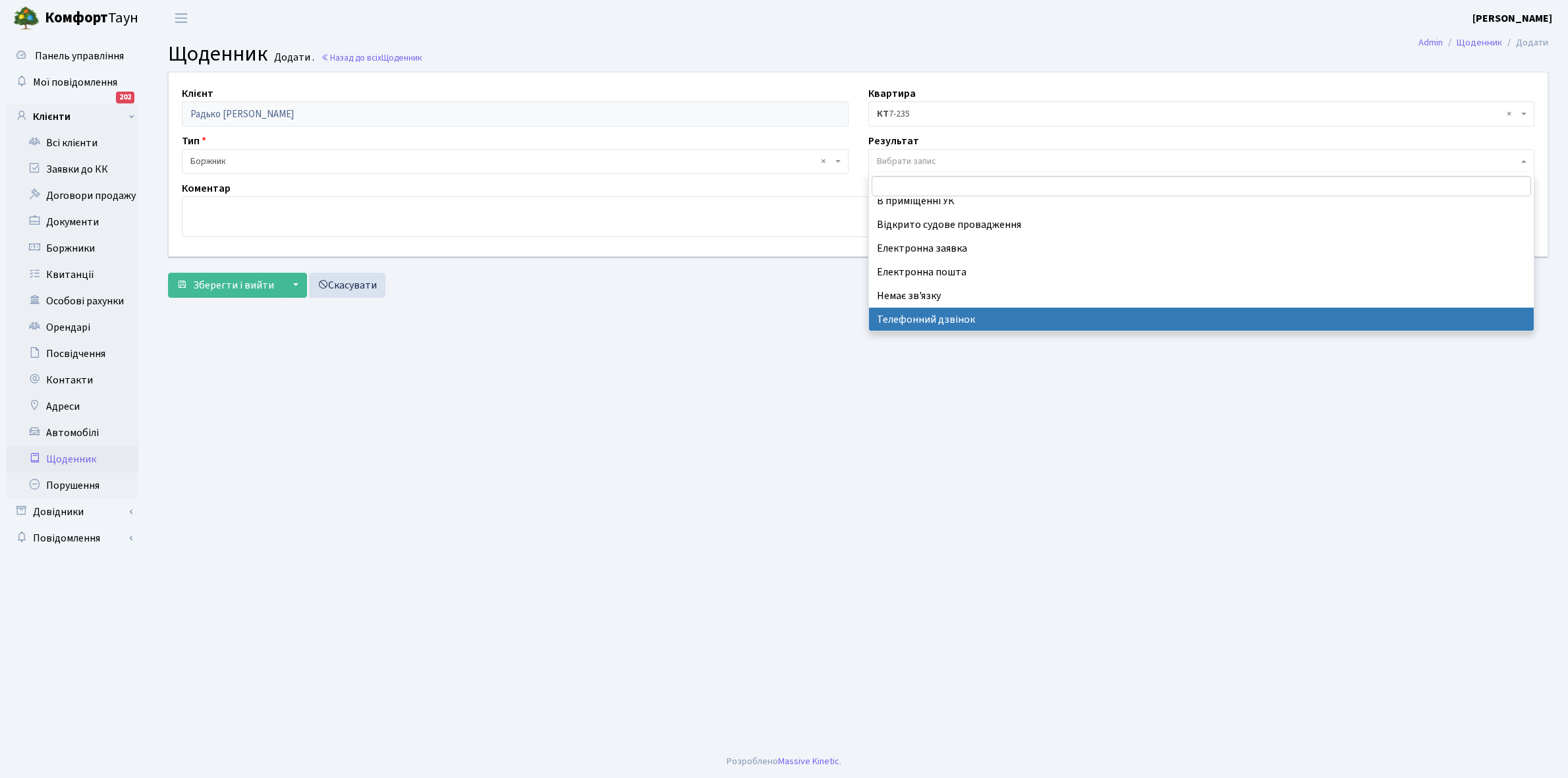
select select "196"
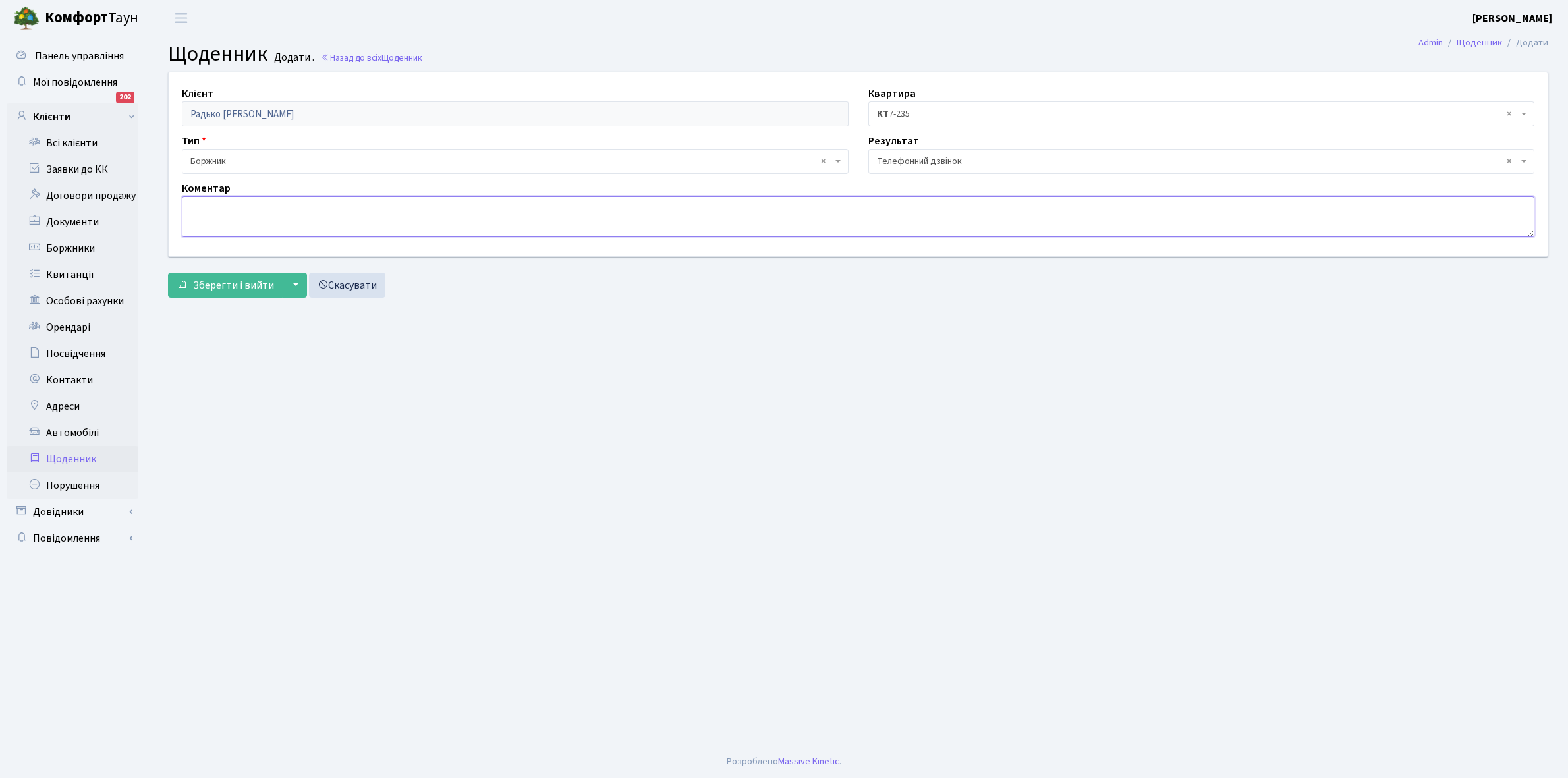
click at [237, 228] on textarea at bounding box center [857, 217] width 1353 height 41
type textarea "Не бере трубку телефона"
click at [236, 284] on span "Зберегти і вийти" at bounding box center [233, 285] width 81 height 14
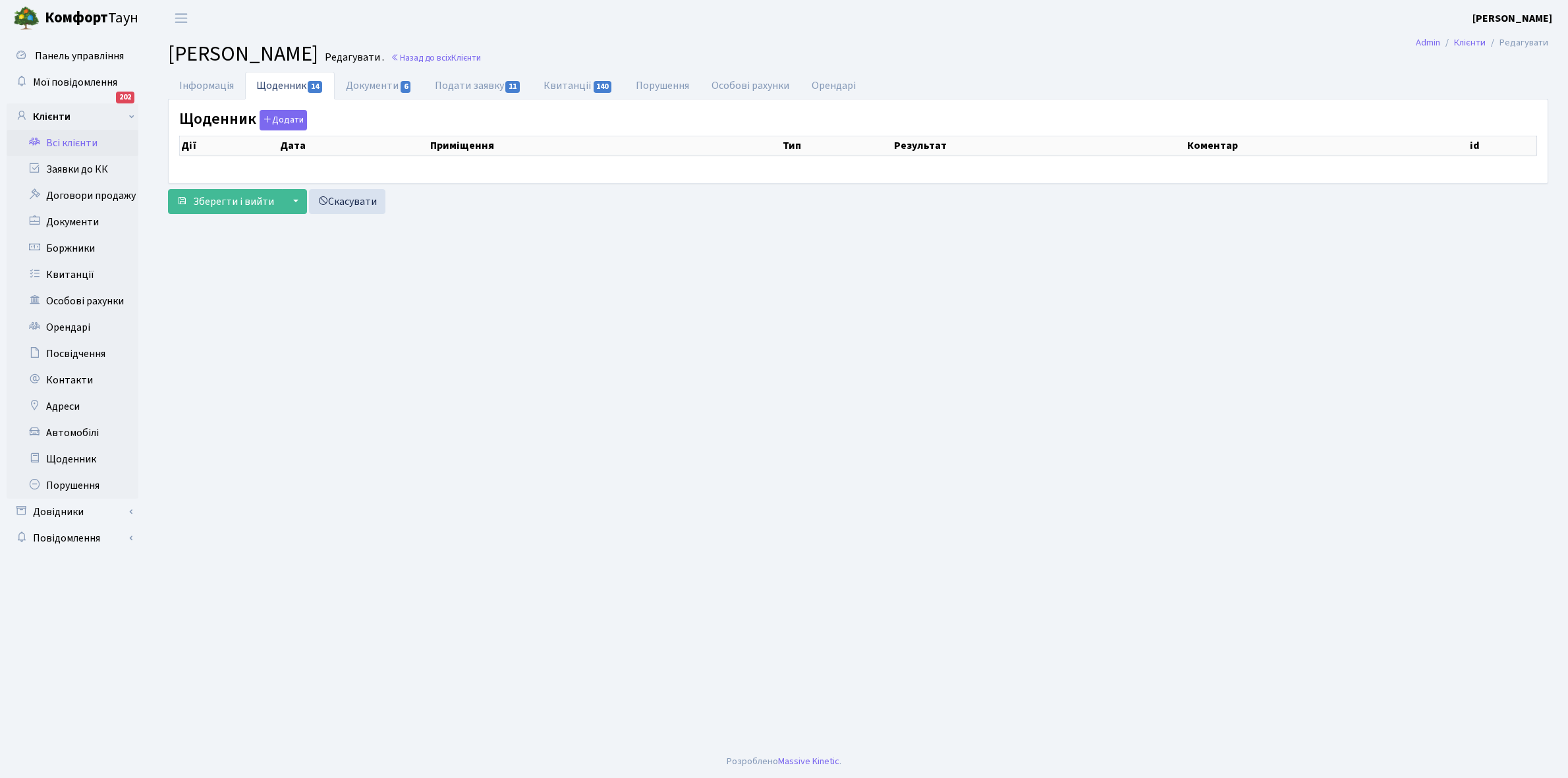
select select "25"
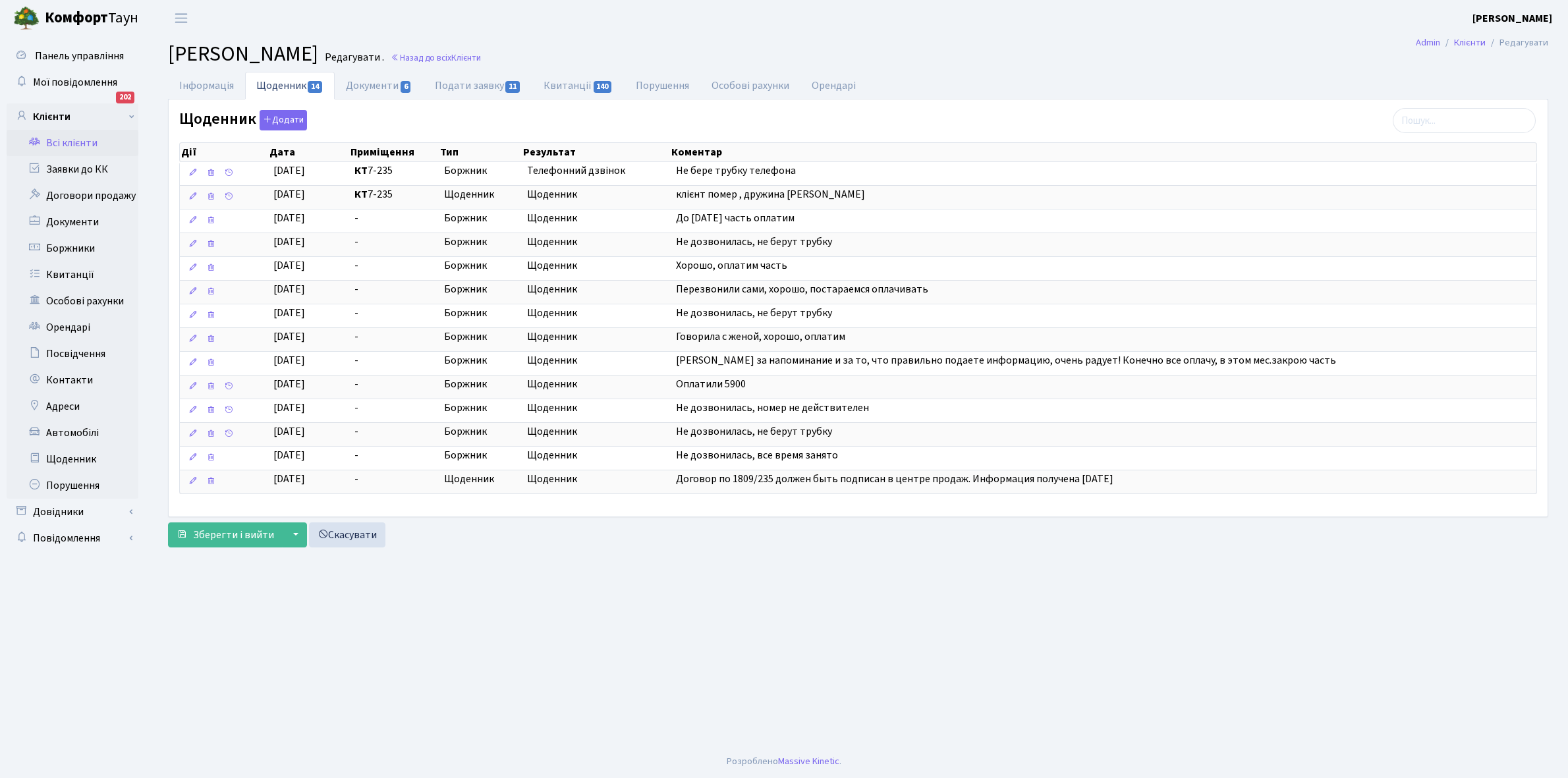
click at [69, 146] on link "Всі клієнти" at bounding box center [72, 143] width 132 height 27
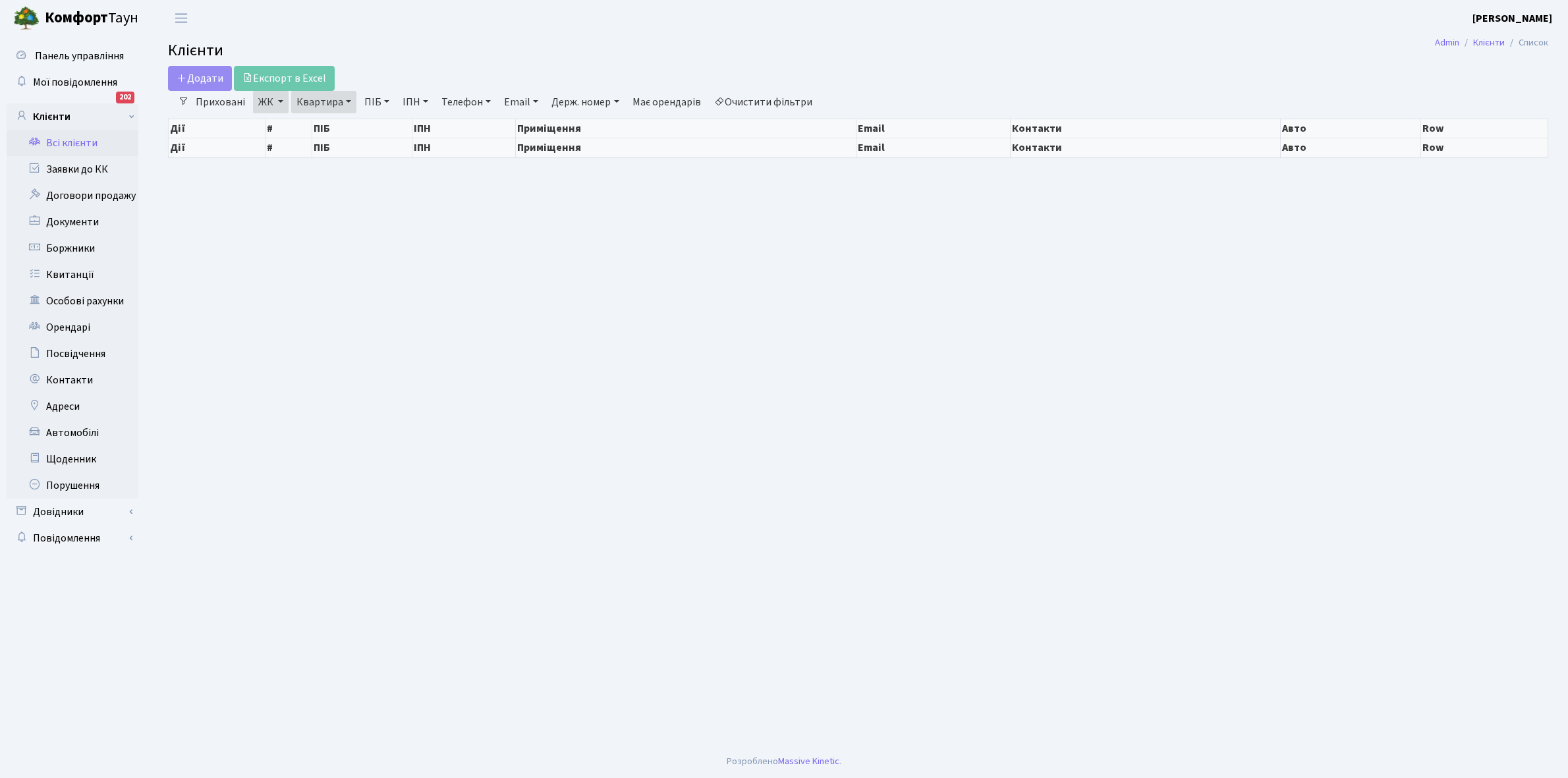
select select "25"
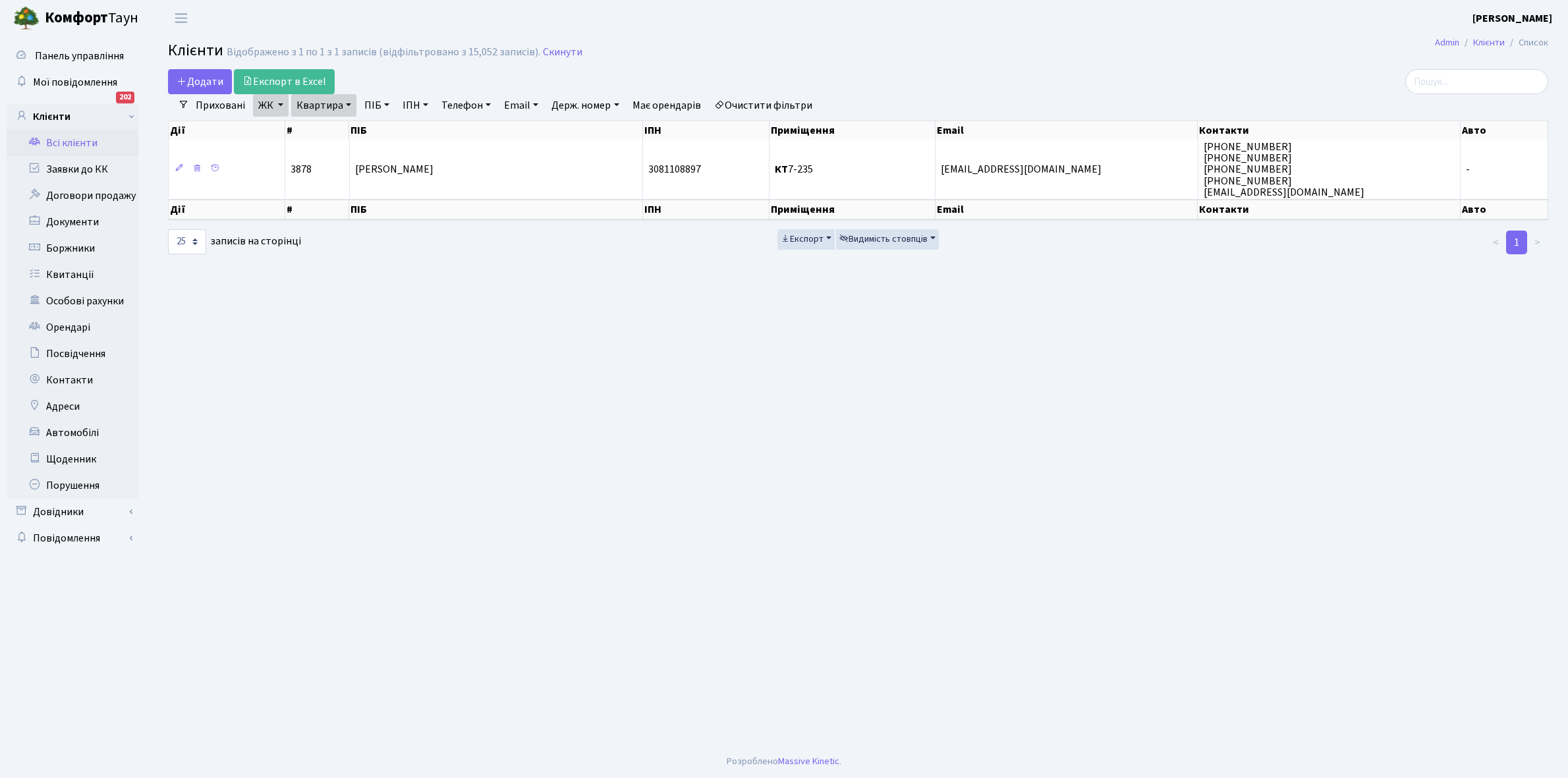
click at [344, 105] on link "Квартира" at bounding box center [324, 105] width 65 height 23
click at [340, 132] on input "7-235" at bounding box center [330, 131] width 77 height 25
type input "7"
type input "4-003"
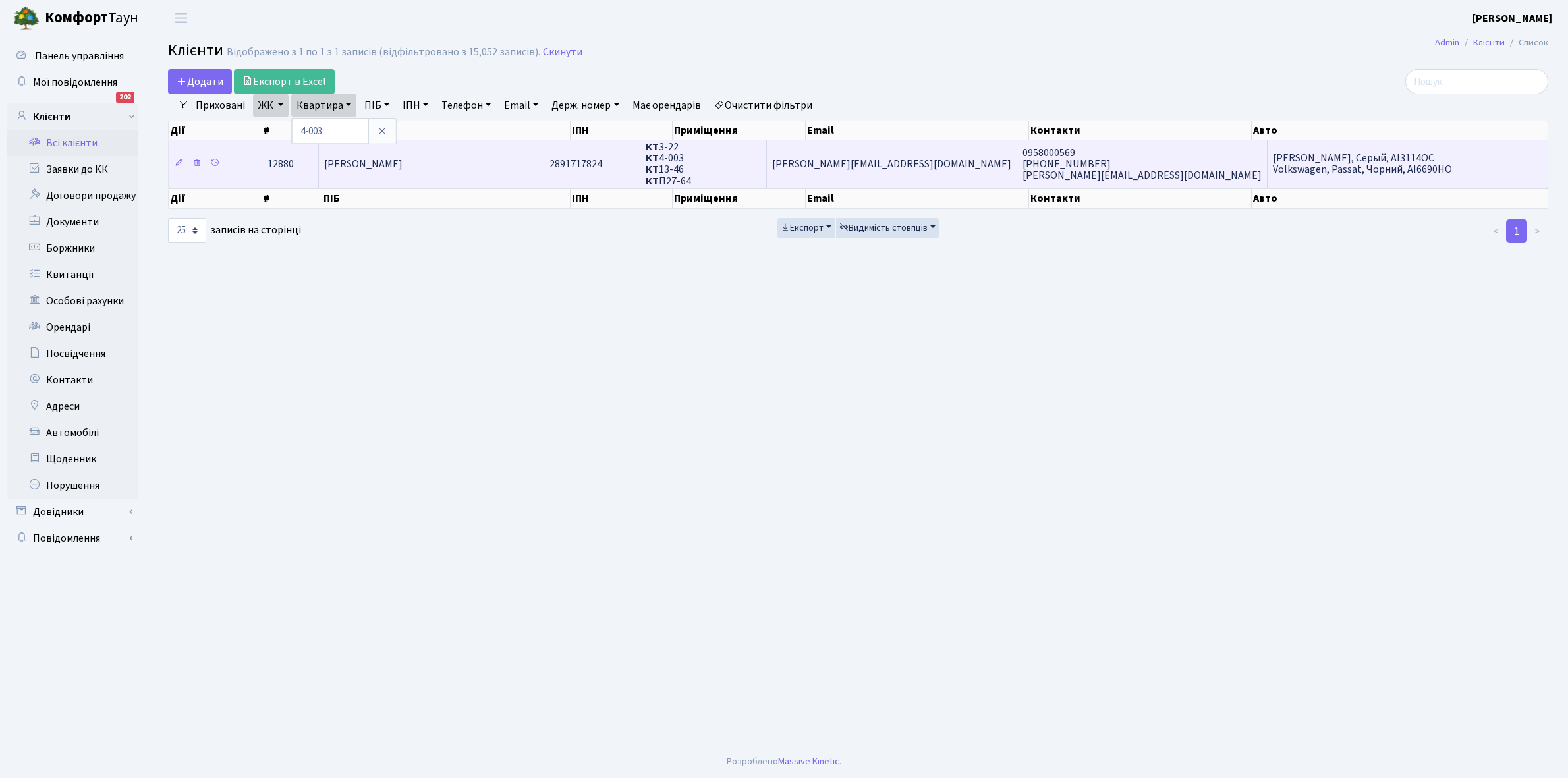
click at [402, 160] on span "Стеценко Марія Олександрівна" at bounding box center [363, 164] width 79 height 14
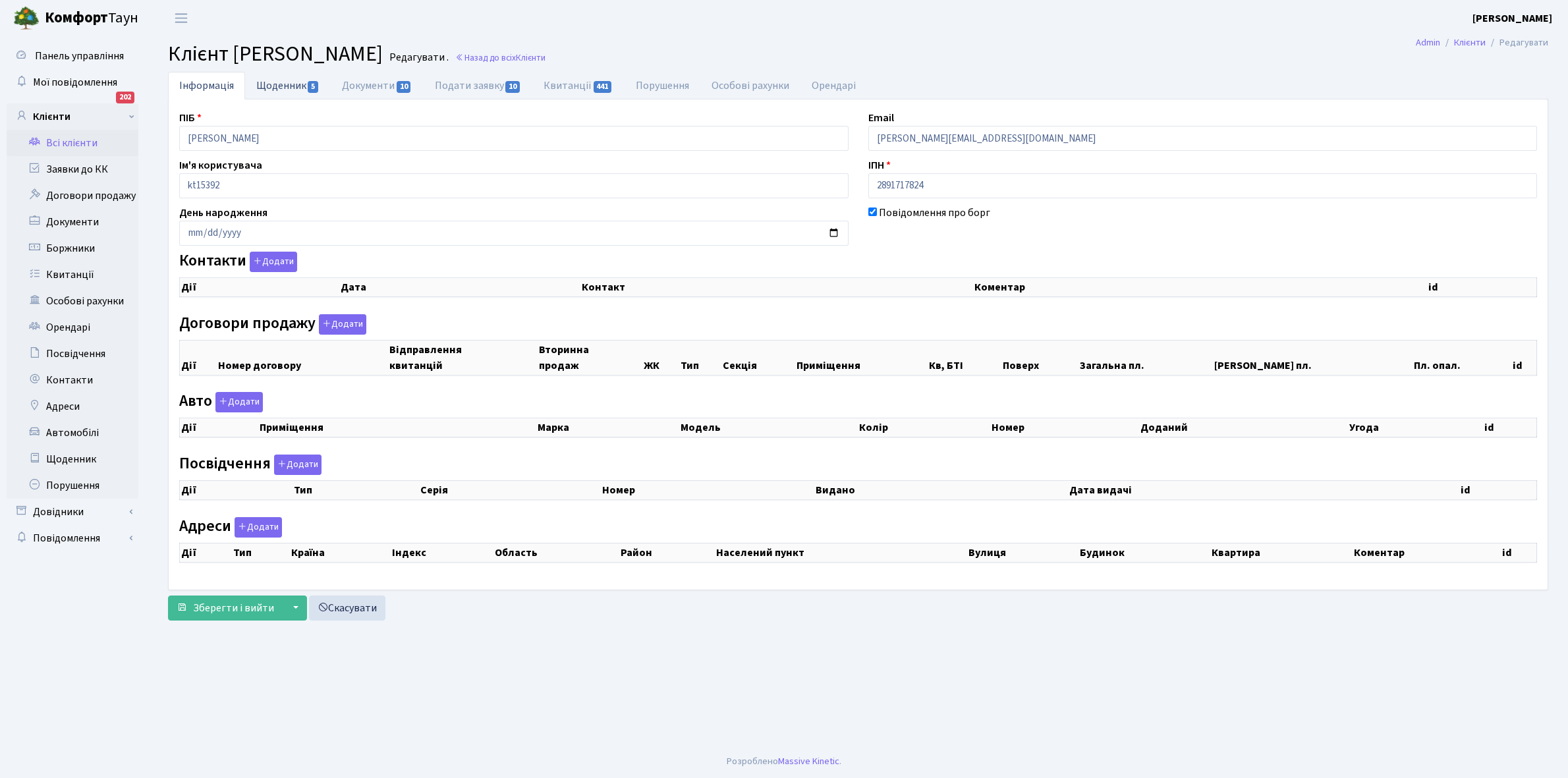
click at [277, 83] on link "Щоденник 5" at bounding box center [288, 85] width 86 height 27
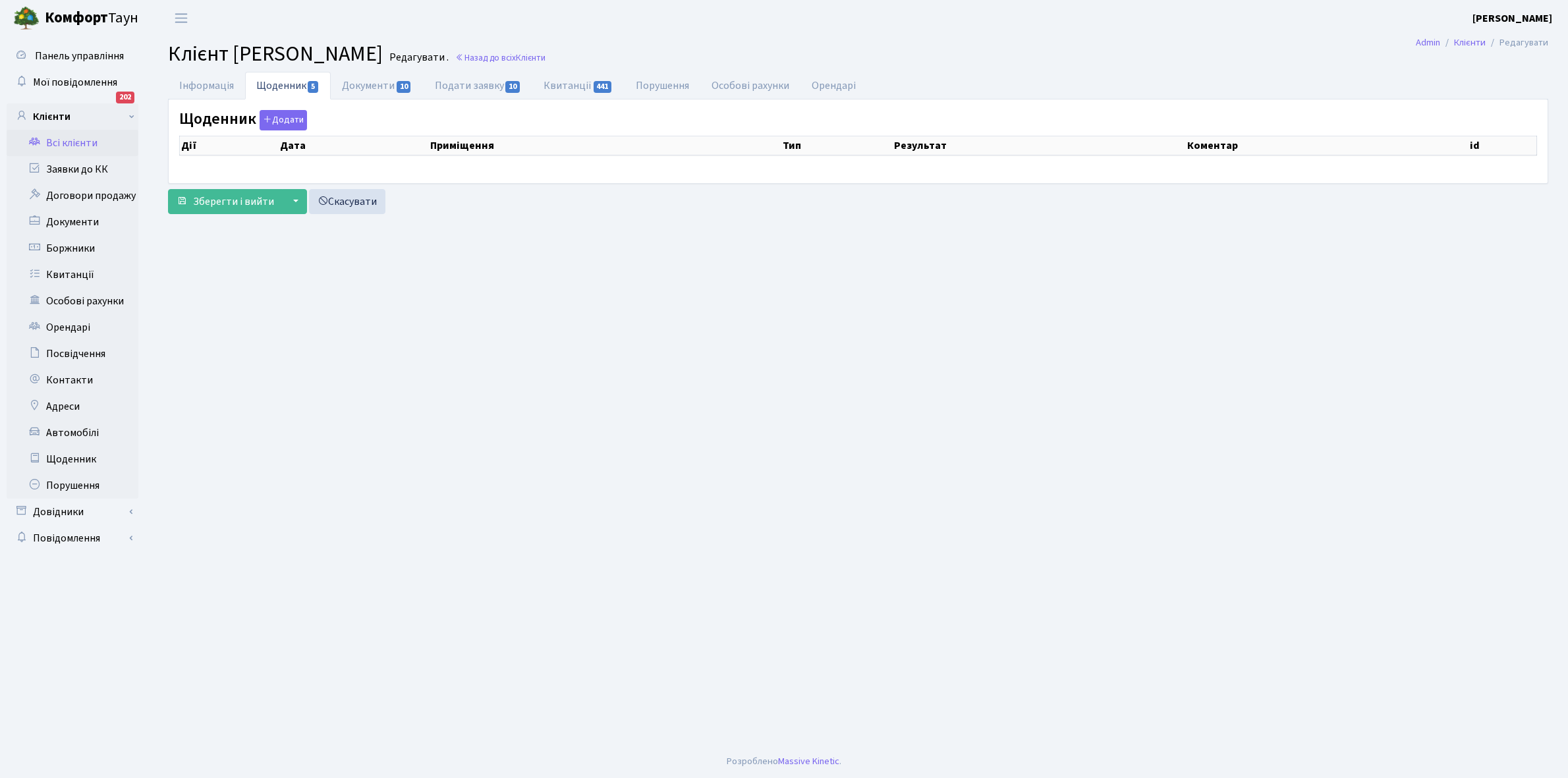
select select "25"
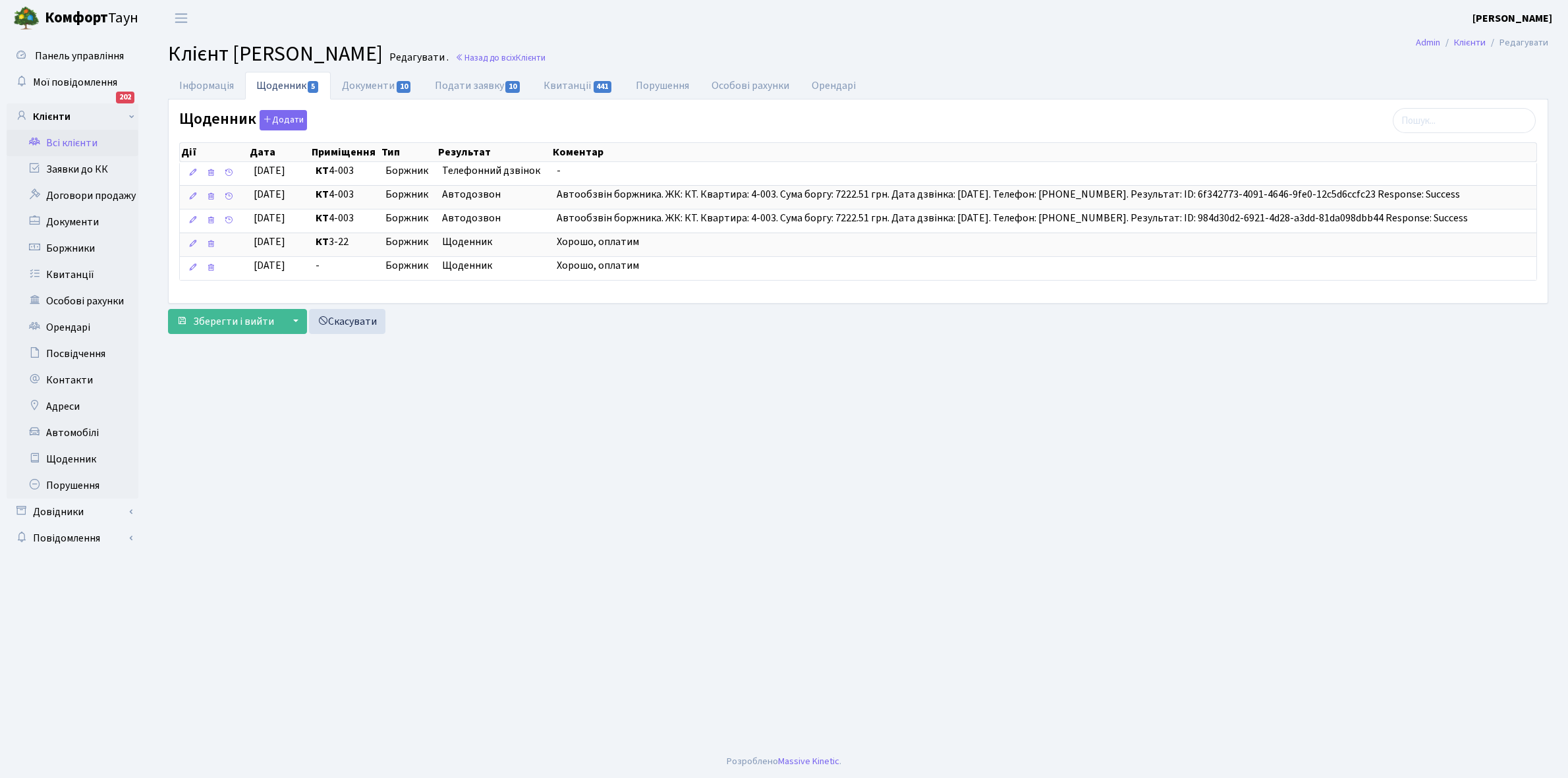
click at [74, 145] on link "Всі клієнти" at bounding box center [72, 143] width 132 height 27
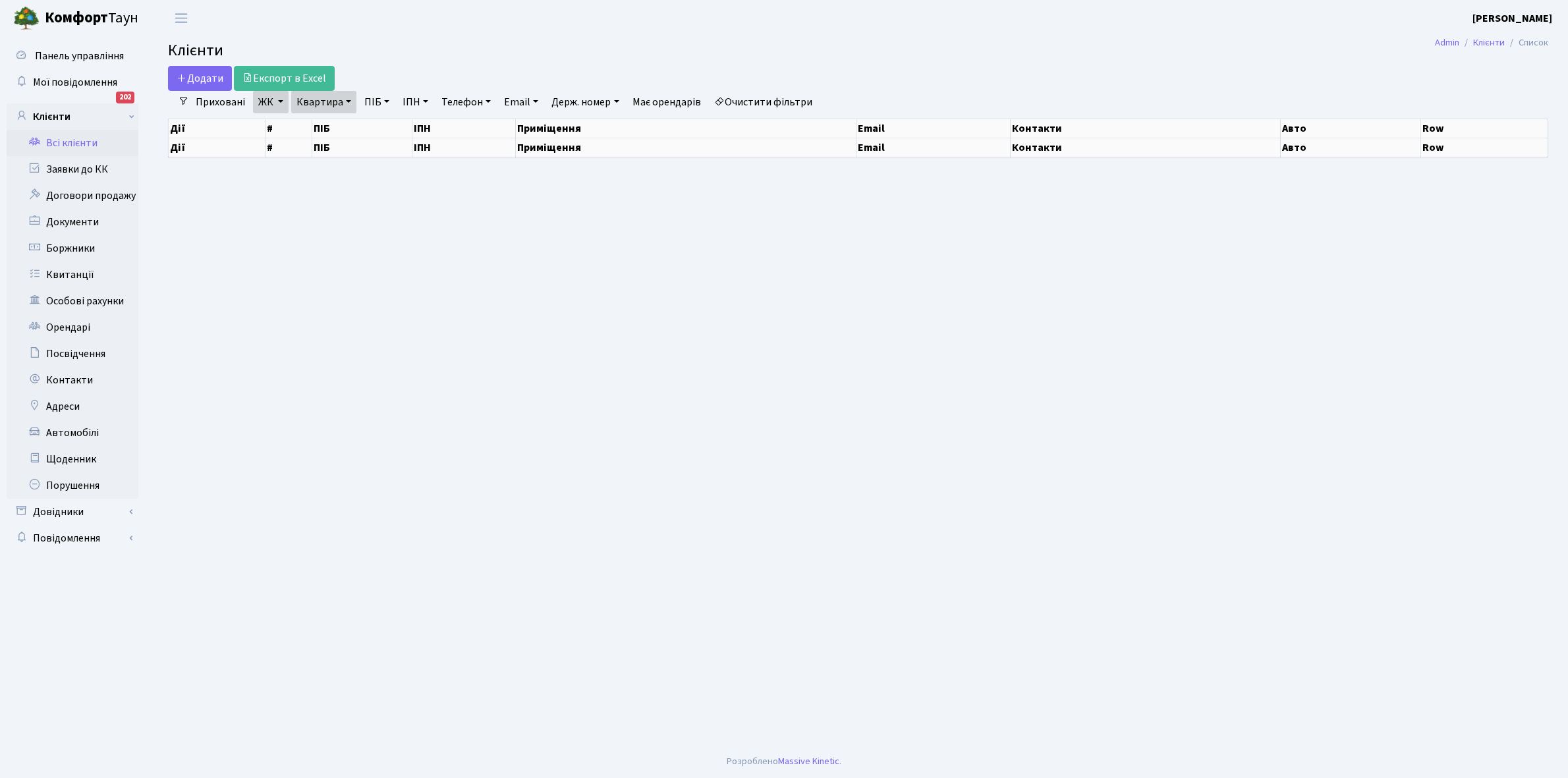
select select "25"
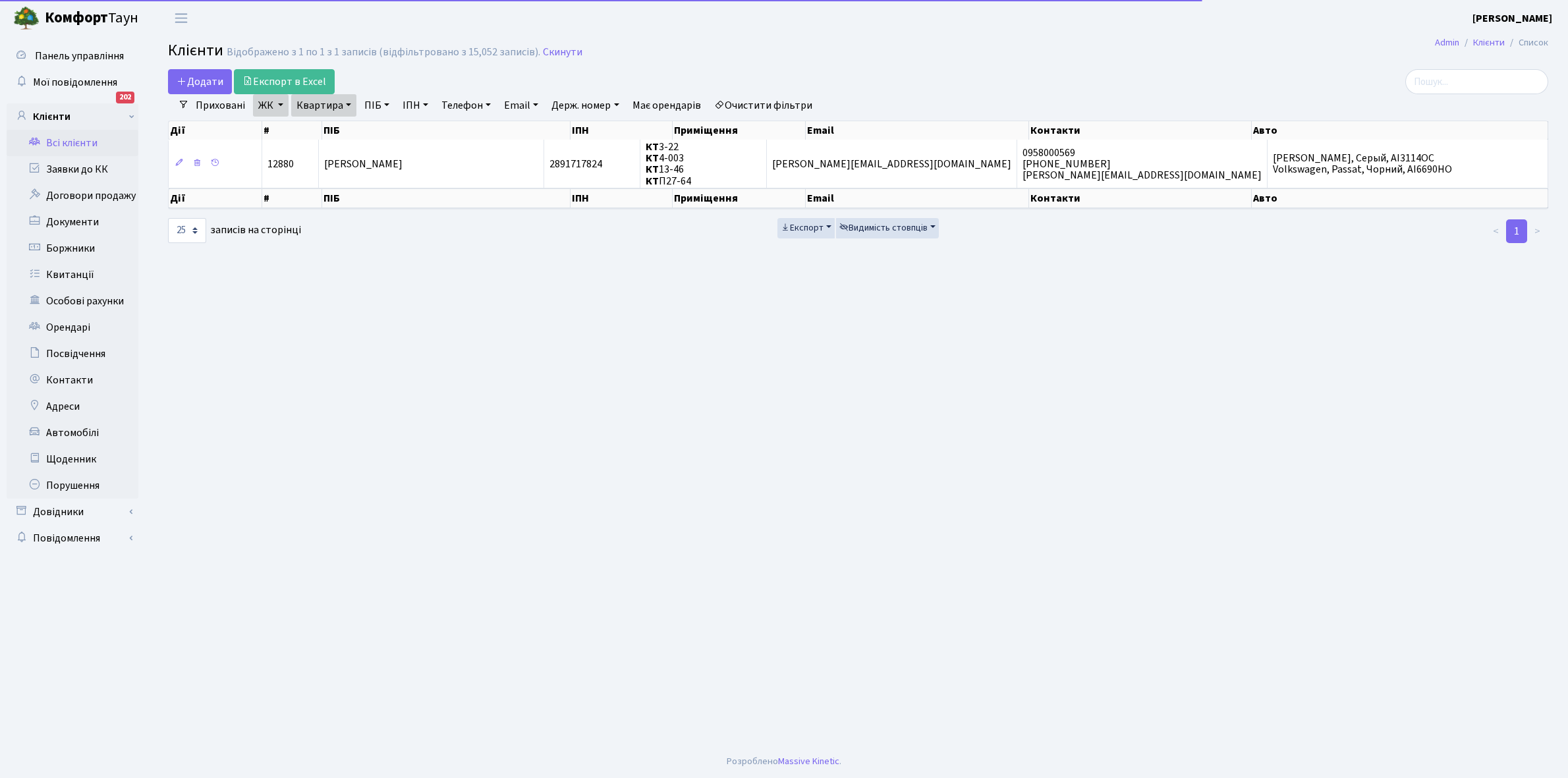
click at [346, 104] on link "Квартира" at bounding box center [324, 105] width 65 height 23
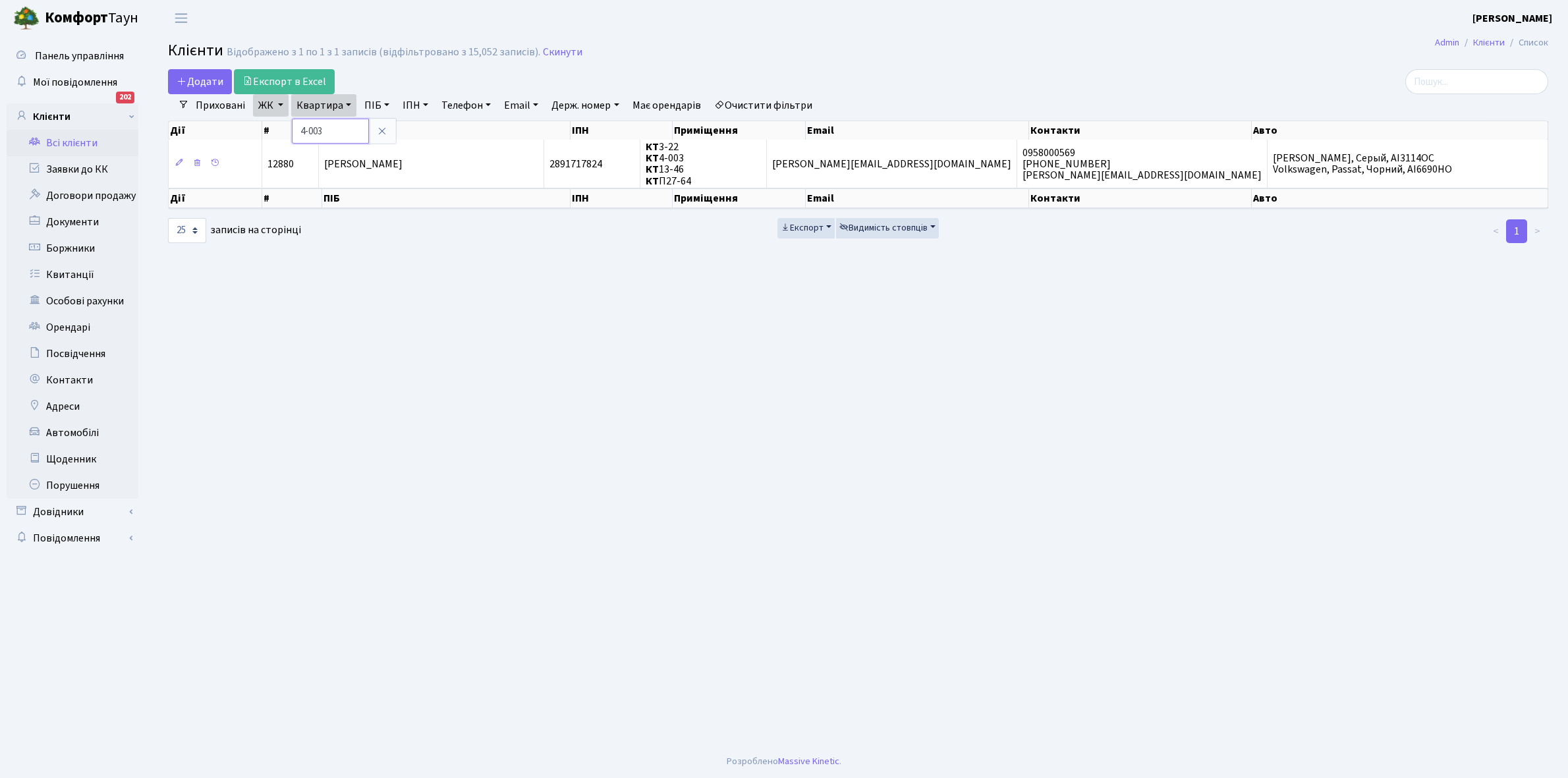
click at [343, 136] on input "4-003" at bounding box center [330, 131] width 77 height 25
type input "4"
type input "7-112"
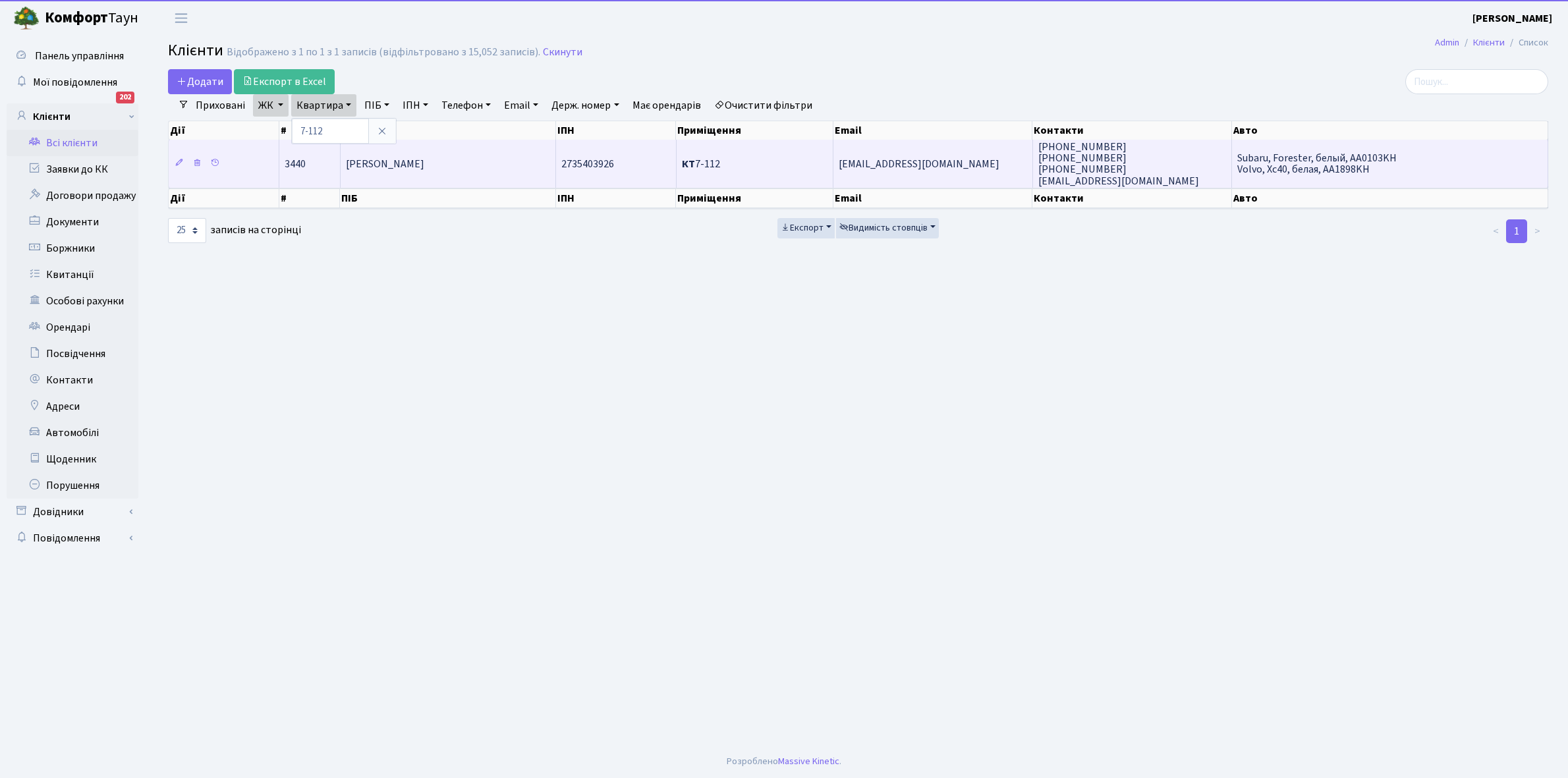
click at [423, 185] on td "Рудзік Тетяна Іванівна" at bounding box center [448, 163] width 216 height 47
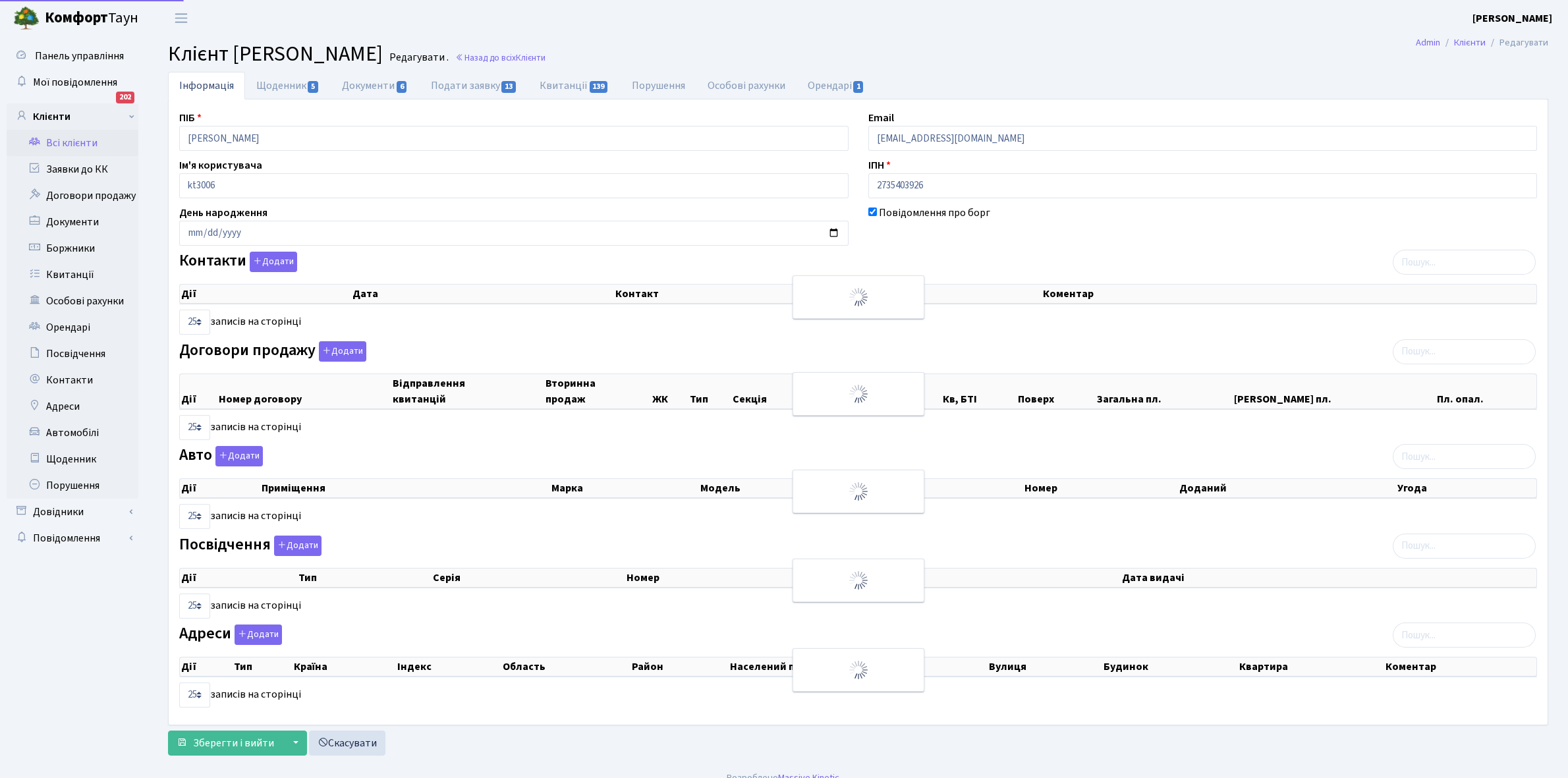
select select "25"
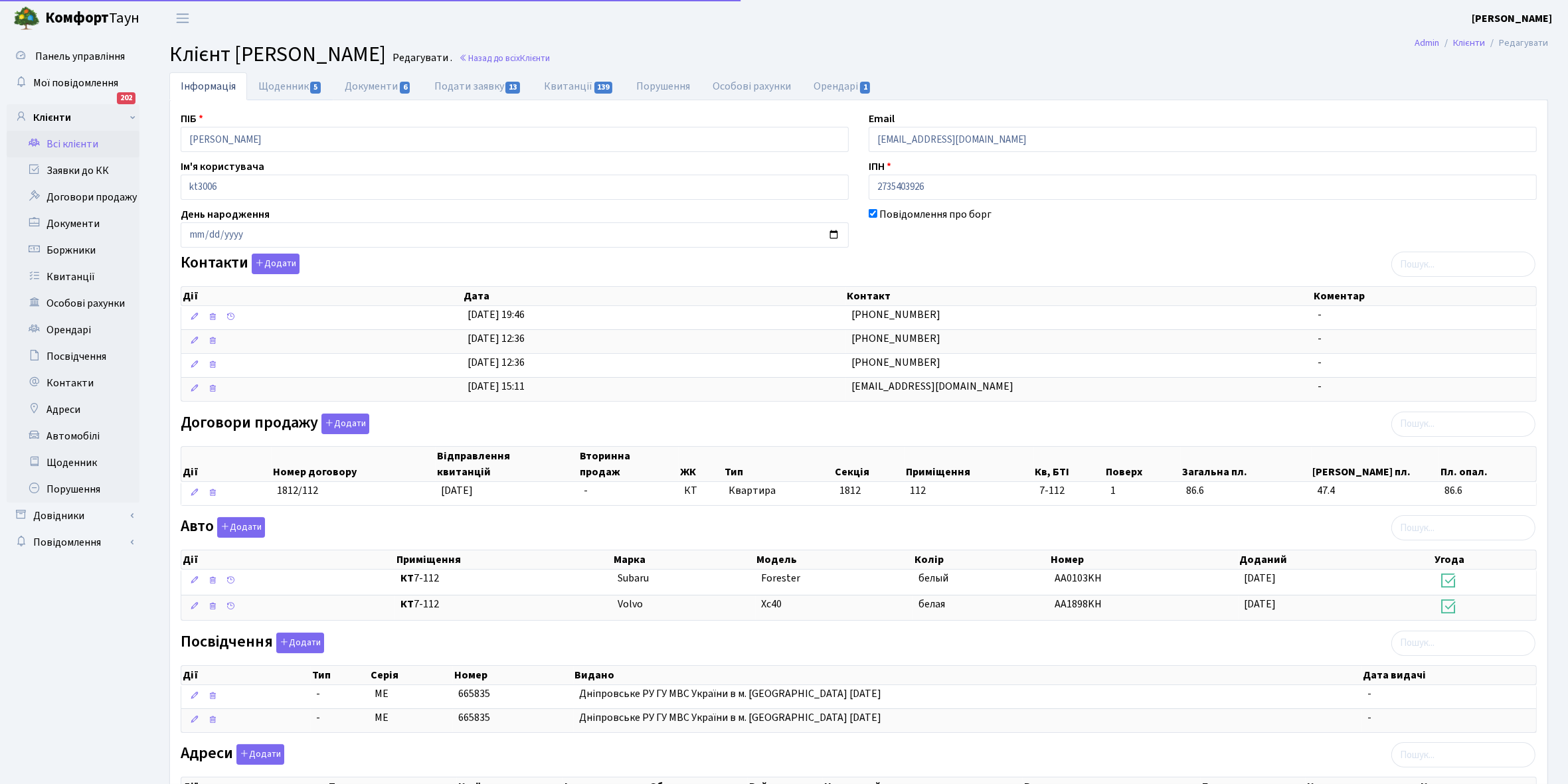
click at [277, 86] on link "Щоденник 5" at bounding box center [290, 86] width 86 height 28
select select "25"
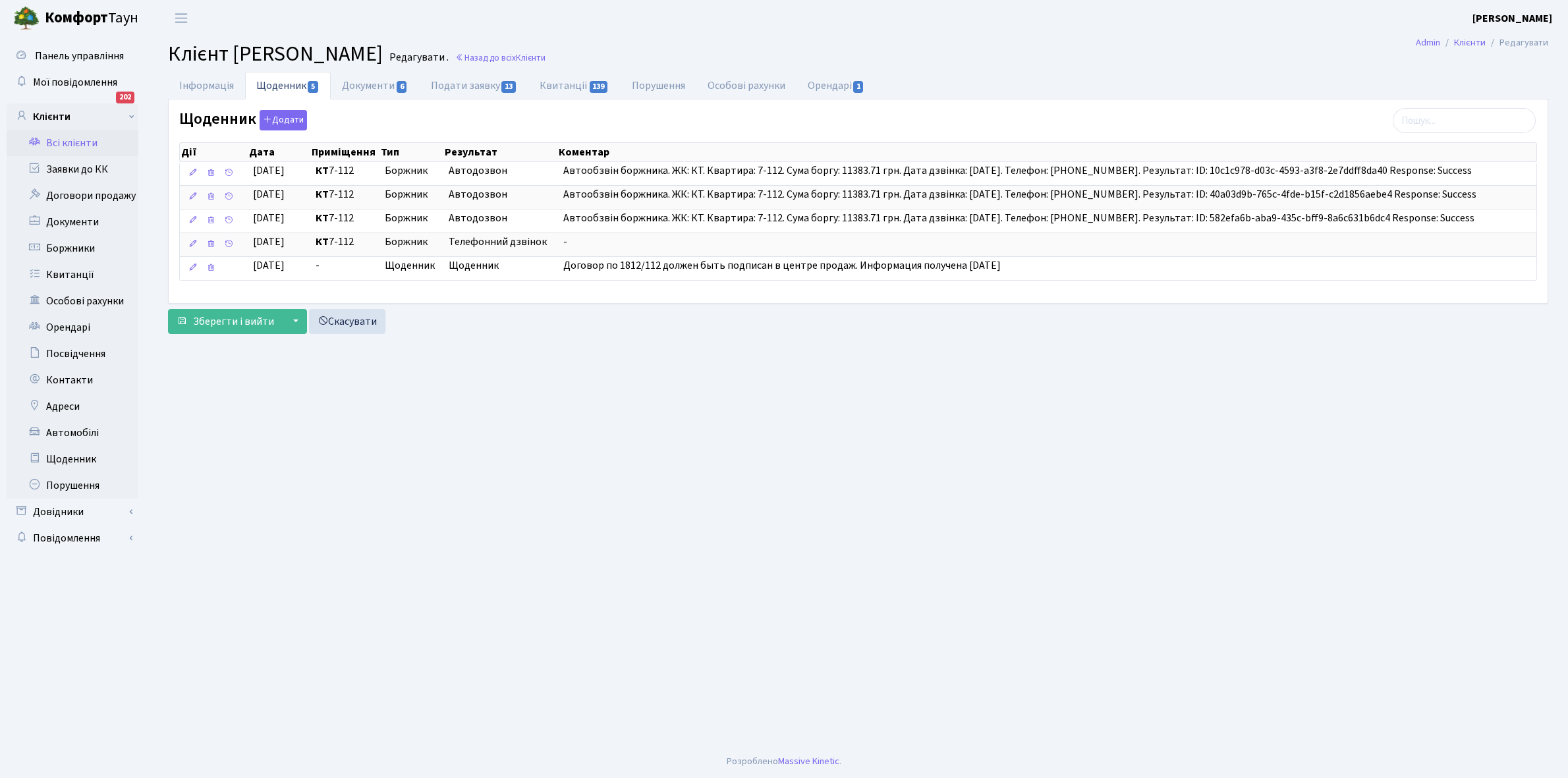
click at [89, 149] on link "Всі клієнти" at bounding box center [72, 143] width 132 height 27
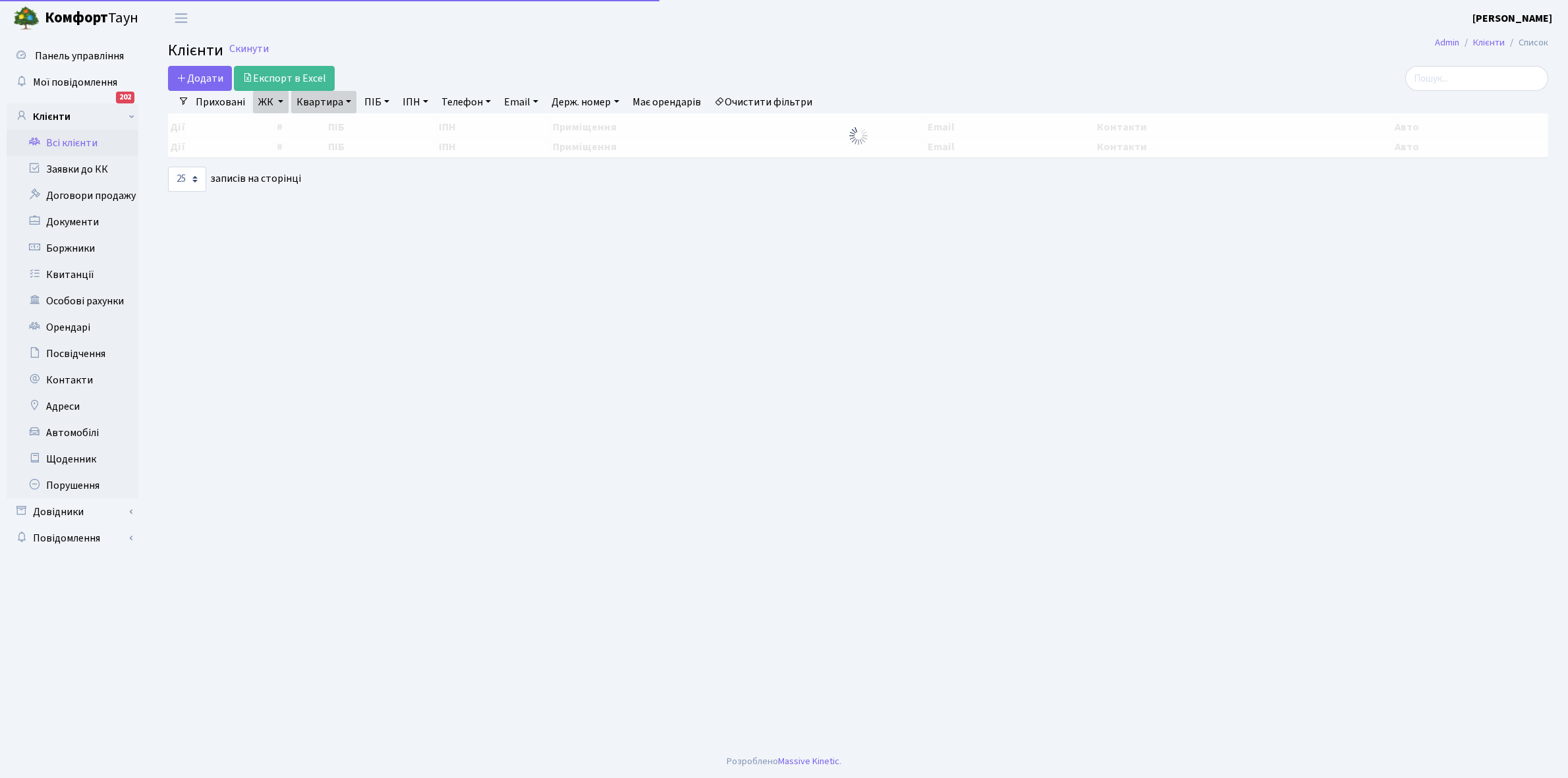
select select "25"
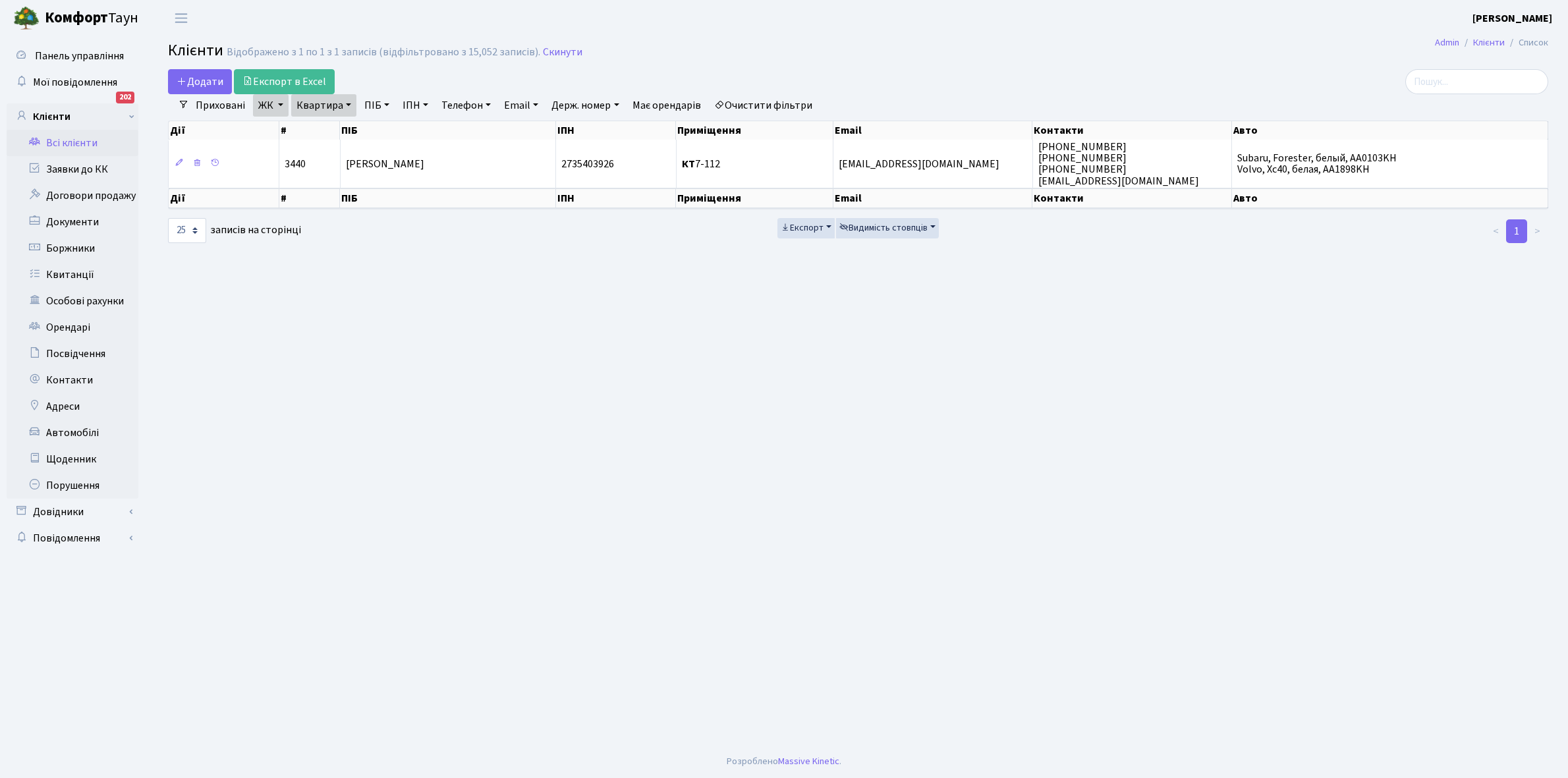
click at [344, 104] on link "Квартира" at bounding box center [324, 105] width 65 height 23
click at [341, 124] on input "7-112" at bounding box center [330, 131] width 77 height 25
type input "7"
type input "4-010"
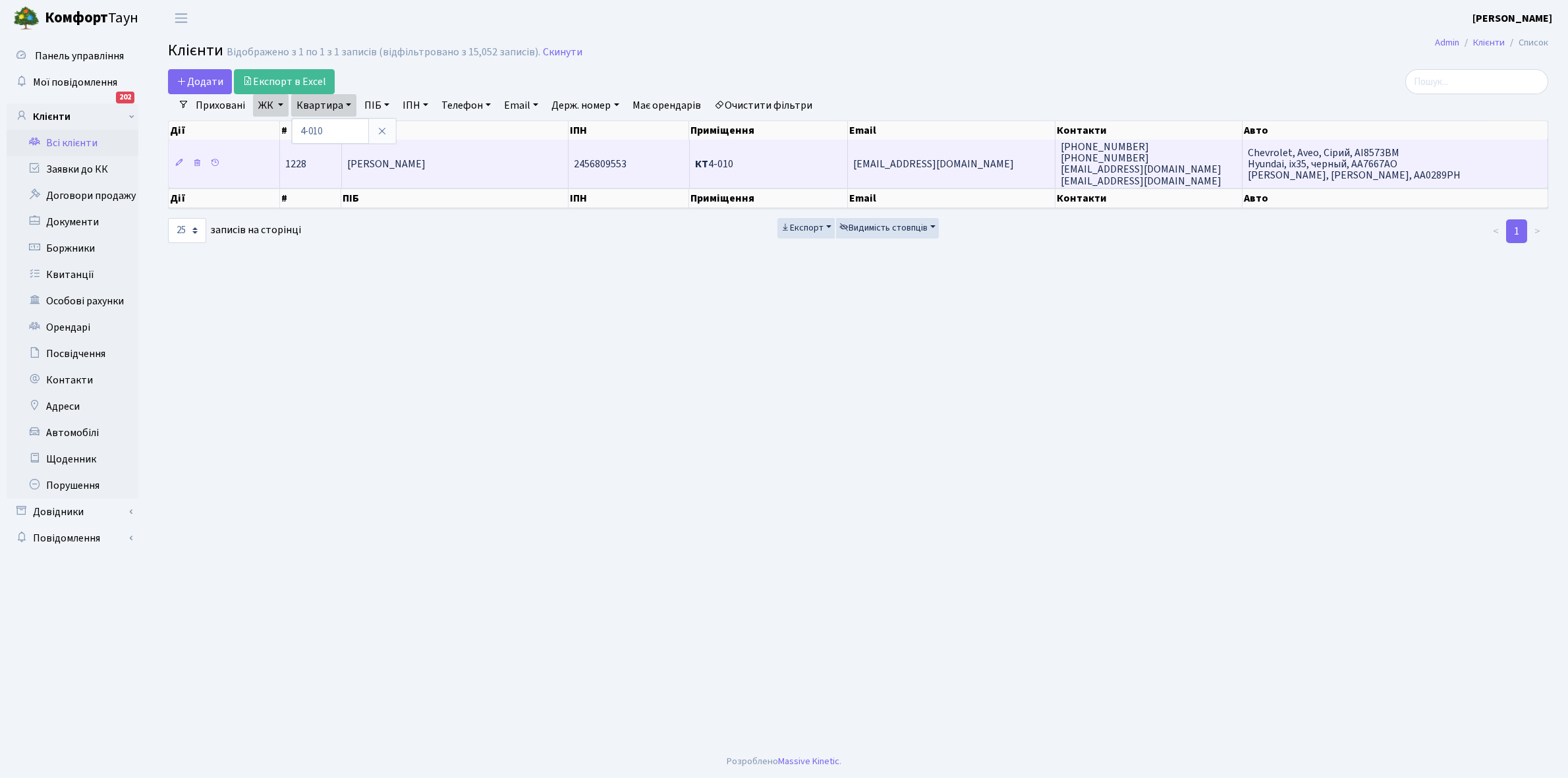
click at [413, 150] on td "[PERSON_NAME] [PERSON_NAME]" at bounding box center [455, 163] width 226 height 47
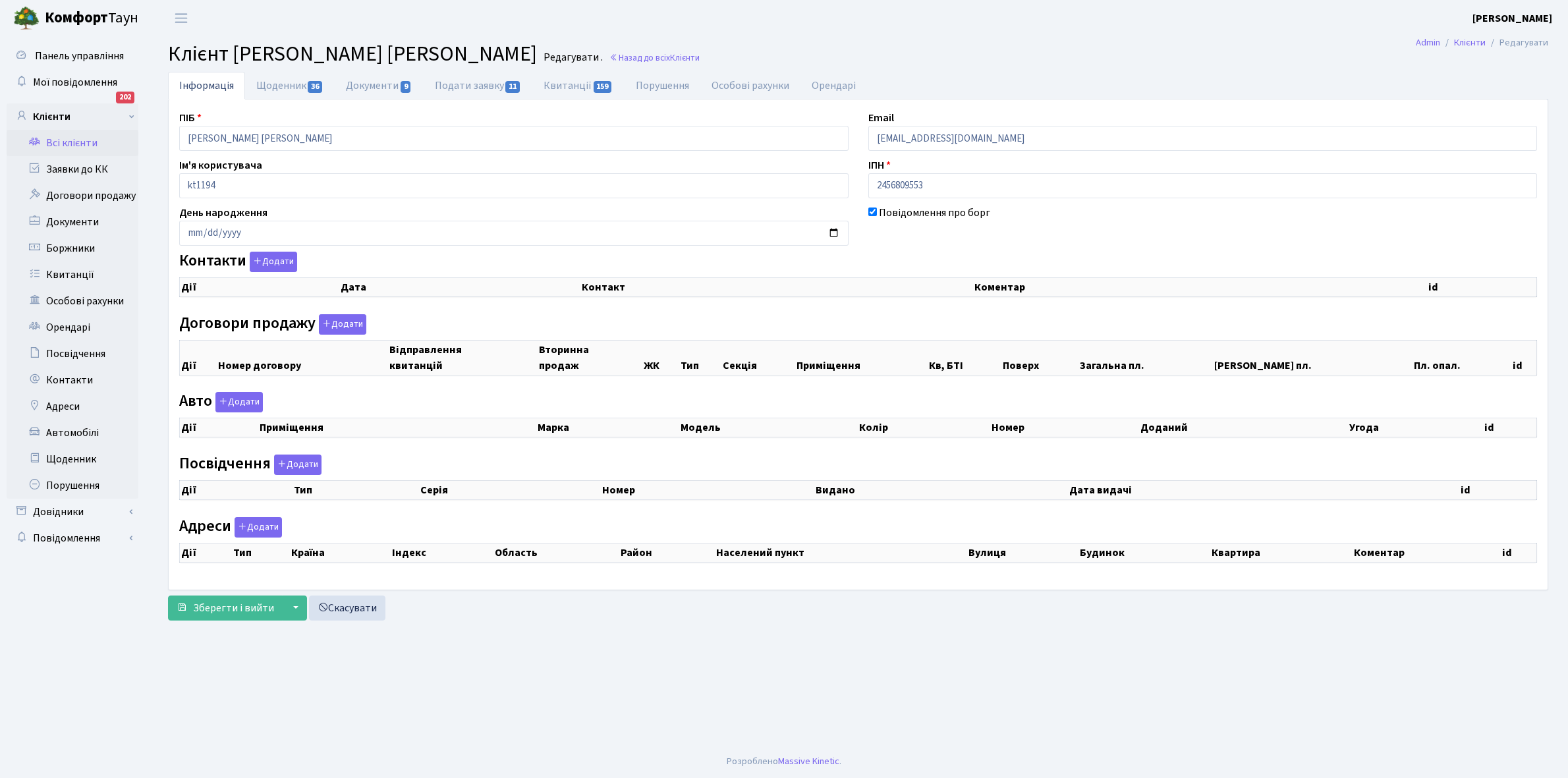
checkbox input "true"
select select "25"
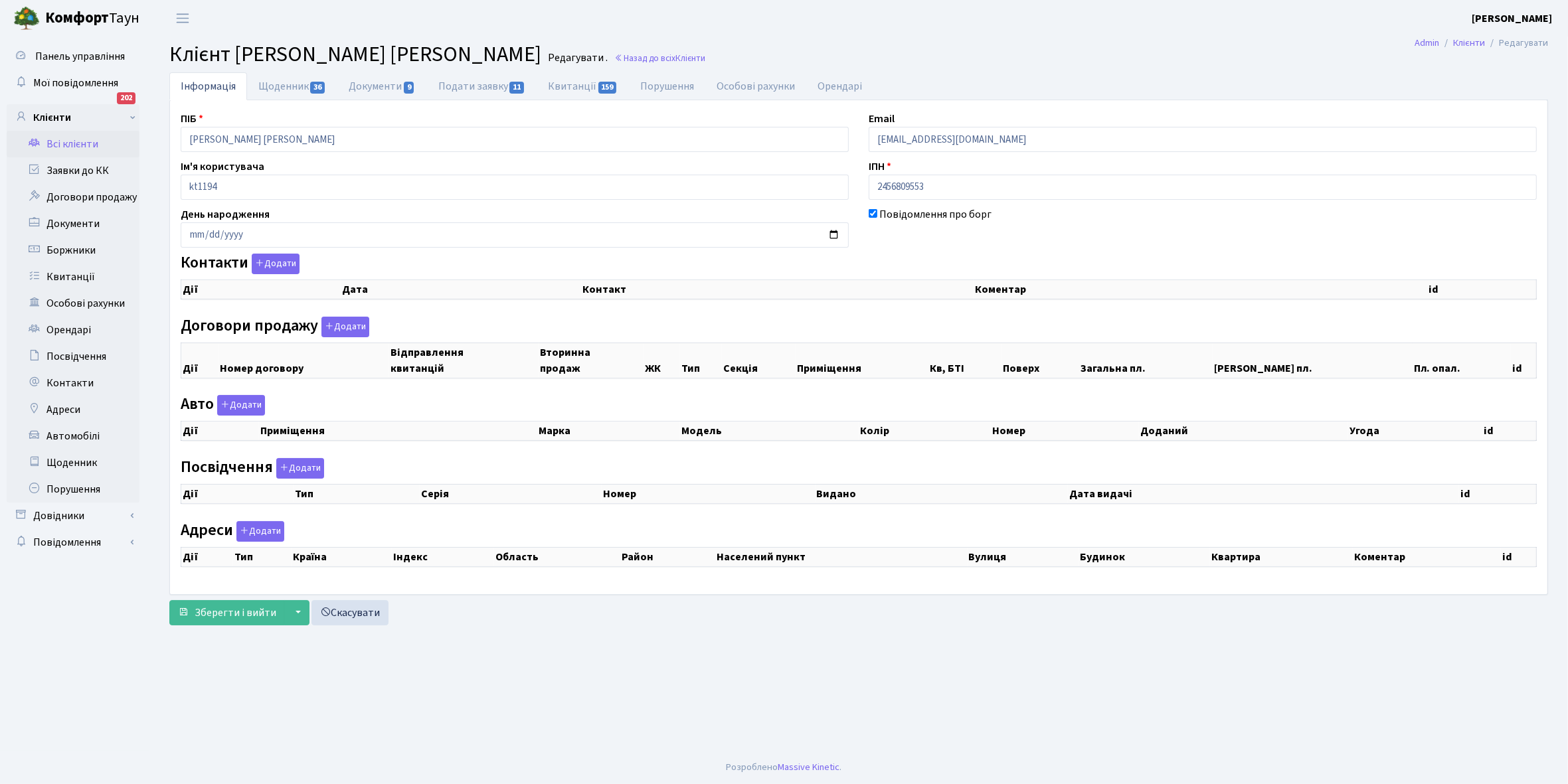
select select "25"
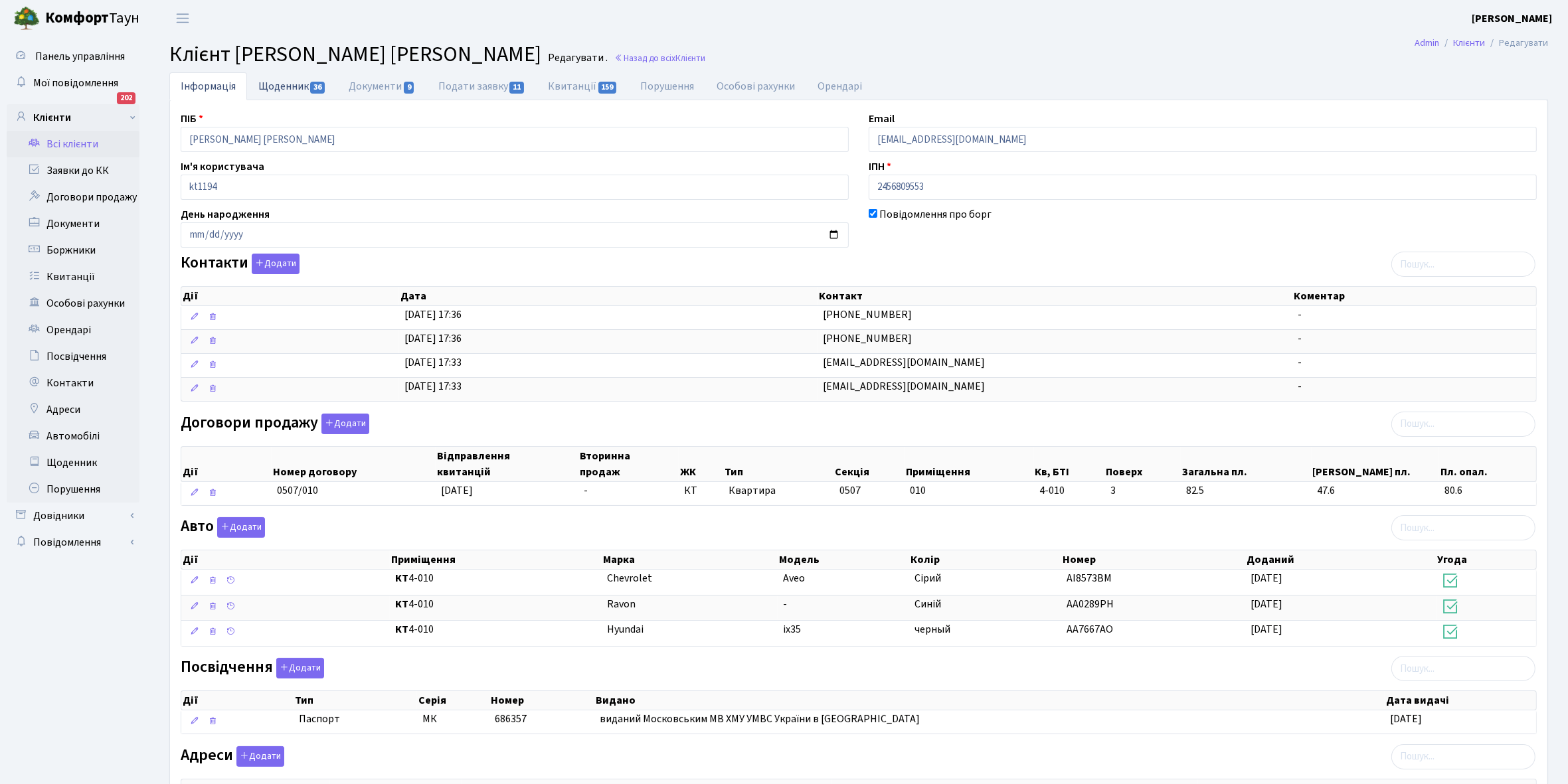
click at [280, 88] on link "Щоденник 36" at bounding box center [292, 86] width 90 height 27
select select "25"
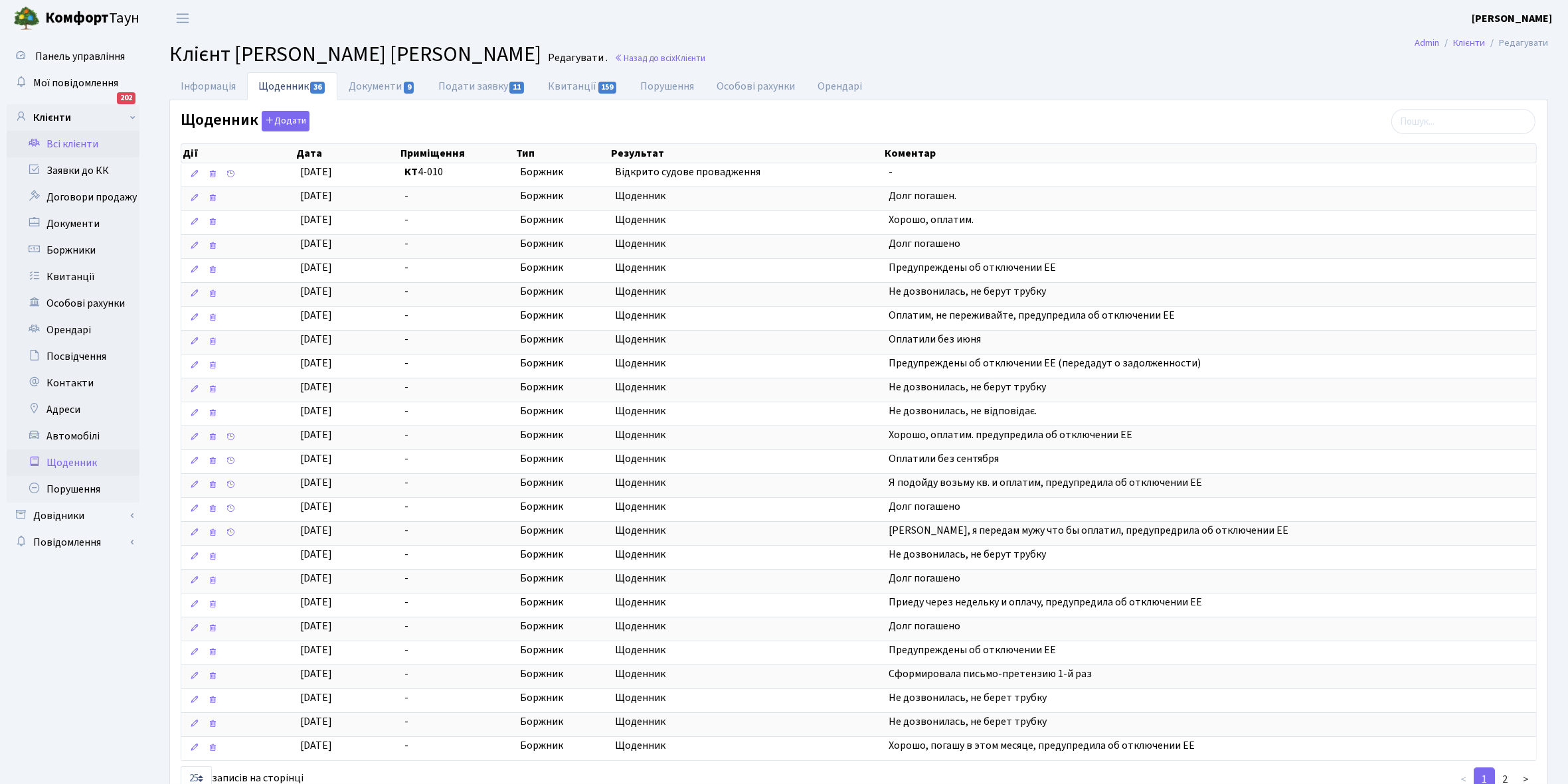
click at [59, 458] on link "Щоденник" at bounding box center [73, 463] width 133 height 27
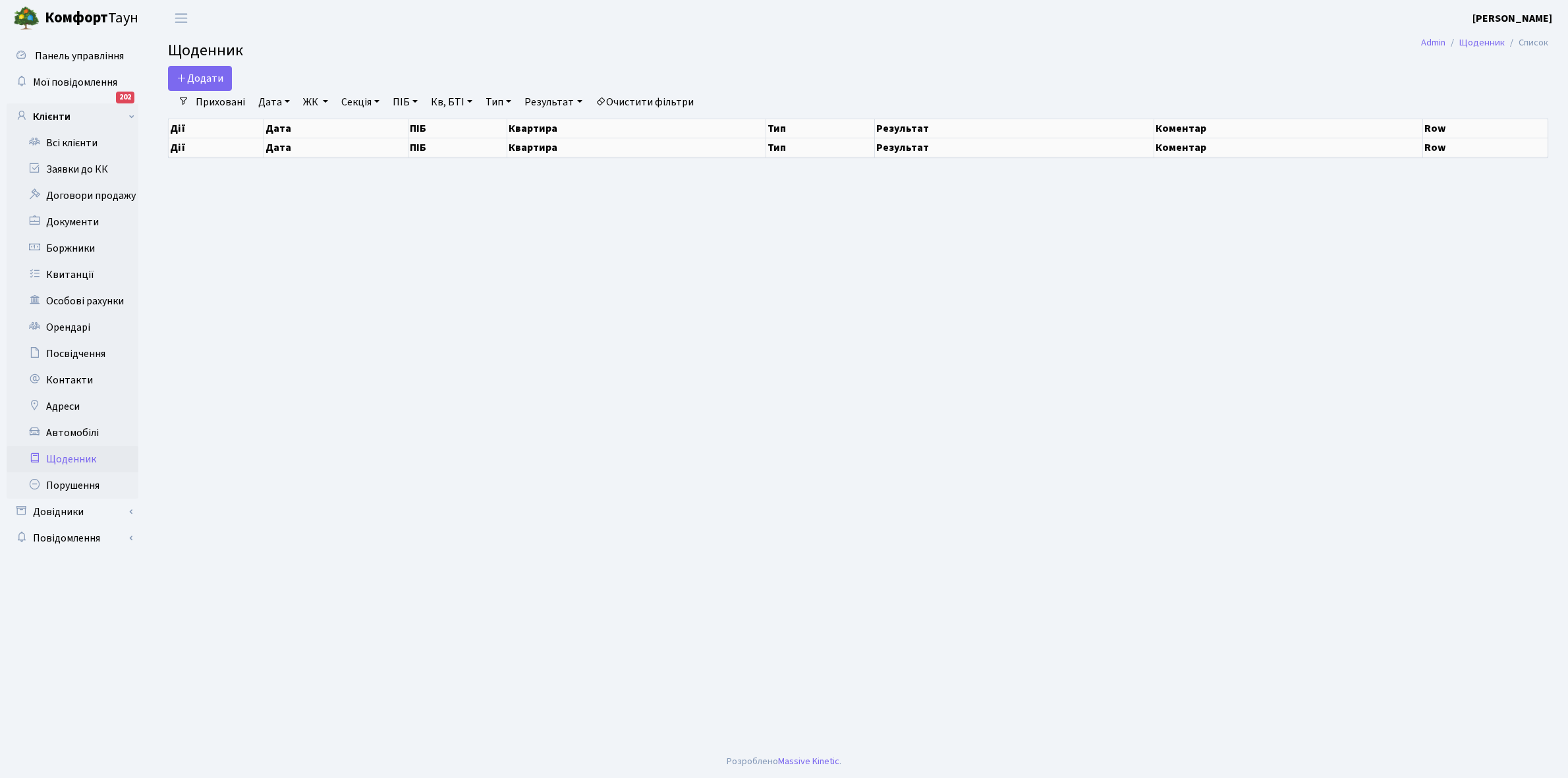
select select "25"
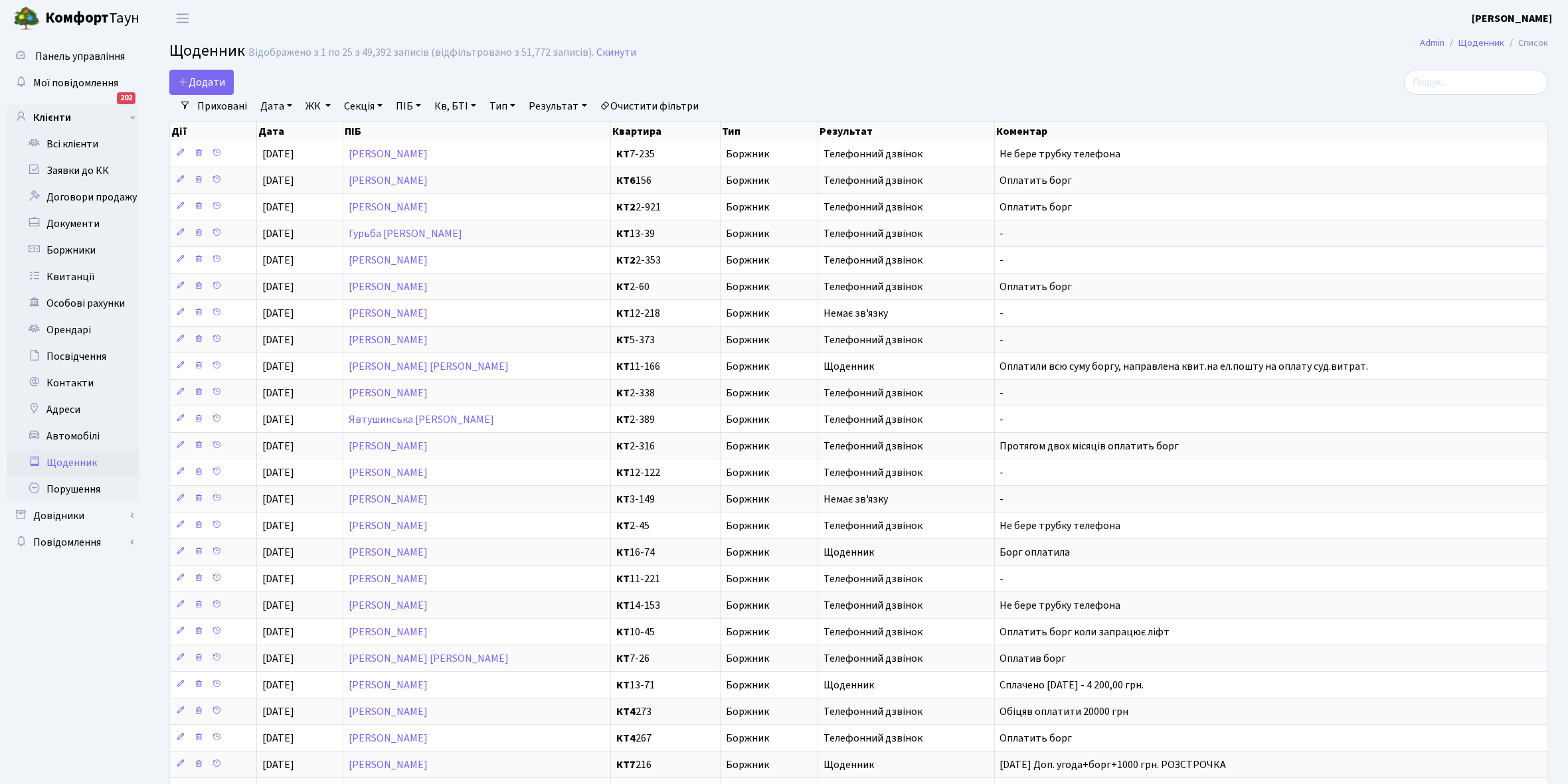
click at [217, 106] on link "Приховані" at bounding box center [222, 106] width 60 height 23
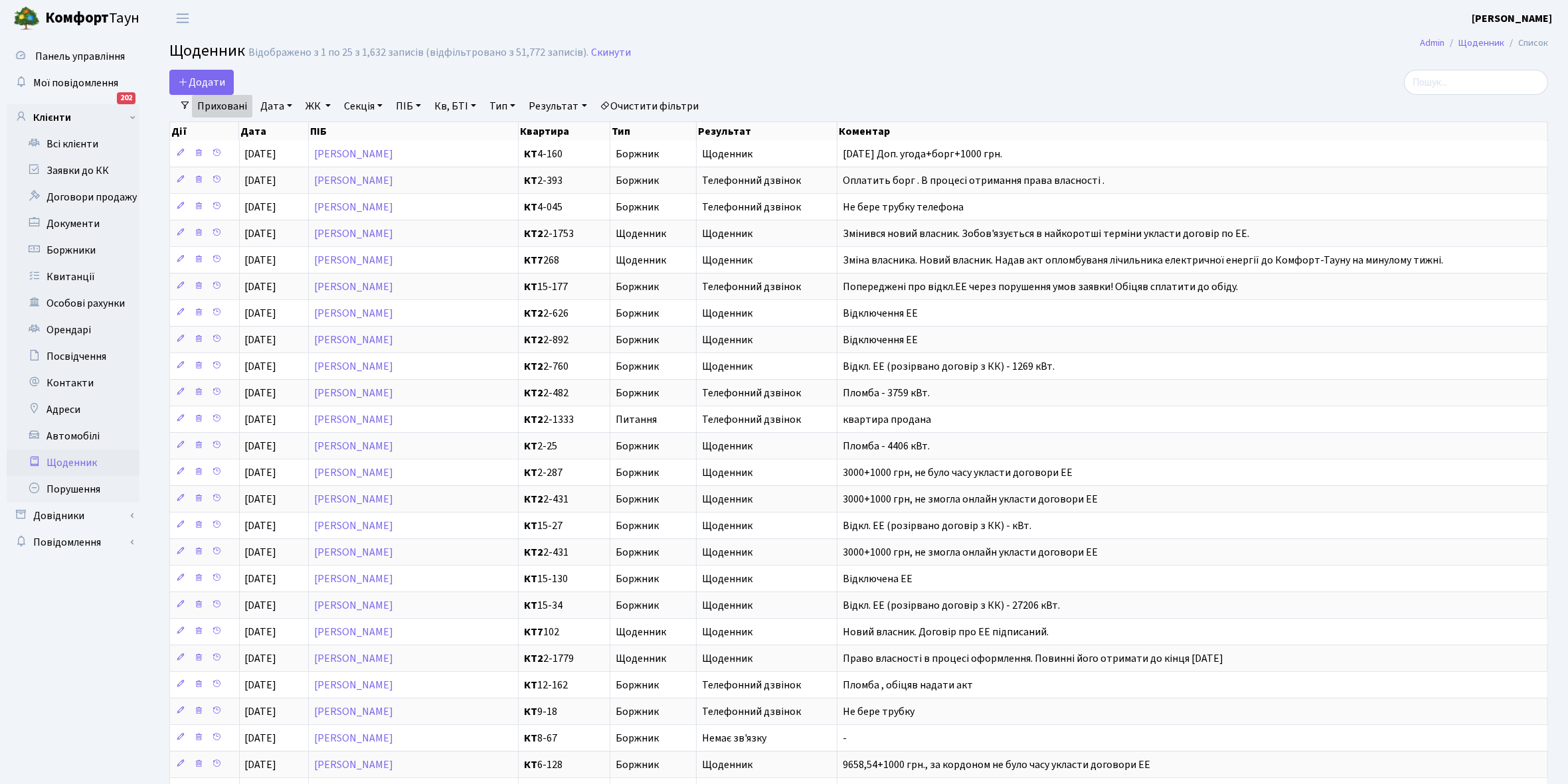
click at [218, 108] on link "Приховані" at bounding box center [222, 106] width 60 height 23
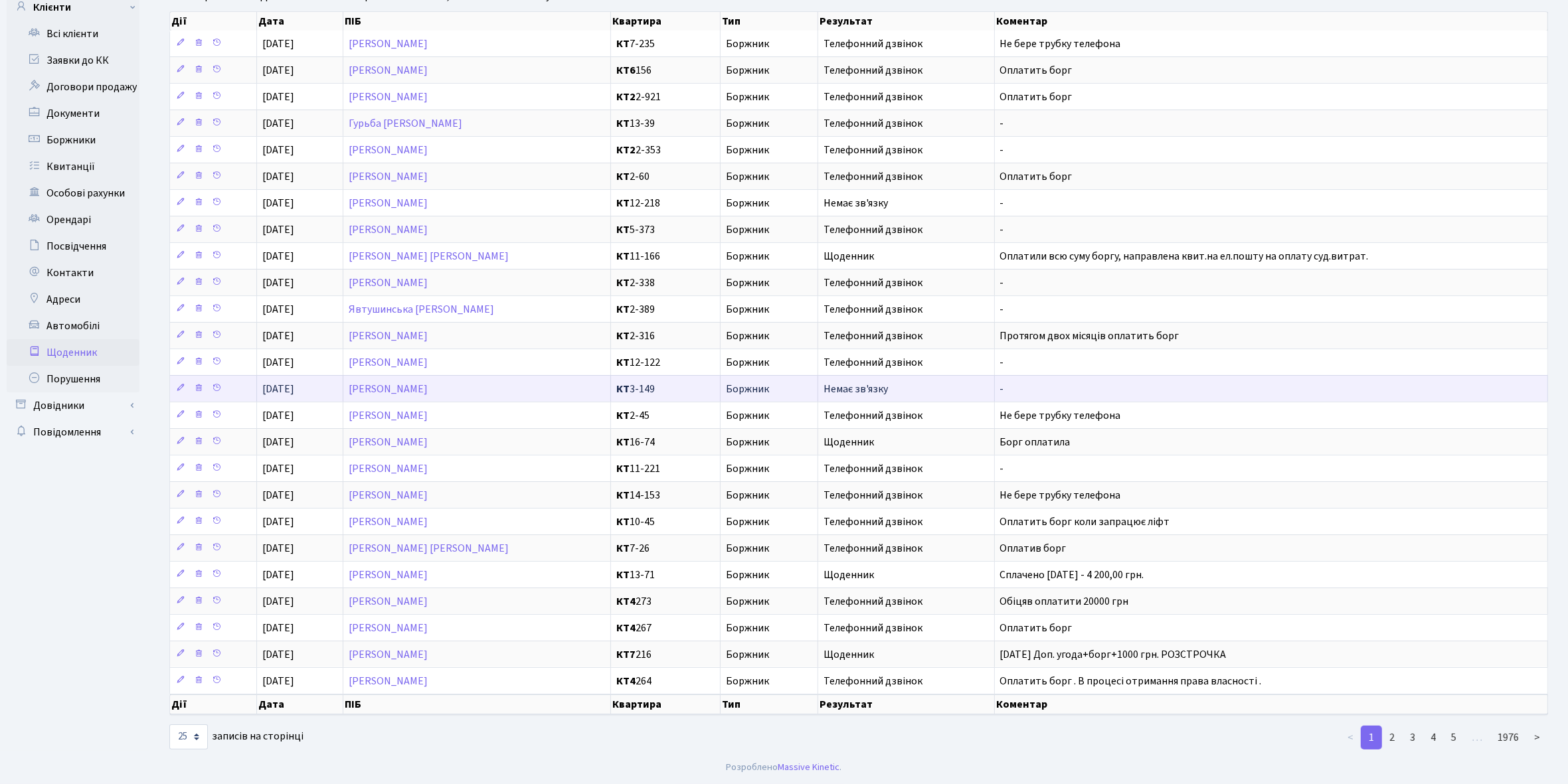
scroll to position [40, 0]
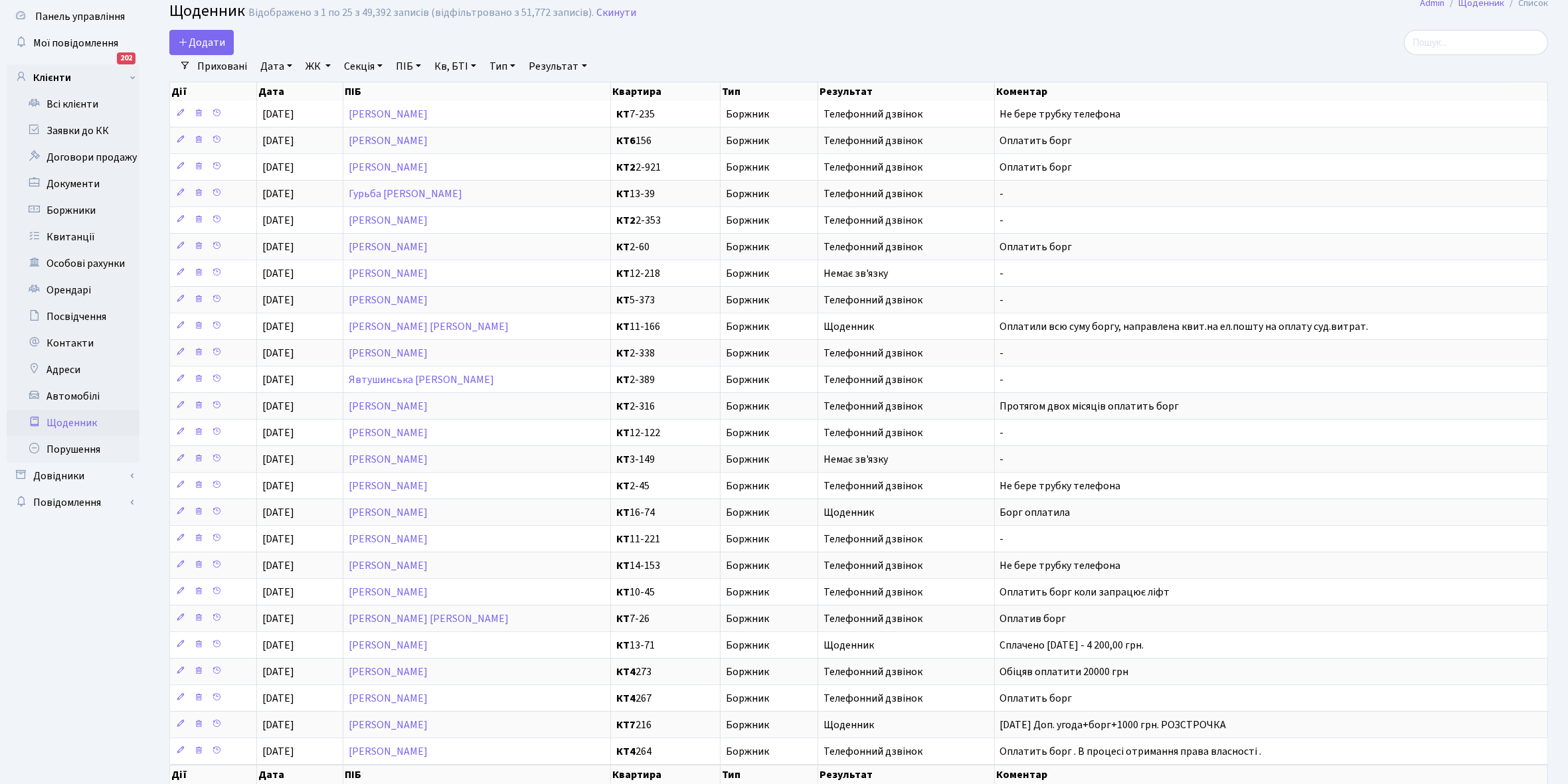
click at [67, 423] on link "Щоденник" at bounding box center [73, 423] width 133 height 27
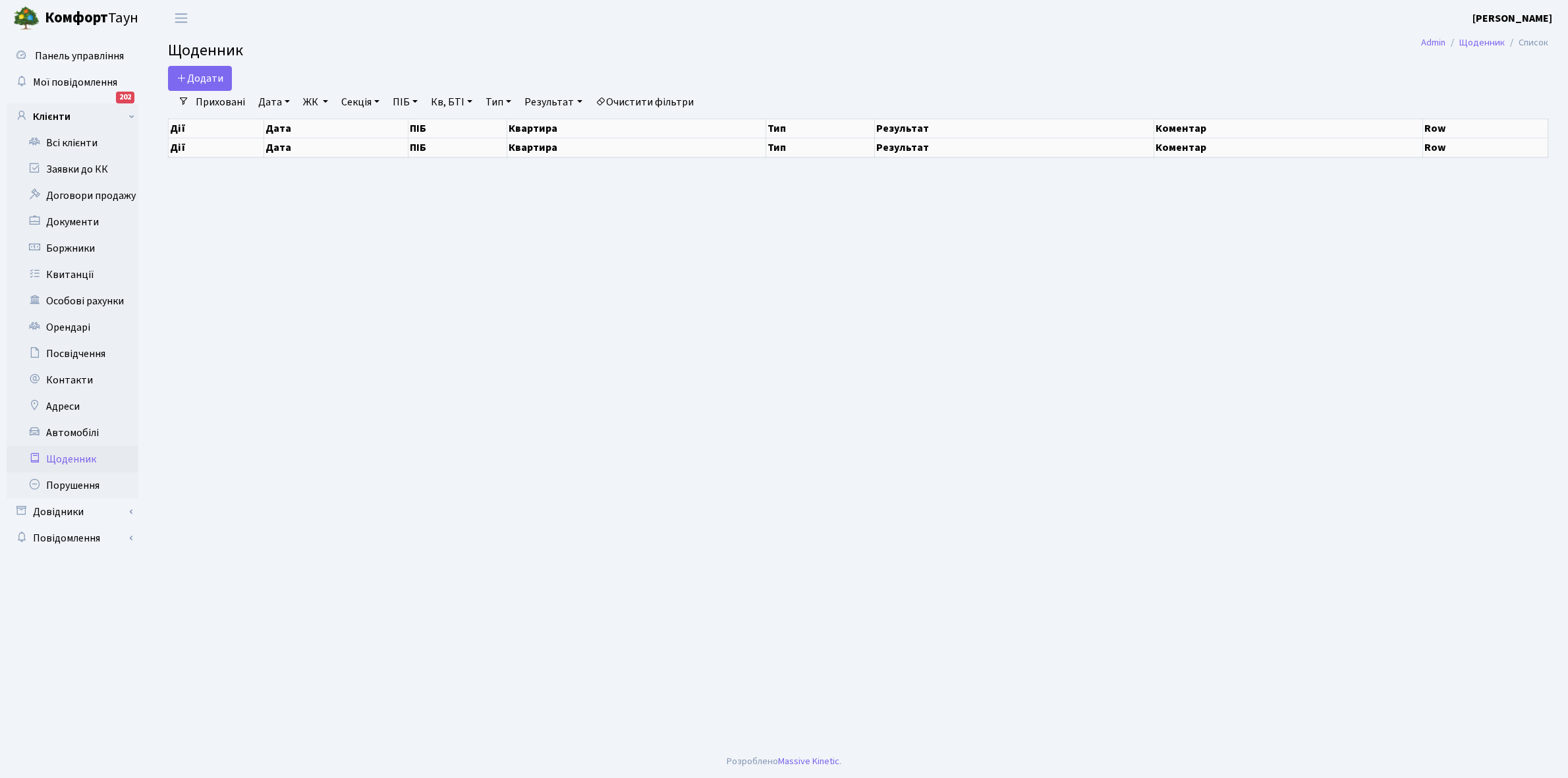
select select "25"
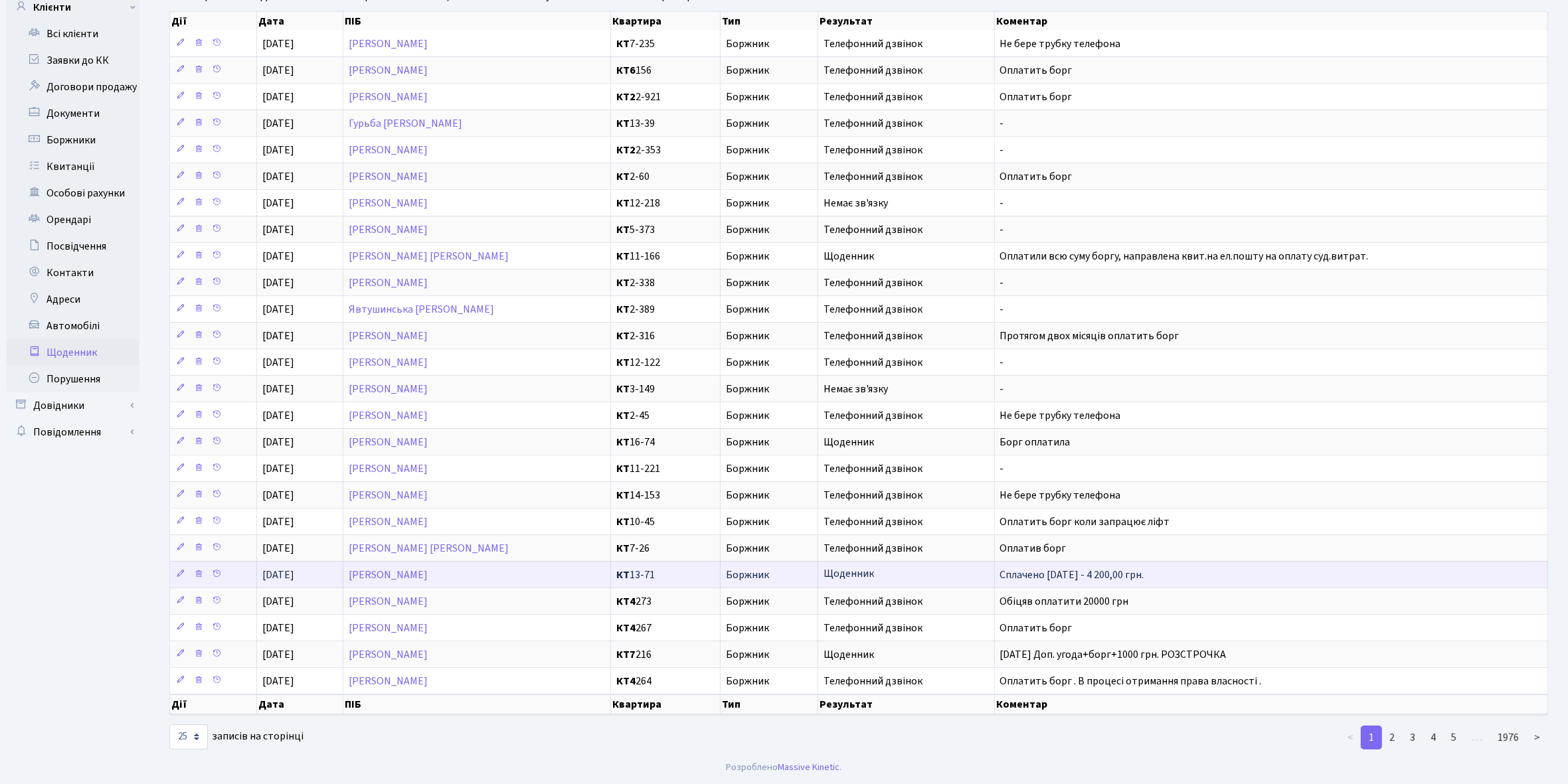
scroll to position [123, 0]
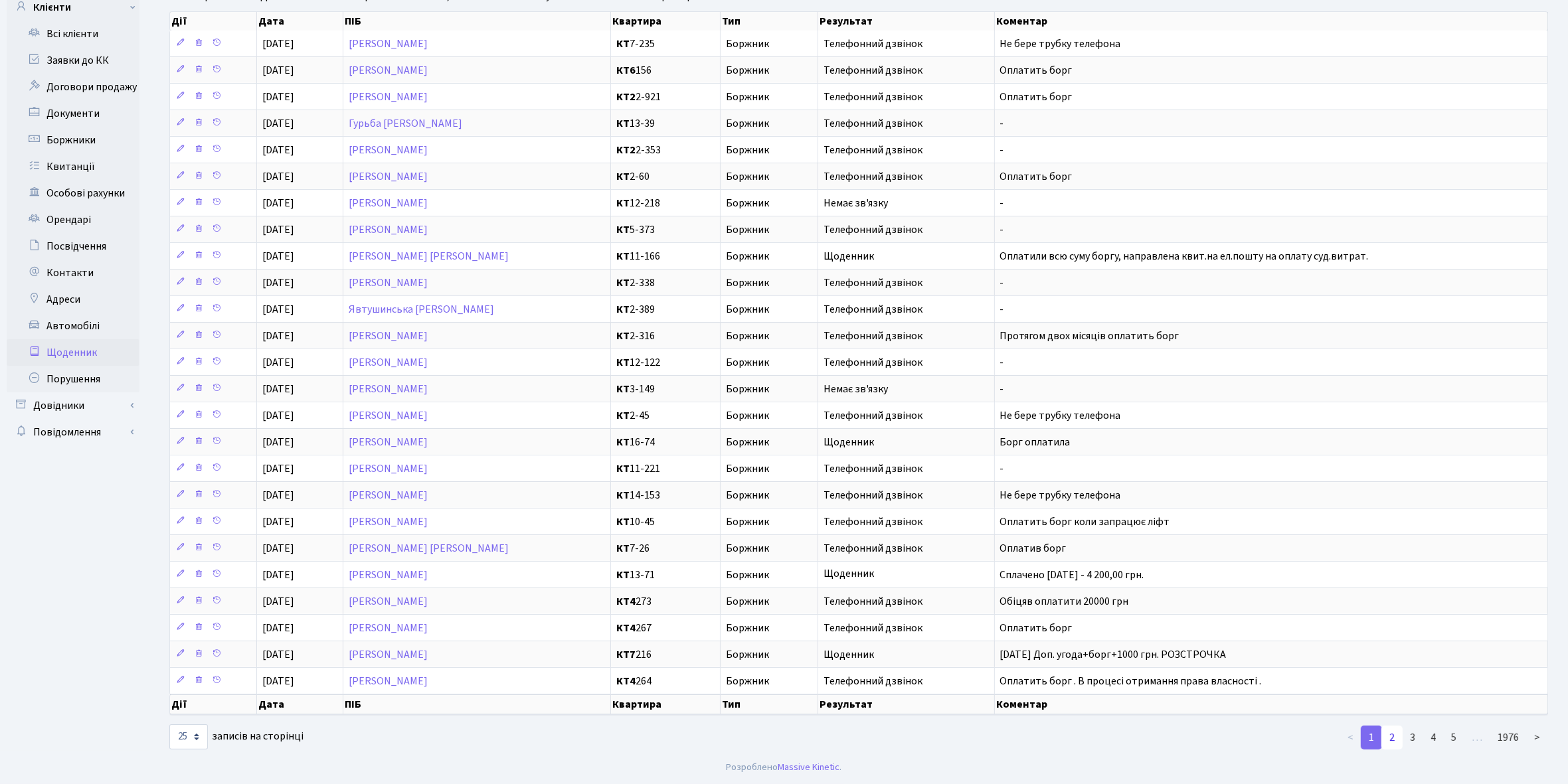
click at [1392, 737] on link "2" at bounding box center [1392, 737] width 21 height 24
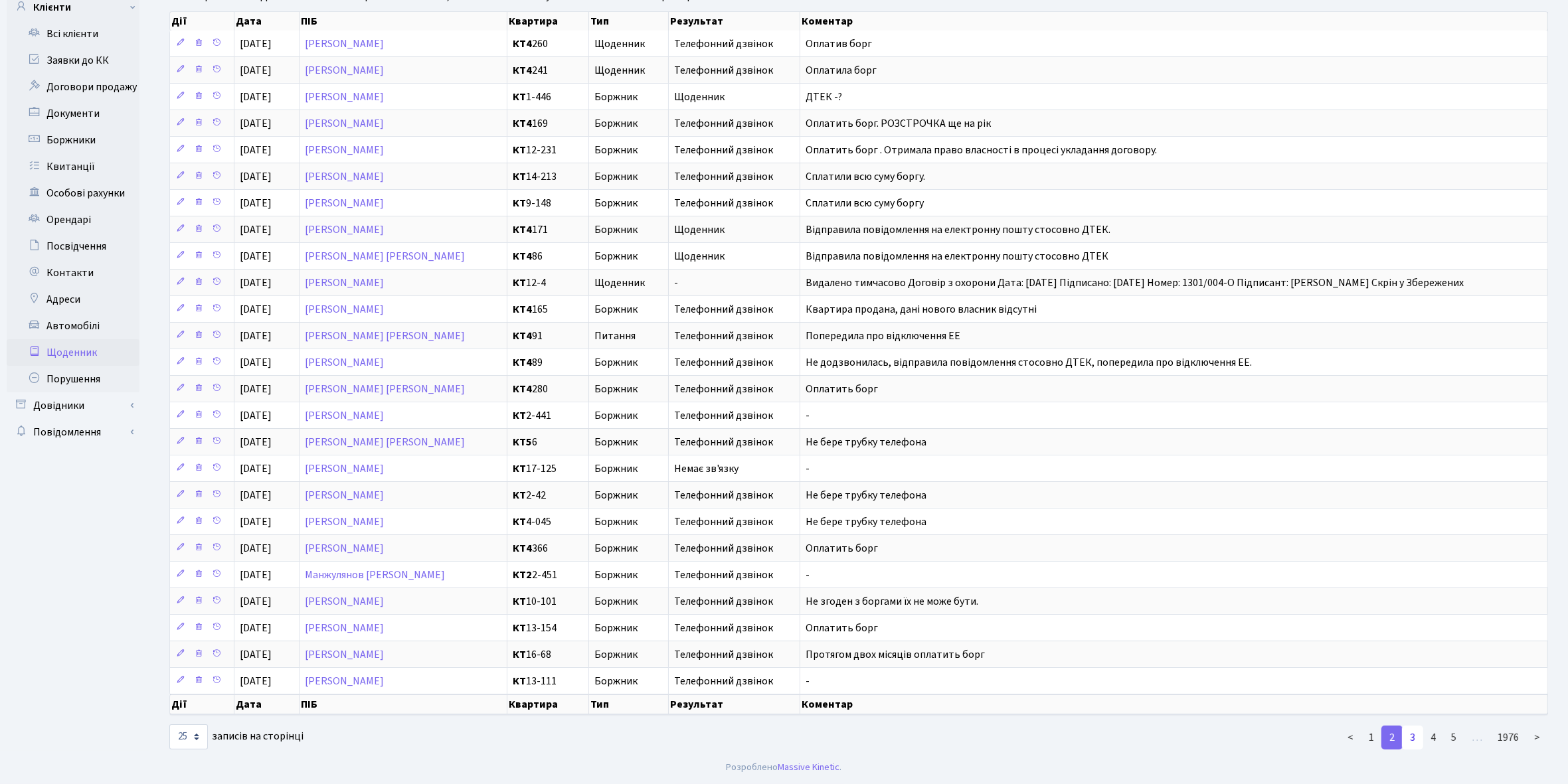
click at [1412, 737] on link "3" at bounding box center [1413, 737] width 21 height 24
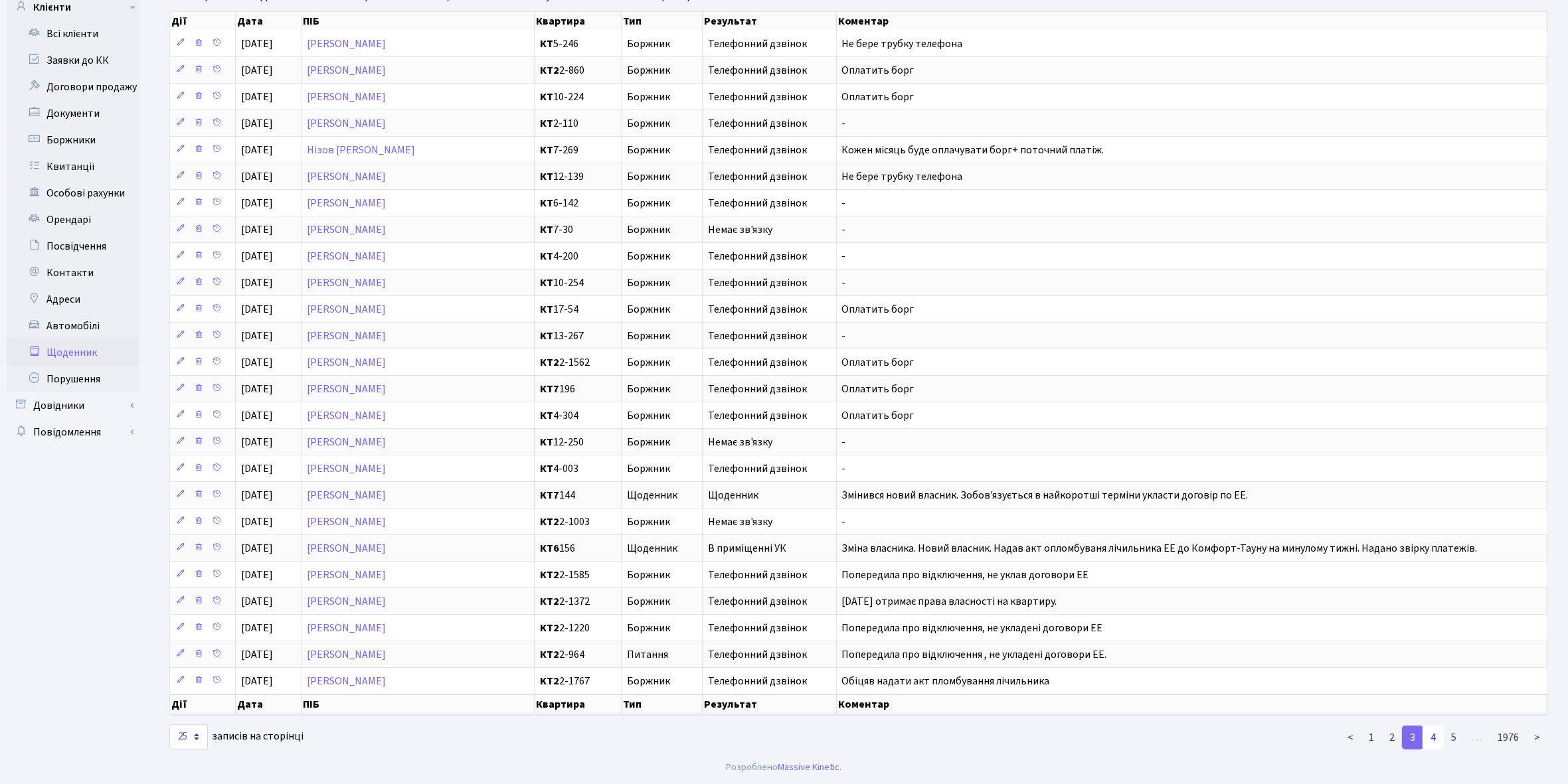
click at [1436, 737] on link "4" at bounding box center [1433, 737] width 21 height 24
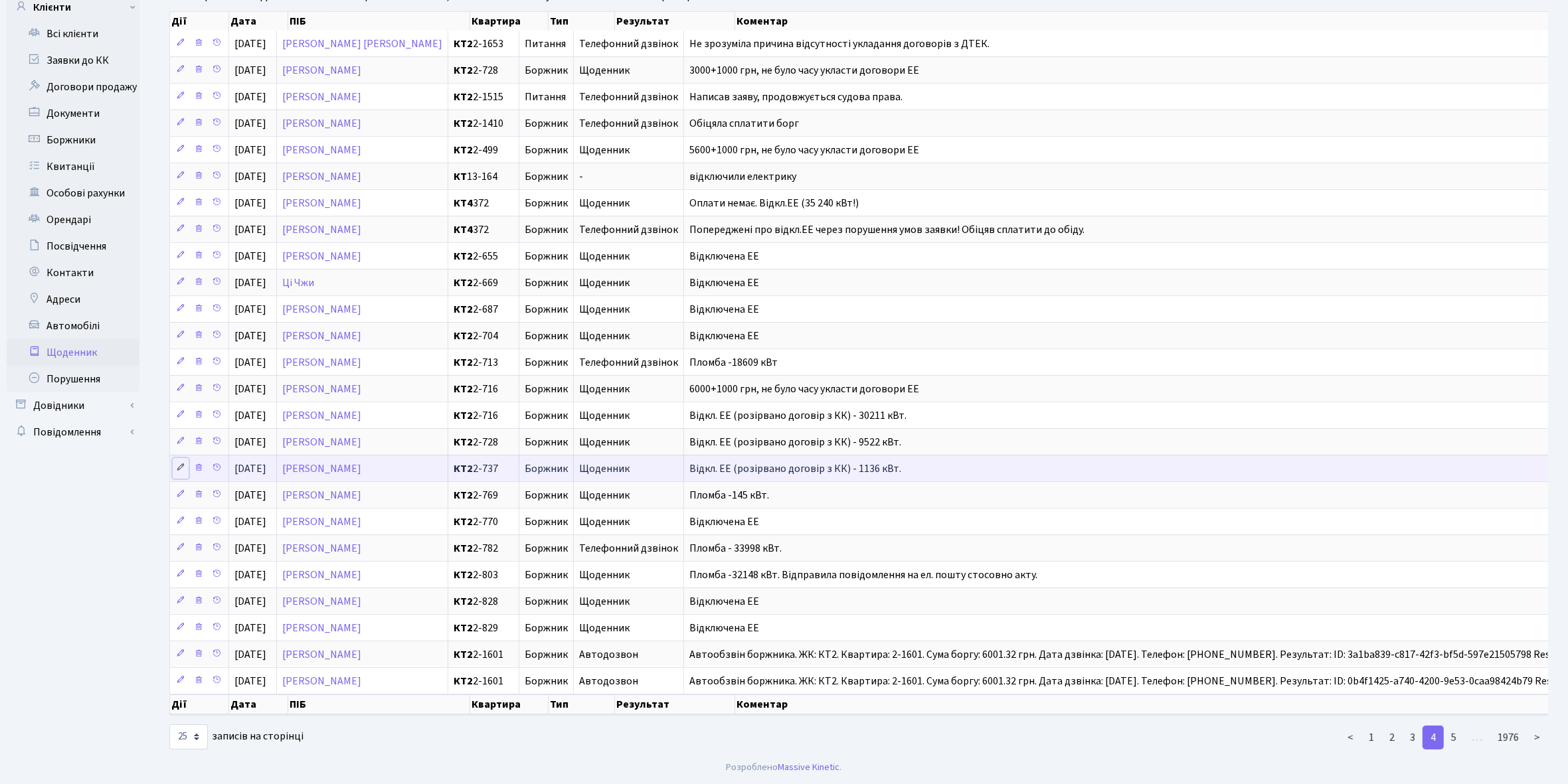
click at [181, 462] on icon at bounding box center [181, 467] width 10 height 10
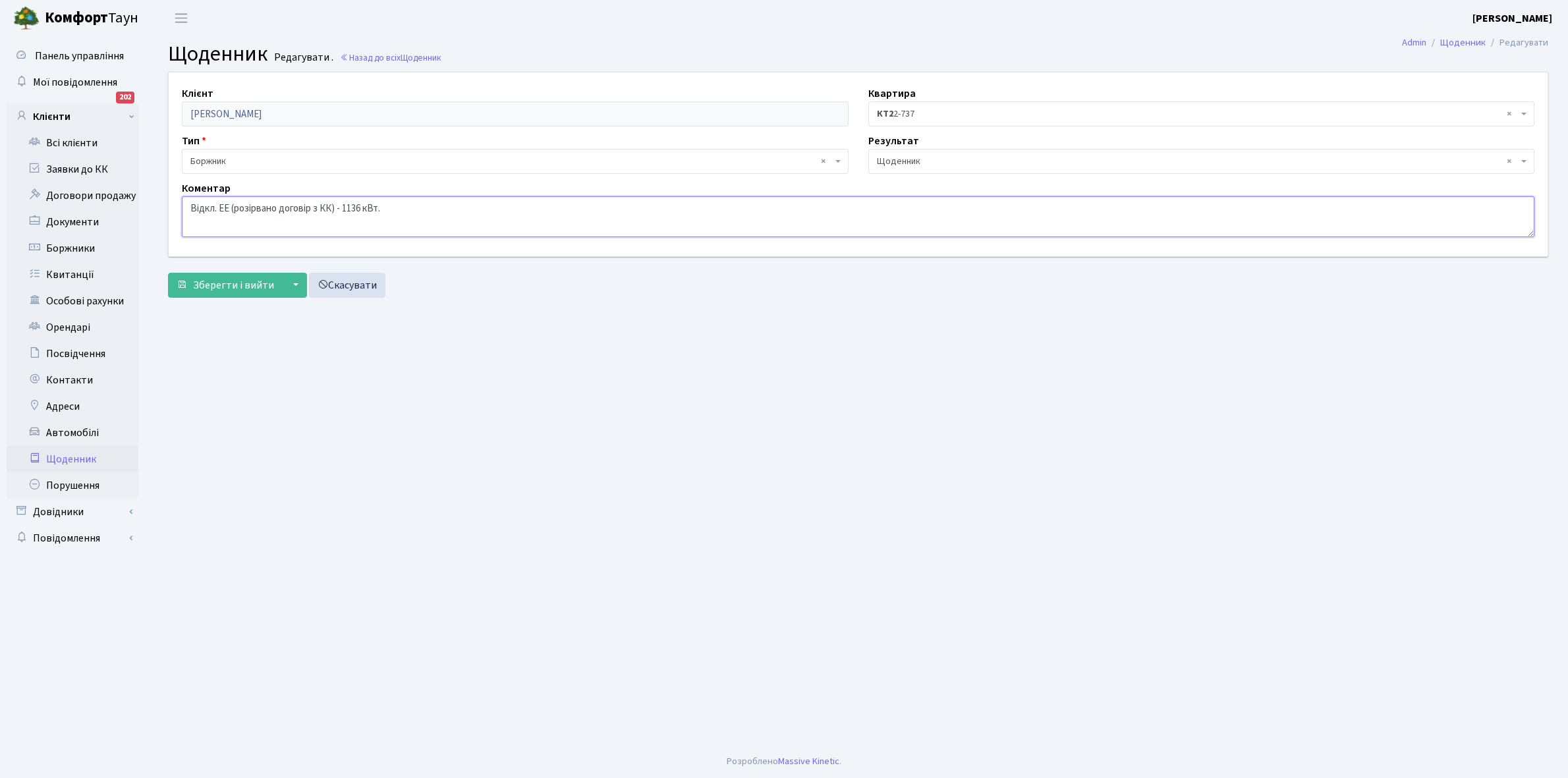
drag, startPoint x: 188, startPoint y: 206, endPoint x: 406, endPoint y: 222, distance: 218.6
click at [426, 228] on textarea "Відкл. ЕЕ (розірвано договір з КК) - 1136 кВт." at bounding box center [857, 217] width 1353 height 41
click at [71, 456] on link "Щоденник" at bounding box center [72, 460] width 132 height 27
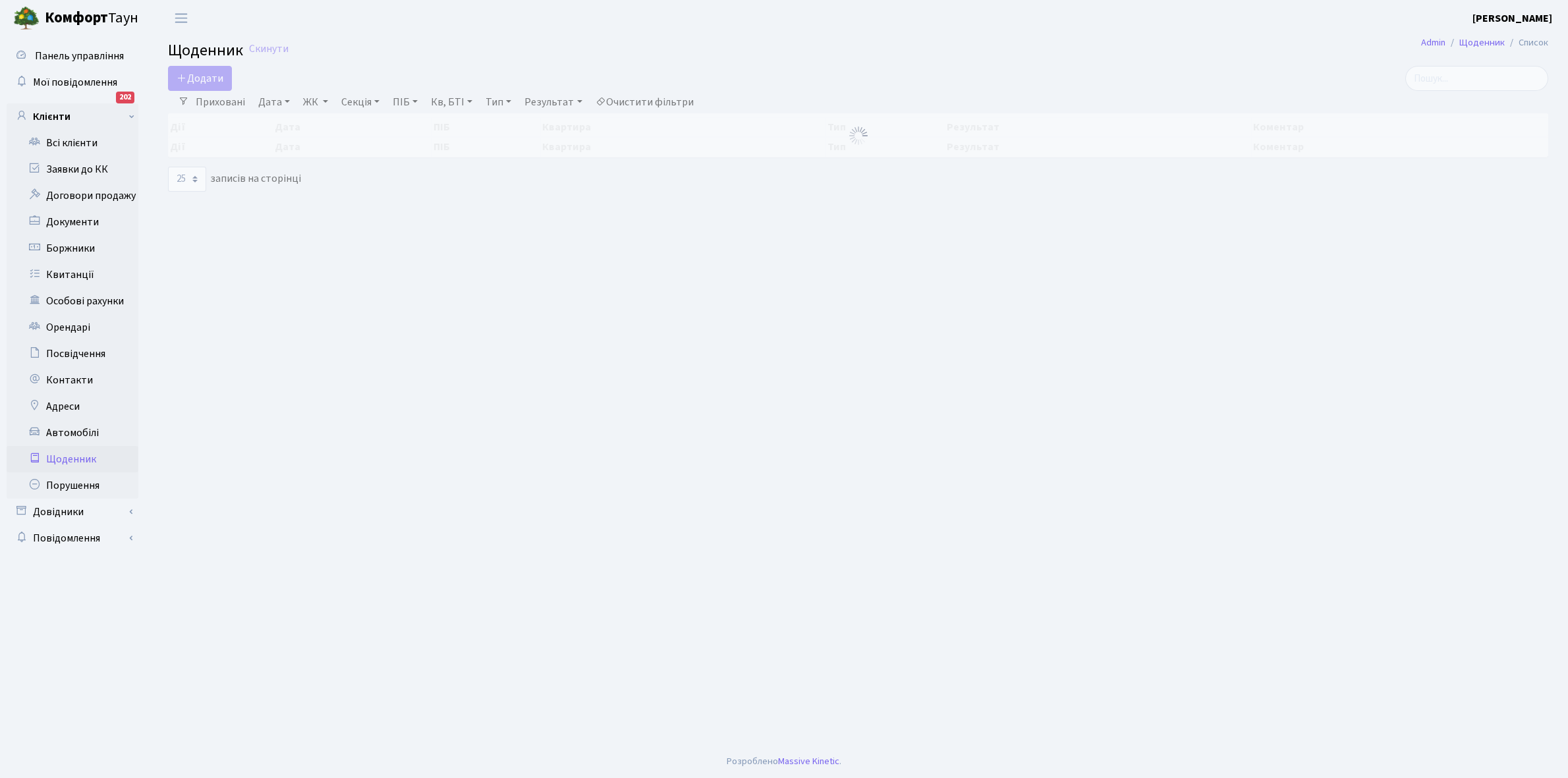
select select "25"
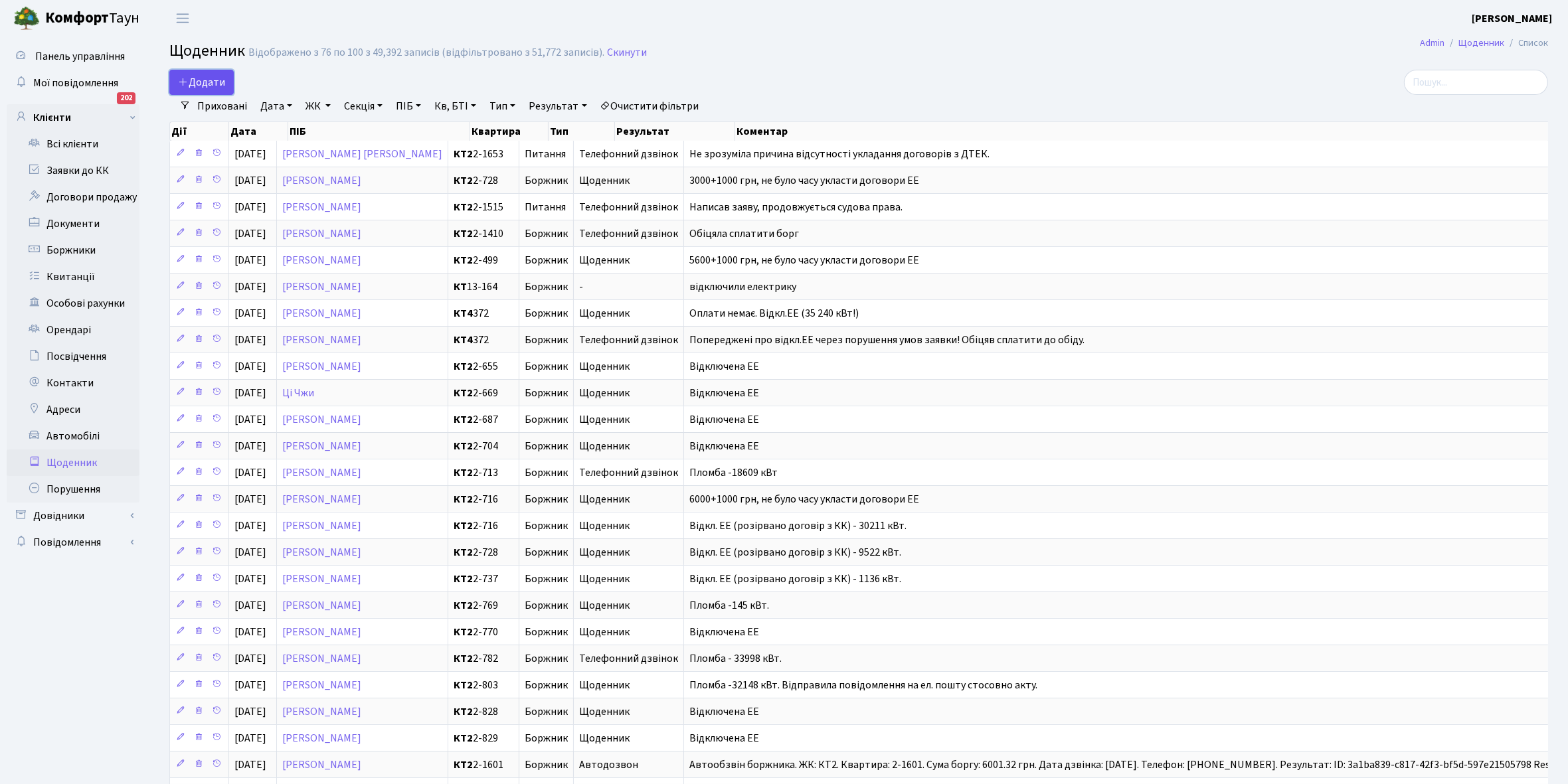
click at [196, 82] on span "Додати" at bounding box center [202, 82] width 48 height 14
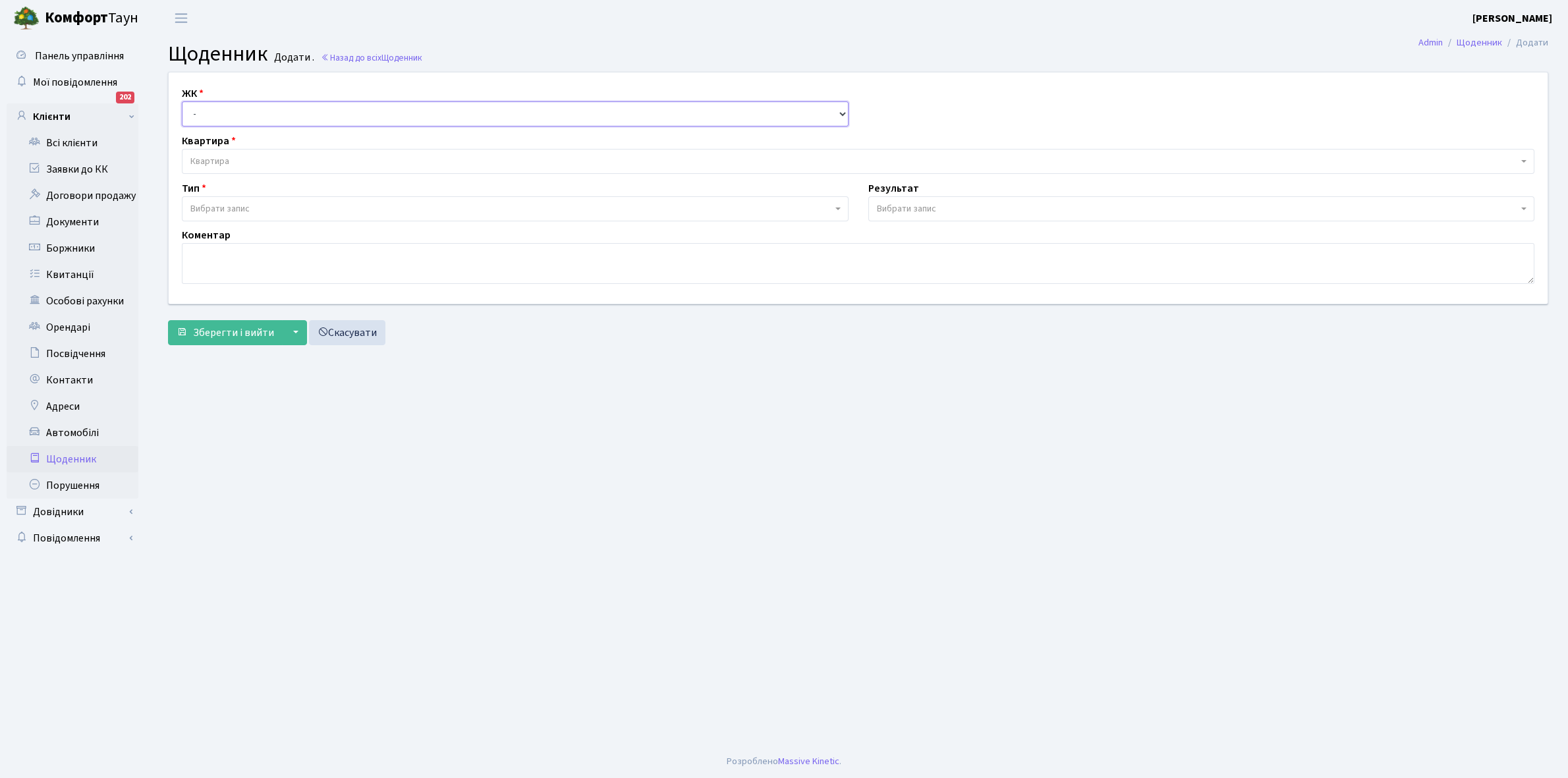
click at [243, 112] on select "- КТ, вул. Регенераторна, 4 КТ2, просп. Соборності, 17 КТ3, вул. Березнева, 16 …" at bounding box center [515, 114] width 666 height 25
select select "295"
click at [182, 101] on select "- КТ, вул. Регенераторна, 4 КТ2, просп. [STREET_ADDRESS] [STREET_ADDRESS] [PERS…" at bounding box center [515, 114] width 666 height 25
select select
click at [224, 156] on span "Квартира" at bounding box center [209, 161] width 39 height 13
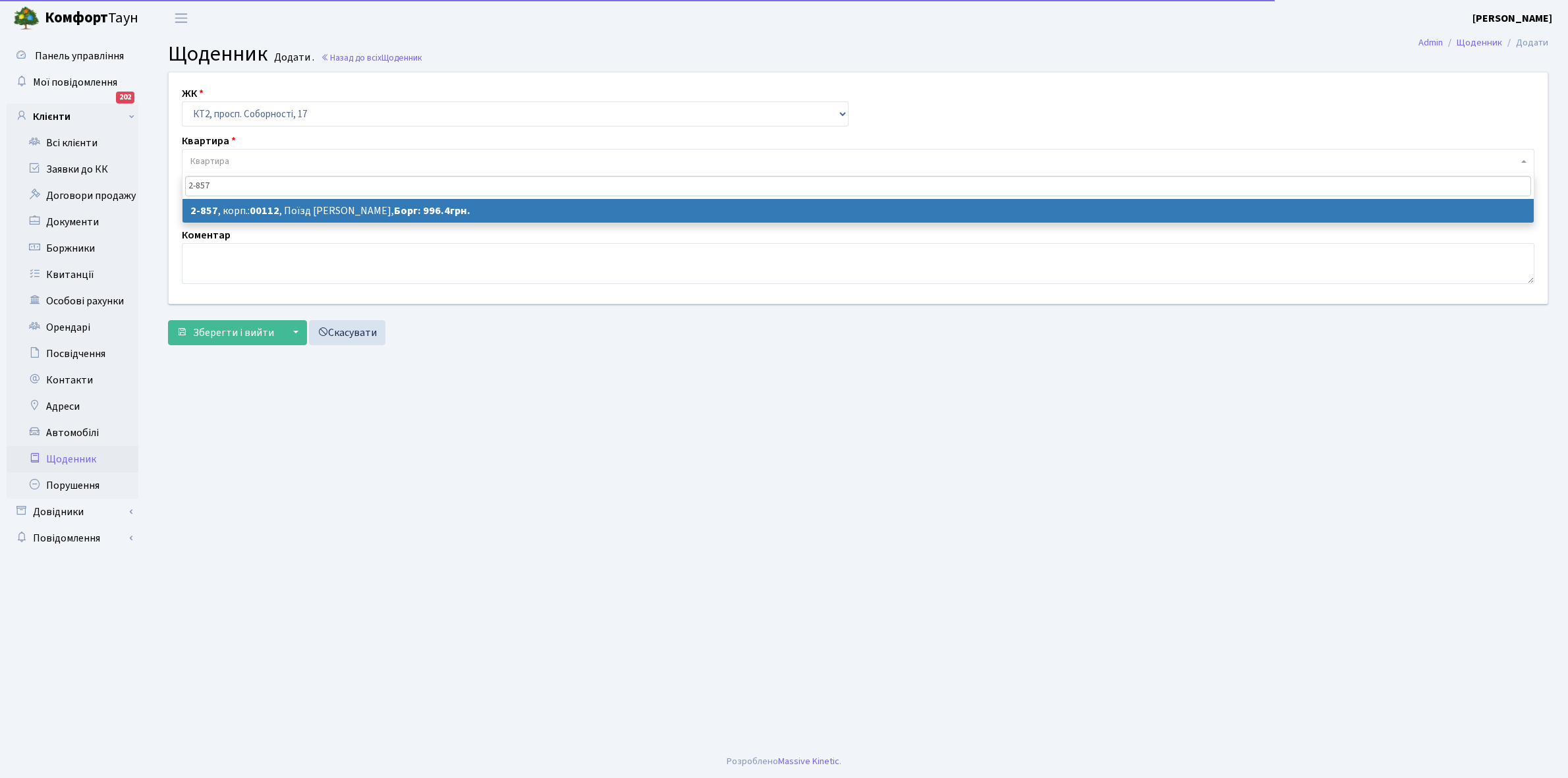
type input "2-857"
select select "15907"
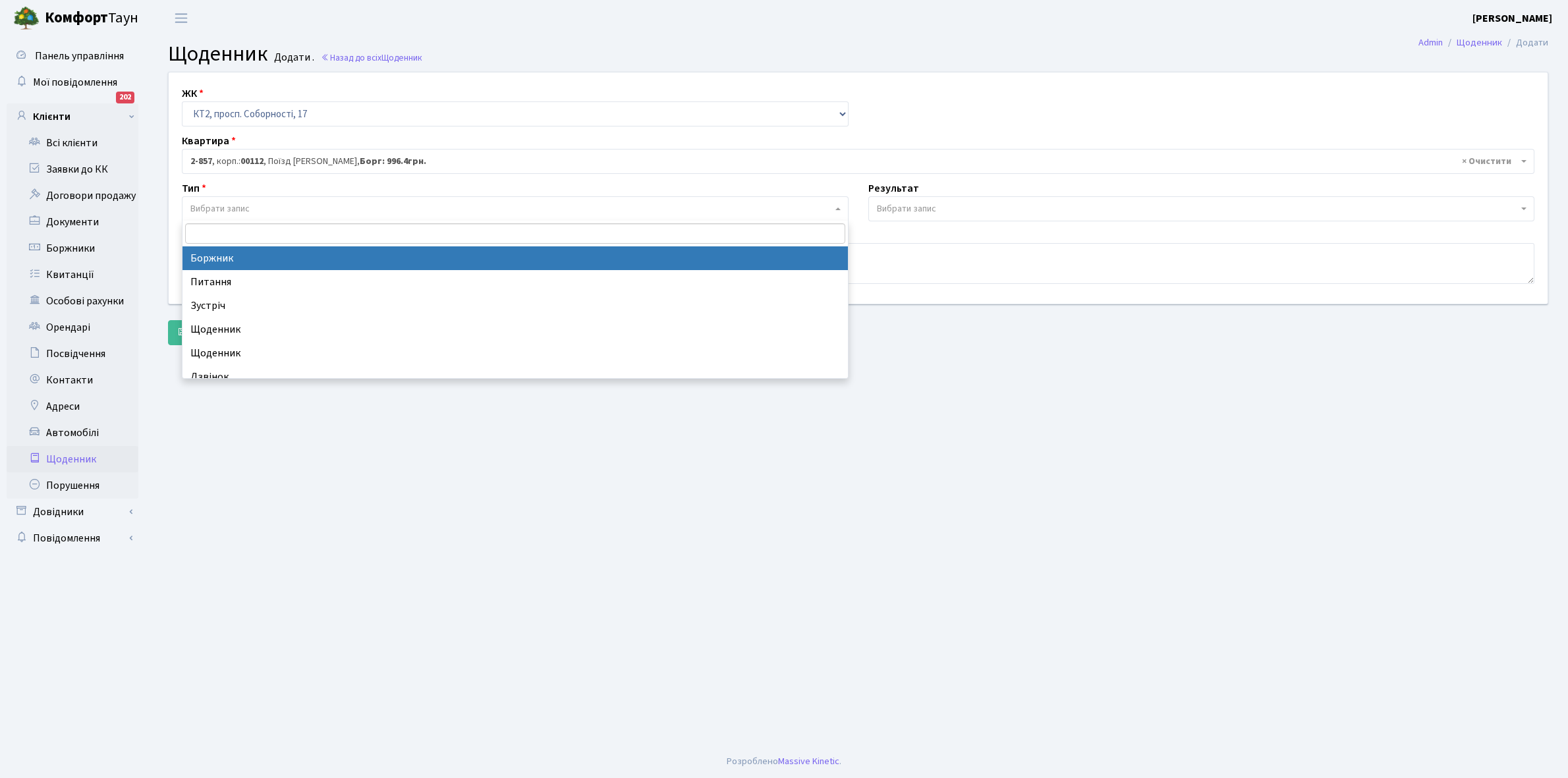
click at [226, 211] on span "Вибрати запис" at bounding box center [219, 208] width 59 height 13
select select "189"
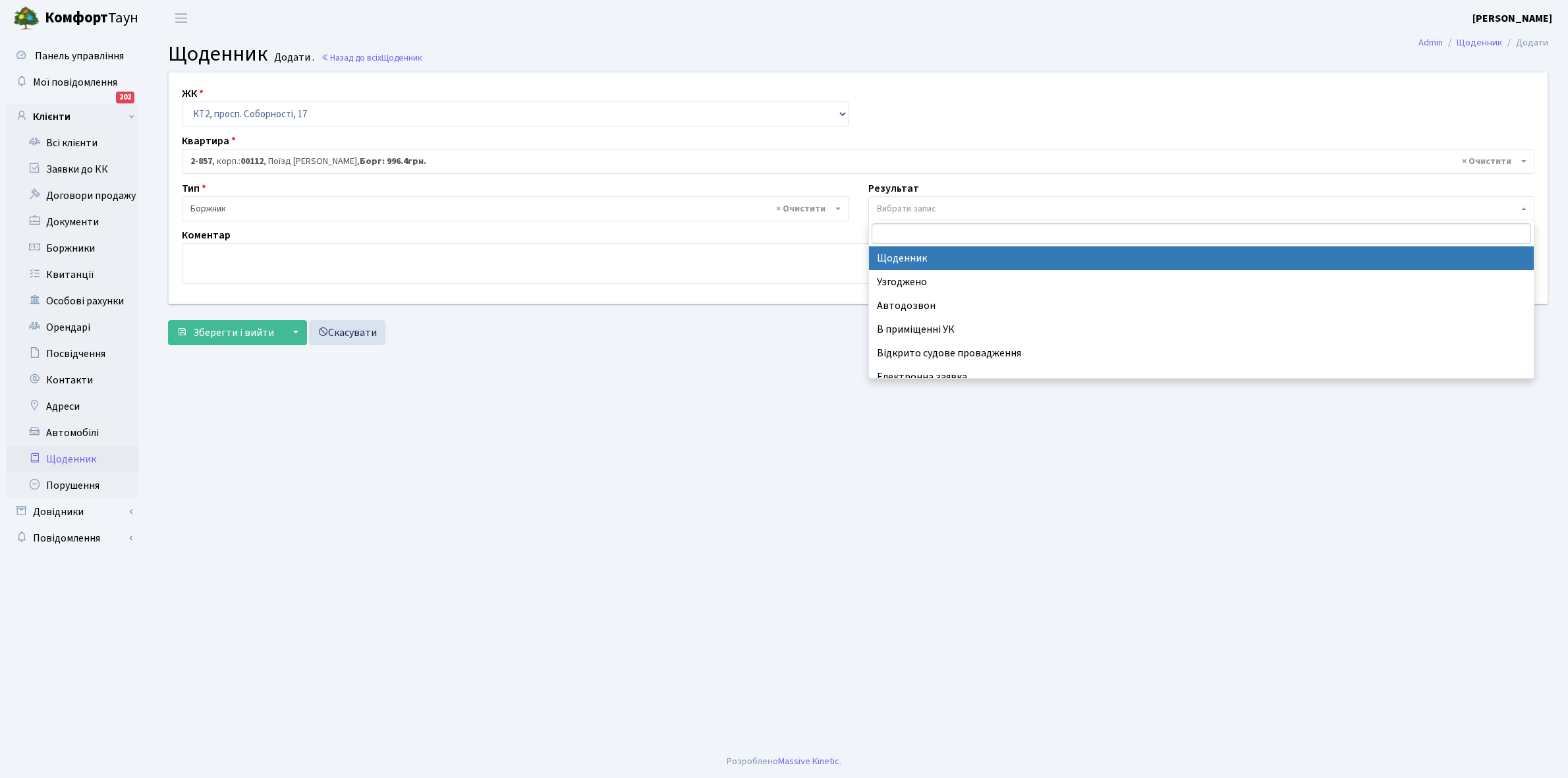
click at [905, 198] on span "Вибрати запис" at bounding box center [1202, 209] width 666 height 25
select select "14"
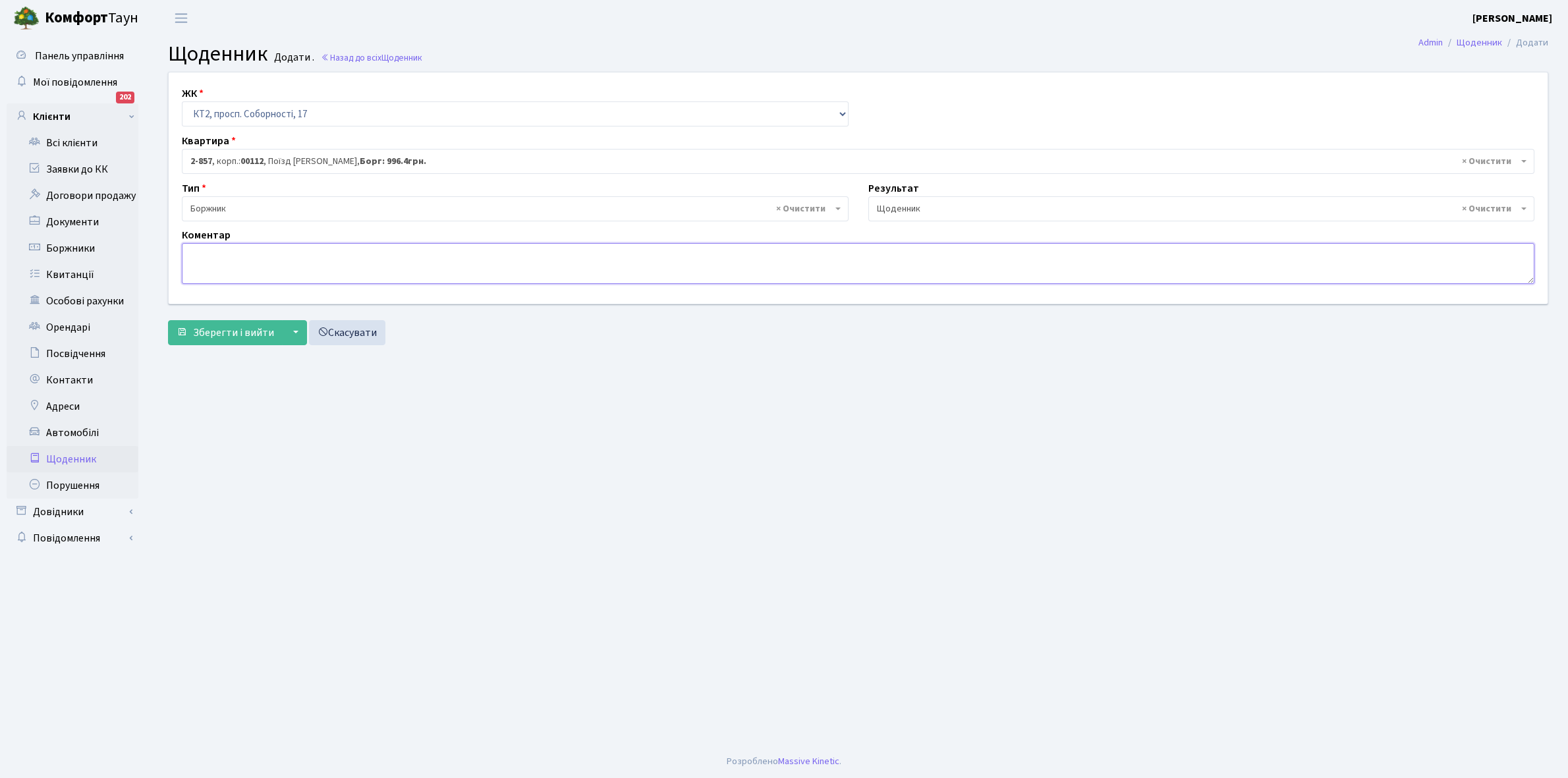
click at [226, 247] on textarea at bounding box center [857, 263] width 1353 height 41
type textarea "Відключена ЕЕ"
click at [227, 324] on button "Зберегти і вийти" at bounding box center [226, 332] width 115 height 25
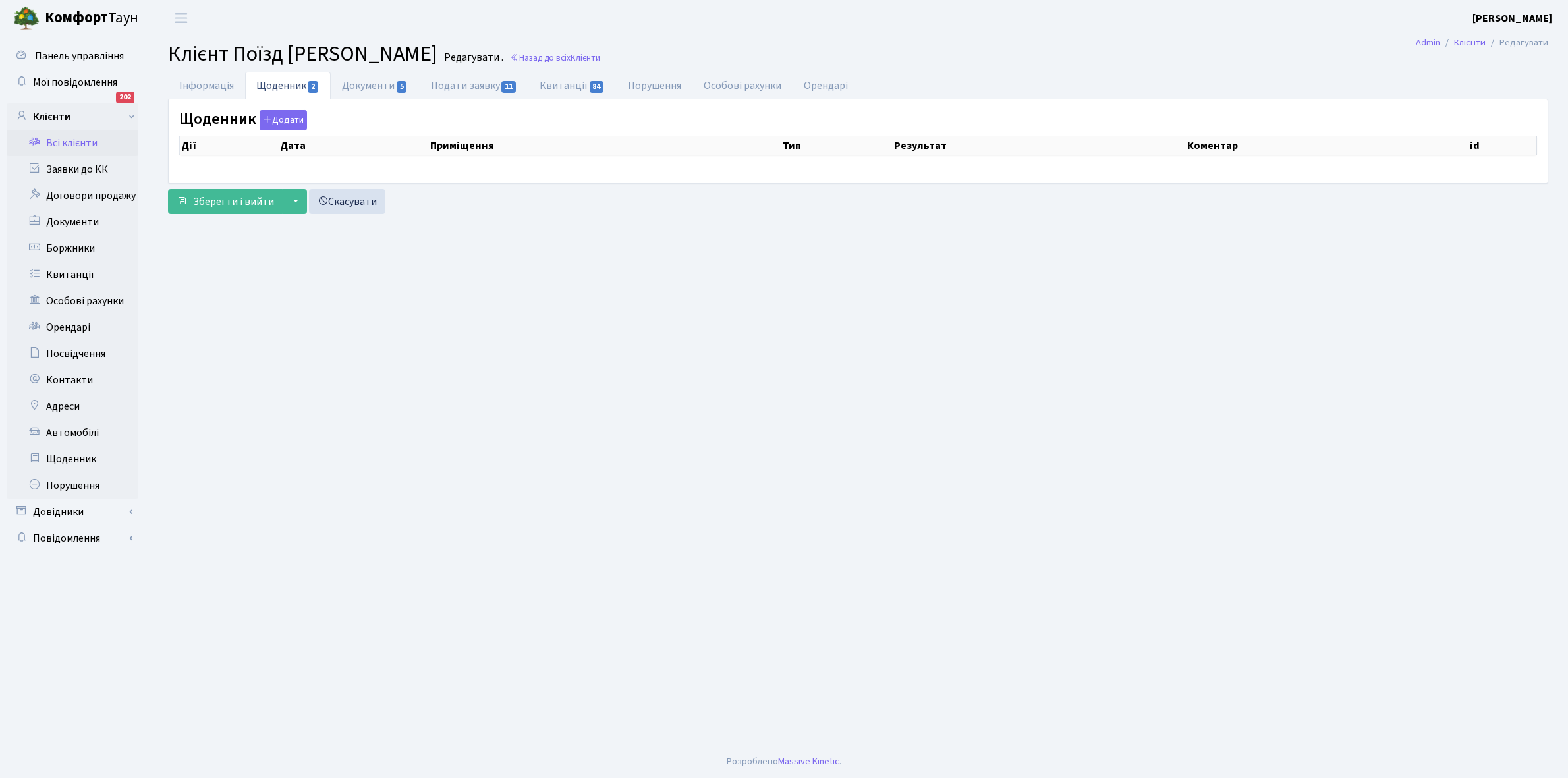
select select "25"
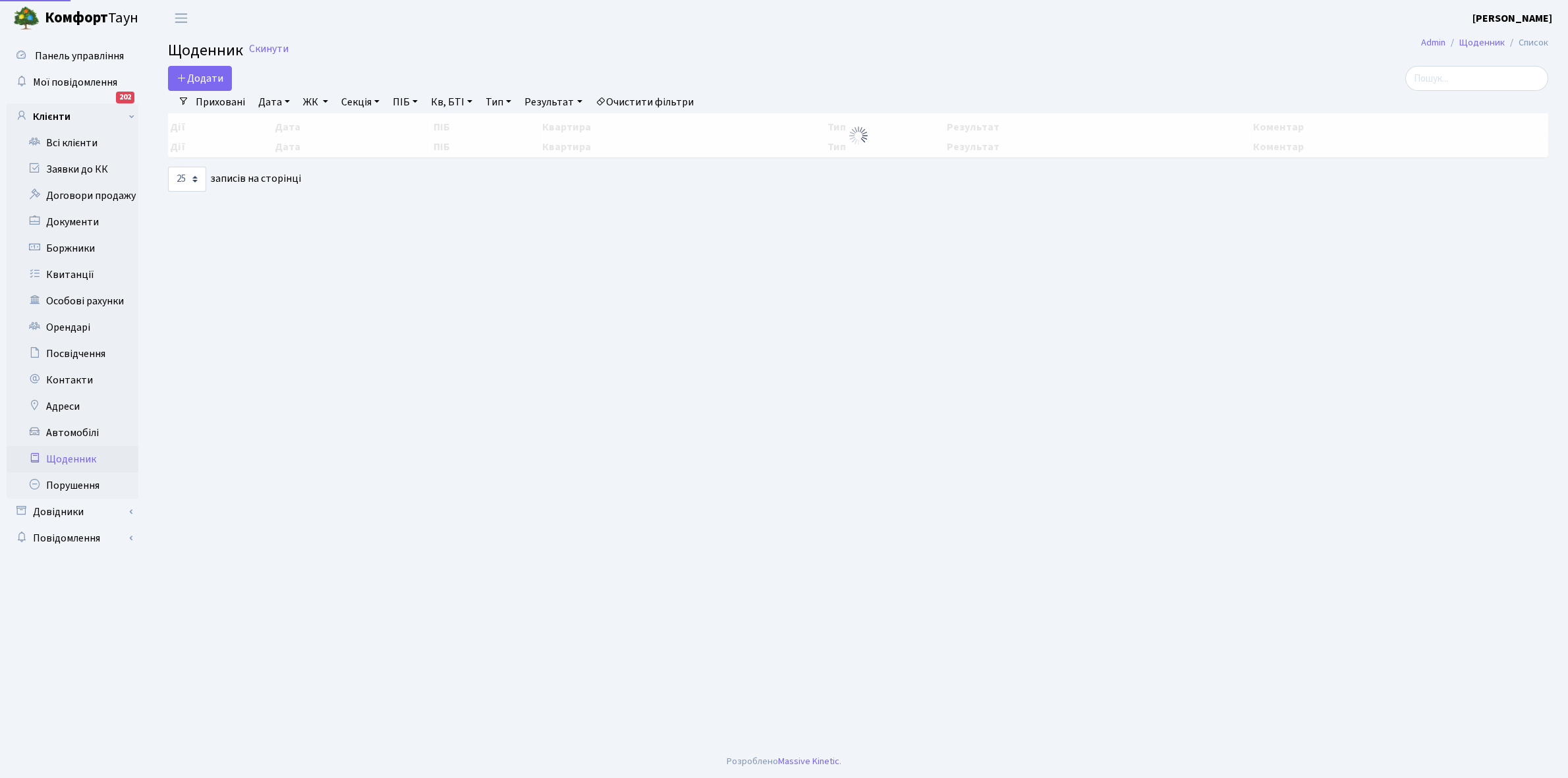
select select "25"
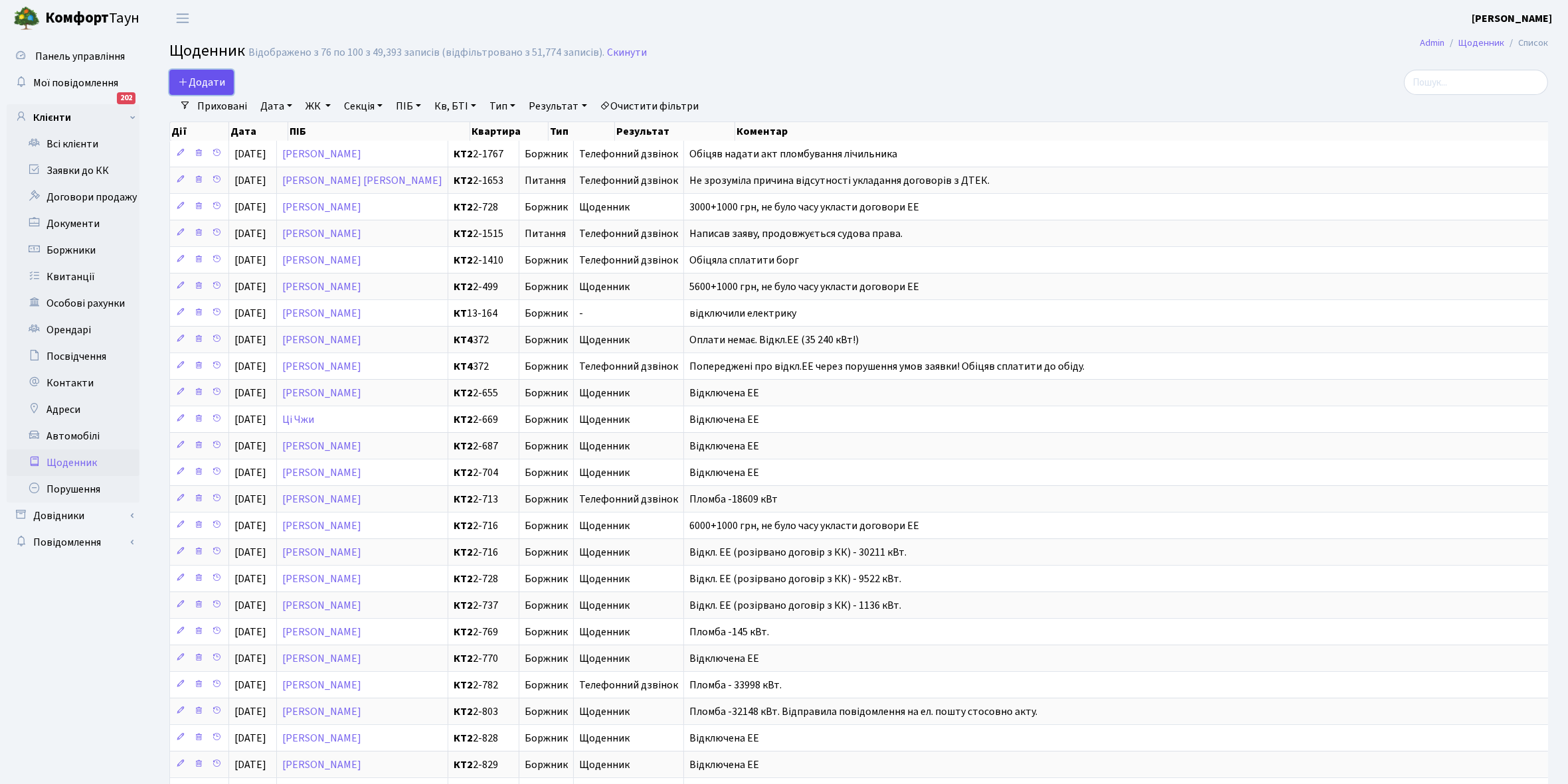
click at [203, 80] on span "Додати" at bounding box center [202, 82] width 48 height 14
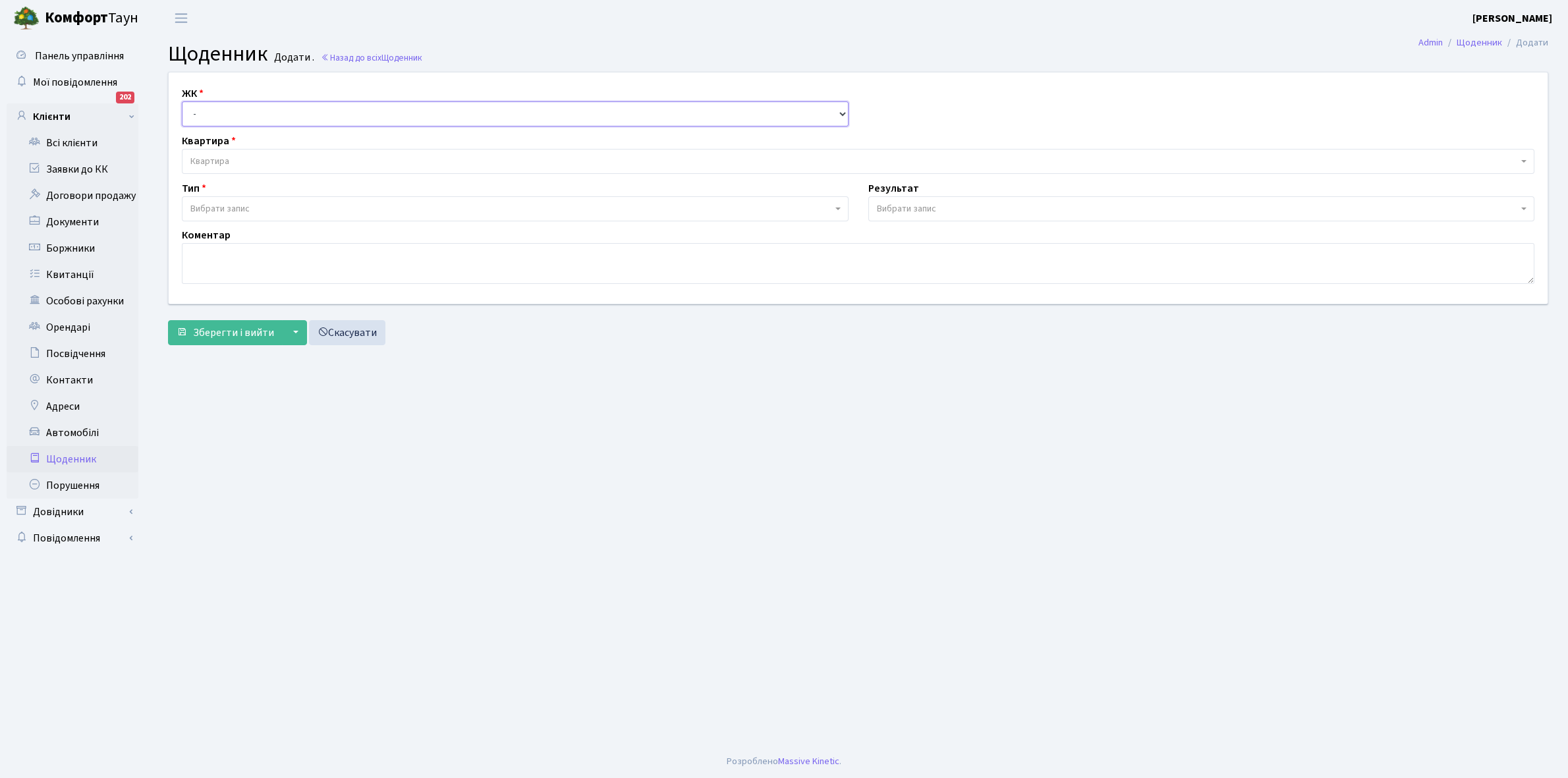
click at [212, 109] on select "- КТ, вул. Регенераторна, 4 КТ2, просп. [STREET_ADDRESS] [STREET_ADDRESS] [PERS…" at bounding box center [515, 114] width 666 height 25
select select "295"
click at [182, 101] on select "- КТ, вул. Регенераторна, 4 КТ2, просп. [STREET_ADDRESS] [STREET_ADDRESS] [PERS…" at bounding box center [515, 114] width 666 height 25
select select
click at [248, 162] on span "Квартира" at bounding box center [854, 161] width 1327 height 13
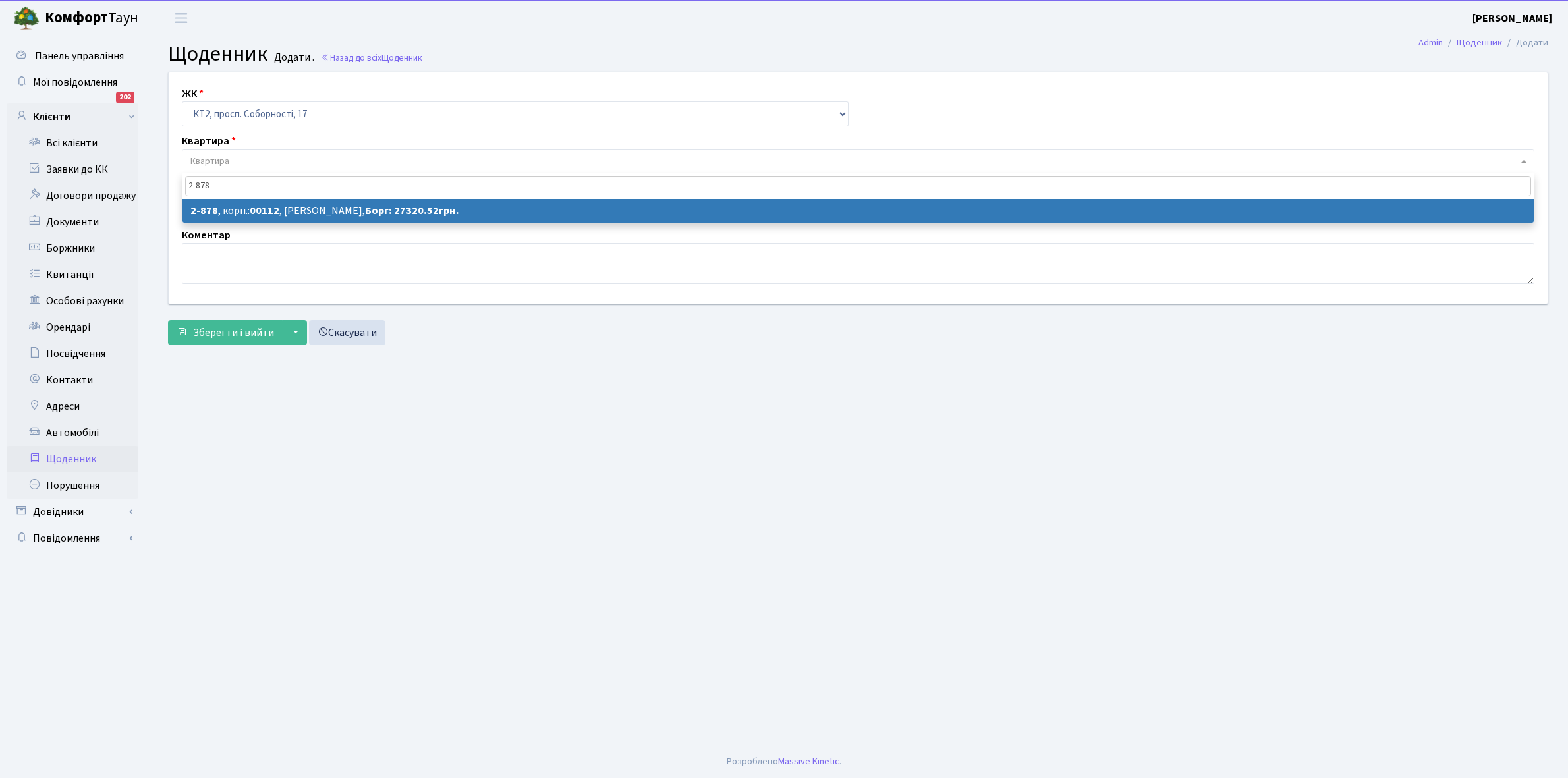
type input "2-878"
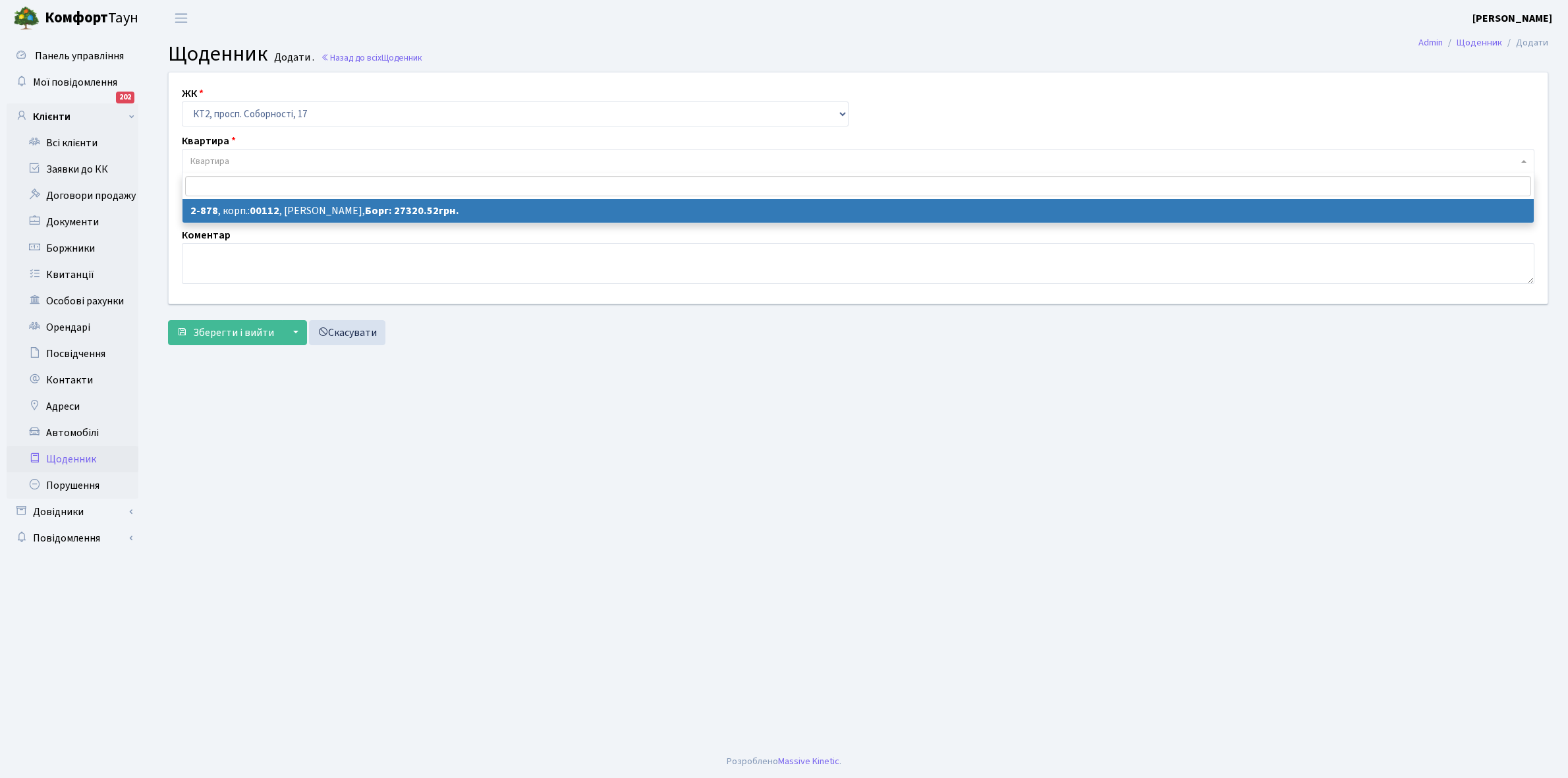
select select "15928"
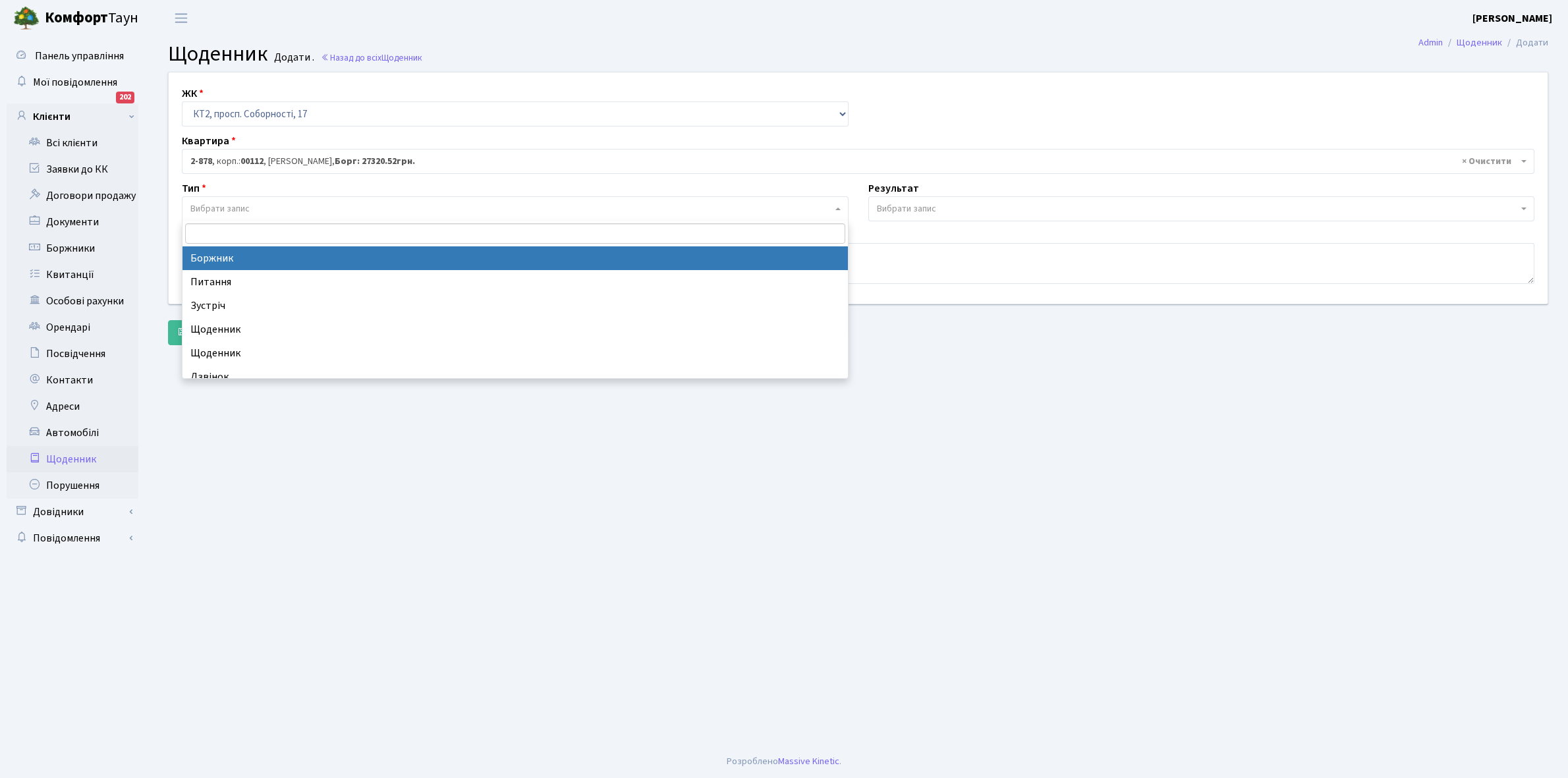
click at [258, 202] on span "Вибрати запис" at bounding box center [511, 208] width 642 height 13
select select "189"
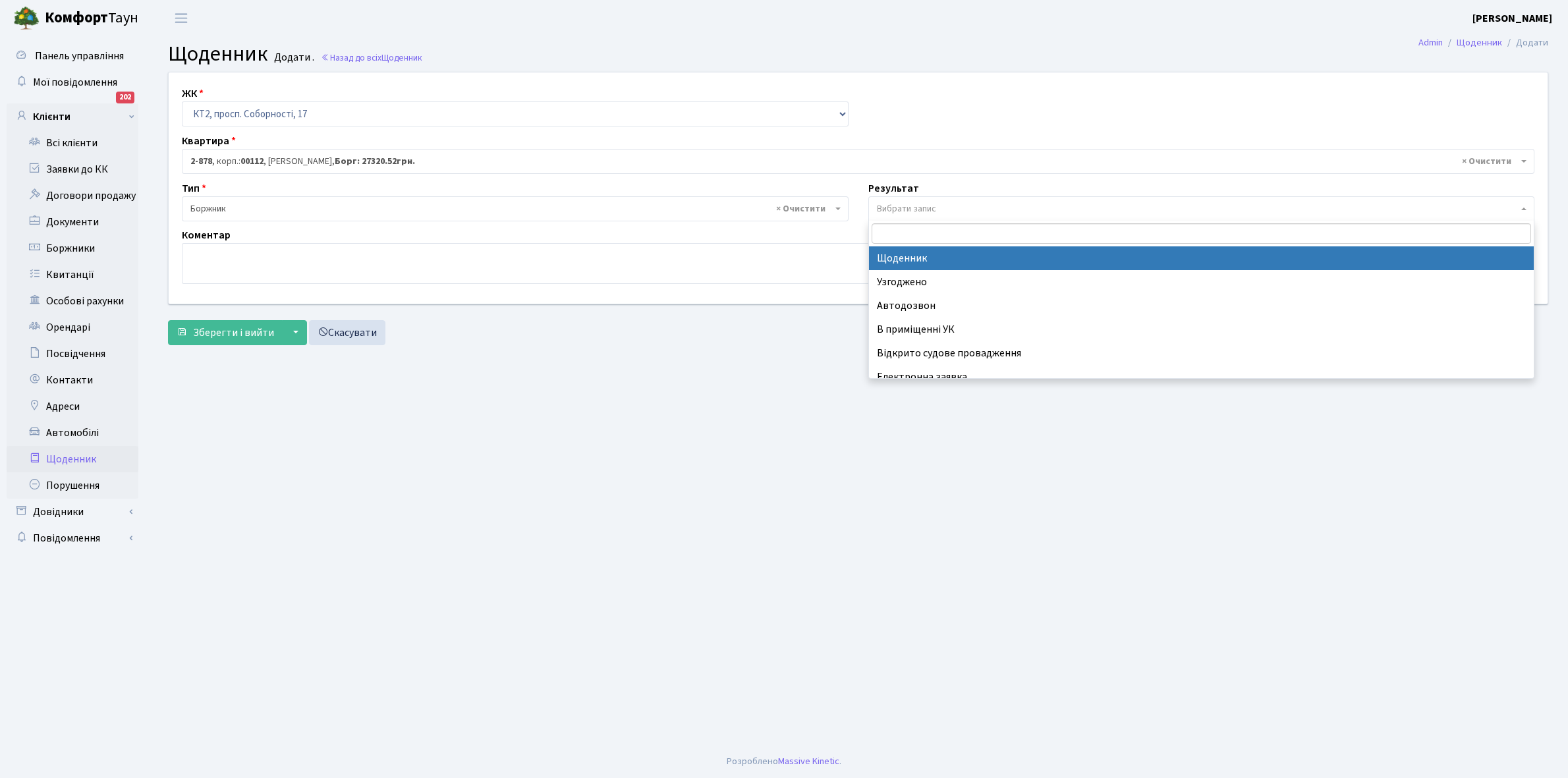
click at [904, 206] on span "Вибрати запис" at bounding box center [906, 208] width 59 height 13
select select "14"
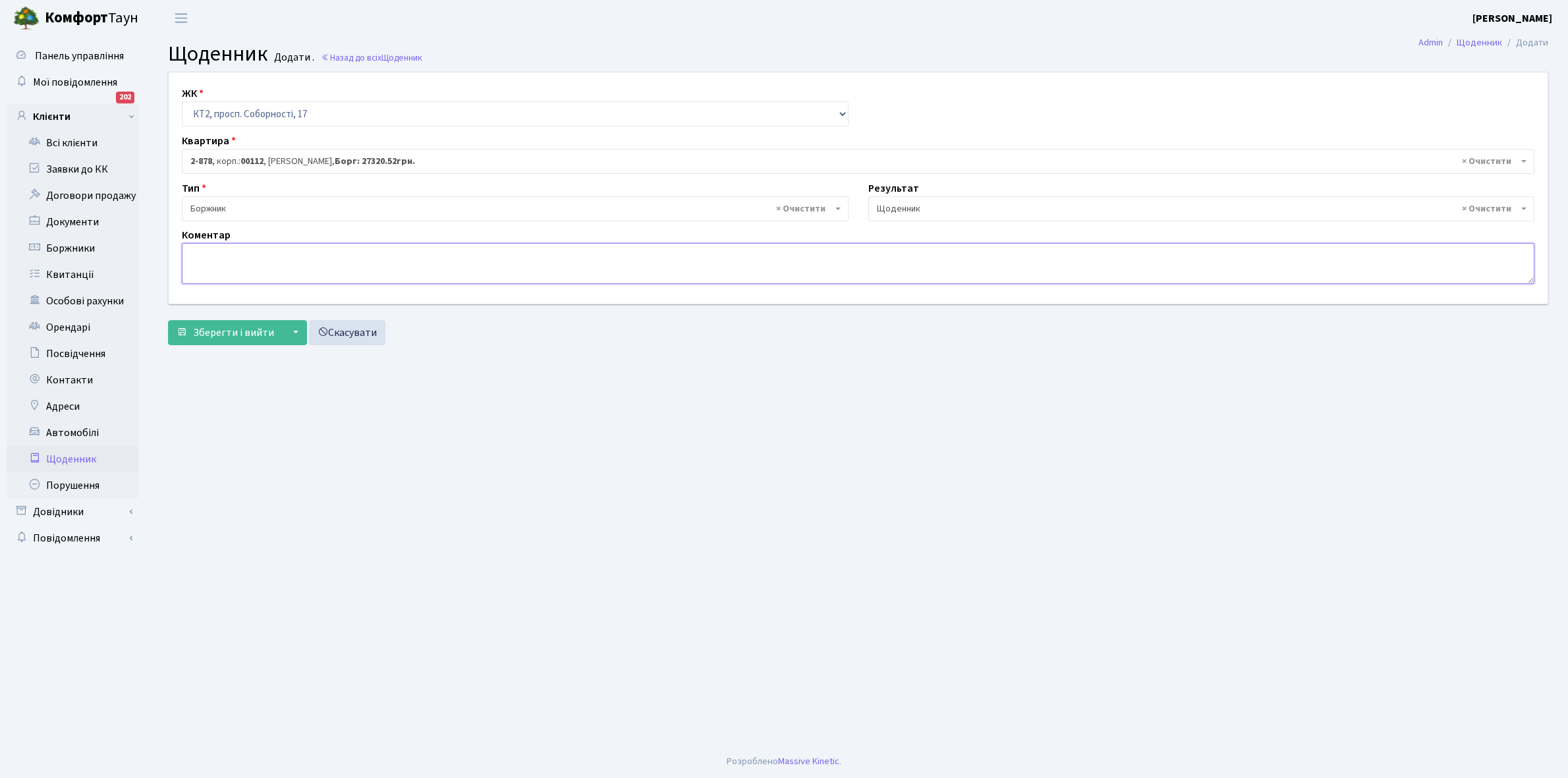
click at [221, 273] on textarea at bounding box center [857, 263] width 1353 height 41
type textarea "Відключена ЕЕ"
click at [228, 339] on span "Зберегти і вийти" at bounding box center [233, 332] width 81 height 14
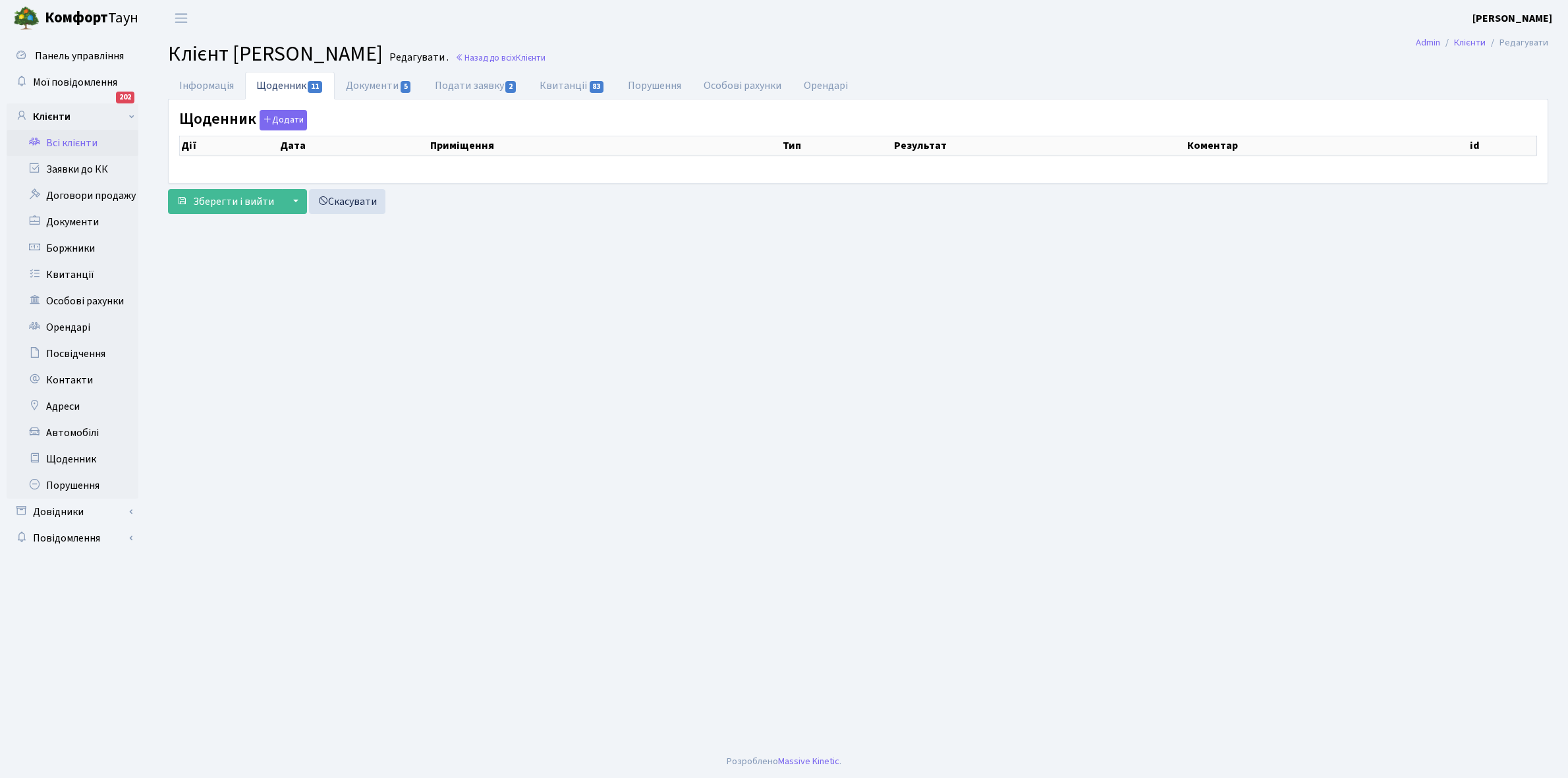
select select "25"
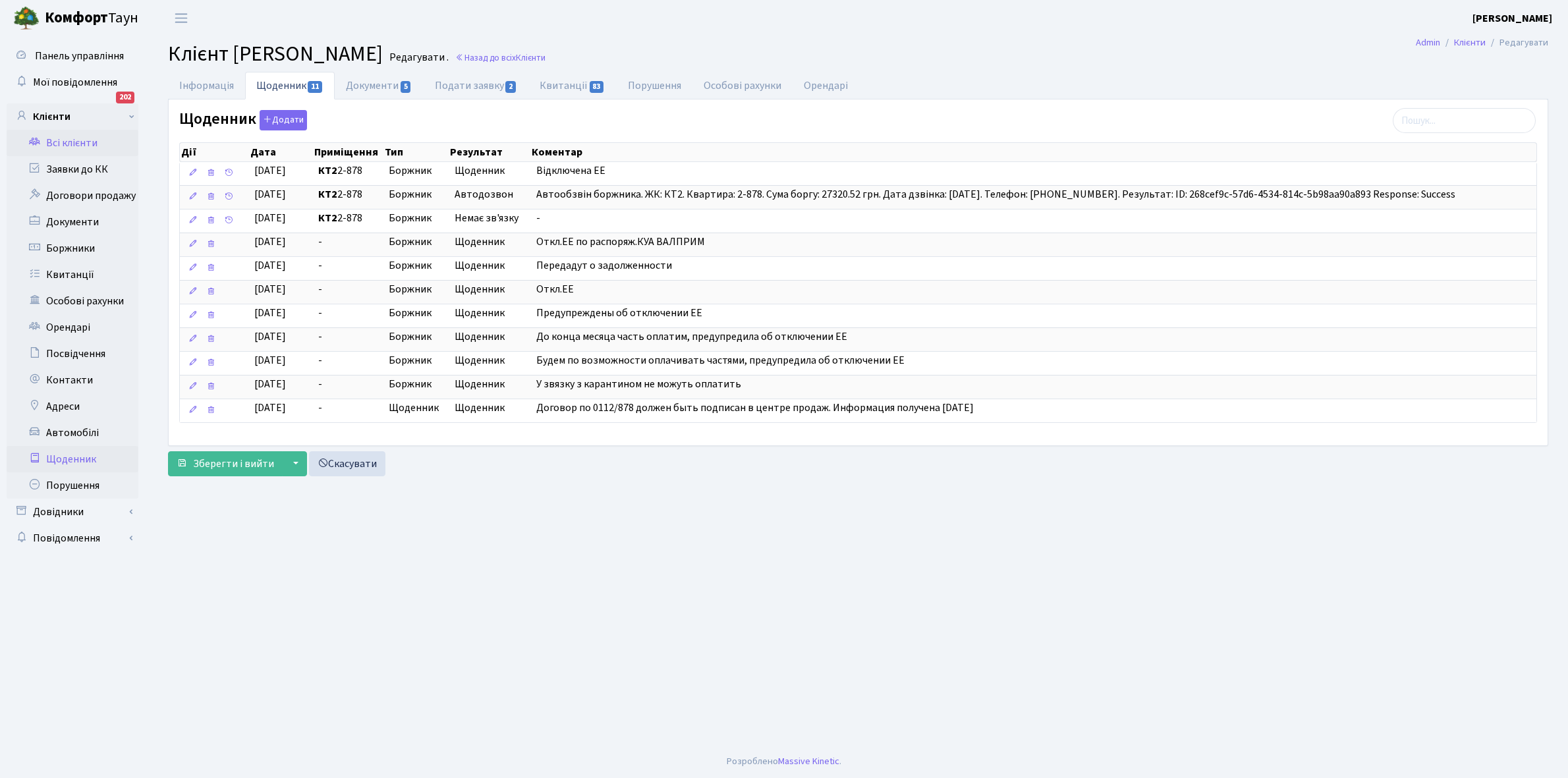
click at [71, 459] on link "Щоденник" at bounding box center [72, 460] width 132 height 27
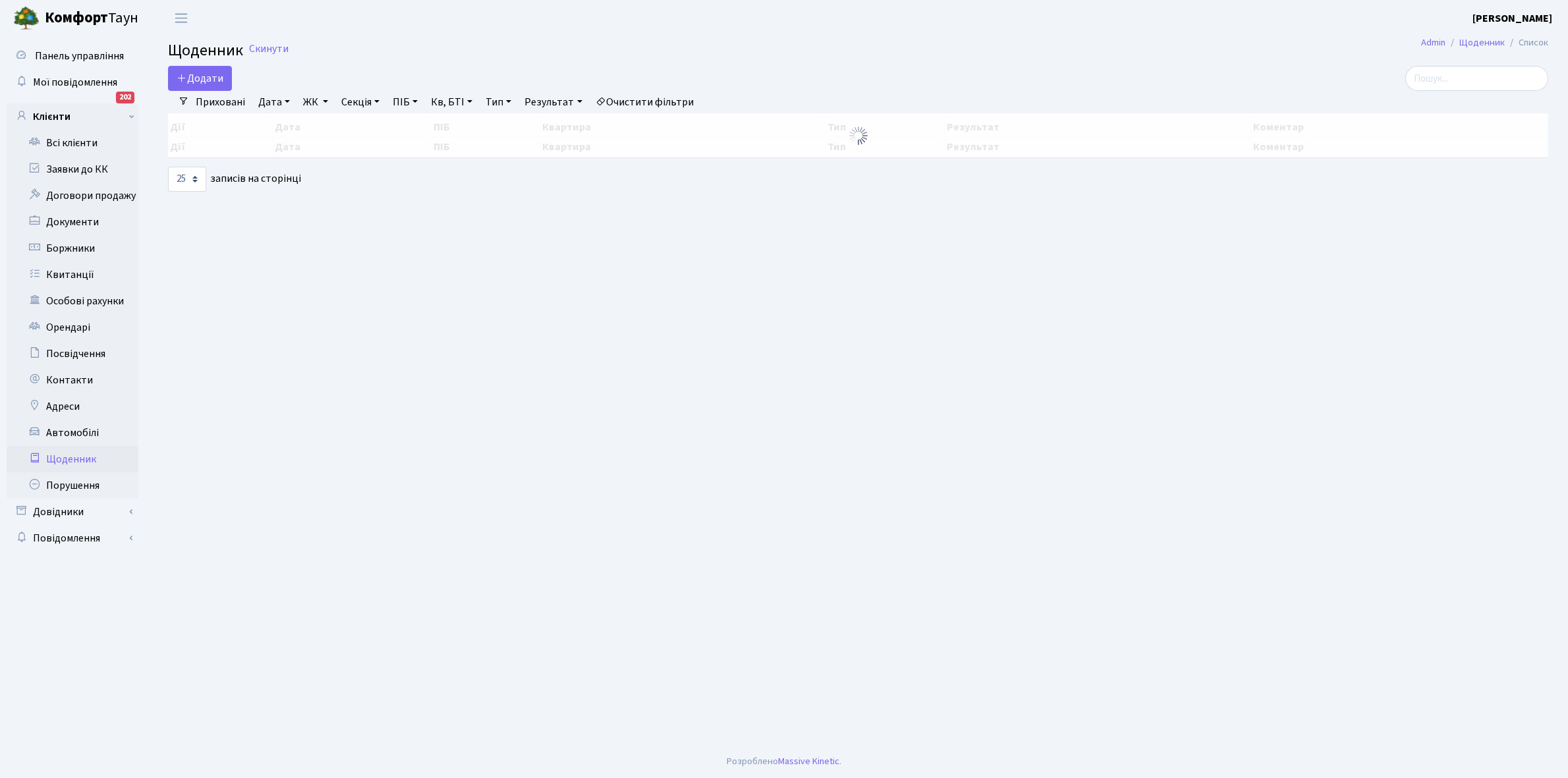
select select "25"
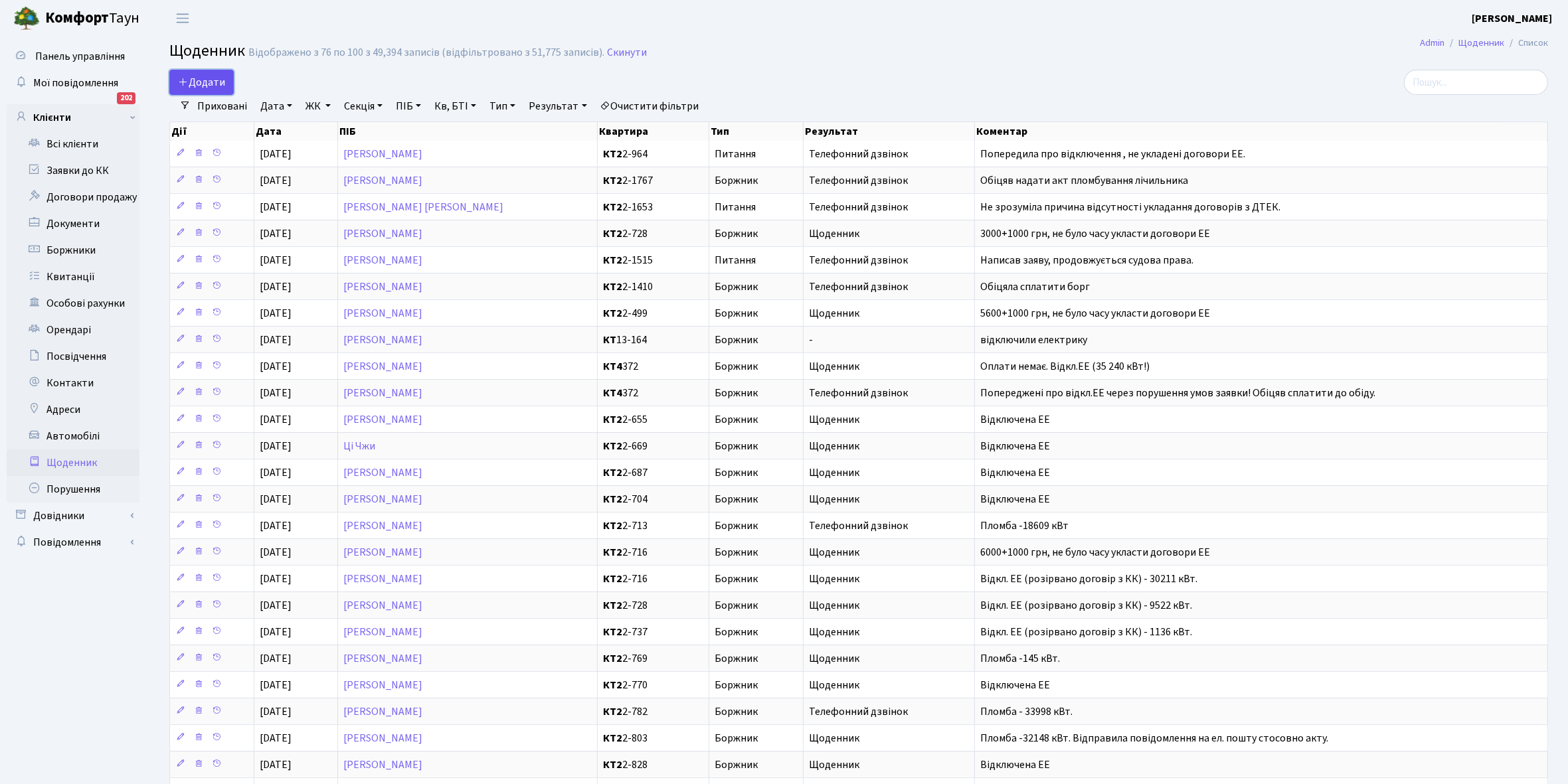
click at [210, 84] on span "Додати" at bounding box center [202, 82] width 48 height 14
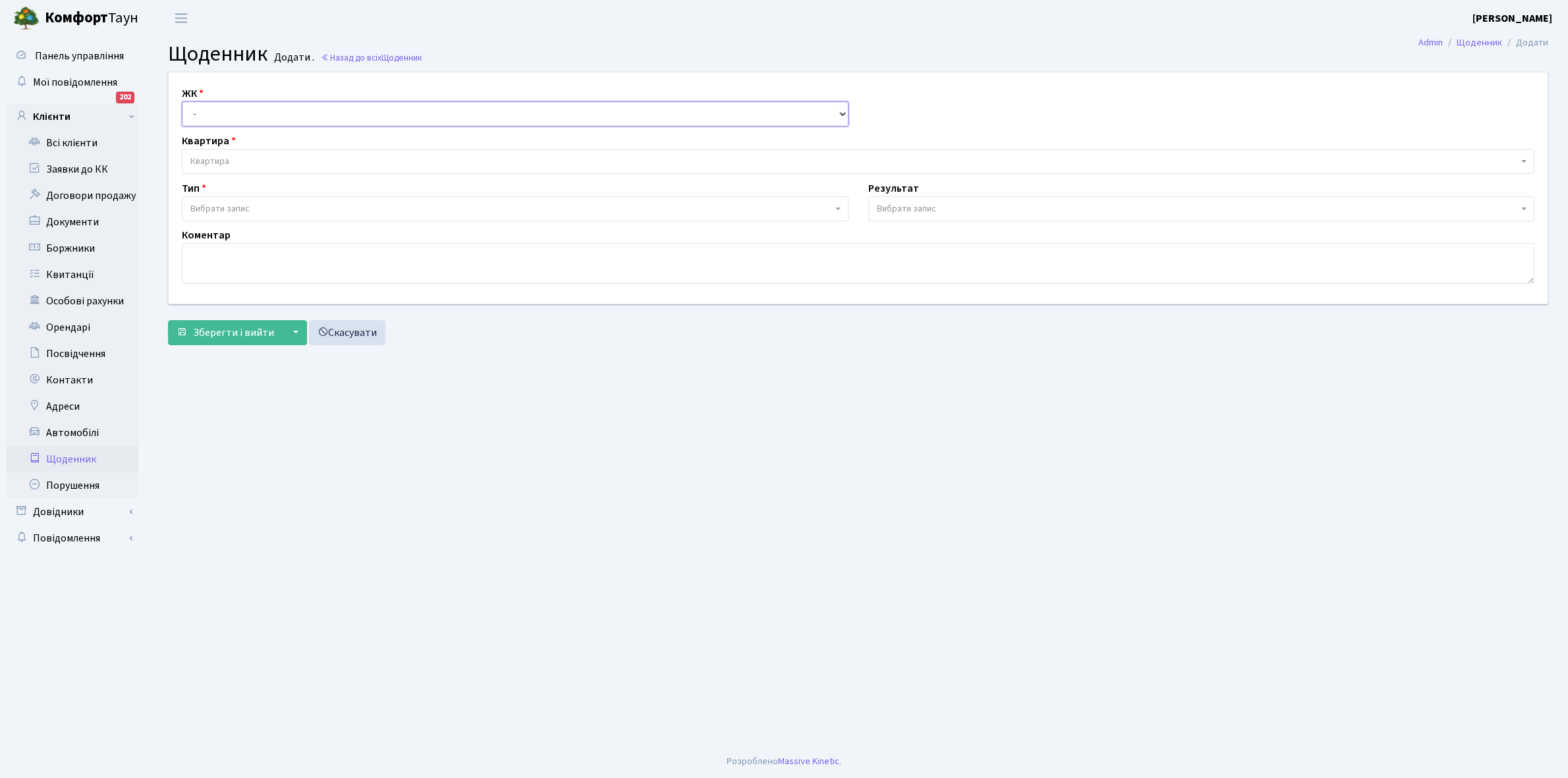
click at [218, 111] on select "- КТ, вул. Регенераторна, 4 КТ2, просп. [STREET_ADDRESS] [STREET_ADDRESS] [PERS…" at bounding box center [515, 114] width 666 height 25
select select "295"
click at [182, 101] on select "- КТ, вул. Регенераторна, 4 КТ2, просп. Соборності, 17 КТ3, вул. Березнева, 16 …" at bounding box center [515, 114] width 666 height 25
select select
click at [238, 156] on span "Квартира" at bounding box center [854, 161] width 1327 height 13
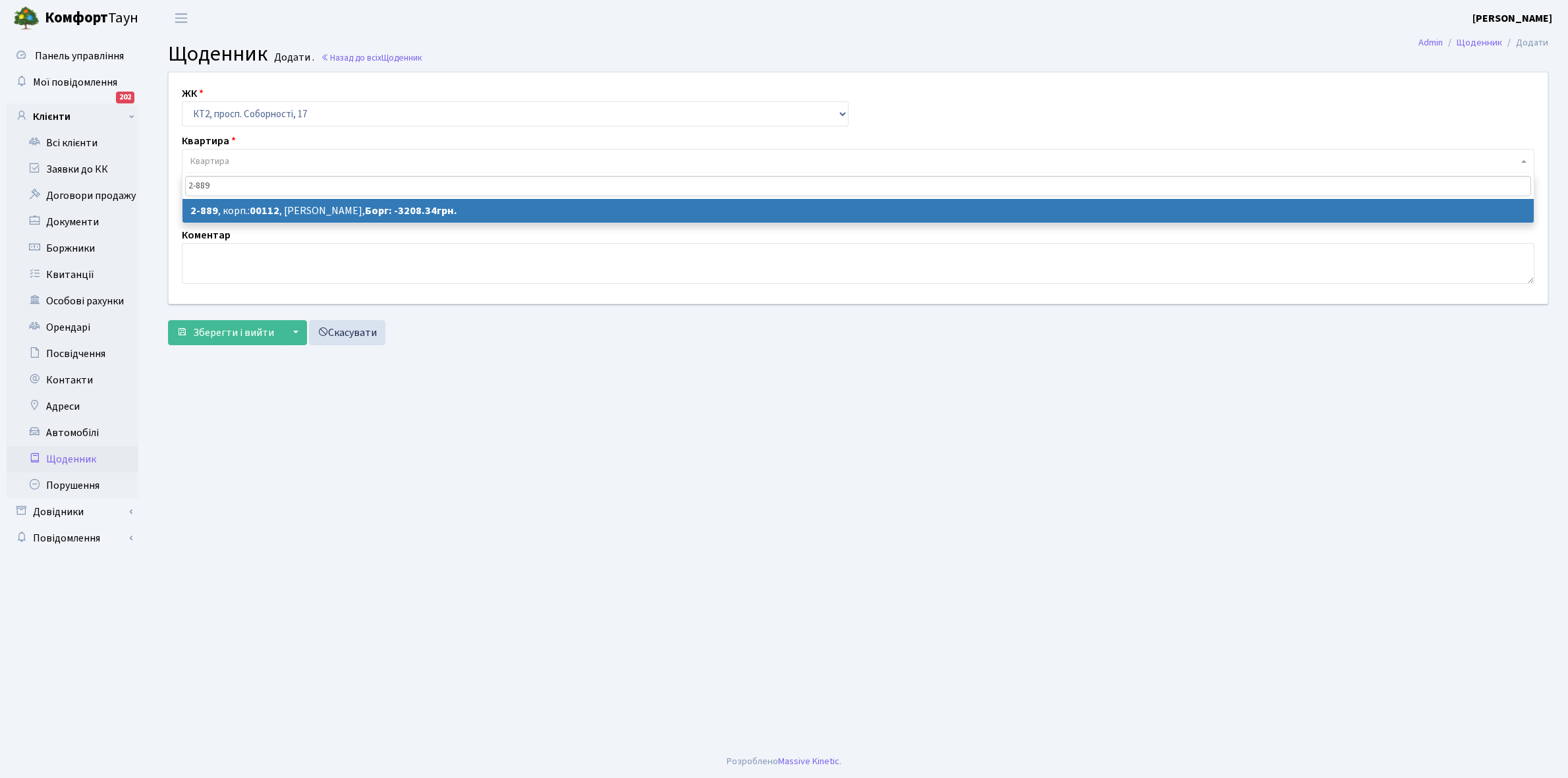
type input "2-889"
select select "15941"
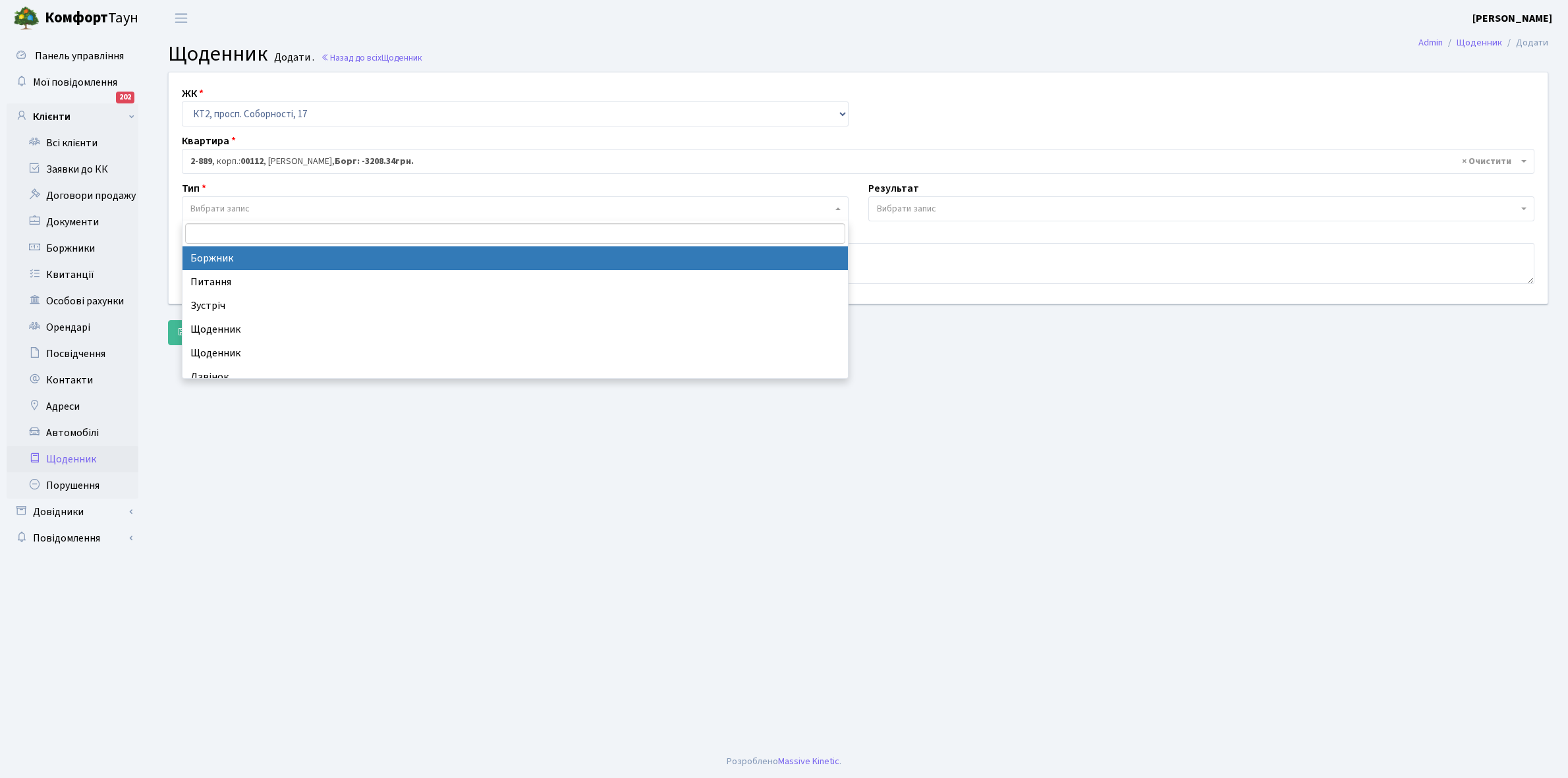
click at [252, 209] on span "Вибрати запис" at bounding box center [511, 208] width 642 height 13
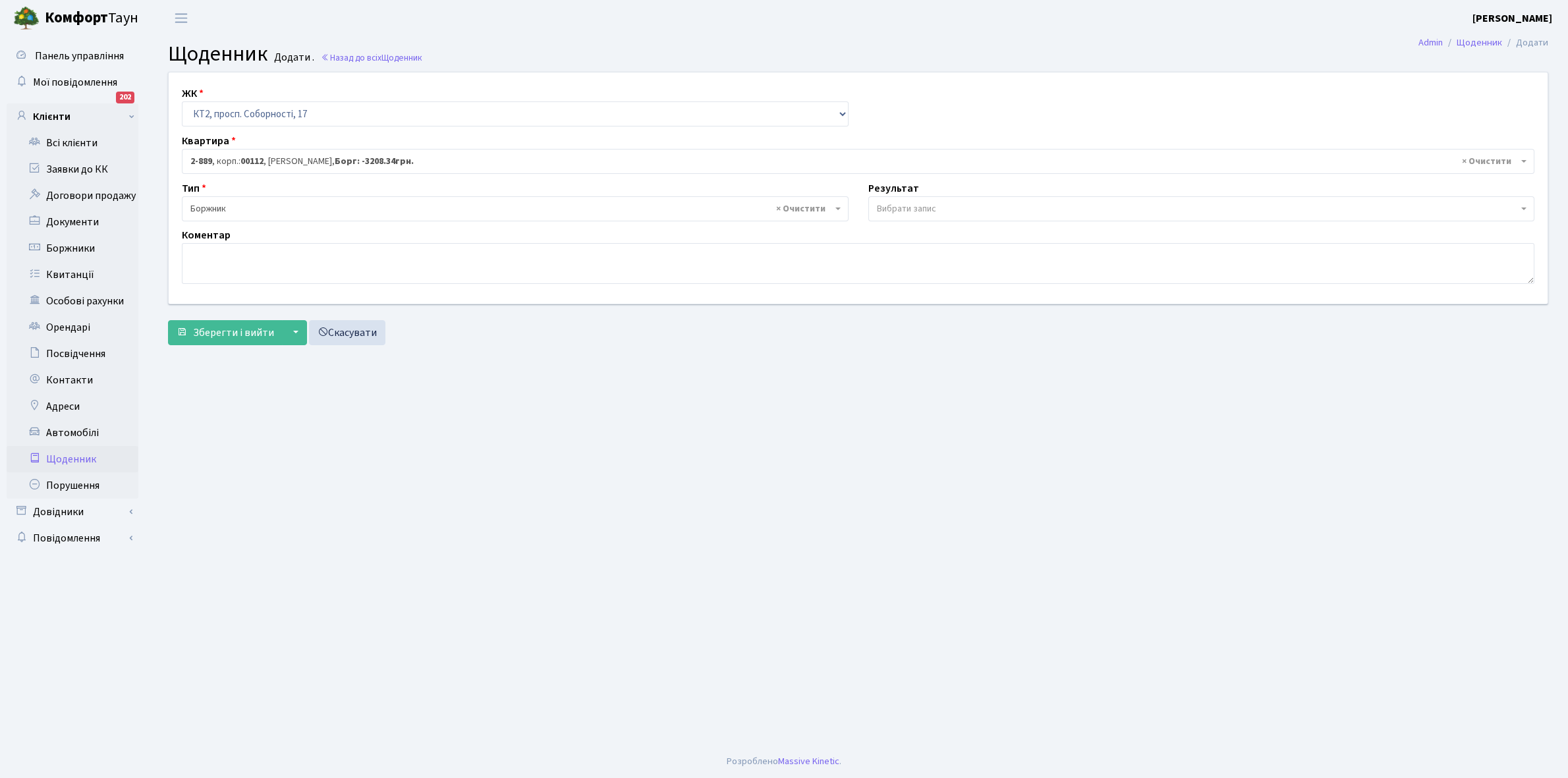
select select "189"
click at [920, 206] on span "Вибрати запис" at bounding box center [906, 208] width 59 height 13
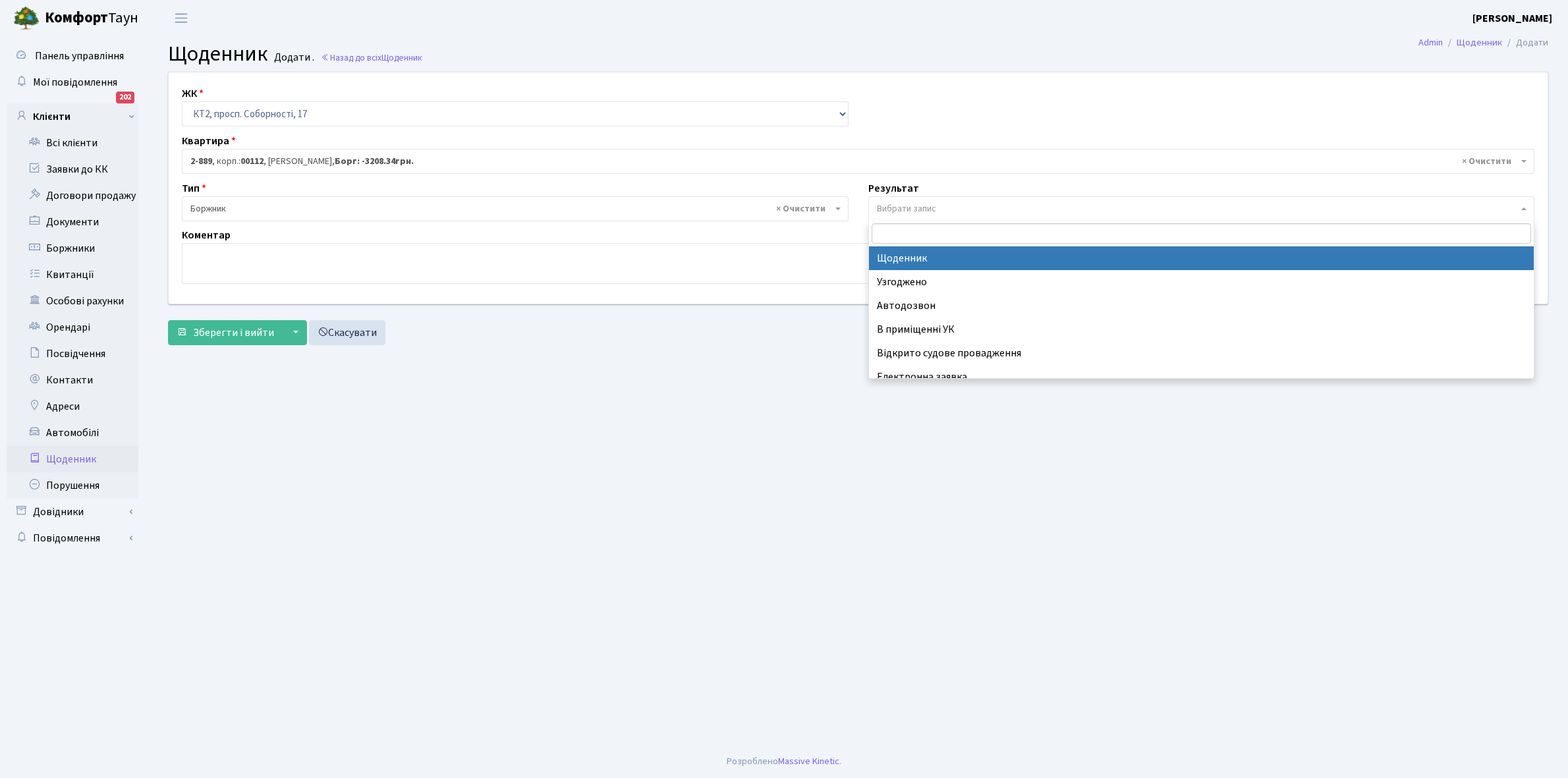
select select "14"
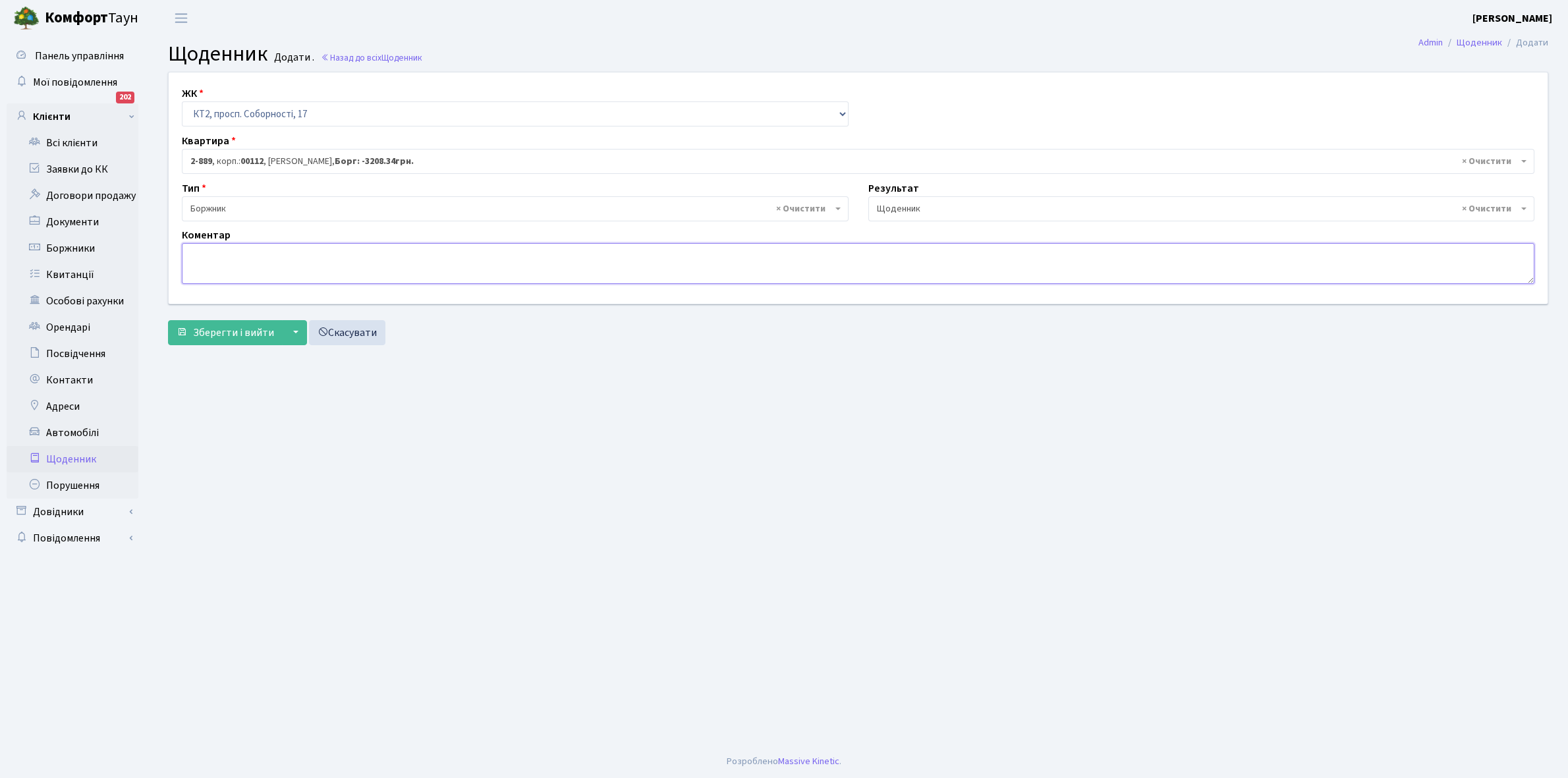
click at [202, 252] on textarea at bounding box center [857, 263] width 1353 height 41
paste textarea "Відкл. ЕЕ (розірвано договір з КК) - 1136 кВт."
click at [362, 247] on textarea "Відкл. ЕЕ (розірвано договір з КК) - 1136 кВт." at bounding box center [857, 263] width 1353 height 41
type textarea "Відкл. ЕЕ (розірвано договір з КК) - 37075 кВт."
click at [218, 332] on span "Зберегти і вийти" at bounding box center [233, 332] width 81 height 14
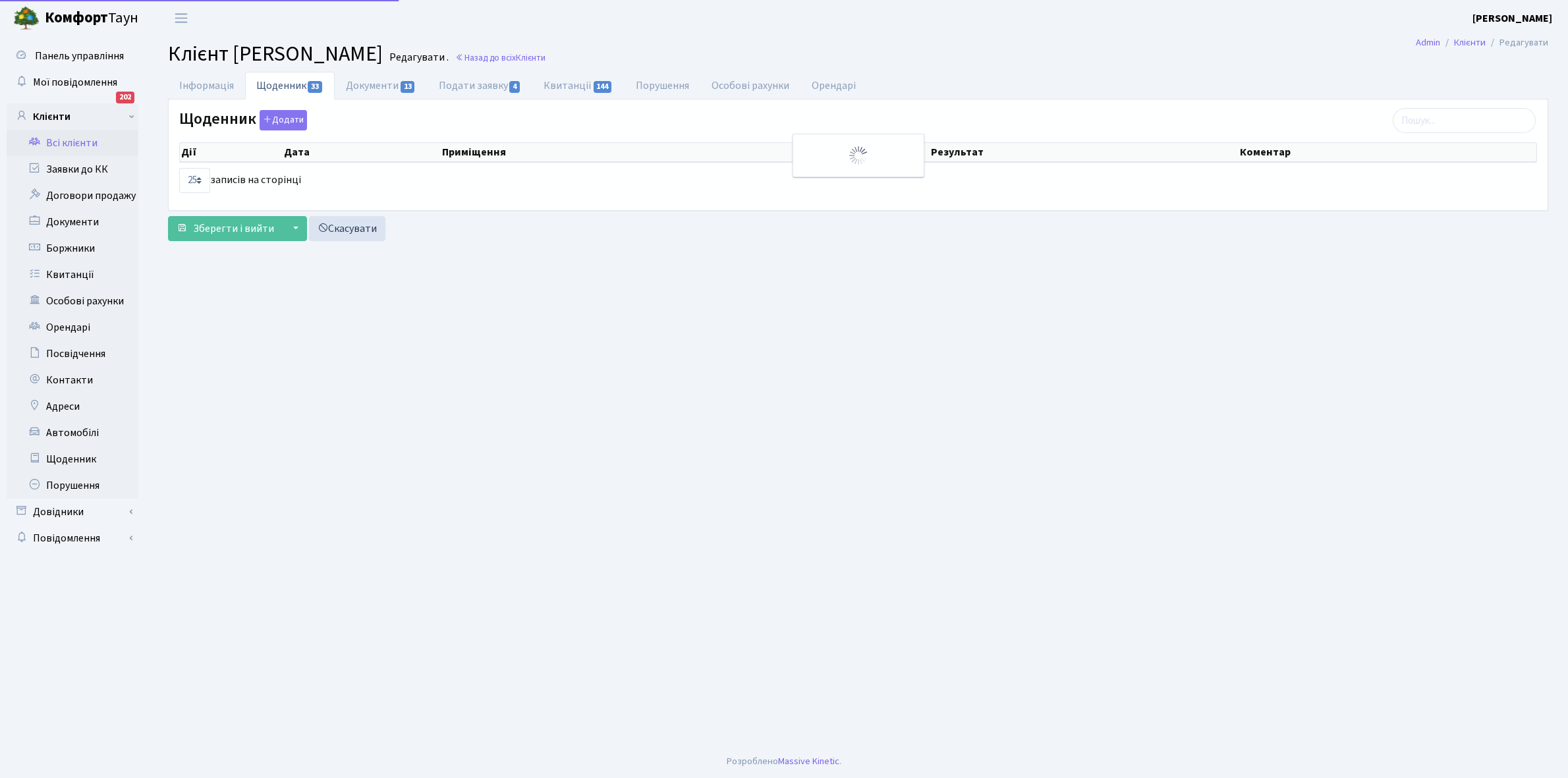
select select "25"
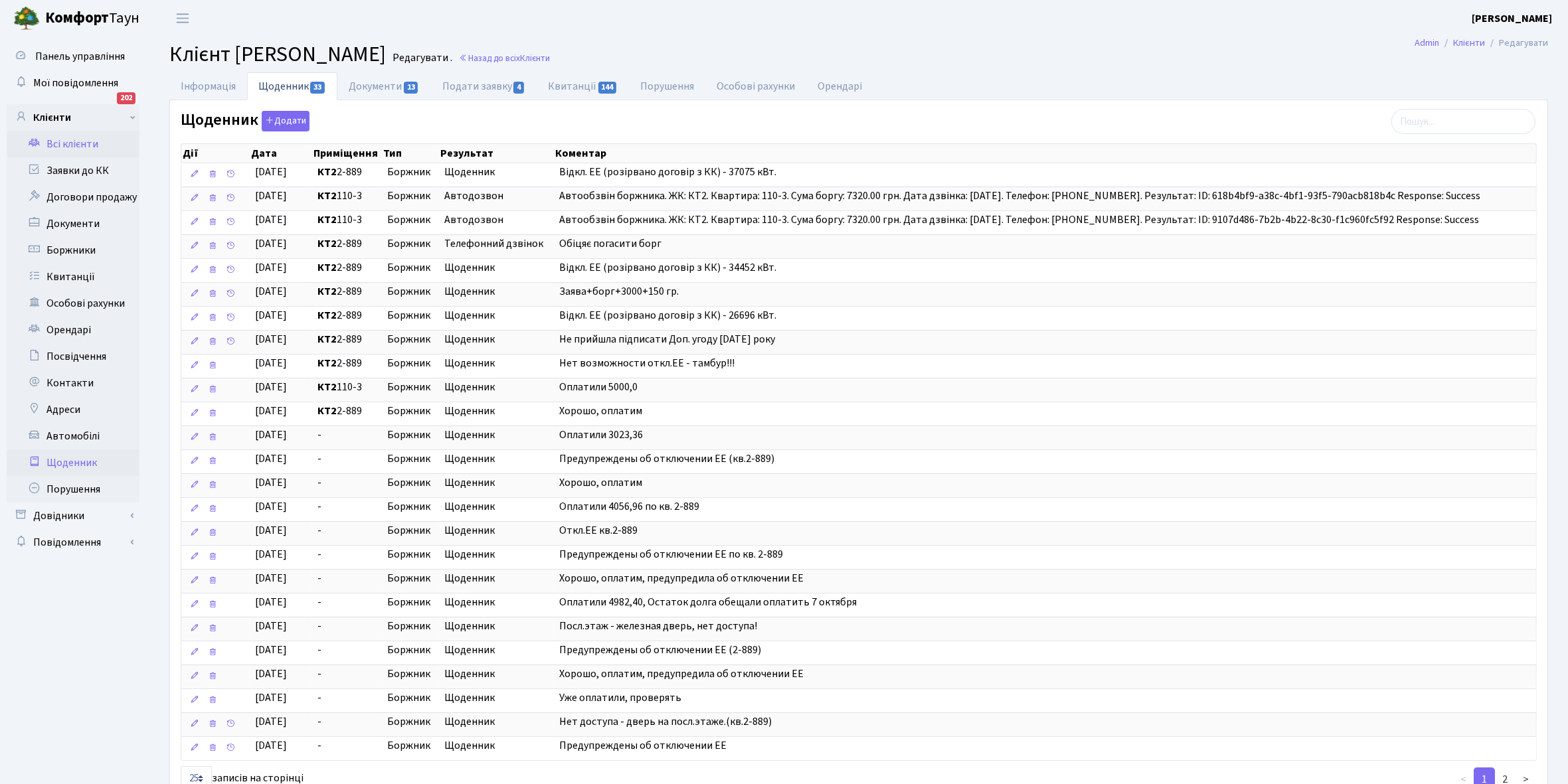
click at [86, 455] on link "Щоденник" at bounding box center [73, 463] width 133 height 27
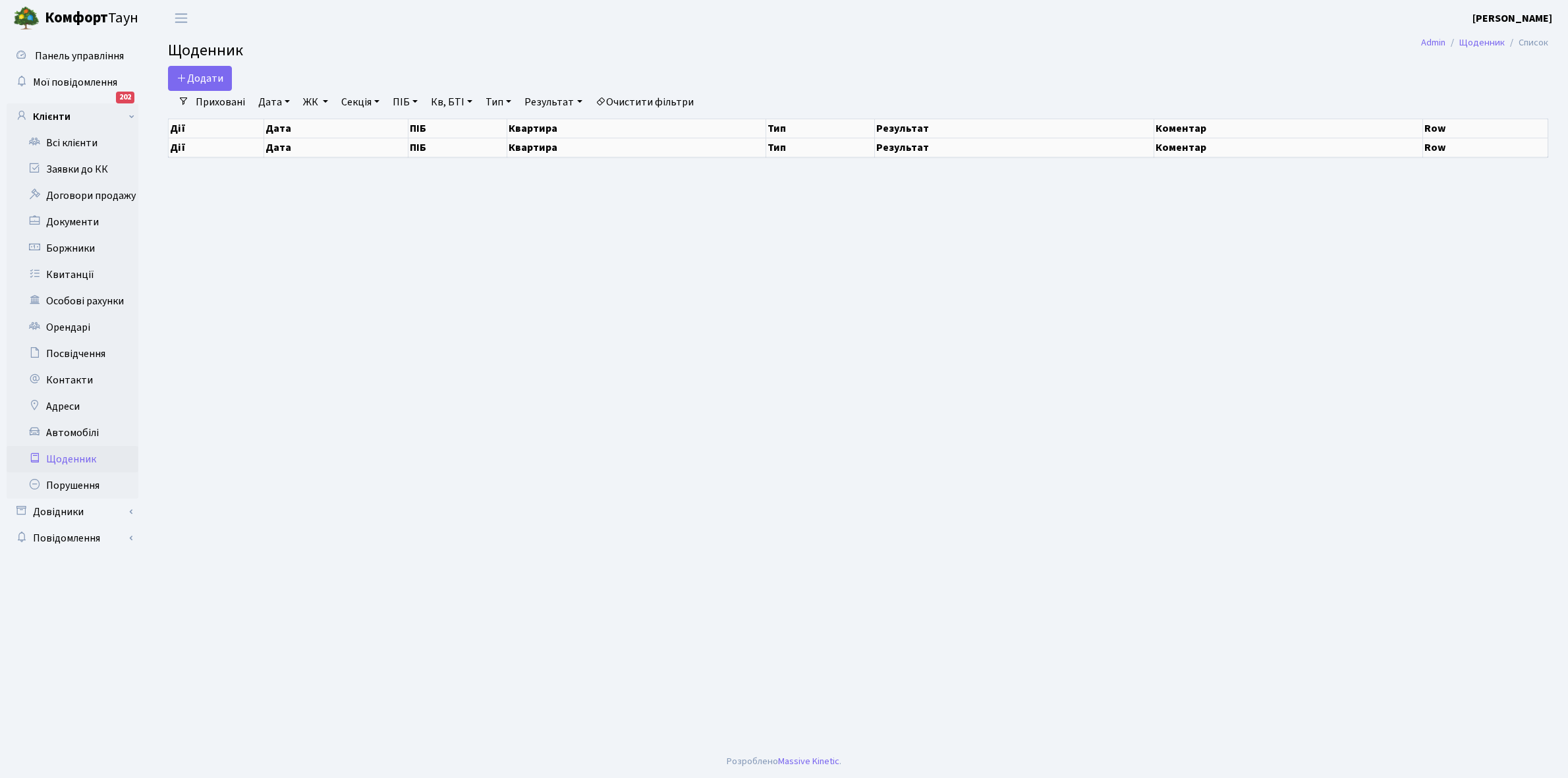
select select "25"
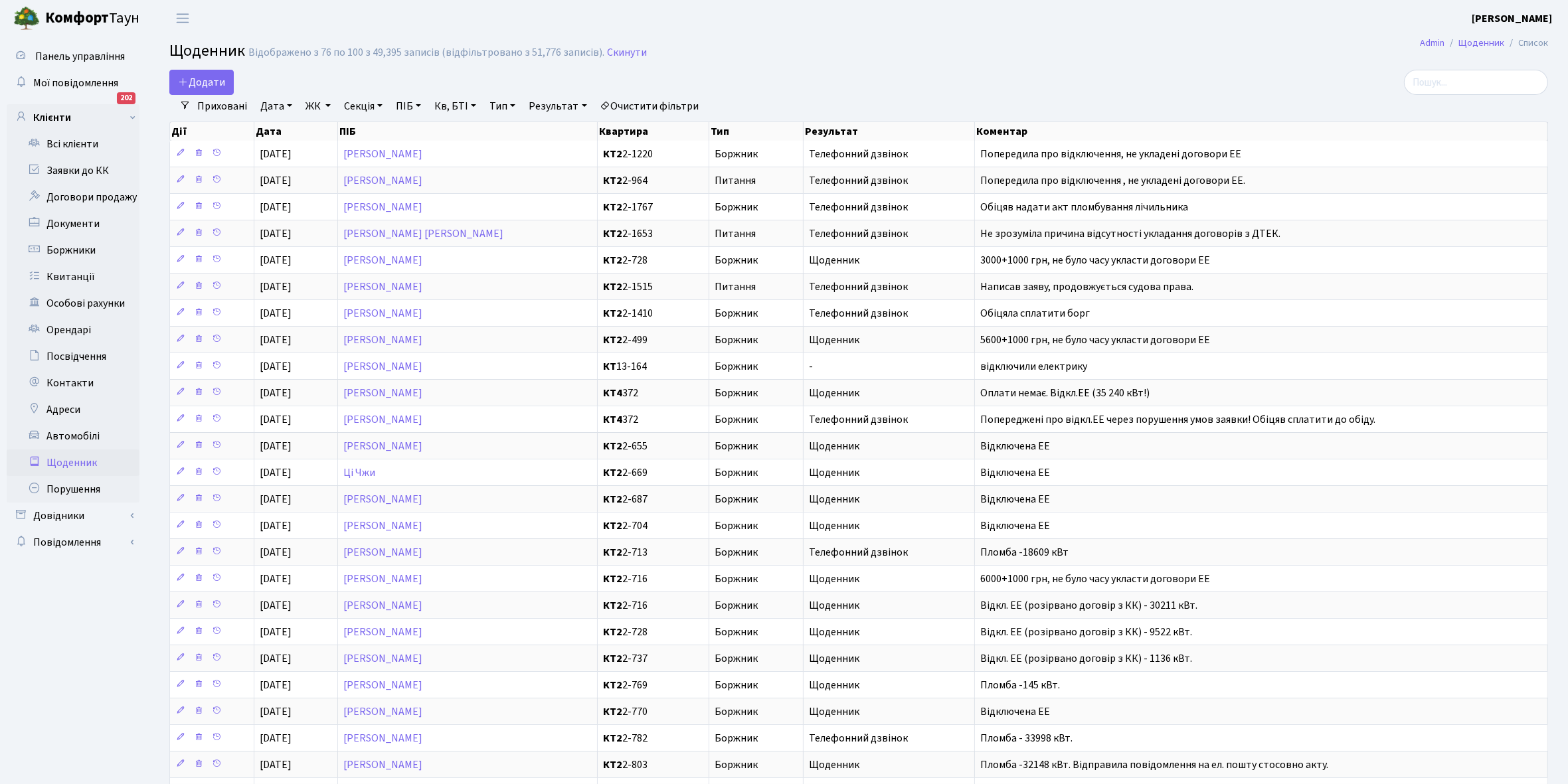
click at [211, 106] on link "Приховані" at bounding box center [222, 106] width 60 height 23
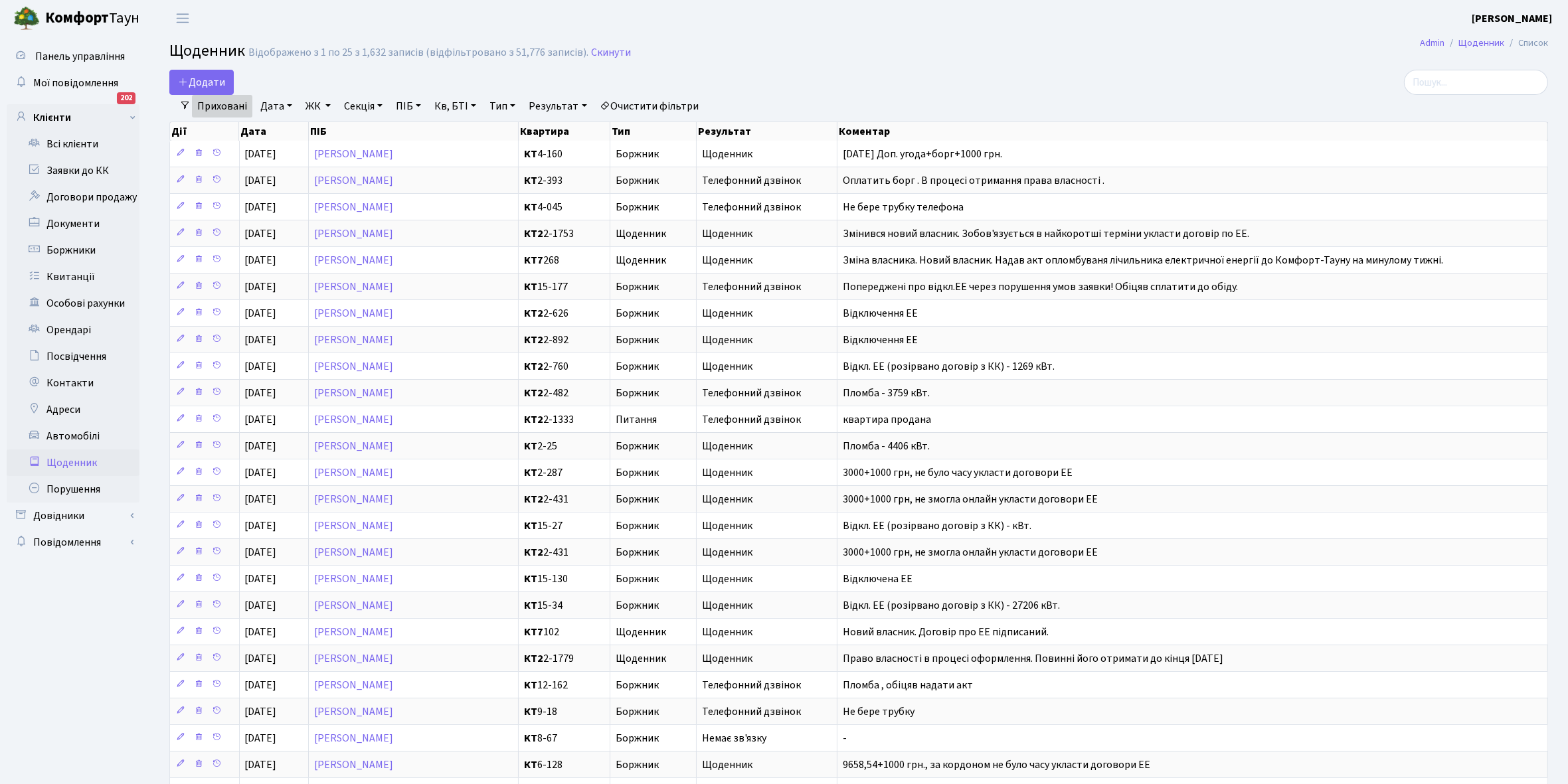
click at [211, 106] on link "Приховані" at bounding box center [222, 106] width 60 height 23
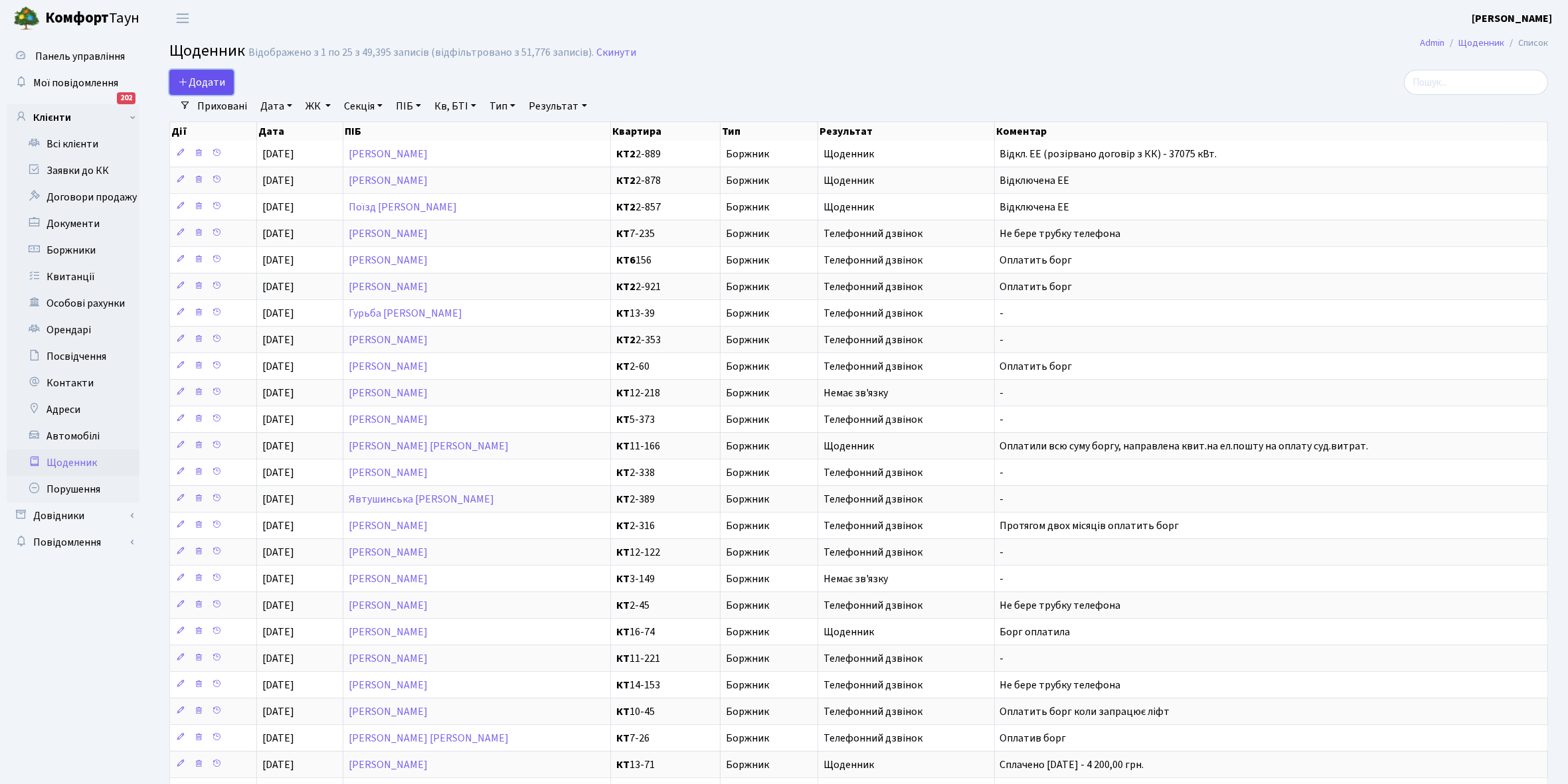
click at [198, 81] on span "Додати" at bounding box center [202, 82] width 48 height 14
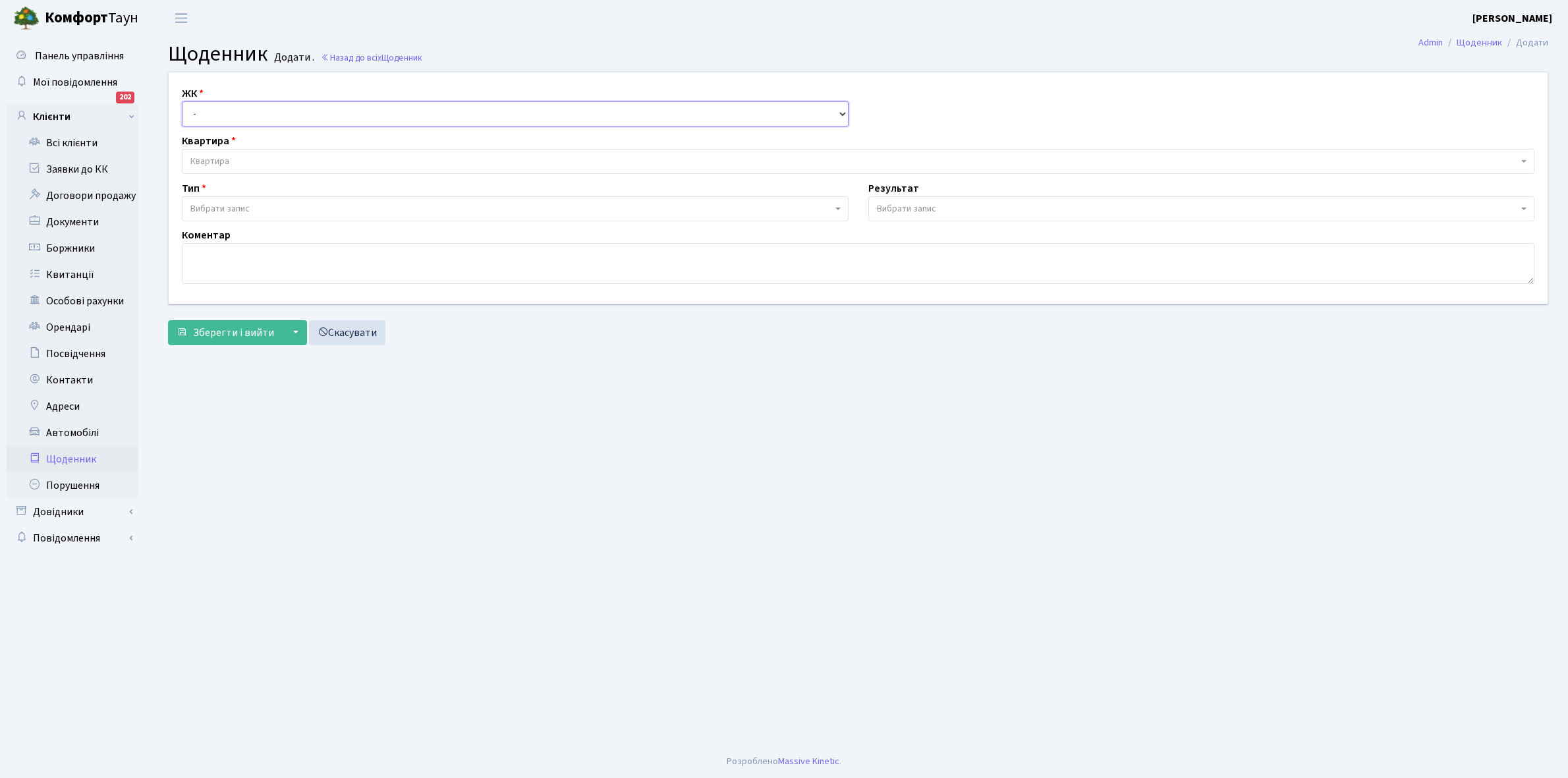
click at [218, 109] on select "- КТ, вул. Регенераторна, 4 КТ2, просп. [STREET_ADDRESS] [STREET_ADDRESS] [PERS…" at bounding box center [515, 114] width 666 height 25
select select "295"
click at [182, 101] on select "- КТ, вул. Регенераторна, 4 КТ2, просп. [STREET_ADDRESS] [STREET_ADDRESS] [PERS…" at bounding box center [515, 114] width 666 height 25
select select
click at [243, 160] on span "Квартира" at bounding box center [854, 161] width 1327 height 13
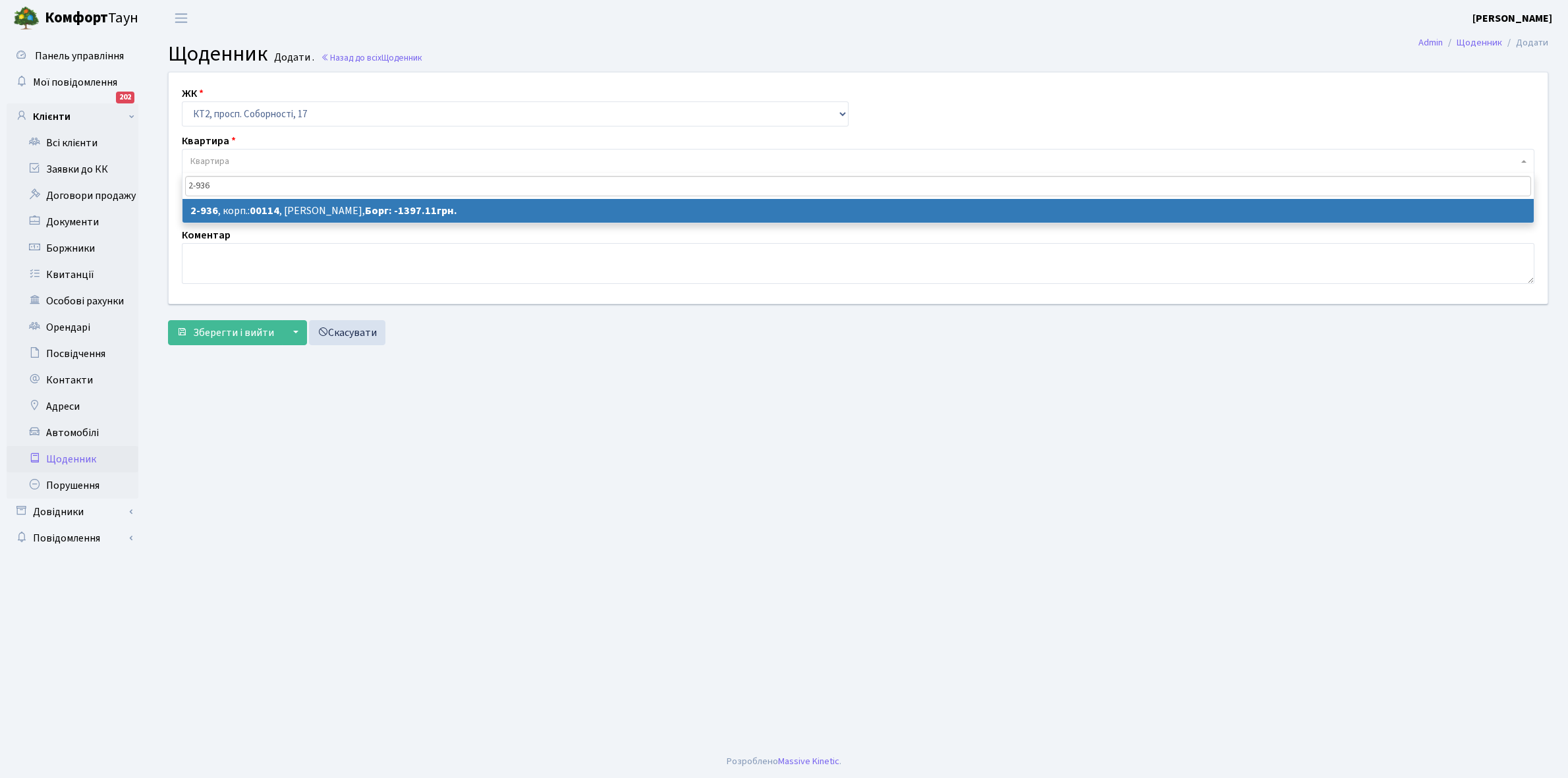
type input "2-936"
select select "15984"
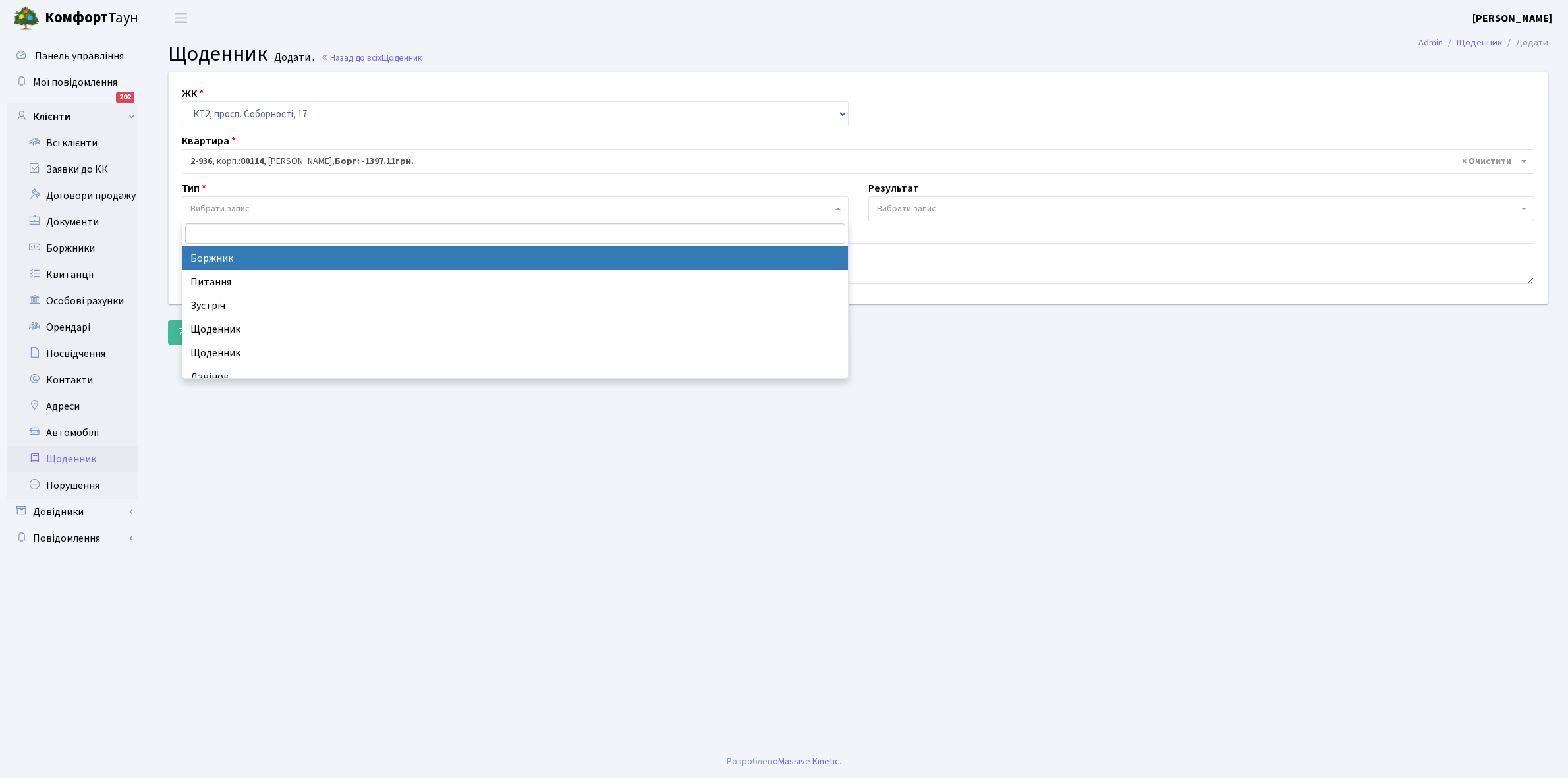
click at [251, 206] on span "Вибрати запис" at bounding box center [511, 208] width 642 height 13
select select "189"
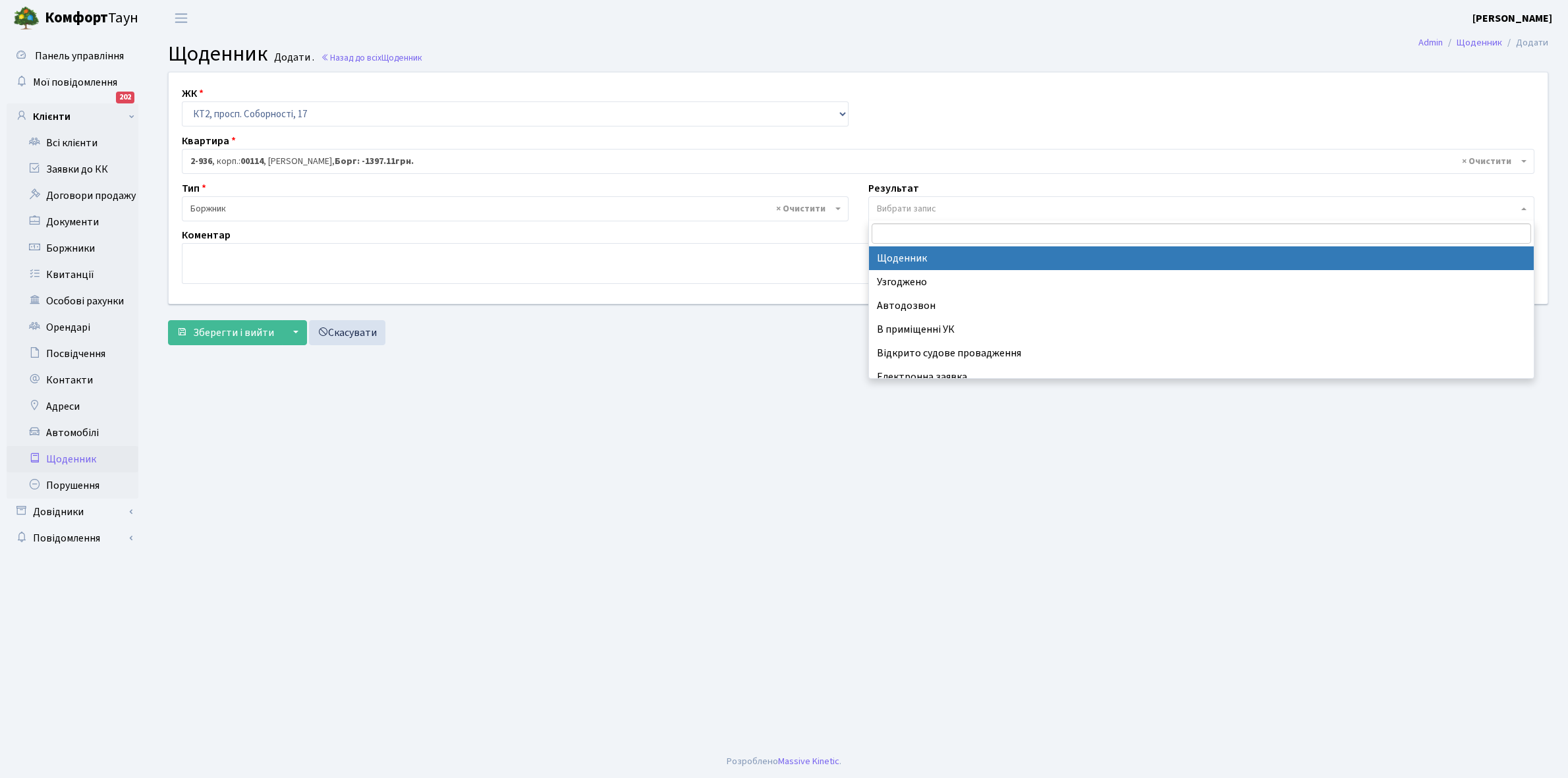
click at [901, 209] on span "Вибрати запис" at bounding box center [906, 208] width 59 height 13
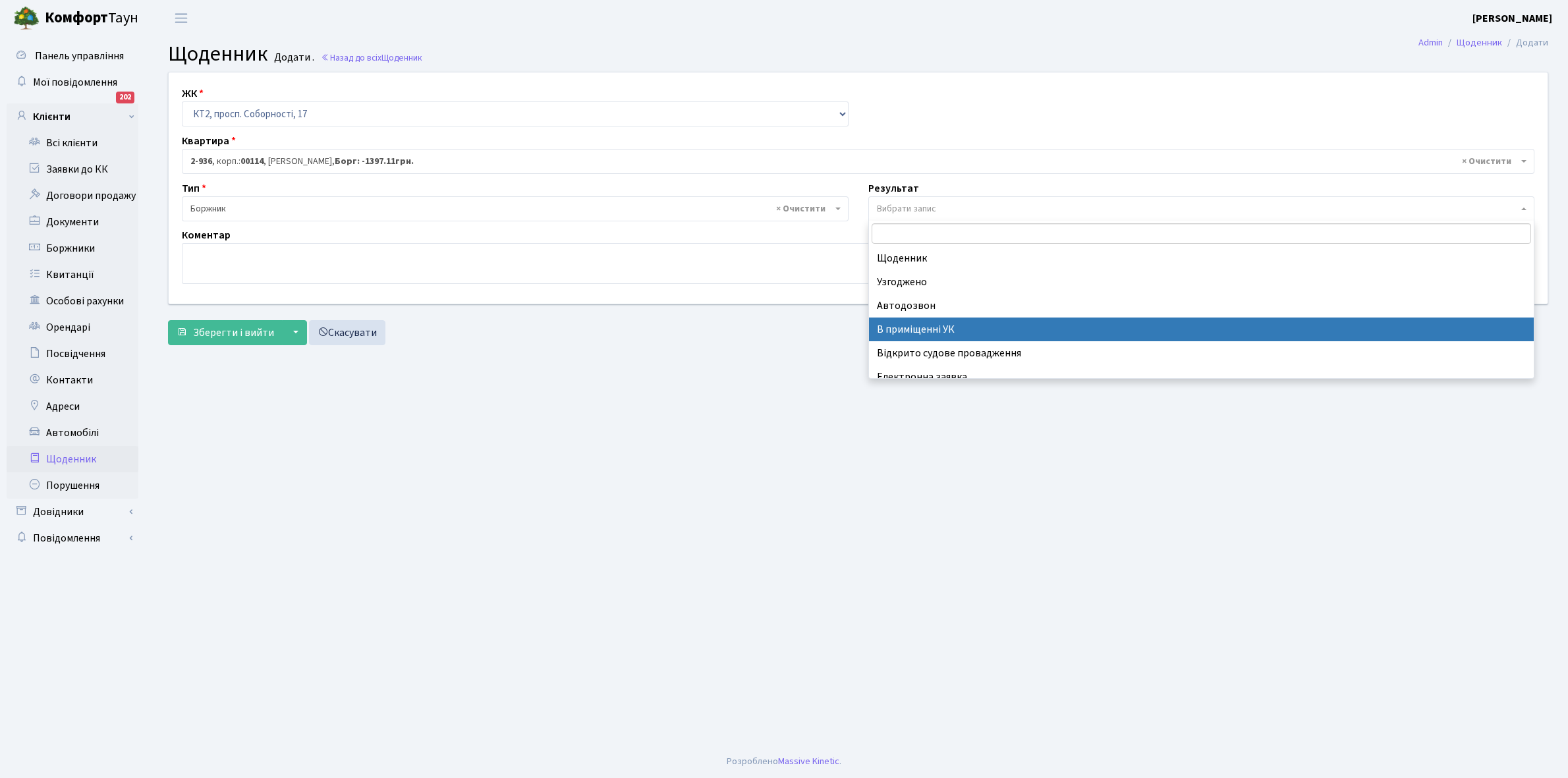
scroll to position [81, 0]
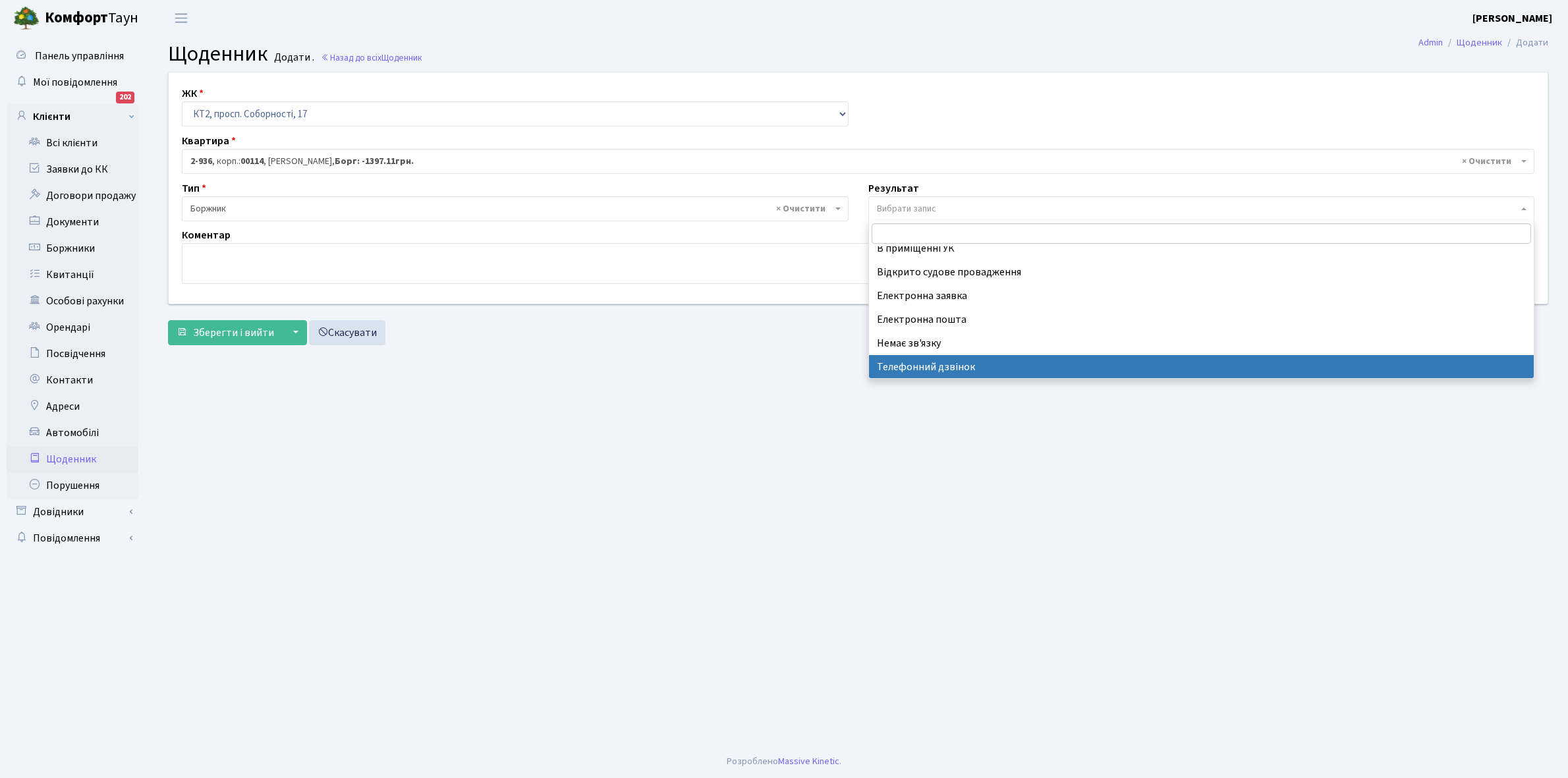
select select "196"
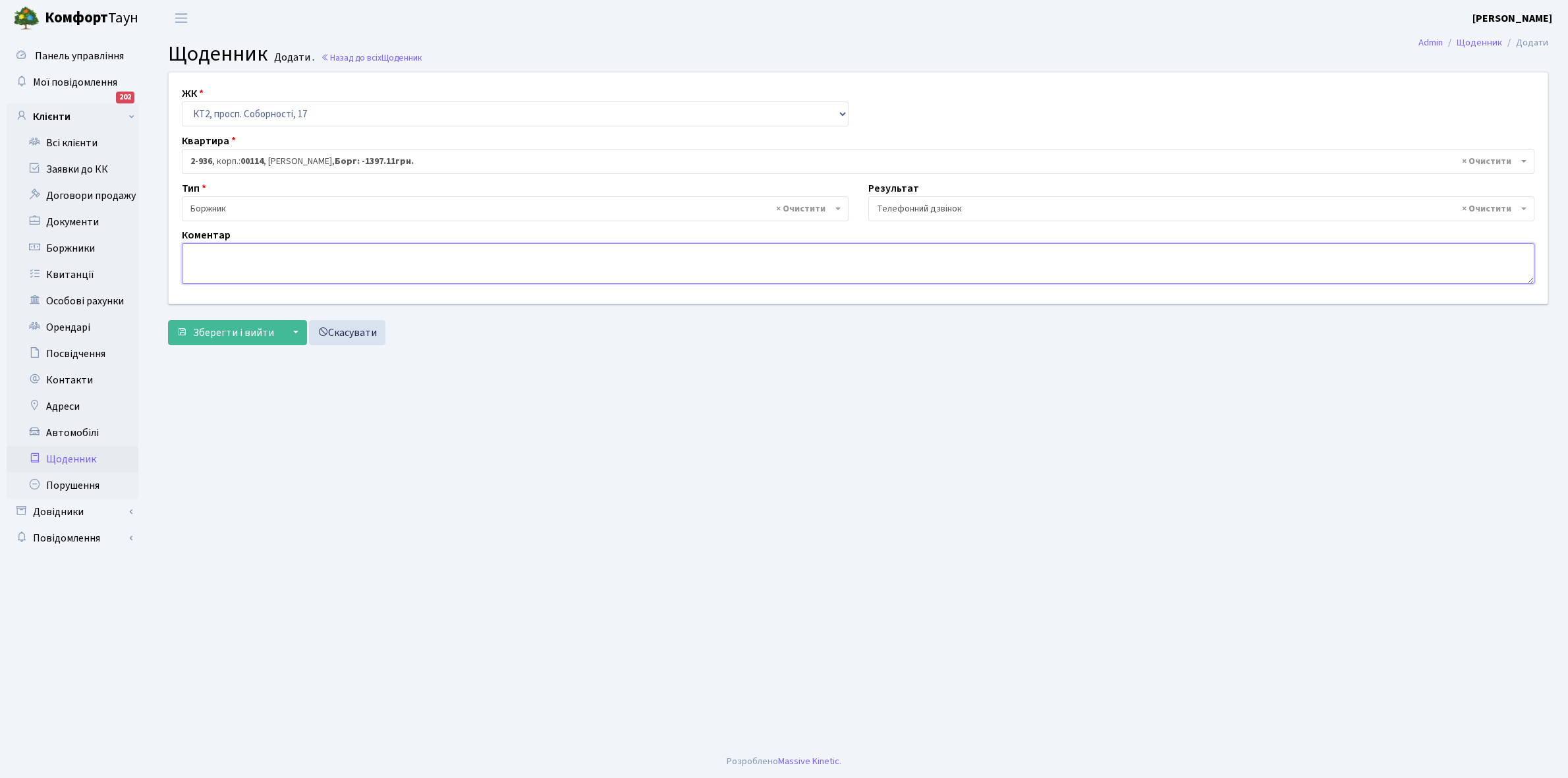
click at [209, 265] on textarea at bounding box center [857, 263] width 1353 height 41
type textarea "Пломба -12299 кВт."
click at [222, 330] on span "Зберегти і вийти" at bounding box center [233, 332] width 81 height 14
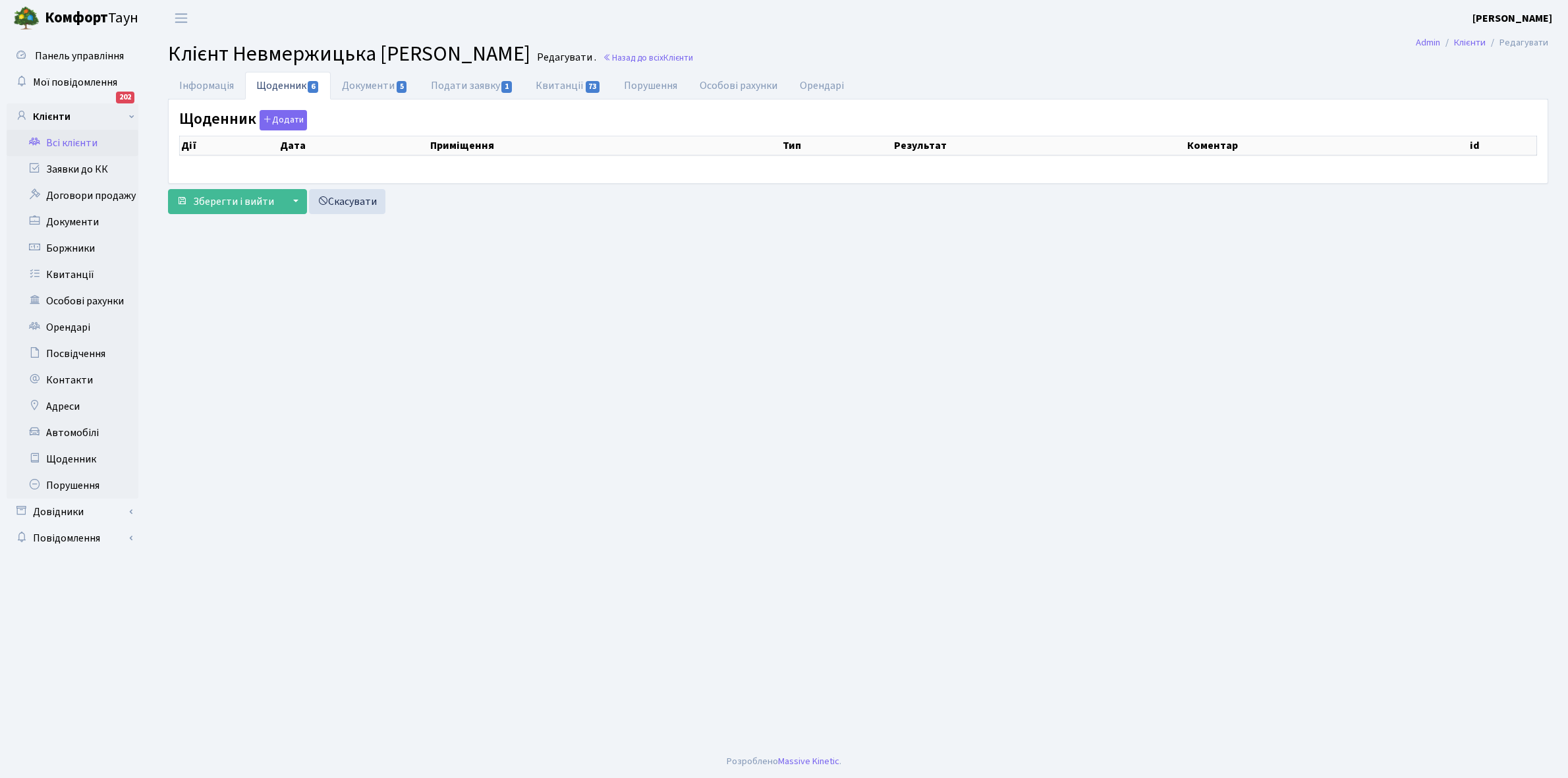
select select "25"
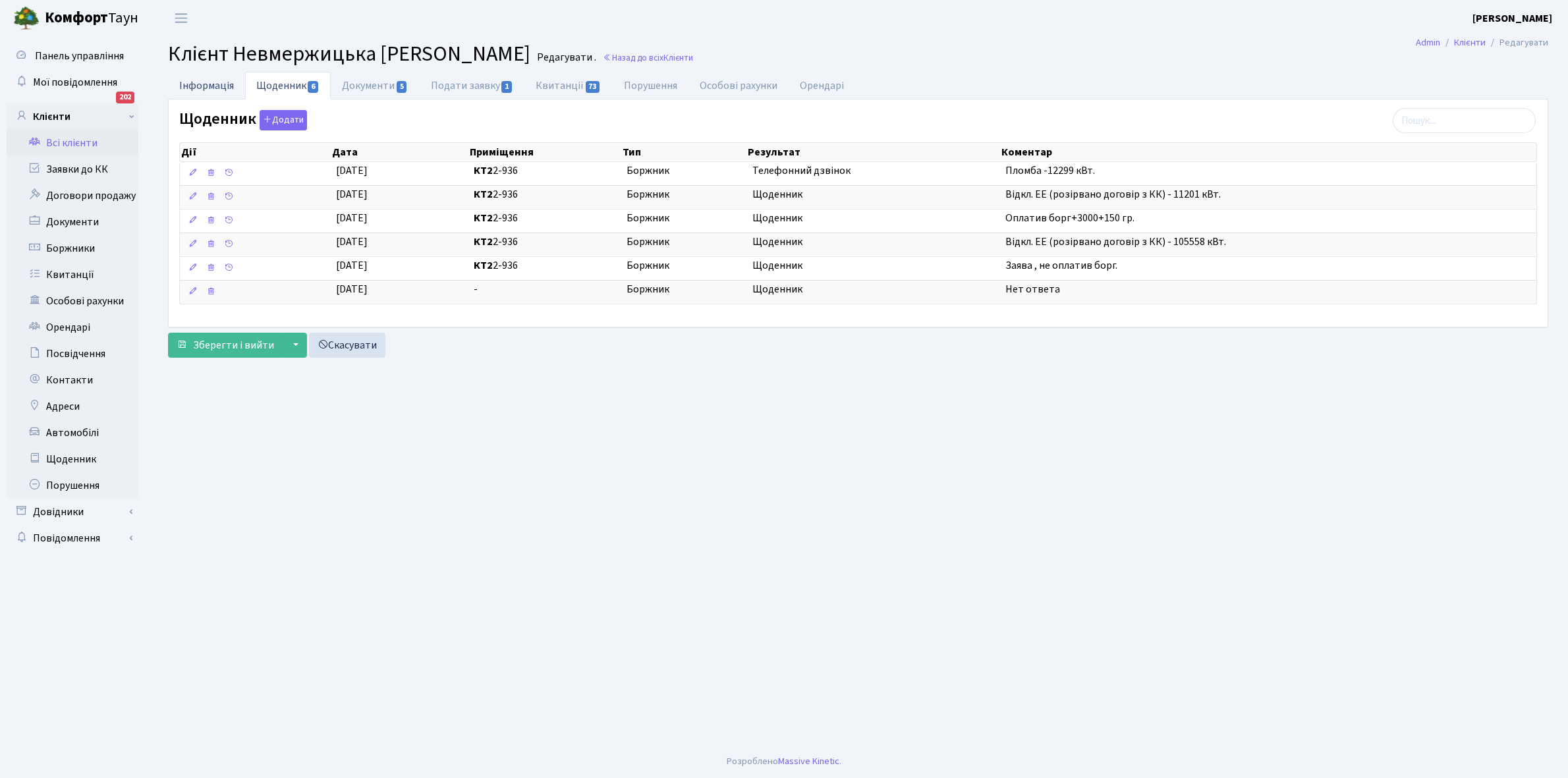
click at [198, 84] on link "Інформація" at bounding box center [207, 85] width 77 height 27
select select "25"
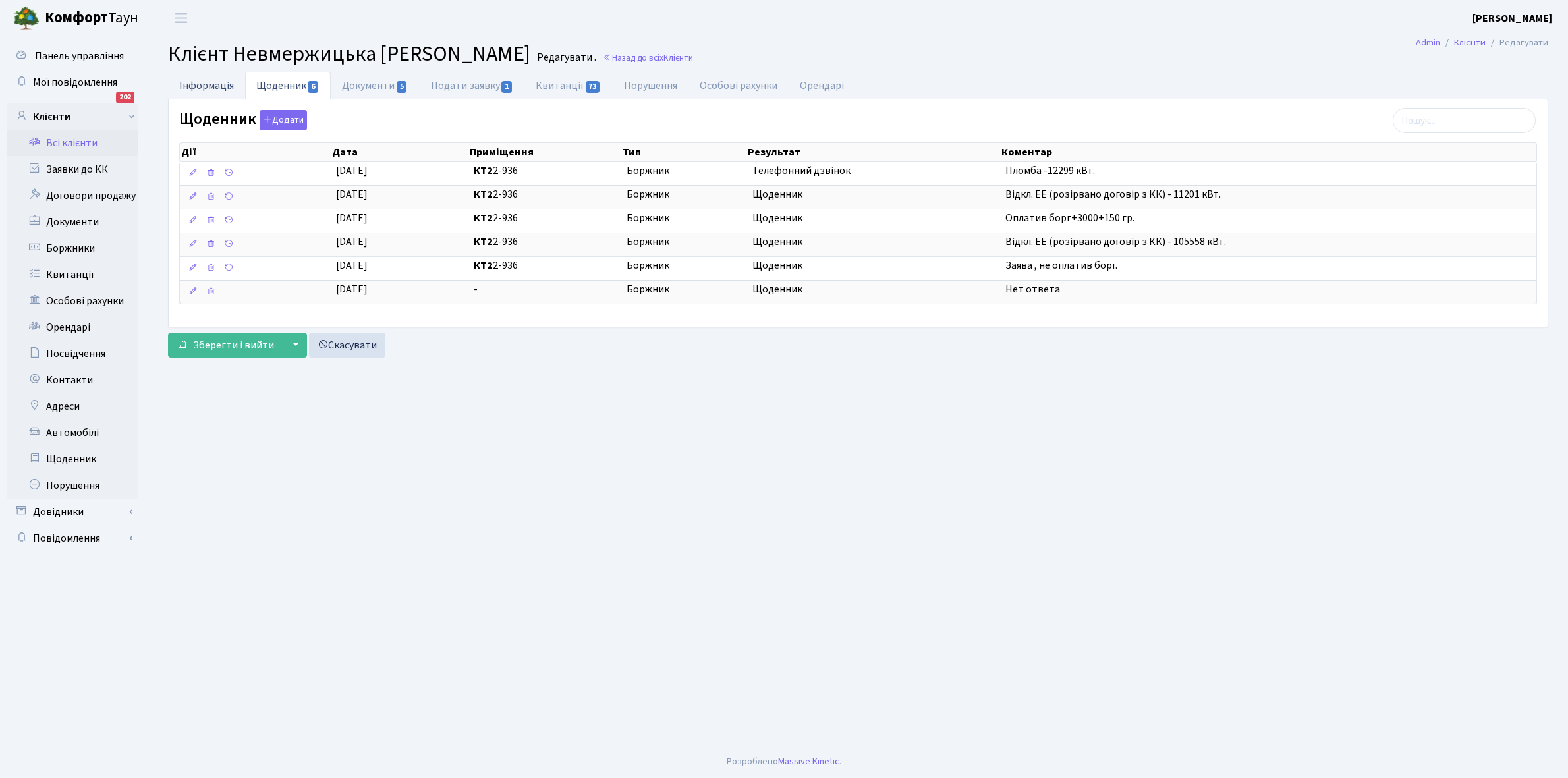
select select "25"
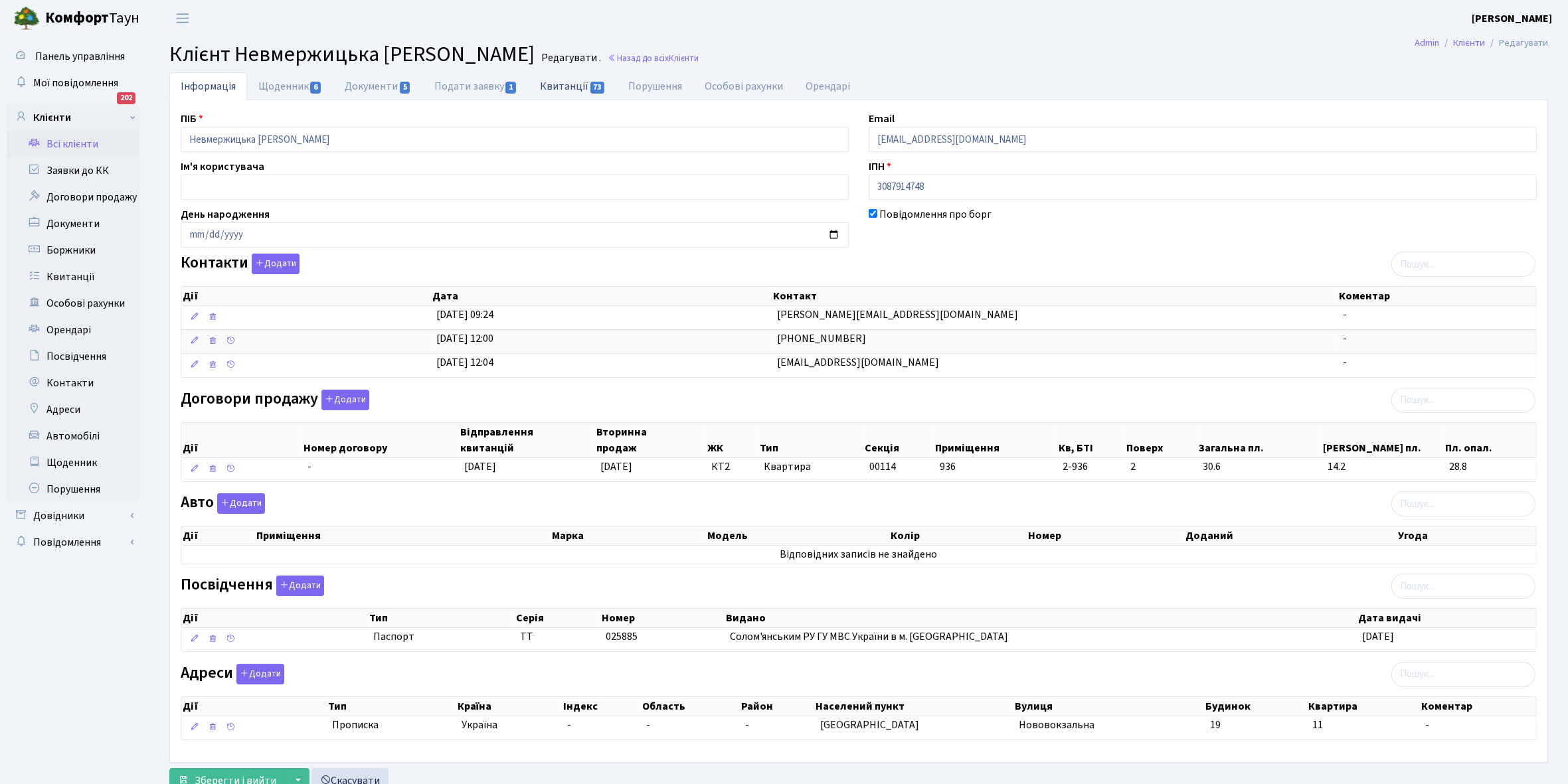
click at [553, 84] on link "Квитанції 73" at bounding box center [573, 86] width 89 height 27
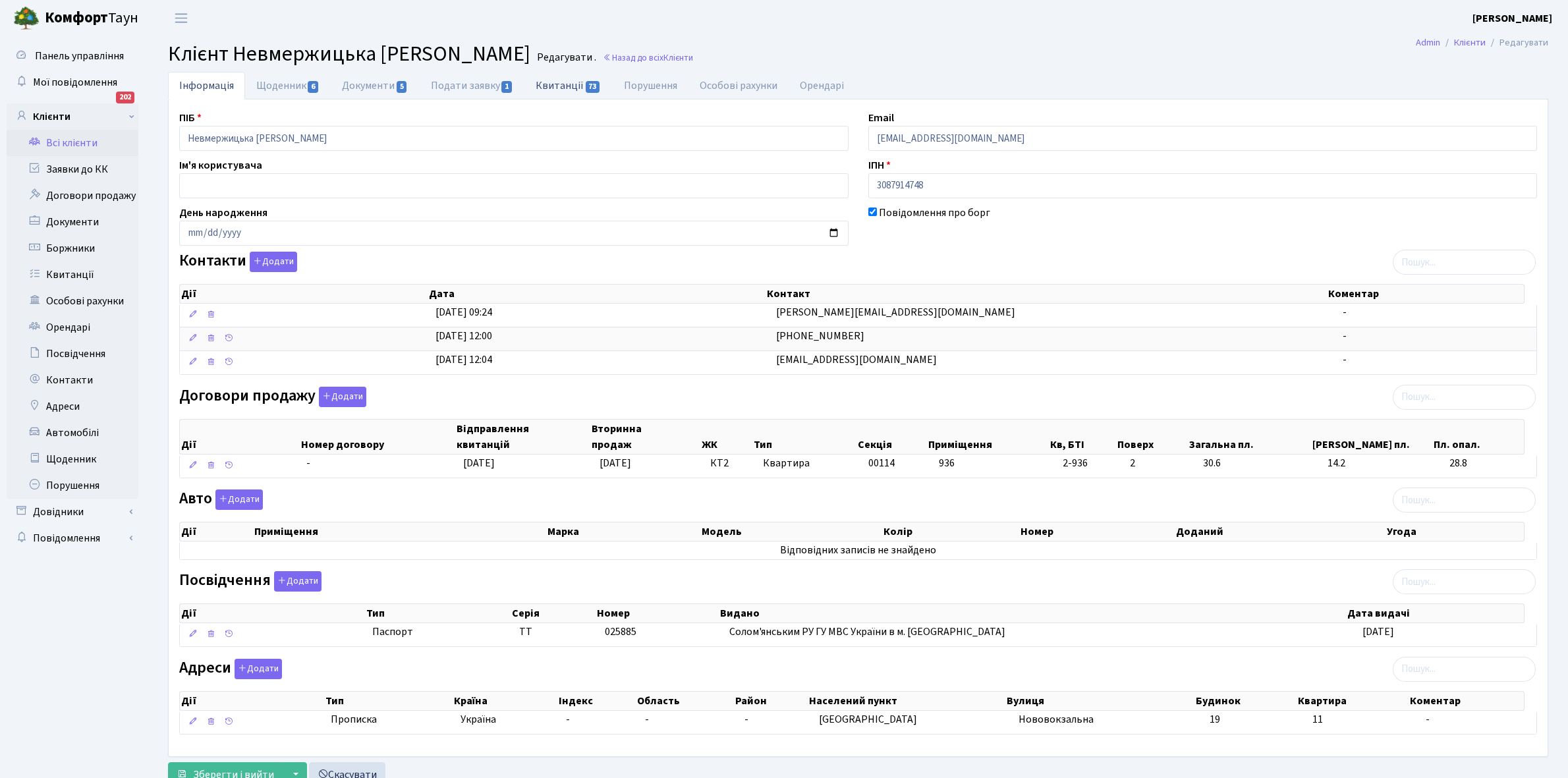
select select "25"
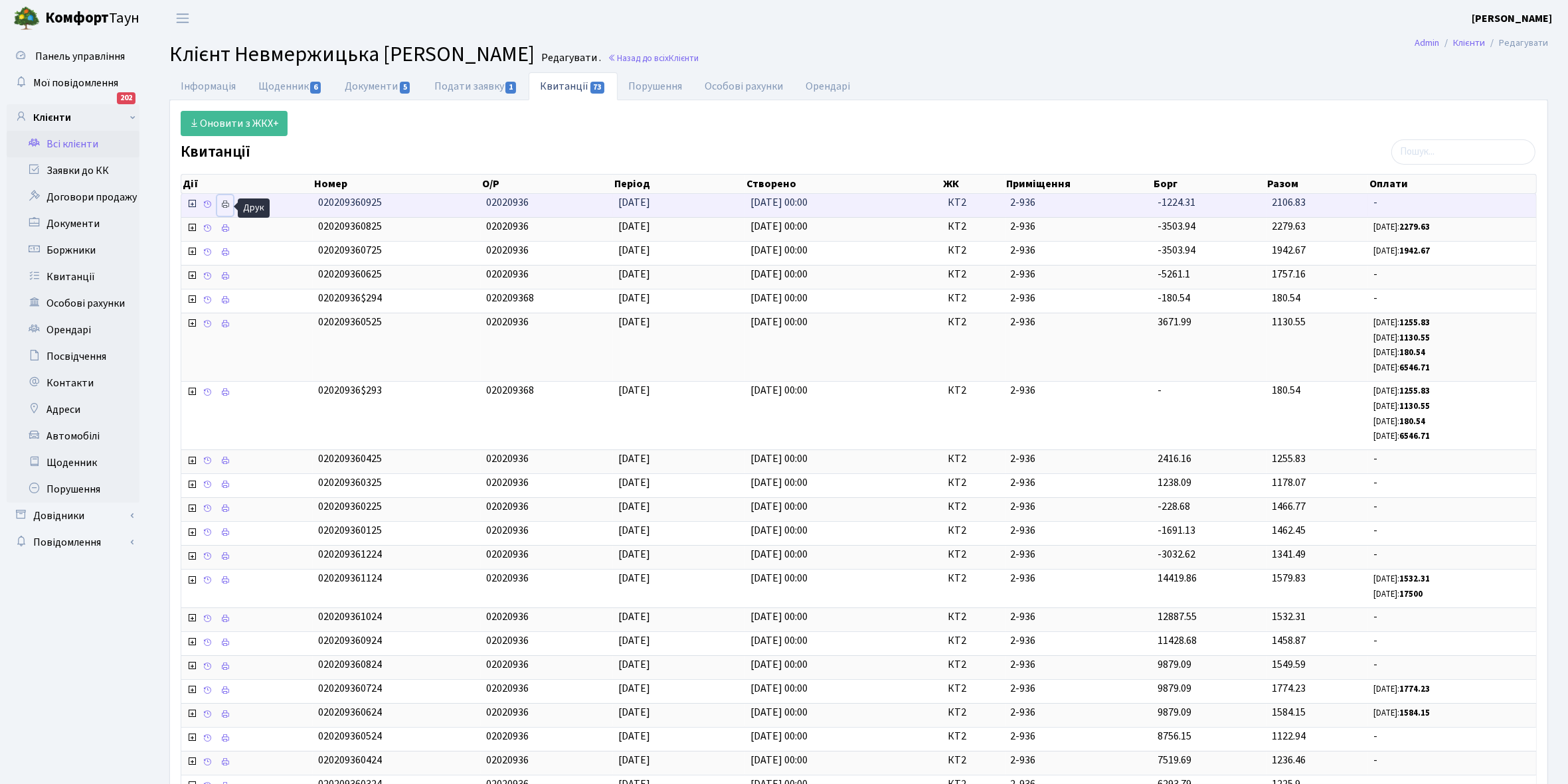
click at [226, 207] on icon at bounding box center [225, 204] width 10 height 10
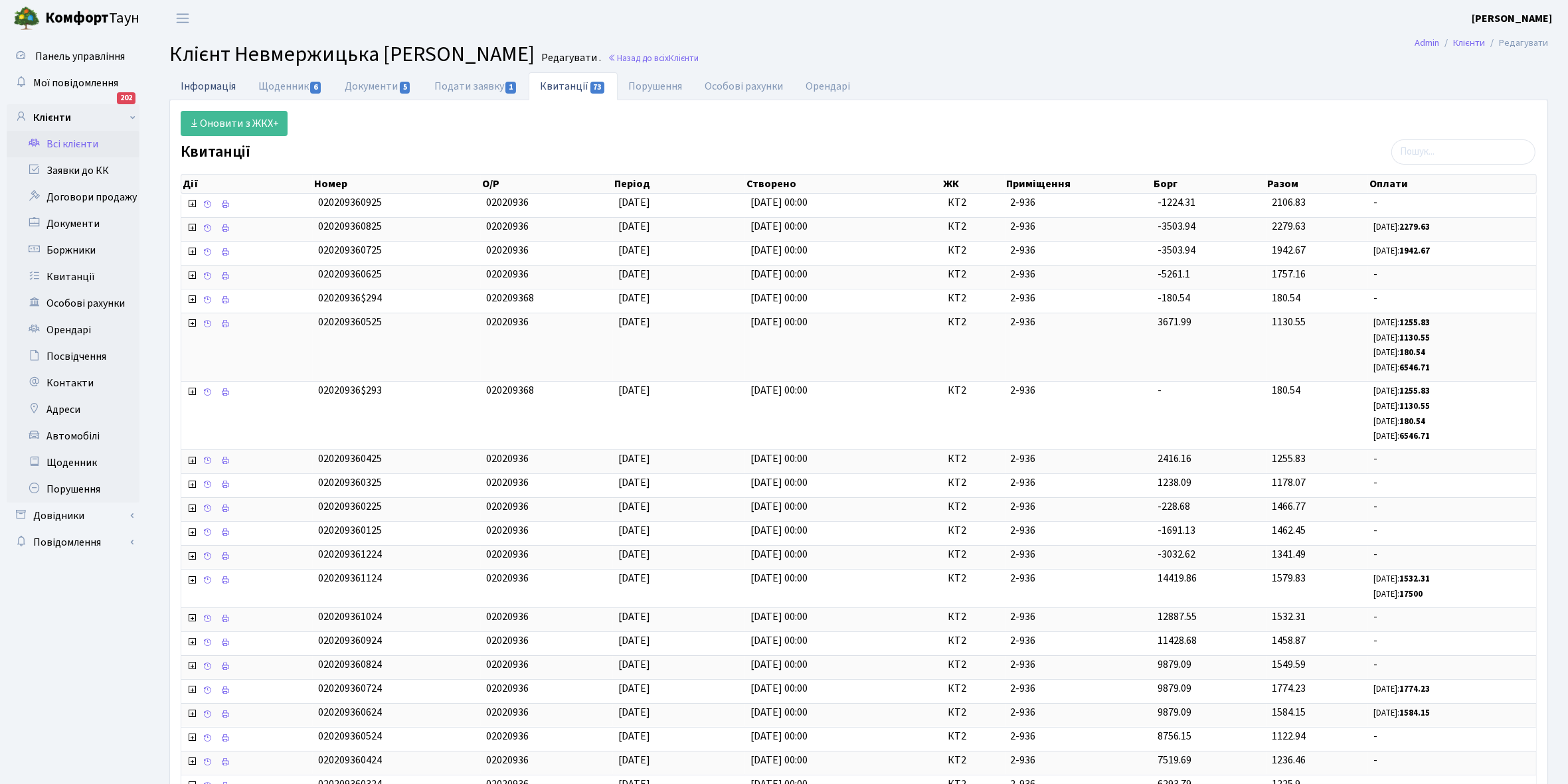
click at [200, 82] on link "Інформація" at bounding box center [208, 86] width 78 height 27
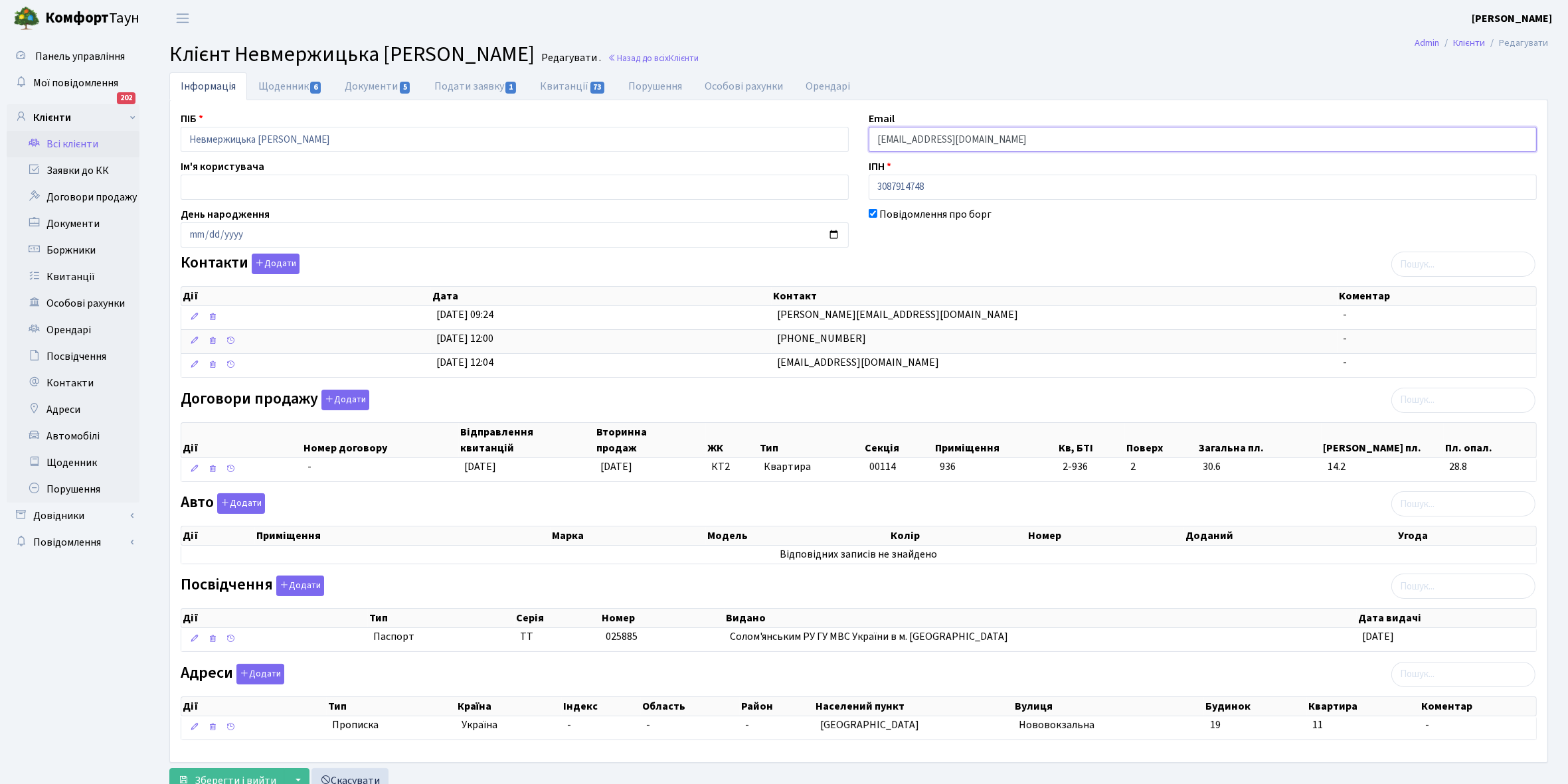
drag, startPoint x: 873, startPoint y: 135, endPoint x: 1028, endPoint y: 135, distance: 155.0
click at [1028, 135] on input "1wakeupmrgreen@gmail.com" at bounding box center [1203, 139] width 668 height 25
click at [280, 89] on link "Щоденник 6" at bounding box center [290, 86] width 86 height 27
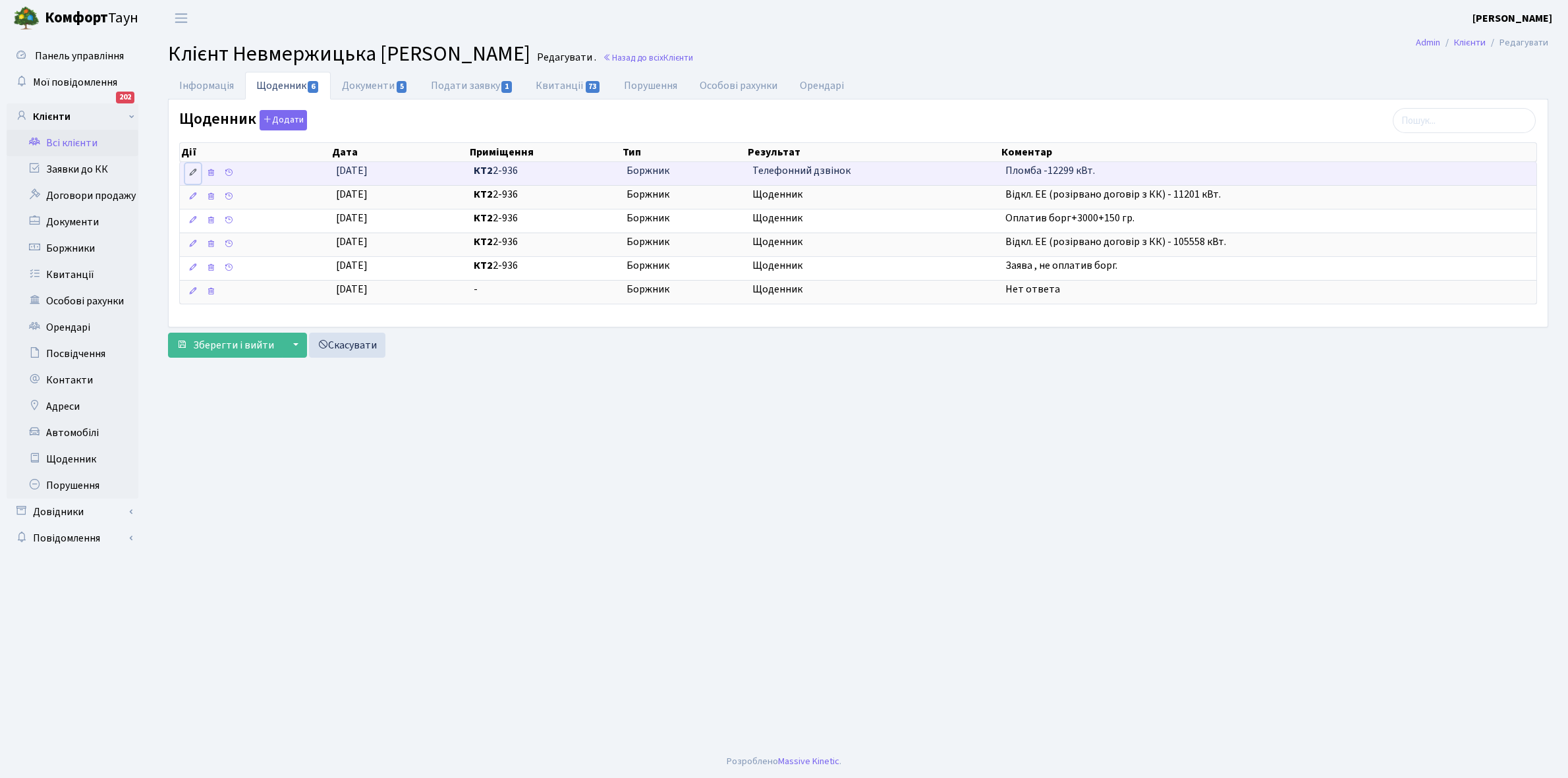
click at [193, 173] on icon at bounding box center [193, 173] width 9 height 9
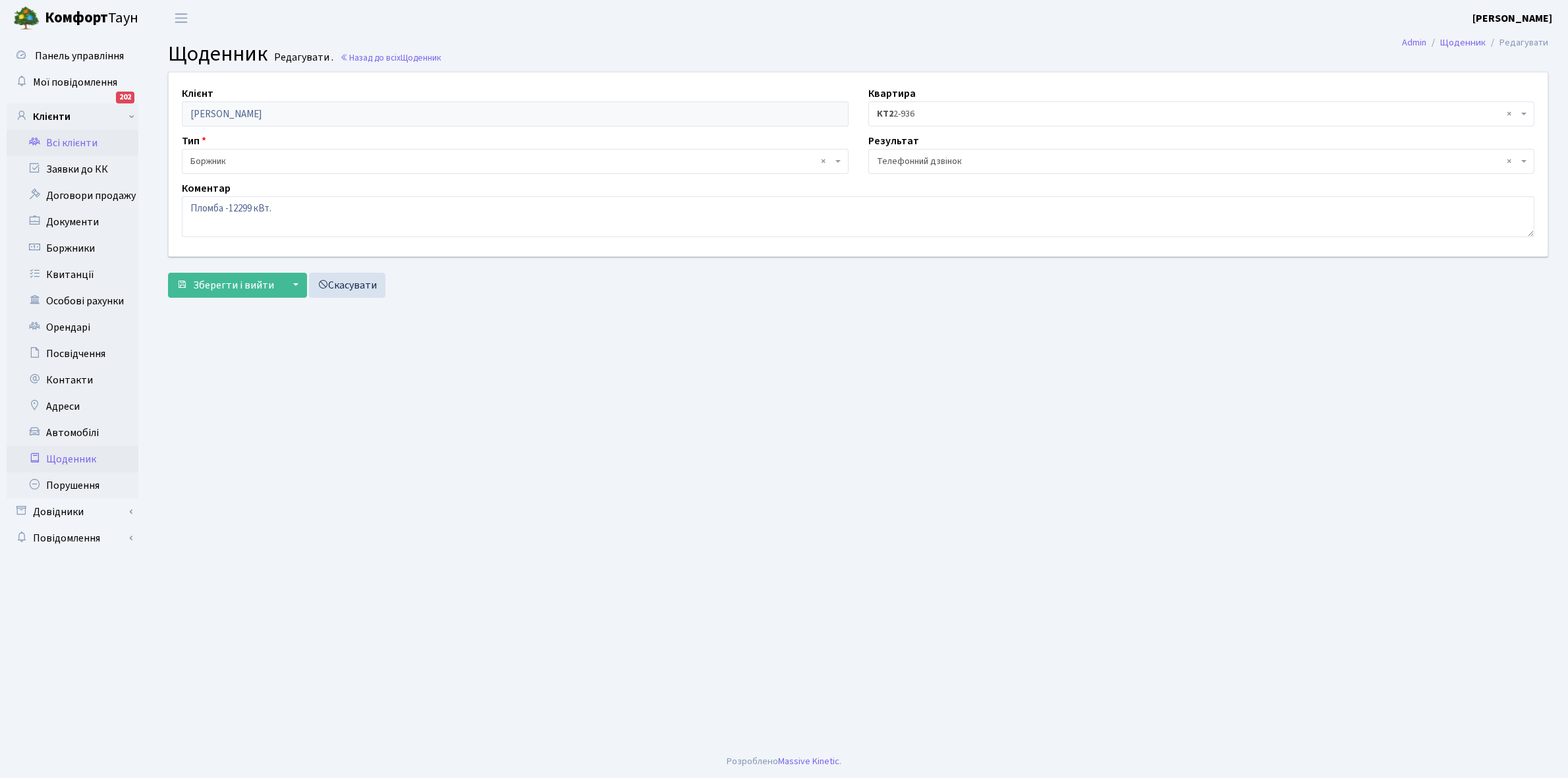
click at [79, 144] on link "Всі клієнти" at bounding box center [72, 143] width 132 height 27
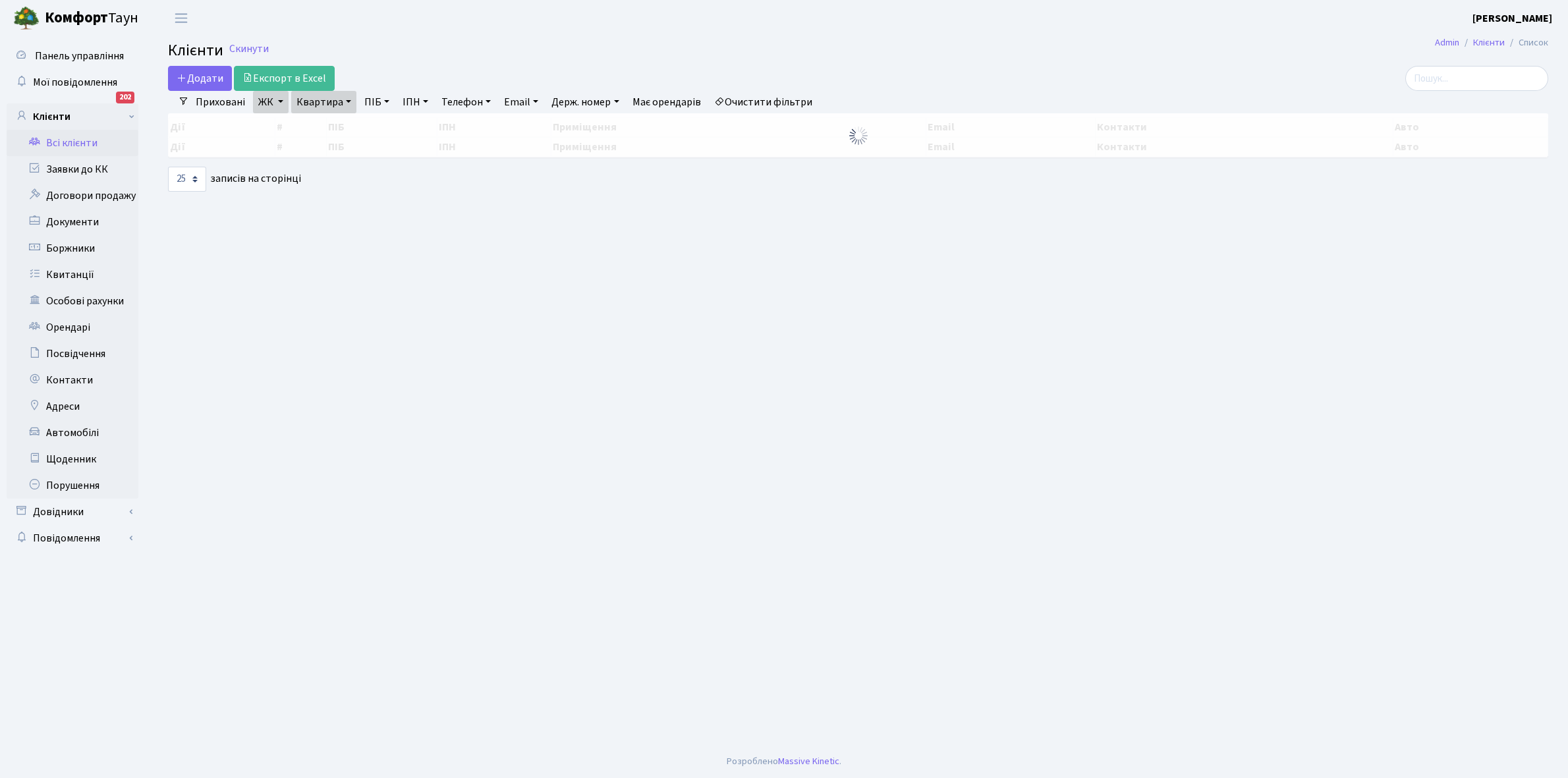
select select "25"
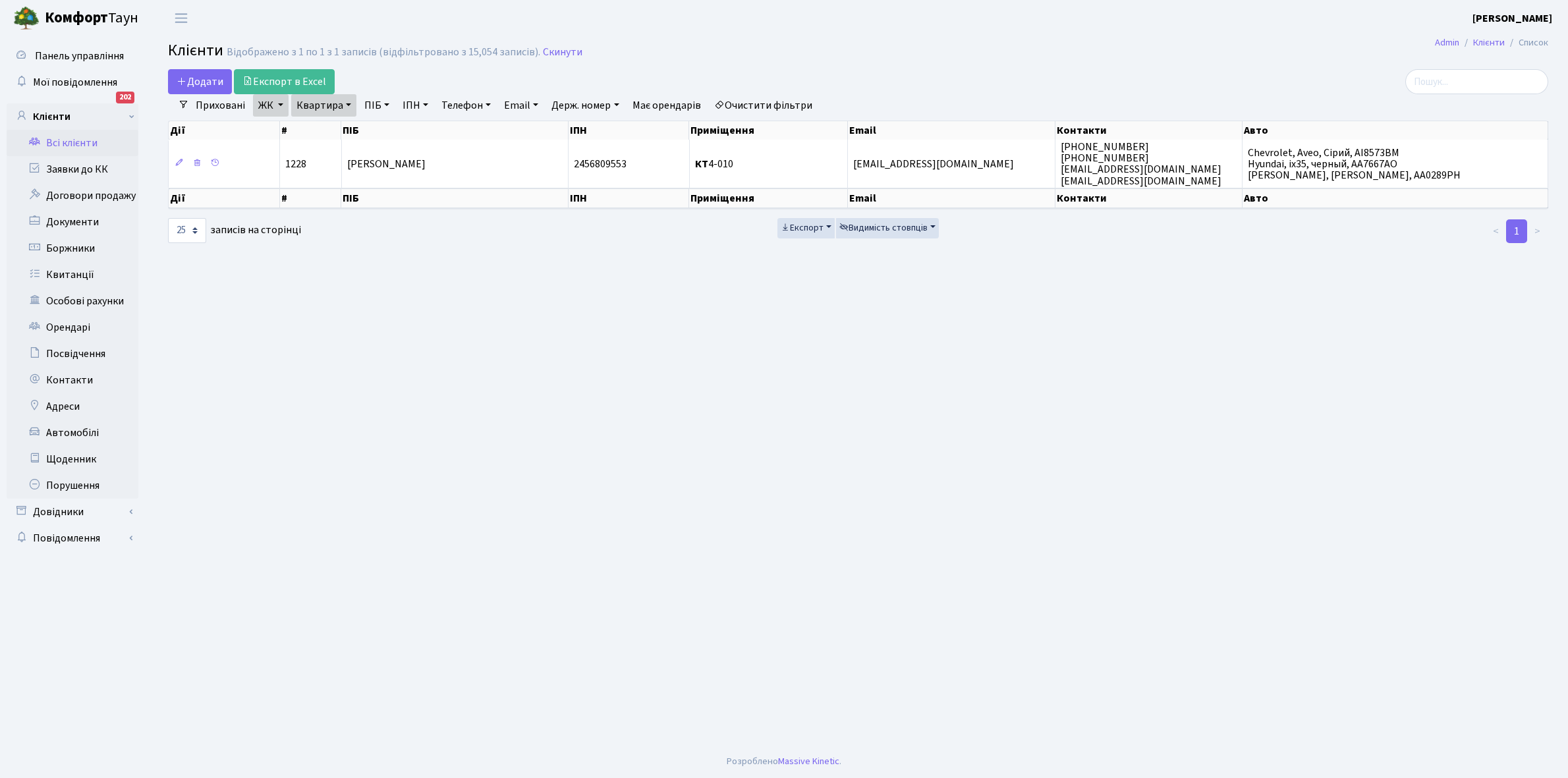
click at [346, 103] on link "Квартира" at bounding box center [324, 105] width 65 height 23
click at [337, 128] on input "4-010" at bounding box center [330, 131] width 77 height 25
type input "4"
click at [86, 450] on link "Щоденник" at bounding box center [72, 460] width 132 height 27
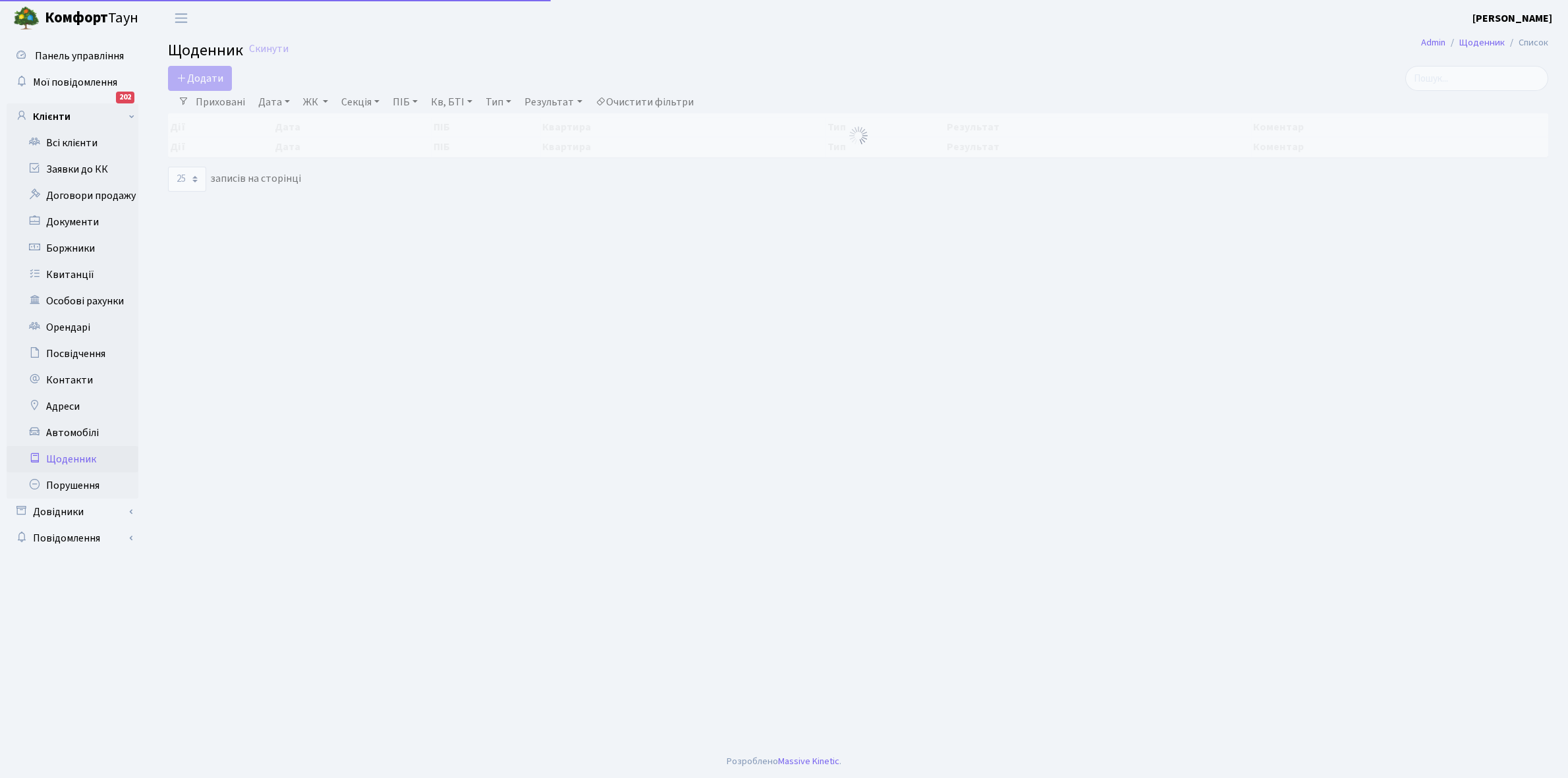
select select "25"
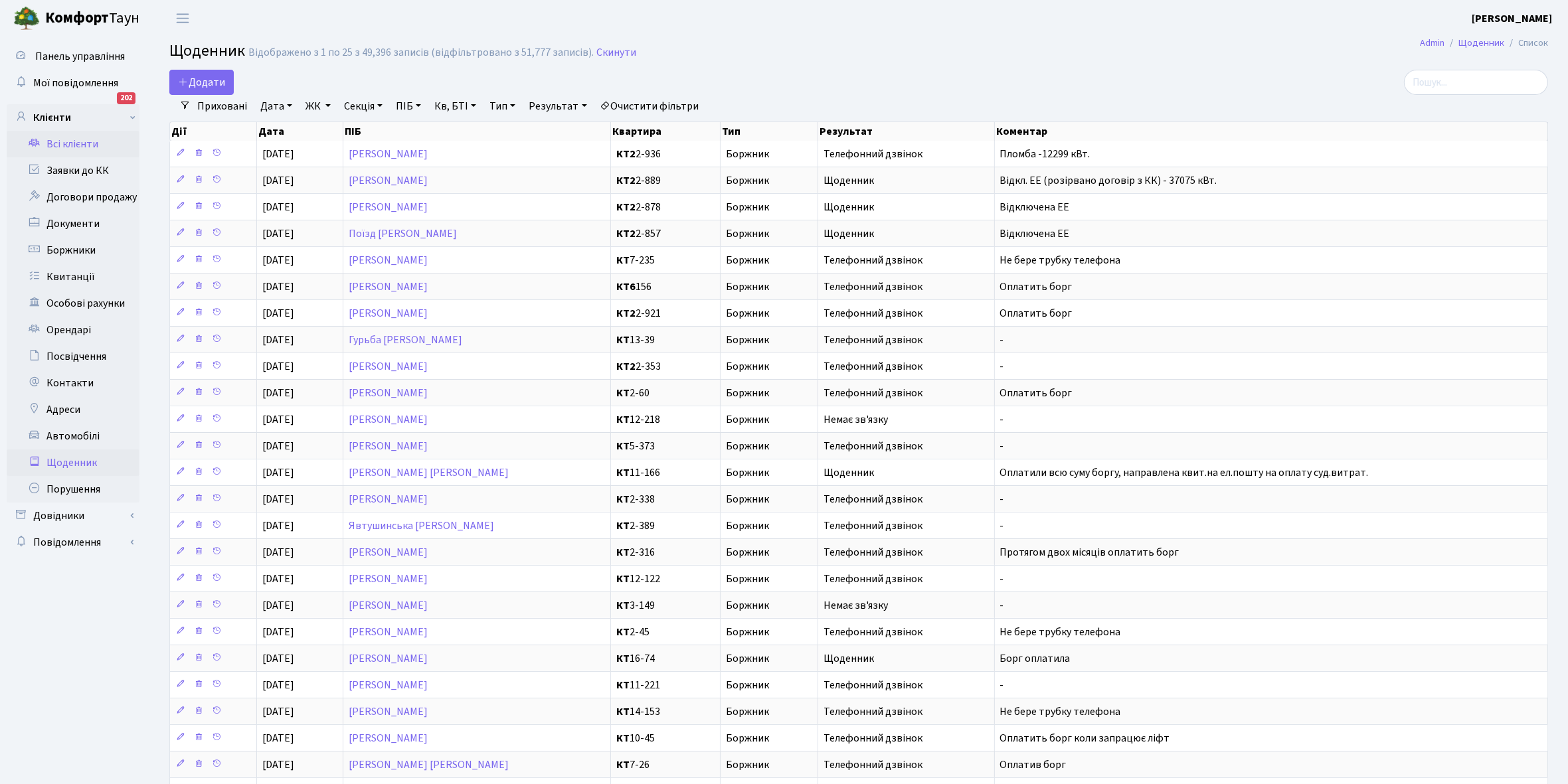
click at [76, 139] on link "Всі клієнти" at bounding box center [73, 144] width 133 height 27
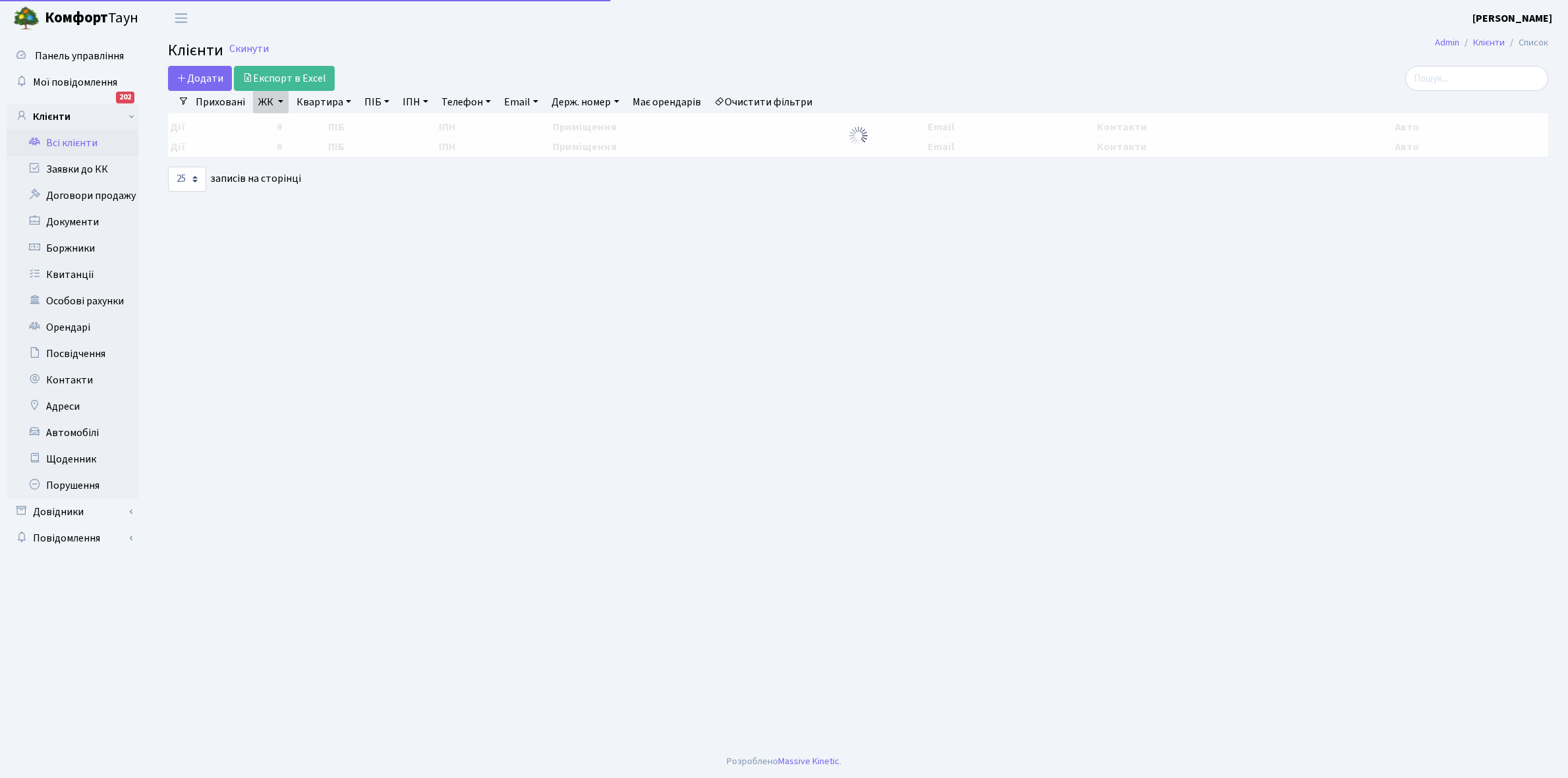
select select "25"
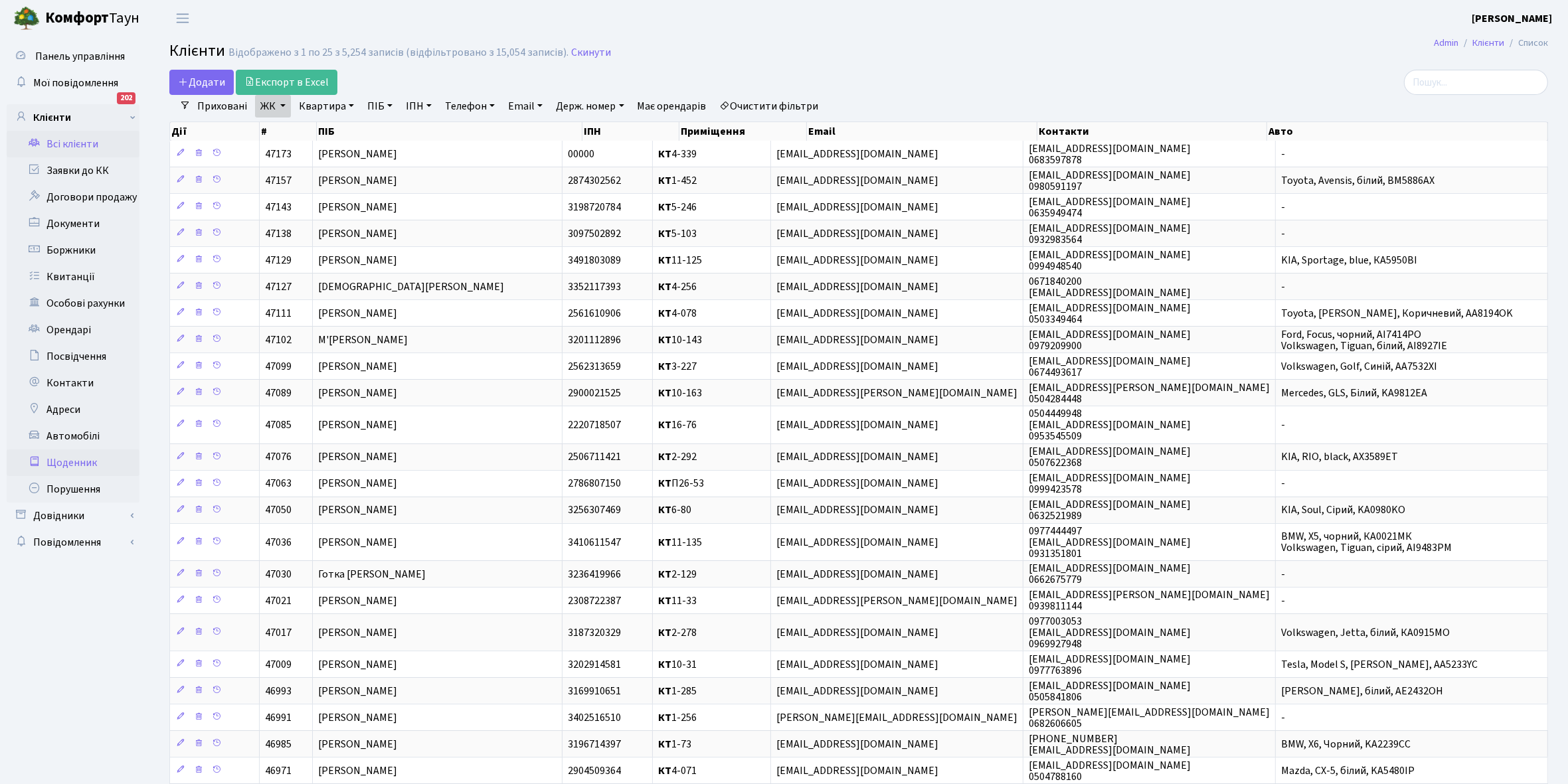
click at [71, 459] on link "Щоденник" at bounding box center [73, 463] width 133 height 27
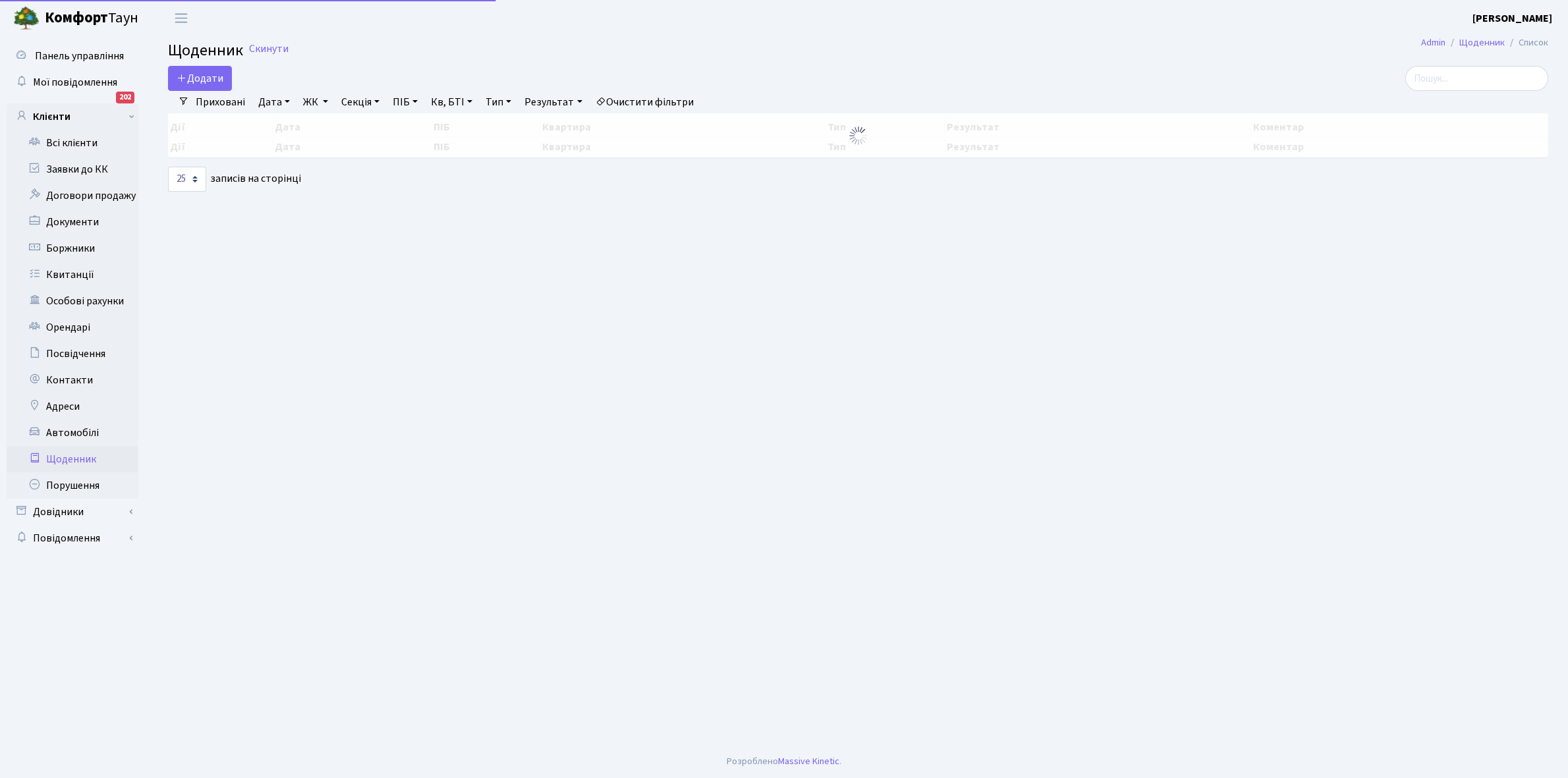
select select "25"
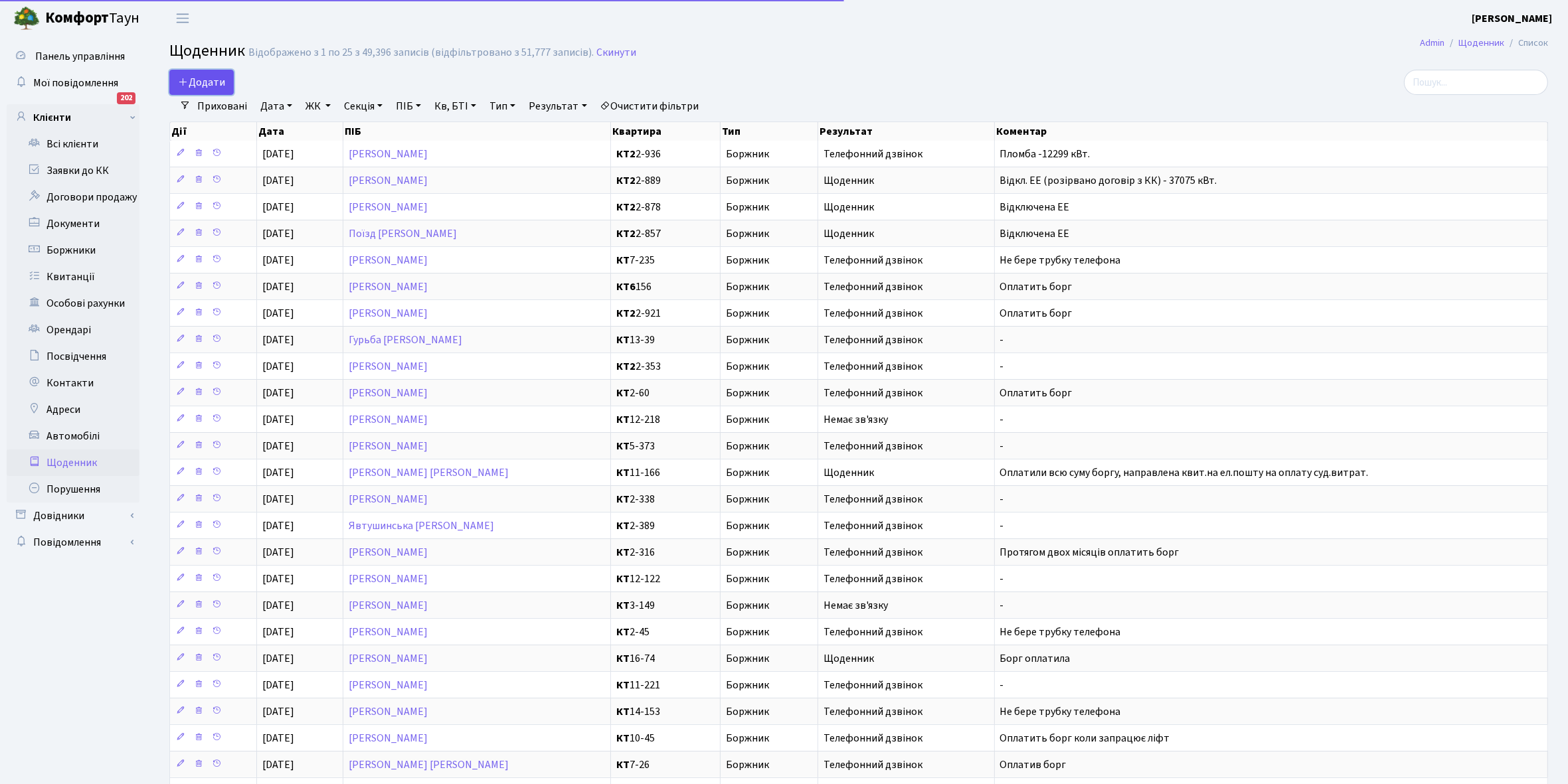
click at [218, 77] on span "Додати" at bounding box center [202, 82] width 48 height 14
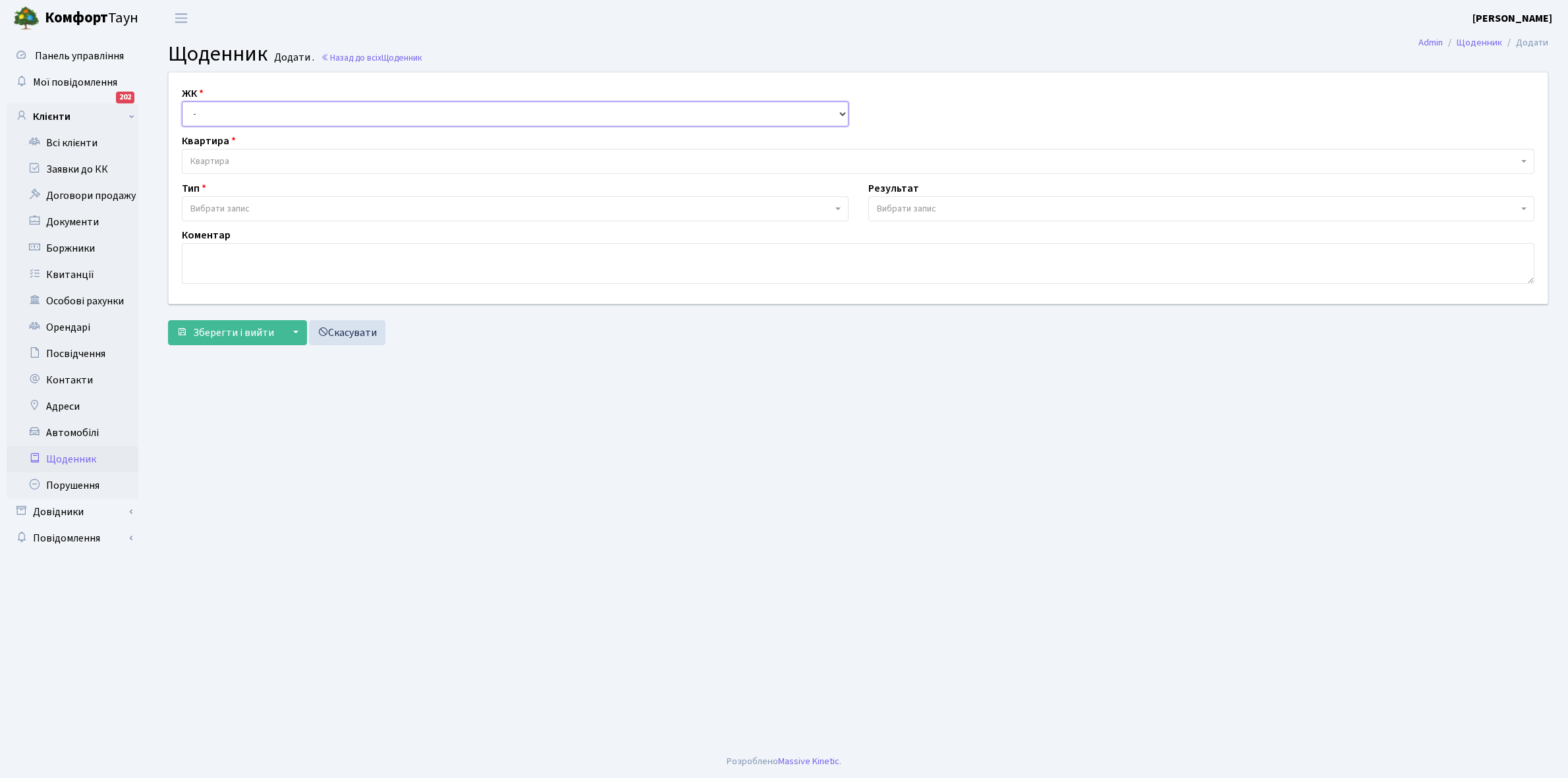
drag, startPoint x: 0, startPoint y: 0, endPoint x: 201, endPoint y: 102, distance: 225.4
click at [201, 102] on select "- КТ, вул. Регенераторна, 4 КТ2, просп. Соборності, 17 КТ3, вул. Березнева, 16 …" at bounding box center [515, 114] width 666 height 25
select select "295"
click at [182, 101] on select "- КТ, вул. Регенераторна, 4 КТ2, просп. Соборності, 17 КТ3, вул. Березнева, 16 …" at bounding box center [515, 114] width 666 height 25
select select
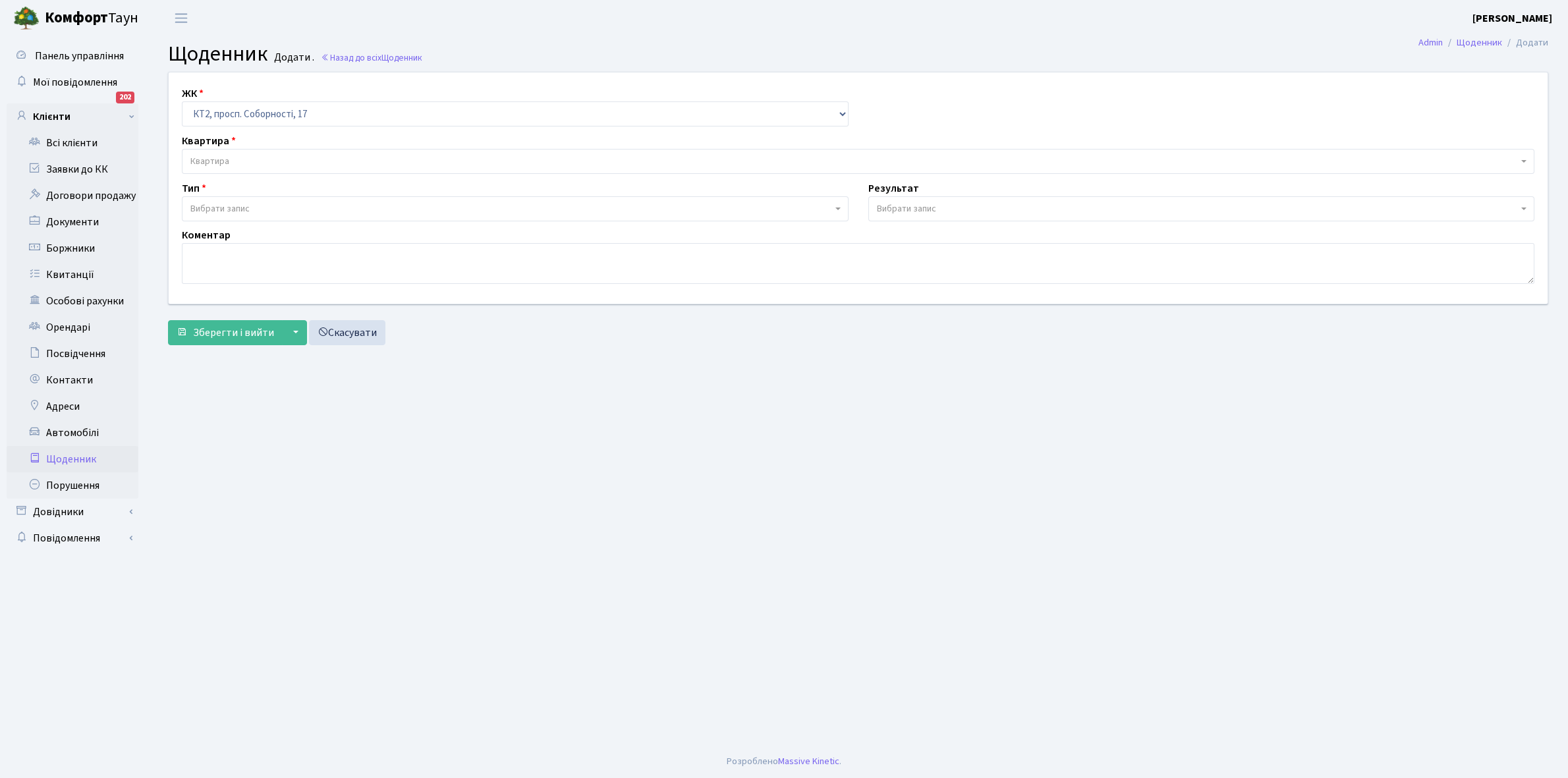
click at [238, 160] on span "Квартира" at bounding box center [854, 161] width 1327 height 13
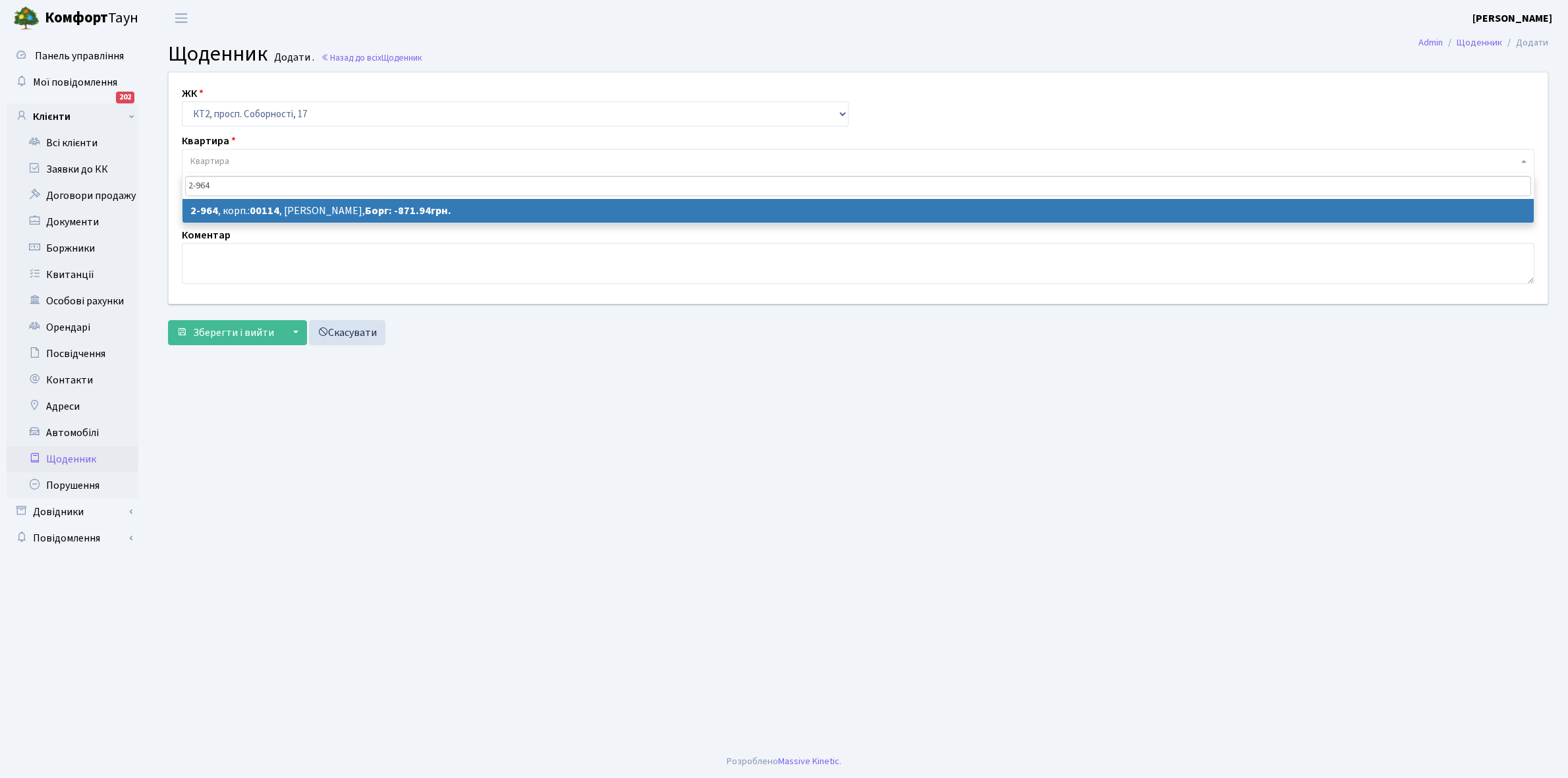
type input "2-964"
select select "16016"
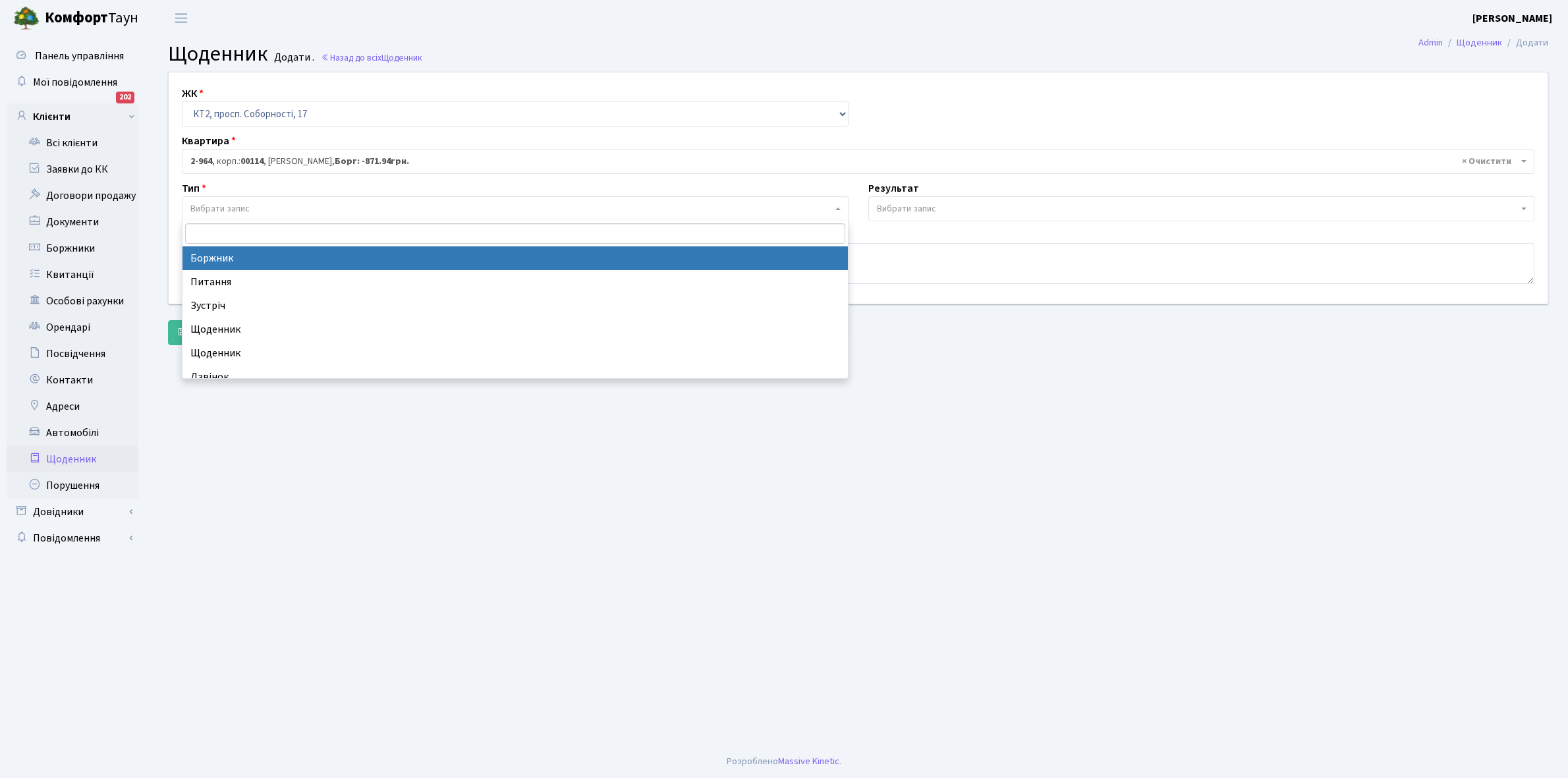
click at [285, 199] on span "Вибрати запис" at bounding box center [515, 209] width 666 height 25
select select "189"
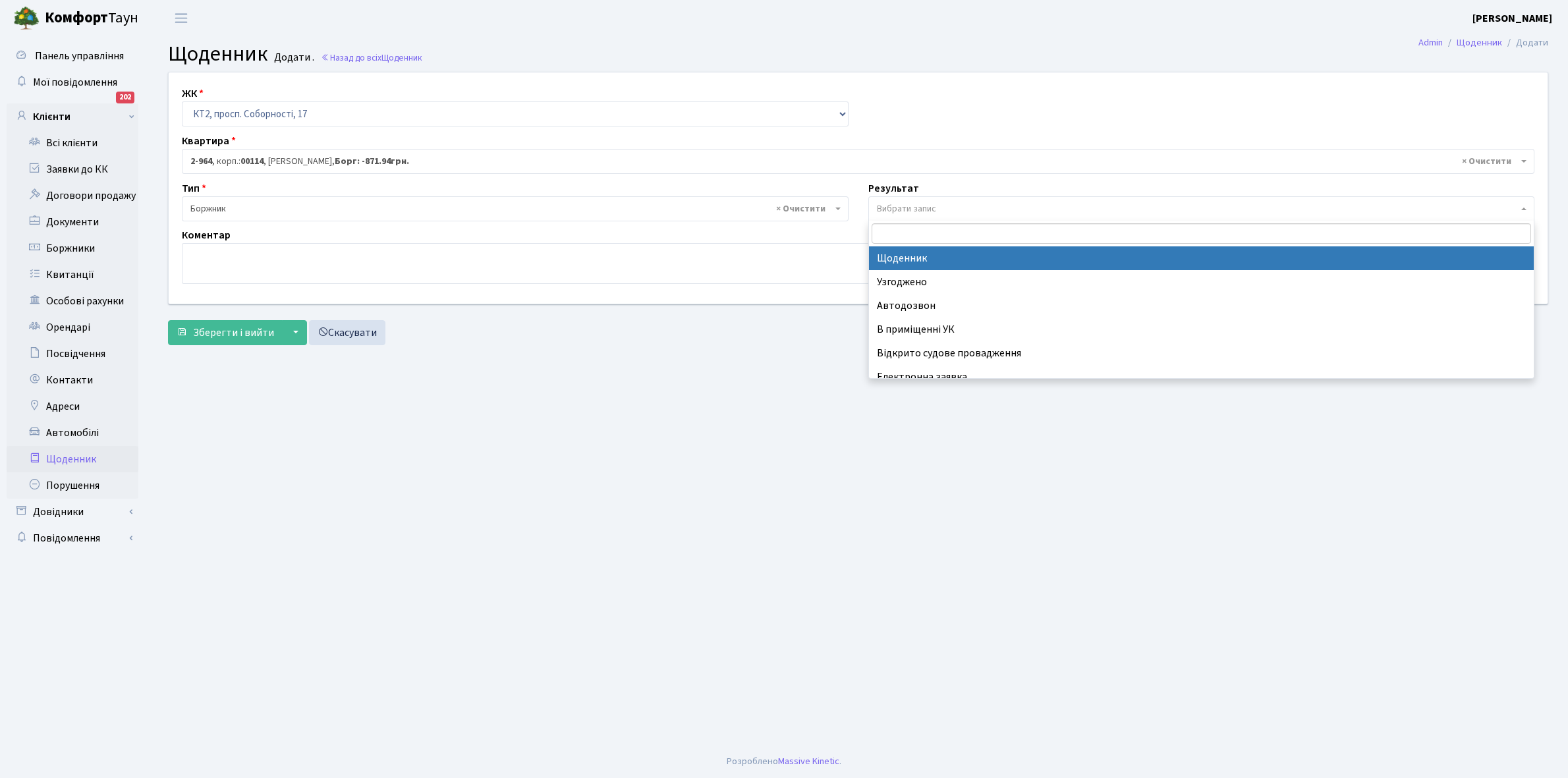
click at [968, 199] on span "Вибрати запис" at bounding box center [1202, 209] width 666 height 25
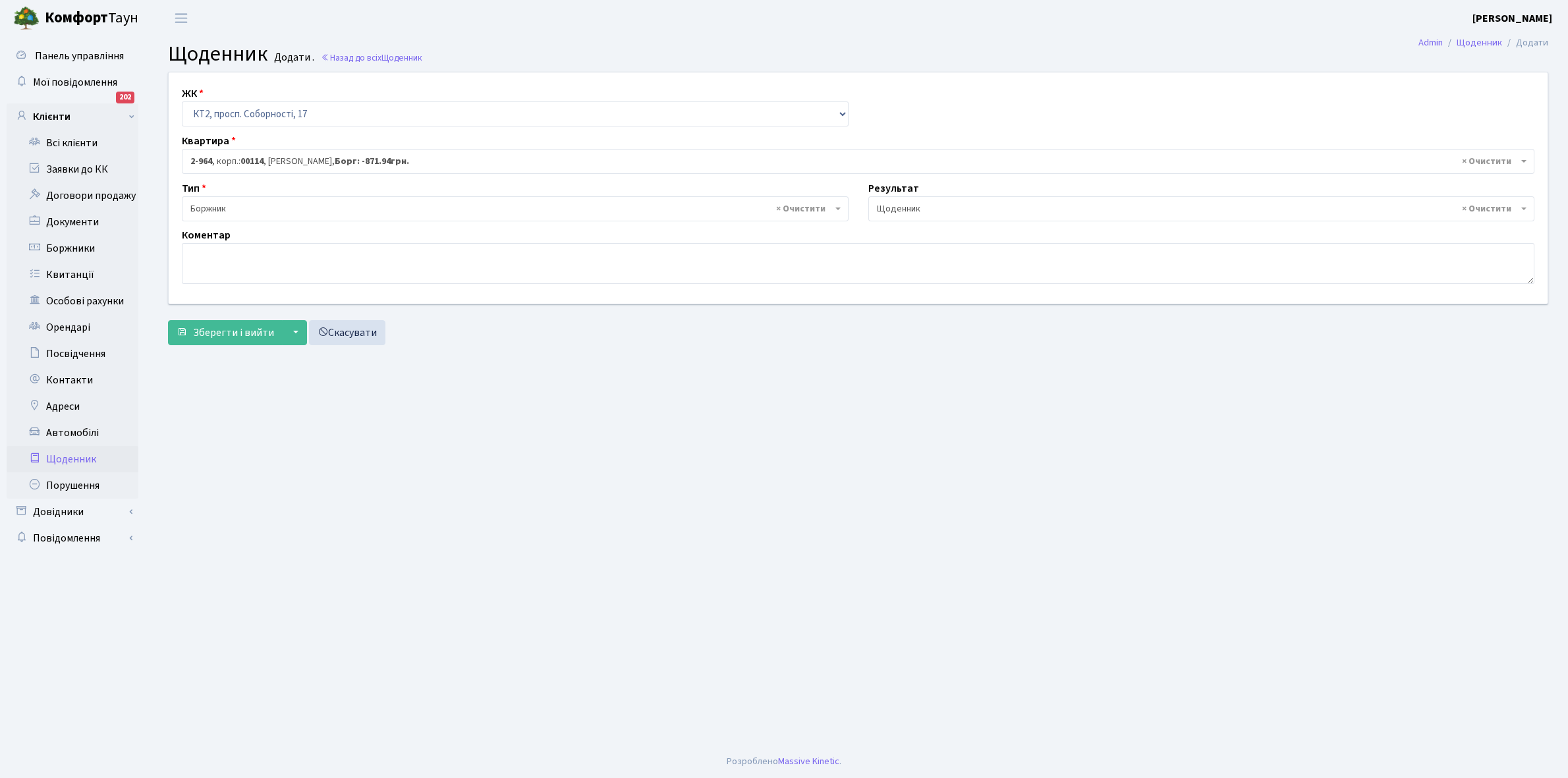
select select "14"
click at [204, 262] on textarea at bounding box center [857, 263] width 1353 height 41
paste textarea "1wakeupmrgreen@gmail.com"
type textarea "1"
click at [70, 452] on link "Щоденник" at bounding box center [72, 460] width 132 height 27
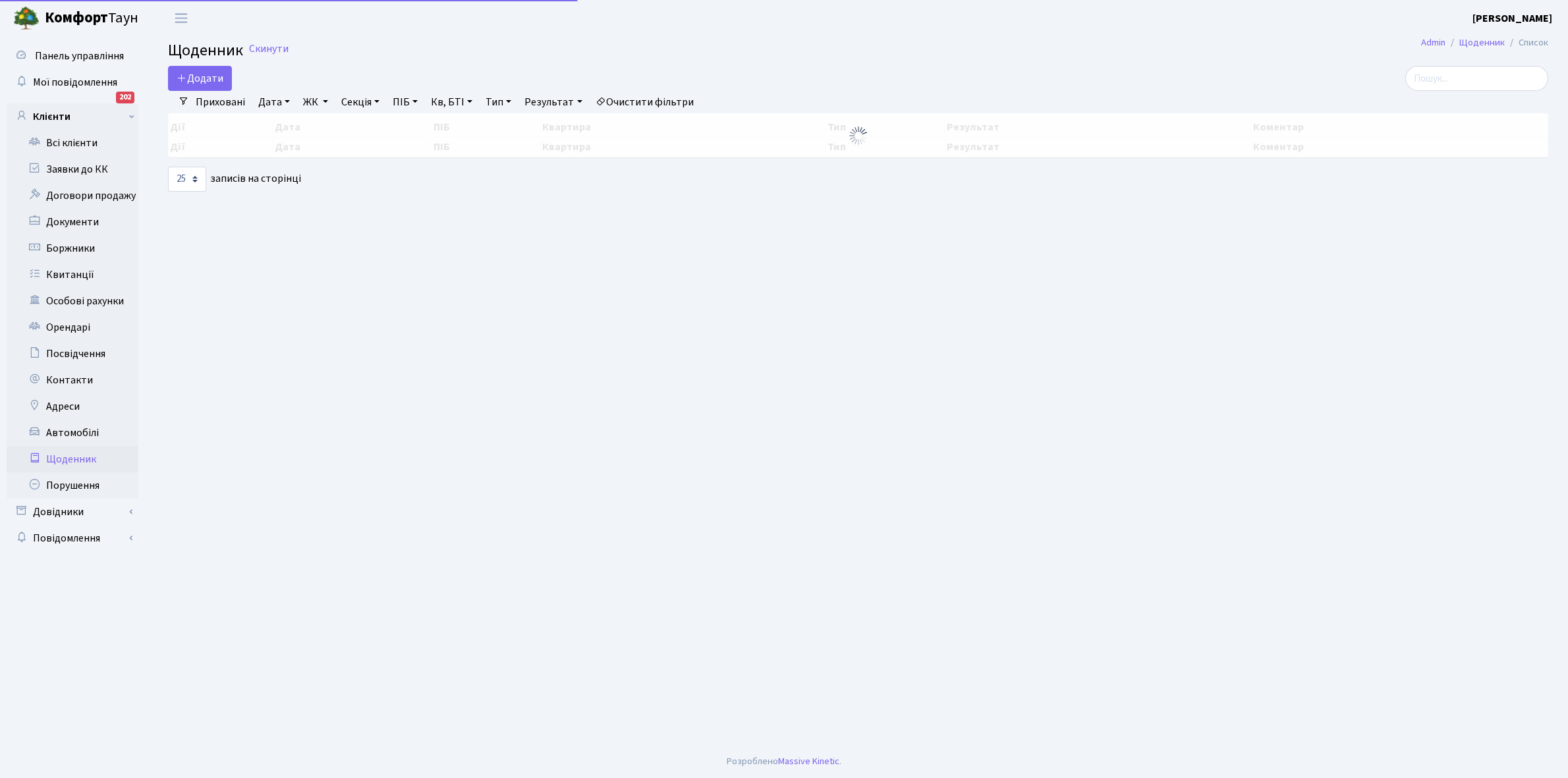
select select "25"
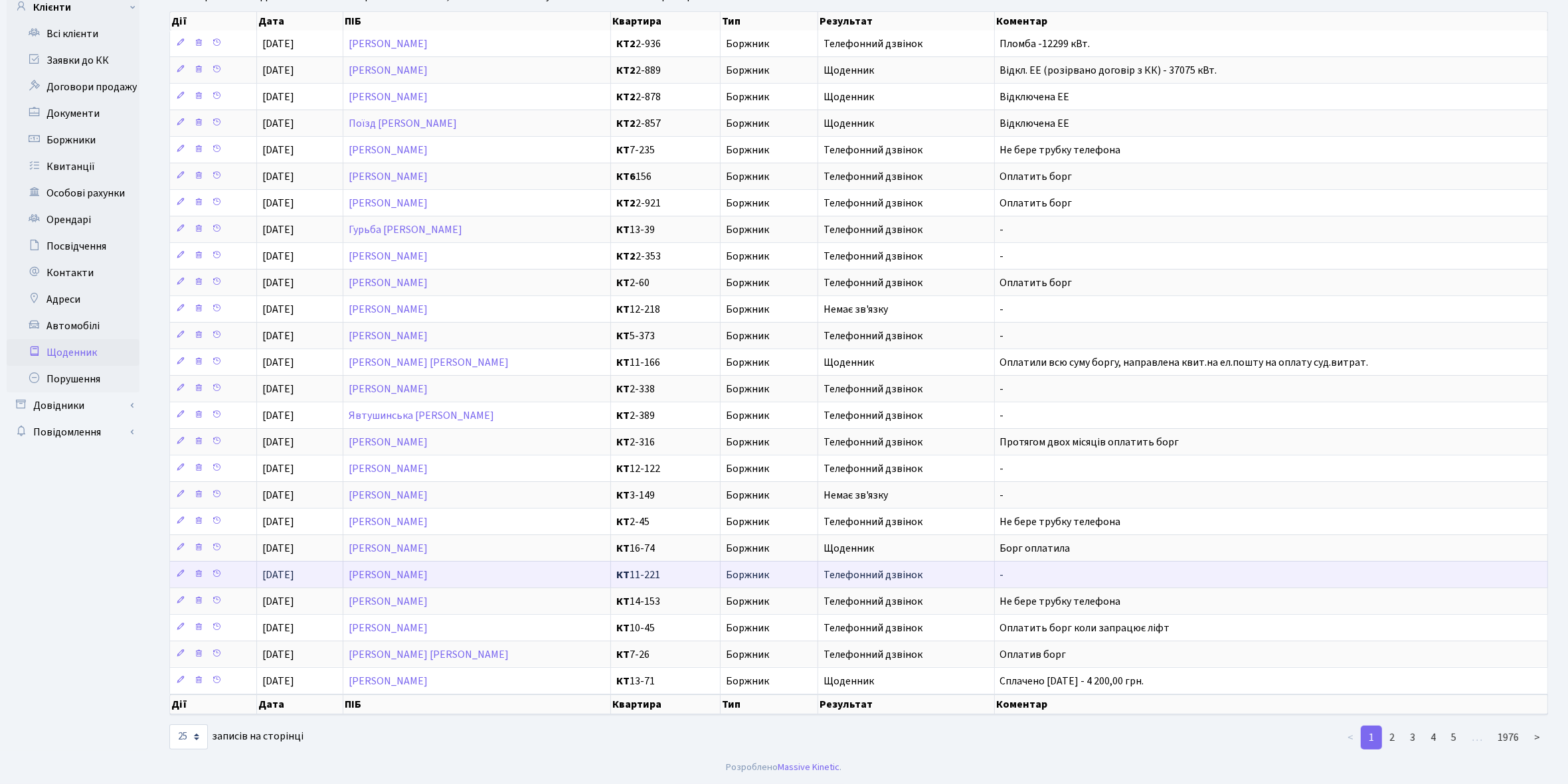
scroll to position [123, 0]
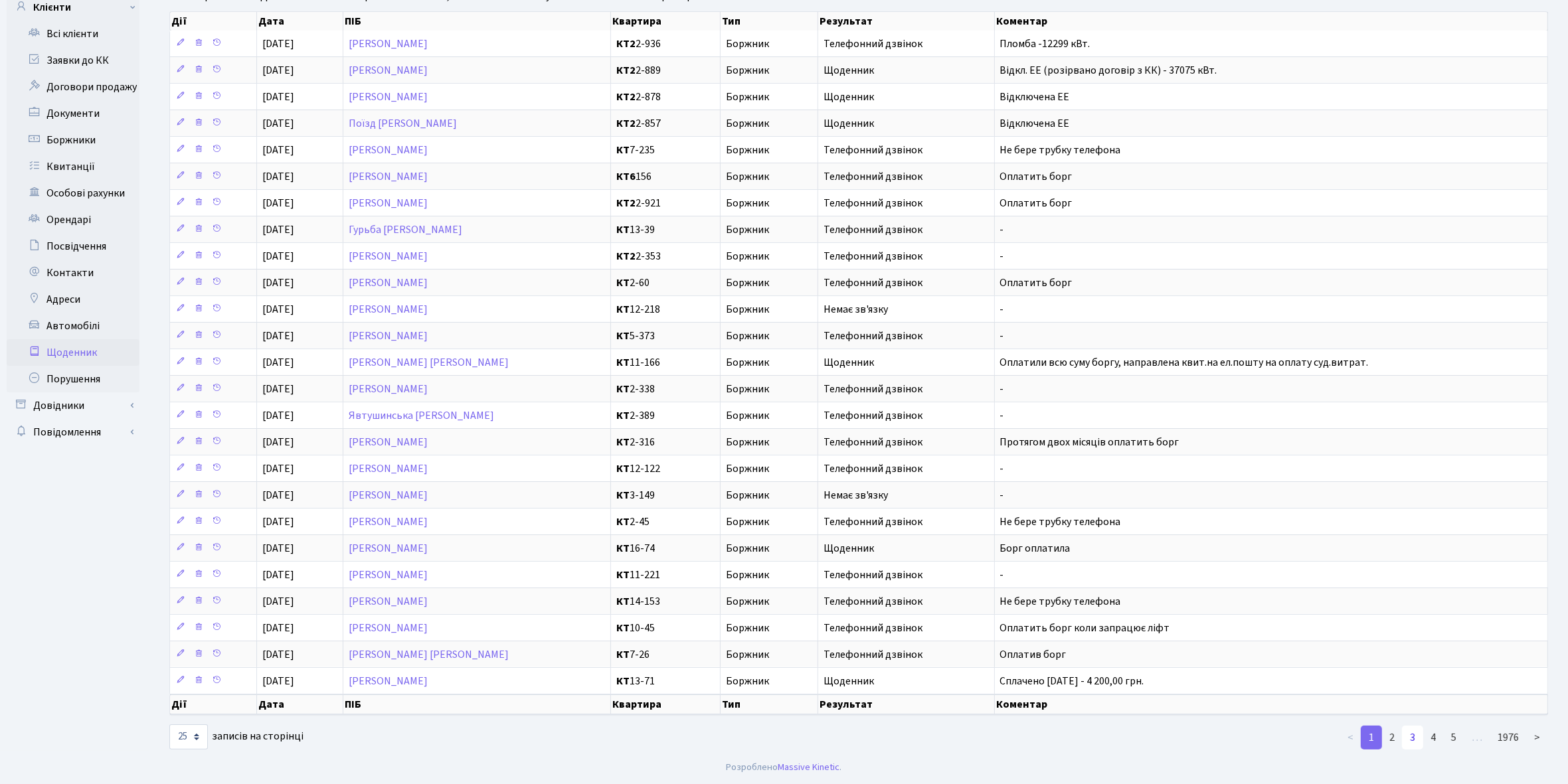
click at [1412, 734] on link "3" at bounding box center [1413, 737] width 21 height 24
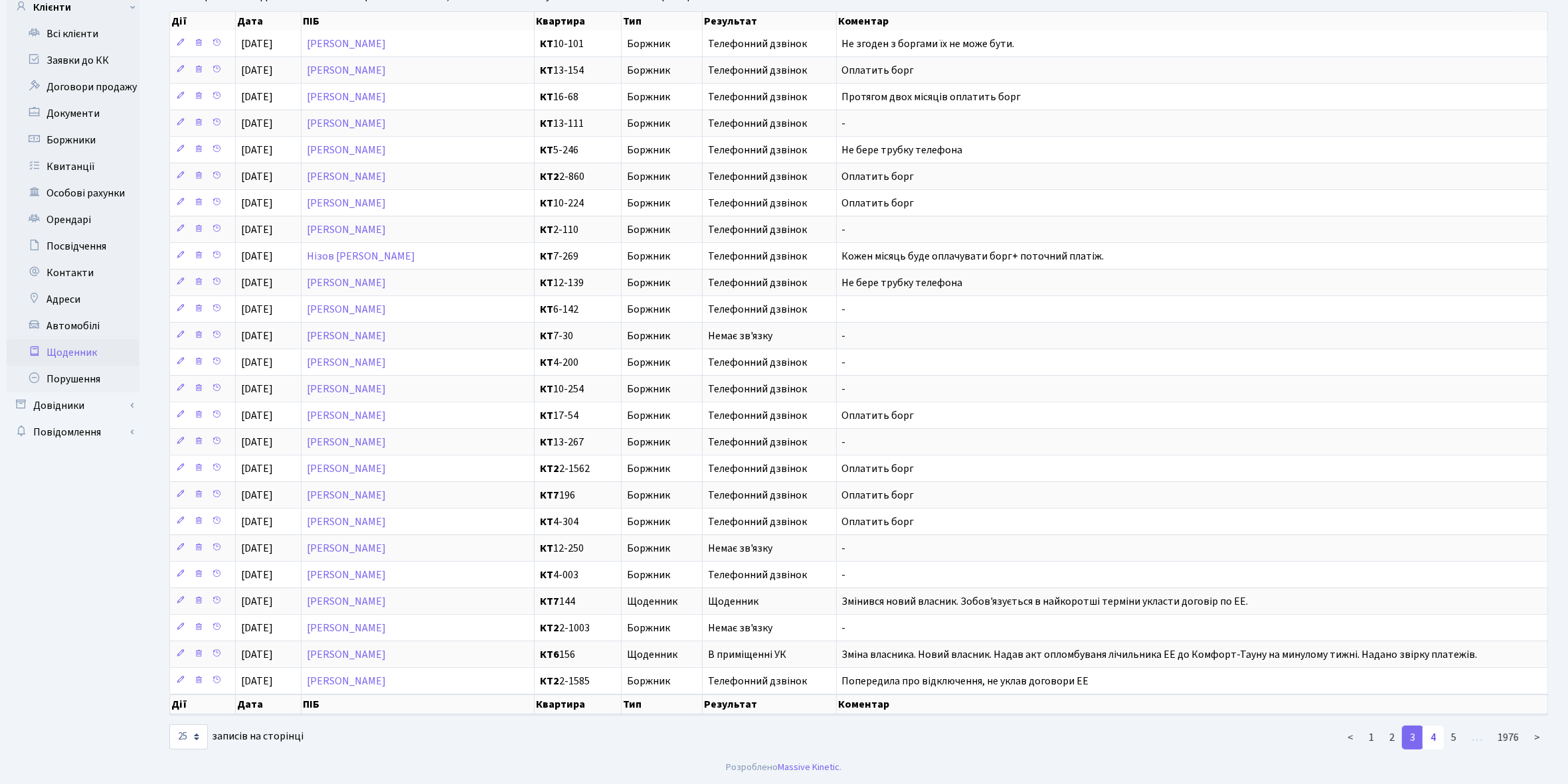
click at [1433, 736] on link "4" at bounding box center [1433, 737] width 21 height 24
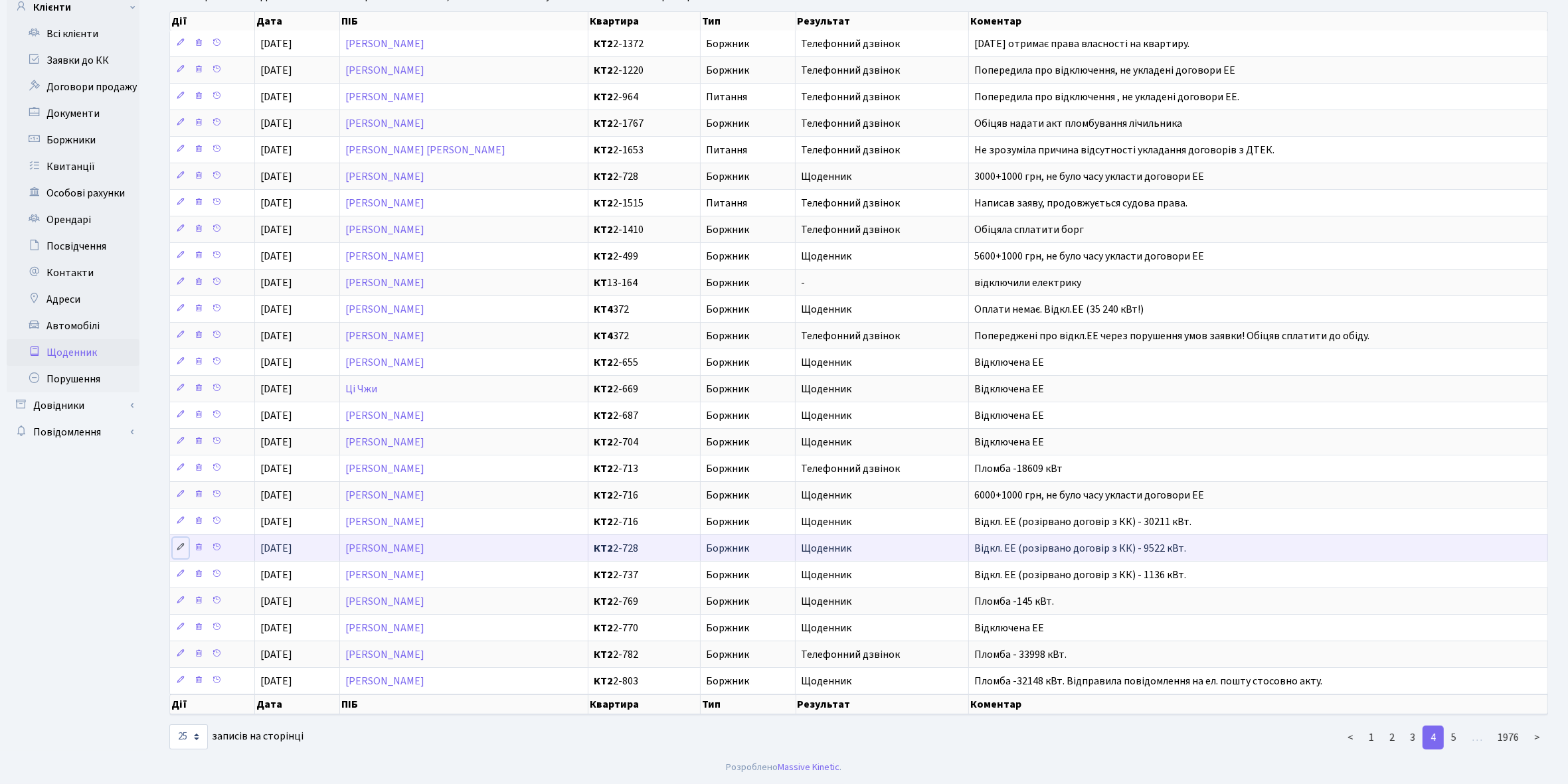
click at [180, 543] on icon at bounding box center [181, 547] width 10 height 10
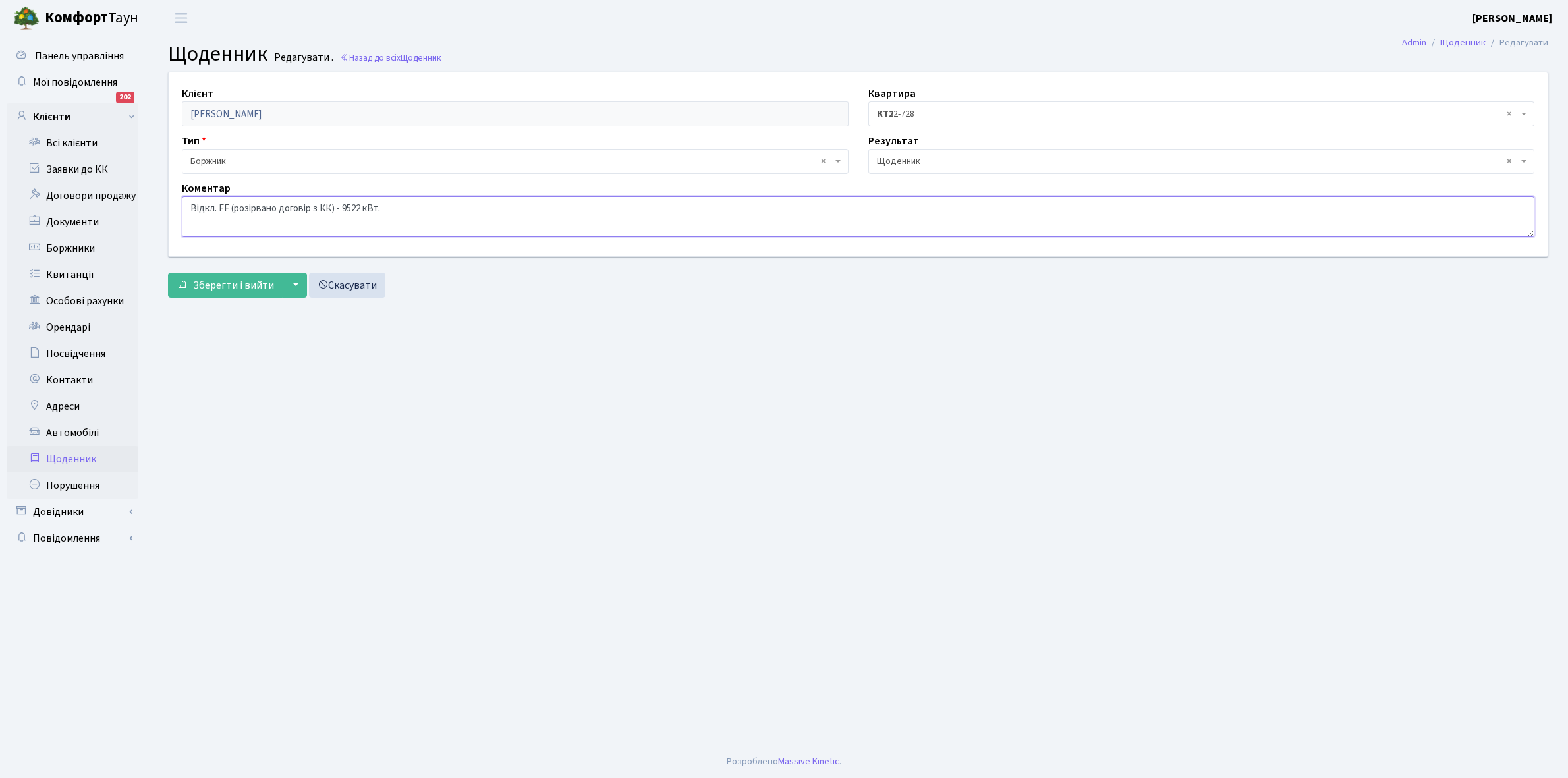
drag, startPoint x: 185, startPoint y: 206, endPoint x: 451, endPoint y: 242, distance: 268.4
click at [451, 242] on div "Клієнт [PERSON_NAME] Квартира - <b>КТ2</b>&nbsp;&nbsp;&nbsp;2-728 × КТ2 2-728 Т…" at bounding box center [858, 164] width 1399 height 184
click at [68, 458] on link "Щоденник" at bounding box center [72, 460] width 132 height 27
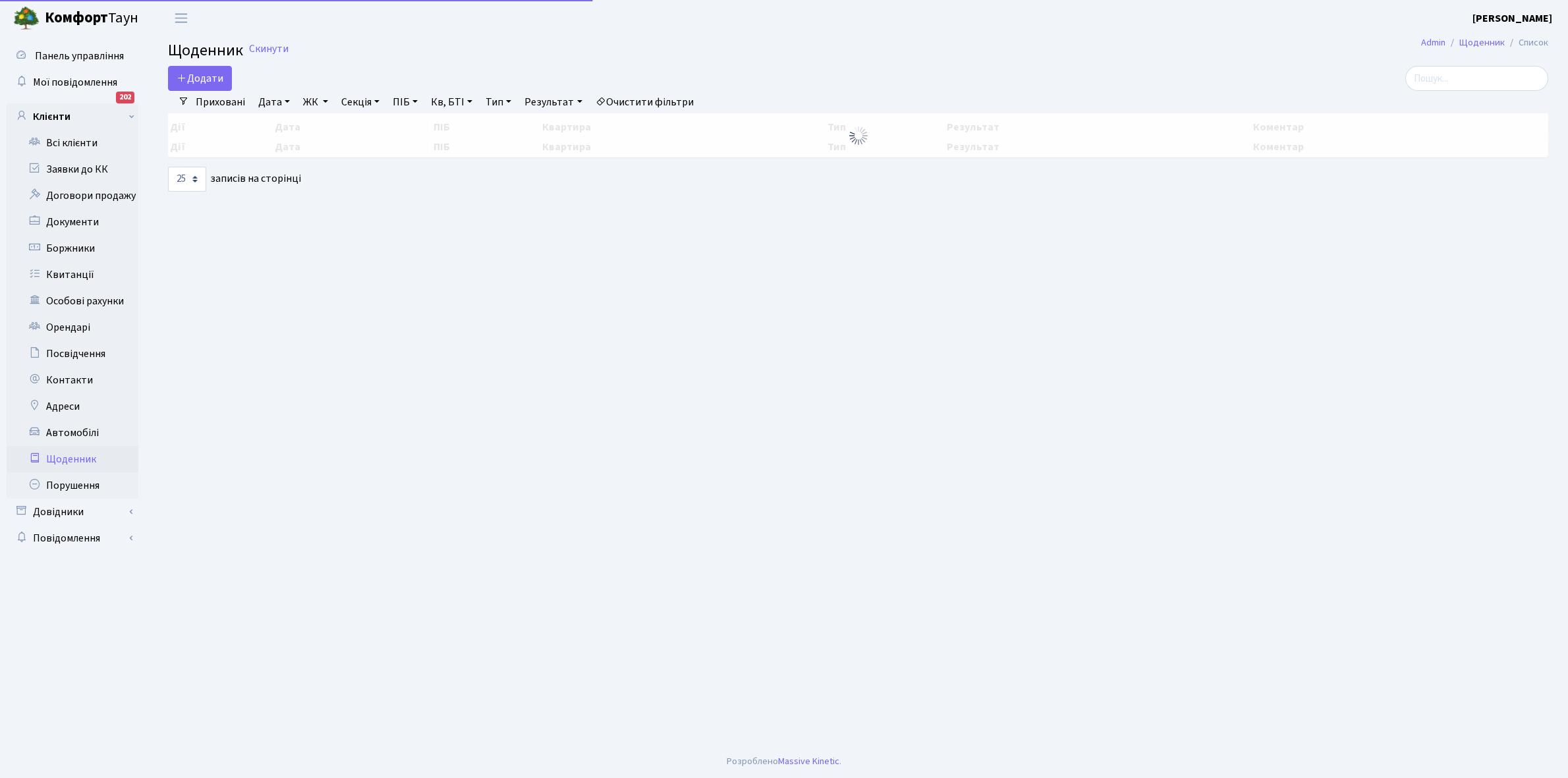
select select "25"
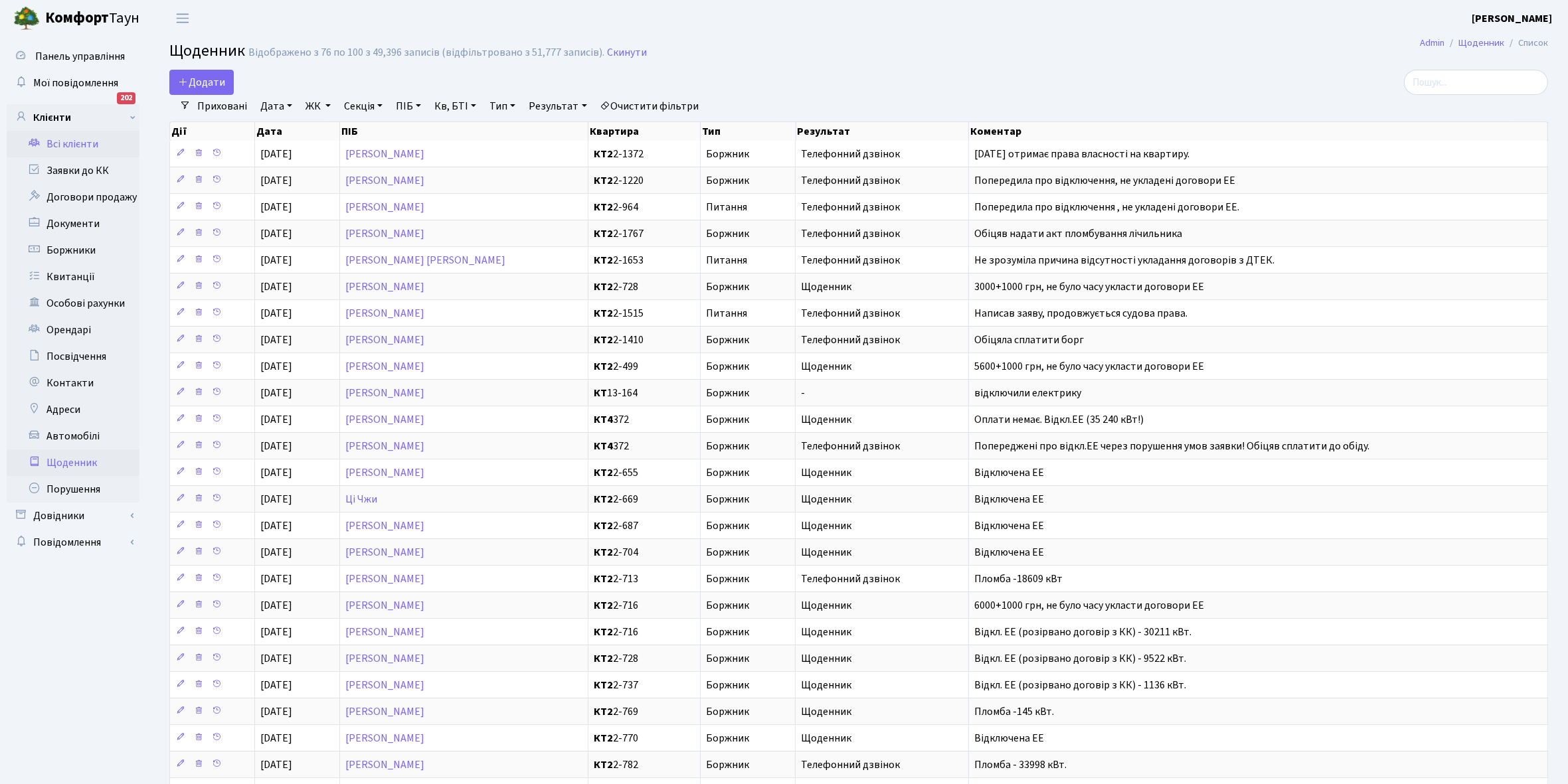
click at [81, 144] on link "Всі клієнти" at bounding box center [73, 144] width 133 height 27
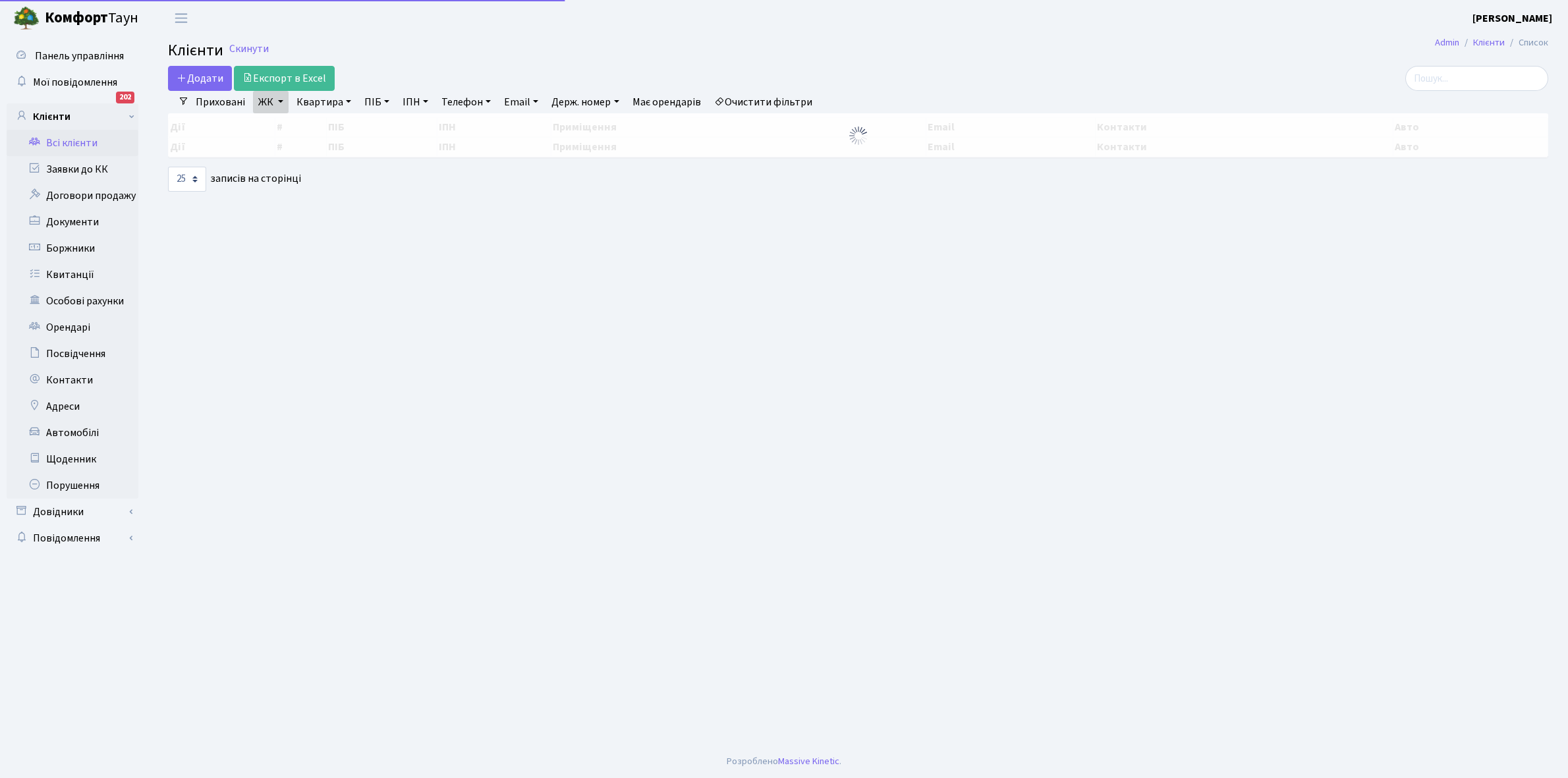
select select "25"
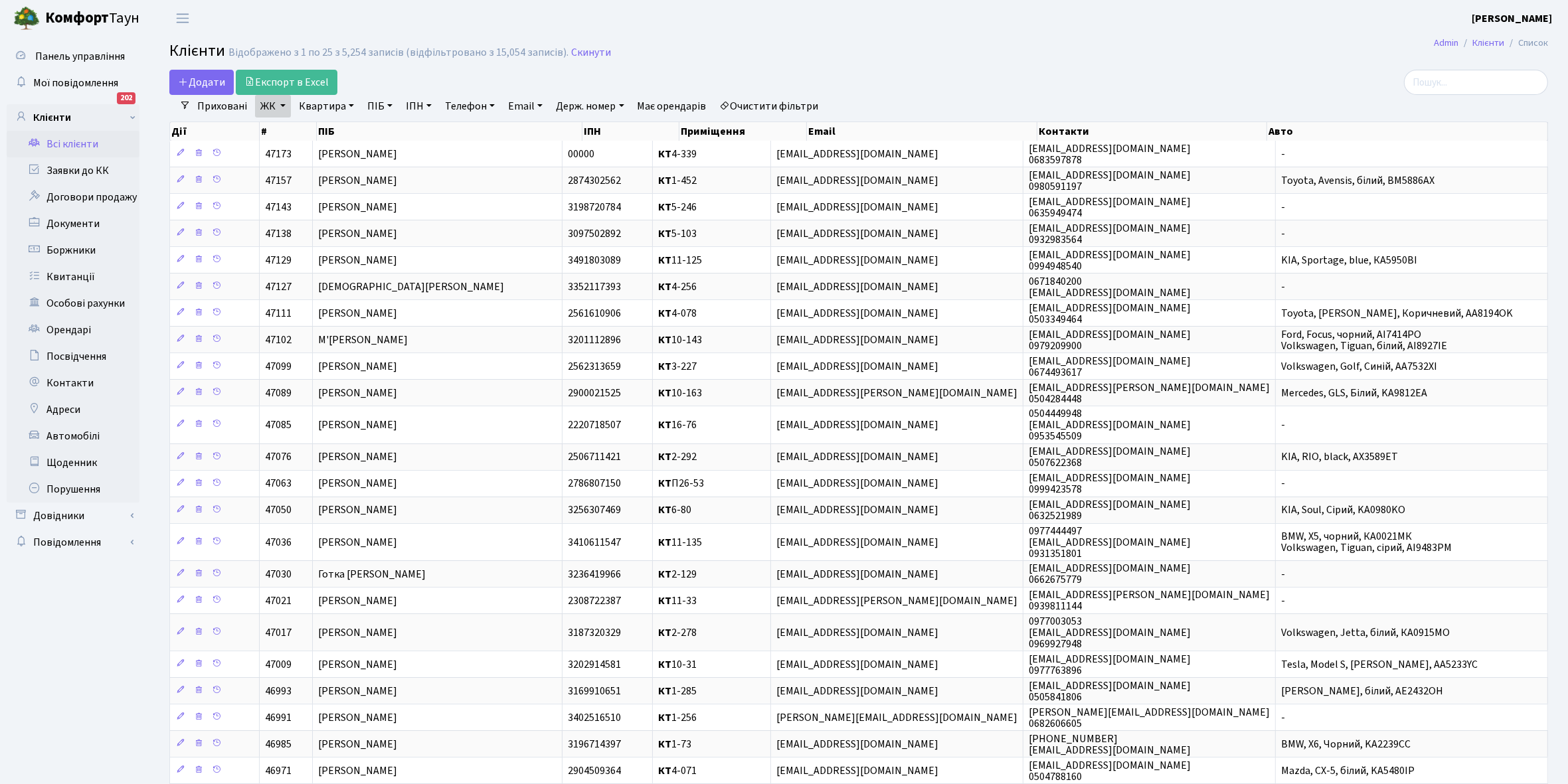
click at [283, 104] on link "ЖК" at bounding box center [273, 106] width 36 height 23
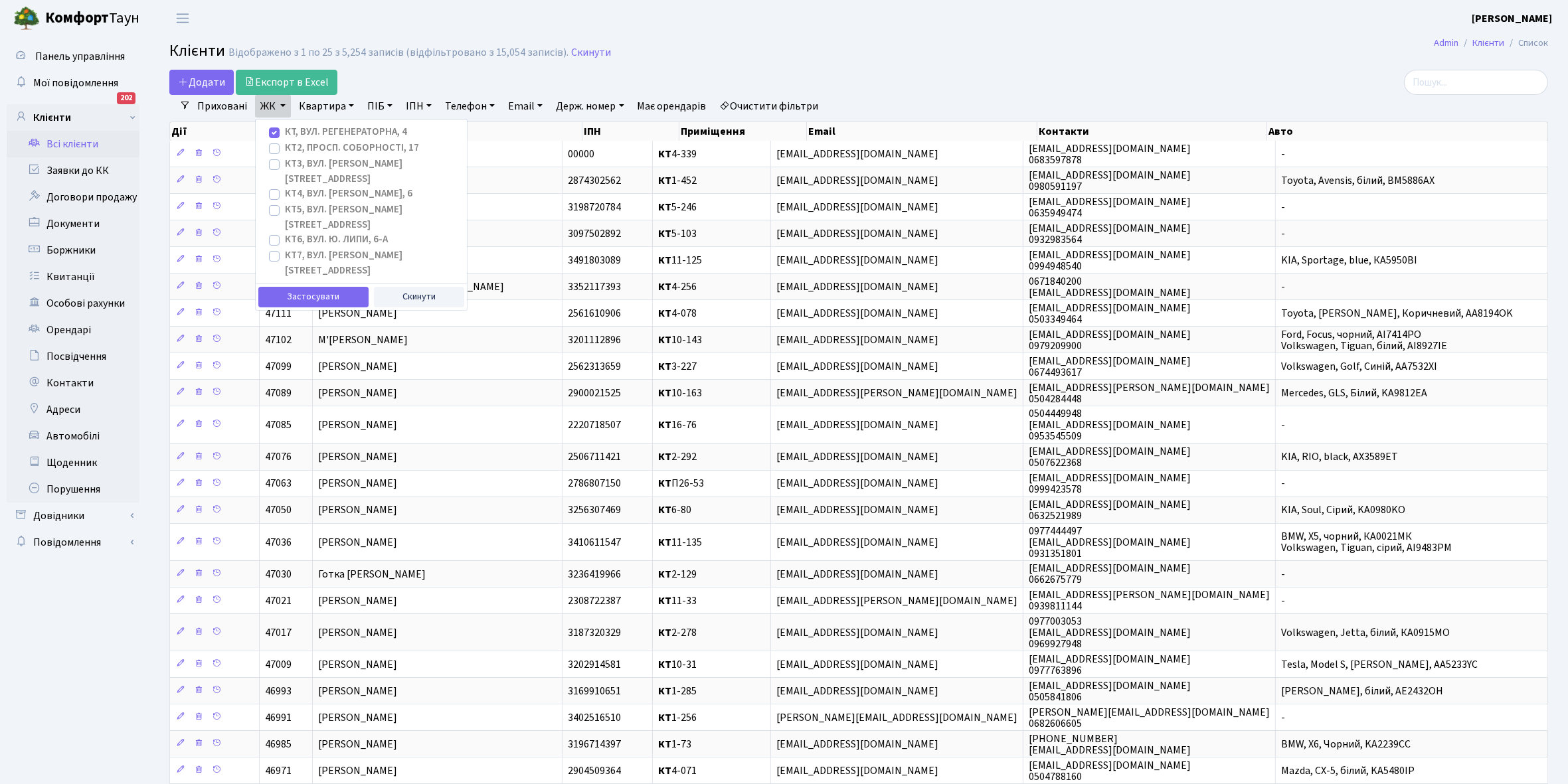
click at [460, 67] on main "Admin Клієнти Список Клієнти Відображено з 1 по 25 з 5,254 записів (відфільтров…" at bounding box center [859, 470] width 1419 height 869
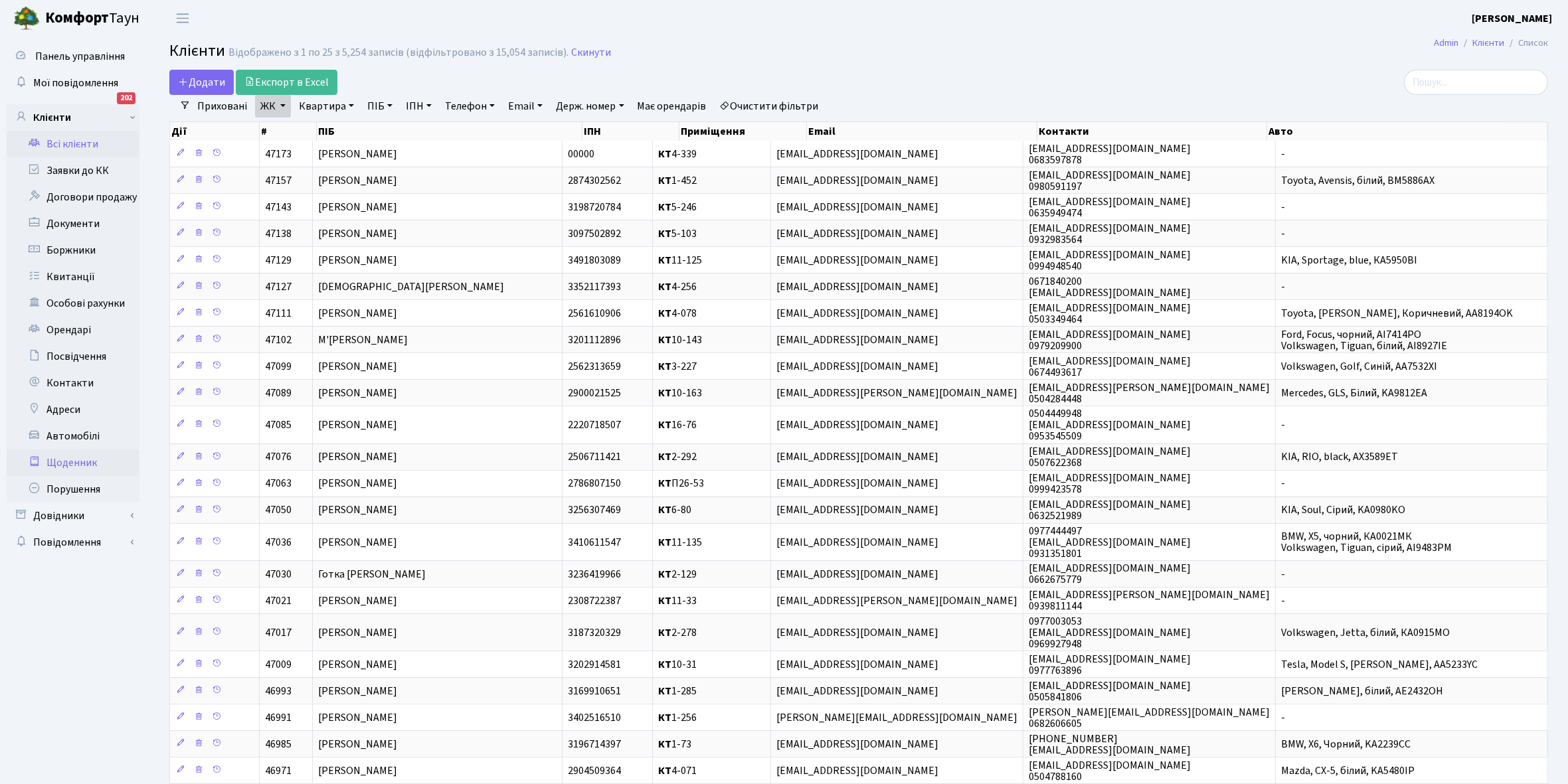
click at [72, 462] on link "Щоденник" at bounding box center [73, 463] width 133 height 27
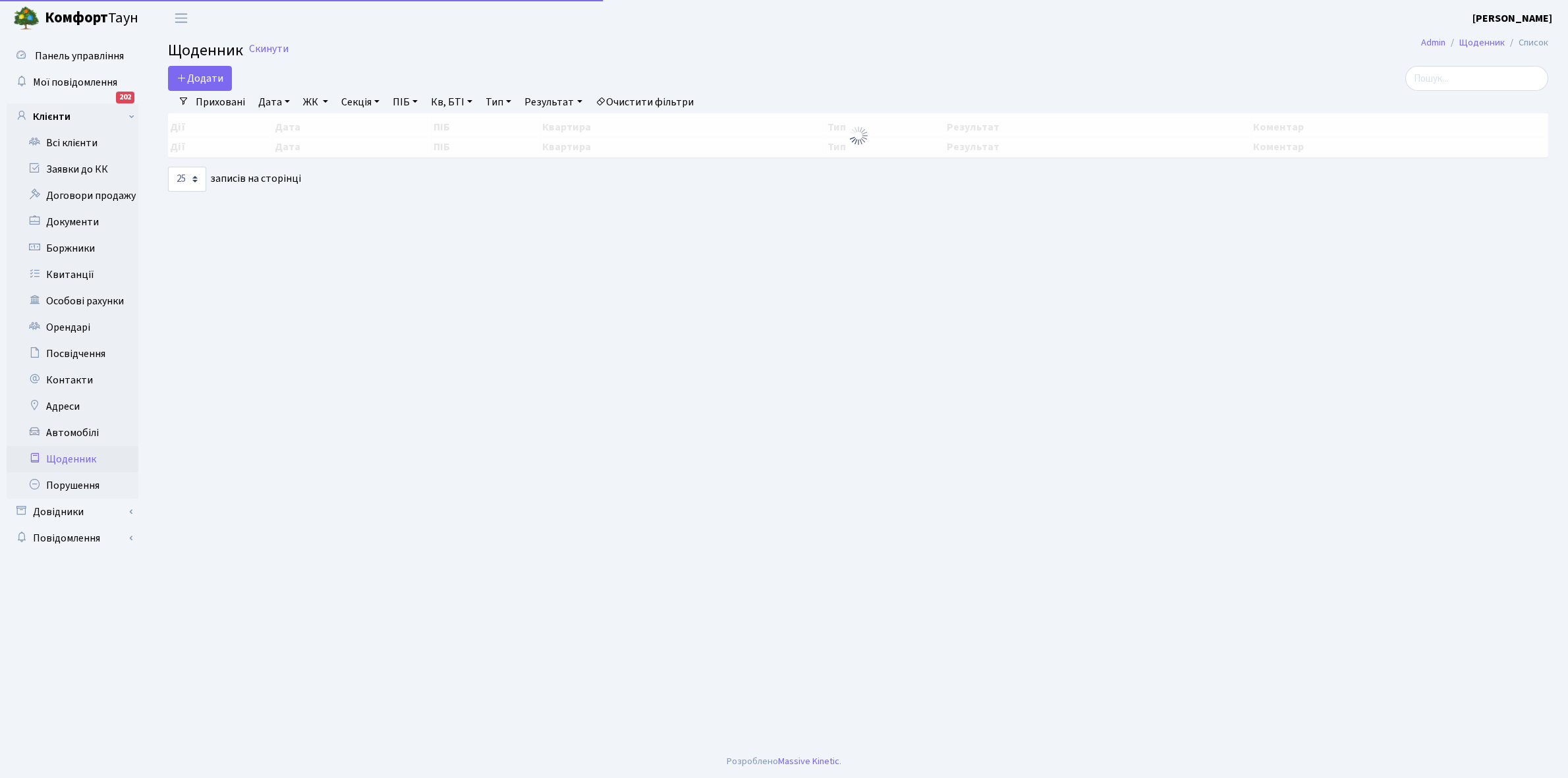
select select "25"
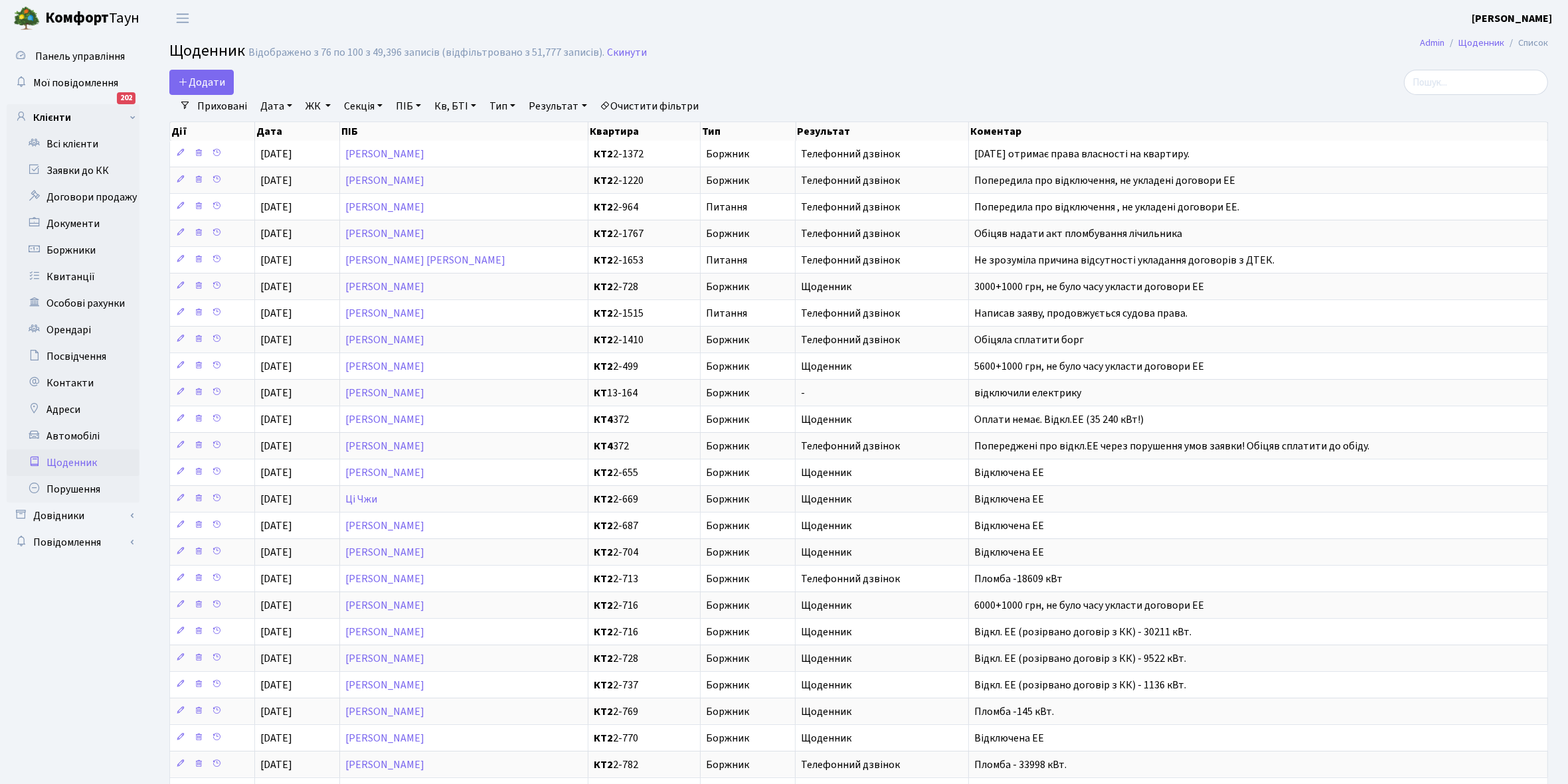
click at [221, 101] on link "Приховані" at bounding box center [222, 106] width 60 height 23
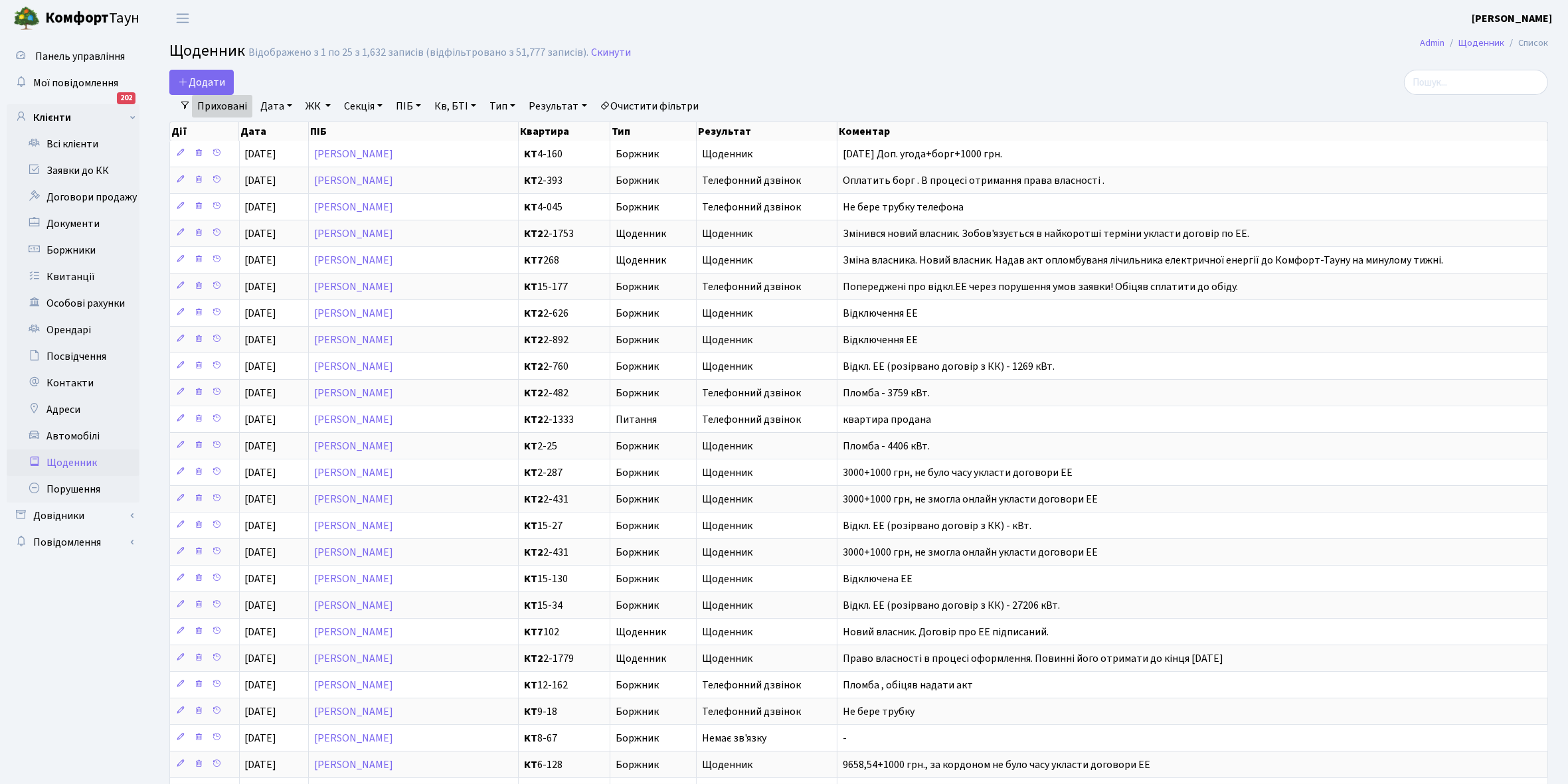
click at [221, 101] on link "Приховані" at bounding box center [222, 106] width 60 height 23
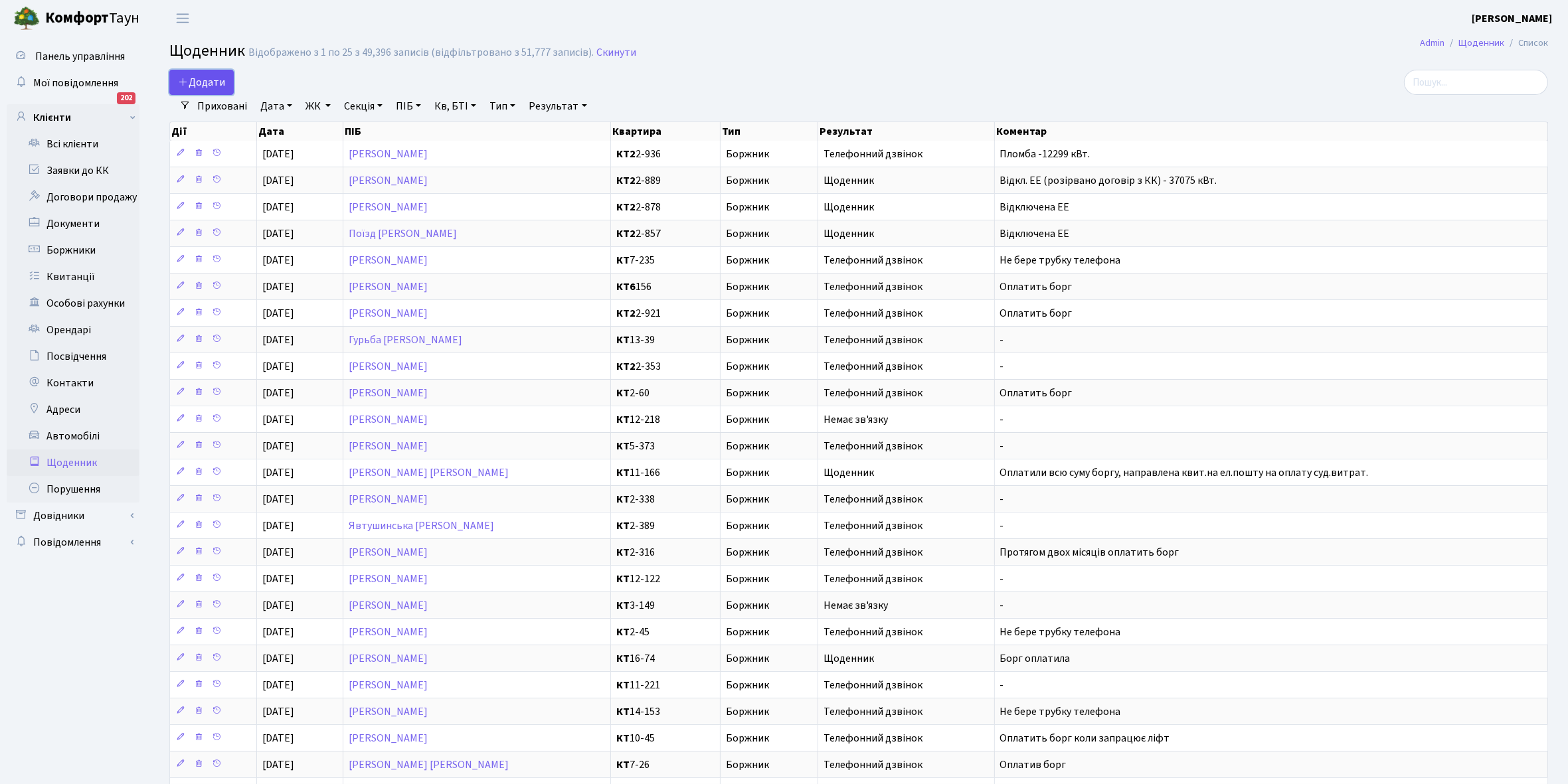
click at [209, 80] on span "Додати" at bounding box center [202, 82] width 48 height 14
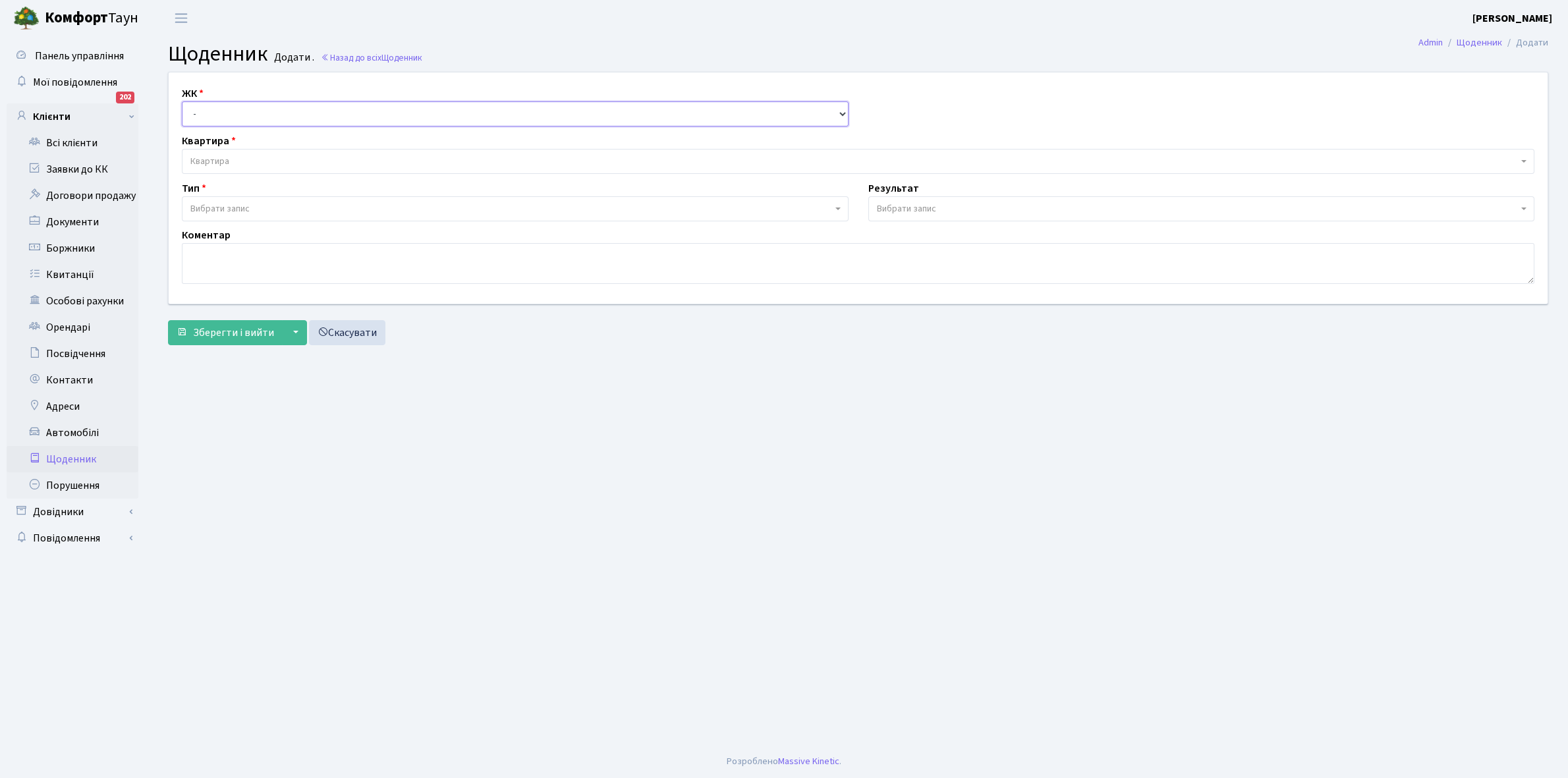
drag, startPoint x: 0, startPoint y: 0, endPoint x: 201, endPoint y: 111, distance: 229.6
click at [201, 111] on select "- КТ, вул. Регенераторна, 4 КТ2, просп. [STREET_ADDRESS] [STREET_ADDRESS] [PERS…" at bounding box center [515, 114] width 666 height 25
select select "295"
click at [182, 101] on select "- КТ, вул. Регенераторна, 4 КТ2, просп. [STREET_ADDRESS] [STREET_ADDRESS] [PERS…" at bounding box center [515, 114] width 666 height 25
select select
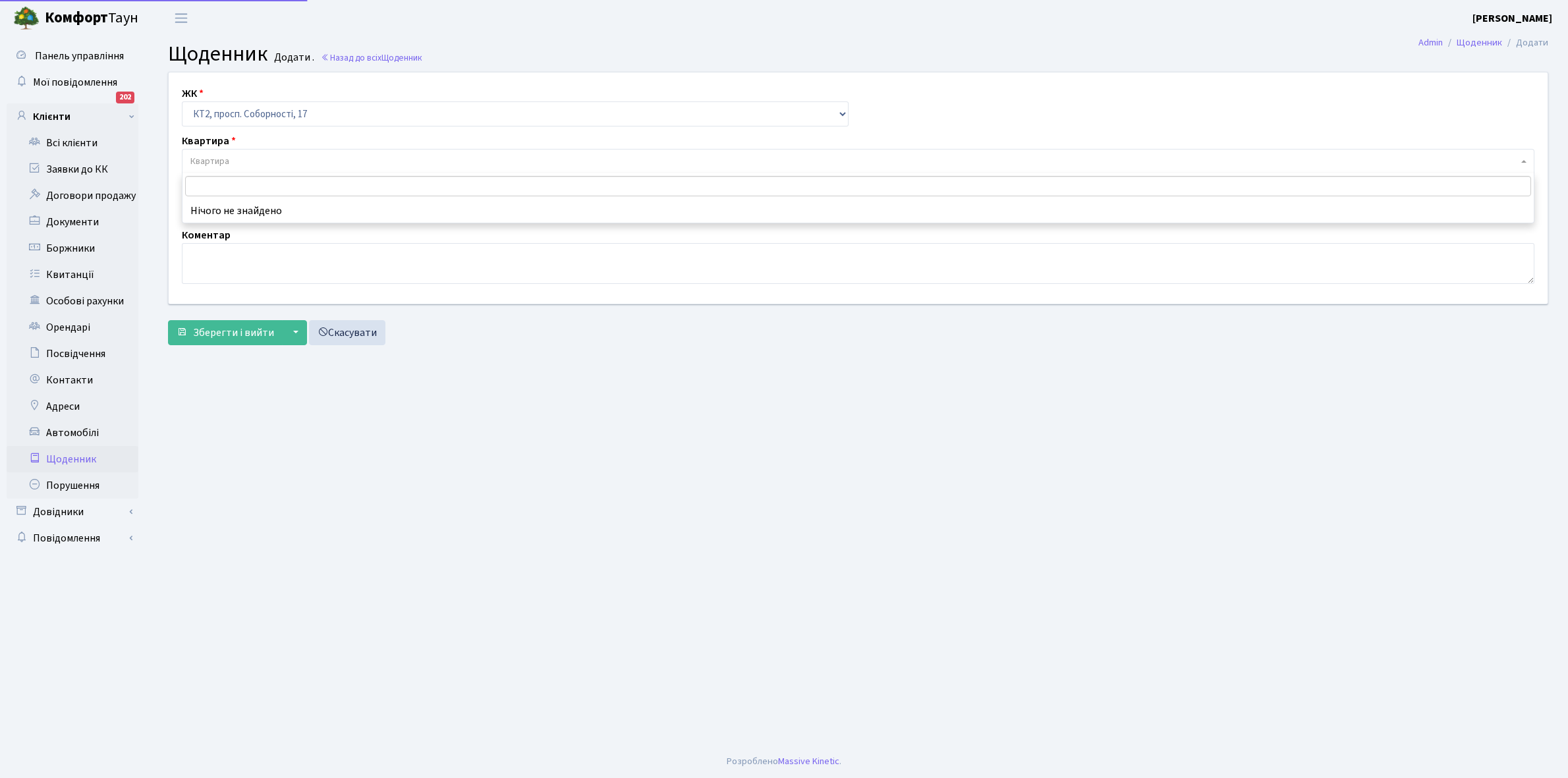
click at [252, 152] on span "Квартира" at bounding box center [857, 161] width 1353 height 25
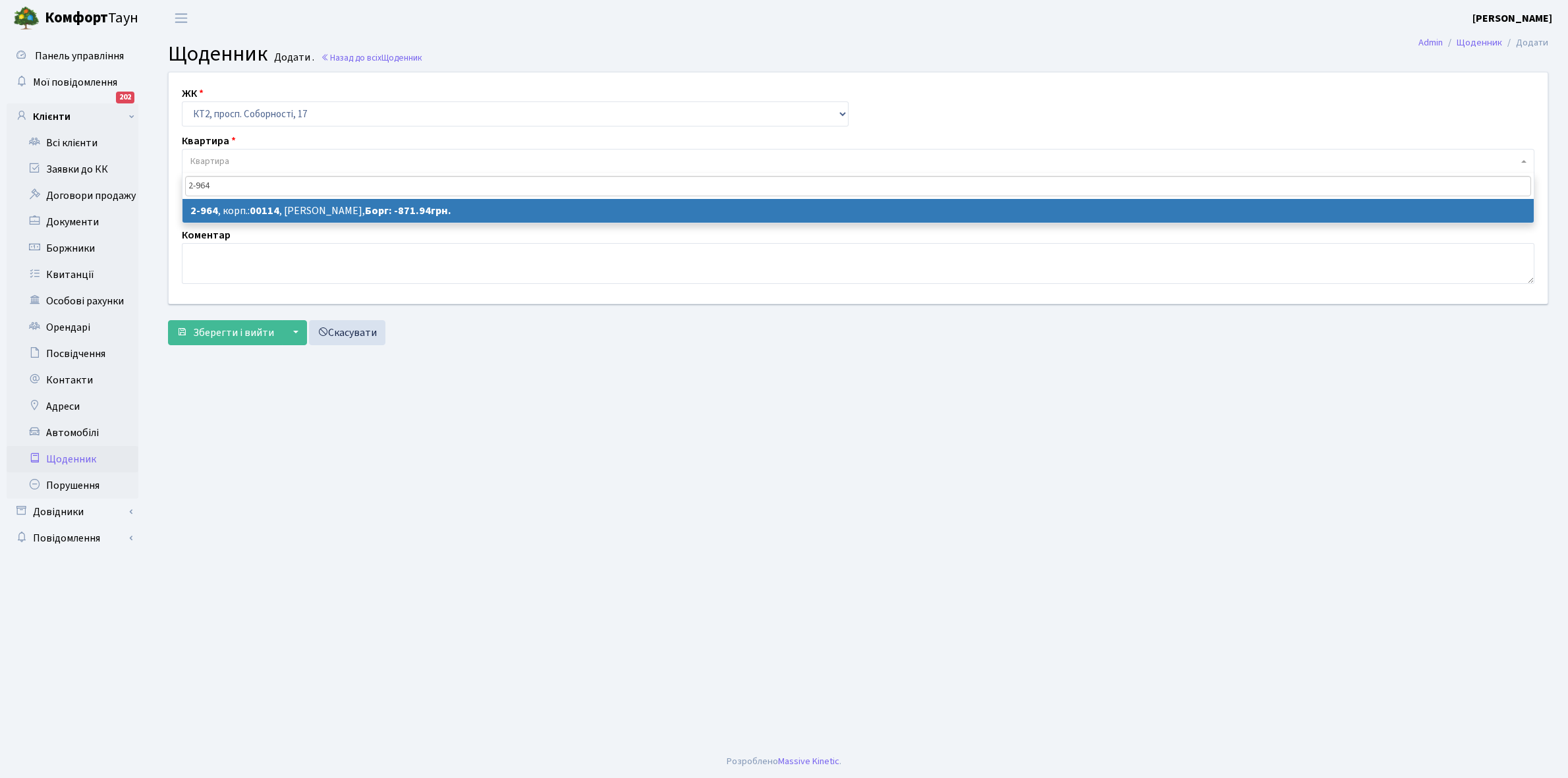
type input "2-964"
select select "16016"
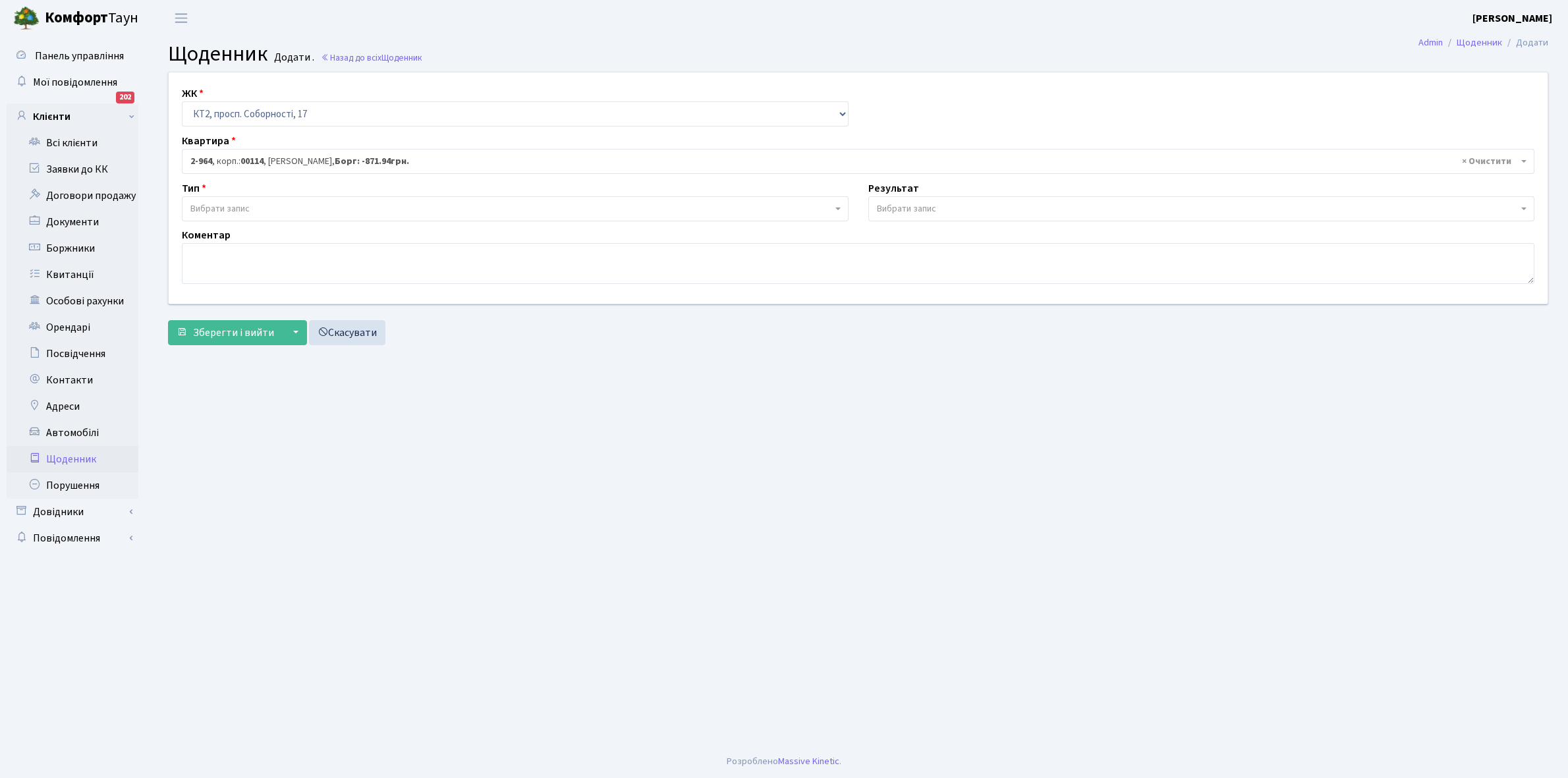
click at [247, 207] on span "Вибрати запис" at bounding box center [219, 208] width 59 height 13
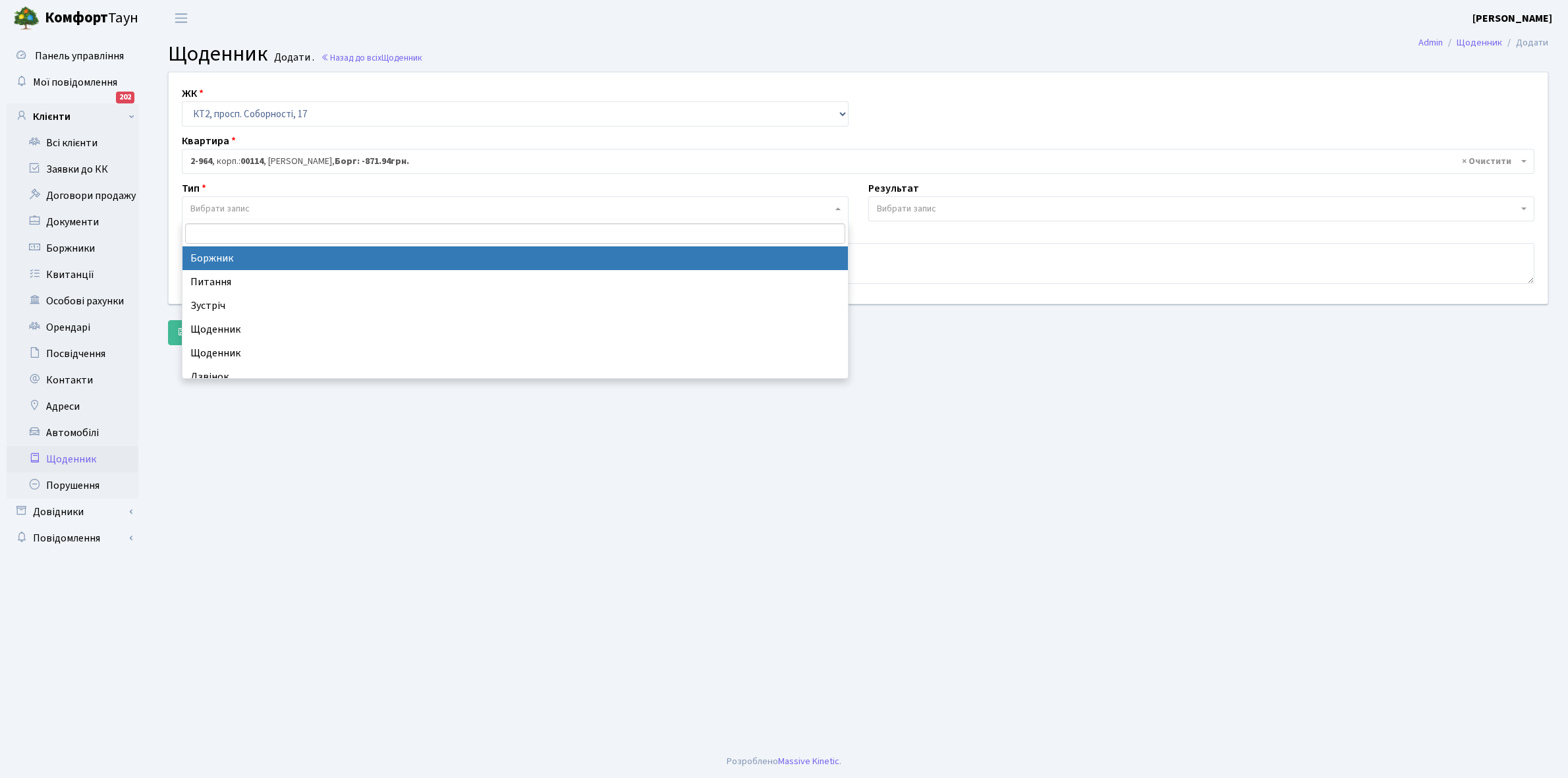
select select "189"
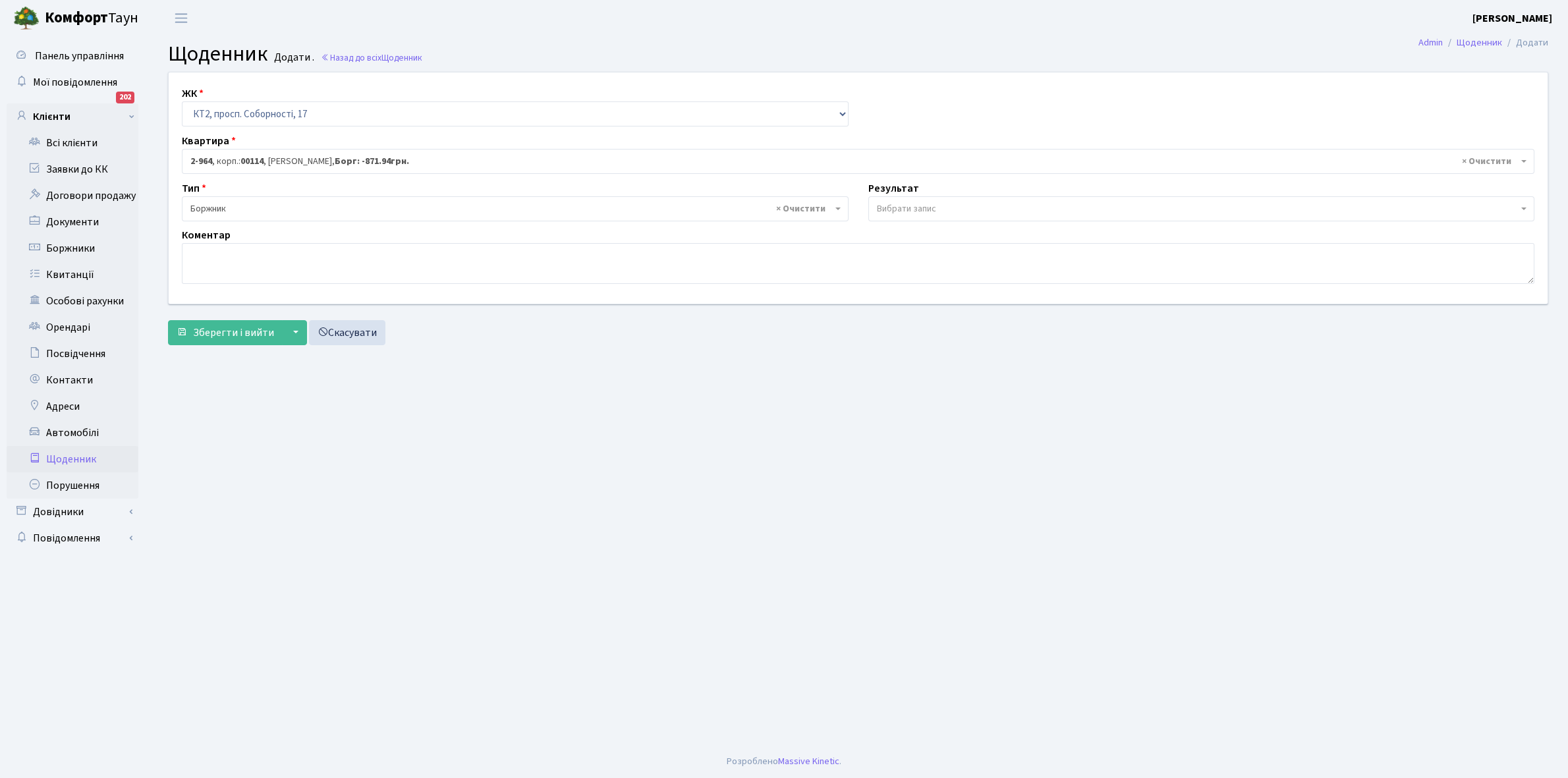
click at [897, 204] on span "Вибрати запис" at bounding box center [906, 208] width 59 height 13
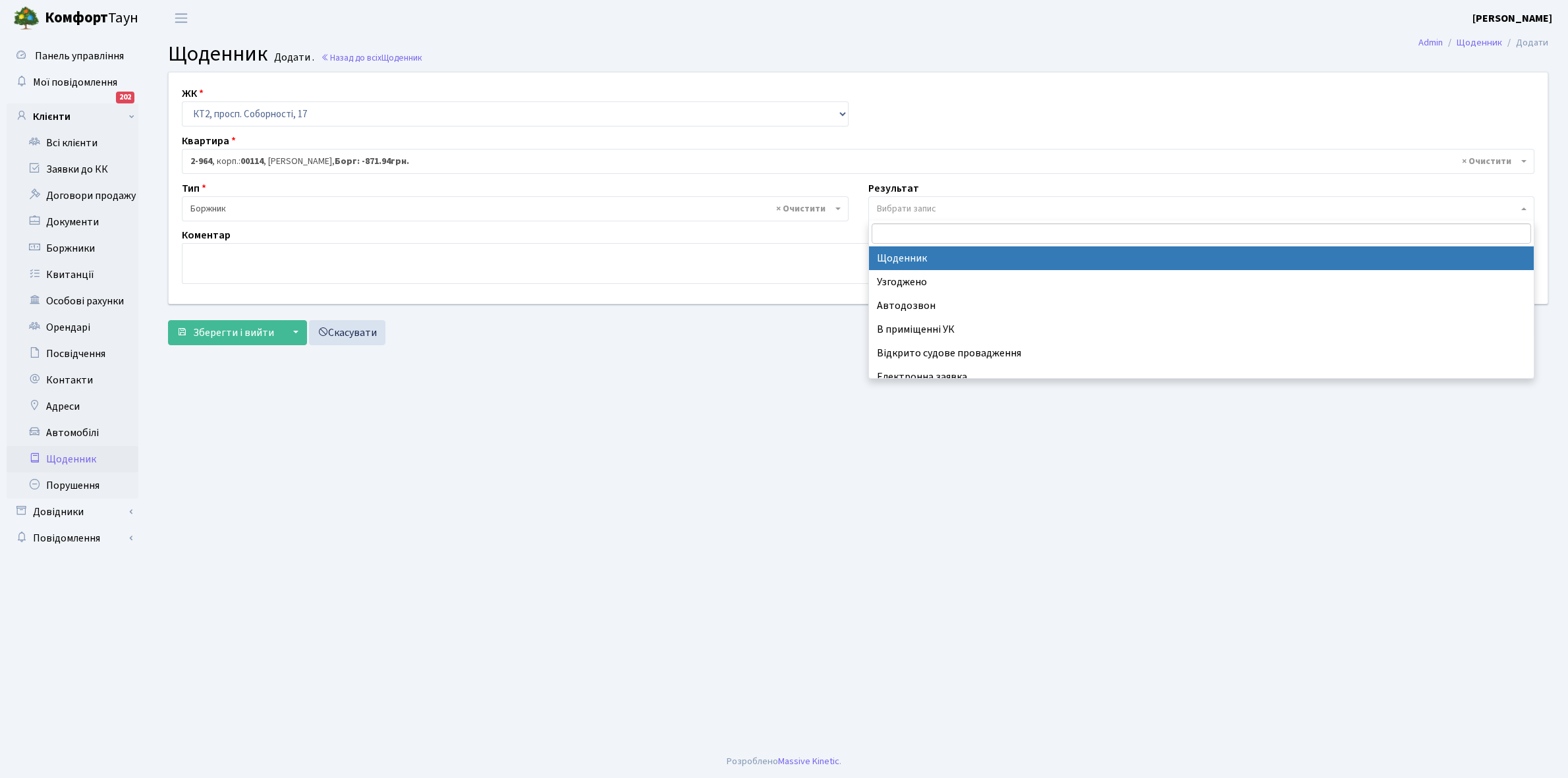
select select "14"
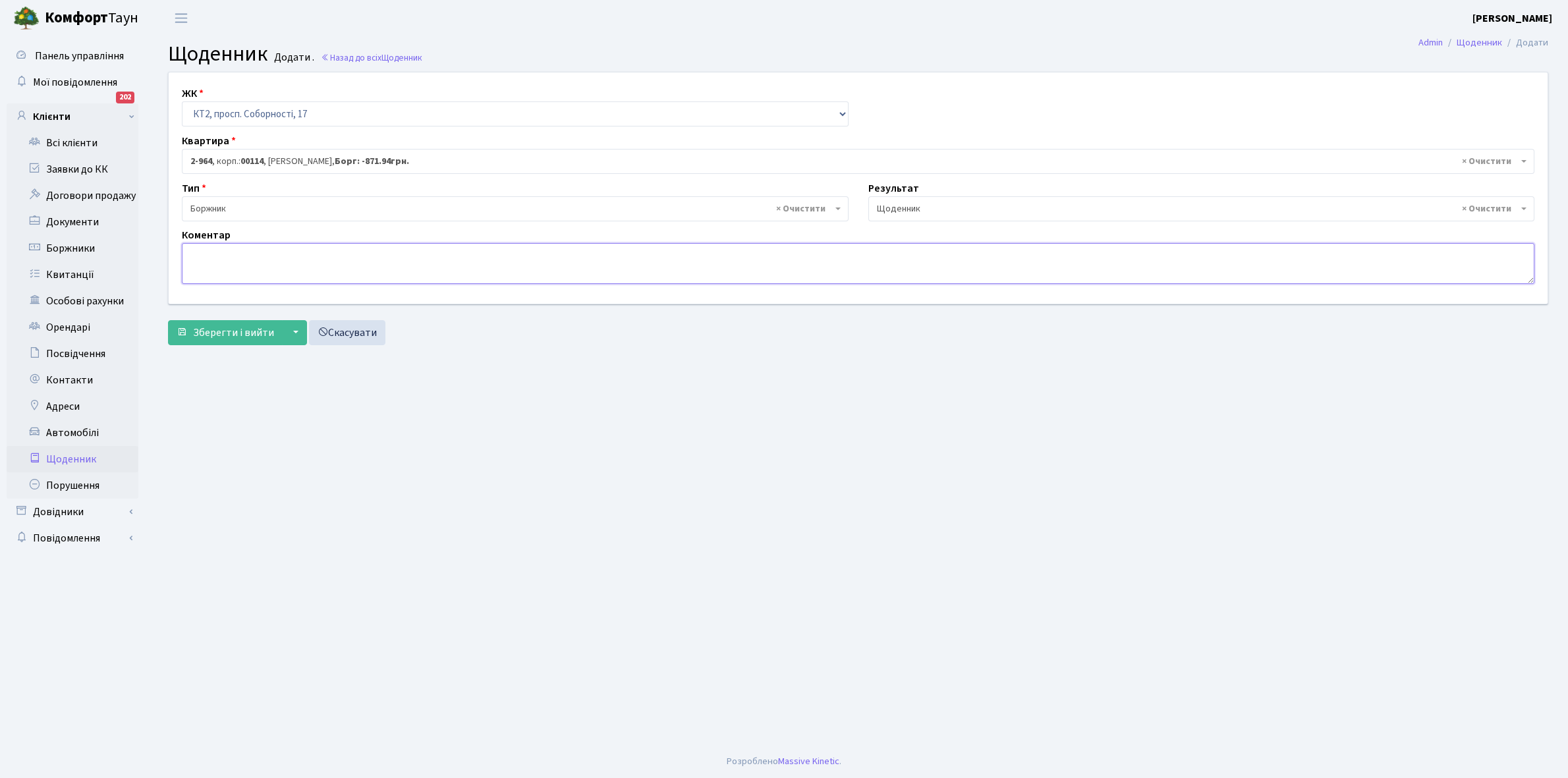
click at [186, 258] on textarea at bounding box center [857, 263] width 1353 height 41
paste textarea "Відкл. ЕЕ (розірвано договір з КК) - 9522 кВт."
click at [362, 258] on textarea "Відкл. ЕЕ (розірвано договір з КК) - 9522 кВт." at bounding box center [857, 263] width 1353 height 41
type textarea "Відкл. ЕЕ (розірвано договір з КК) - 18834 кВт."
click at [233, 333] on span "Зберегти і вийти" at bounding box center [233, 332] width 81 height 14
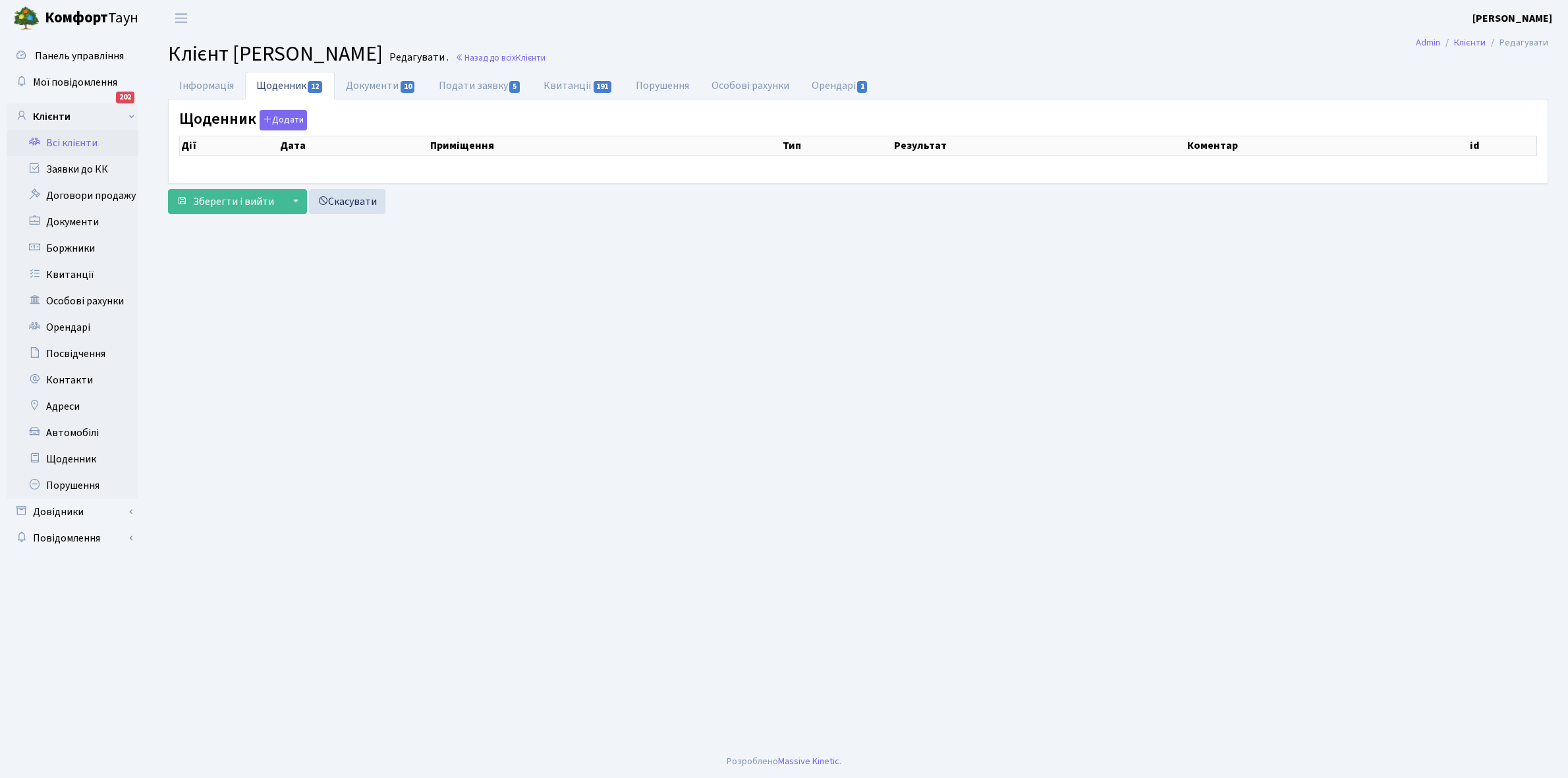
select select "25"
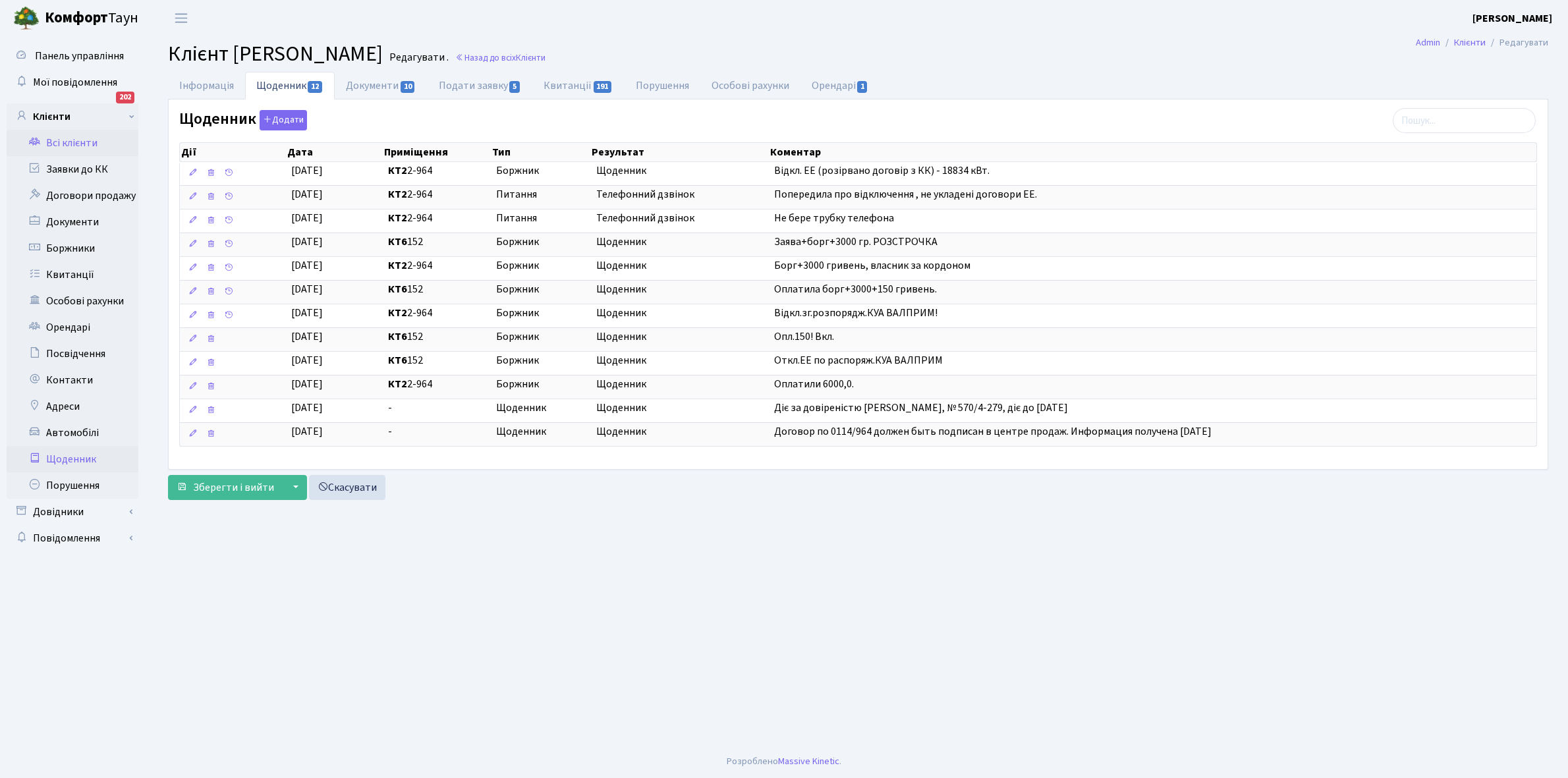
click at [61, 454] on link "Щоденник" at bounding box center [72, 460] width 132 height 27
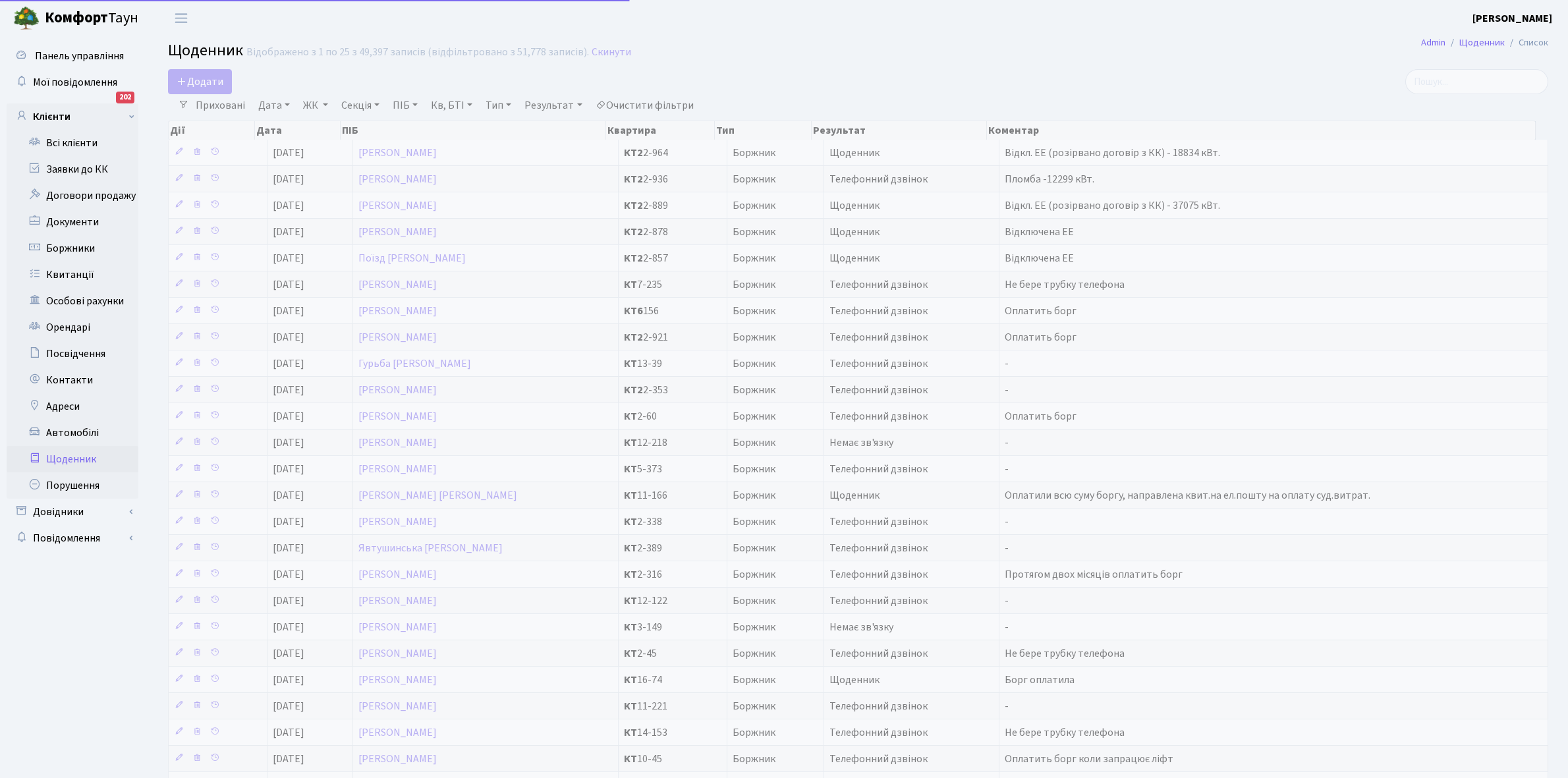
select select "25"
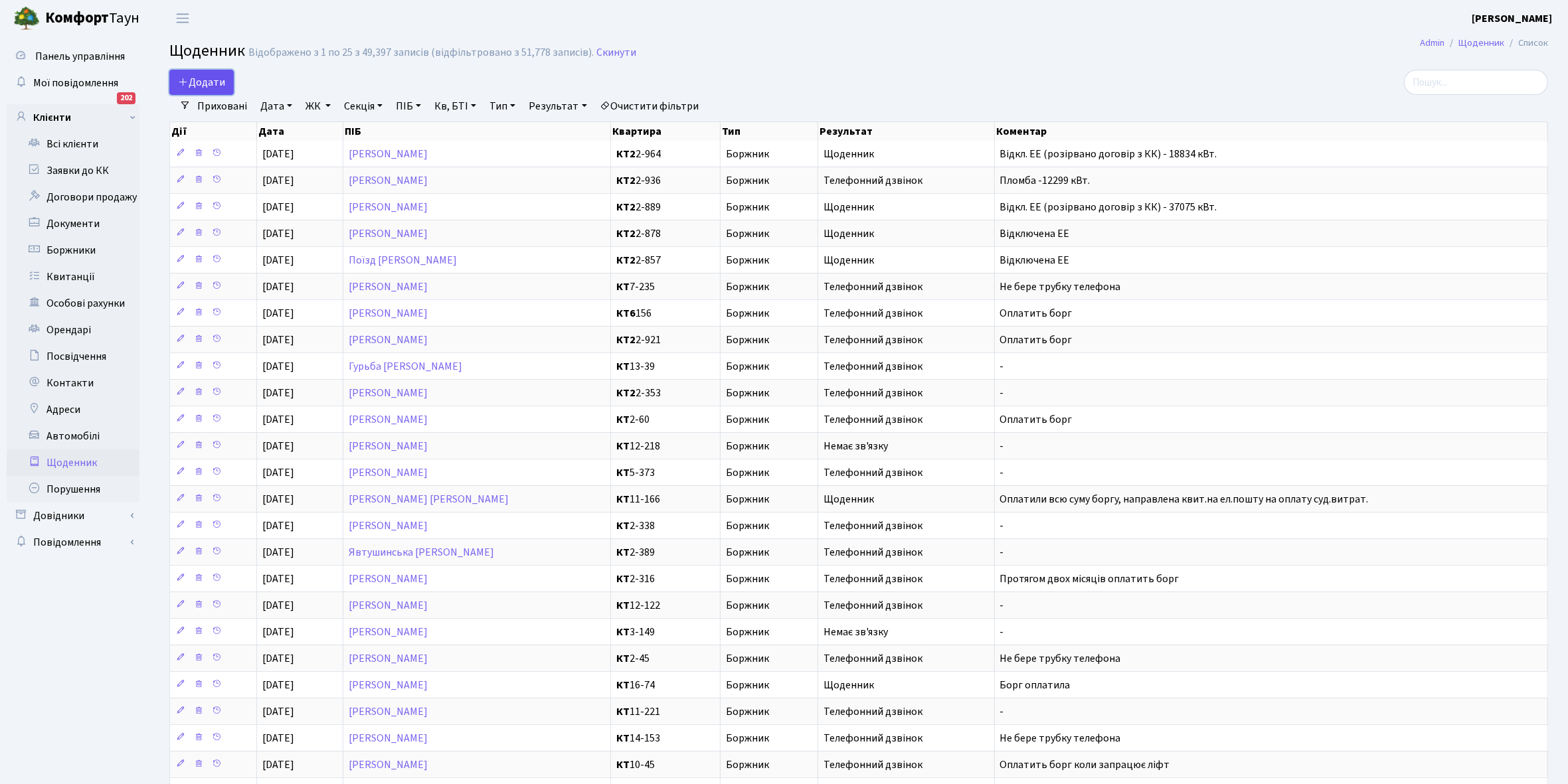
click at [204, 83] on span "Додати" at bounding box center [202, 82] width 48 height 14
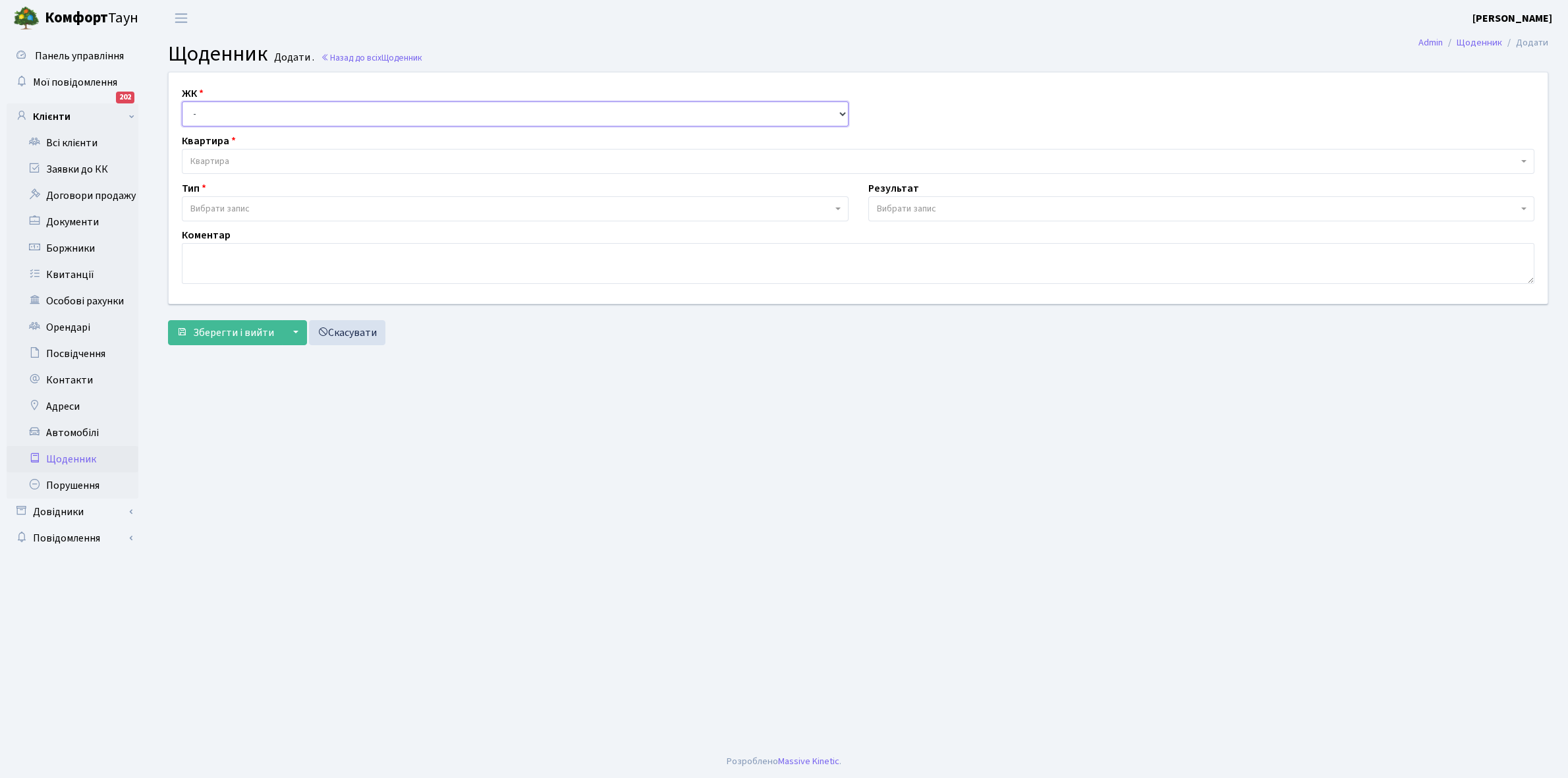
click at [213, 106] on select "- КТ, вул. Регенераторна, 4 КТ2, просп. [STREET_ADDRESS] [STREET_ADDRESS] [PERS…" at bounding box center [515, 114] width 666 height 25
select select "295"
click at [182, 101] on select "- КТ, вул. Регенераторна, 4 КТ2, просп. [STREET_ADDRESS] [STREET_ADDRESS] [PERS…" at bounding box center [515, 114] width 666 height 25
select select
click at [237, 156] on span "Квартира" at bounding box center [854, 161] width 1327 height 13
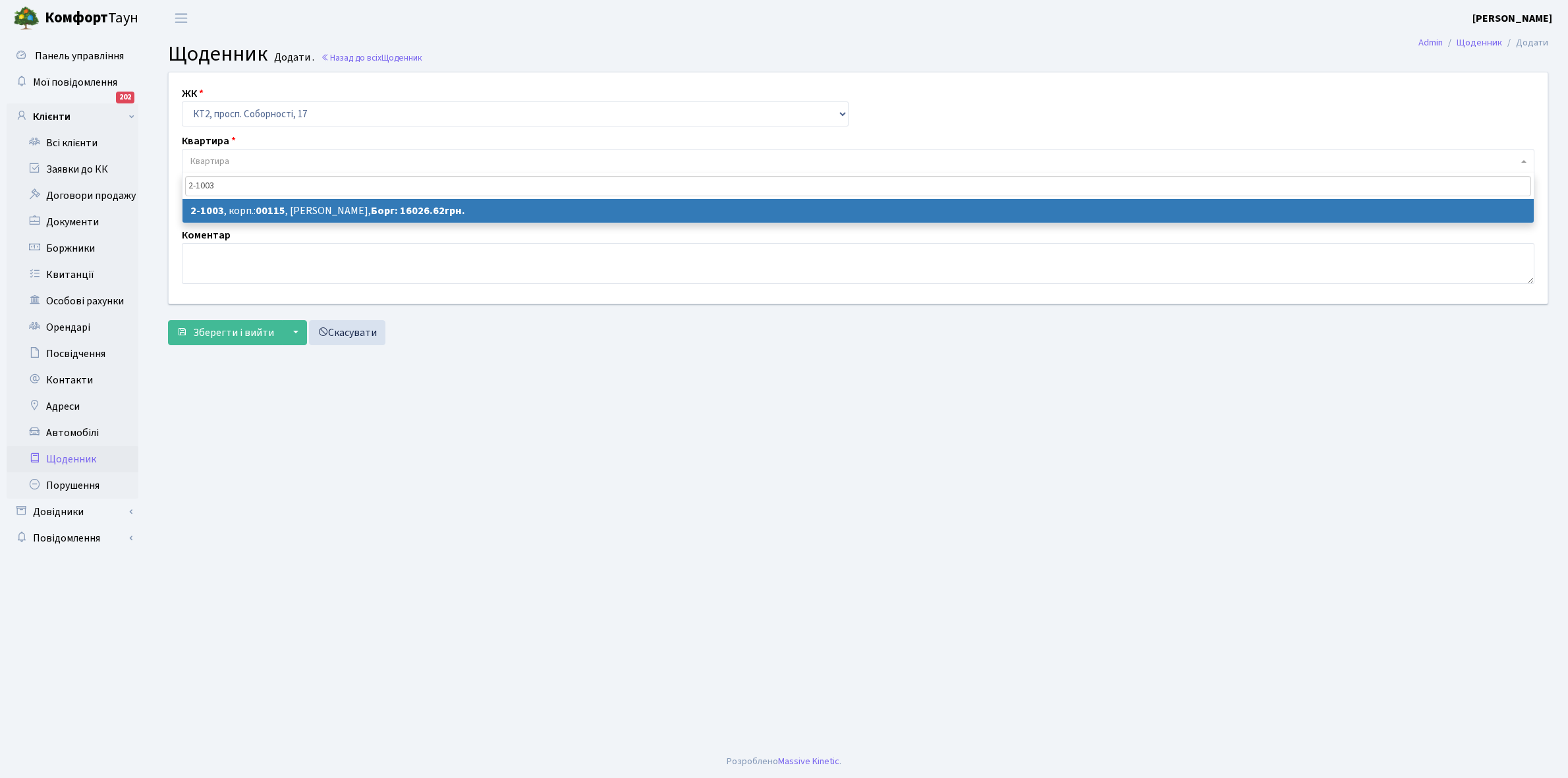
type input "2-1003"
select select "12614"
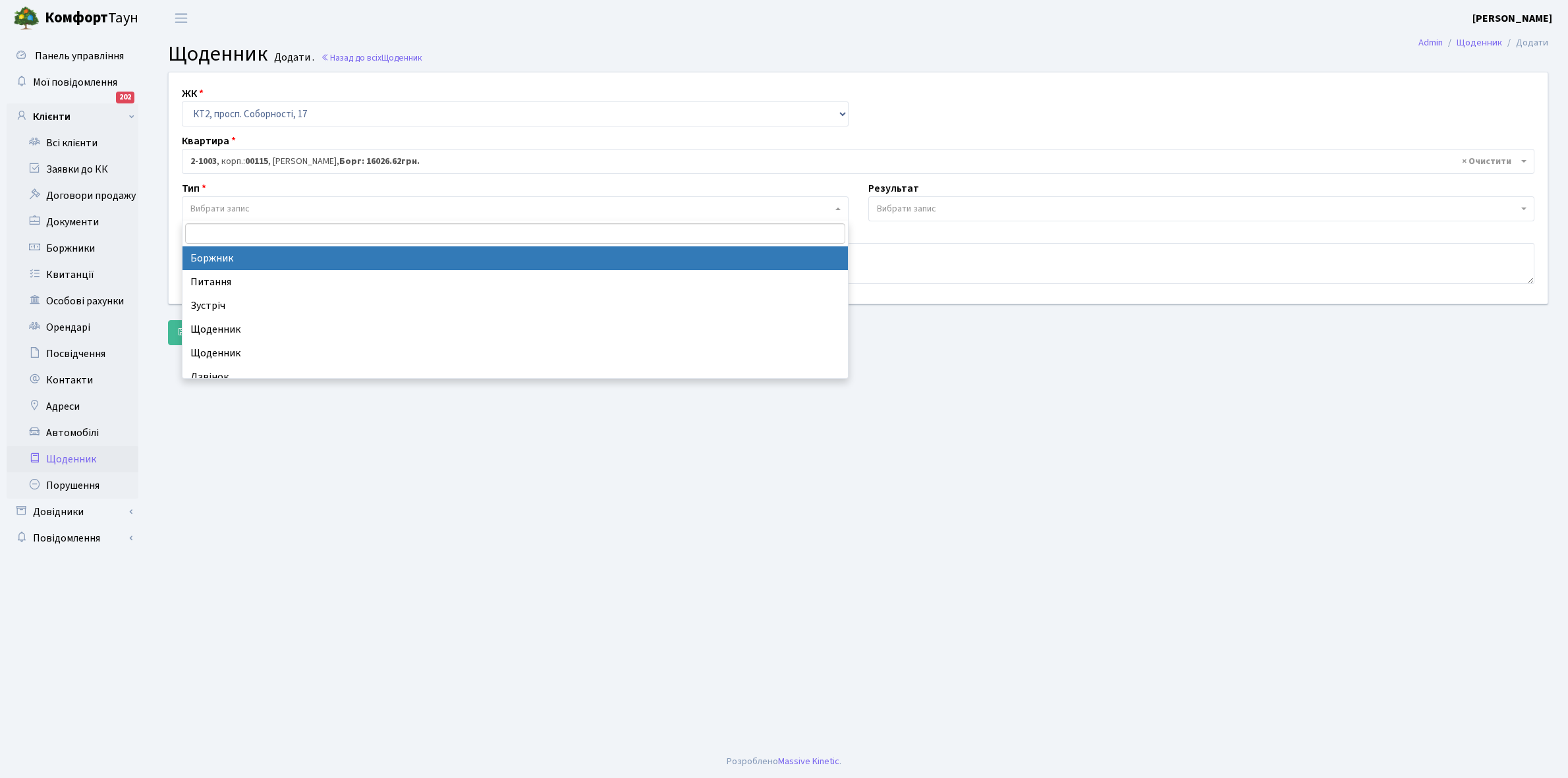
click at [244, 208] on span "Вибрати запис" at bounding box center [219, 208] width 59 height 13
select select "189"
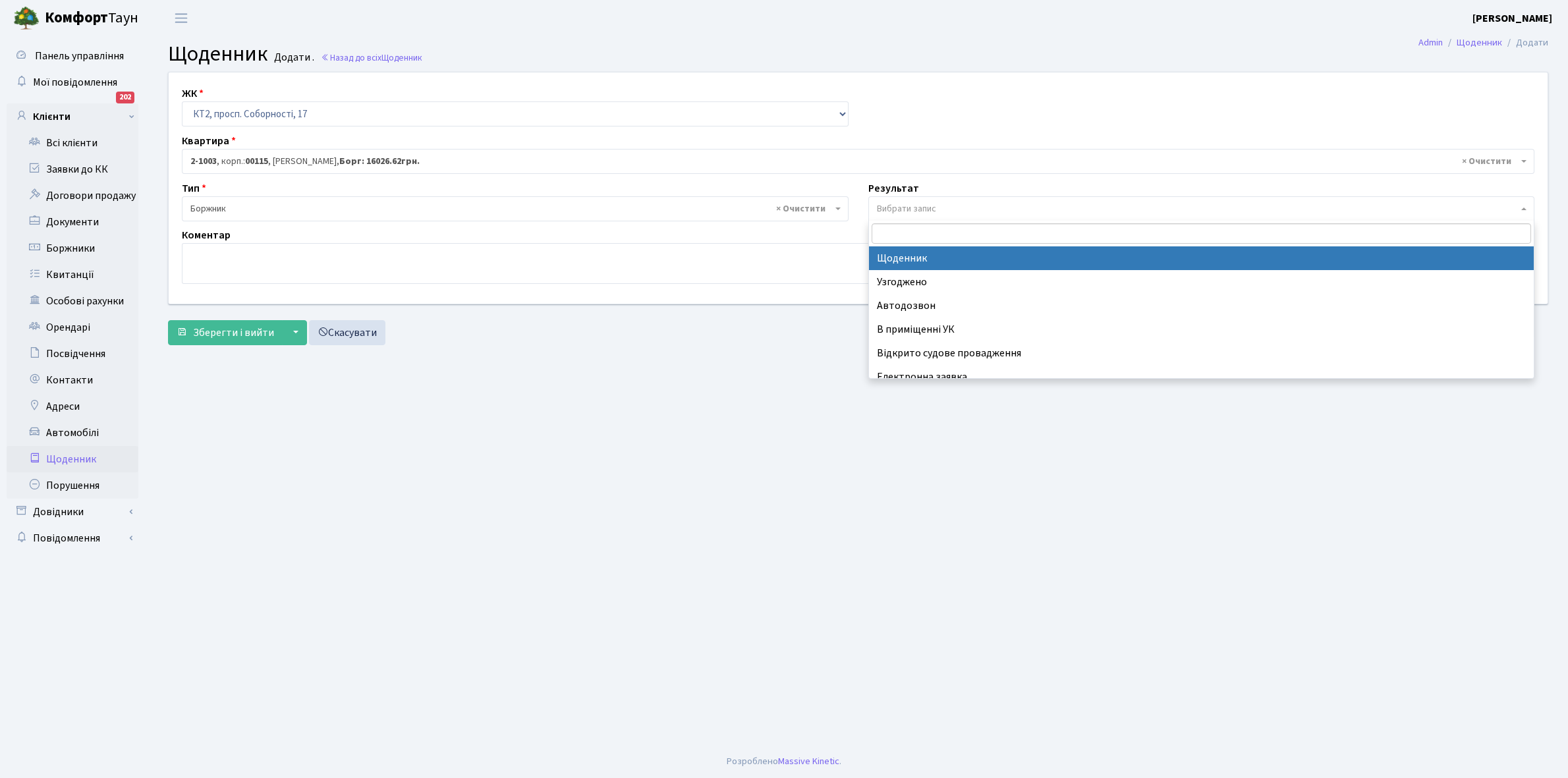
click at [907, 199] on span "Вибрати запис" at bounding box center [1202, 209] width 666 height 25
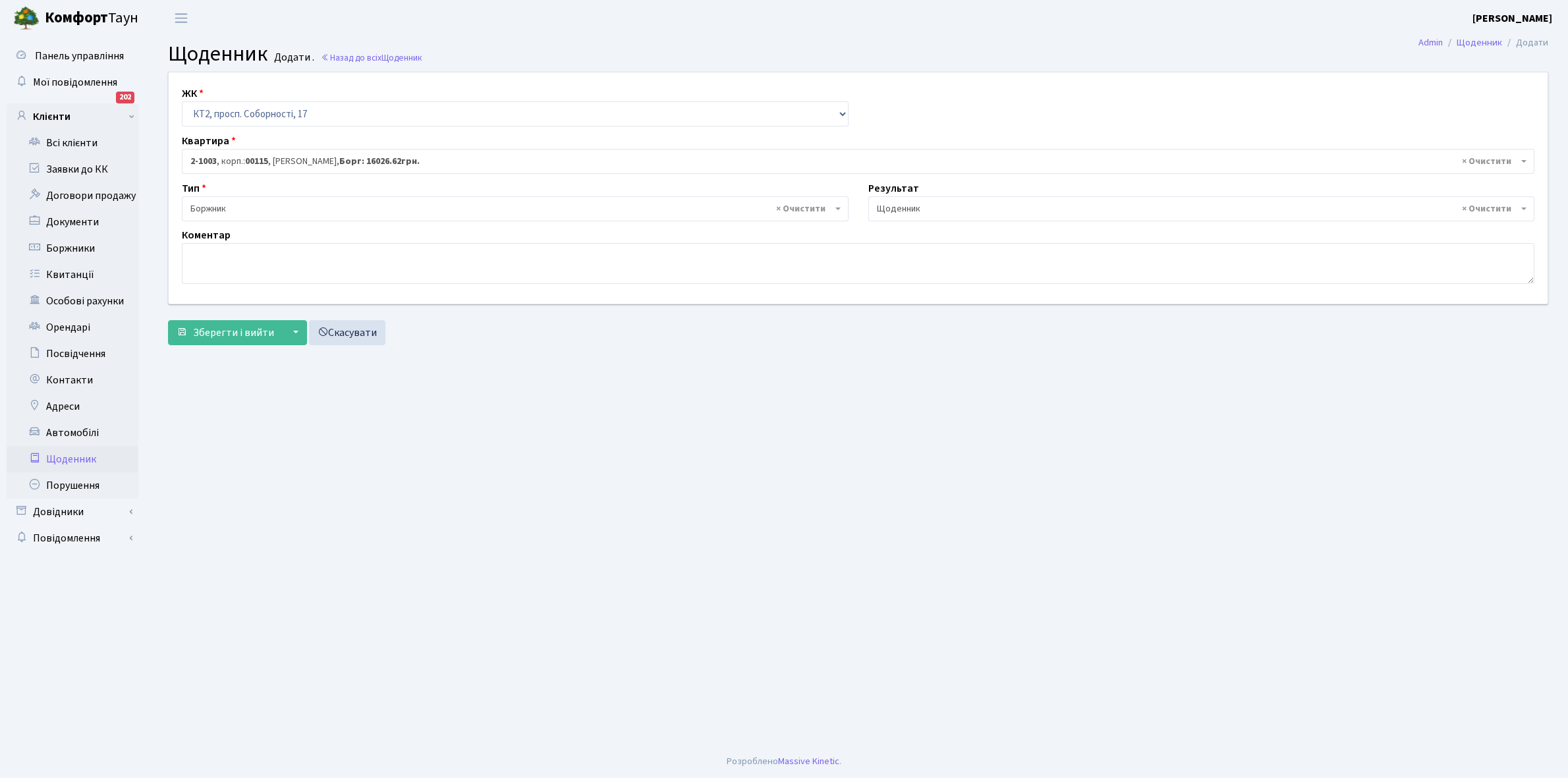
select select "14"
click at [222, 271] on textarea at bounding box center [857, 263] width 1353 height 41
type textarea "Відключена ЕЕ"
click at [212, 329] on span "Зберегти і вийти" at bounding box center [233, 332] width 81 height 14
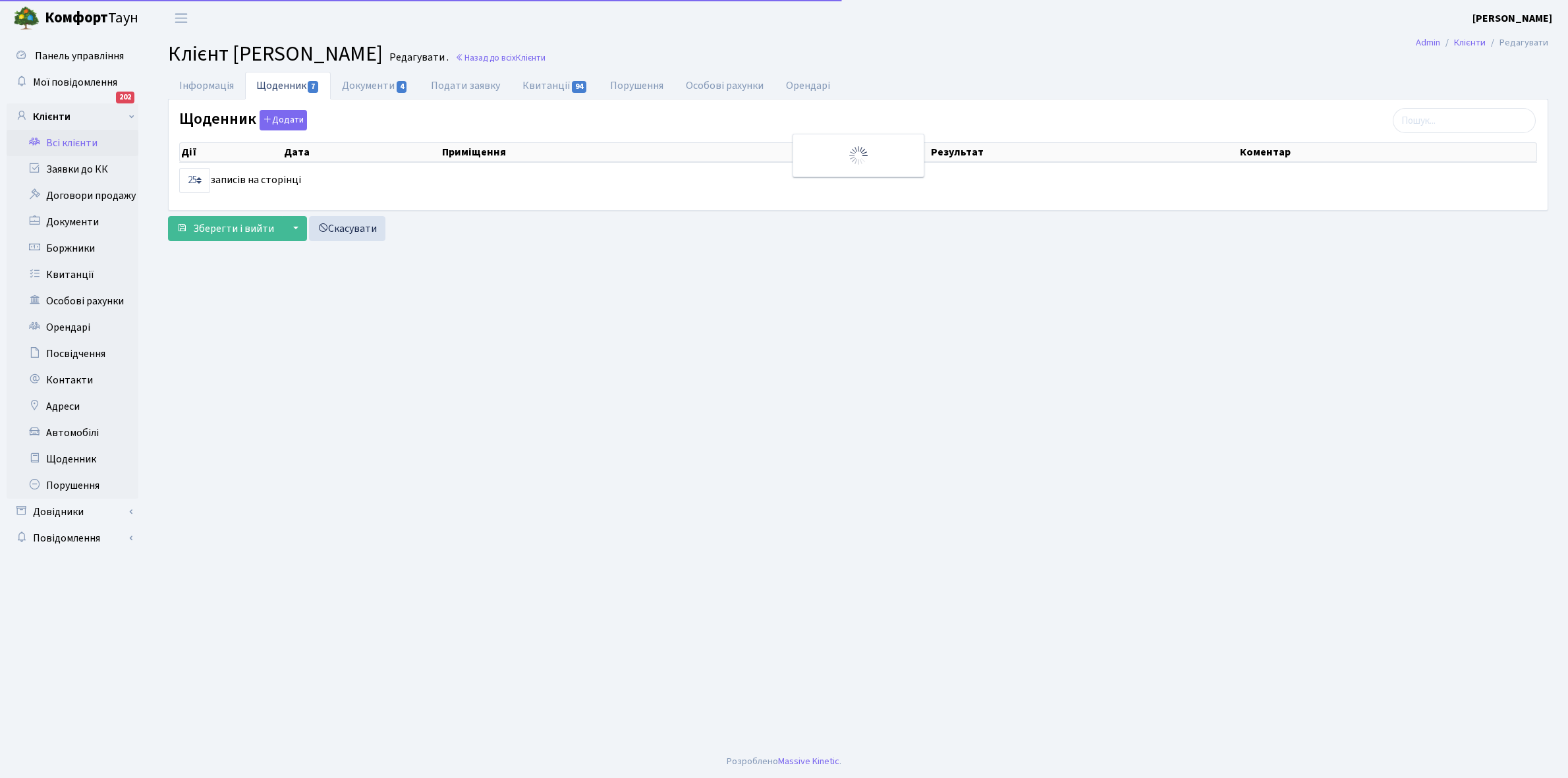
select select "25"
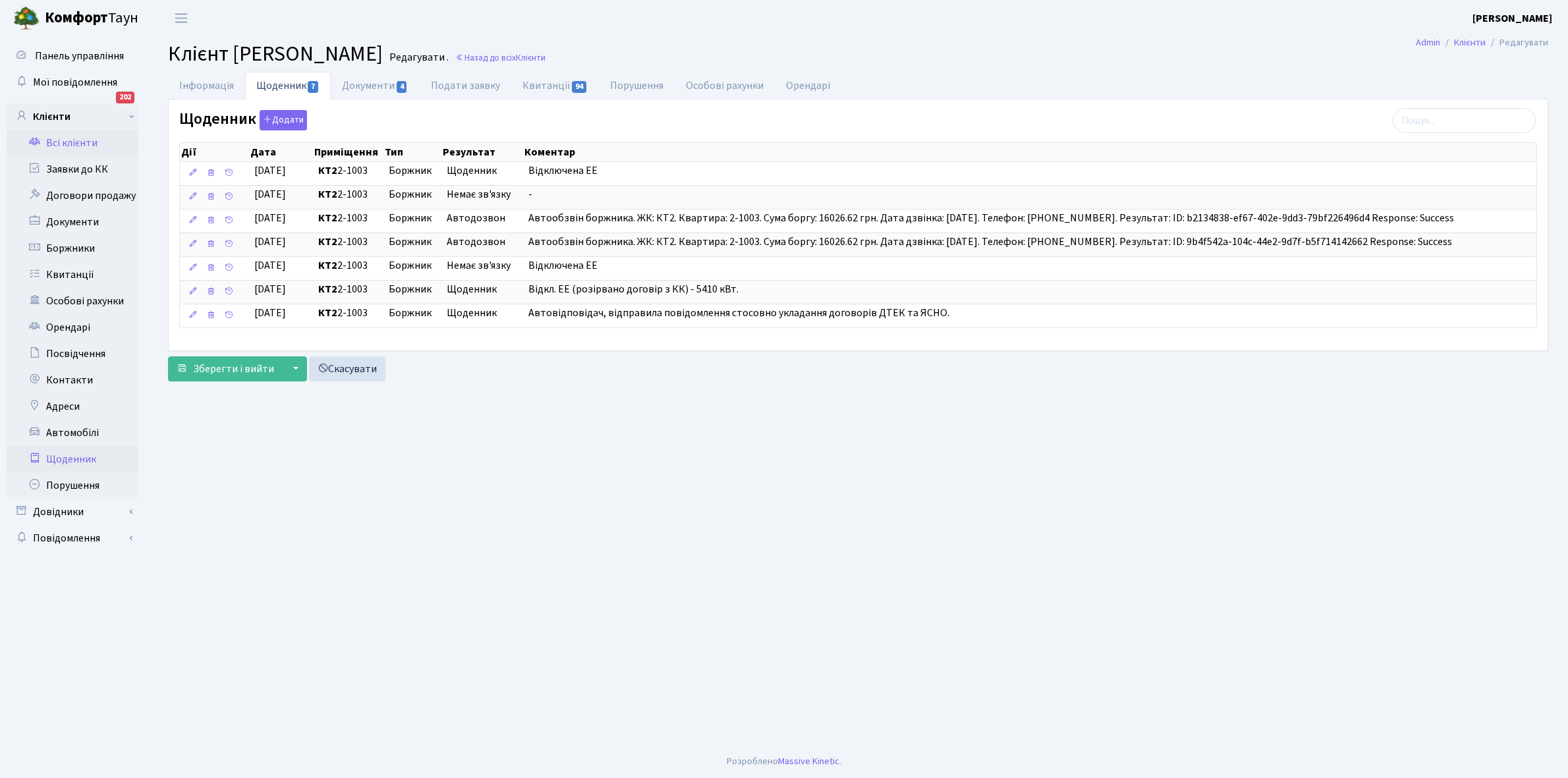
click at [72, 458] on link "Щоденник" at bounding box center [72, 460] width 132 height 27
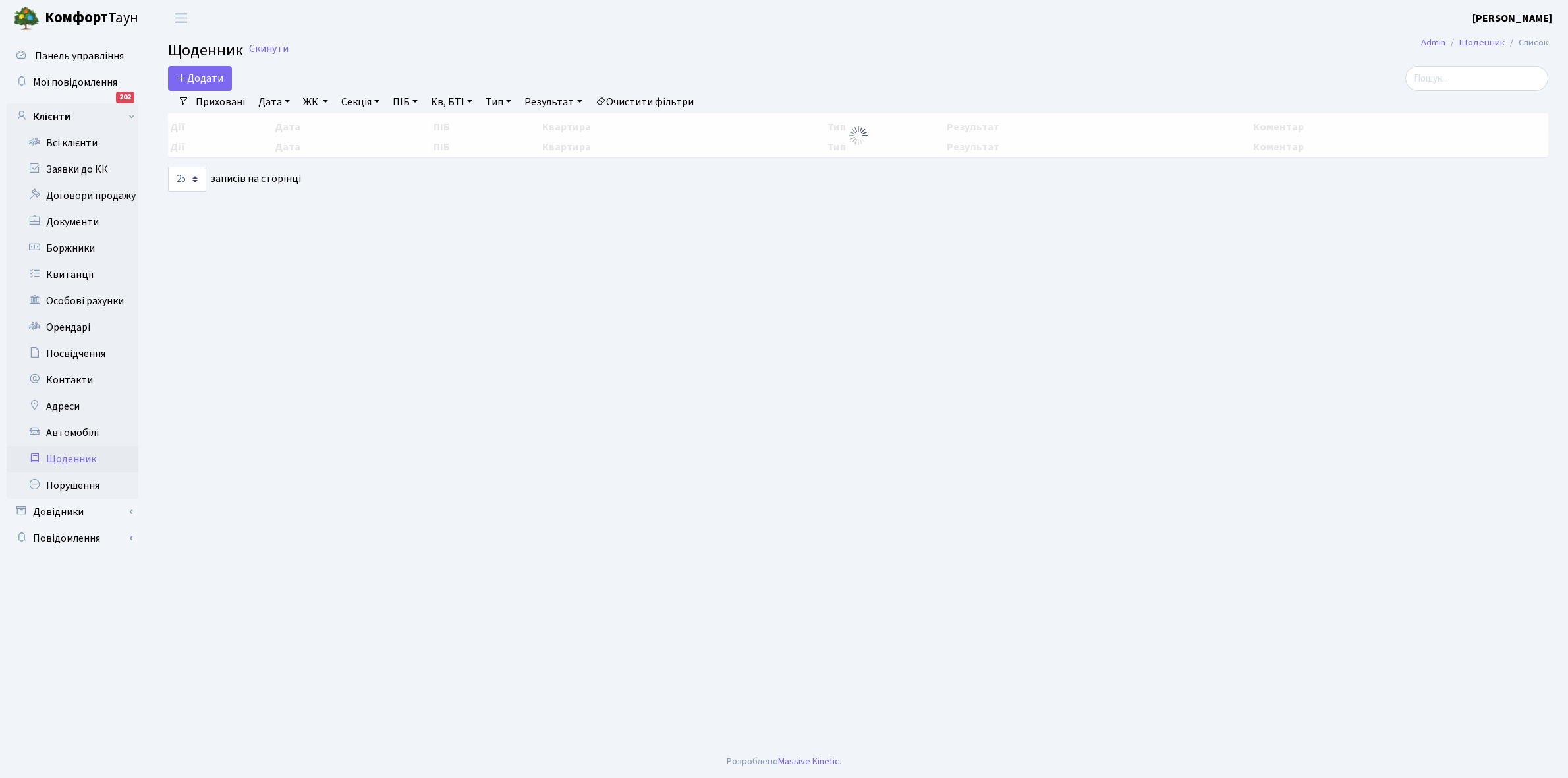
select select "25"
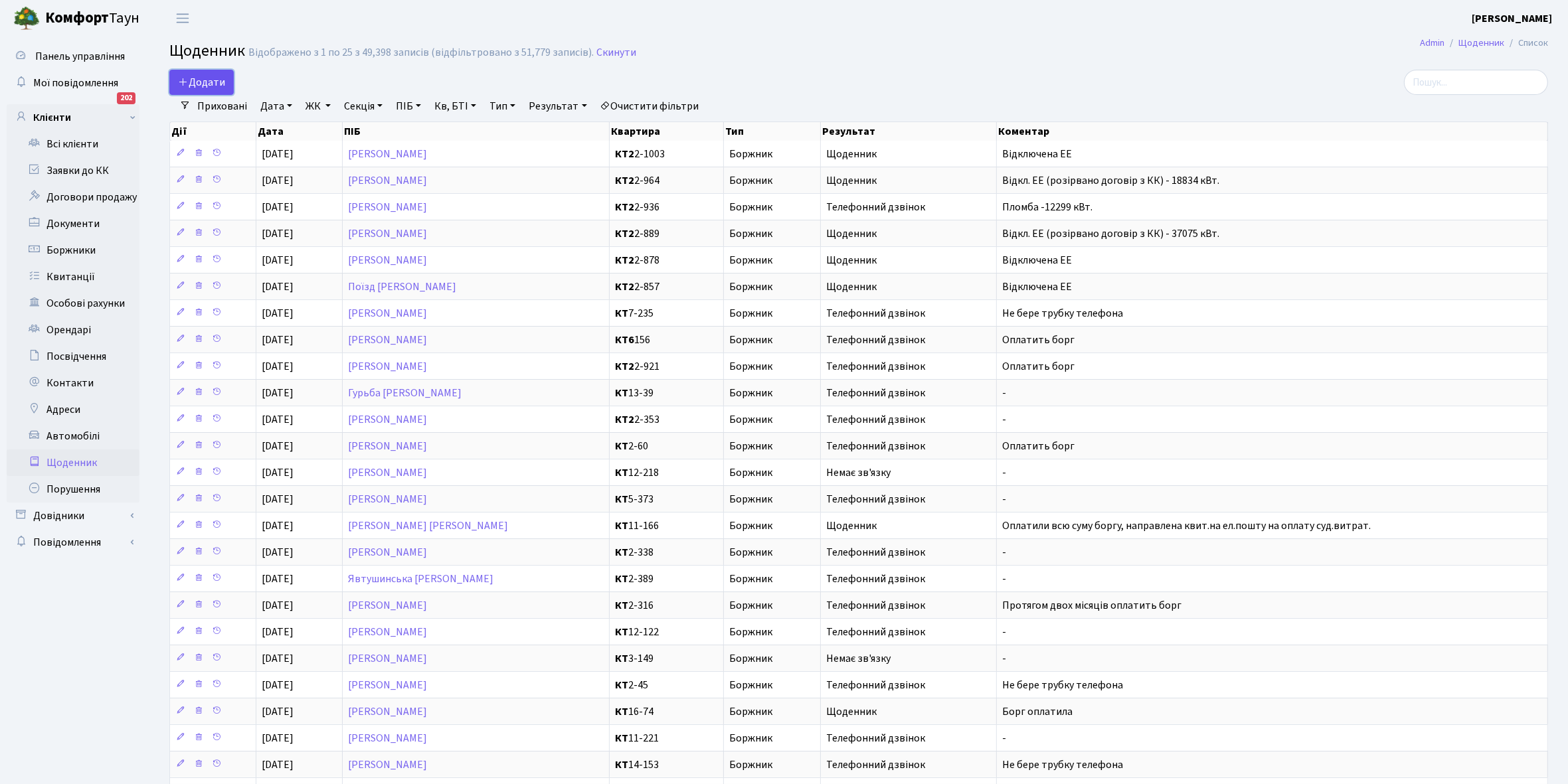
click at [211, 75] on span "Додати" at bounding box center [202, 82] width 48 height 14
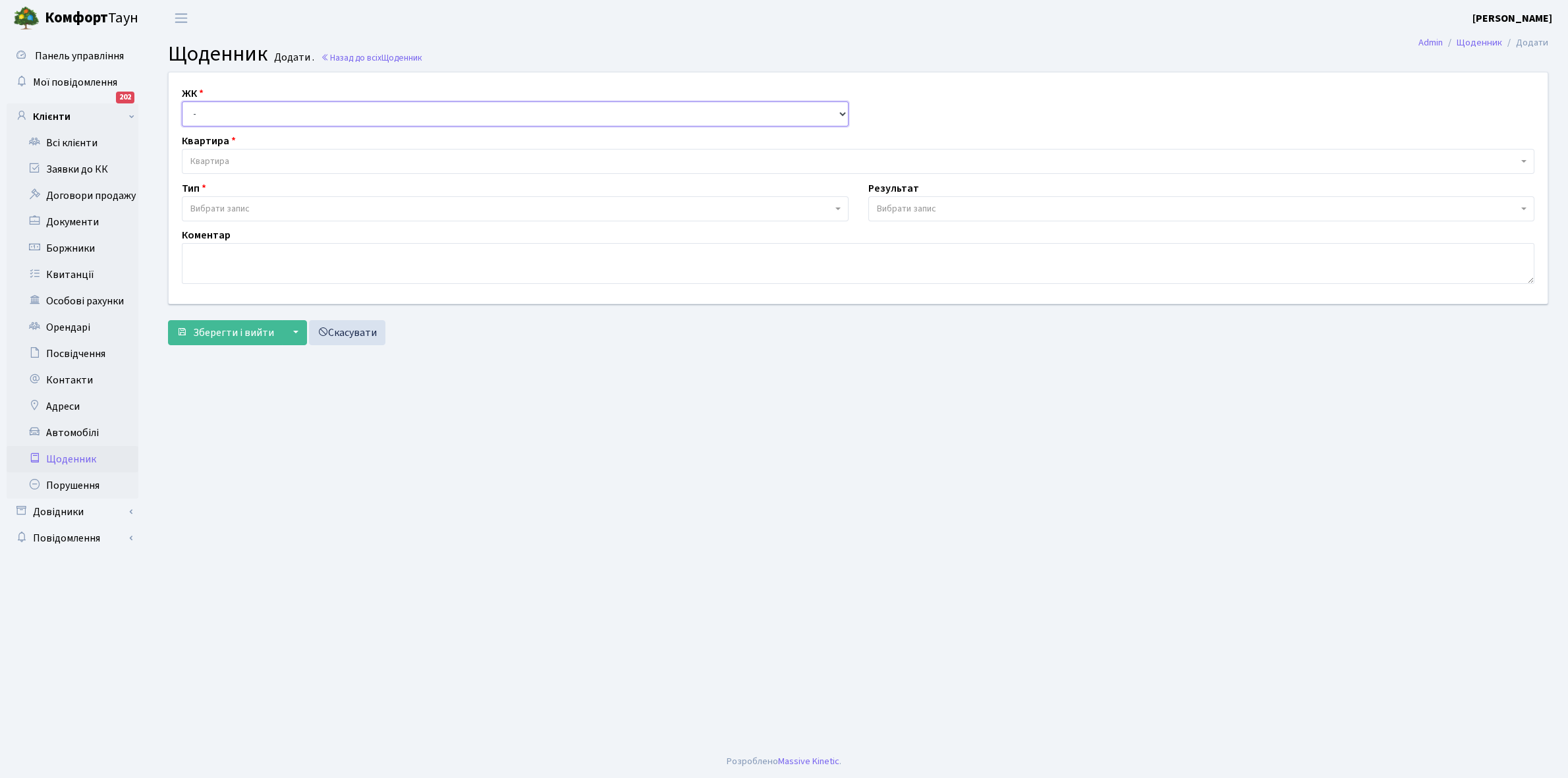
click at [211, 107] on select "- КТ, вул. Регенераторна, 4 КТ2, просп. [STREET_ADDRESS] [STREET_ADDRESS] [PERS…" at bounding box center [515, 114] width 666 height 25
select select "295"
click at [182, 101] on select "- КТ, вул. Регенераторна, 4 КТ2, просп. [STREET_ADDRESS] [STREET_ADDRESS] [PERS…" at bounding box center [515, 114] width 666 height 25
select select
click at [228, 158] on span "Квартира" at bounding box center [209, 161] width 39 height 13
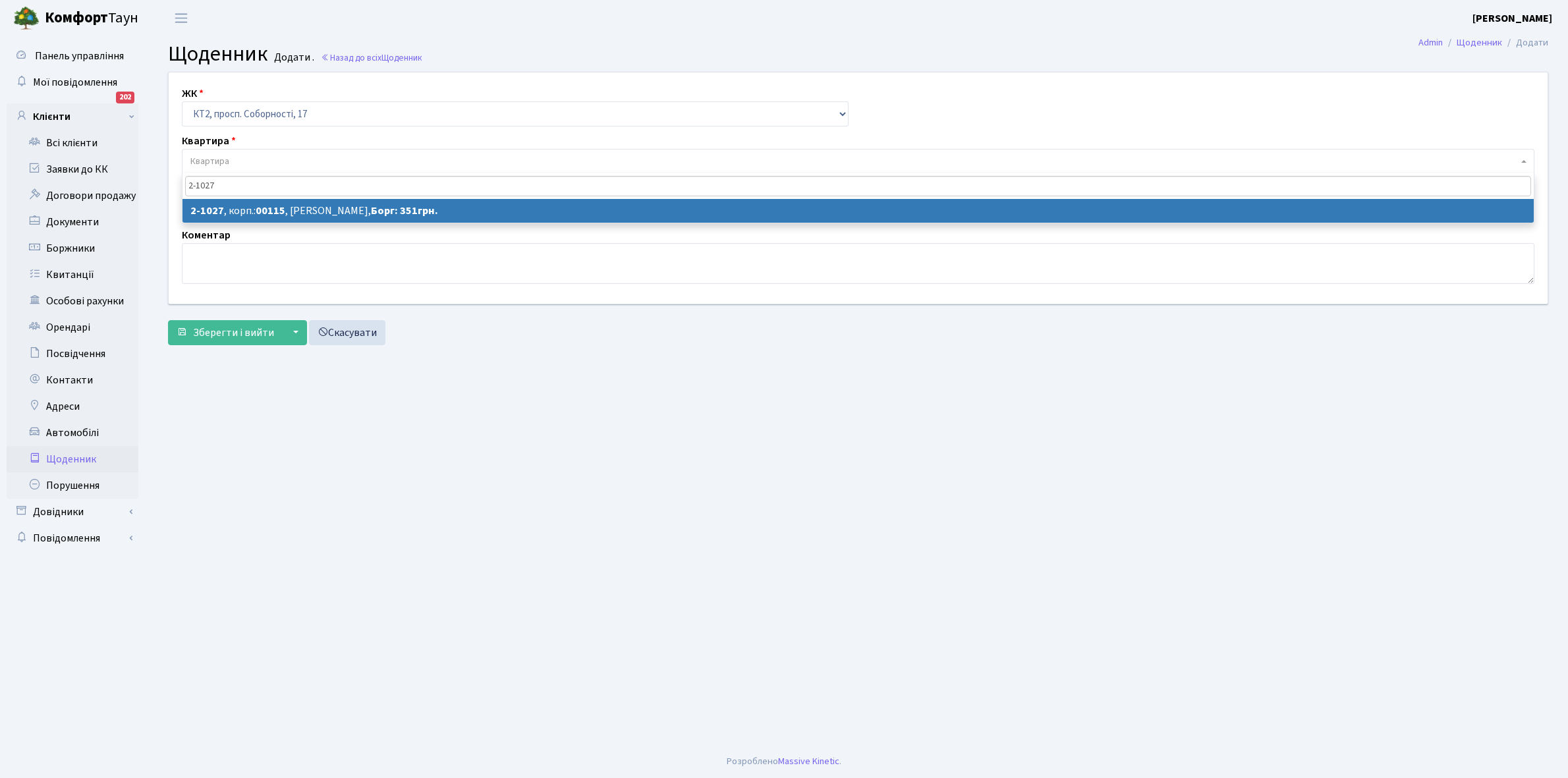
type input "2-1027"
select select "12638"
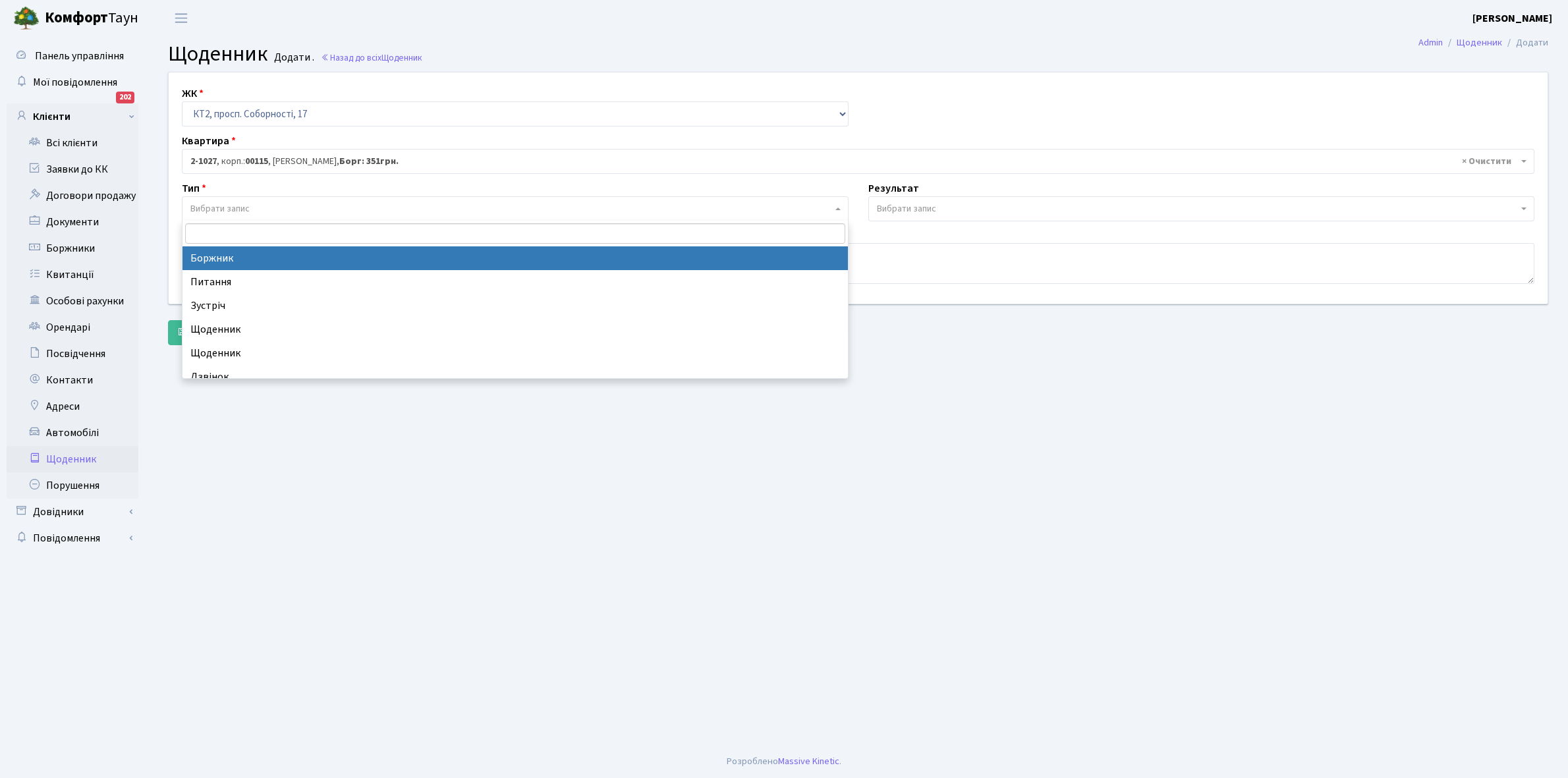
click at [239, 205] on span "Вибрати запис" at bounding box center [219, 208] width 59 height 13
select select "189"
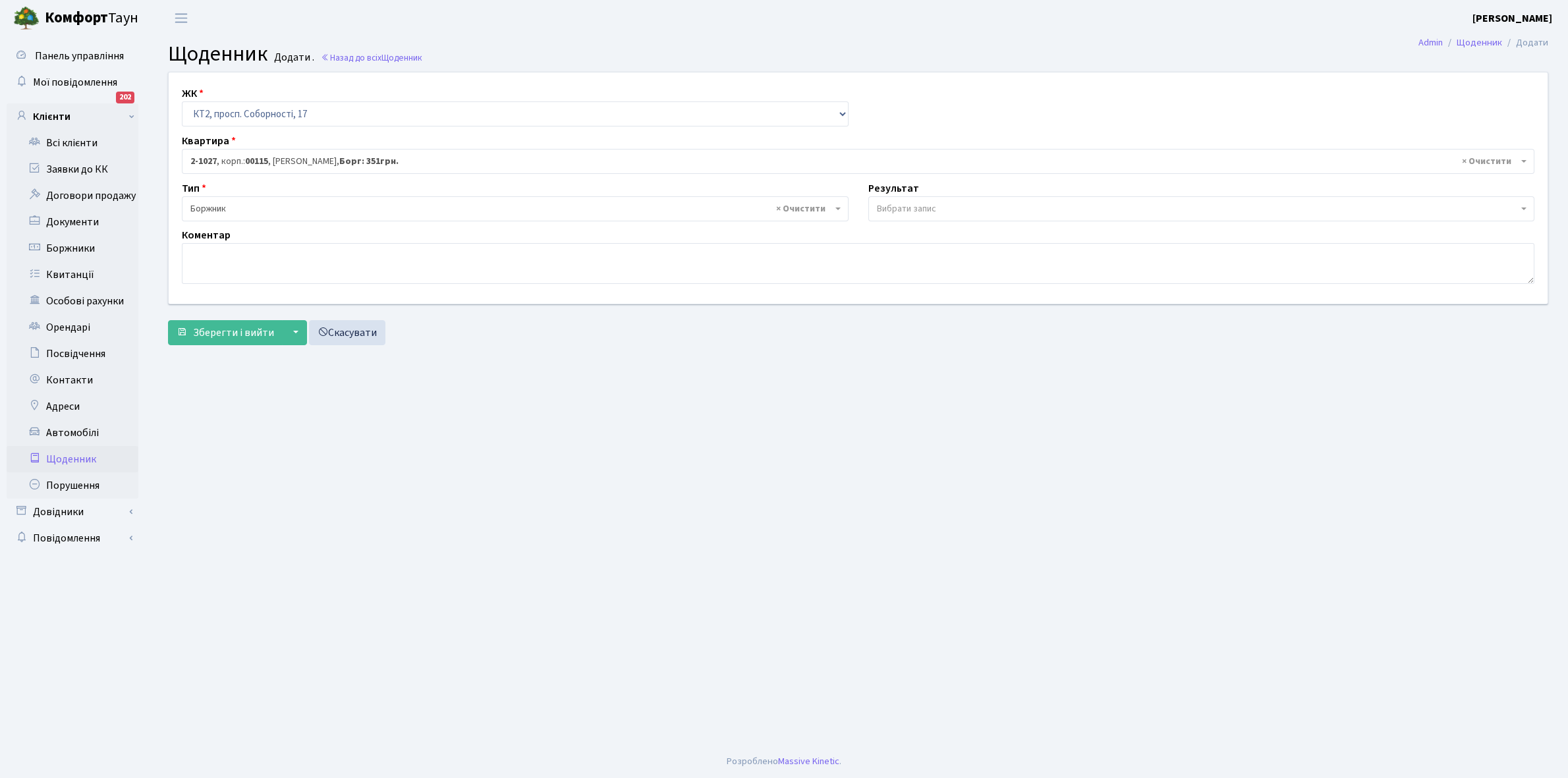
click at [908, 211] on span "Вибрати запис" at bounding box center [906, 208] width 59 height 13
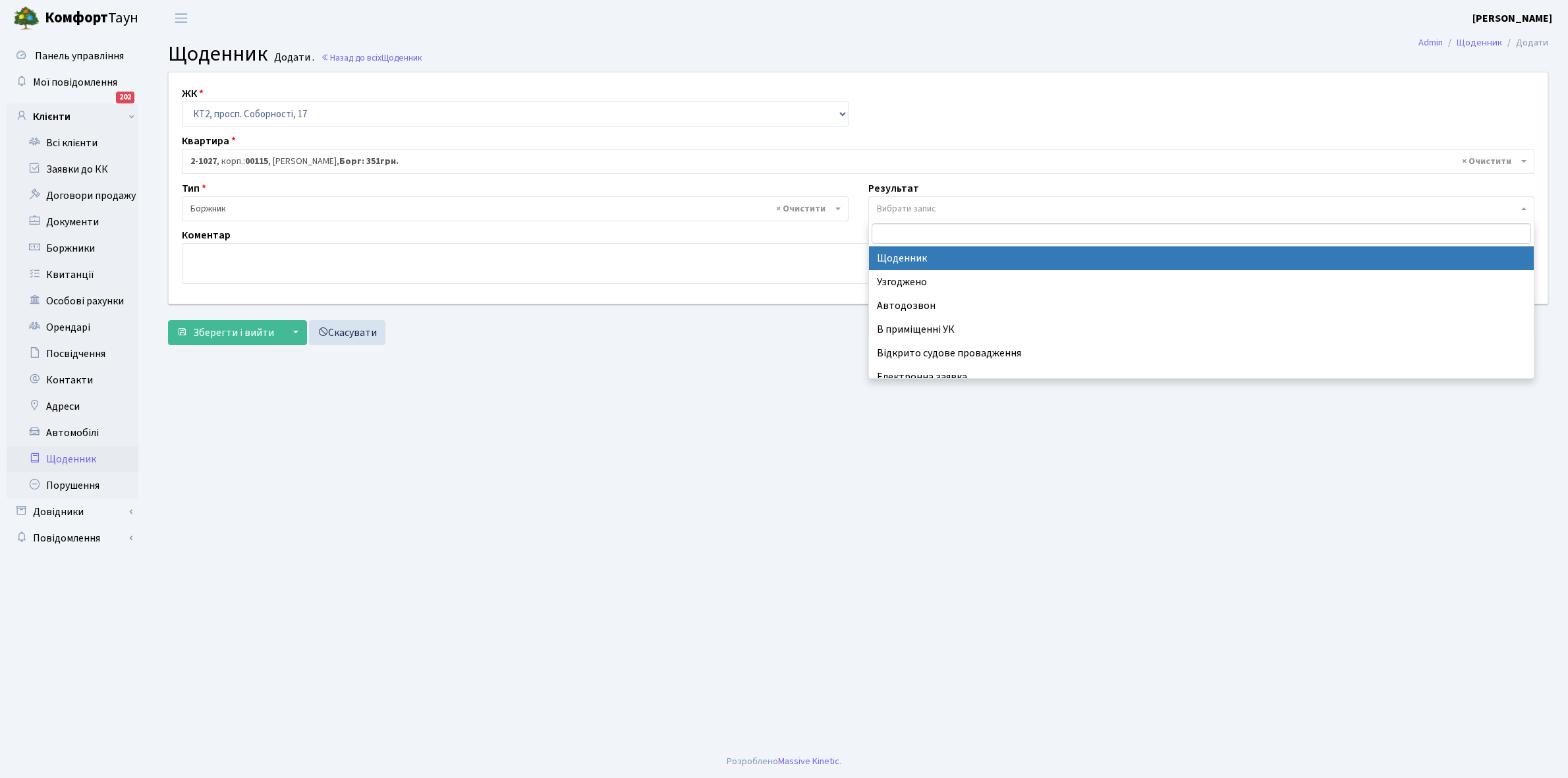
select select "14"
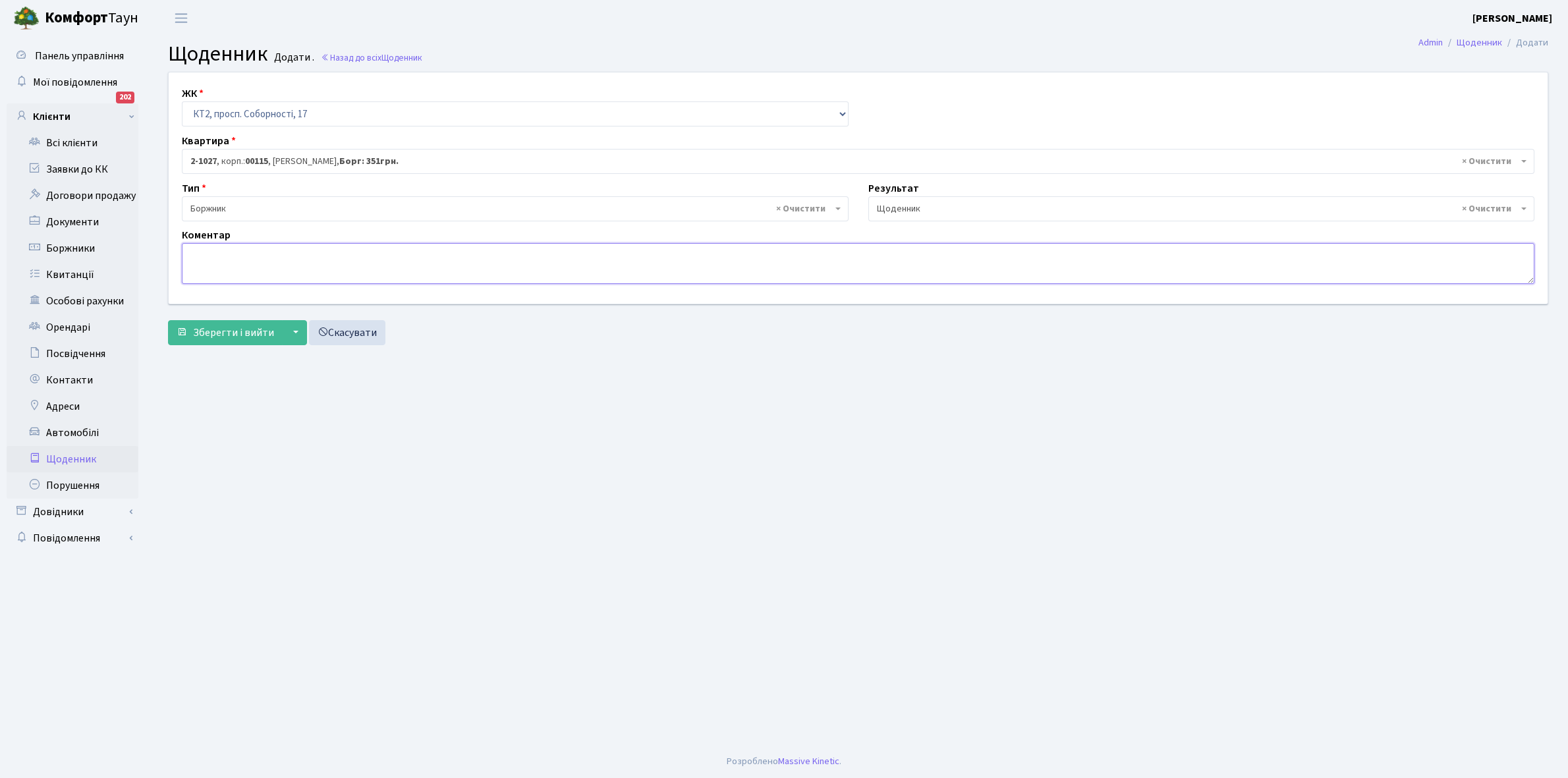
click at [211, 270] on textarea at bounding box center [857, 263] width 1353 height 41
type textarea "Відключена ЕЕ"
click at [237, 328] on span "Зберегти і вийти" at bounding box center [233, 332] width 81 height 14
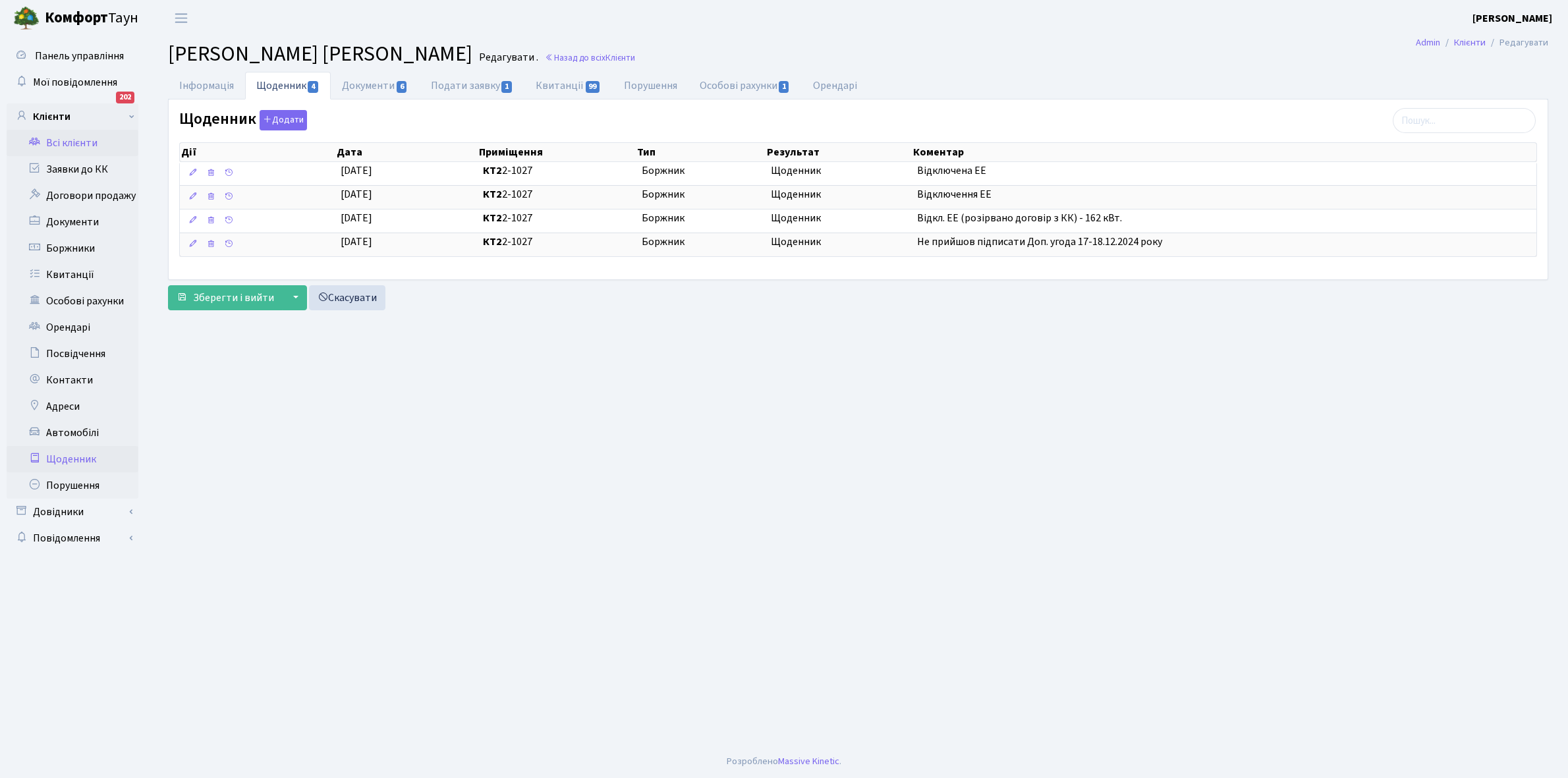
click at [59, 456] on link "Щоденник" at bounding box center [72, 460] width 132 height 27
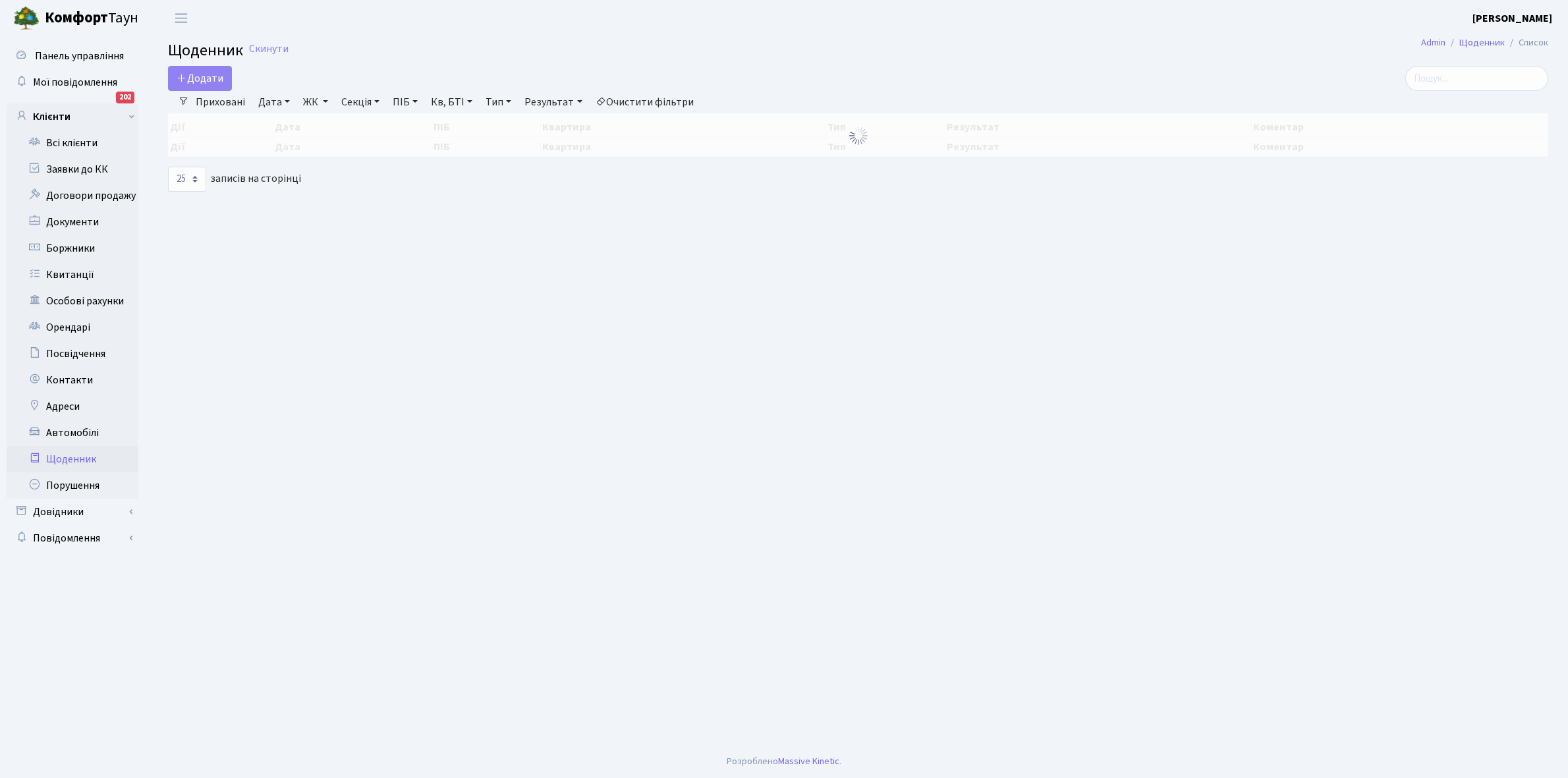
select select "25"
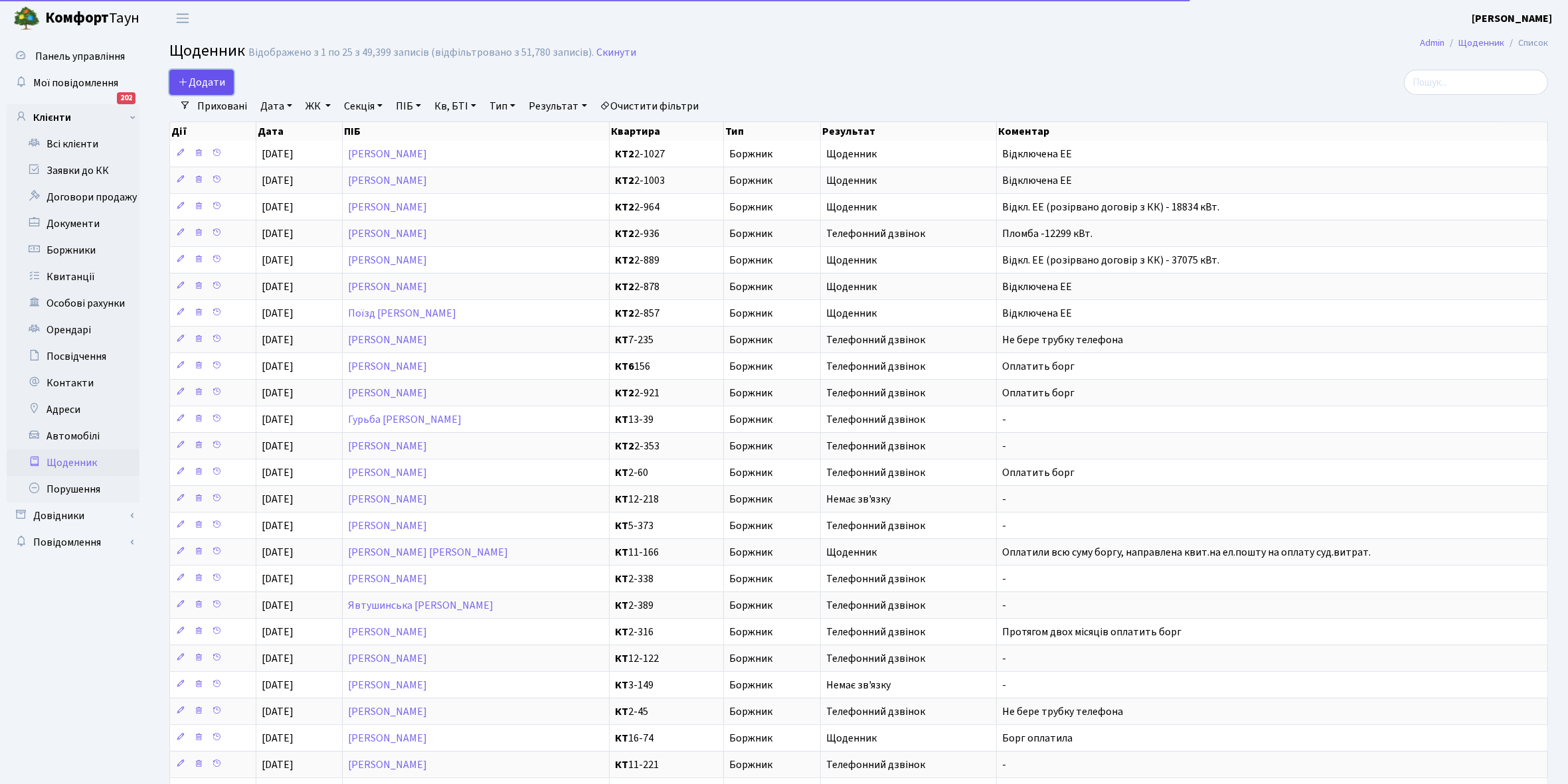
click at [198, 80] on span "Додати" at bounding box center [202, 82] width 48 height 14
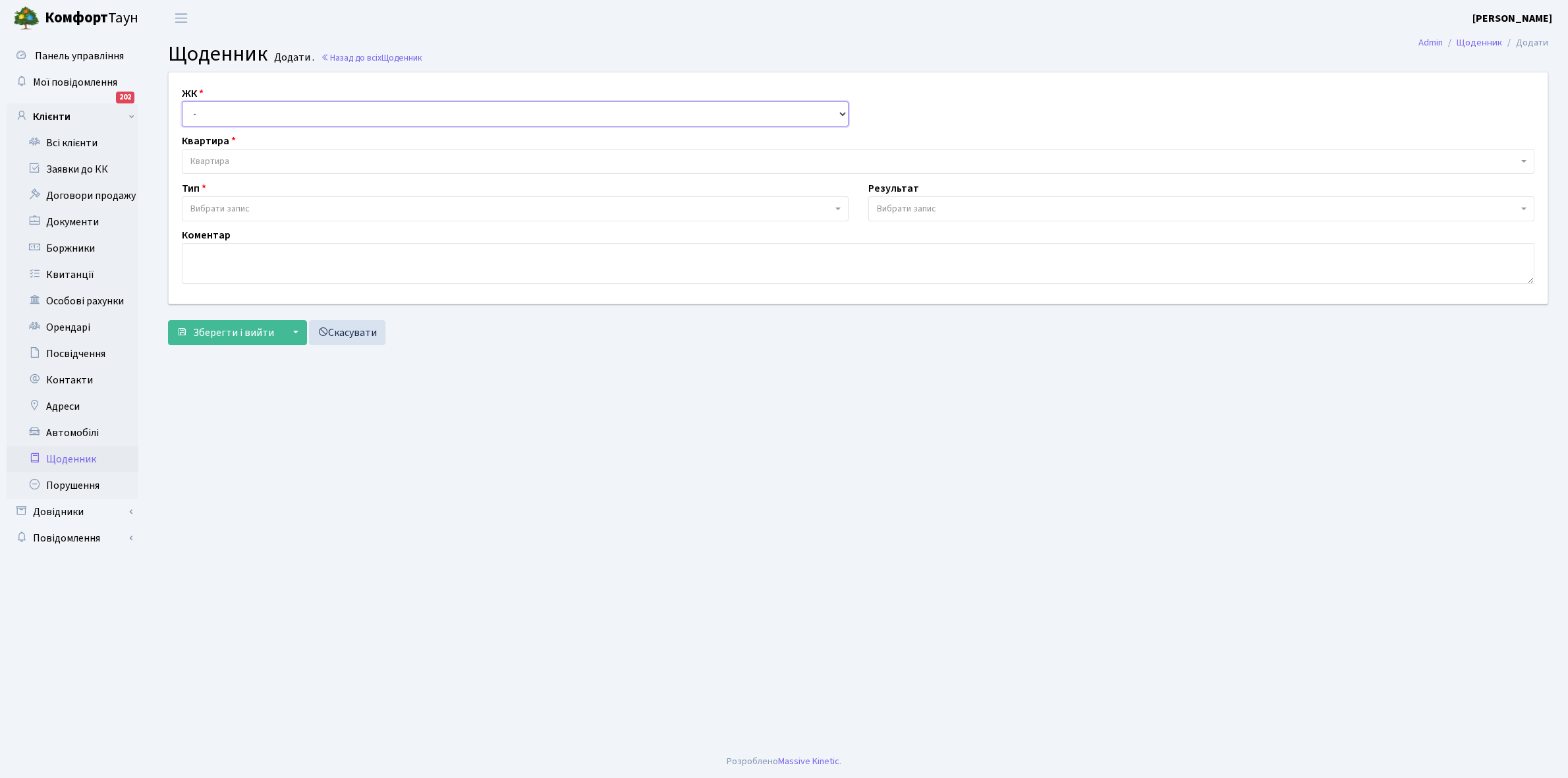
click at [201, 107] on select "- КТ, вул. Регенераторна, 4 КТ2, просп. Соборності, 17 КТ3, вул. Березнева, 16 …" at bounding box center [515, 114] width 666 height 25
select select "295"
click at [182, 101] on select "- КТ, вул. Регенераторна, 4 КТ2, просп. Соборності, 17 КТ3, вул. Березнева, 16 …" at bounding box center [515, 114] width 666 height 25
select select
click at [222, 161] on span "Квартира" at bounding box center [209, 161] width 39 height 13
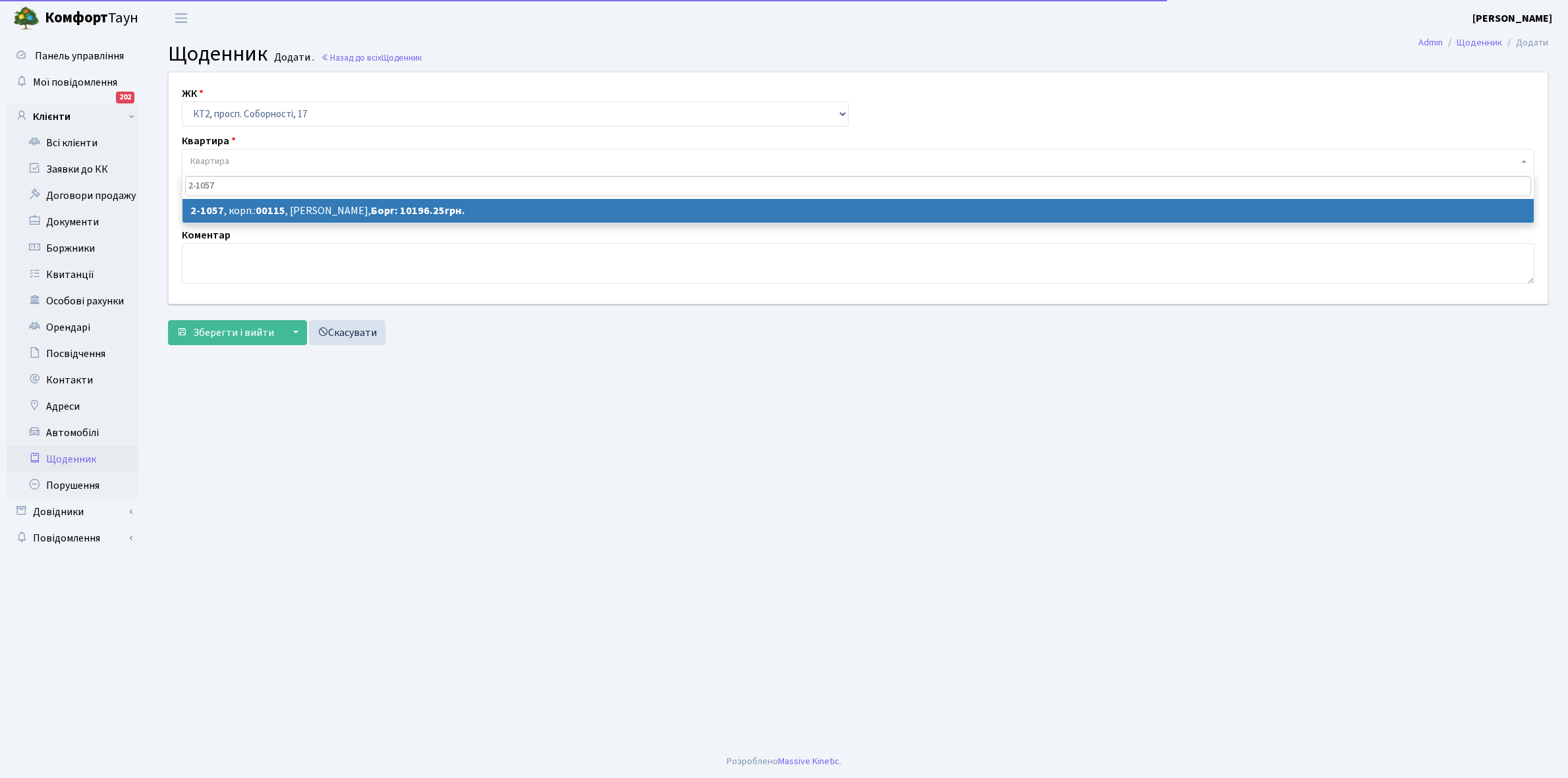
type input "2-1057"
select select "12668"
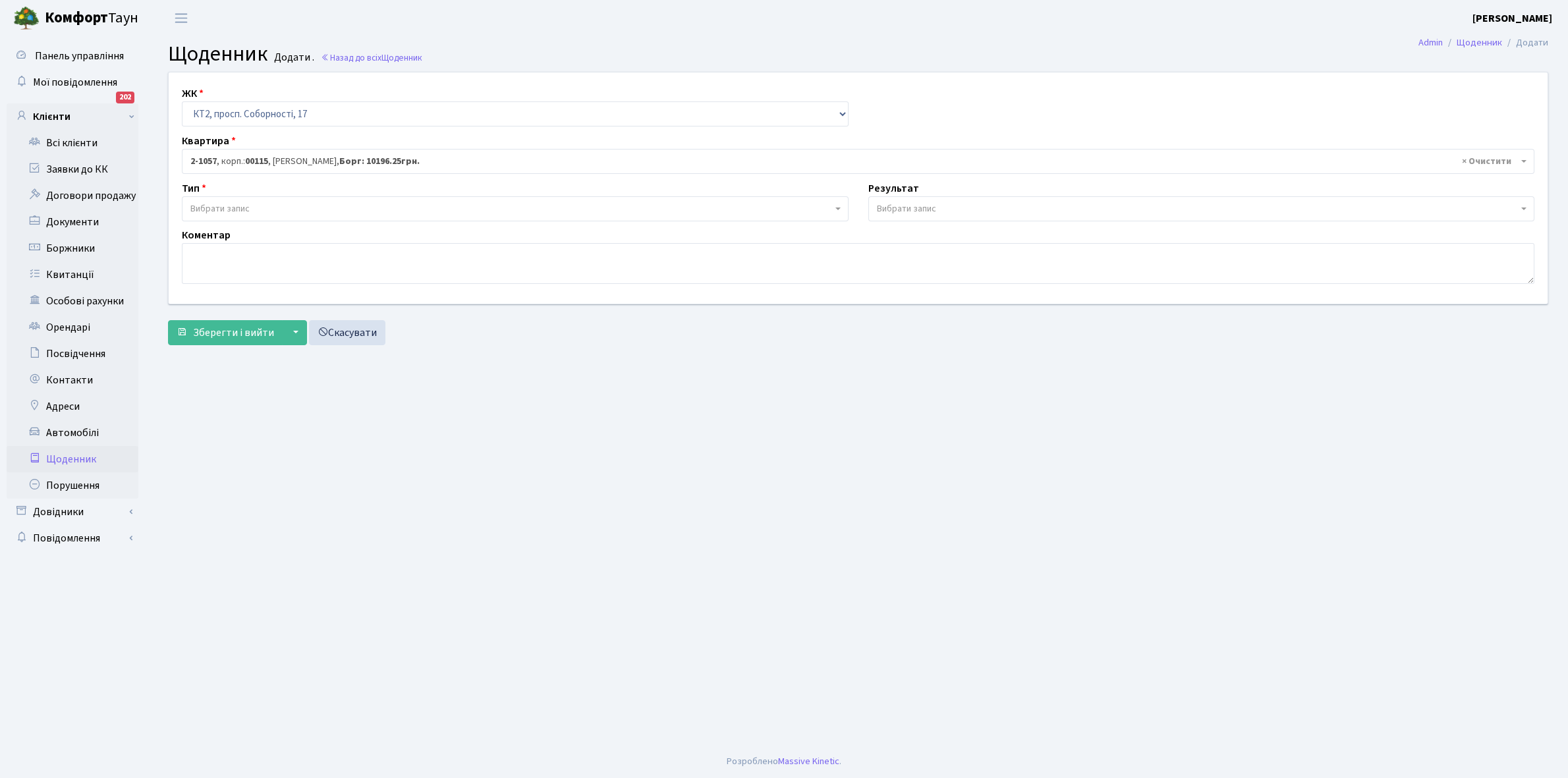
click at [263, 210] on span "Вибрати запис" at bounding box center [511, 208] width 642 height 13
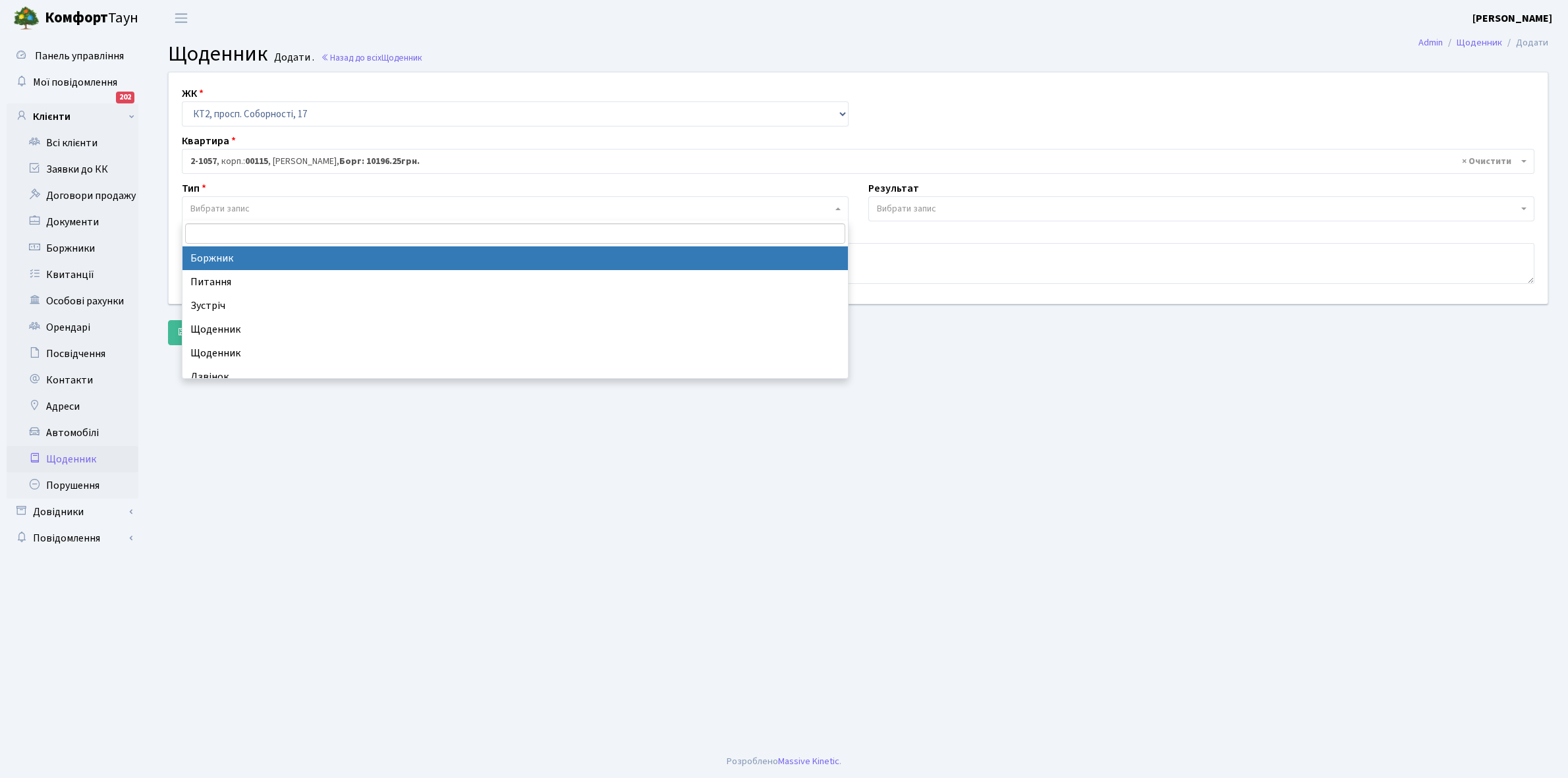
select select "189"
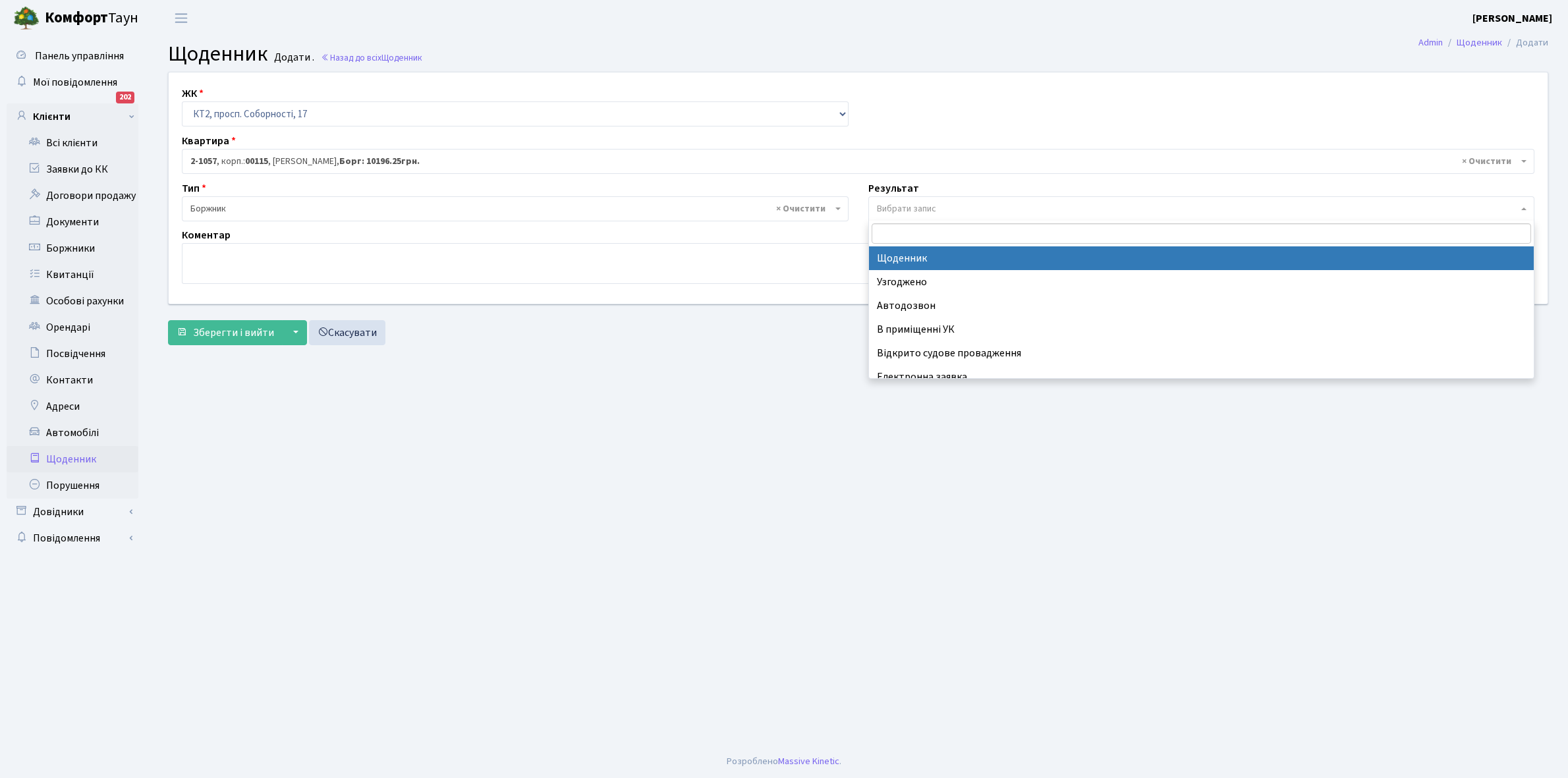
click at [907, 208] on span "Вибрати запис" at bounding box center [906, 208] width 59 height 13
select select "14"
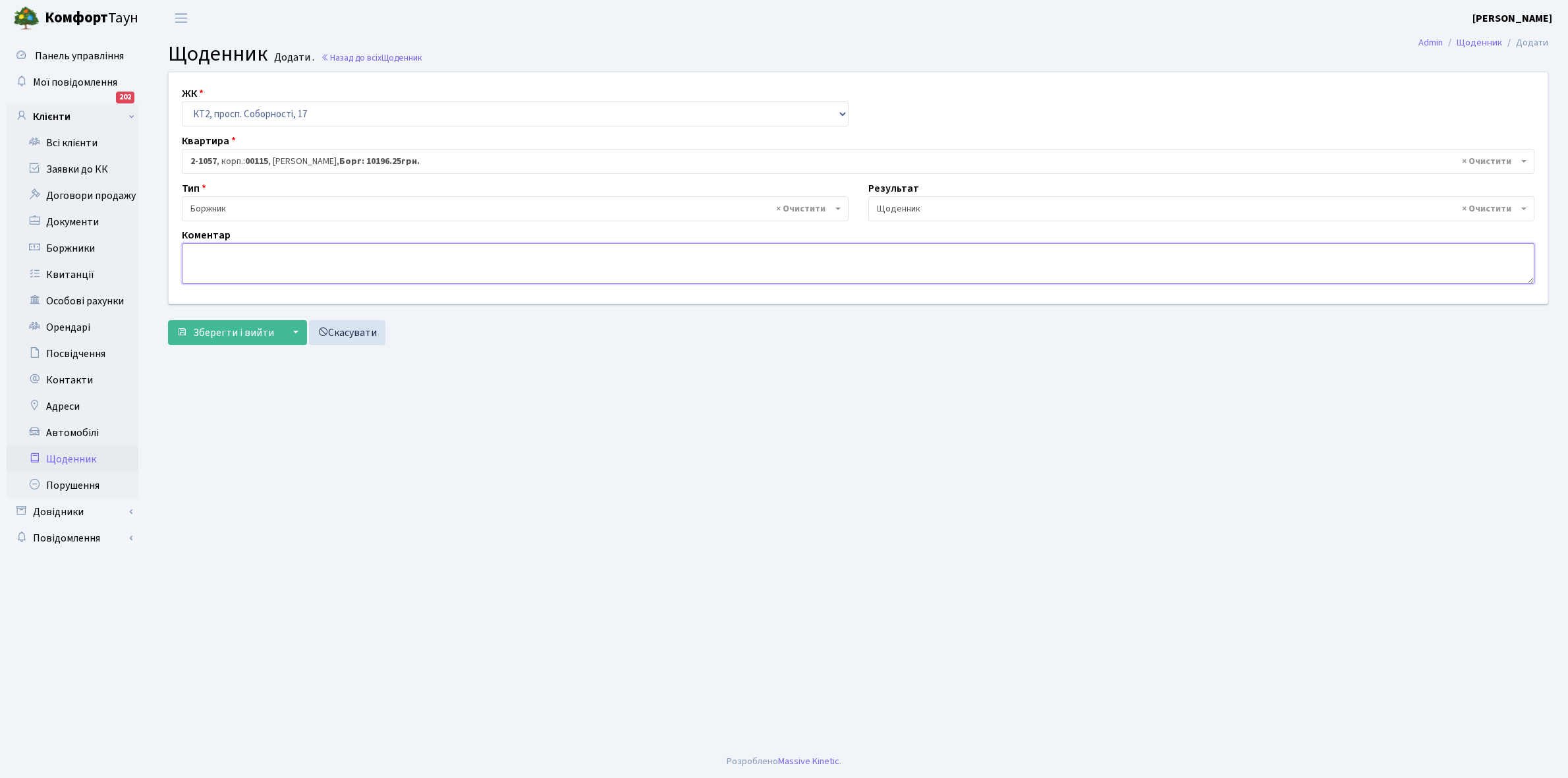
click at [209, 259] on textarea at bounding box center [857, 263] width 1353 height 41
paste textarea "Відкл. ЕЕ (розірвано договір з КК) - 9522 кВт."
click at [361, 248] on textarea "Відкл. ЕЕ (розірвано договір з КК) - 9522 кВт." at bounding box center [857, 263] width 1353 height 41
click at [373, 255] on textarea "Відкл. ЕЕ (розірвано договір з КК) - 9 кВт." at bounding box center [857, 263] width 1353 height 41
type textarea "В"
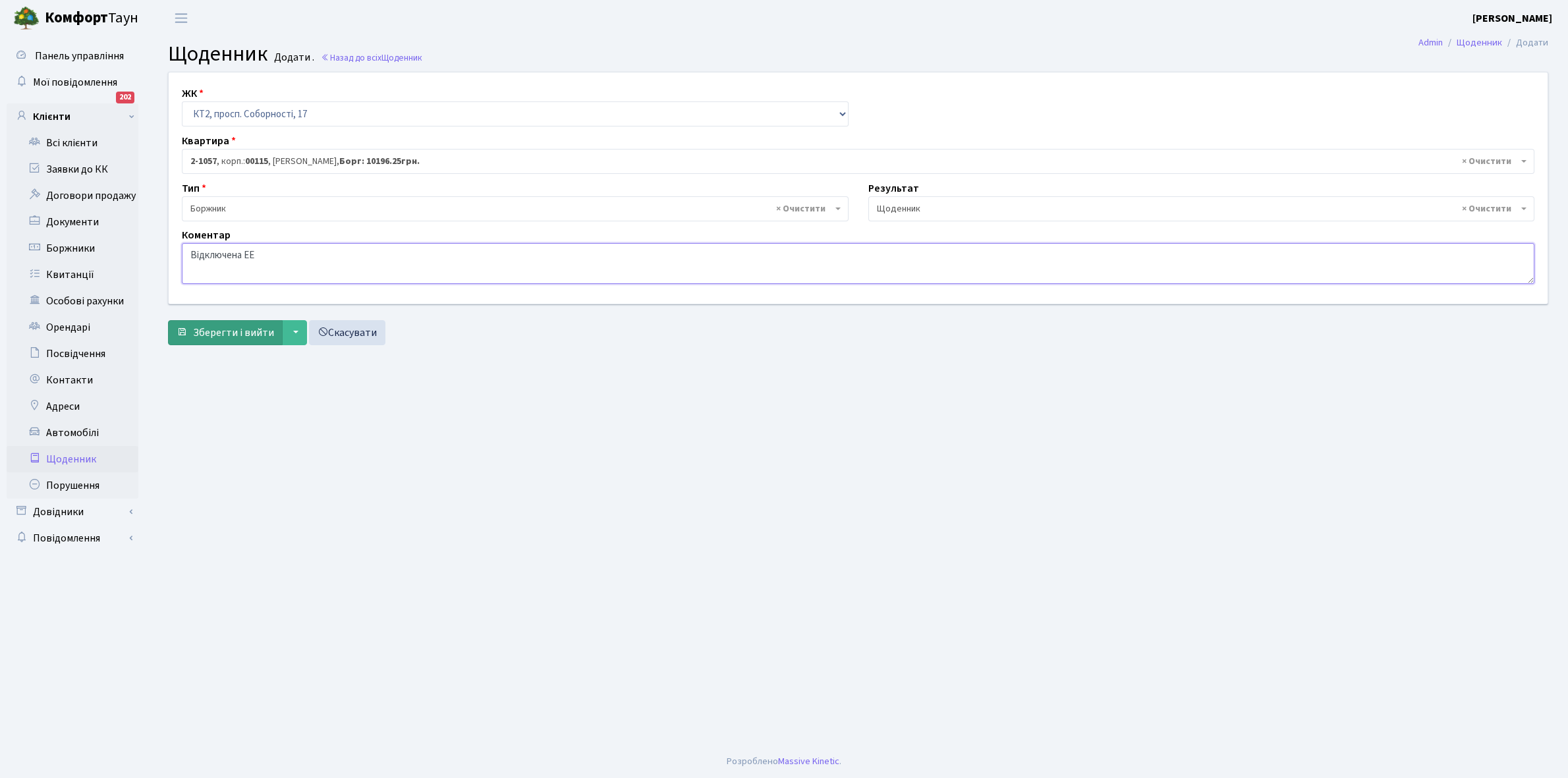
type textarea "Відключена ЕЕ"
click at [233, 333] on span "Зберегти і вийти" at bounding box center [233, 332] width 81 height 14
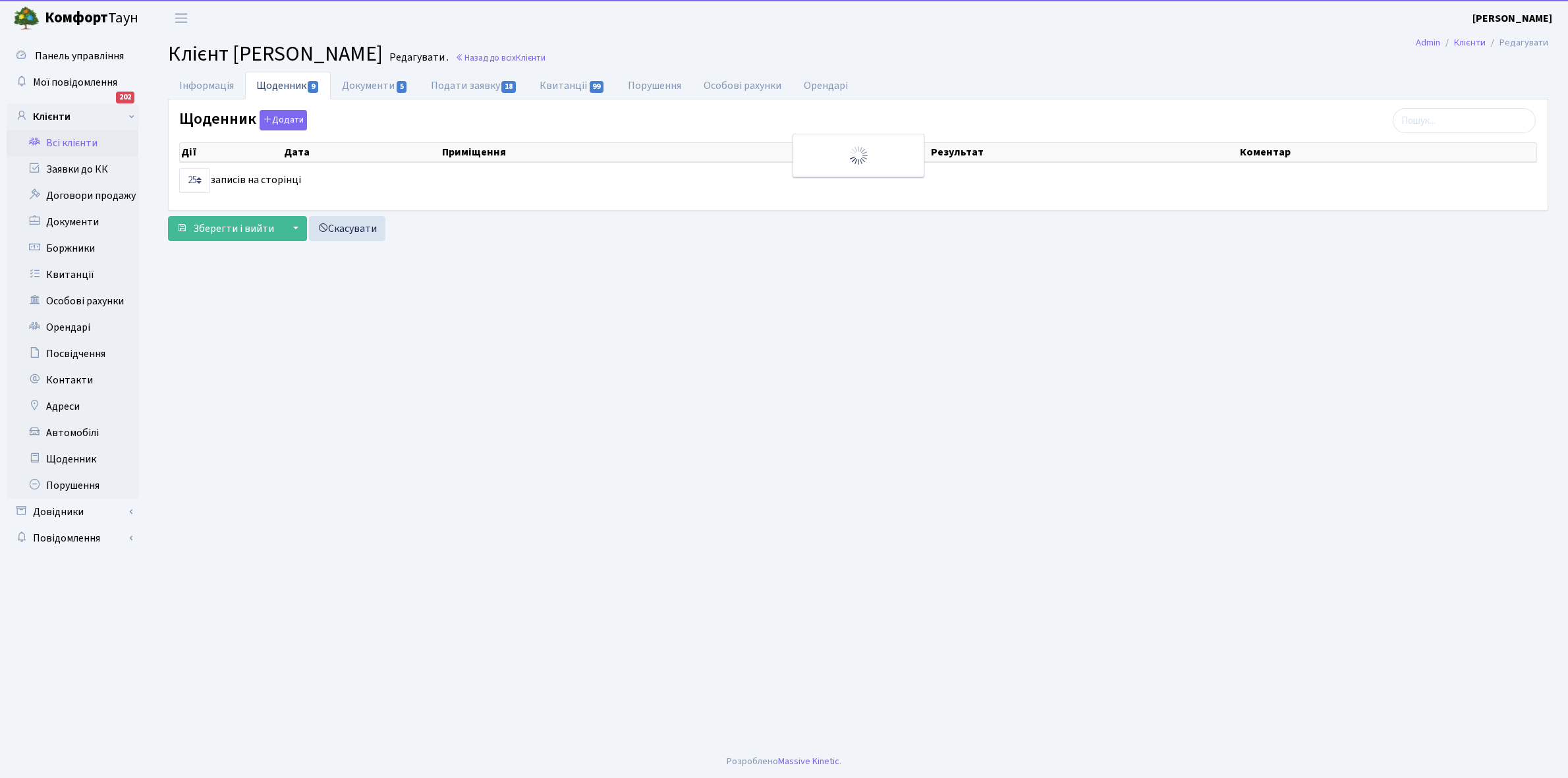
select select "25"
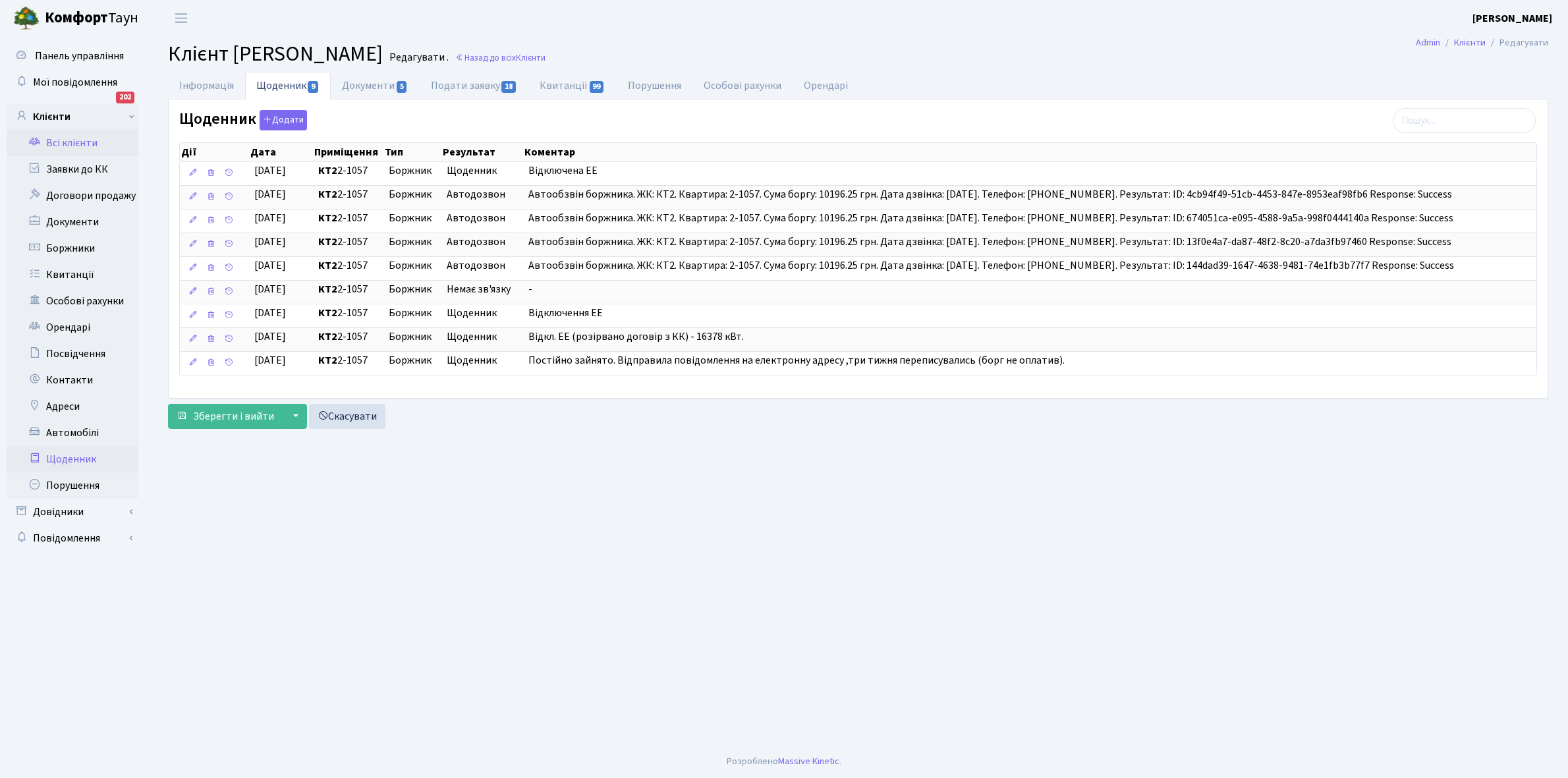
click at [75, 457] on link "Щоденник" at bounding box center [72, 460] width 132 height 27
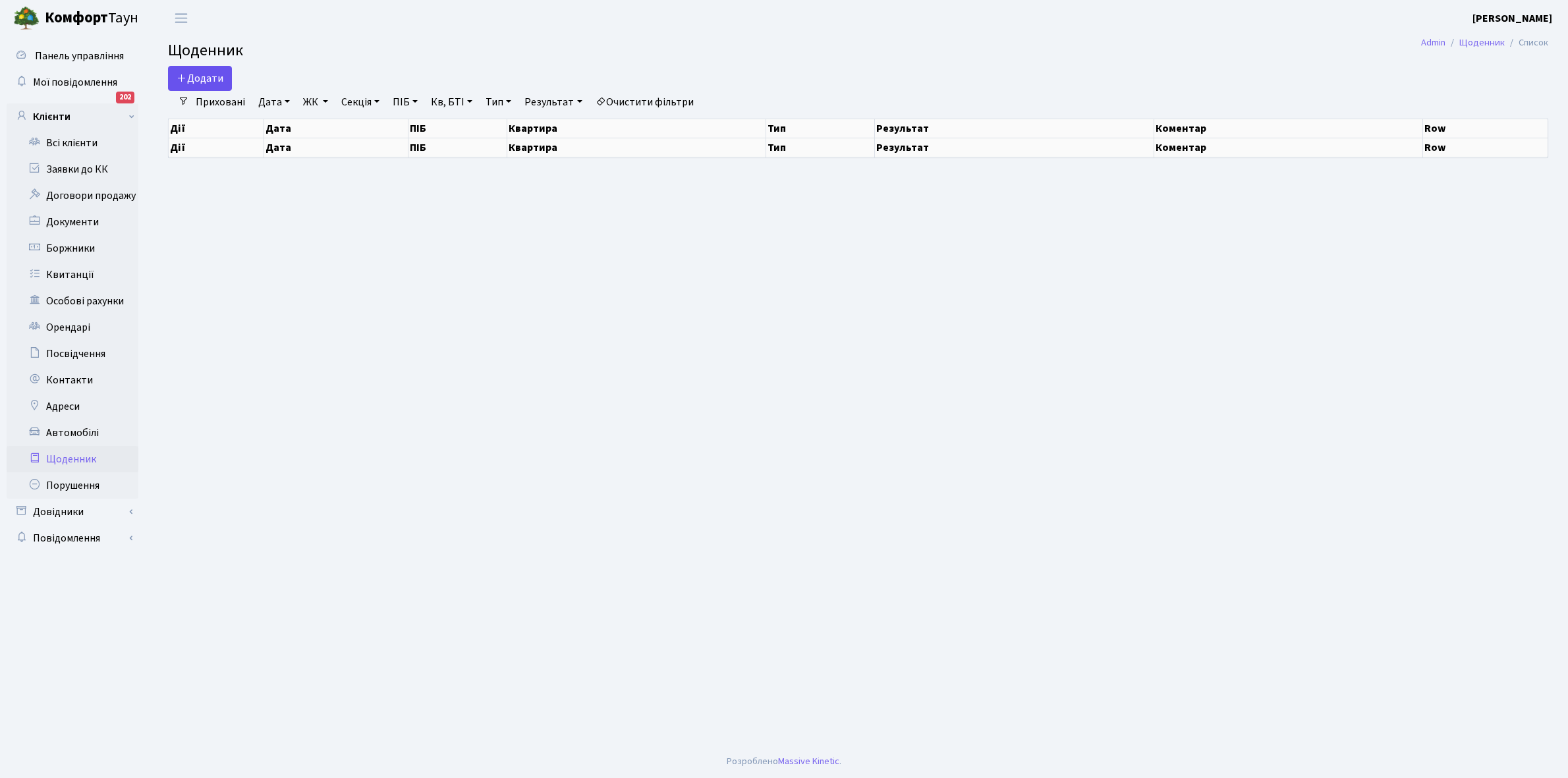
select select "25"
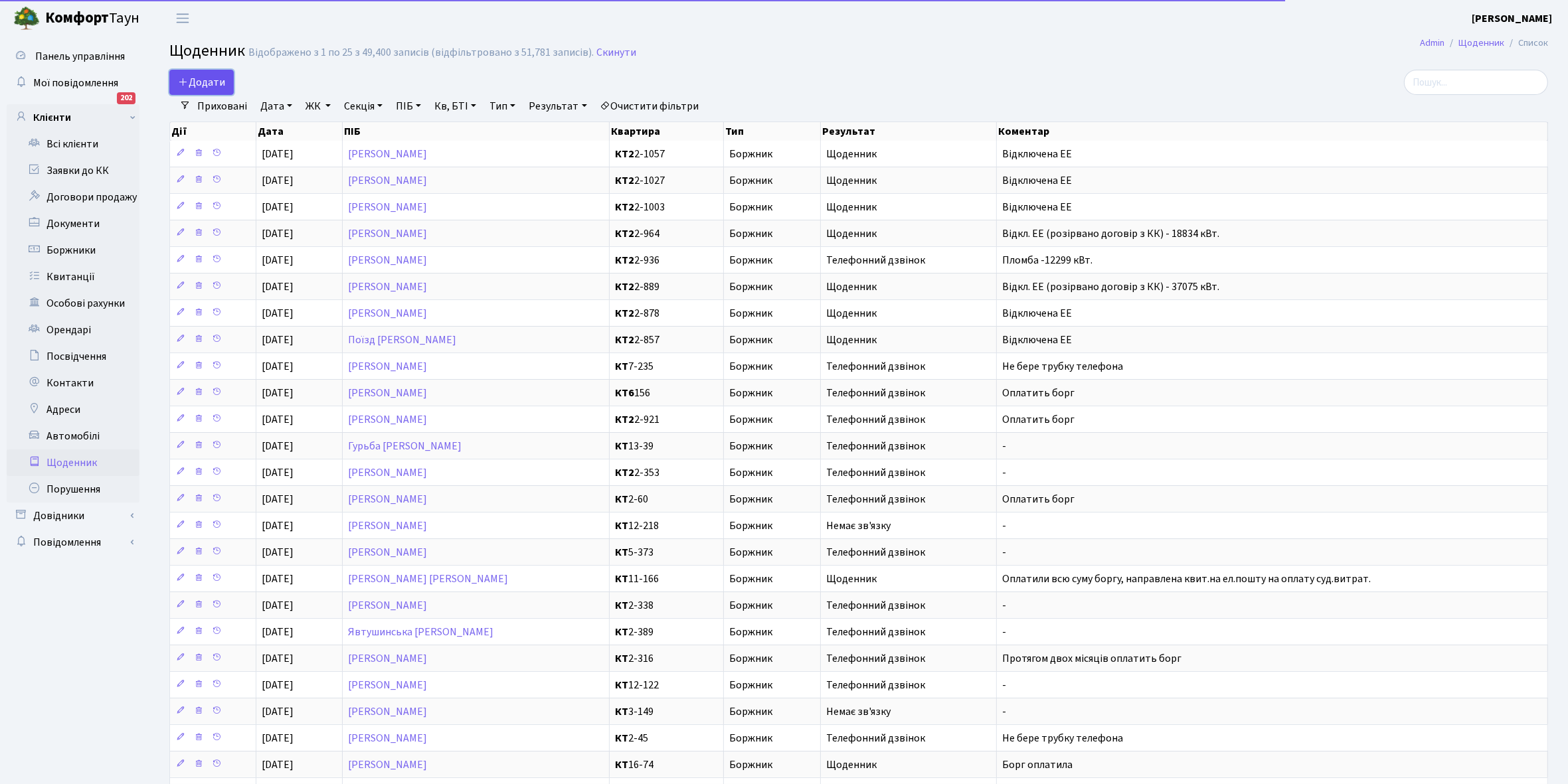
click at [196, 77] on span "Додати" at bounding box center [202, 82] width 48 height 14
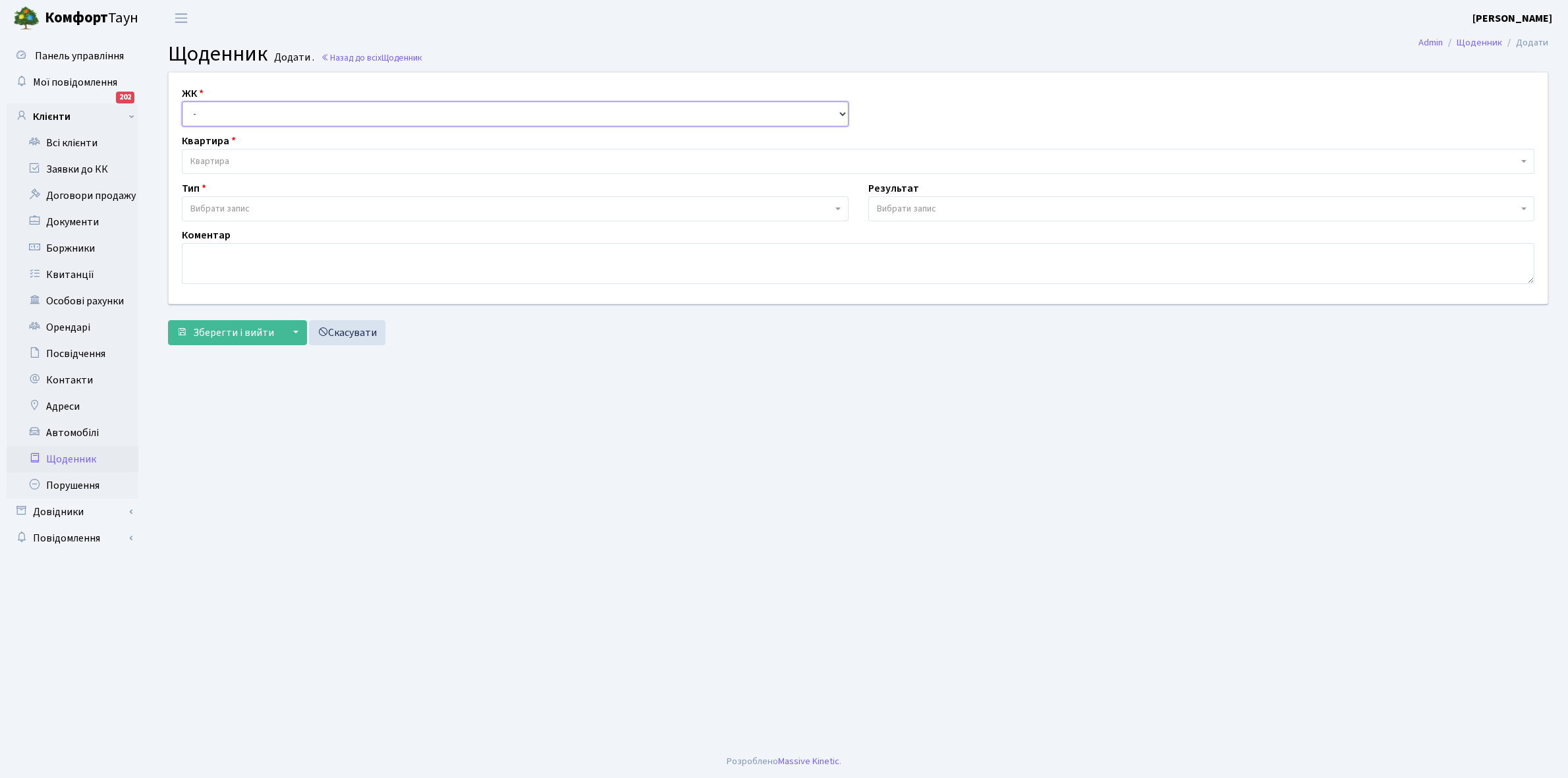
click at [212, 111] on select "- КТ, вул. Регенераторна, 4 КТ2, просп. [STREET_ADDRESS] [STREET_ADDRESS] [PERS…" at bounding box center [515, 114] width 666 height 25
select select "295"
click at [182, 101] on select "- КТ, вул. Регенераторна, 4 КТ2, просп. Соборності, 17 КТ3, вул. Березнева, 16 …" at bounding box center [515, 114] width 666 height 25
select select
click at [243, 159] on span "Квартира" at bounding box center [854, 161] width 1327 height 13
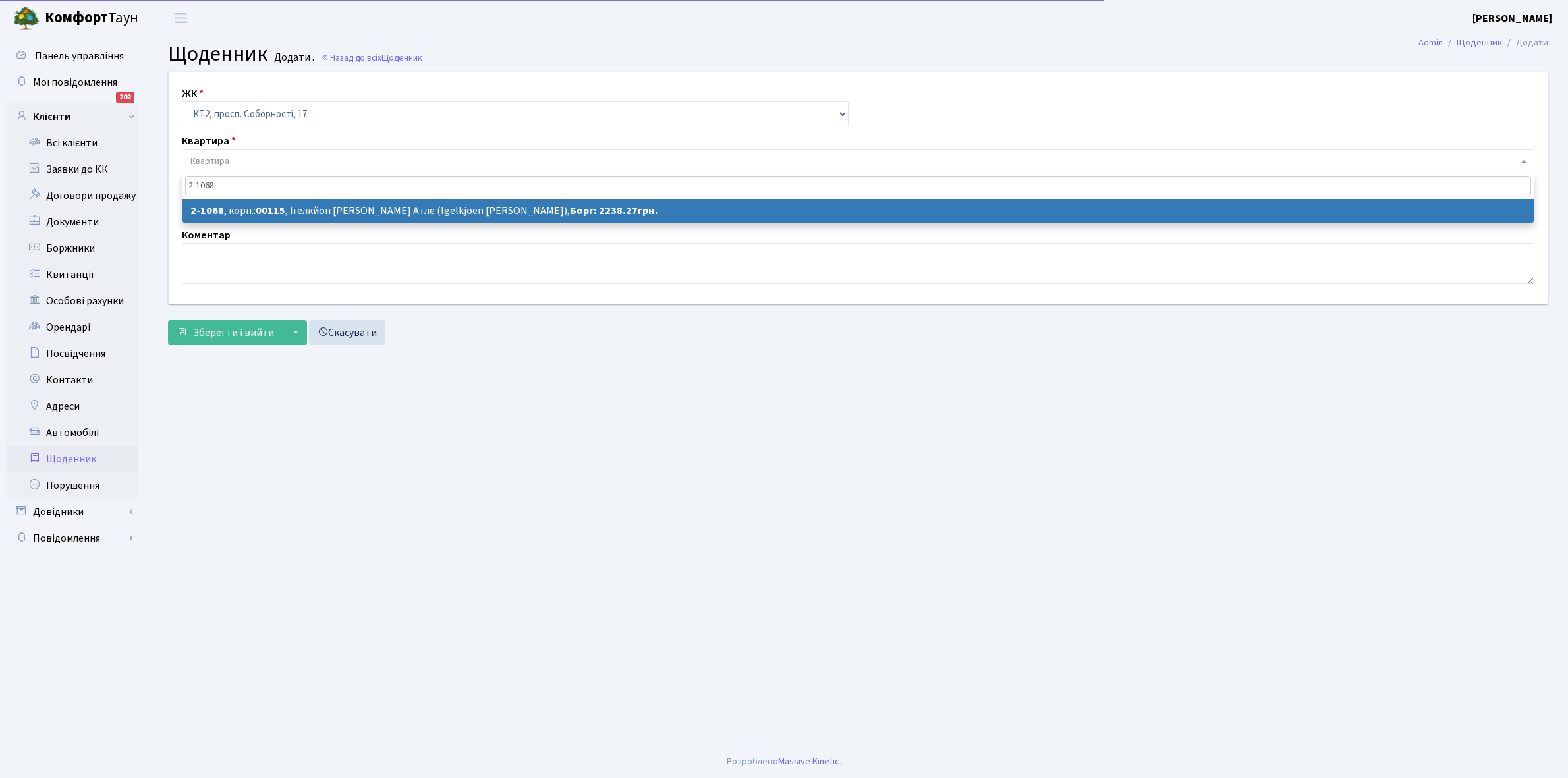
type input "2-1068"
select select "12679"
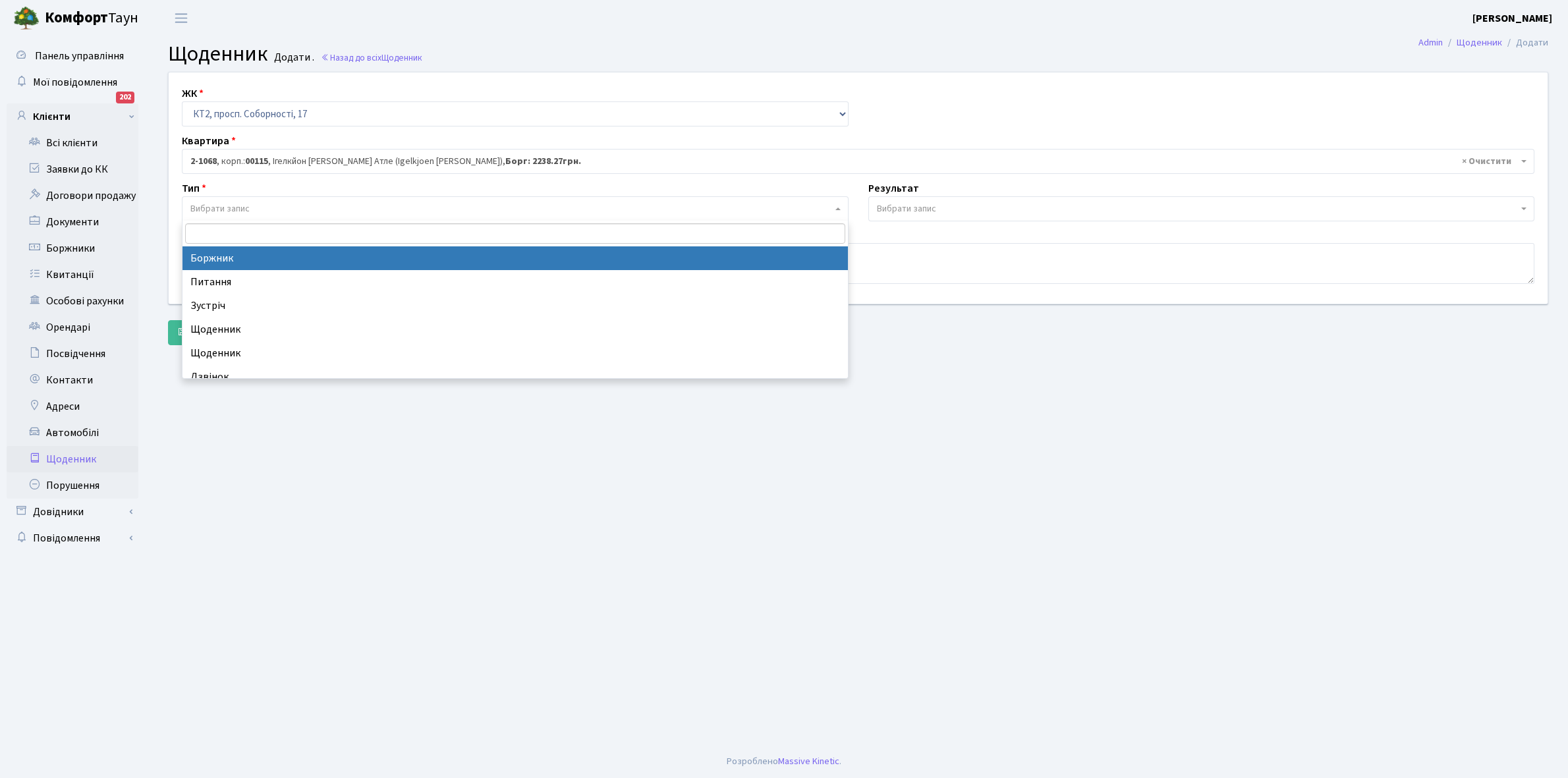
click at [257, 206] on span "Вибрати запис" at bounding box center [511, 208] width 642 height 13
select select "189"
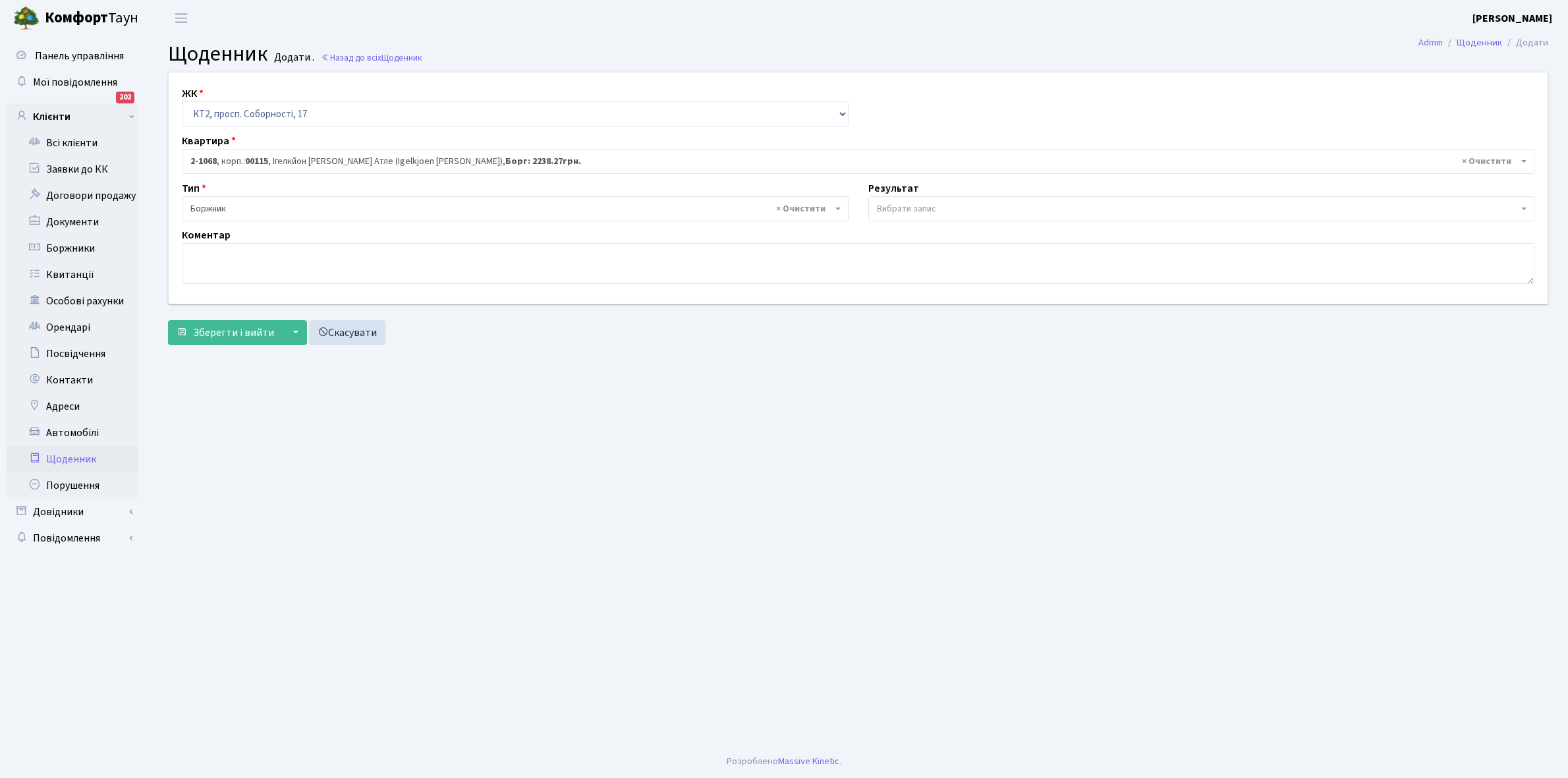
click at [953, 206] on span "Вибрати запис" at bounding box center [1198, 208] width 642 height 13
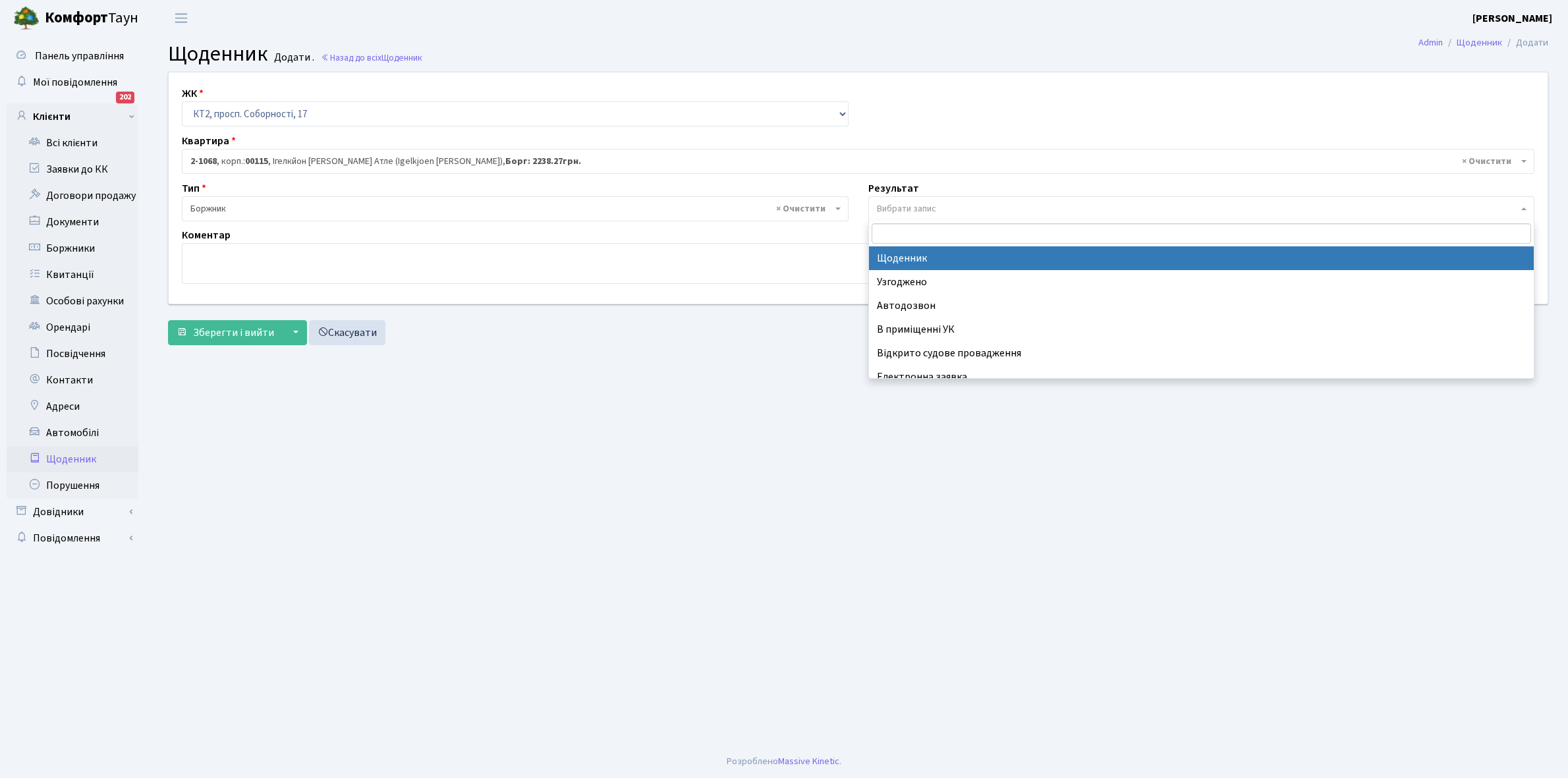
select select "14"
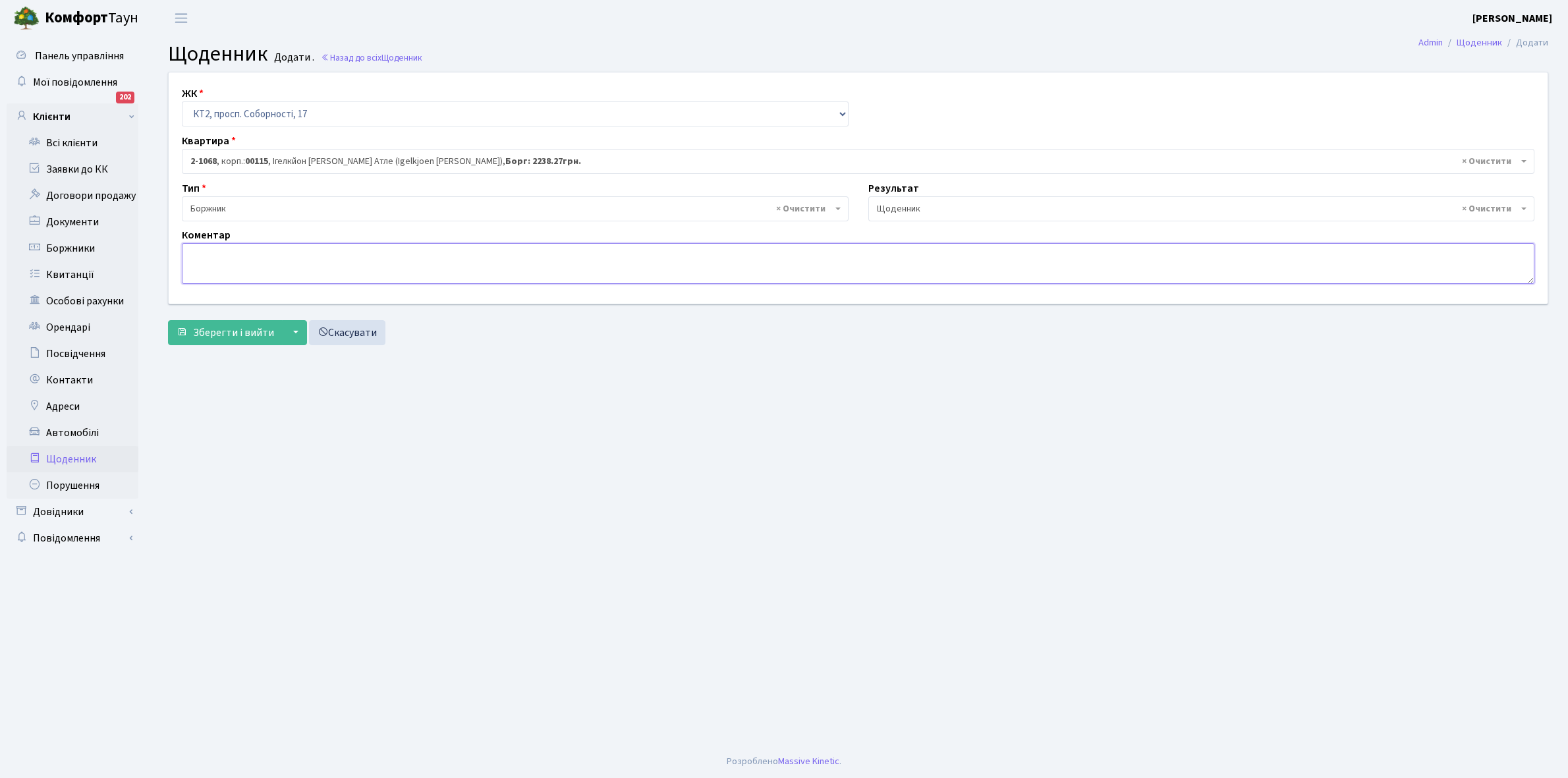
click at [202, 260] on textarea at bounding box center [857, 263] width 1353 height 41
type textarea "Відключена ЕЕ"
click at [243, 328] on span "Зберегти і вийти" at bounding box center [233, 332] width 81 height 14
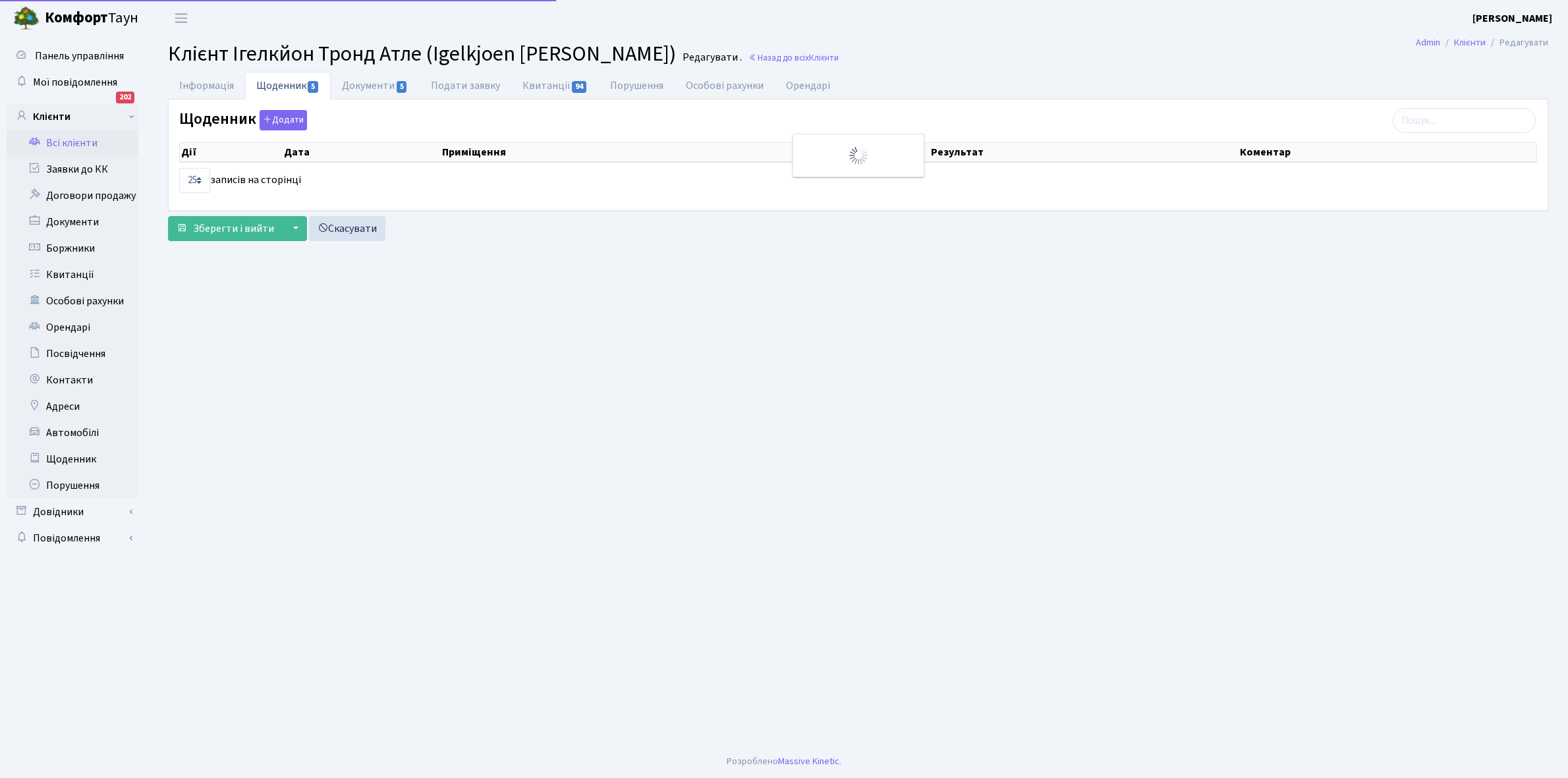
select select "25"
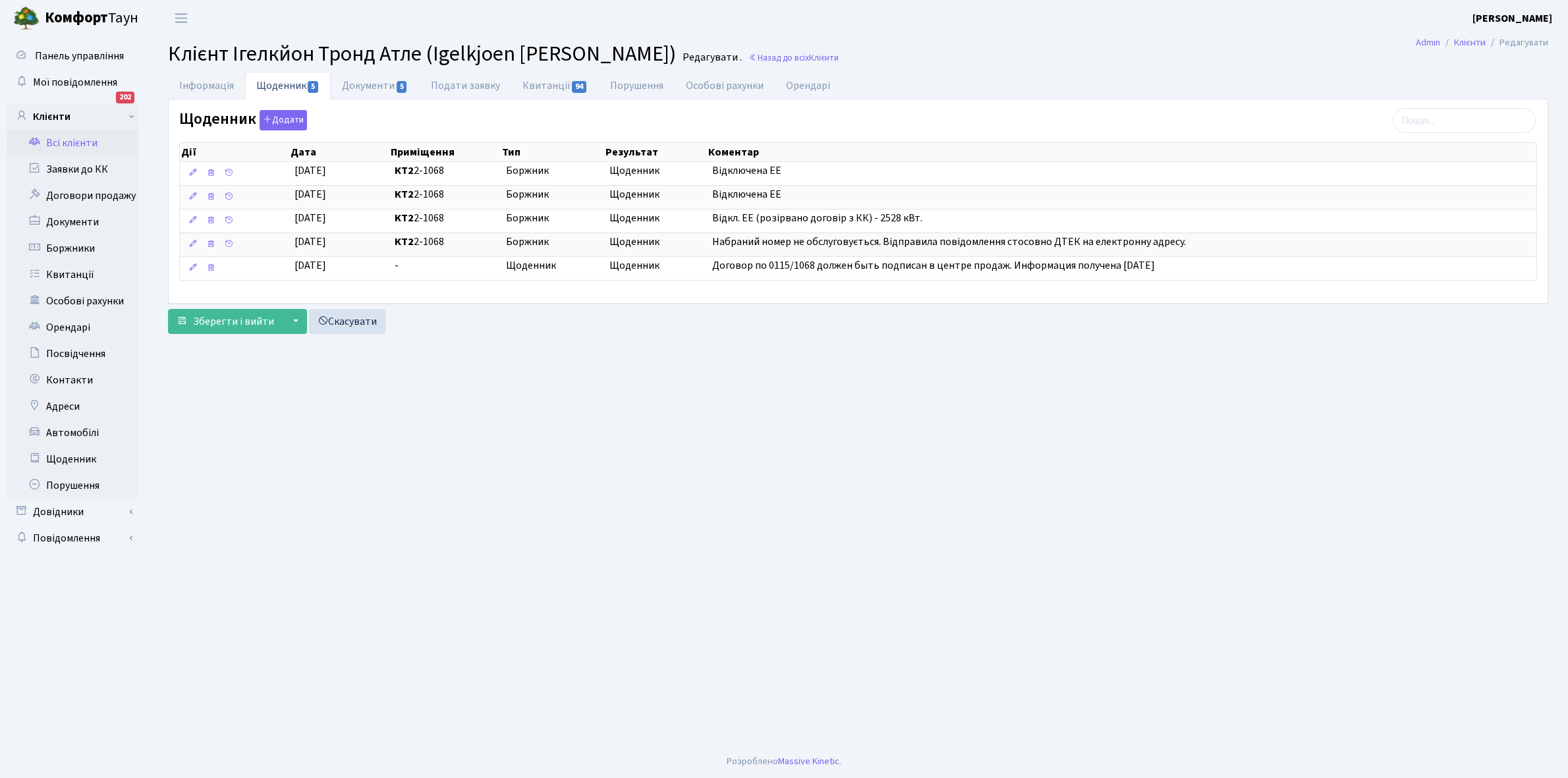
click at [76, 135] on link "Всі клієнти" at bounding box center [72, 143] width 132 height 27
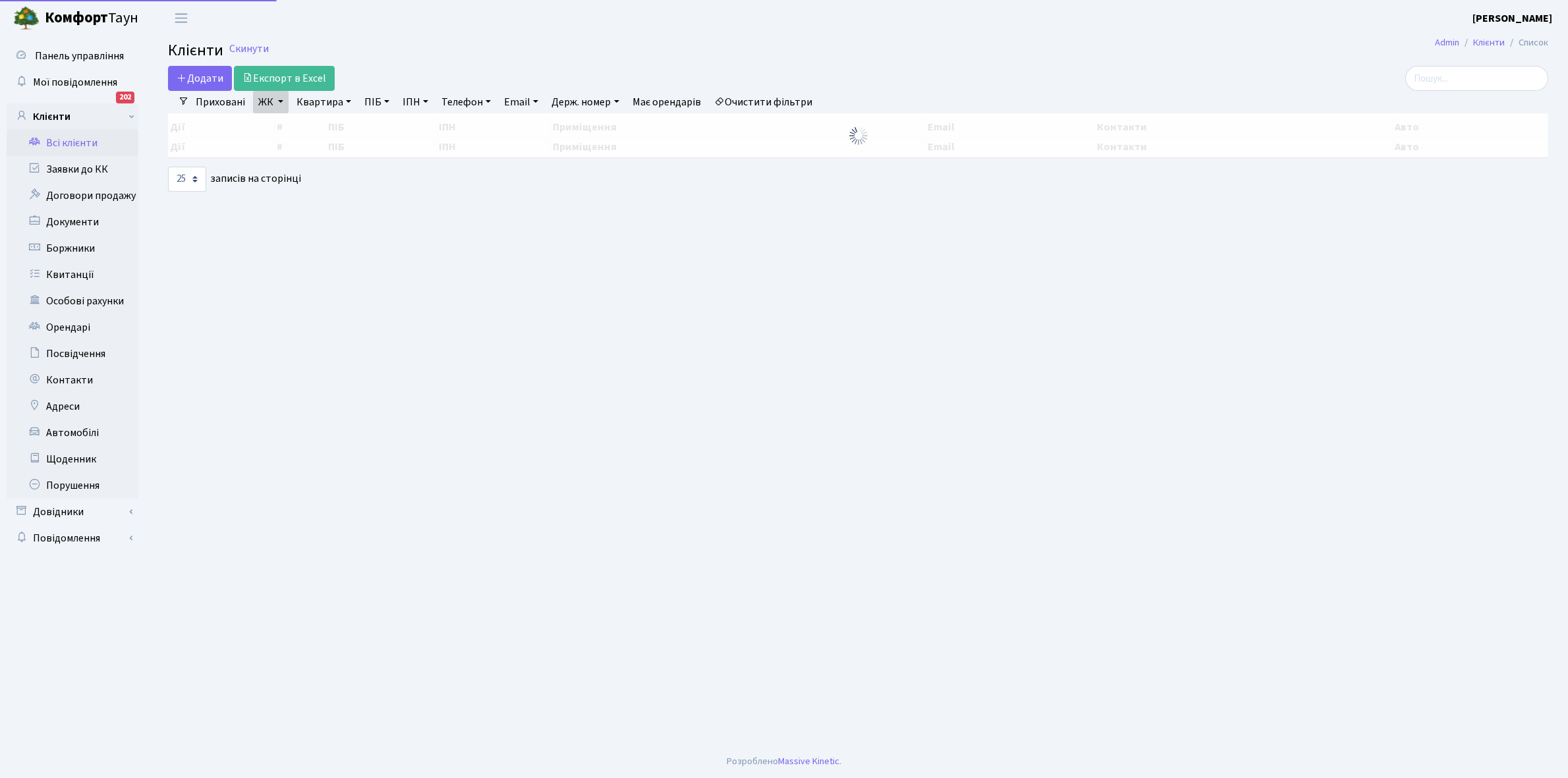
select select "25"
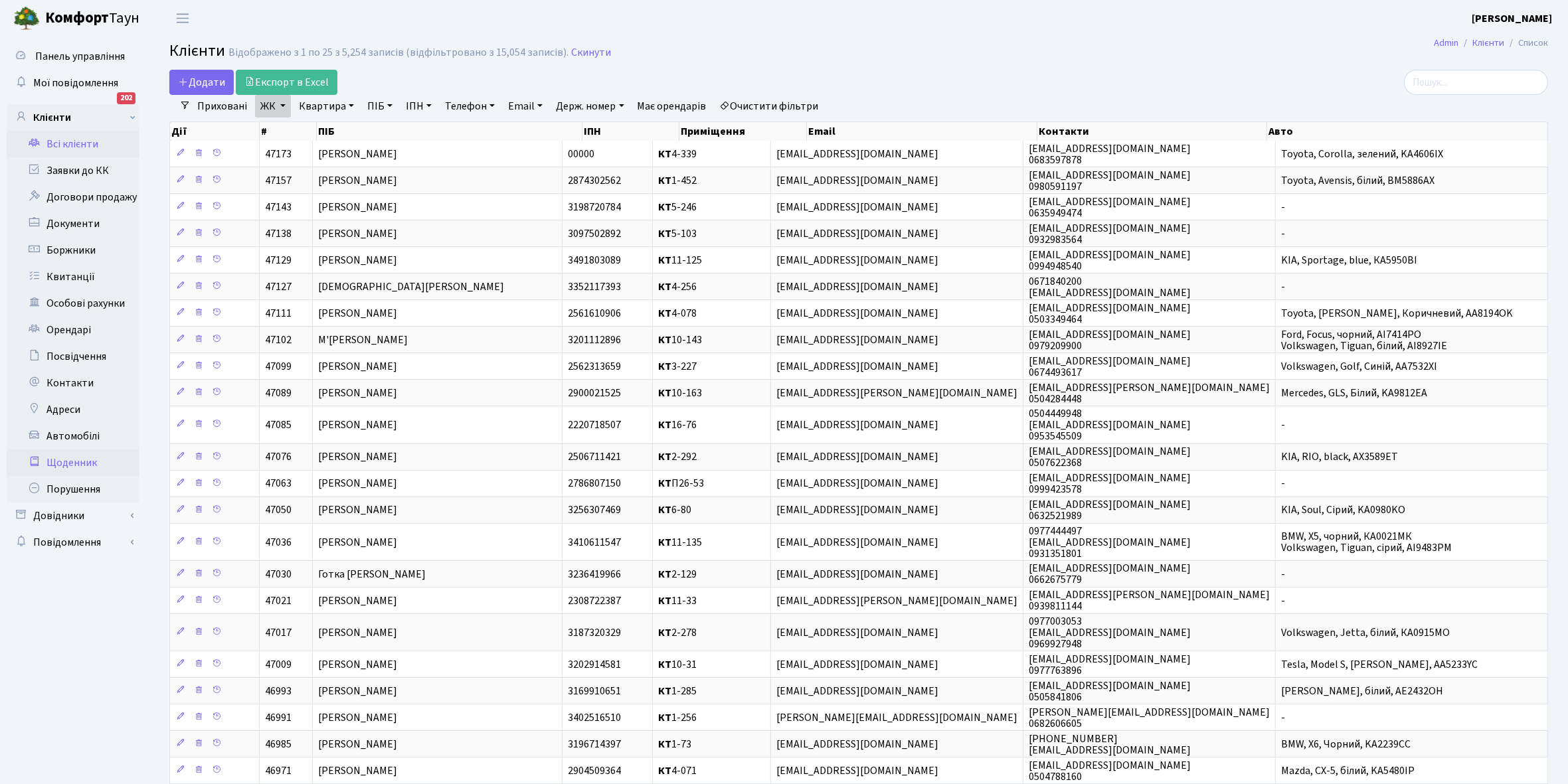
click at [67, 460] on link "Щоденник" at bounding box center [73, 463] width 133 height 27
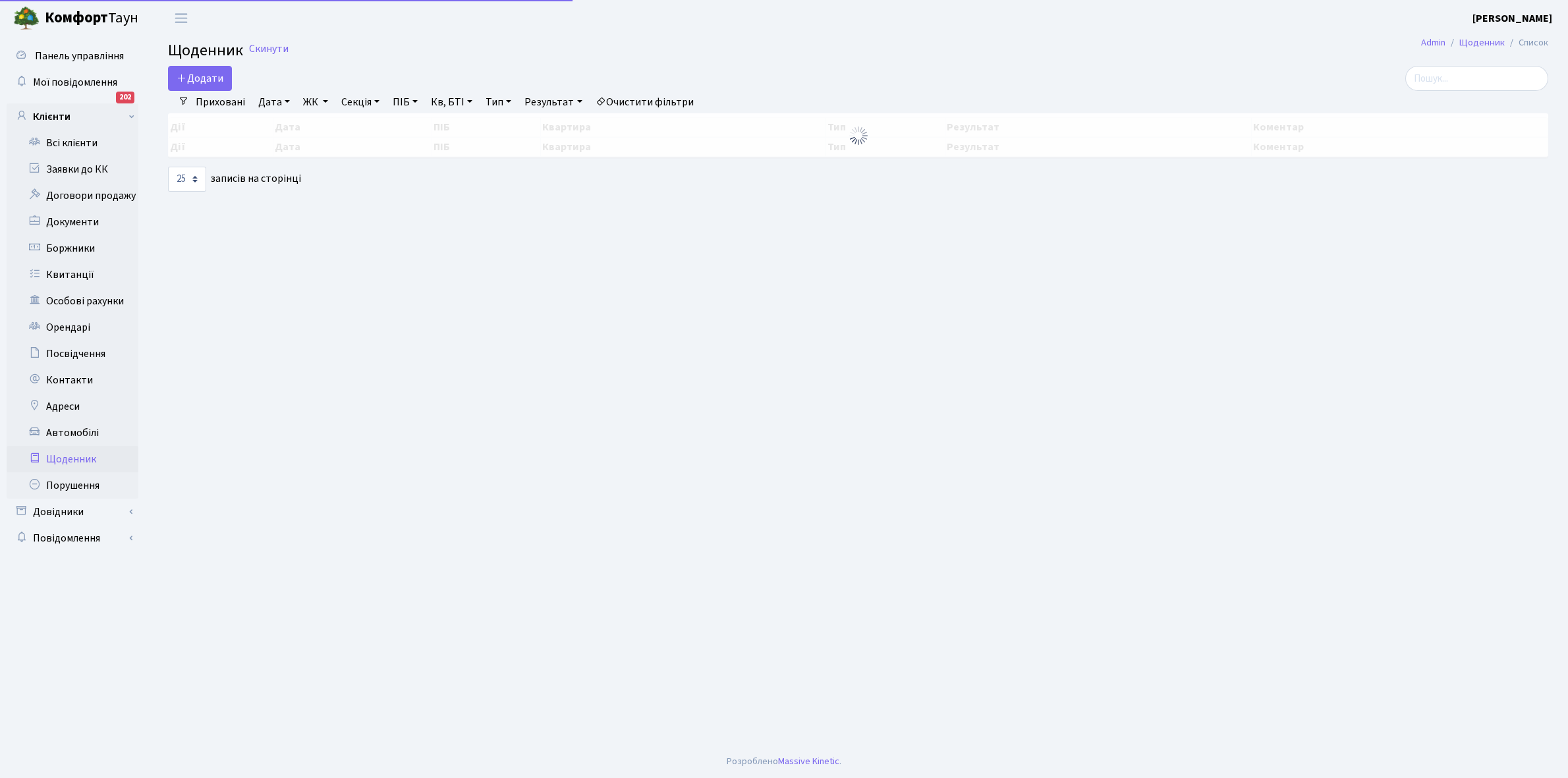
select select "25"
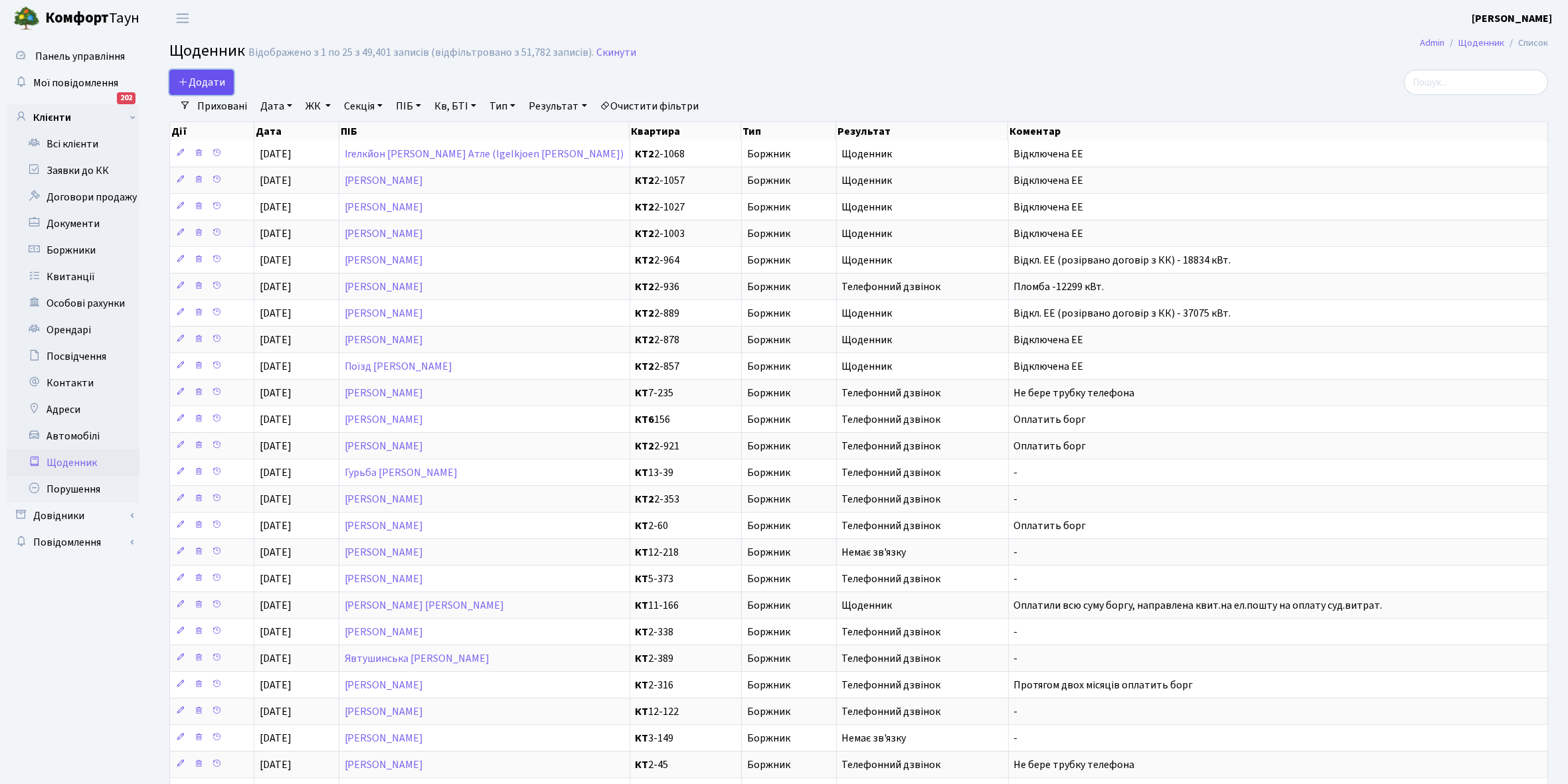
click at [200, 74] on link "Додати" at bounding box center [201, 82] width 64 height 25
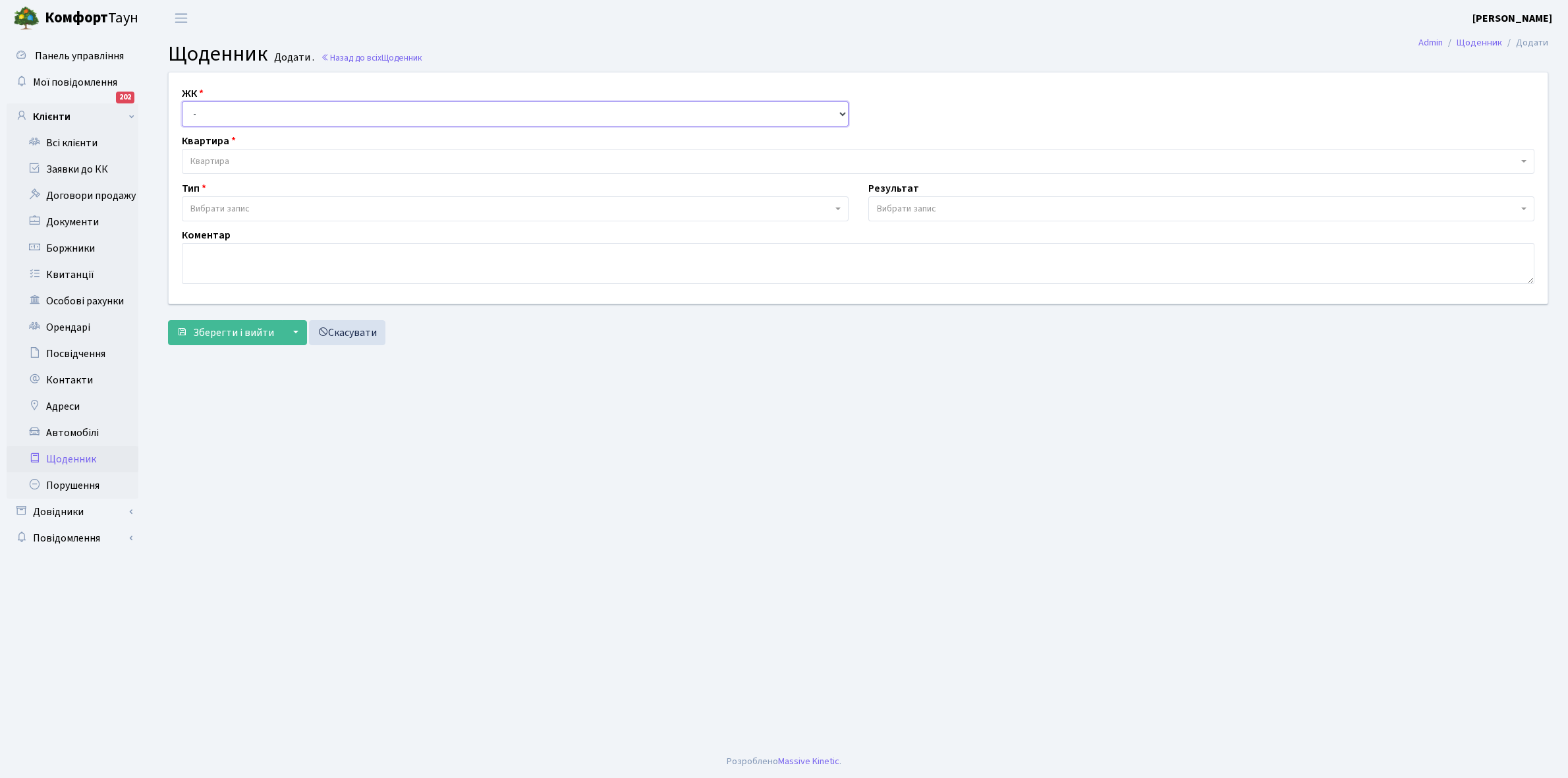
click at [203, 110] on select "- КТ, вул. Регенераторна, 4 КТ2, просп. [STREET_ADDRESS] [STREET_ADDRESS] [PERS…" at bounding box center [515, 114] width 666 height 25
select select "295"
click at [182, 101] on select "- КТ, вул. Регенераторна, 4 КТ2, просп. [STREET_ADDRESS] [STREET_ADDRESS] [PERS…" at bounding box center [515, 114] width 666 height 25
select select
click at [229, 155] on span "Квартира" at bounding box center [209, 161] width 39 height 13
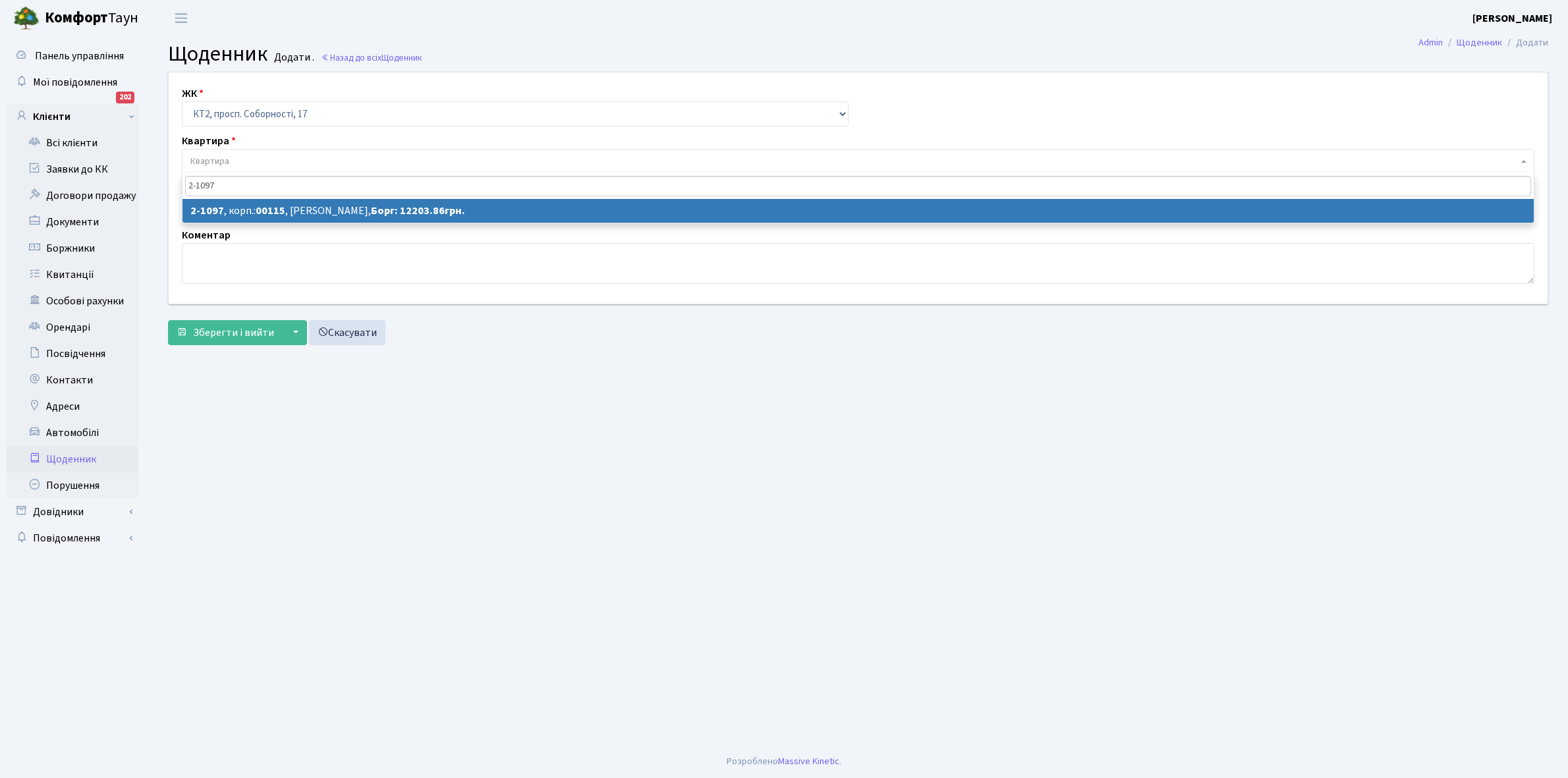
type input "2-1097"
select select "12708"
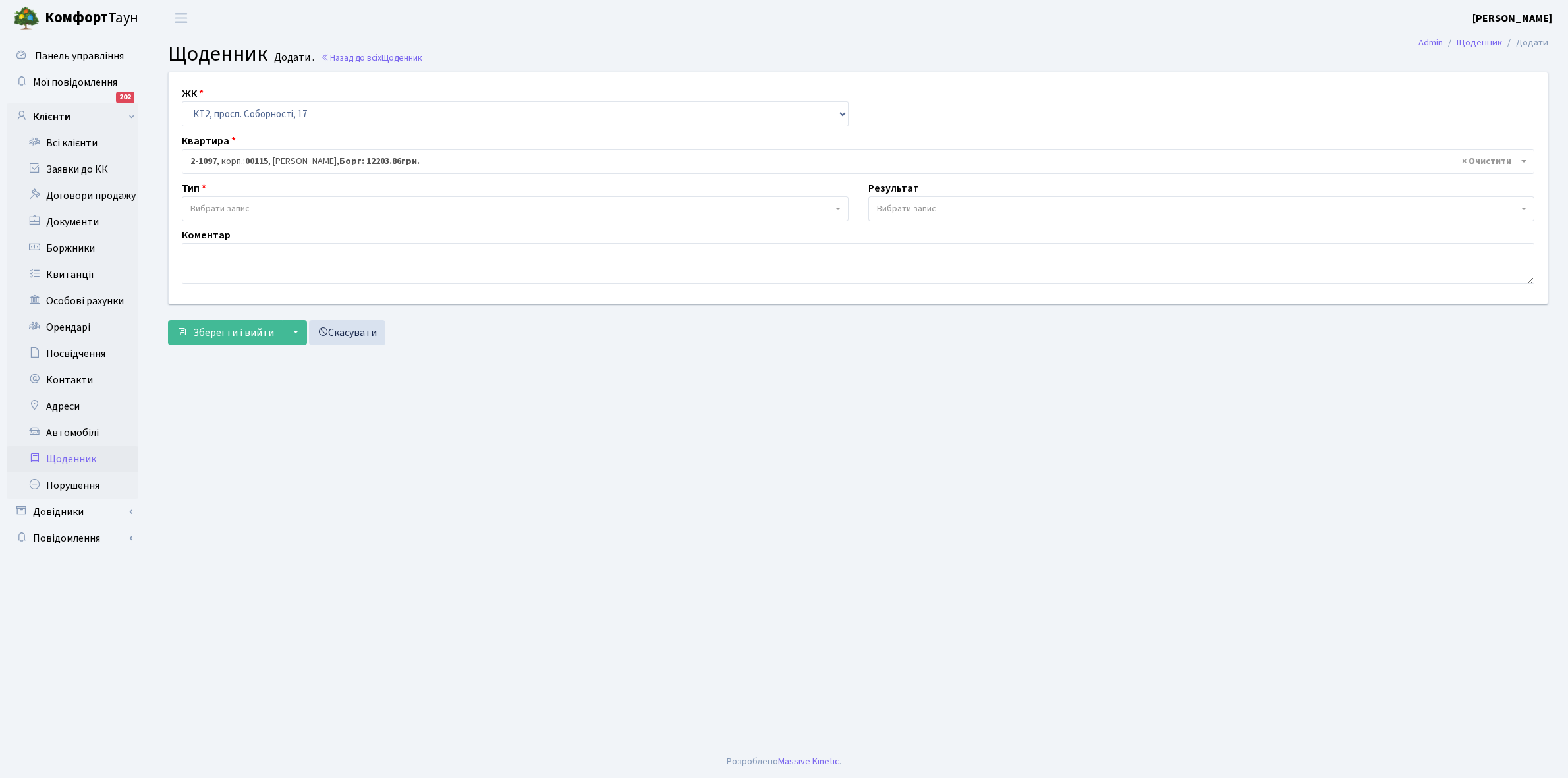
click at [234, 206] on span "Вибрати запис" at bounding box center [219, 208] width 59 height 13
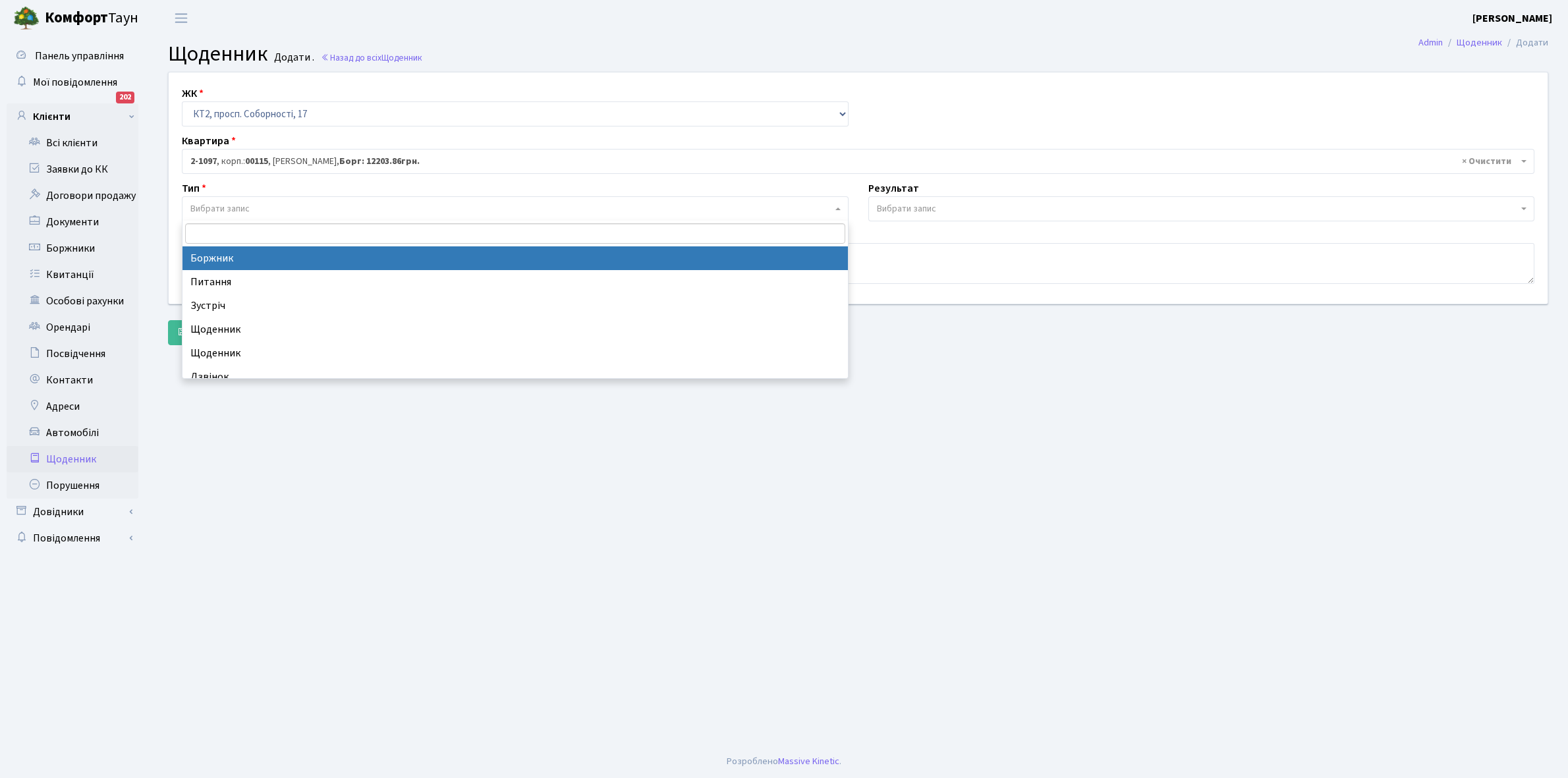
select select "189"
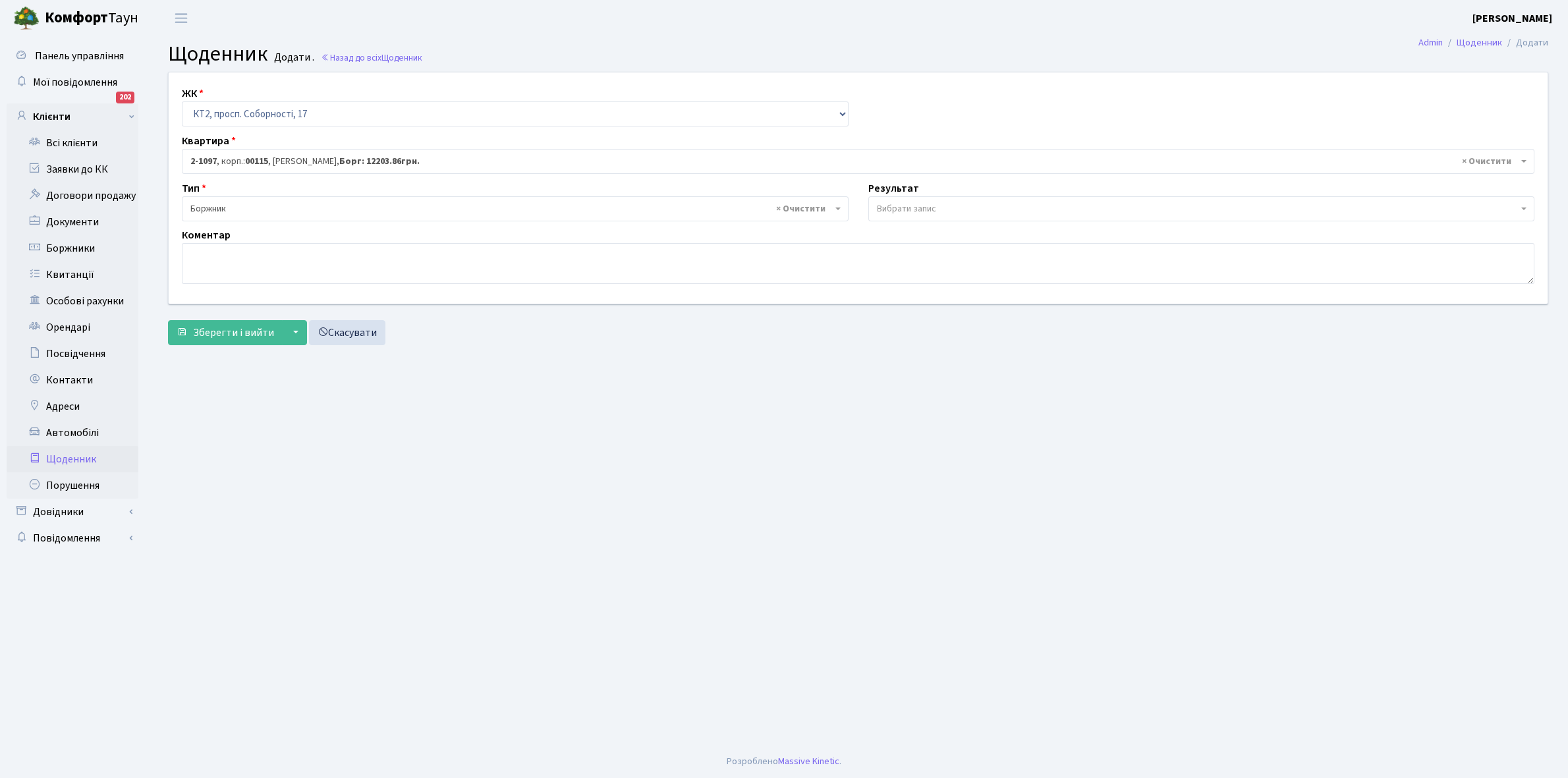
click at [911, 203] on span "Вибрати запис" at bounding box center [906, 208] width 59 height 13
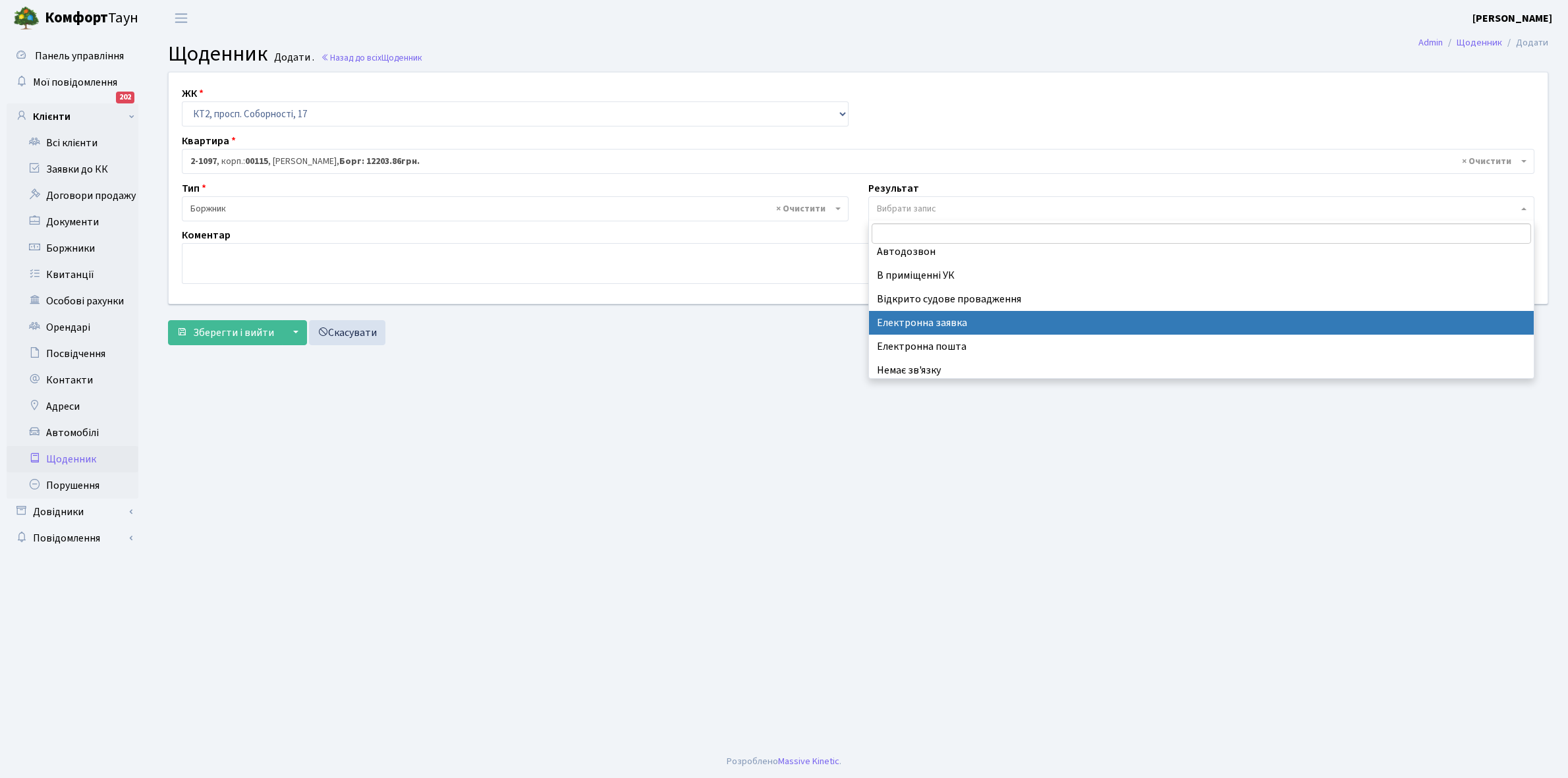
scroll to position [81, 0]
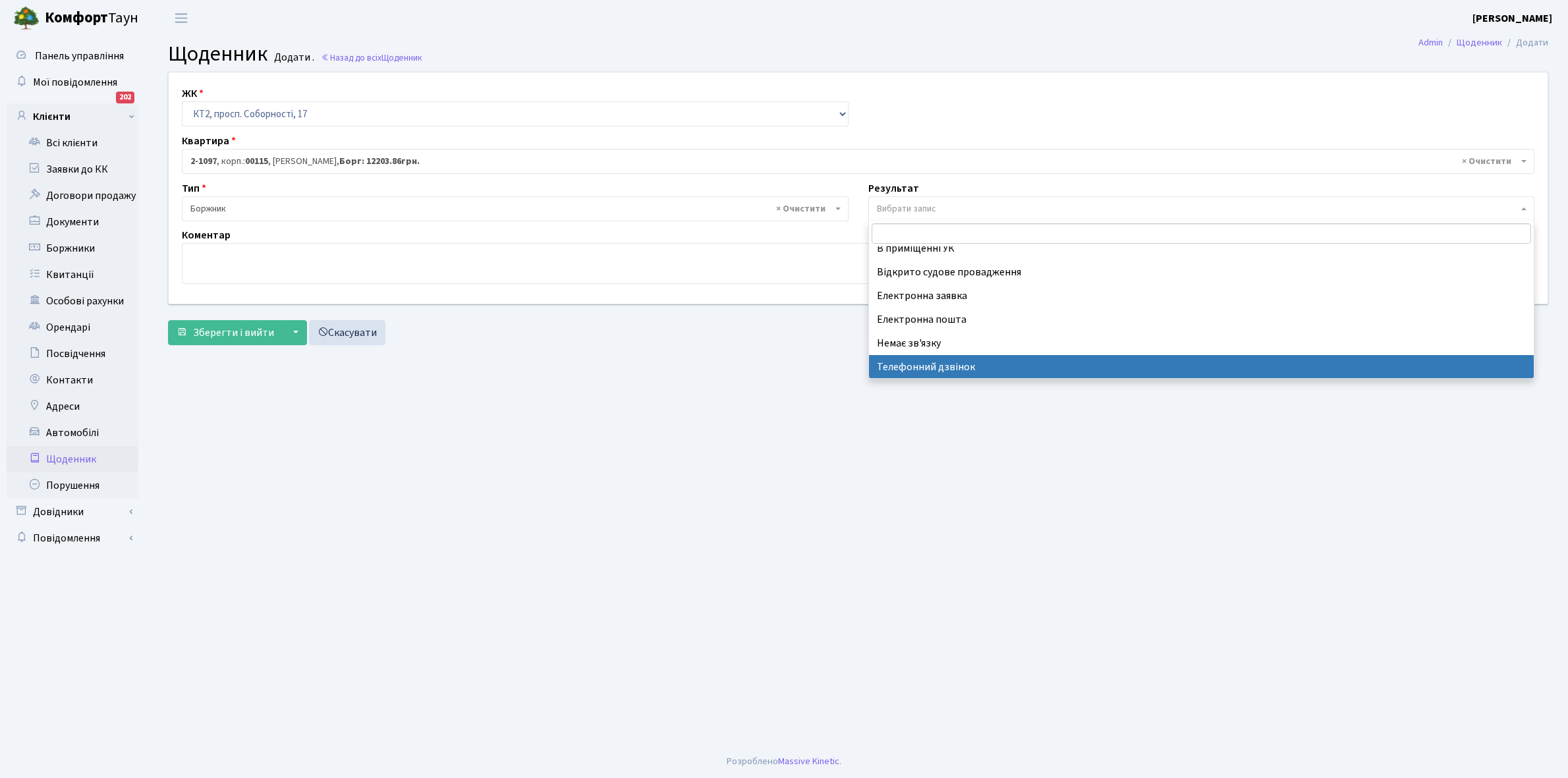
select select "196"
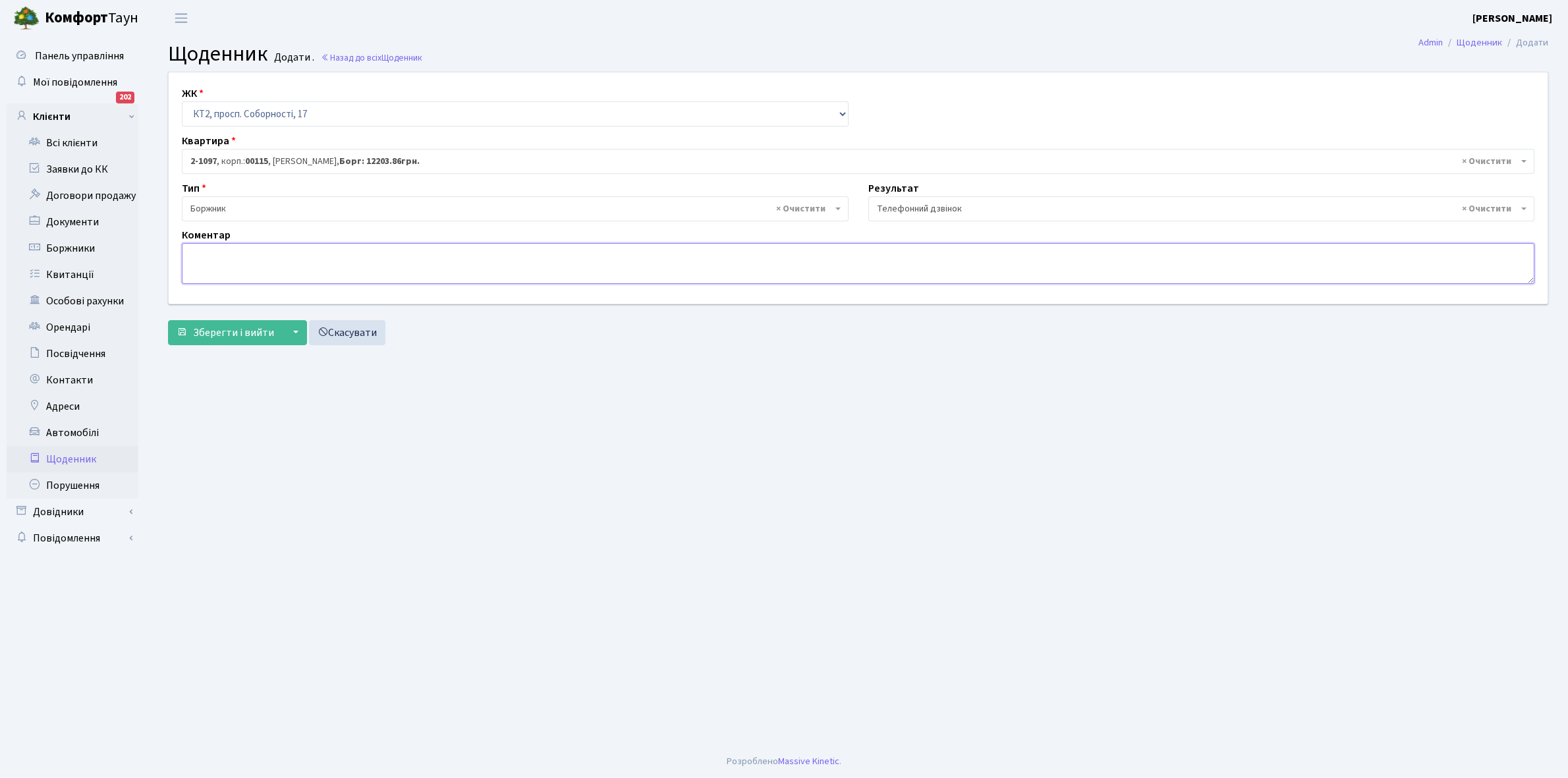
click at [202, 270] on textarea at bounding box center [857, 263] width 1353 height 41
type textarea "Пломба -39655 кВт."
click at [225, 330] on span "Зберегти і вийти" at bounding box center [233, 332] width 81 height 14
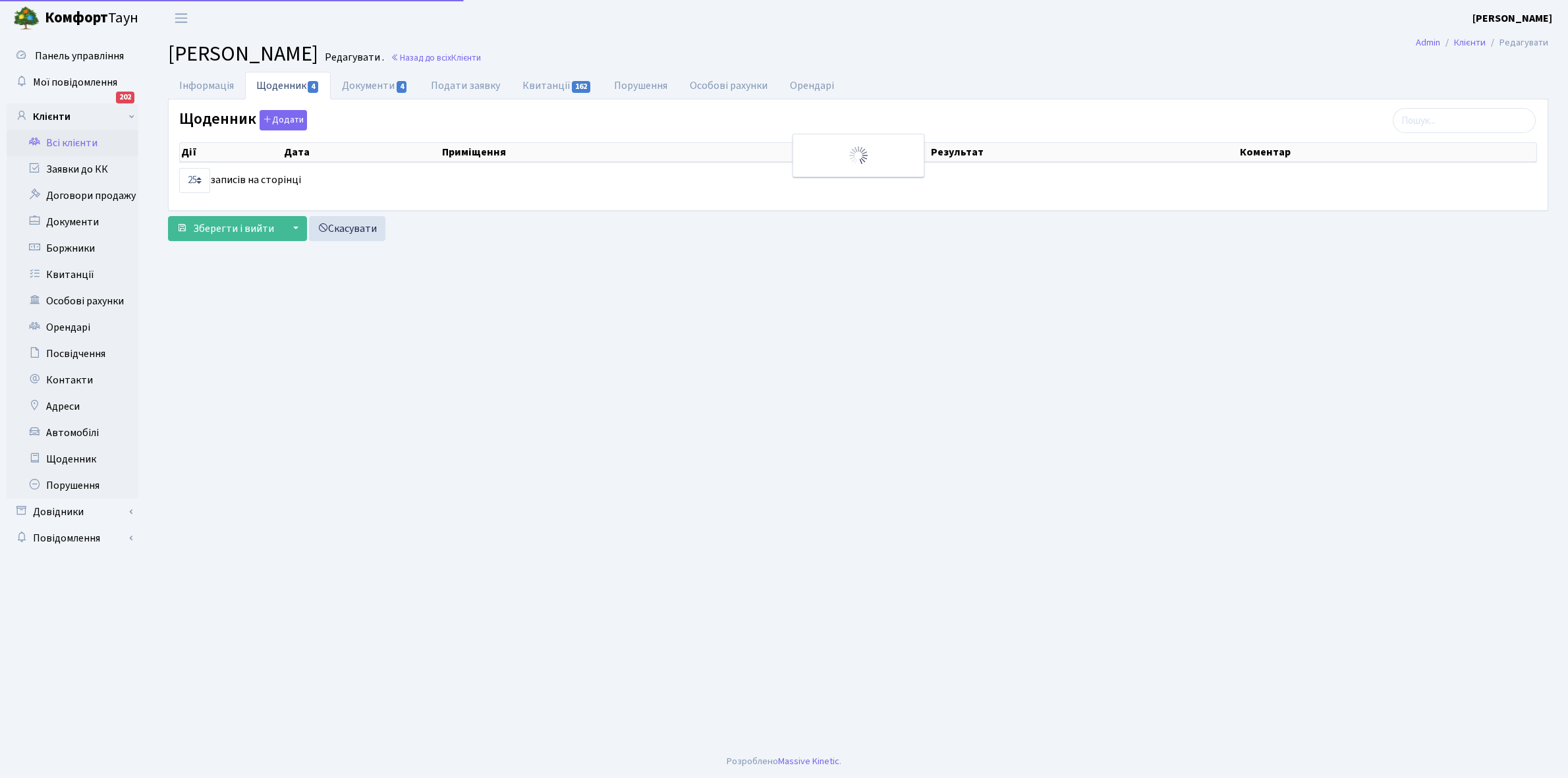
select select "25"
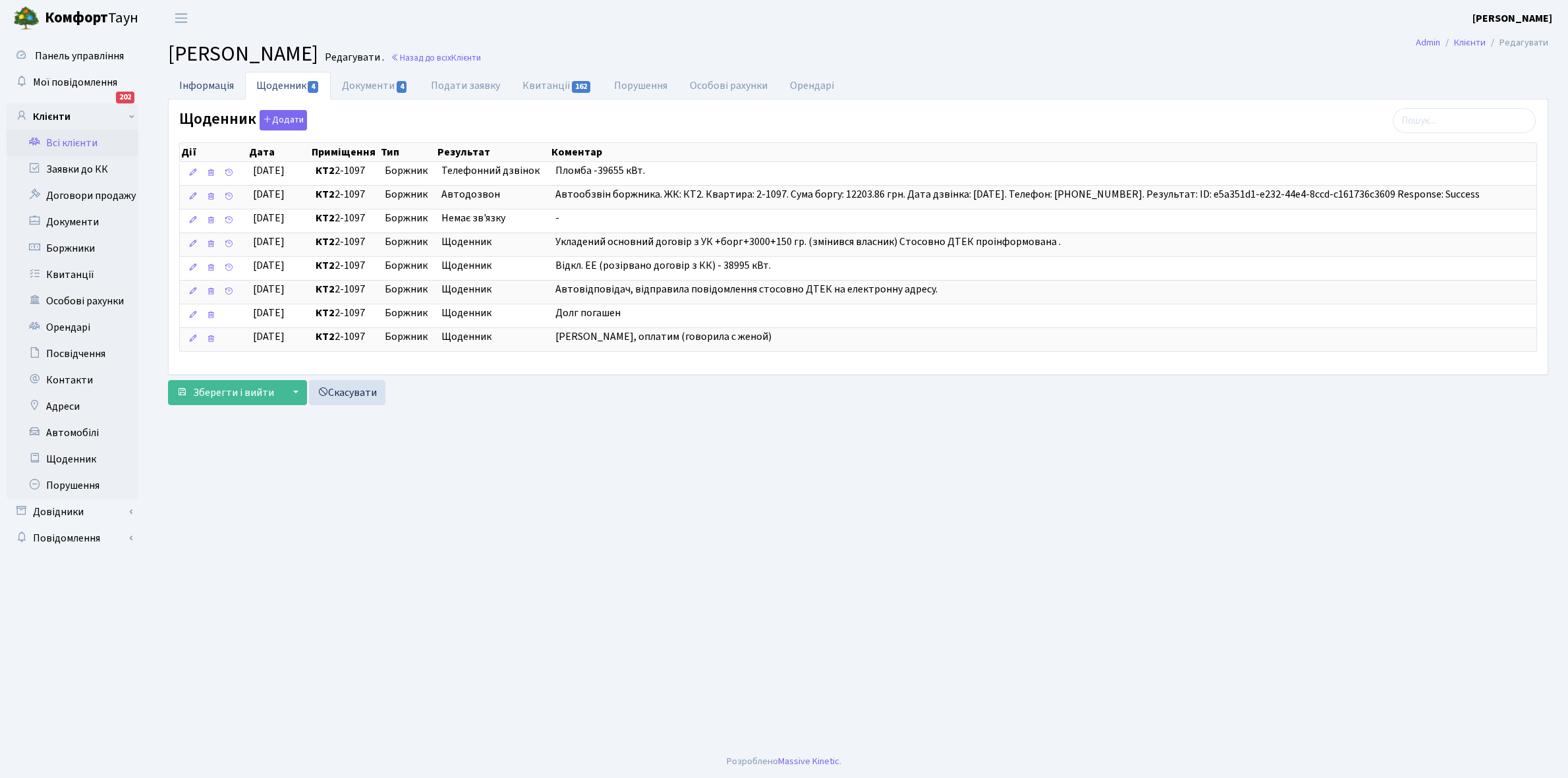
click at [204, 83] on link "Інформація" at bounding box center [207, 85] width 77 height 27
select select "25"
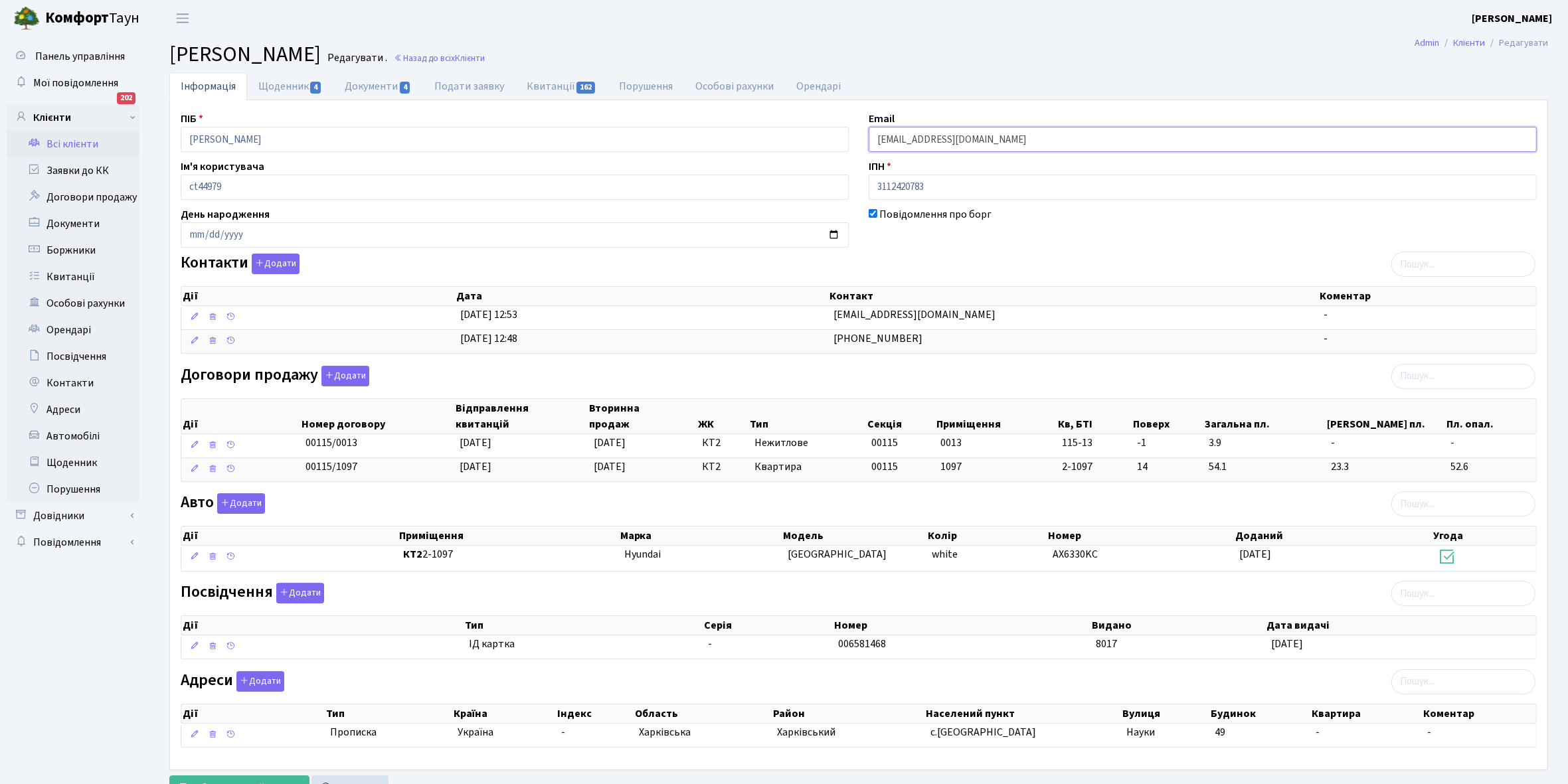
drag, startPoint x: 876, startPoint y: 134, endPoint x: 1018, endPoint y: 144, distance: 142.4
click at [1018, 144] on input "[EMAIL_ADDRESS][DOMAIN_NAME]" at bounding box center [1203, 139] width 668 height 25
click at [270, 92] on link "Щоденник 4" at bounding box center [290, 86] width 86 height 27
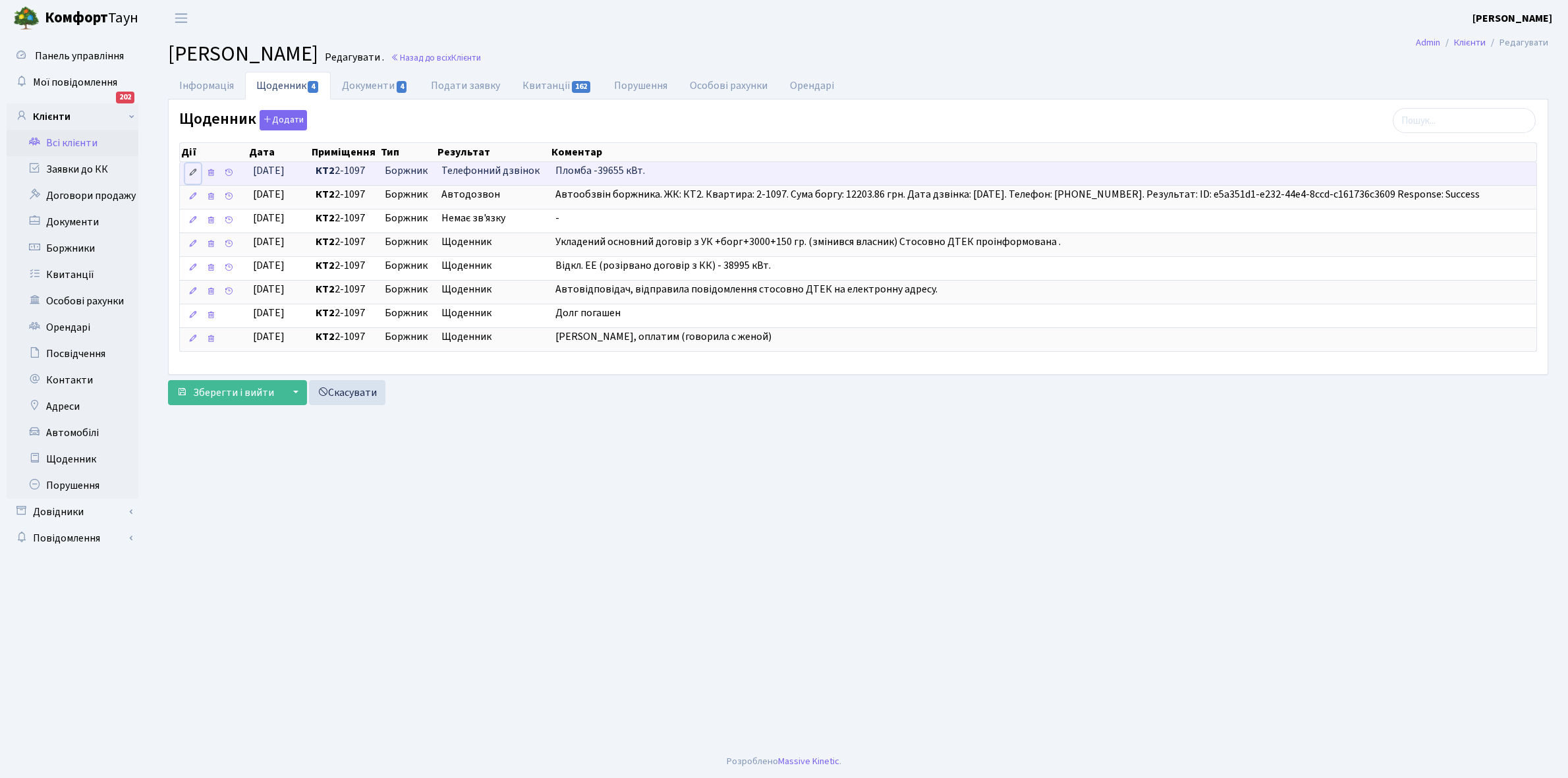
click at [194, 170] on icon at bounding box center [193, 173] width 9 height 9
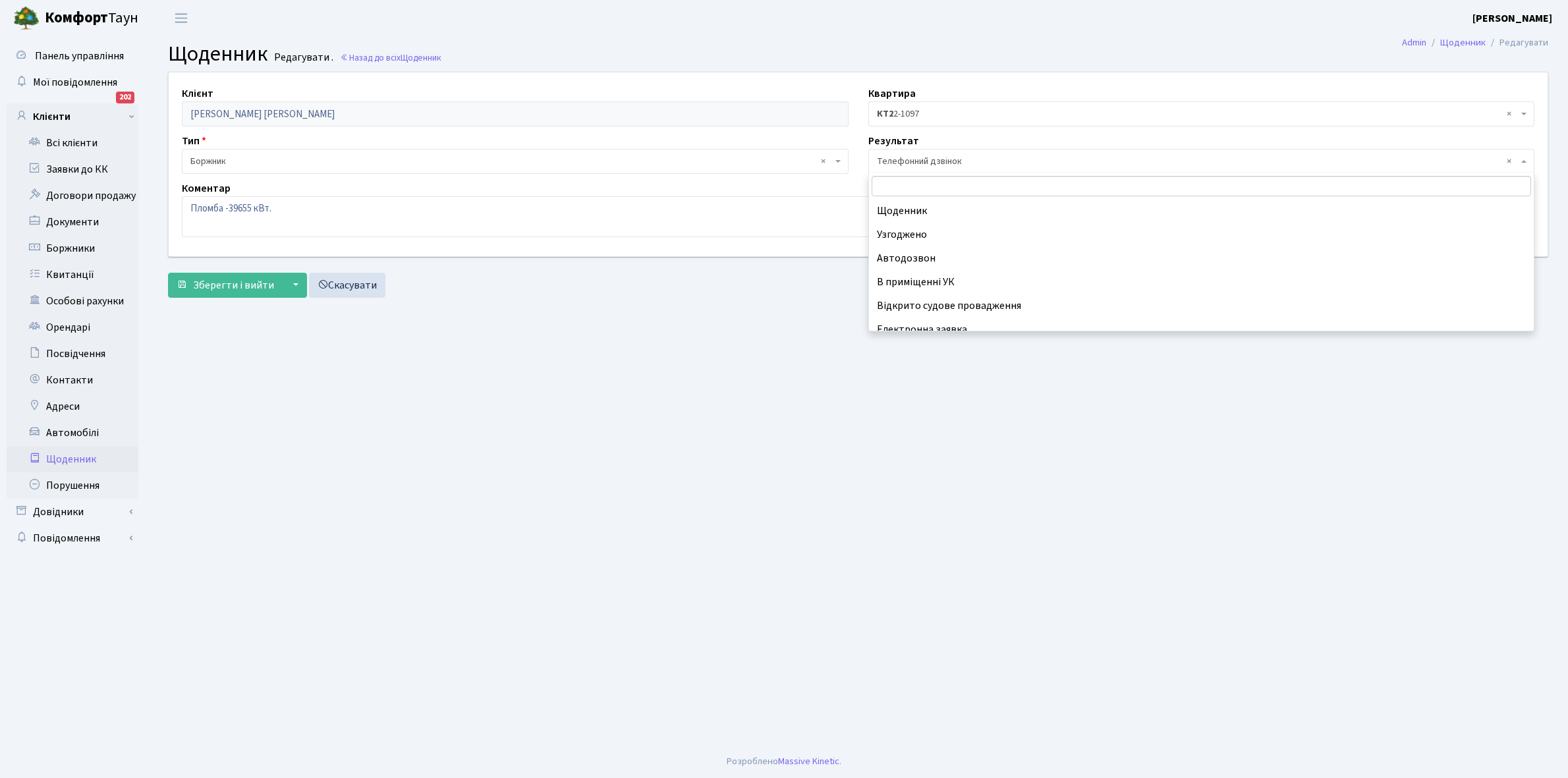
click at [986, 152] on span "× Телефонний дзвінок" at bounding box center [1202, 161] width 666 height 25
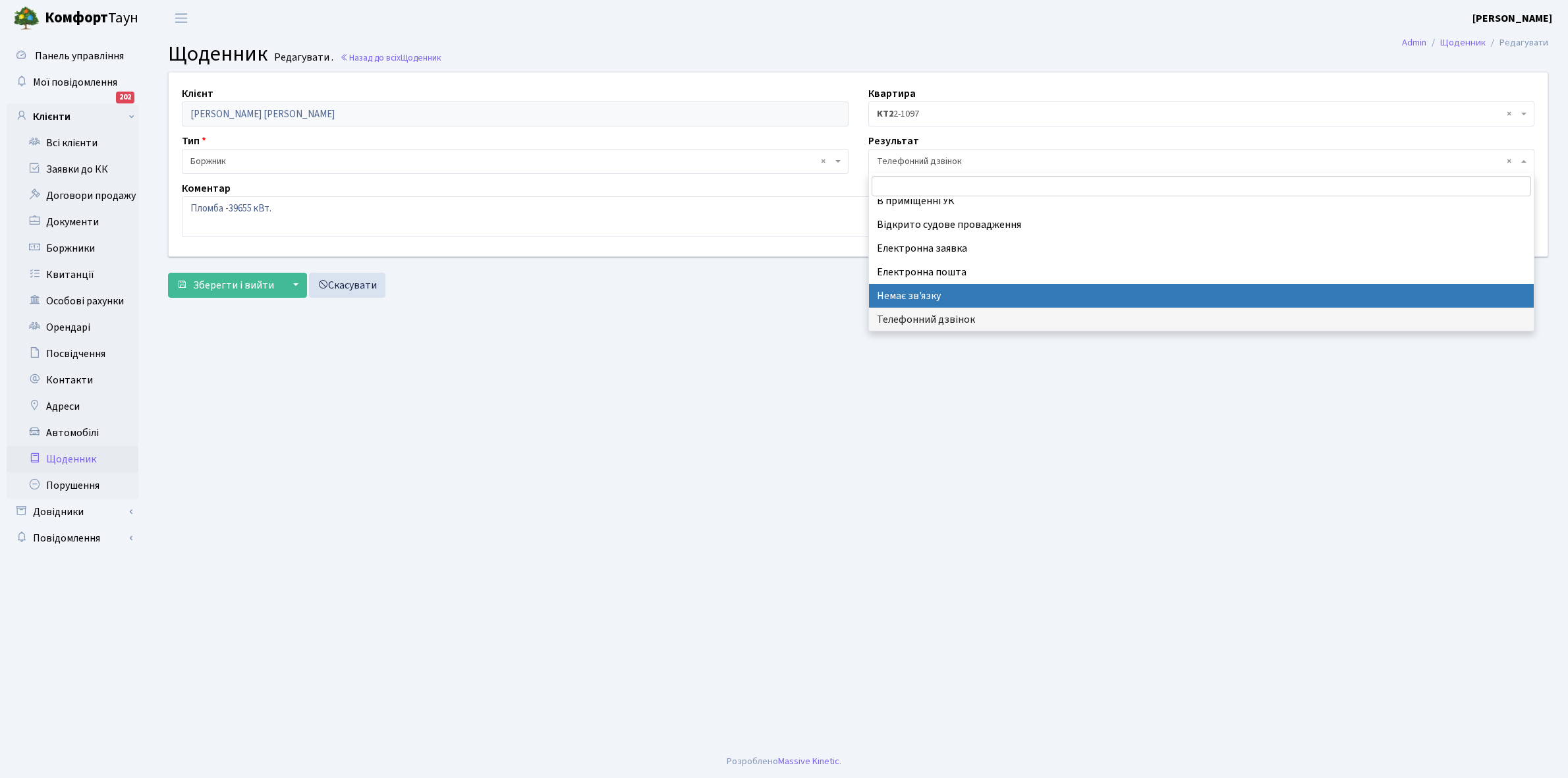
select select "197"
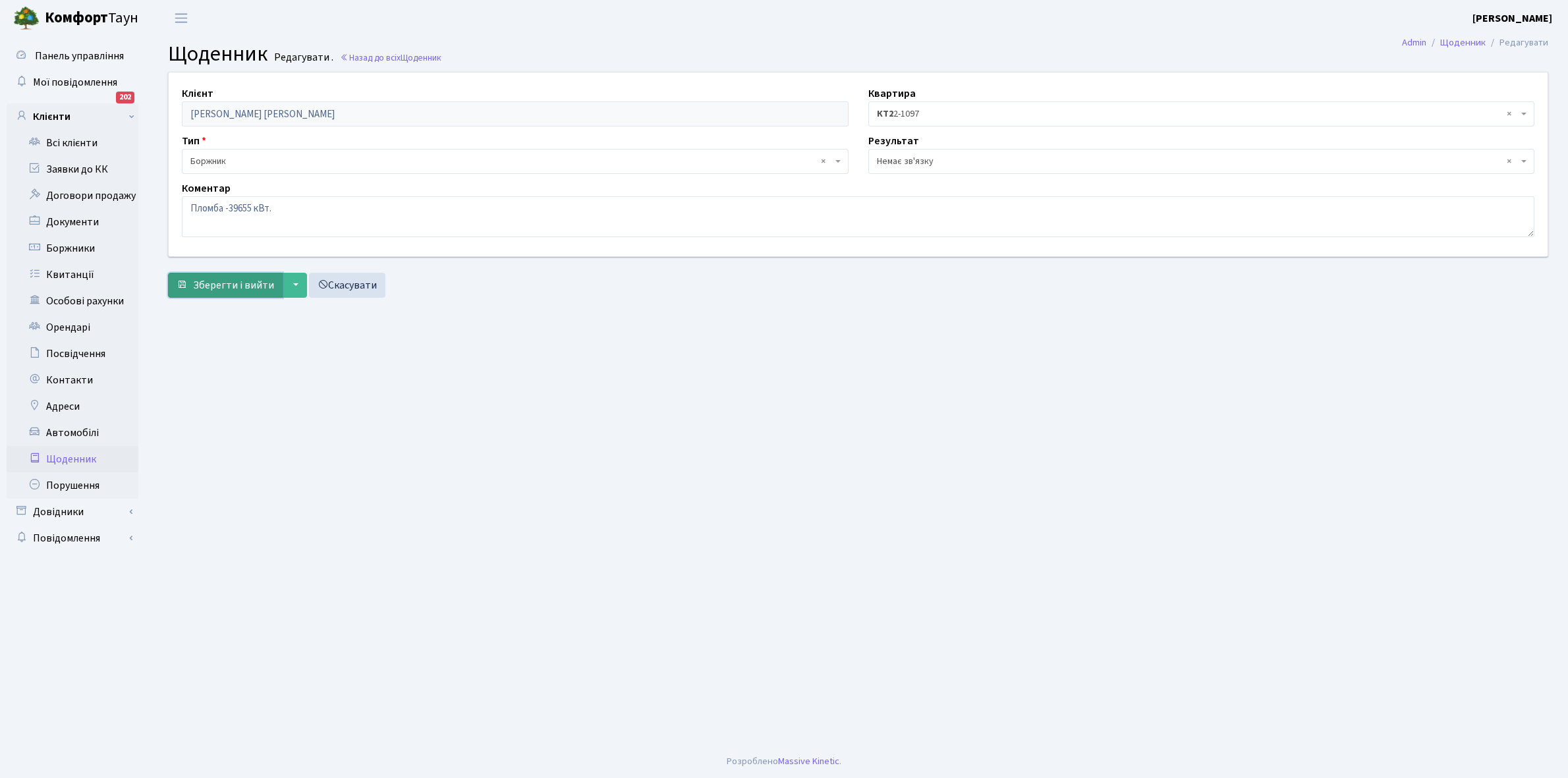
click at [246, 284] on span "Зберегти і вийти" at bounding box center [233, 285] width 81 height 14
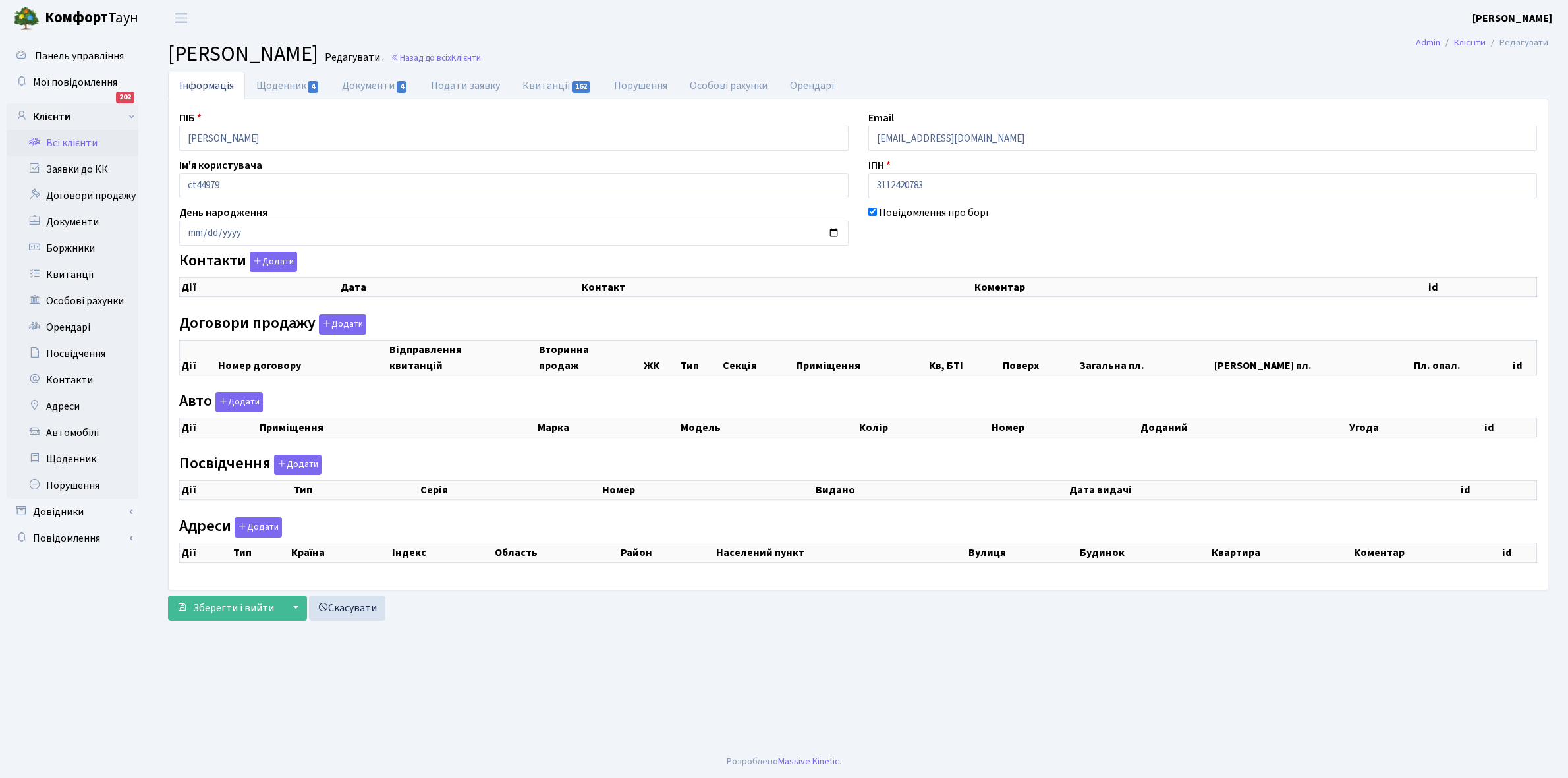
checkbox input "true"
select select "25"
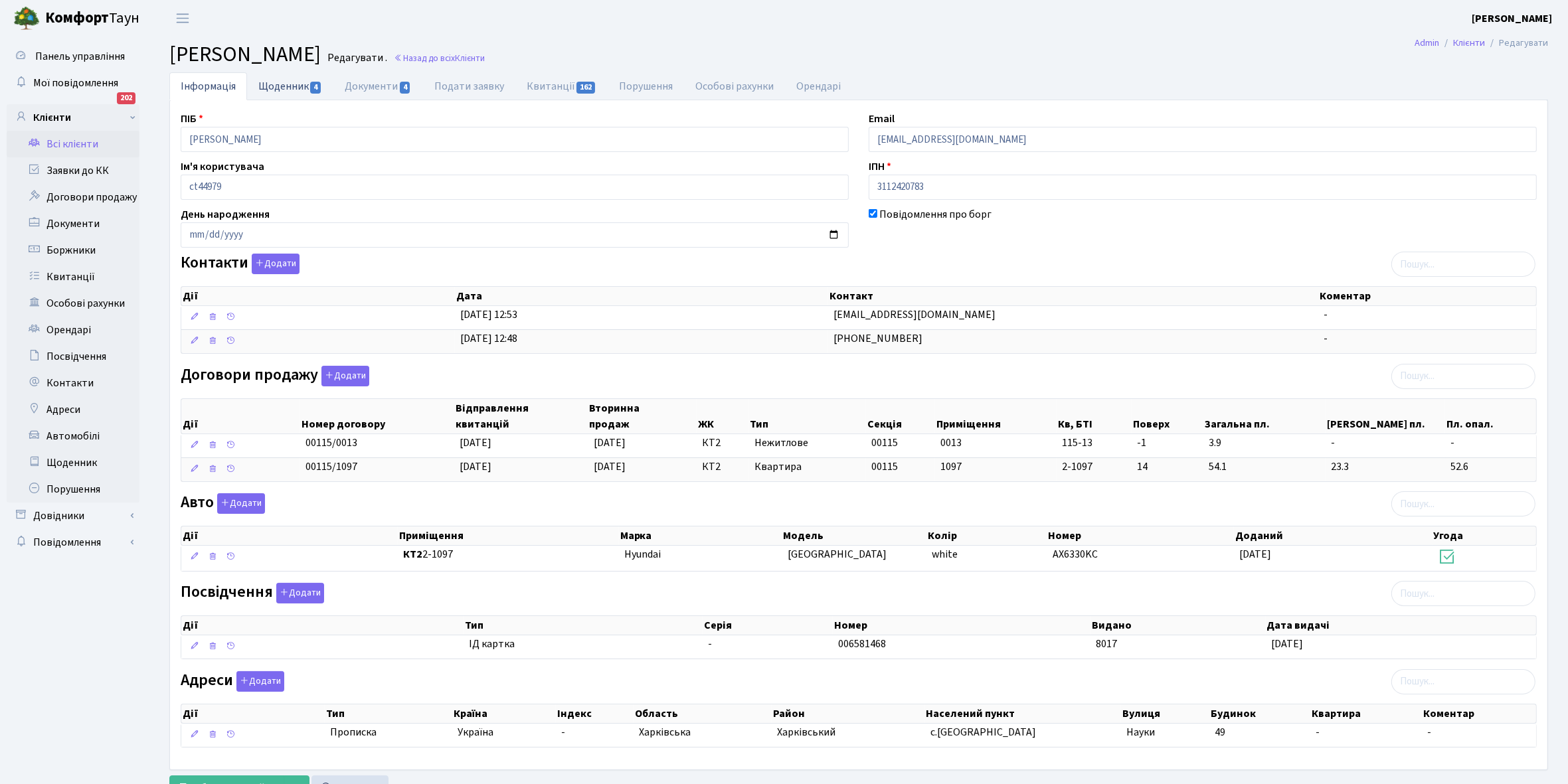
click at [281, 85] on link "Щоденник 4" at bounding box center [290, 86] width 86 height 27
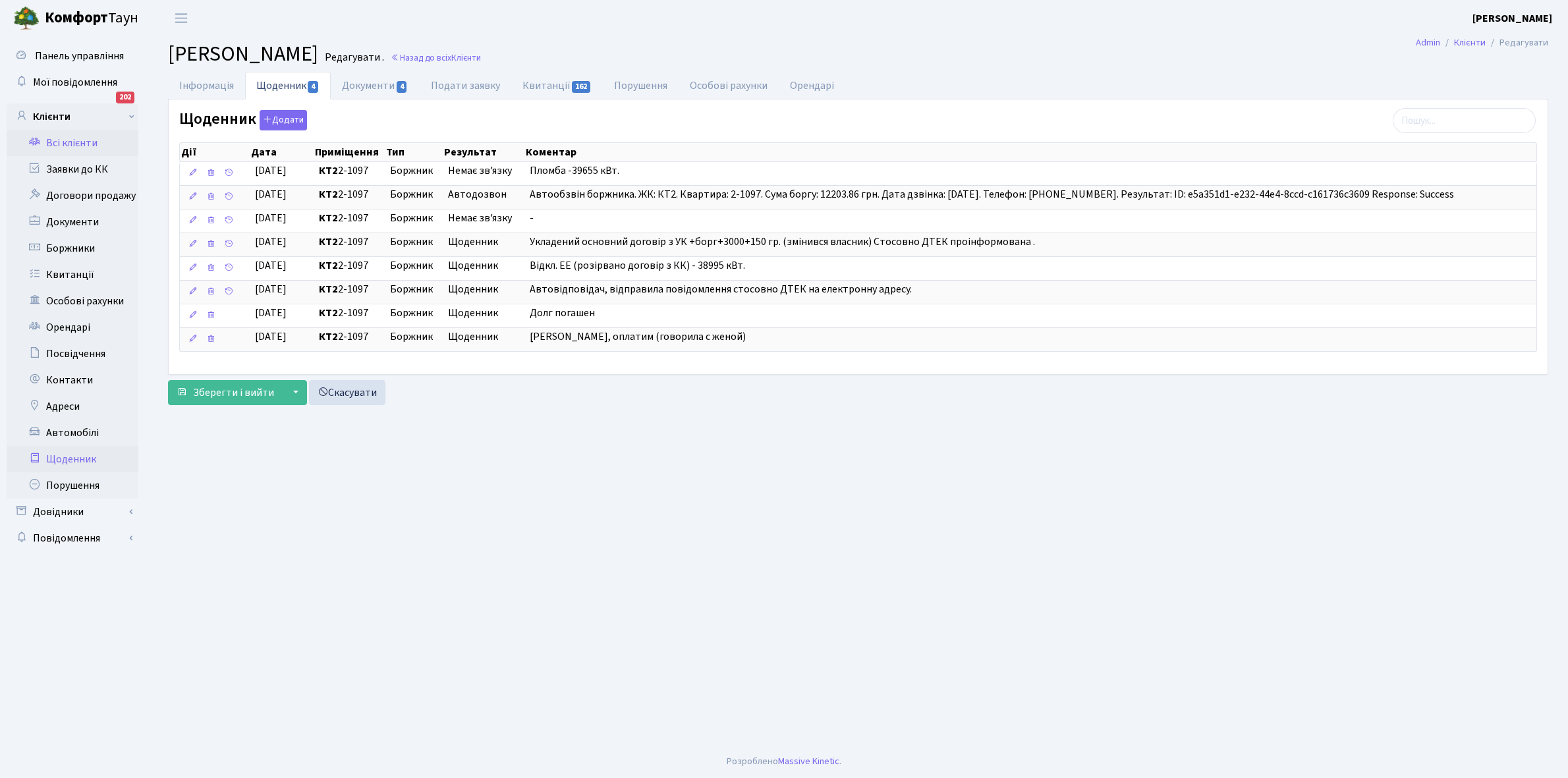
click at [71, 460] on link "Щоденник" at bounding box center [72, 460] width 132 height 27
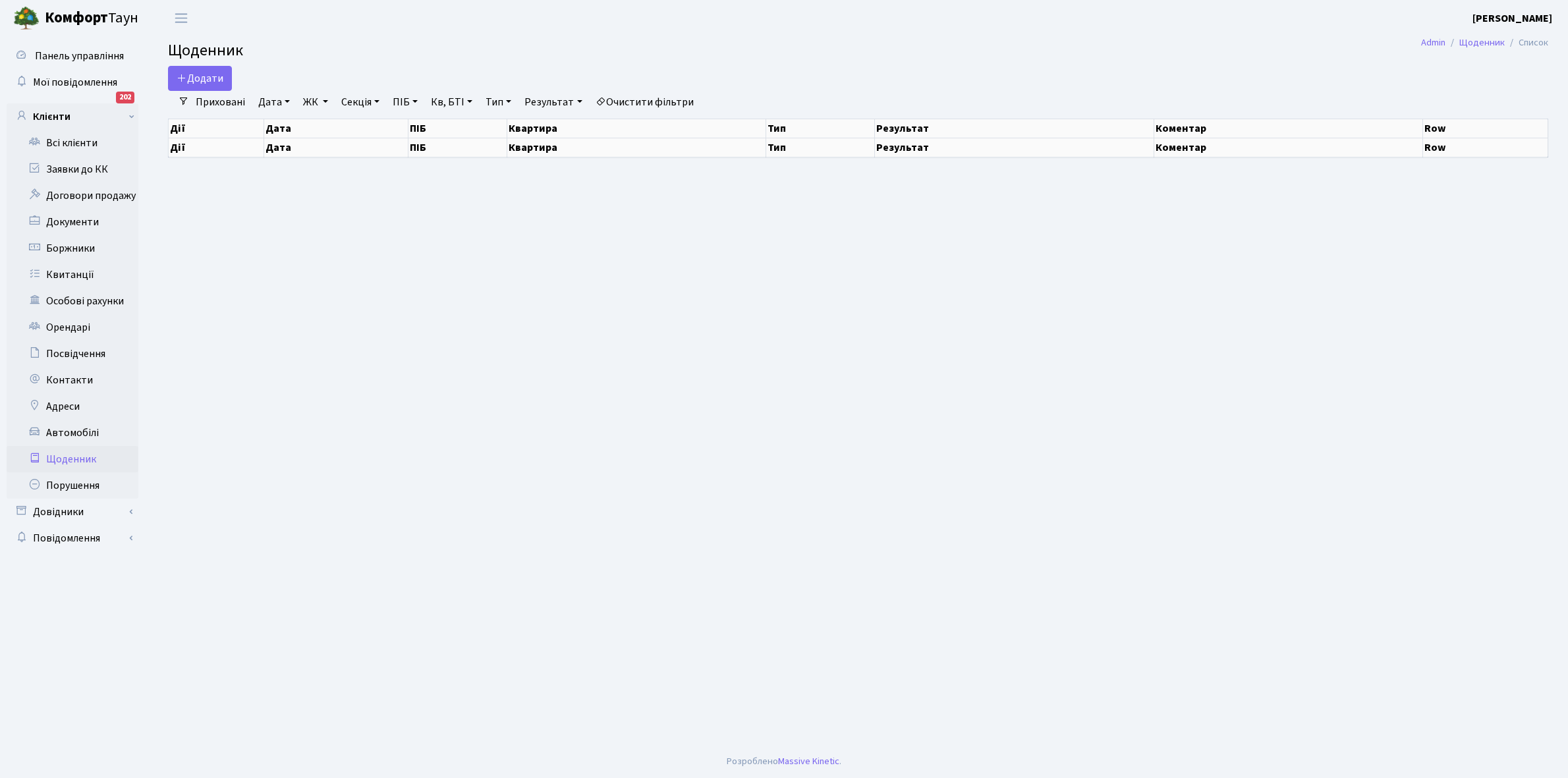
select select "25"
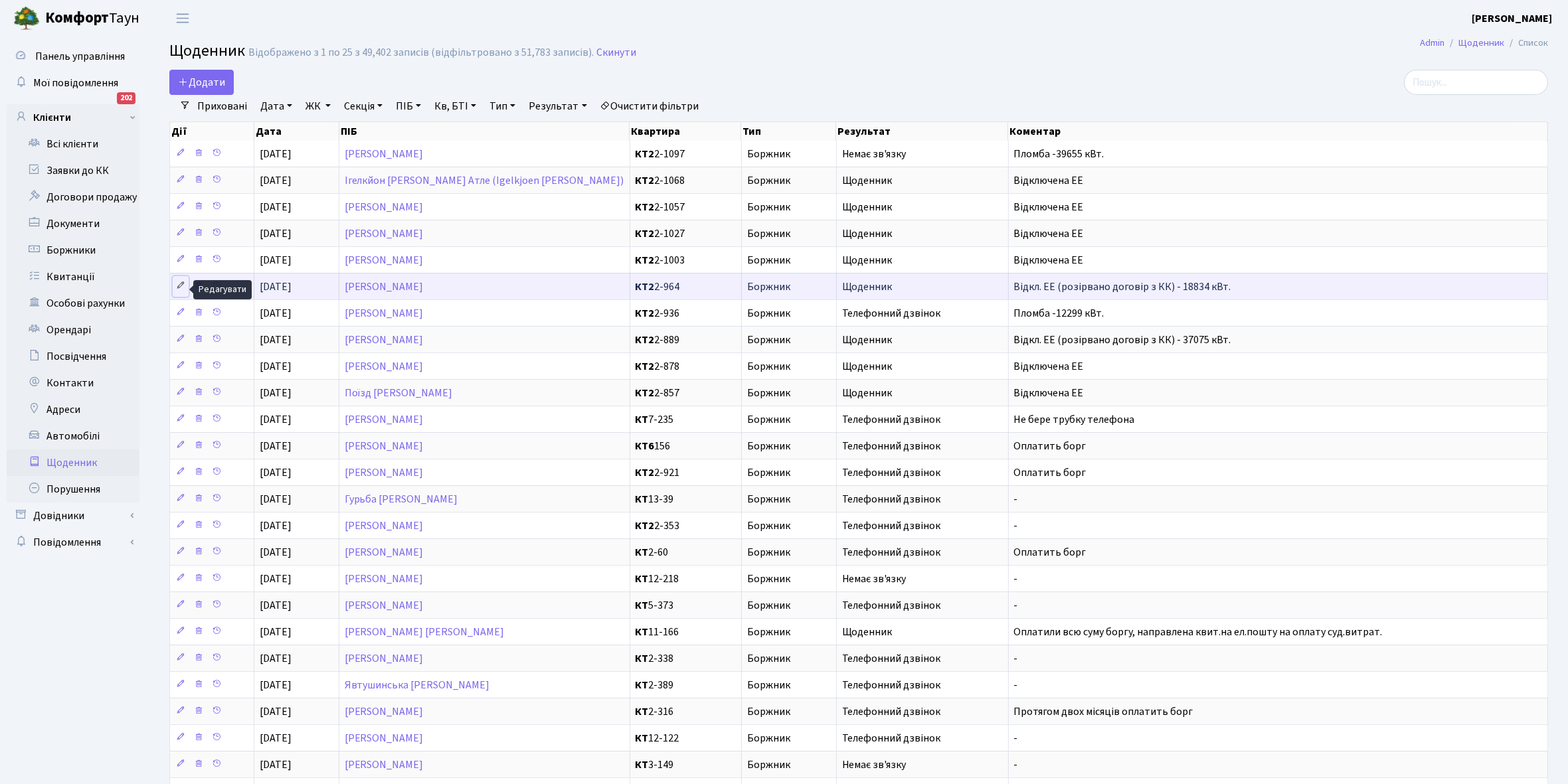
click at [180, 290] on icon at bounding box center [181, 286] width 10 height 10
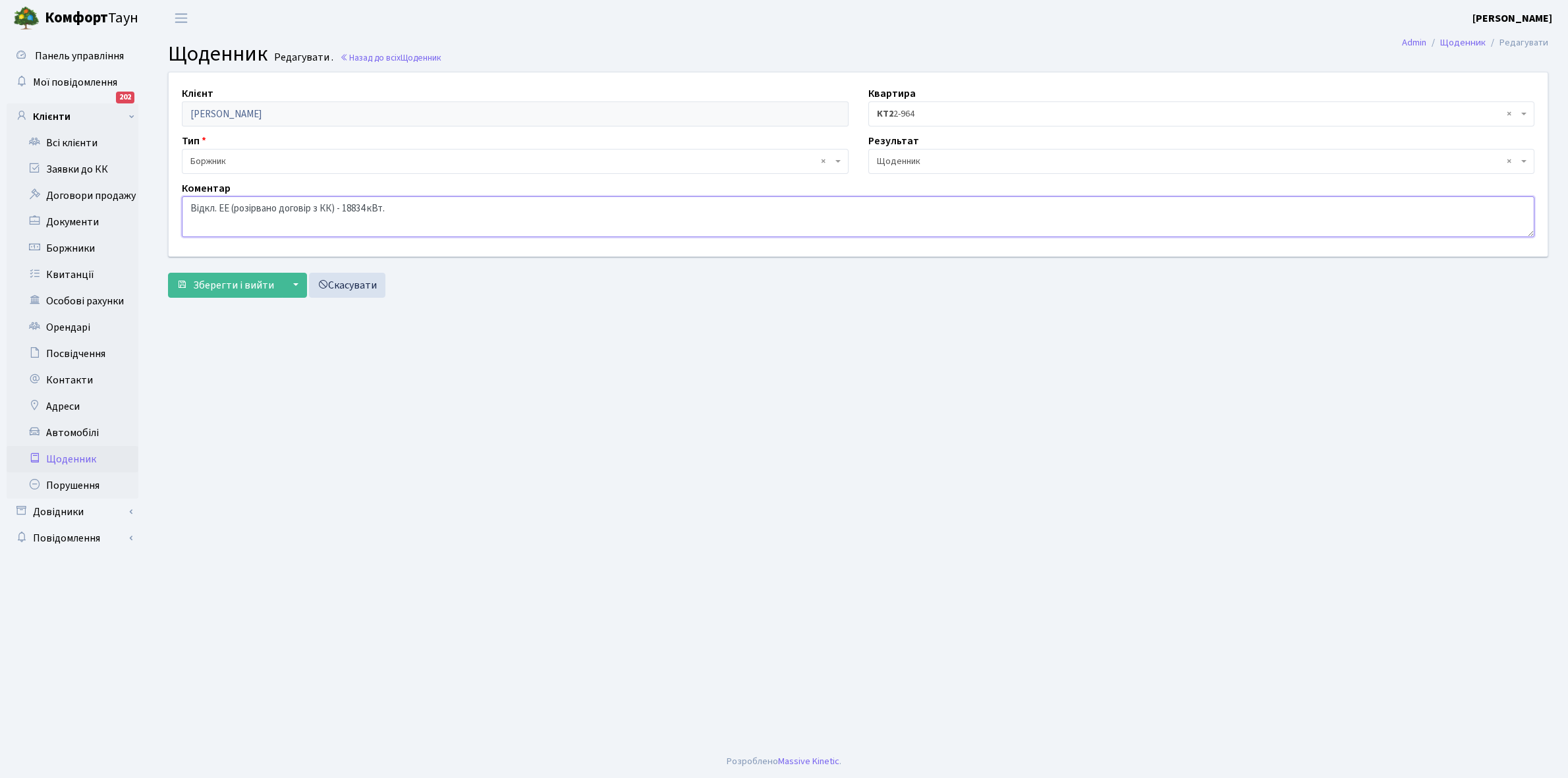
drag, startPoint x: 185, startPoint y: 203, endPoint x: 454, endPoint y: 206, distance: 269.0
click at [454, 206] on textarea "Відкл. ЕЕ (розірвано договір з КК) - 18834 кВт." at bounding box center [857, 217] width 1353 height 41
click at [88, 455] on link "Щоденник" at bounding box center [72, 460] width 132 height 27
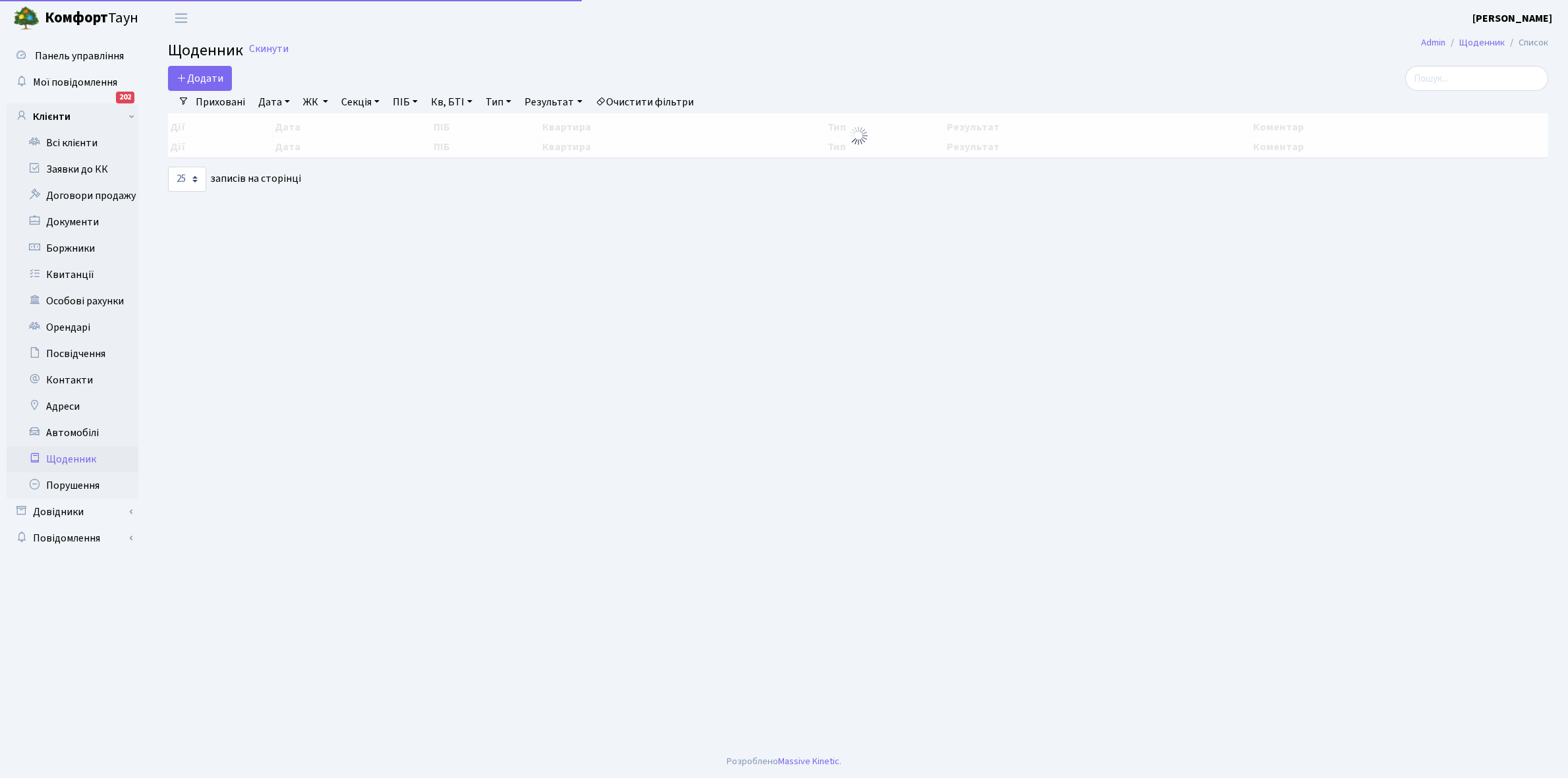
select select "25"
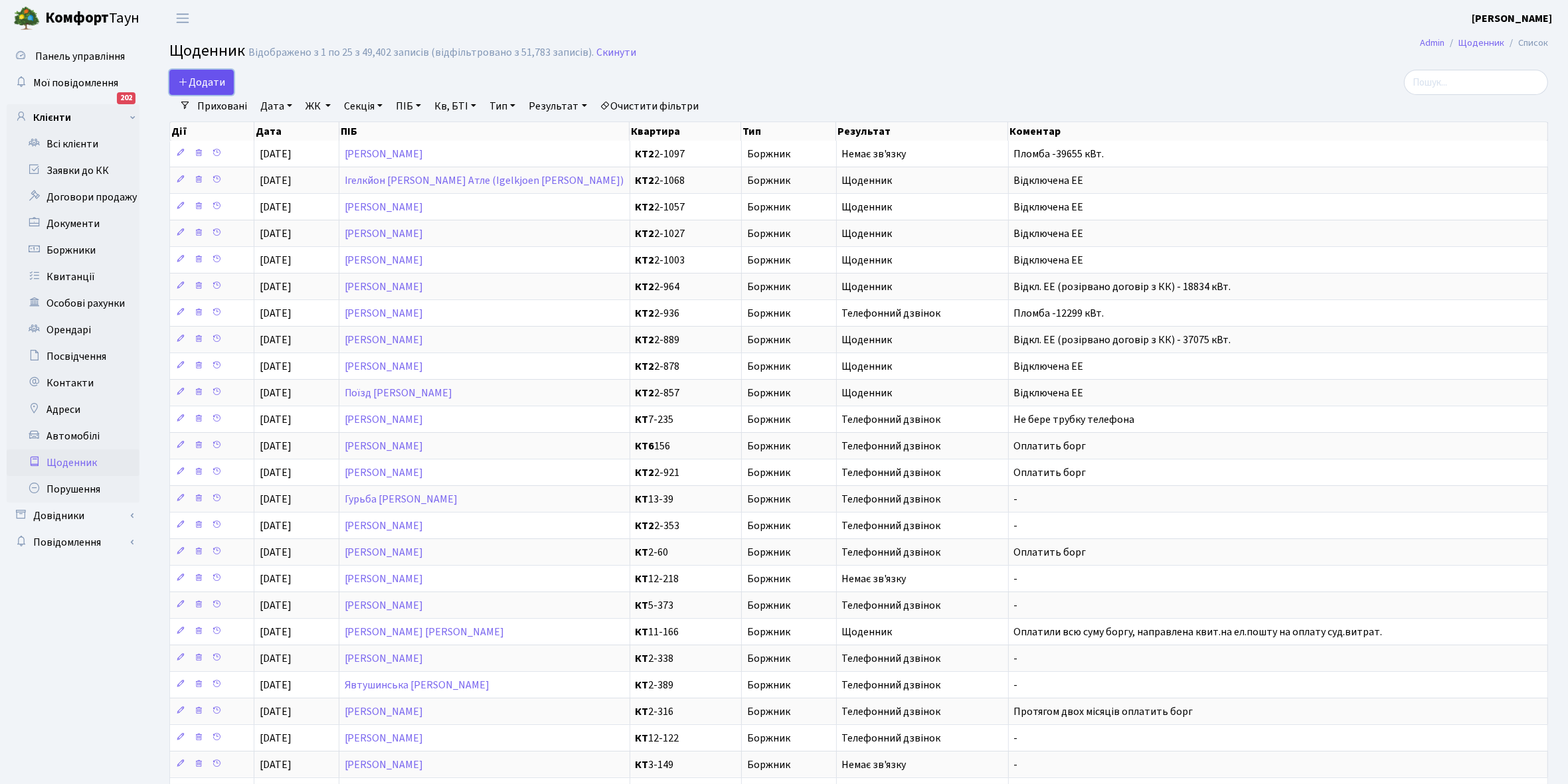
click at [204, 84] on span "Додати" at bounding box center [202, 82] width 48 height 14
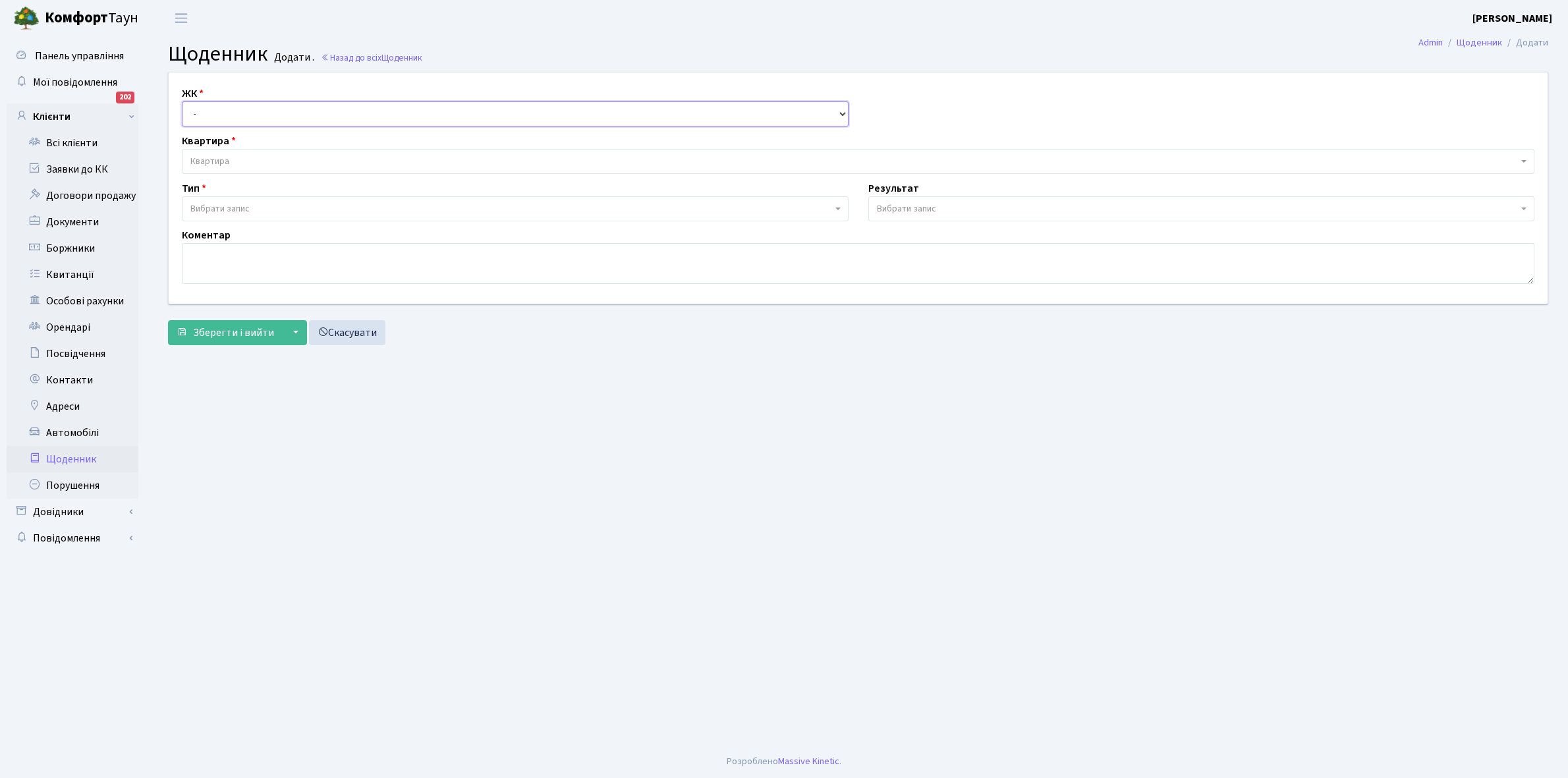
click at [198, 112] on select "- КТ, вул. Регенераторна, 4 КТ2, просп. Соборності, 17 КТ3, вул. Березнева, 16 …" at bounding box center [515, 114] width 666 height 25
select select "295"
click at [182, 101] on select "- КТ, вул. Регенераторна, 4 КТ2, просп. Соборності, 17 КТ3, вул. Березнева, 16 …" at bounding box center [515, 114] width 666 height 25
select select
click at [245, 145] on div "Квартира Квартира" at bounding box center [858, 153] width 1372 height 41
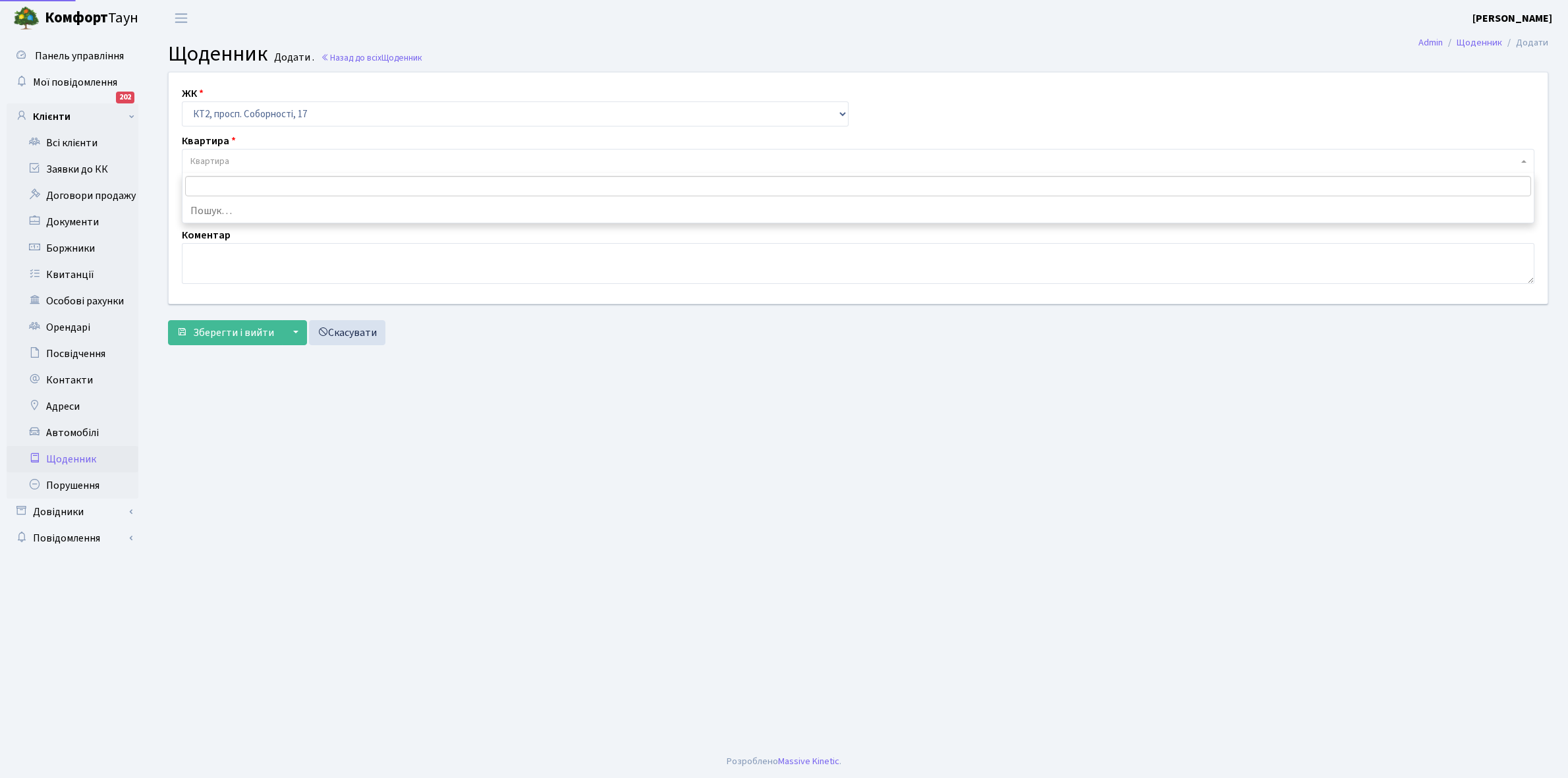
click at [245, 160] on span "Квартира" at bounding box center [854, 161] width 1327 height 13
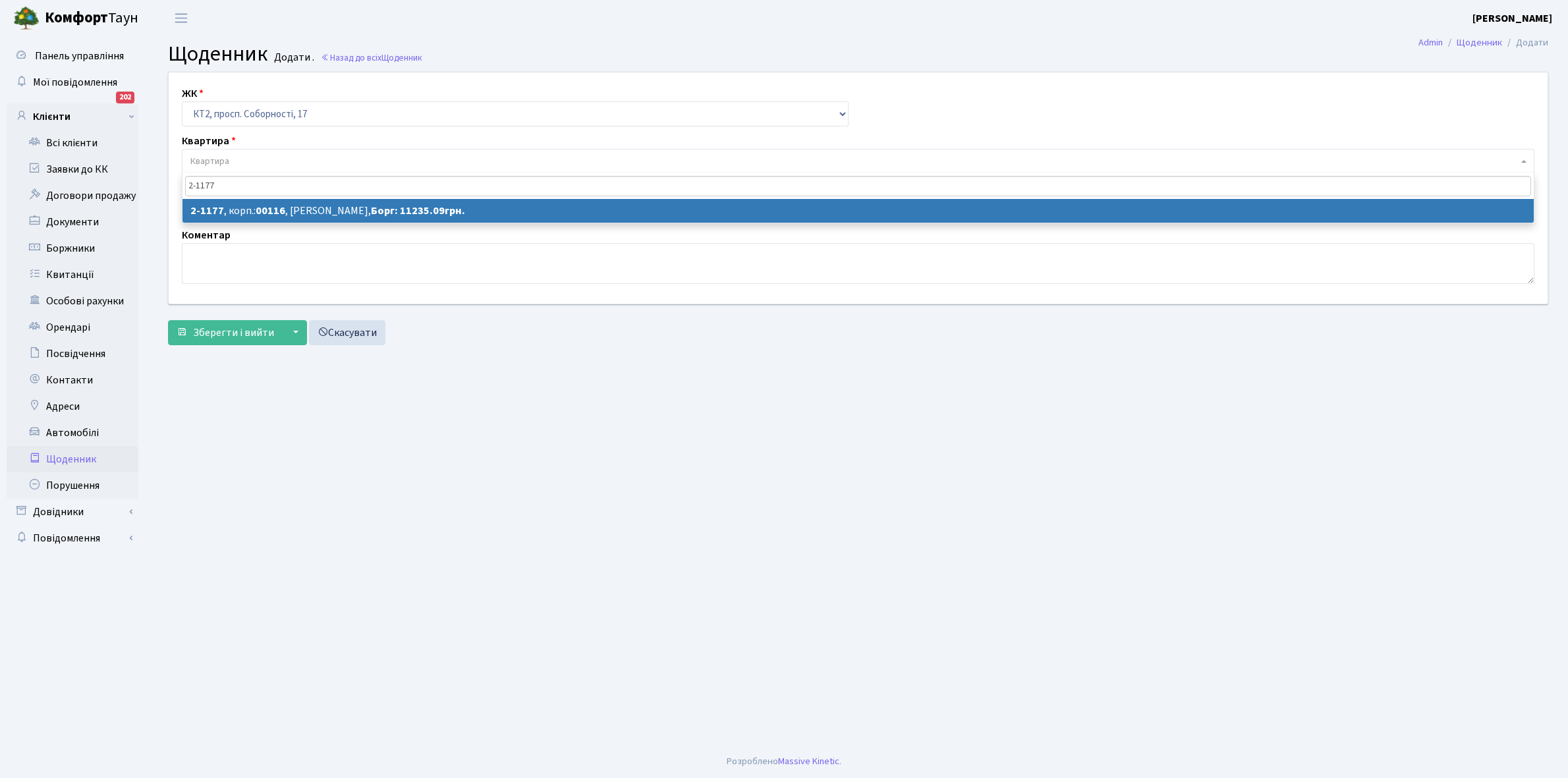
type input "2-1177"
select select "12792"
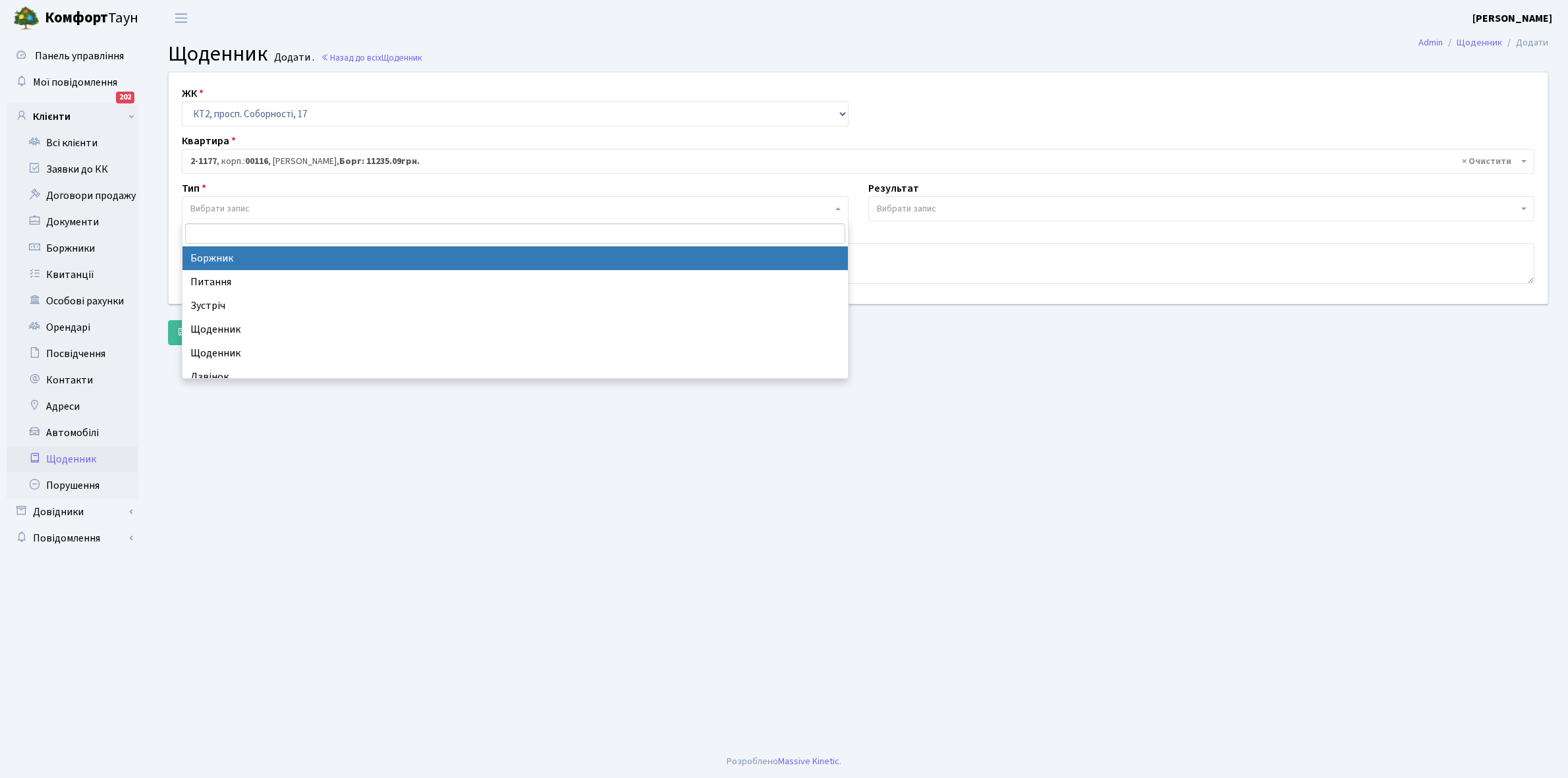
click at [271, 206] on span "Вибрати запис" at bounding box center [511, 208] width 642 height 13
select select "189"
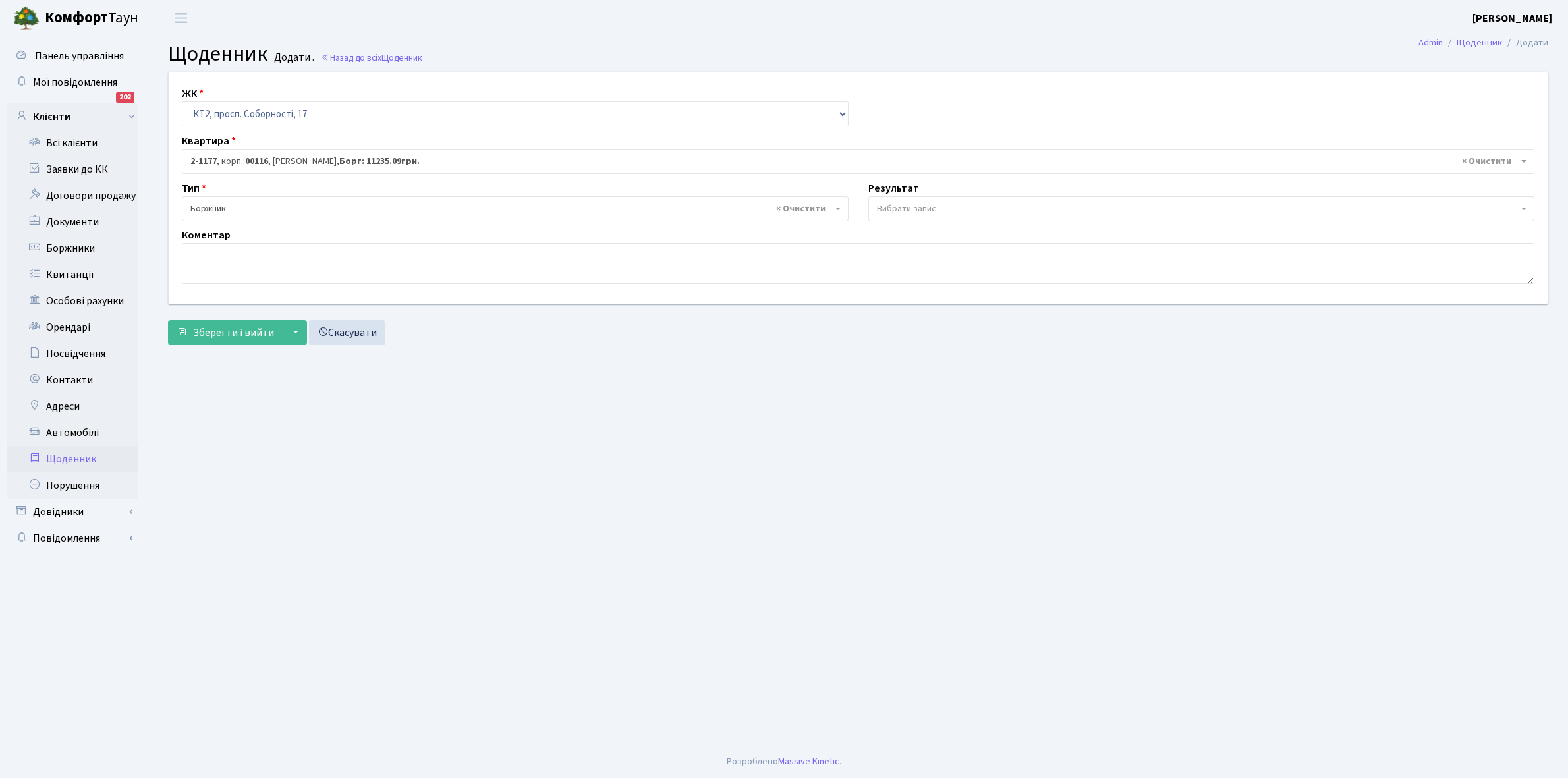
click at [907, 209] on span "Вибрати запис" at bounding box center [906, 208] width 59 height 13
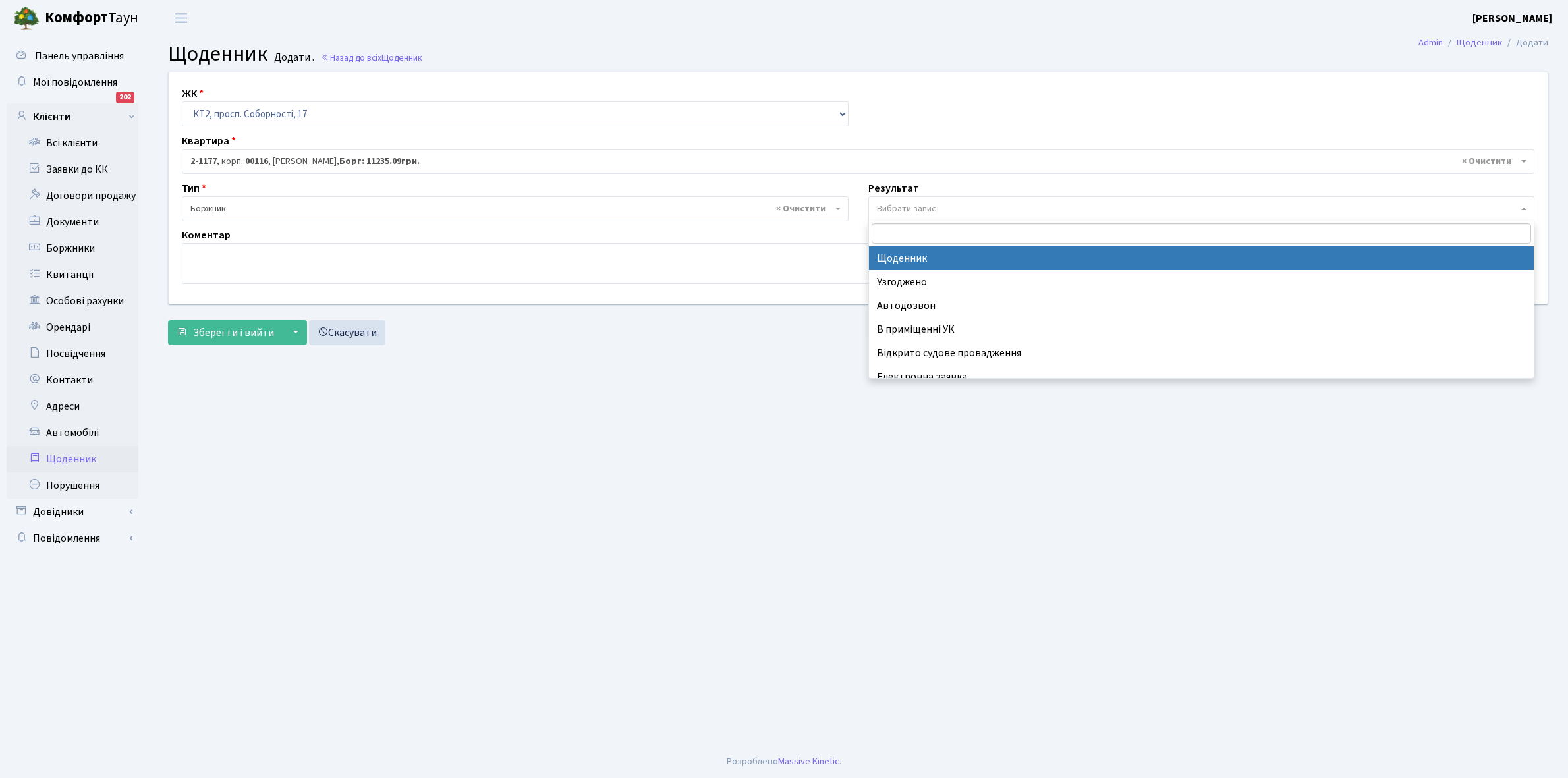
select select "14"
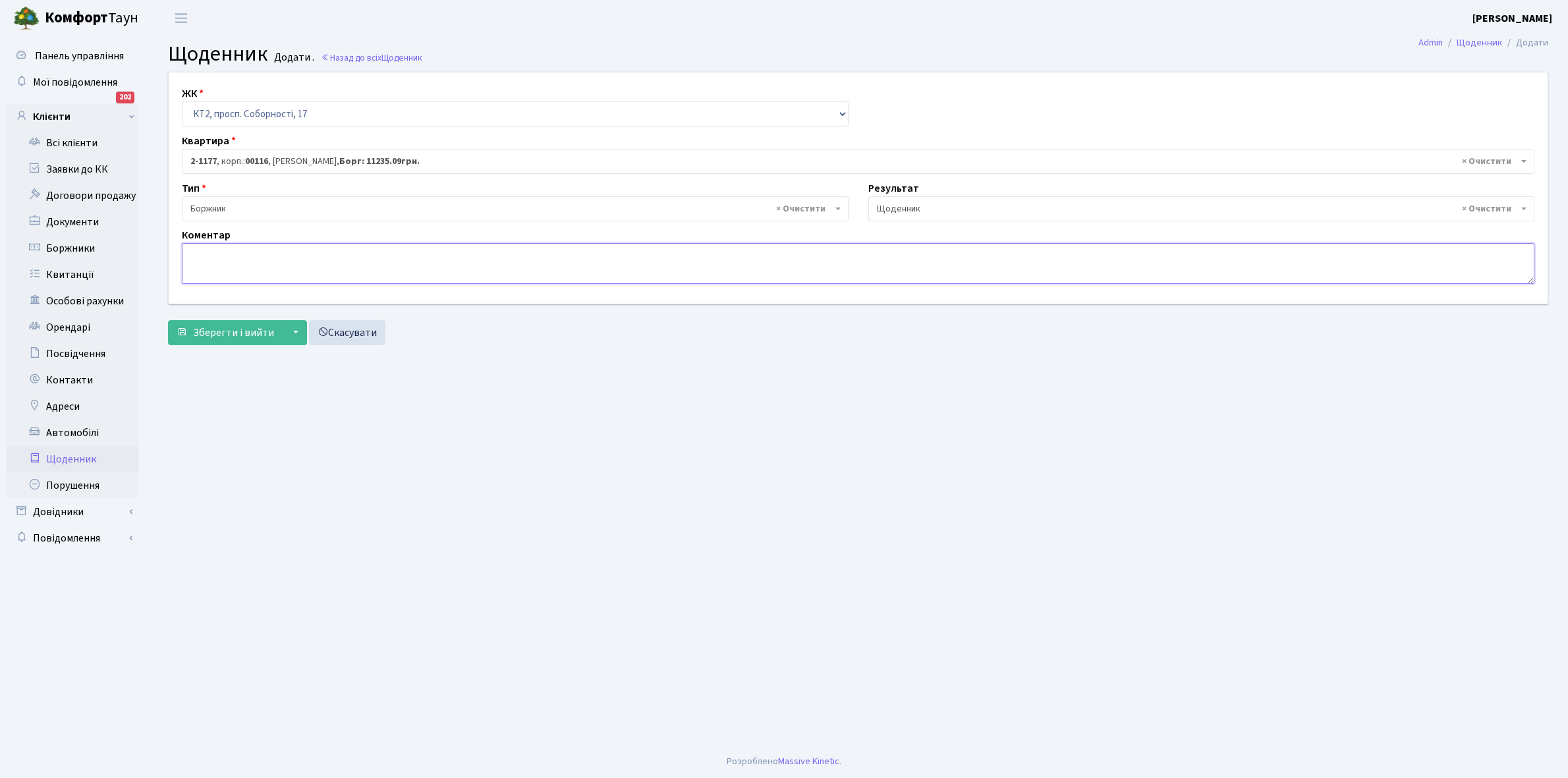
click at [194, 262] on textarea at bounding box center [857, 263] width 1353 height 41
type textarea "Відключена ЕЕ"
click at [244, 334] on span "Зберегти і вийти" at bounding box center [233, 332] width 81 height 14
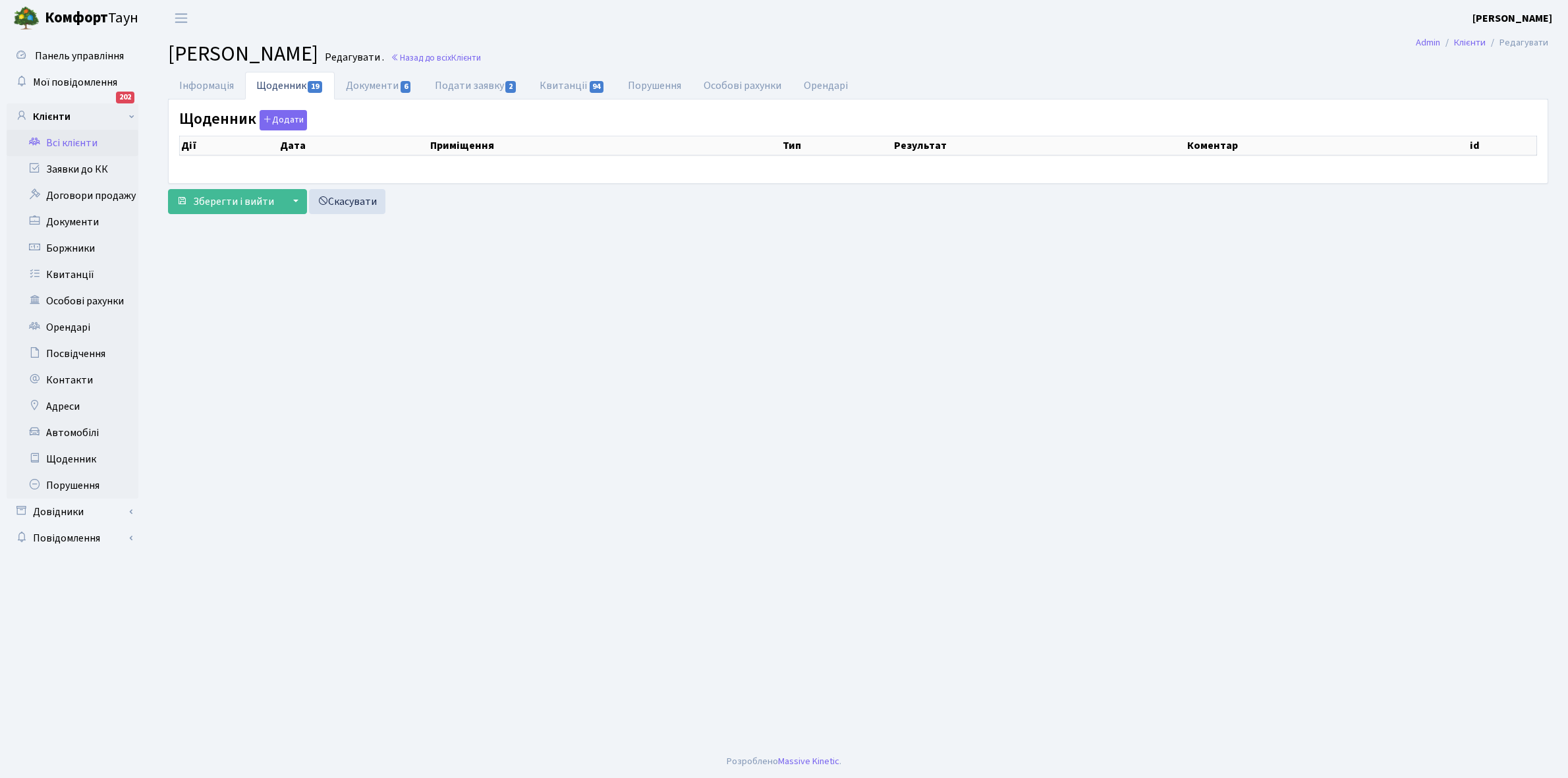
select select "25"
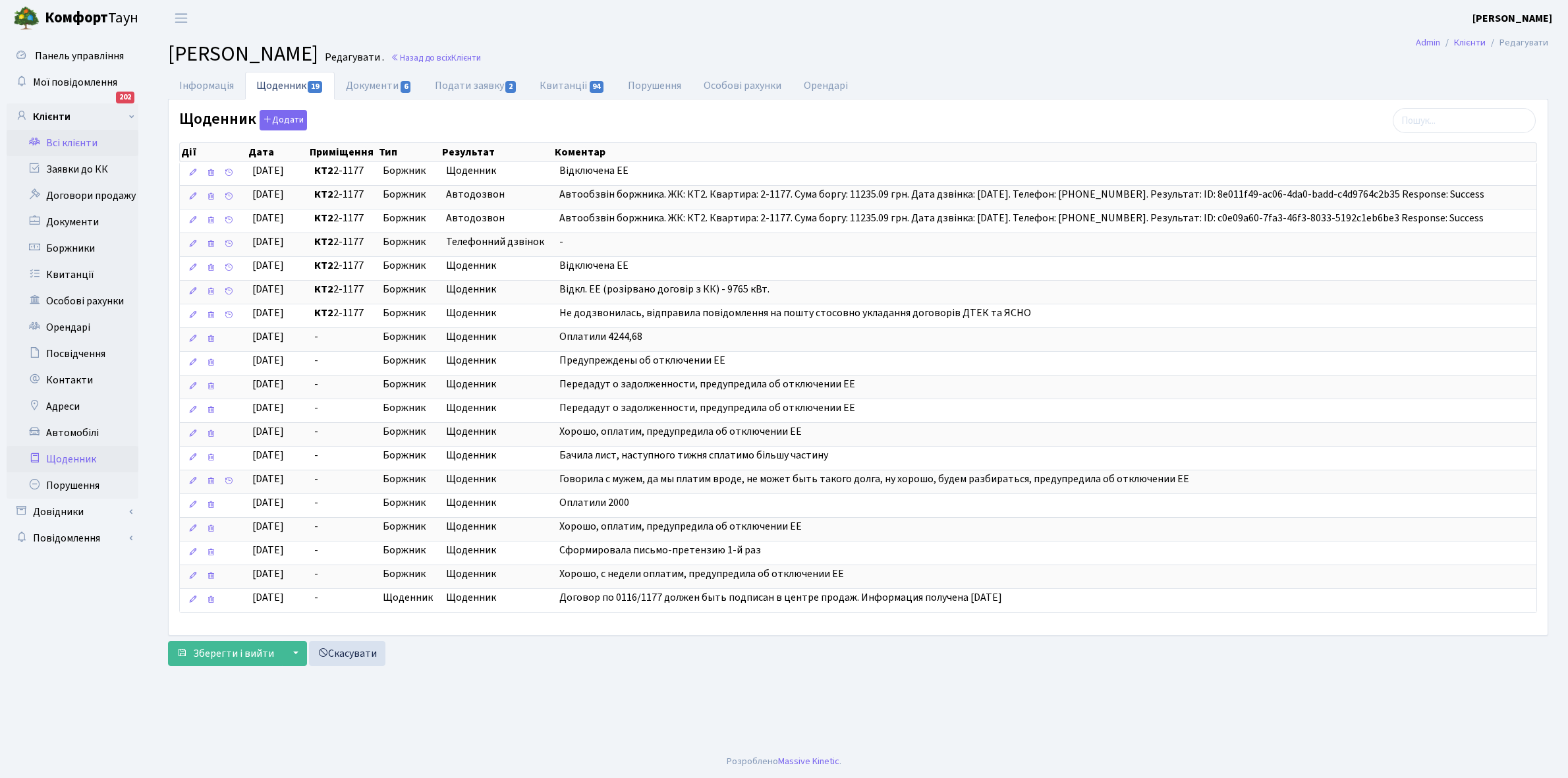
click at [71, 458] on link "Щоденник" at bounding box center [72, 460] width 132 height 27
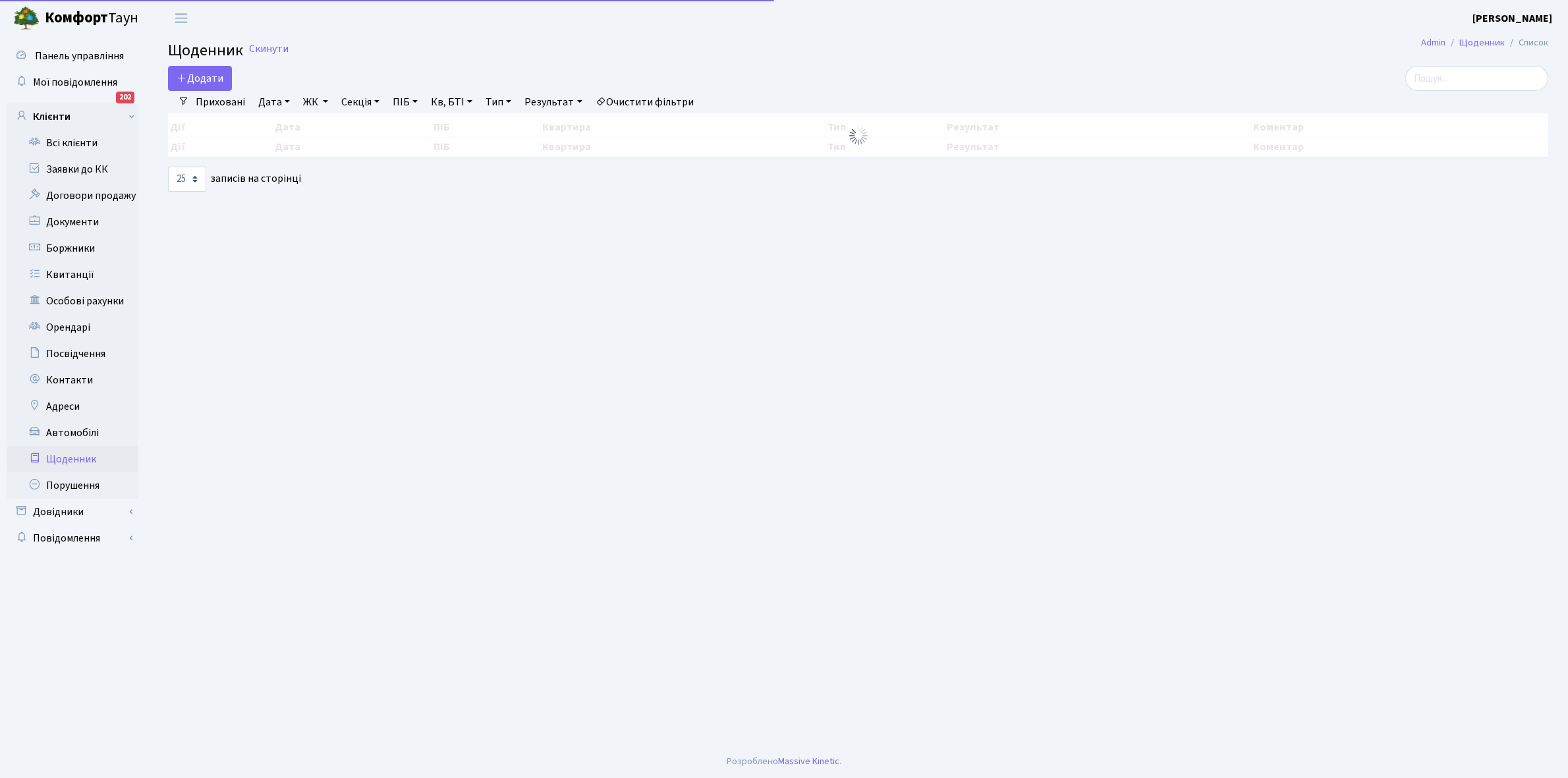
select select "25"
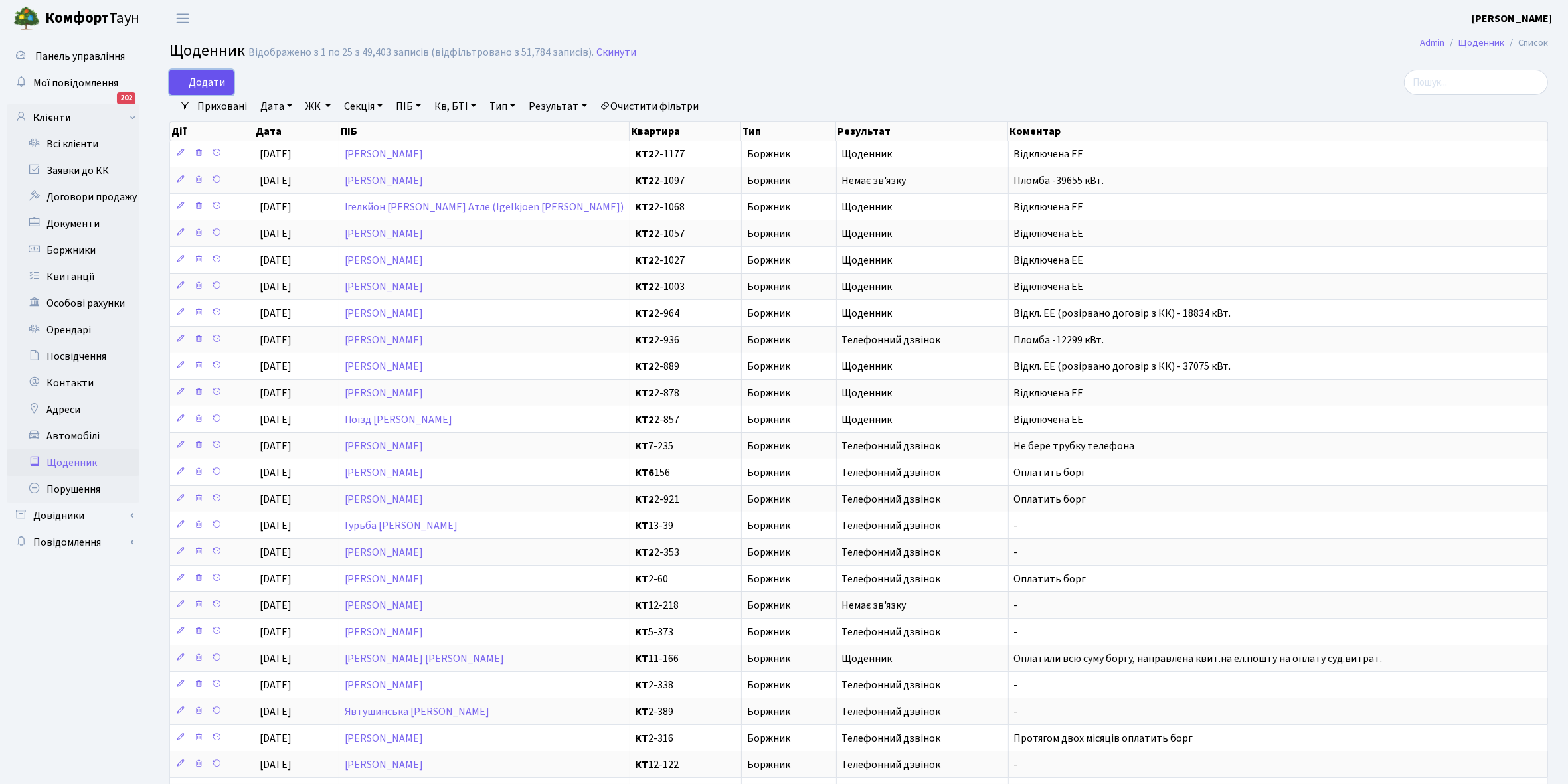
click at [207, 82] on span "Додати" at bounding box center [202, 82] width 48 height 14
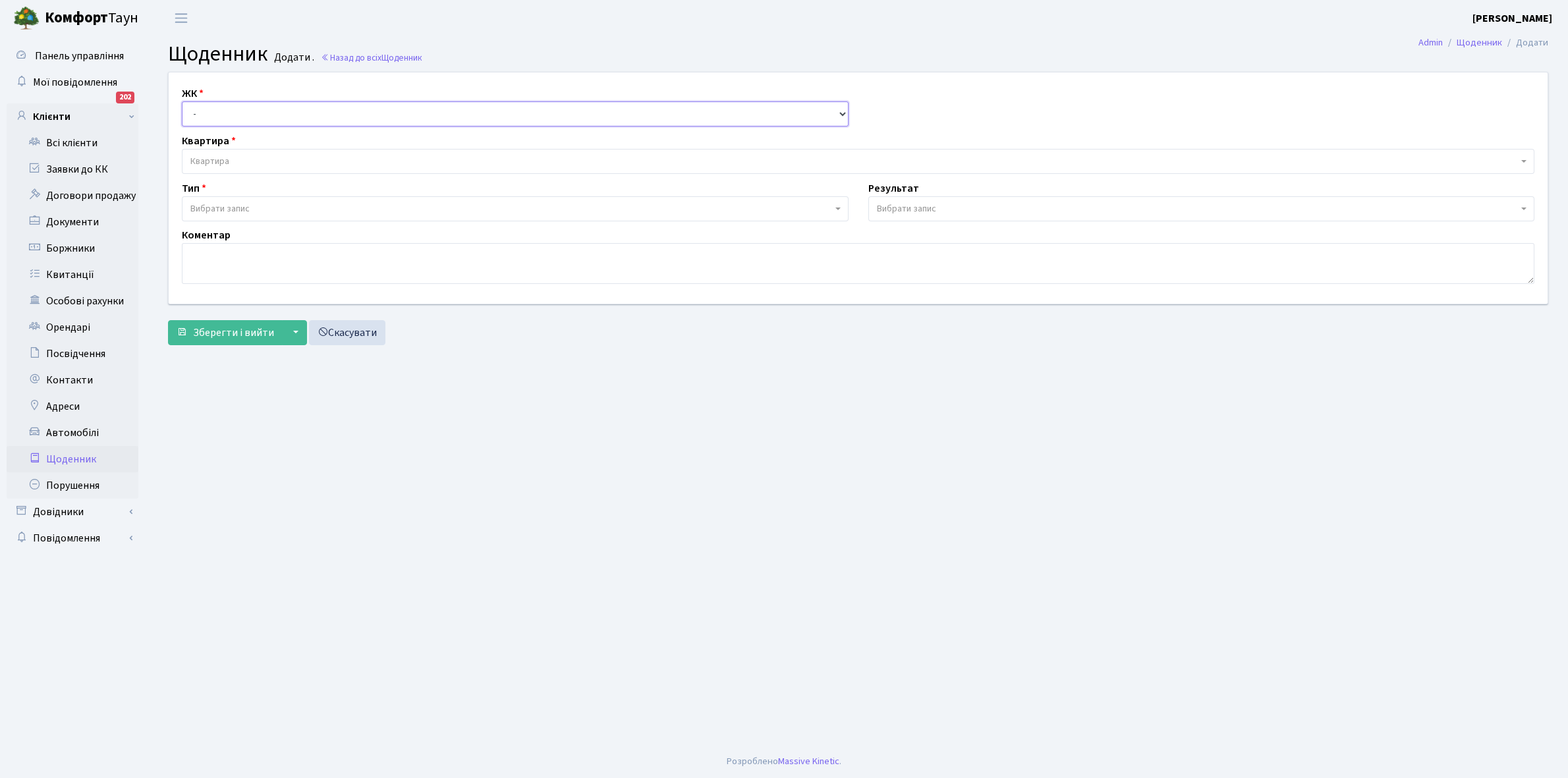
click at [219, 111] on select "- КТ, вул. Регенераторна, 4 КТ2, просп. Соборності, 17 КТ3, вул. Березнева, 16 …" at bounding box center [515, 114] width 666 height 25
select select "295"
click at [182, 101] on select "- КТ, вул. Регенераторна, 4 КТ2, просп. Соборності, 17 КТ3, вул. Березнева, 16 …" at bounding box center [515, 114] width 666 height 25
select select
click at [244, 157] on span "Квартира" at bounding box center [854, 161] width 1327 height 13
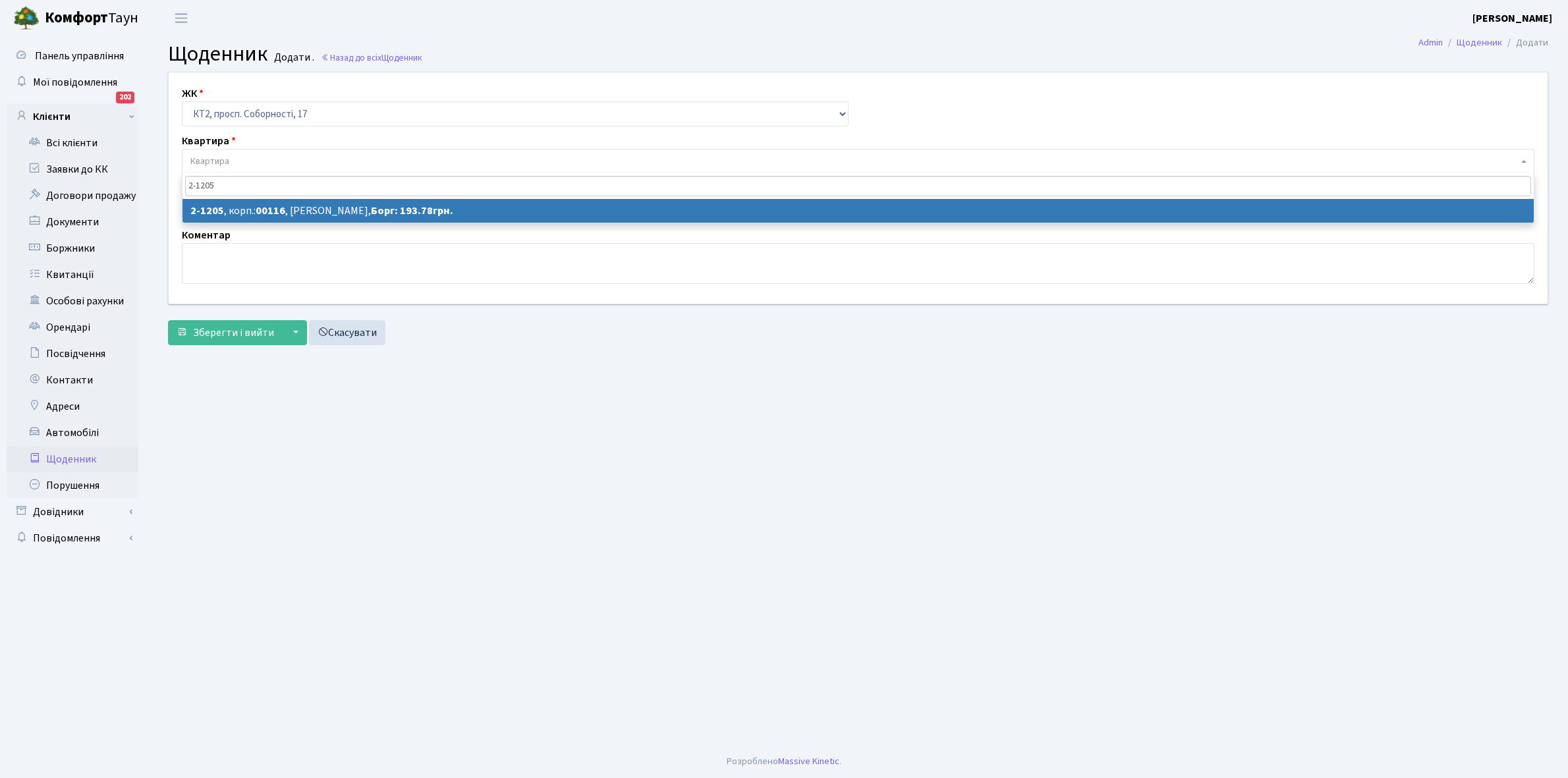
type input "2-1205"
select select "12820"
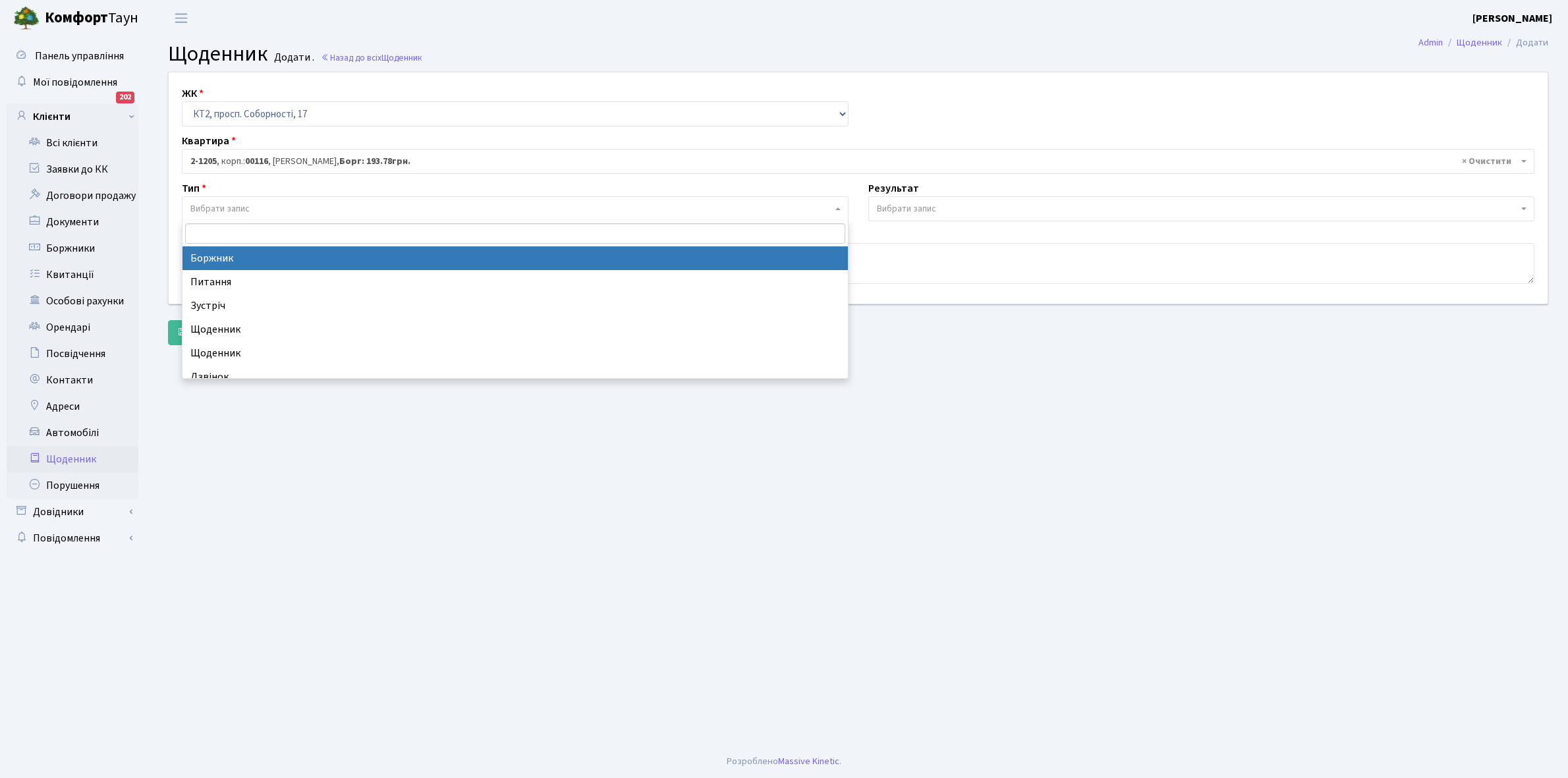
click at [235, 207] on span "Вибрати запис" at bounding box center [219, 208] width 59 height 13
select select "189"
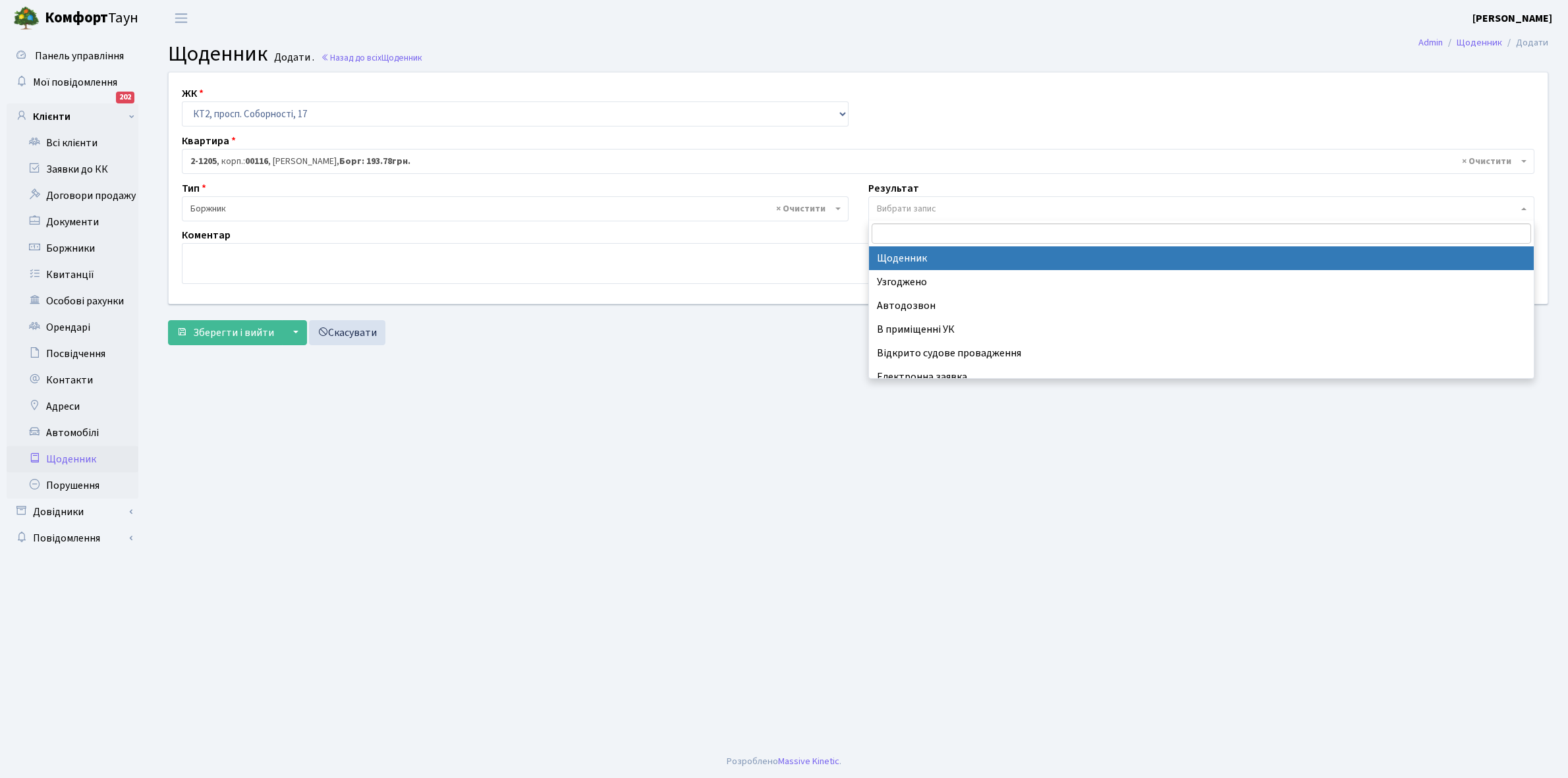
click at [918, 209] on span "Вибрати запис" at bounding box center [906, 208] width 59 height 13
select select "14"
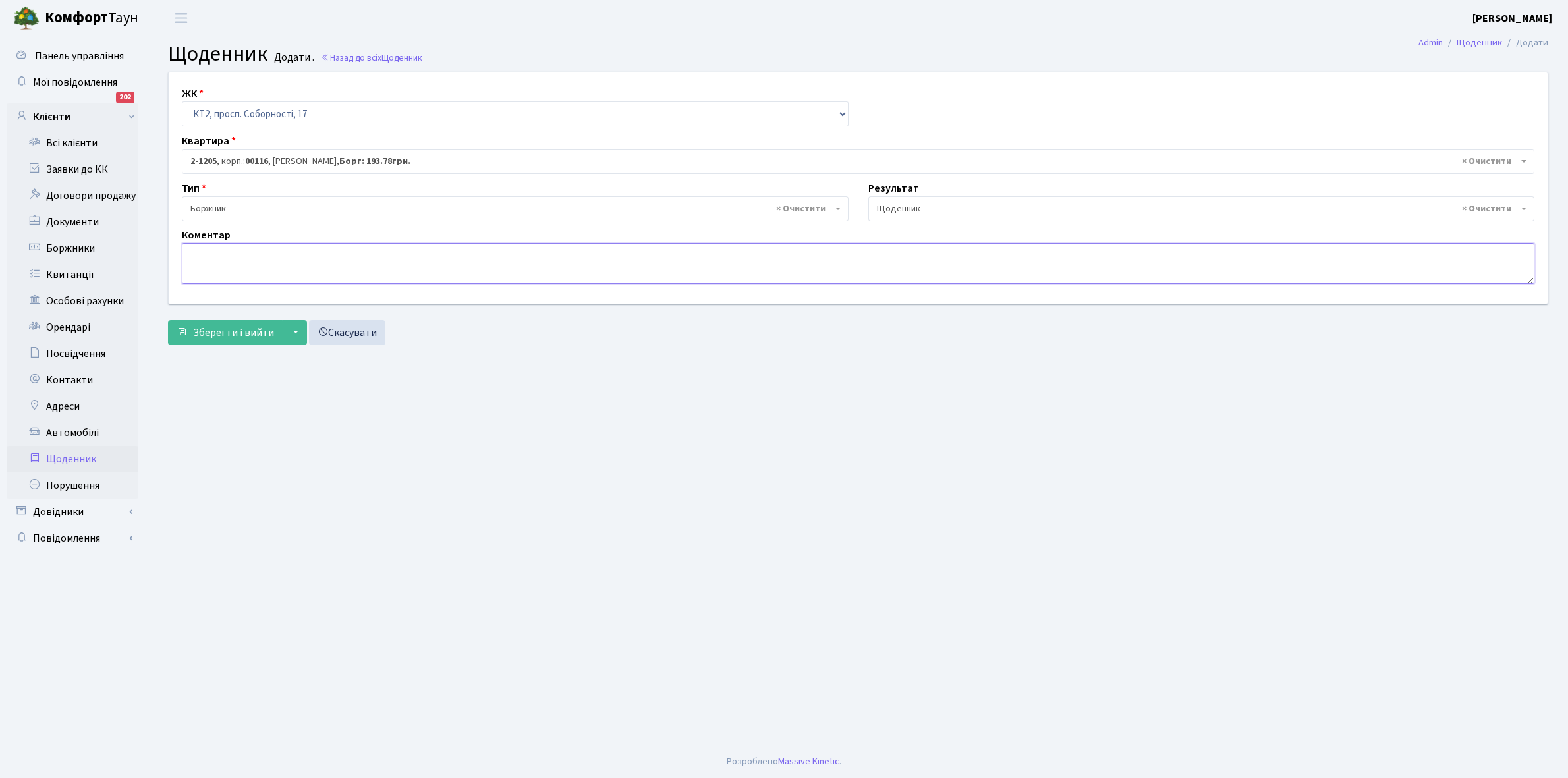
click at [207, 257] on textarea at bounding box center [857, 263] width 1353 height 41
type textarea "Відключена ЕЕ"
click at [231, 335] on span "Зберегти і вийти" at bounding box center [233, 332] width 81 height 14
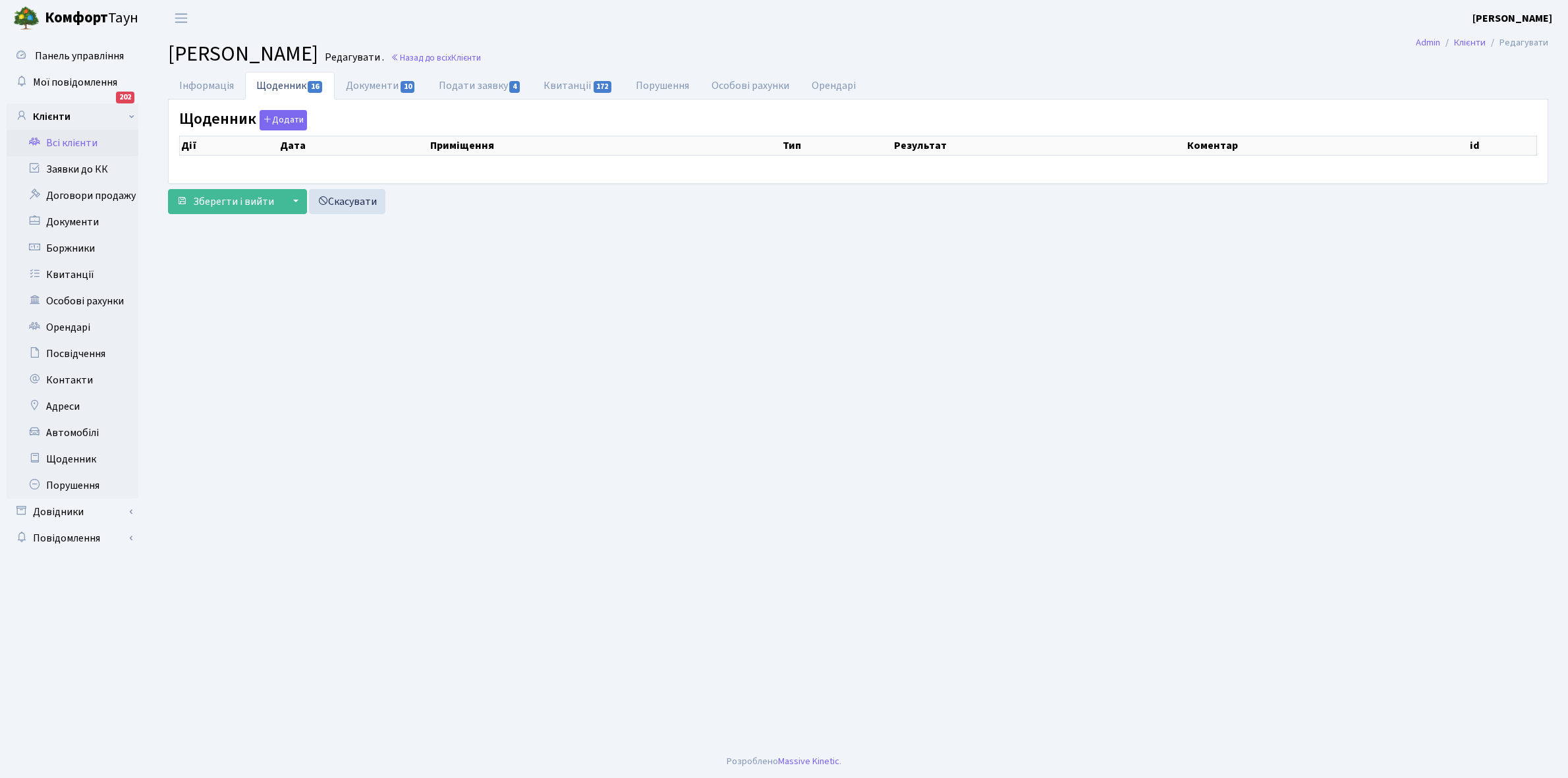
select select "25"
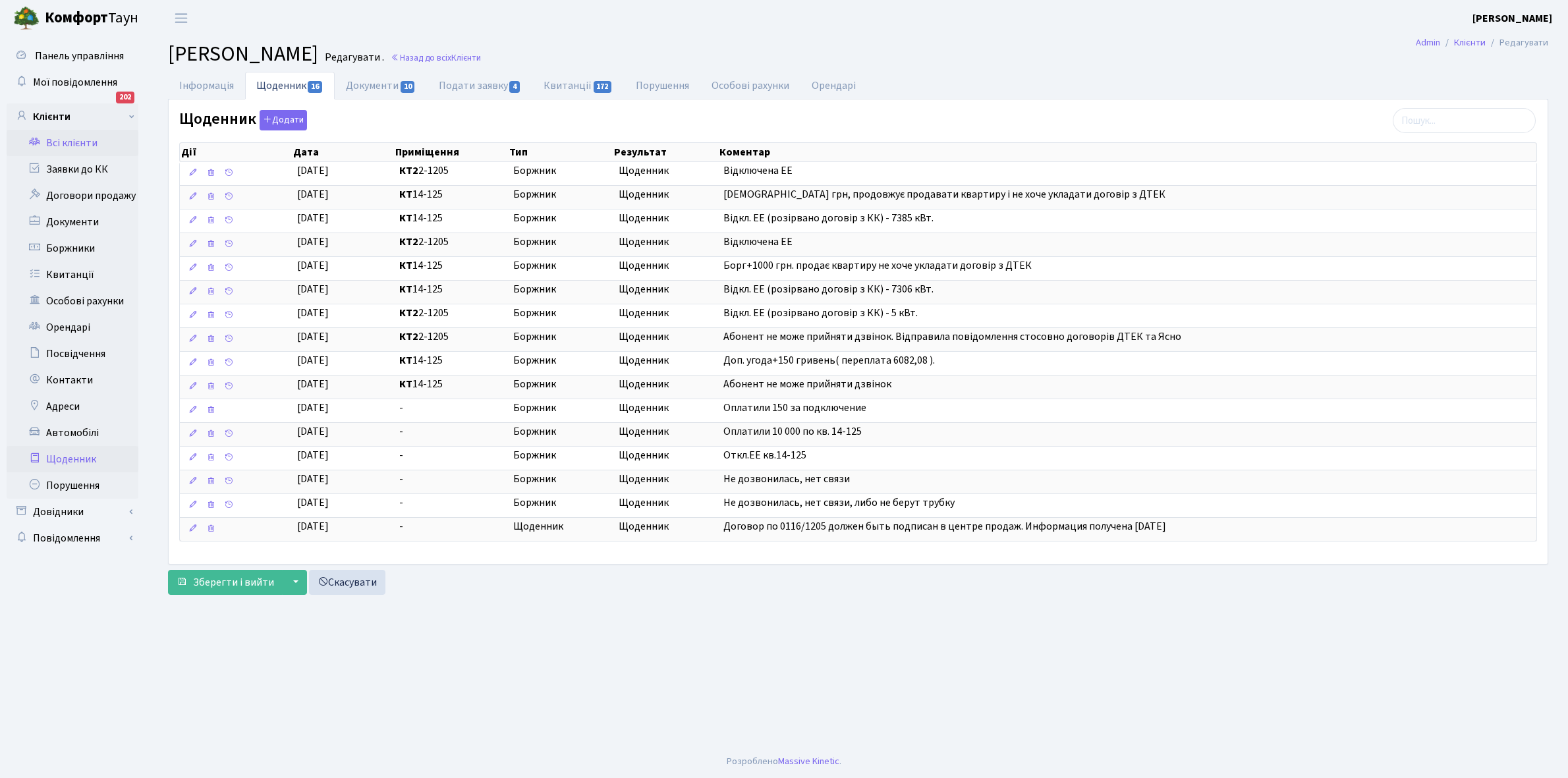
click at [64, 458] on link "Щоденник" at bounding box center [72, 460] width 132 height 27
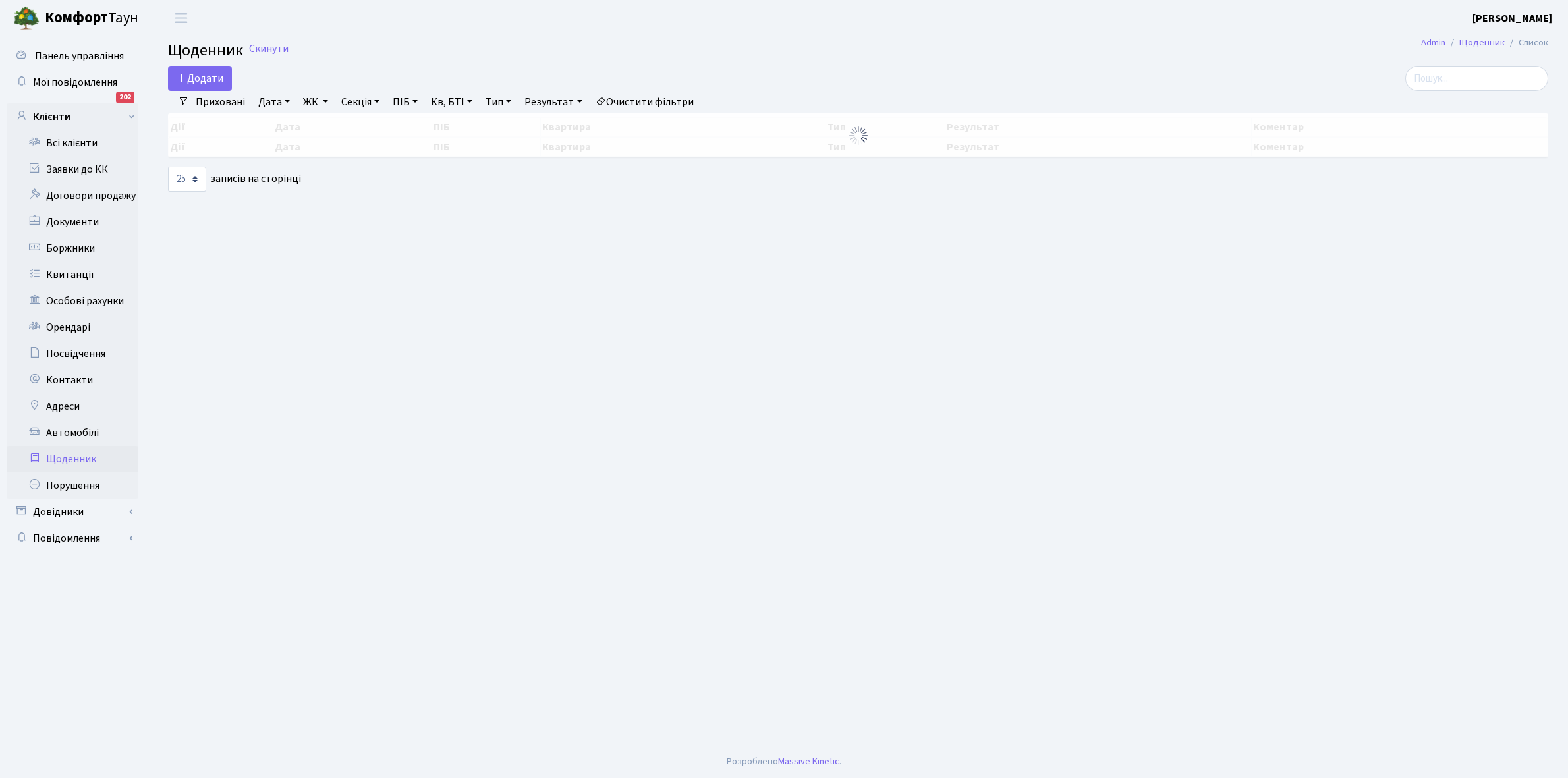
select select "25"
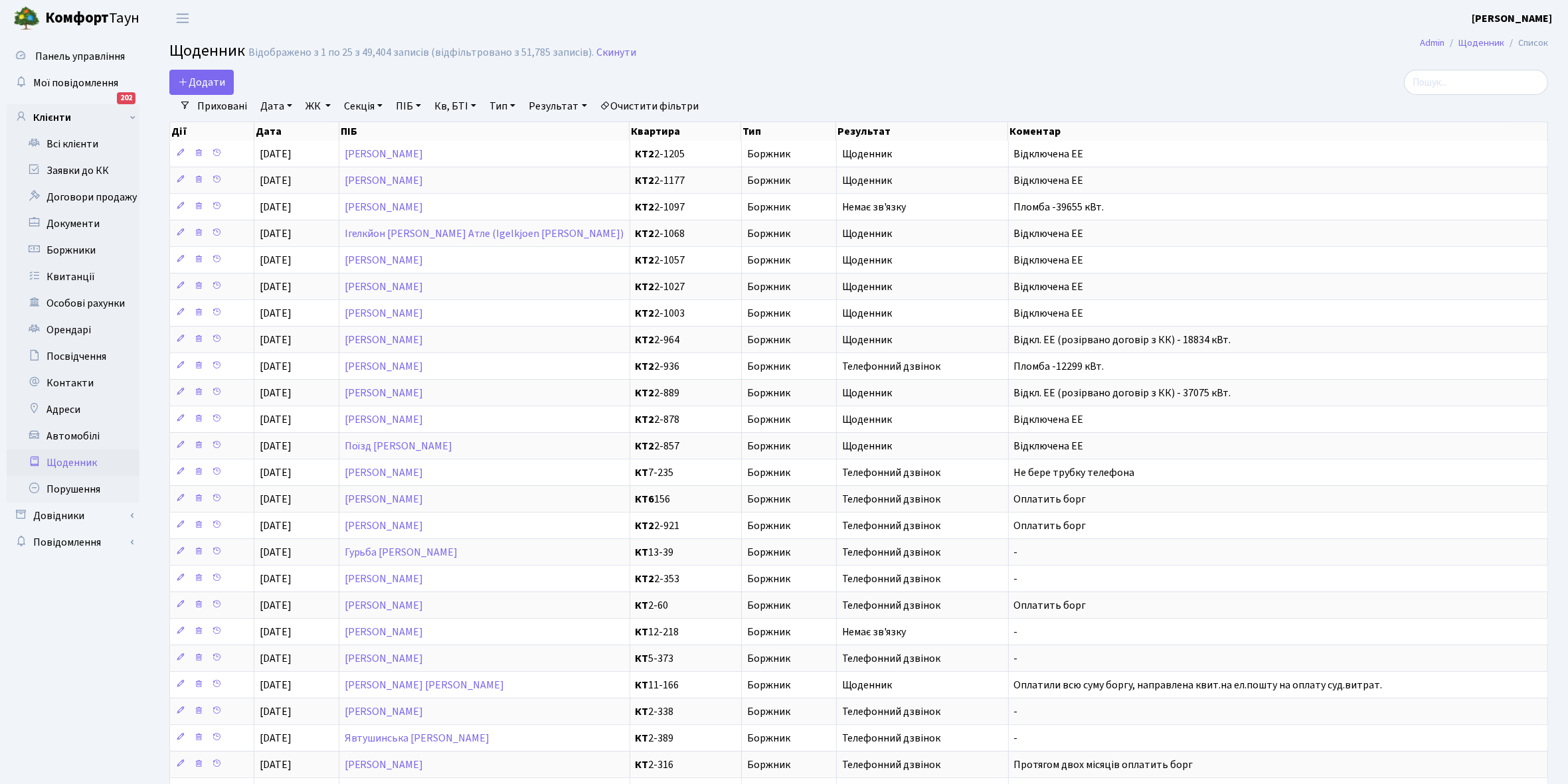
click at [73, 465] on link "Щоденник" at bounding box center [73, 463] width 133 height 27
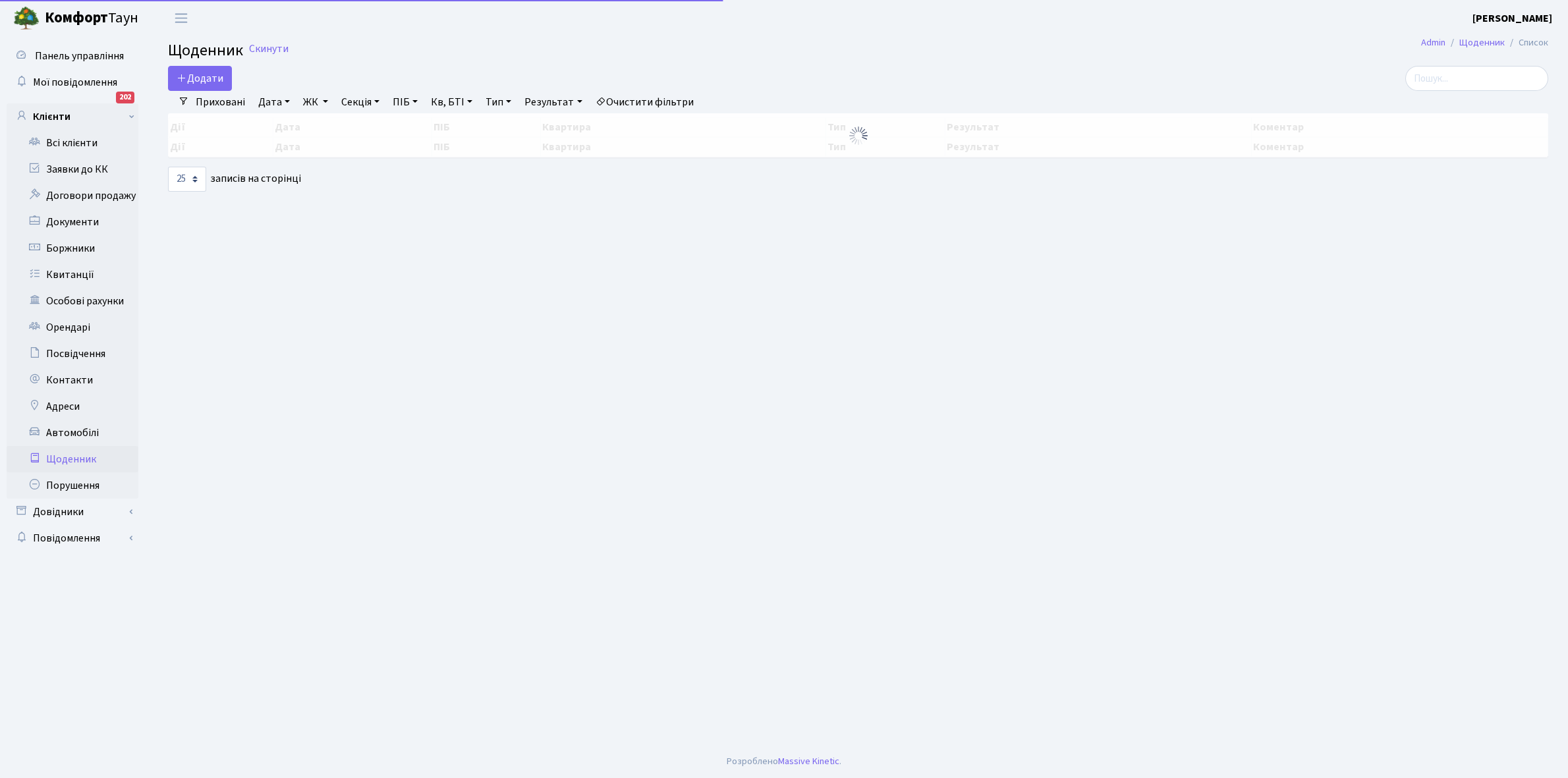
select select "25"
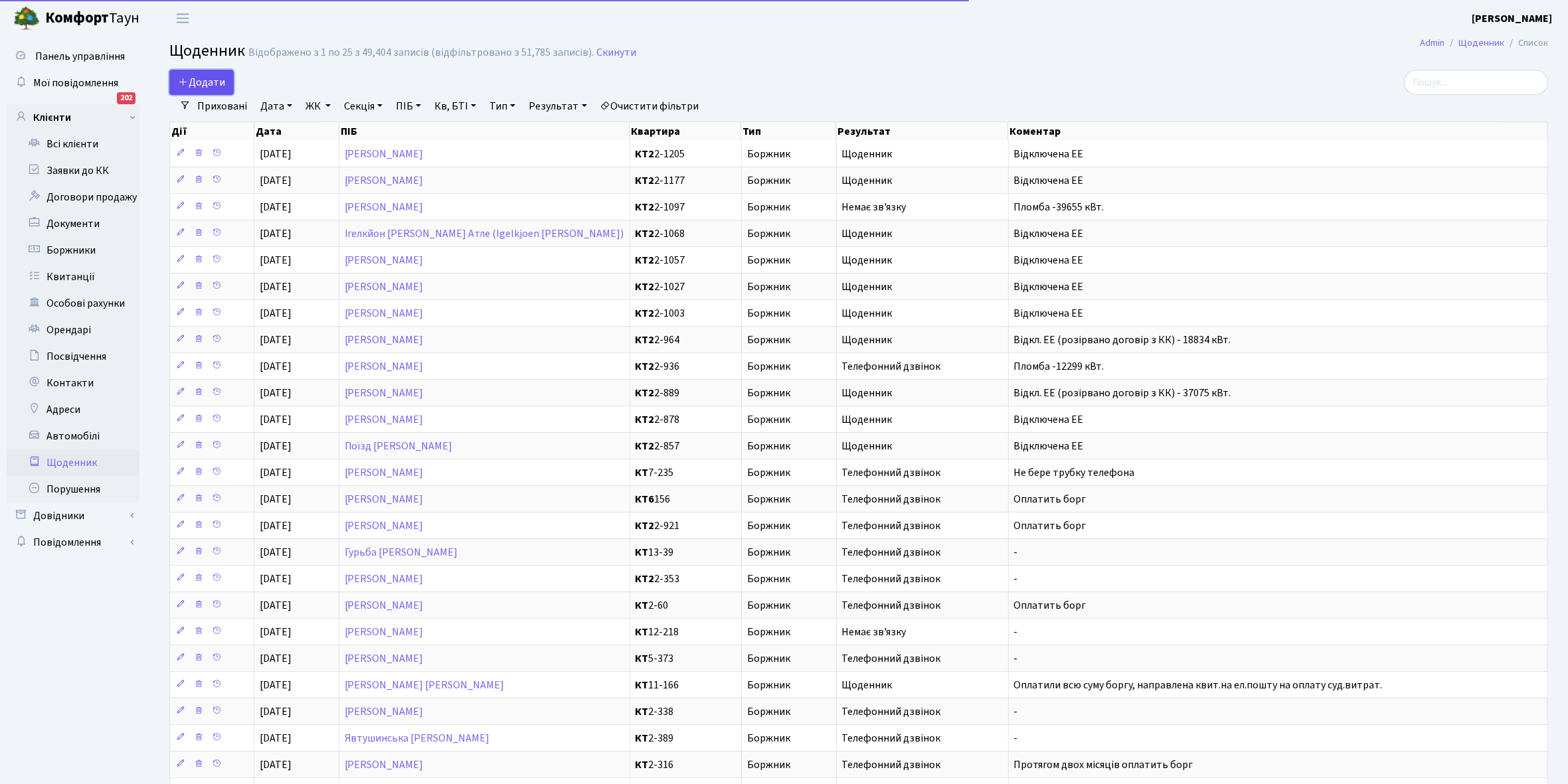
click at [212, 71] on link "Додати" at bounding box center [201, 82] width 64 height 25
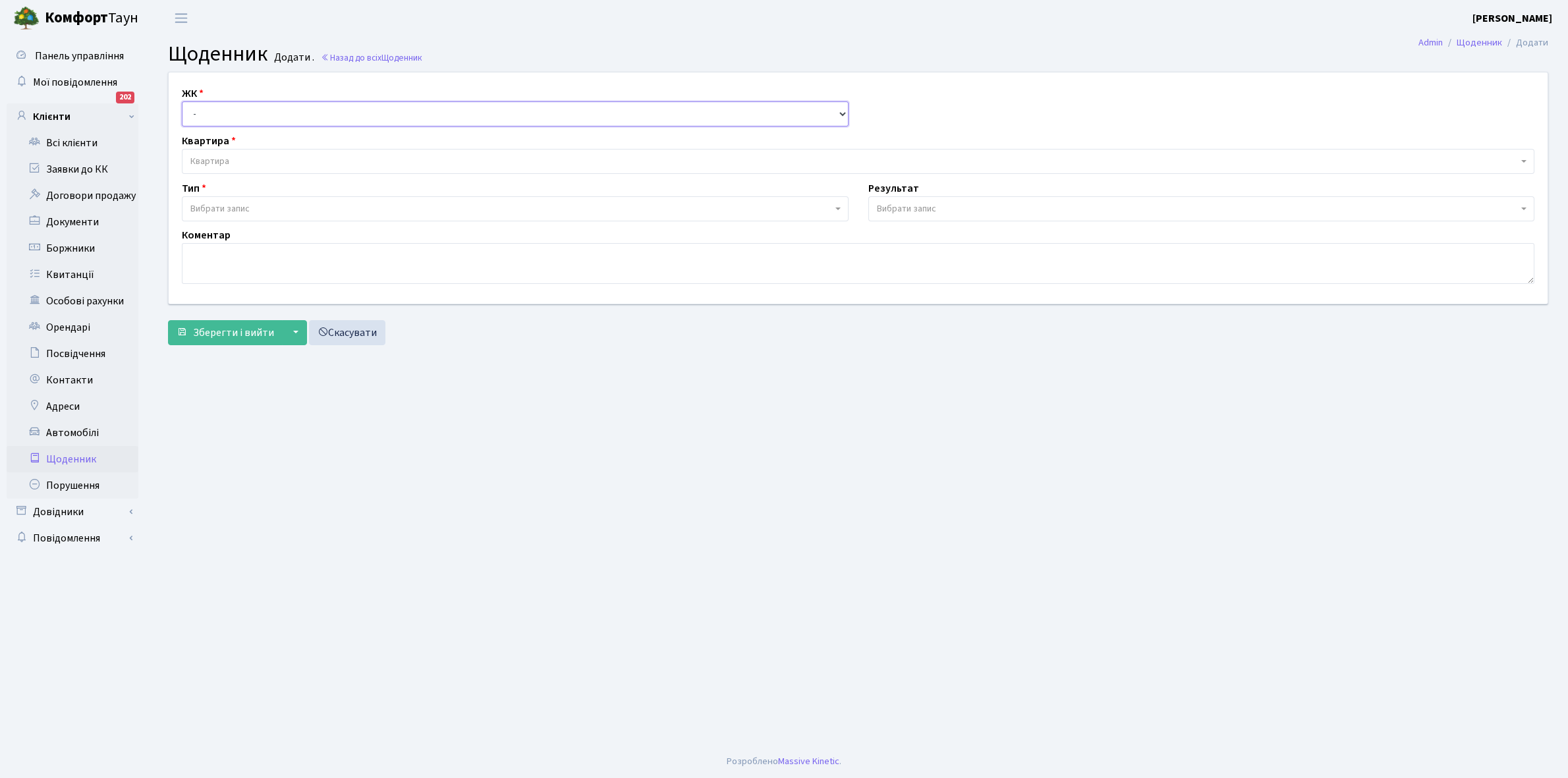
click at [209, 113] on select "- КТ, вул. Регенераторна, 4 КТ2, просп. [STREET_ADDRESS] [STREET_ADDRESS] [PERS…" at bounding box center [515, 114] width 666 height 25
select select "295"
click at [182, 101] on select "- КТ, вул. Регенераторна, 4 КТ2, просп. [STREET_ADDRESS] [STREET_ADDRESS] [PERS…" at bounding box center [515, 114] width 666 height 25
select select
click at [234, 158] on span "Квартира" at bounding box center [854, 161] width 1327 height 13
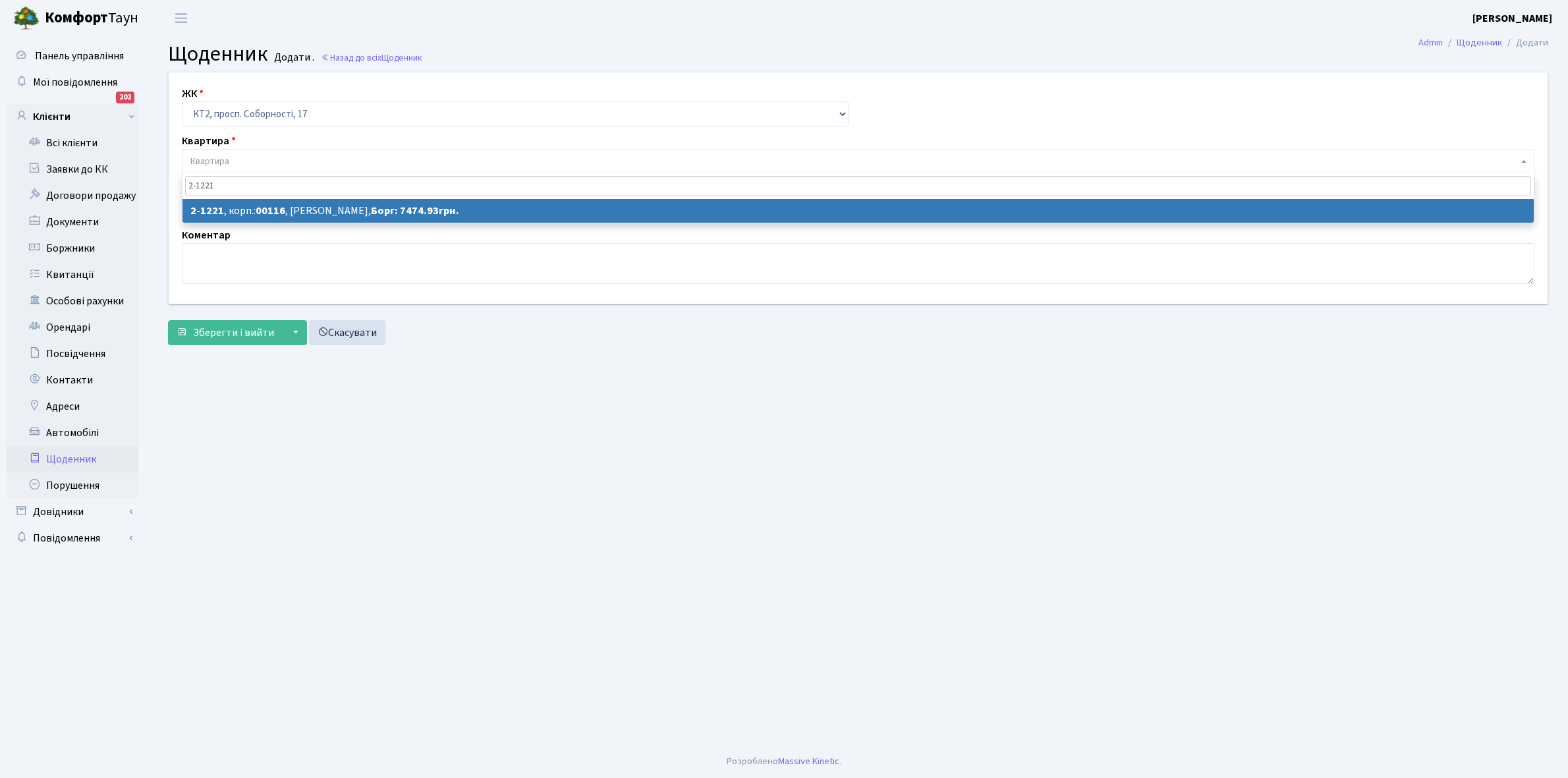
type input "2-1221"
select select "12836"
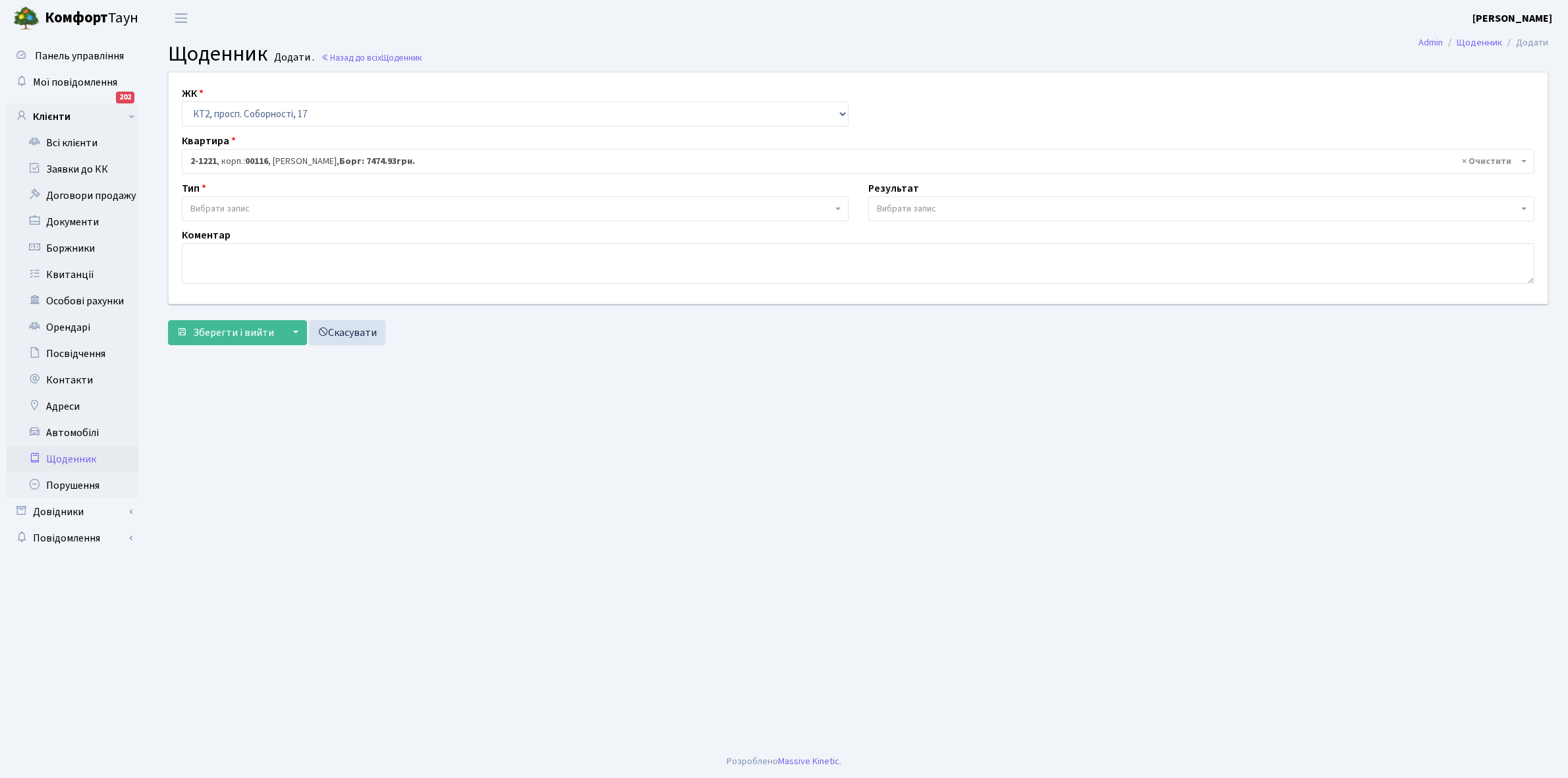
click at [234, 209] on span "Вибрати запис" at bounding box center [219, 208] width 59 height 13
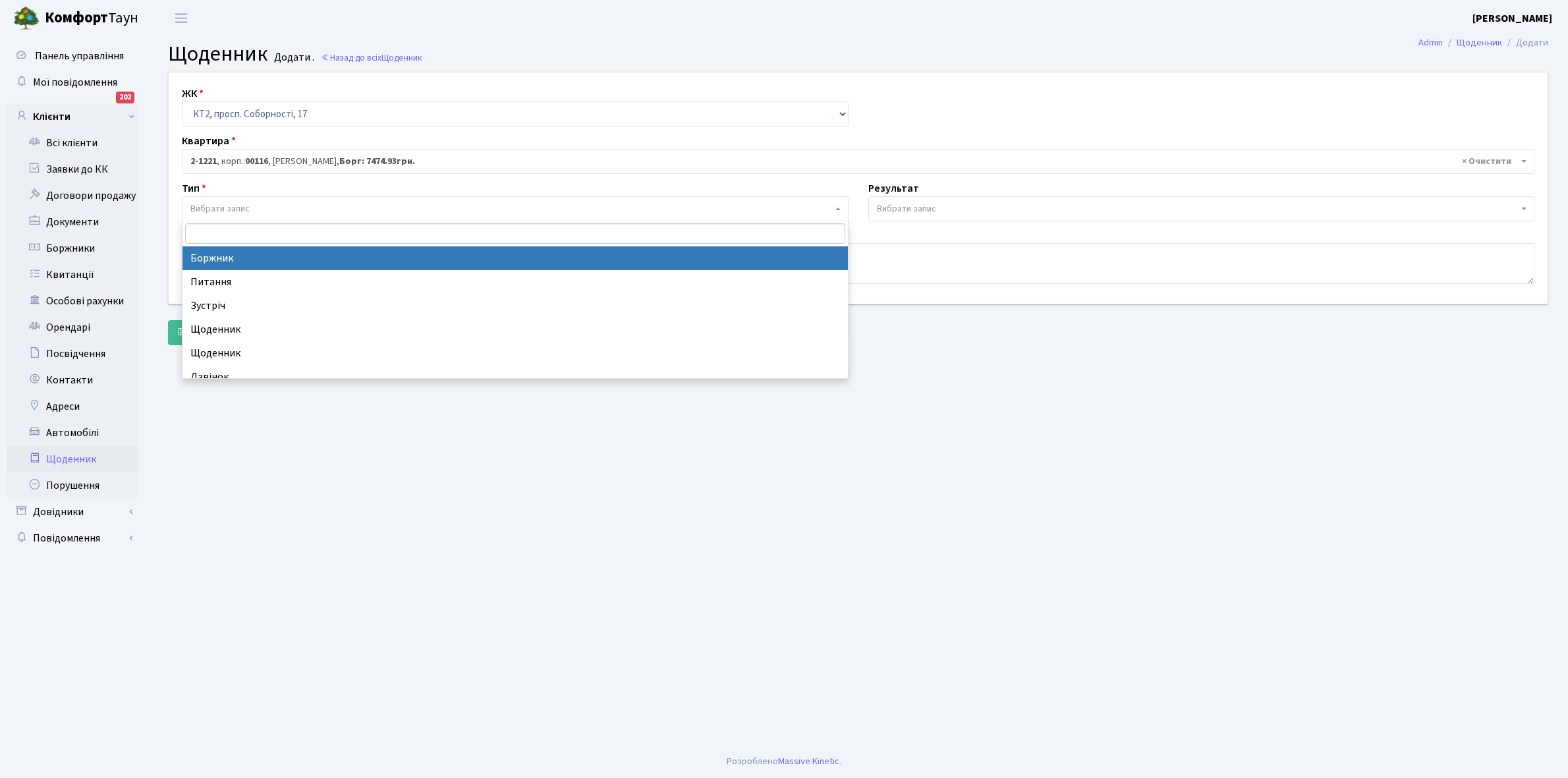
select select "189"
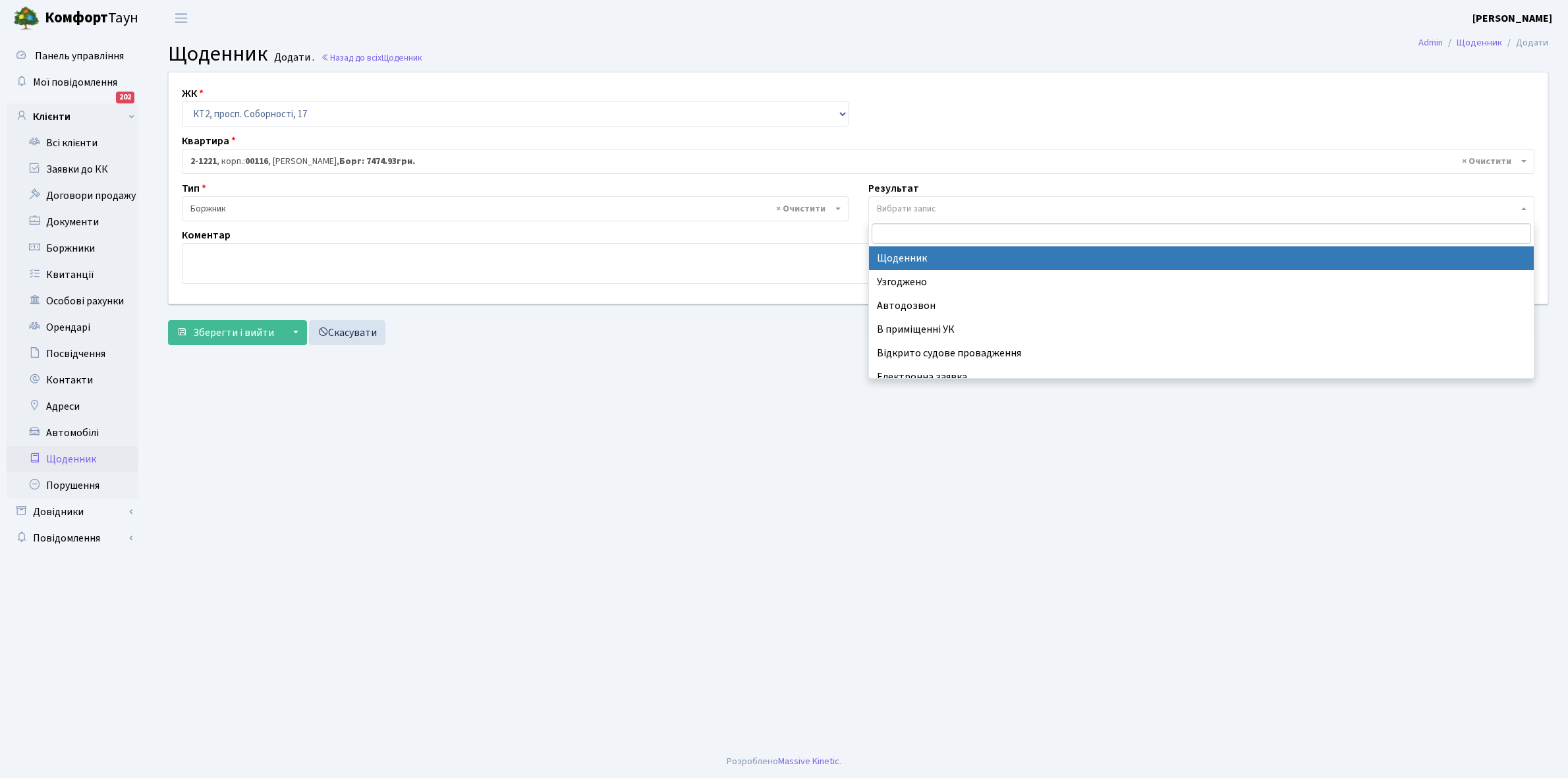
click at [888, 204] on span "Вибрати запис" at bounding box center [906, 208] width 59 height 13
select select "14"
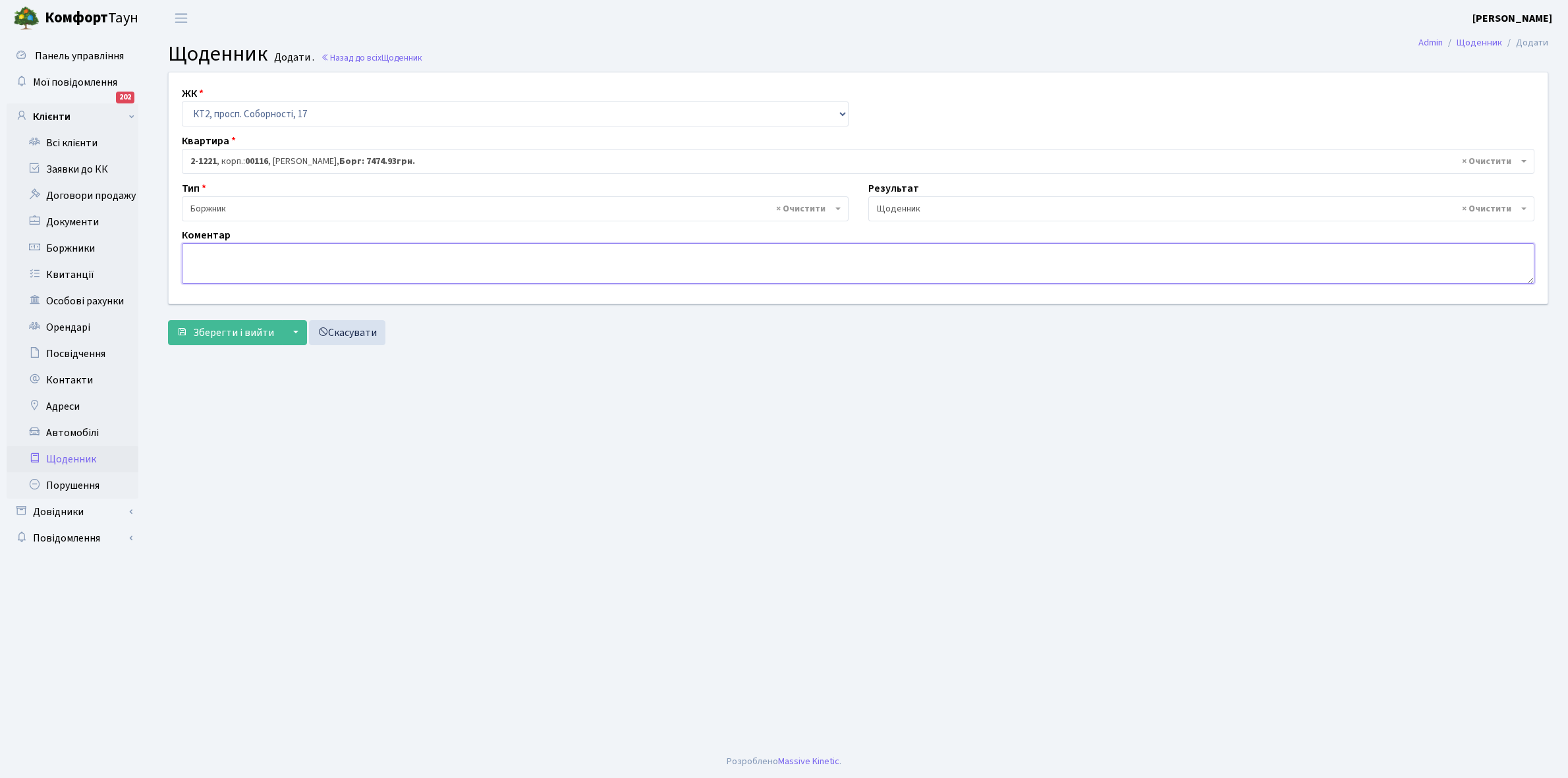
click at [226, 271] on textarea at bounding box center [857, 263] width 1353 height 41
type textarea "Відключена ЕЕ"
click at [244, 332] on span "Зберегти і вийти" at bounding box center [233, 332] width 81 height 14
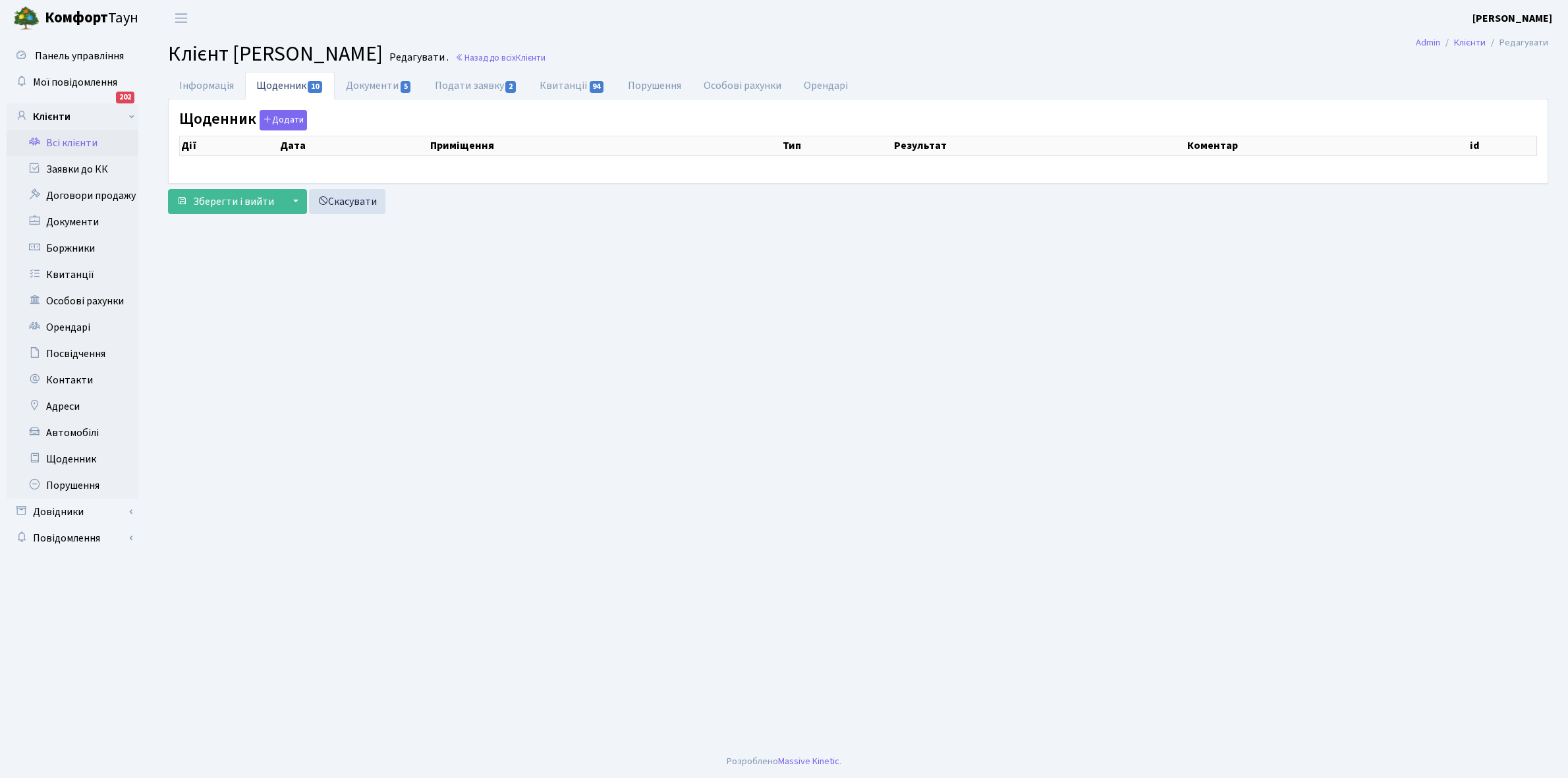
select select "25"
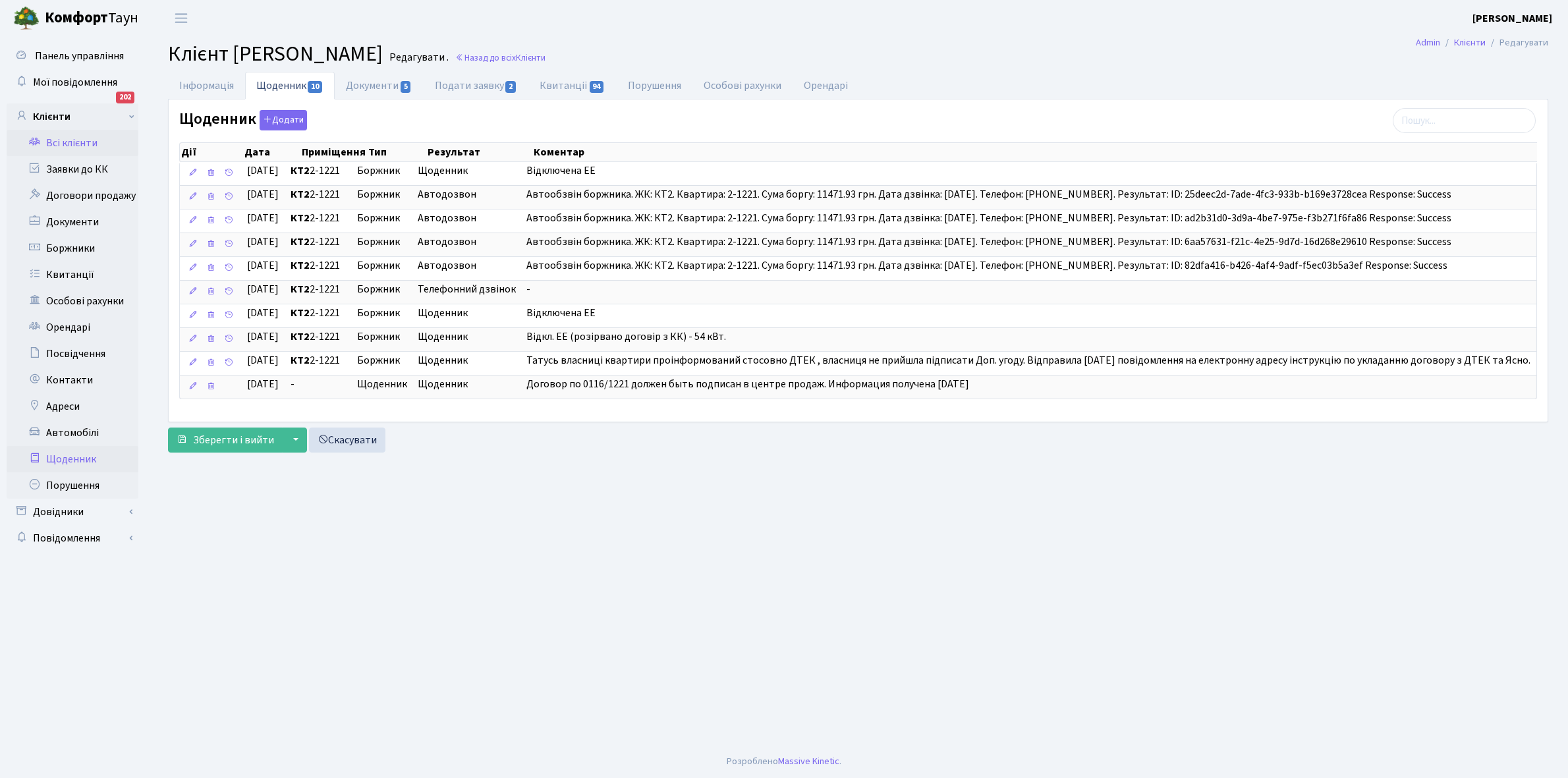
click at [79, 462] on link "Щоденник" at bounding box center [72, 460] width 132 height 27
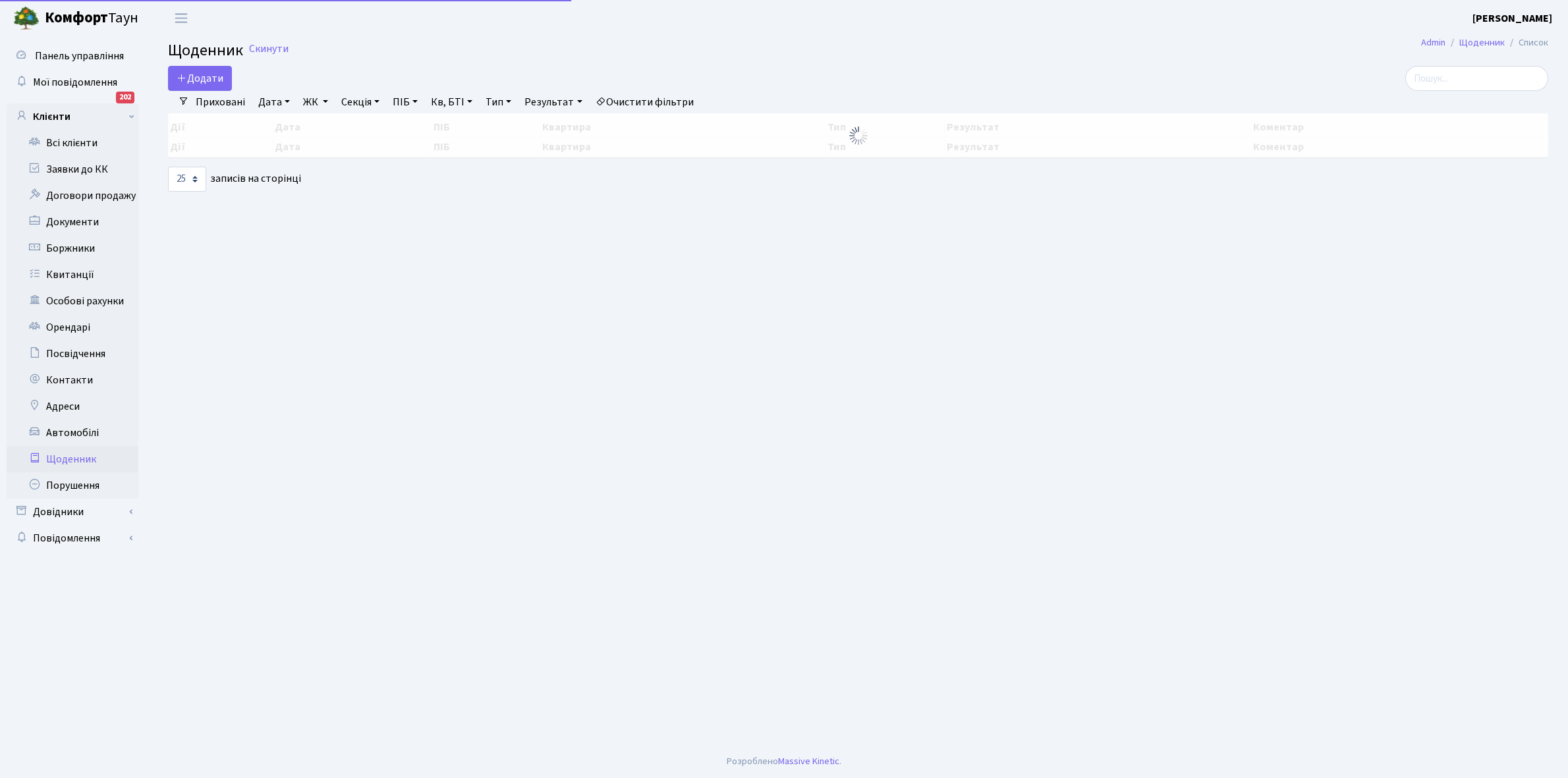
select select "25"
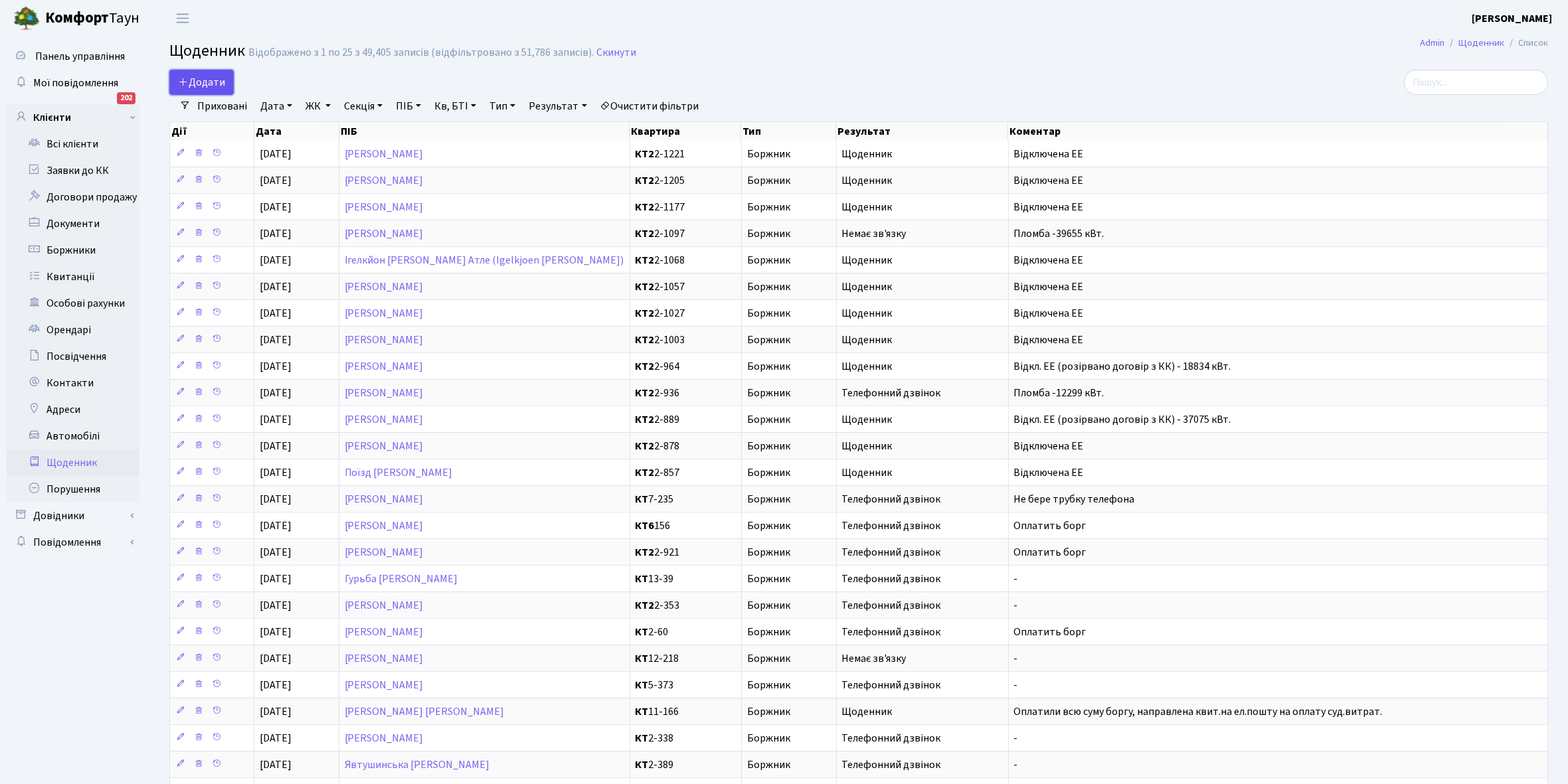
click at [197, 78] on span "Додати" at bounding box center [202, 82] width 48 height 14
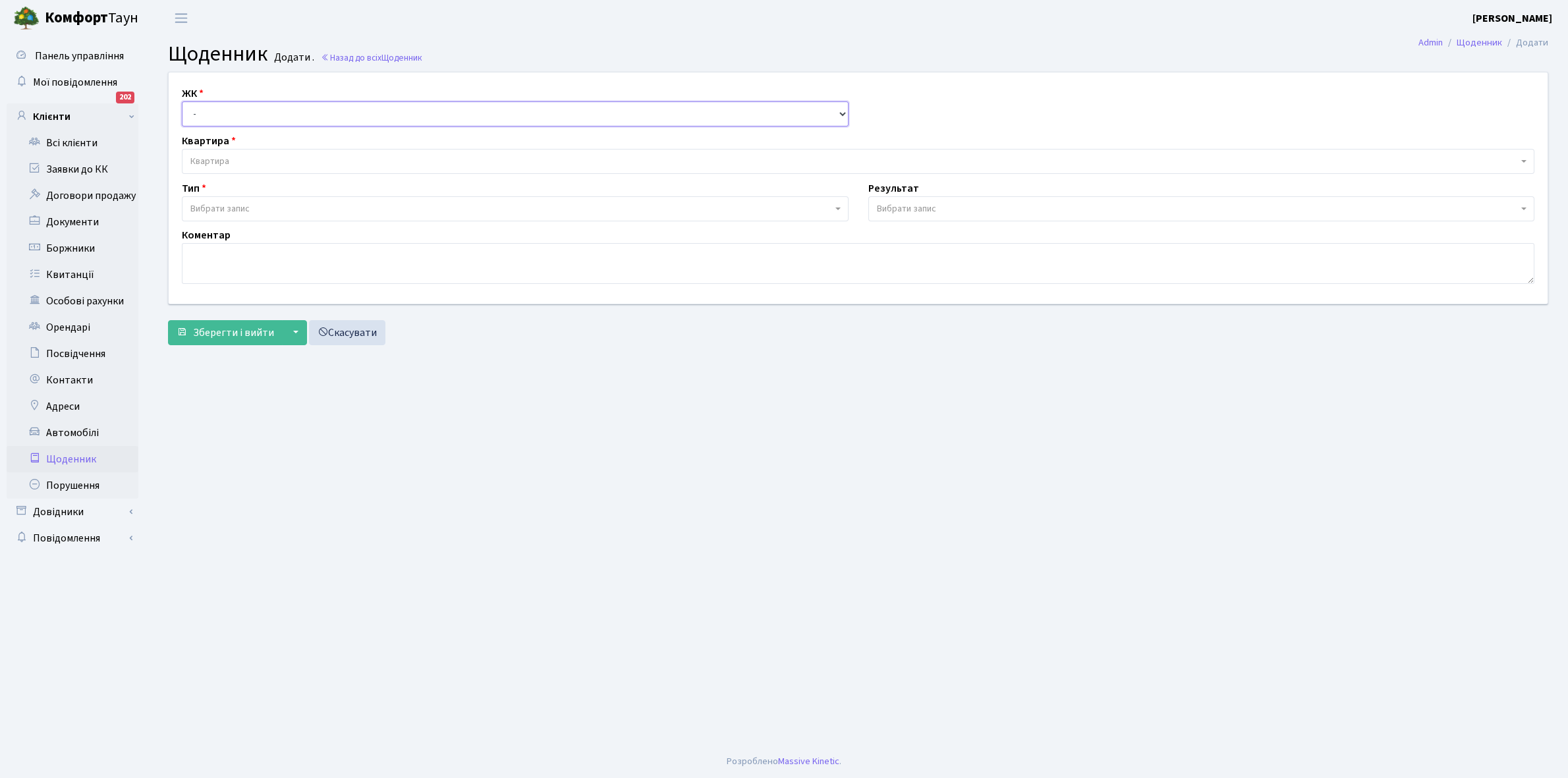
click at [212, 103] on select "- КТ, вул. Регенераторна, 4 КТ2, просп. [STREET_ADDRESS] [STREET_ADDRESS] [PERS…" at bounding box center [515, 114] width 666 height 25
select select "295"
click at [182, 101] on select "- КТ, вул. Регенераторна, 4 КТ2, просп. [STREET_ADDRESS] [STREET_ADDRESS] [PERS…" at bounding box center [515, 114] width 666 height 25
select select
click at [246, 159] on span "Квартира" at bounding box center [854, 161] width 1327 height 13
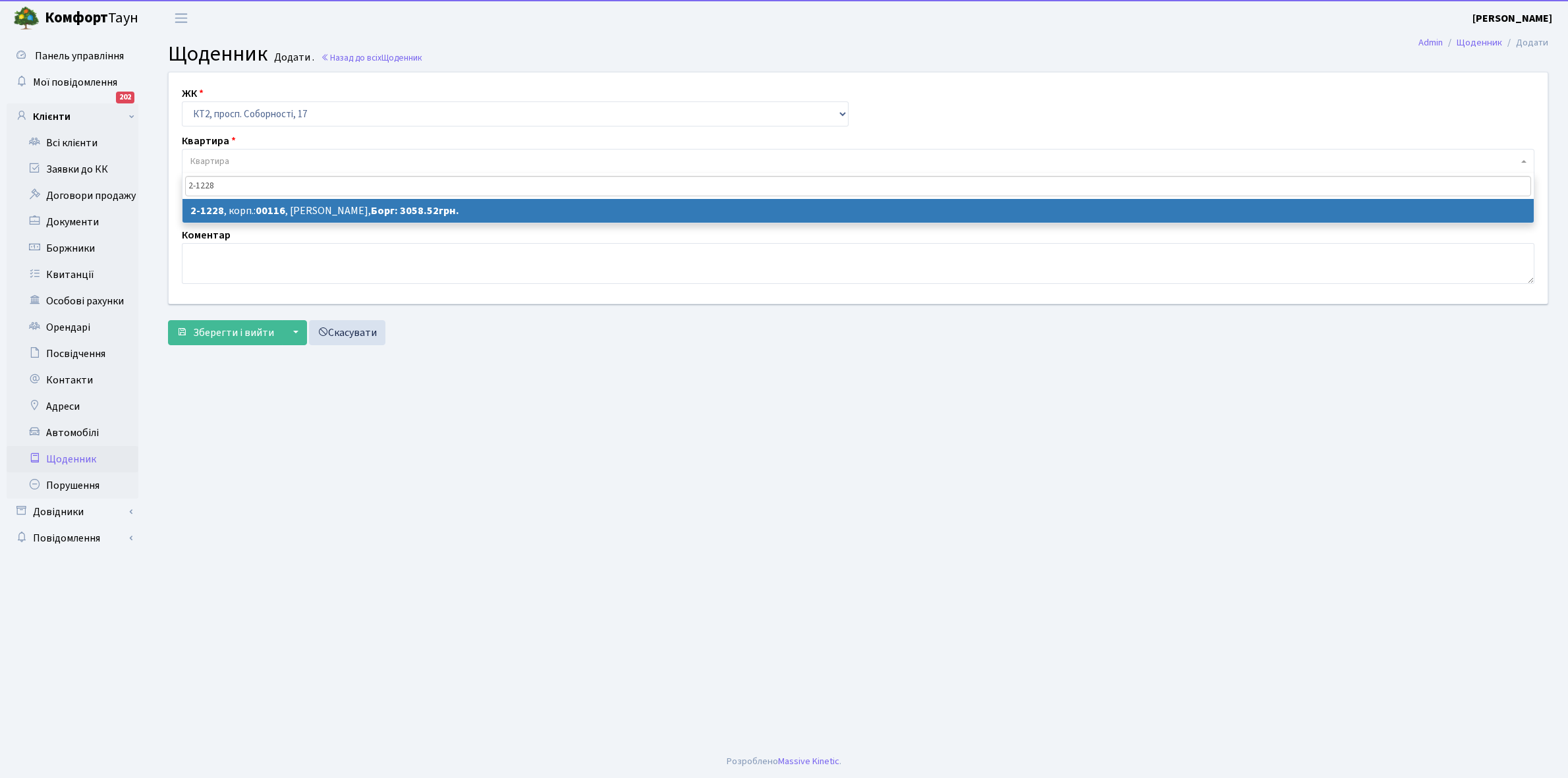
type input "2-1228"
select select "12843"
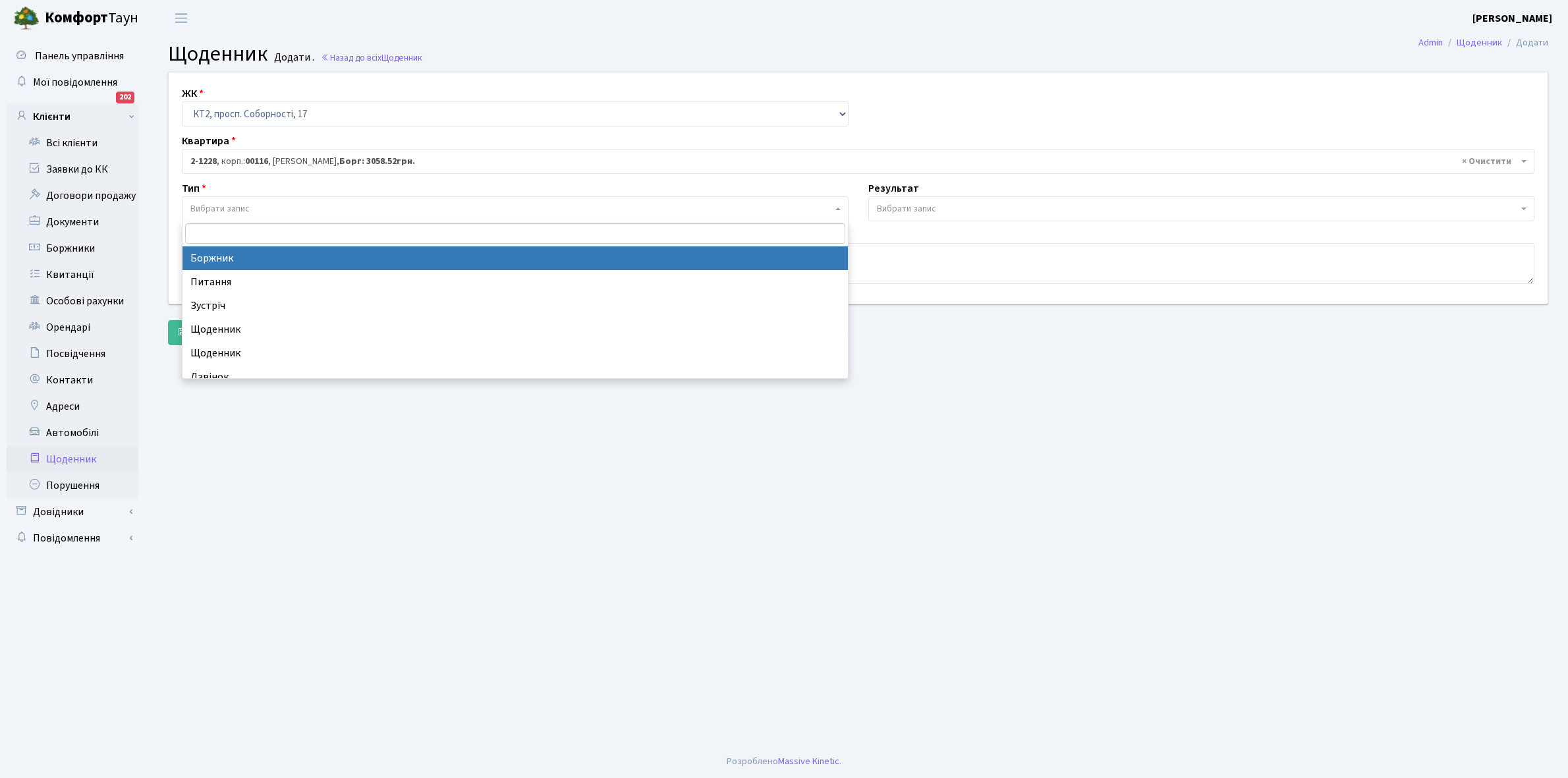
click at [242, 203] on span "Вибрати запис" at bounding box center [219, 208] width 59 height 13
select select "189"
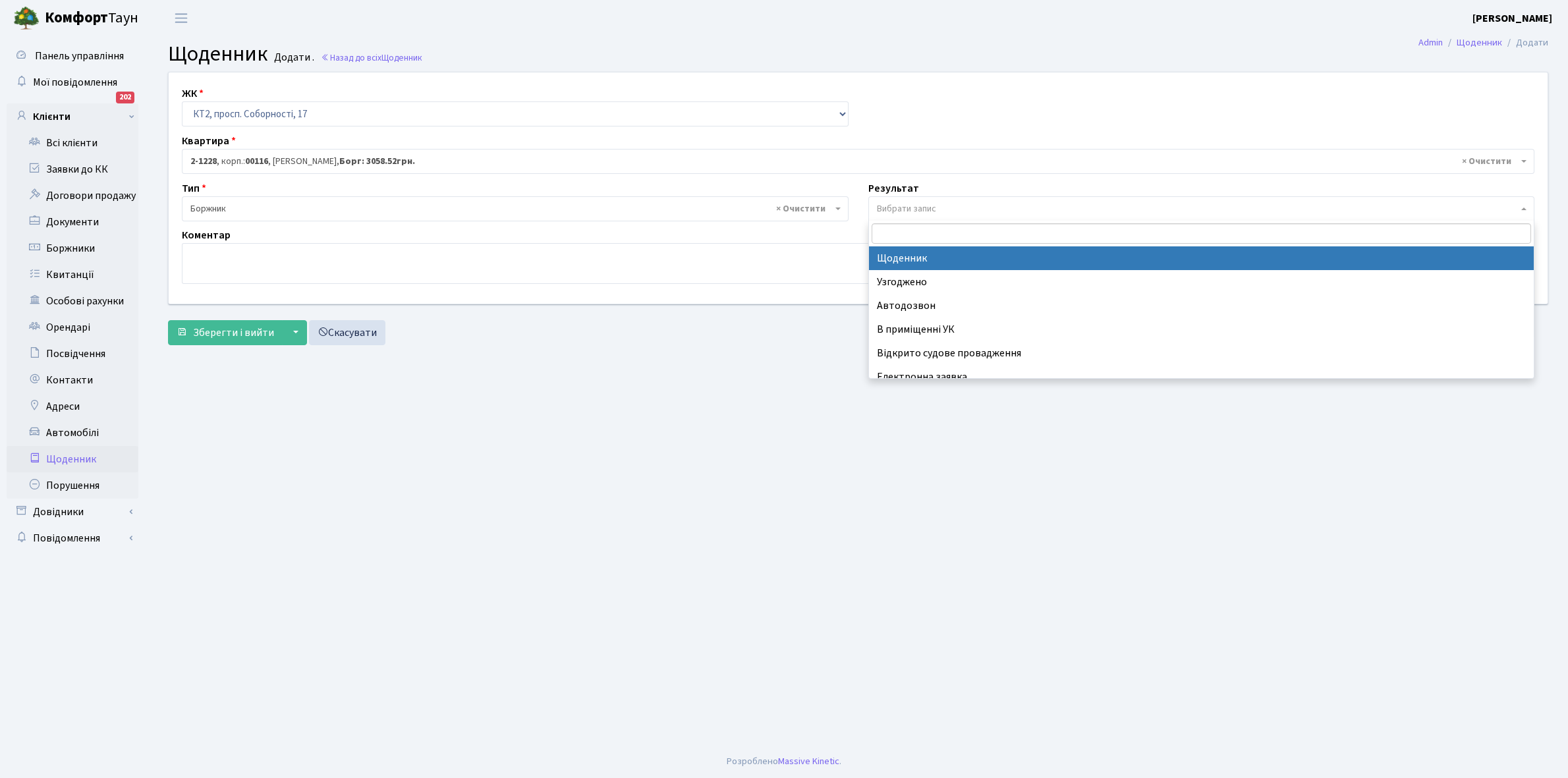
click at [935, 202] on span "Вибрати запис" at bounding box center [906, 208] width 59 height 13
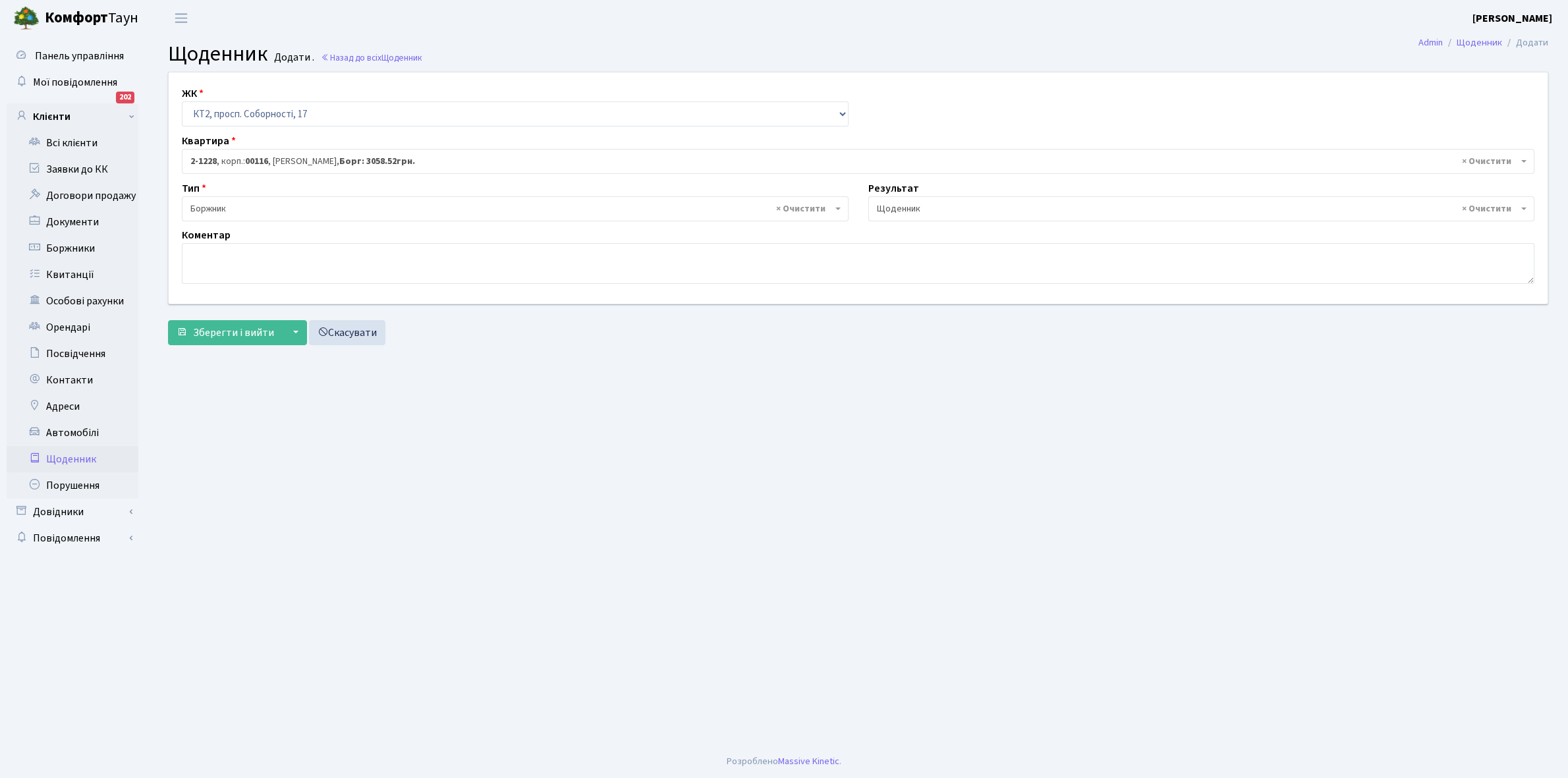
select select "14"
click at [202, 259] on textarea at bounding box center [857, 263] width 1353 height 41
paste textarea "Відкл. ЕЕ (розірвано договір з КК) - 18834 кВт."
click at [365, 251] on textarea "Відкл. ЕЕ (розірвано договір з КК) - 18834 кВт." at bounding box center [857, 263] width 1353 height 41
type textarea "Відкл. ЕЕ (розірвано договір з КК) - 11643 кВт."
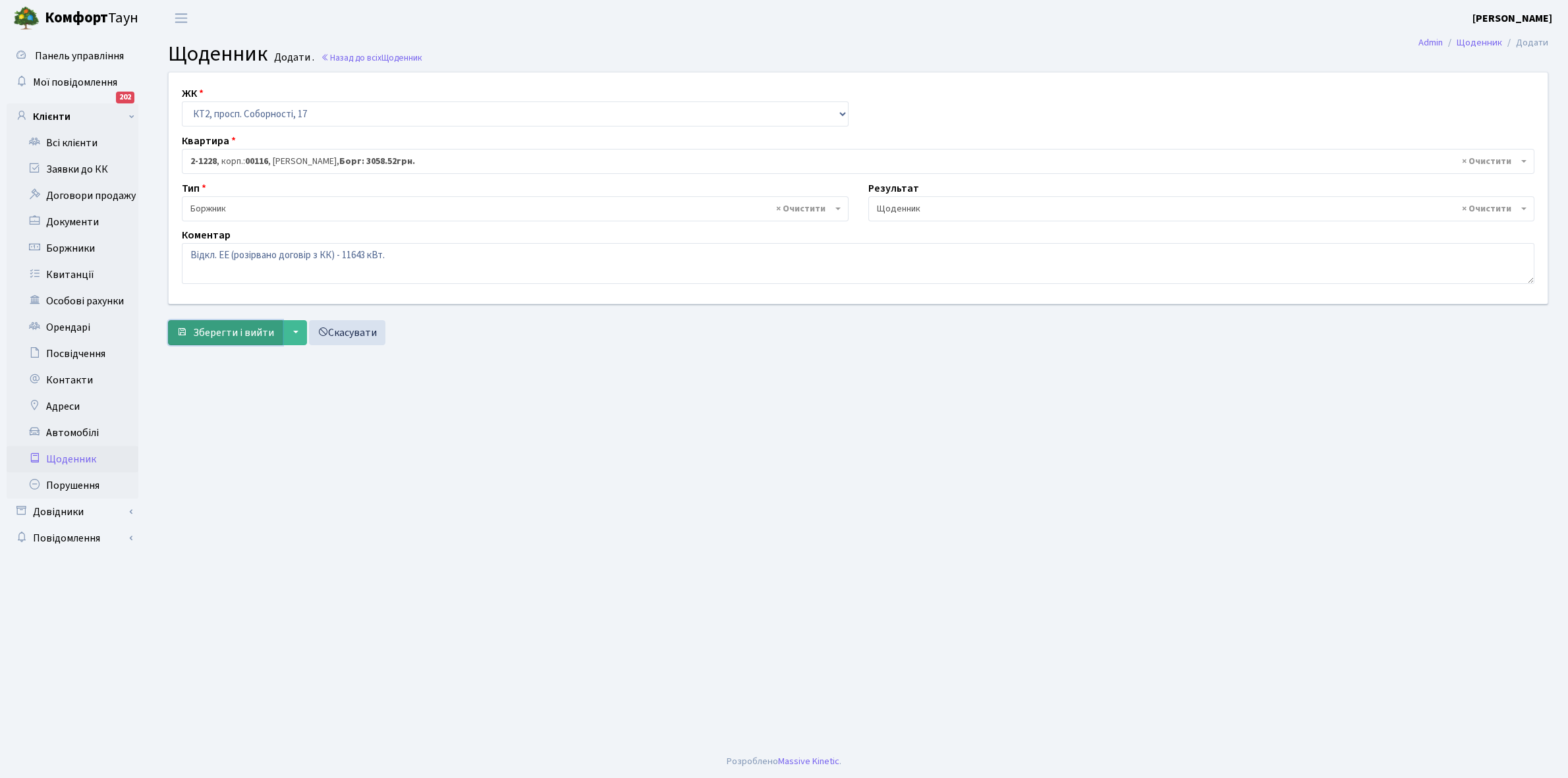
click at [225, 327] on span "Зберегти і вийти" at bounding box center [233, 332] width 81 height 14
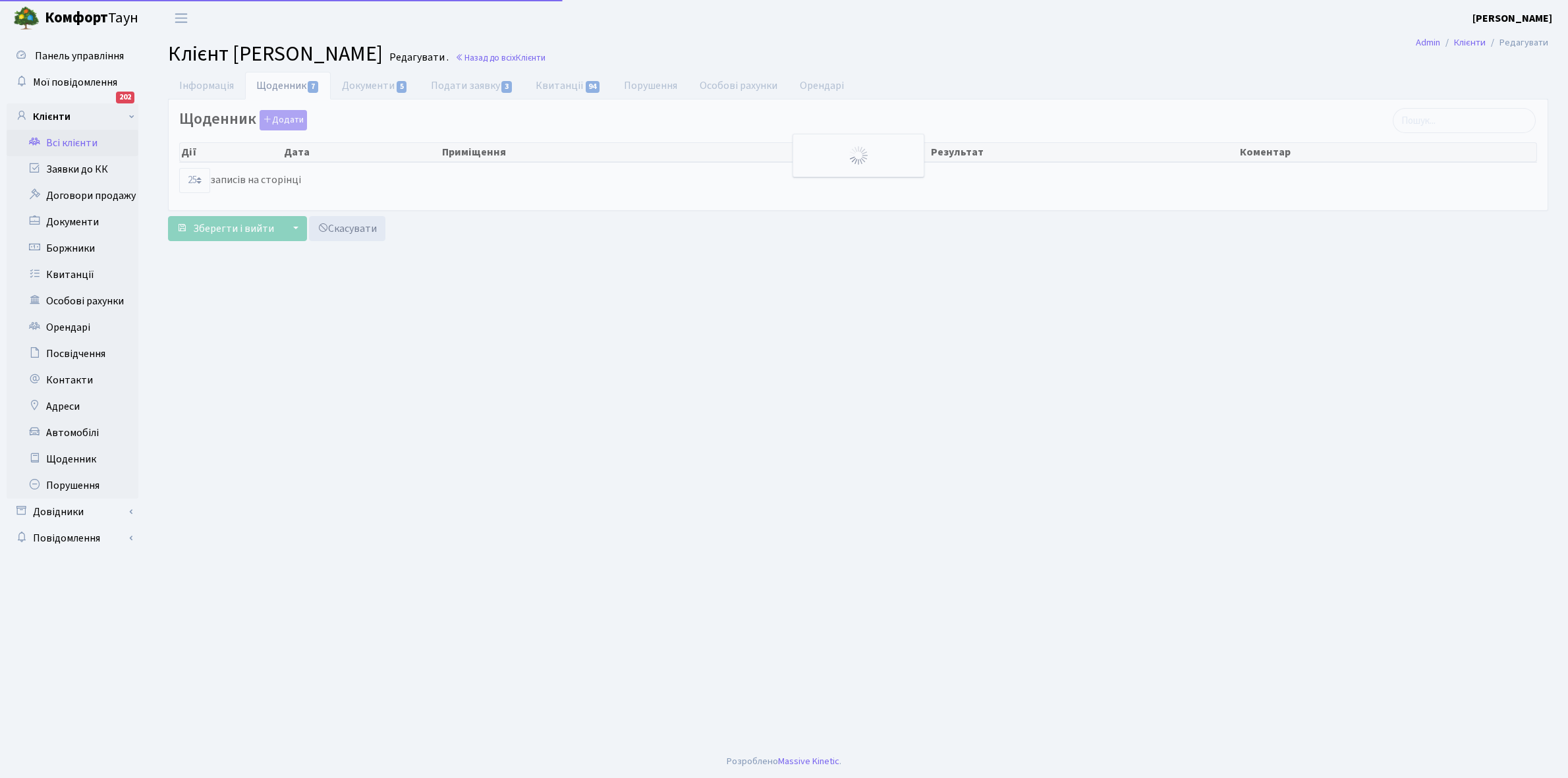
select select "25"
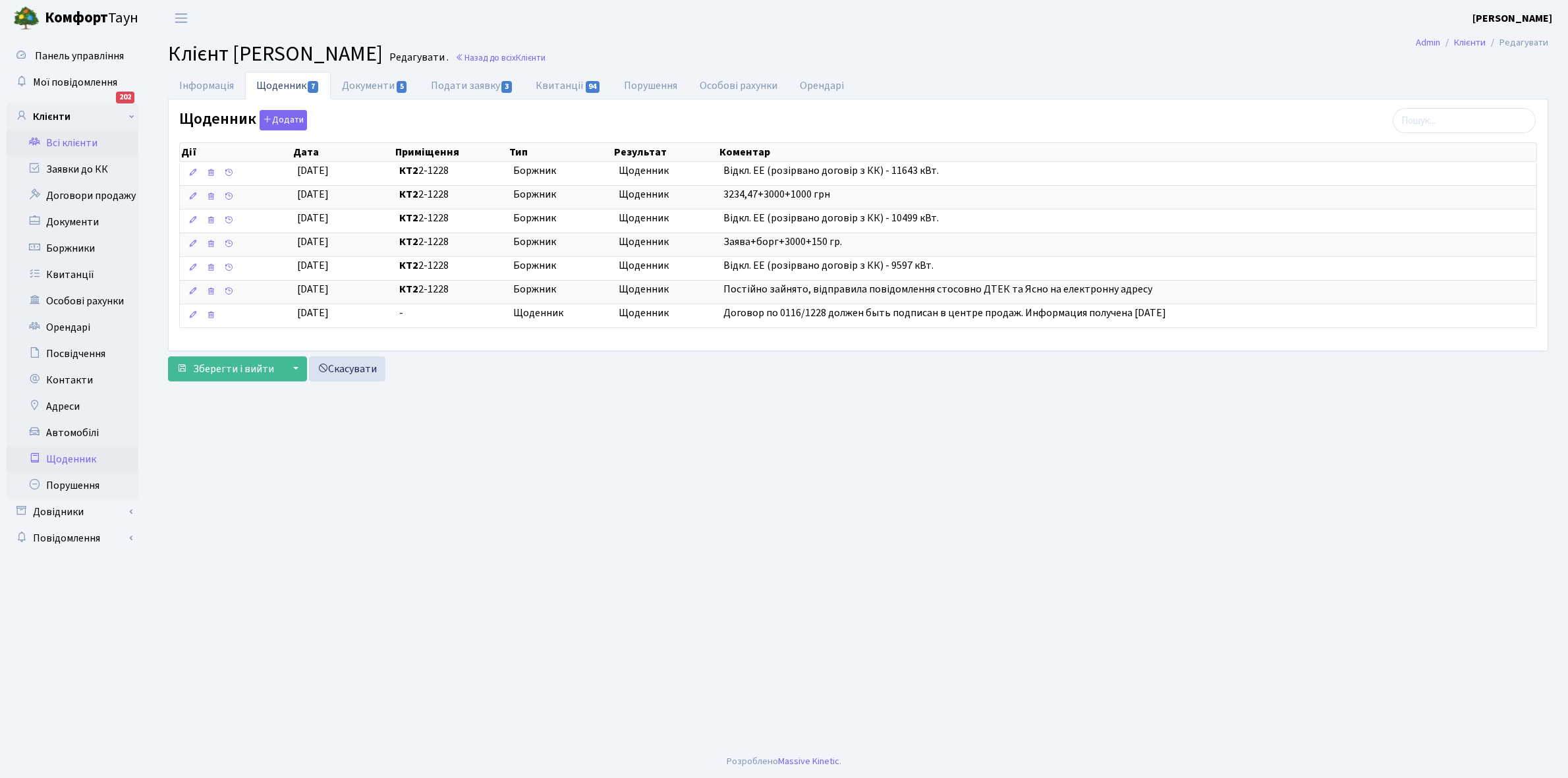
click at [64, 456] on link "Щоденник" at bounding box center [72, 460] width 132 height 27
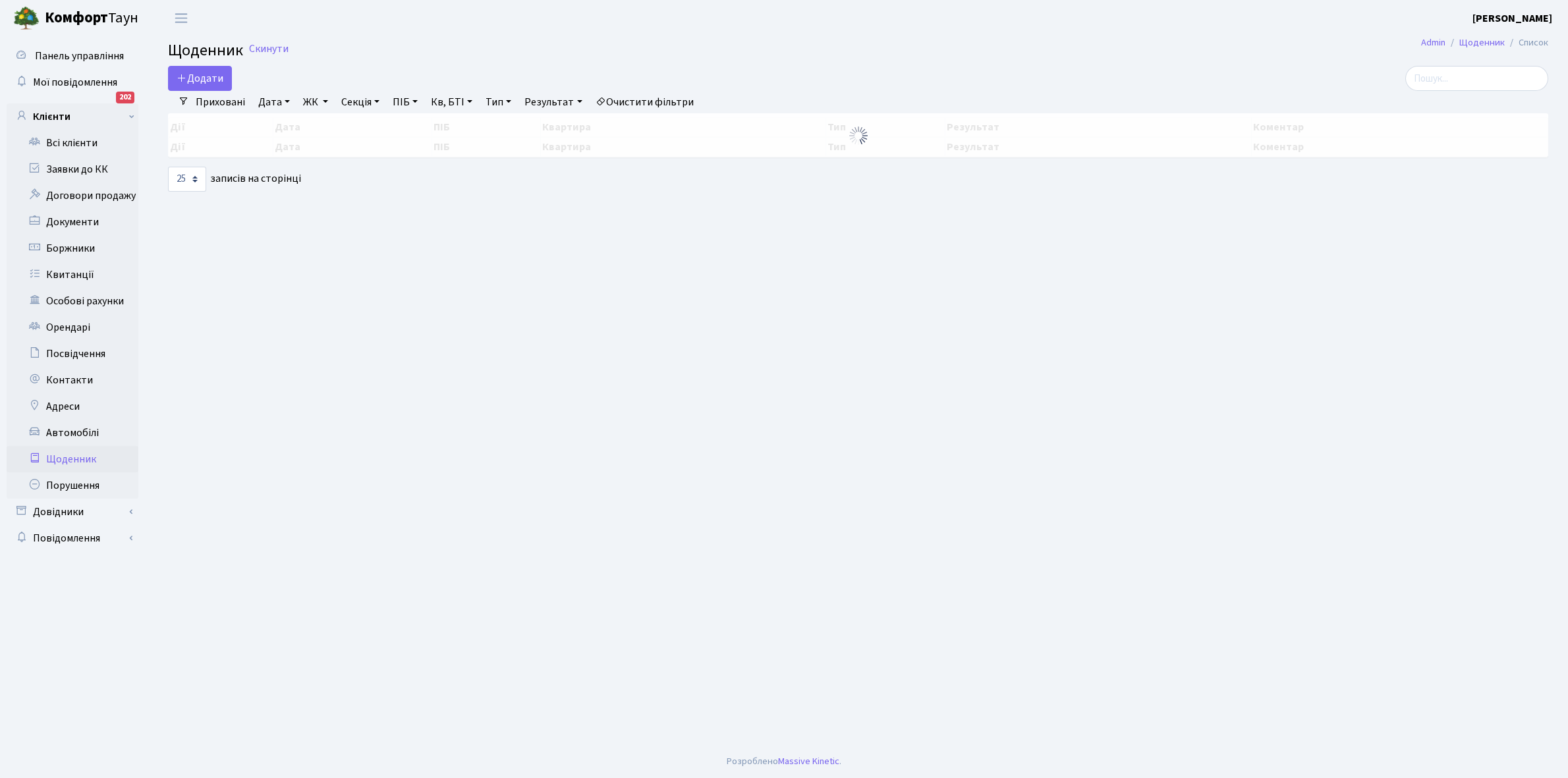
select select "25"
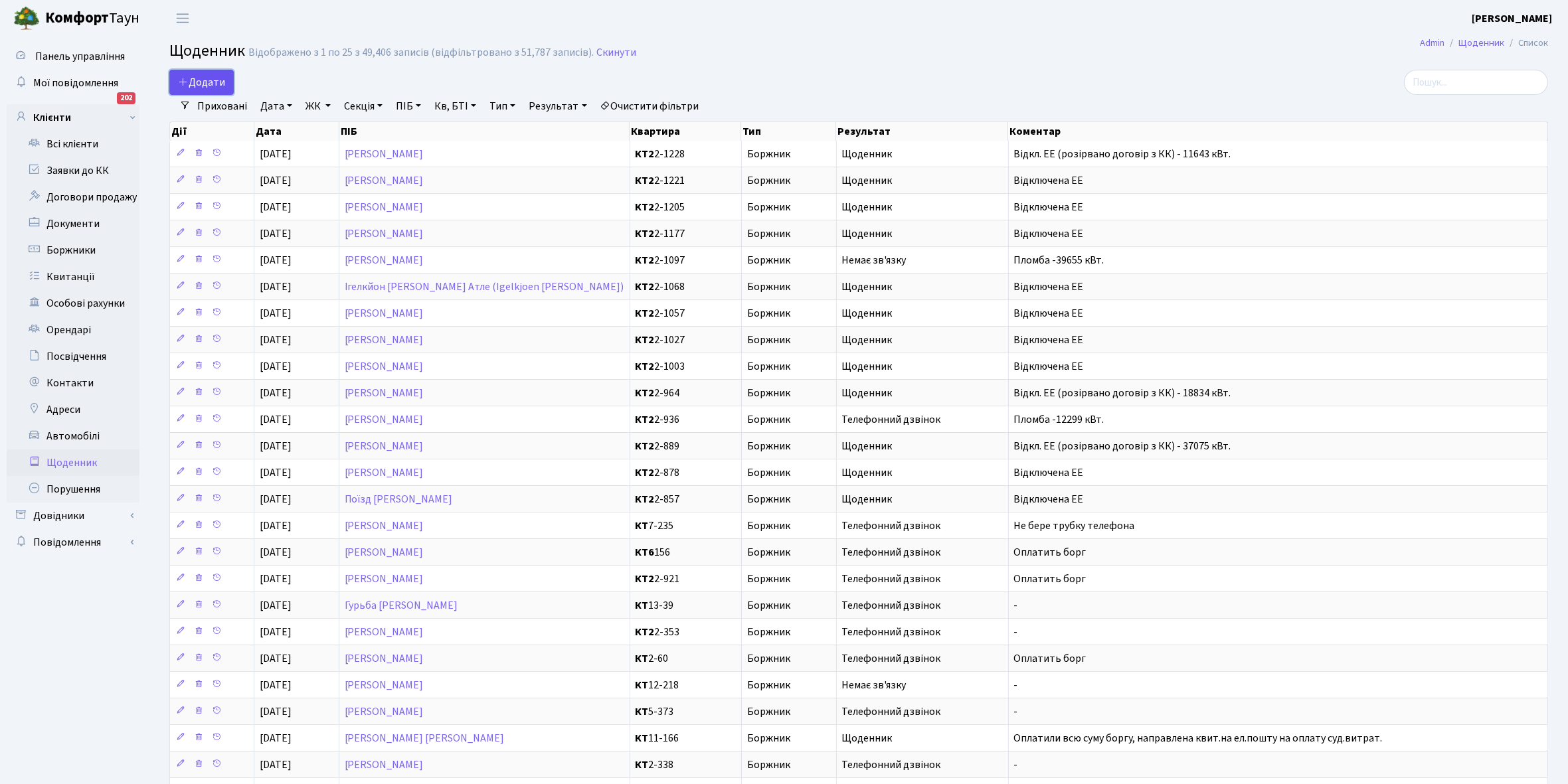
click at [216, 80] on span "Додати" at bounding box center [202, 82] width 48 height 14
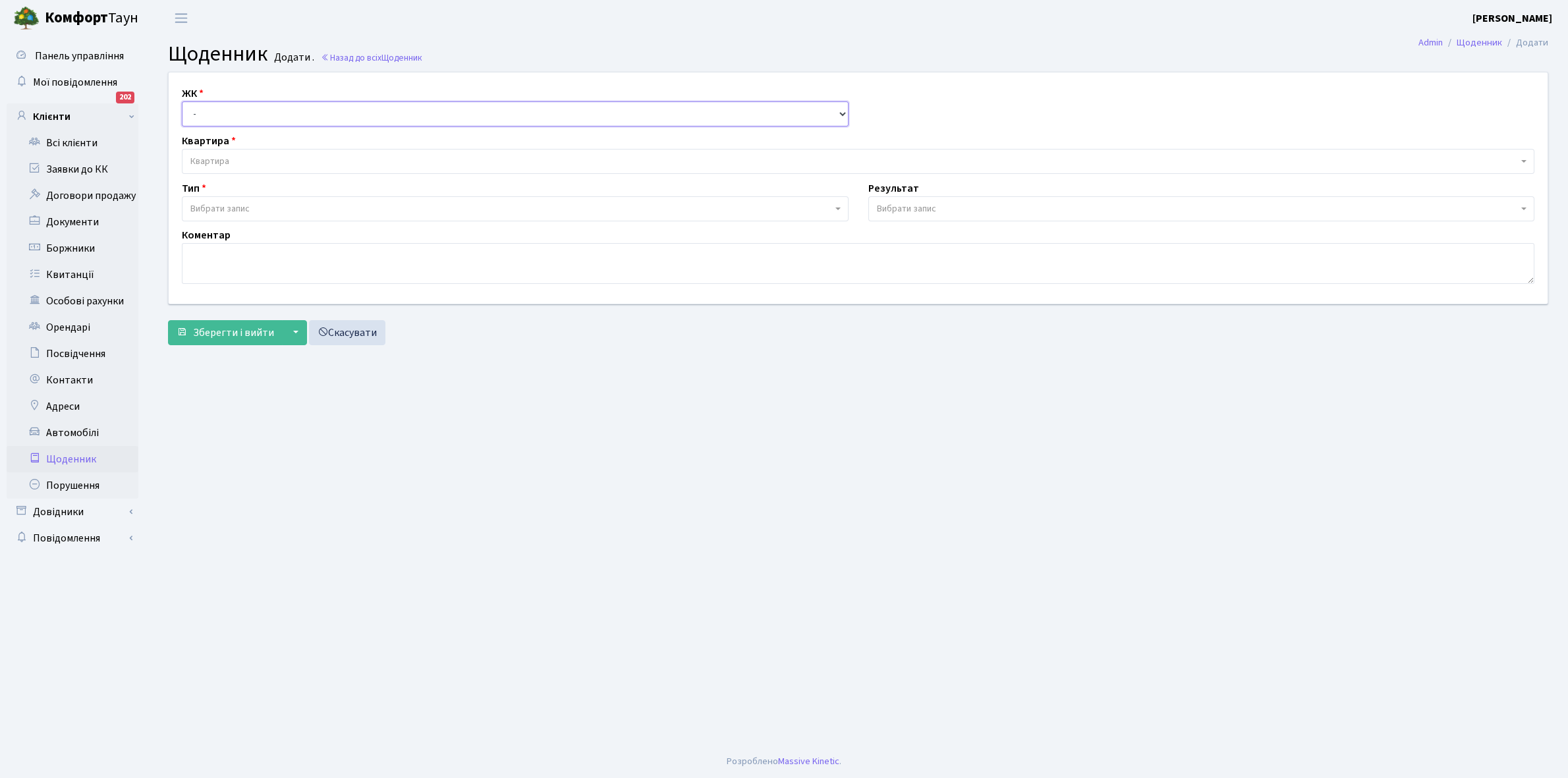
click at [210, 110] on select "- КТ, вул. Регенераторна, 4 КТ2, просп. Соборності, 17 КТ3, вул. Березнева, 16 …" at bounding box center [515, 114] width 666 height 25
select select "295"
click at [182, 101] on select "- КТ, вул. Регенераторна, 4 КТ2, просп. Соборності, 17 КТ3, вул. Березнева, 16 …" at bounding box center [515, 114] width 666 height 25
select select
click at [234, 159] on span "Квартира" at bounding box center [854, 161] width 1327 height 13
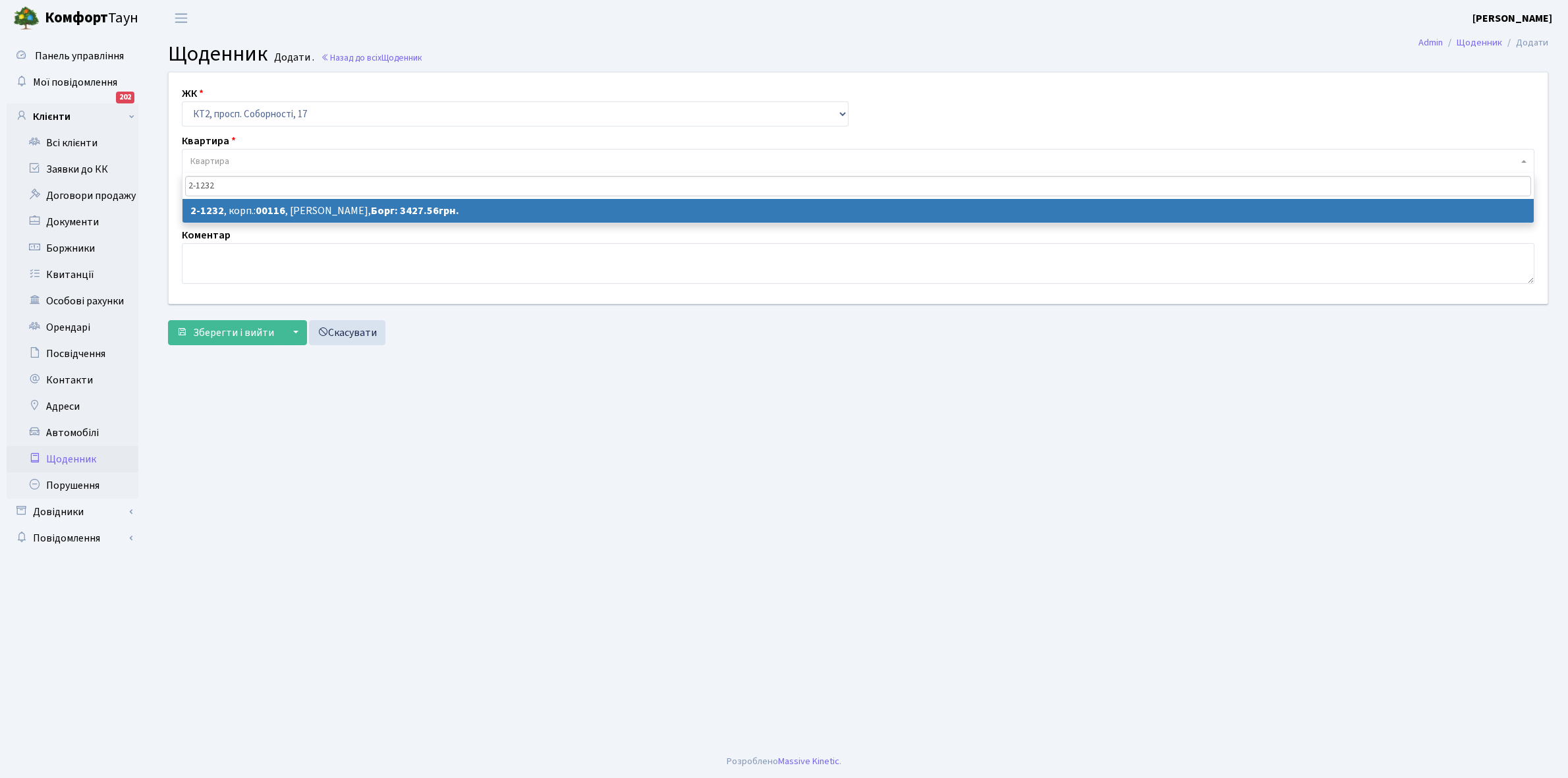
type input "2-1232"
select select "12847"
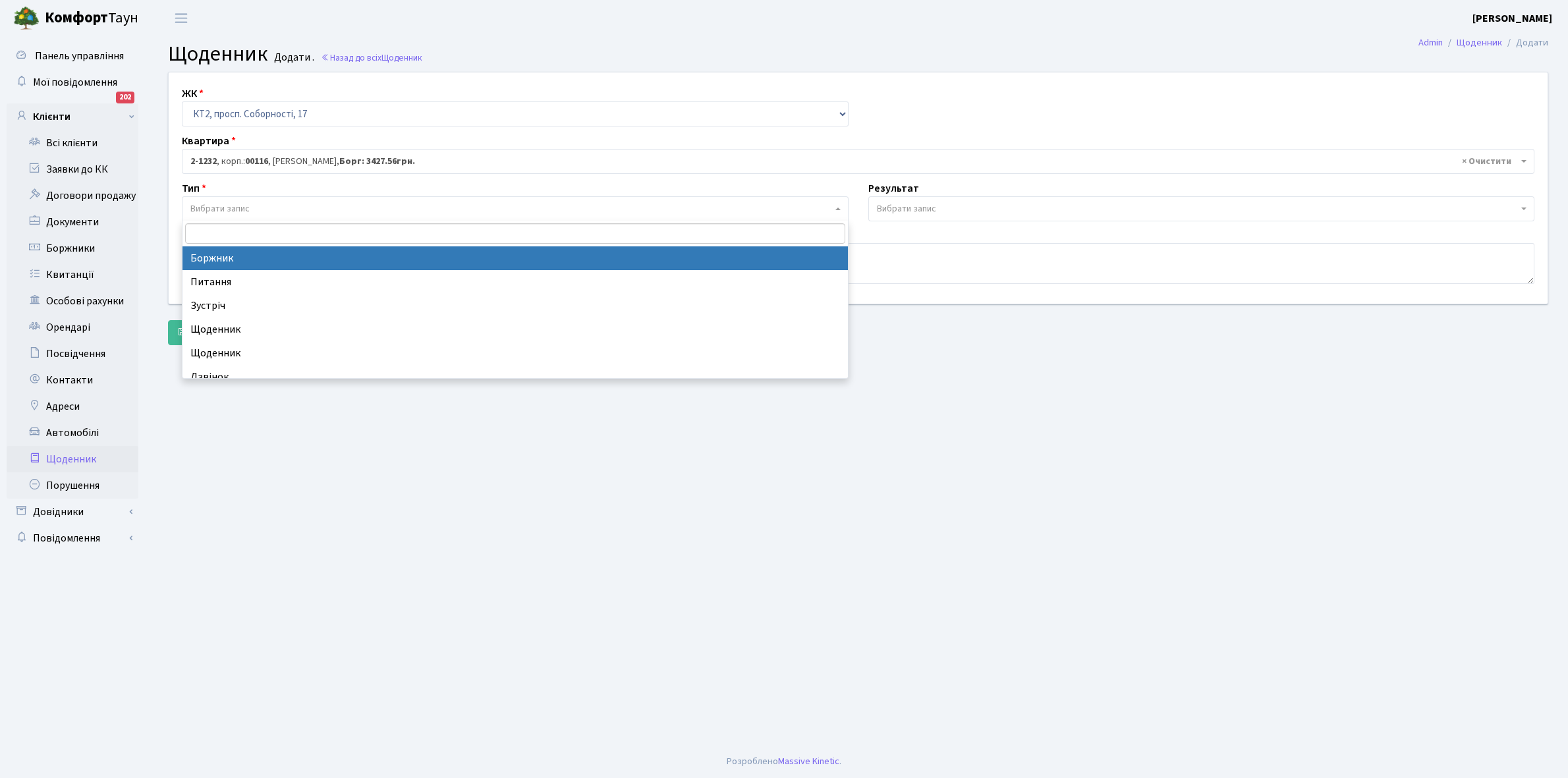
click at [274, 207] on span "Вибрати запис" at bounding box center [511, 208] width 642 height 13
select select "189"
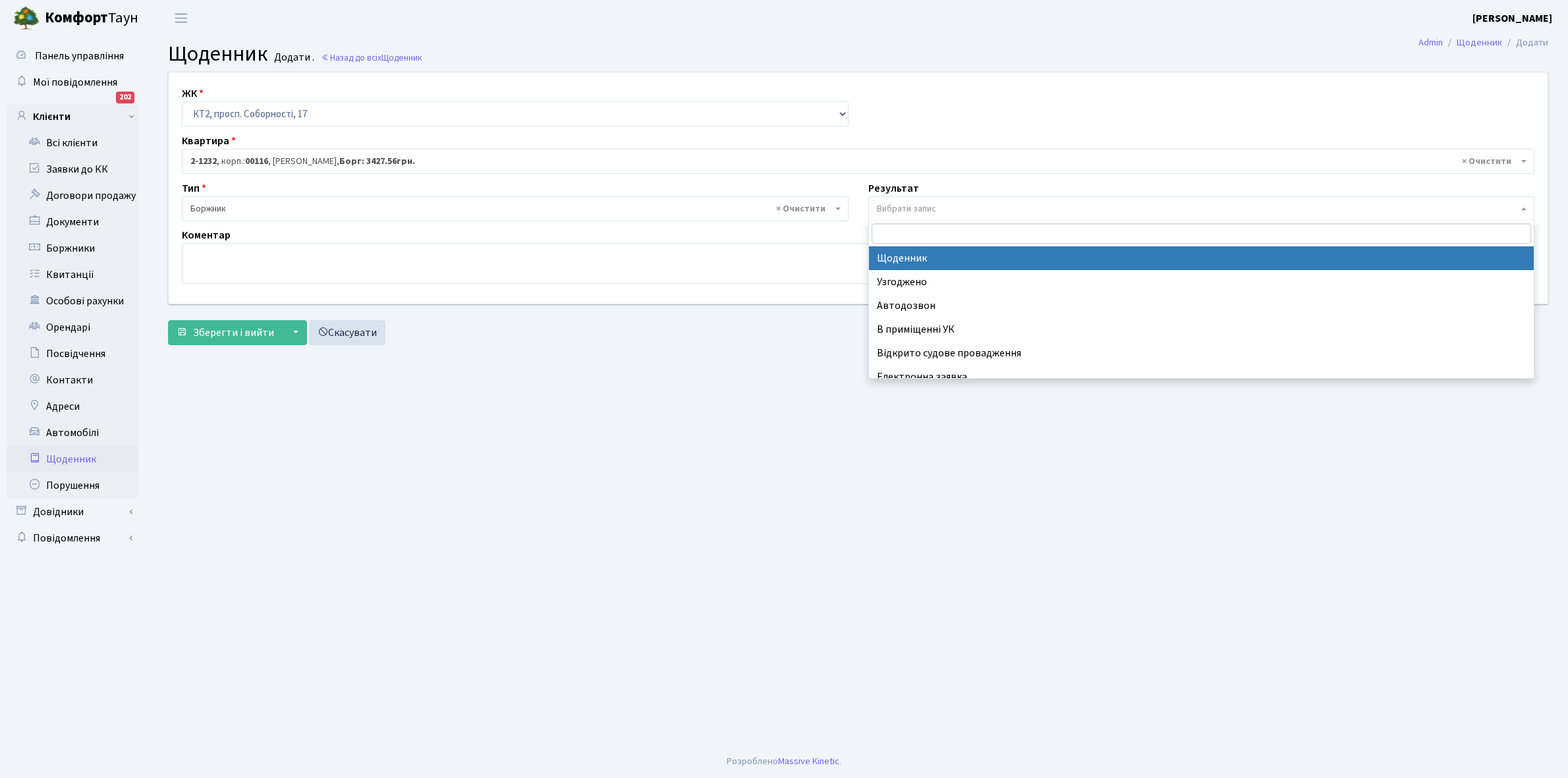
click at [932, 201] on span "Вибрати запис" at bounding box center [1202, 209] width 666 height 25
select select "14"
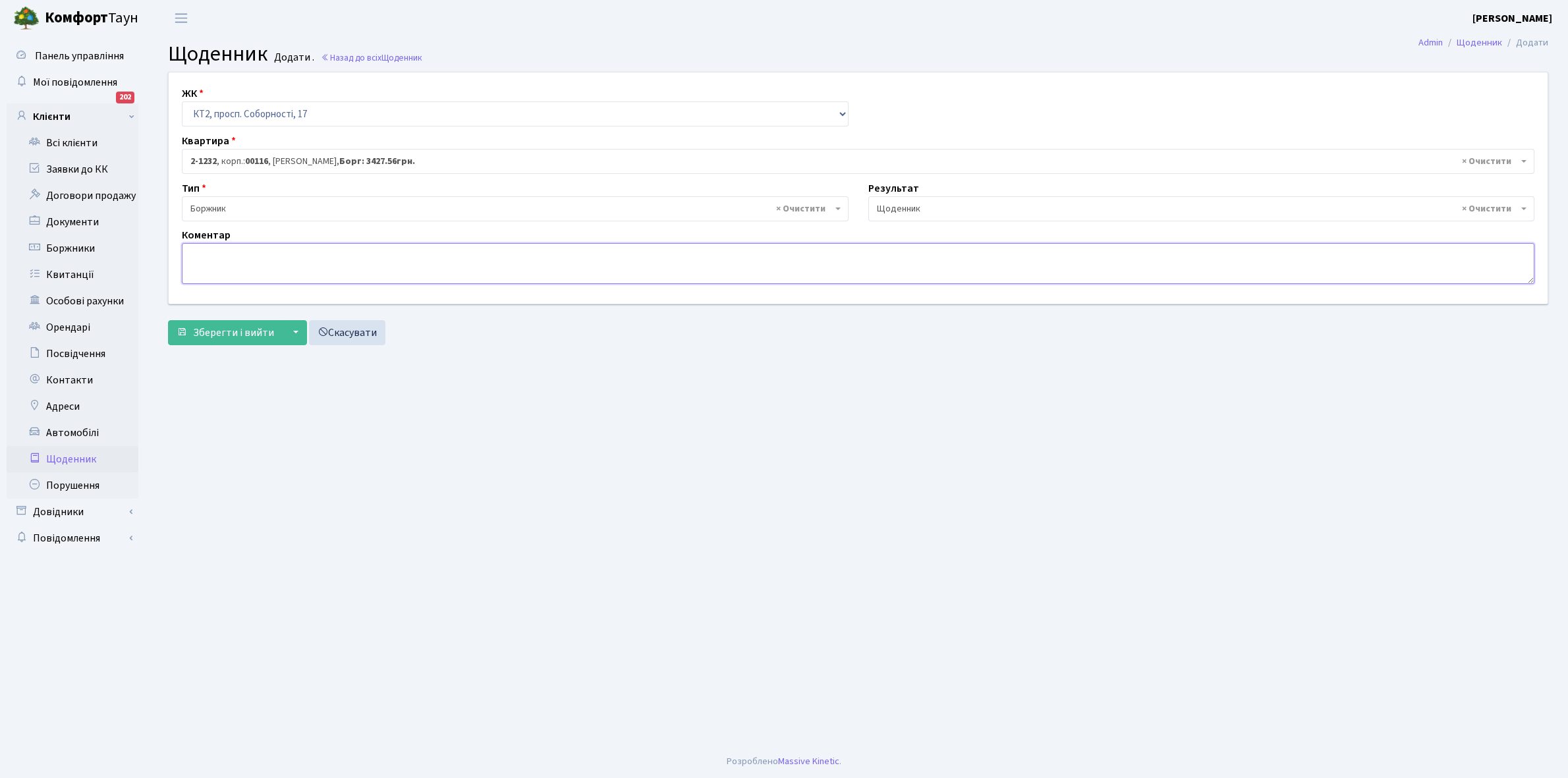
click at [203, 259] on textarea at bounding box center [857, 263] width 1353 height 41
type textarea "Пломба -10702 кВт."
click at [230, 335] on span "Зберегти і вийти" at bounding box center [233, 332] width 81 height 14
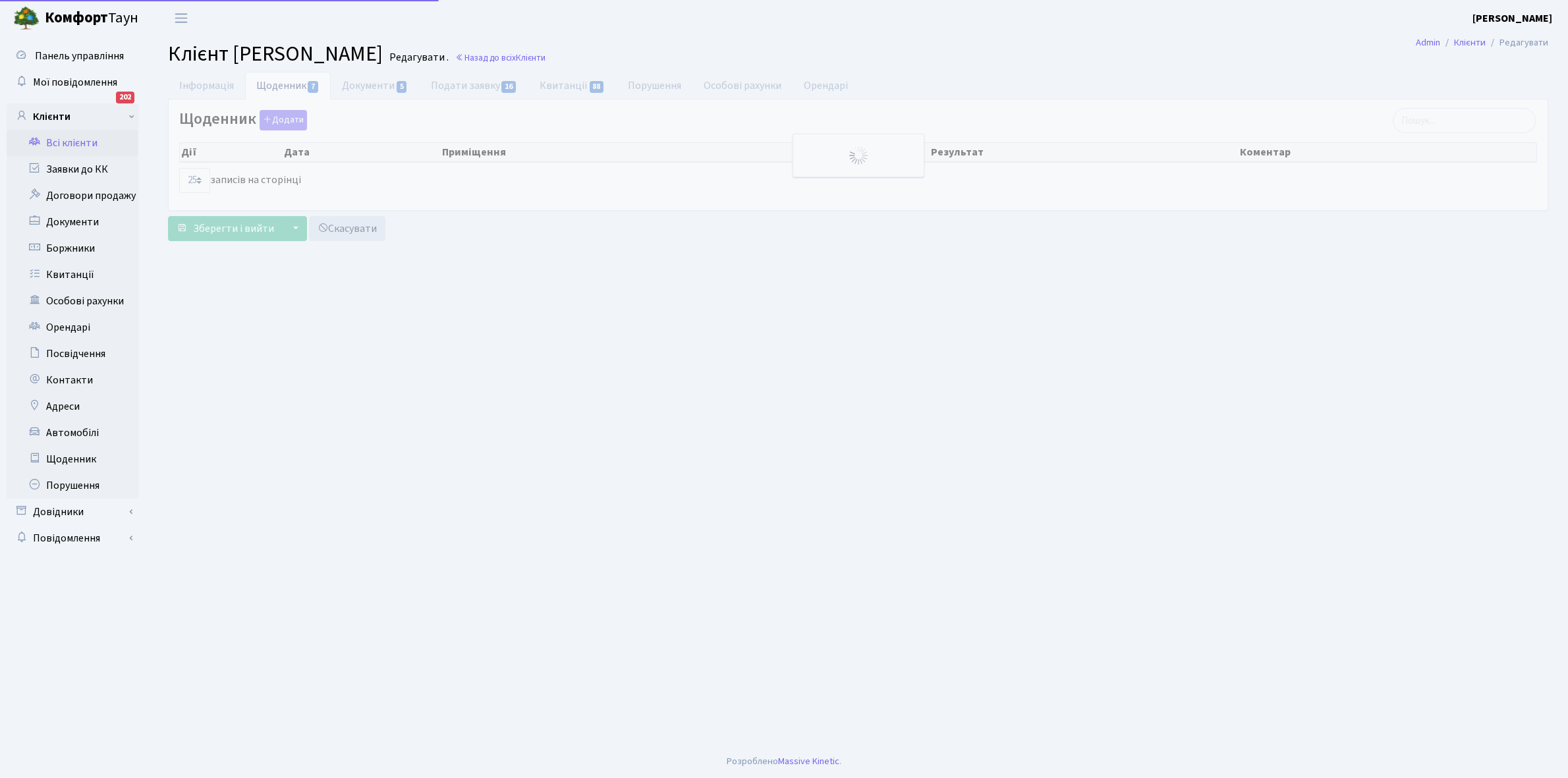
select select "25"
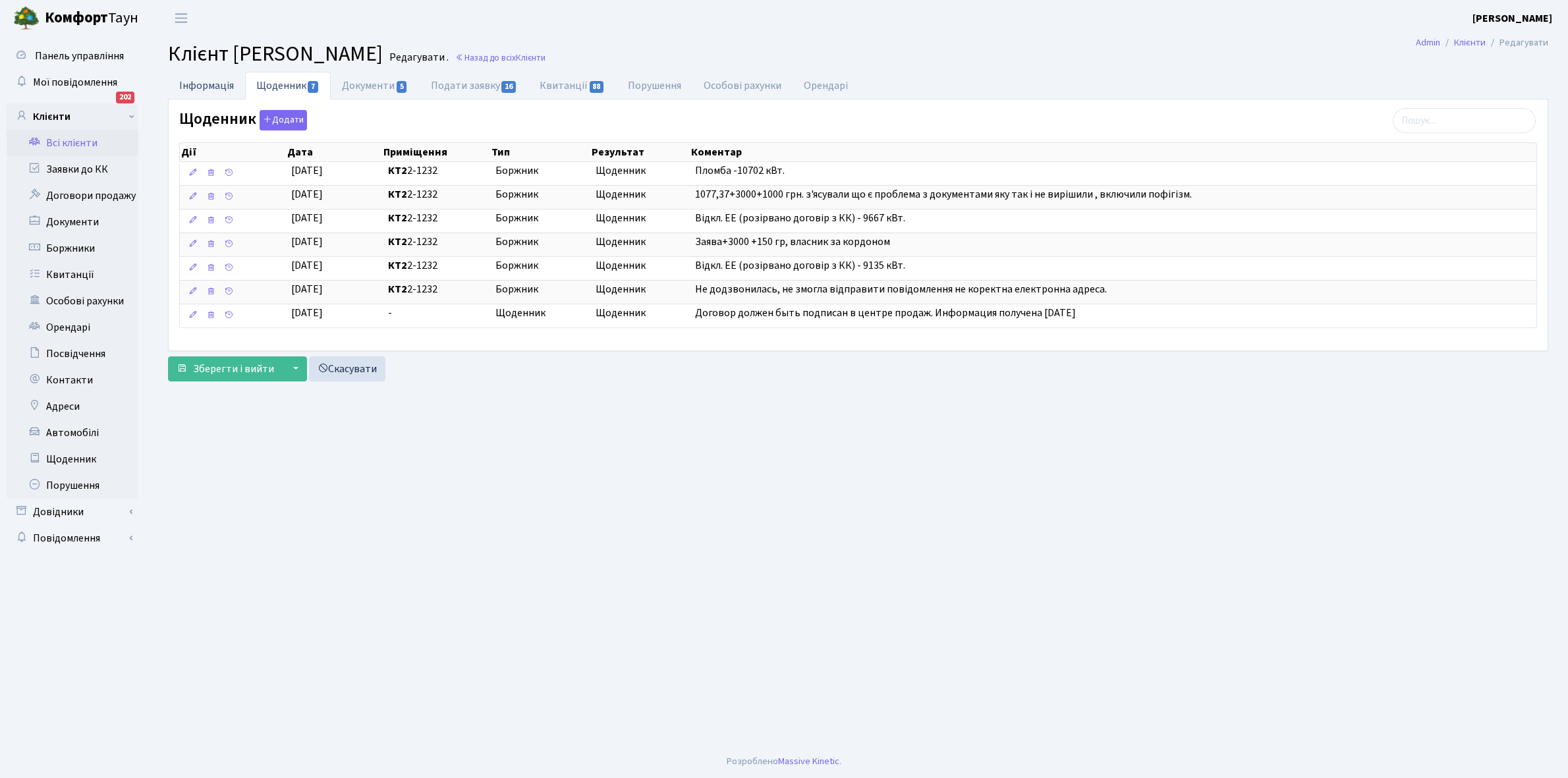
click at [200, 83] on link "Інформація" at bounding box center [207, 85] width 77 height 27
select select "25"
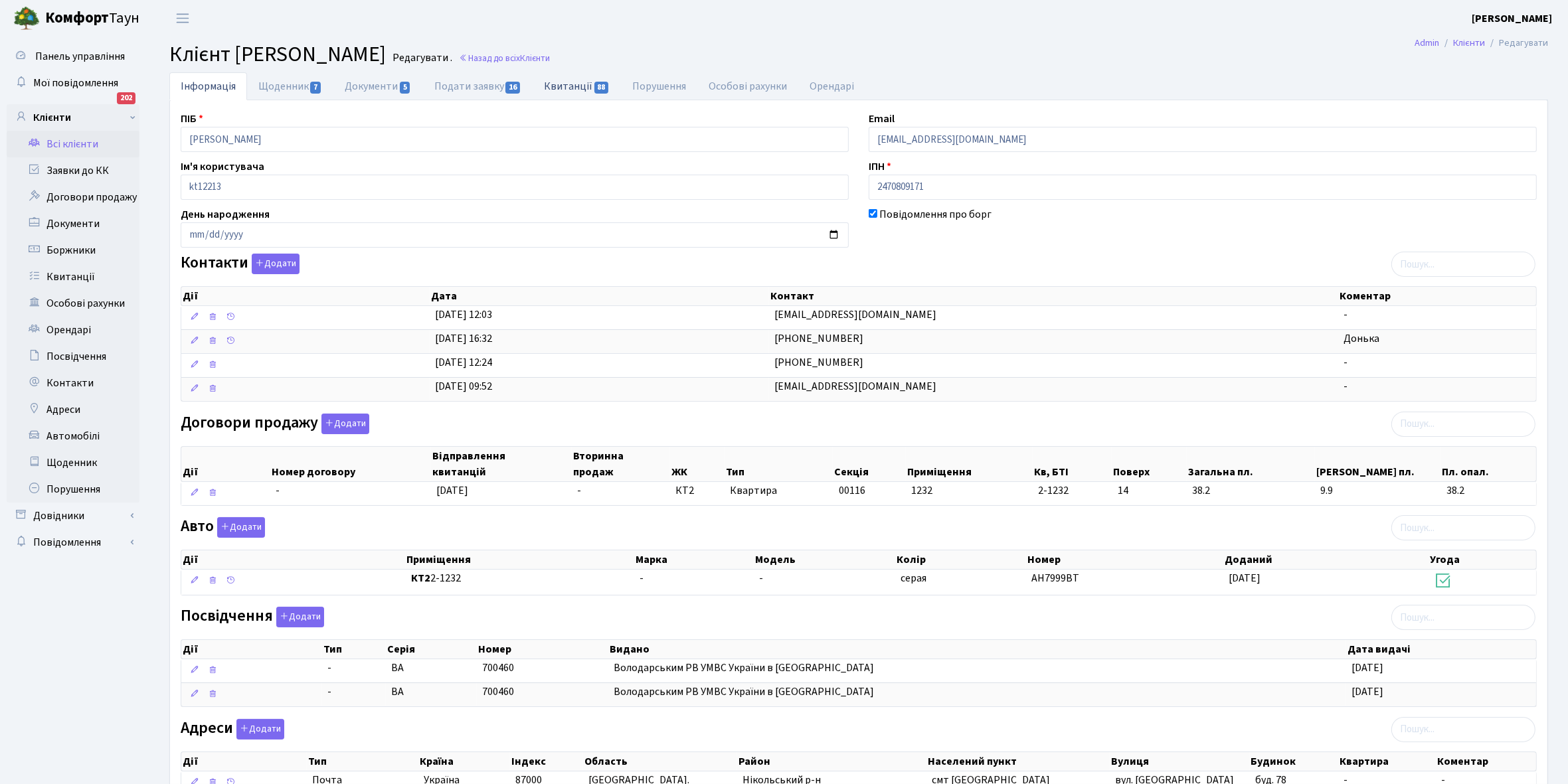
click at [568, 85] on link "Квитанції 88" at bounding box center [577, 86] width 89 height 27
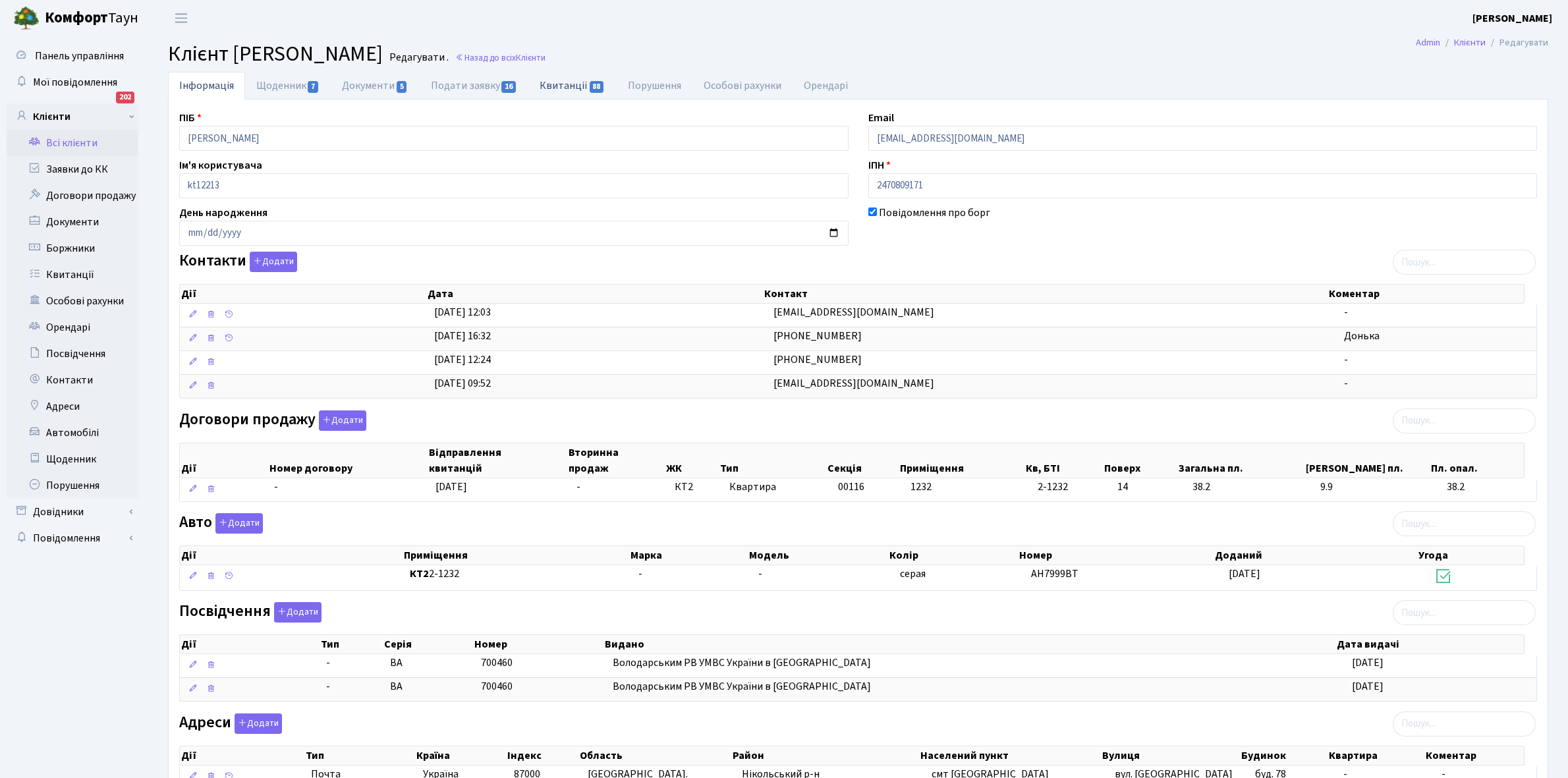
select select "25"
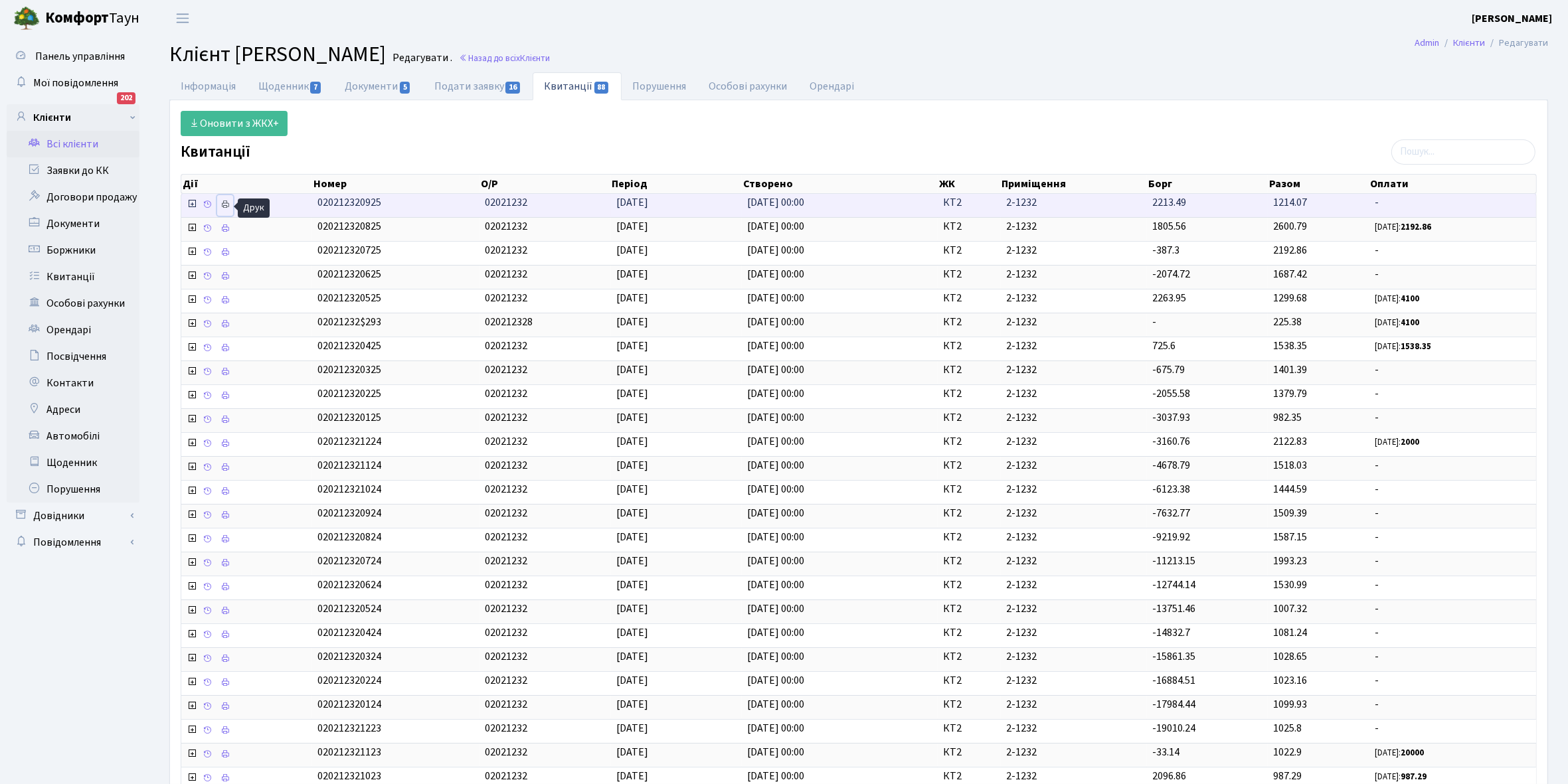
click at [221, 207] on icon at bounding box center [225, 204] width 10 height 10
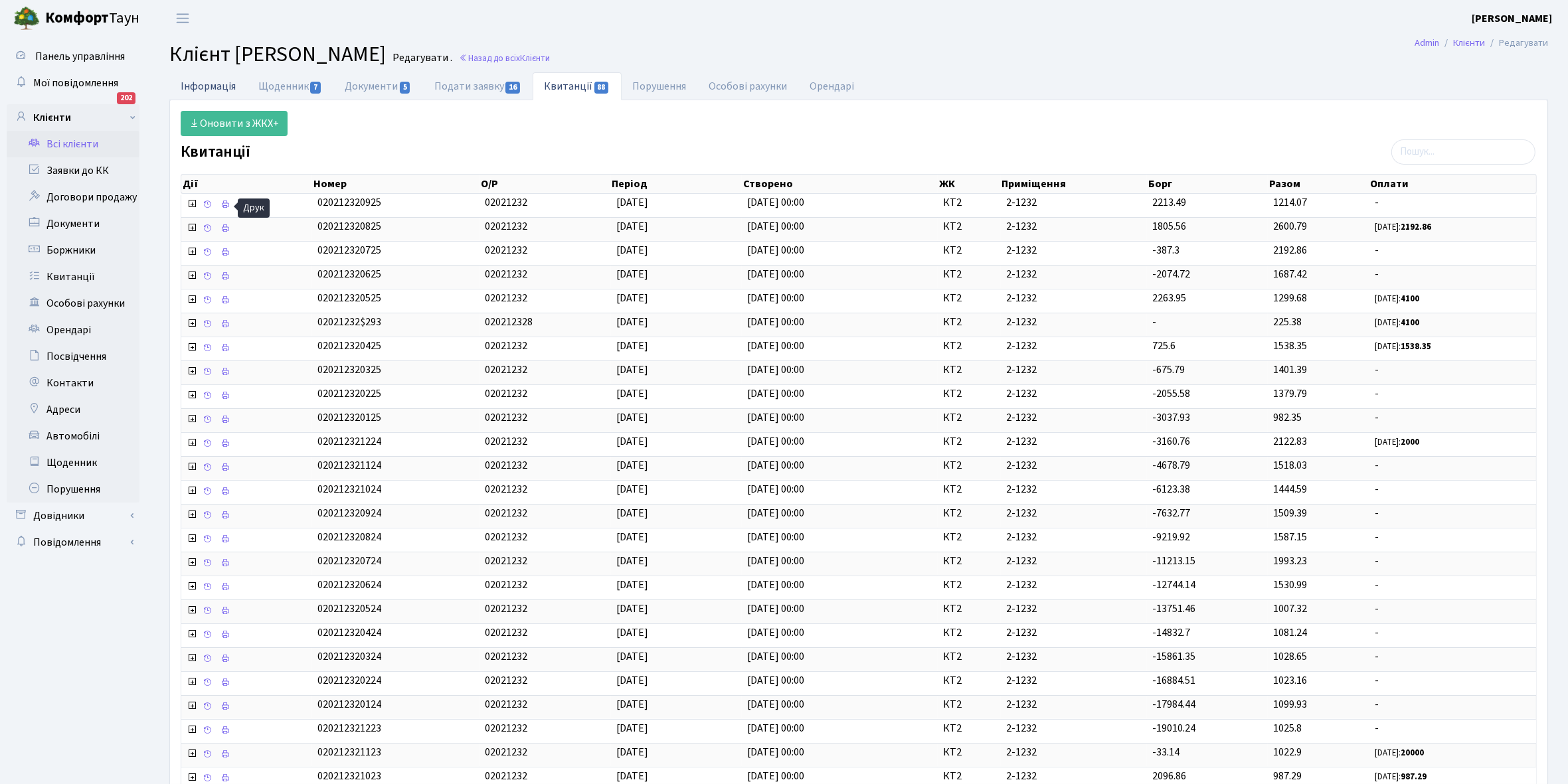
click at [200, 83] on link "Інформація" at bounding box center [208, 86] width 78 height 27
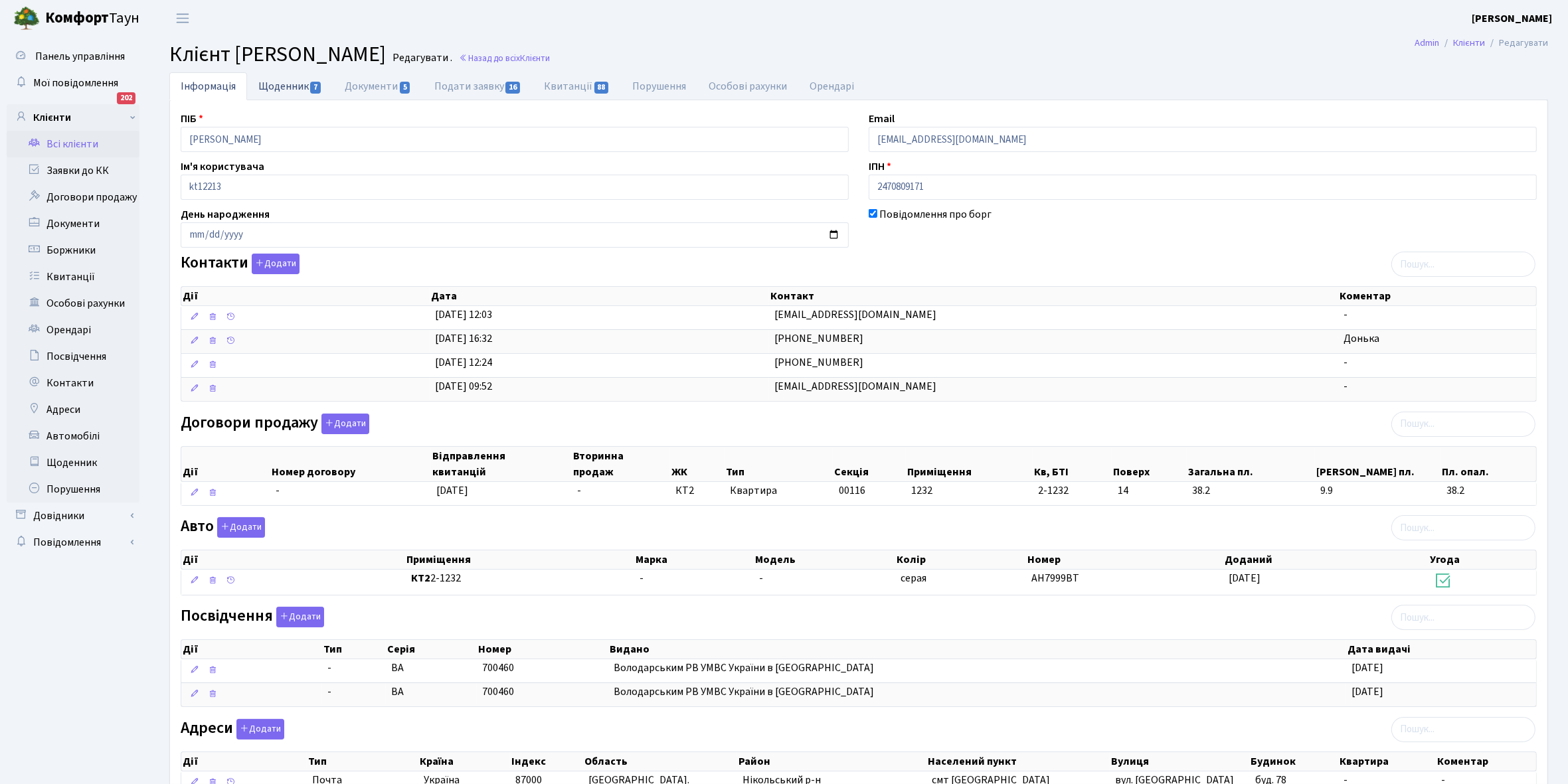
click at [282, 88] on link "Щоденник 7" at bounding box center [290, 86] width 86 height 27
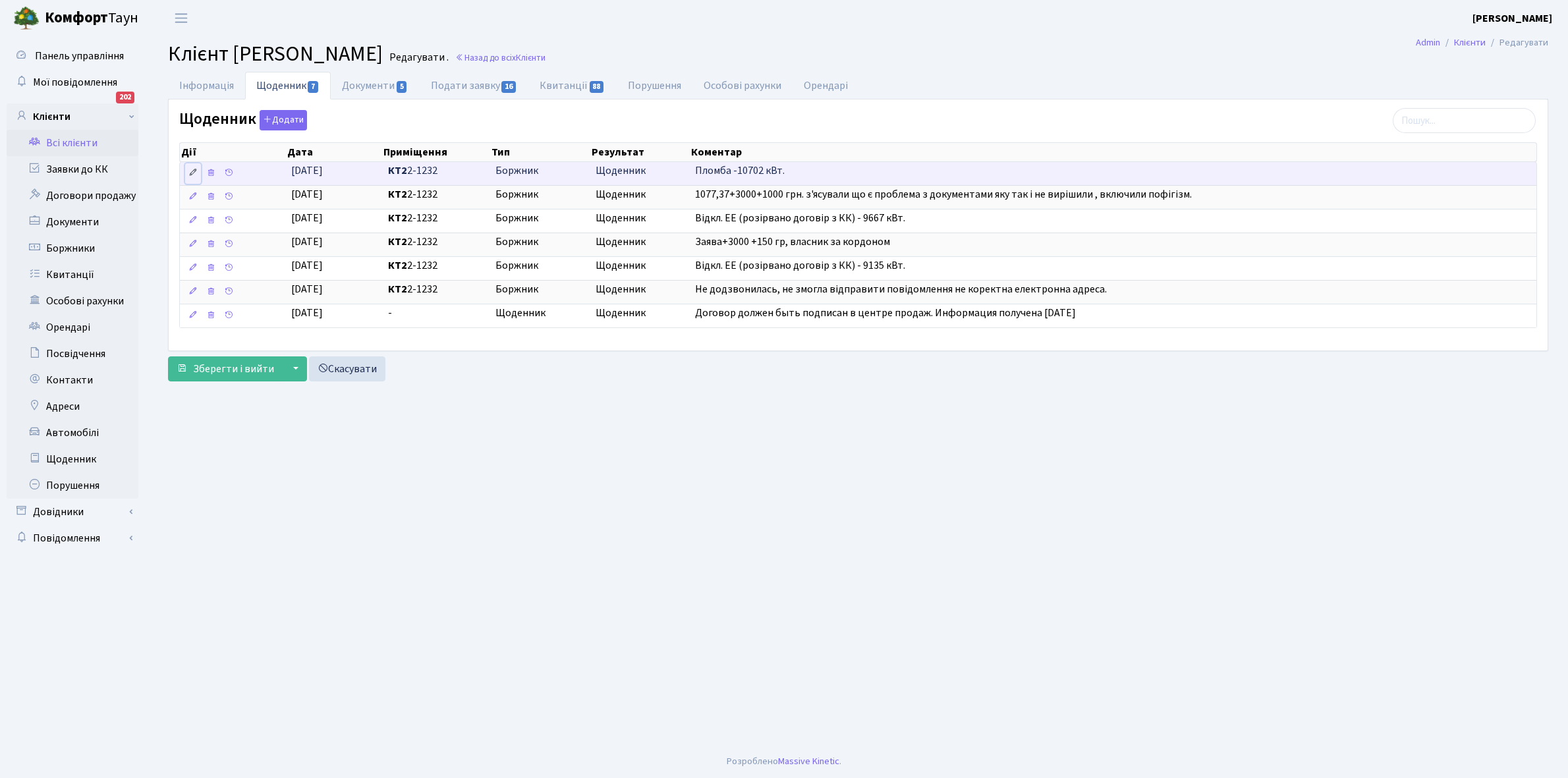
click at [194, 165] on link at bounding box center [193, 174] width 16 height 20
